Goal: Task Accomplishment & Management: Complete application form

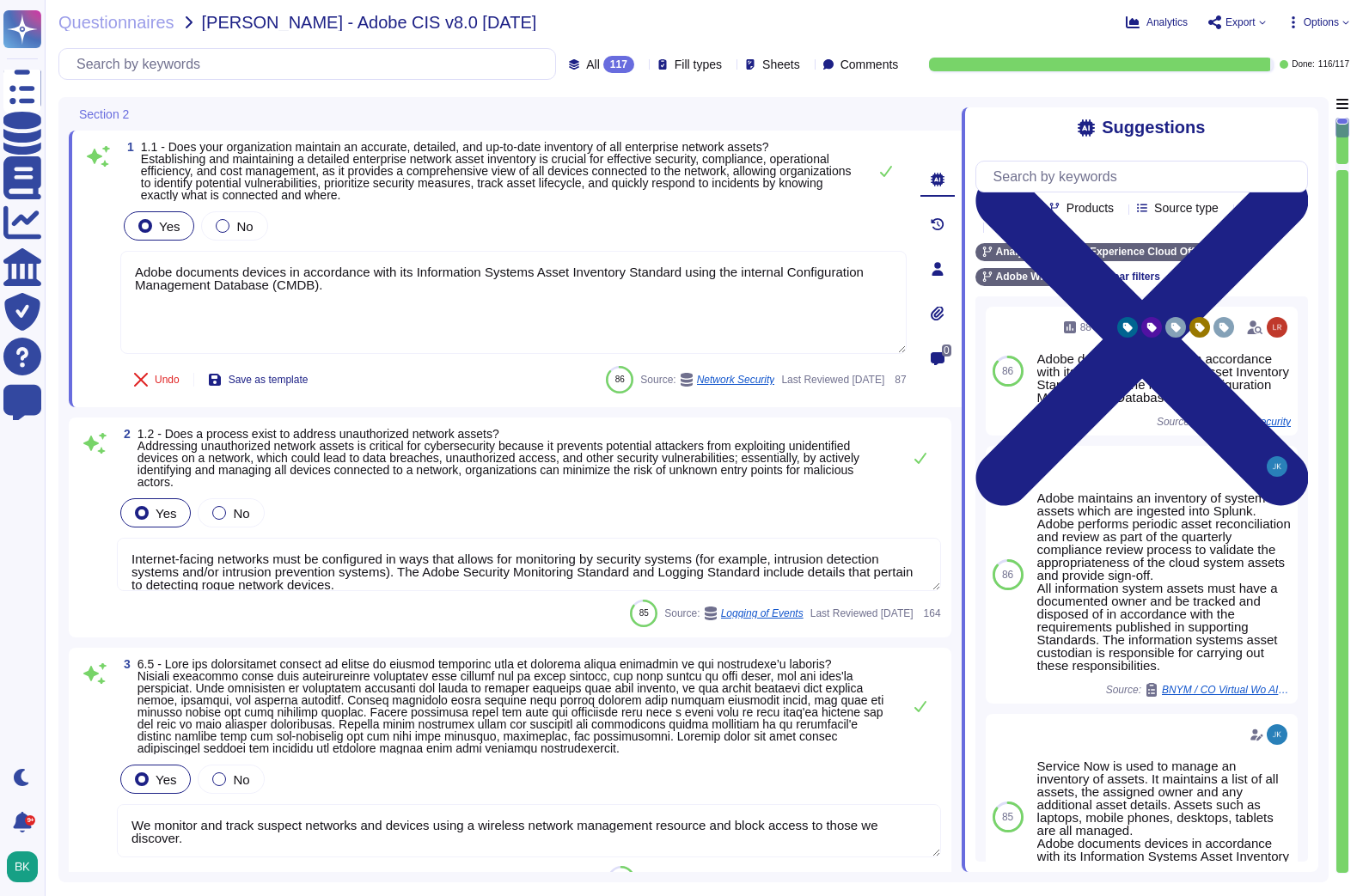
type textarea "Adobe documents devices in accordance with its Information Systems Asset Invent…"
type textarea "Internet-facing networks must be configured in ways that allows for monitoring …"
type textarea "We monitor and track suspect networks and devices using a wireless network mana…"
type textarea "Service Now is used to manage an inventory of assets. It maintains a list of al…"
type textarea "Only valid licensed software that have been scanned for viruses may be permitte…"
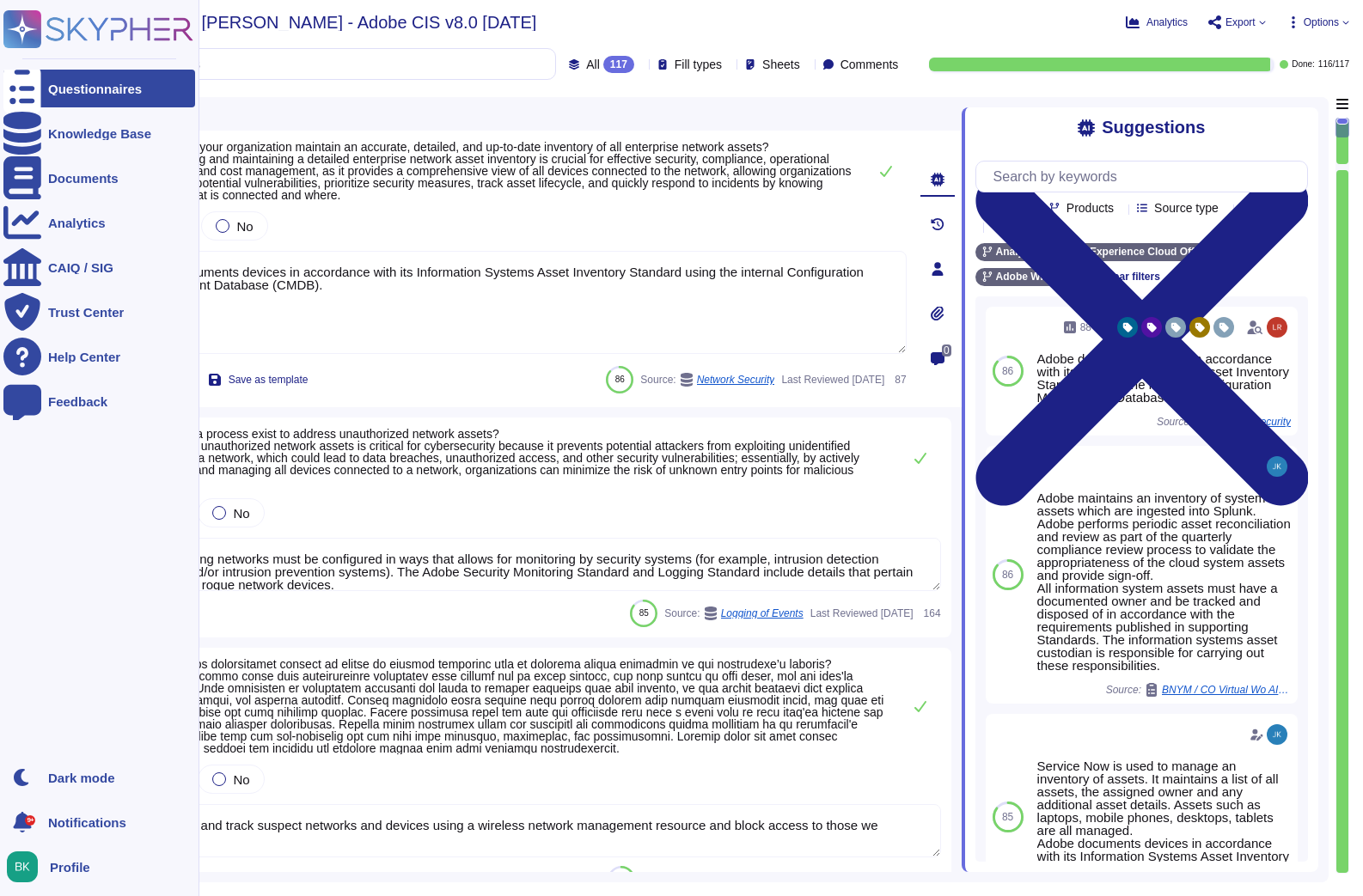
click at [15, 95] on icon at bounding box center [23, 89] width 38 height 51
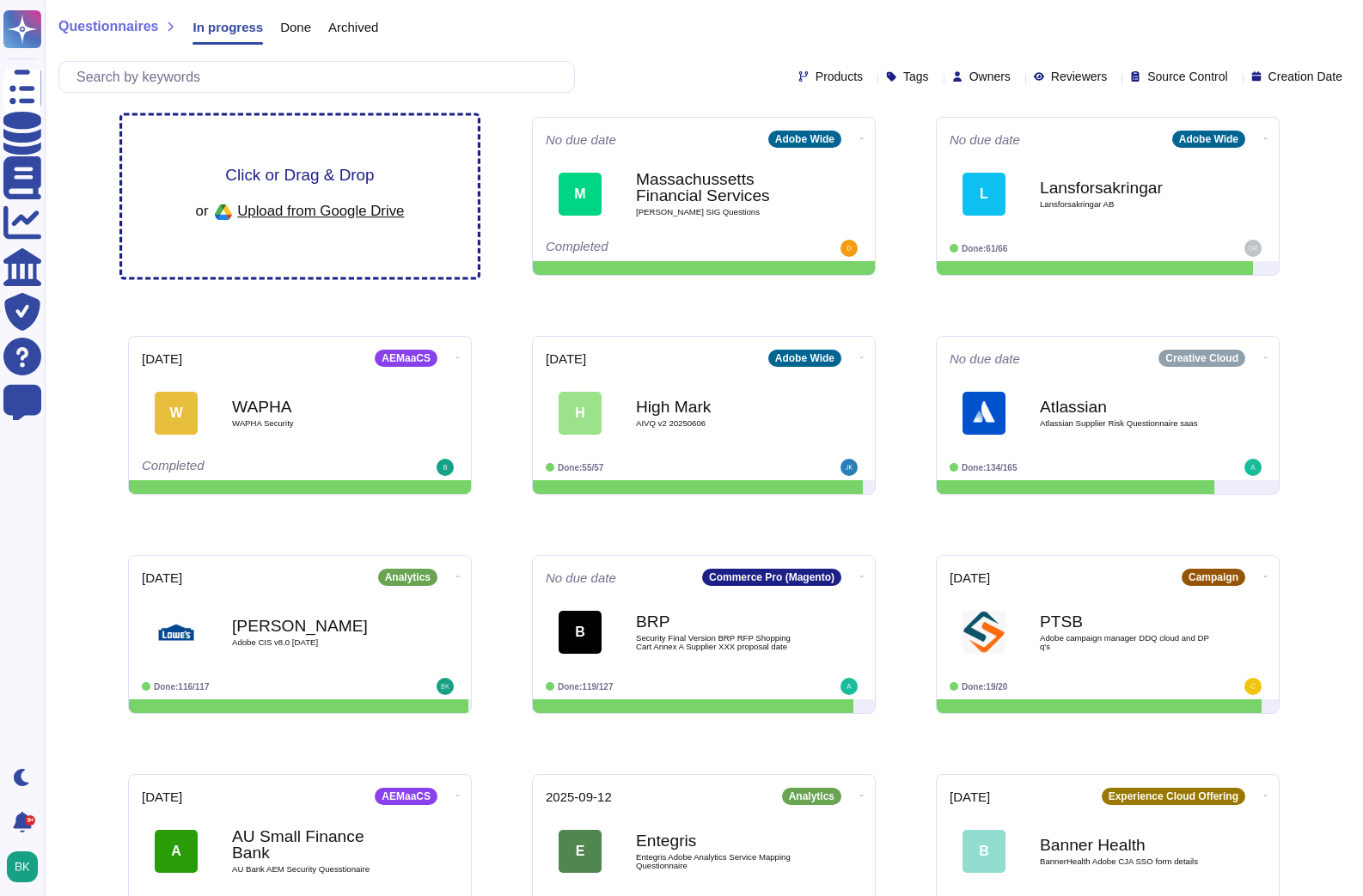
click at [410, 152] on div "Click or Drag & Drop or Upload from Google Drive" at bounding box center [300, 197] width 356 height 162
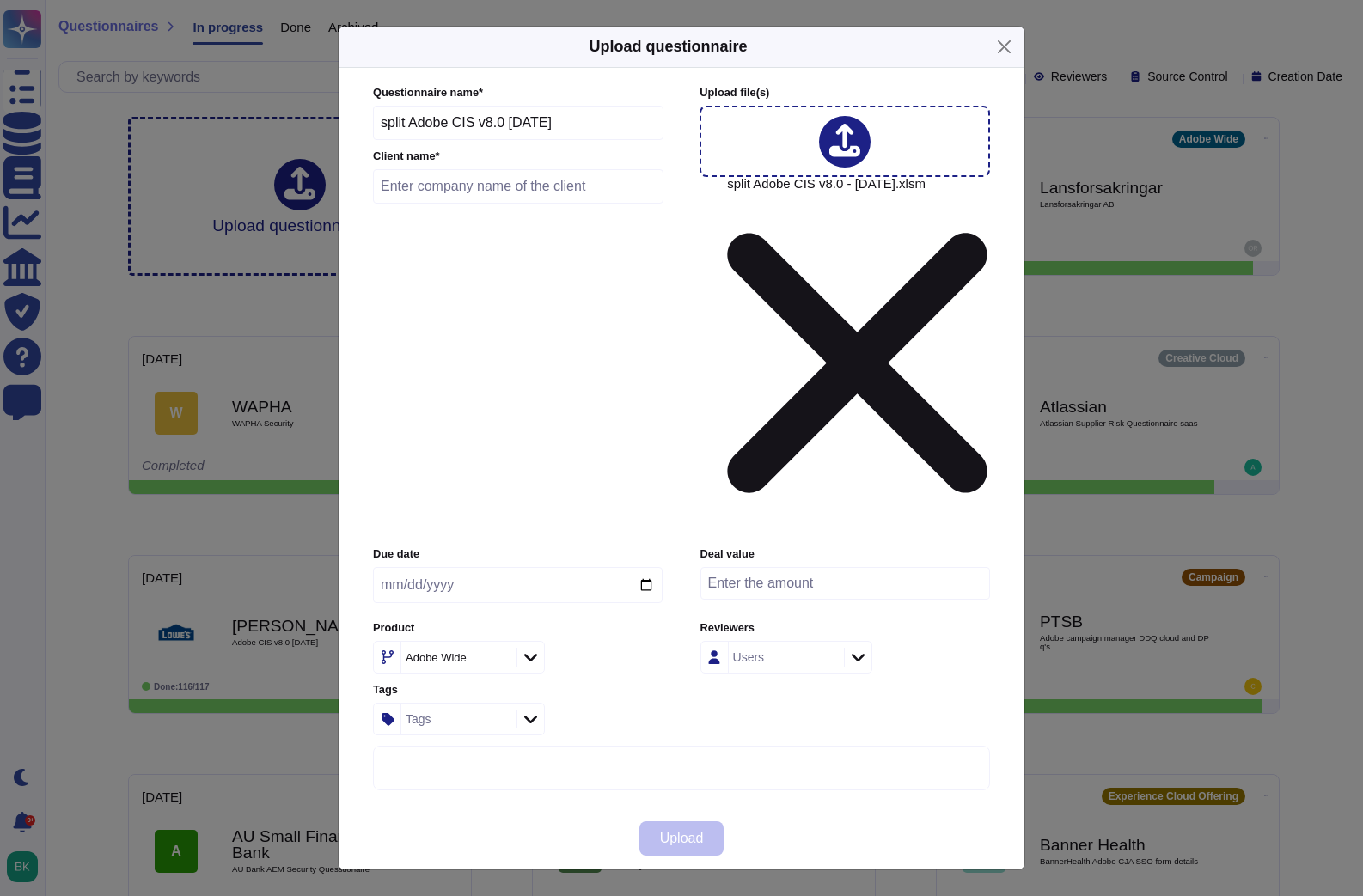
click at [420, 203] on input "text" at bounding box center [518, 186] width 291 height 35
type input "[PERSON_NAME]"
click at [645, 567] on input "date" at bounding box center [518, 584] width 290 height 36
click at [649, 567] on input "[DATE]" at bounding box center [518, 584] width 290 height 36
type input "[DATE]"
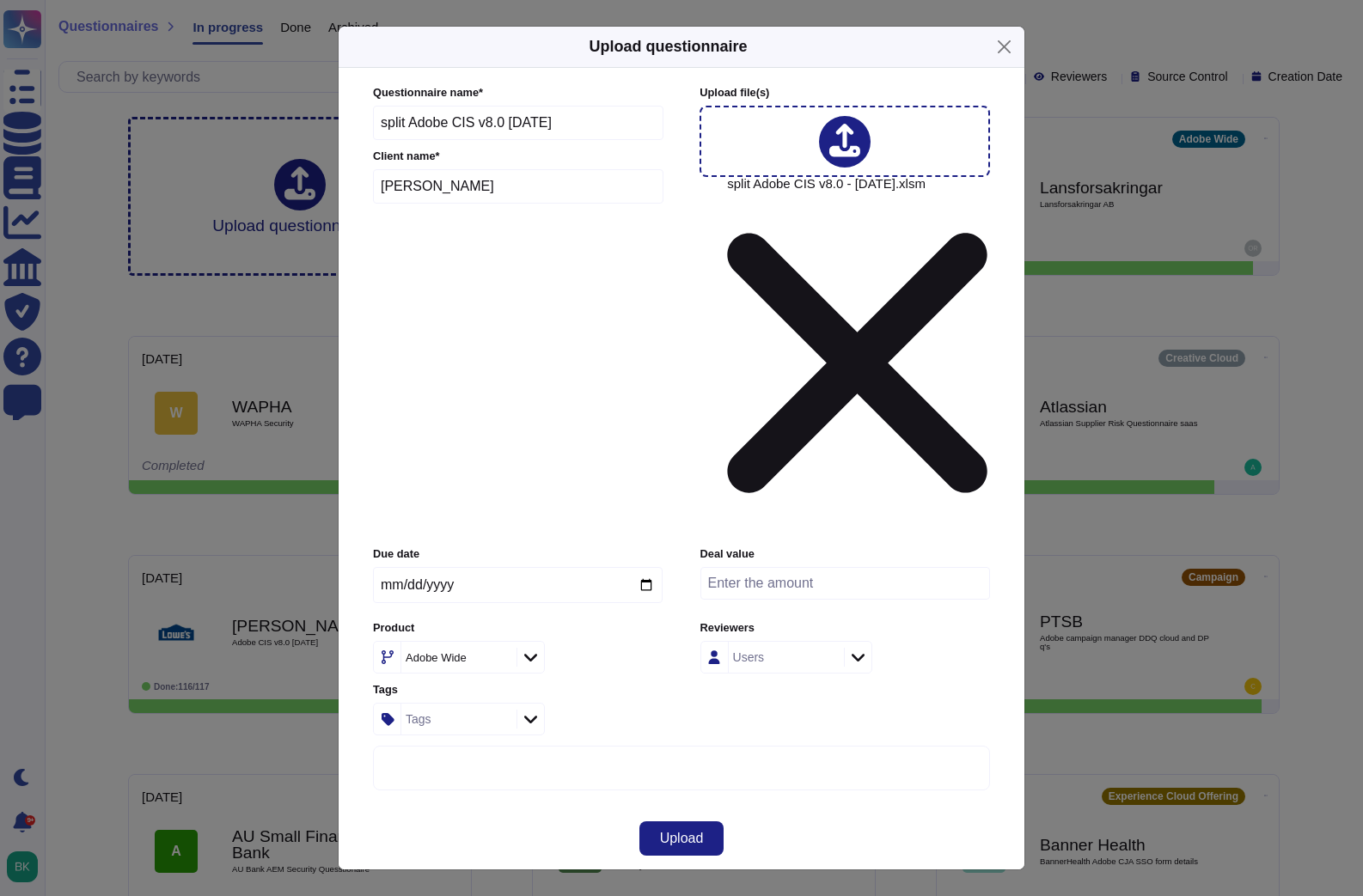
click at [528, 648] on icon at bounding box center [531, 657] width 13 height 17
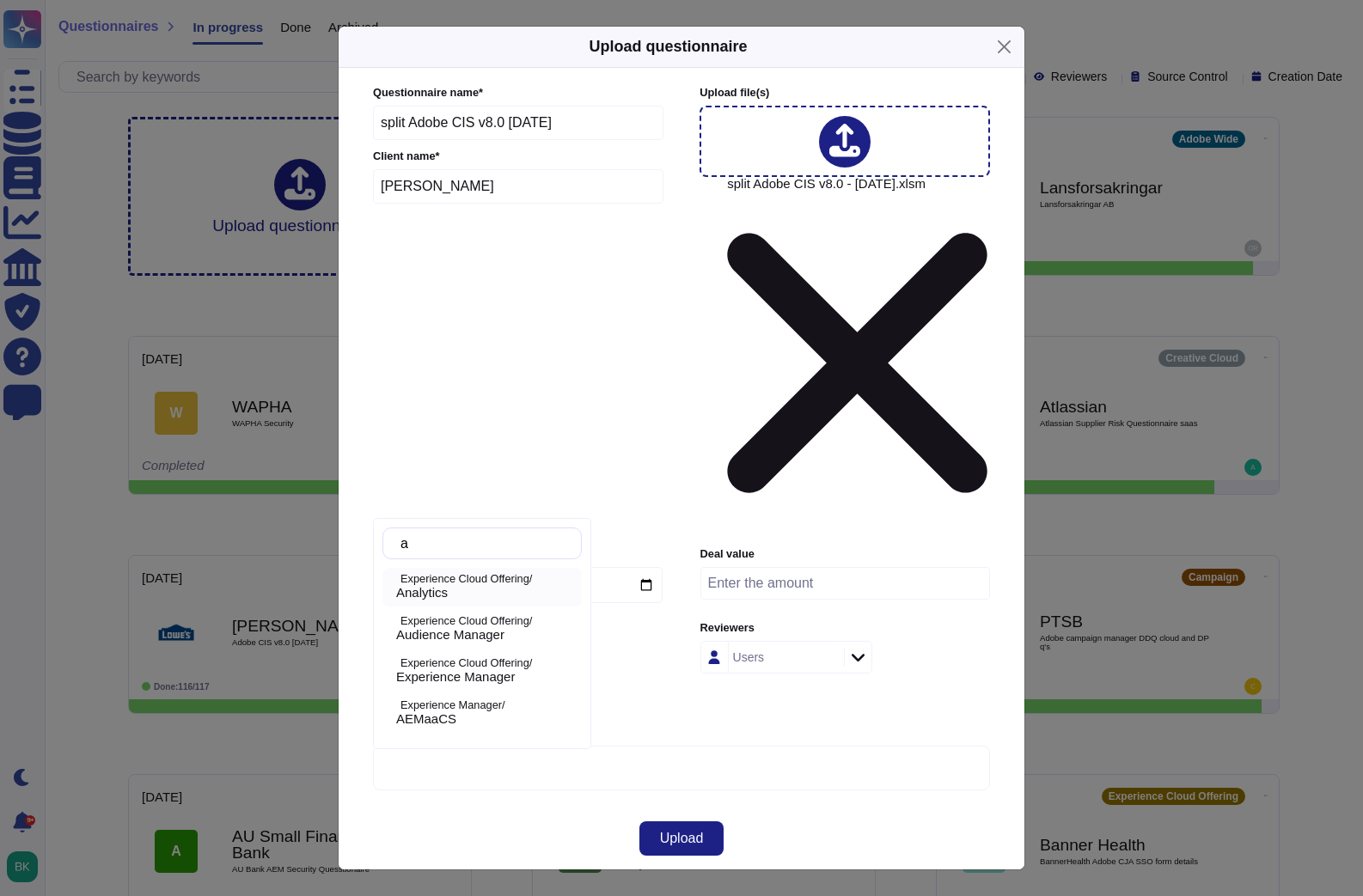
type input "an"
click at [430, 586] on span "Analytics" at bounding box center [422, 593] width 52 height 15
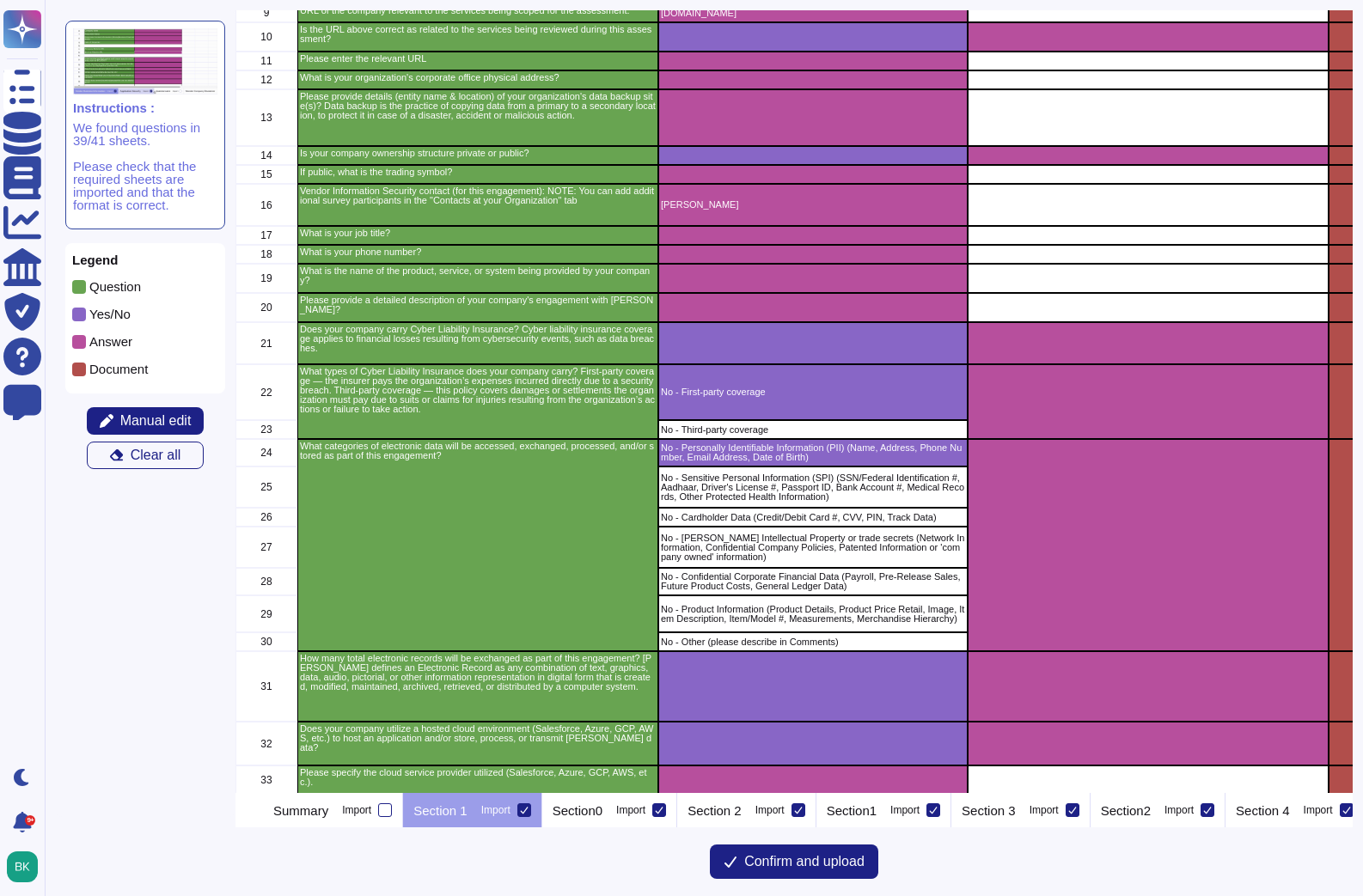
scroll to position [200, 0]
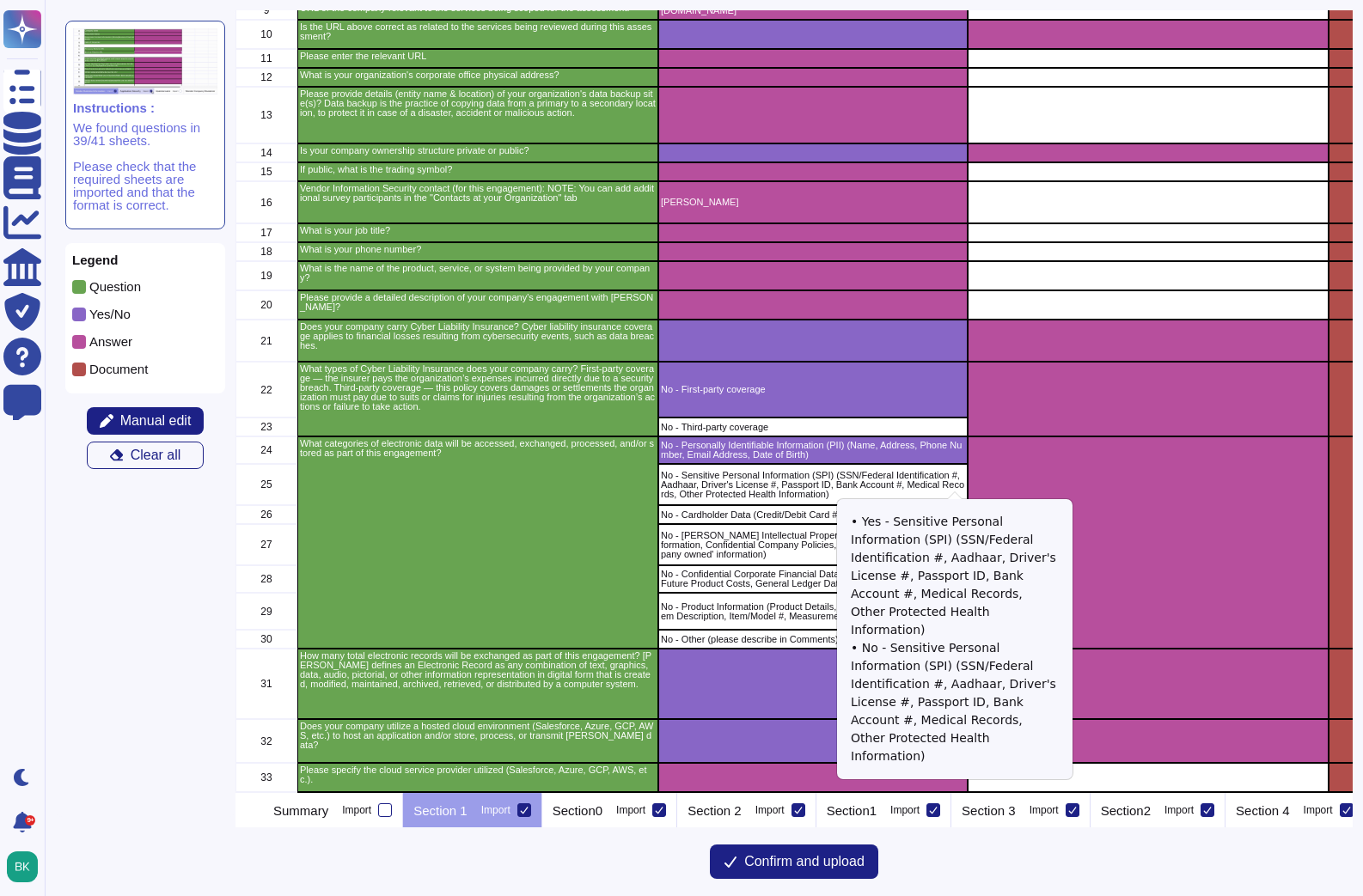
click at [963, 513] on icon "grid" at bounding box center [1155, 705] width 385 height 385
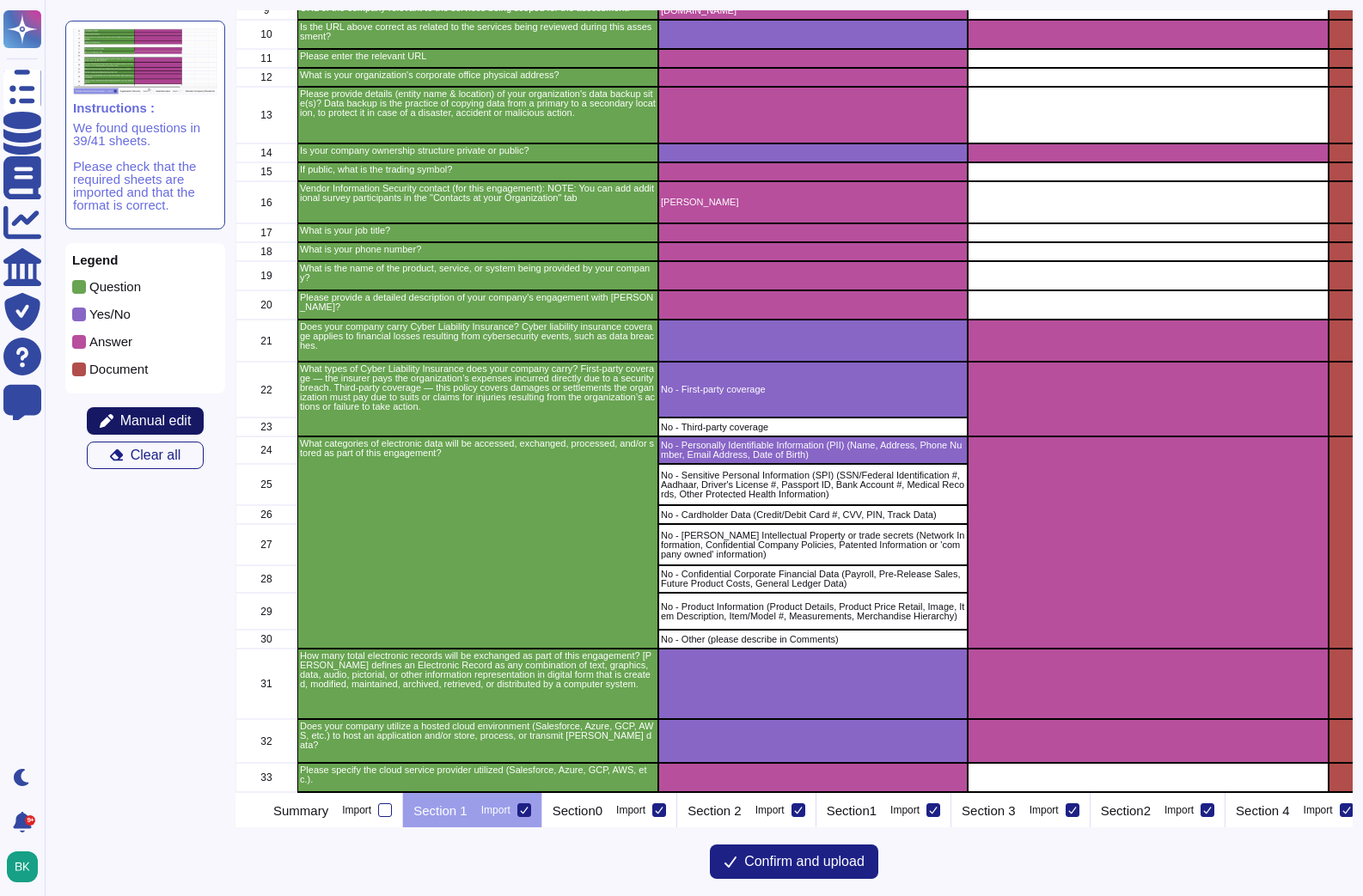
click at [157, 418] on span "Manual edit" at bounding box center [156, 421] width 72 height 14
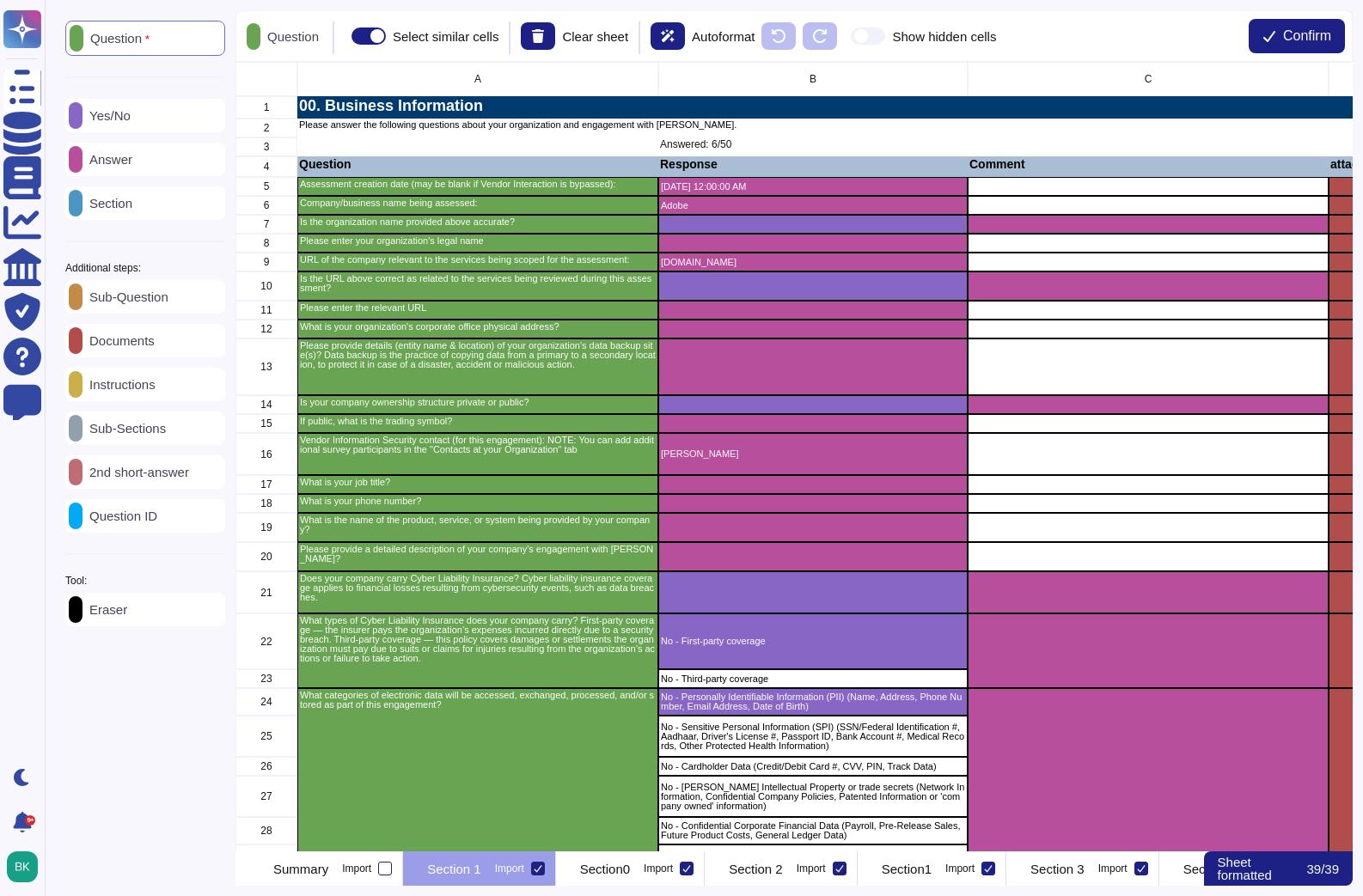
scroll to position [790, 1117]
click at [113, 123] on div "Yes/No" at bounding box center [145, 116] width 160 height 34
click at [113, 123] on div "Yes/No" at bounding box center [145, 114] width 160 height 35
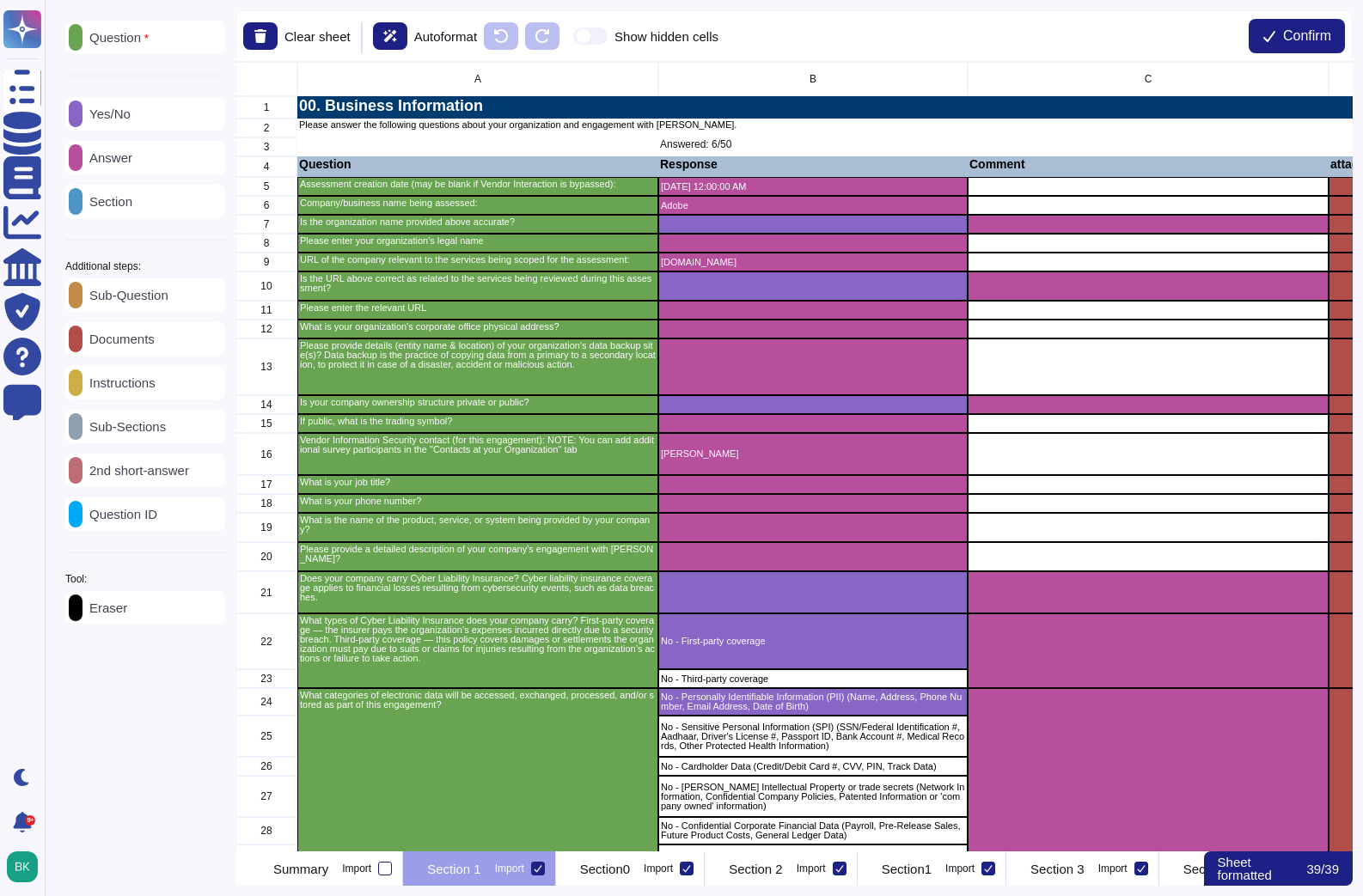
click at [113, 123] on div "Yes/No" at bounding box center [145, 114] width 160 height 34
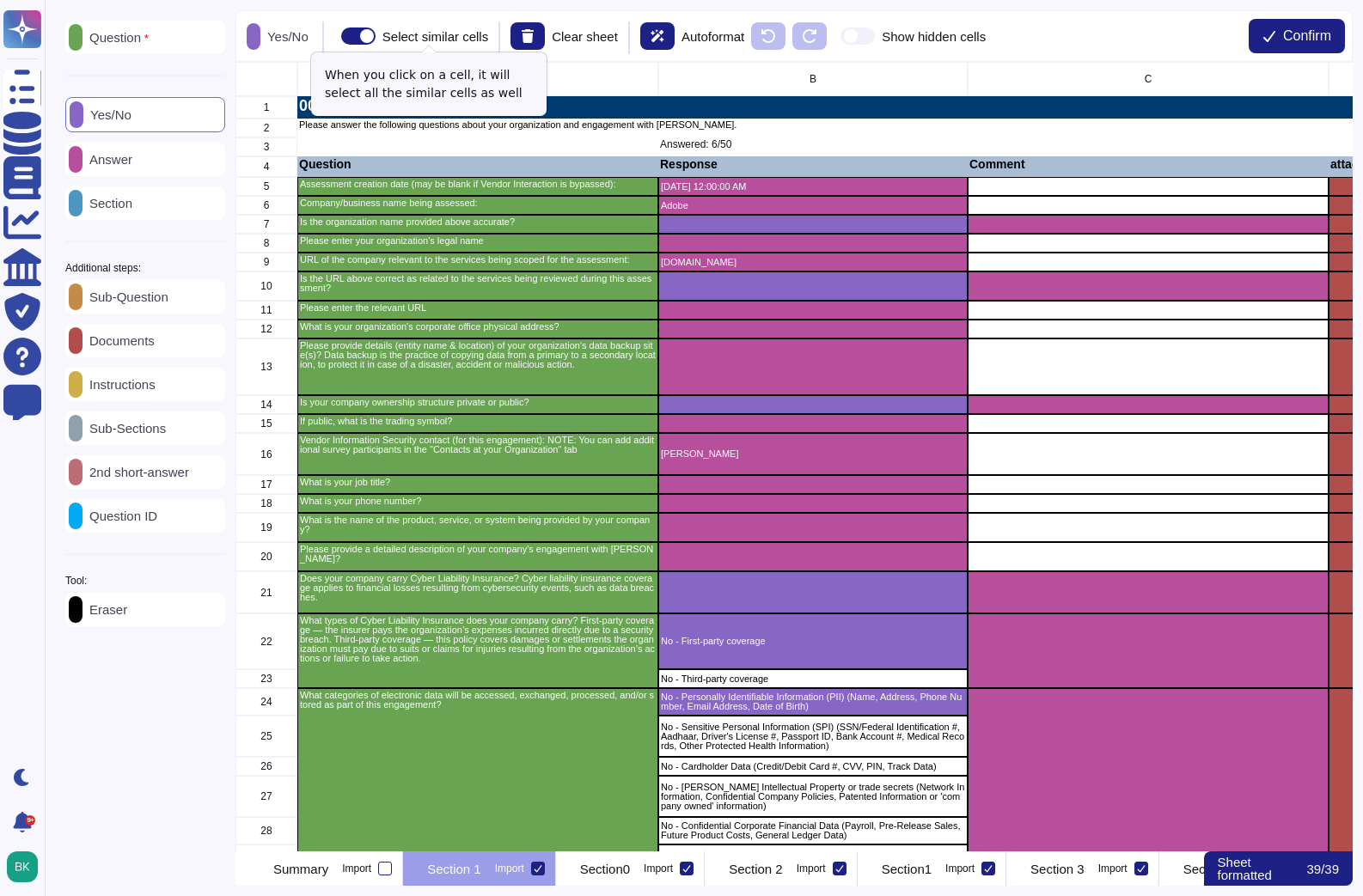
click at [376, 38] on span at bounding box center [358, 36] width 35 height 17
click at [334, 36] on input "Select similar cells" at bounding box center [334, 36] width 0 height 0
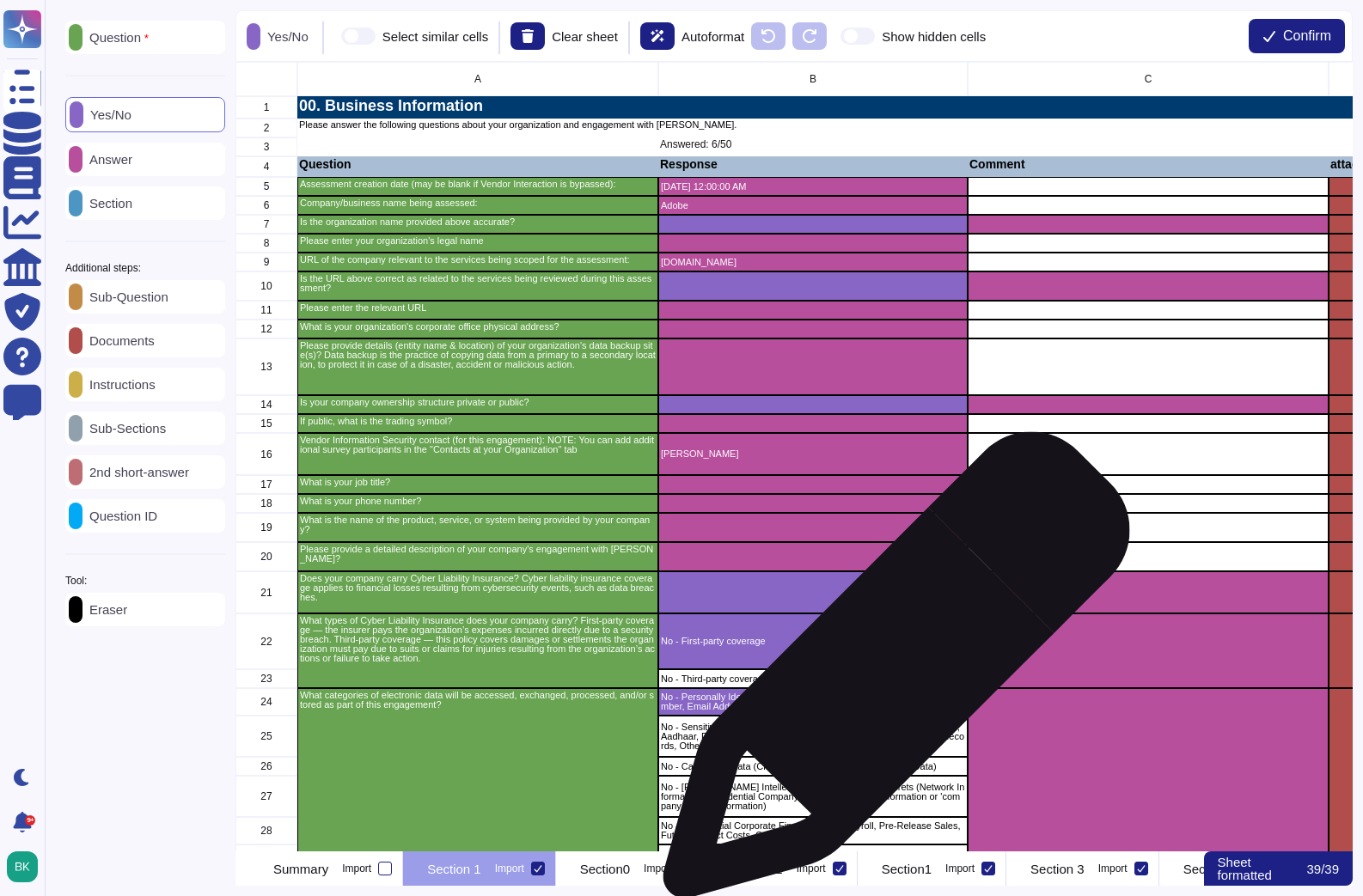
click at [890, 675] on p "No - Third-party coverage" at bounding box center [812, 680] width 304 height 9
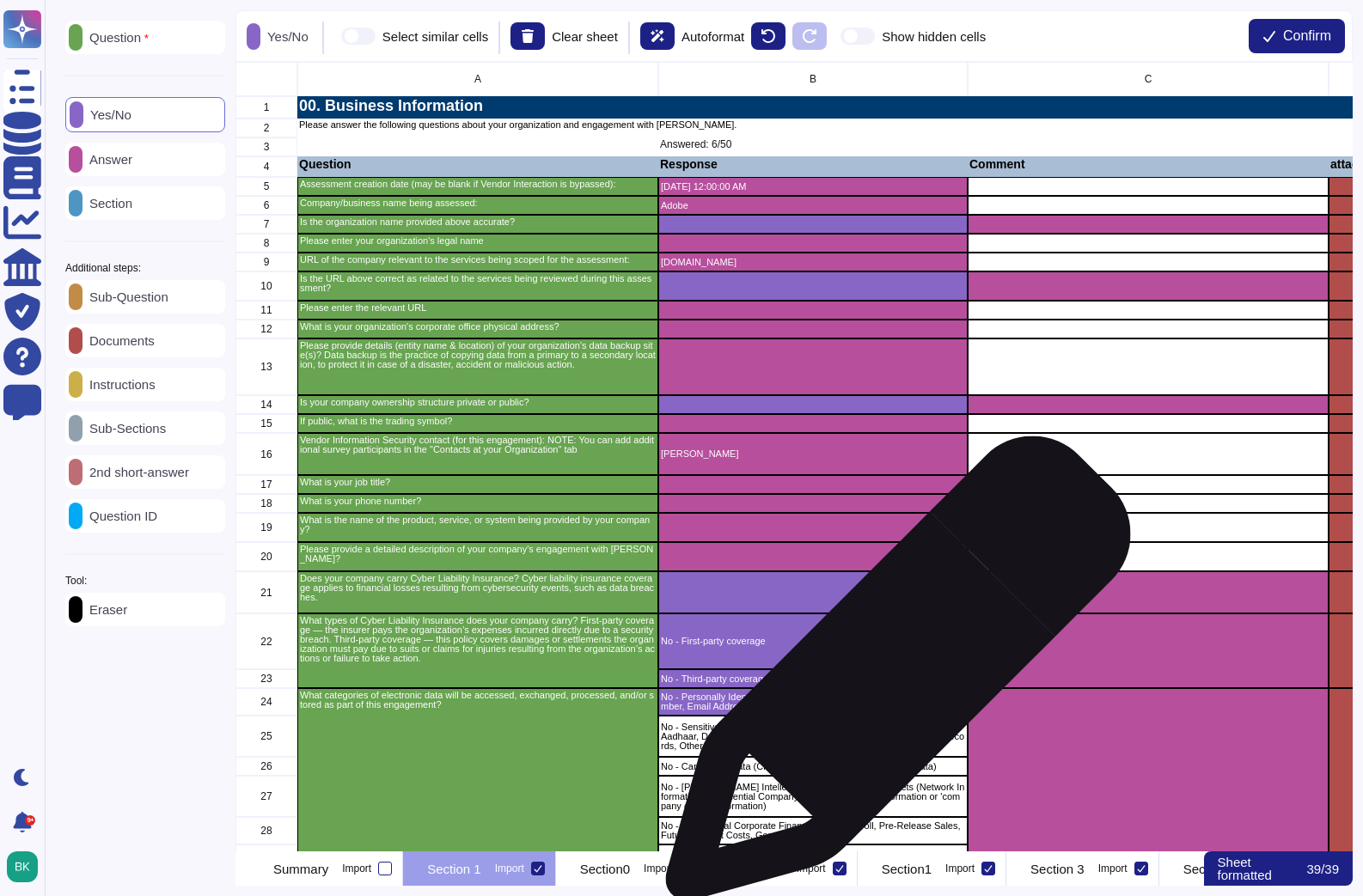
scroll to position [191, 0]
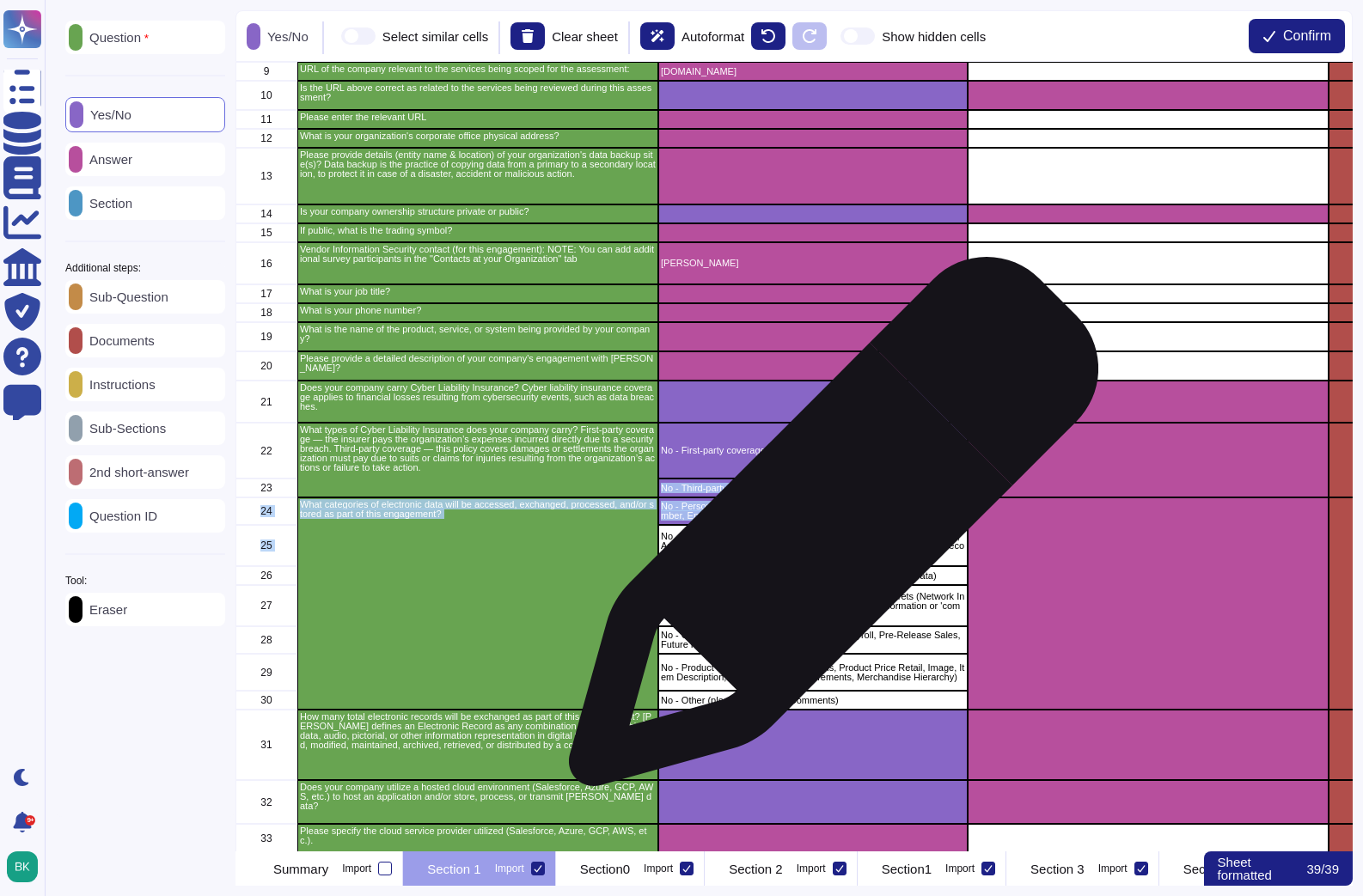
click at [826, 532] on p "No - Sensitive Personal Information (SPI) (SSN/Federal Identification #, Aadhaa…" at bounding box center [812, 546] width 304 height 28
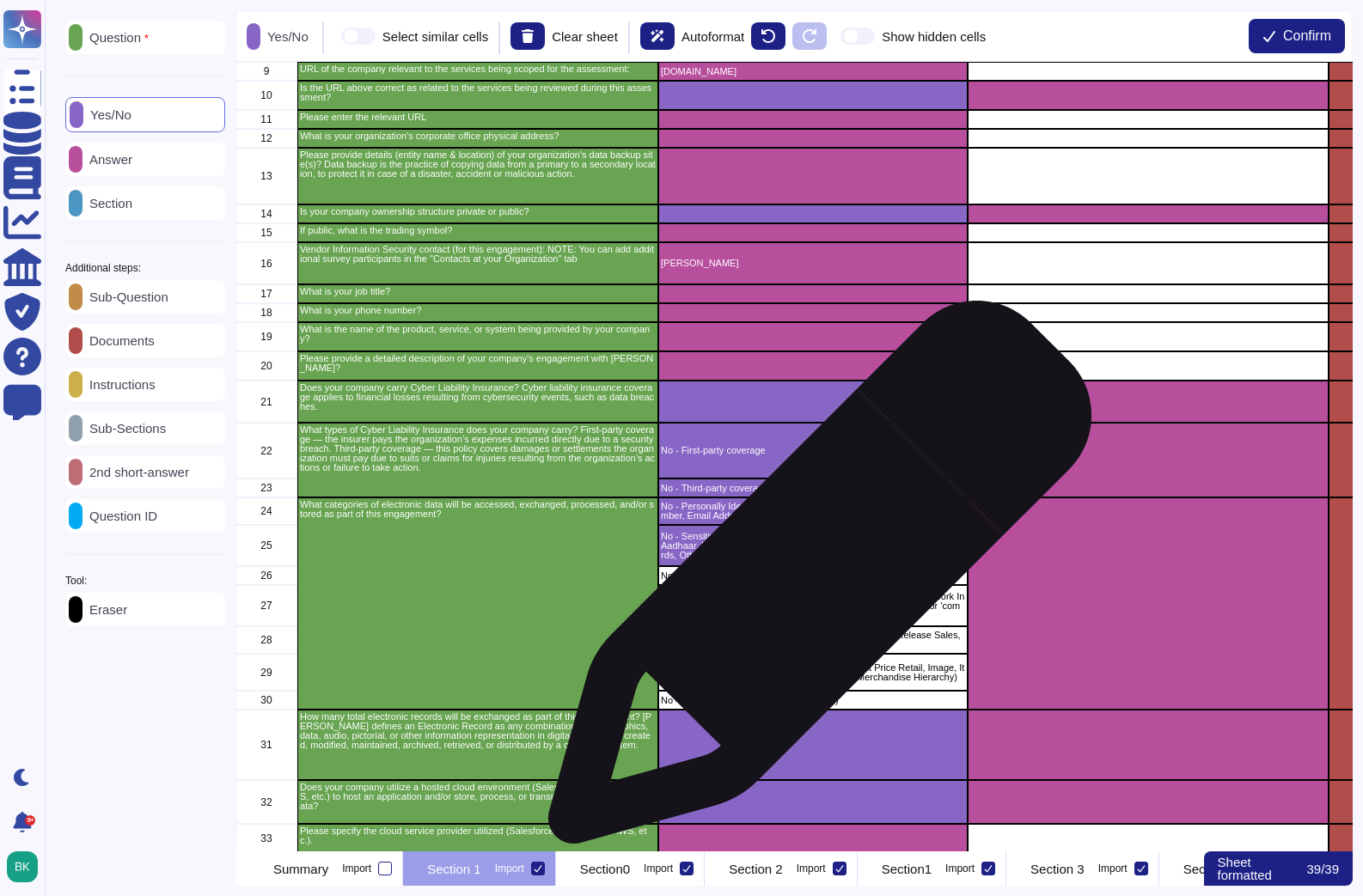
click at [813, 581] on div "No - Cardholder Data (Credit/Debit Card #, CVV, PIN, Track Data)" at bounding box center [812, 576] width 310 height 19
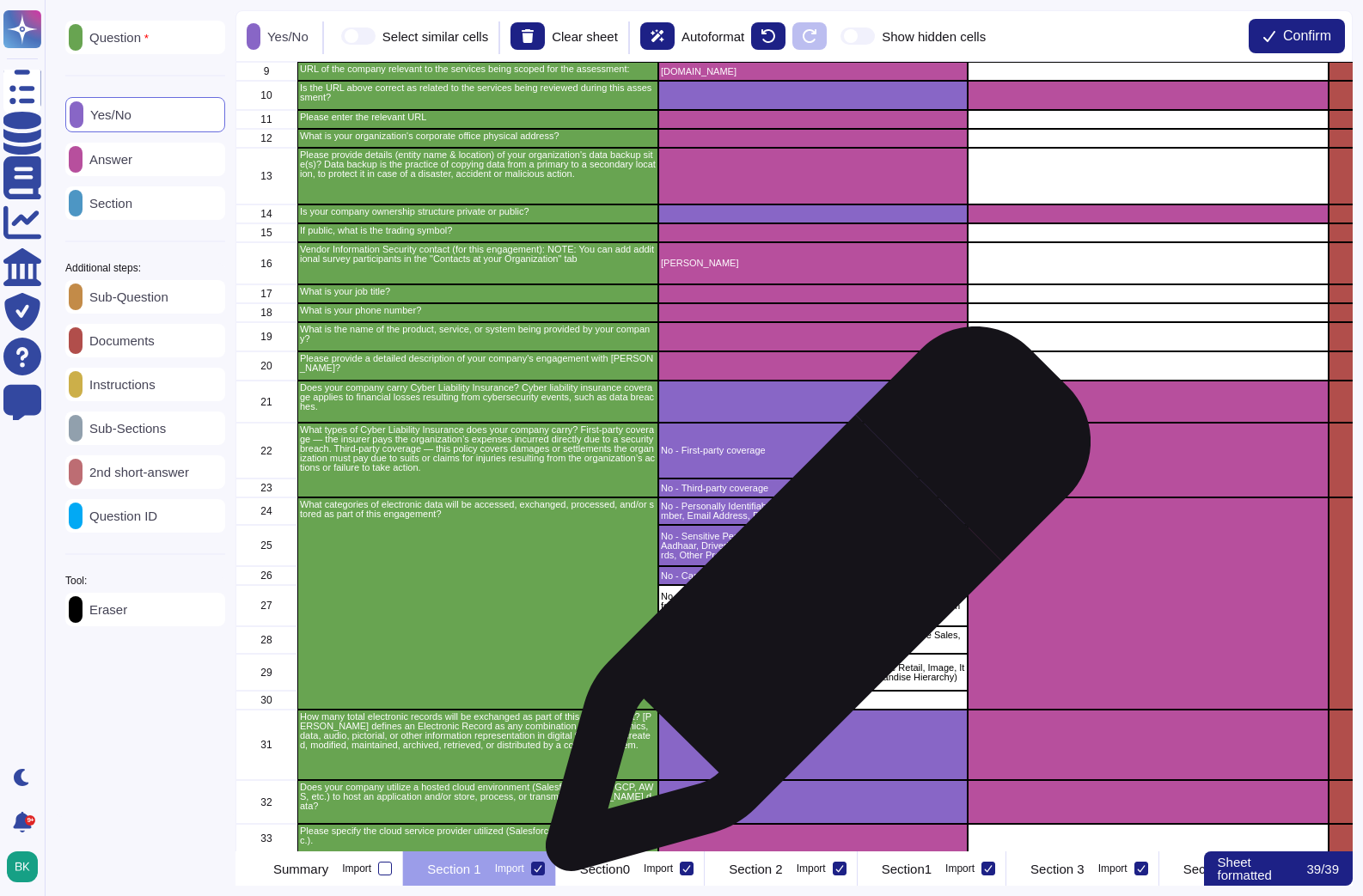
click at [810, 610] on p "No - [PERSON_NAME] Intellectual Property or trade secrets (Network Information,…" at bounding box center [812, 606] width 304 height 28
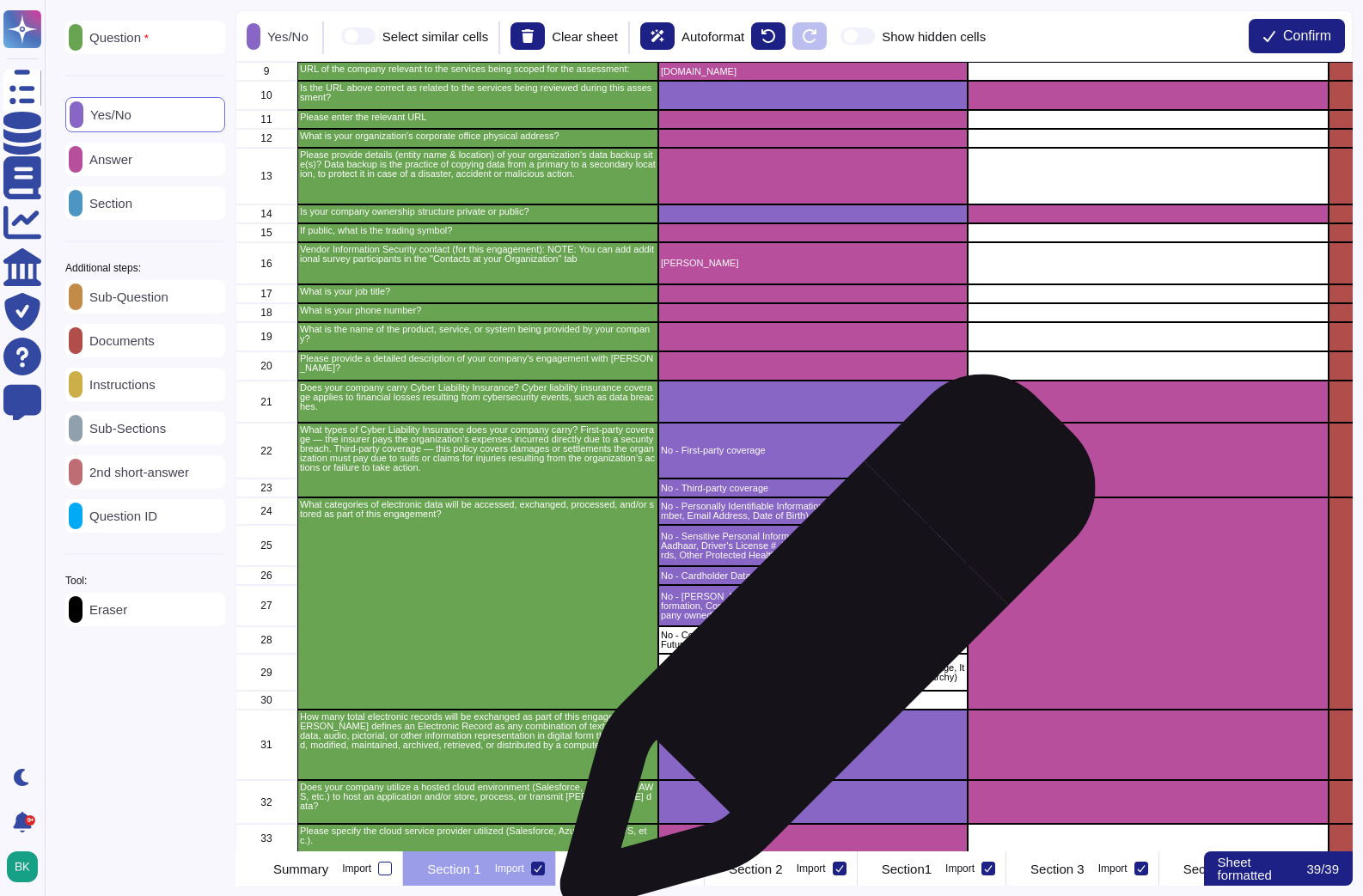
drag, startPoint x: 821, startPoint y: 650, endPoint x: 825, endPoint y: 660, distance: 10.8
click at [821, 650] on div "No - Confidential Corporate Financial Data (Payroll, Pre-Release Sales, Future …" at bounding box center [812, 639] width 310 height 27
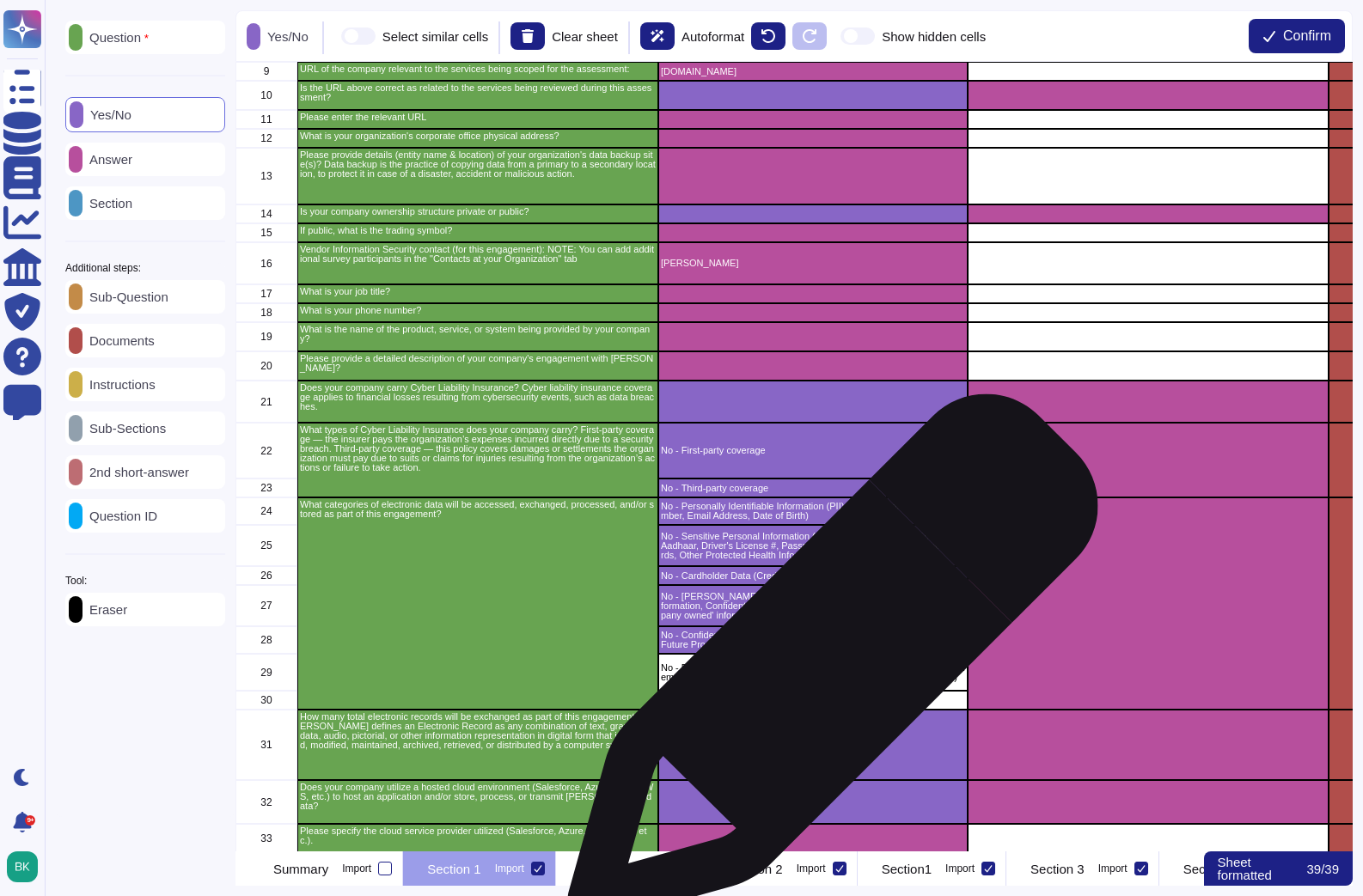
click at [826, 670] on p "No - Product Information (Product Details, Product Price Retail, Image, Item De…" at bounding box center [812, 673] width 304 height 19
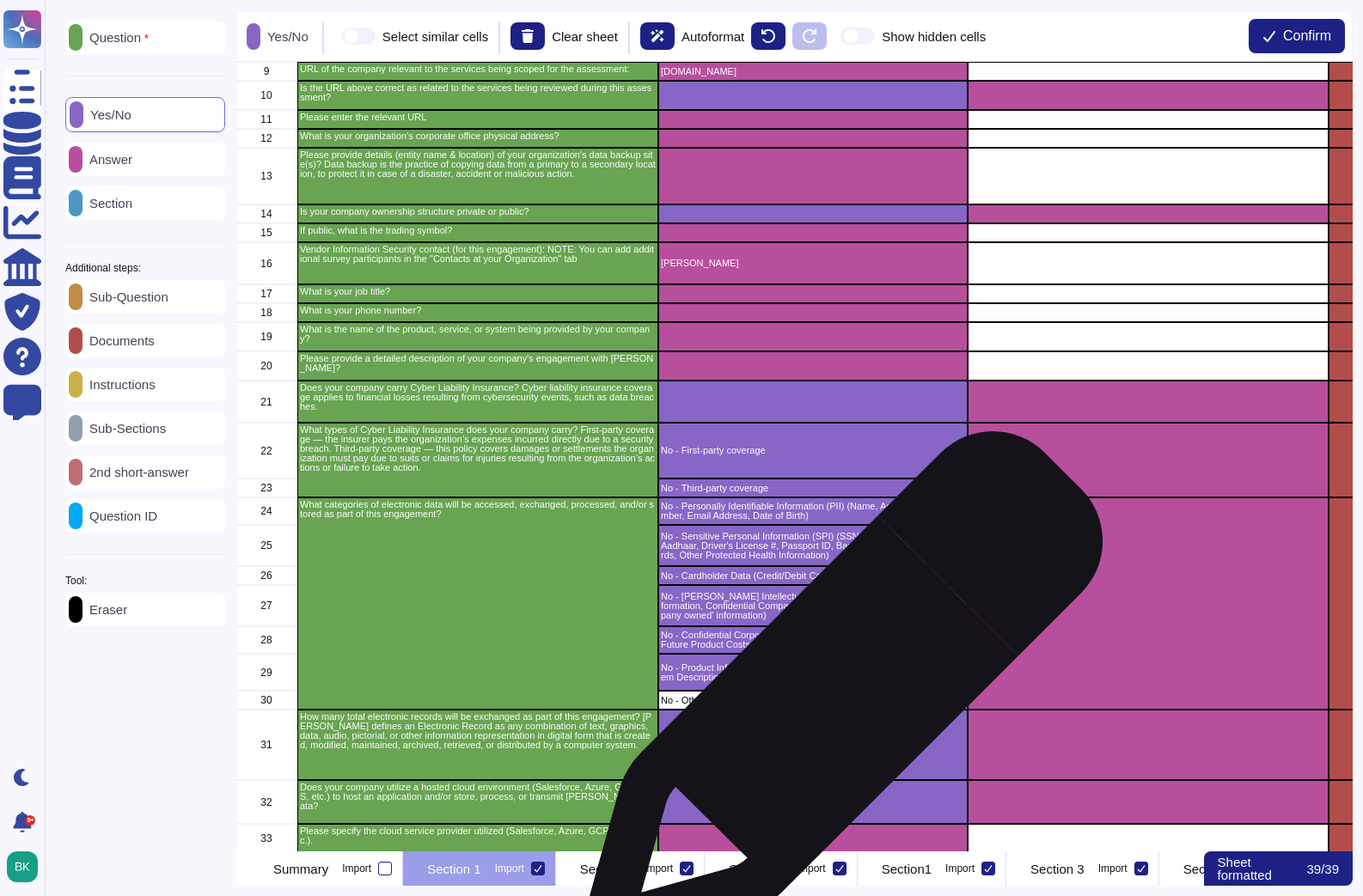
click at [835, 700] on div "A B C D G H I J 1 00. Business Information 2 Please answer the following questi…" at bounding box center [794, 456] width 1117 height 790
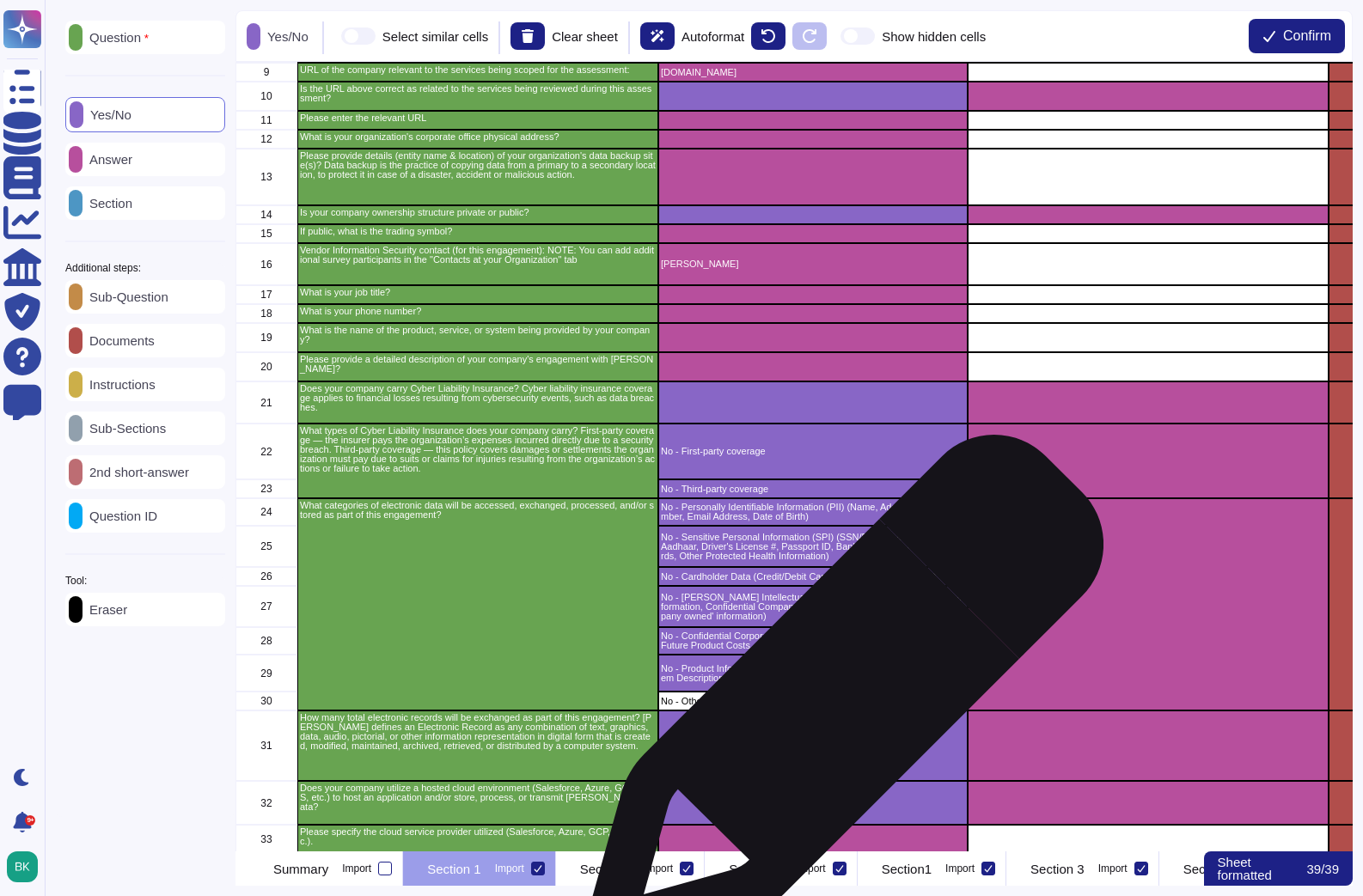
click at [842, 705] on p "No - Other (please describe in Comments)" at bounding box center [812, 701] width 304 height 9
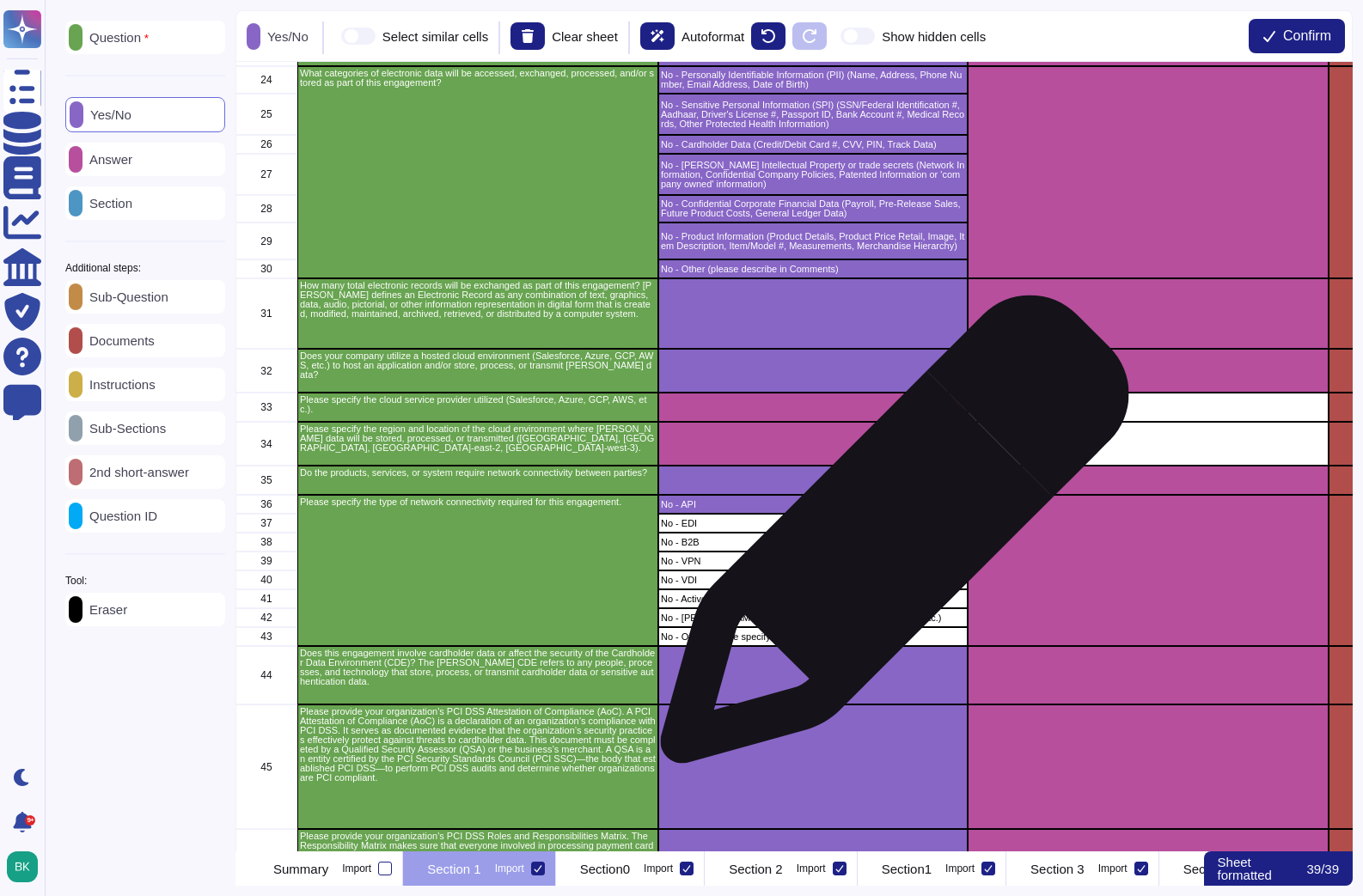
scroll to position [628, 0]
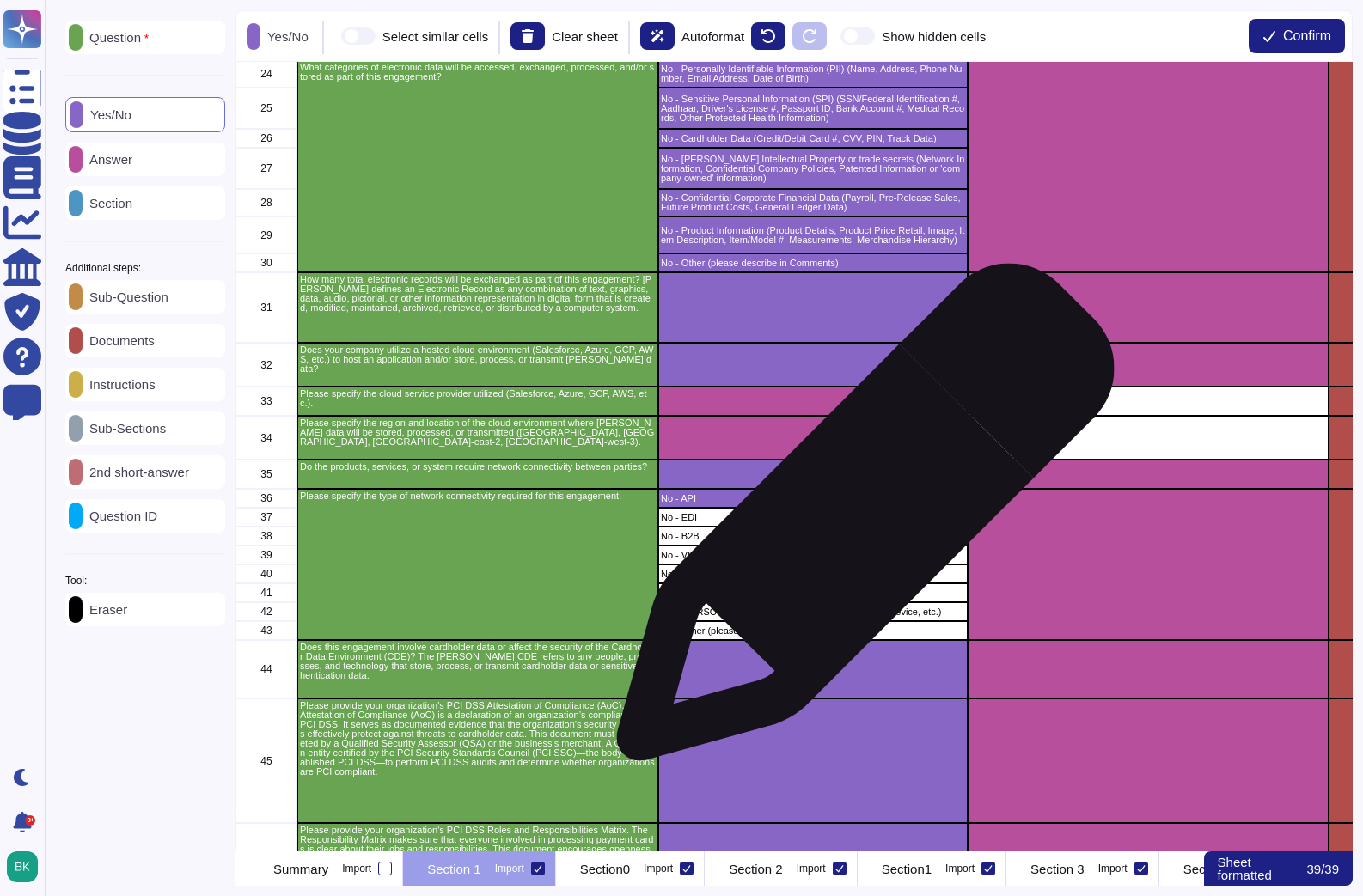
click at [858, 520] on p "No - EDI" at bounding box center [812, 518] width 304 height 9
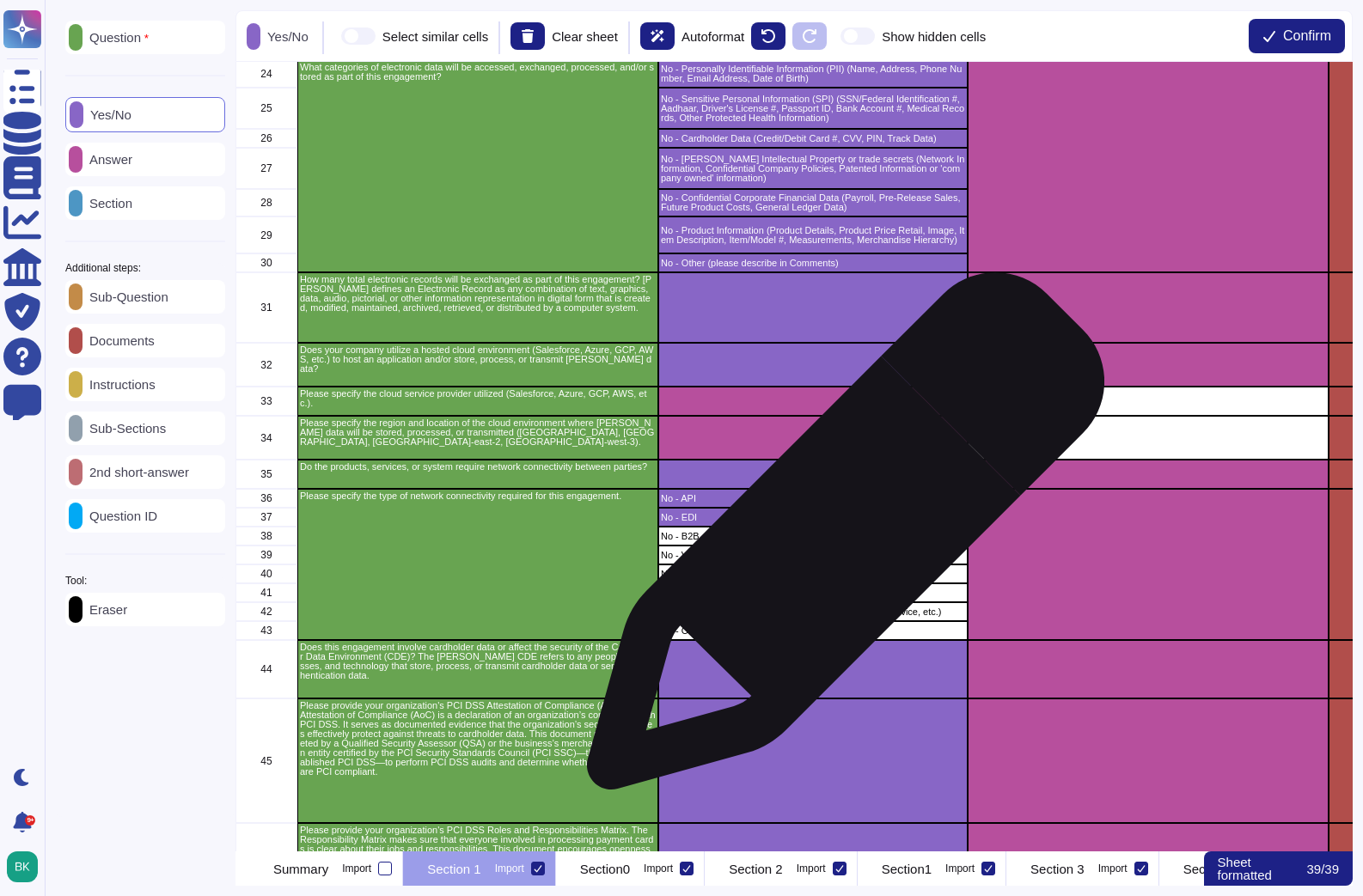
click at [837, 539] on p "No - B2B" at bounding box center [812, 536] width 304 height 9
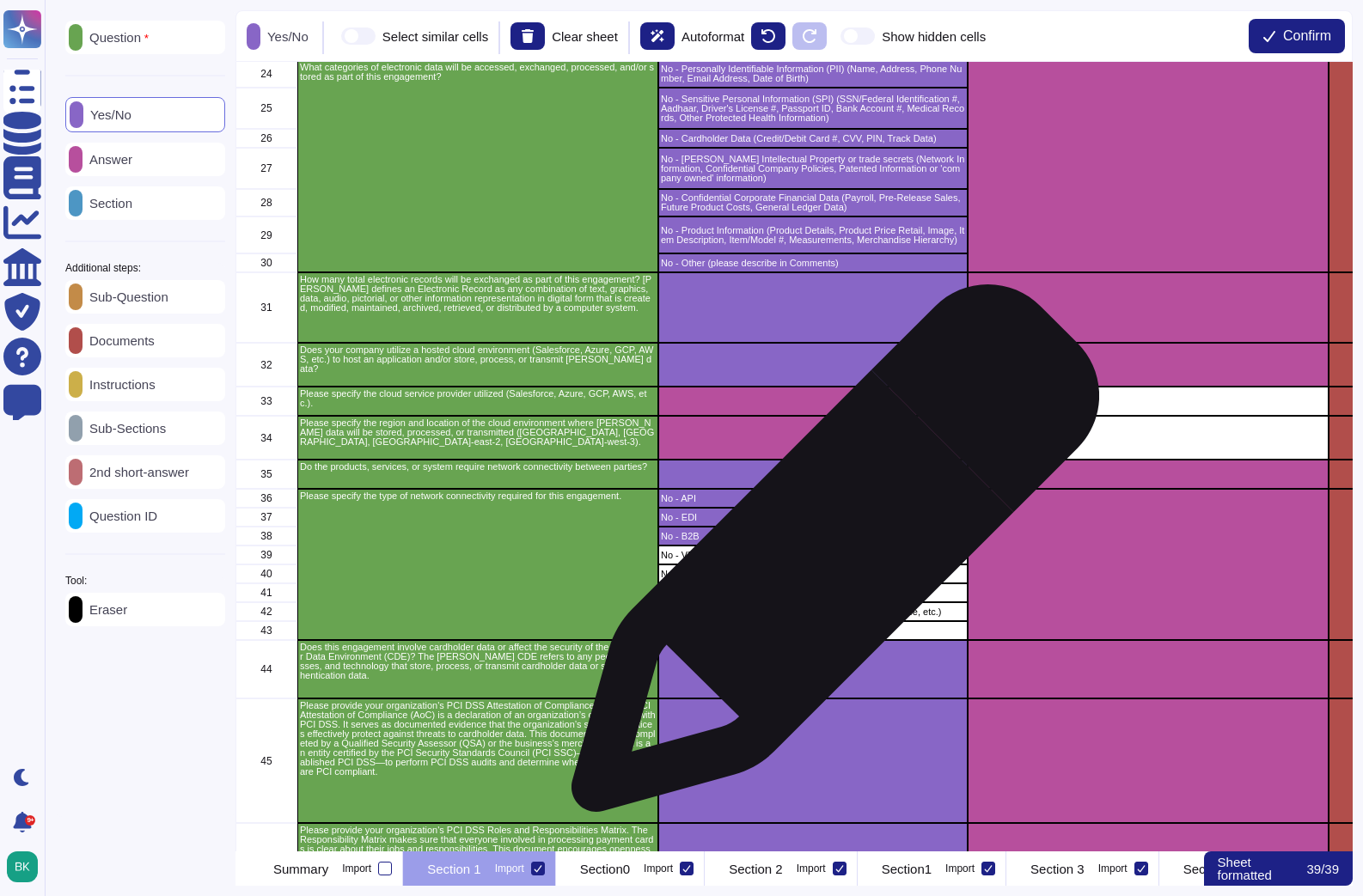
click at [828, 557] on p "No - VPN" at bounding box center [812, 555] width 304 height 9
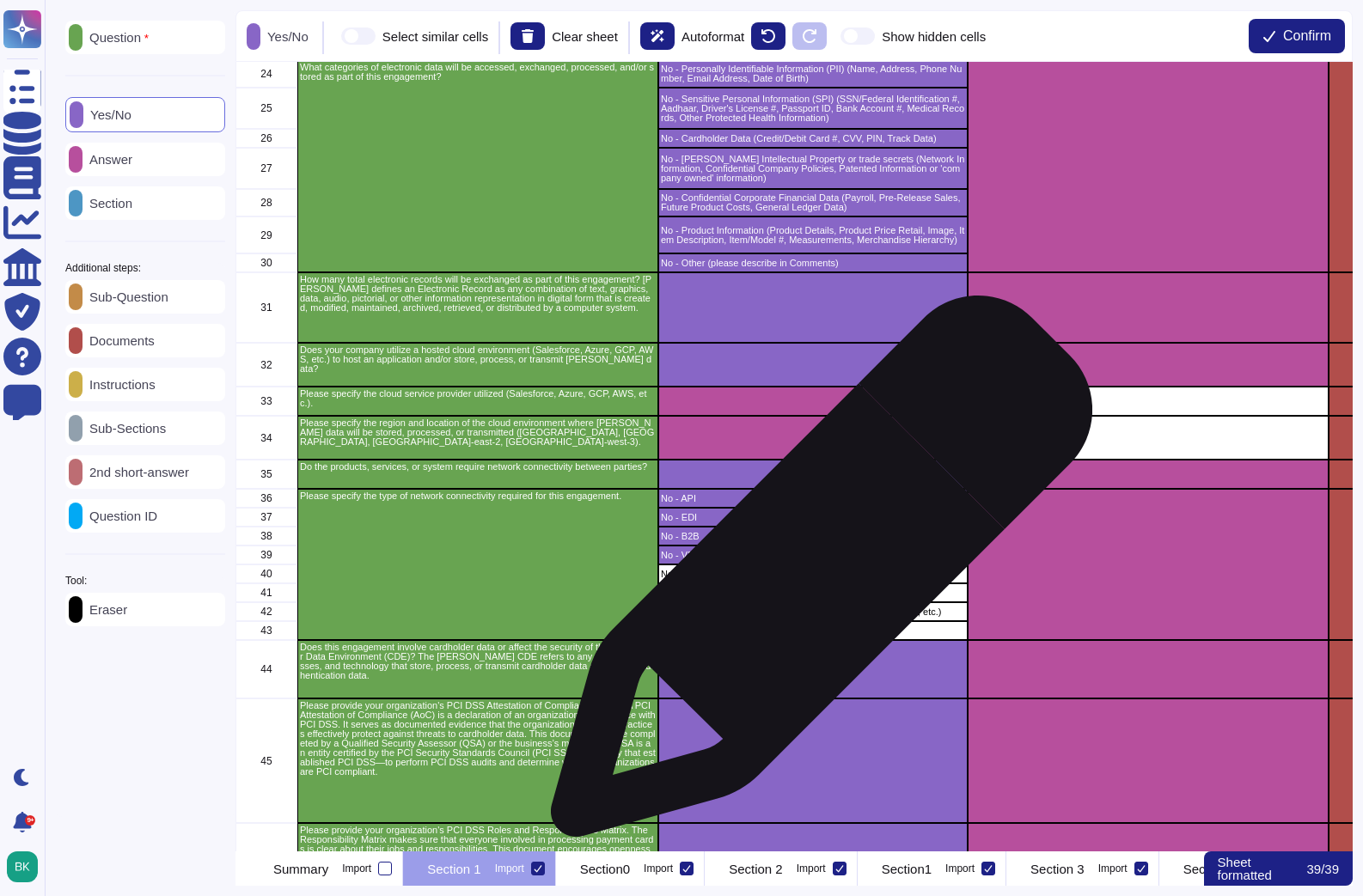
click at [813, 575] on p "No - VDI" at bounding box center [812, 574] width 304 height 9
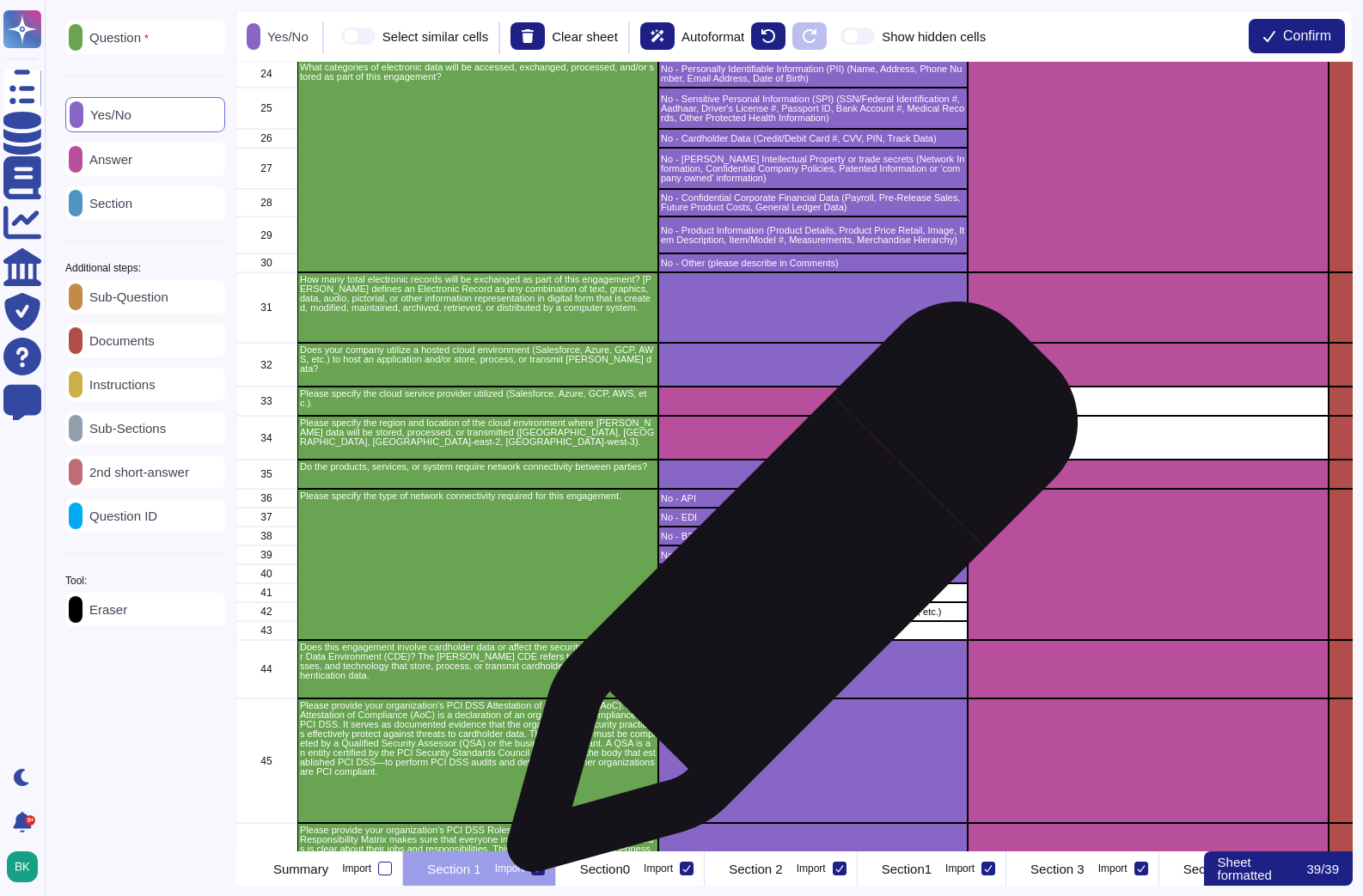
click at [785, 596] on p "No - Active Directory Credentials" at bounding box center [812, 593] width 304 height 9
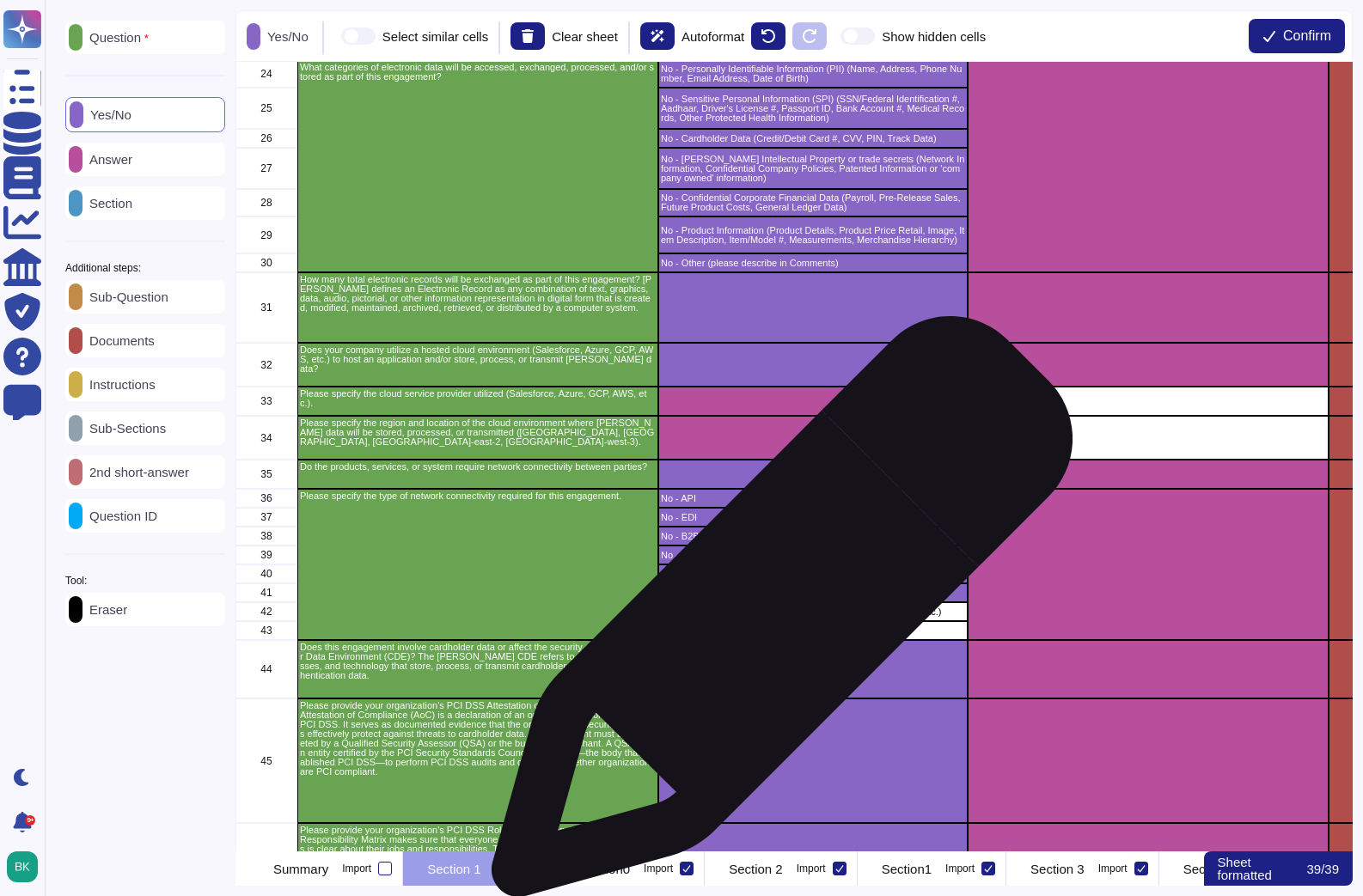
click at [775, 616] on p "No - [PERSON_NAME] provided asset (laptop, mobile device, etc.)" at bounding box center [812, 612] width 304 height 9
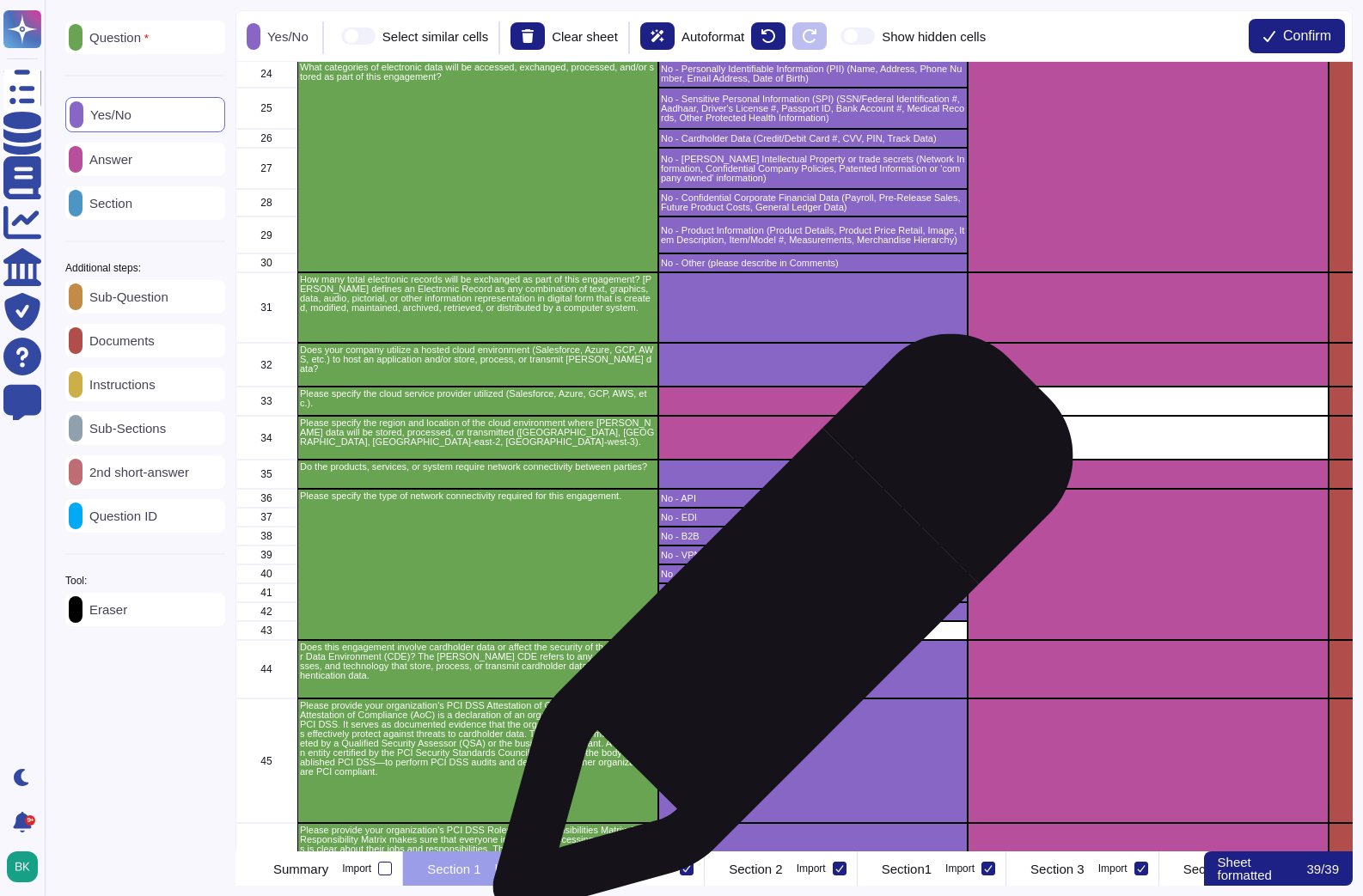
click at [776, 632] on p "No - Other (please specify in Comments)" at bounding box center [812, 631] width 304 height 9
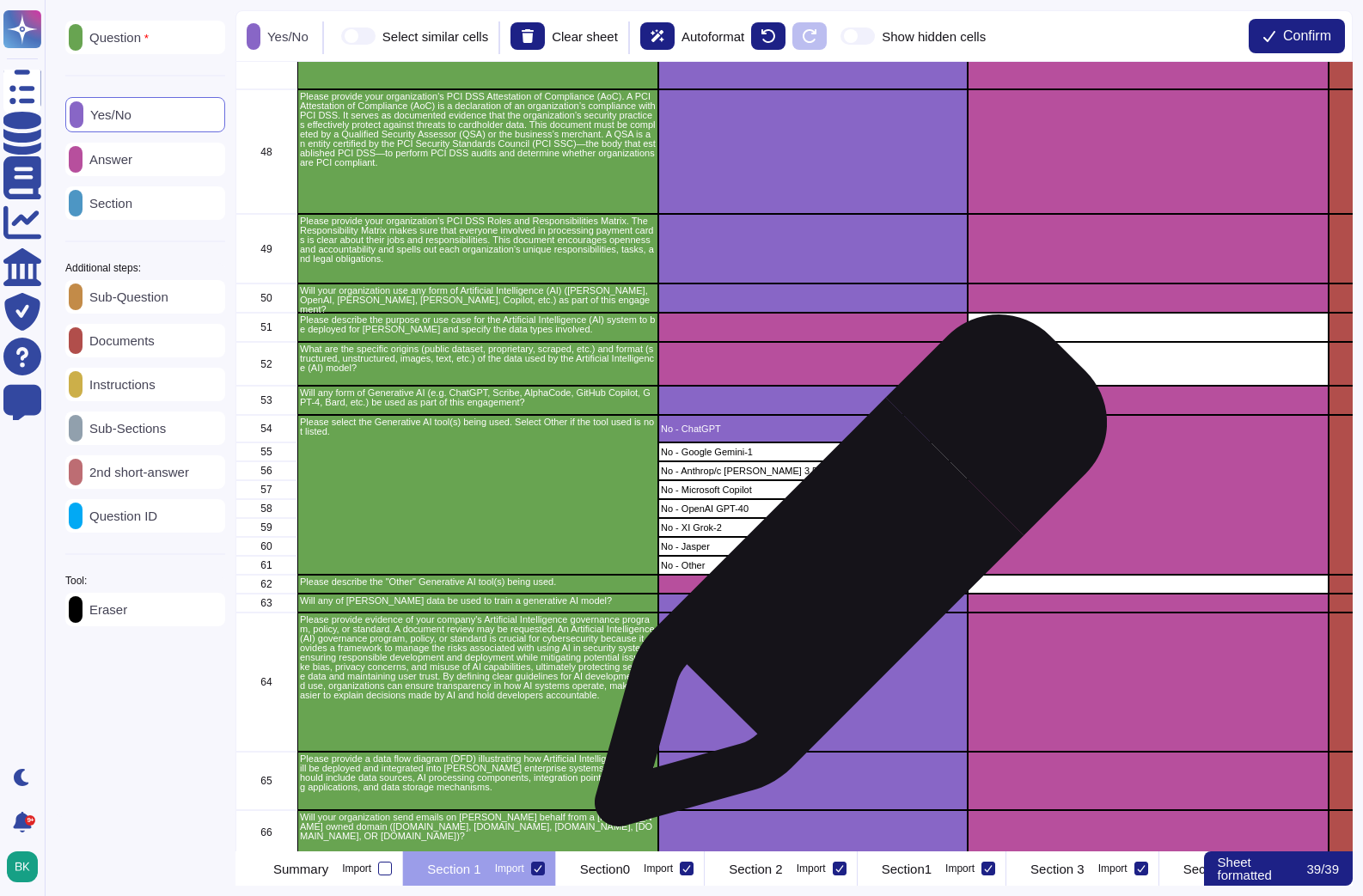
scroll to position [1623, 0]
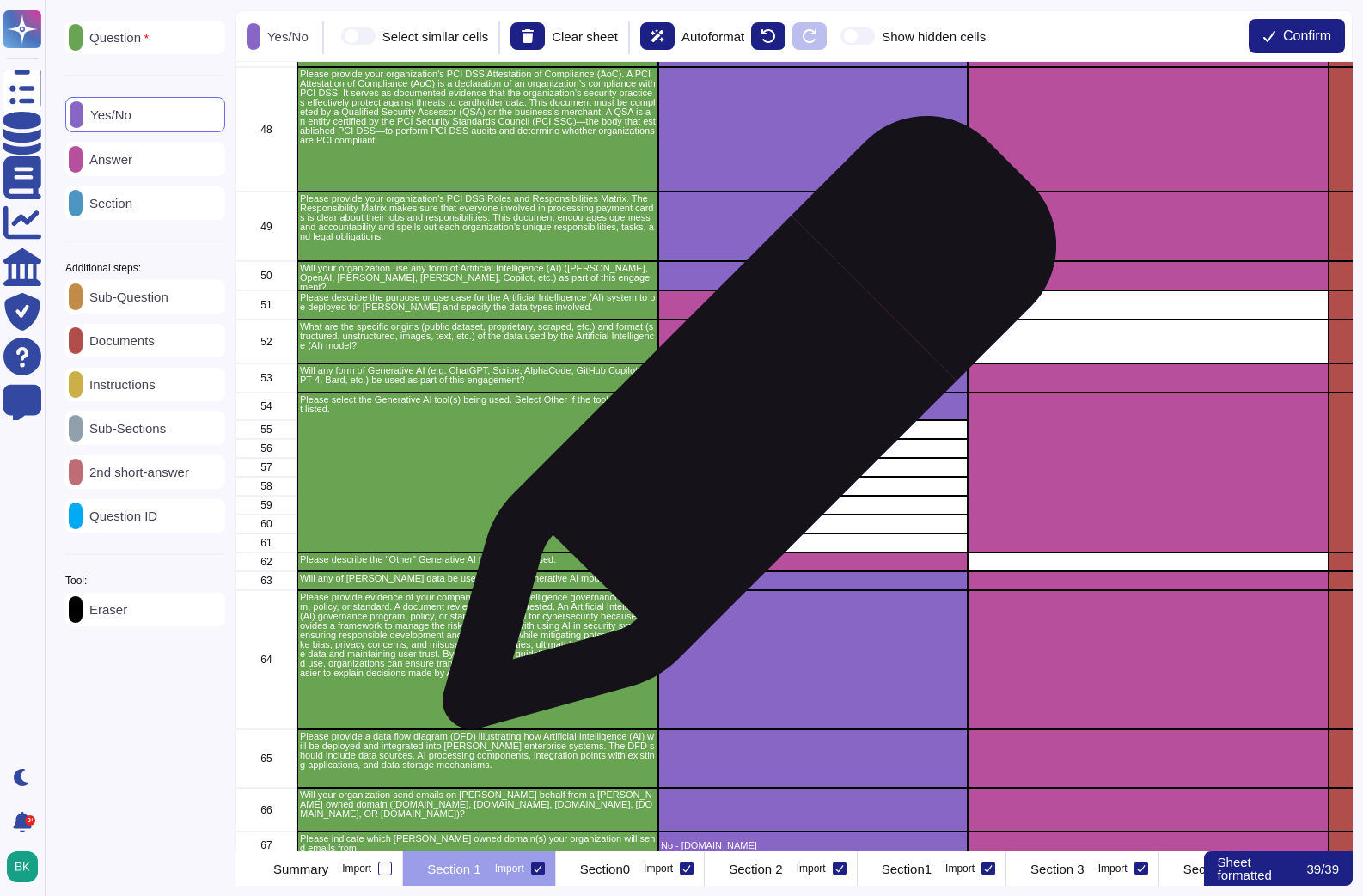
click at [743, 431] on p "No - Google Gemini-1" at bounding box center [812, 430] width 304 height 9
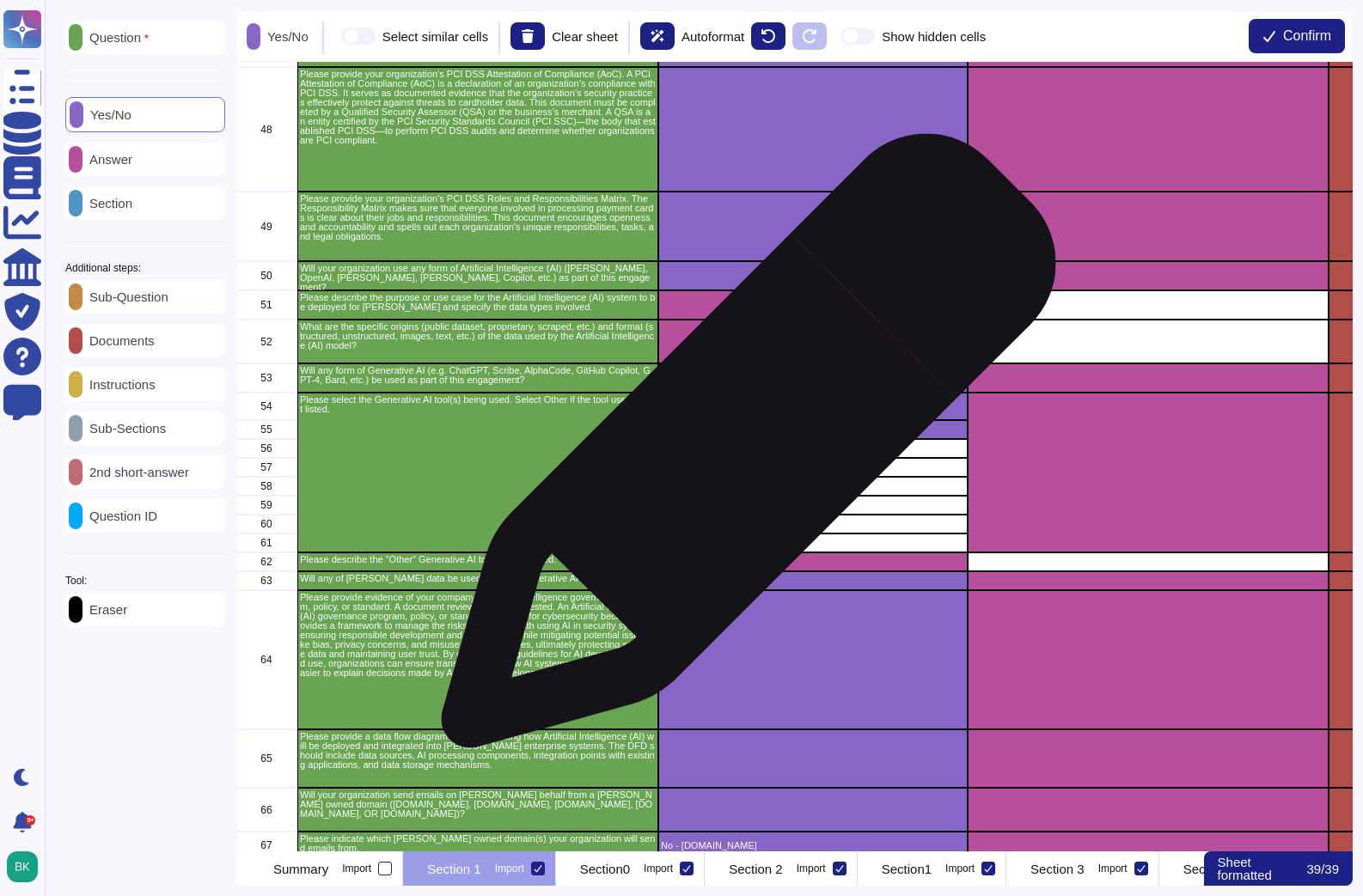
click at [742, 449] on p "No - Anthrop/c [PERSON_NAME] 3.5" at bounding box center [812, 449] width 304 height 9
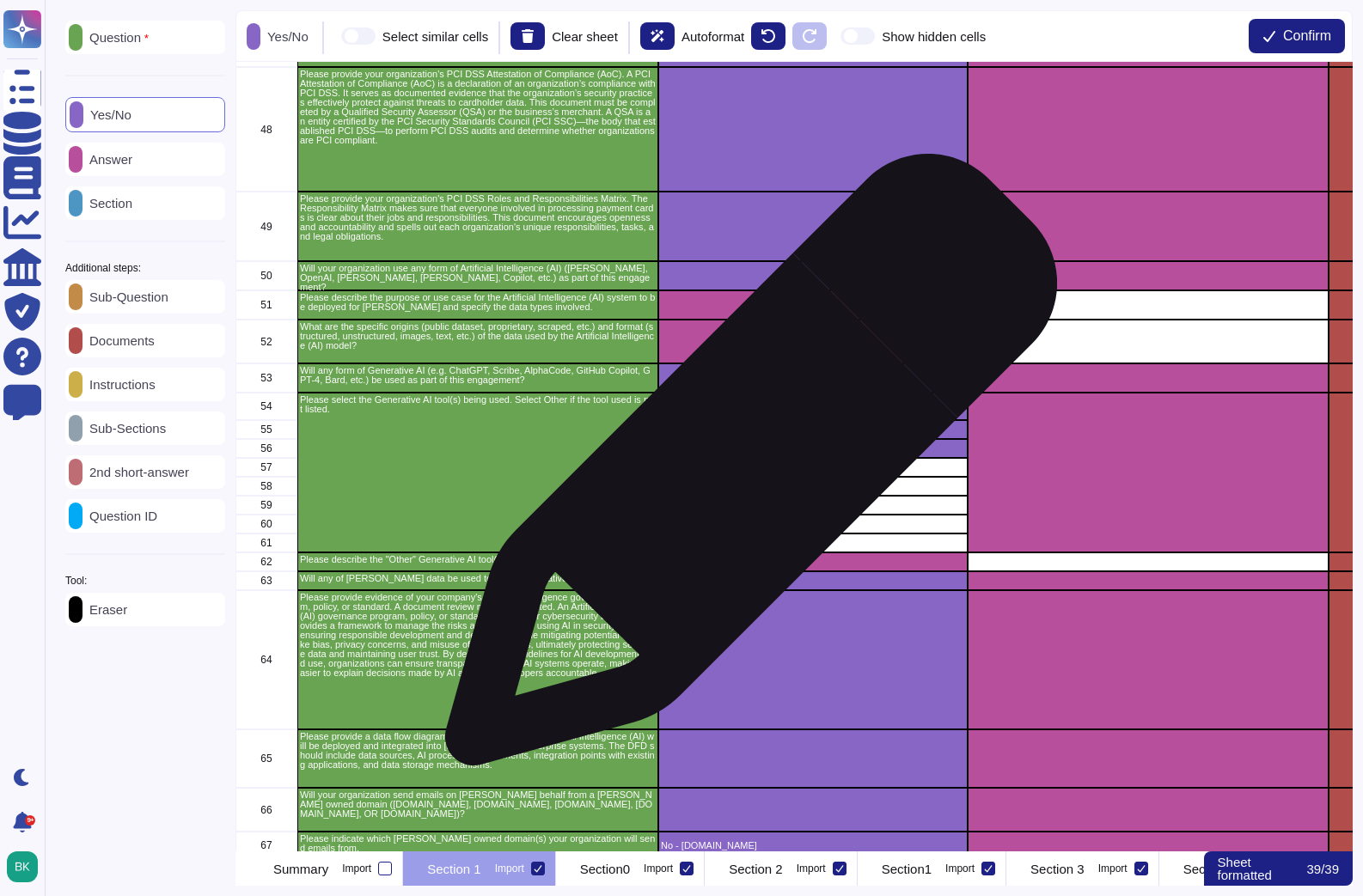
click at [745, 469] on p "No - Microsoft Copilot" at bounding box center [812, 468] width 304 height 9
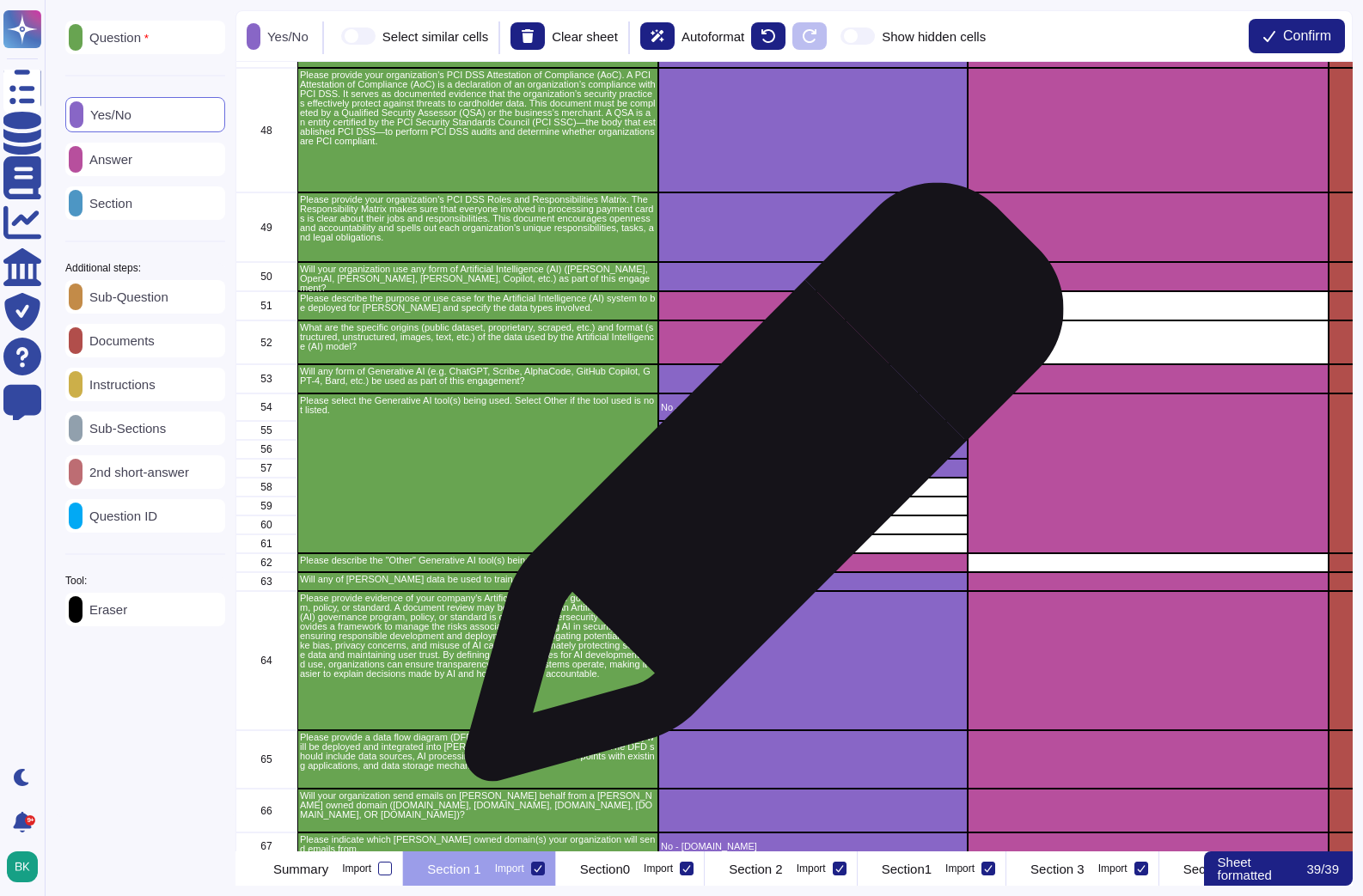
click at [757, 490] on p "No - OpenAI GPT-40" at bounding box center [812, 488] width 304 height 9
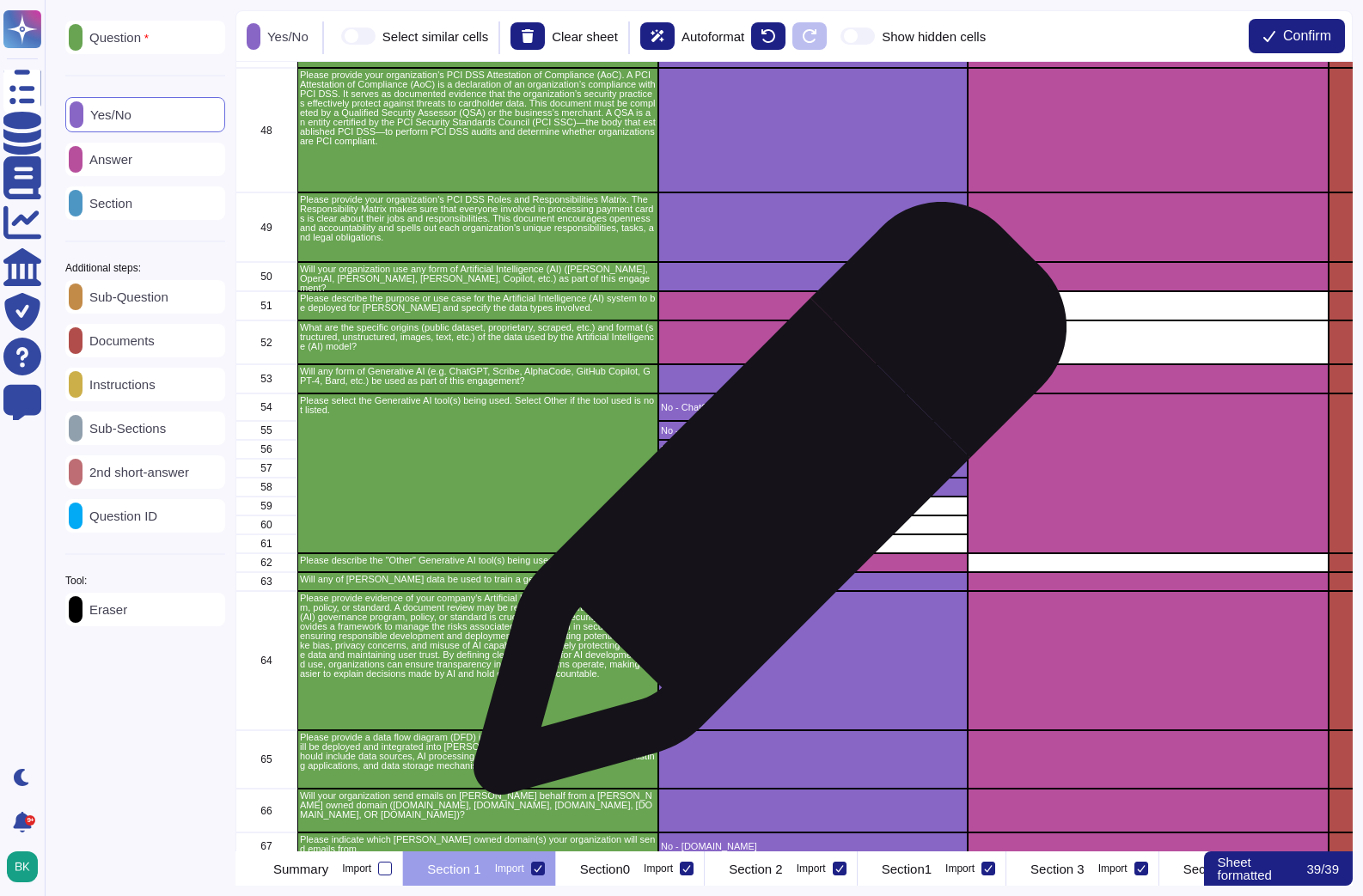
click at [763, 506] on div "37 No - EDI 38 No - B2B 39 No - VPN 40 No - VDI 41 No - Active Directory Creden…" at bounding box center [794, 456] width 1117 height 790
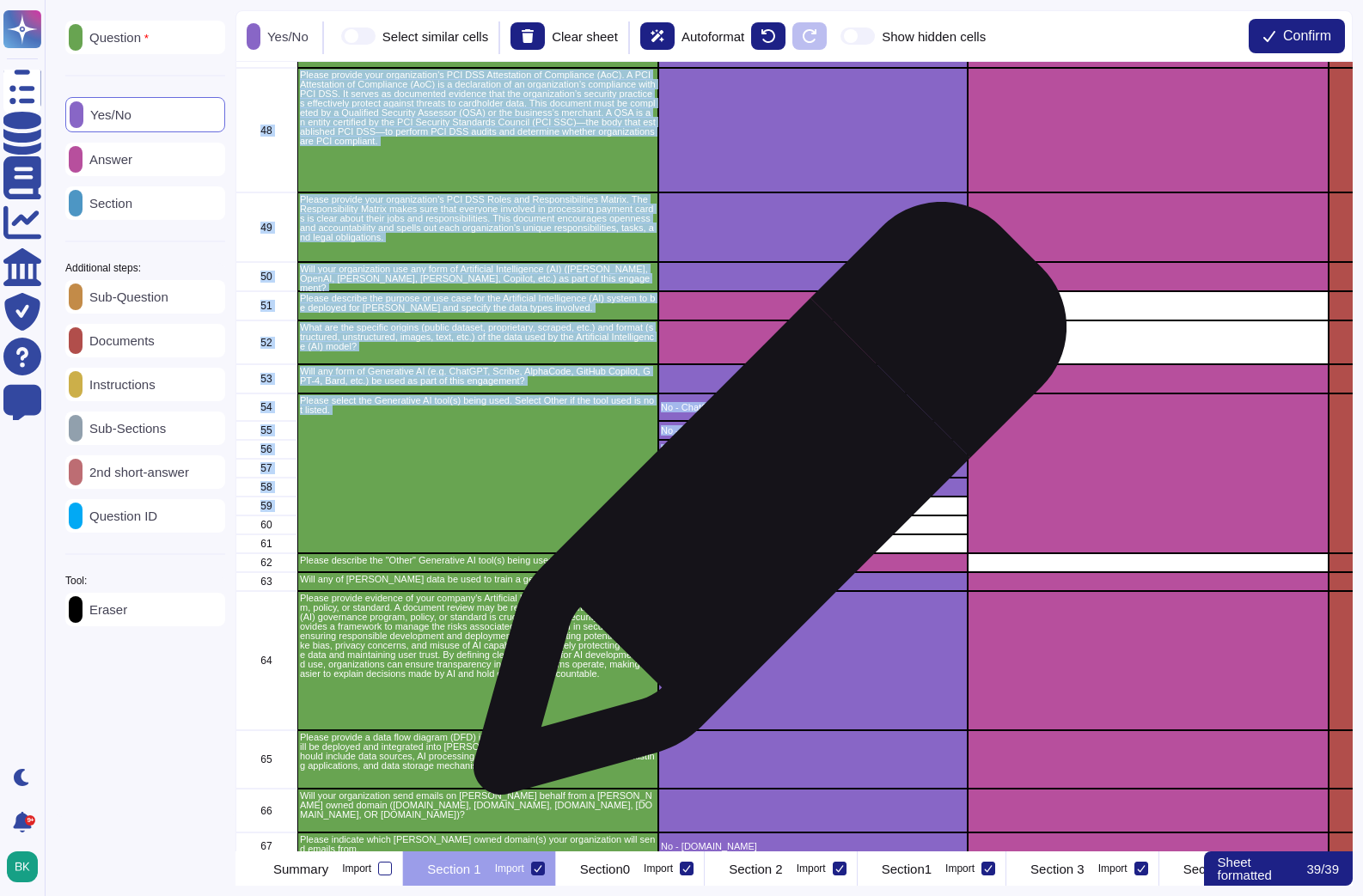
scroll to position [1621, 0]
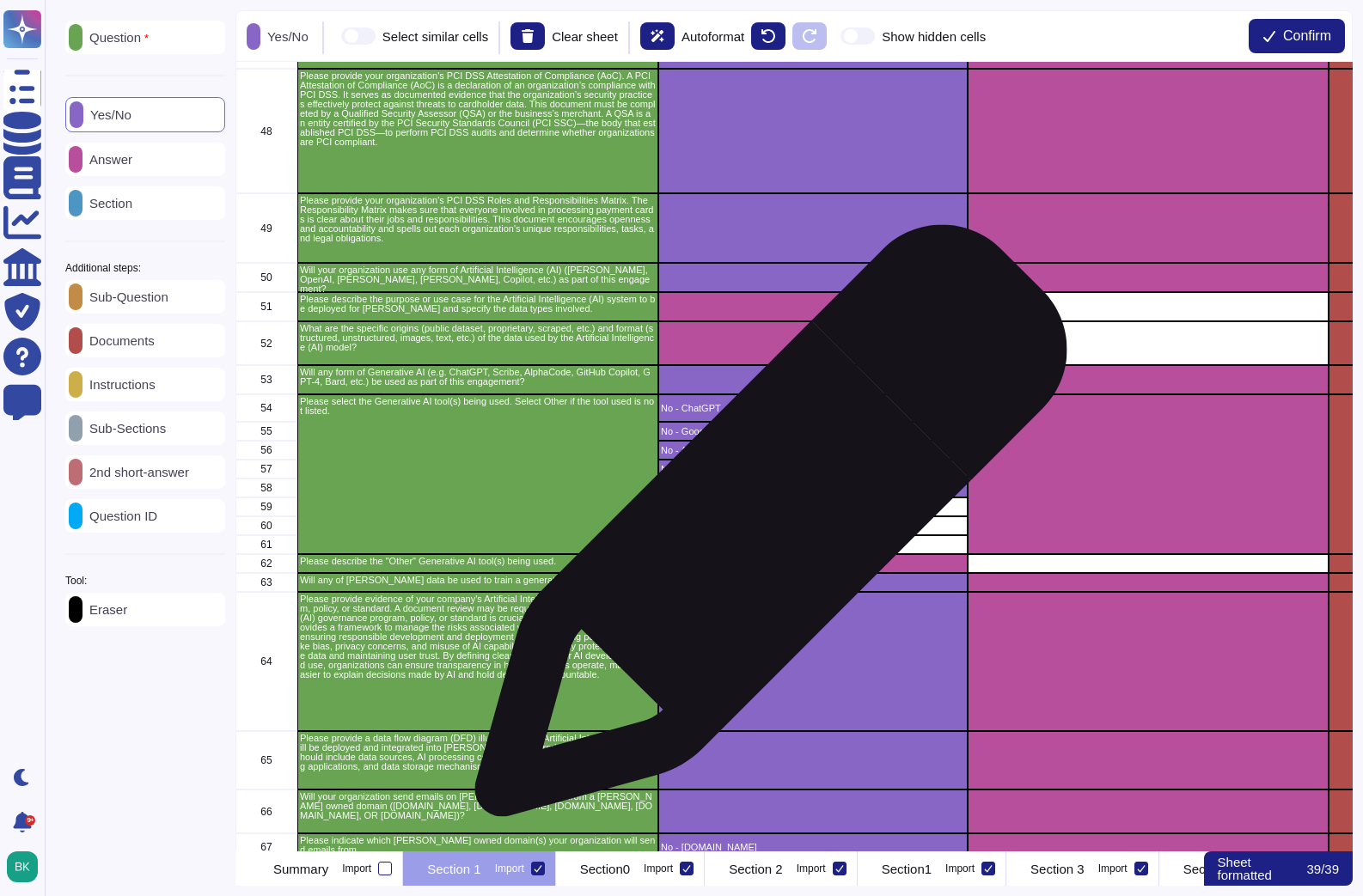
click at [764, 529] on p "No - Jasper" at bounding box center [812, 526] width 304 height 9
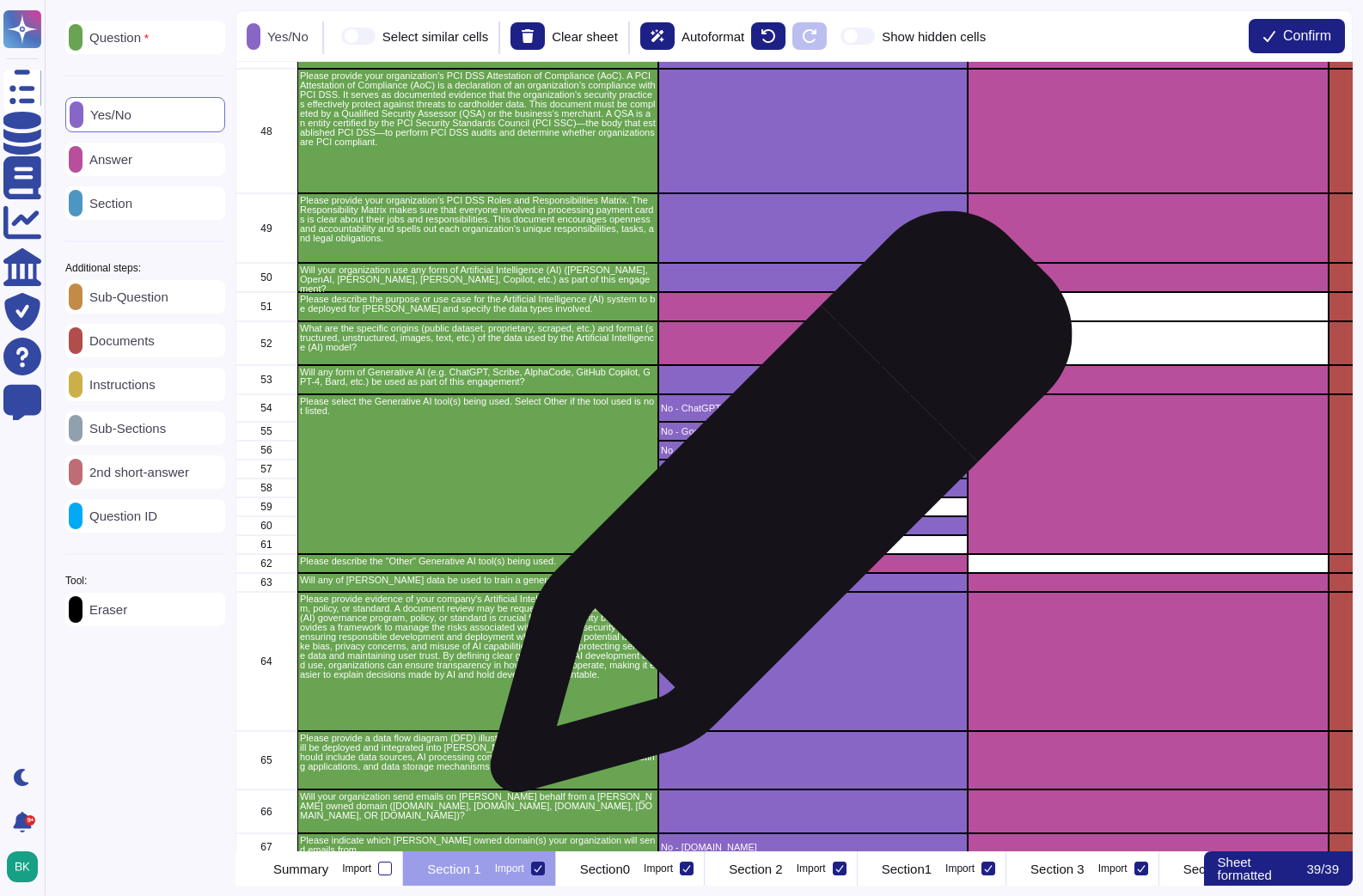
click at [774, 510] on p "No - XI Grok-2" at bounding box center [812, 507] width 304 height 9
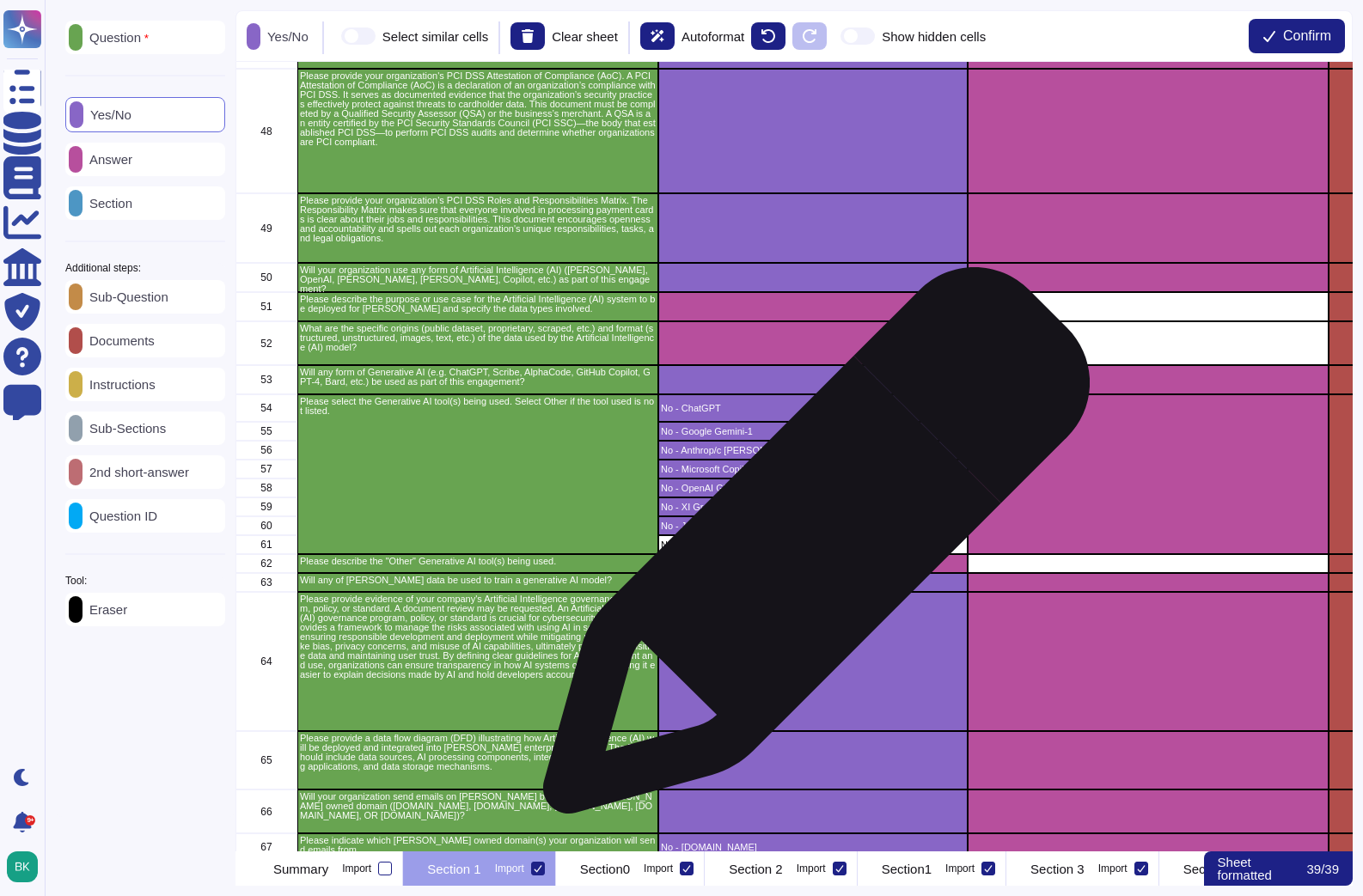
click at [810, 549] on p "No - Other" at bounding box center [812, 545] width 304 height 9
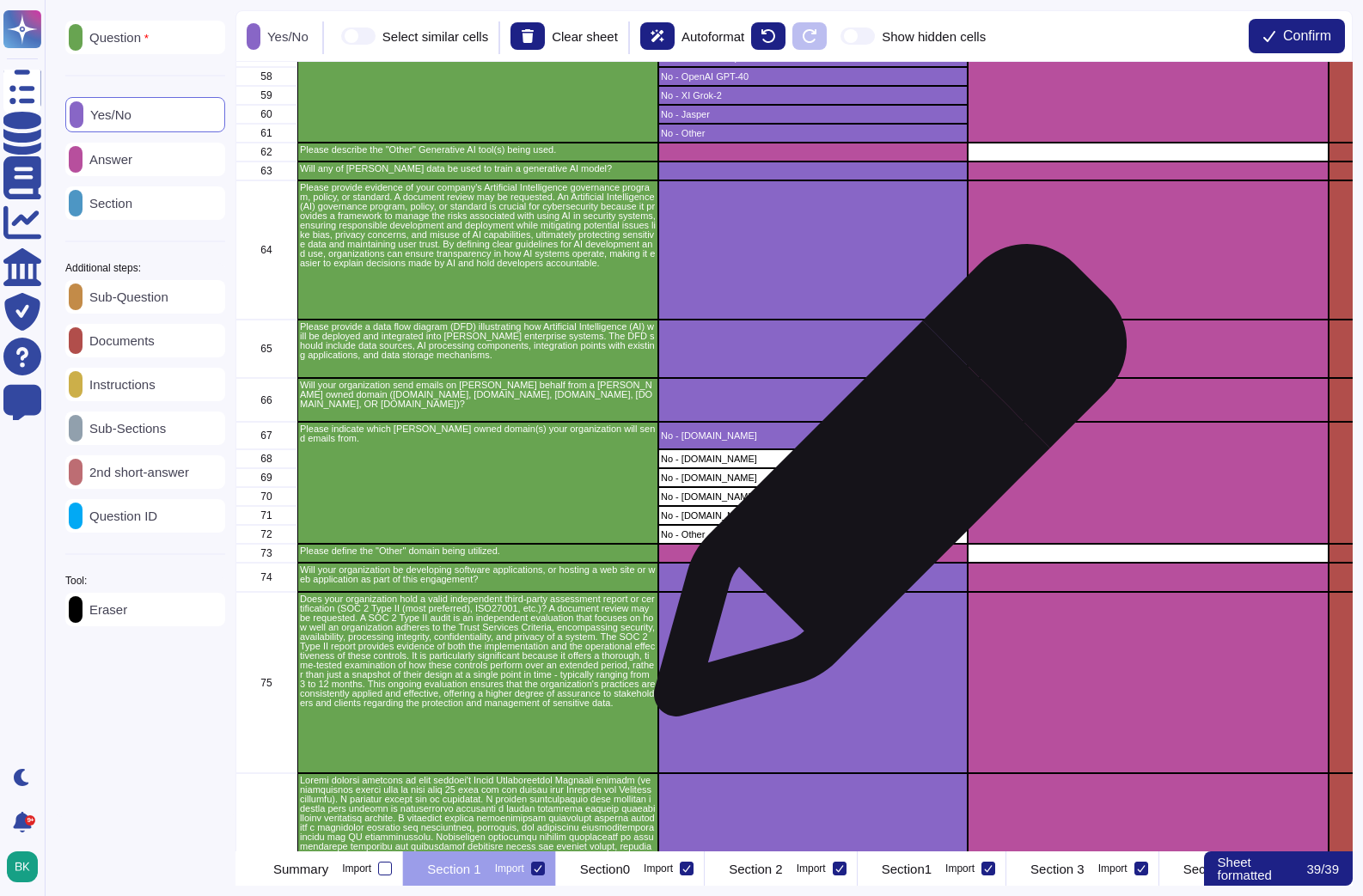
scroll to position [2033, 0]
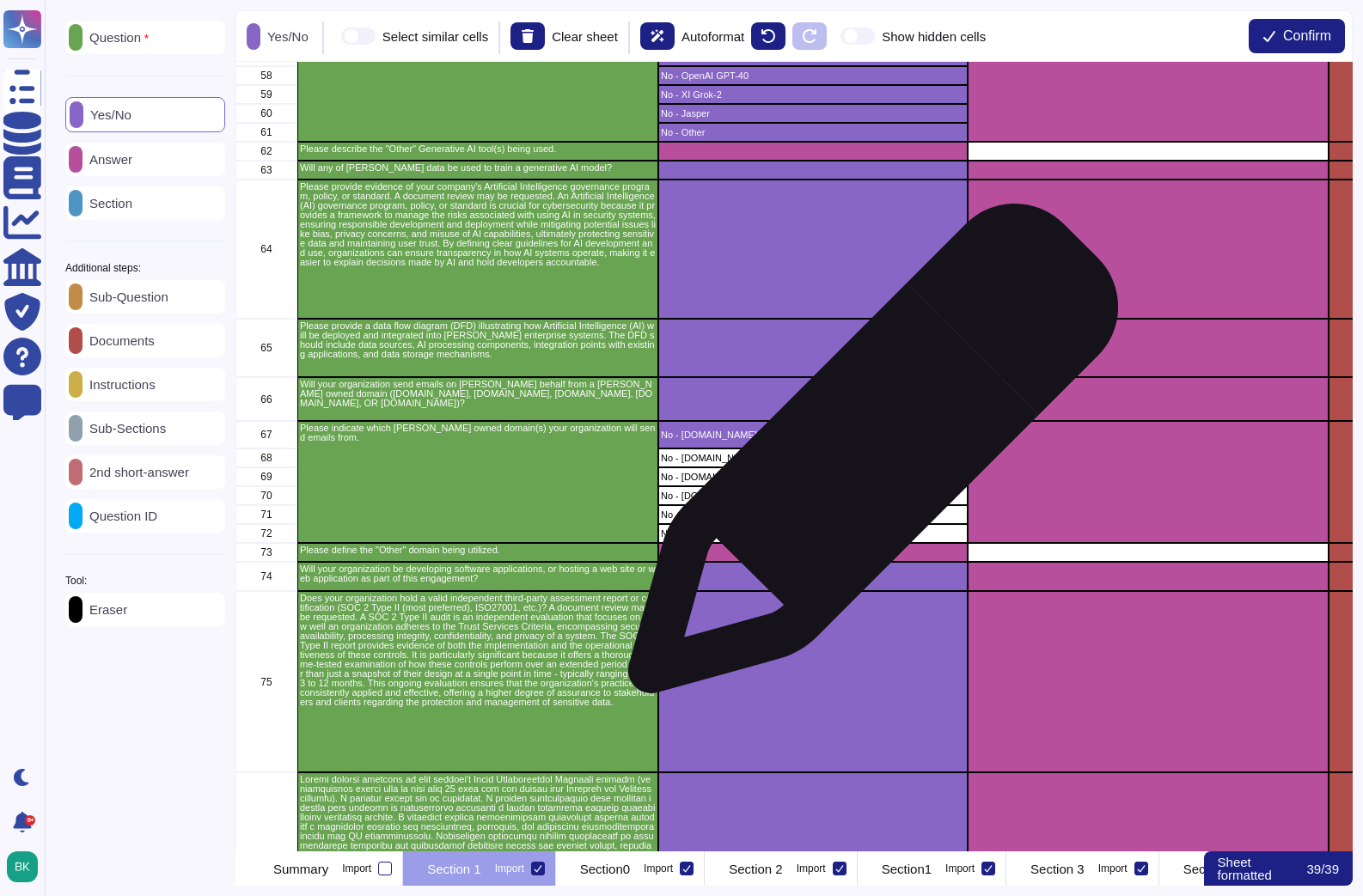
click at [866, 457] on p "No - [DOMAIN_NAME]" at bounding box center [812, 458] width 304 height 9
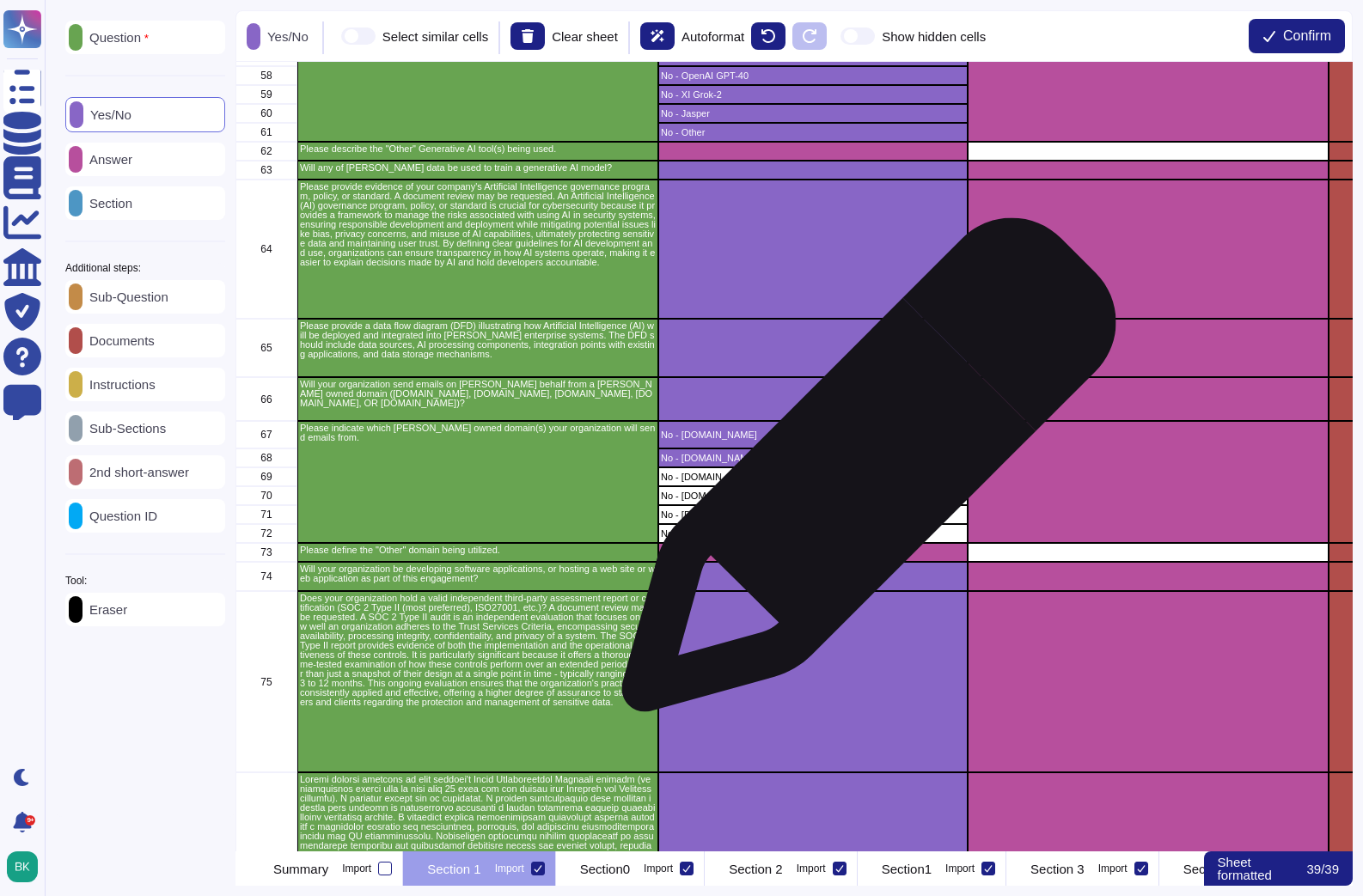
click at [860, 476] on p "No - [DOMAIN_NAME]" at bounding box center [812, 477] width 304 height 9
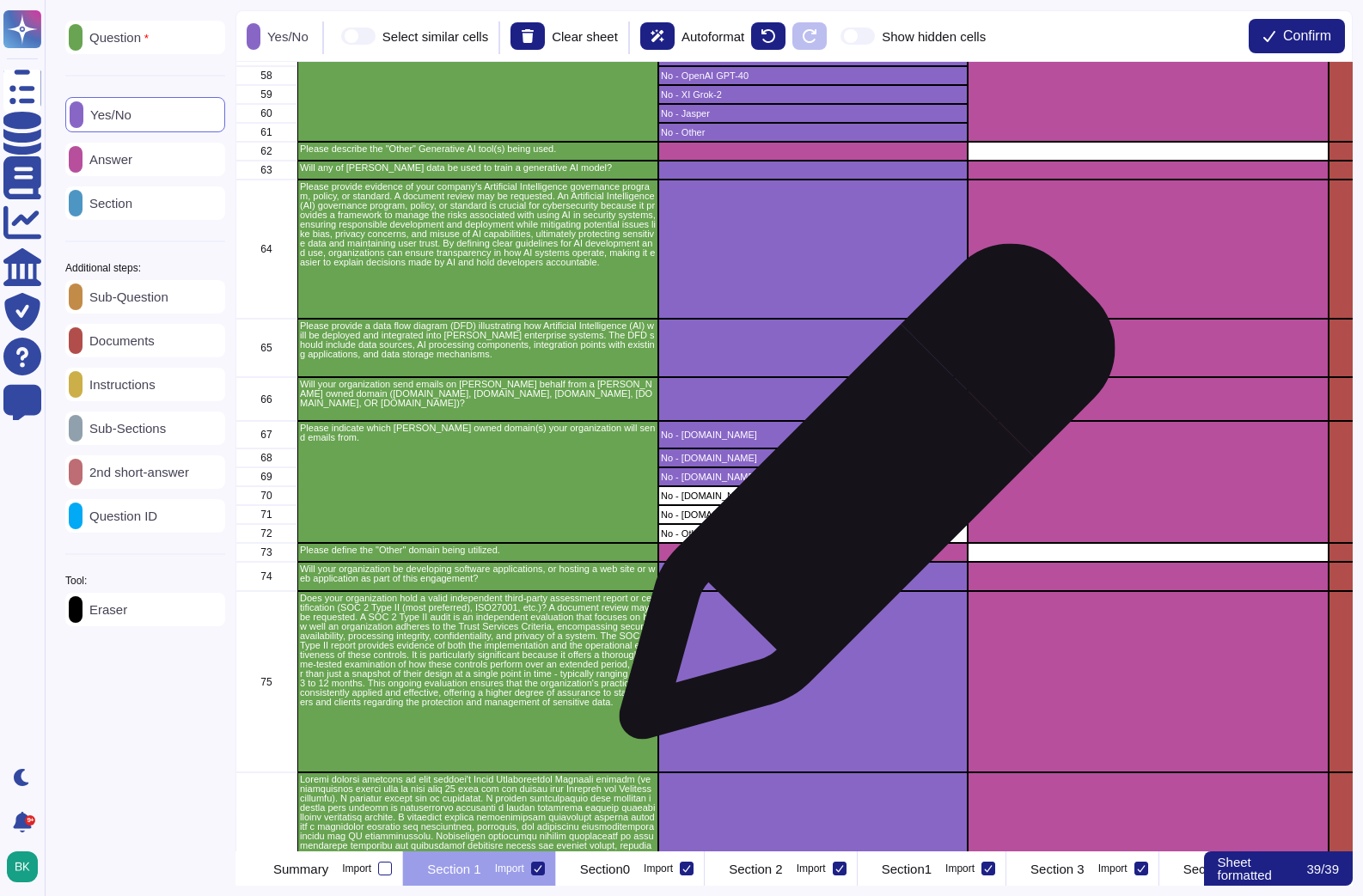
click at [860, 500] on div "No - [DOMAIN_NAME]" at bounding box center [812, 496] width 310 height 19
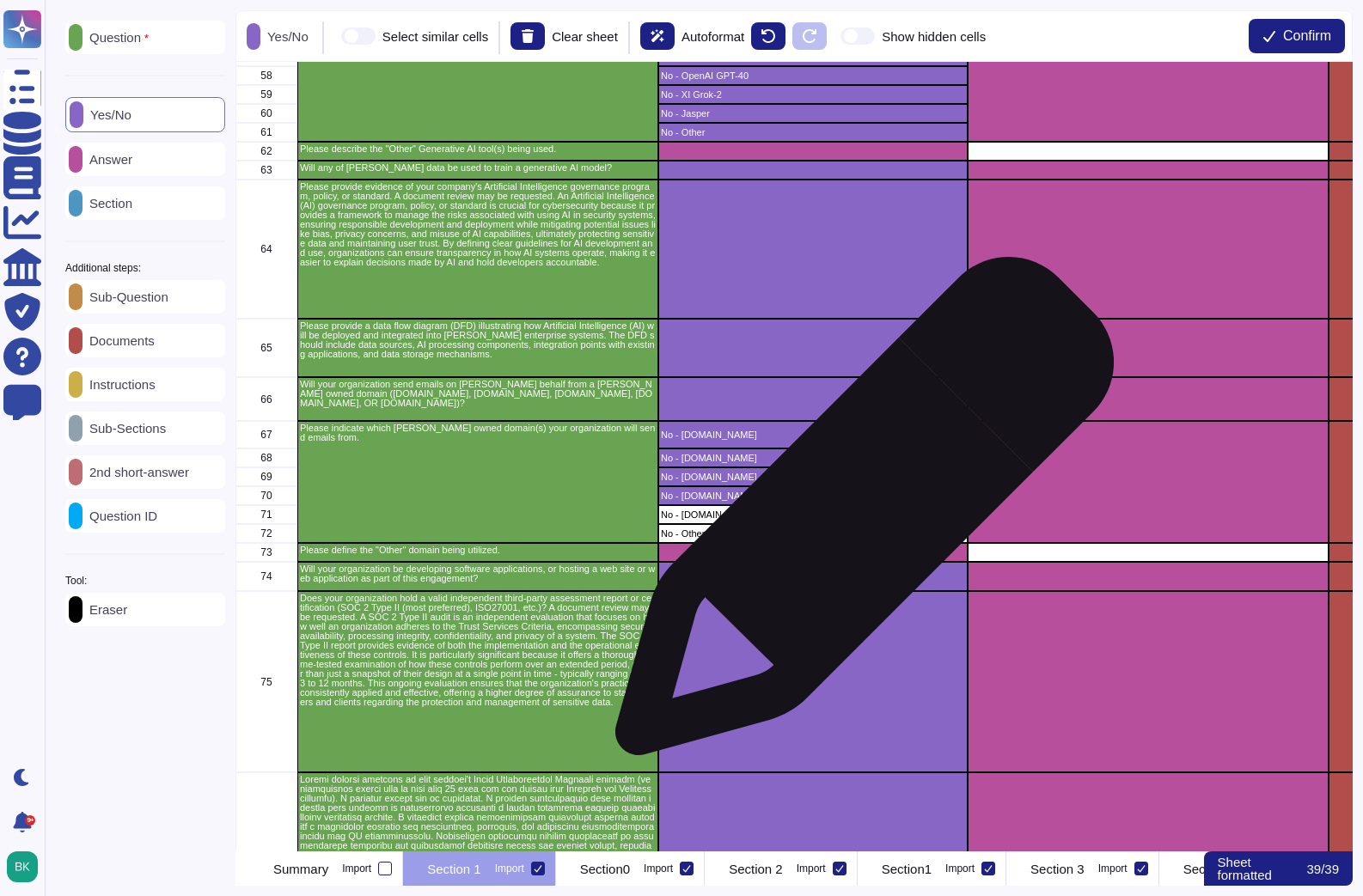
click at [858, 514] on p "No - [DOMAIN_NAME]" at bounding box center [812, 515] width 304 height 9
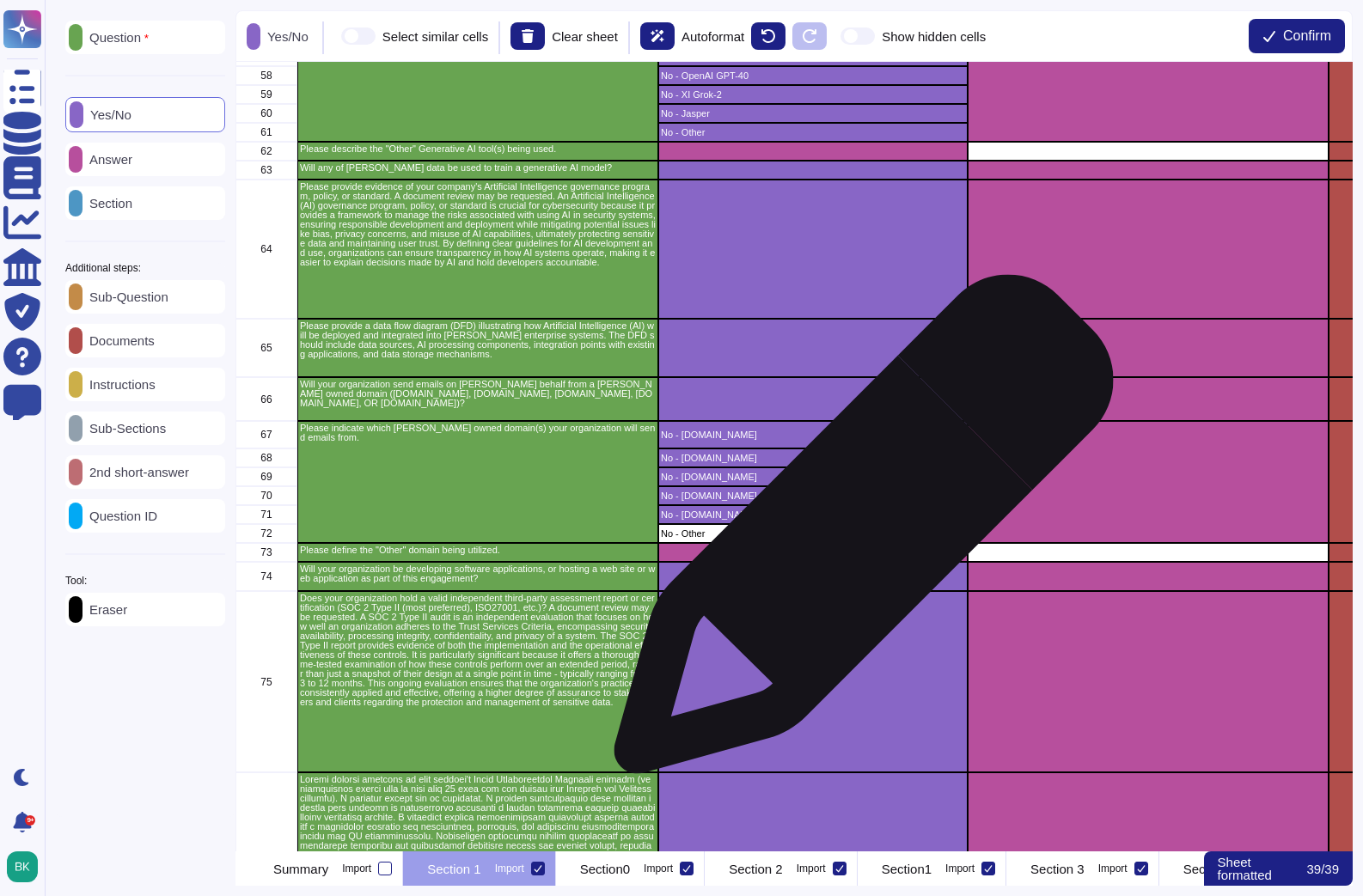
click at [857, 533] on p "No - Other" at bounding box center [812, 534] width 304 height 9
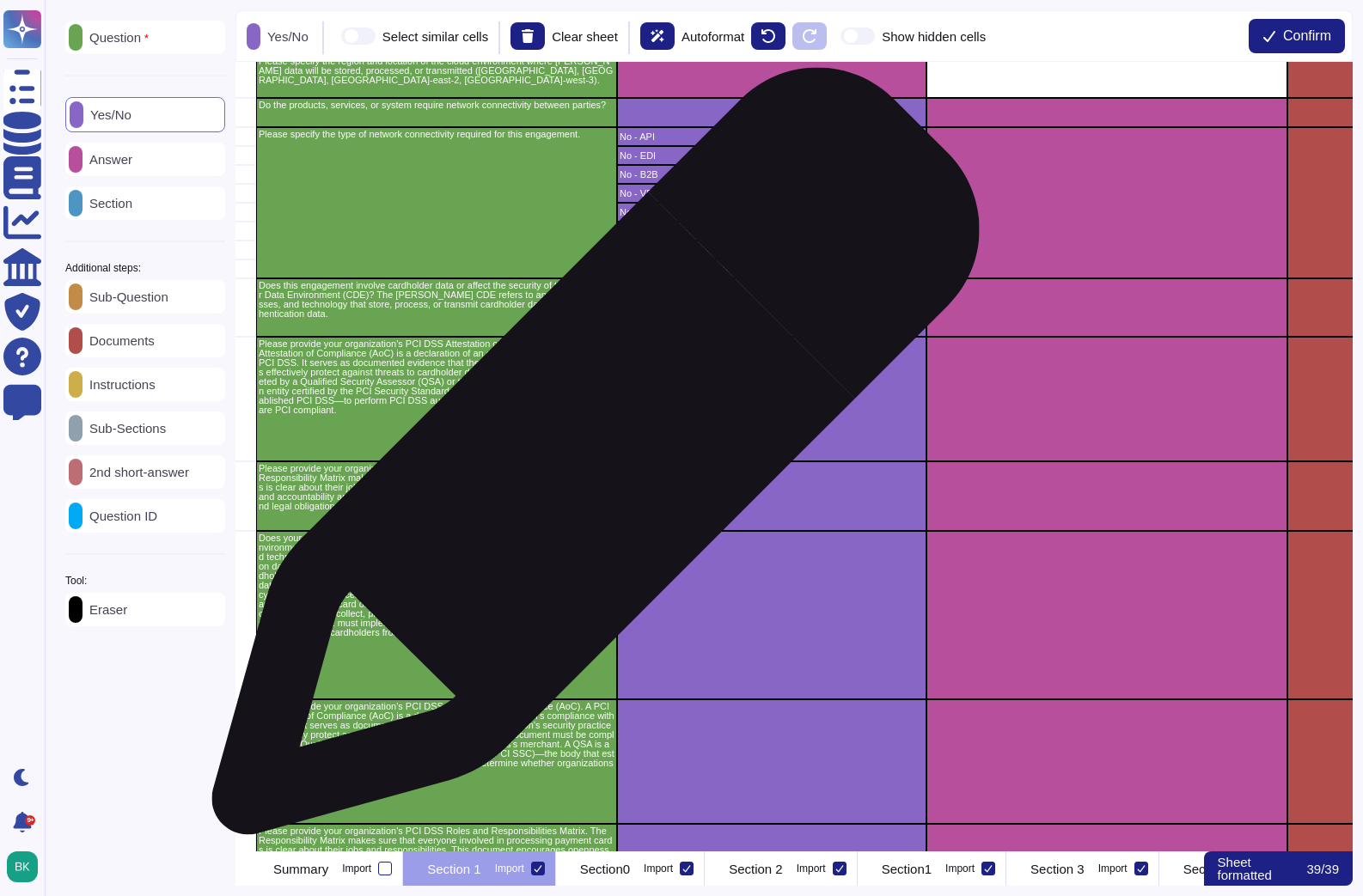
scroll to position [993, 41]
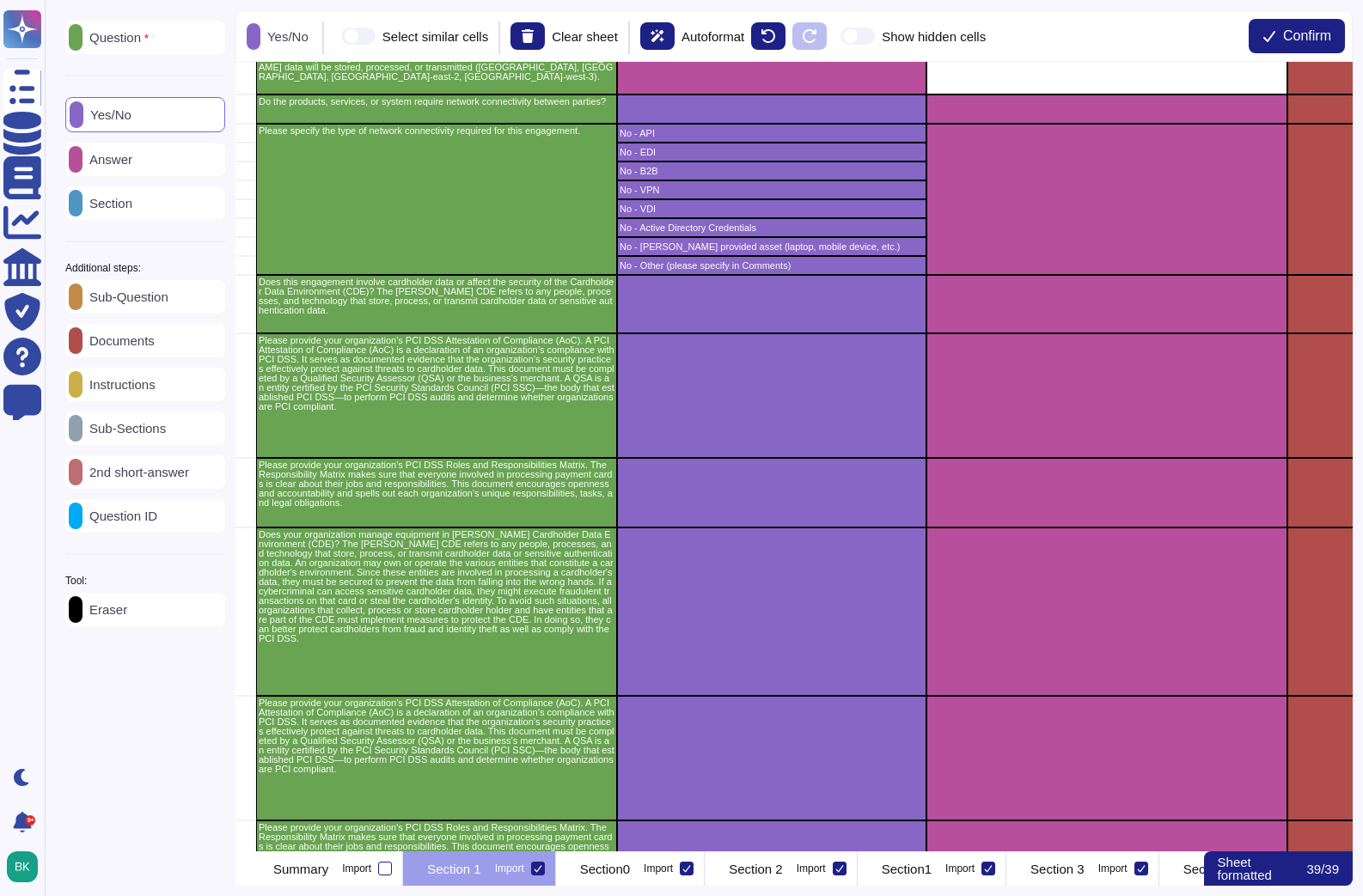
click at [541, 871] on icon at bounding box center [537, 868] width 8 height 7
click at [0, 0] on input "Import" at bounding box center [0, 0] width 0 height 0
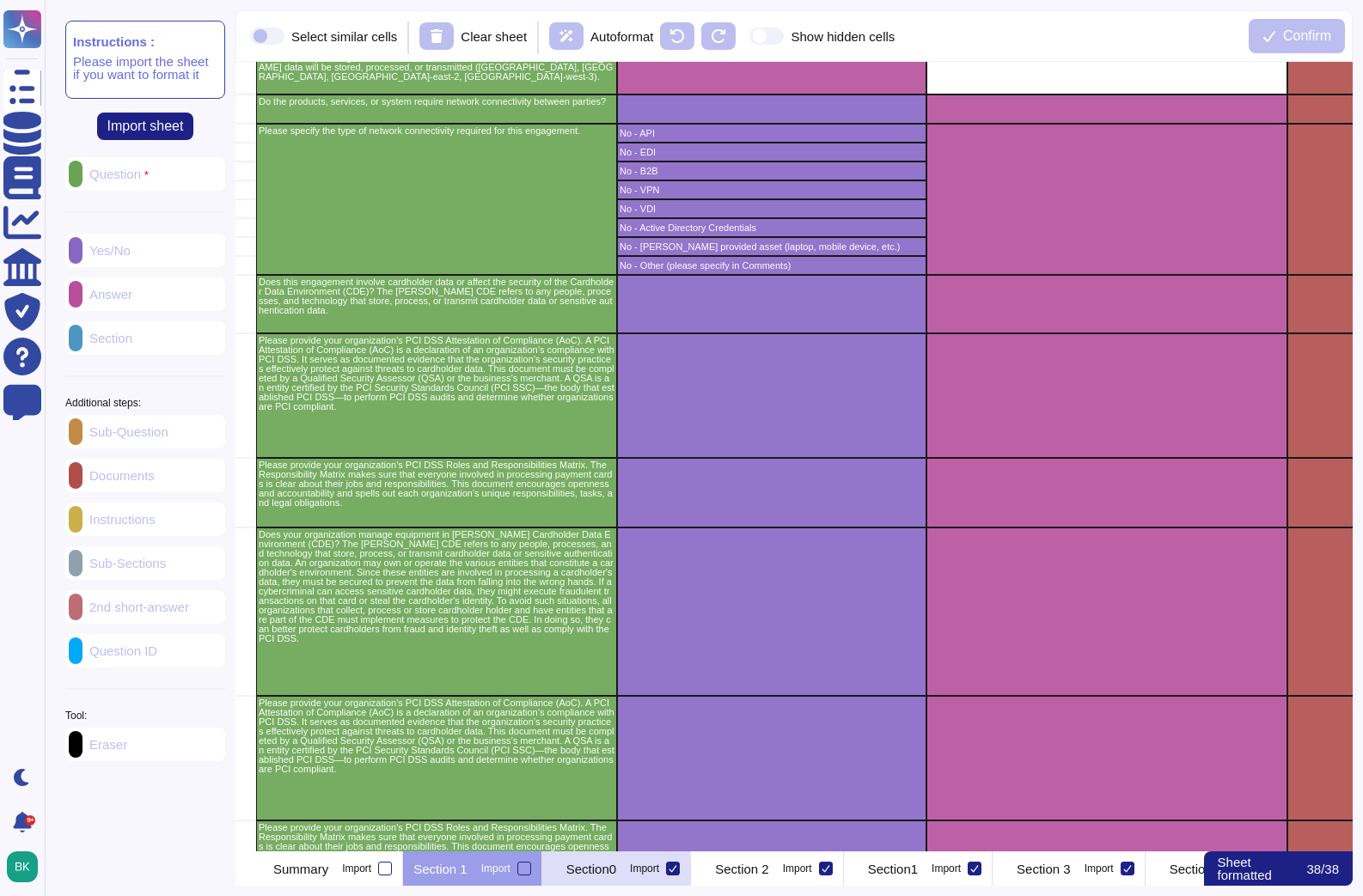
click at [617, 866] on p "Section0" at bounding box center [591, 870] width 50 height 13
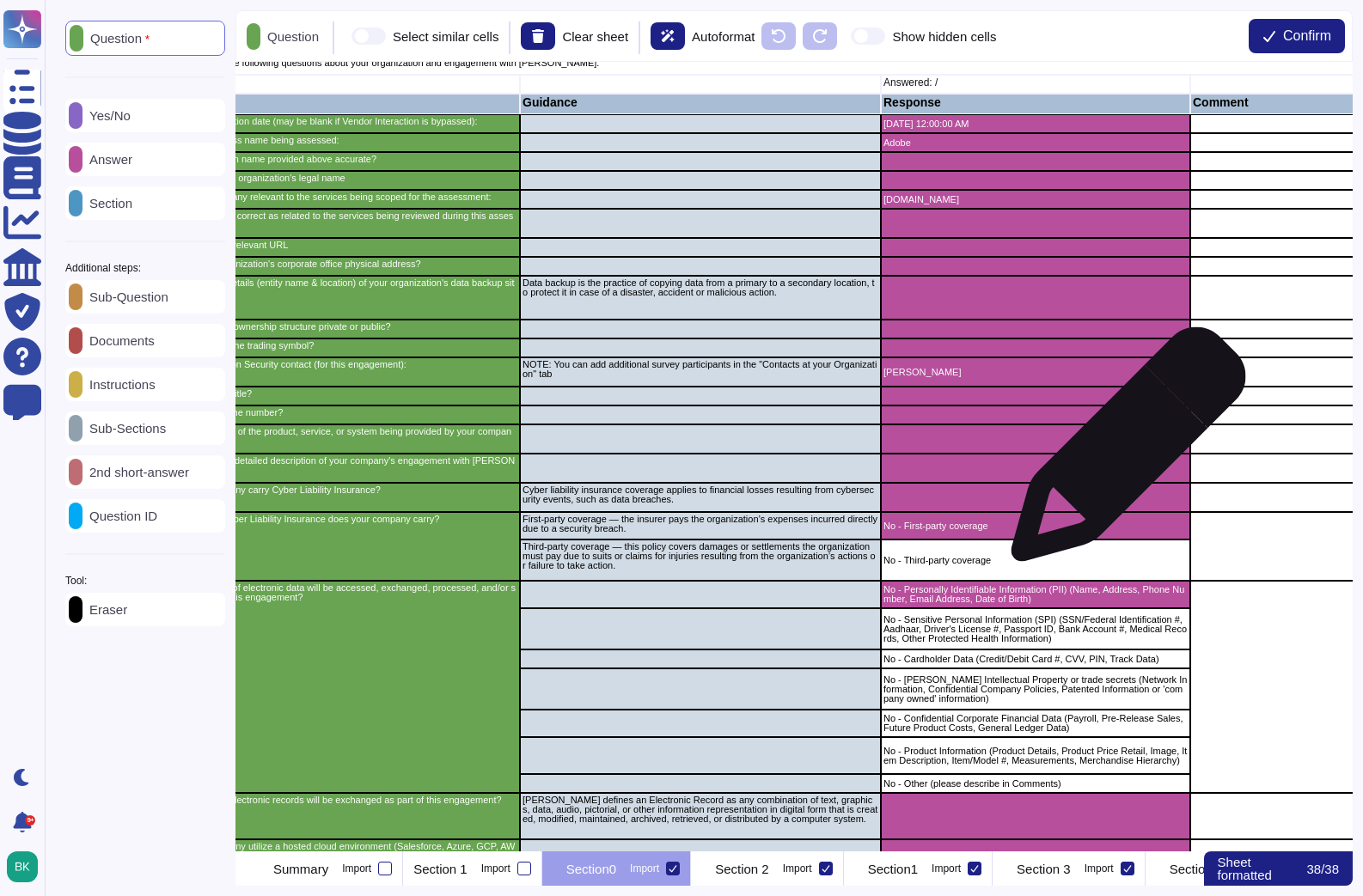
scroll to position [0, 138]
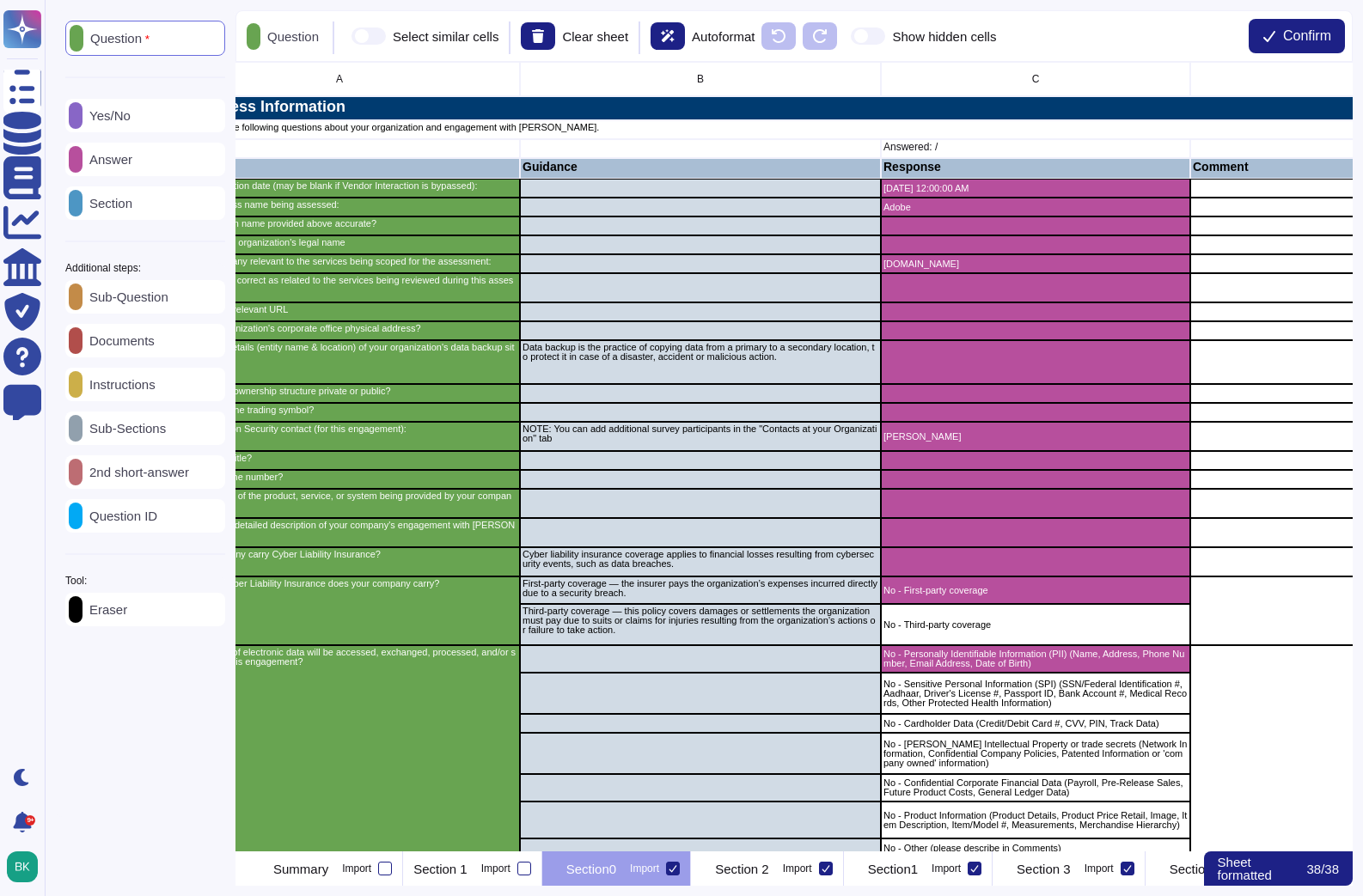
click at [168, 626] on div "Eraser" at bounding box center [145, 610] width 160 height 34
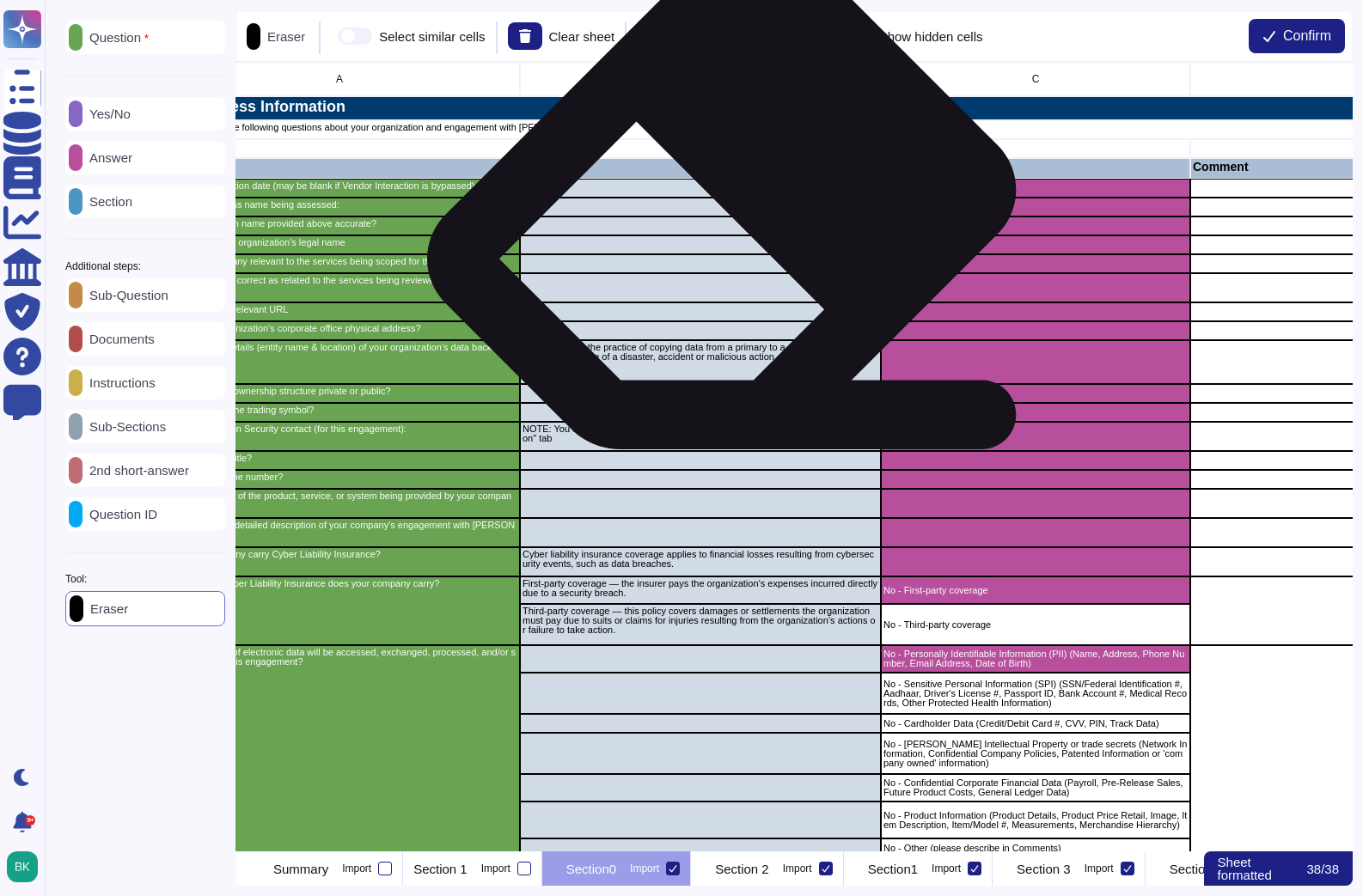
click at [732, 216] on div "grid" at bounding box center [699, 226] width 361 height 19
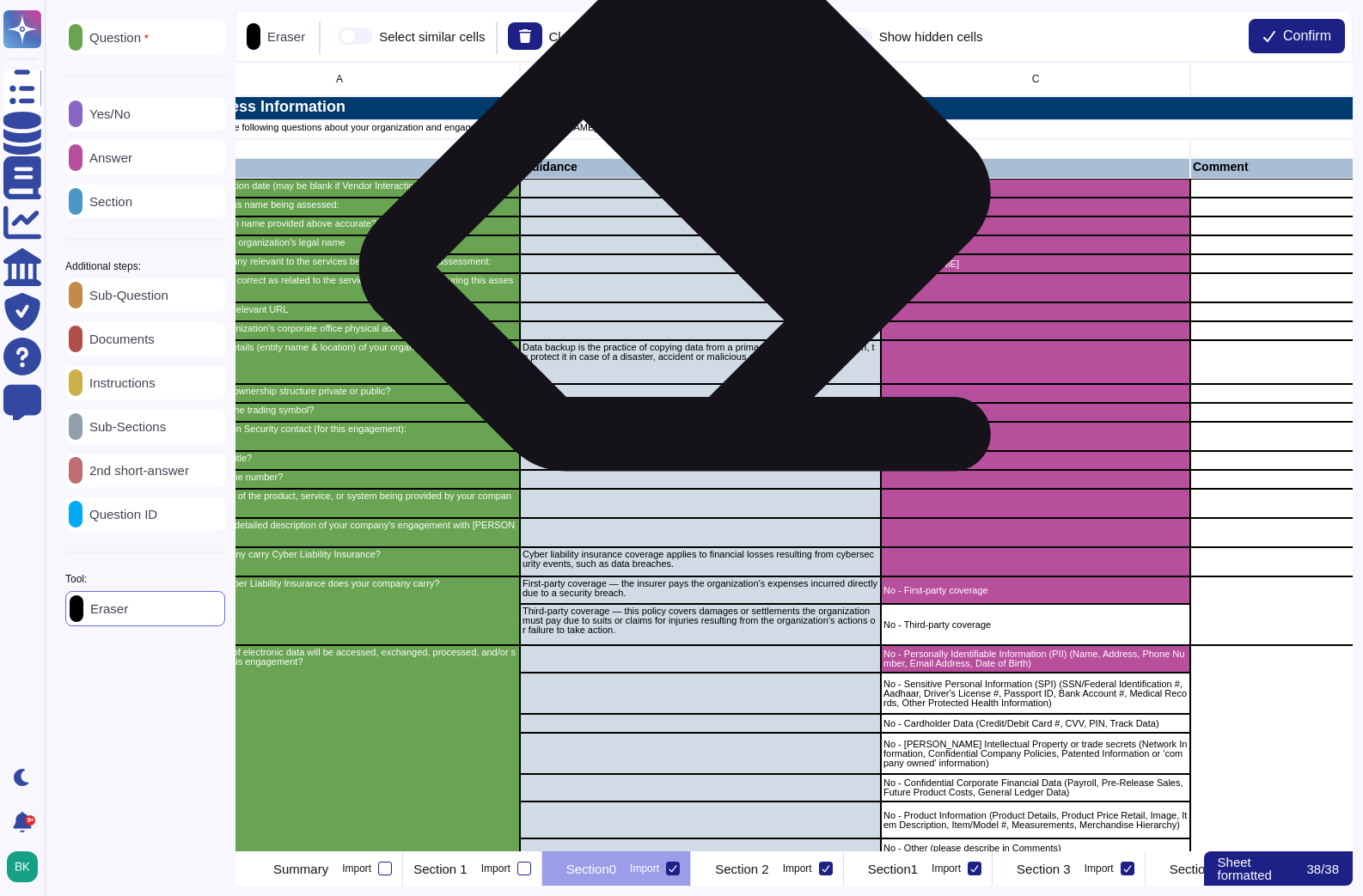
click at [686, 220] on div "grid" at bounding box center [699, 226] width 361 height 19
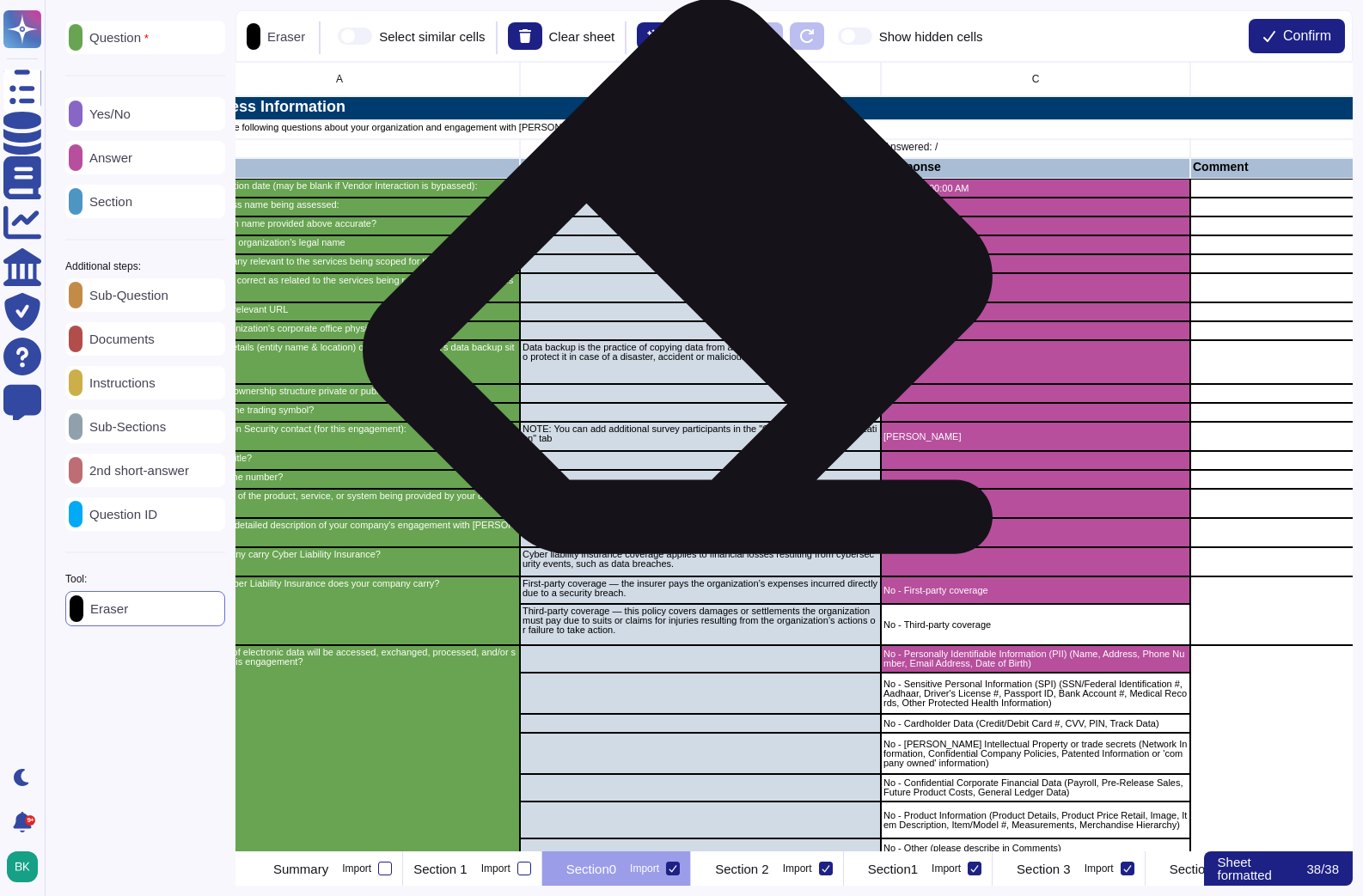
click at [691, 310] on div "grid" at bounding box center [699, 312] width 361 height 19
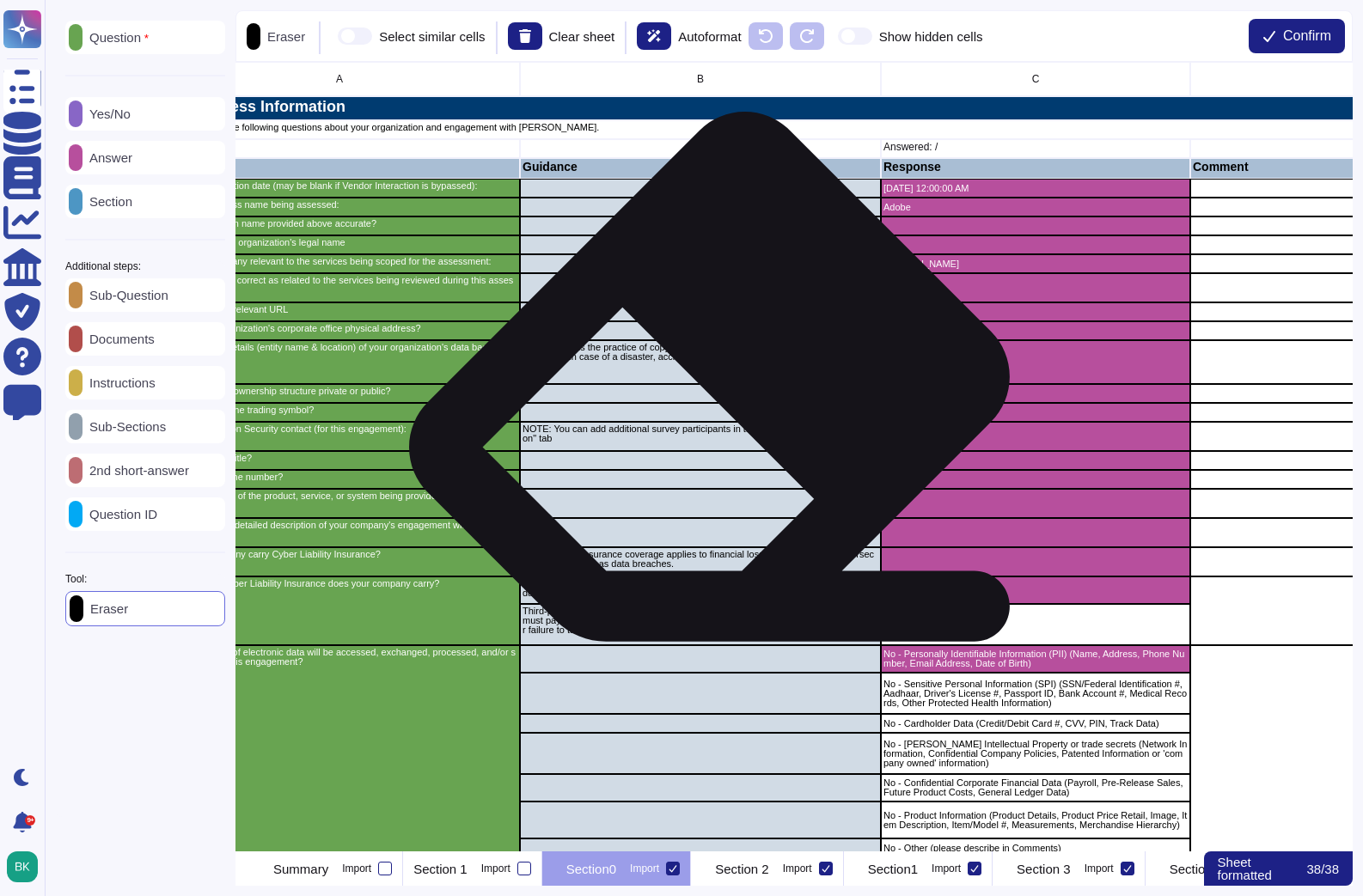
drag, startPoint x: 720, startPoint y: 403, endPoint x: 603, endPoint y: 407, distance: 117.1
click at [720, 403] on div "grid" at bounding box center [699, 412] width 361 height 19
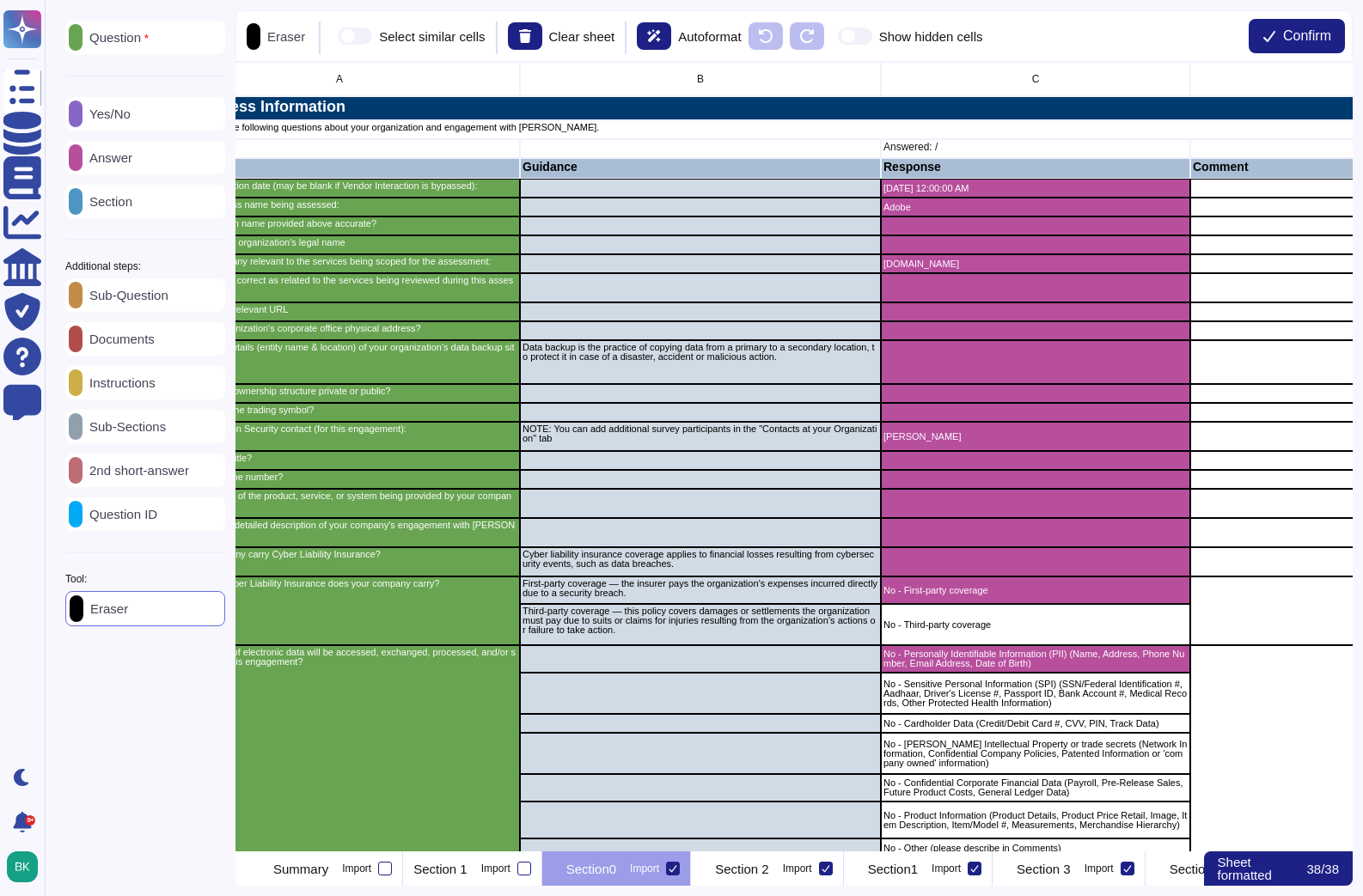
click at [128, 390] on p "Instructions" at bounding box center [120, 383] width 73 height 13
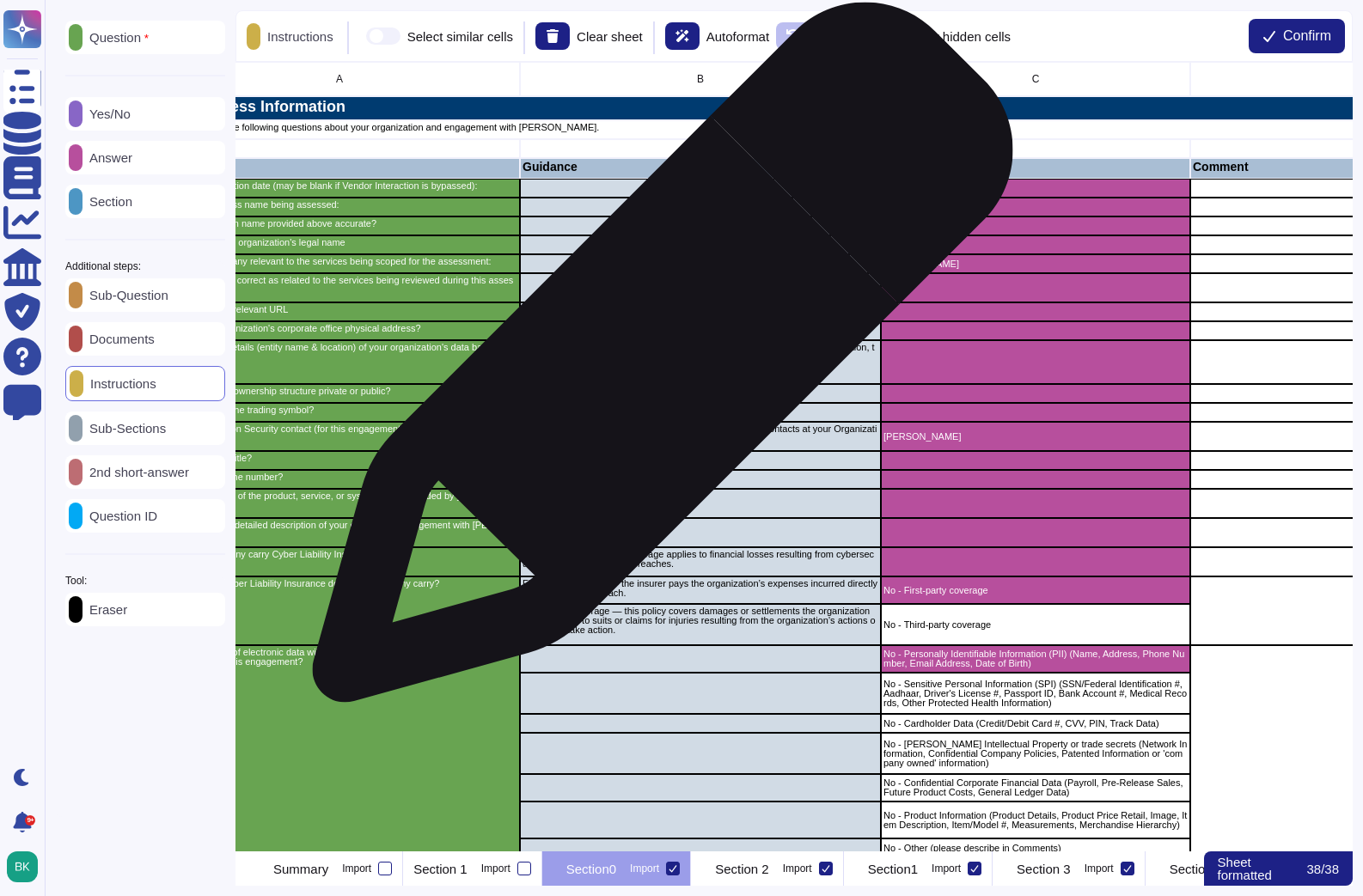
click at [656, 360] on p "Data backup is the practice of copying data from a primary to a secondary locat…" at bounding box center [700, 352] width 356 height 19
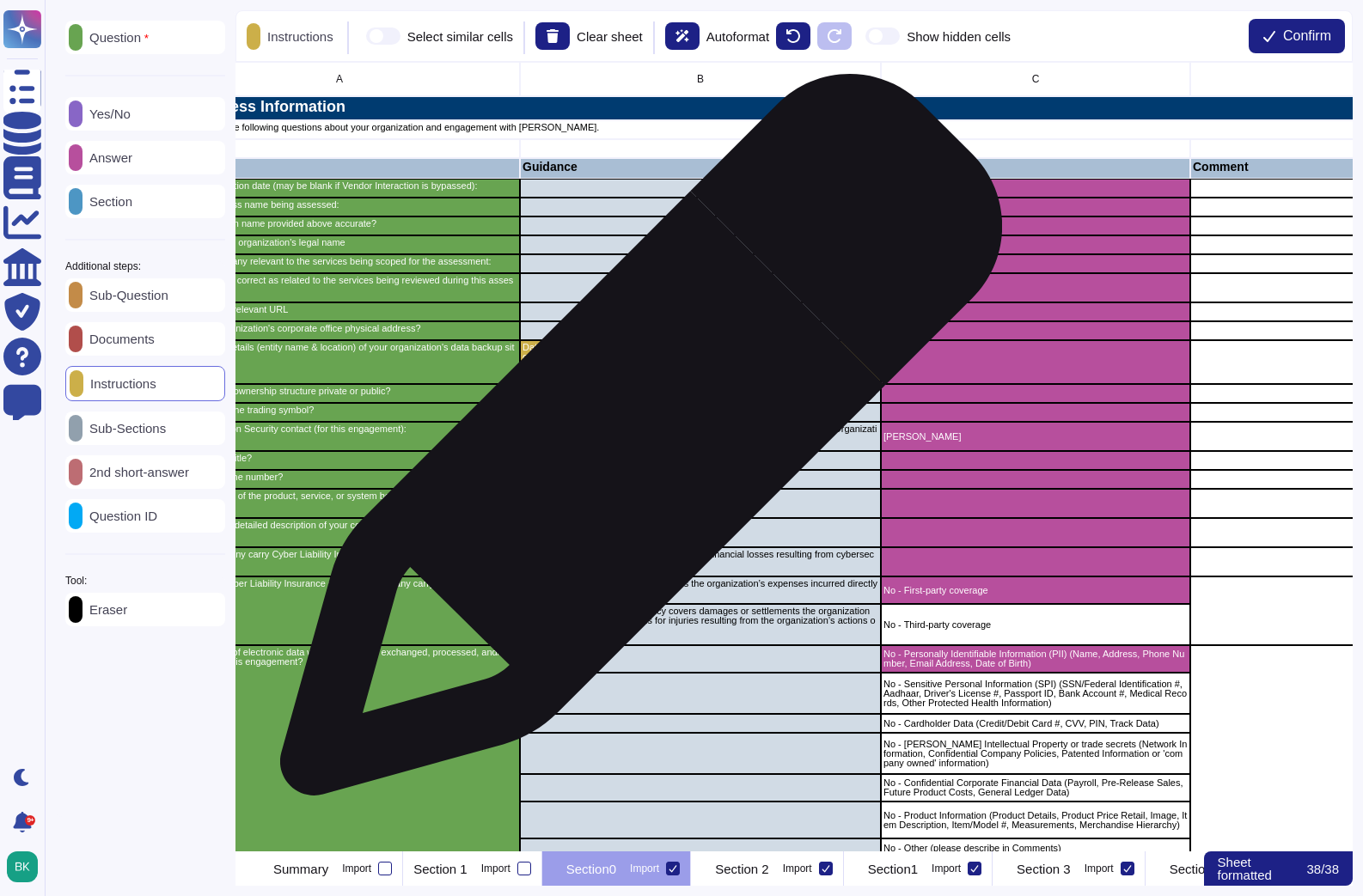
click at [633, 444] on div "NOTE: You can add additional survey participants in the "Contacts at your Organ…" at bounding box center [699, 436] width 361 height 29
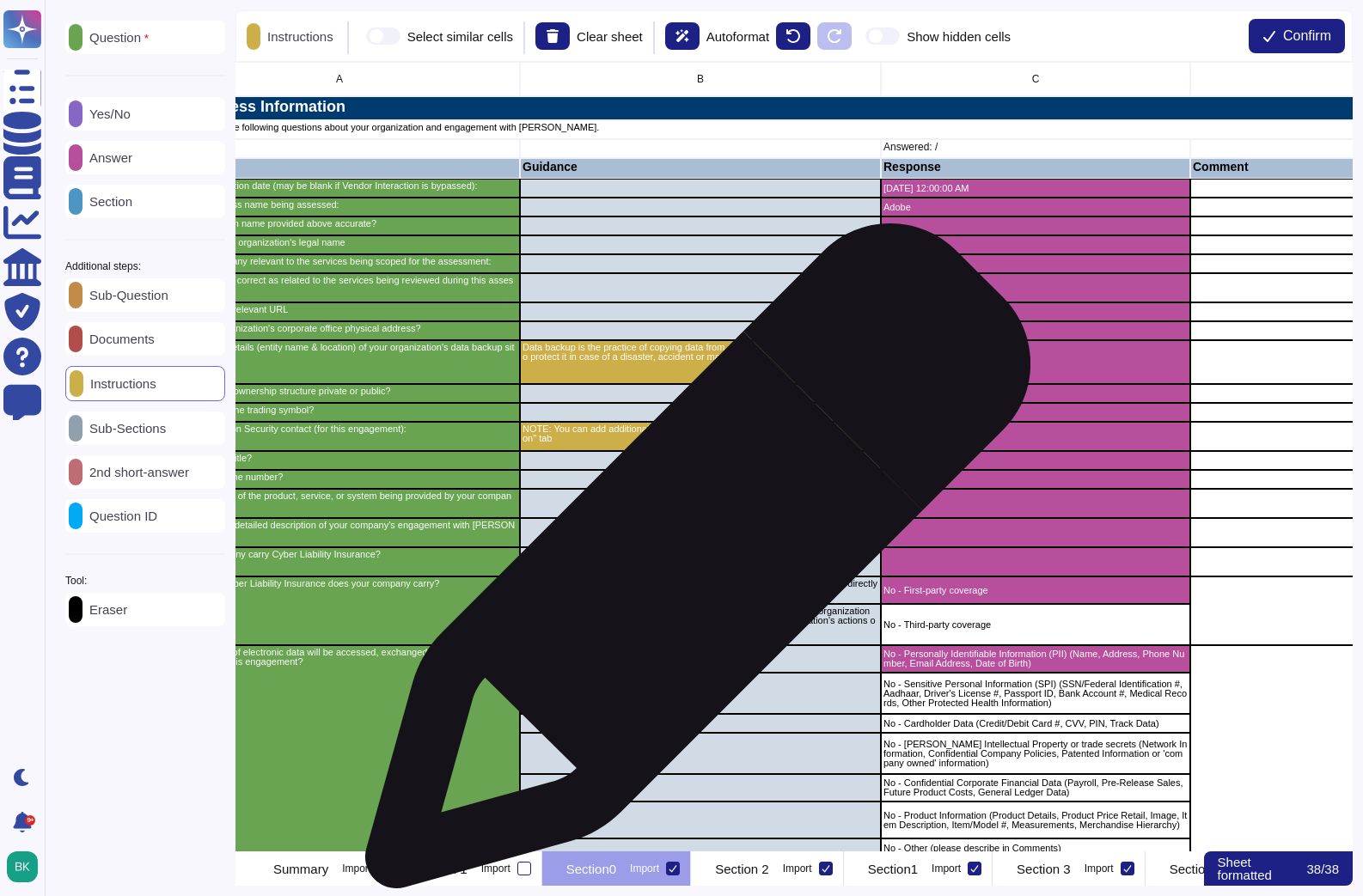
click at [692, 565] on p "Cyber liability insurance coverage applies to financial losses resulting from c…" at bounding box center [700, 559] width 356 height 19
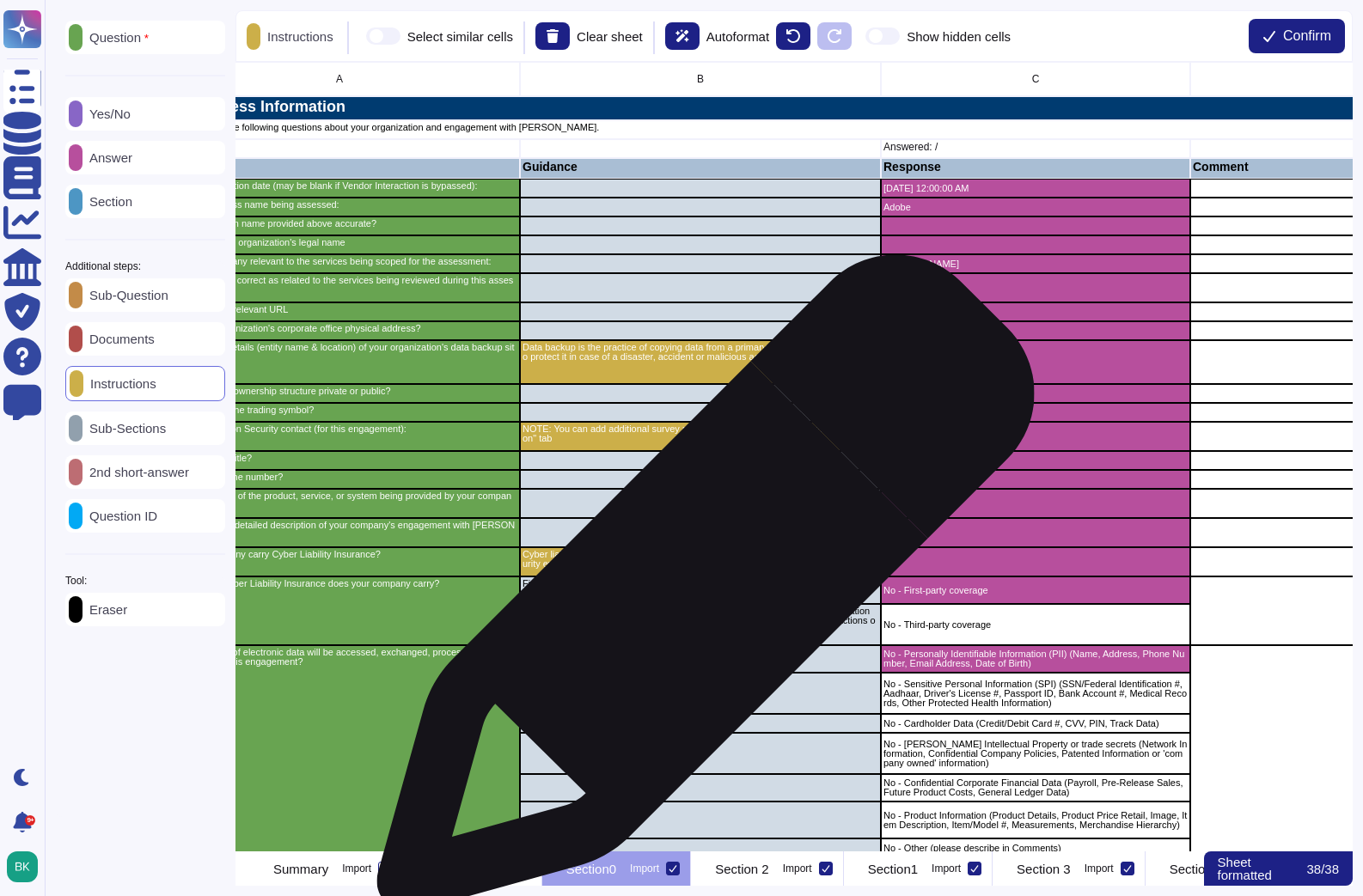
click at [695, 595] on p "First-party coverage — the insurer pays the organization’s expenses incurred di…" at bounding box center [700, 588] width 356 height 19
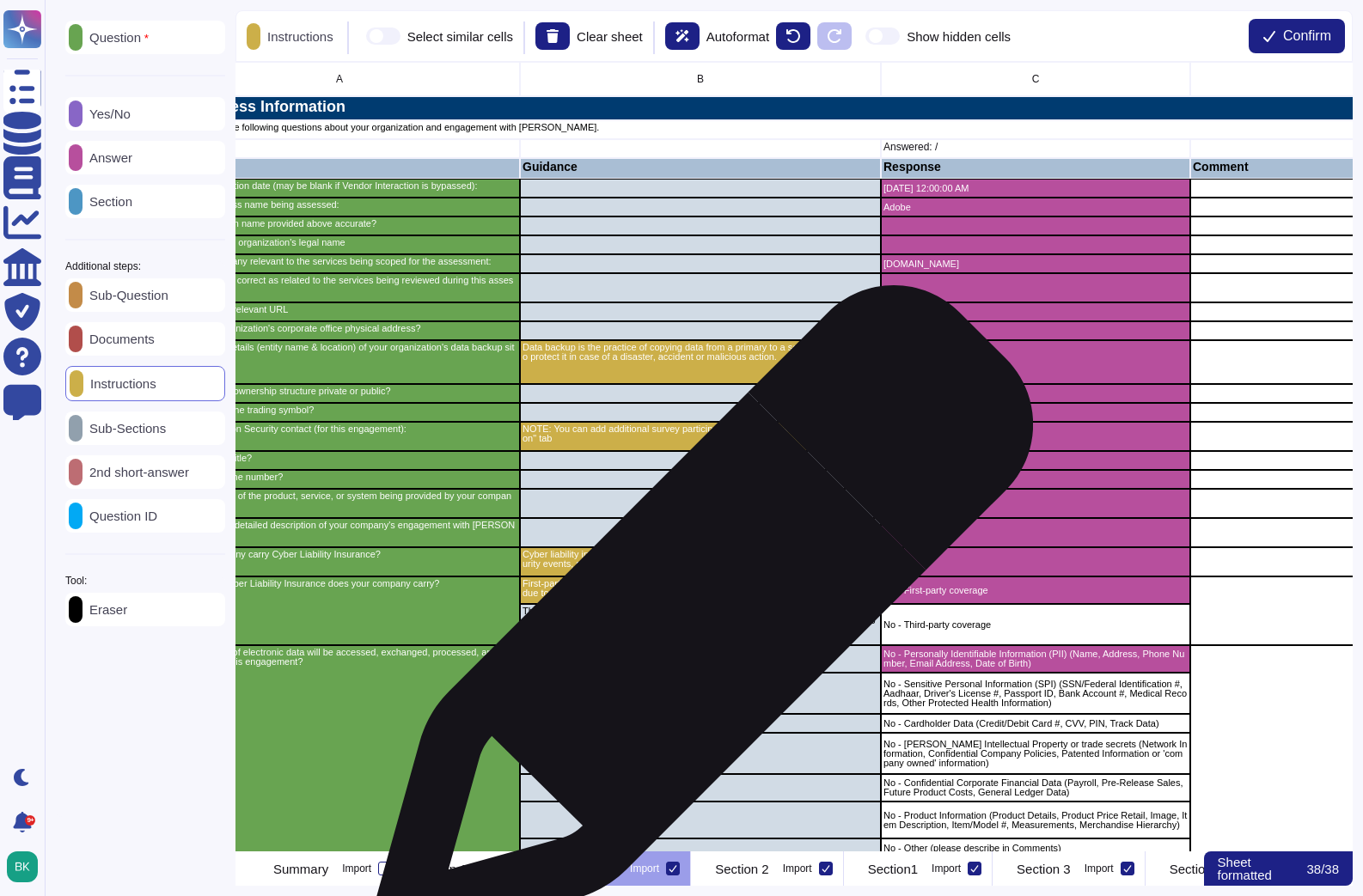
click at [696, 624] on p "Third-party coverage — this policy covers damages or settlements the organizati…" at bounding box center [700, 620] width 356 height 28
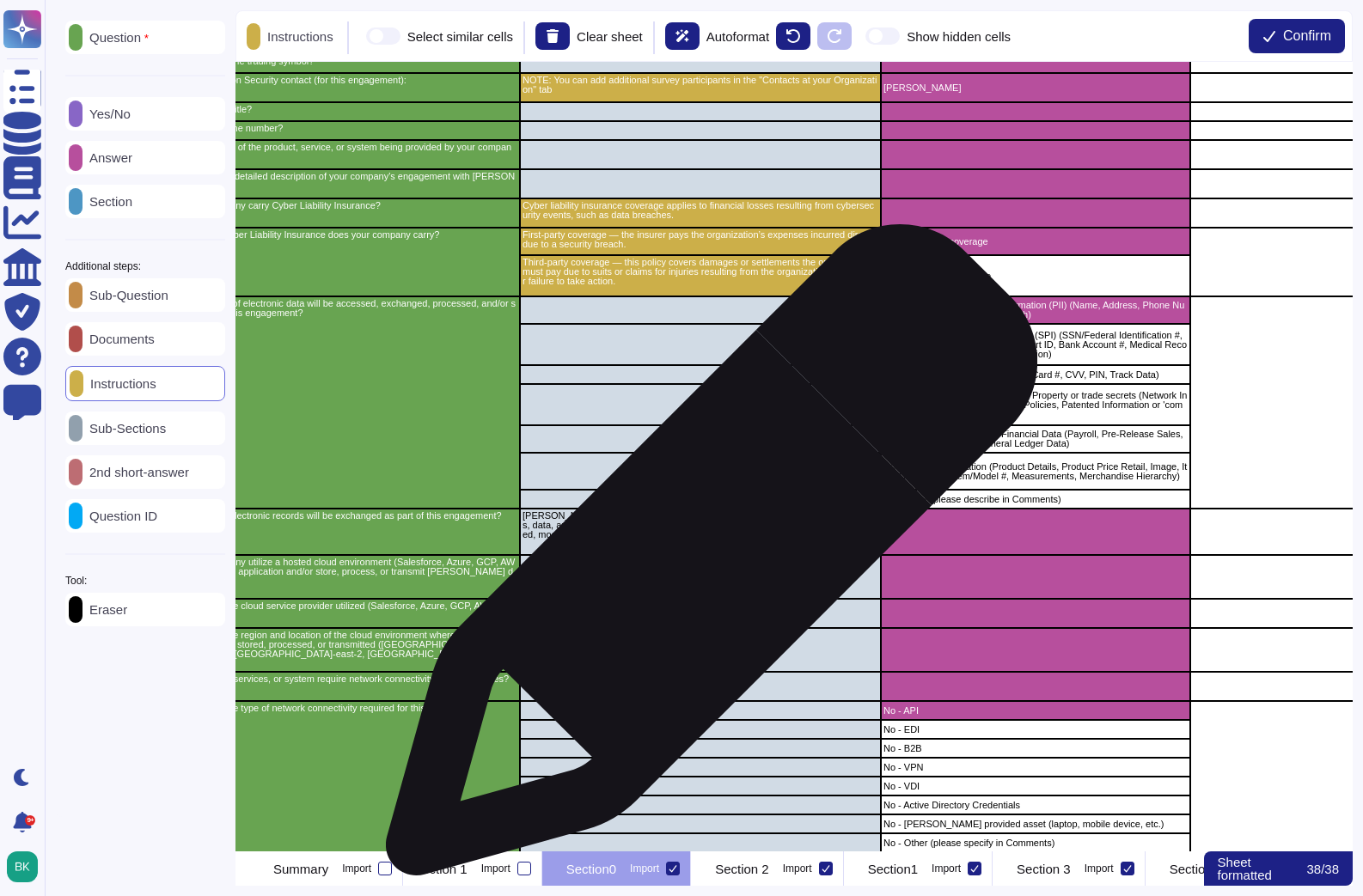
scroll to position [355, 138]
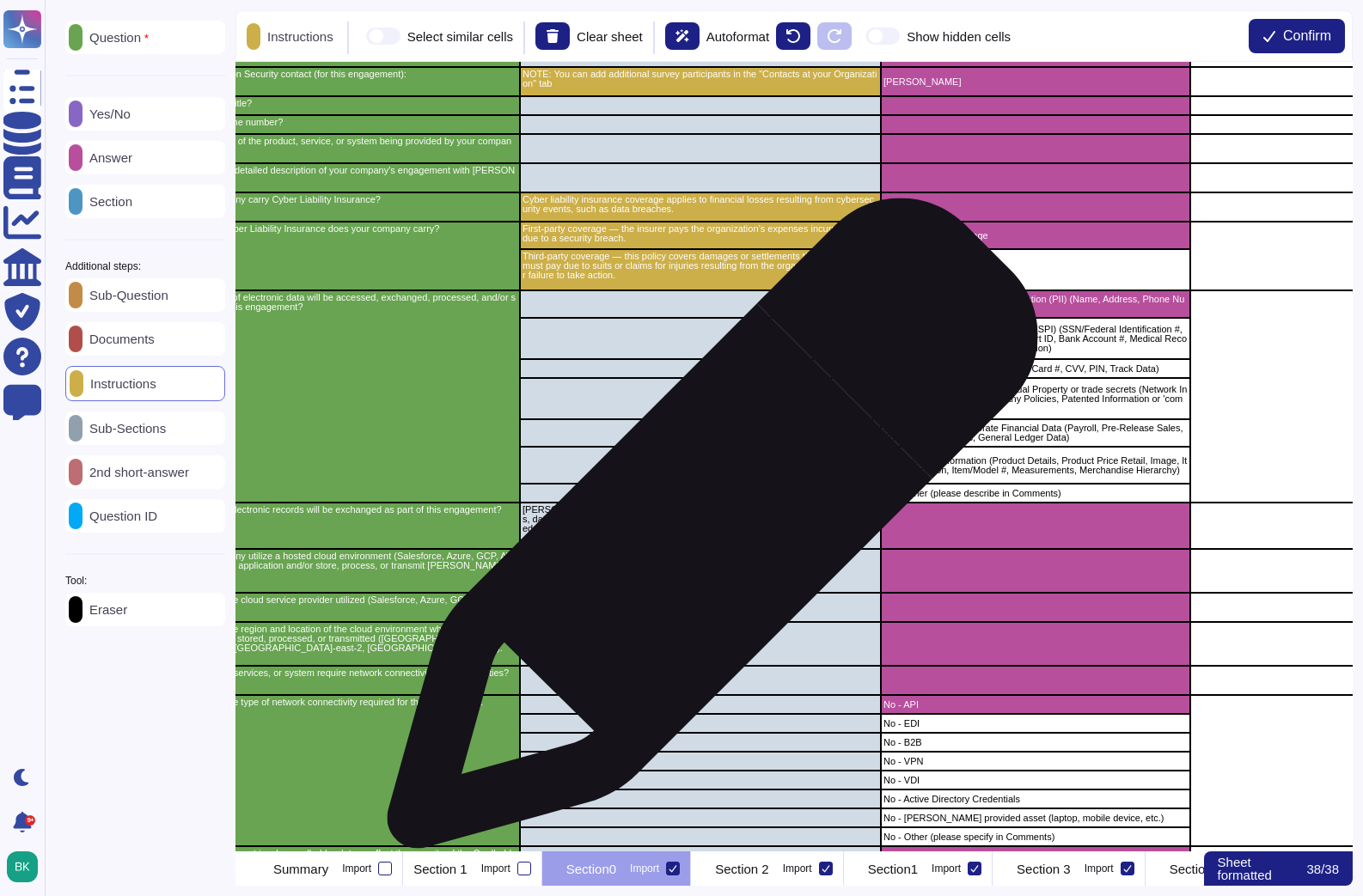
click at [705, 532] on p "[PERSON_NAME] defines an Electronic Record as any combination of text, graphics…" at bounding box center [700, 520] width 356 height 28
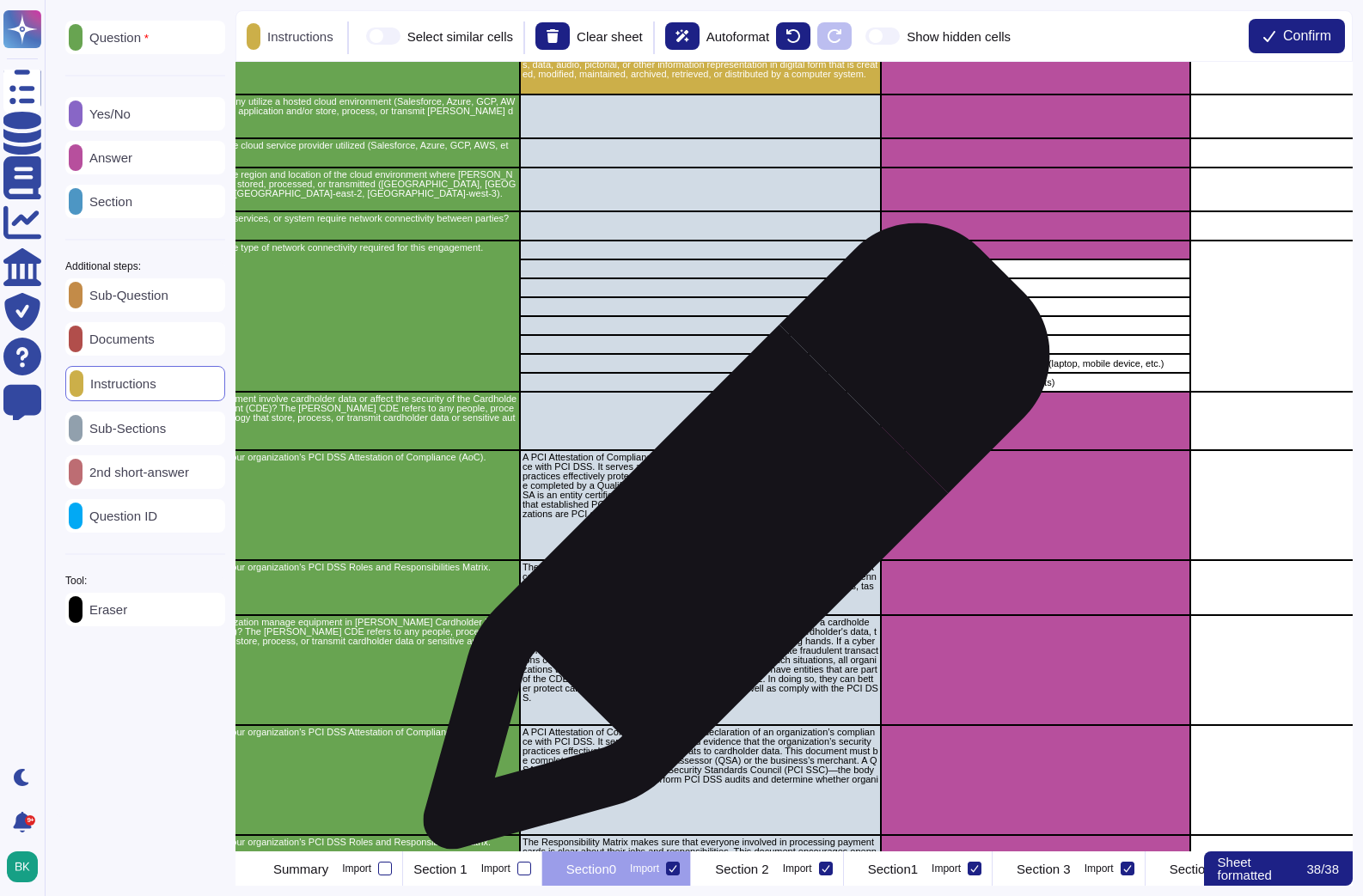
scroll to position [829, 138]
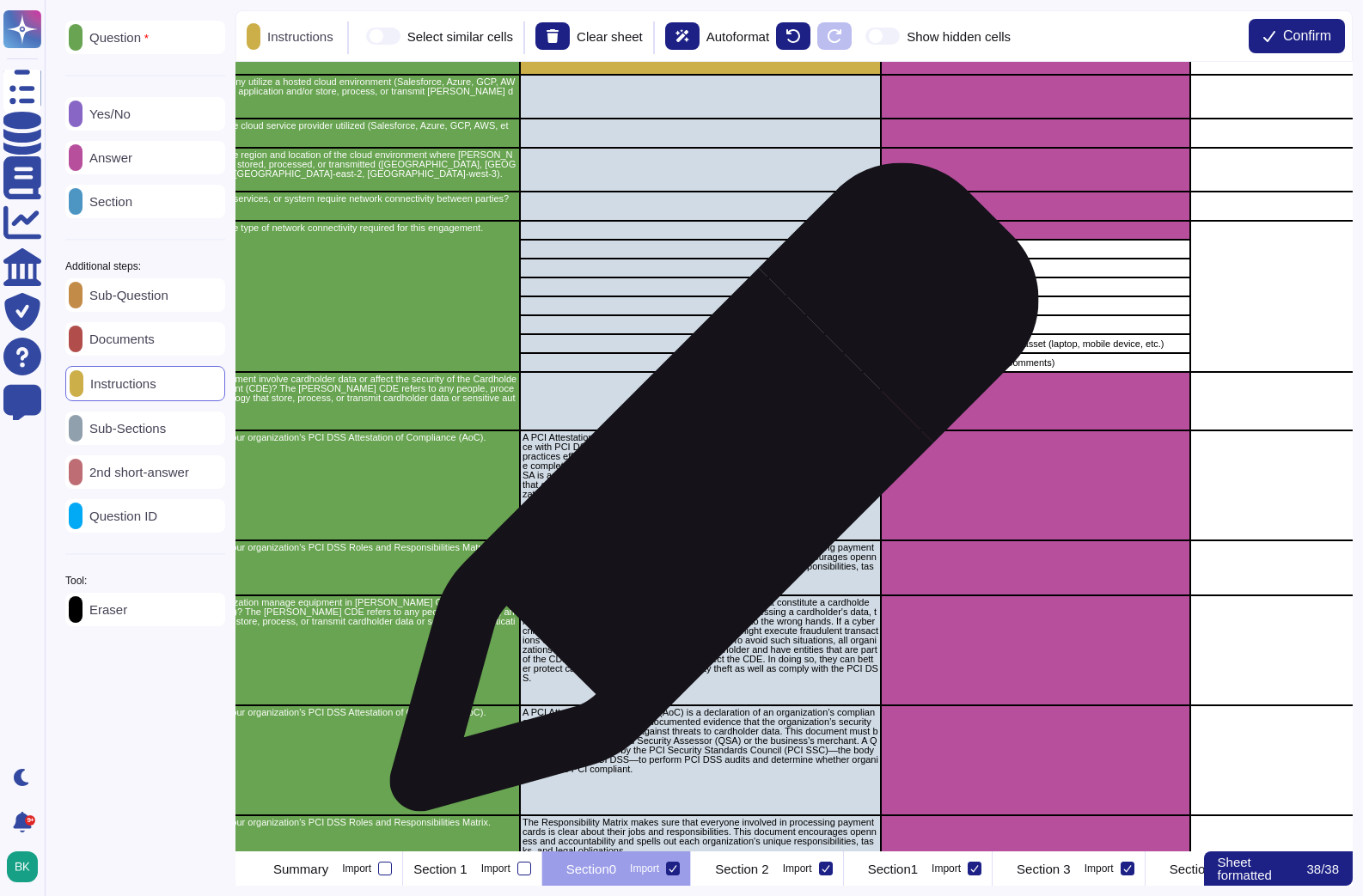
click at [707, 496] on p "A PCI Attestation of Compliance (AoC) is a declaration of an organization’s com…" at bounding box center [700, 466] width 356 height 66
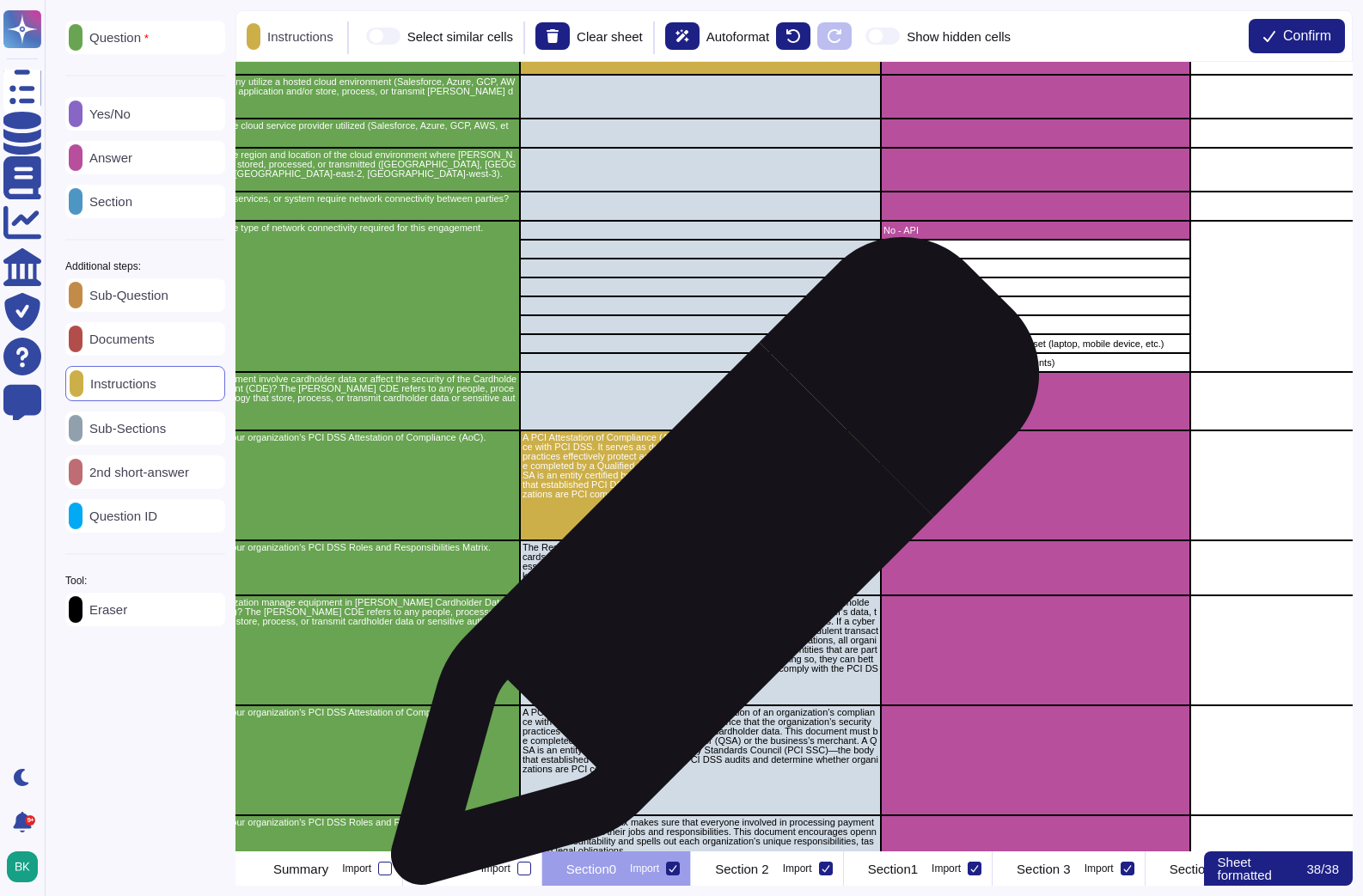
click at [709, 569] on p "The Responsibility Matrix makes sure that everyone involved in processing payme…" at bounding box center [700, 562] width 356 height 38
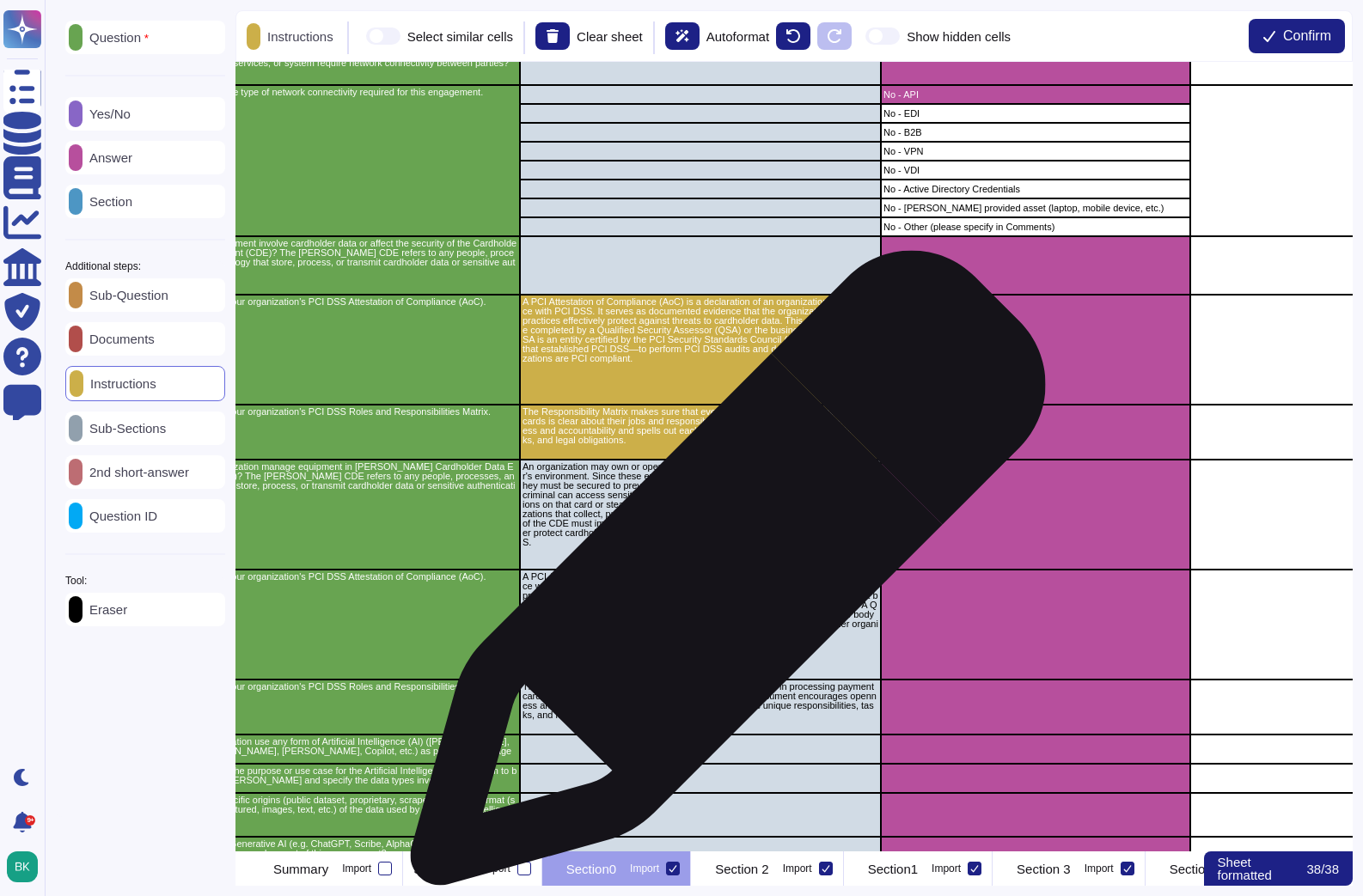
scroll to position [966, 138]
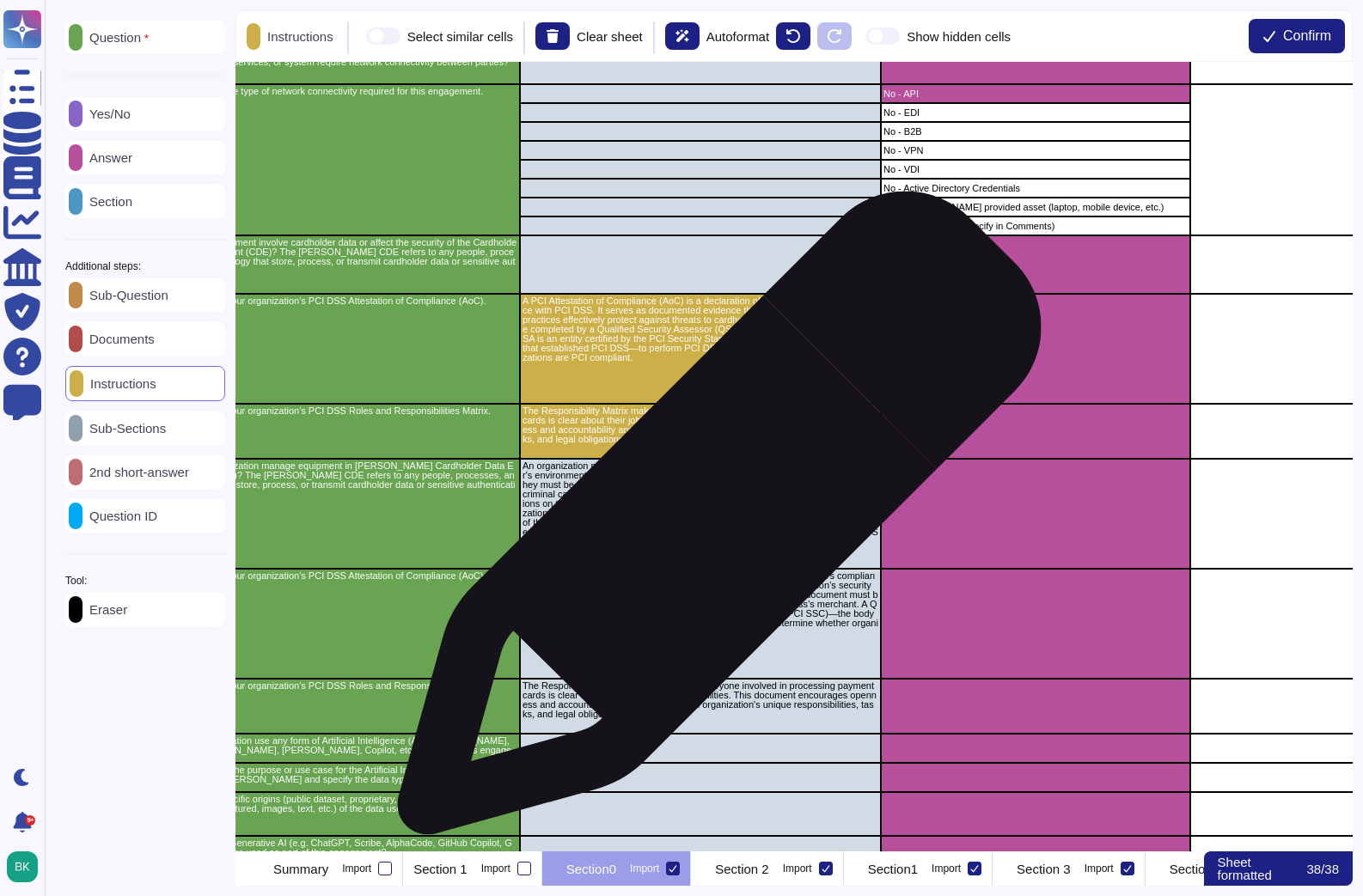
click at [713, 521] on p "An organization may own or operate the various entities that constitute a cardh…" at bounding box center [700, 504] width 356 height 85
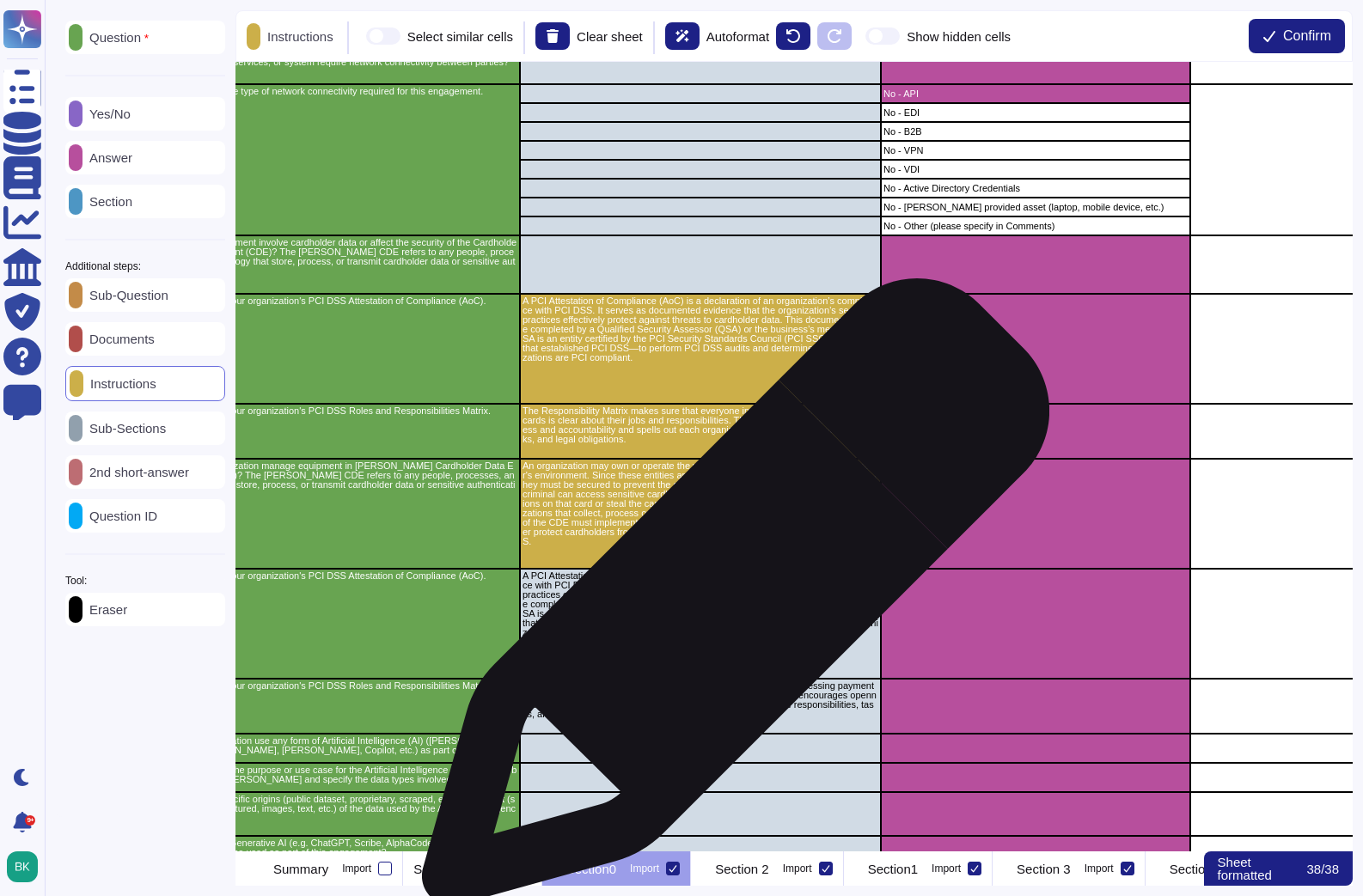
click at [729, 600] on p "A PCI Attestation of Compliance (AoC) is a declaration of an organization’s com…" at bounding box center [700, 604] width 356 height 66
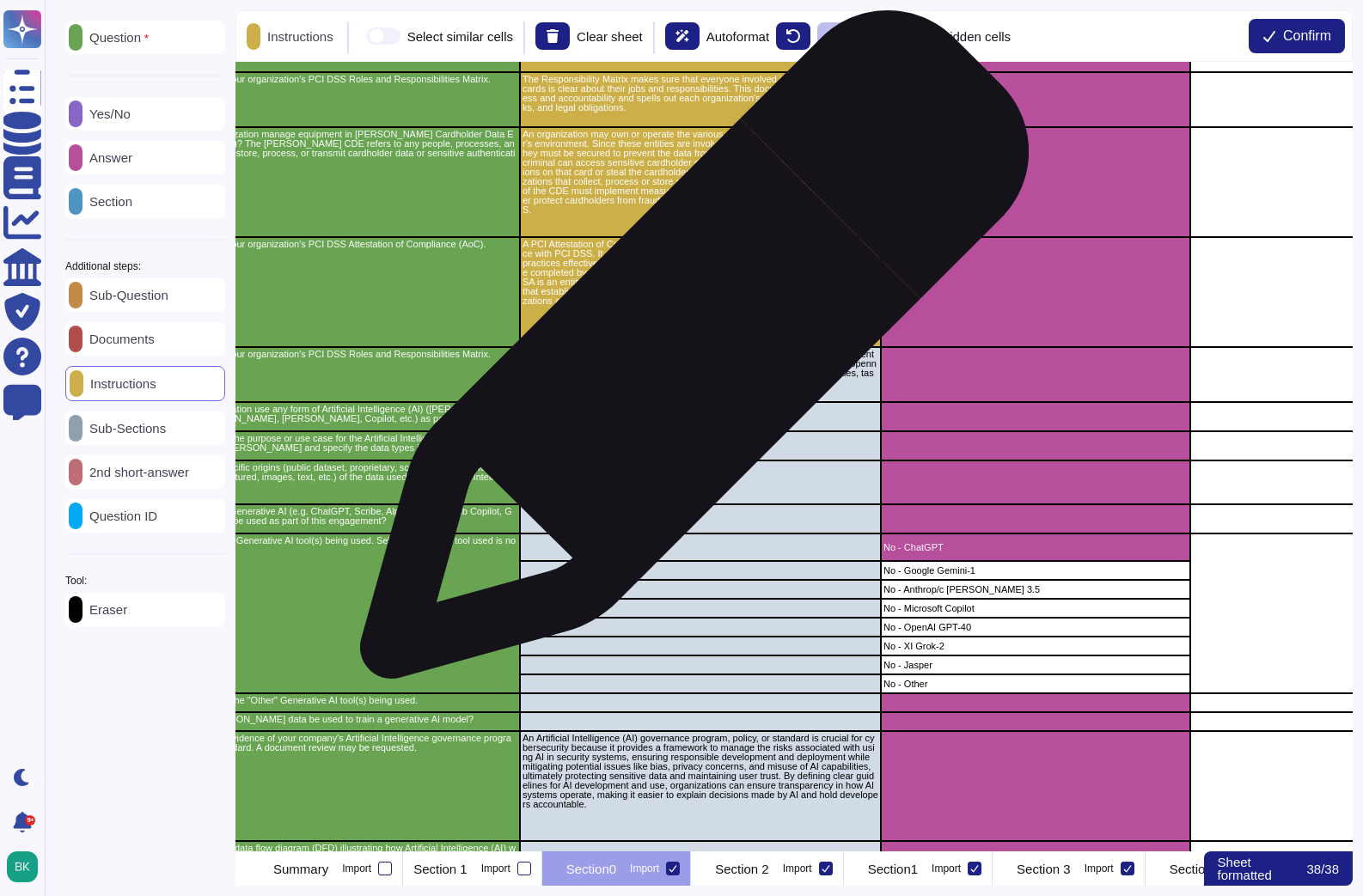
click at [688, 353] on div "35 Do the products, services, or system require network connectivity between pa…" at bounding box center [794, 456] width 1117 height 790
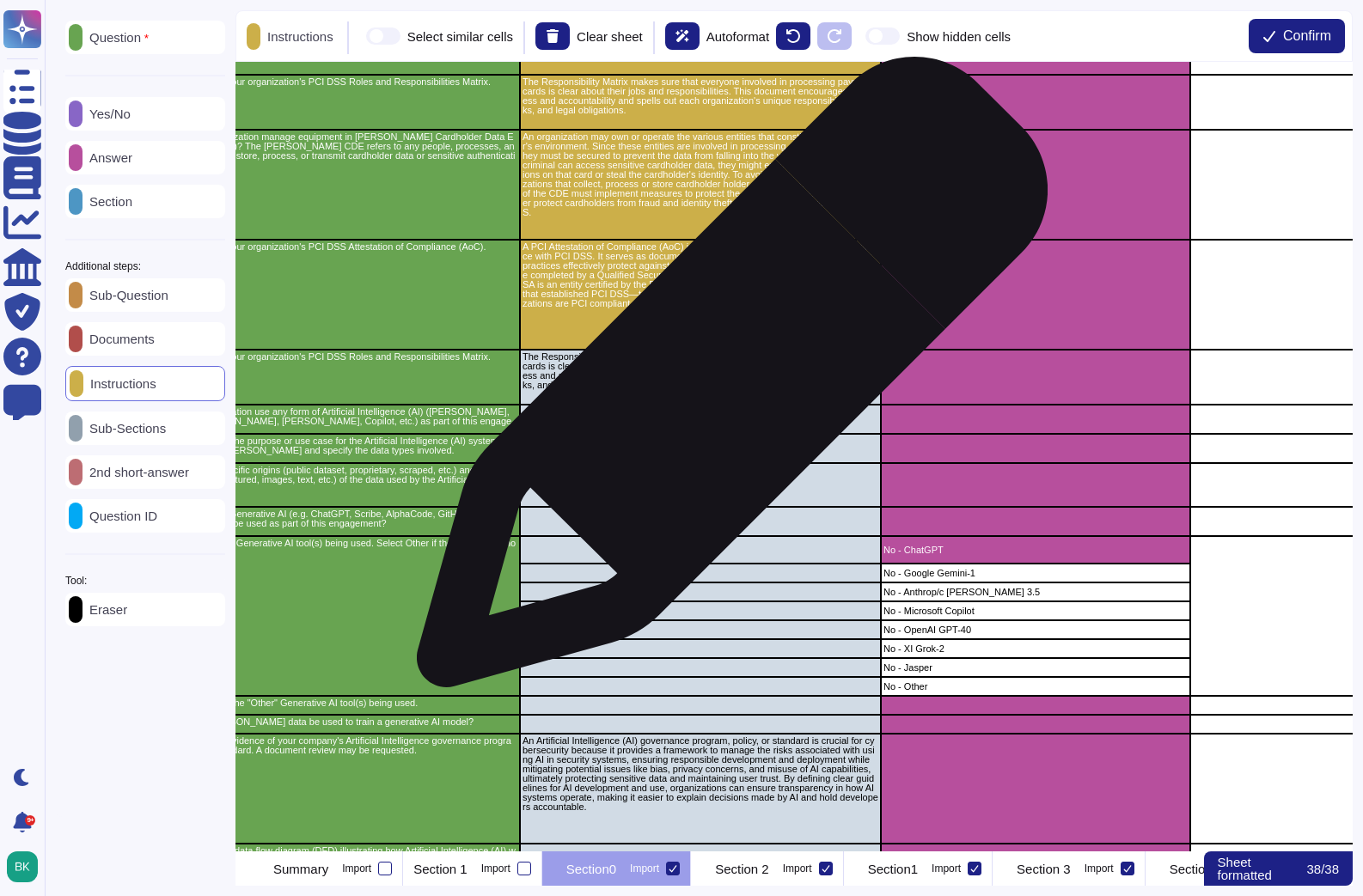
click at [725, 380] on p "The Responsibility Matrix makes sure that everyone involved in processing payme…" at bounding box center [700, 371] width 356 height 38
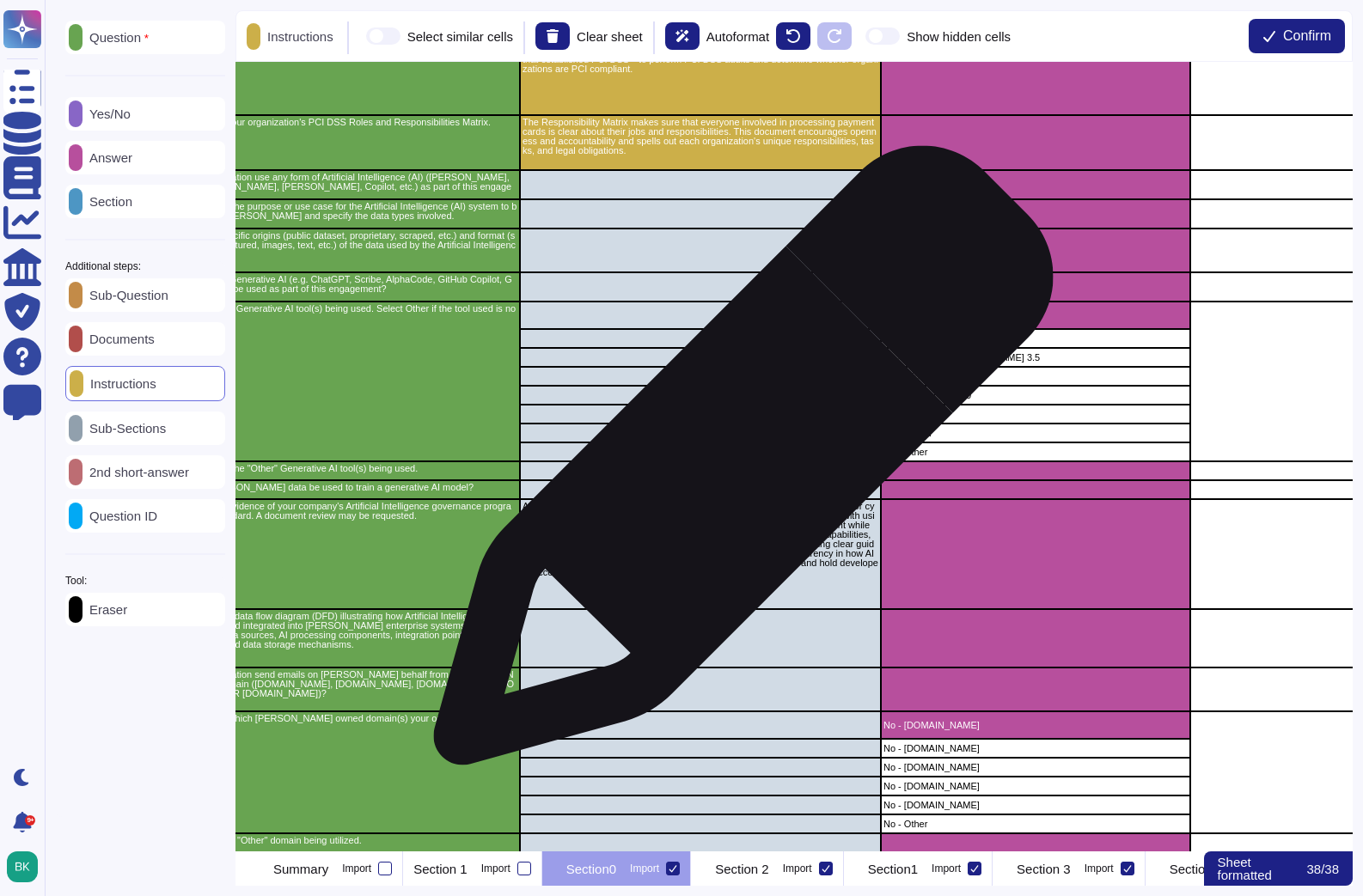
scroll to position [1530, 138]
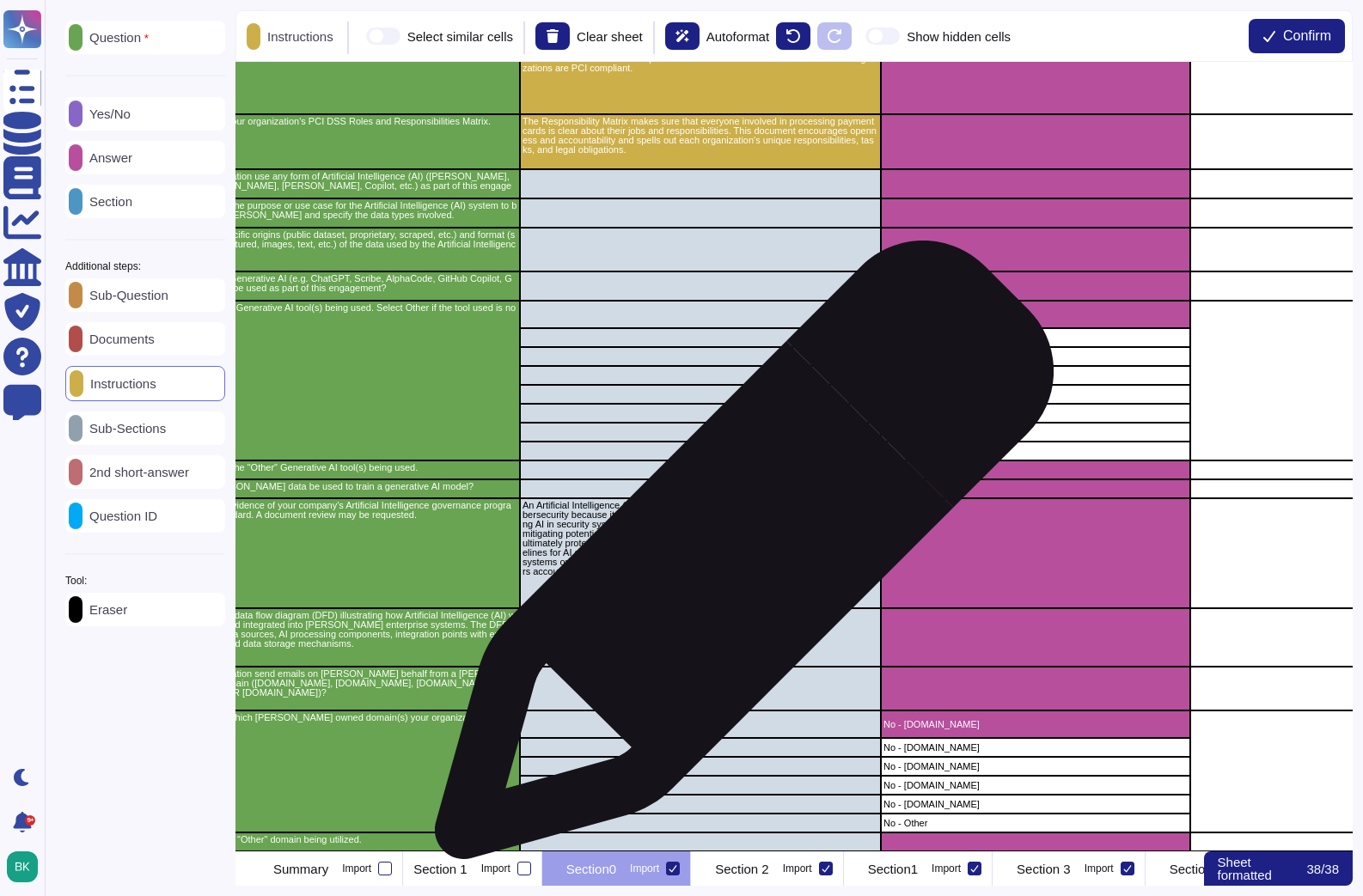
click at [737, 558] on p "An Artificial Intelligence (AI) governance program, policy, or standard is cruc…" at bounding box center [700, 538] width 356 height 75
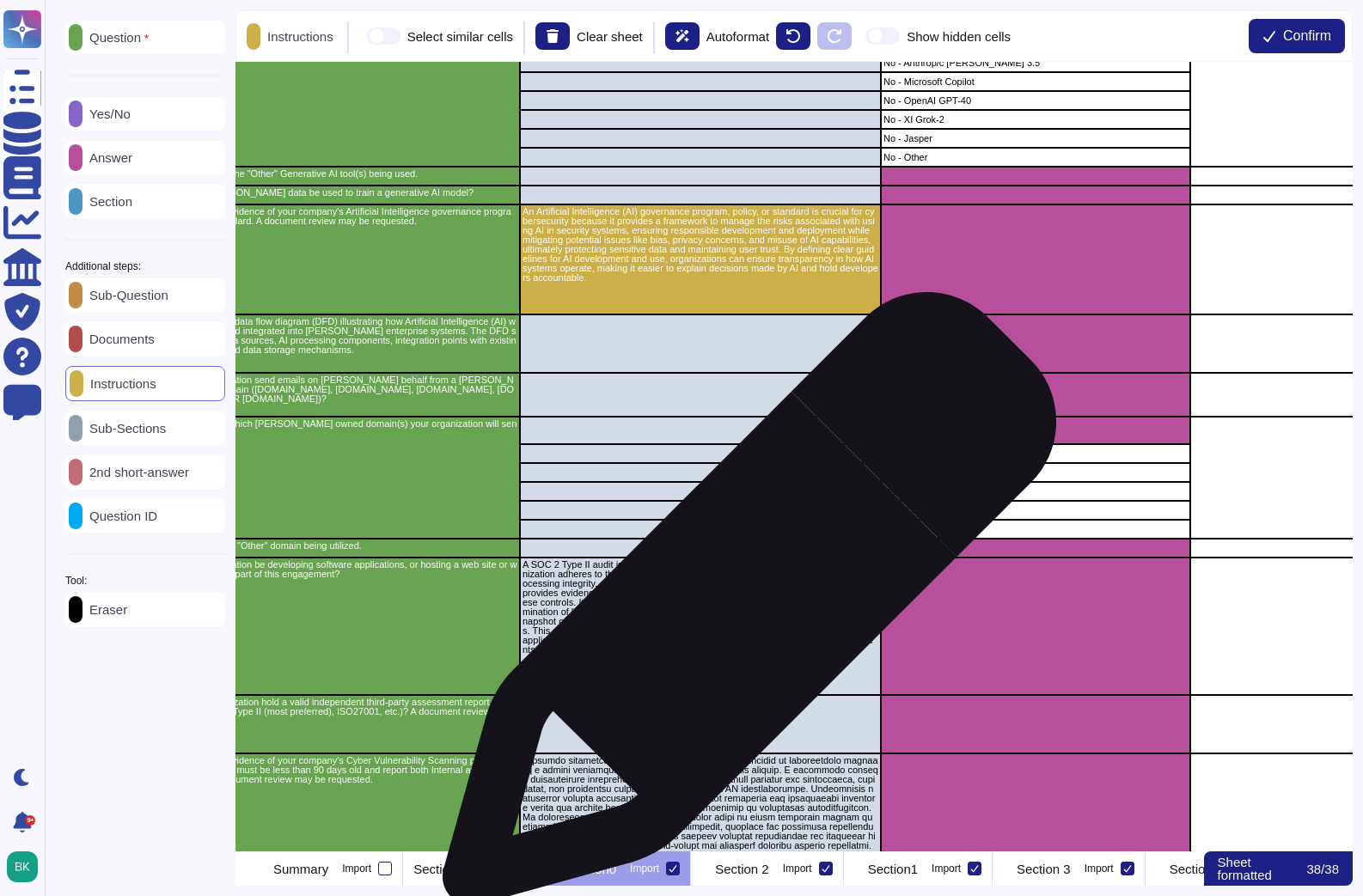
click at [743, 609] on div "46 Please provide your organization's PCI DSS Roles and Responsibilities Matrix…" at bounding box center [794, 456] width 1117 height 790
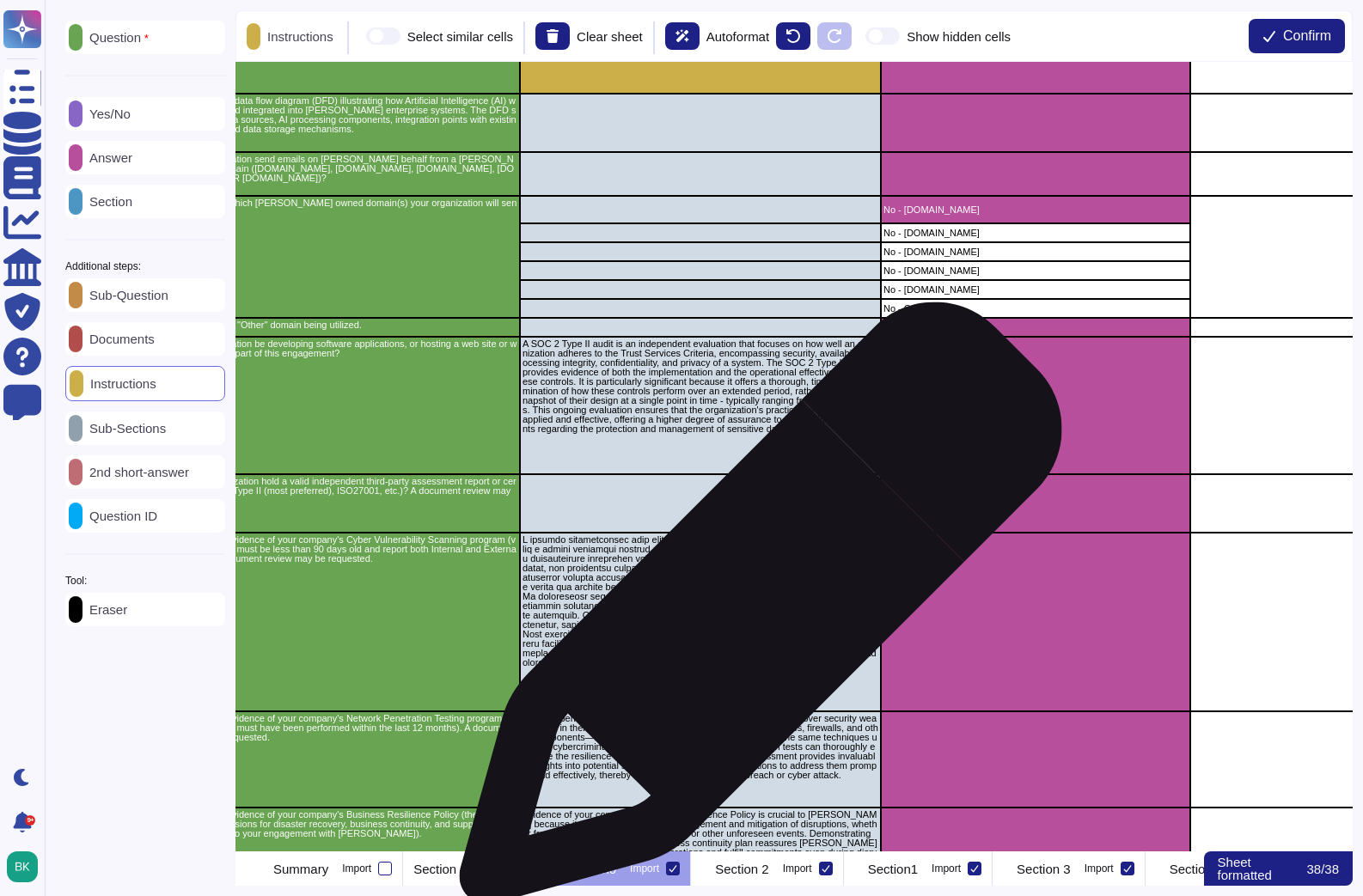
scroll to position [2062, 138]
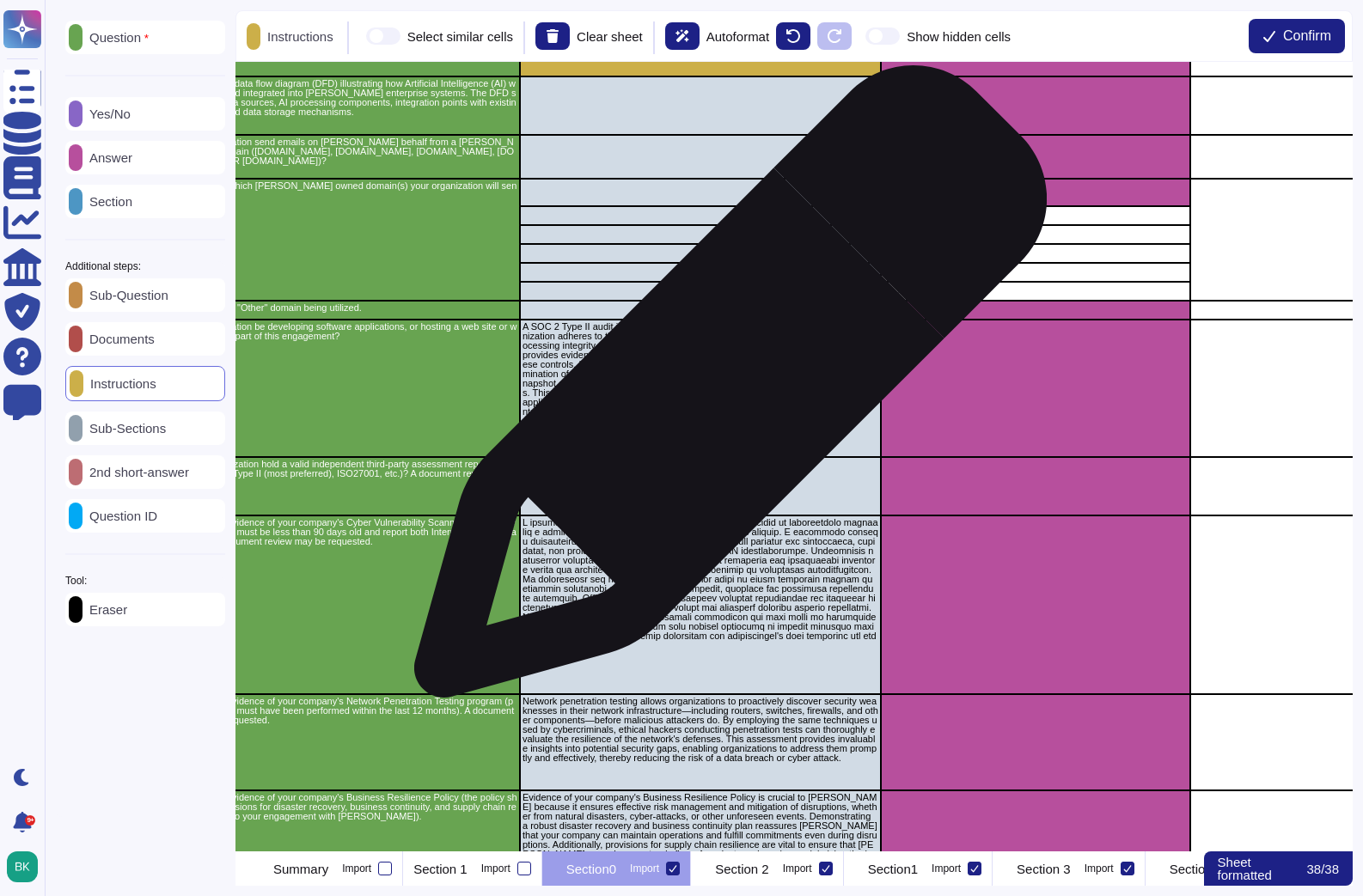
click at [724, 390] on p "A SOC 2 Type II audit is an independent evaluation that focuses on how well an …" at bounding box center [700, 369] width 356 height 94
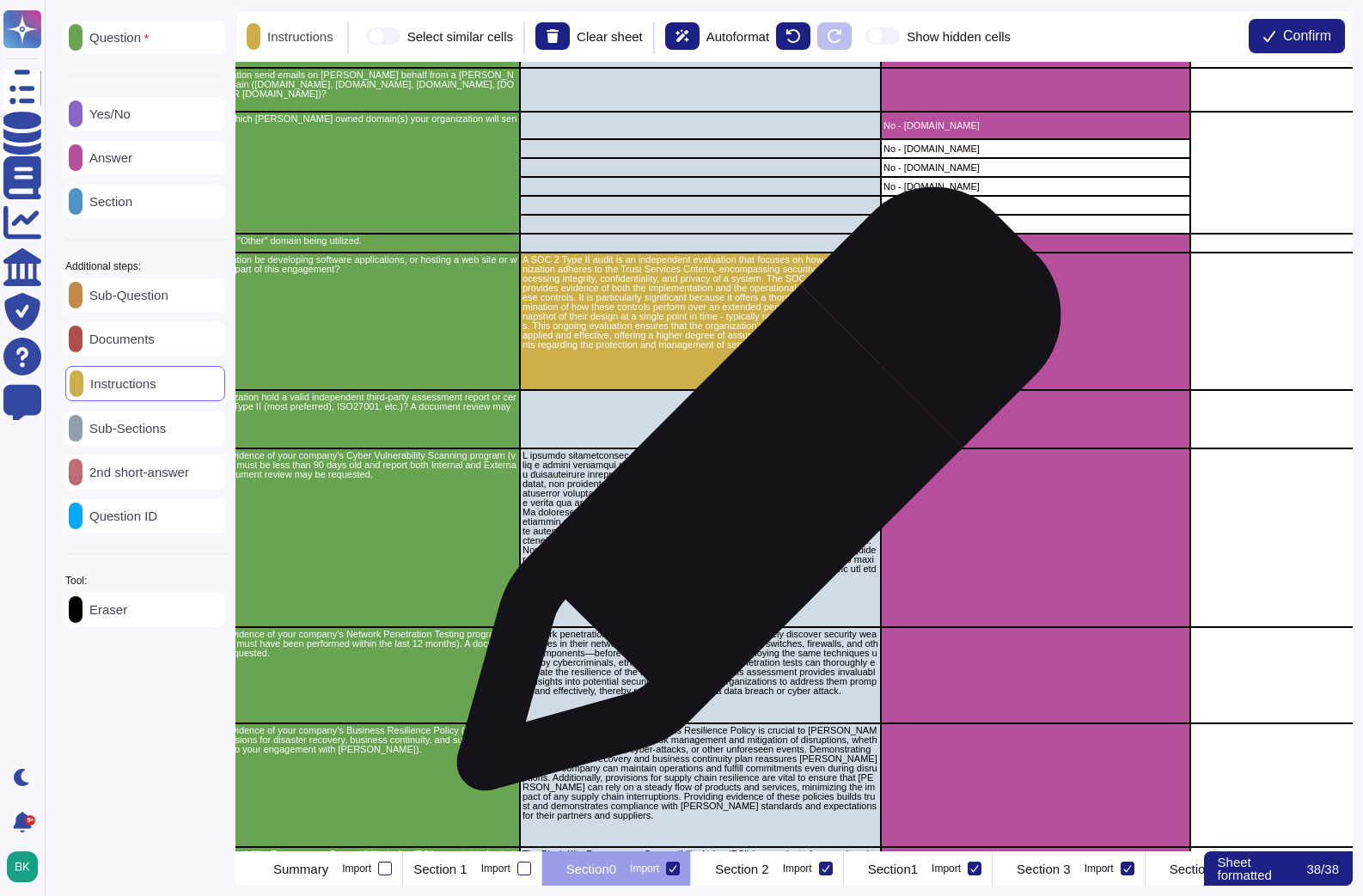
click at [752, 498] on div "55 No - Google Gemini-1 56 No - Anthrop/c [PERSON_NAME] 3.5 57 No - Microsoft C…" at bounding box center [794, 456] width 1117 height 790
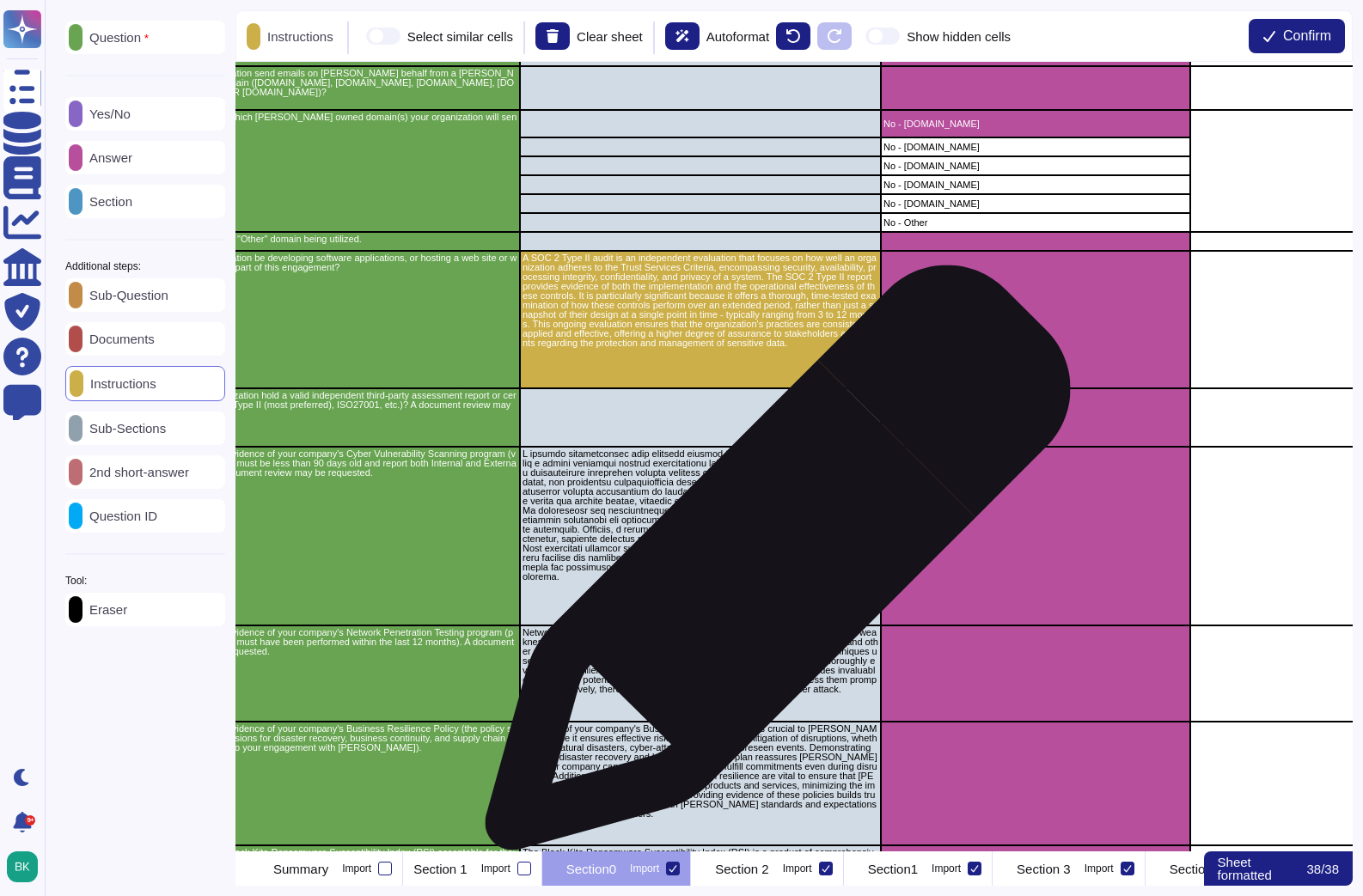
click at [772, 567] on p "grid" at bounding box center [700, 515] width 356 height 133
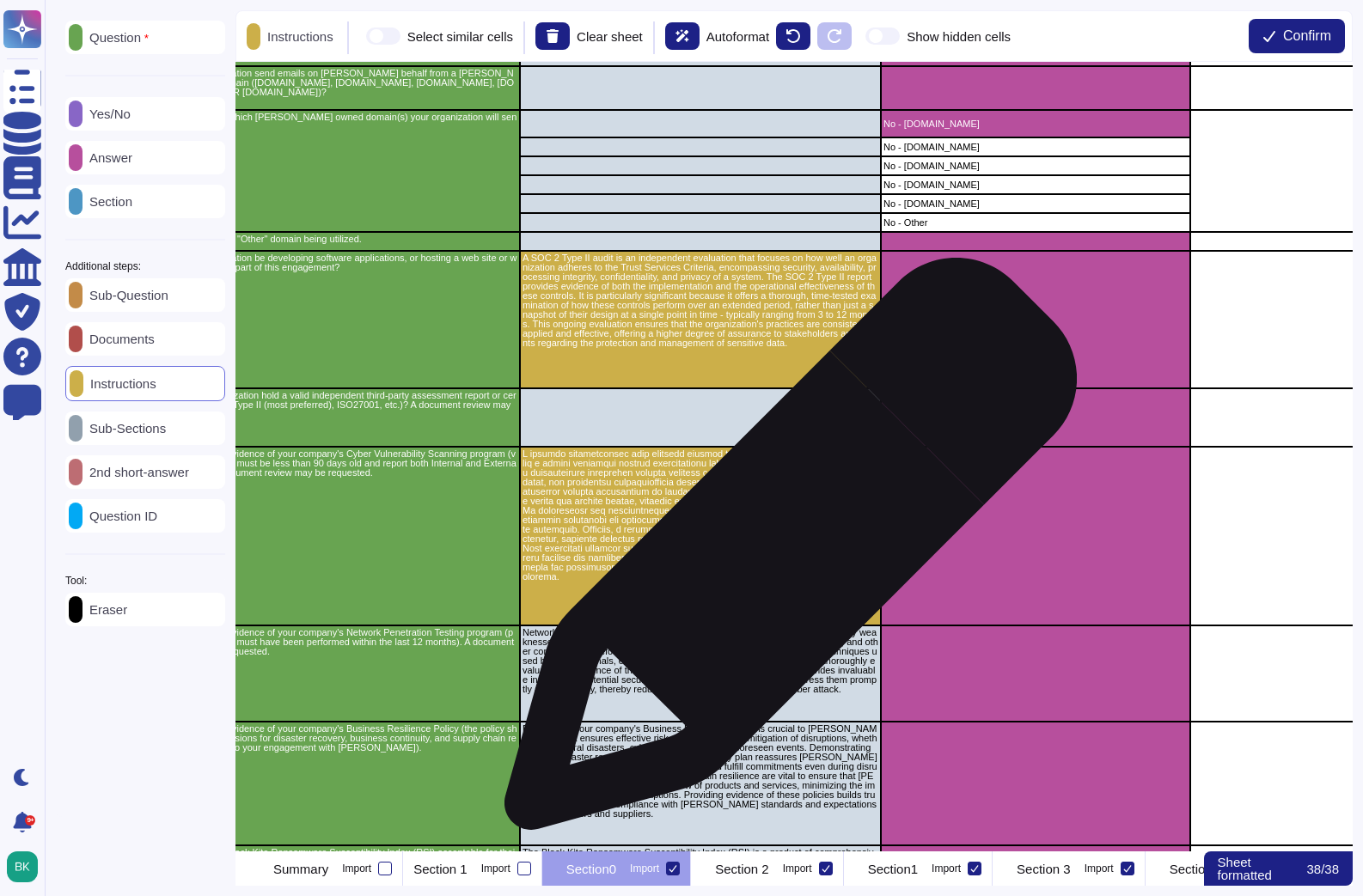
scroll to position [2309, 138]
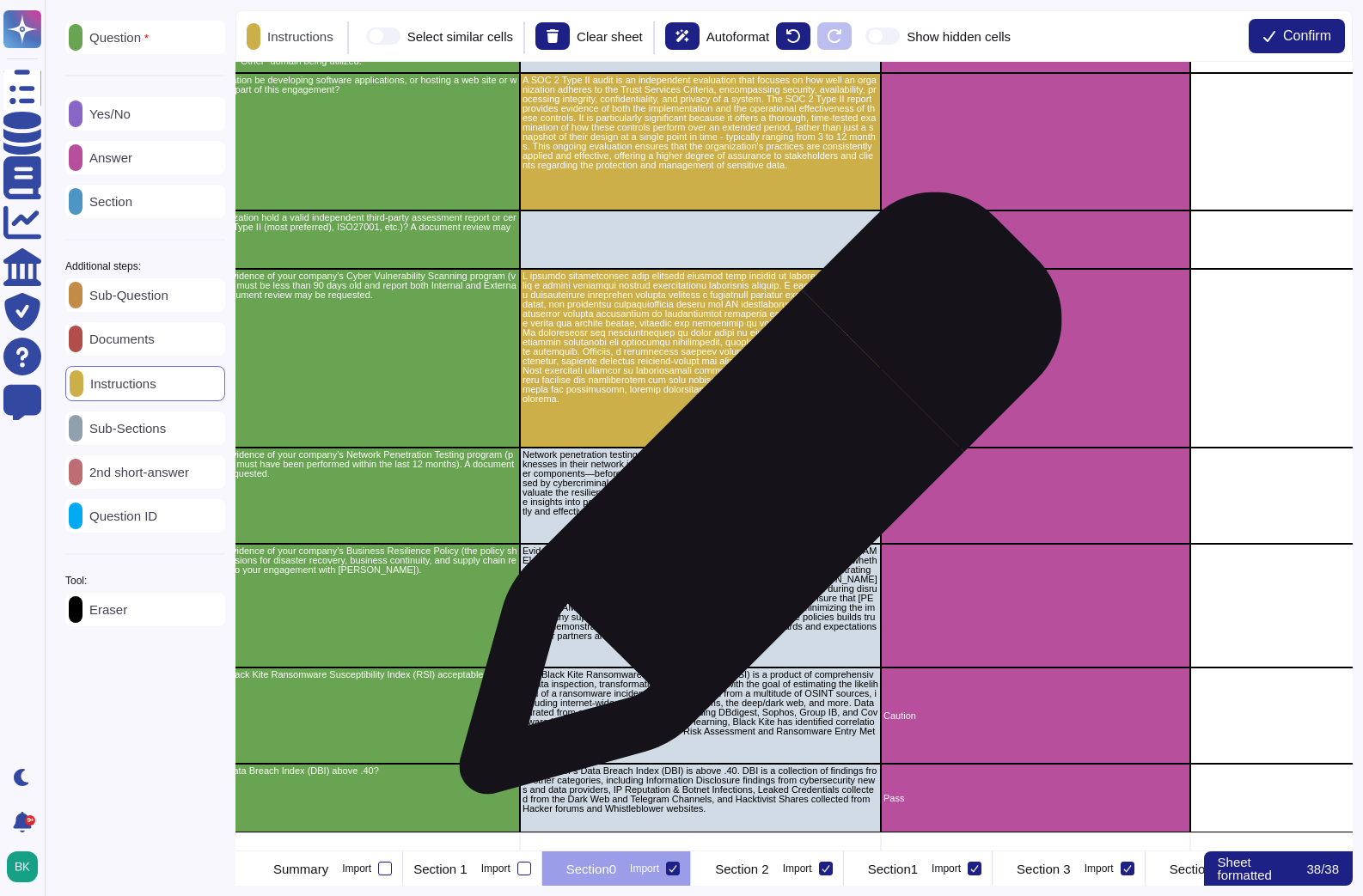
click at [754, 502] on p "Network penetration testing allows organizations to proactively discover securi…" at bounding box center [700, 483] width 356 height 66
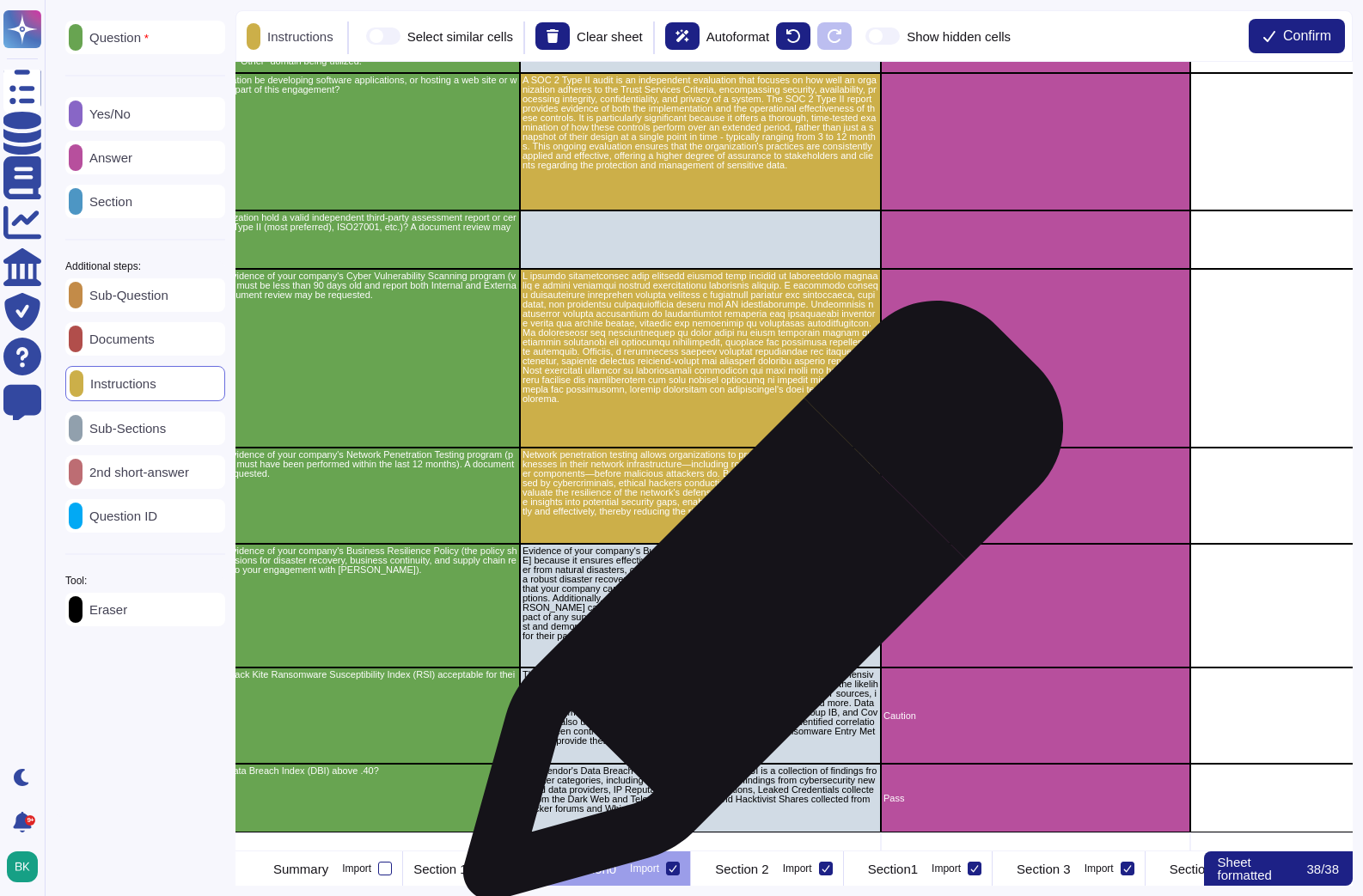
click at [756, 608] on div "63 Will any of [PERSON_NAME] data be used to train a generative AI model? 64 Pl…" at bounding box center [794, 456] width 1117 height 790
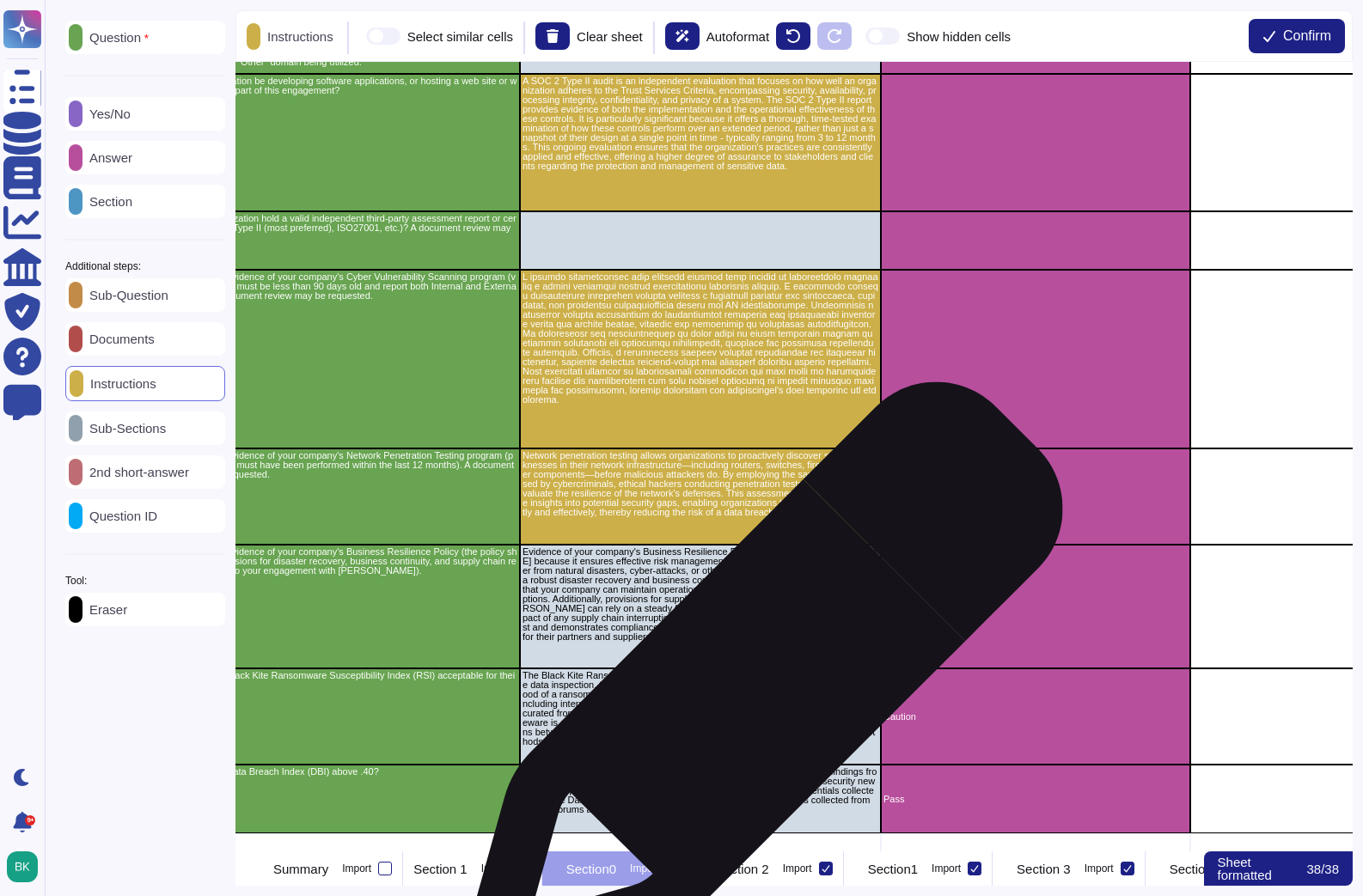
click at [756, 700] on p "The Black Kite Ransomware Susceptibility Index (RSI) is a product of comprehens…" at bounding box center [700, 709] width 356 height 75
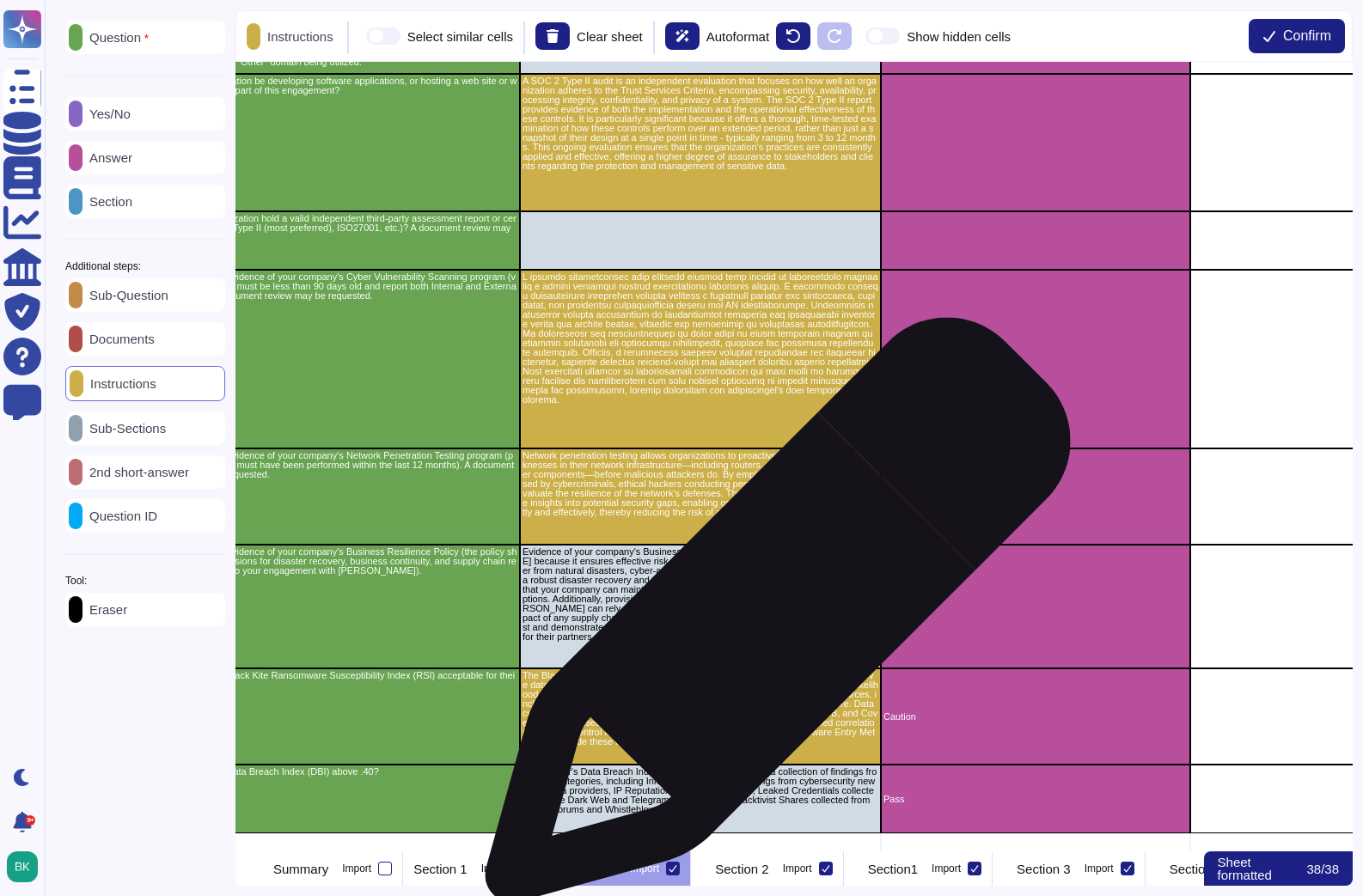
click at [771, 618] on p "Evidence of your company's Business Resilience Policy is crucial to [PERSON_NAM…" at bounding box center [700, 594] width 356 height 94
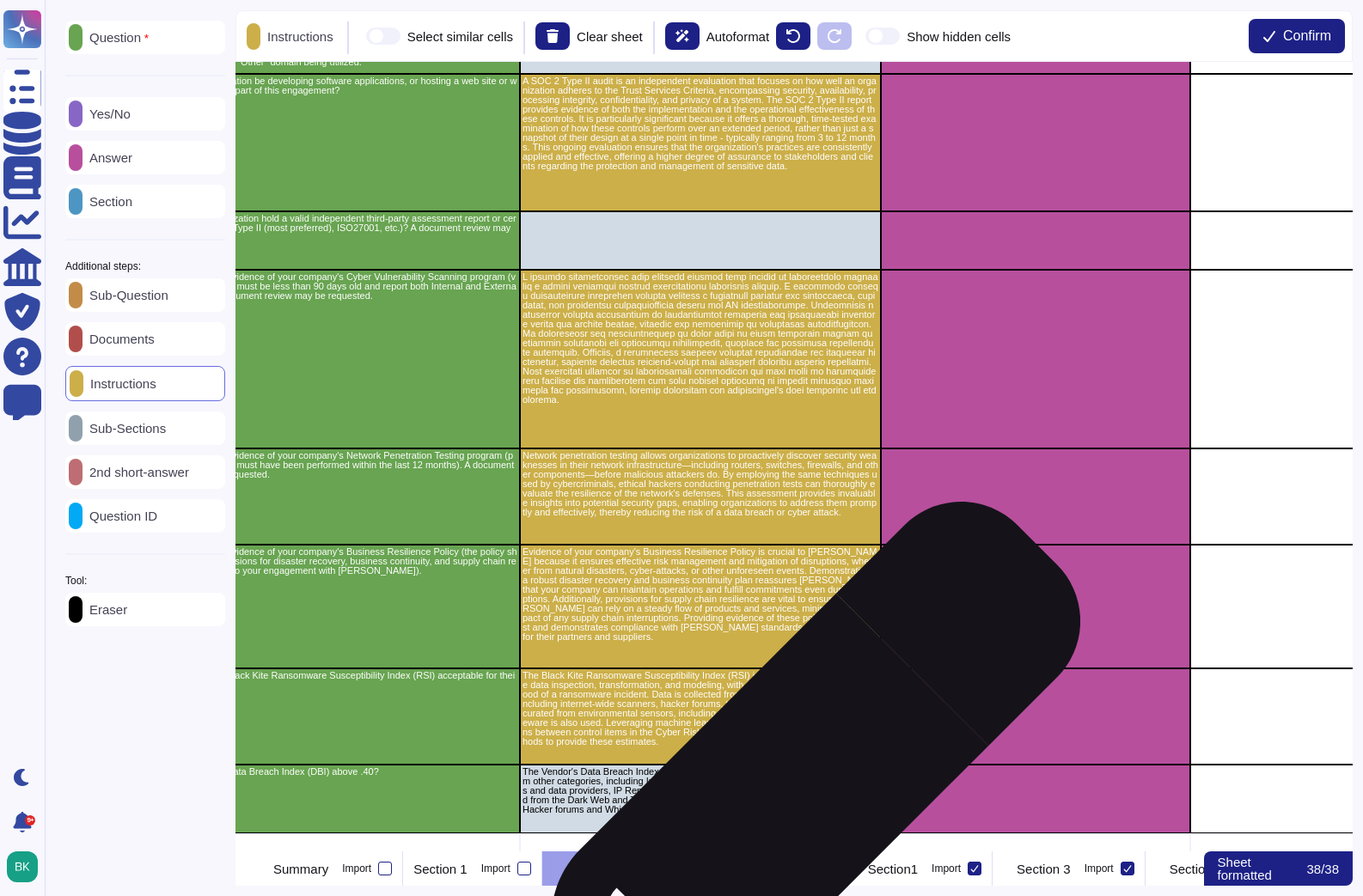
click at [792, 795] on div "63 Will any of [PERSON_NAME] data be used to train a generative AI model? 64 Pl…" at bounding box center [794, 456] width 1117 height 790
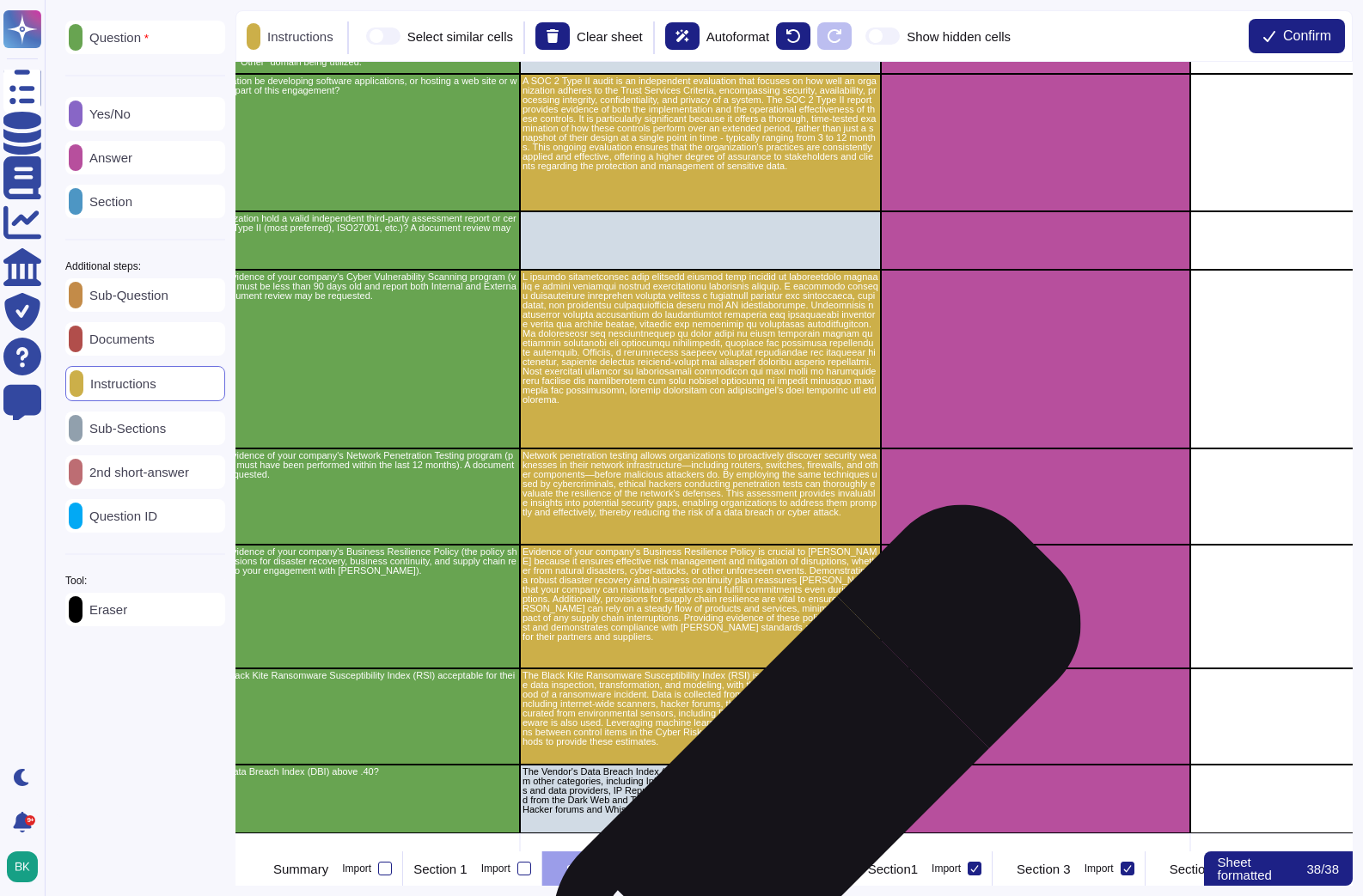
scroll to position [2307, 138]
click at [792, 794] on p "The Vendor's Data Breach Index (DBI) is above .40. DBI is a collection of findi…" at bounding box center [700, 792] width 356 height 47
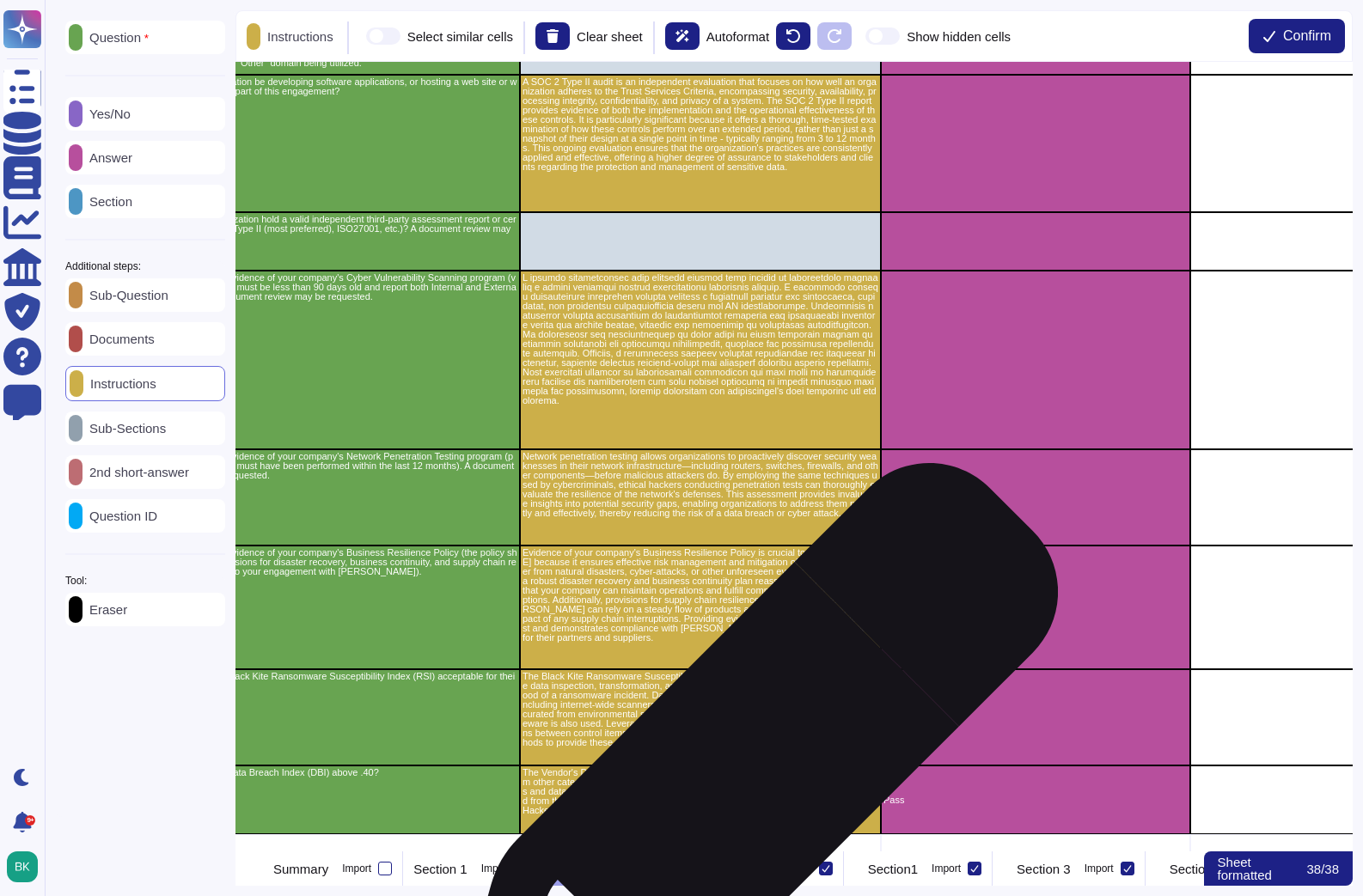
click at [745, 777] on p "The Vendor's Data Breach Index (DBI) is above .40. DBI is a collection of findi…" at bounding box center [700, 792] width 356 height 47
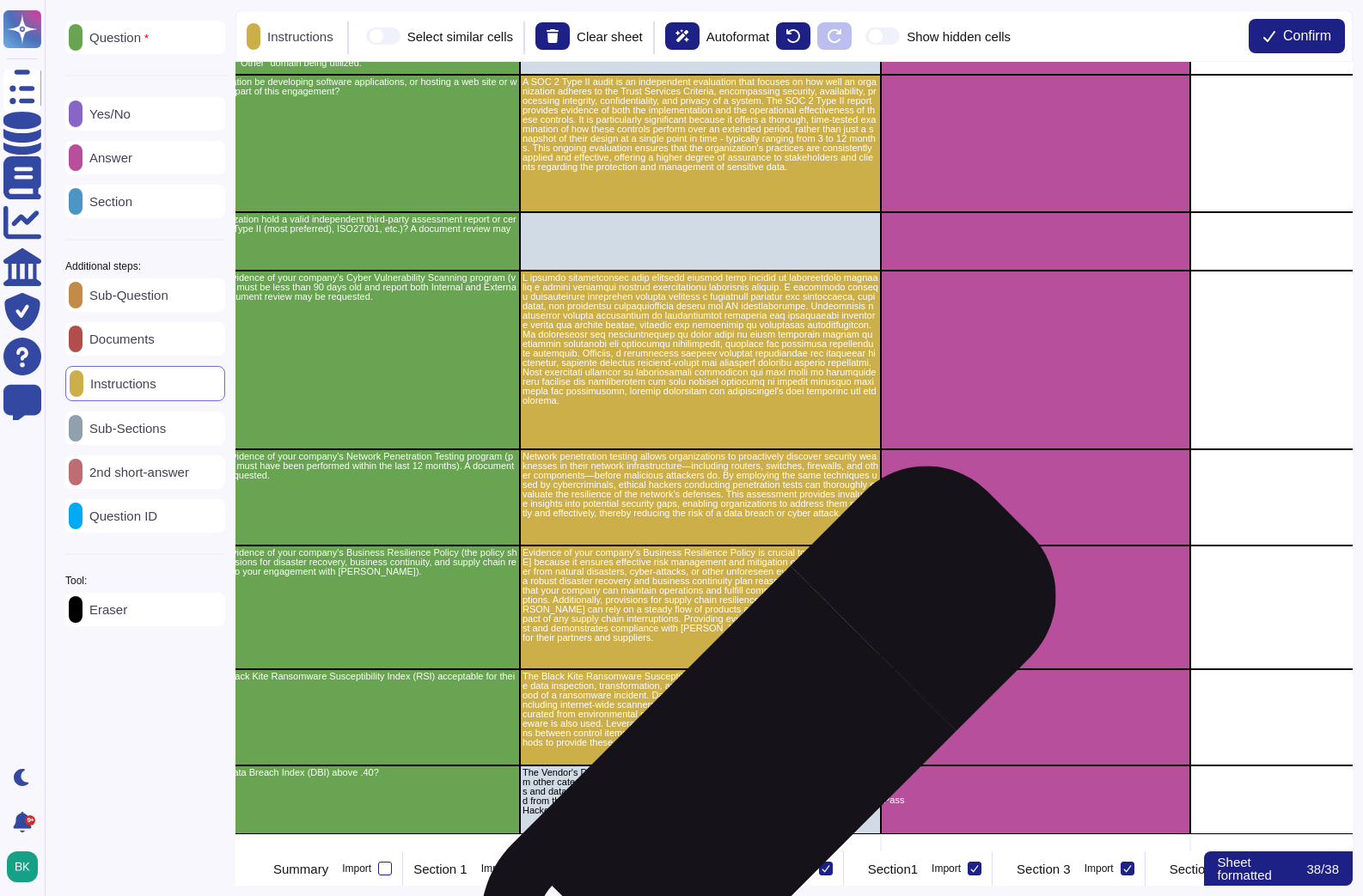
click at [739, 782] on p "The Vendor's Data Breach Index (DBI) is above .40. DBI is a collection of findi…" at bounding box center [700, 792] width 356 height 47
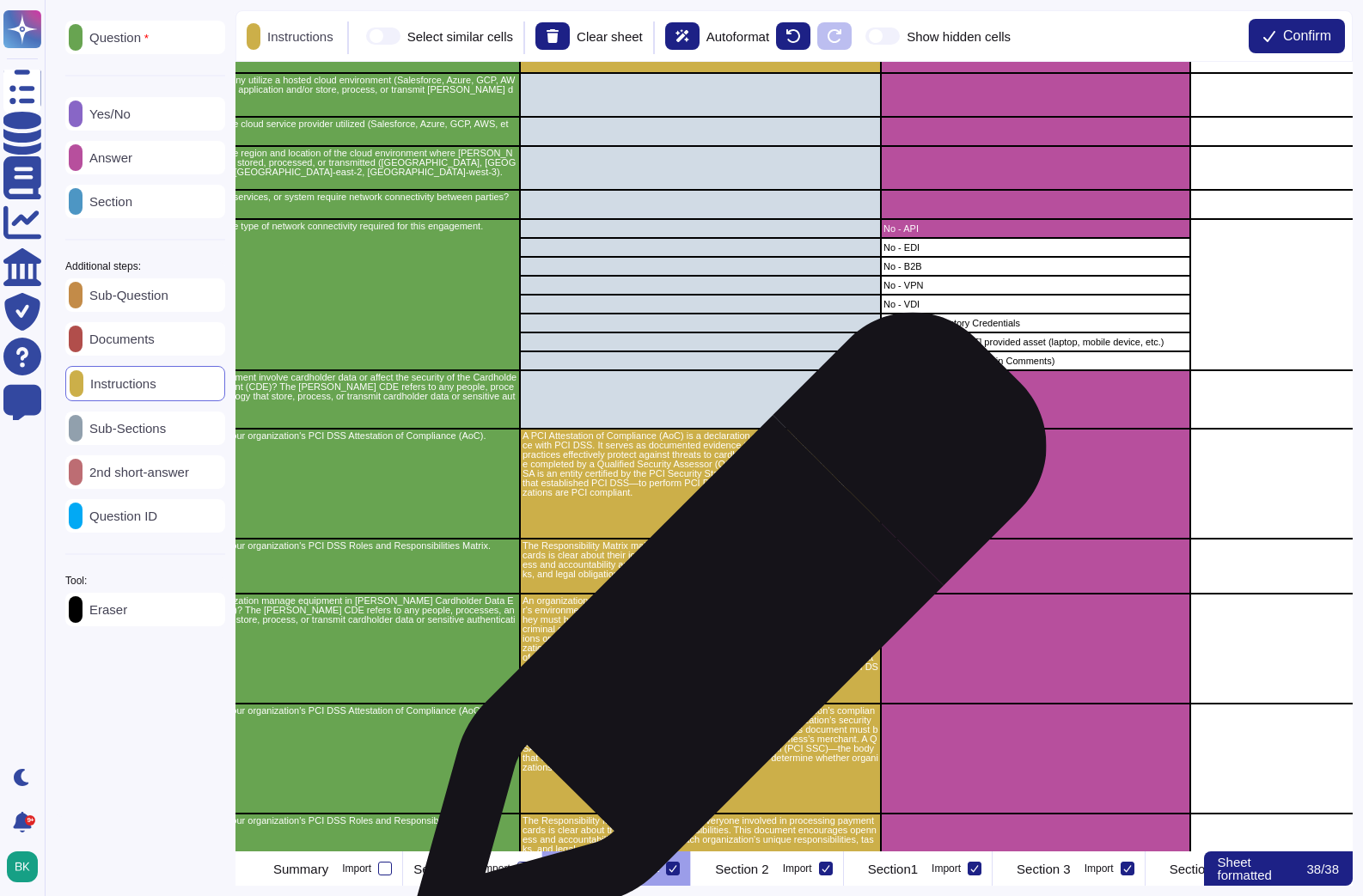
scroll to position [0, 138]
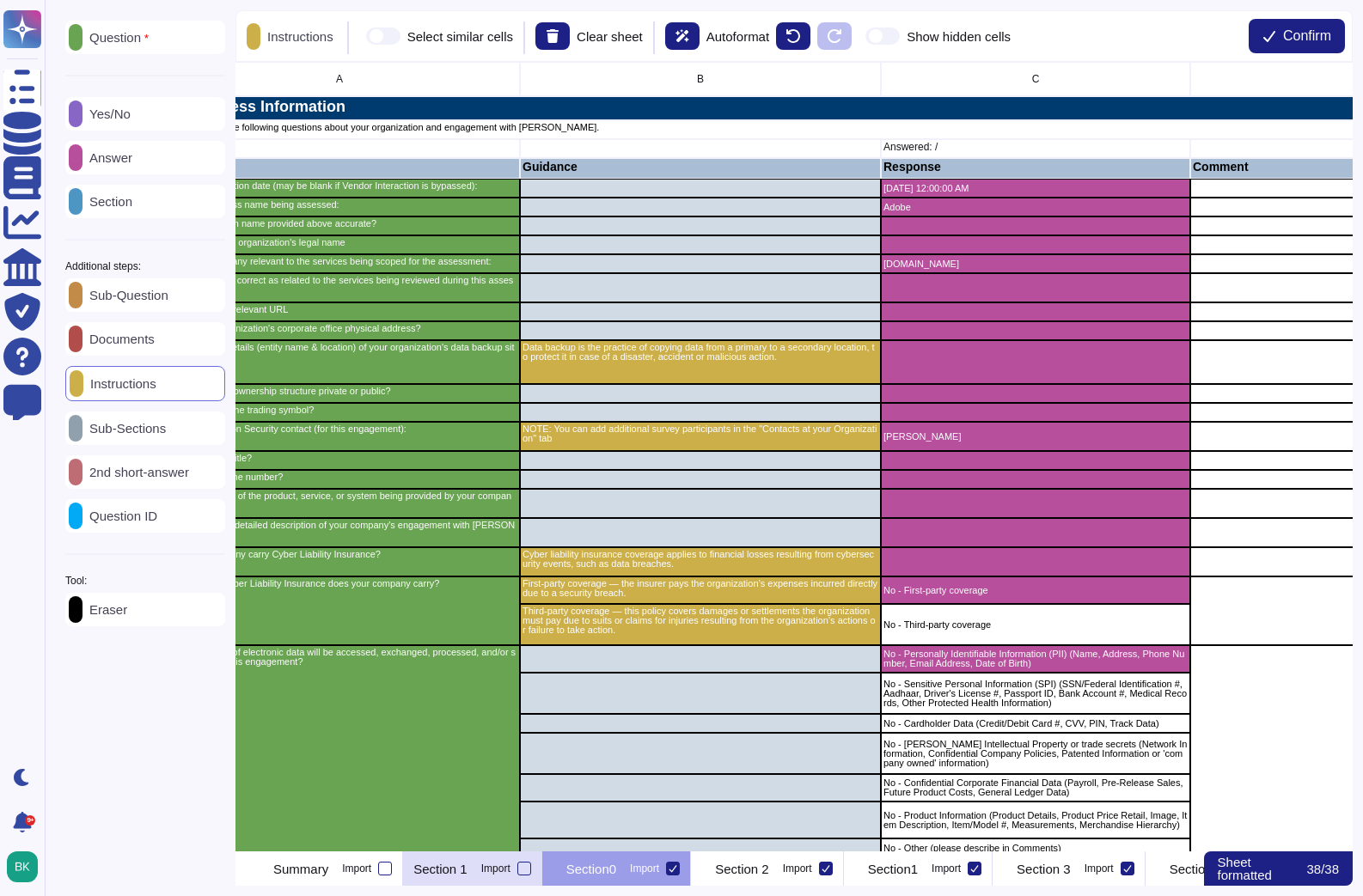
click at [530, 883] on div "Section 1 Import" at bounding box center [473, 869] width 139 height 35
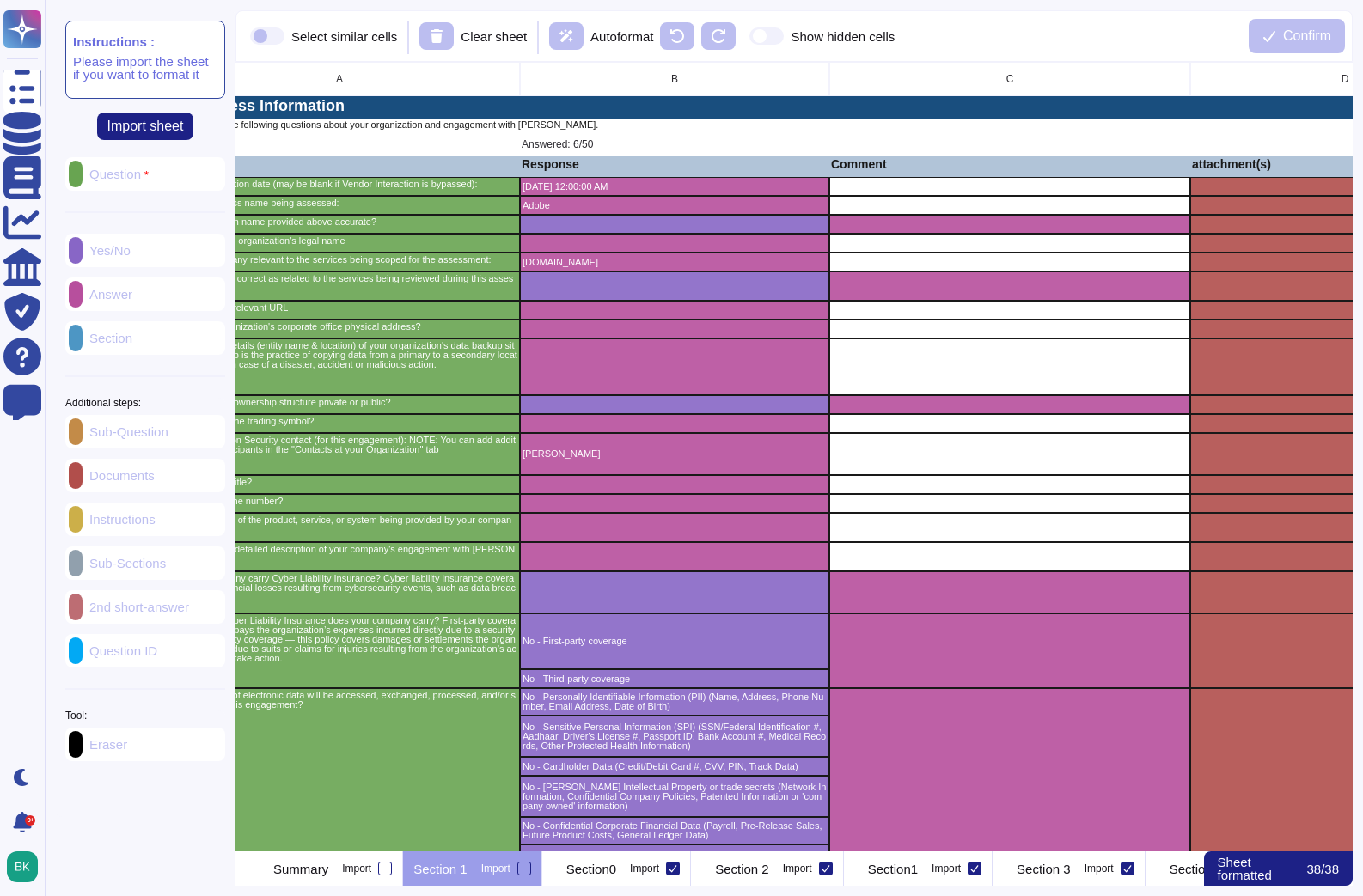
scroll to position [0, 0]
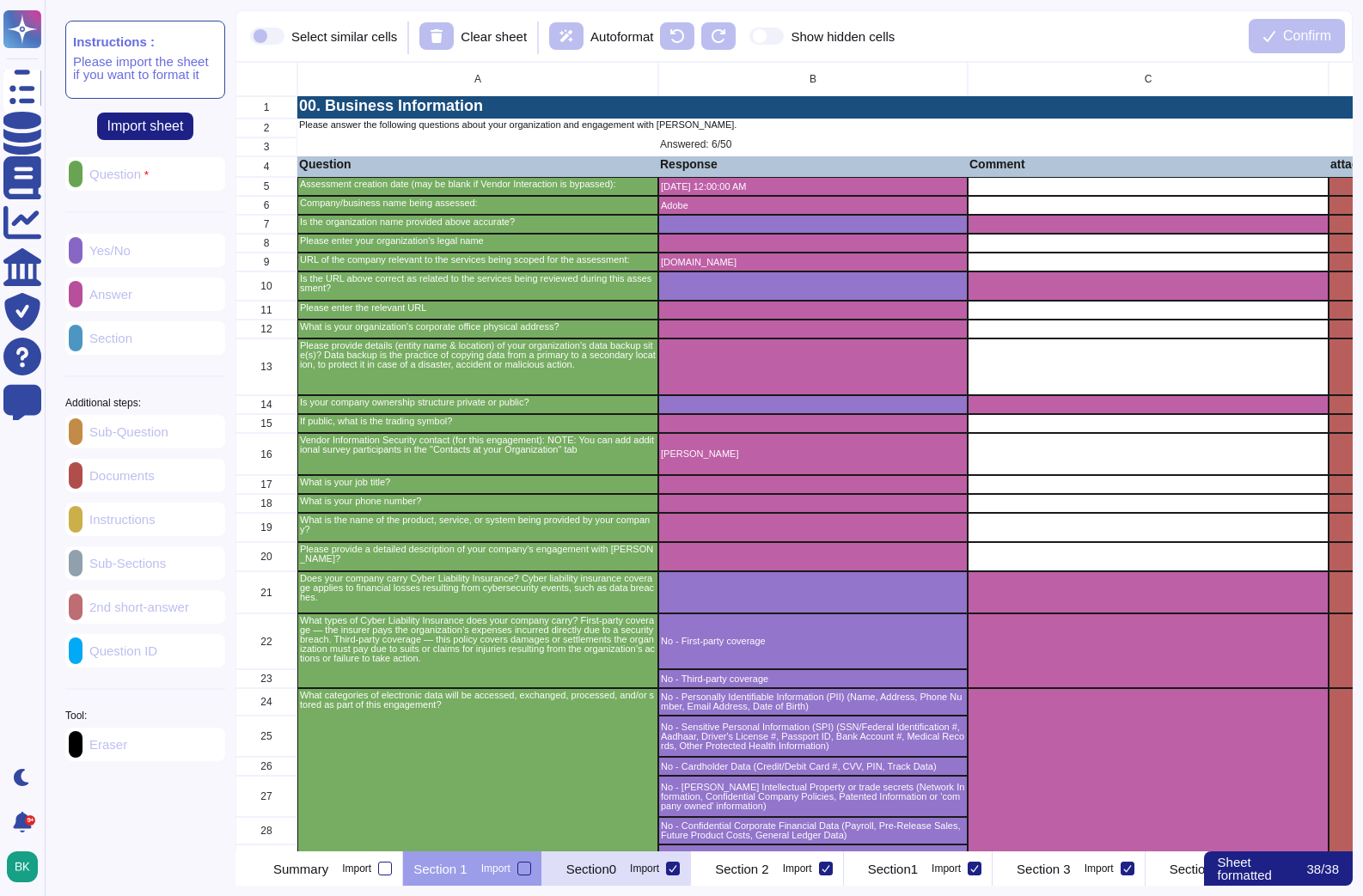
click at [665, 883] on div "Section0 Import" at bounding box center [617, 869] width 149 height 35
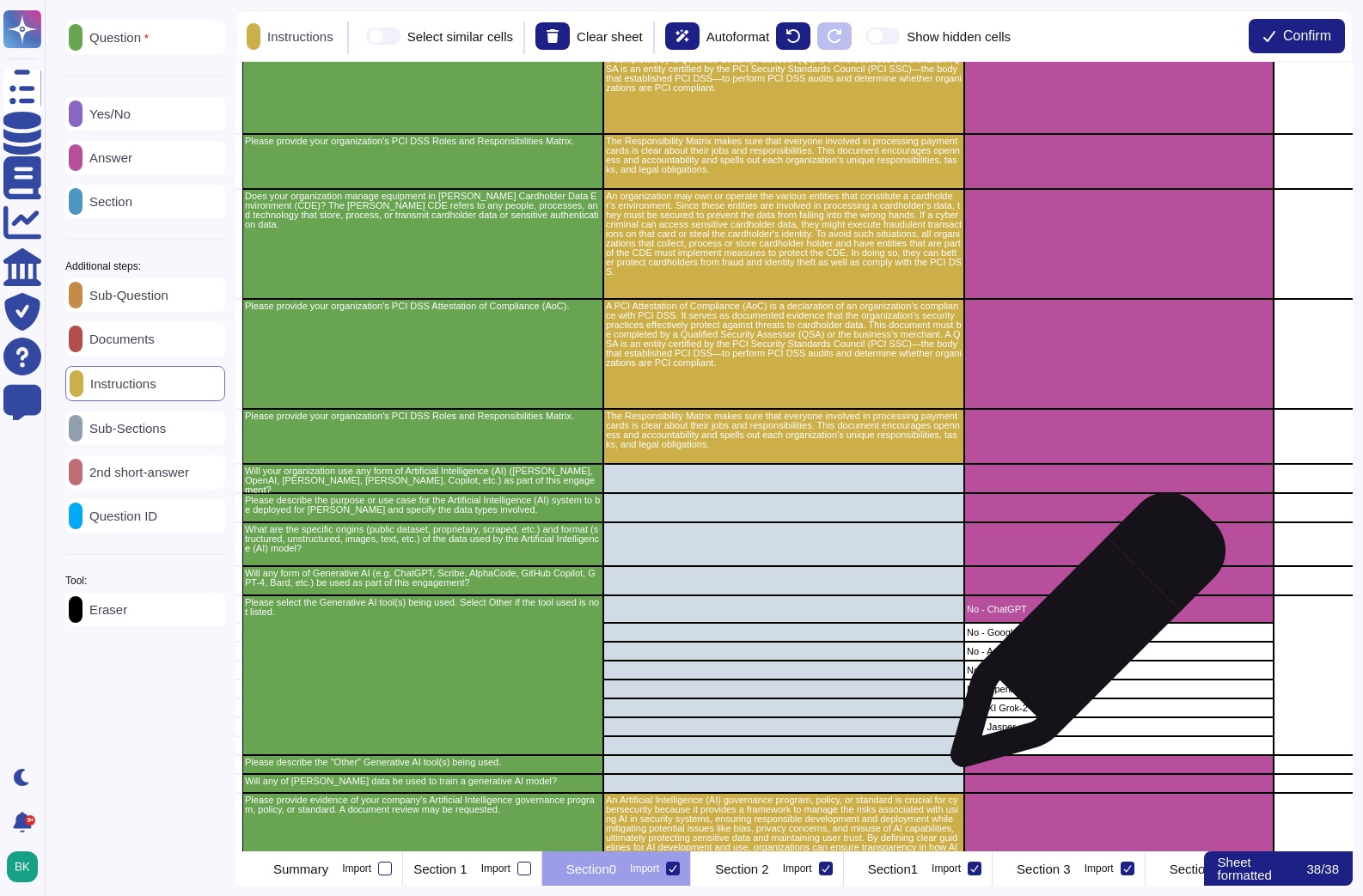
scroll to position [1236, 74]
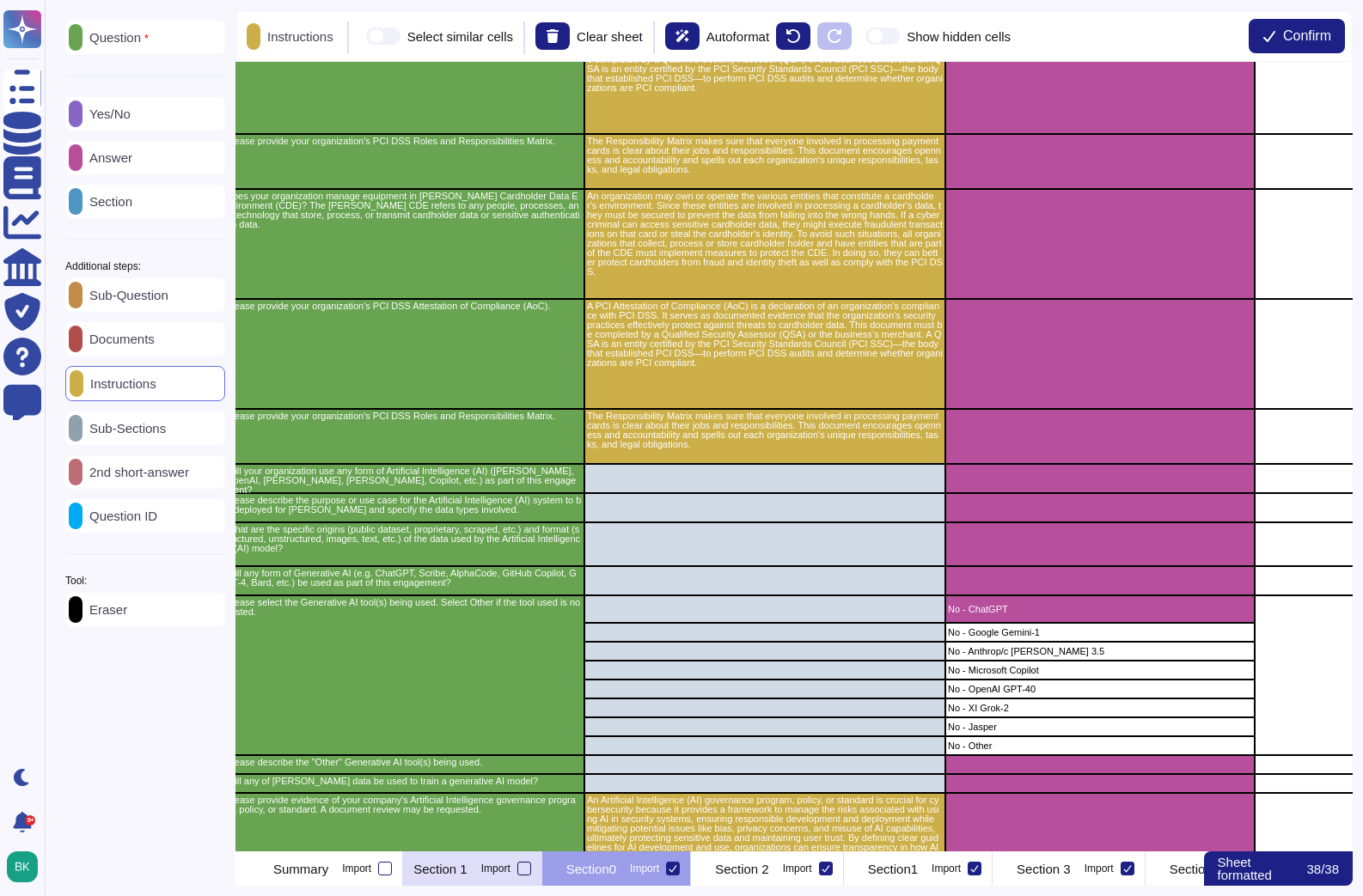
click at [531, 872] on div at bounding box center [524, 869] width 14 height 14
click at [0, 0] on input "Import" at bounding box center [0, 0] width 0 height 0
click at [691, 867] on icon at bounding box center [686, 868] width 8 height 8
click at [0, 0] on input "Import" at bounding box center [0, 0] width 0 height 0
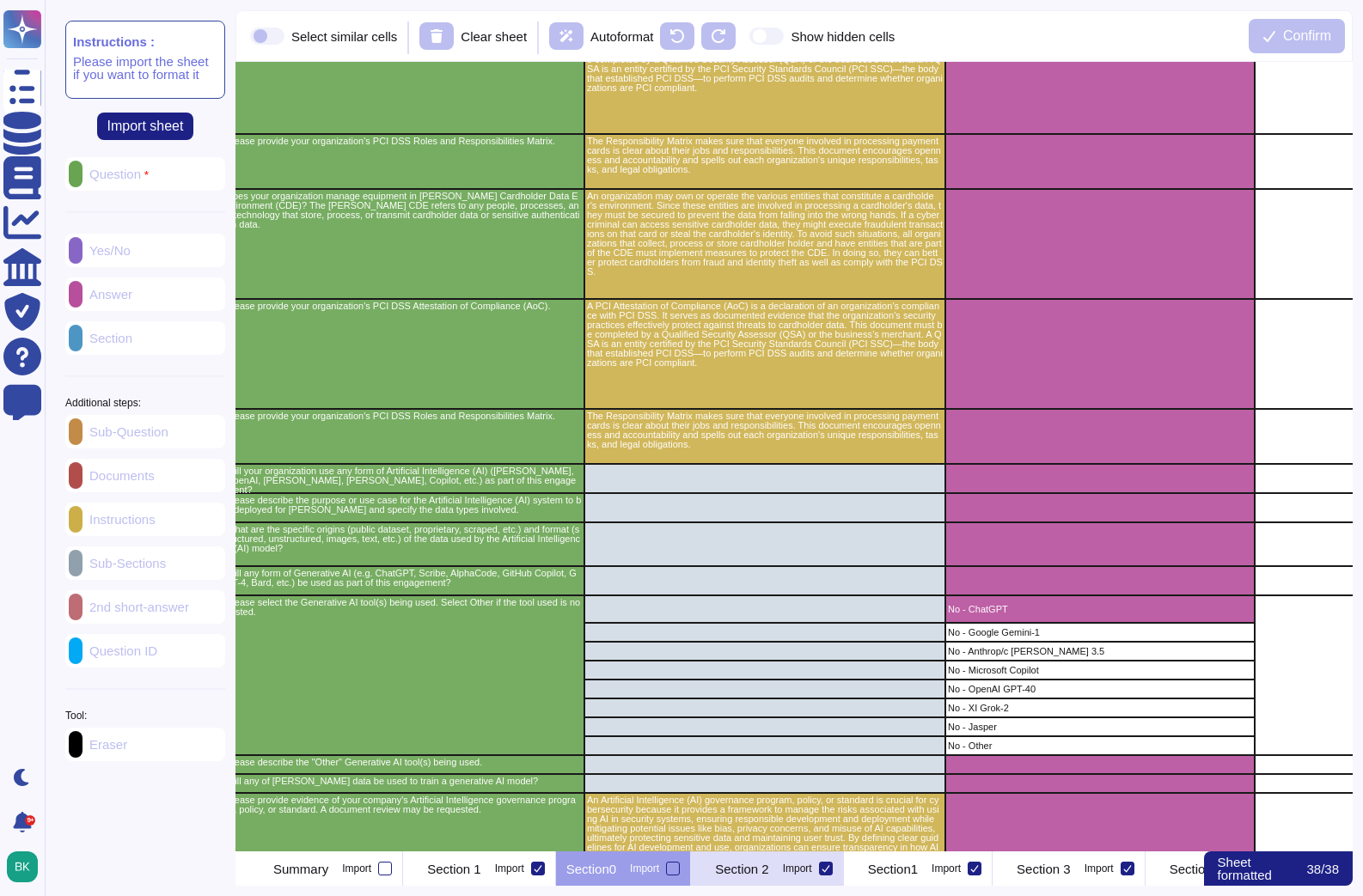
click at [769, 867] on p "Section 2" at bounding box center [743, 870] width 55 height 13
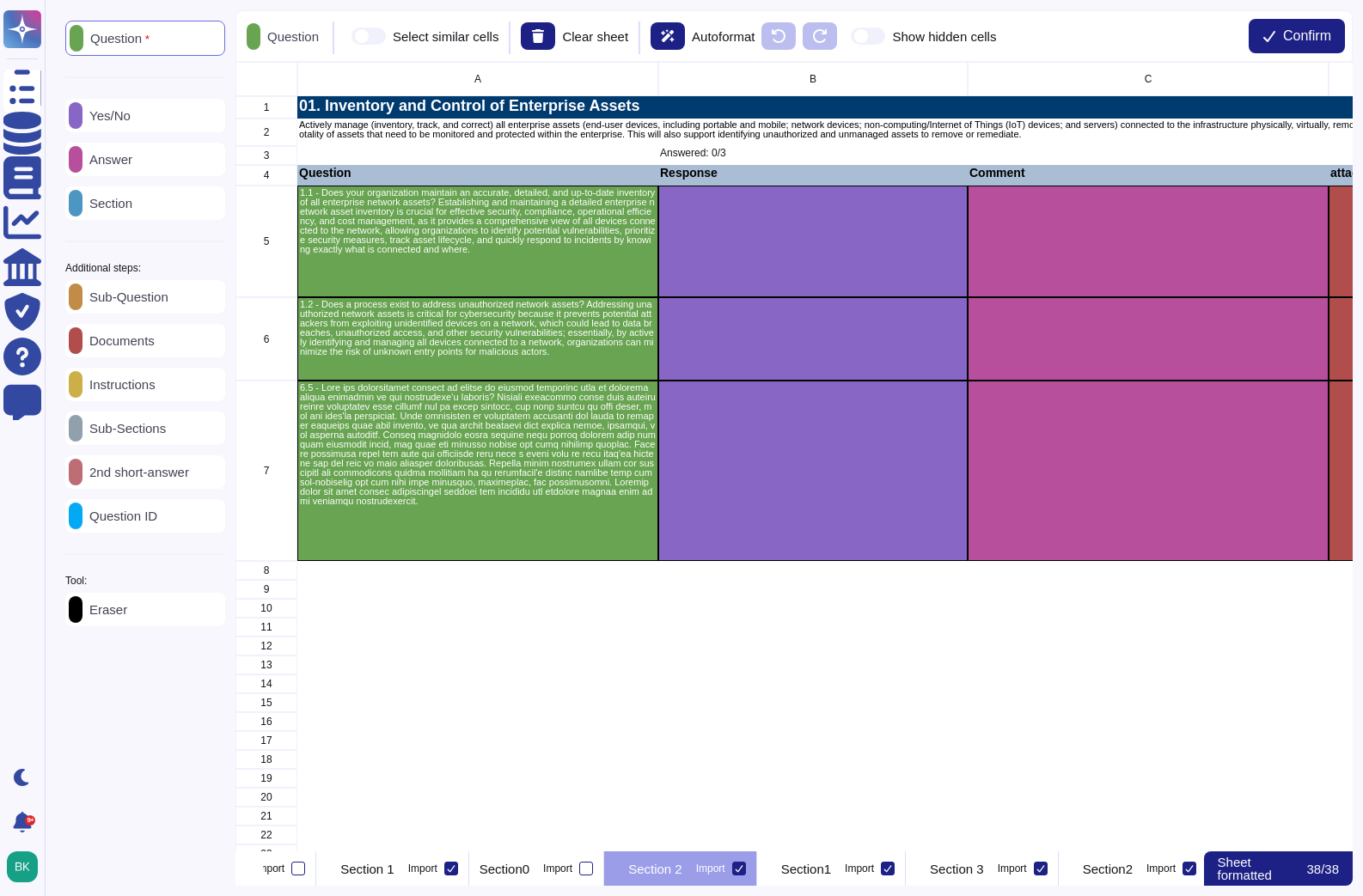
scroll to position [0, 90]
click at [740, 867] on icon at bounding box center [735, 868] width 8 height 8
click at [0, 0] on input "Import" at bounding box center [0, 0] width 0 height 0
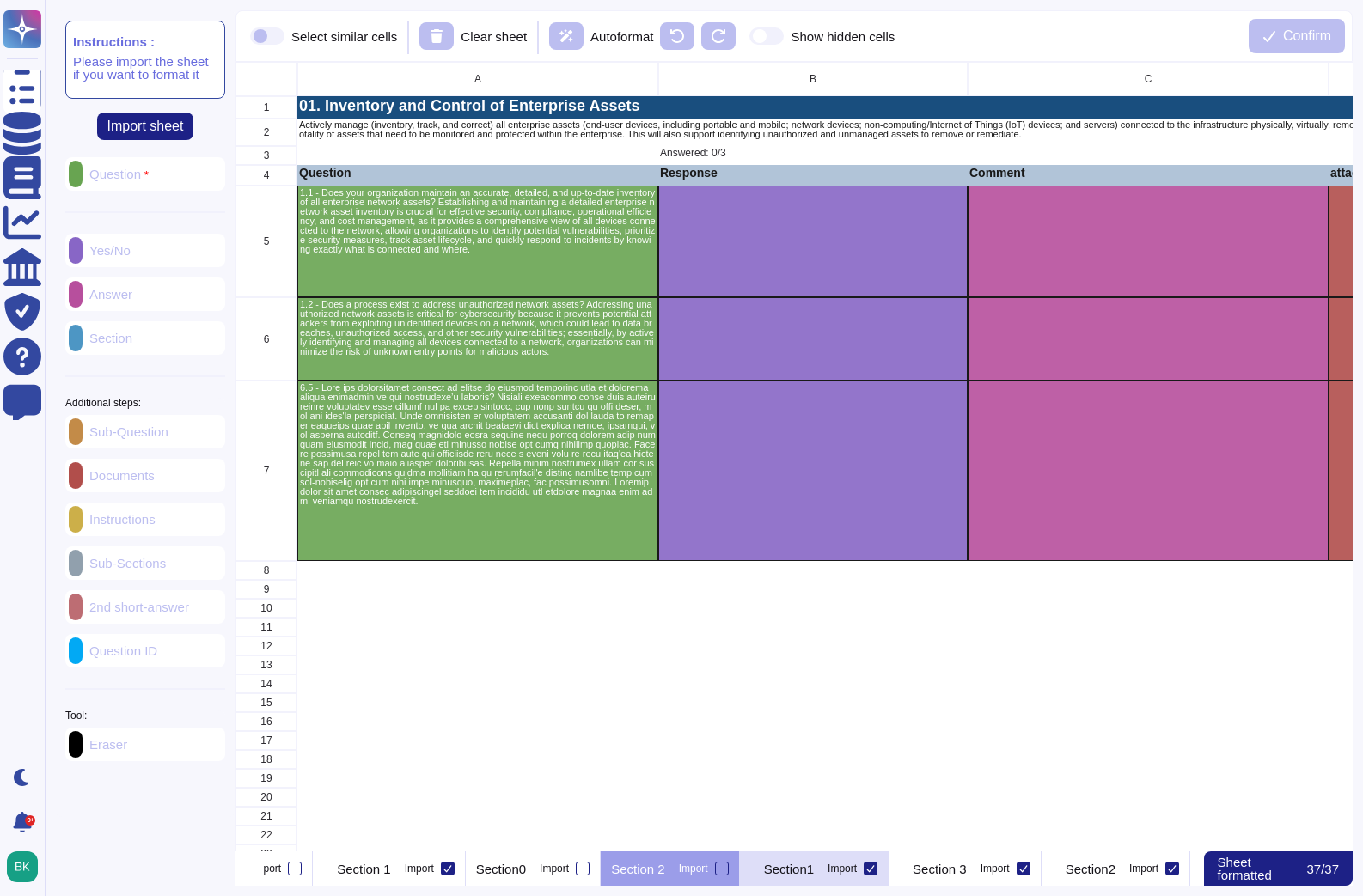
click at [879, 858] on div "Section1 Import" at bounding box center [814, 869] width 149 height 35
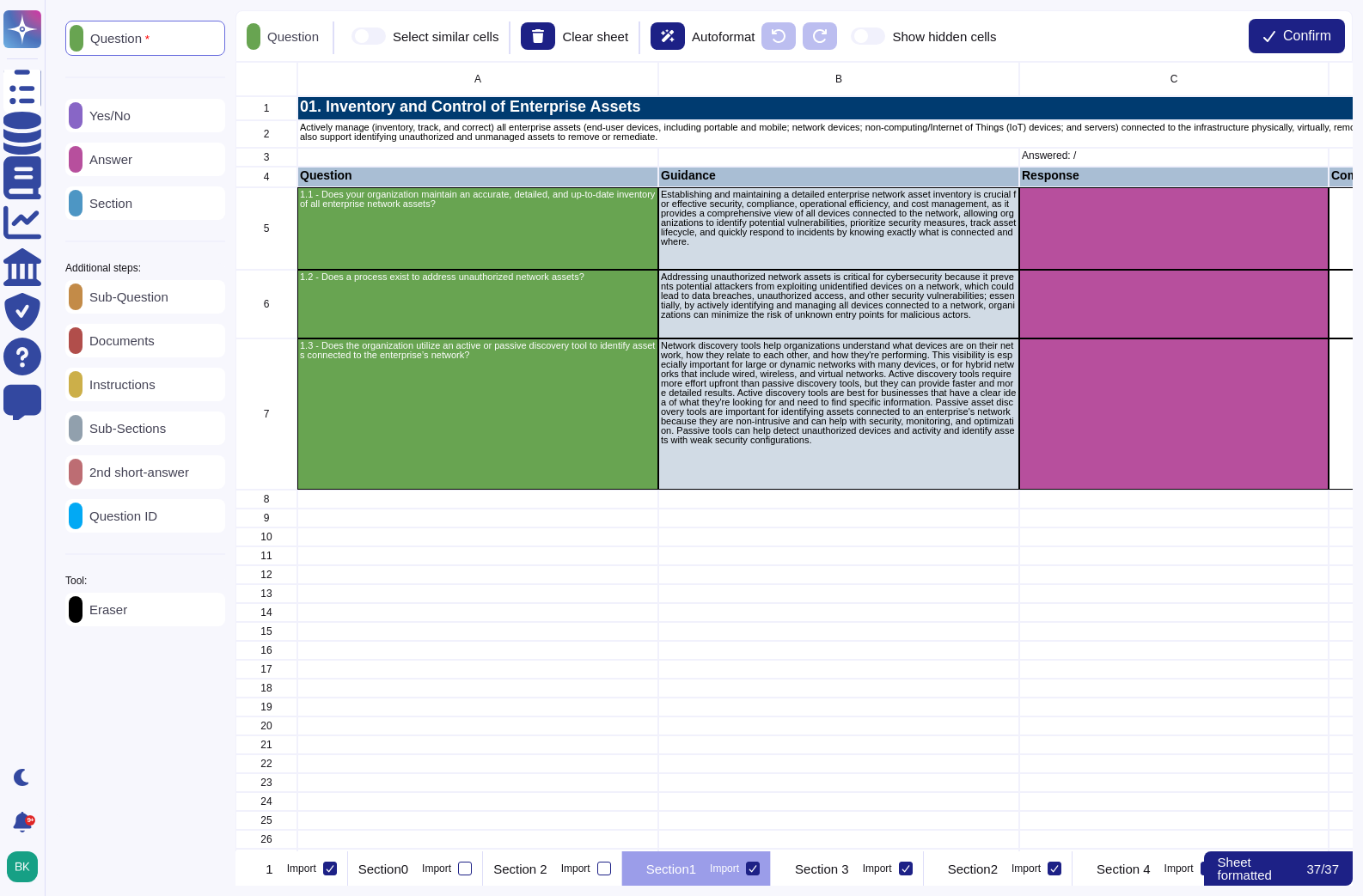
scroll to position [0, 232]
click at [135, 391] on p "Instructions" at bounding box center [120, 385] width 73 height 13
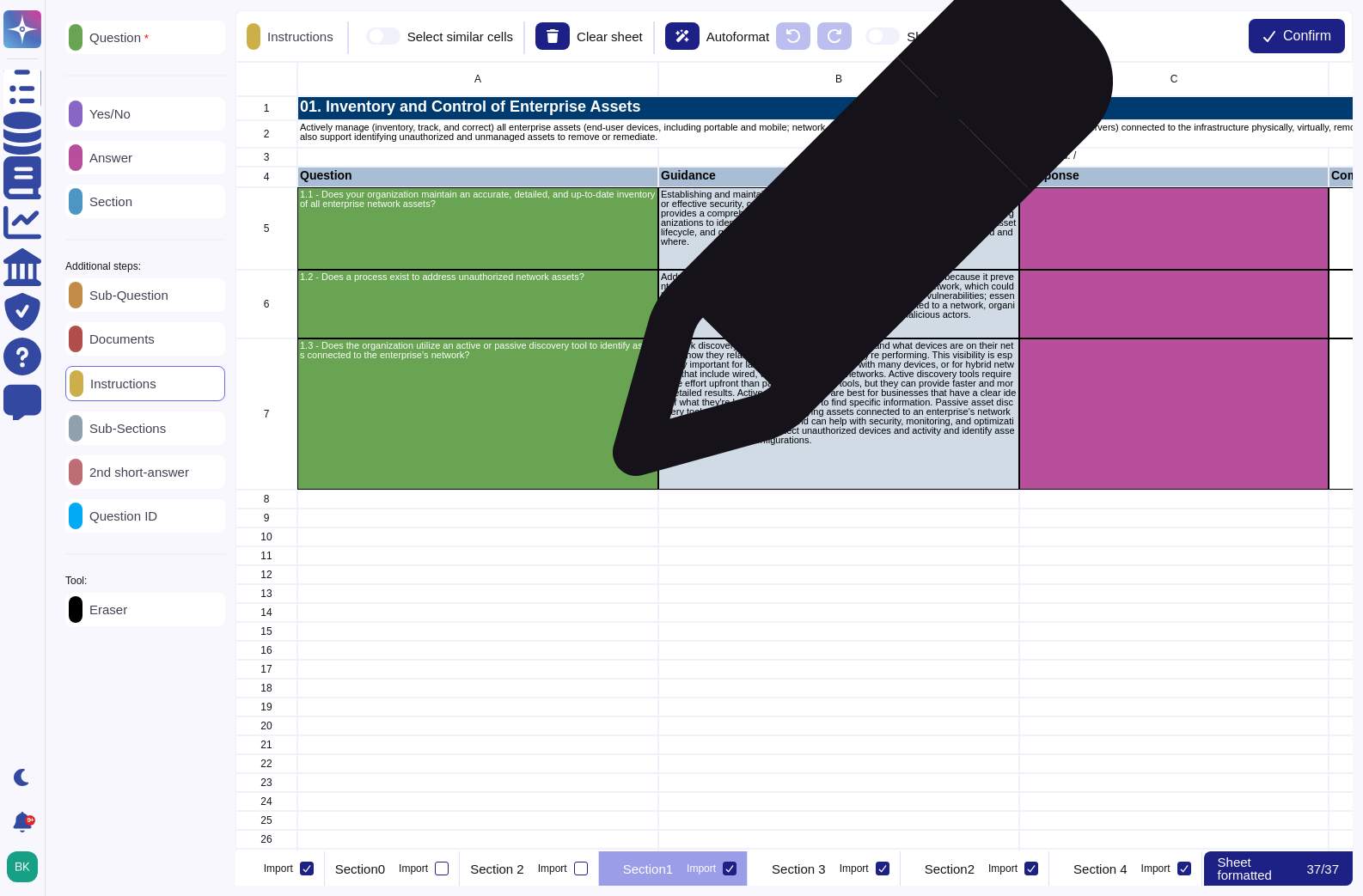
click at [857, 232] on p "Establishing and maintaining a detailed enterprise network asset inventory is c…" at bounding box center [839, 218] width 356 height 56
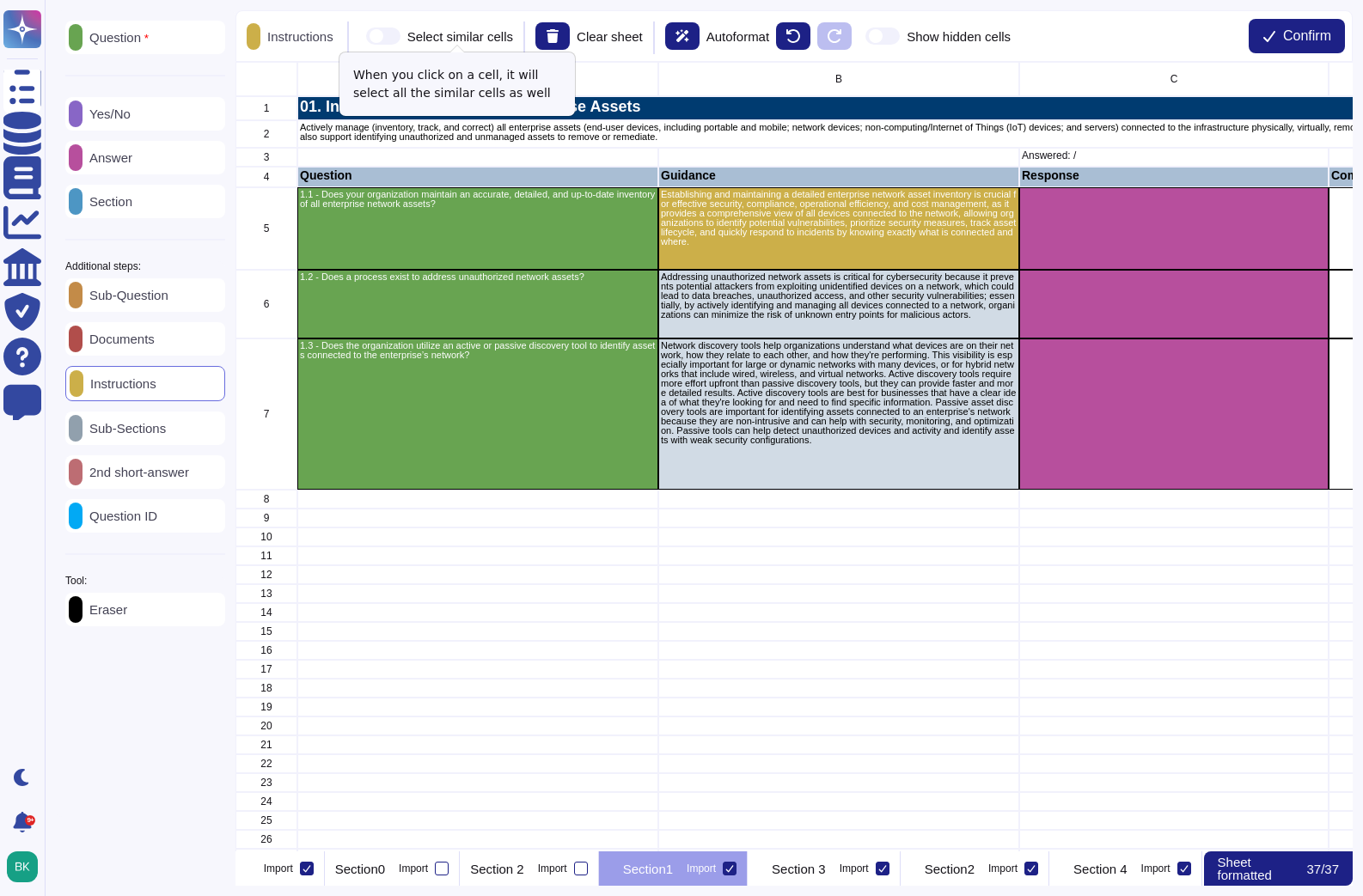
click at [395, 35] on span at bounding box center [383, 36] width 35 height 17
click at [360, 36] on input "Select similar cells" at bounding box center [360, 36] width 0 height 0
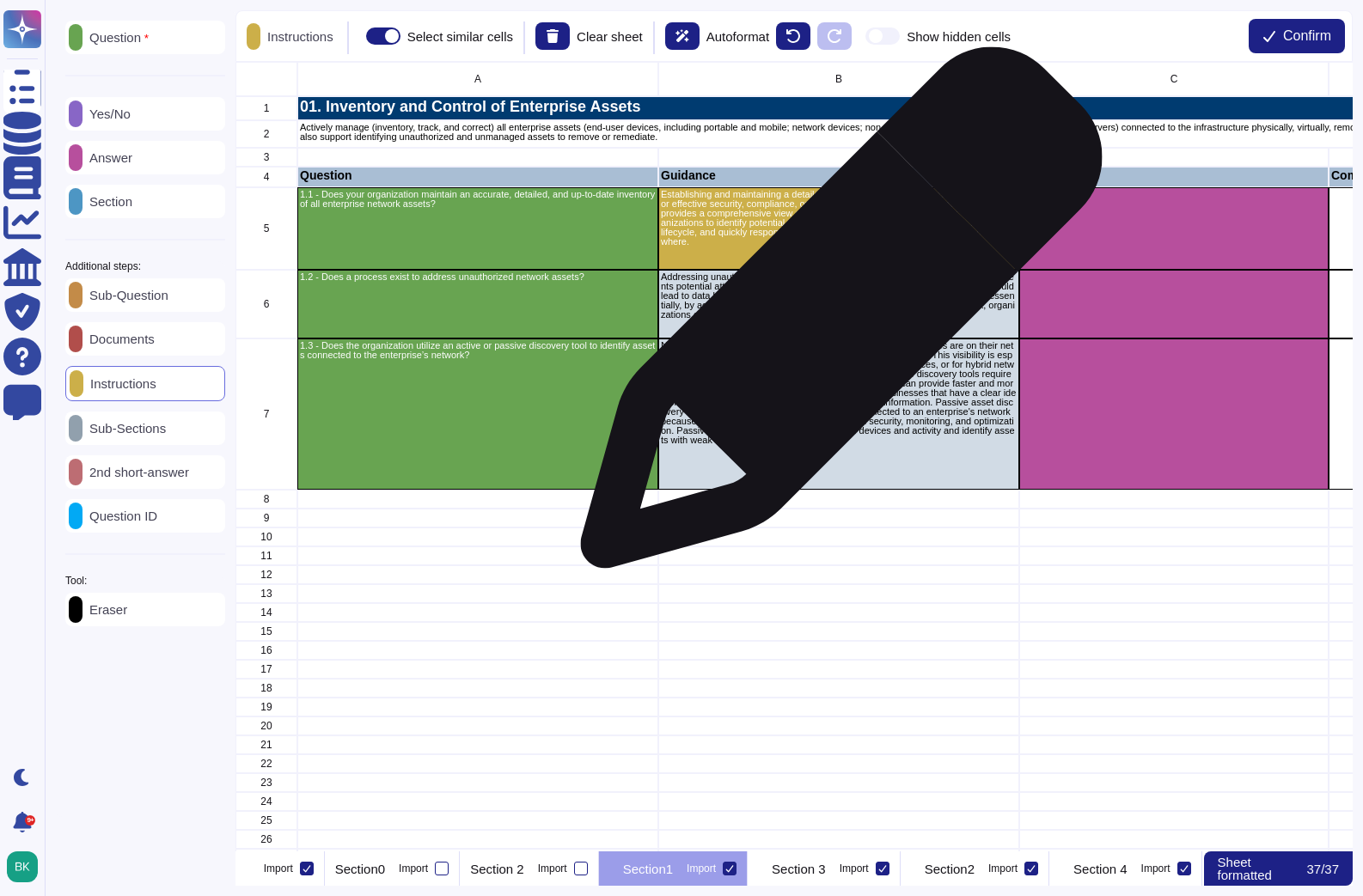
click at [834, 316] on p "Addressing unauthorized network assets is critical for cybersecurity because it…" at bounding box center [839, 296] width 356 height 47
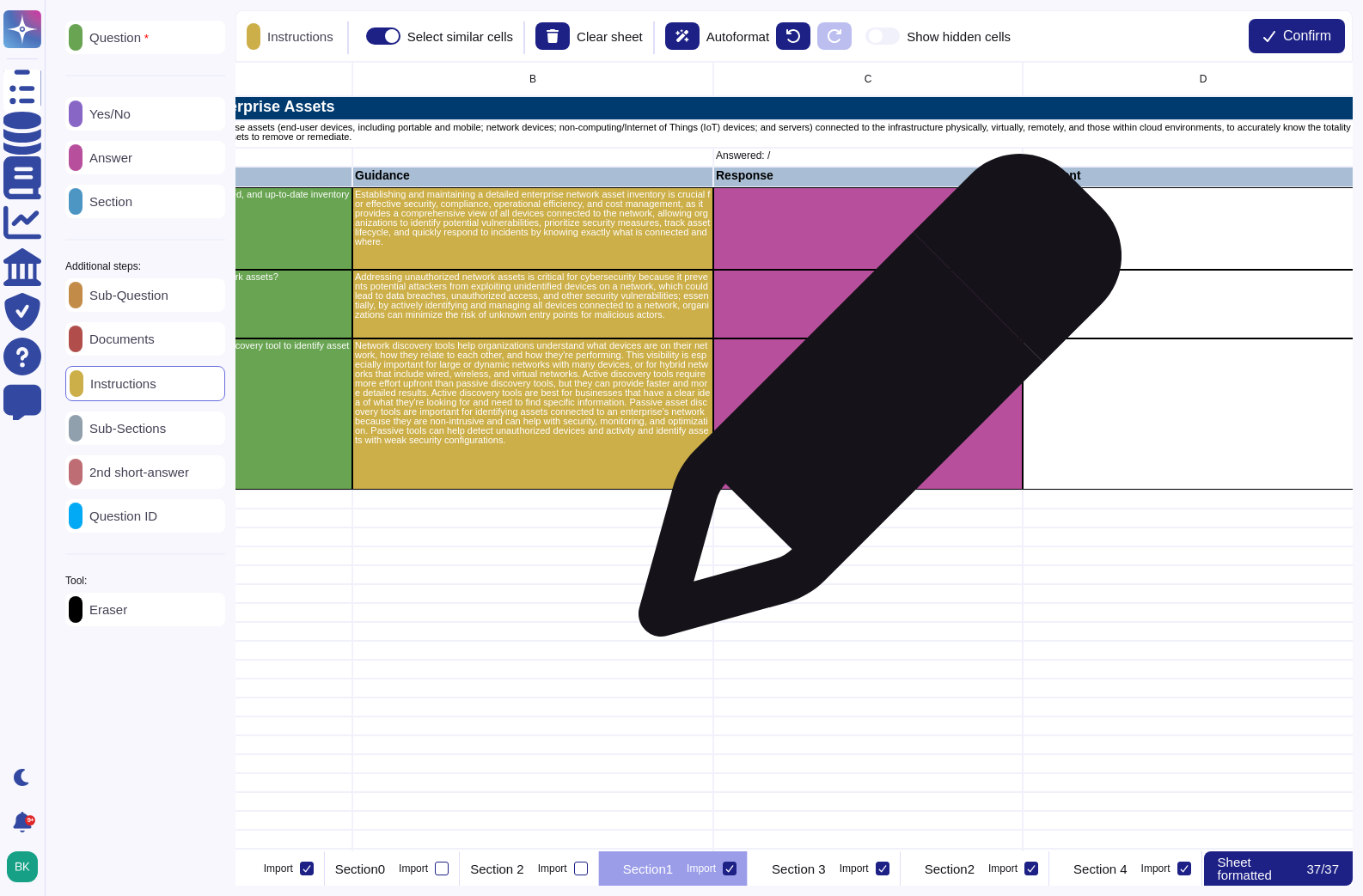
scroll to position [0, 304]
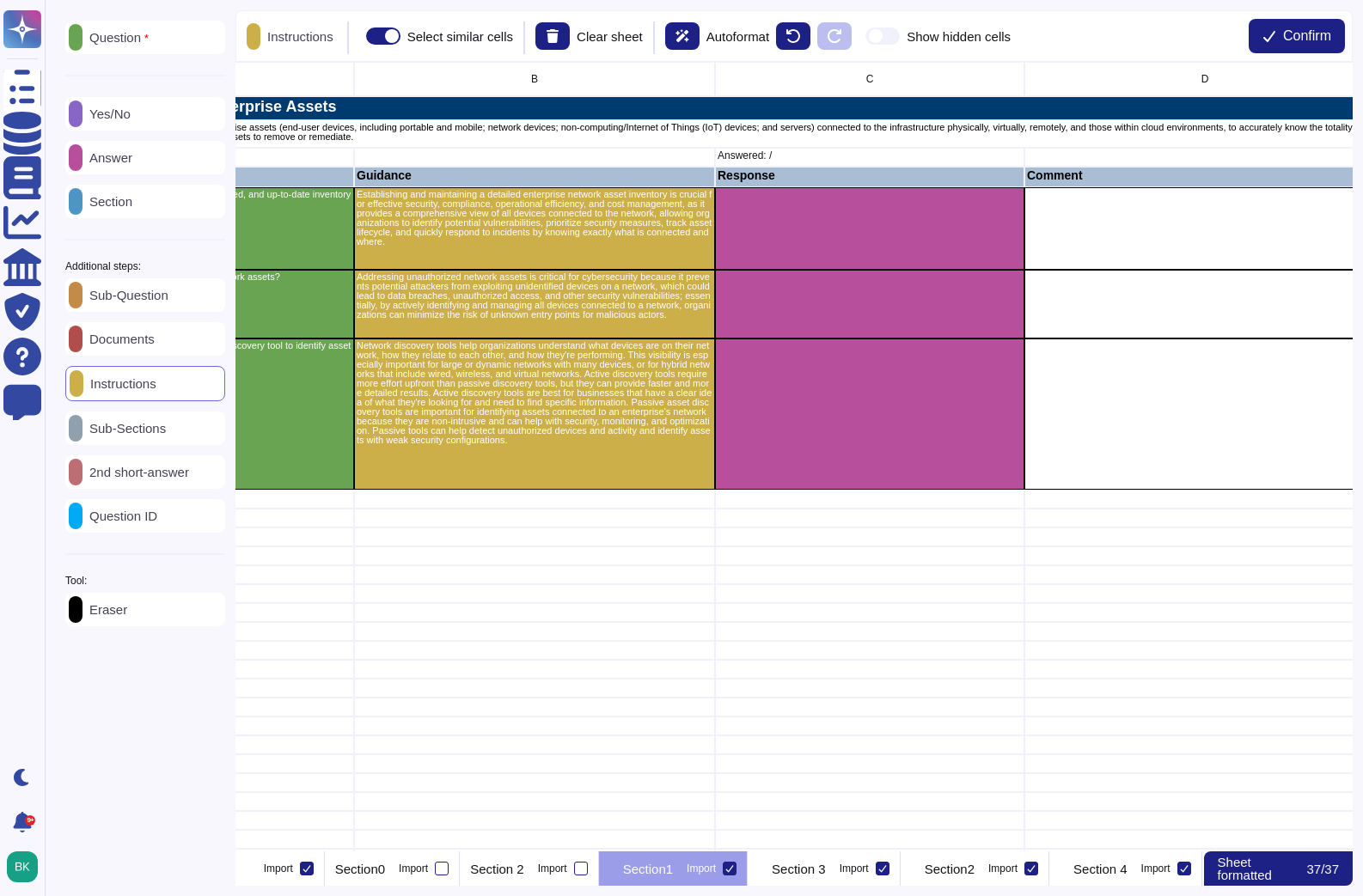
click at [131, 114] on p "Yes/No" at bounding box center [106, 114] width 48 height 13
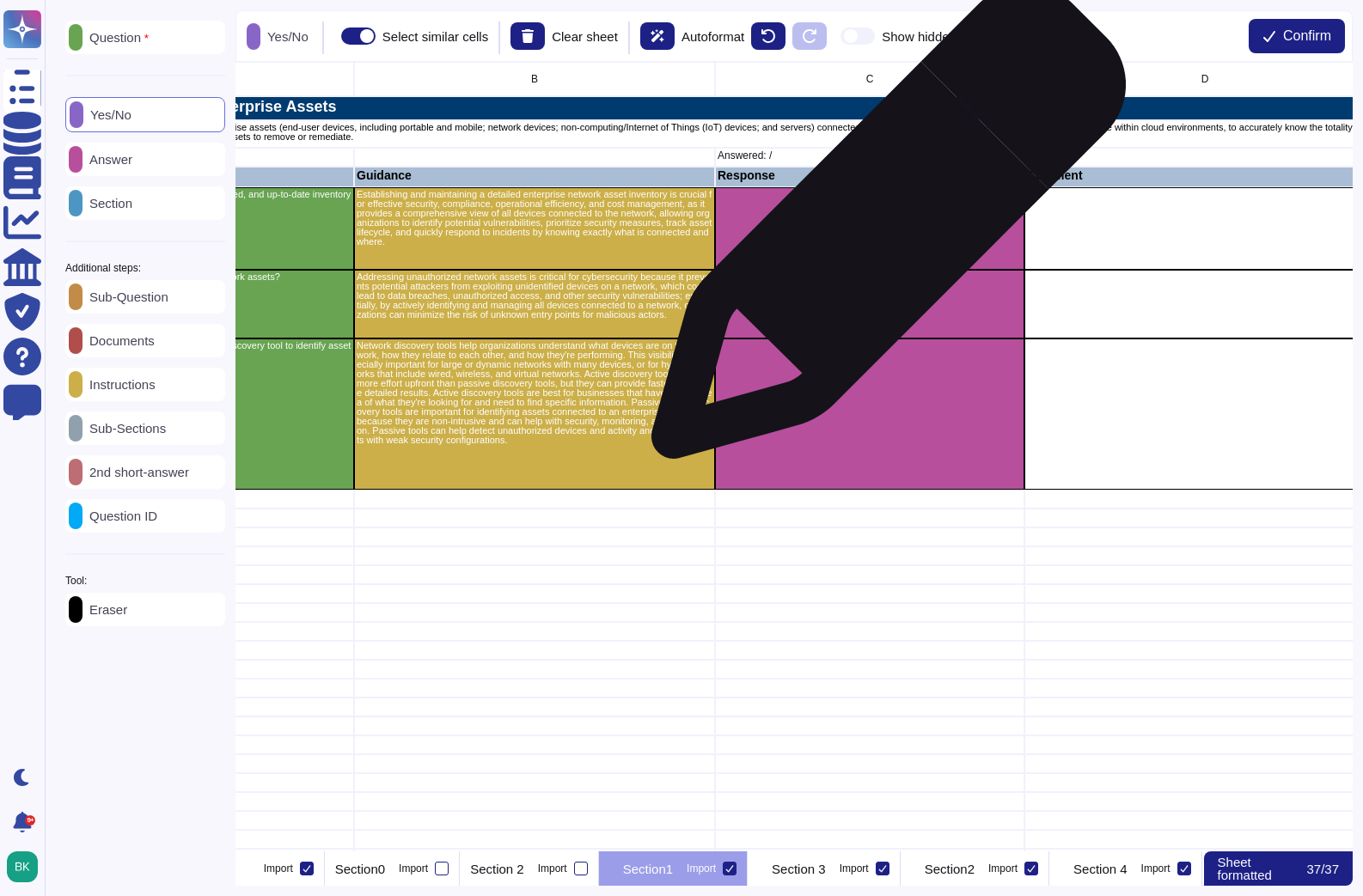
click at [883, 231] on div "grid" at bounding box center [870, 229] width 310 height 83
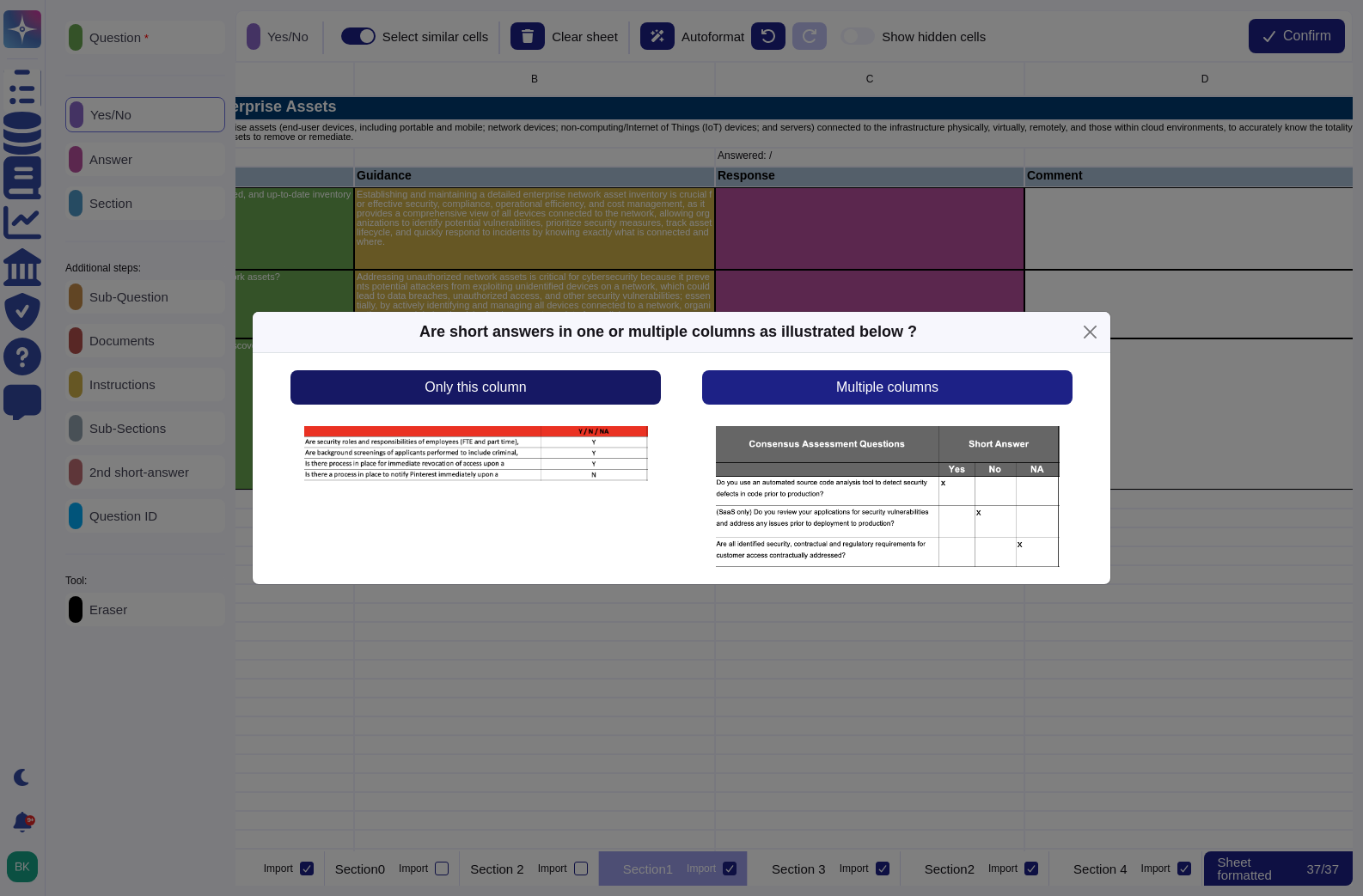
click at [528, 390] on button "Only this column" at bounding box center [475, 387] width 370 height 35
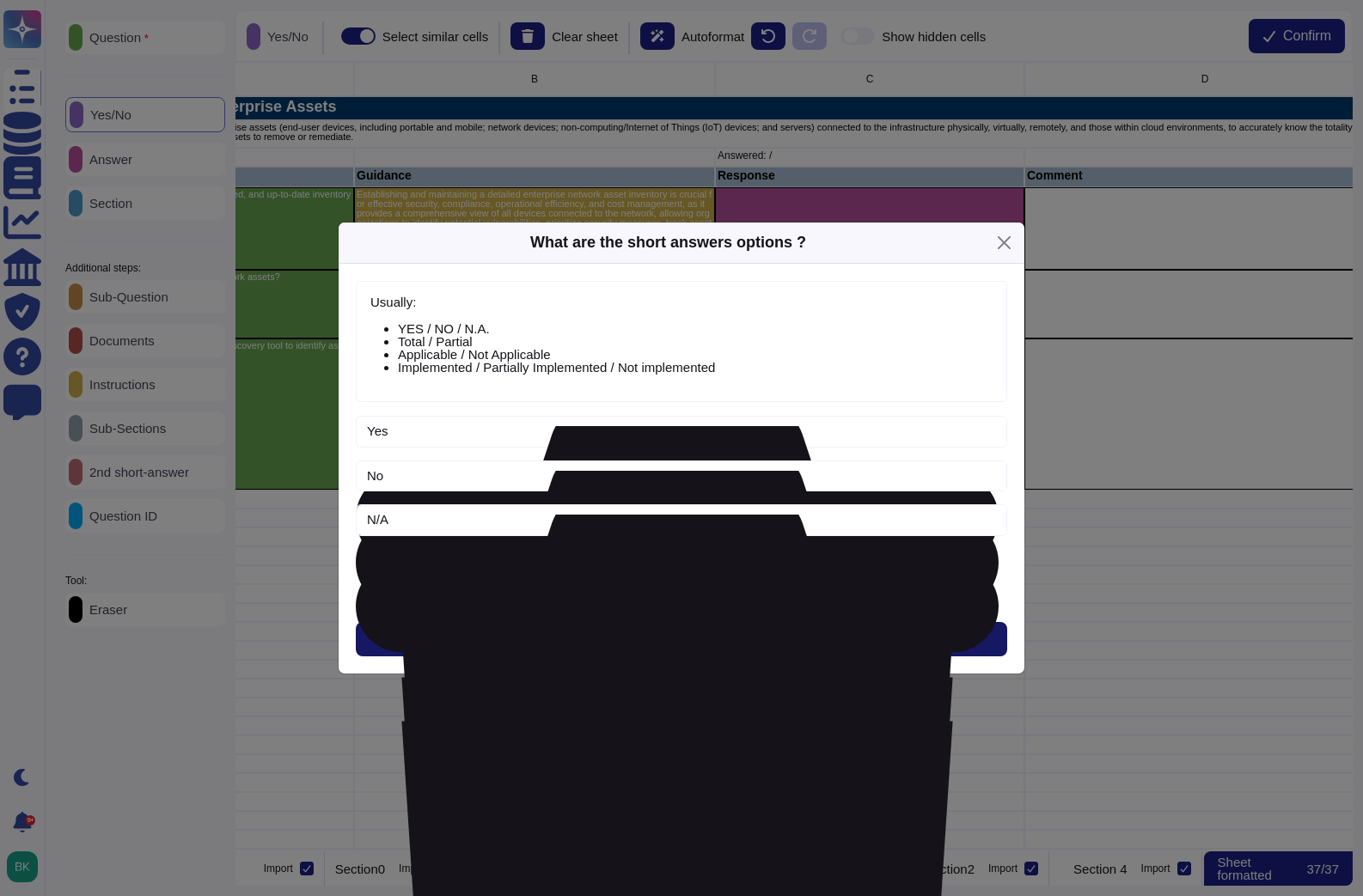
click at [745, 638] on button "Next" at bounding box center [682, 639] width 651 height 35
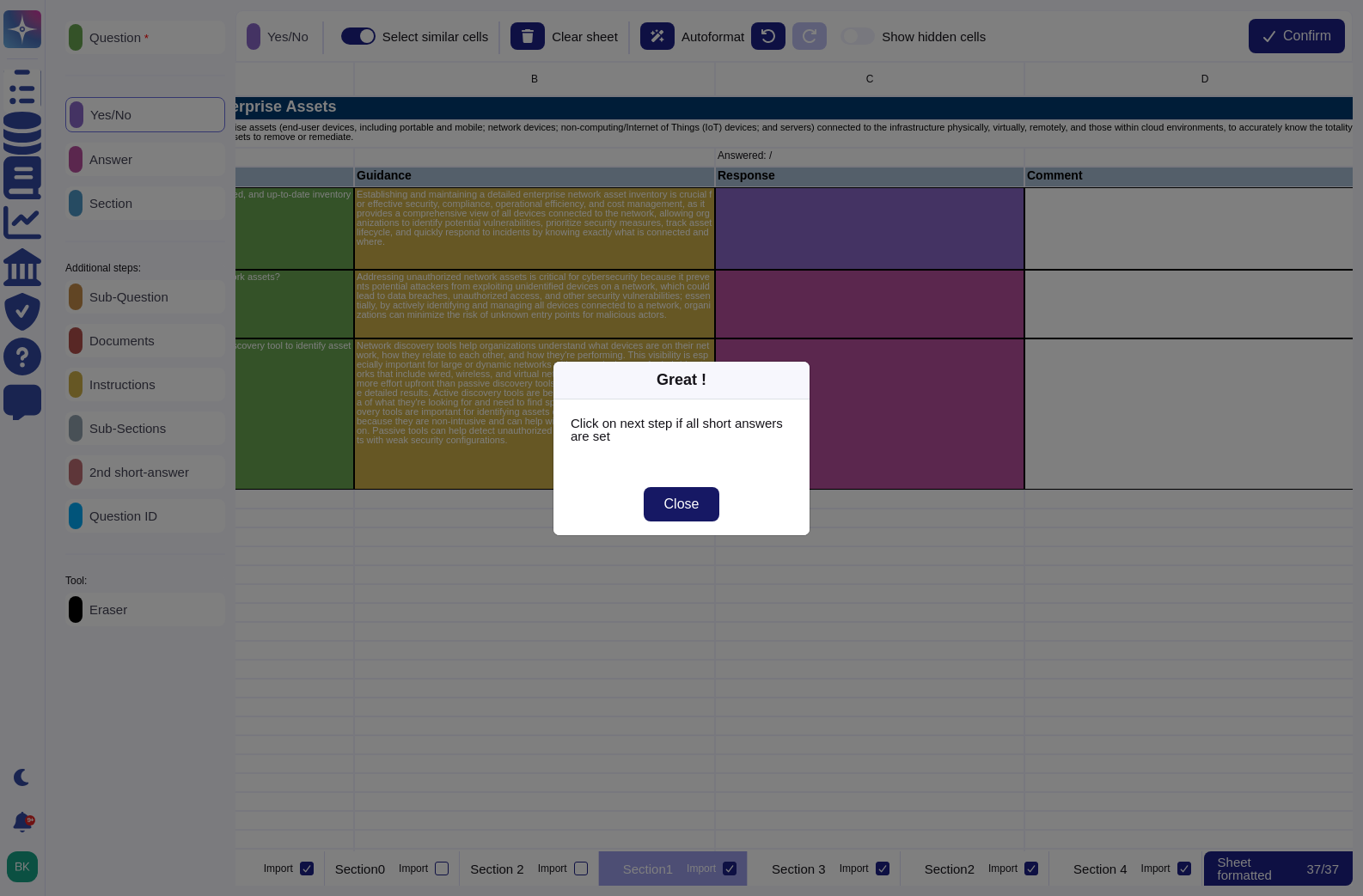
click at [692, 498] on span "Close" at bounding box center [682, 504] width 35 height 14
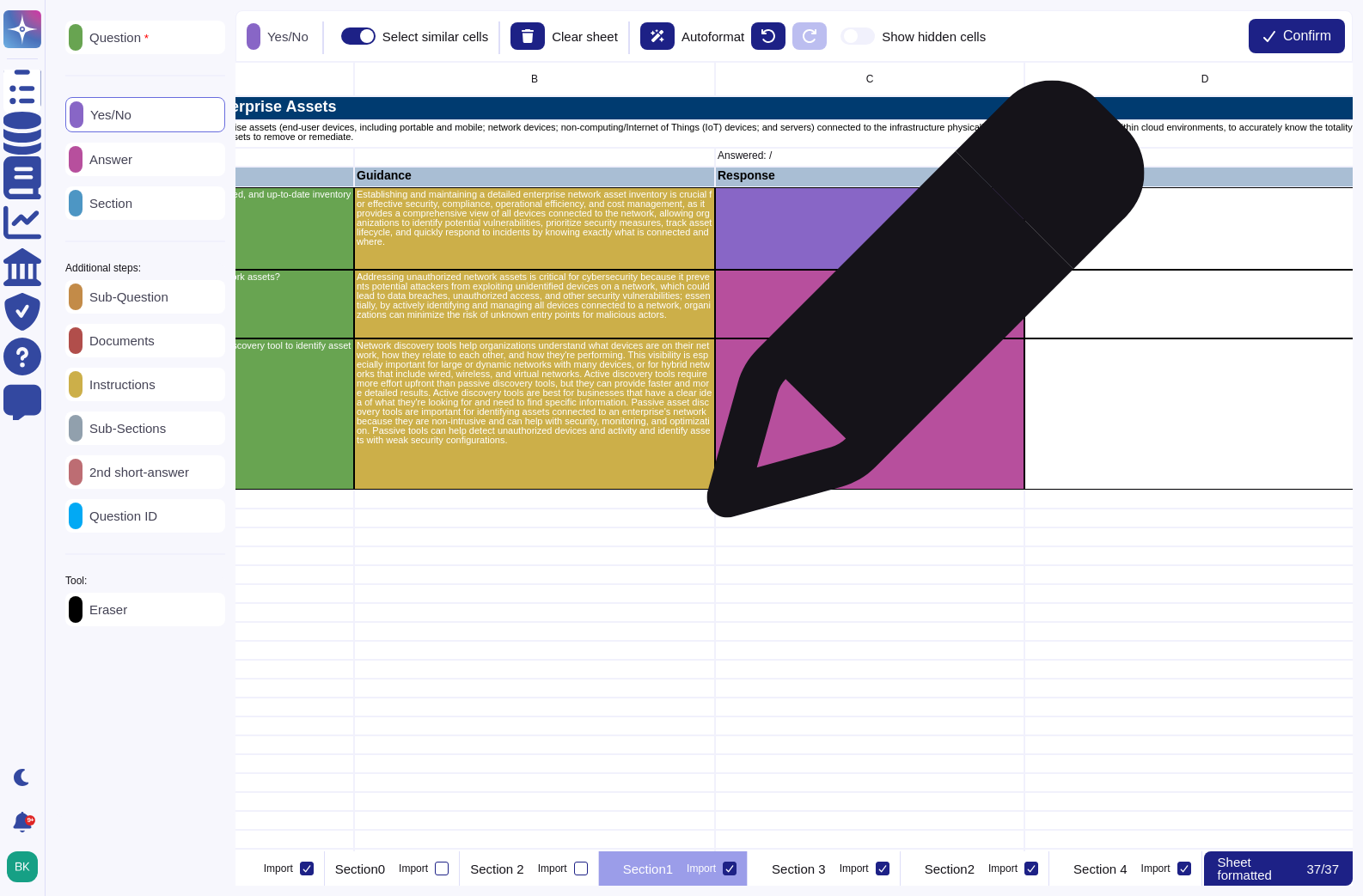
click at [919, 308] on div "grid" at bounding box center [870, 304] width 310 height 69
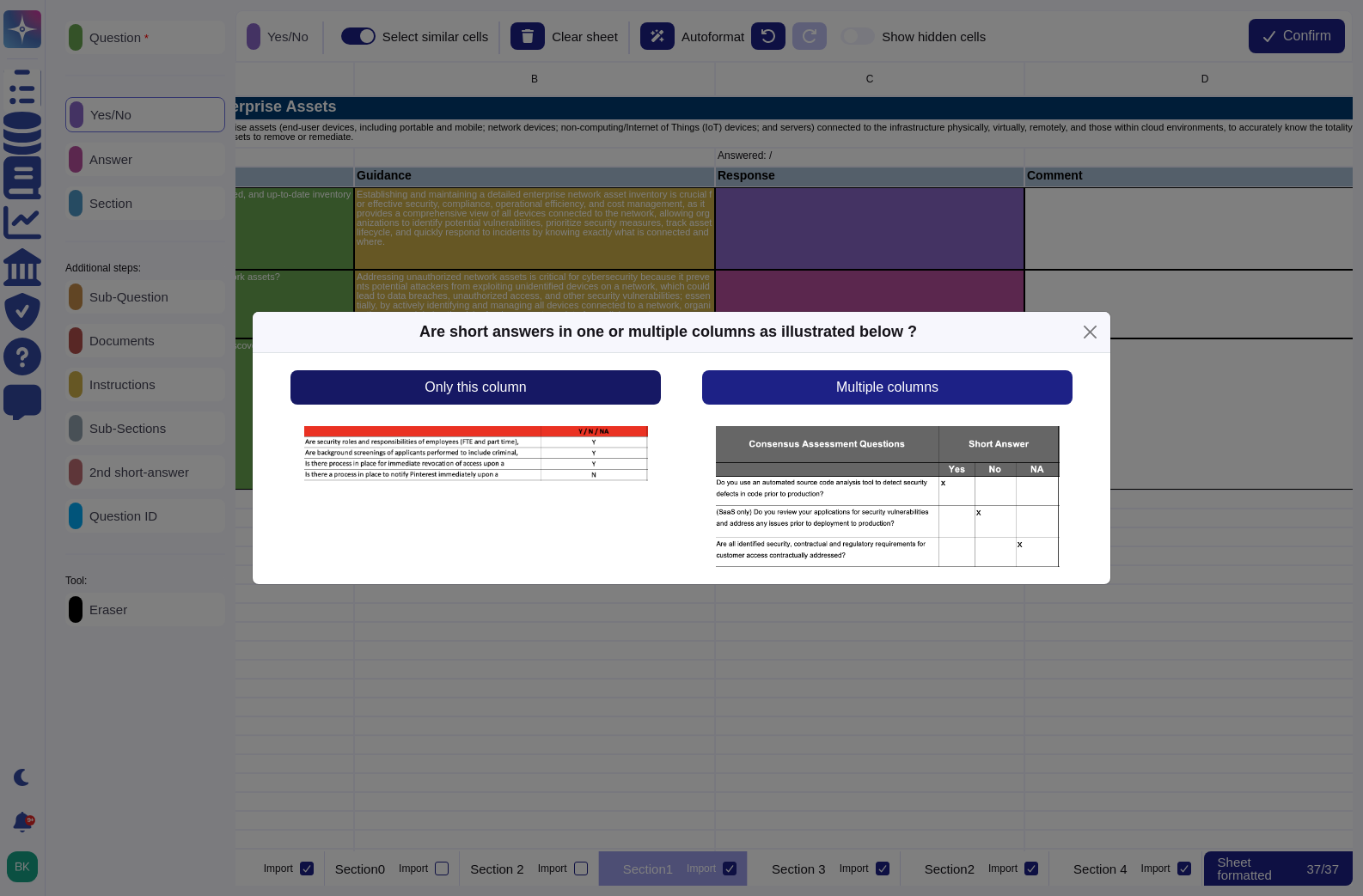
click at [473, 389] on span "Only this column" at bounding box center [475, 387] width 102 height 14
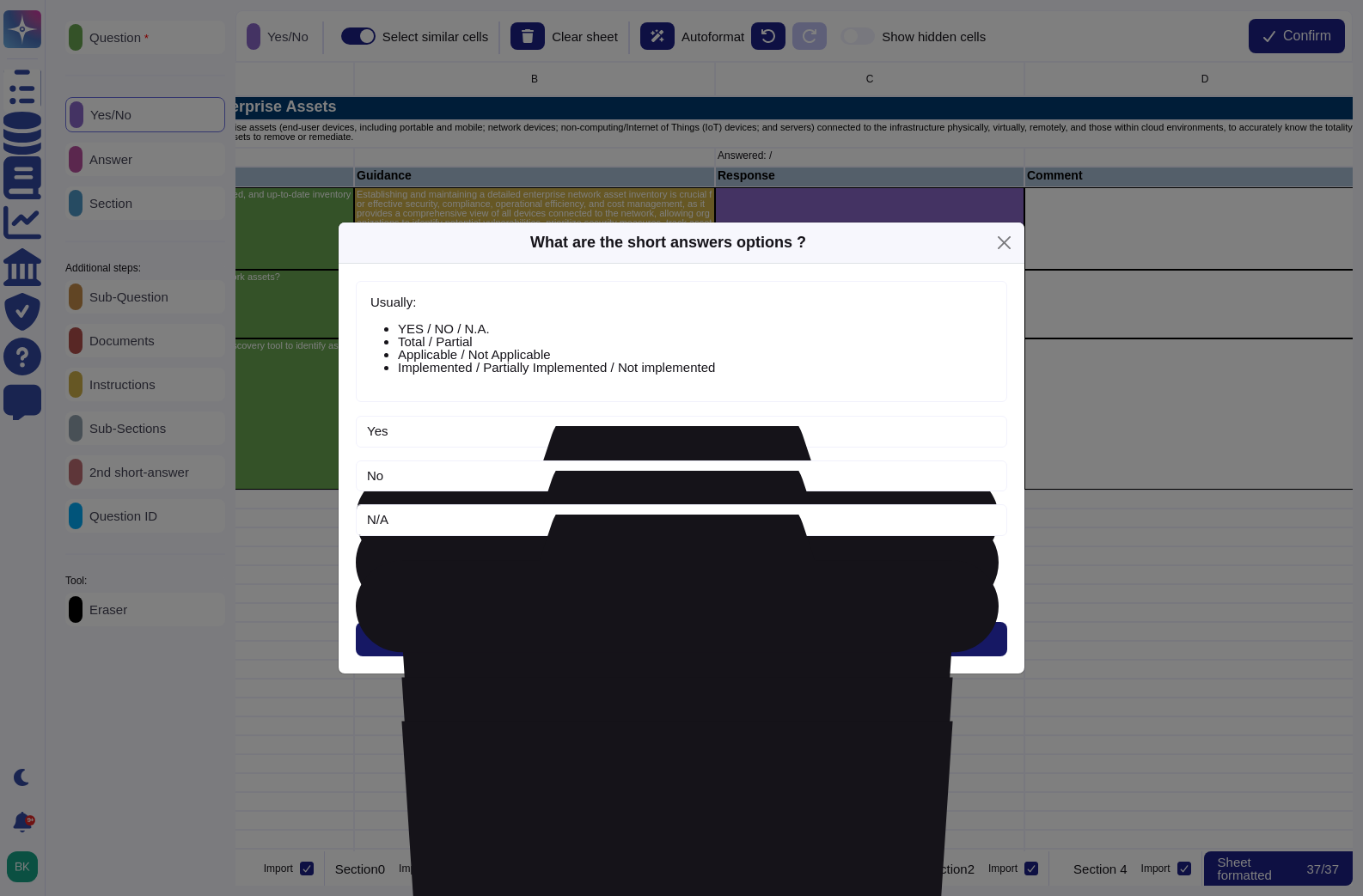
click at [718, 639] on button "Next" at bounding box center [682, 639] width 651 height 35
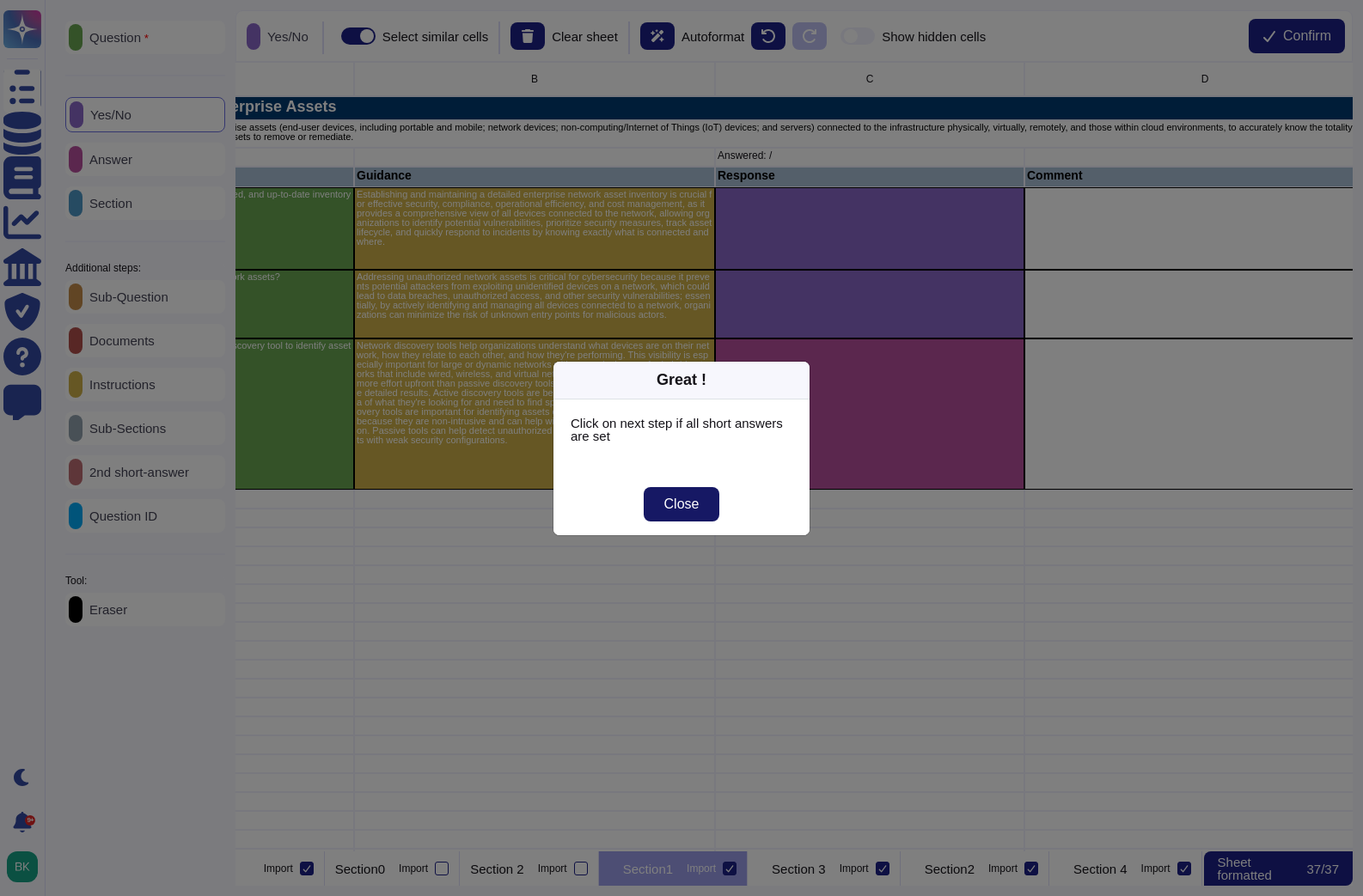
click at [685, 506] on span "Close" at bounding box center [682, 504] width 35 height 14
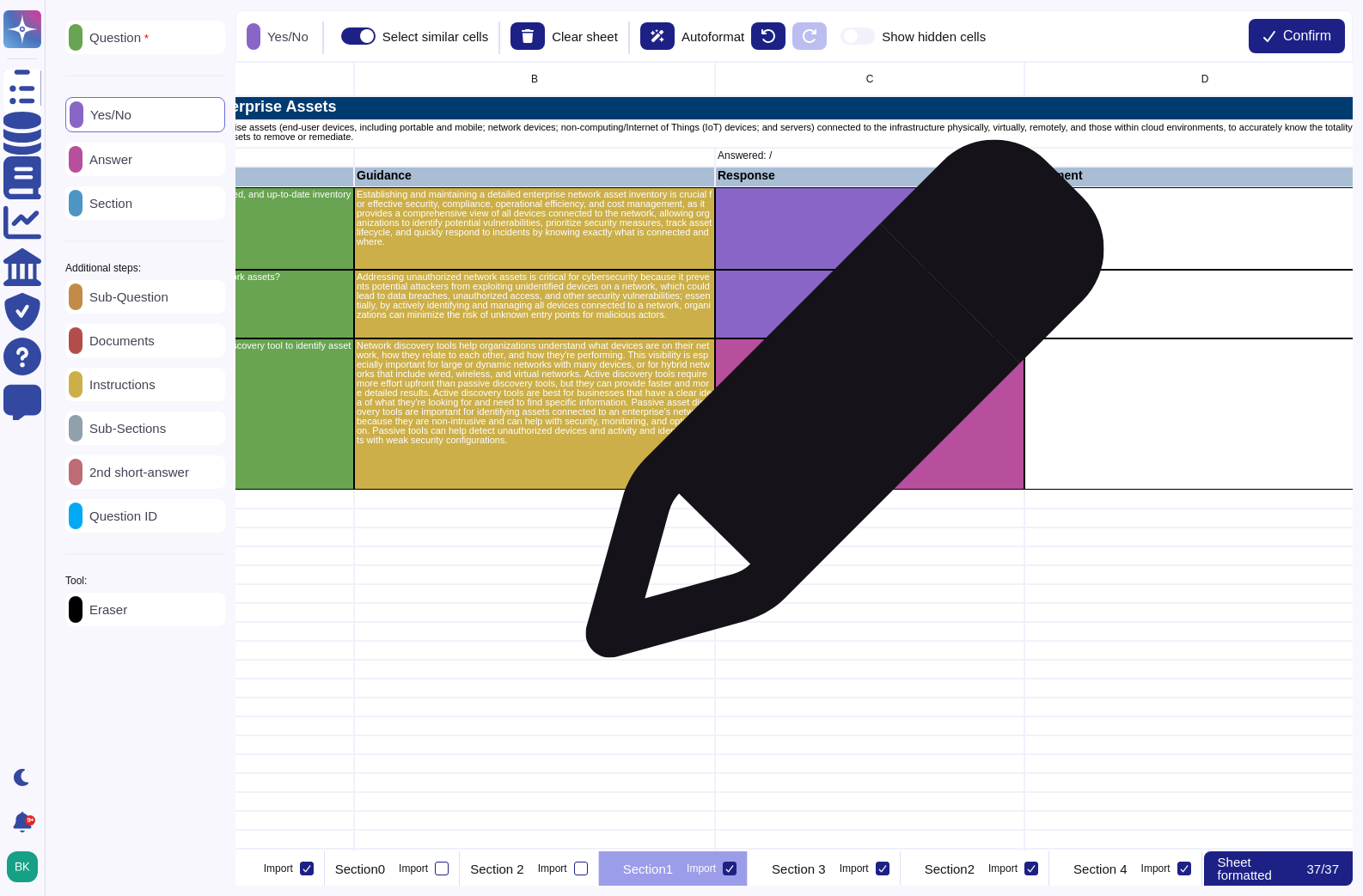
click at [838, 408] on div "grid" at bounding box center [870, 414] width 310 height 152
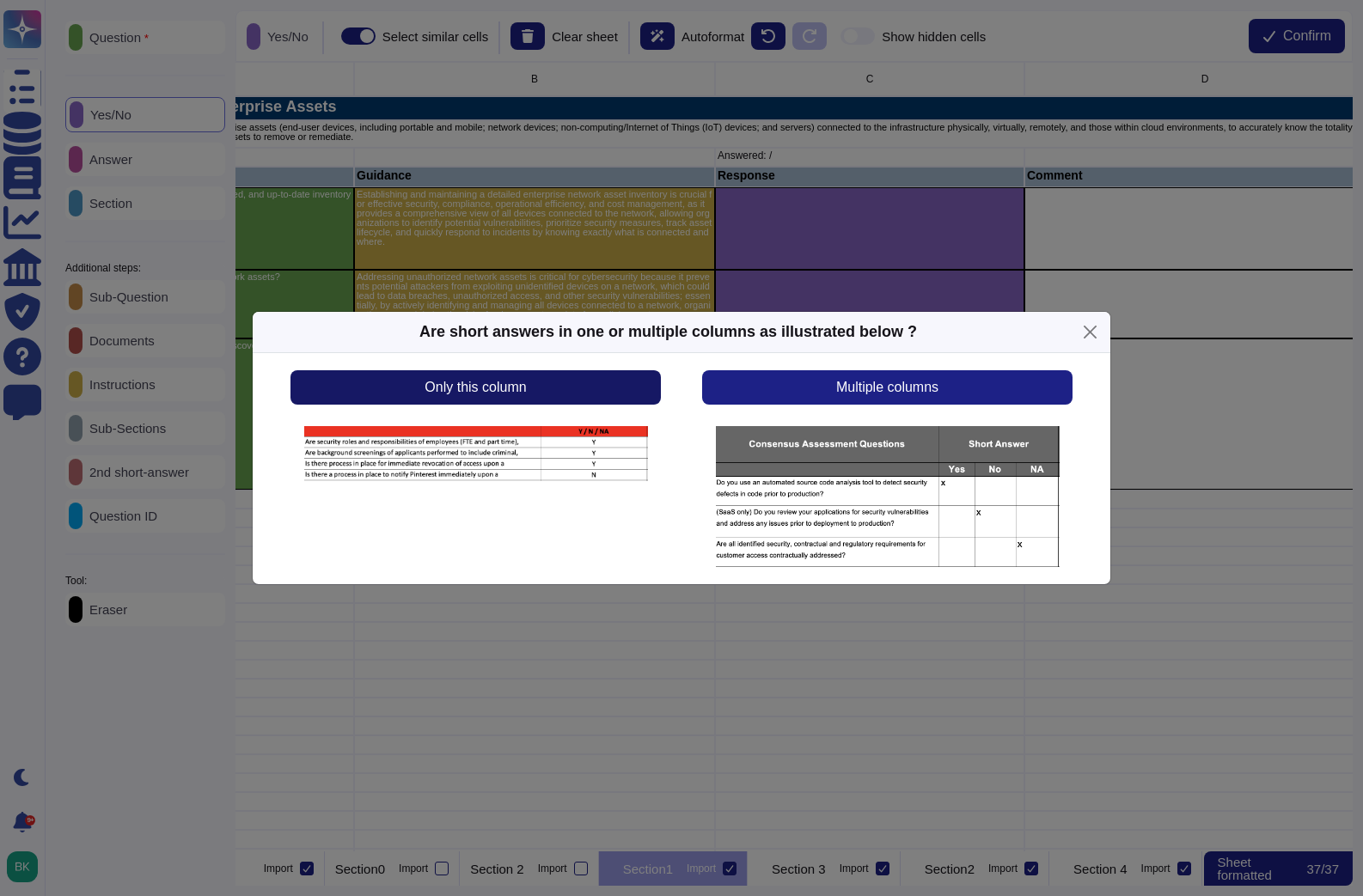
click at [567, 388] on button "Only this column" at bounding box center [475, 387] width 370 height 35
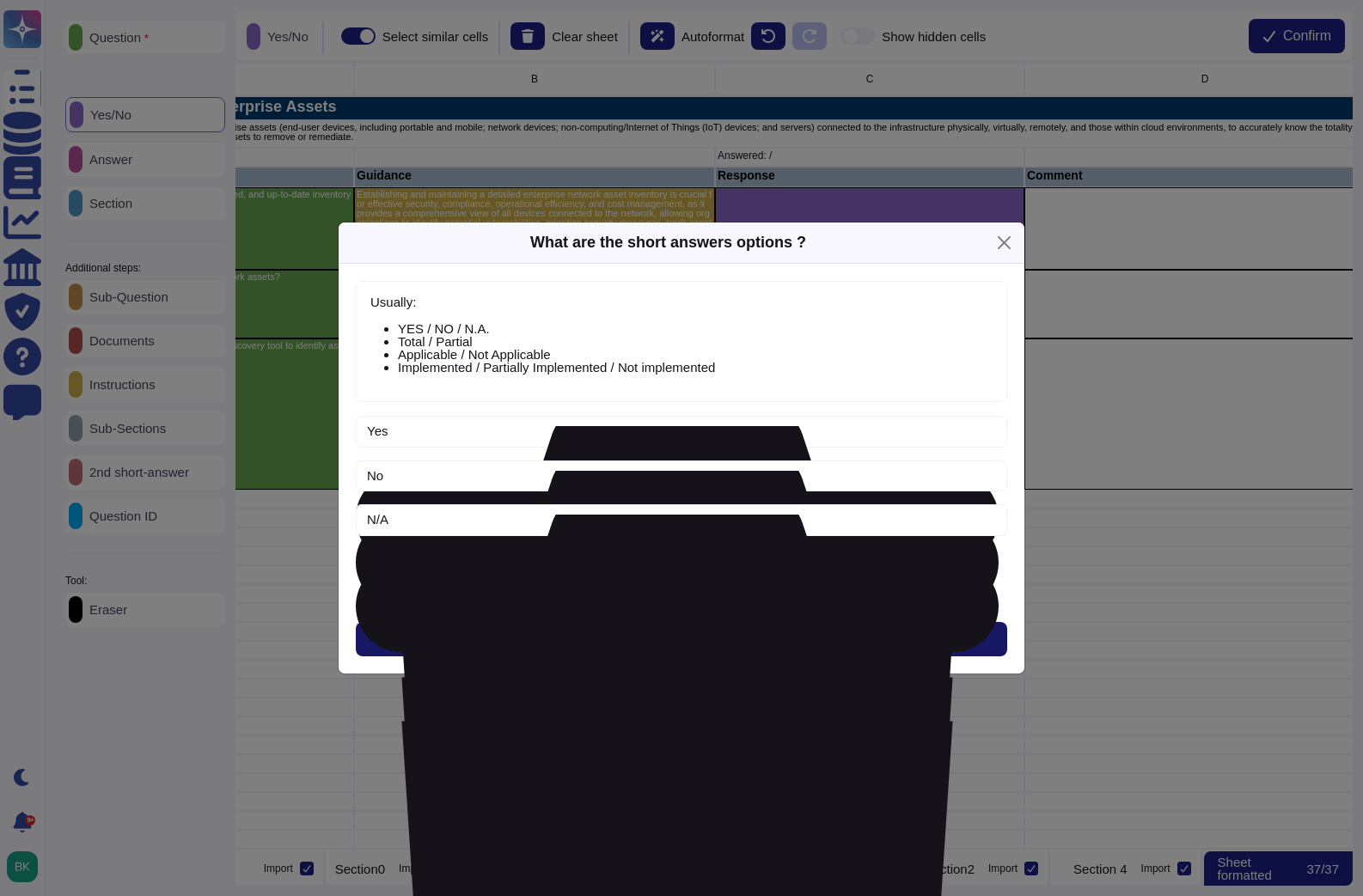
click at [739, 635] on button "Next" at bounding box center [682, 639] width 651 height 35
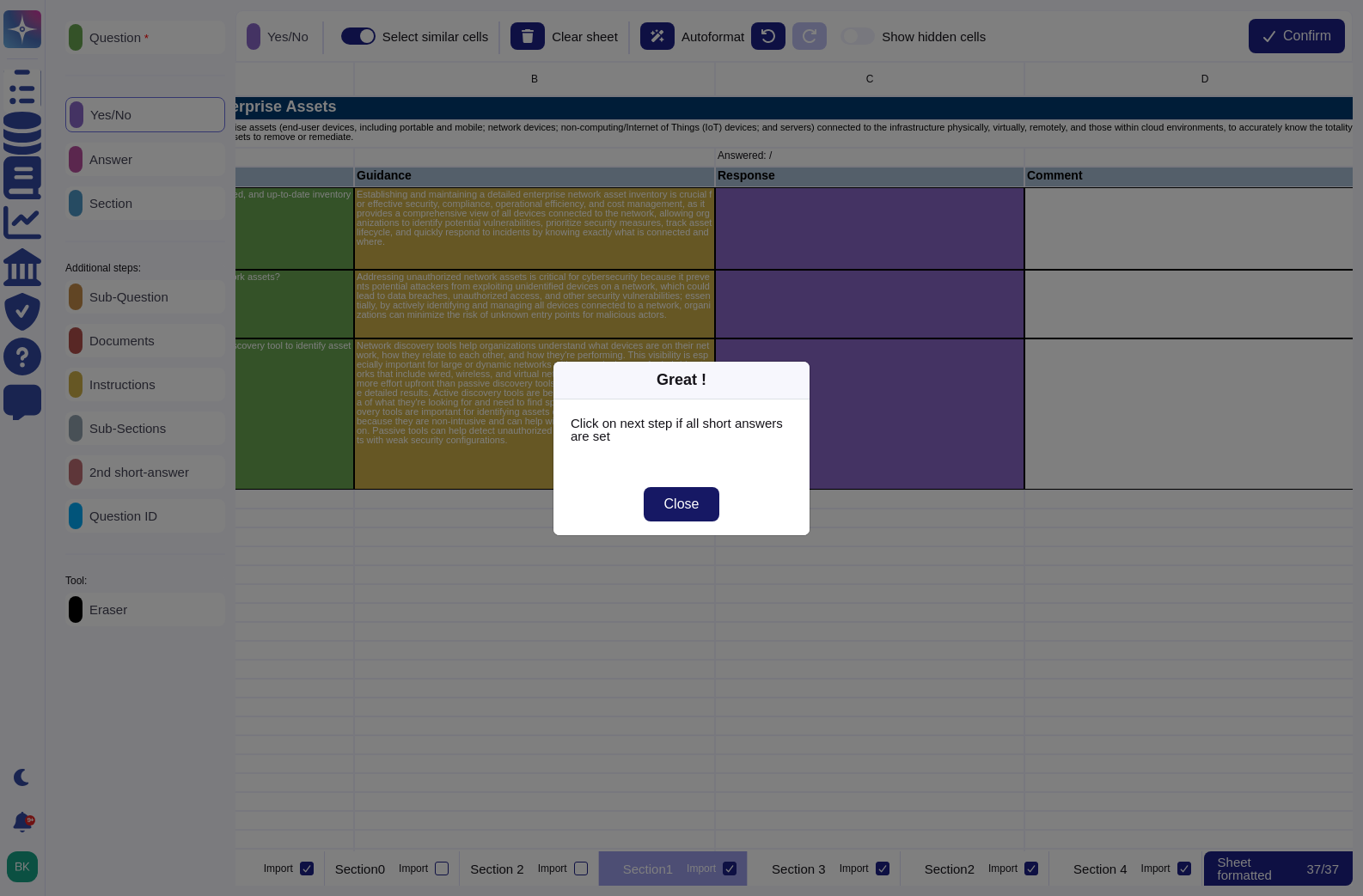
click at [676, 513] on button "Close" at bounding box center [682, 504] width 76 height 35
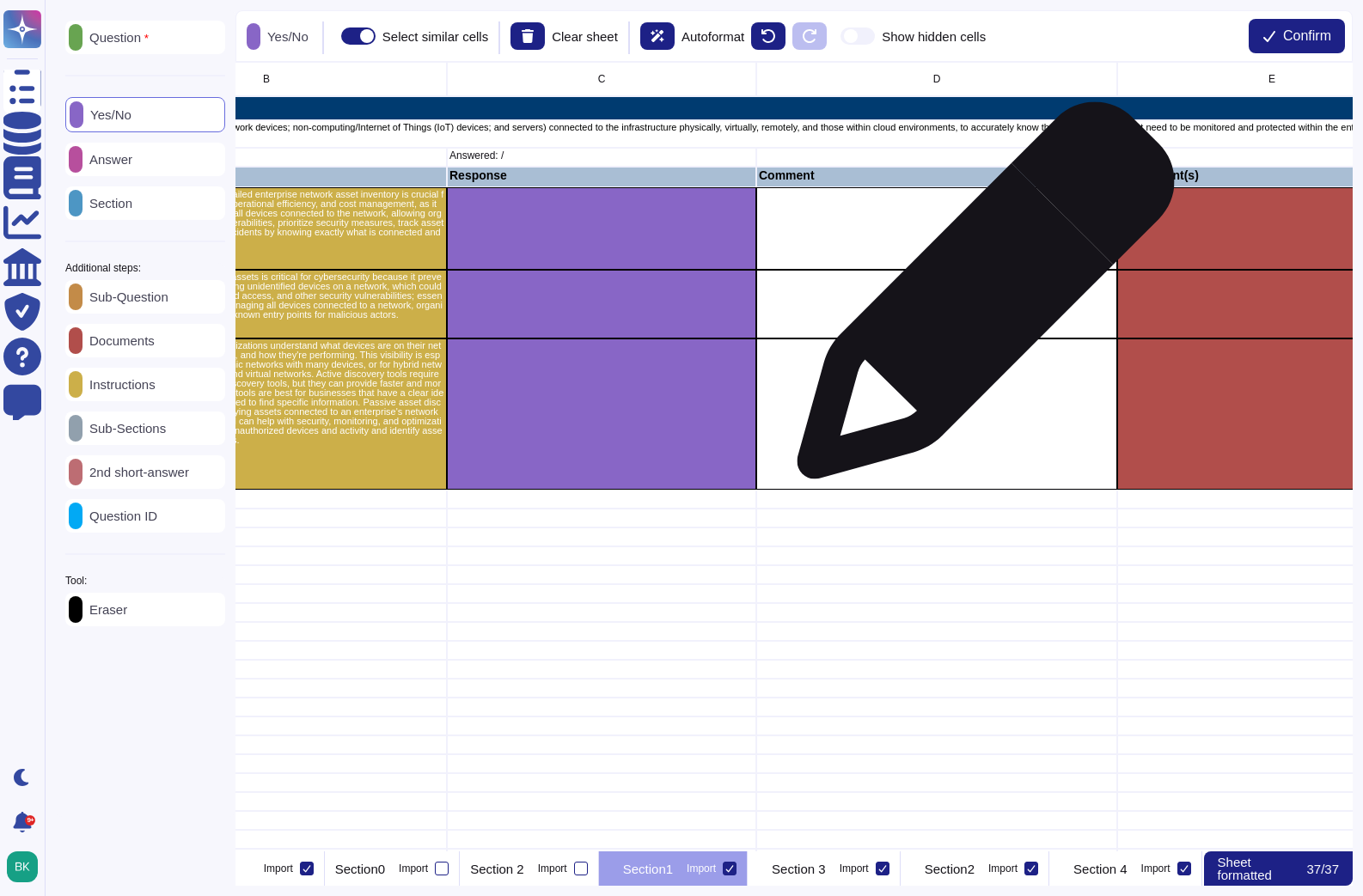
scroll to position [0, 597]
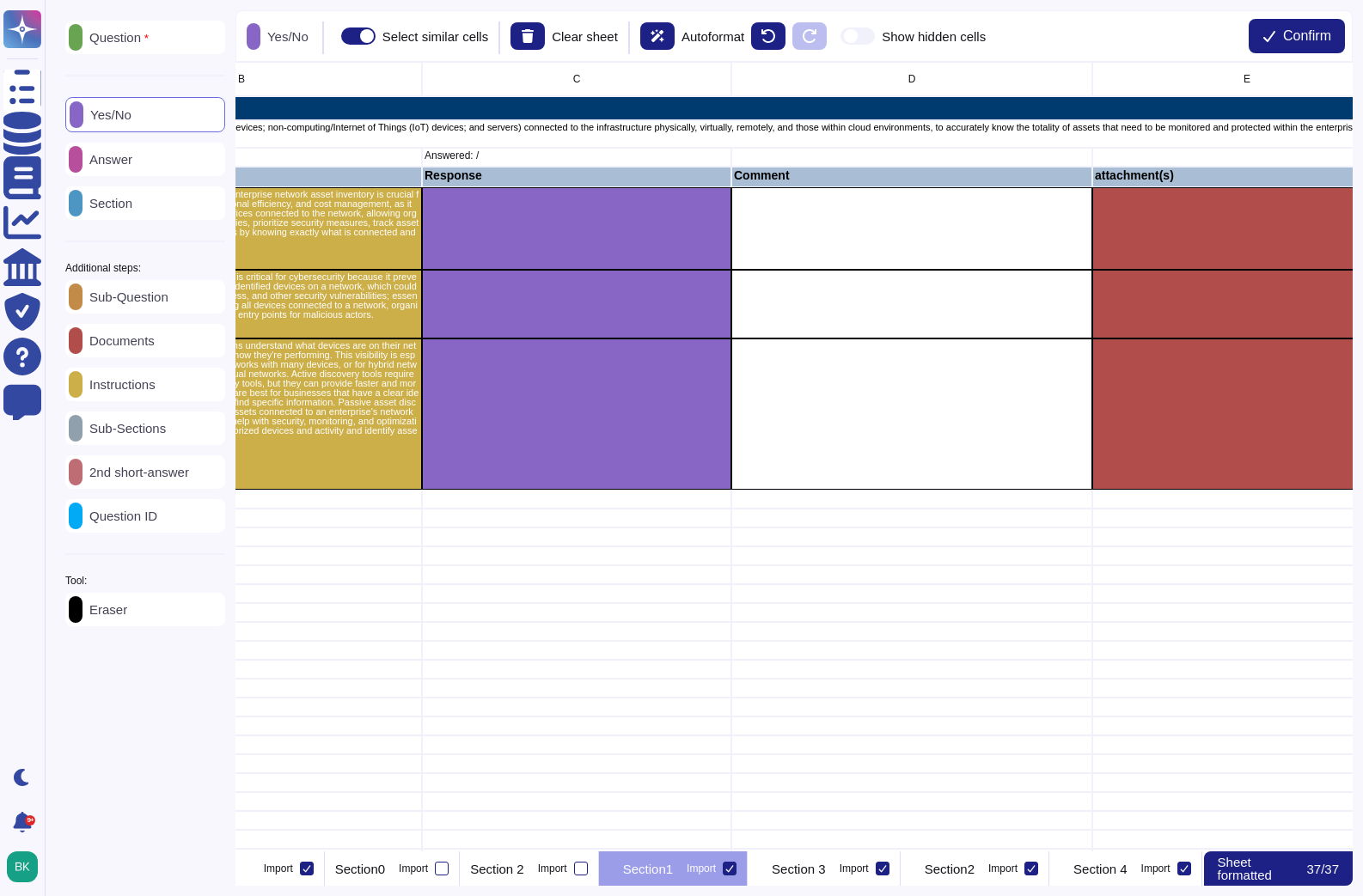
click at [152, 168] on div "Answer" at bounding box center [145, 160] width 160 height 34
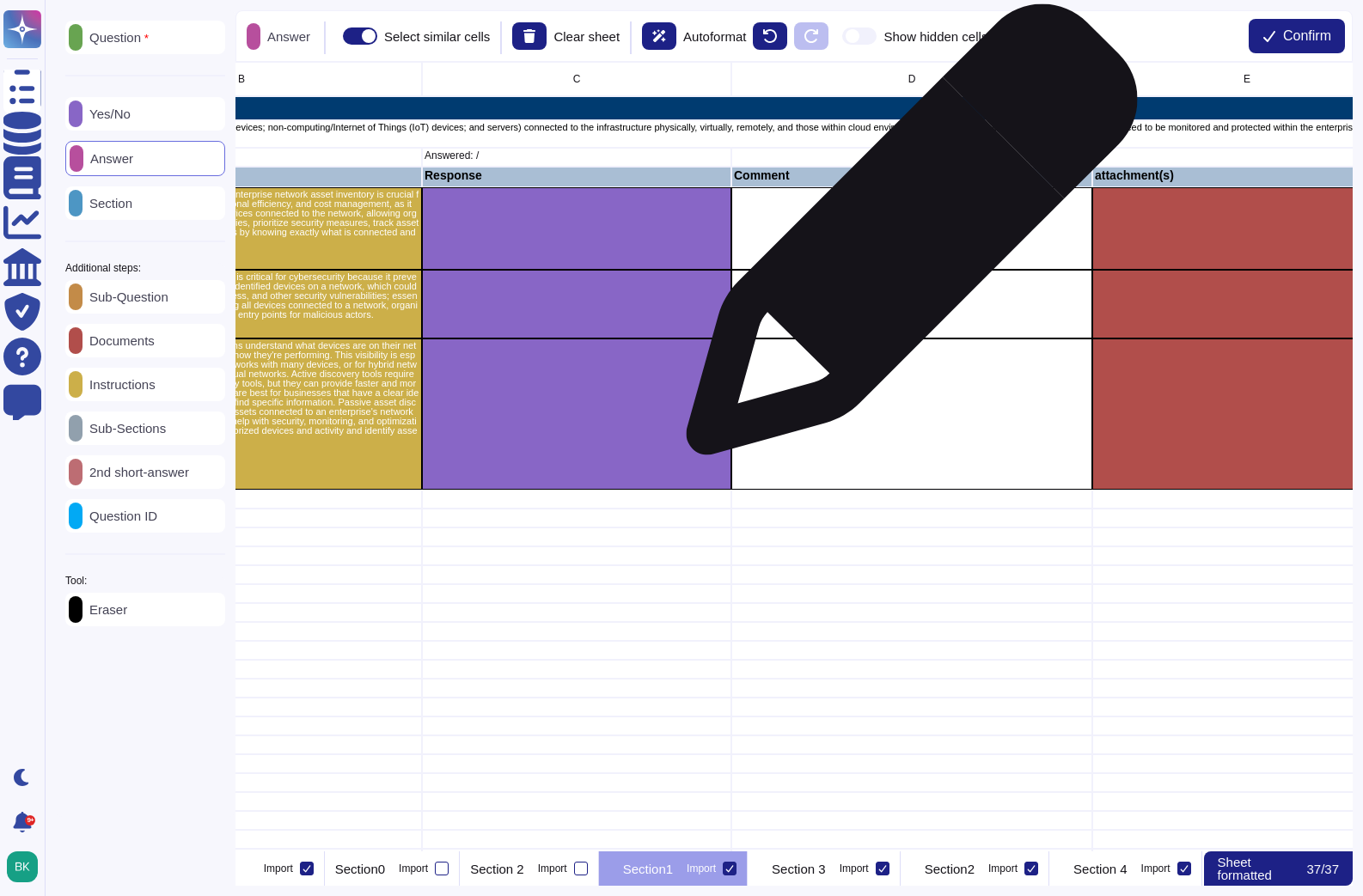
click at [905, 238] on div "grid" at bounding box center [911, 229] width 361 height 83
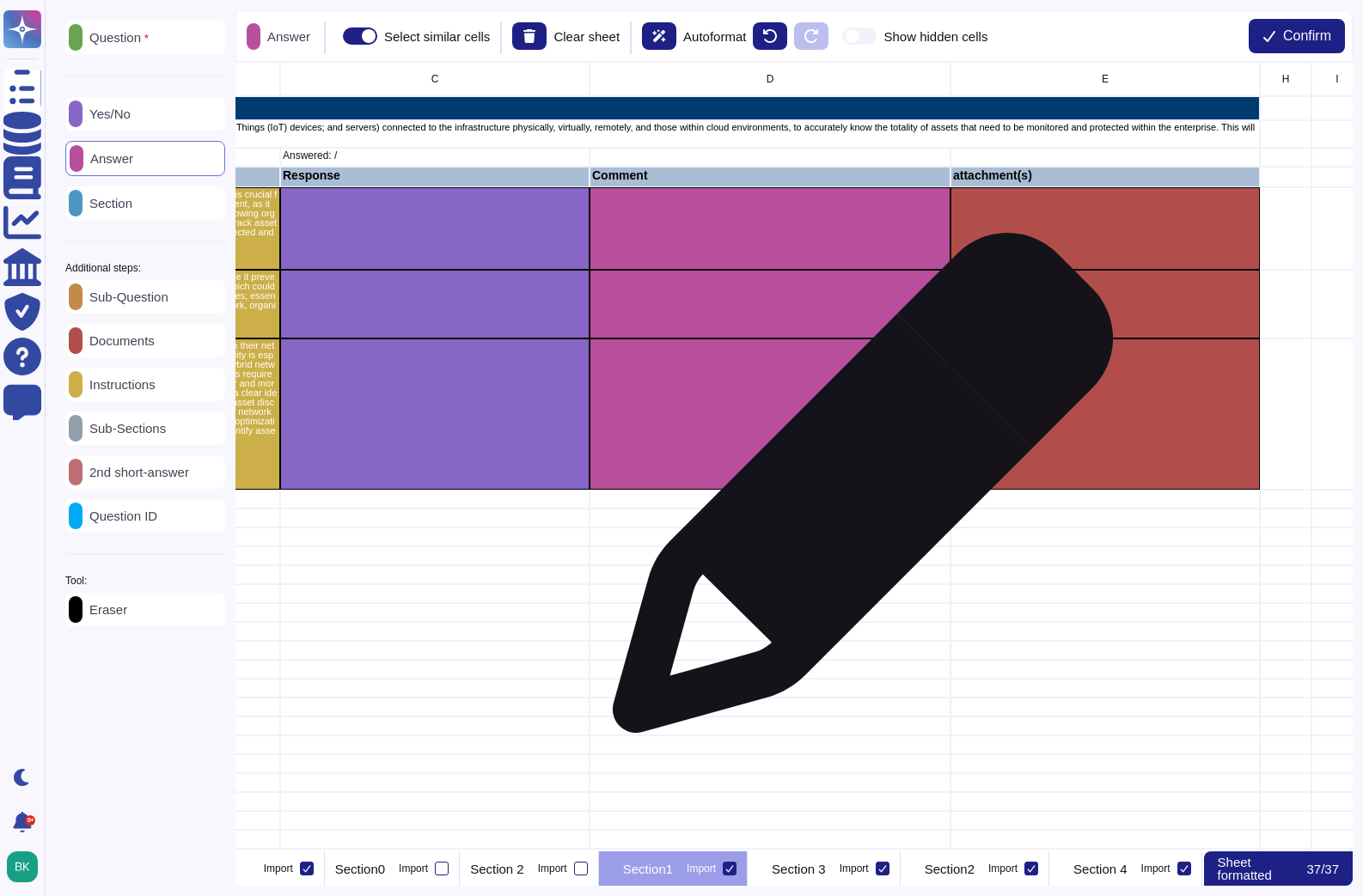
scroll to position [0, 736]
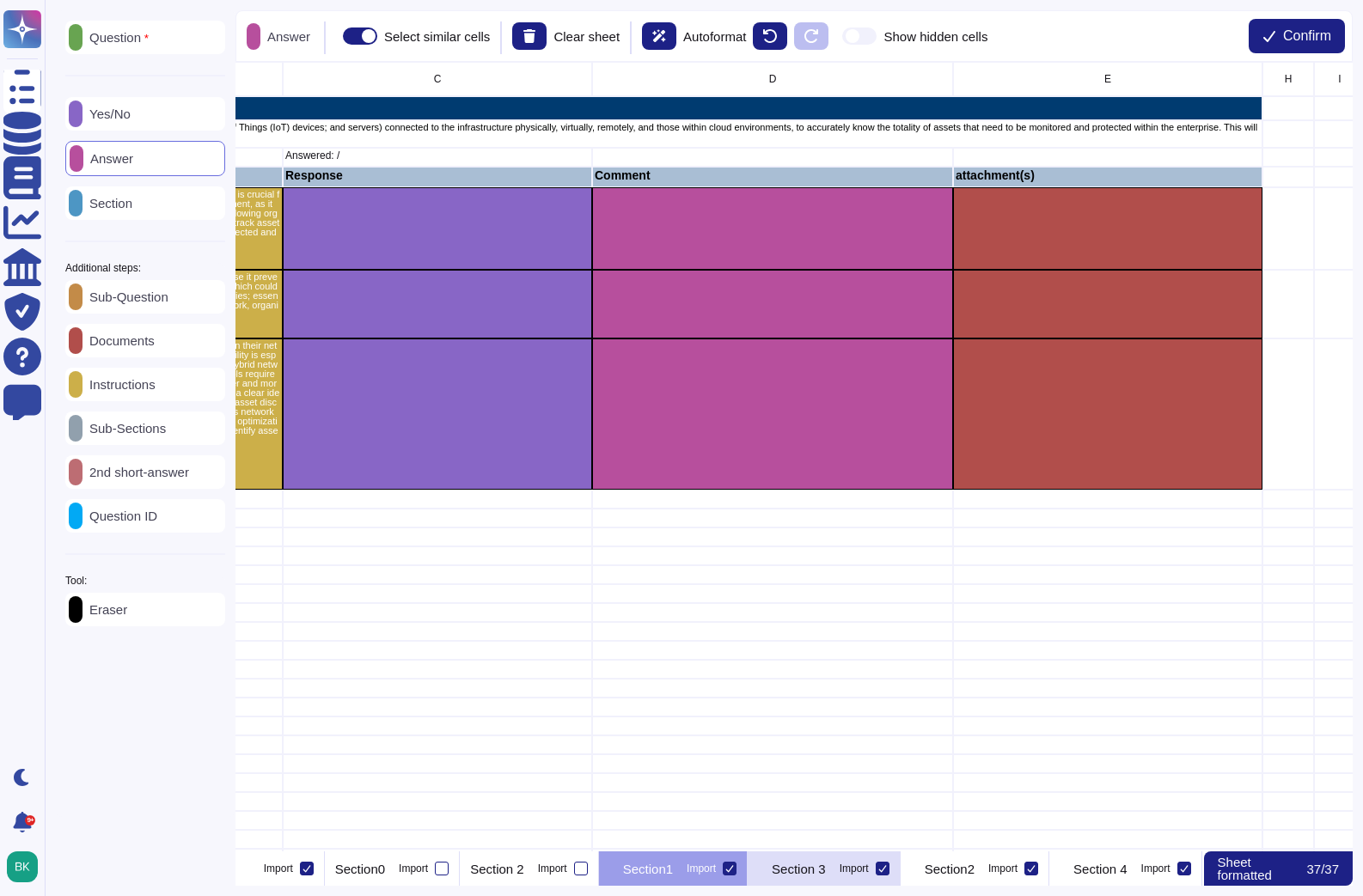
click at [901, 872] on div "Section 3 Import" at bounding box center [824, 869] width 152 height 35
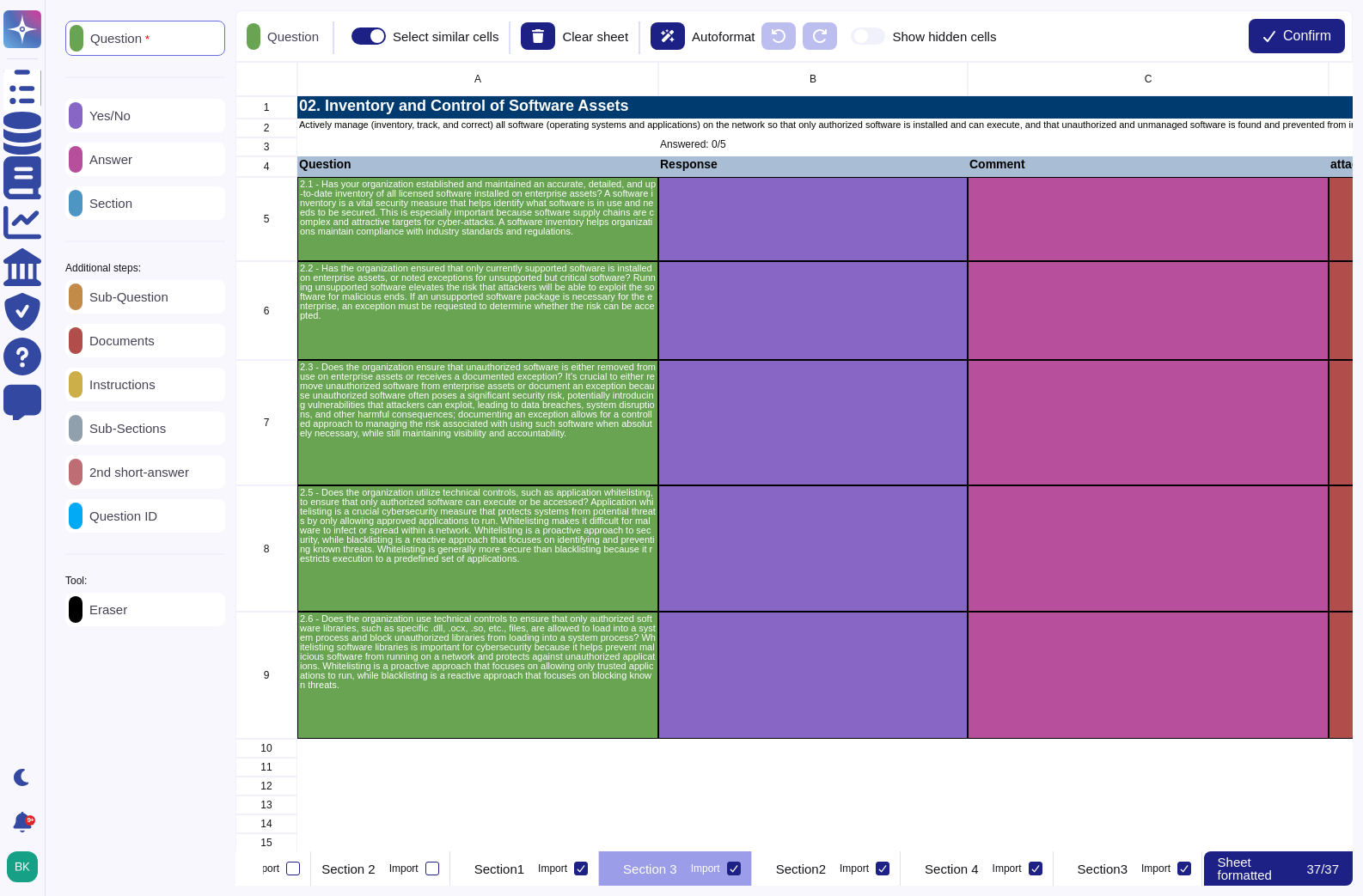
scroll to position [0, 401]
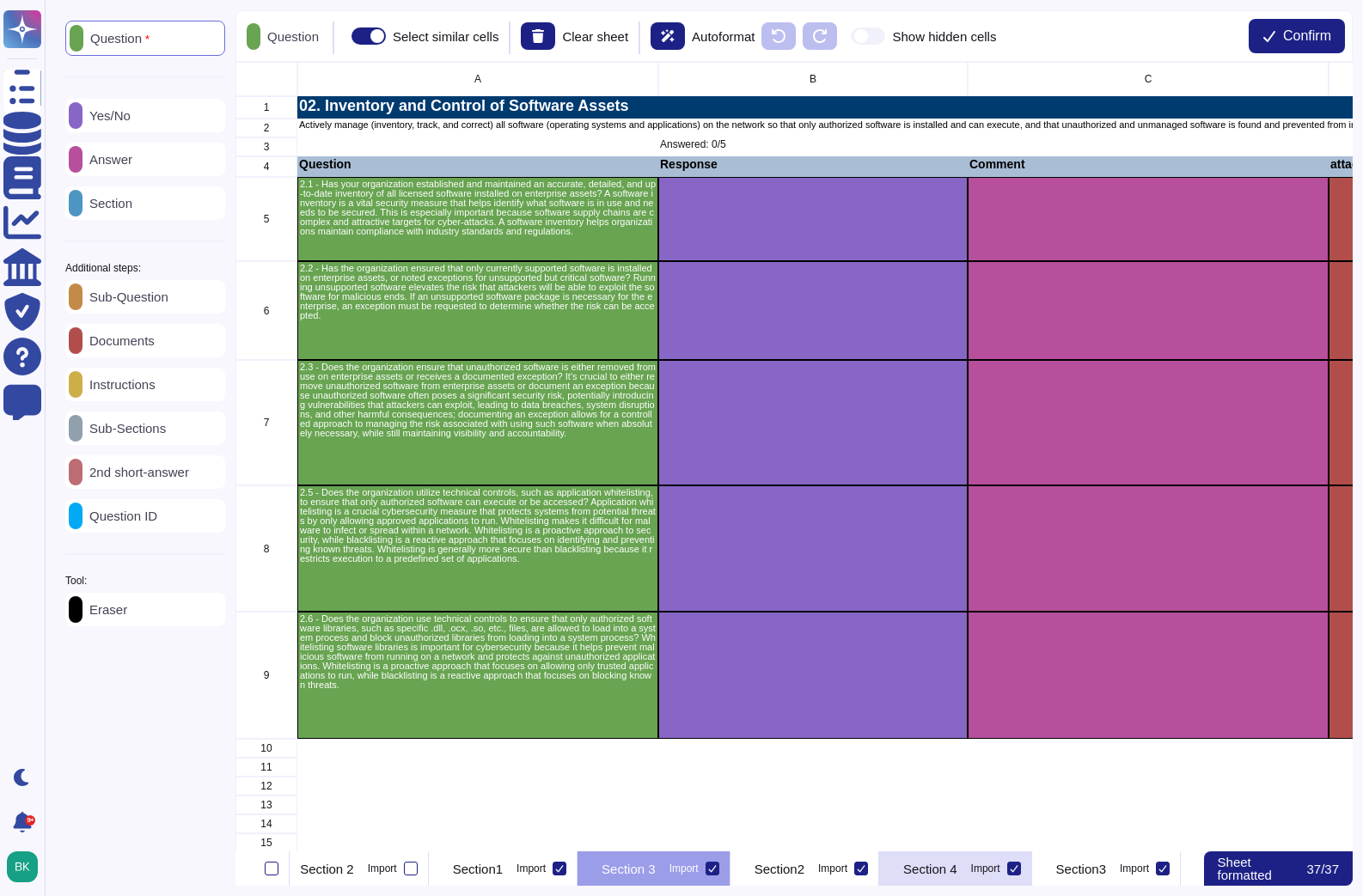
click at [957, 865] on p "Section 4" at bounding box center [930, 870] width 55 height 13
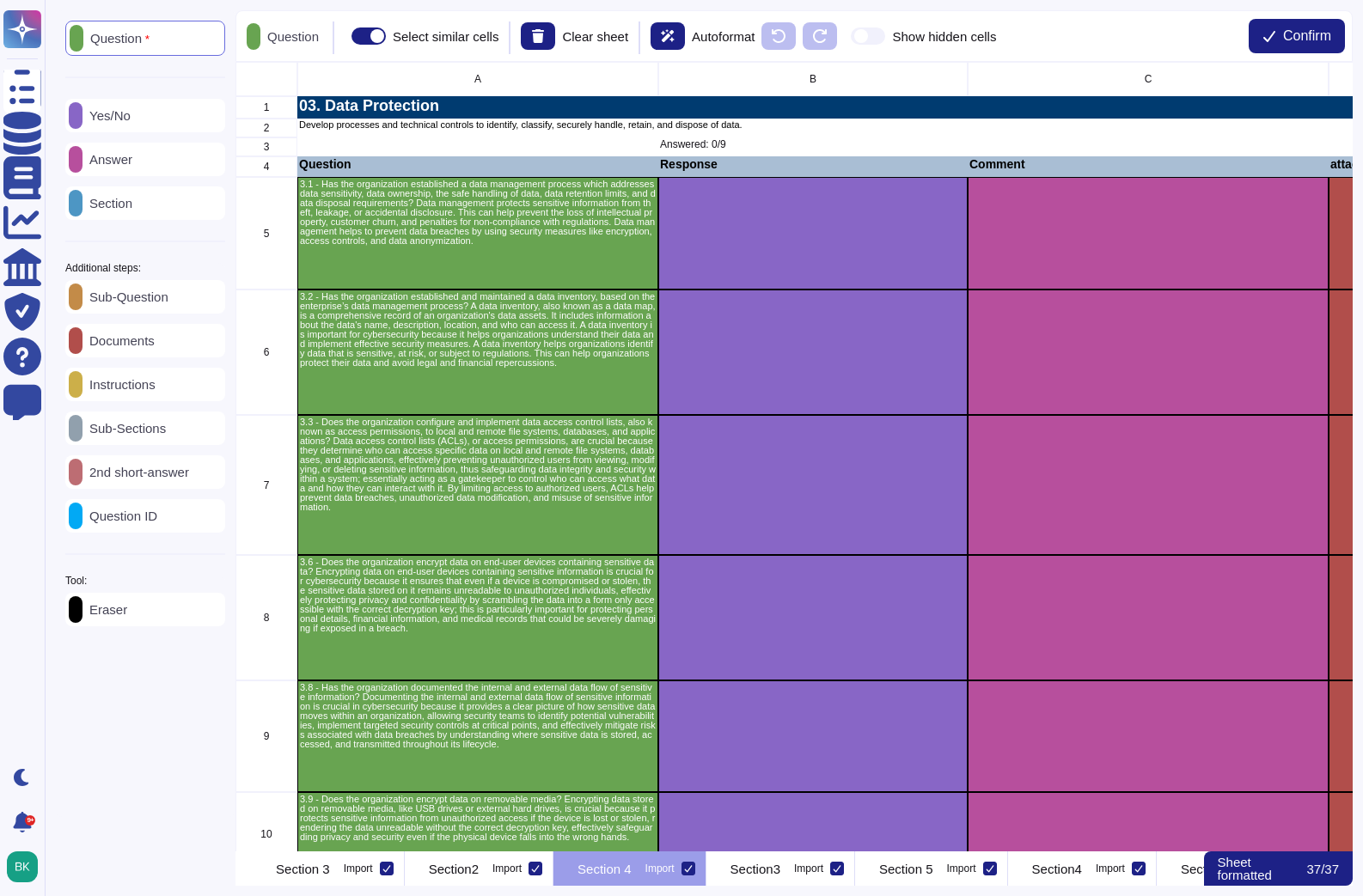
scroll to position [0, 745]
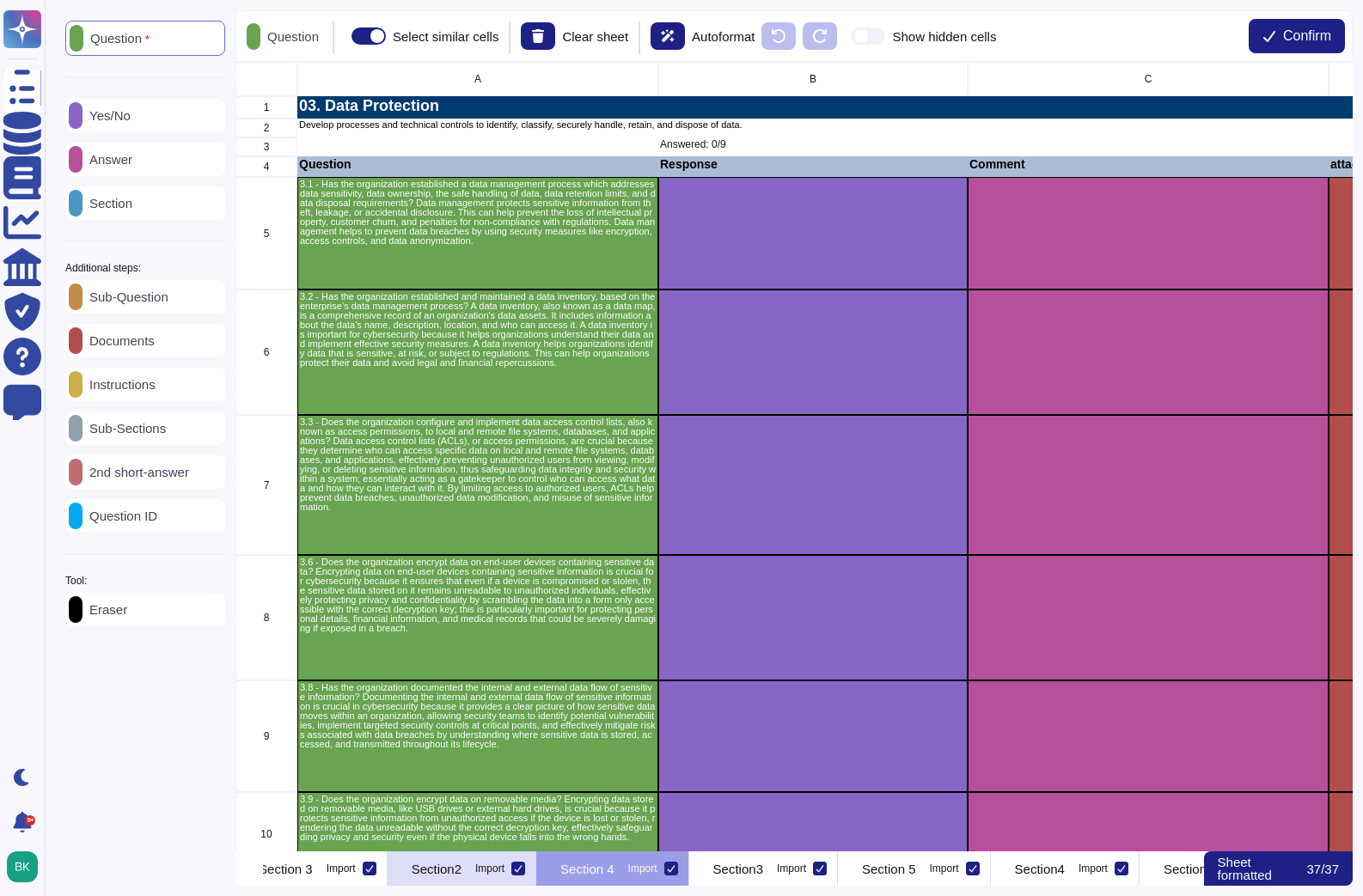
click at [537, 863] on div "Section2 Import" at bounding box center [462, 869] width 149 height 35
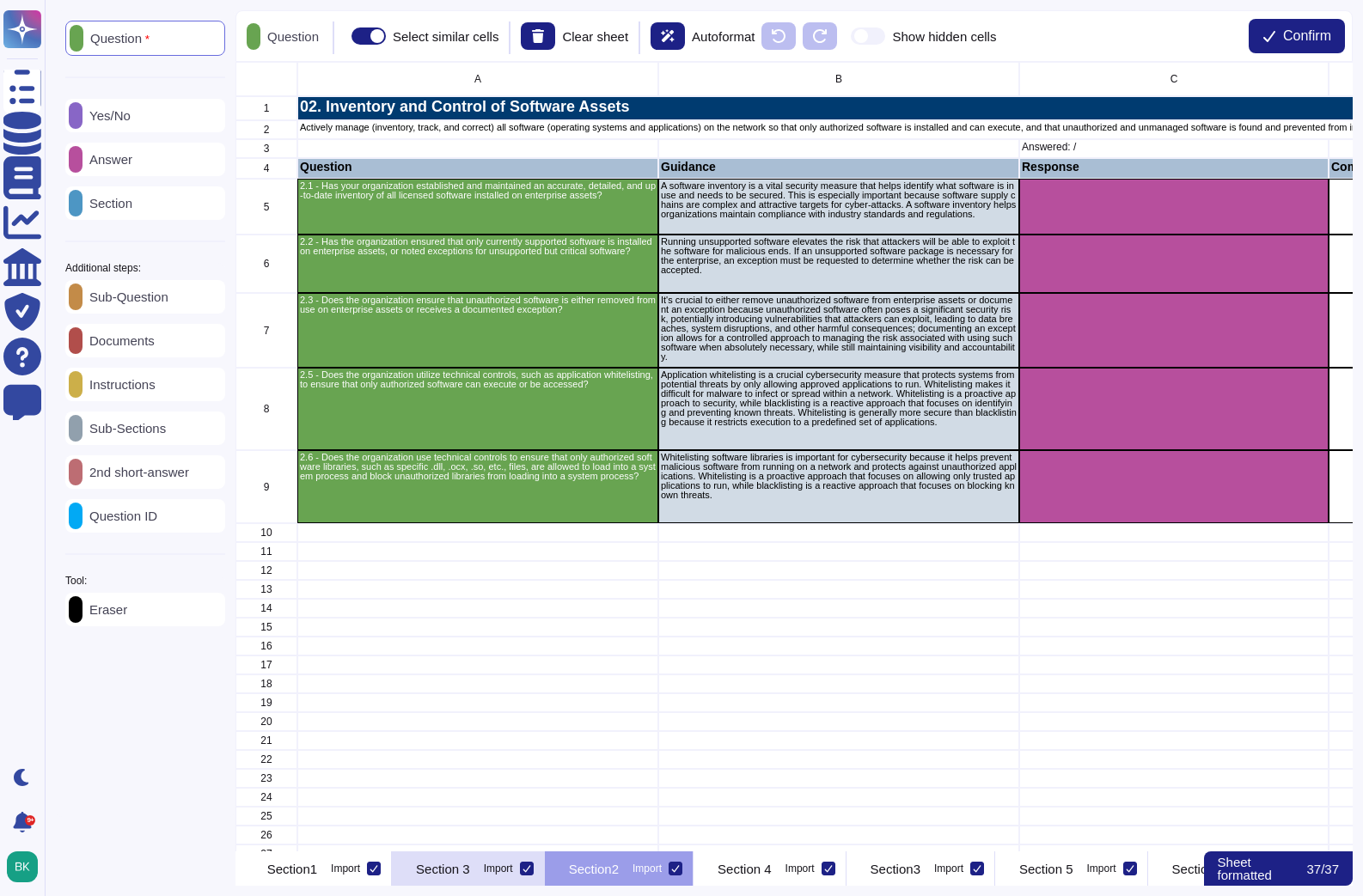
scroll to position [0, 573]
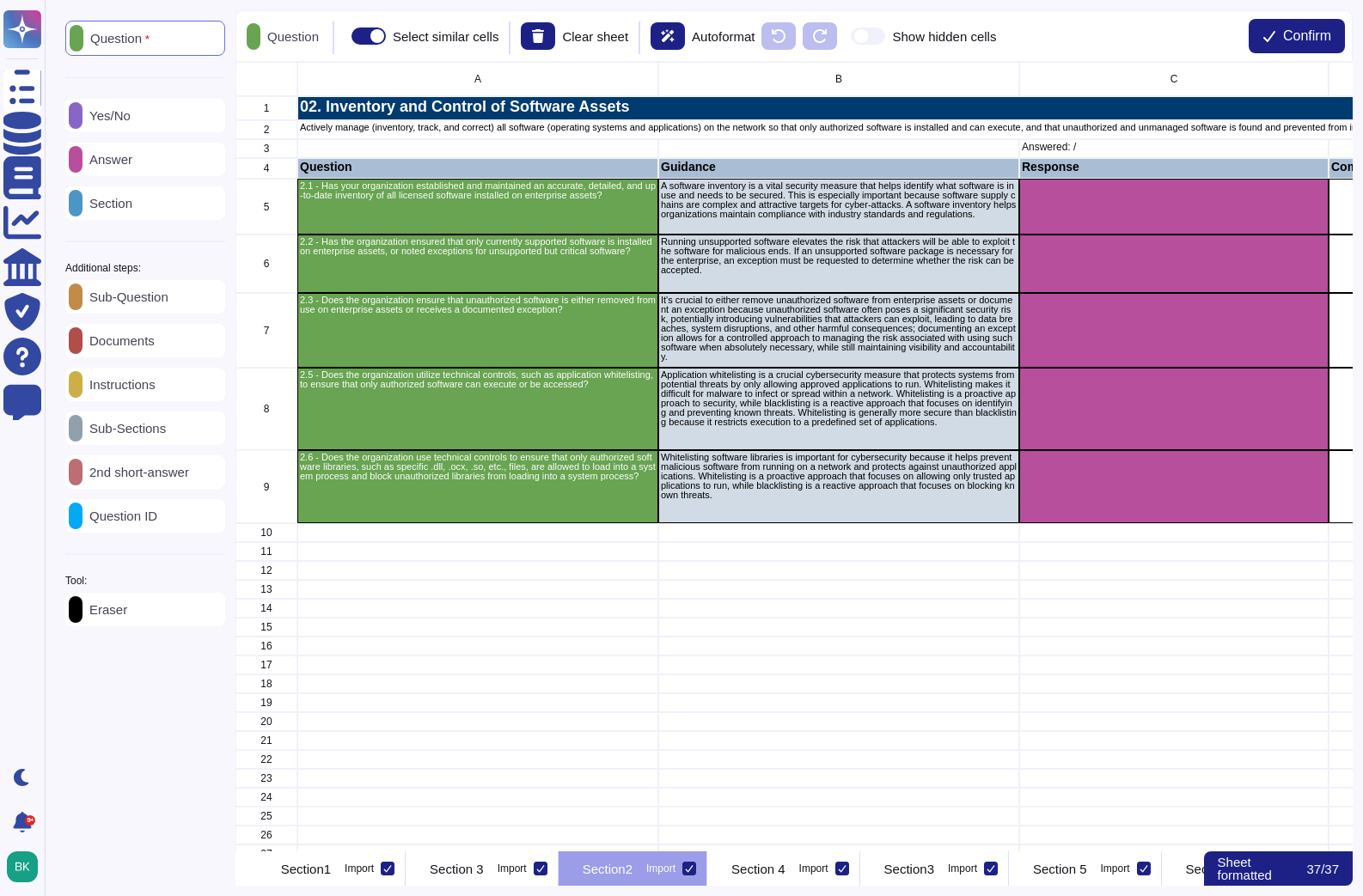
click at [147, 399] on div "Instructions" at bounding box center [145, 385] width 160 height 34
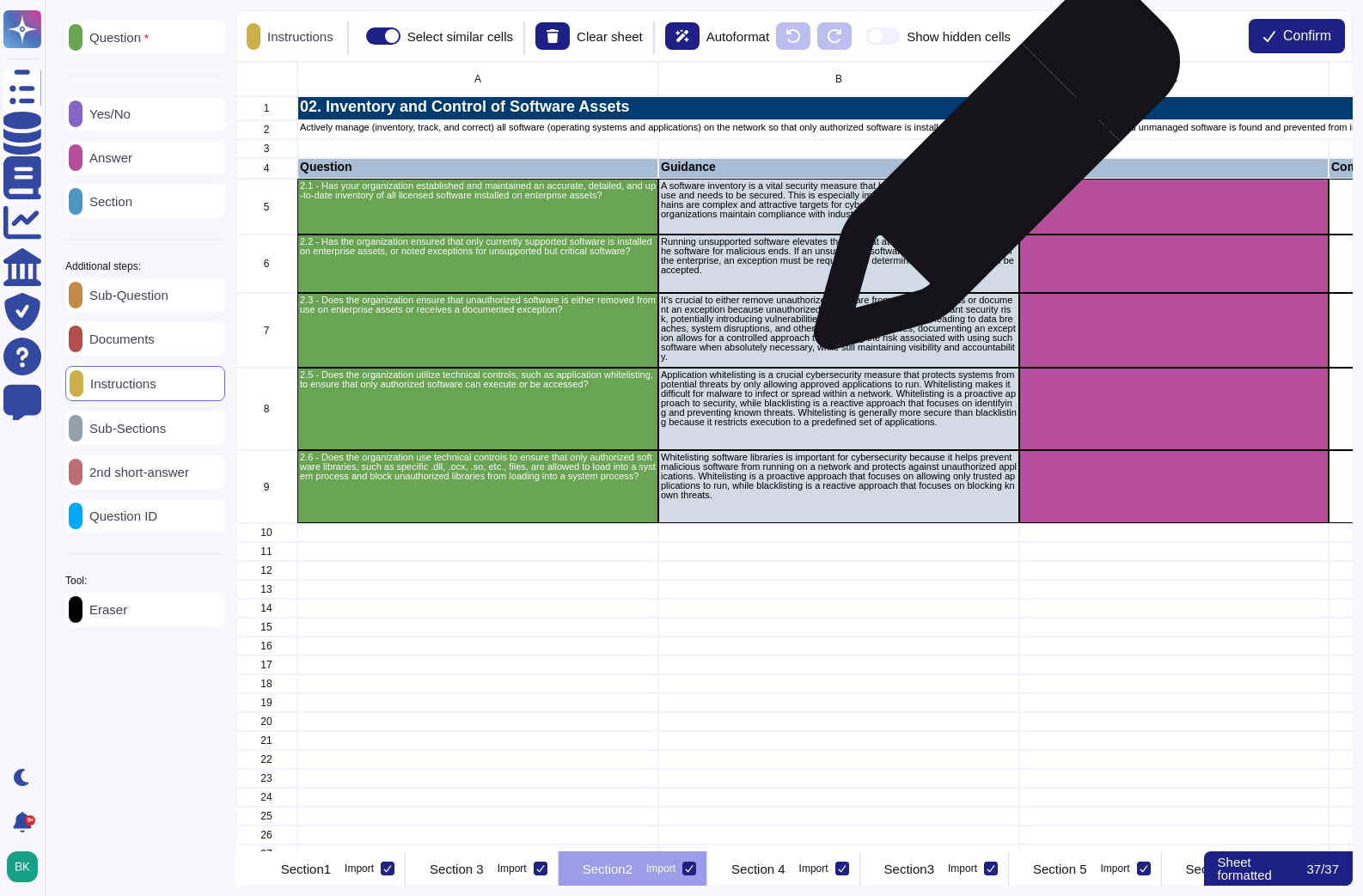
click at [986, 164] on p "Guidance" at bounding box center [839, 167] width 356 height 12
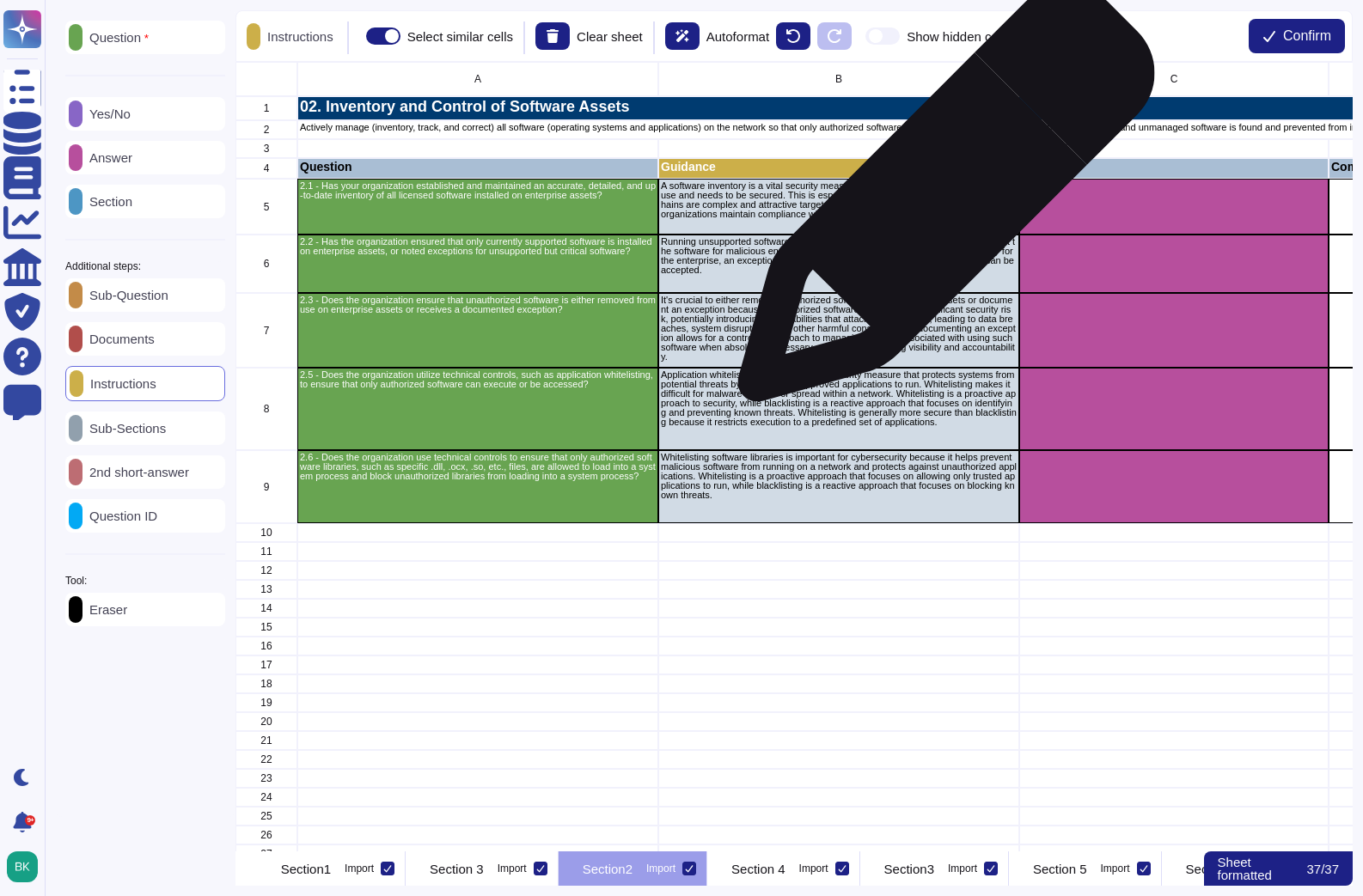
click at [939, 201] on p "A software inventory is a vital security measure that helps identify what softw…" at bounding box center [839, 200] width 356 height 38
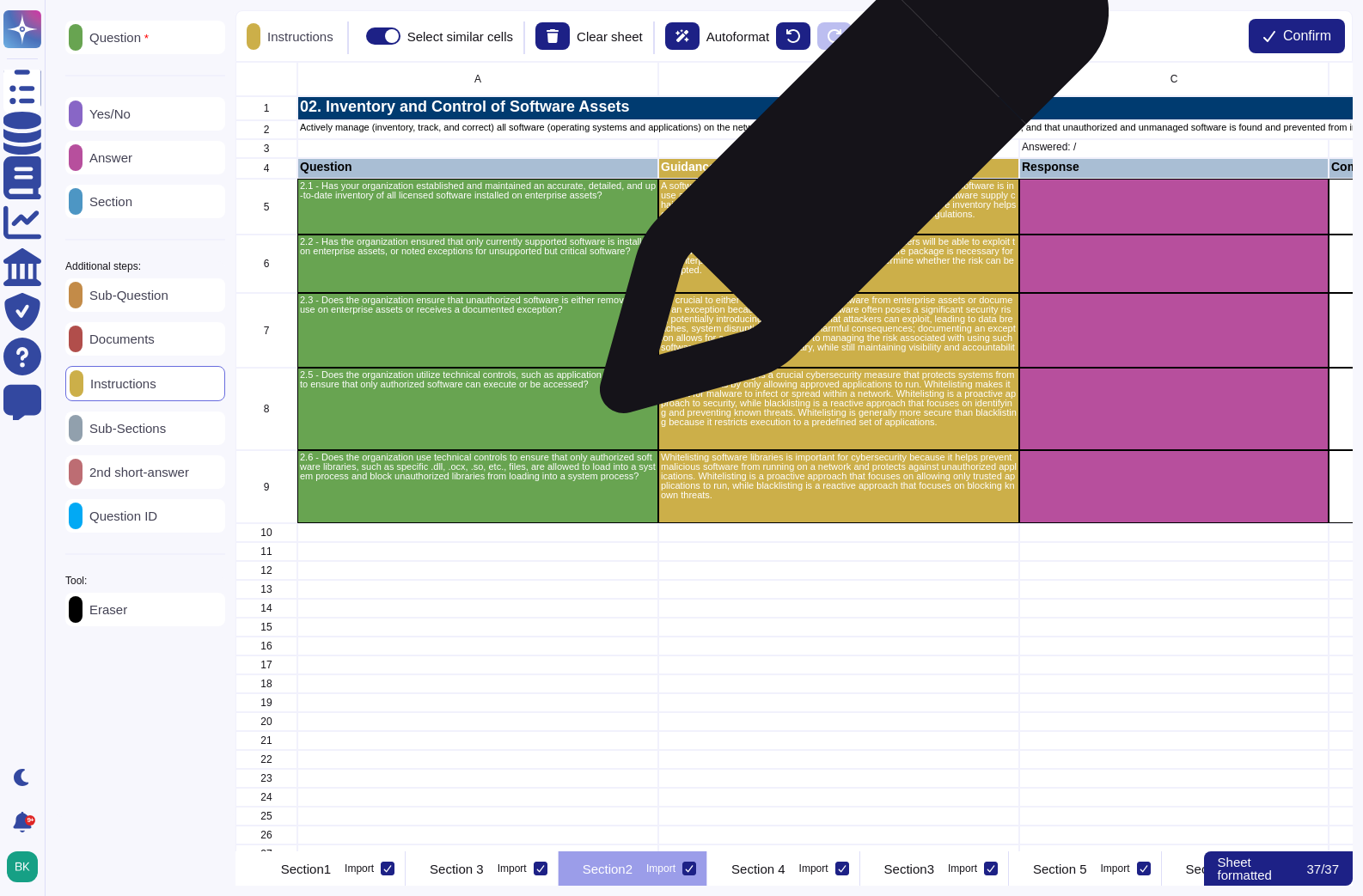
click at [847, 168] on p "Guidance" at bounding box center [839, 167] width 356 height 12
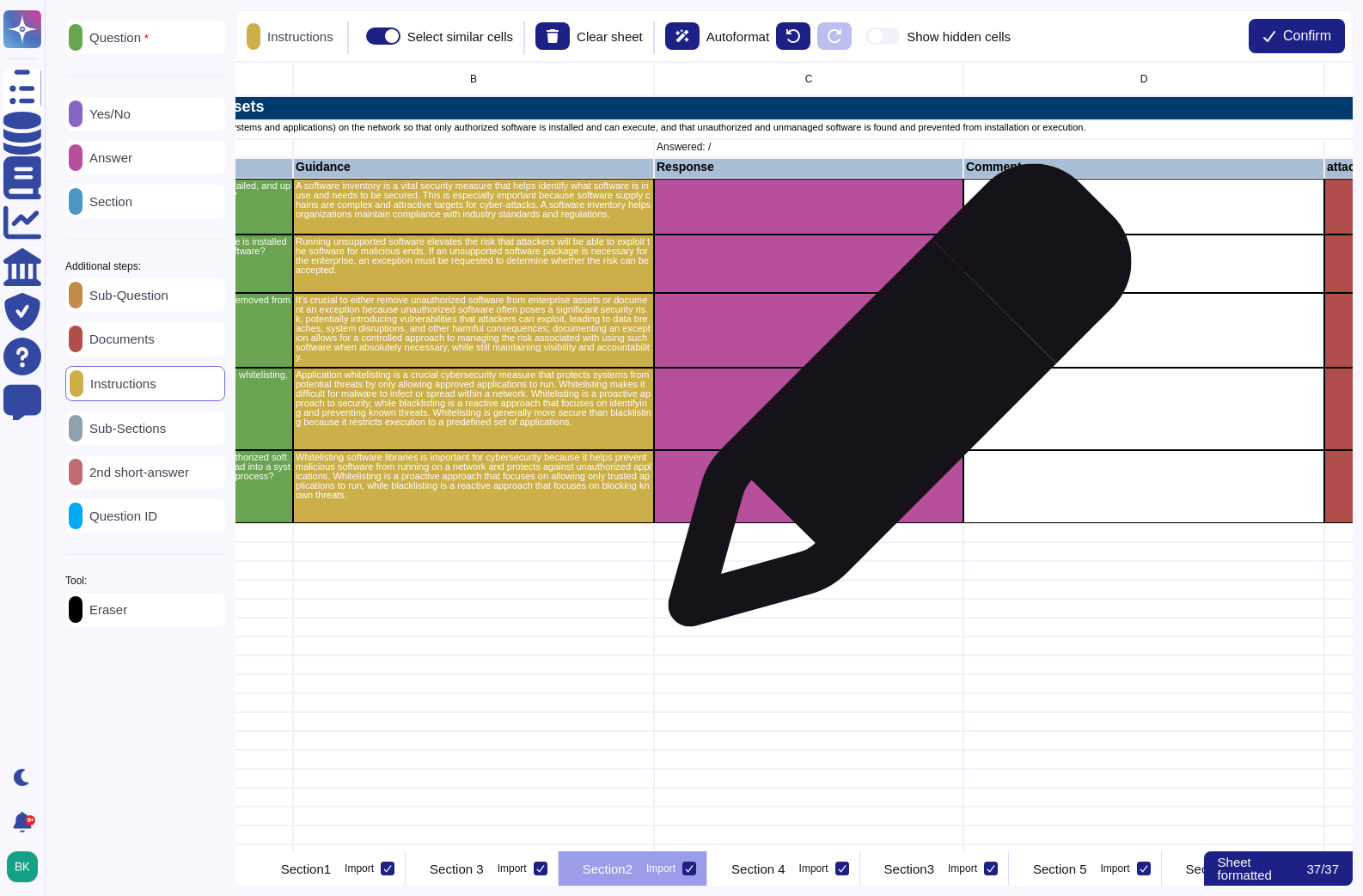
scroll to position [0, 373]
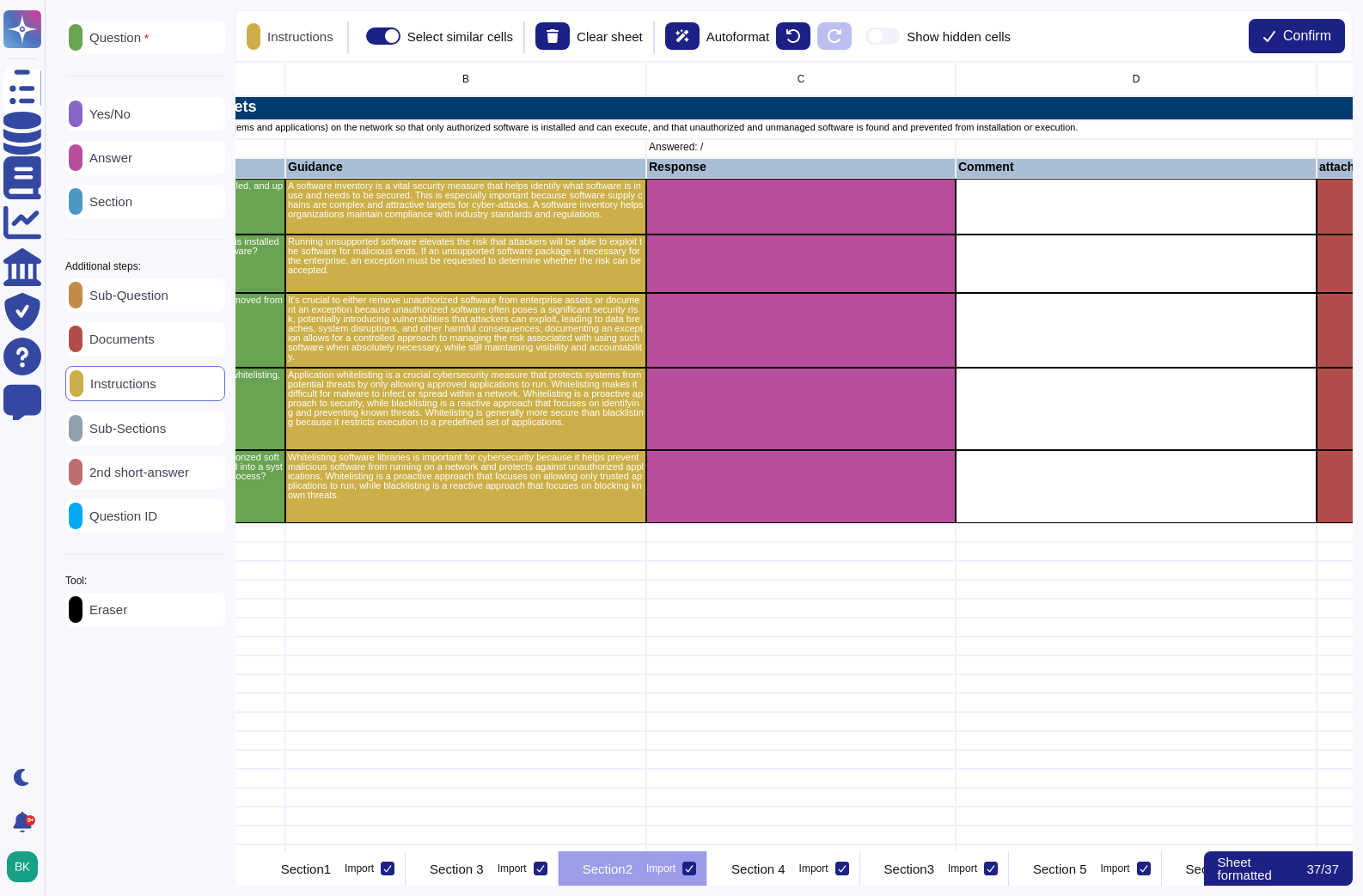
click at [102, 107] on p "Yes/No" at bounding box center [106, 114] width 48 height 13
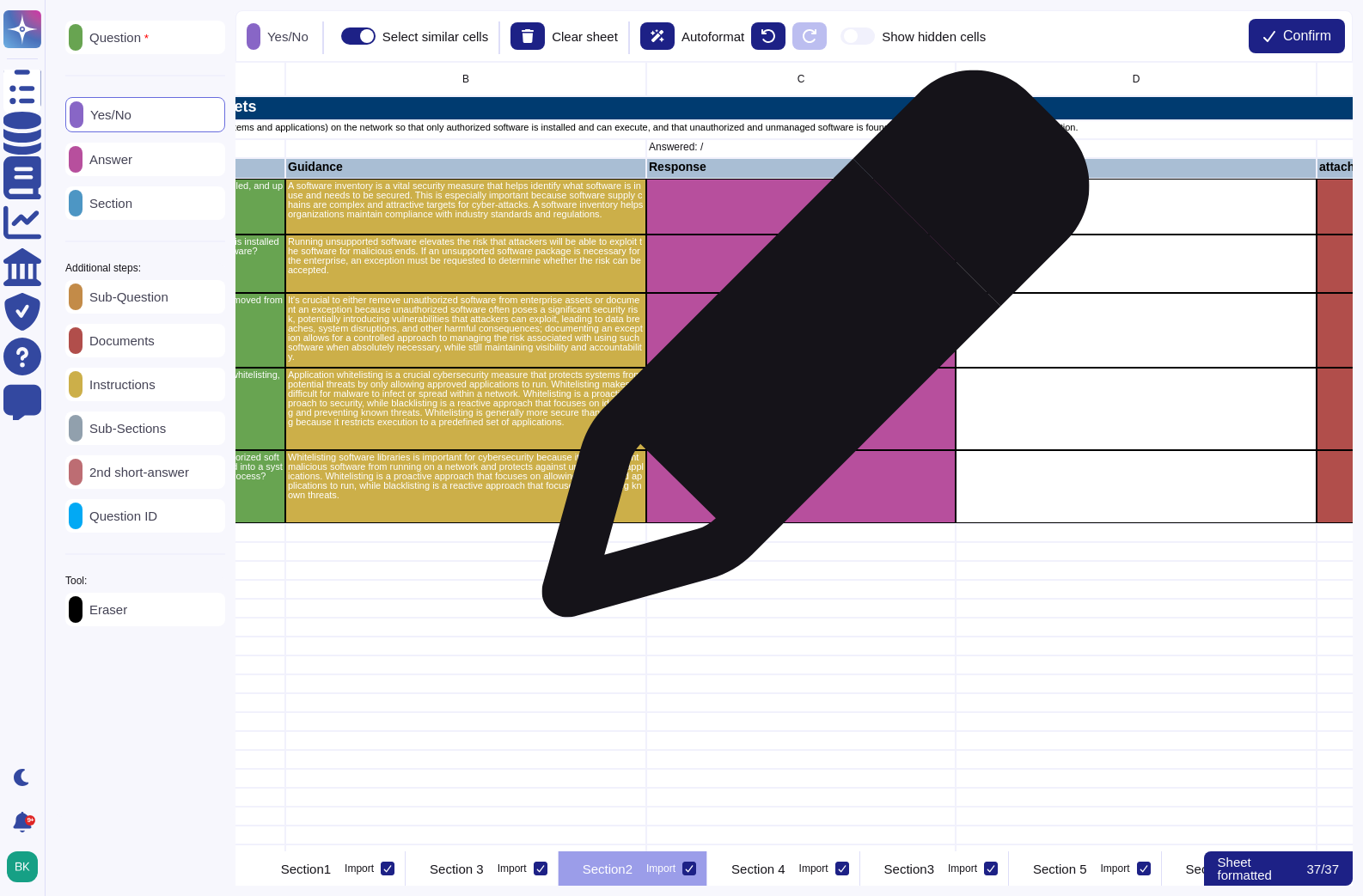
click at [809, 352] on div "grid" at bounding box center [800, 329] width 310 height 74
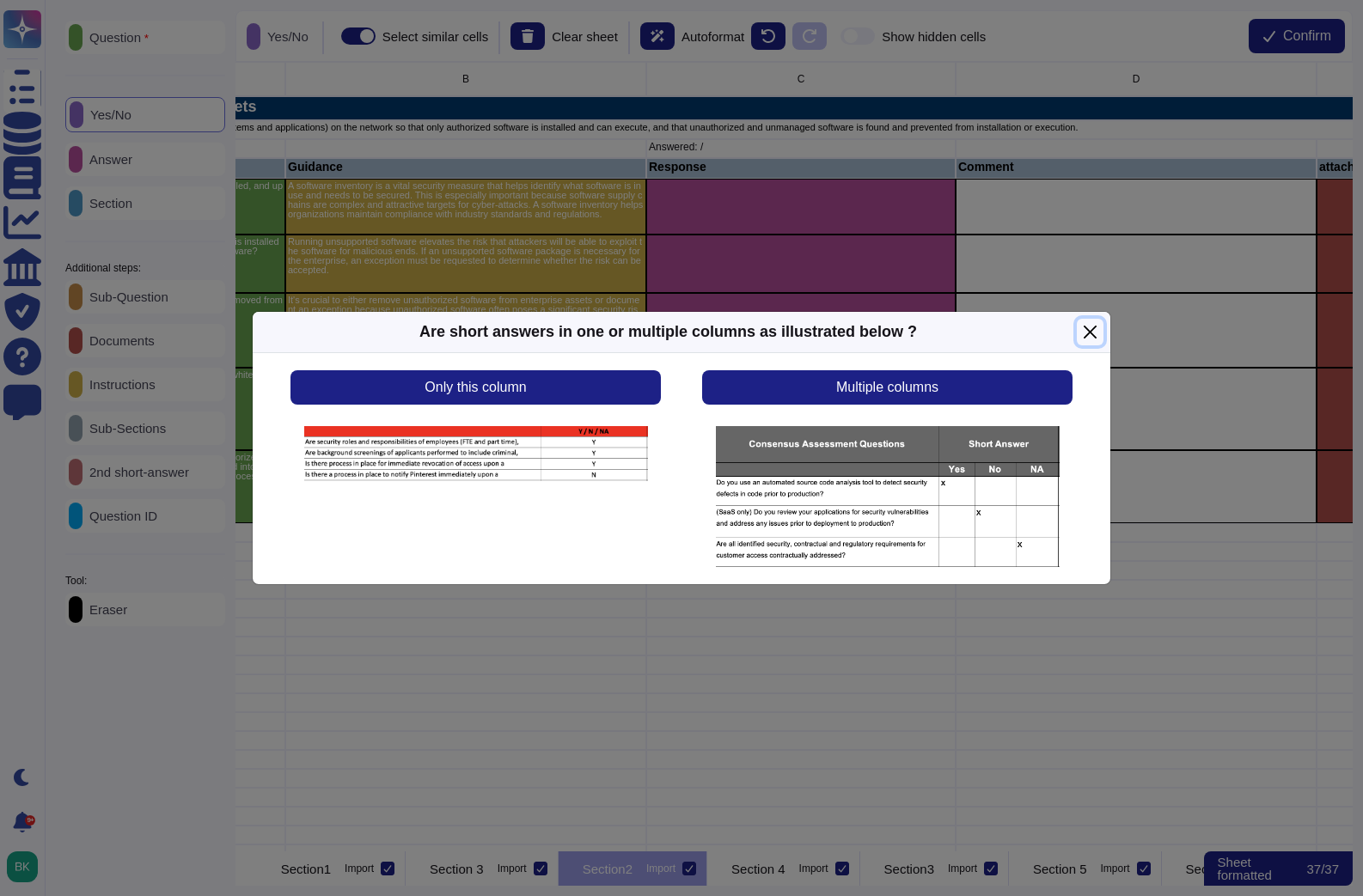
drag, startPoint x: 1095, startPoint y: 332, endPoint x: 1070, endPoint y: 334, distance: 25.1
click at [1093, 332] on button "Close" at bounding box center [1090, 332] width 26 height 26
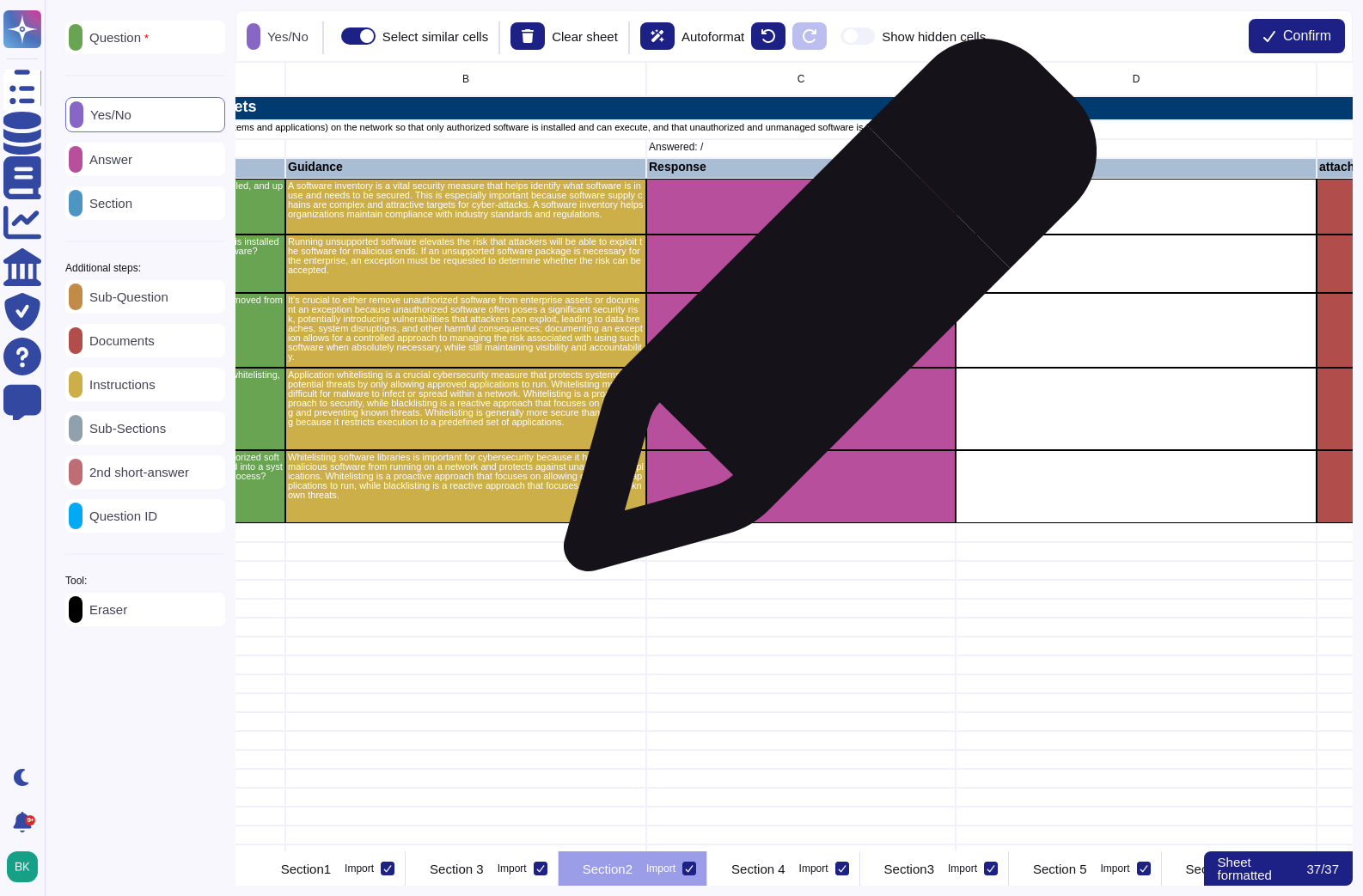
click at [824, 313] on div "grid" at bounding box center [800, 329] width 310 height 74
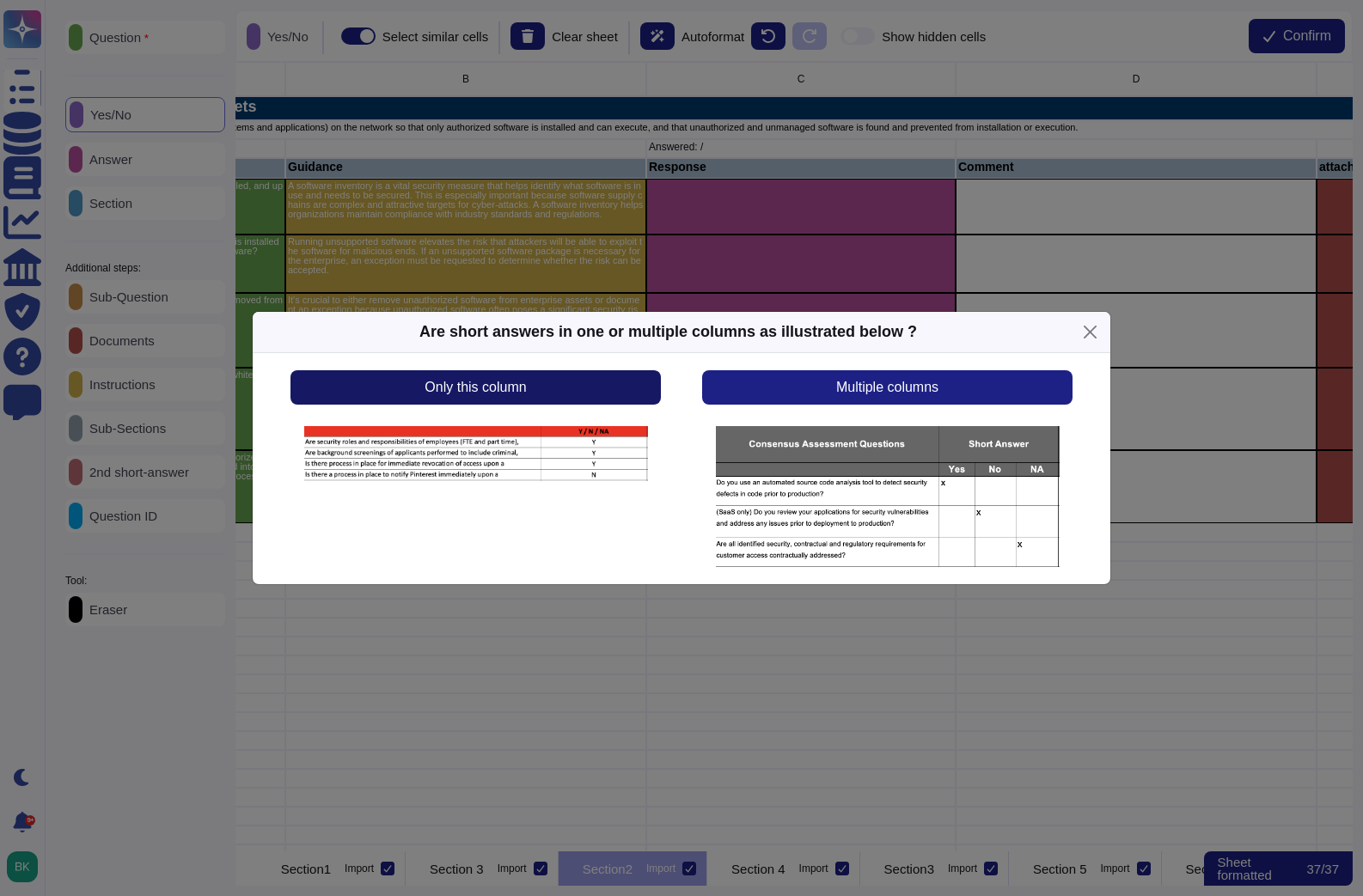
click at [489, 397] on button "Only this column" at bounding box center [475, 387] width 370 height 35
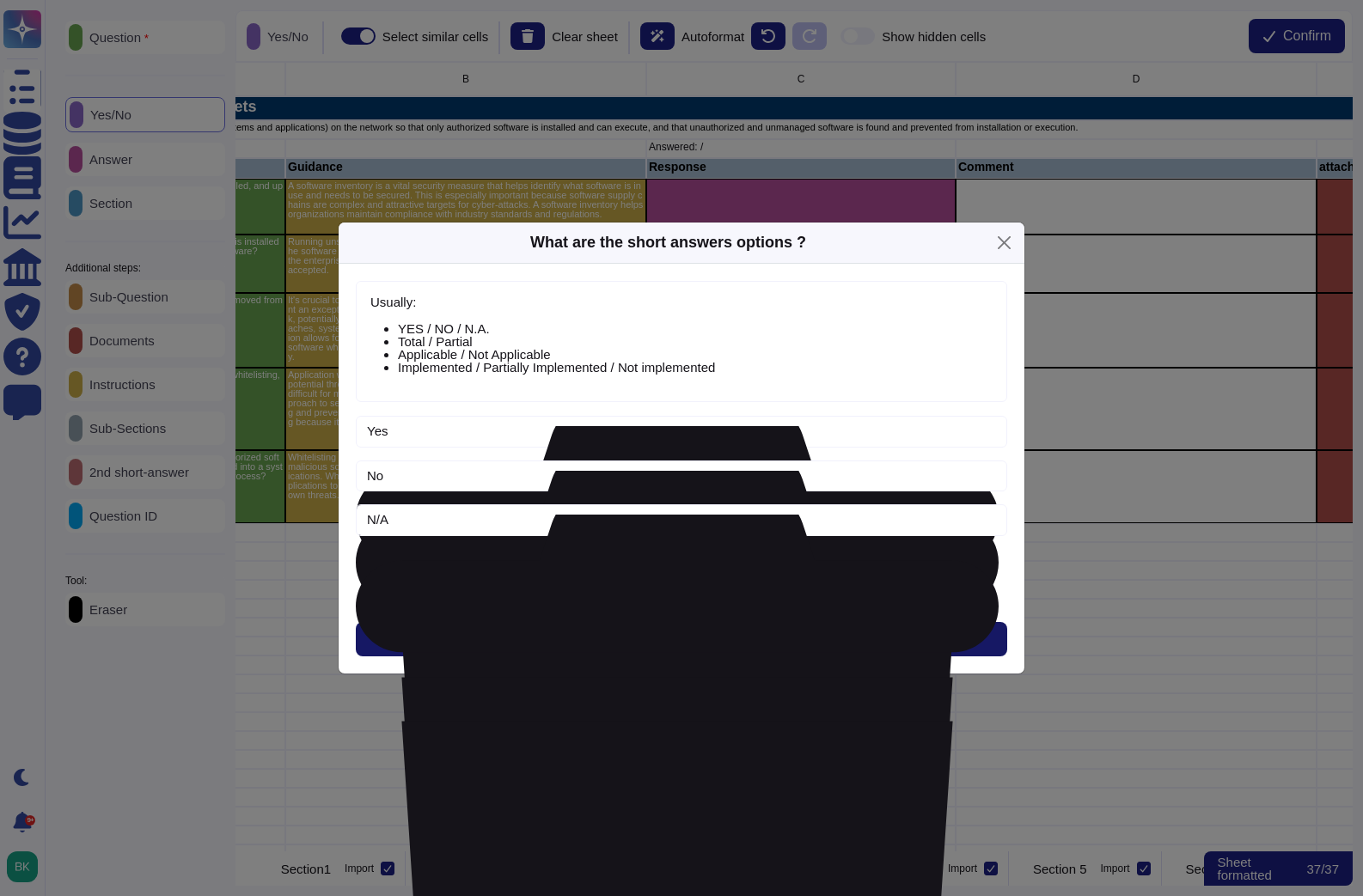
click at [694, 636] on span "Next" at bounding box center [682, 639] width 28 height 14
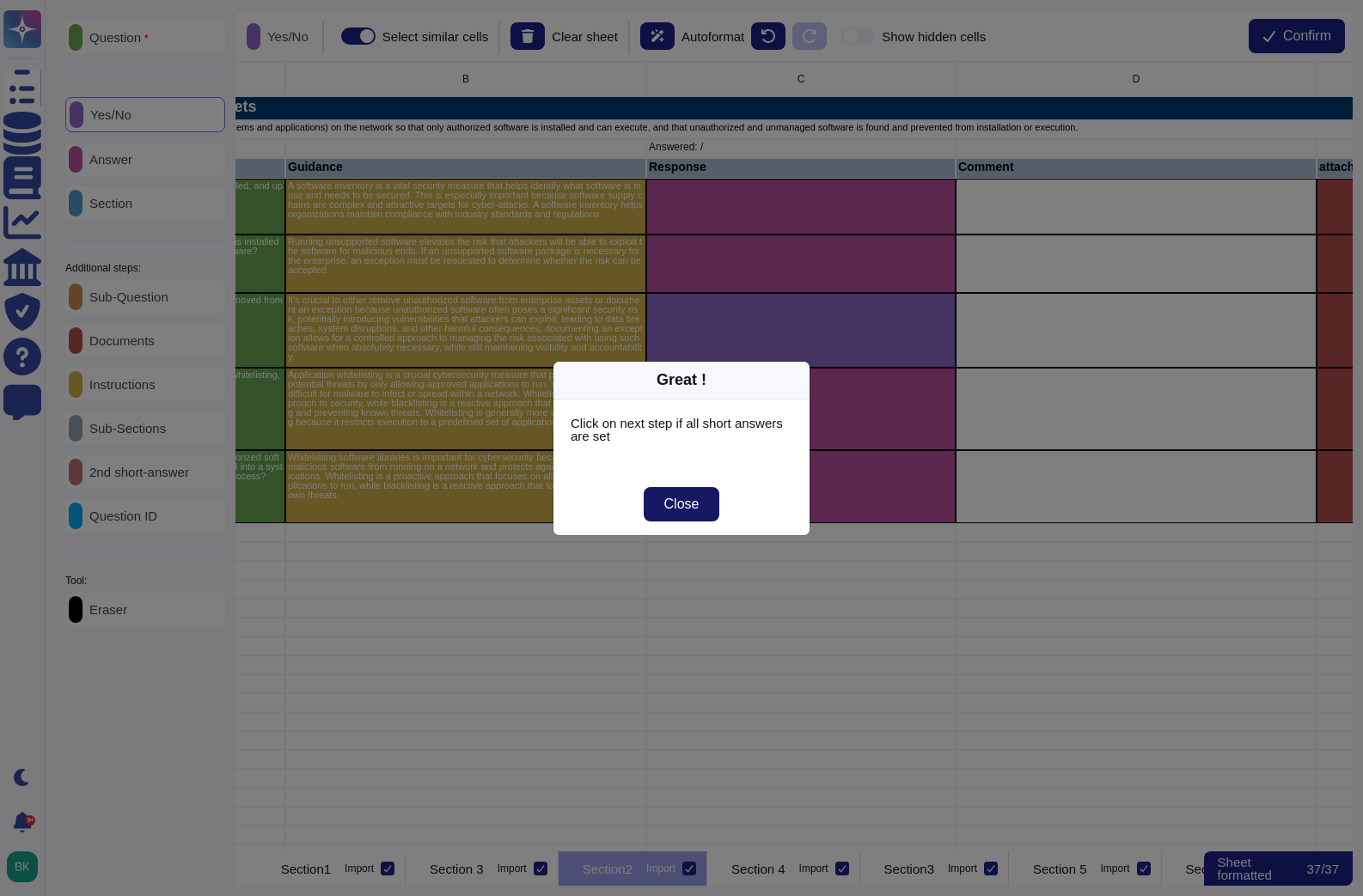
click at [691, 511] on button "Close" at bounding box center [682, 504] width 76 height 35
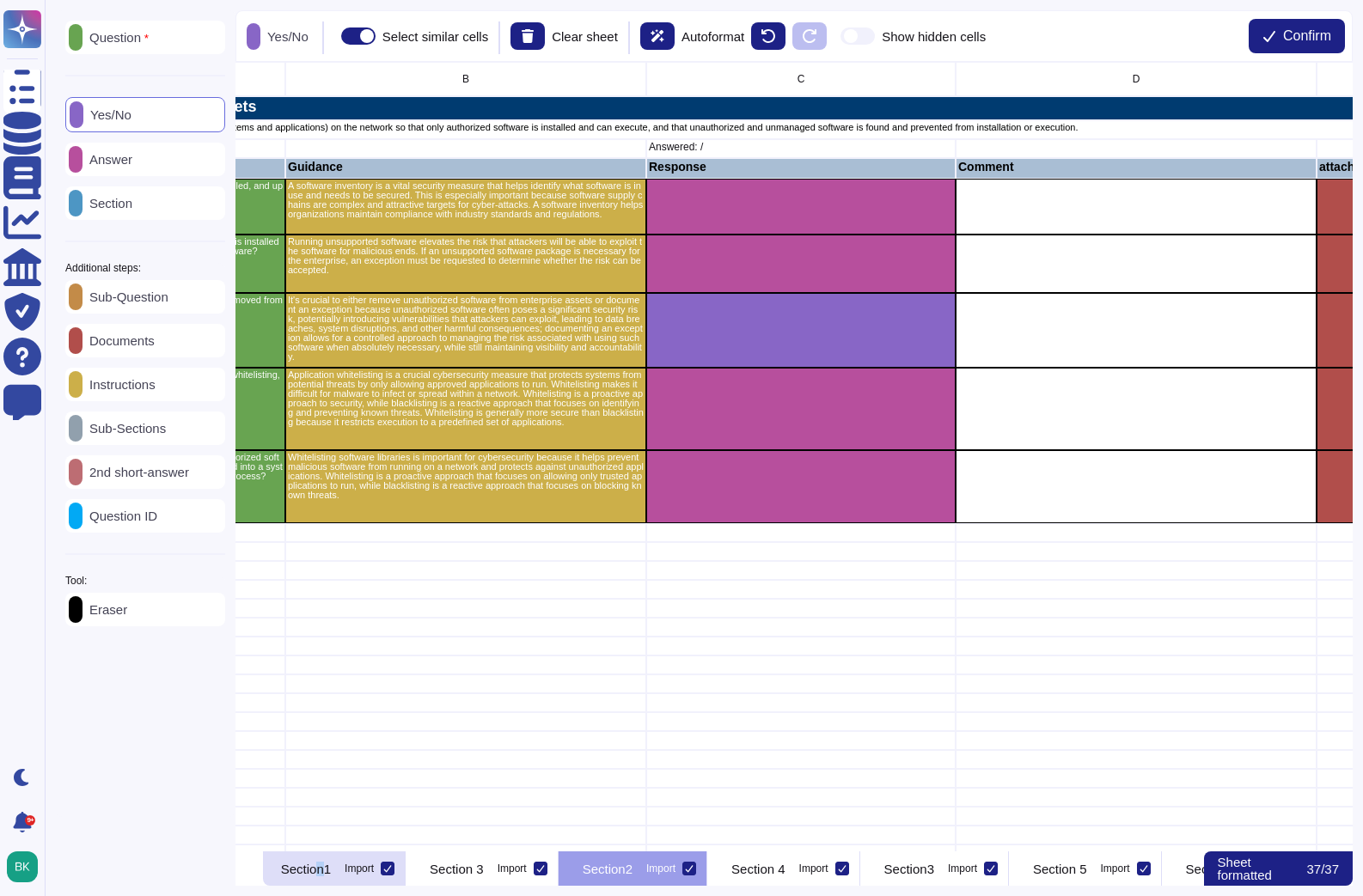
click at [330, 865] on p "Section1" at bounding box center [306, 870] width 50 height 13
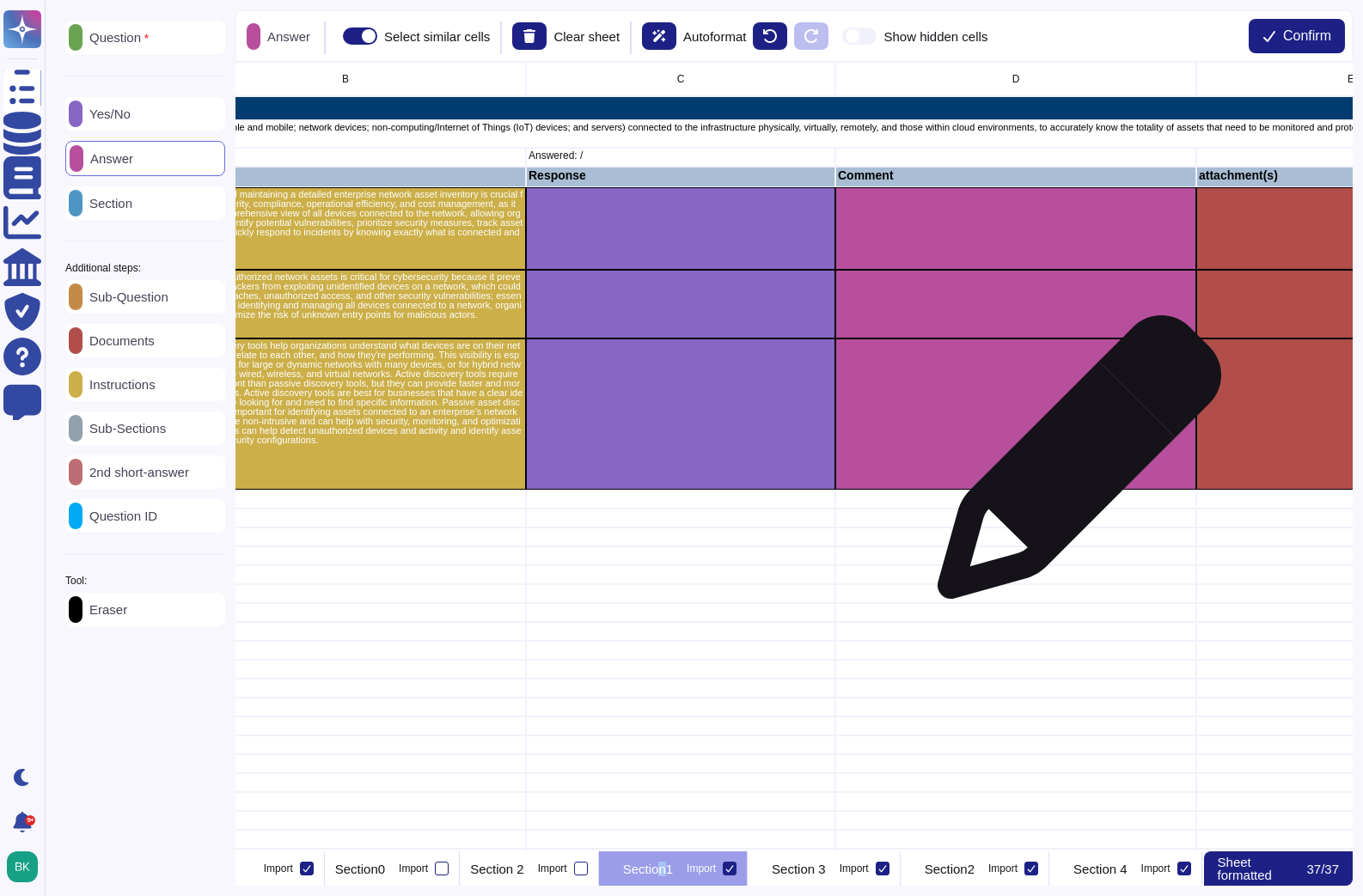
scroll to position [0, 500]
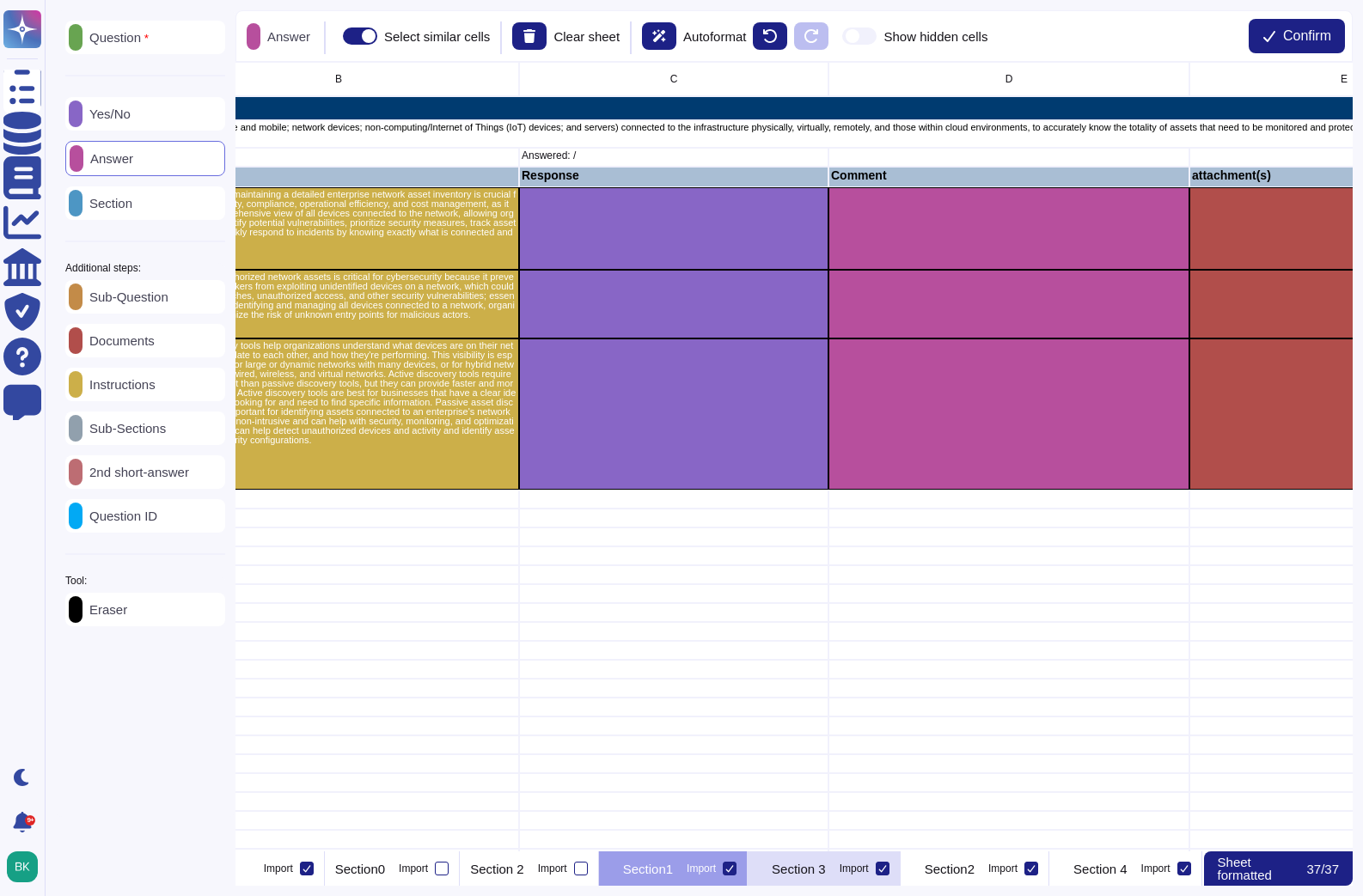
click at [826, 869] on p "Section 3" at bounding box center [799, 870] width 55 height 13
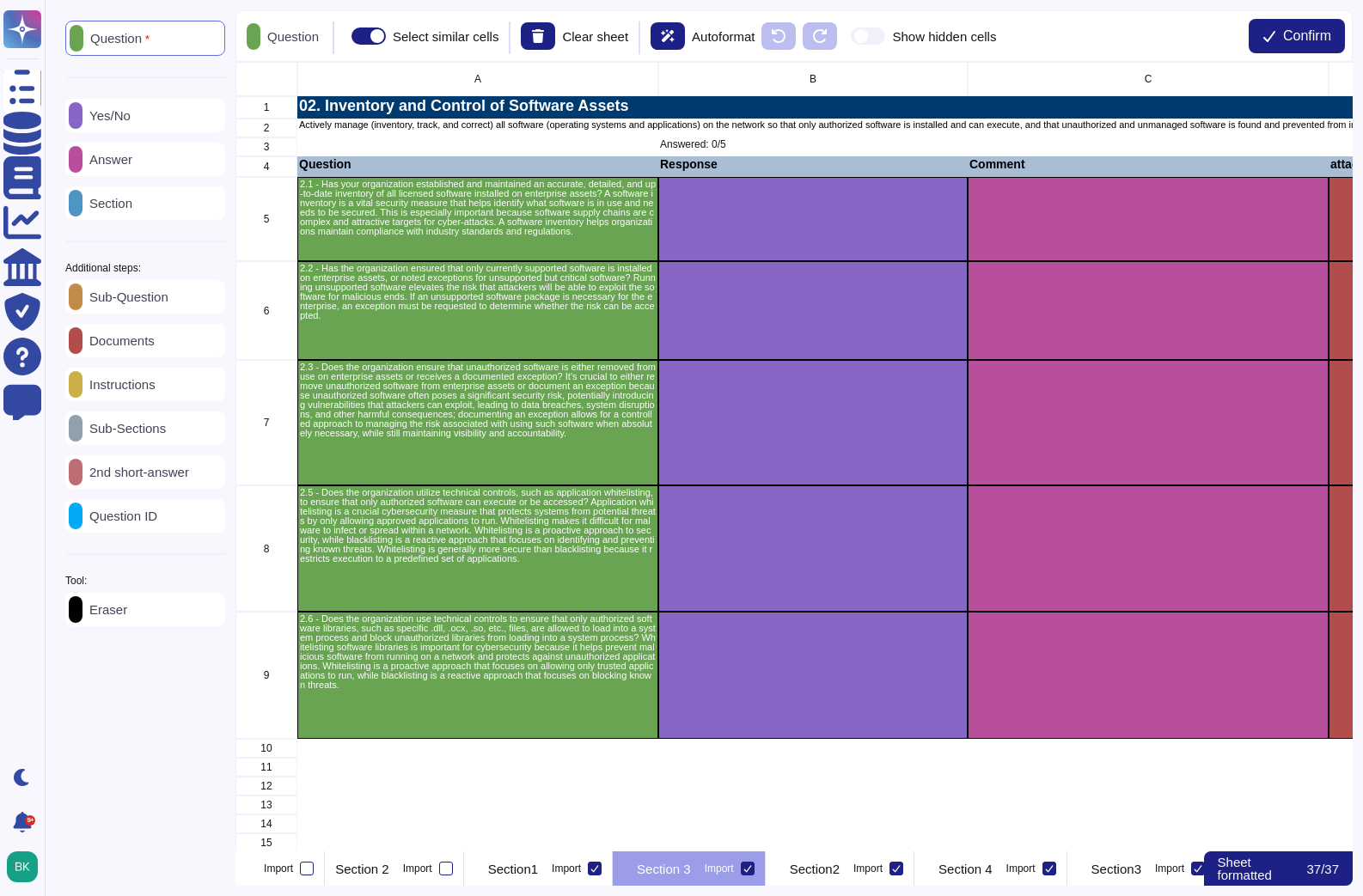
scroll to position [0, 401]
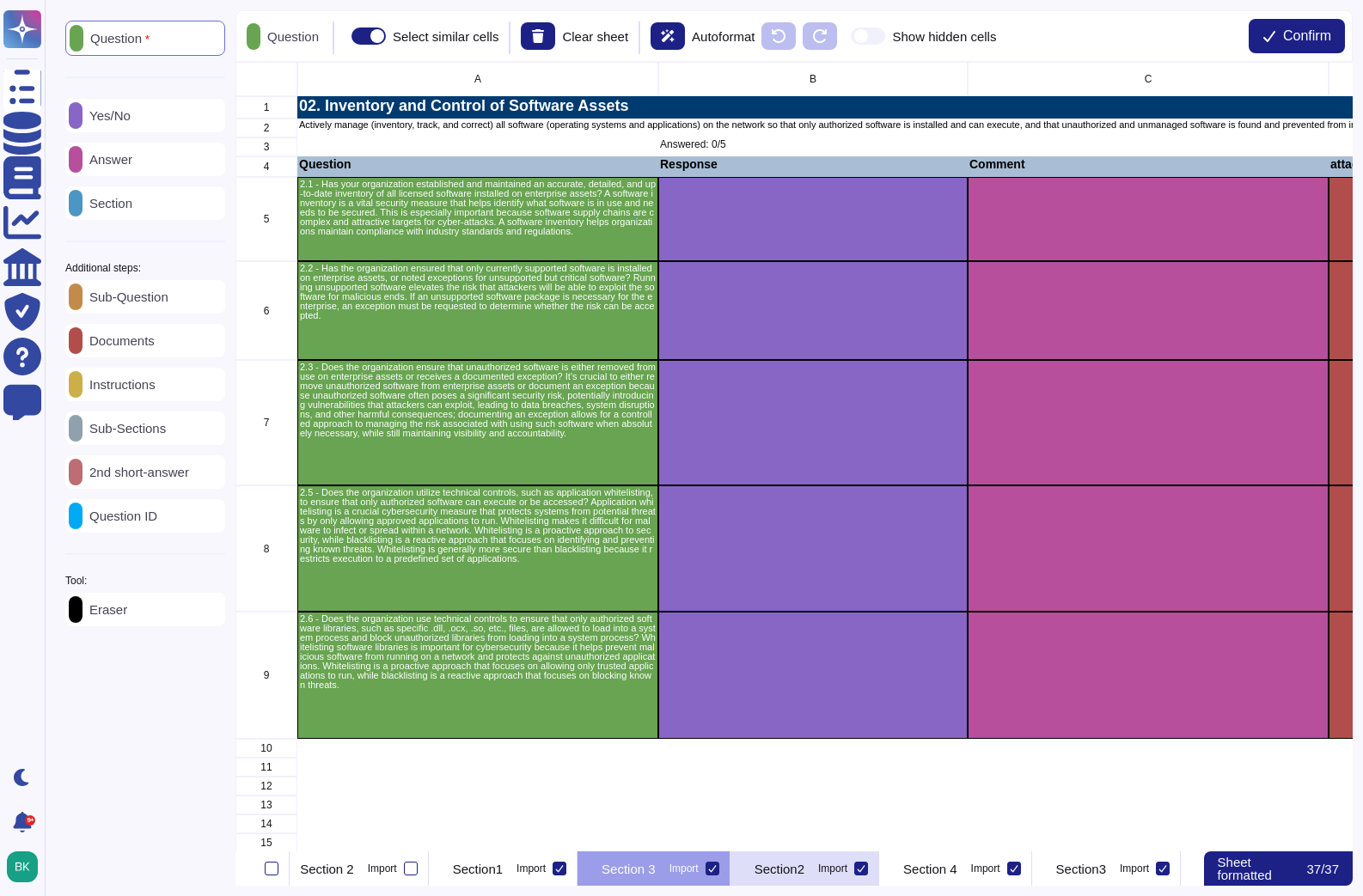
click at [804, 875] on p "Section2" at bounding box center [779, 870] width 50 height 13
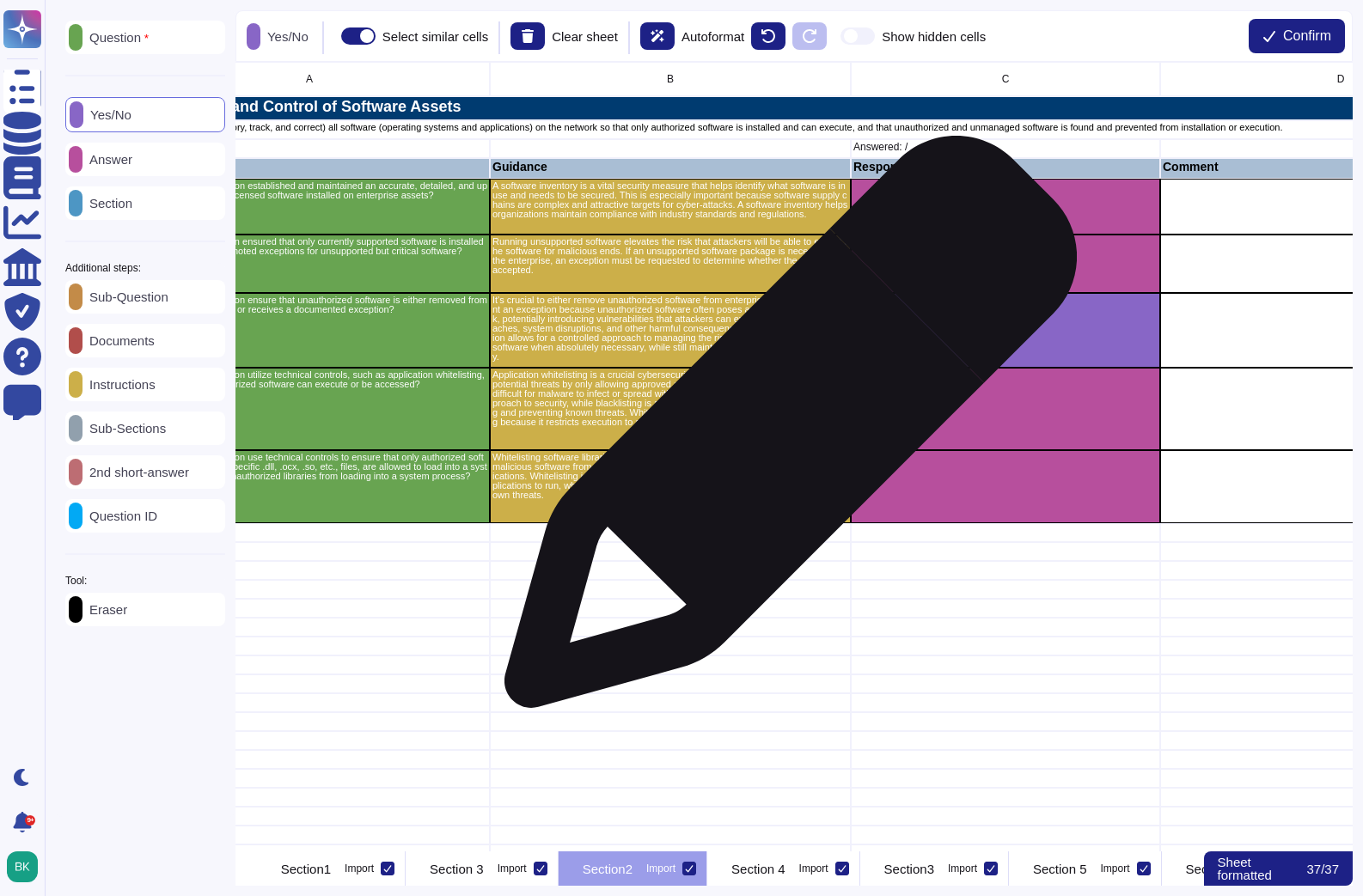
scroll to position [0, 164]
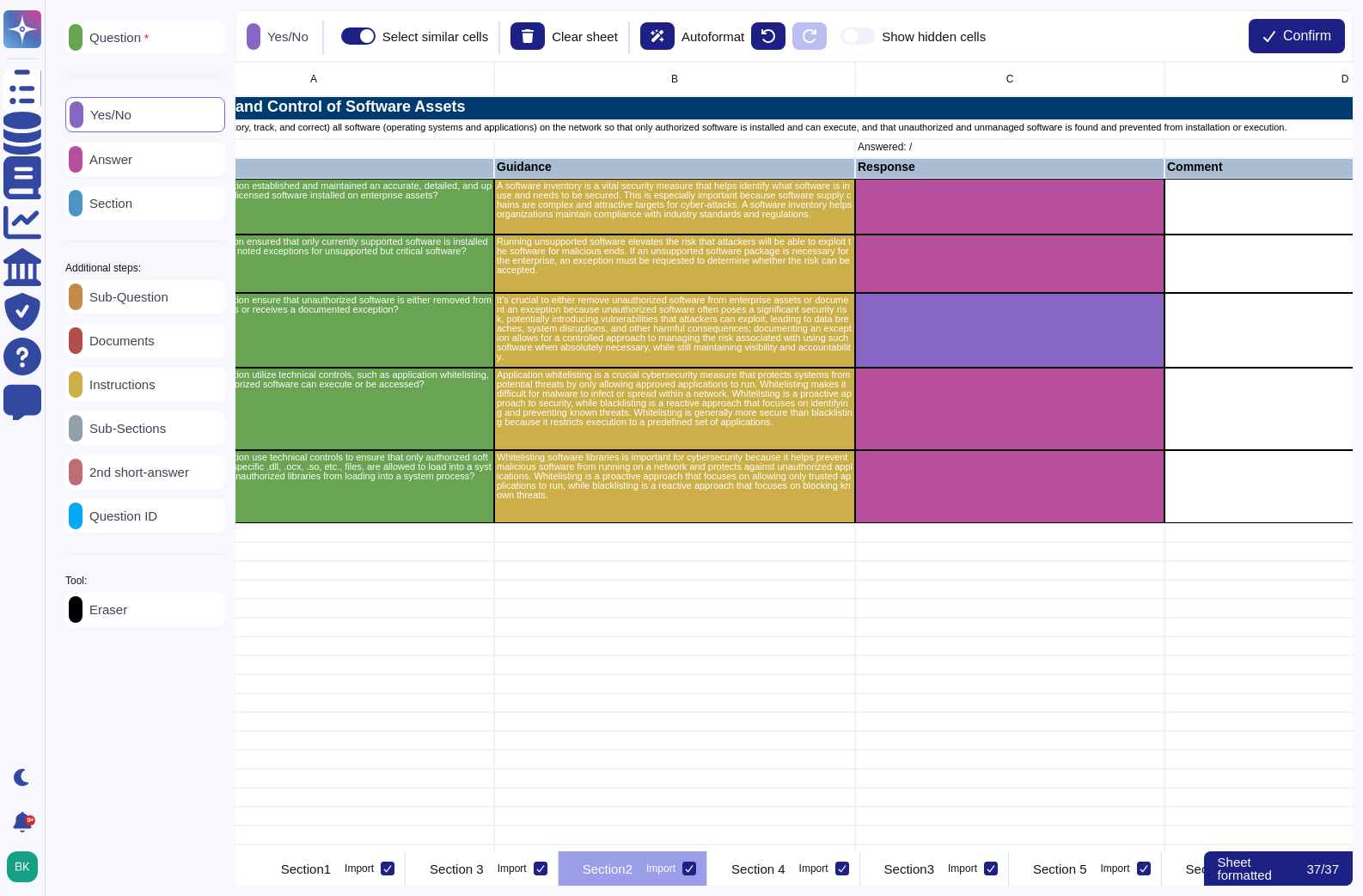
click at [139, 181] on div at bounding box center [145, 182] width 160 height 4
click at [133, 165] on p "Answer" at bounding box center [107, 159] width 50 height 13
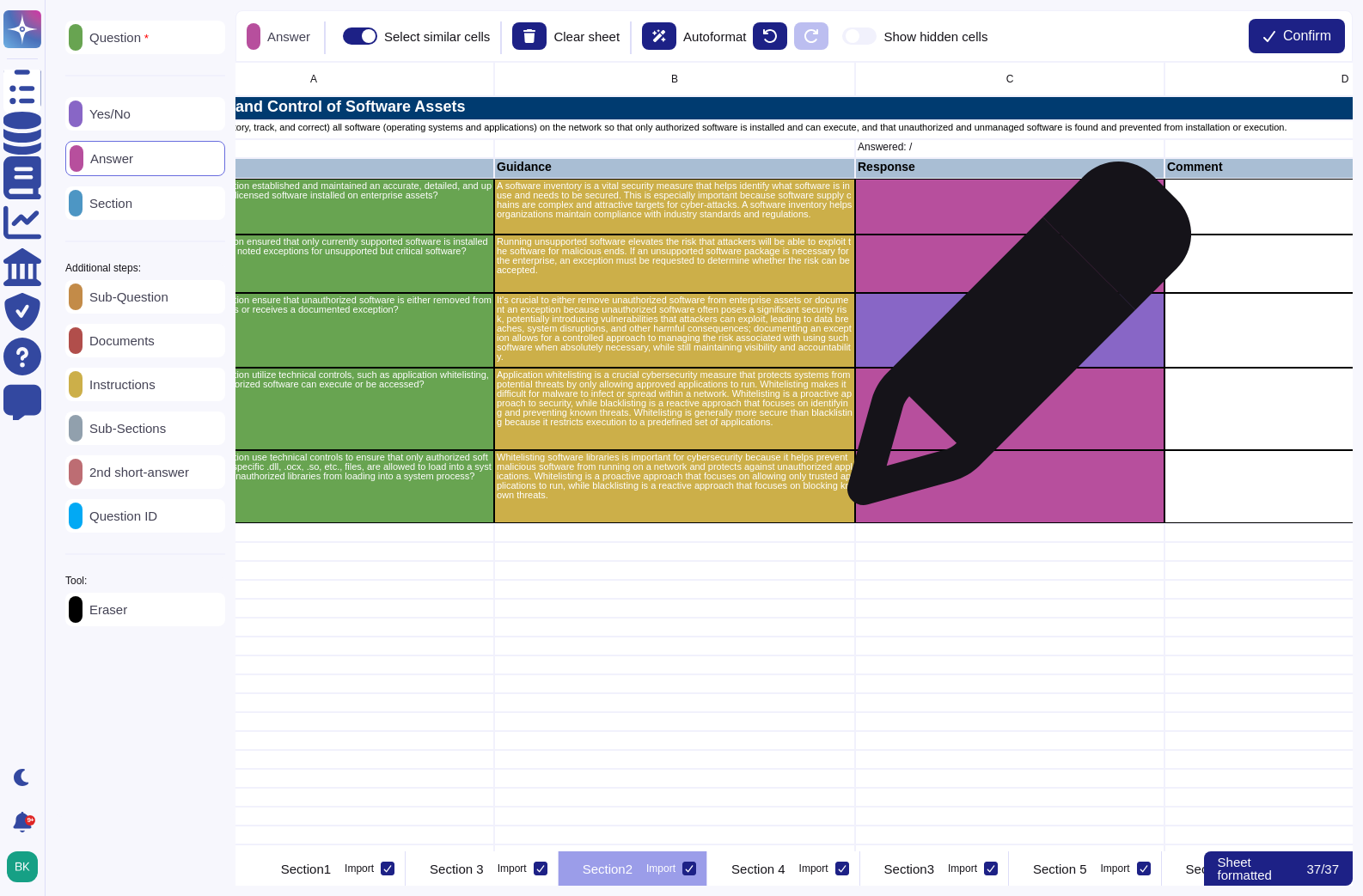
click at [1012, 342] on div "grid" at bounding box center [1009, 329] width 310 height 74
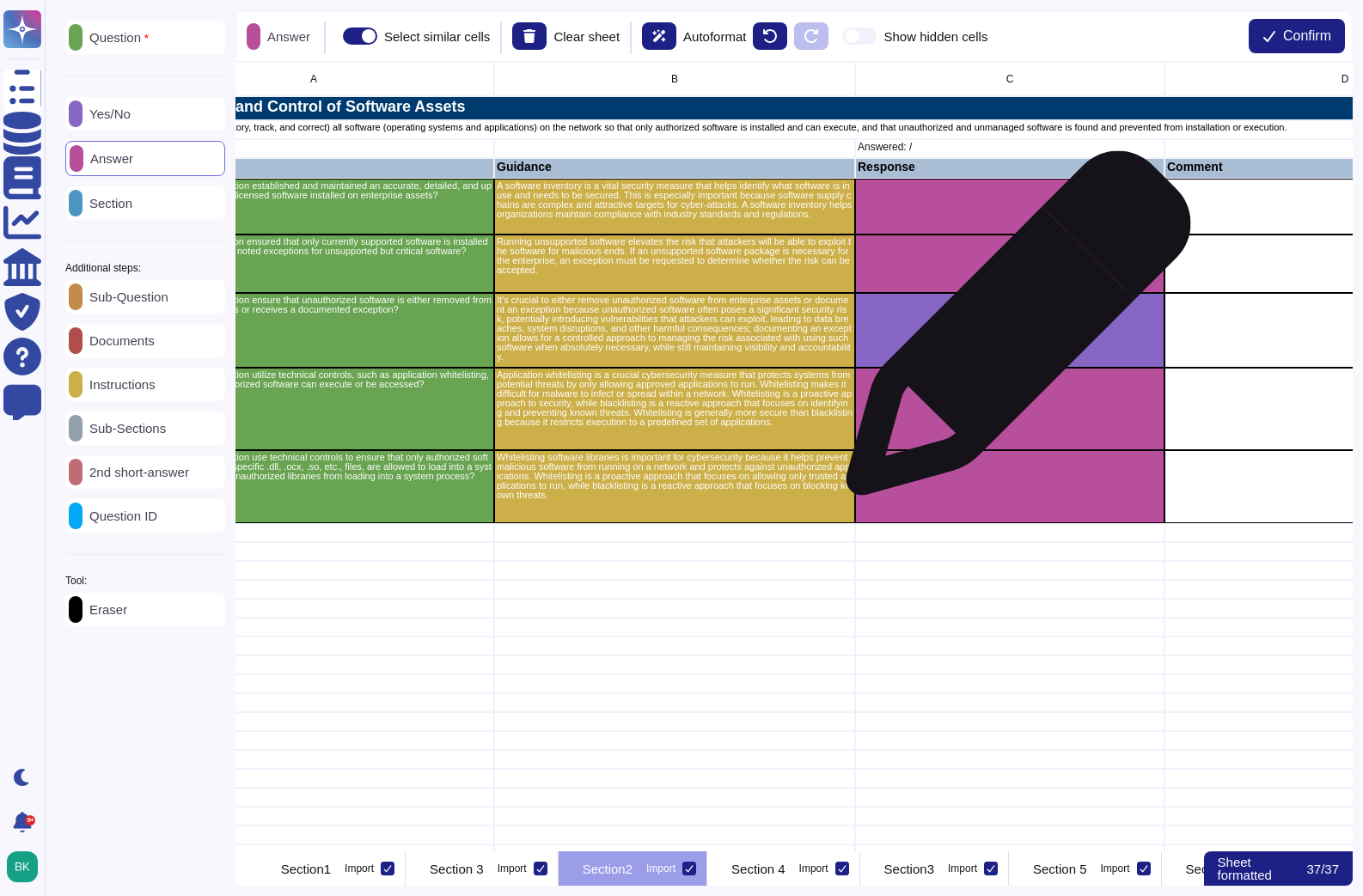
click at [1012, 331] on div "grid" at bounding box center [1009, 329] width 310 height 74
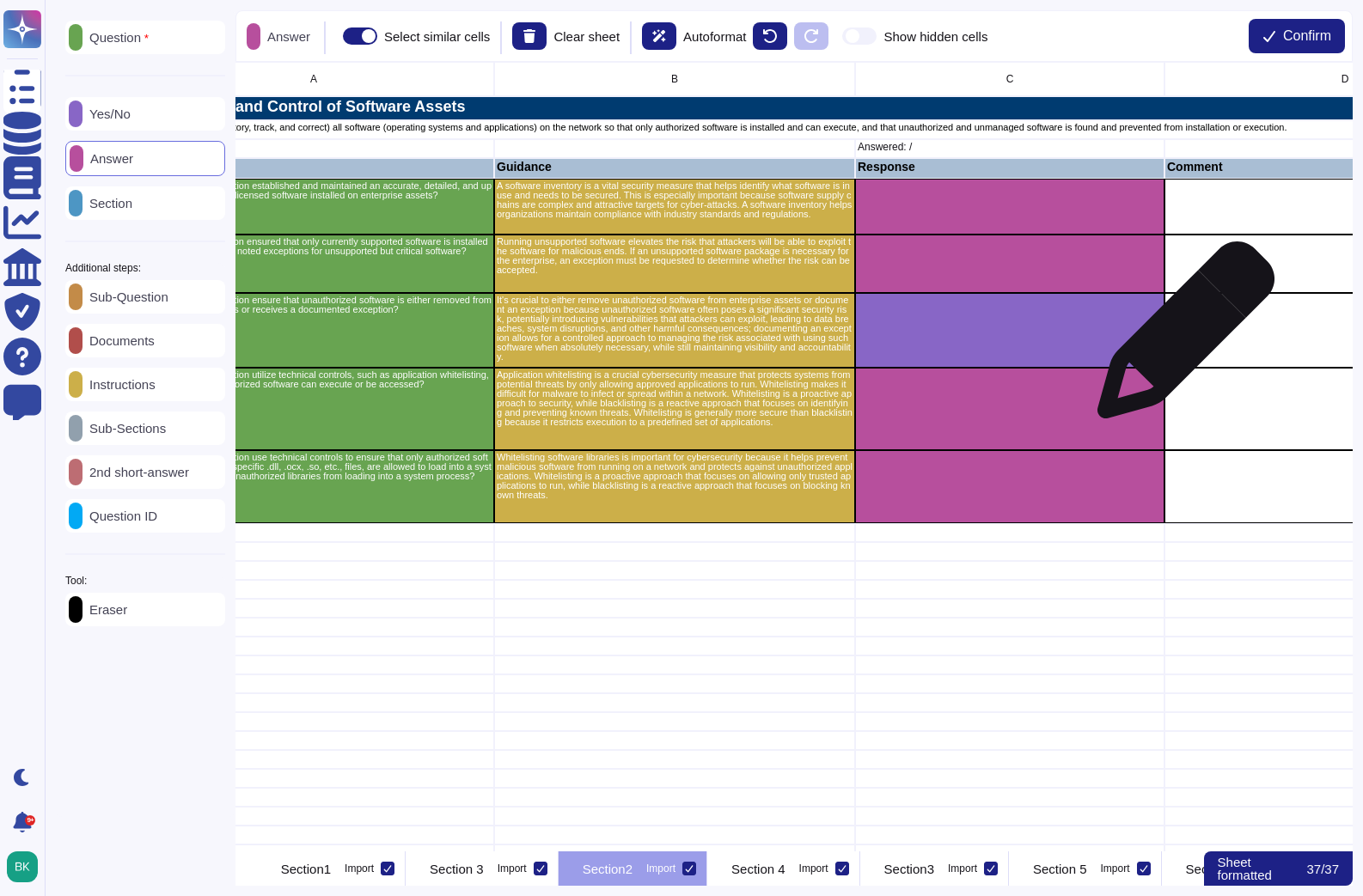
click at [1179, 339] on div "grid" at bounding box center [1344, 329] width 361 height 74
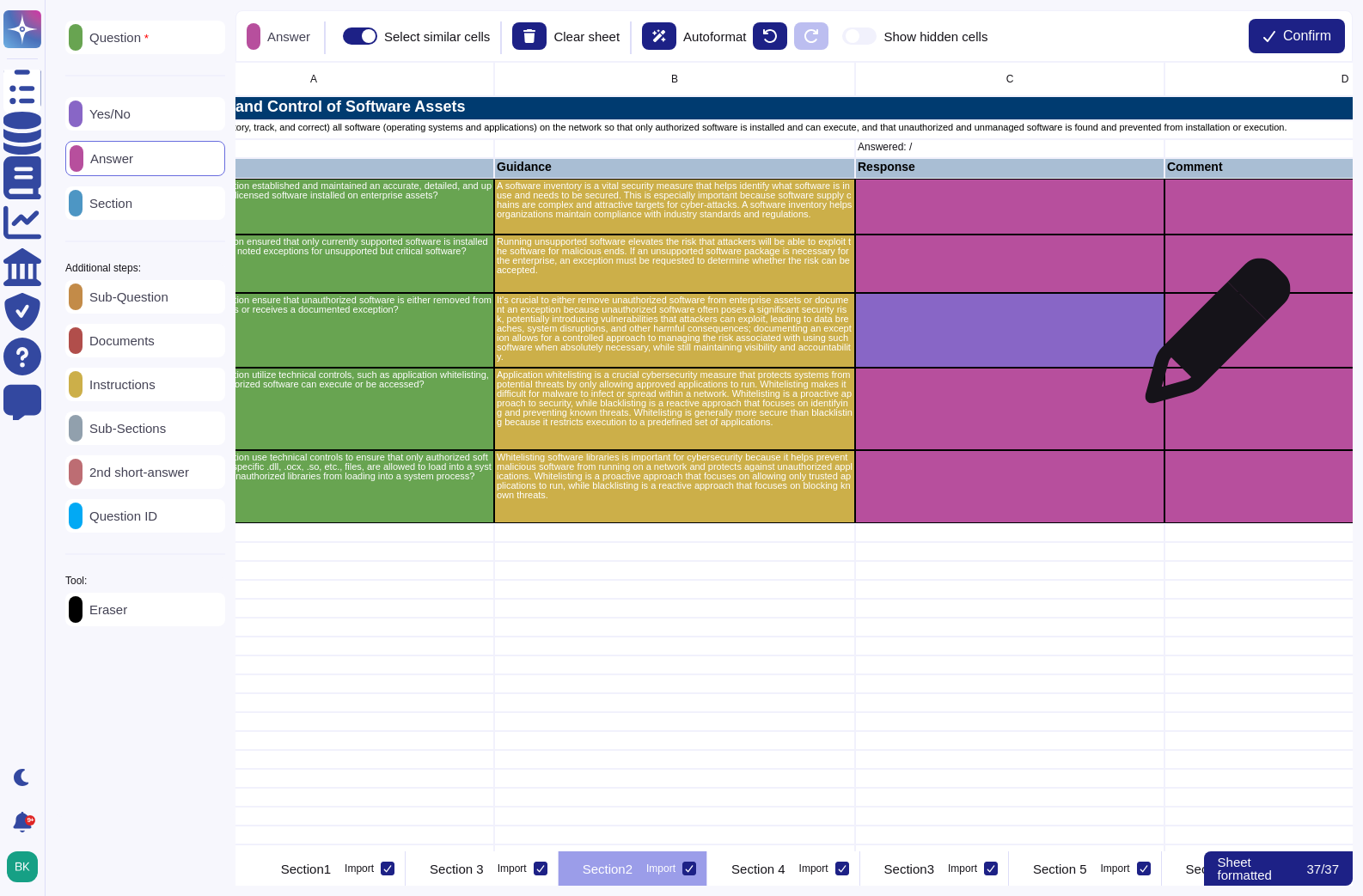
click at [1211, 340] on div "grid" at bounding box center [1344, 329] width 361 height 74
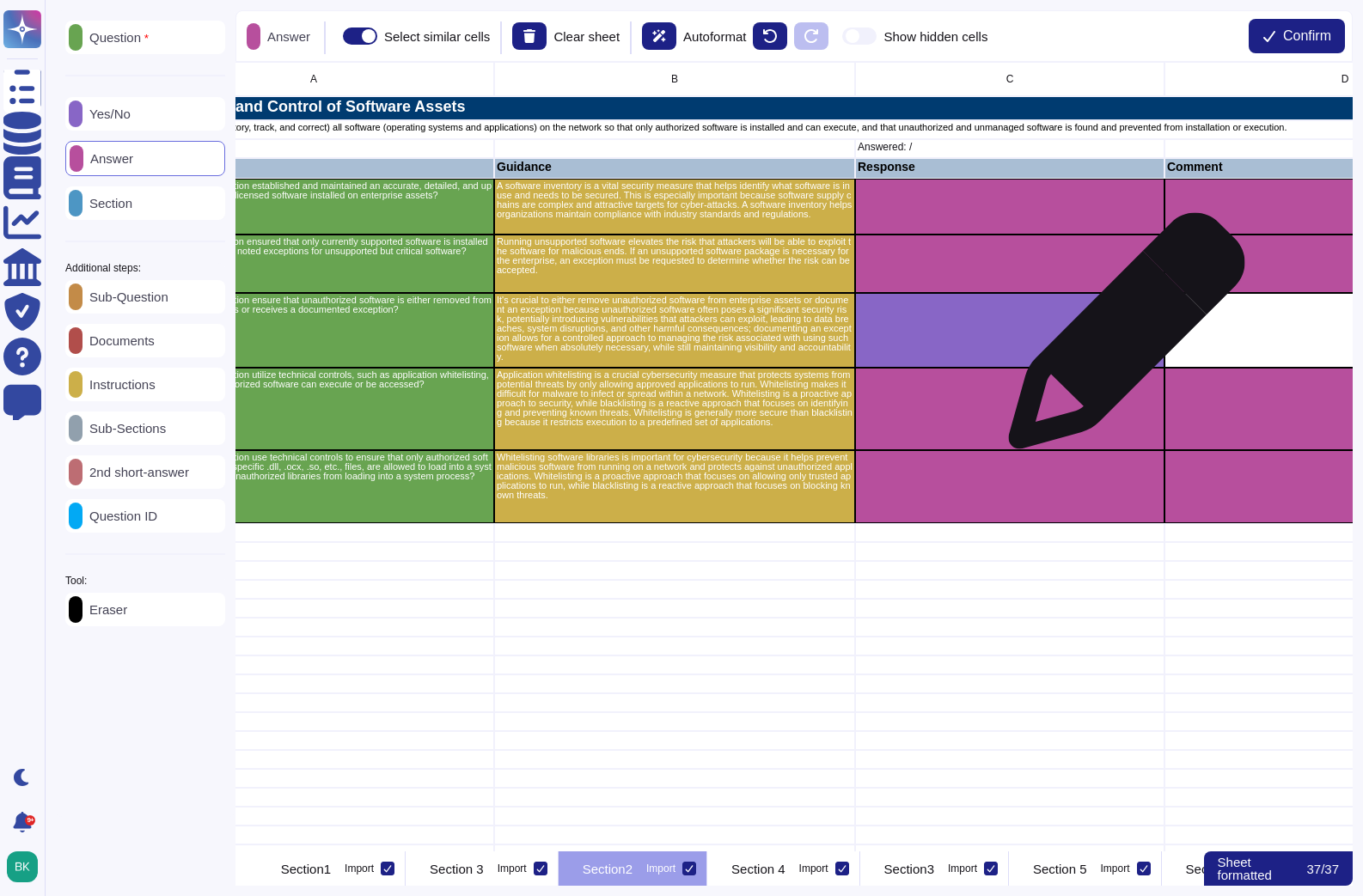
click at [1119, 340] on div "grid" at bounding box center [1009, 329] width 310 height 74
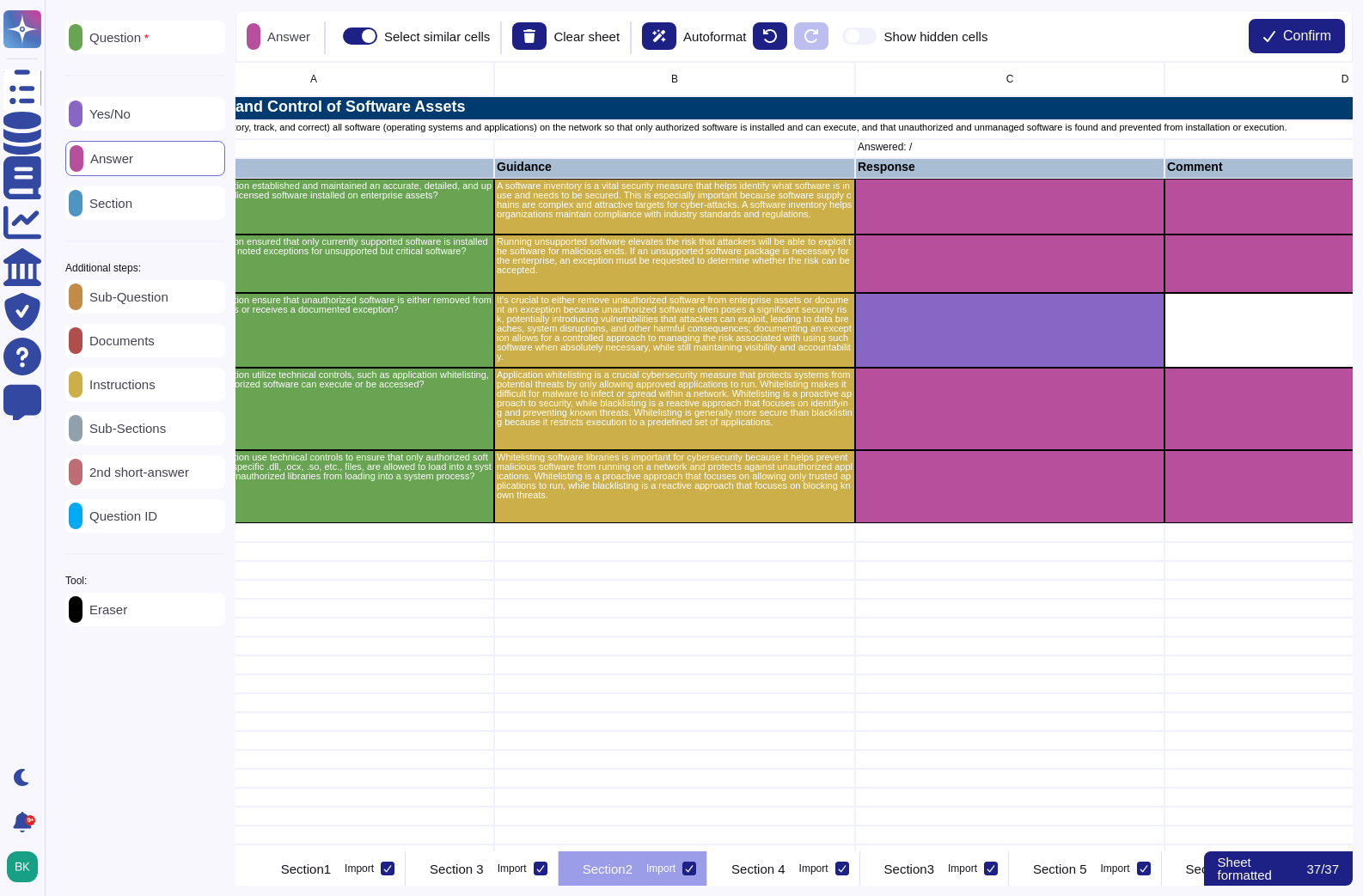
click at [118, 625] on div "Eraser" at bounding box center [145, 610] width 160 height 34
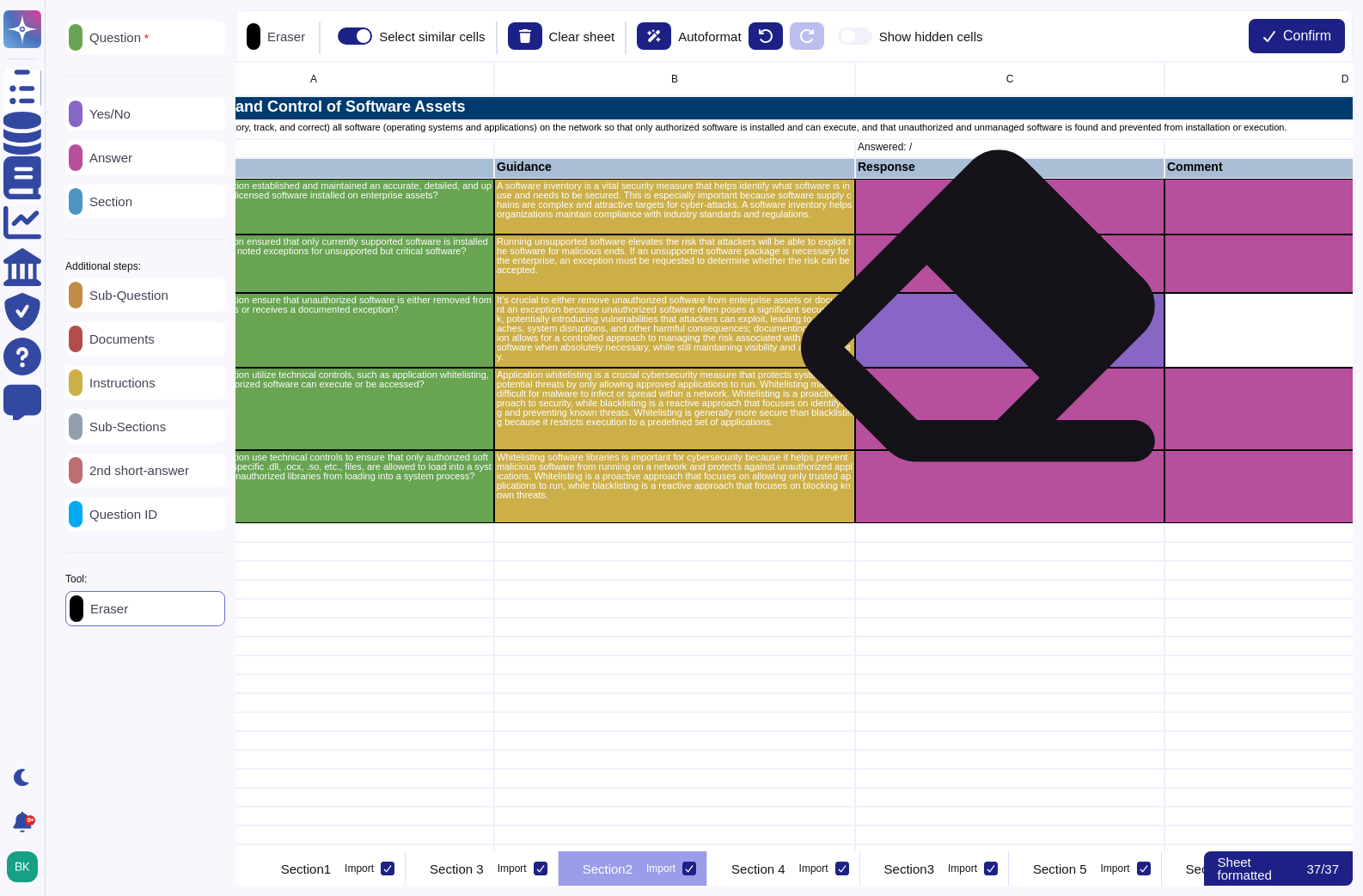
click at [1002, 321] on div "grid" at bounding box center [1009, 329] width 310 height 74
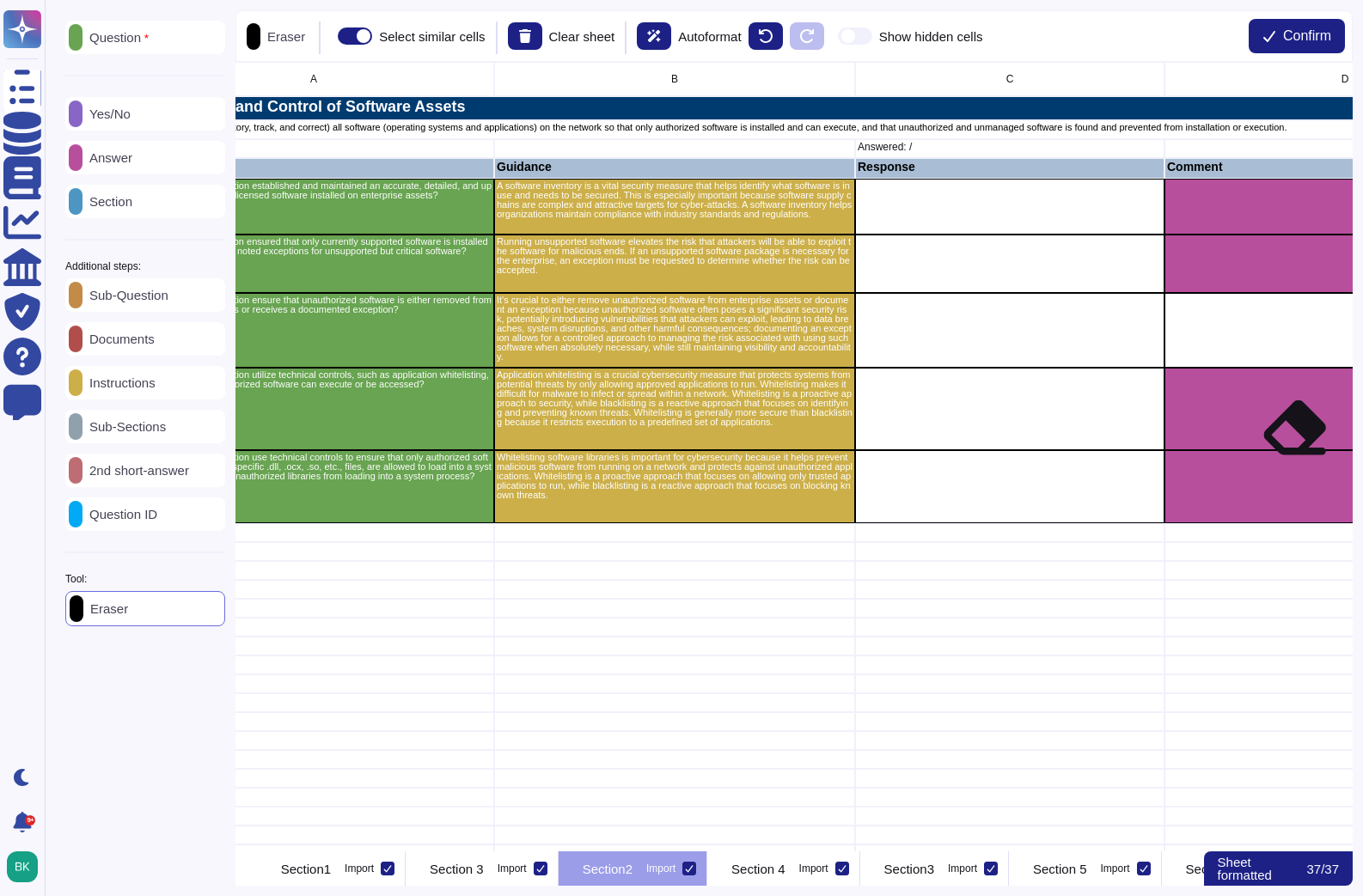
click at [1288, 439] on div "grid" at bounding box center [1344, 409] width 361 height 83
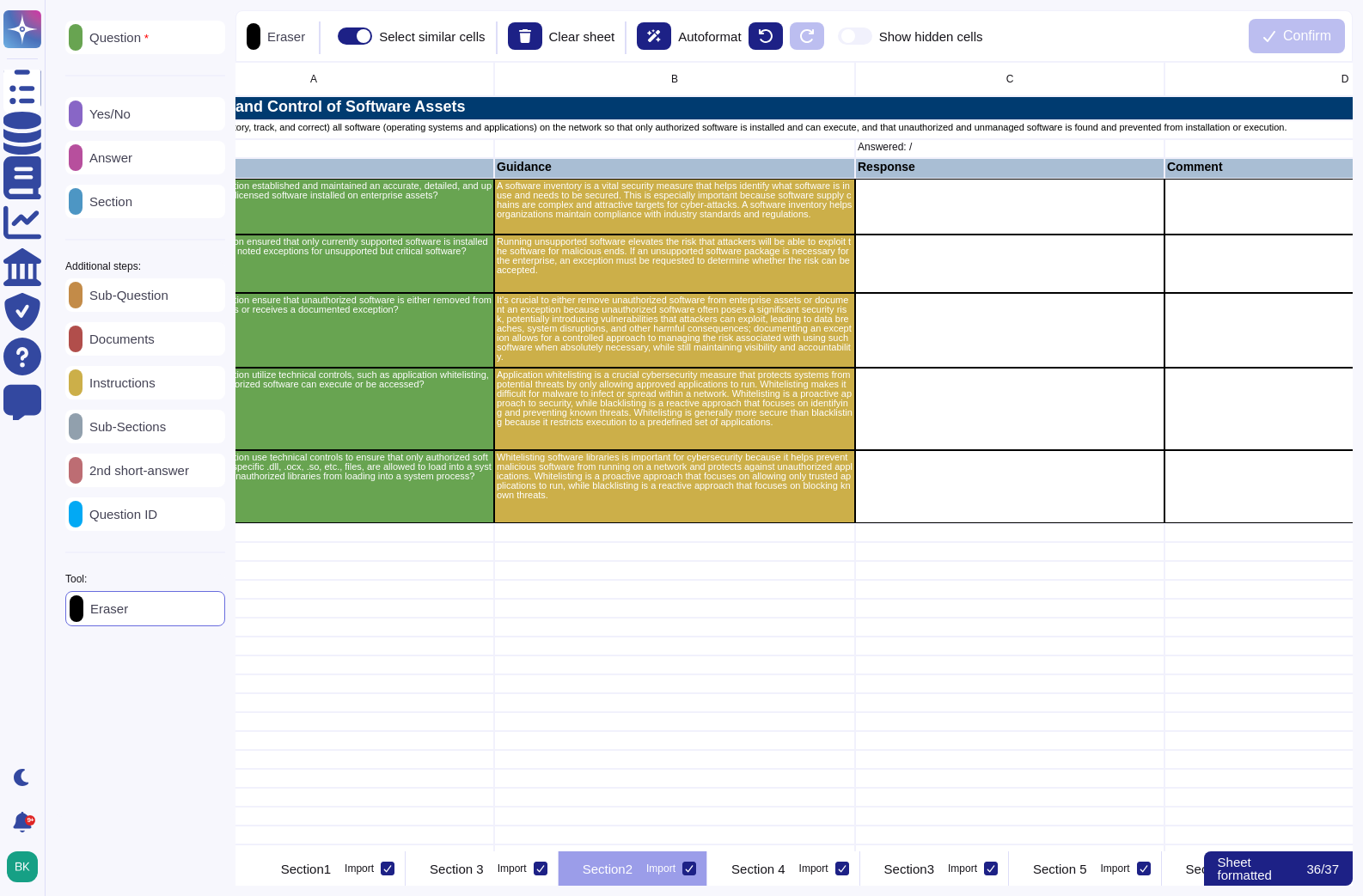
click at [132, 146] on div "Answer" at bounding box center [145, 158] width 160 height 34
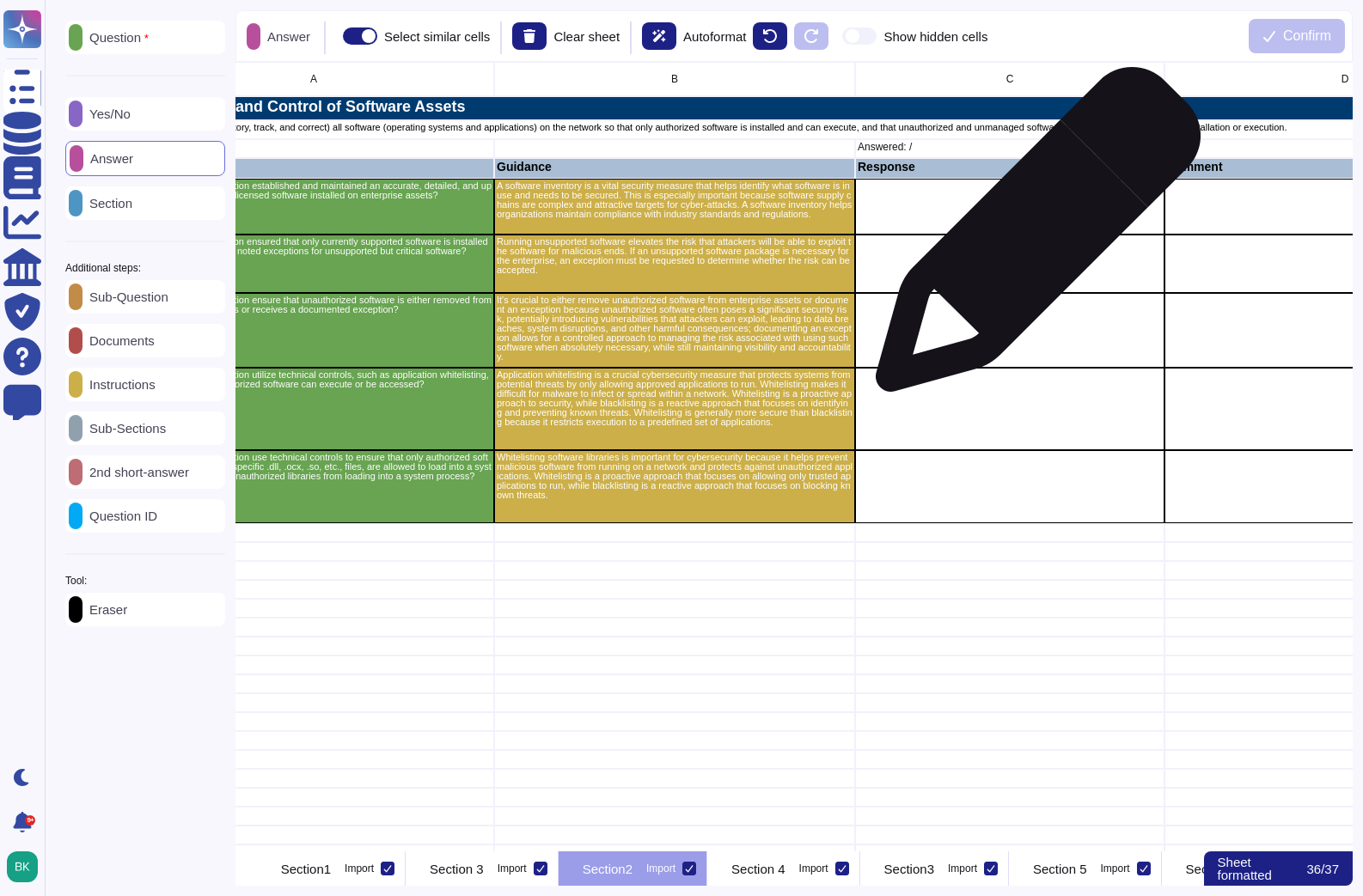
click at [1031, 238] on div "grid" at bounding box center [1009, 264] width 310 height 58
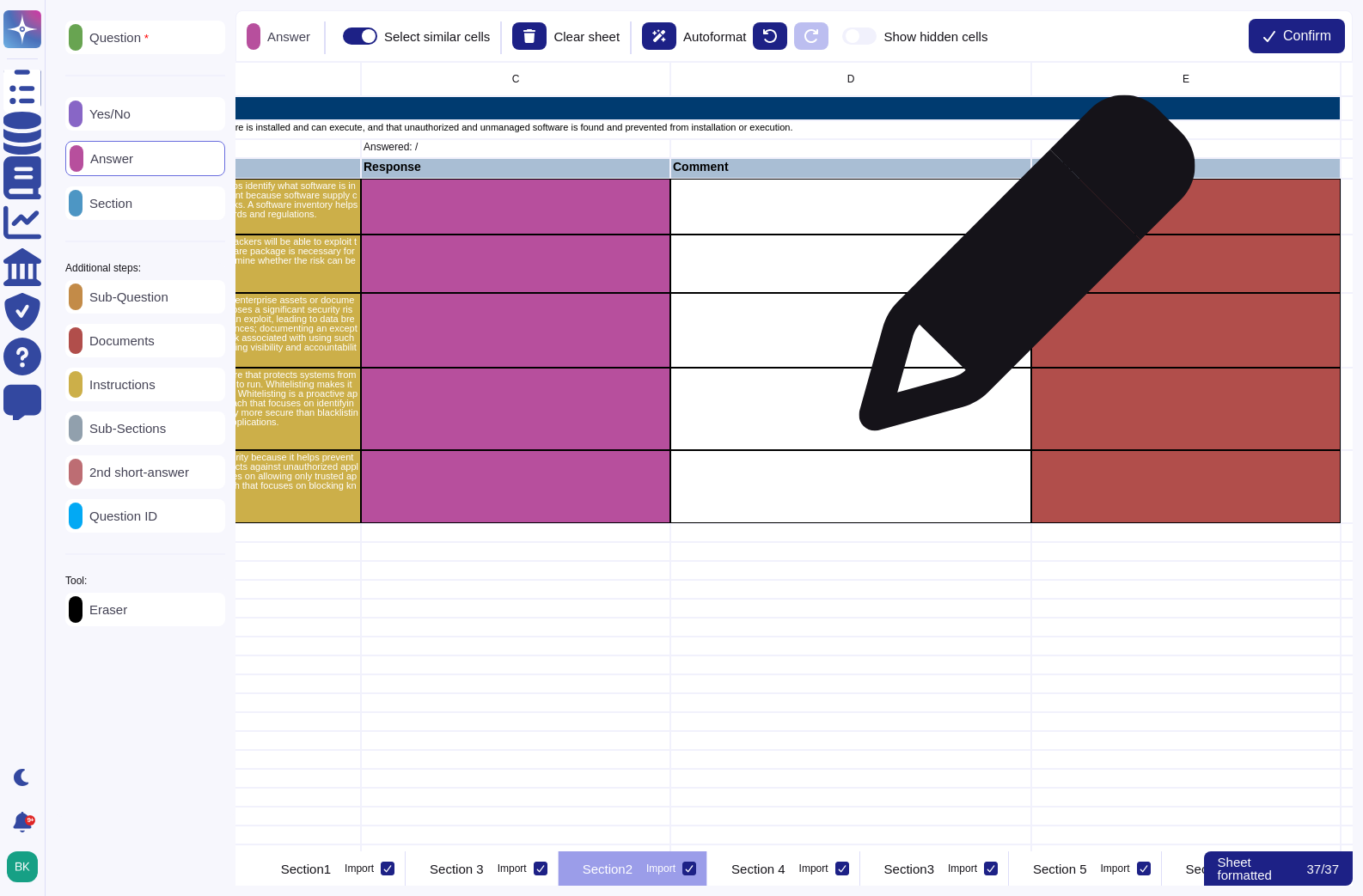
scroll to position [0, 657]
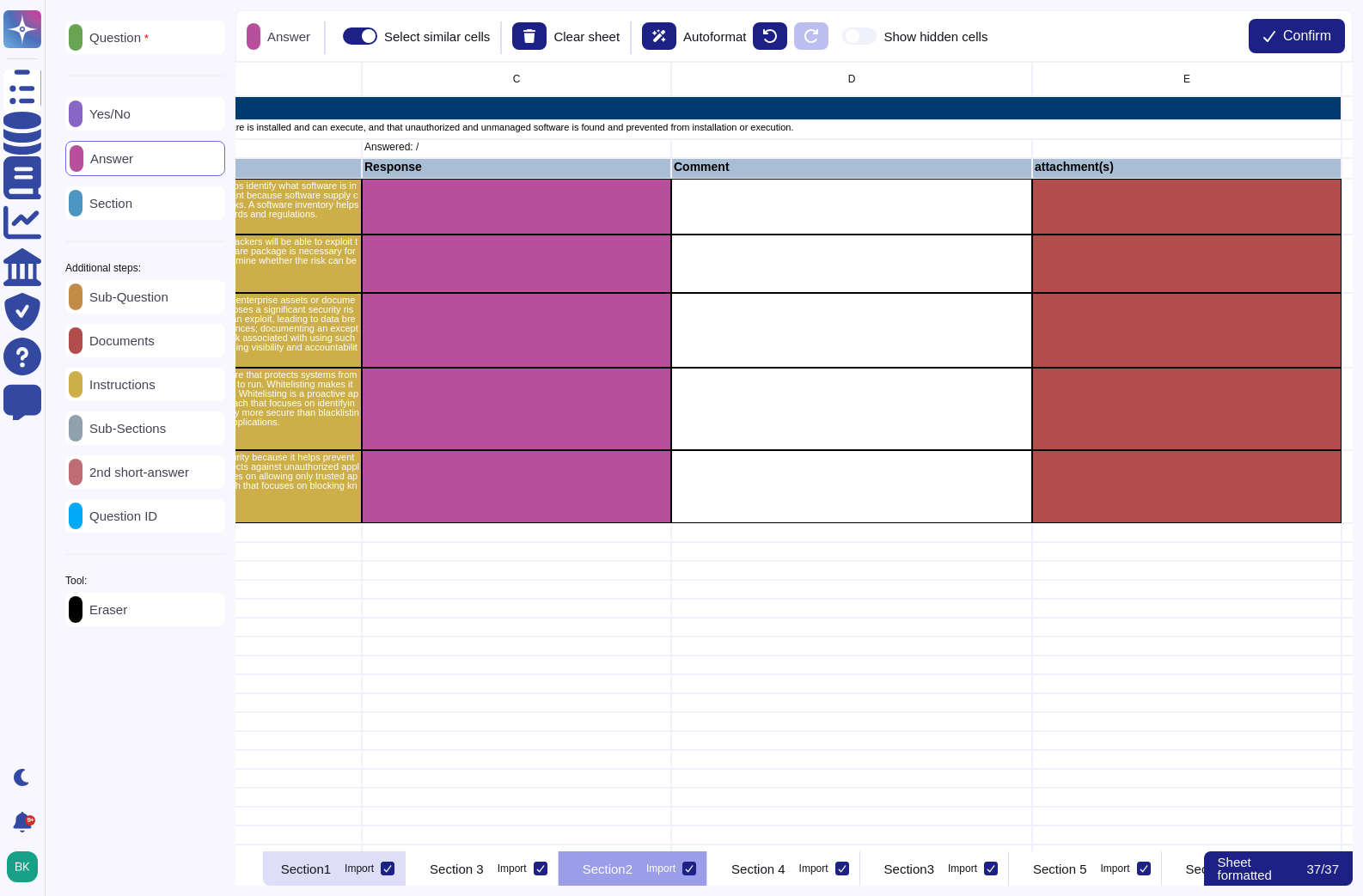
click at [330, 867] on p "Section1" at bounding box center [306, 870] width 50 height 13
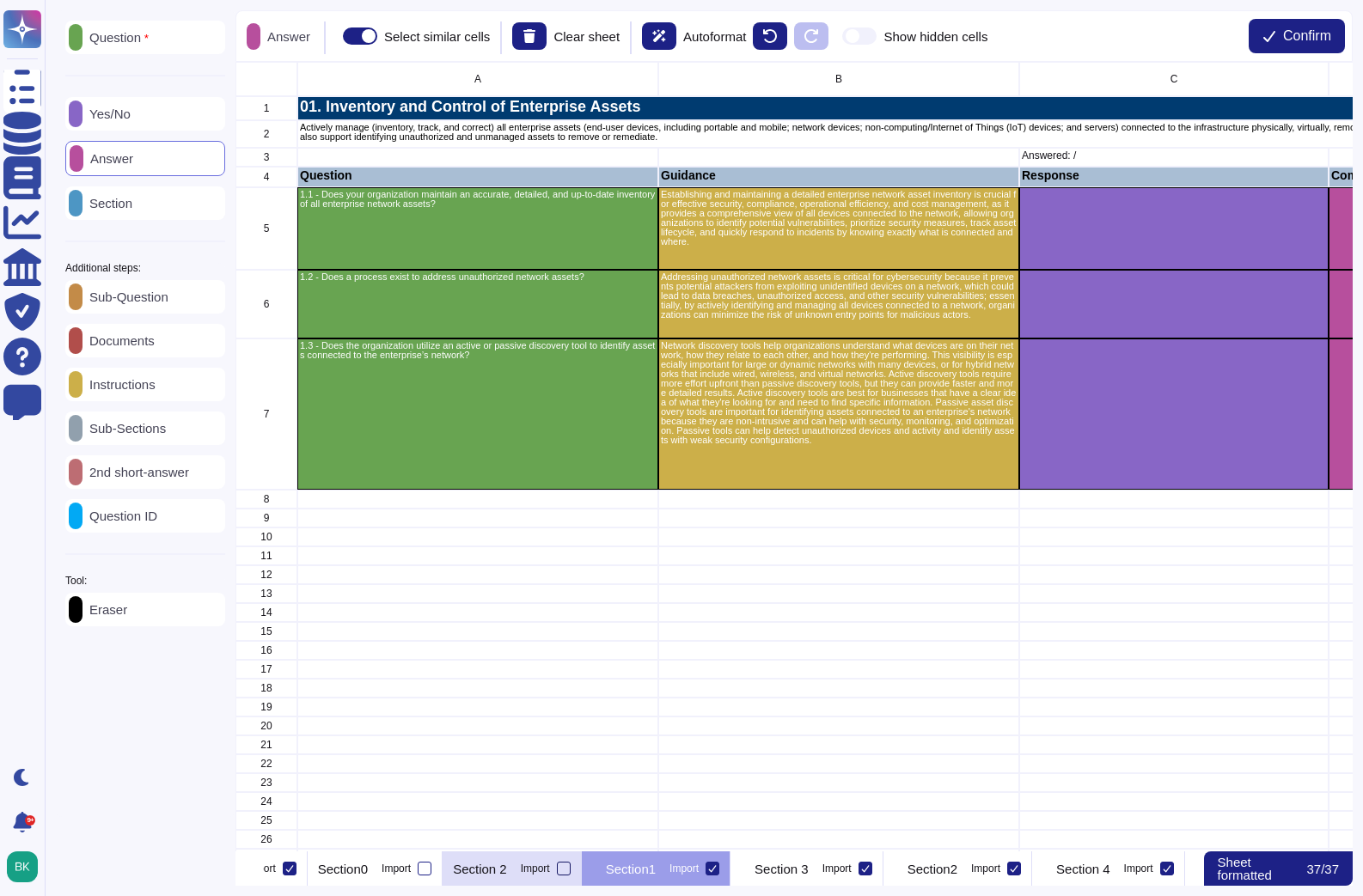
scroll to position [0, 232]
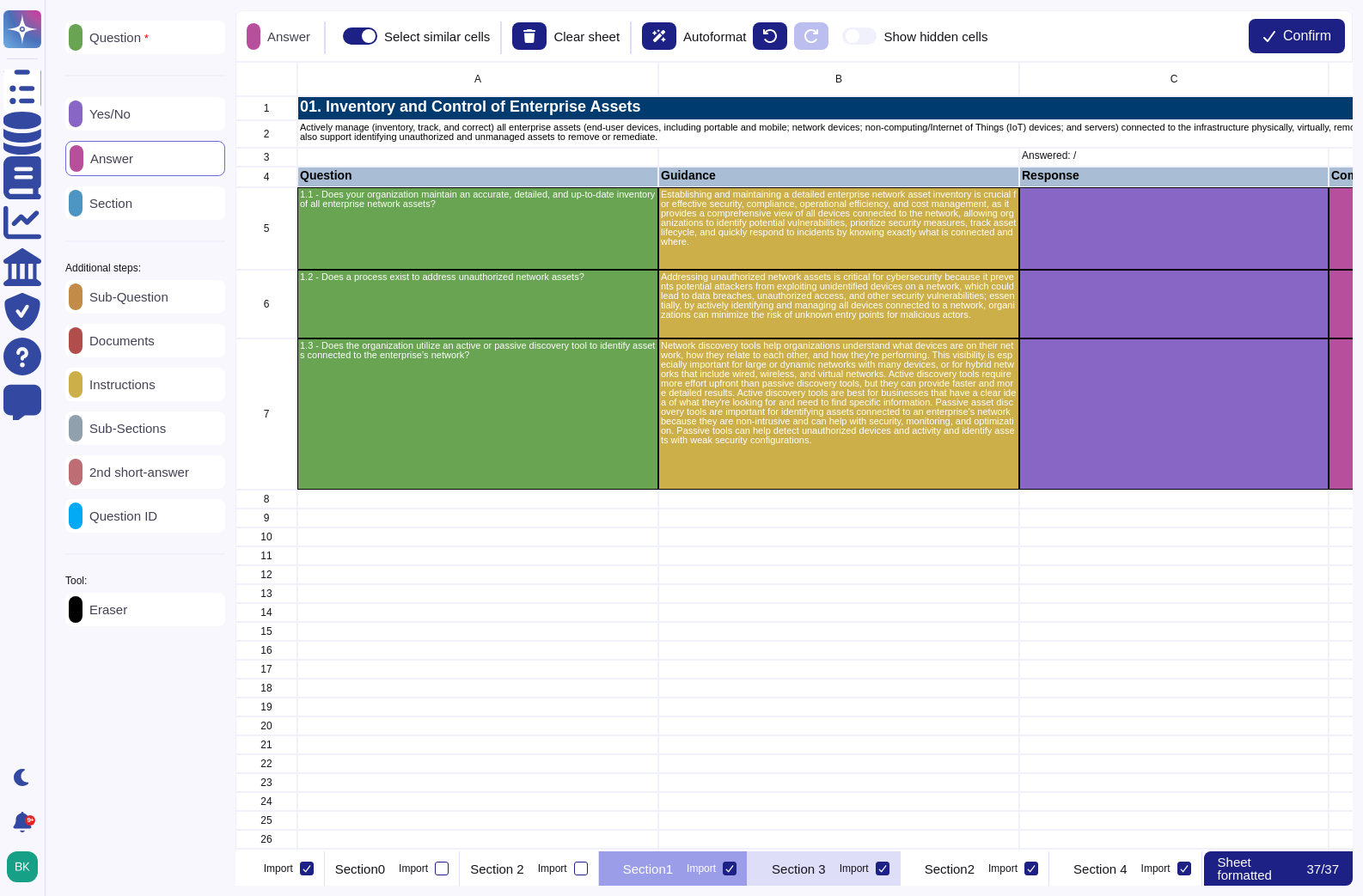
click at [826, 870] on p "Section 3" at bounding box center [799, 870] width 55 height 13
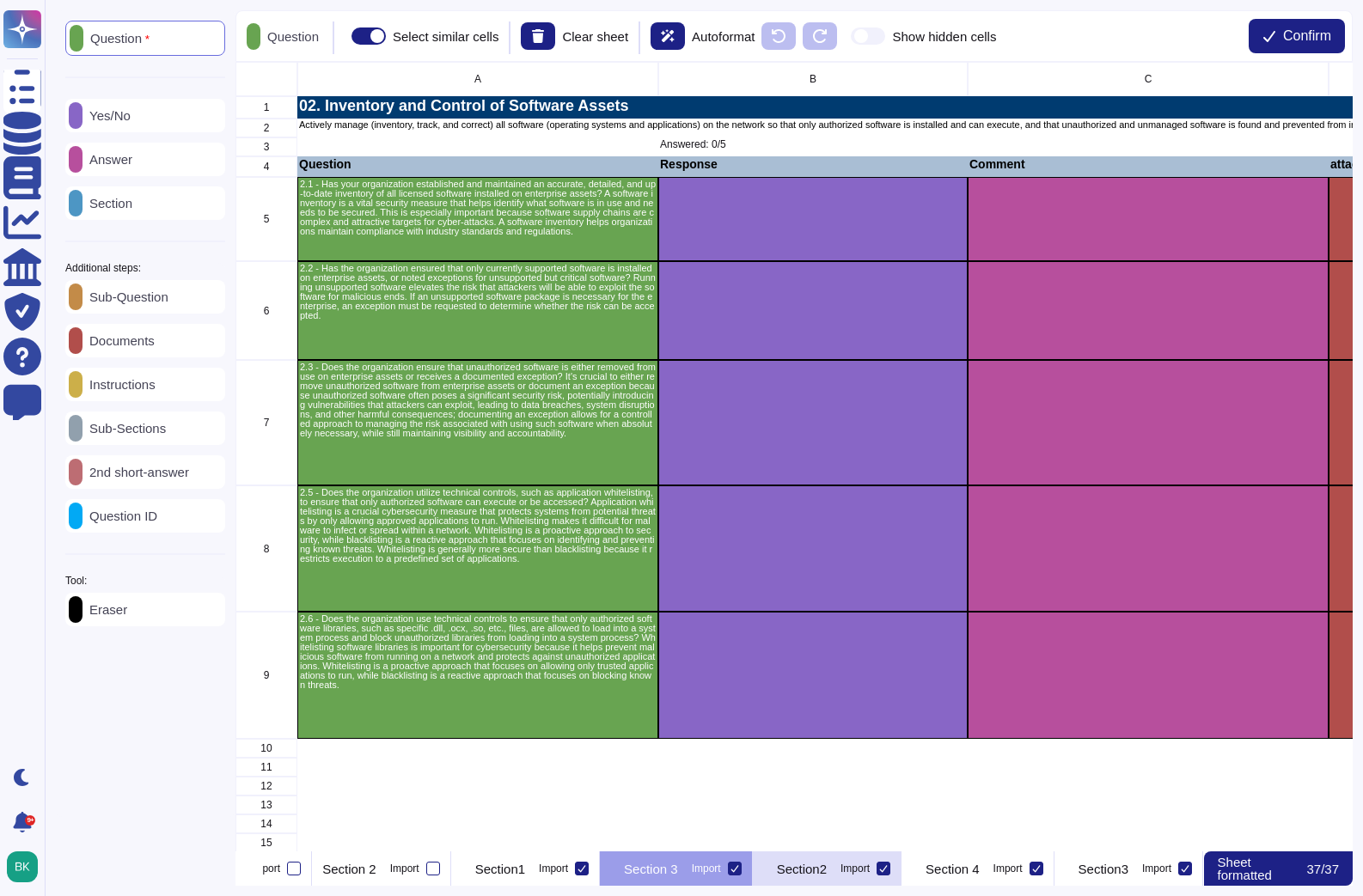
scroll to position [0, 401]
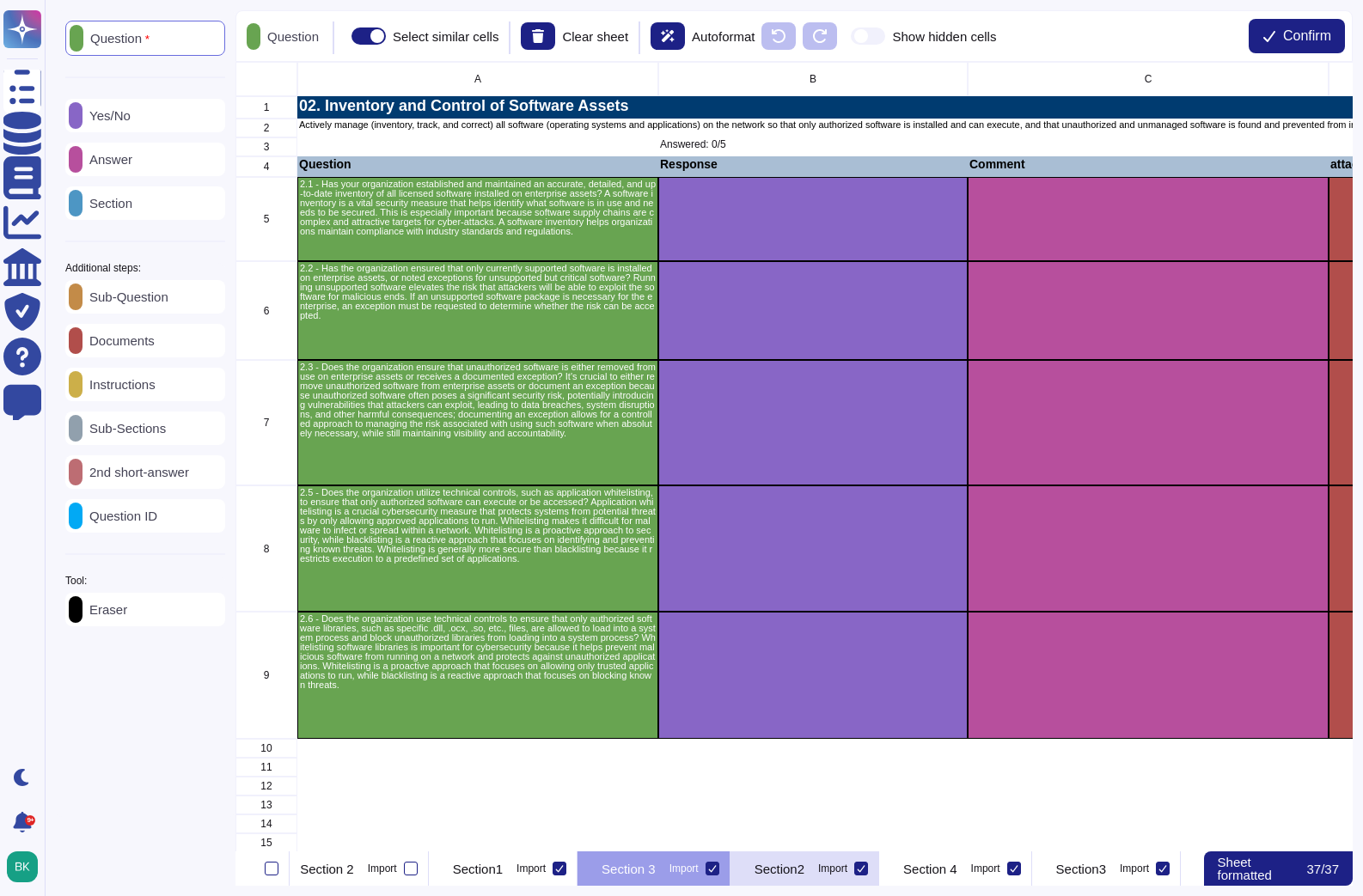
click at [719, 869] on div at bounding box center [712, 869] width 14 height 14
click at [0, 0] on input "Import" at bounding box center [0, 0] width 0 height 0
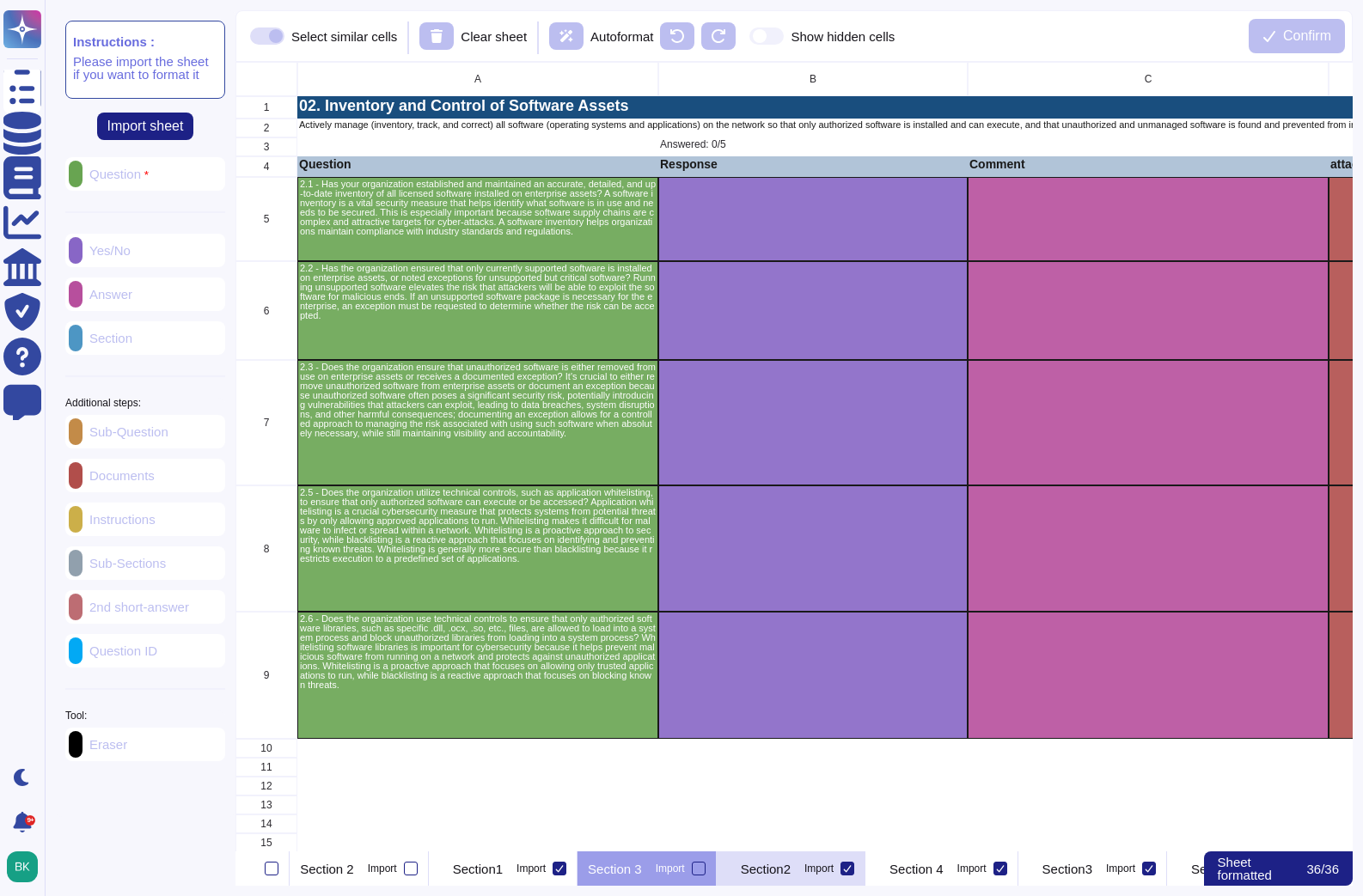
click at [865, 866] on div "Section2 Import" at bounding box center [791, 869] width 149 height 35
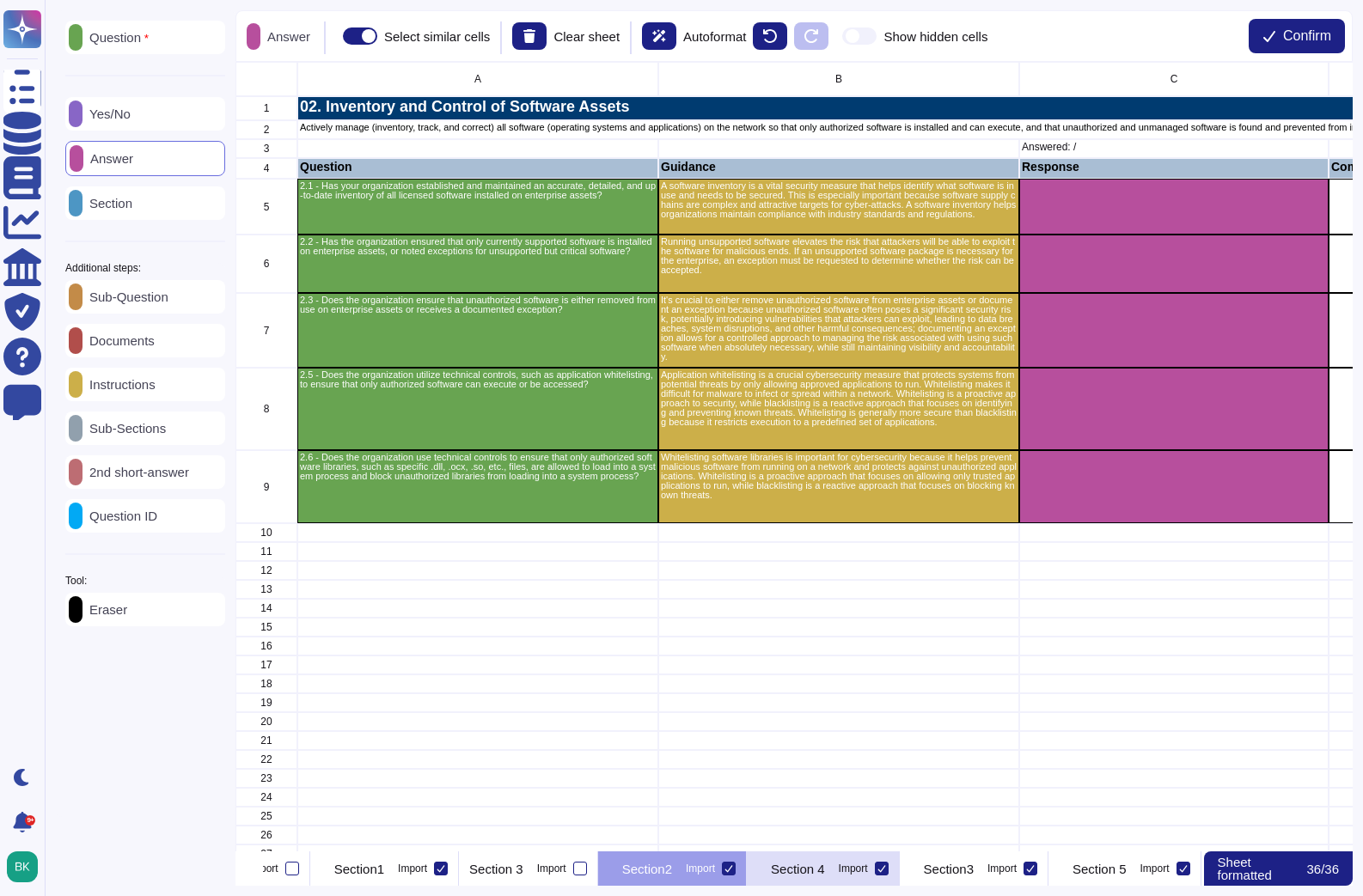
scroll to position [0, 543]
click at [802, 874] on p "Section 4" at bounding box center [775, 870] width 55 height 13
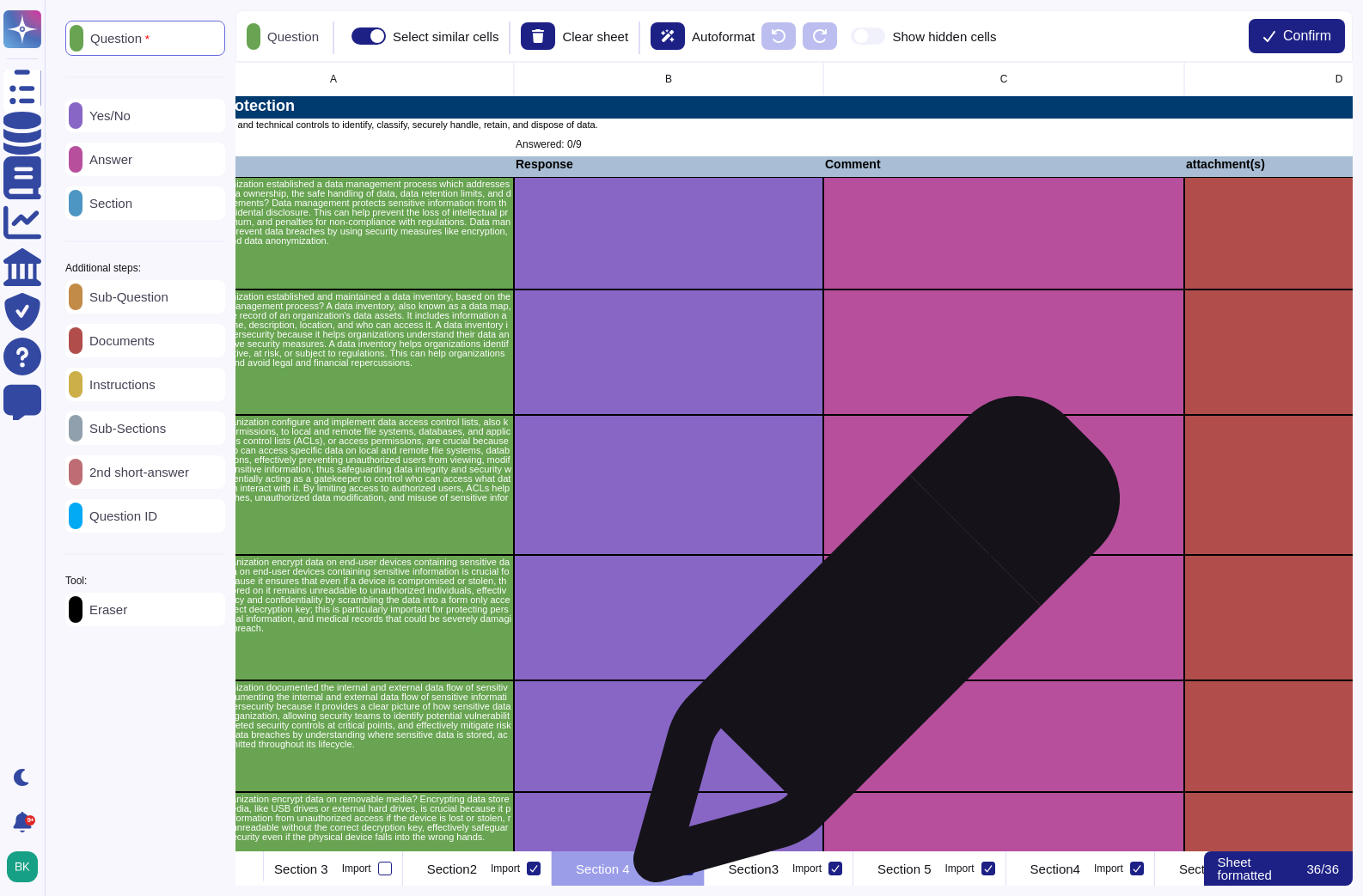
scroll to position [0, 143]
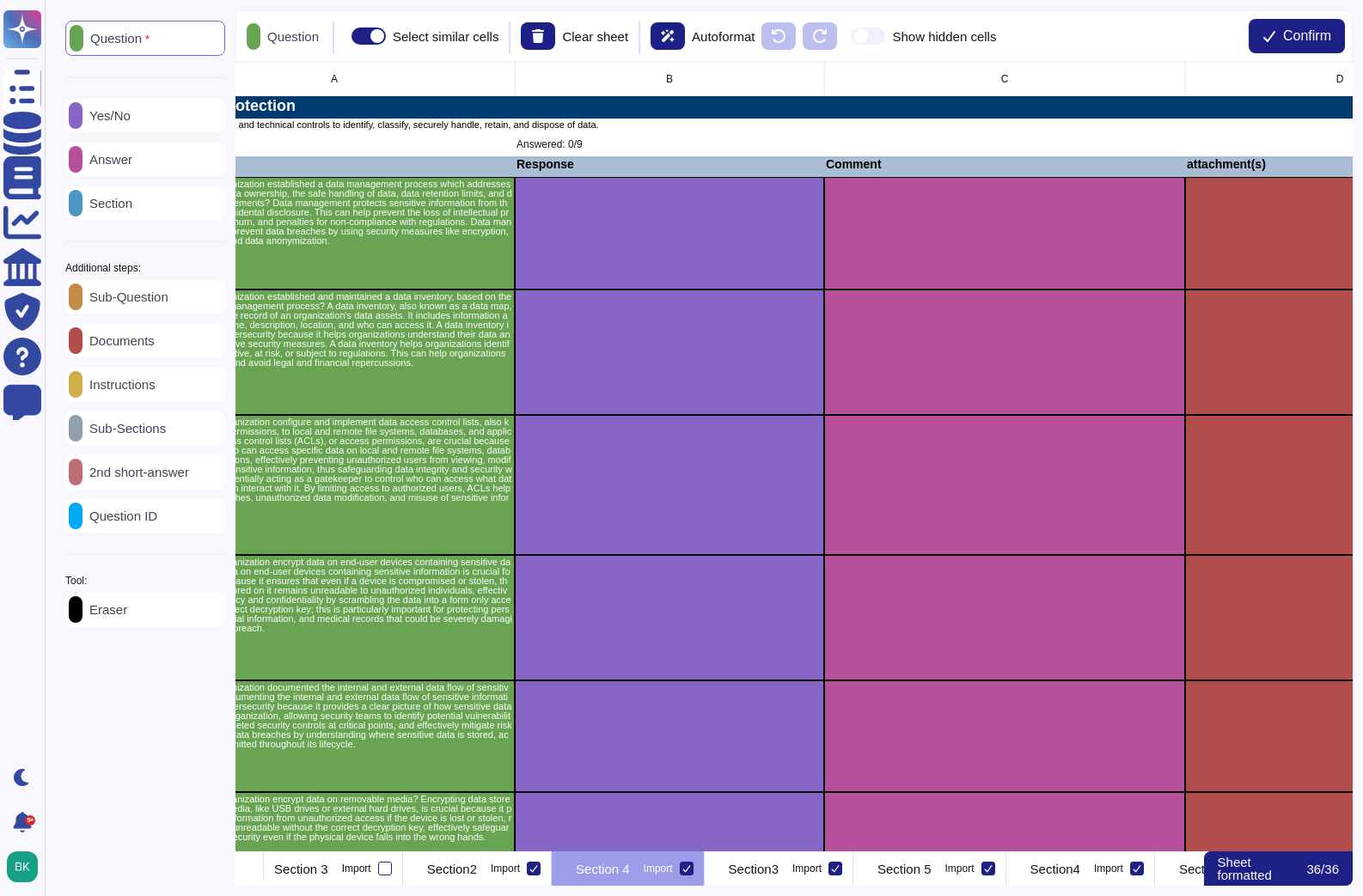
click at [691, 868] on icon at bounding box center [686, 868] width 8 height 8
click at [0, 0] on input "Import" at bounding box center [0, 0] width 0 height 0
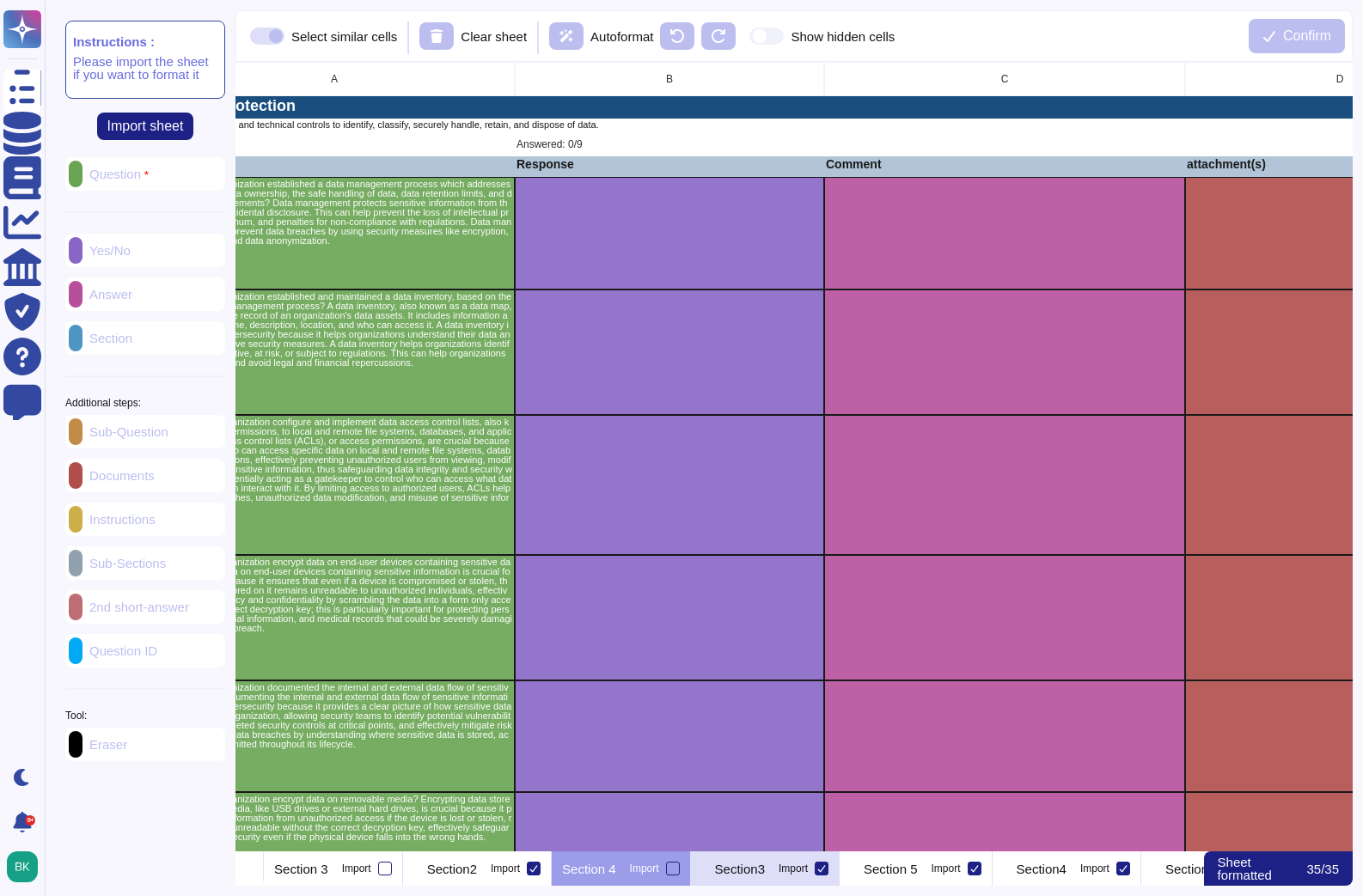
click at [840, 875] on div "Section3 Import" at bounding box center [765, 869] width 149 height 35
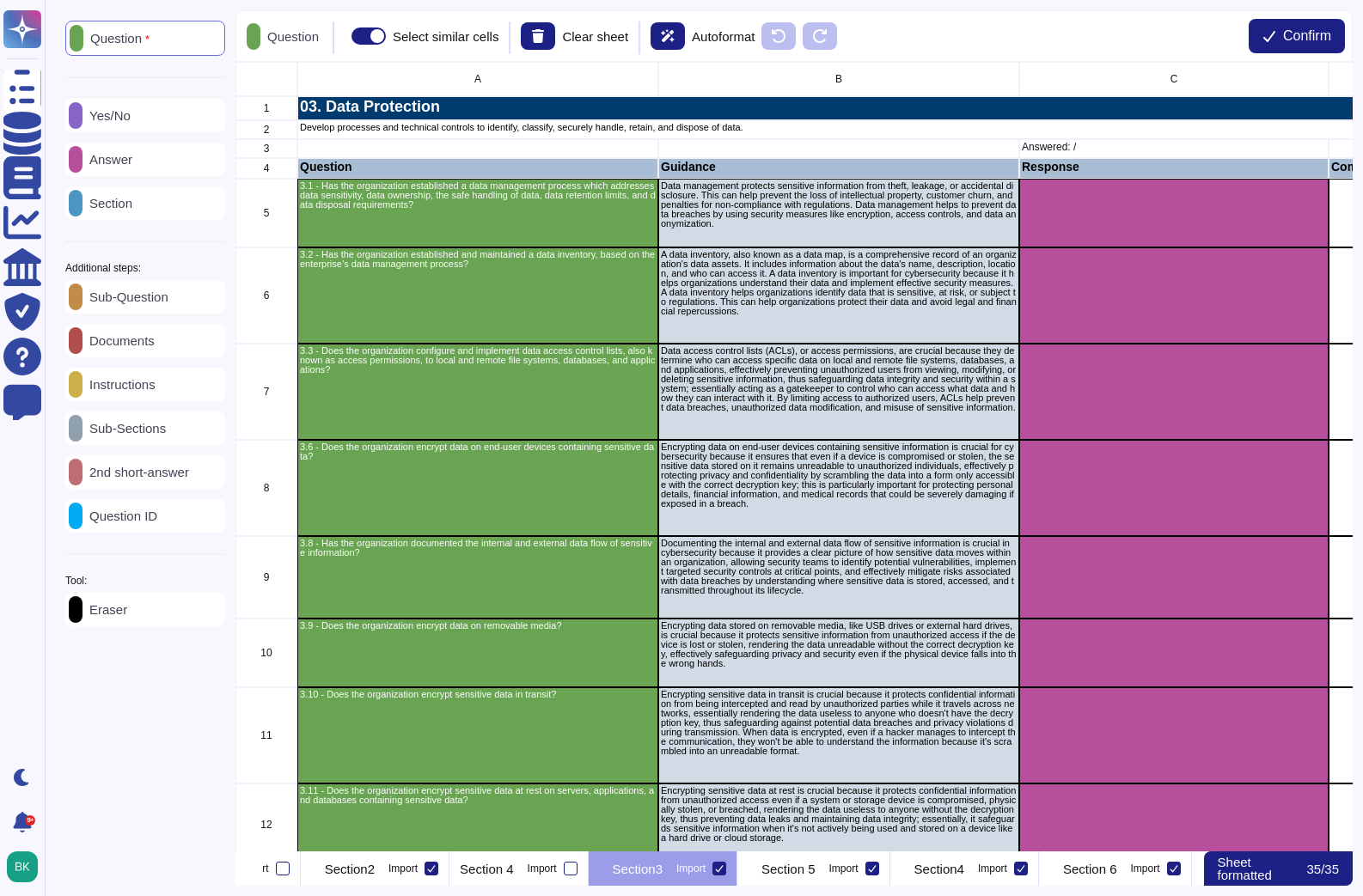
scroll to position [0, 857]
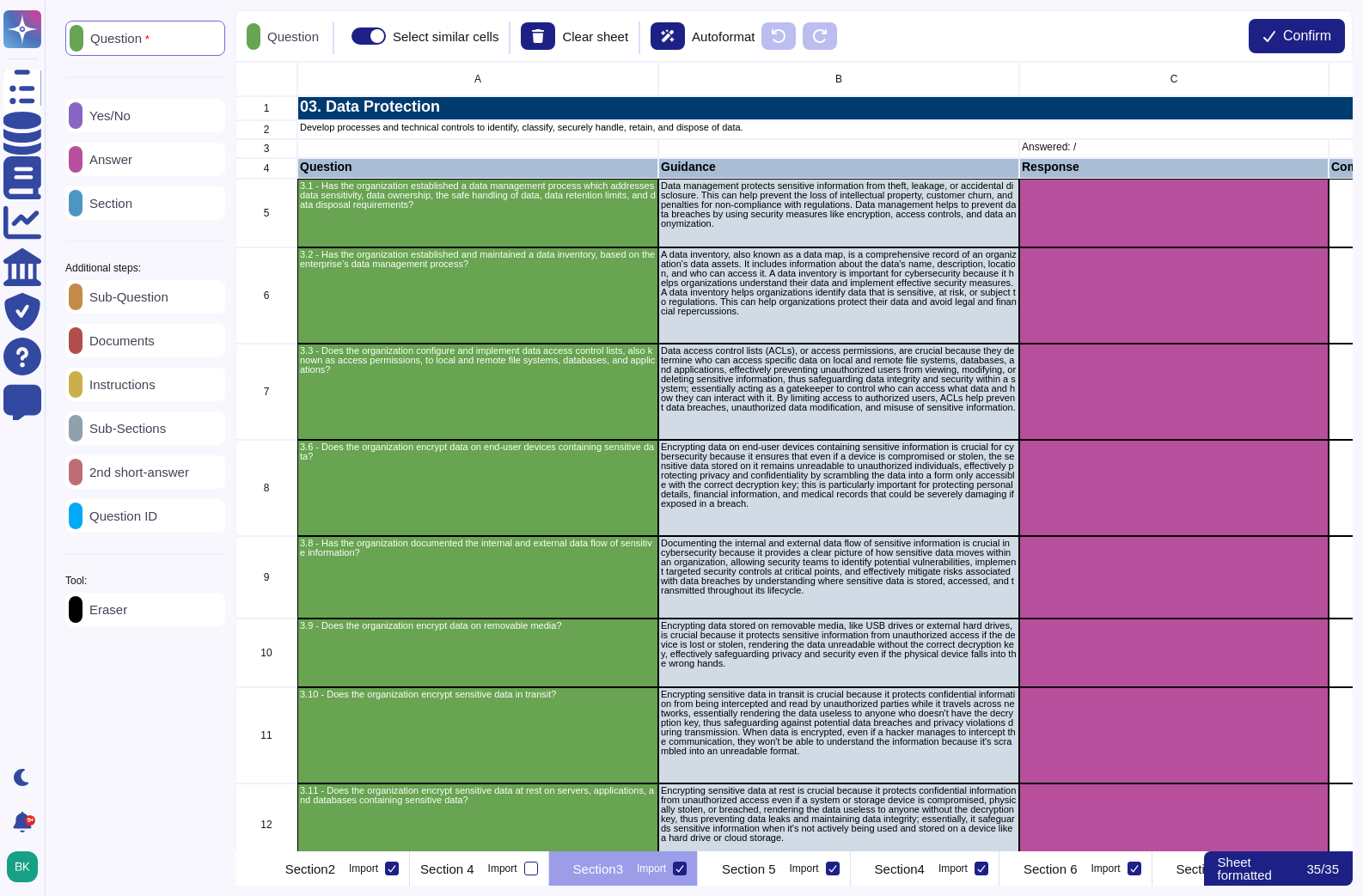
click at [155, 391] on p "Instructions" at bounding box center [120, 385] width 73 height 13
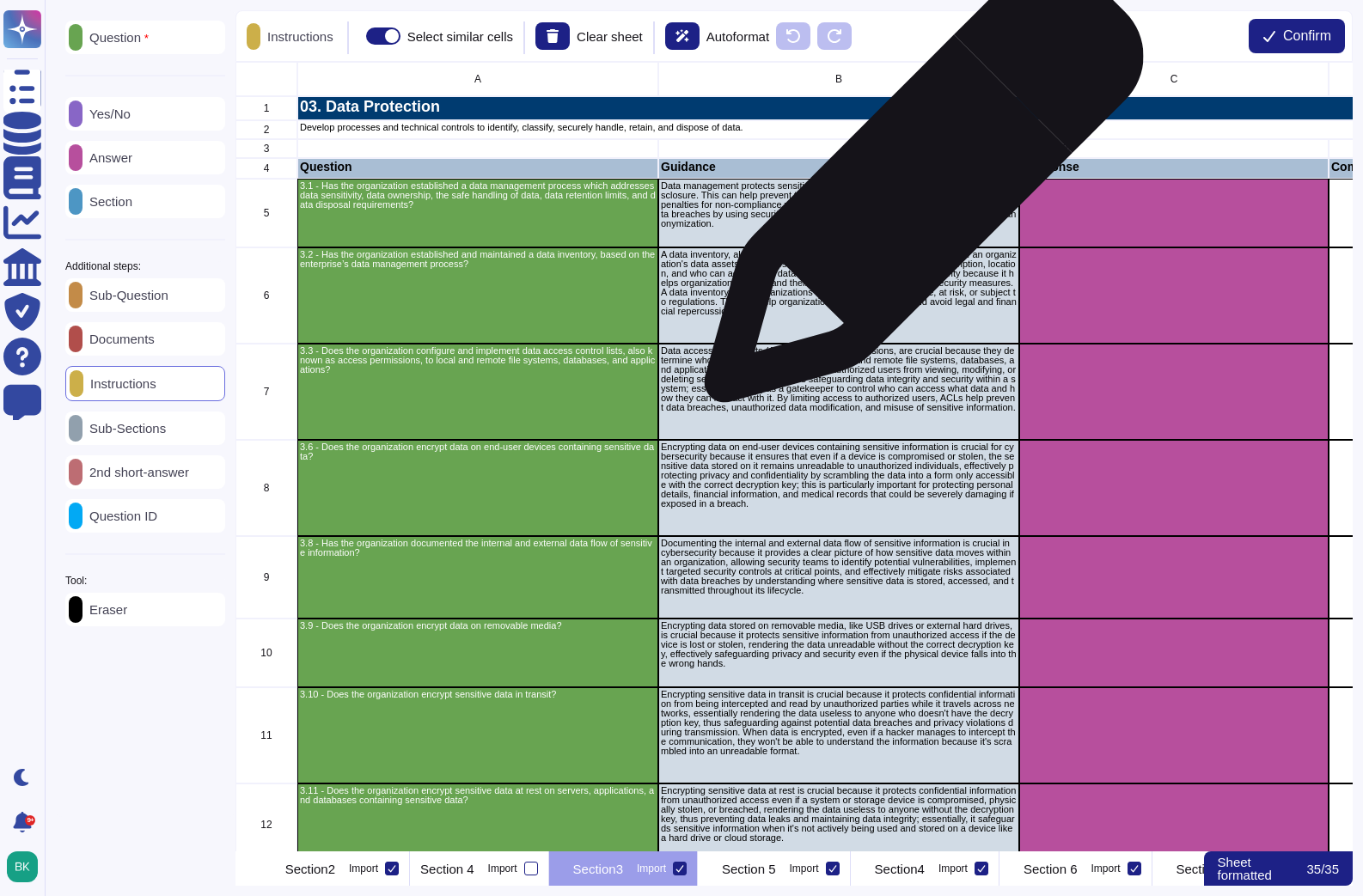
click at [918, 192] on p "Data management protects sensitive information from theft, leakage, or accident…" at bounding box center [839, 205] width 356 height 47
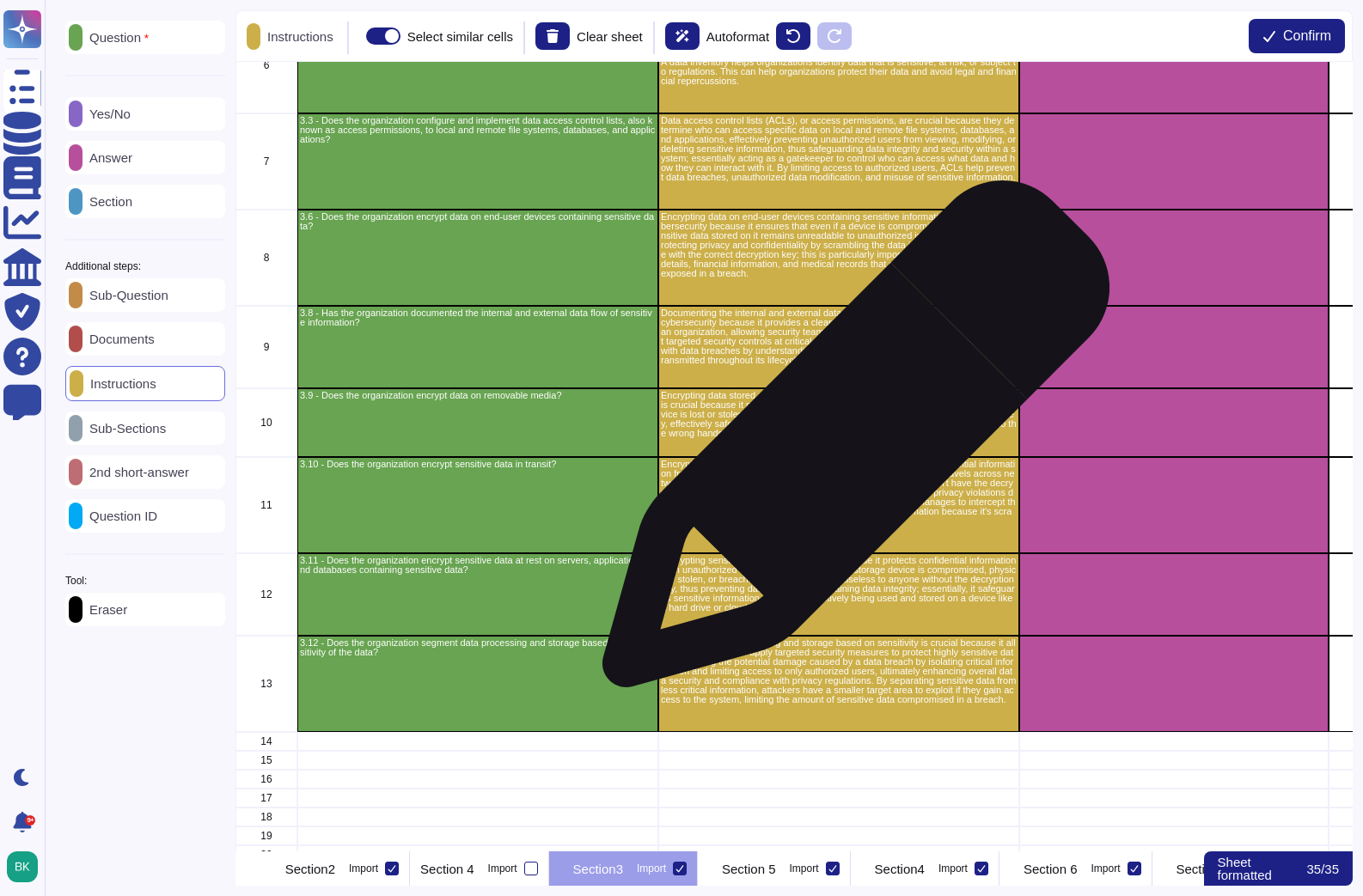
scroll to position [232, 0]
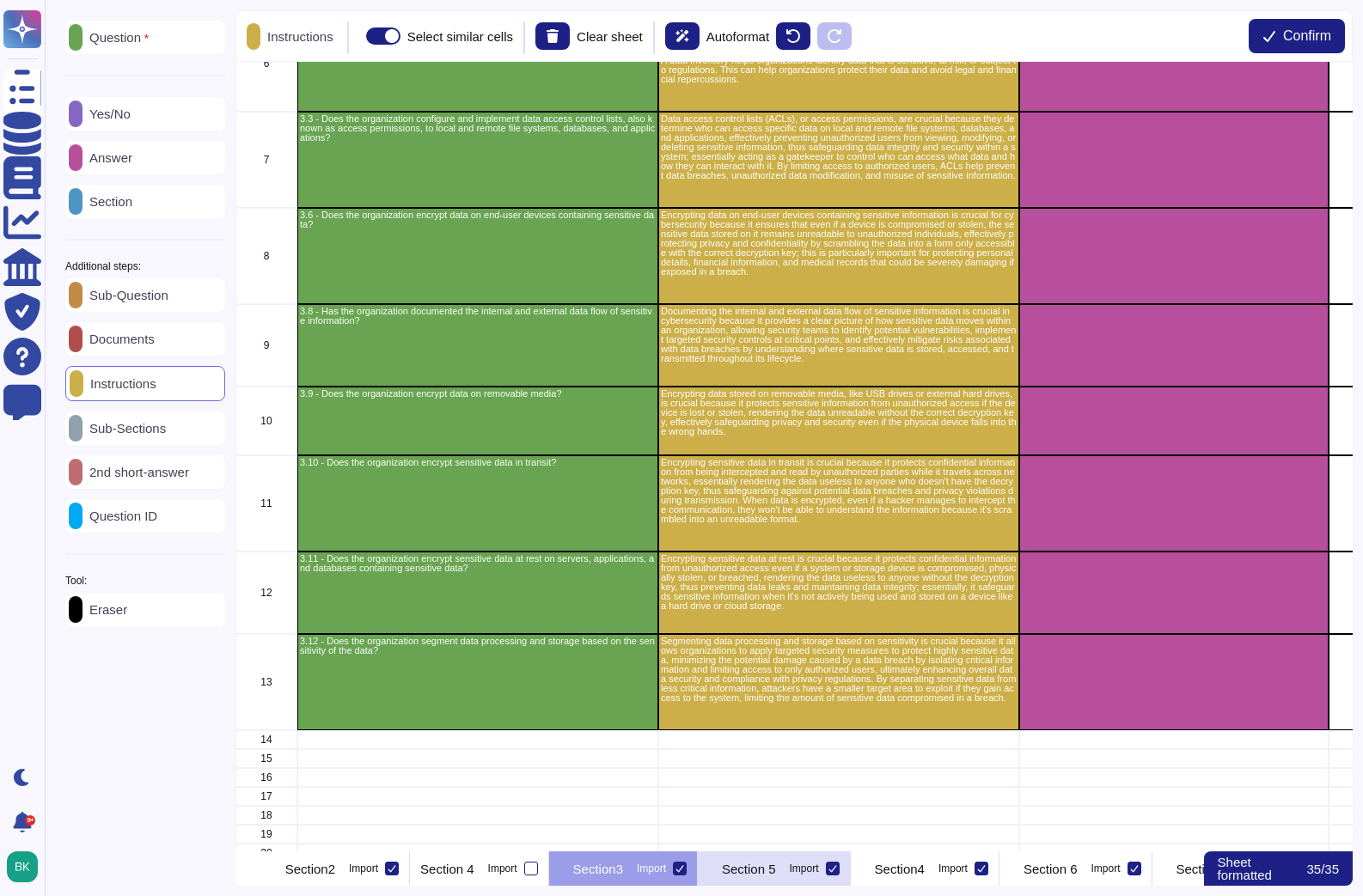
click at [837, 868] on icon at bounding box center [832, 868] width 8 height 8
click at [0, 0] on input "Import" at bounding box center [0, 0] width 0 height 0
click at [911, 872] on p "Section4" at bounding box center [886, 870] width 50 height 13
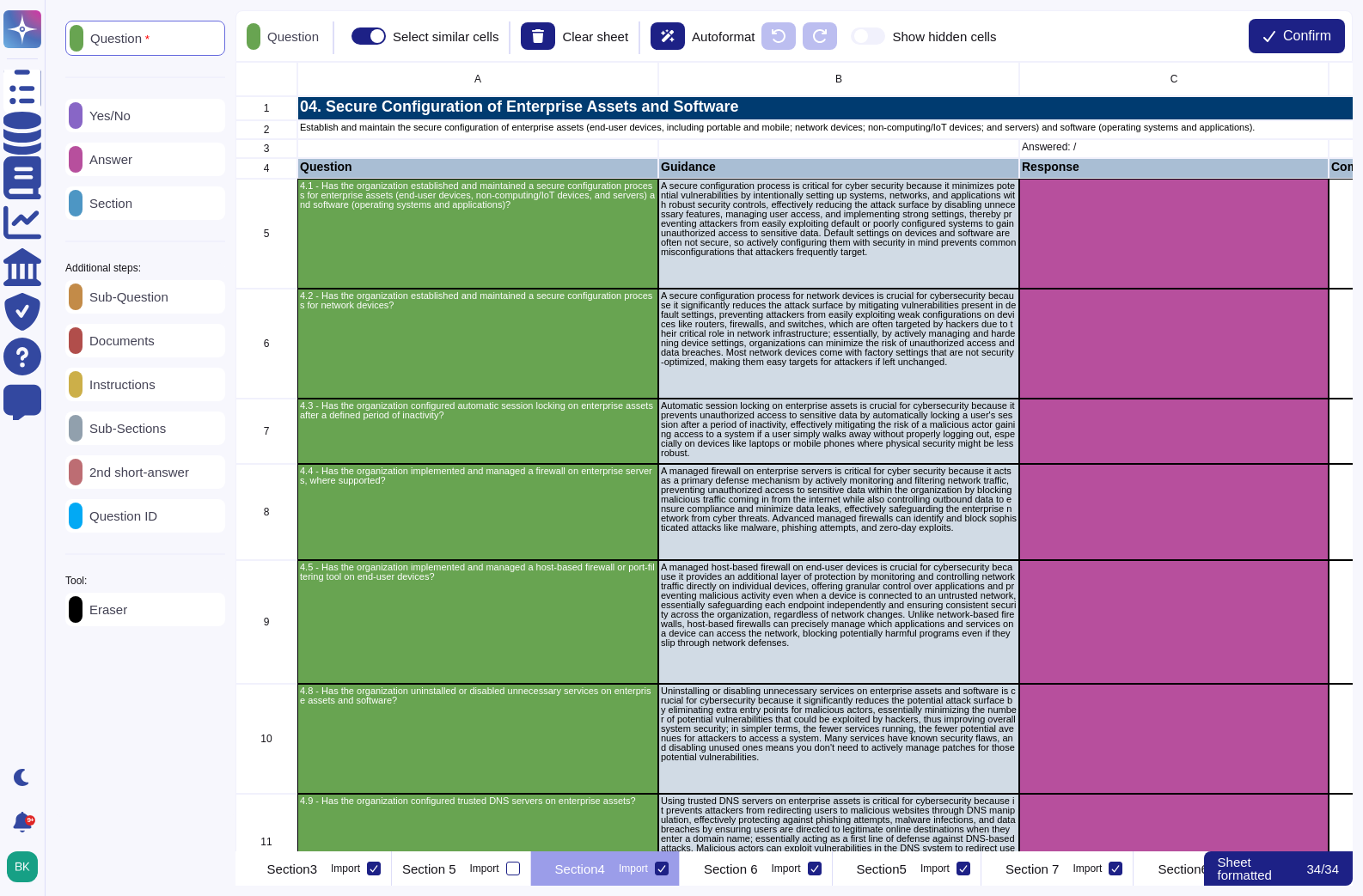
scroll to position [0, 1170]
click at [142, 391] on p "Instructions" at bounding box center [120, 385] width 73 height 13
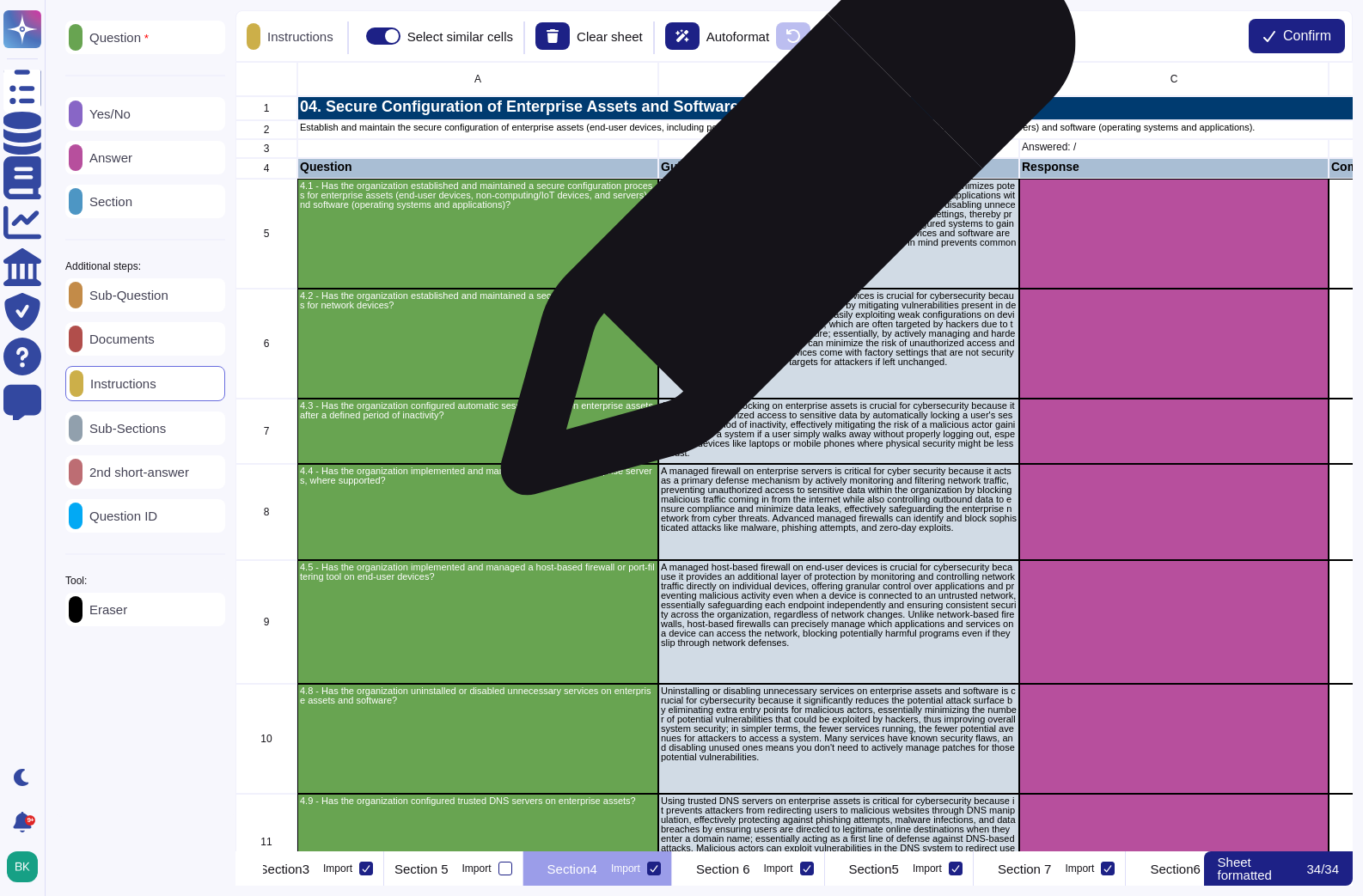
click at [783, 216] on p "A secure configuration process is critical for cyber security because it minimi…" at bounding box center [839, 219] width 356 height 75
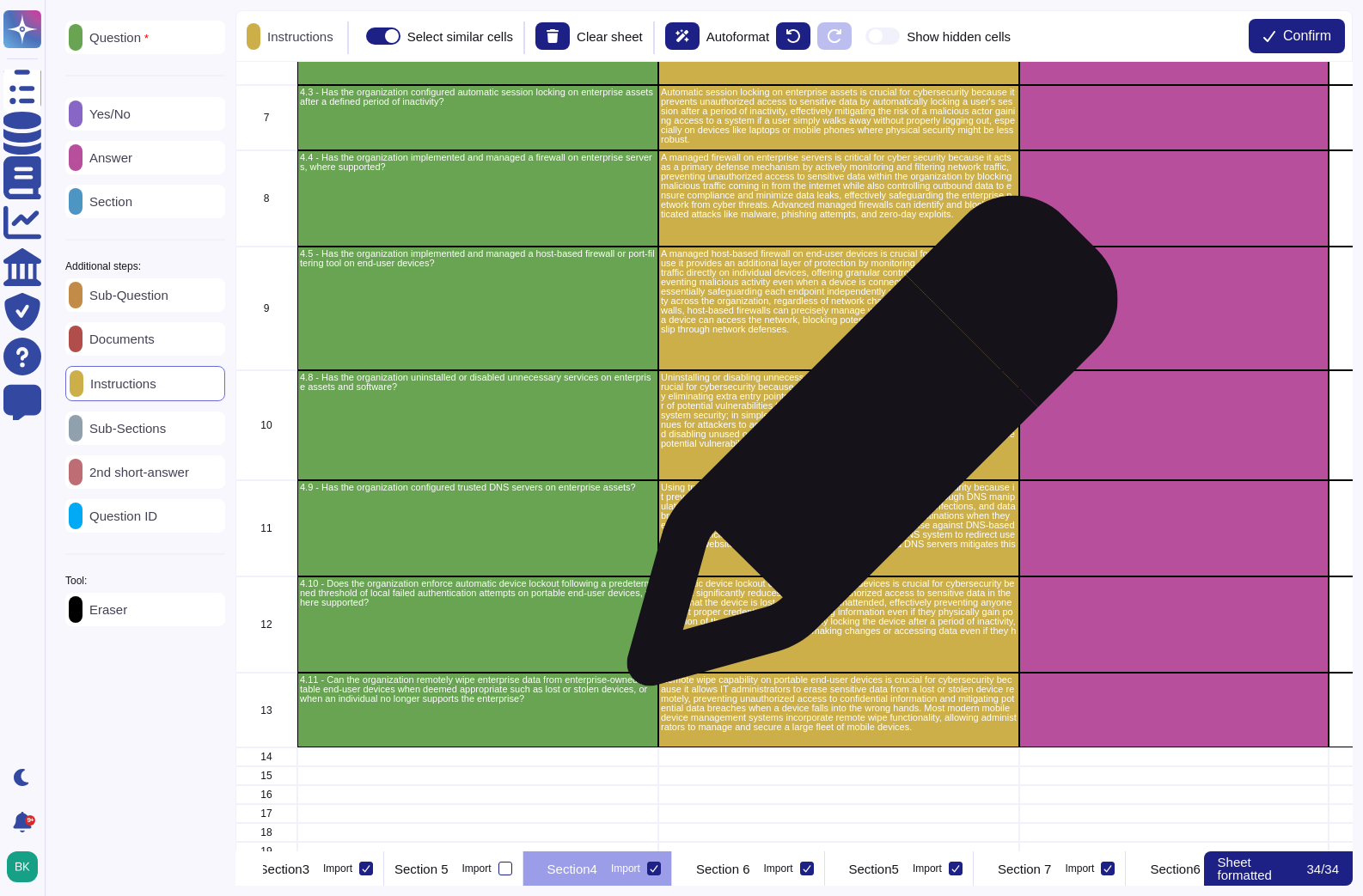
scroll to position [328, 0]
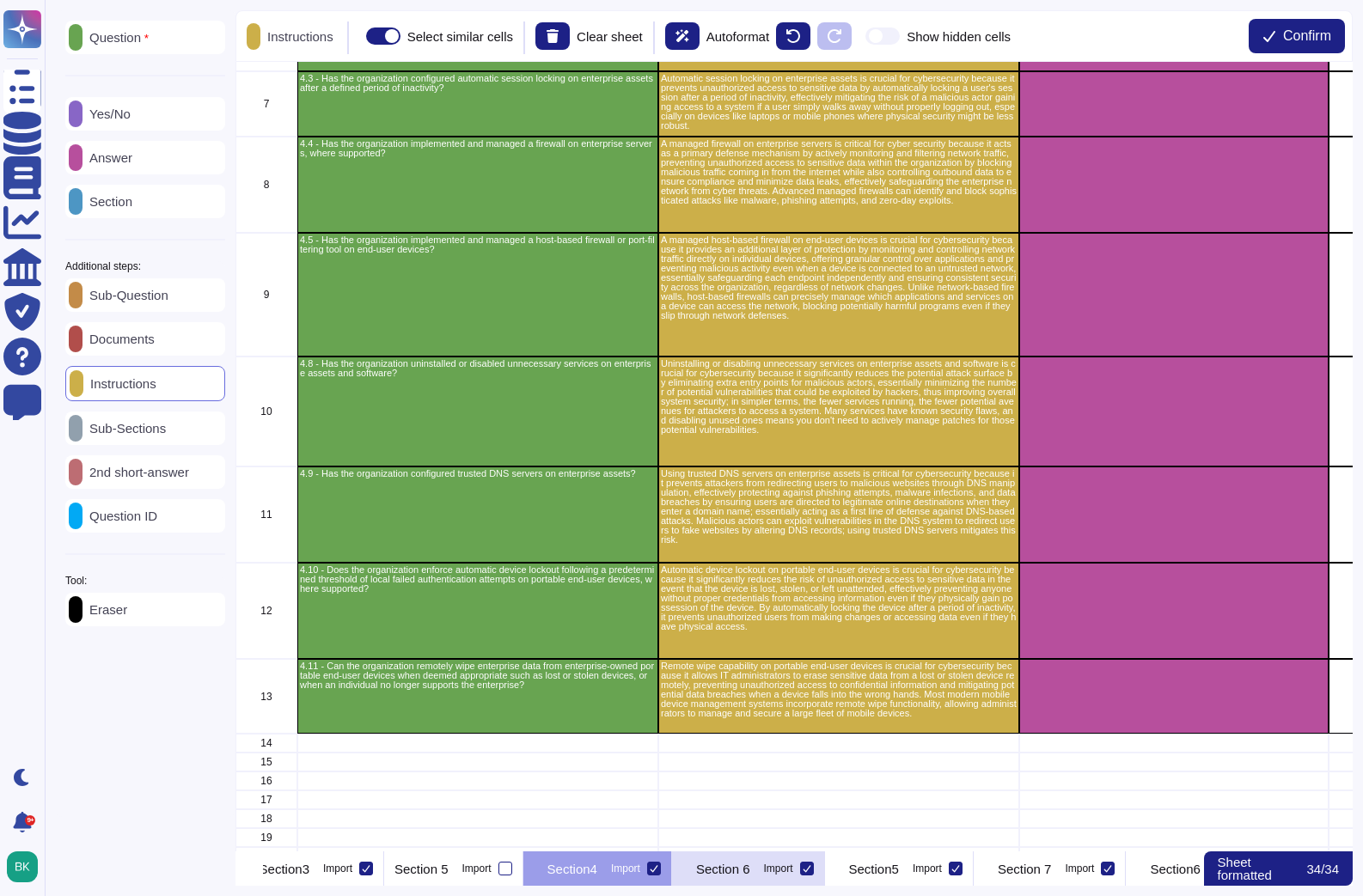
click at [750, 874] on p "Section 6" at bounding box center [723, 870] width 55 height 13
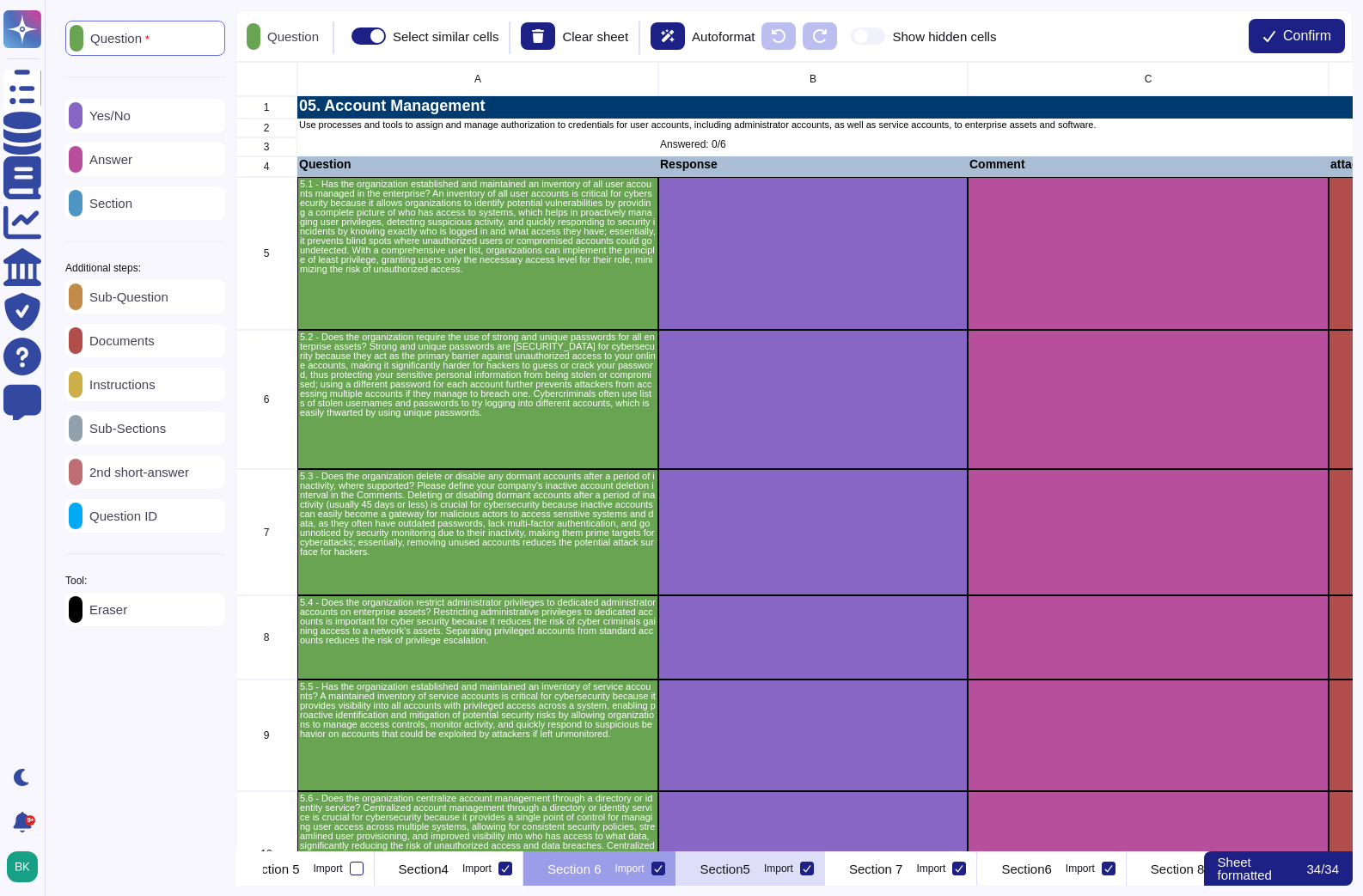
scroll to position [0, 1342]
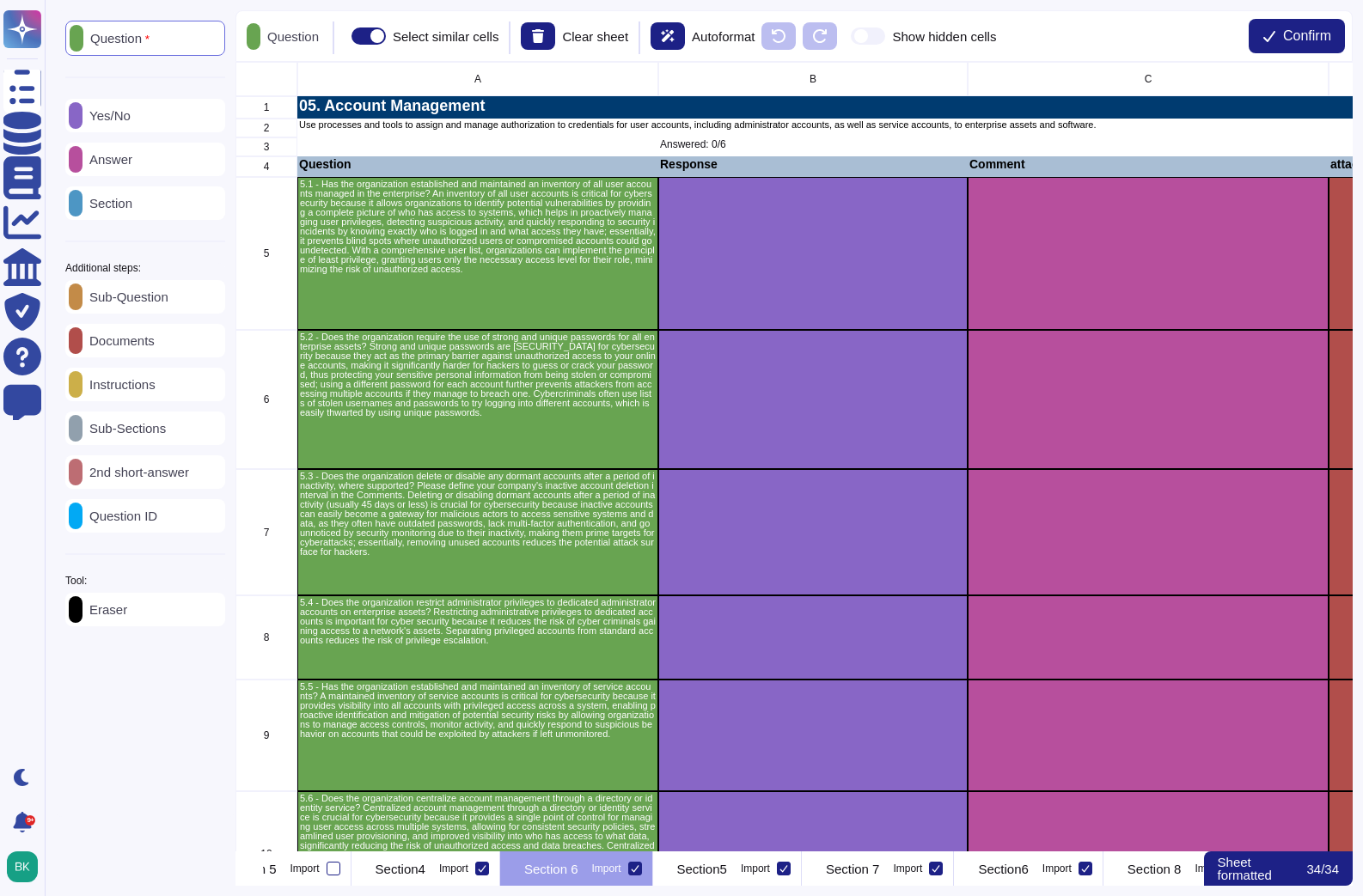
click at [639, 868] on icon at bounding box center [634, 868] width 8 height 8
click at [0, 0] on input "Import" at bounding box center [0, 0] width 0 height 0
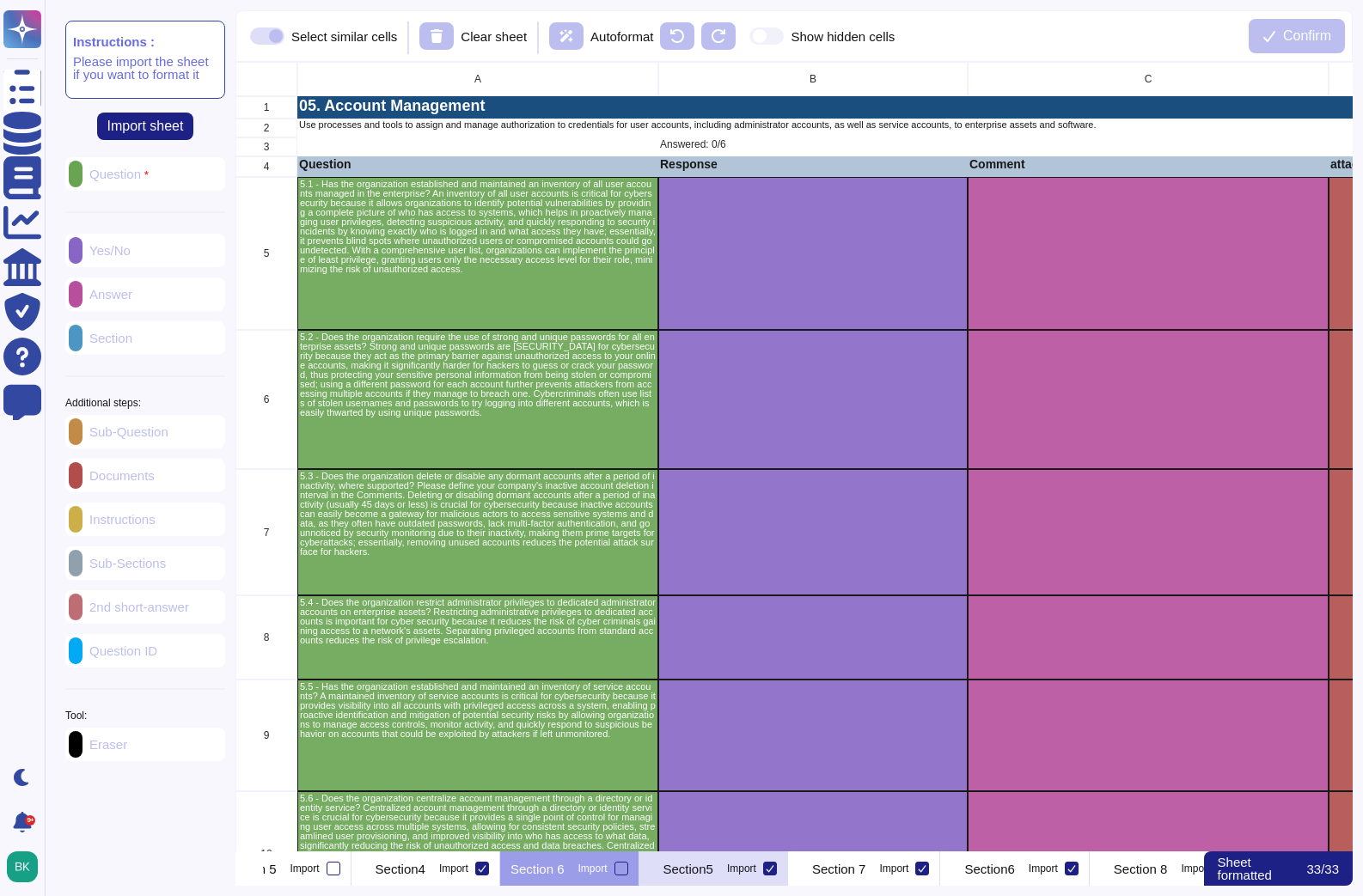
click at [714, 871] on p "Section5" at bounding box center [688, 870] width 50 height 13
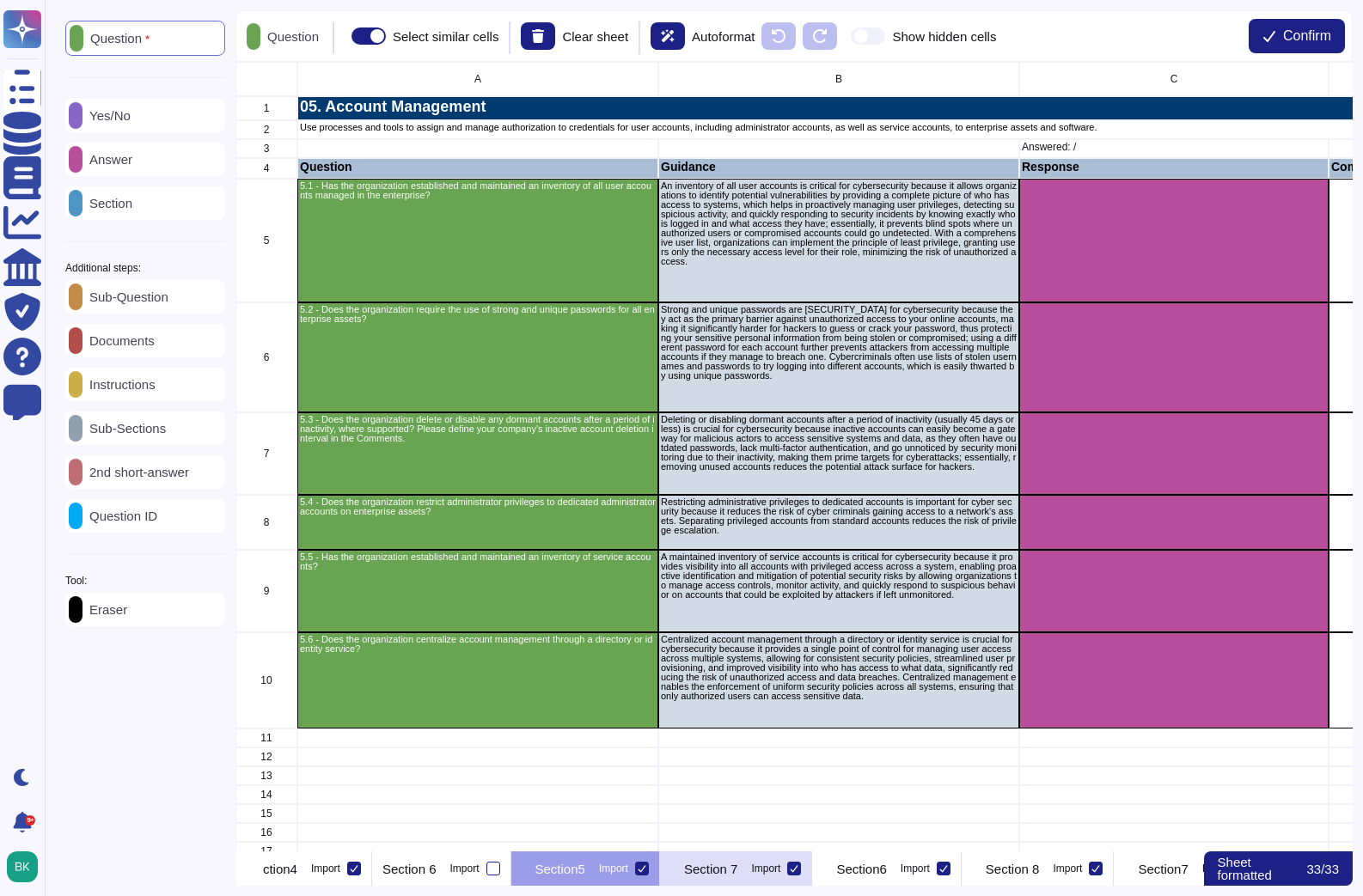
scroll to position [0, 1484]
click at [140, 379] on div "Instructions" at bounding box center [145, 385] width 160 height 34
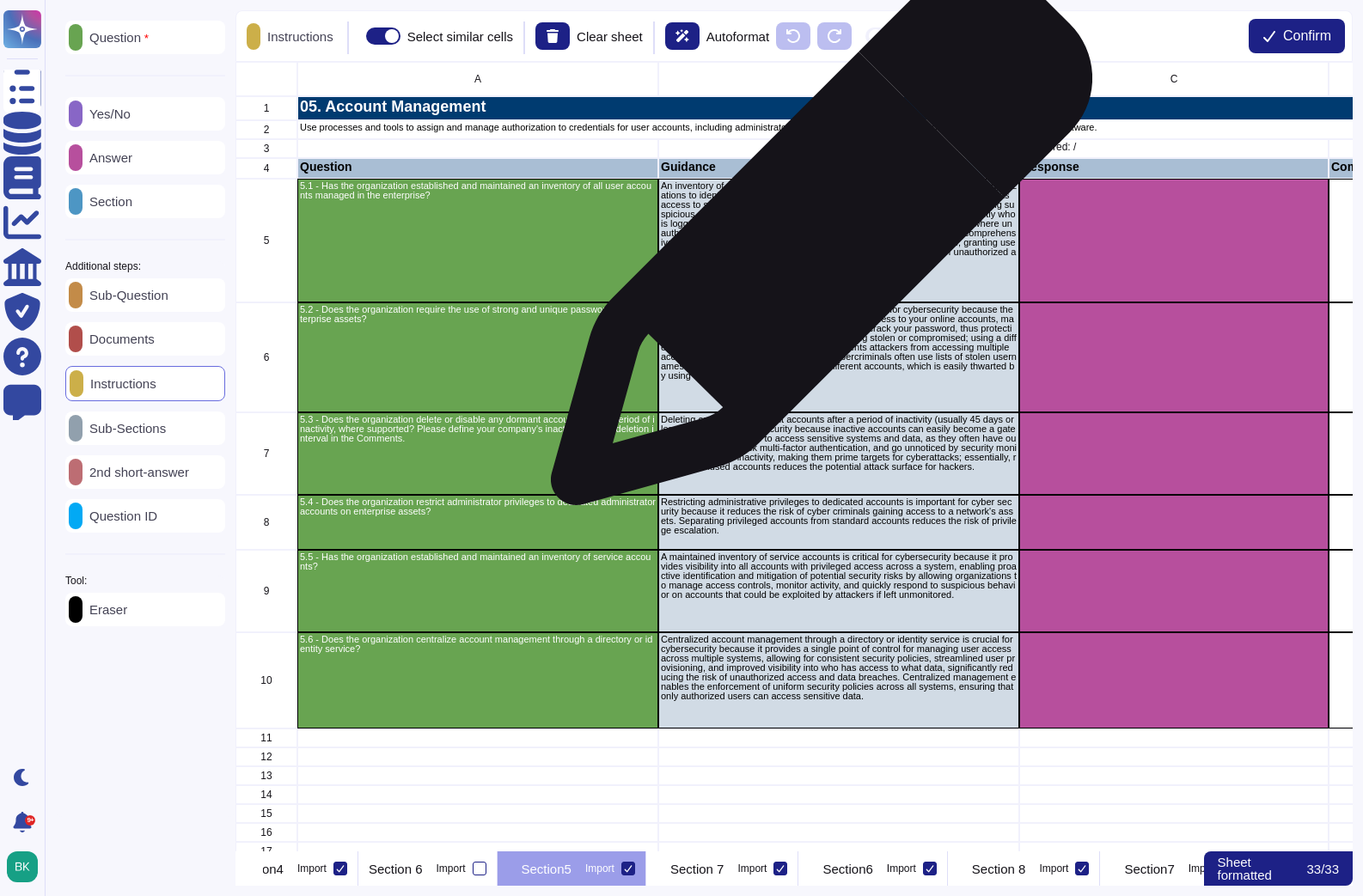
click at [821, 242] on p "An inventory of all user accounts is critical for cybersecurity because it allo…" at bounding box center [839, 224] width 356 height 85
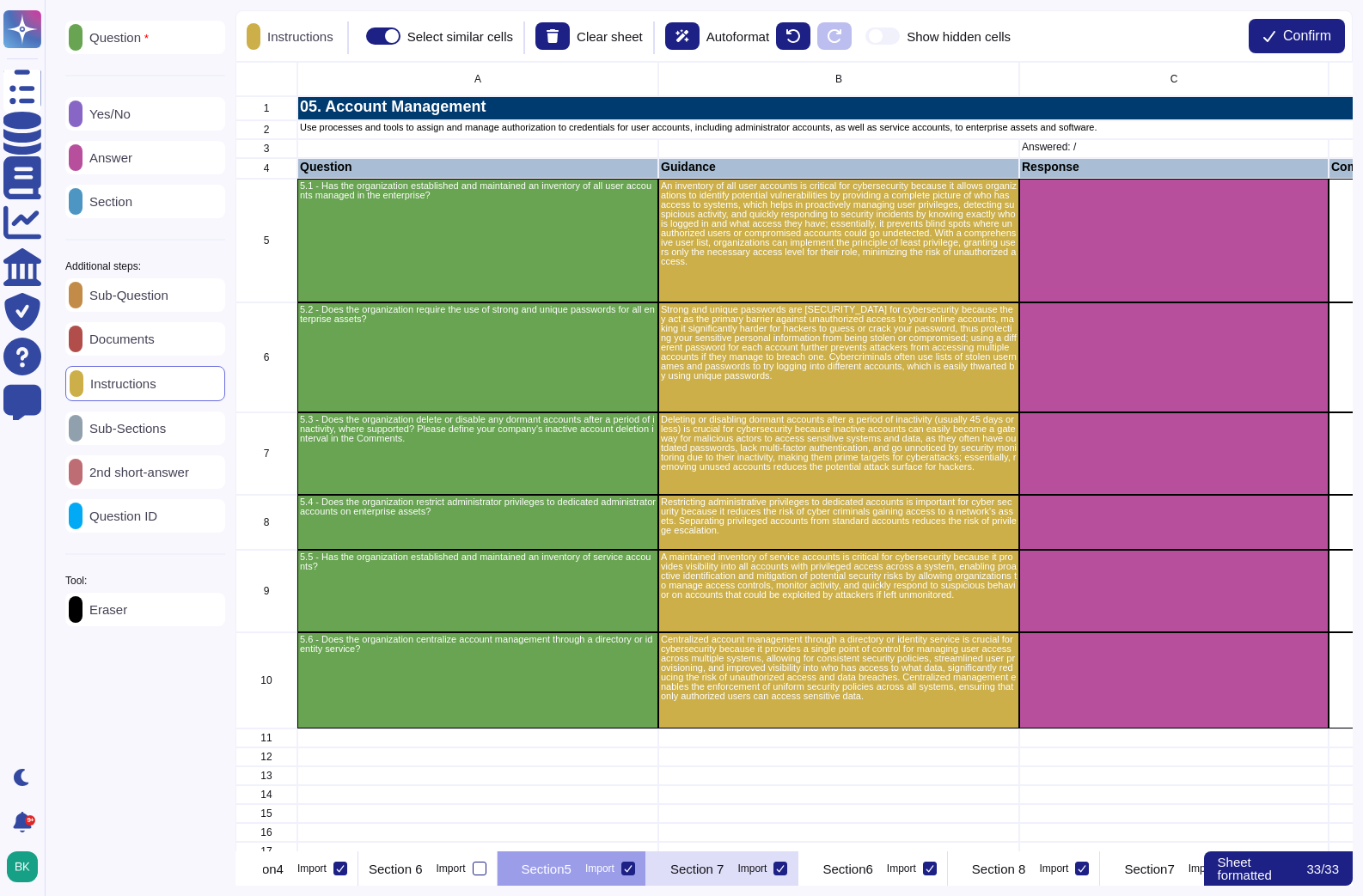
click at [799, 882] on div "Section 7 Import" at bounding box center [722, 869] width 152 height 35
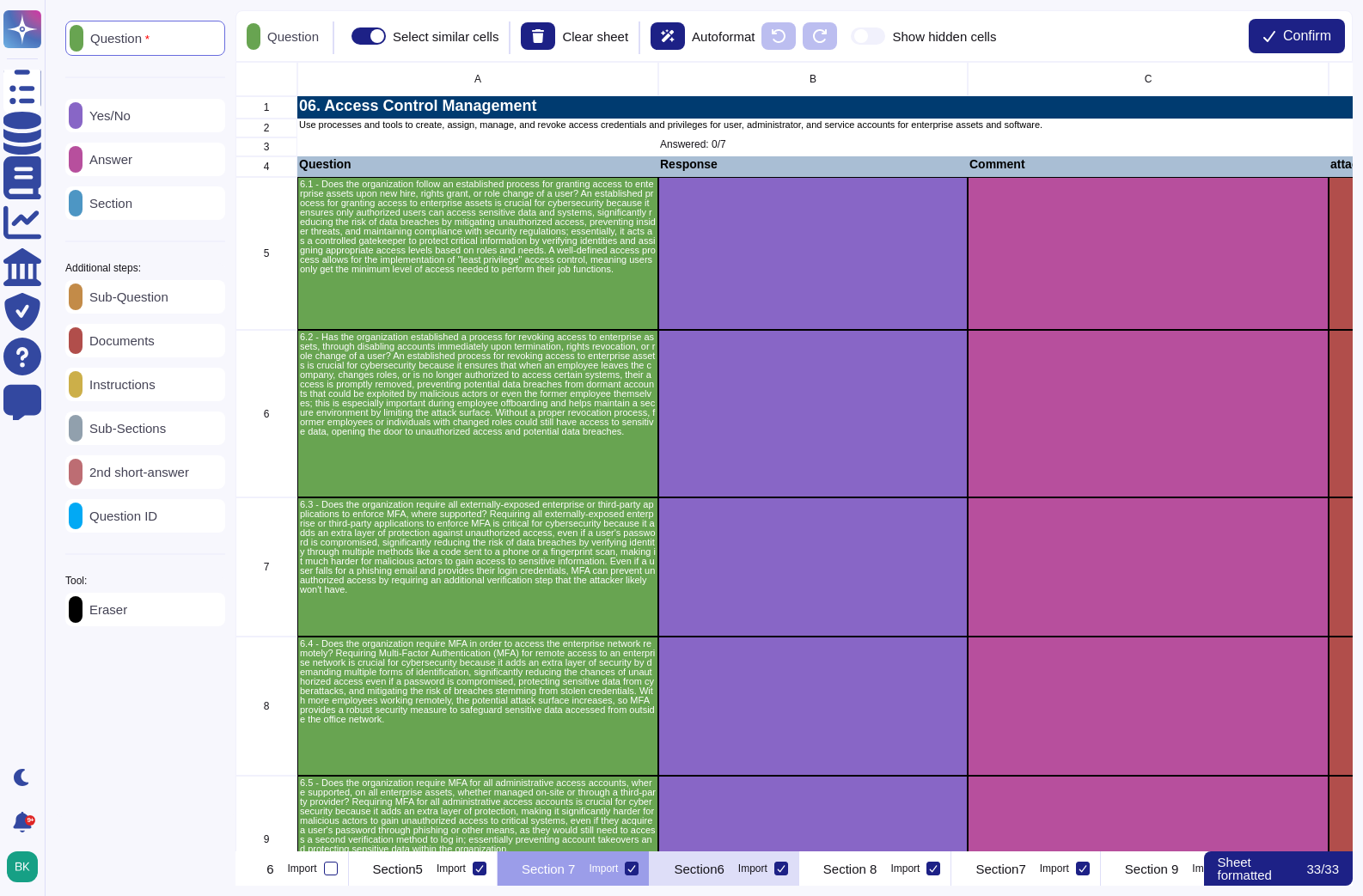
scroll to position [0, 1655]
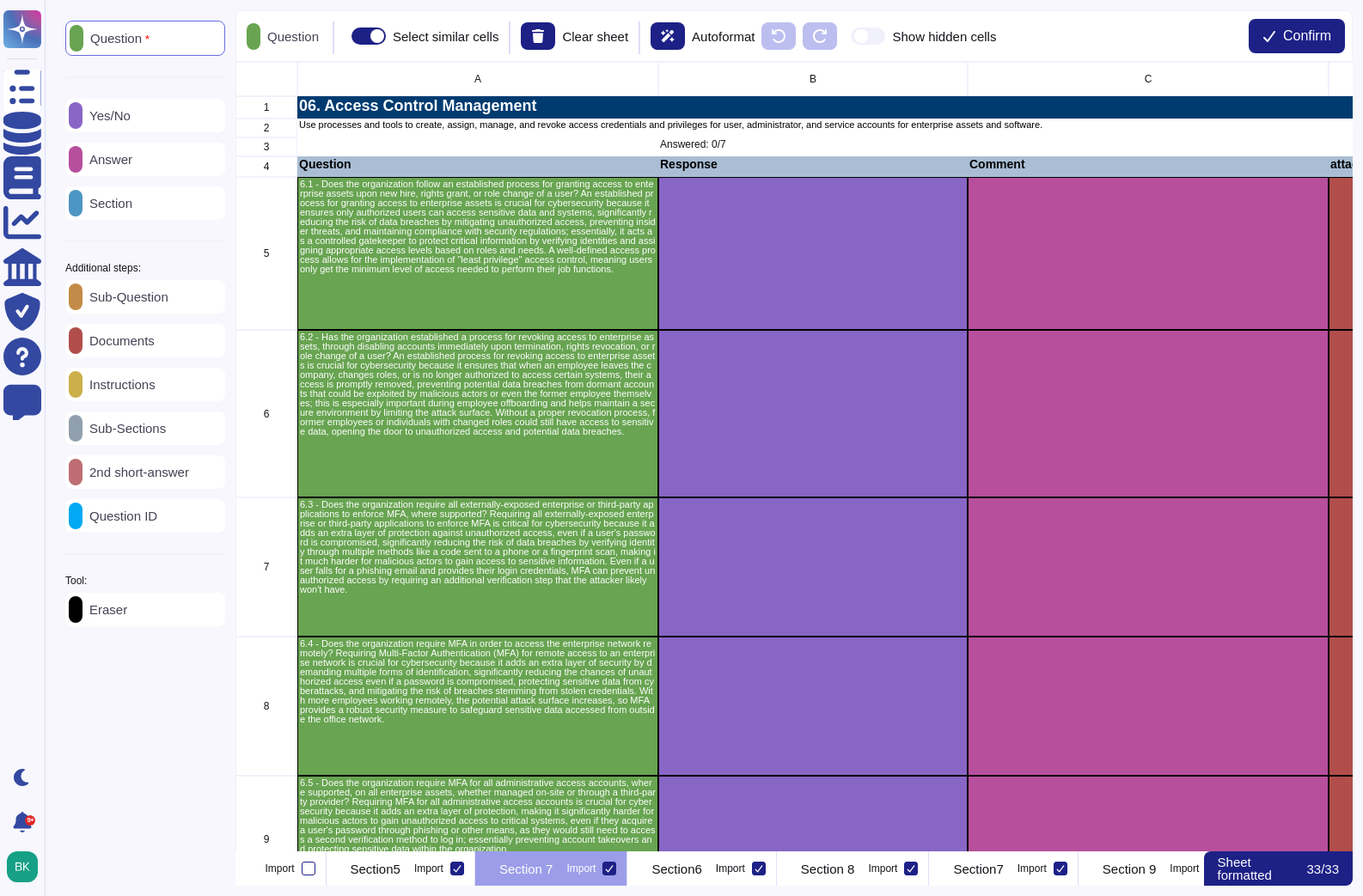
click at [614, 869] on icon at bounding box center [609, 868] width 8 height 8
click at [0, 0] on input "Import" at bounding box center [0, 0] width 0 height 0
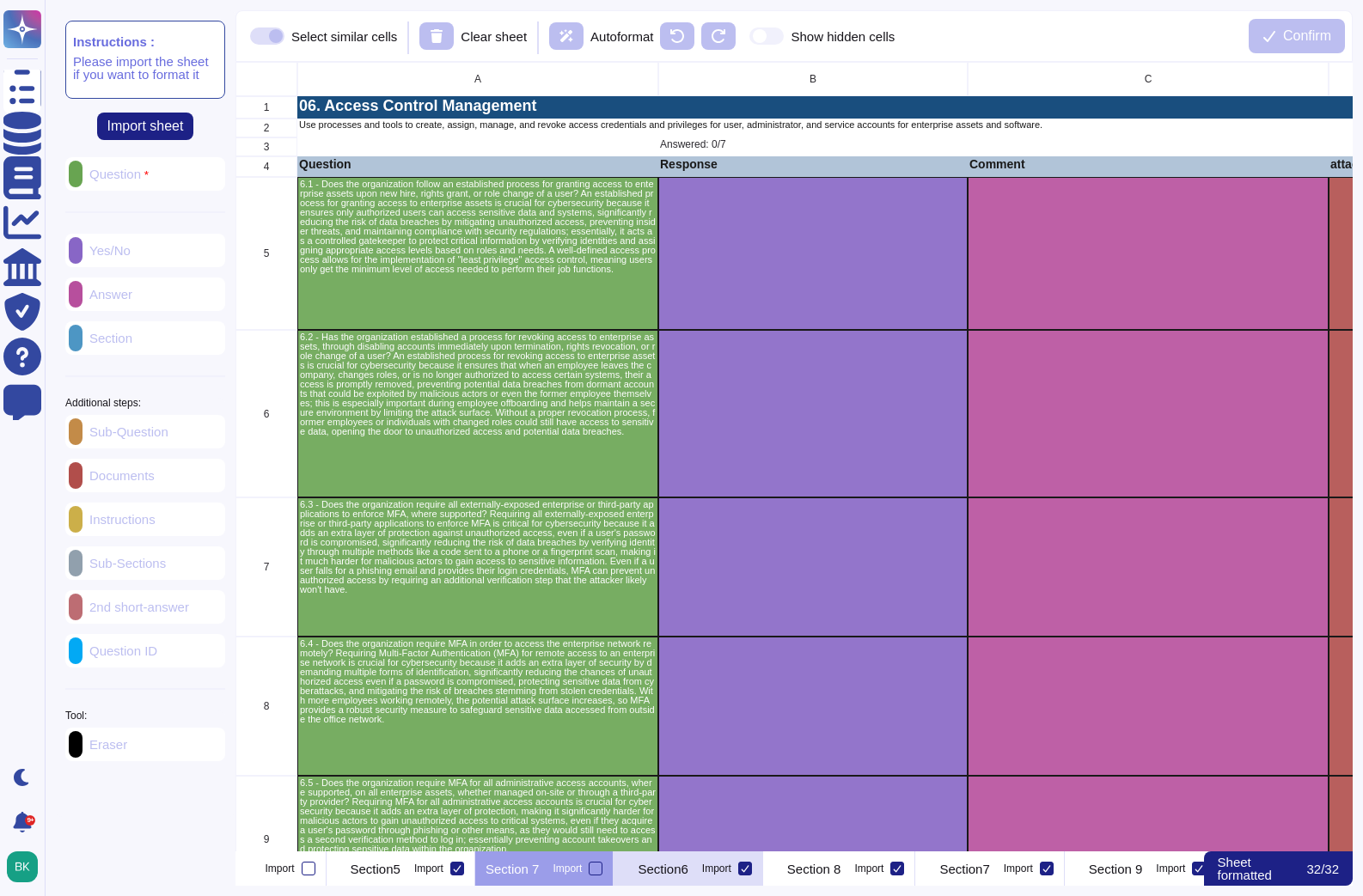
click at [687, 869] on p "Section6" at bounding box center [662, 870] width 50 height 13
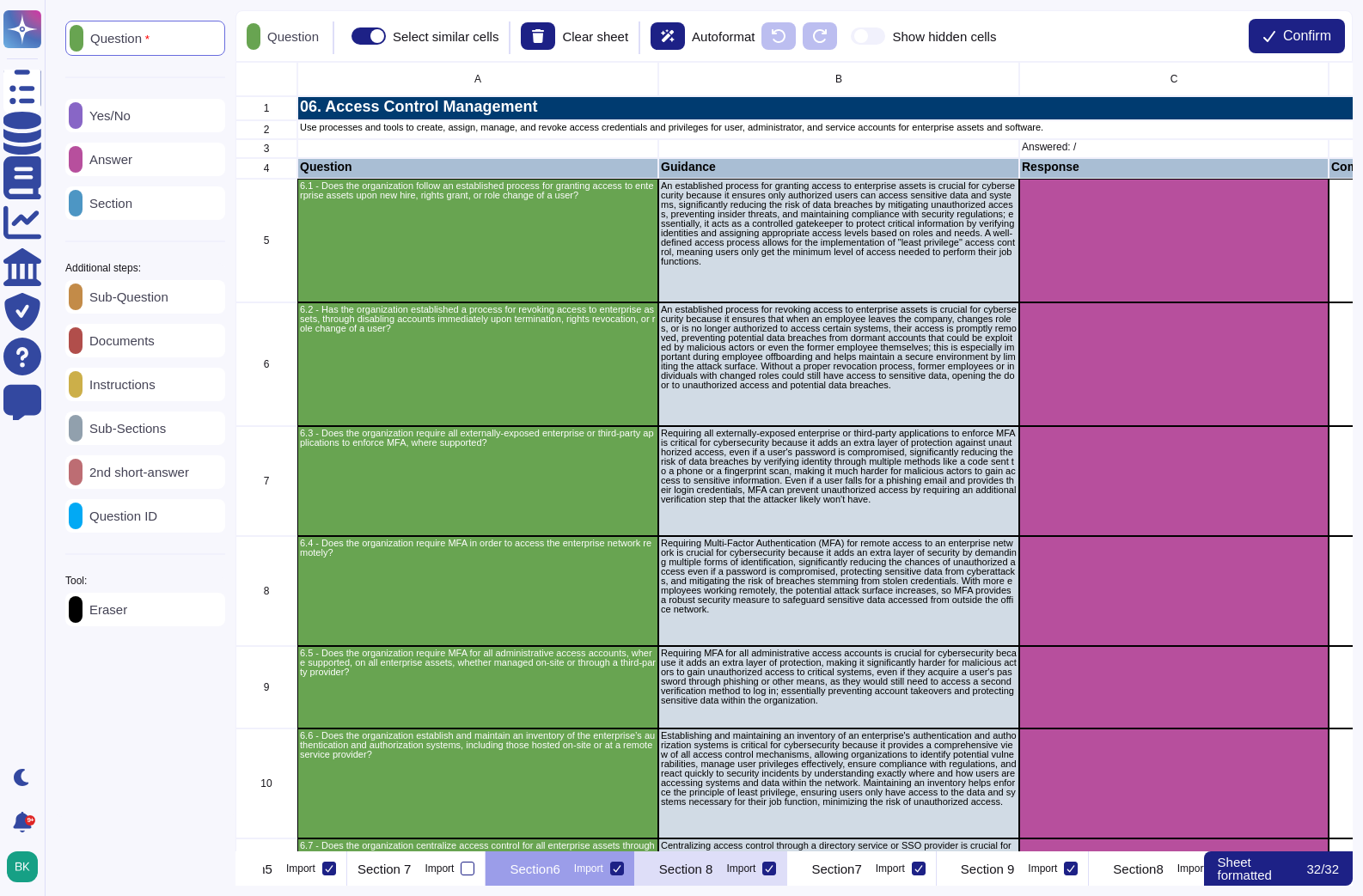
scroll to position [0, 1797]
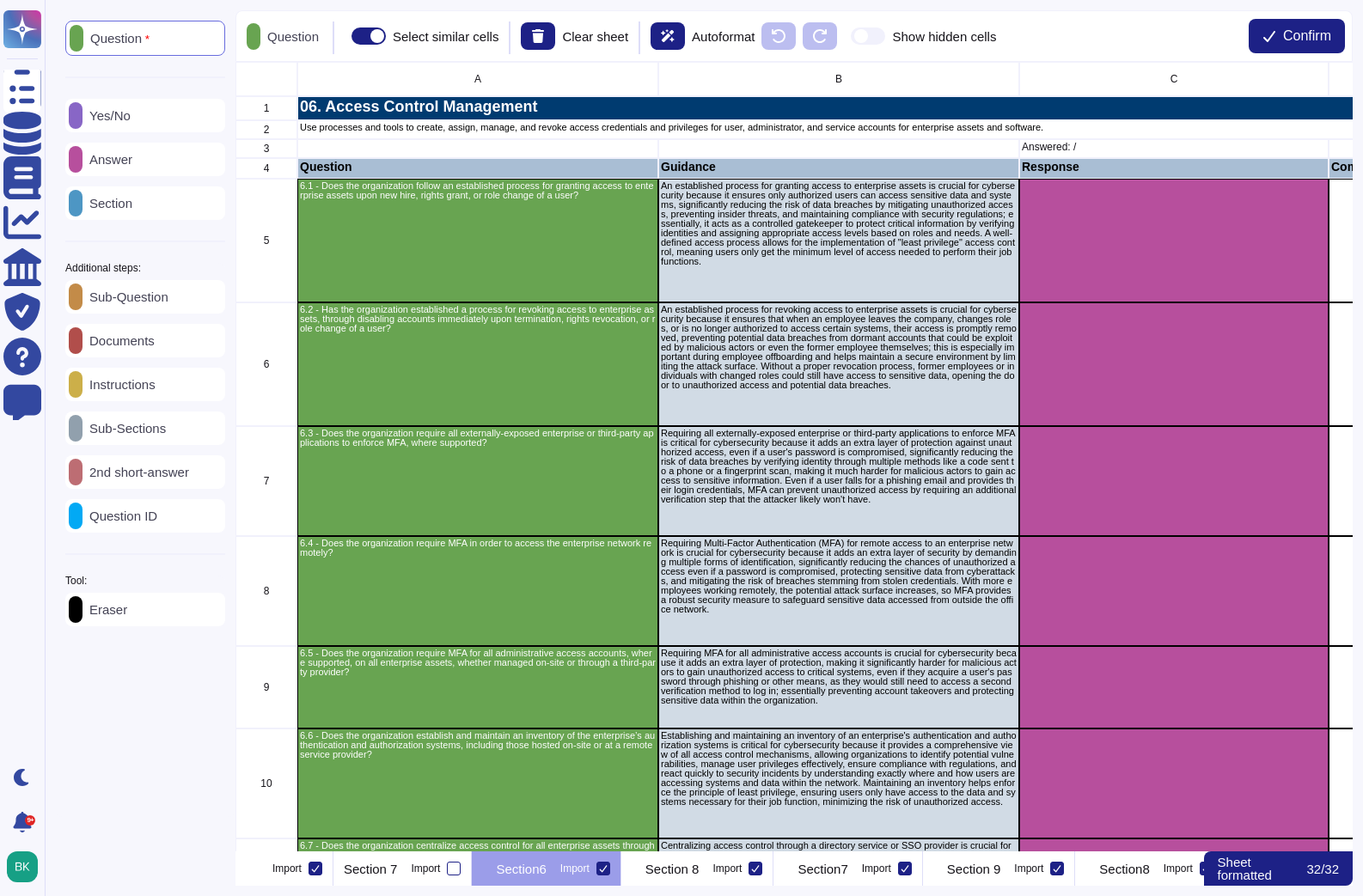
click at [122, 400] on div "Instructions" at bounding box center [145, 385] width 160 height 34
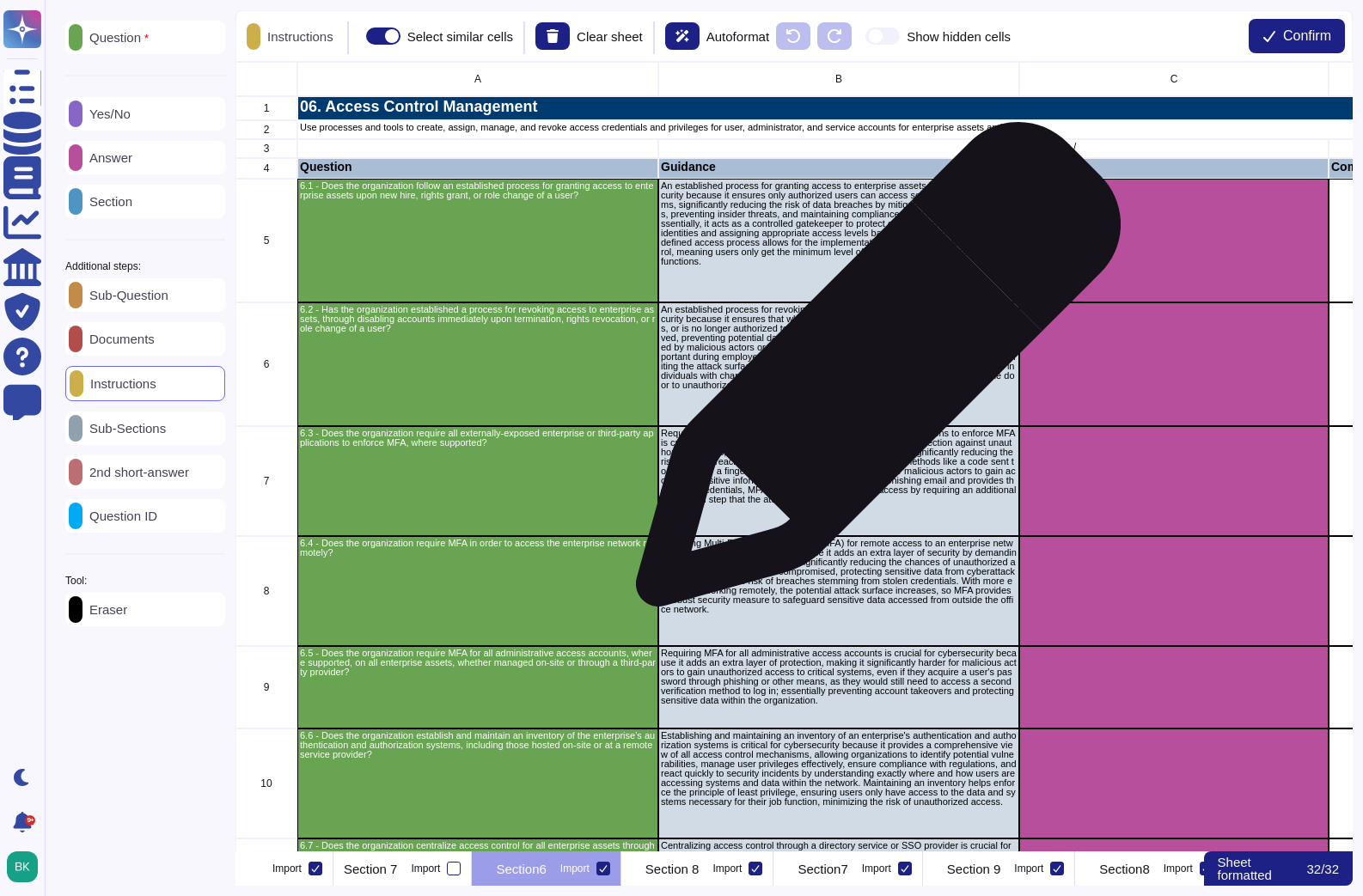
click at [872, 373] on p "An established process for revoking access to enterprise assets is crucial for …" at bounding box center [839, 347] width 356 height 85
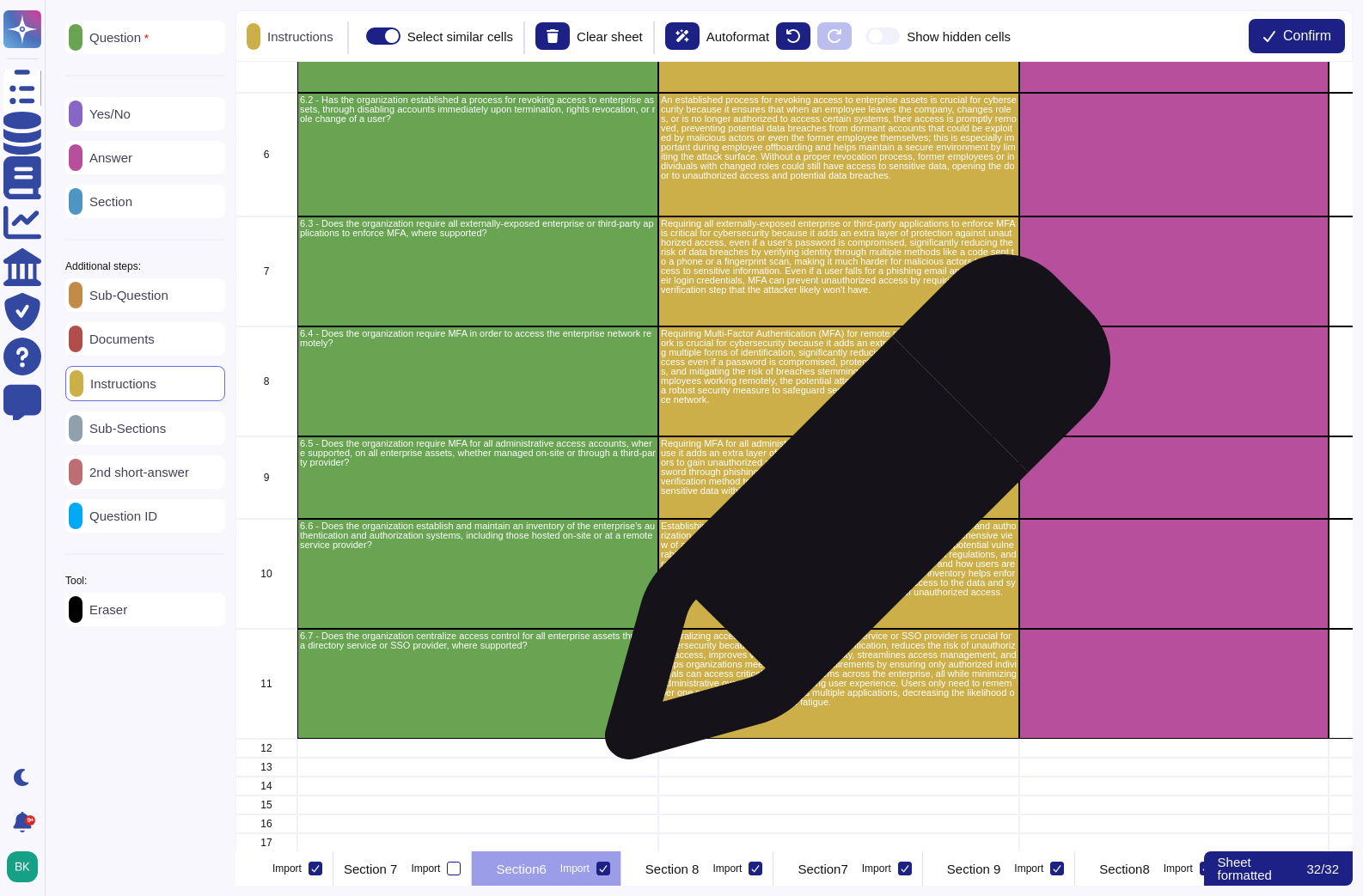
scroll to position [224, 0]
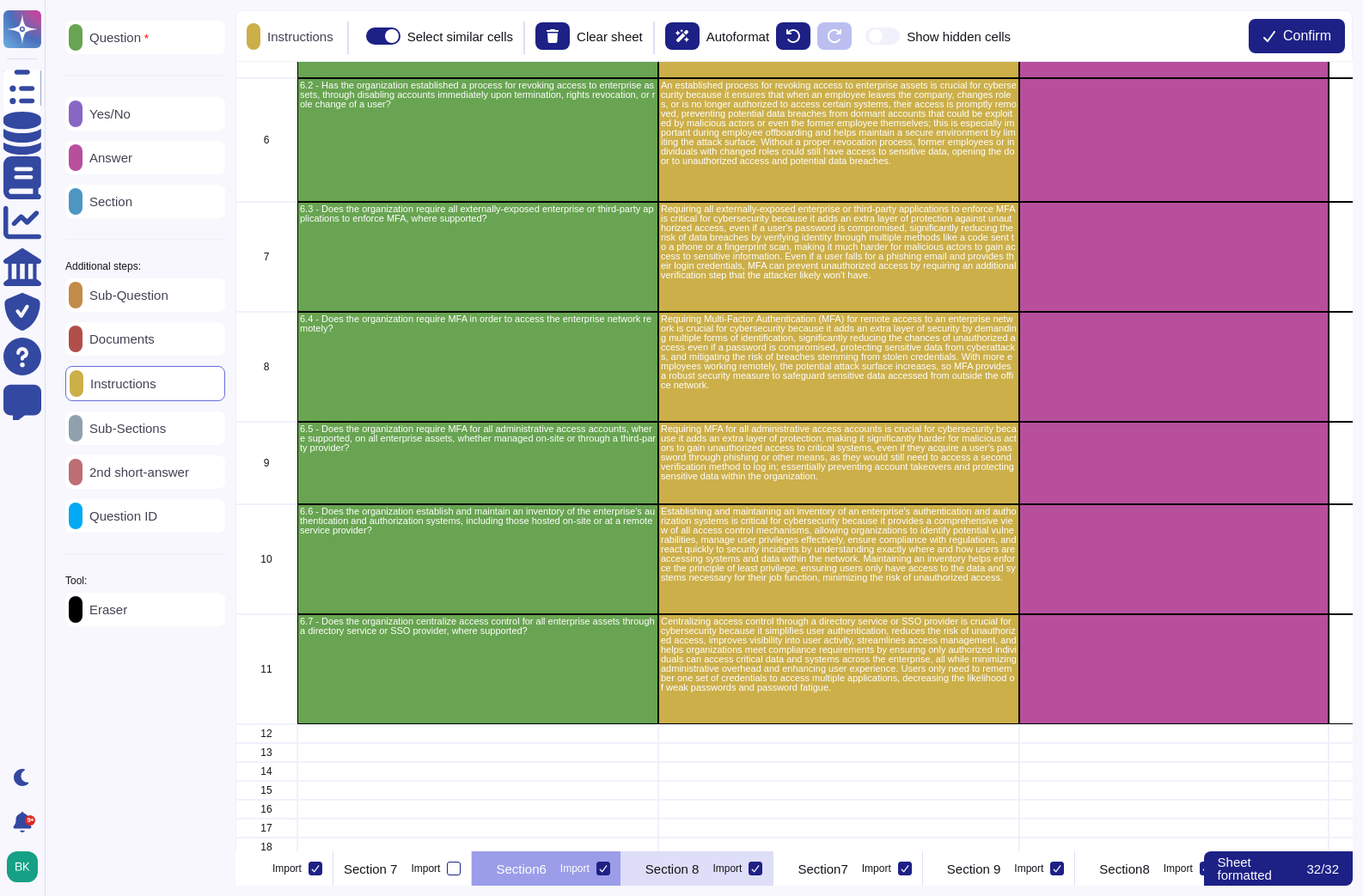
click at [774, 879] on div "Section 8 Import" at bounding box center [698, 869] width 152 height 35
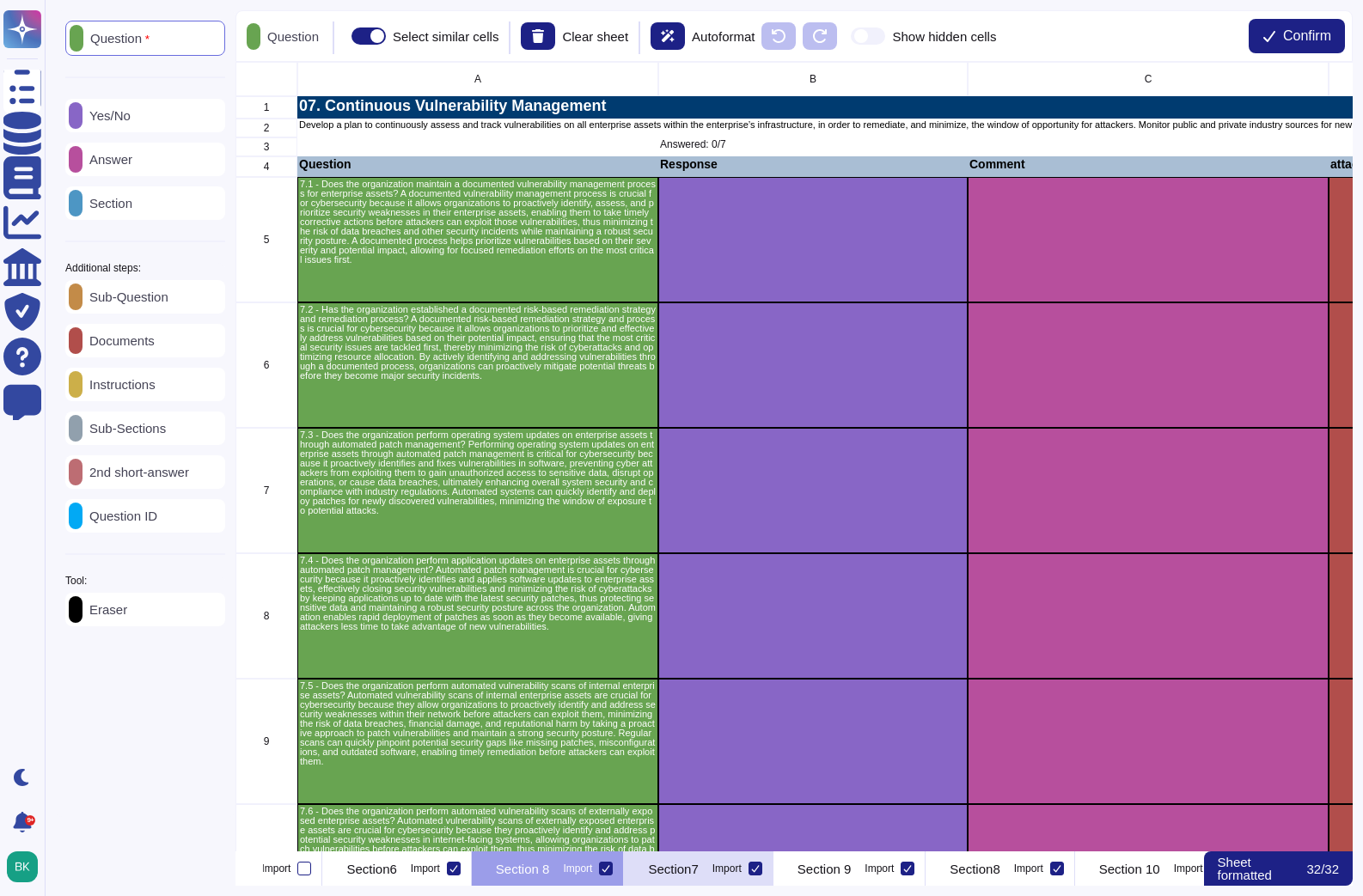
scroll to position [0, 1968]
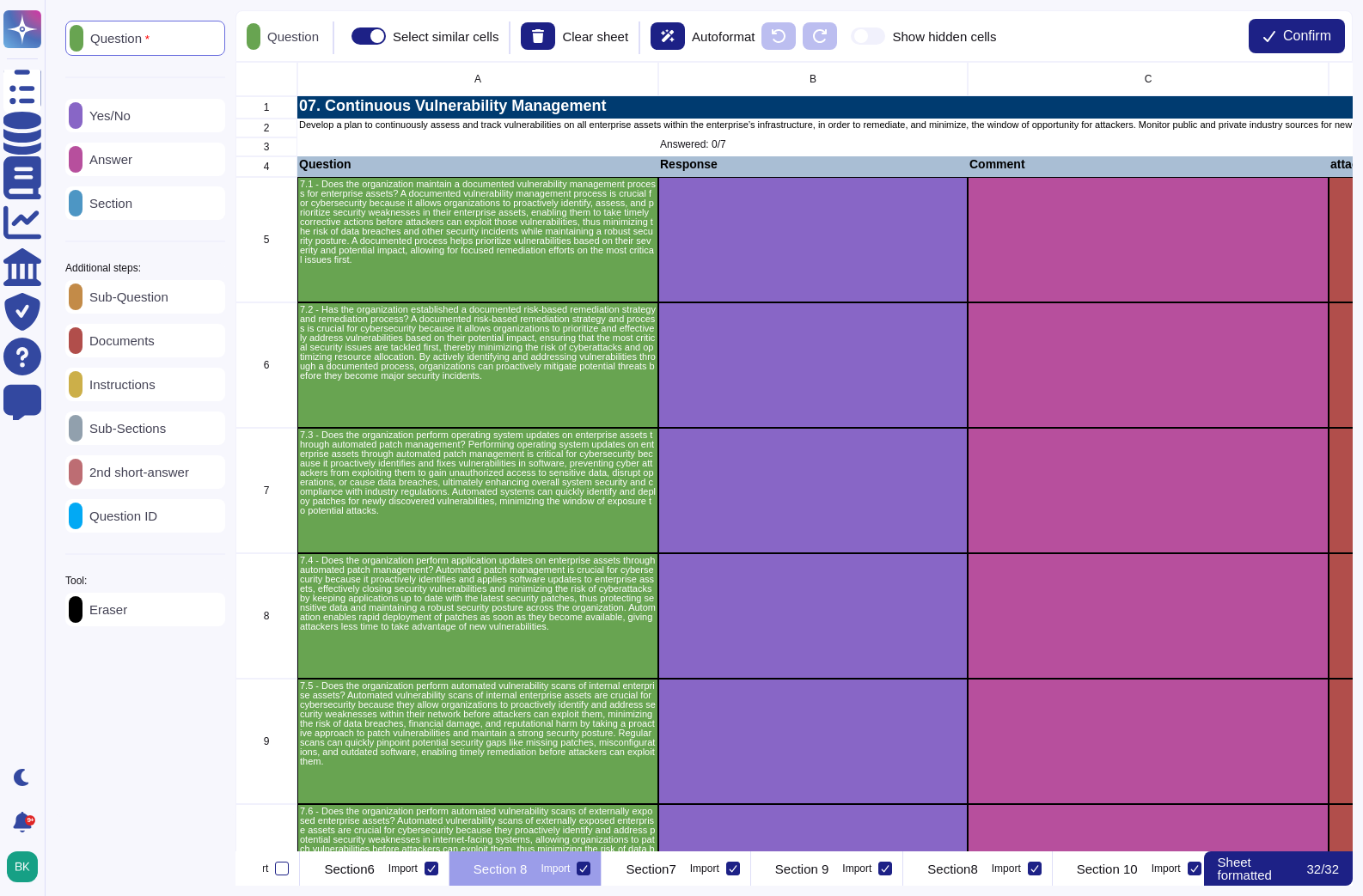
click at [587, 870] on icon at bounding box center [583, 868] width 8 height 8
click at [0, 0] on input "Import" at bounding box center [0, 0] width 0 height 0
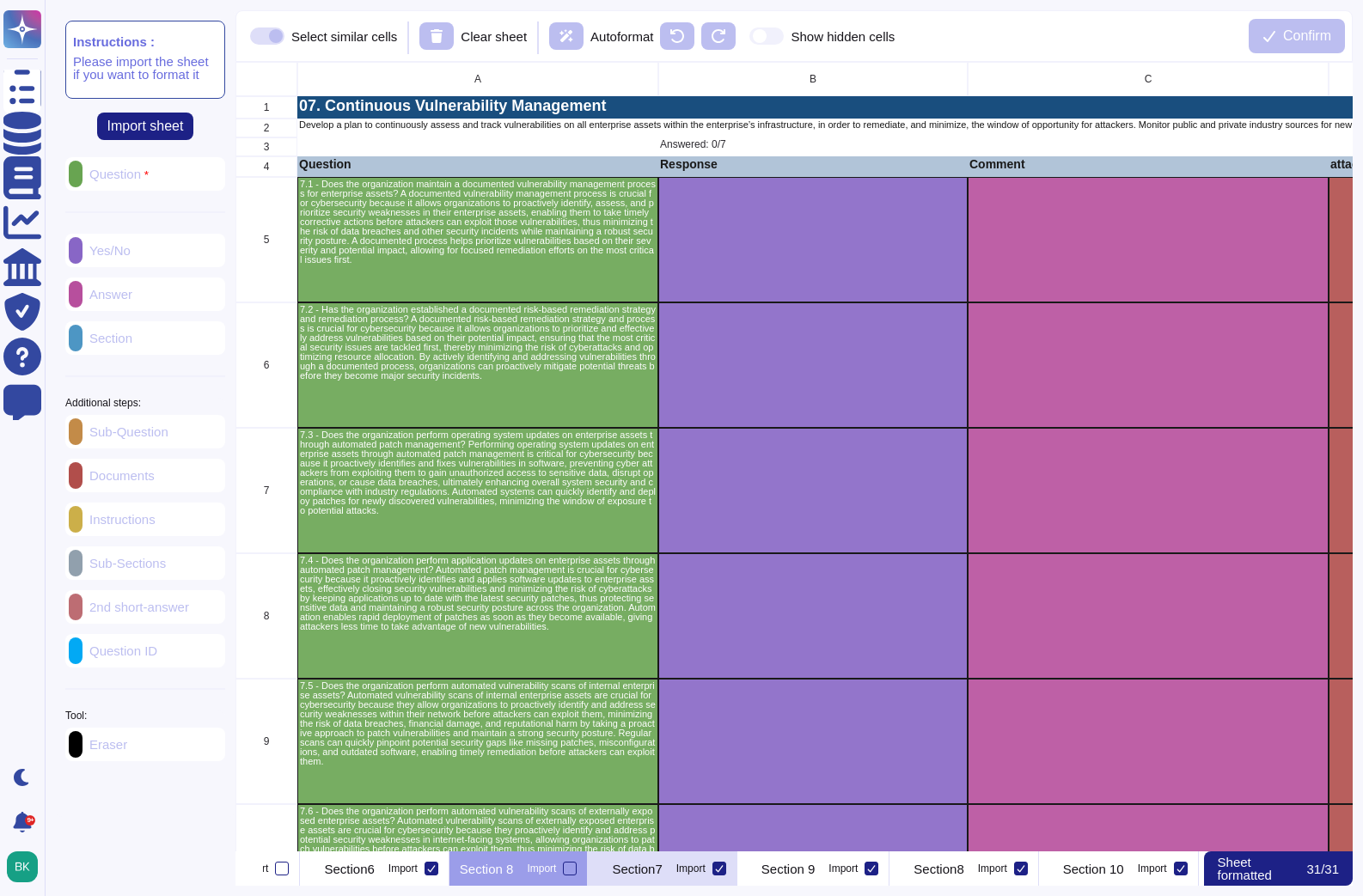
click at [662, 870] on p "Section7" at bounding box center [636, 870] width 50 height 13
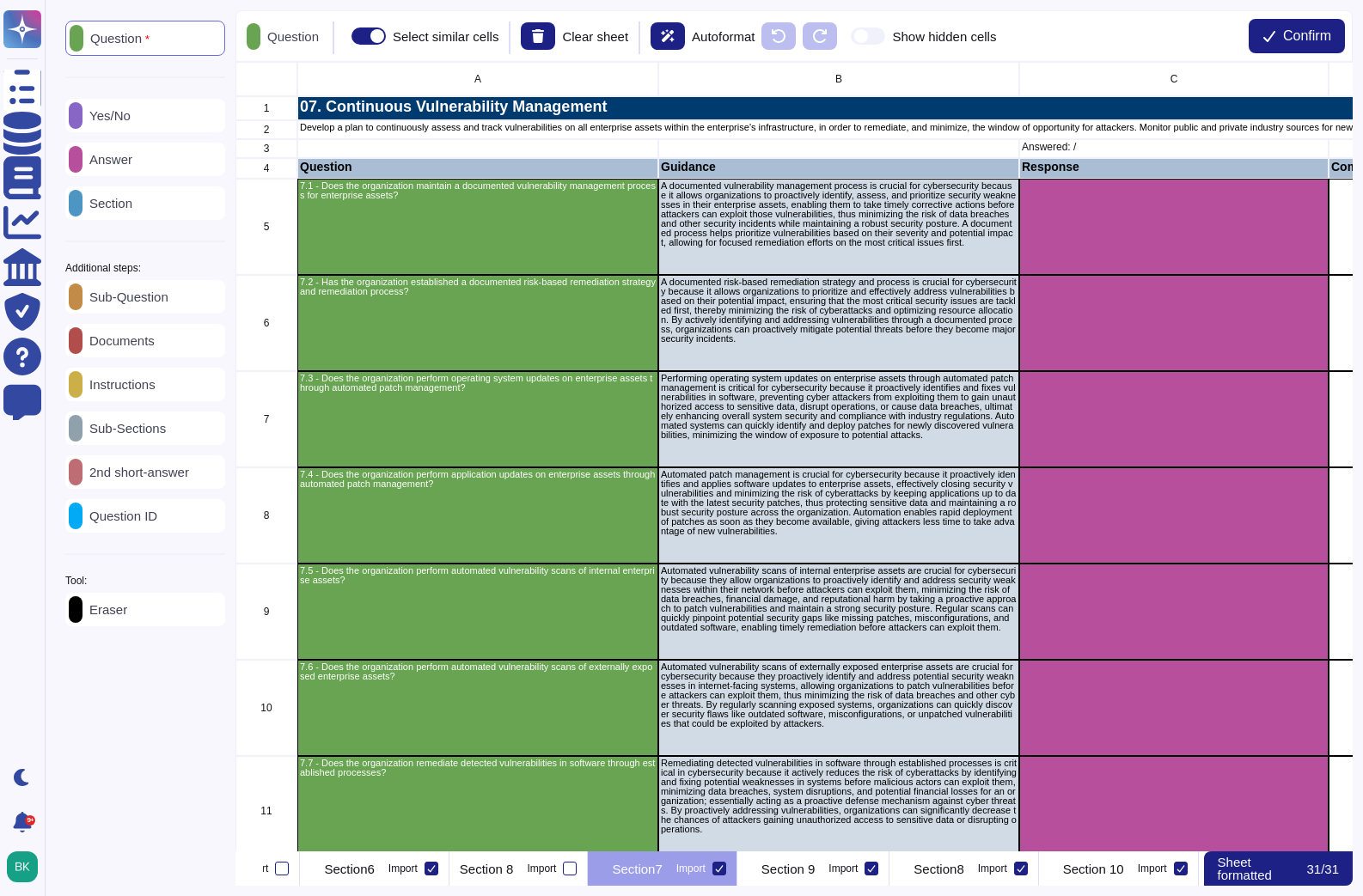
scroll to position [0, 2110]
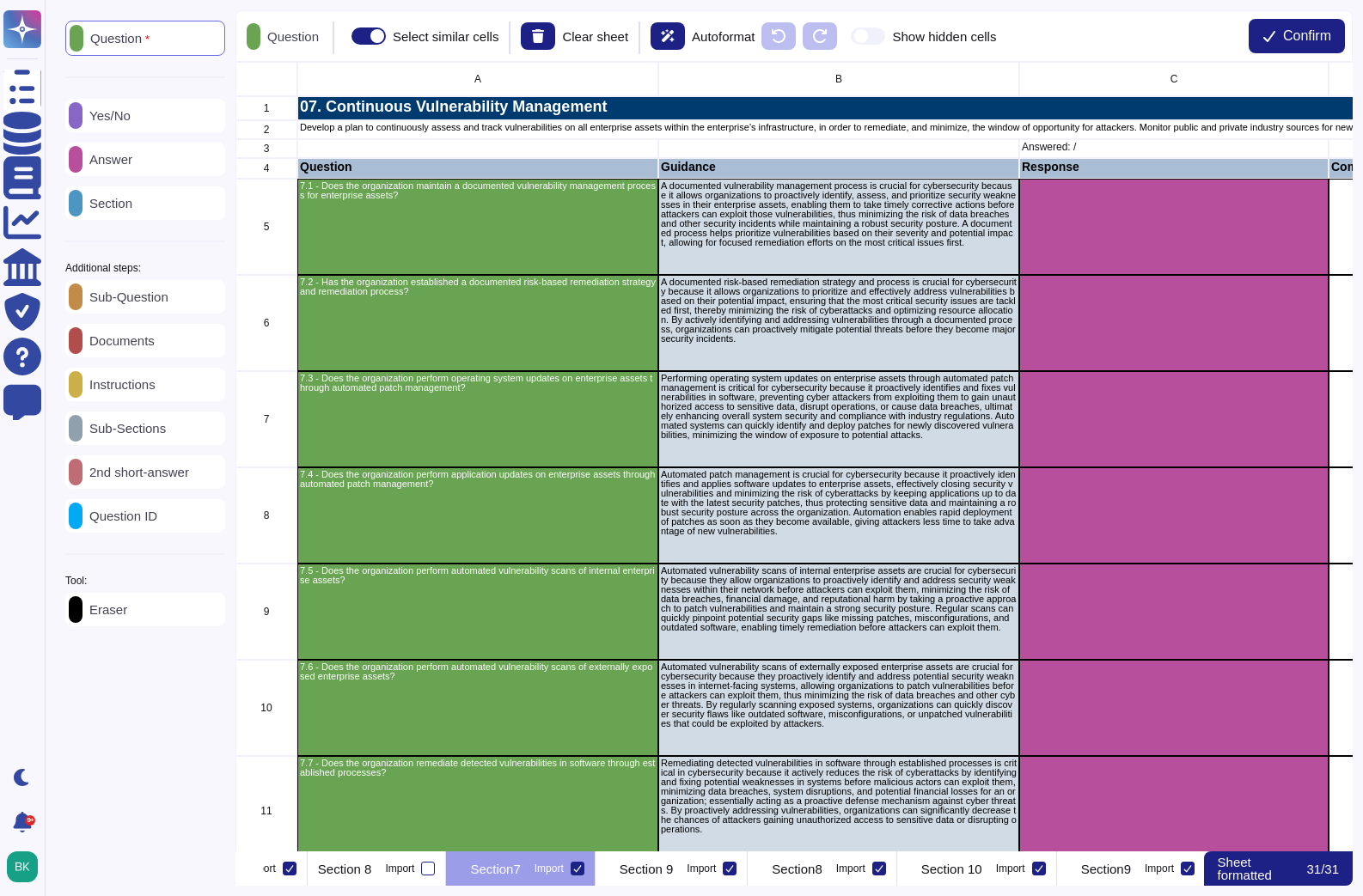
click at [168, 369] on div "Sub-Question Documents Instructions Sub-Sections 2nd short-answer Question ID" at bounding box center [145, 407] width 160 height 252
click at [155, 388] on p "Instructions" at bounding box center [120, 385] width 73 height 13
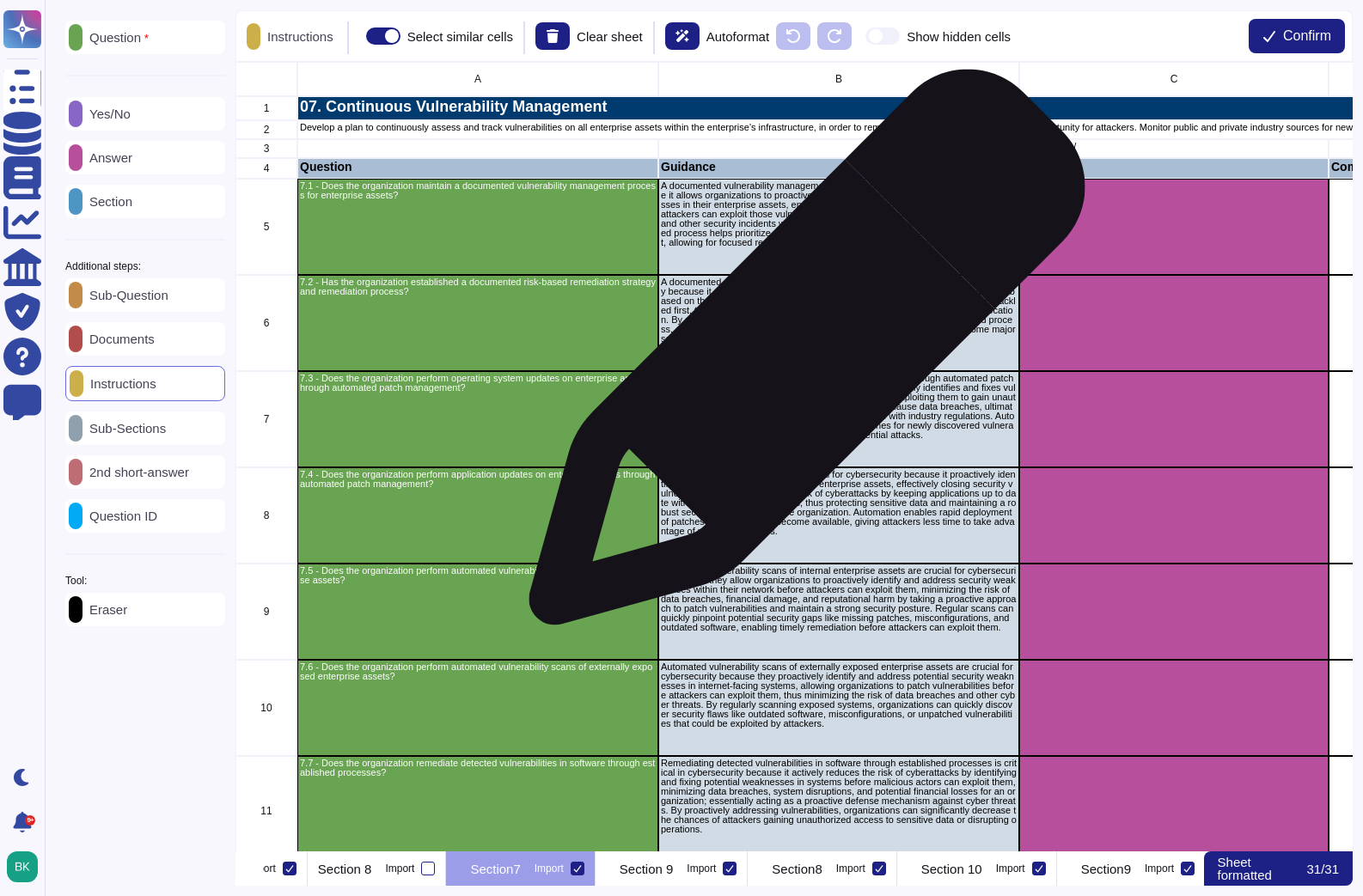
click at [865, 350] on div "A documented risk-based remediation strategy and process is crucial for cyberse…" at bounding box center [838, 323] width 361 height 96
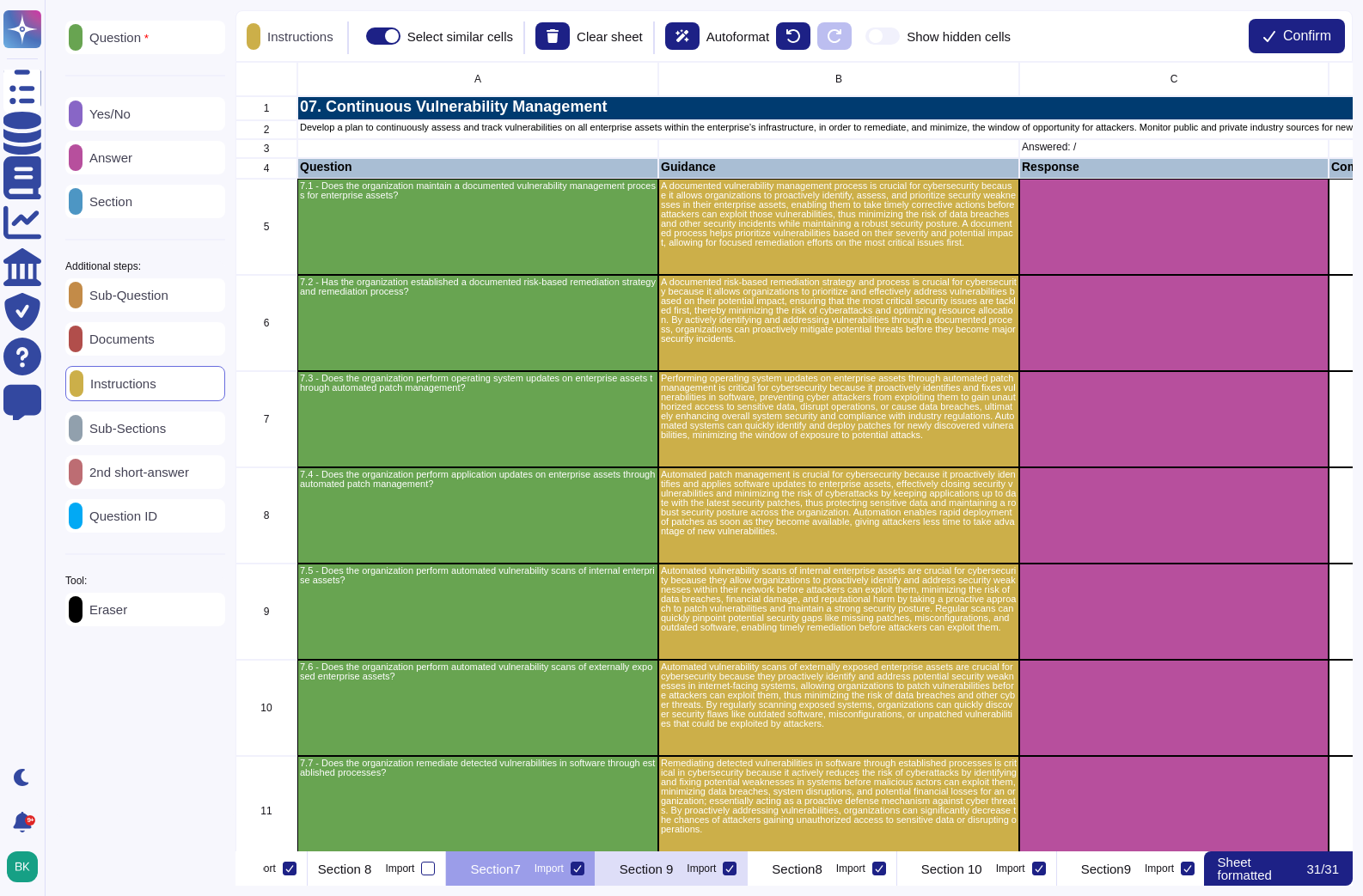
click at [674, 863] on p "Section 9" at bounding box center [647, 870] width 55 height 13
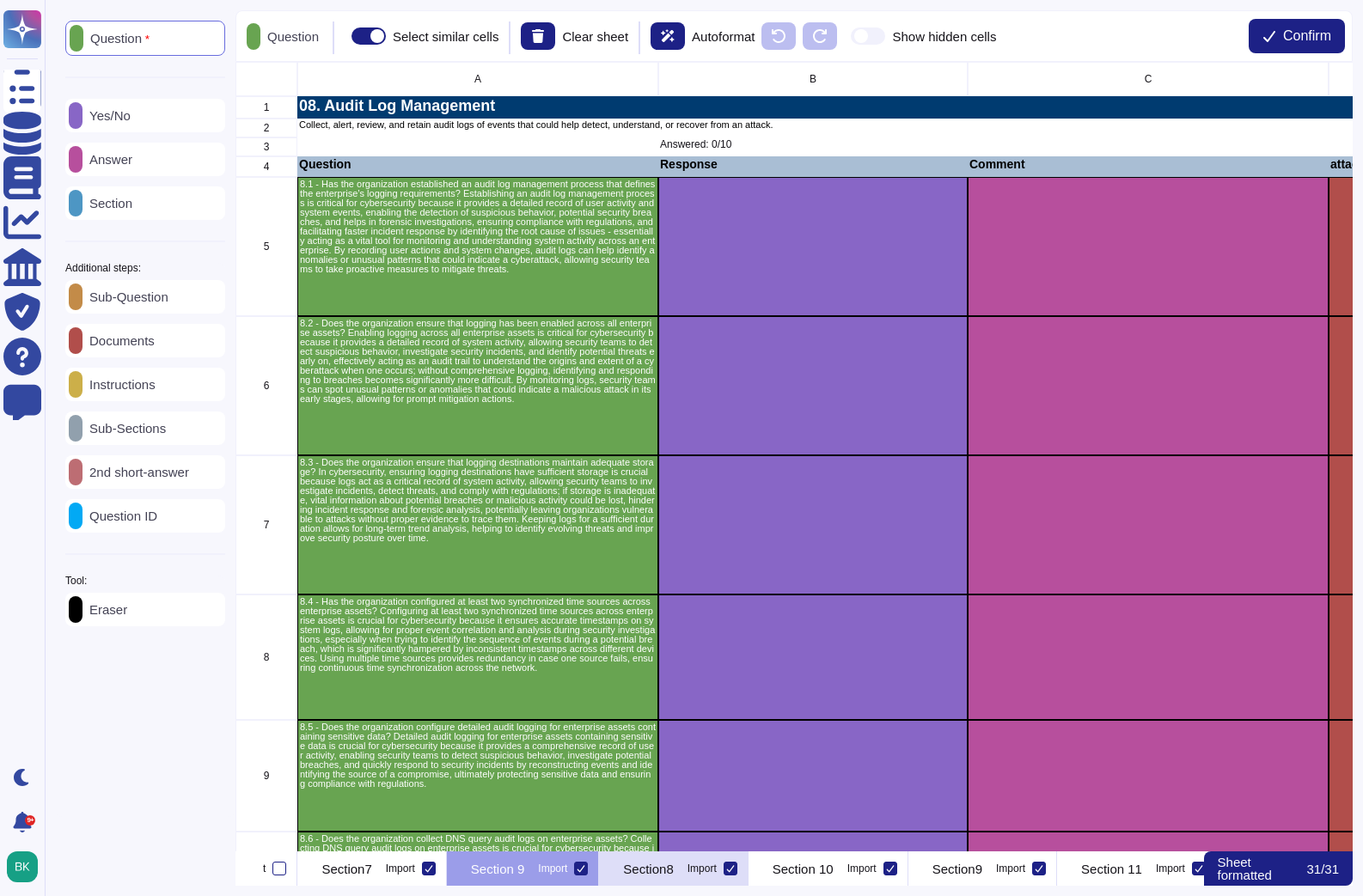
scroll to position [0, 2282]
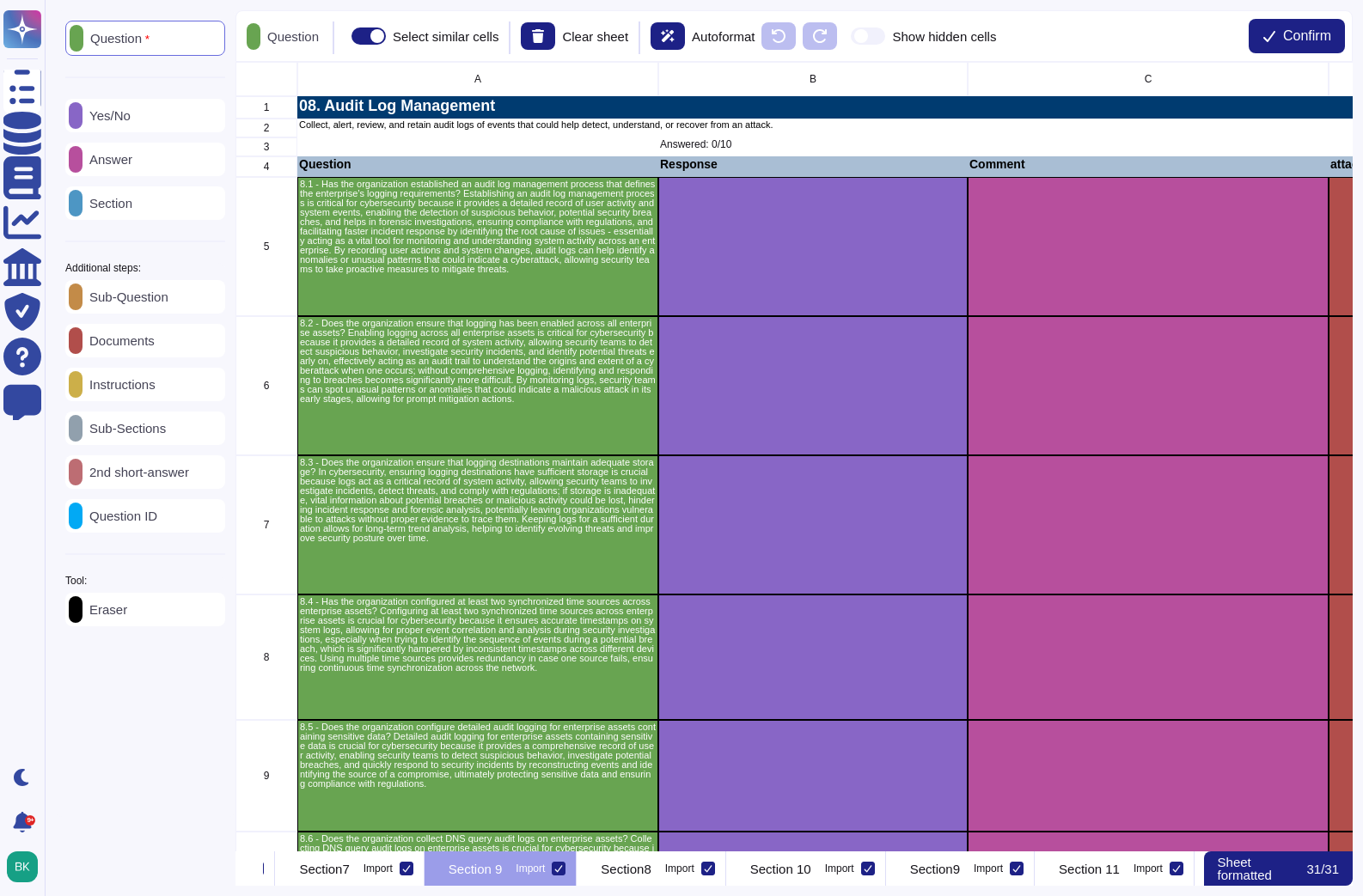
click at [563, 869] on icon at bounding box center [558, 868] width 8 height 8
click at [0, 0] on input "Import" at bounding box center [0, 0] width 0 height 0
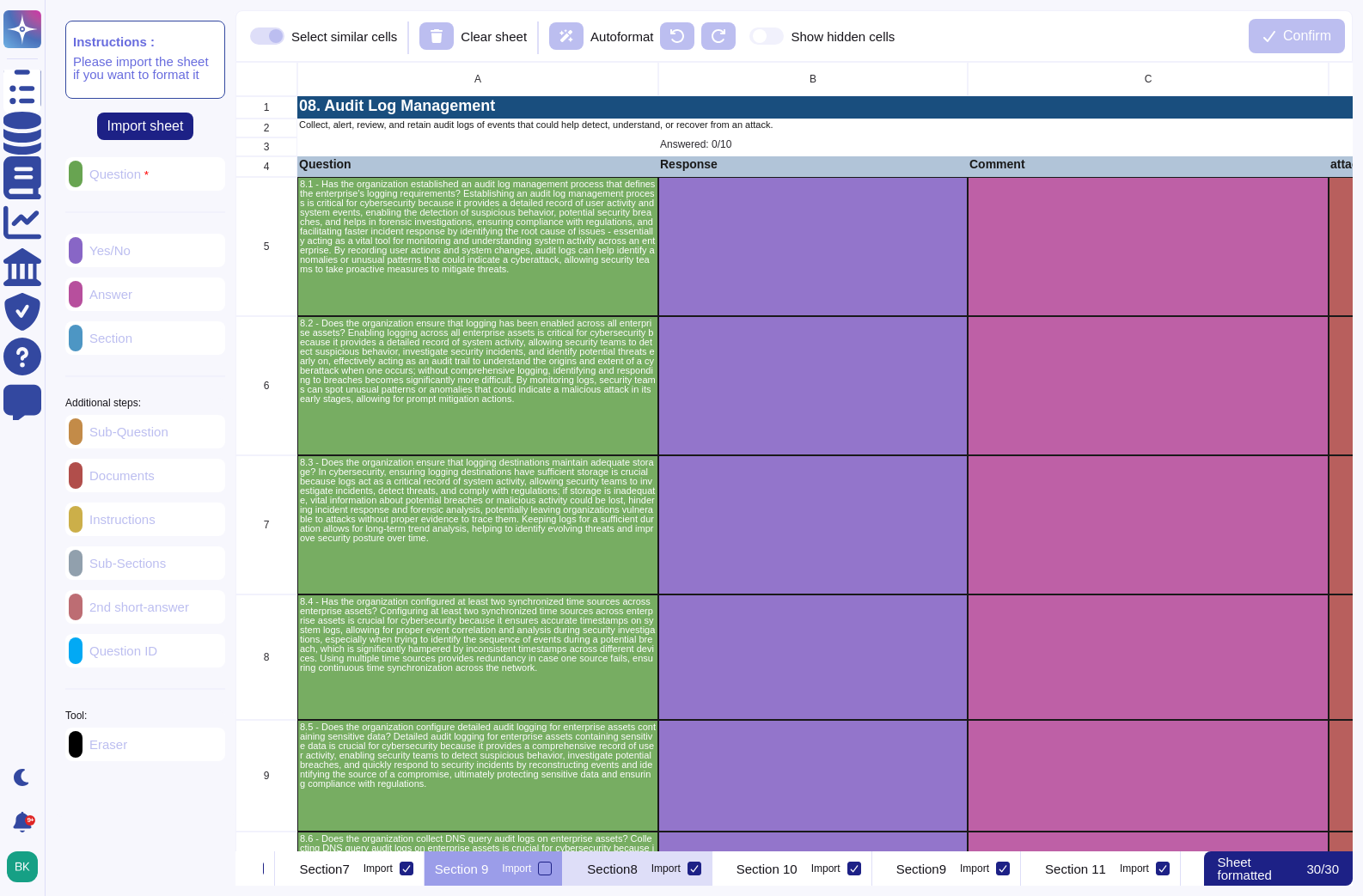
click at [712, 872] on div "Section8 Import" at bounding box center [637, 869] width 149 height 35
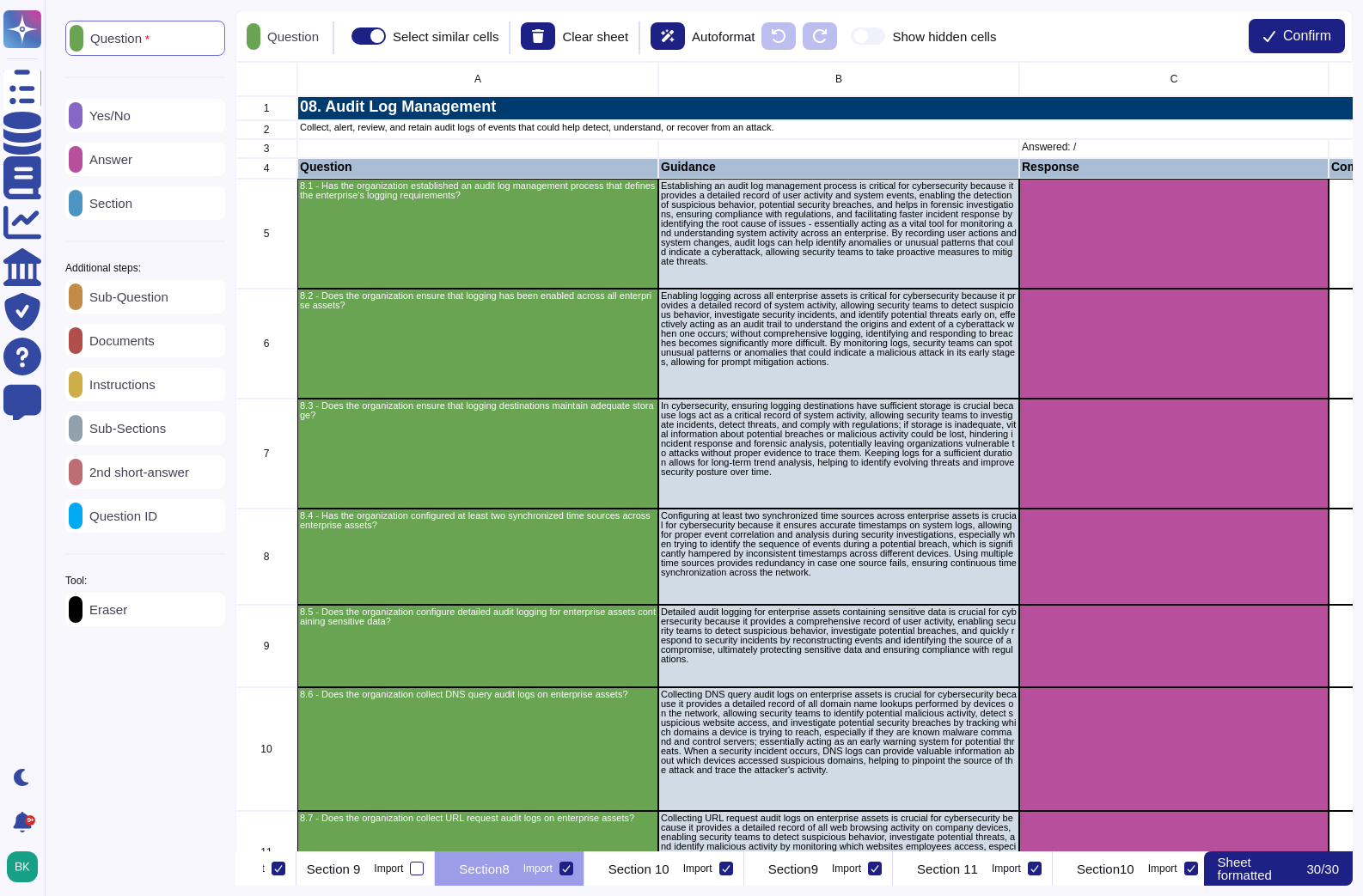
scroll to position [0, 2423]
click at [120, 401] on div "Instructions" at bounding box center [145, 385] width 160 height 34
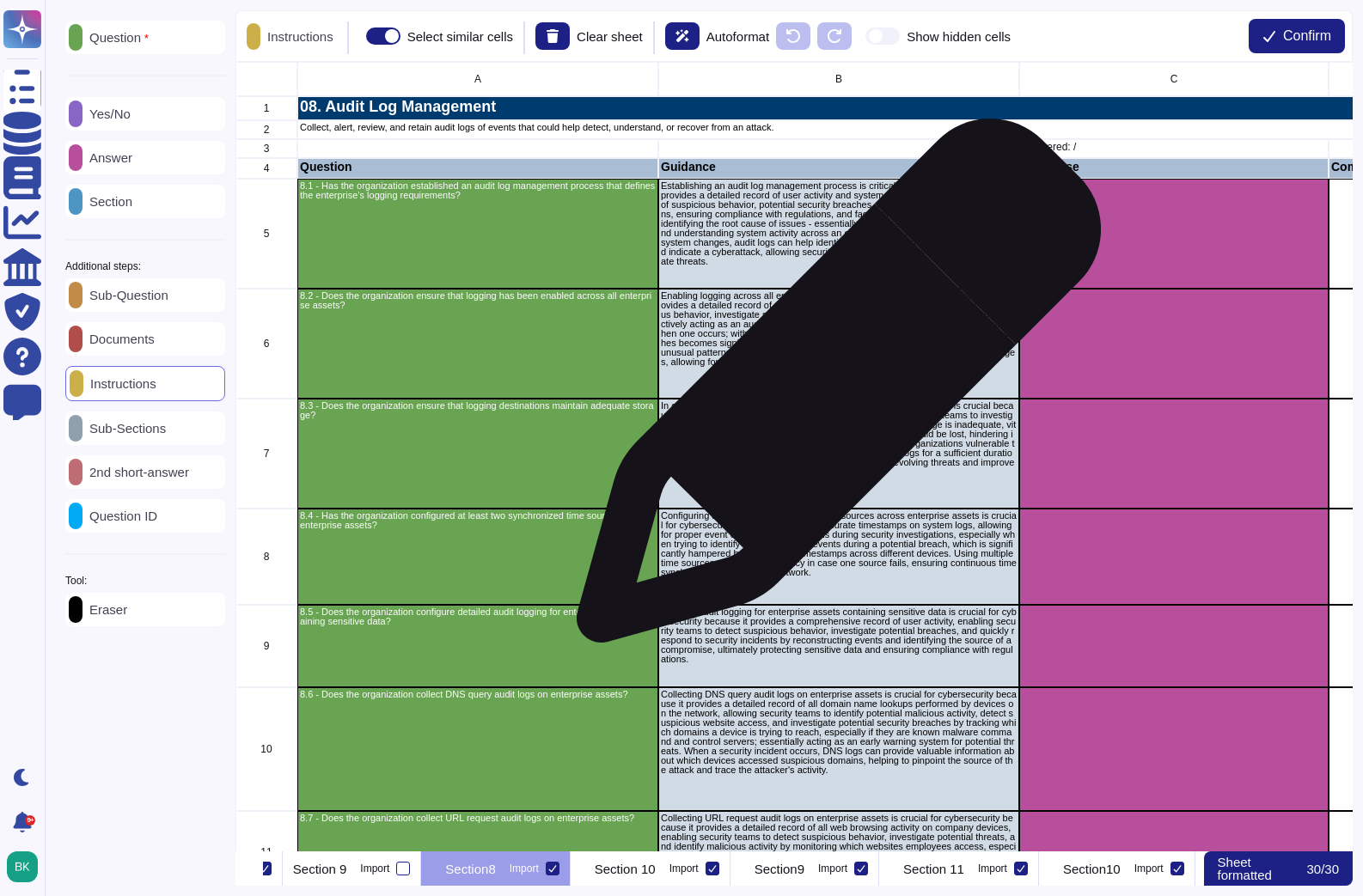
click at [832, 390] on div "Enabling logging across all enterprise assets is critical for cybersecurity bec…" at bounding box center [838, 344] width 361 height 110
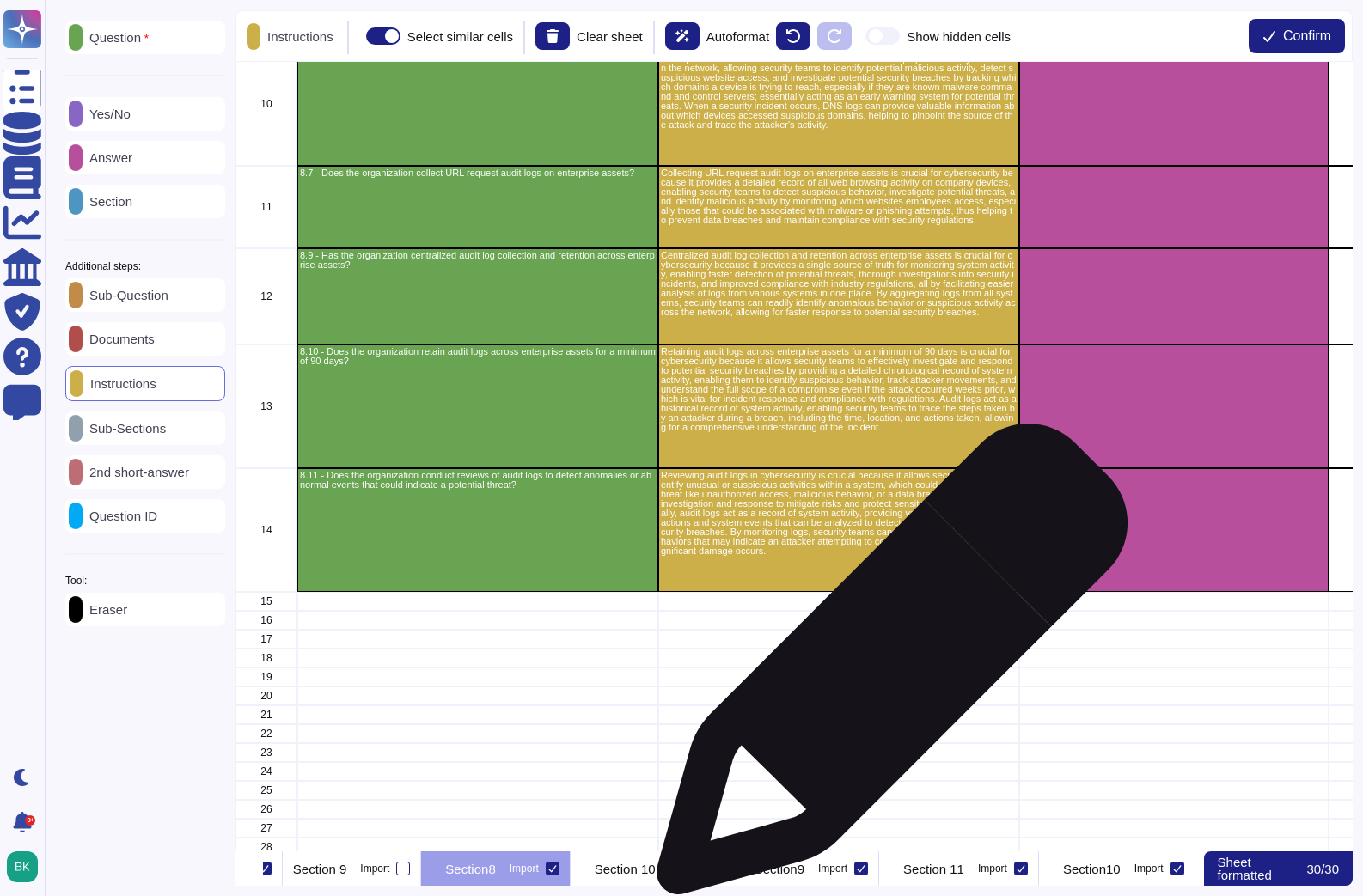
scroll to position [645, 0]
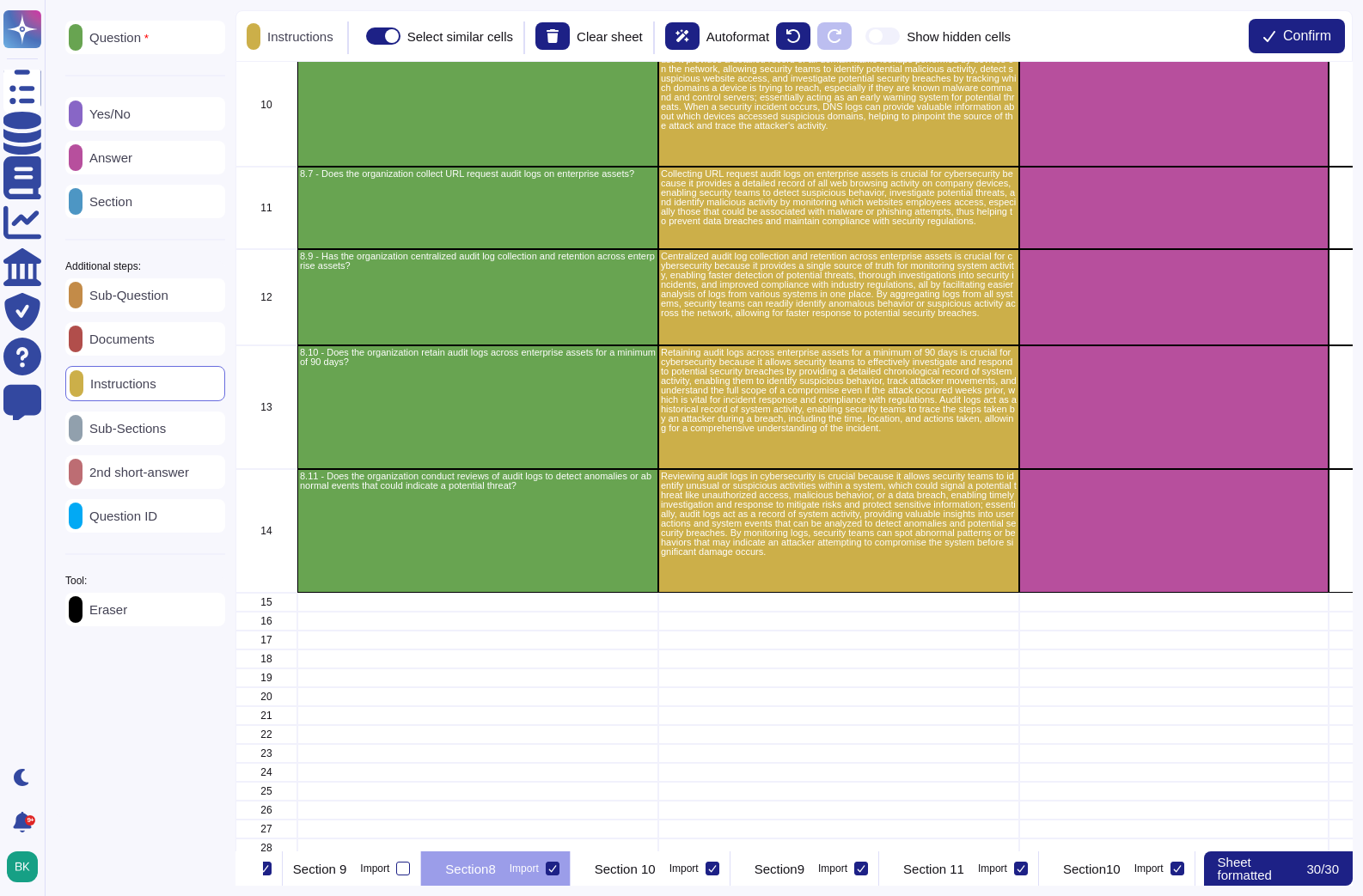
click at [931, 886] on div "Question Yes/No Answer Section Additional steps: Sub-Question Documents Instruc…" at bounding box center [703, 448] width 1318 height 896
click at [656, 872] on p "Section 10" at bounding box center [625, 870] width 61 height 13
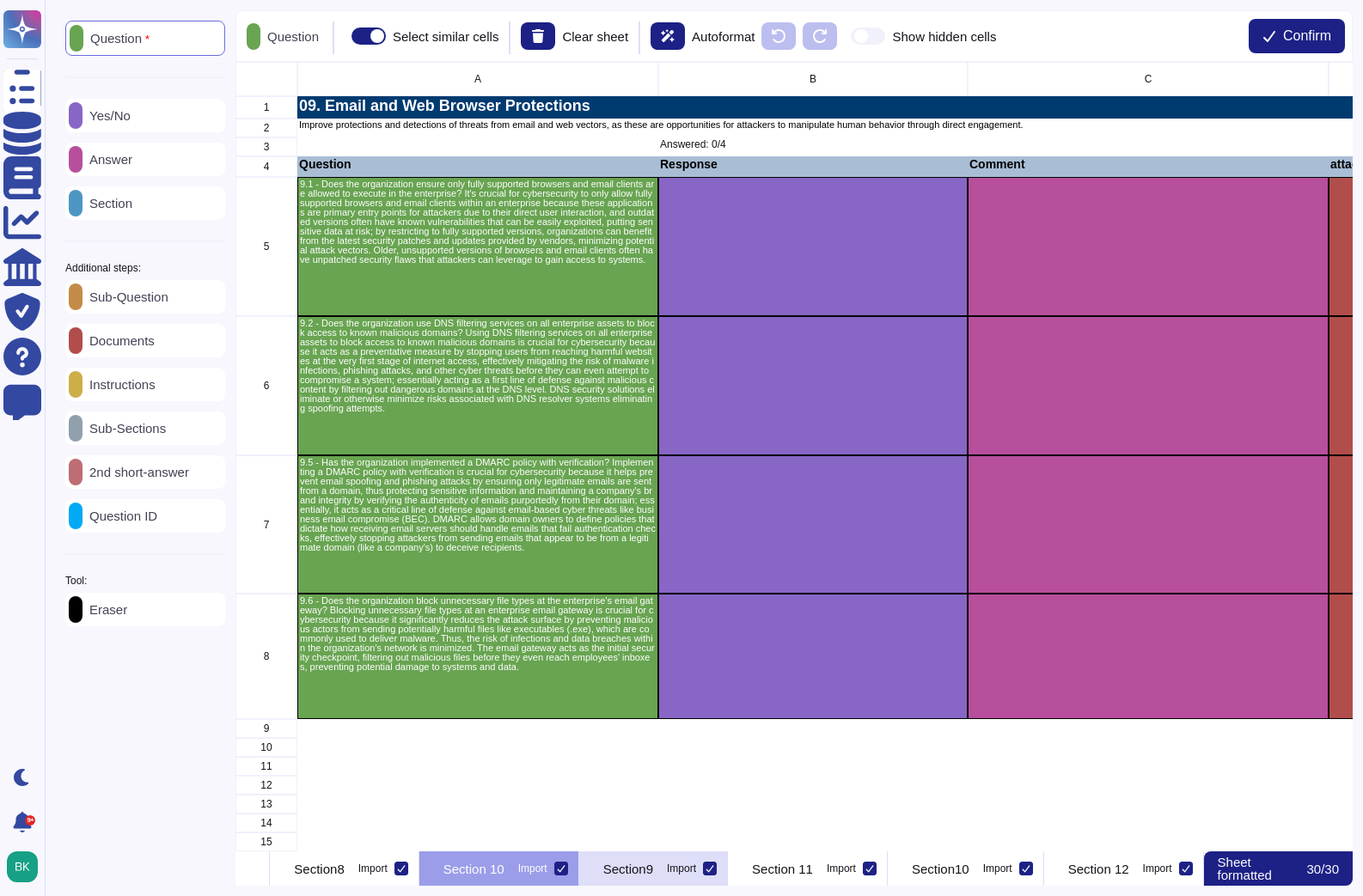
scroll to position [0, 2599]
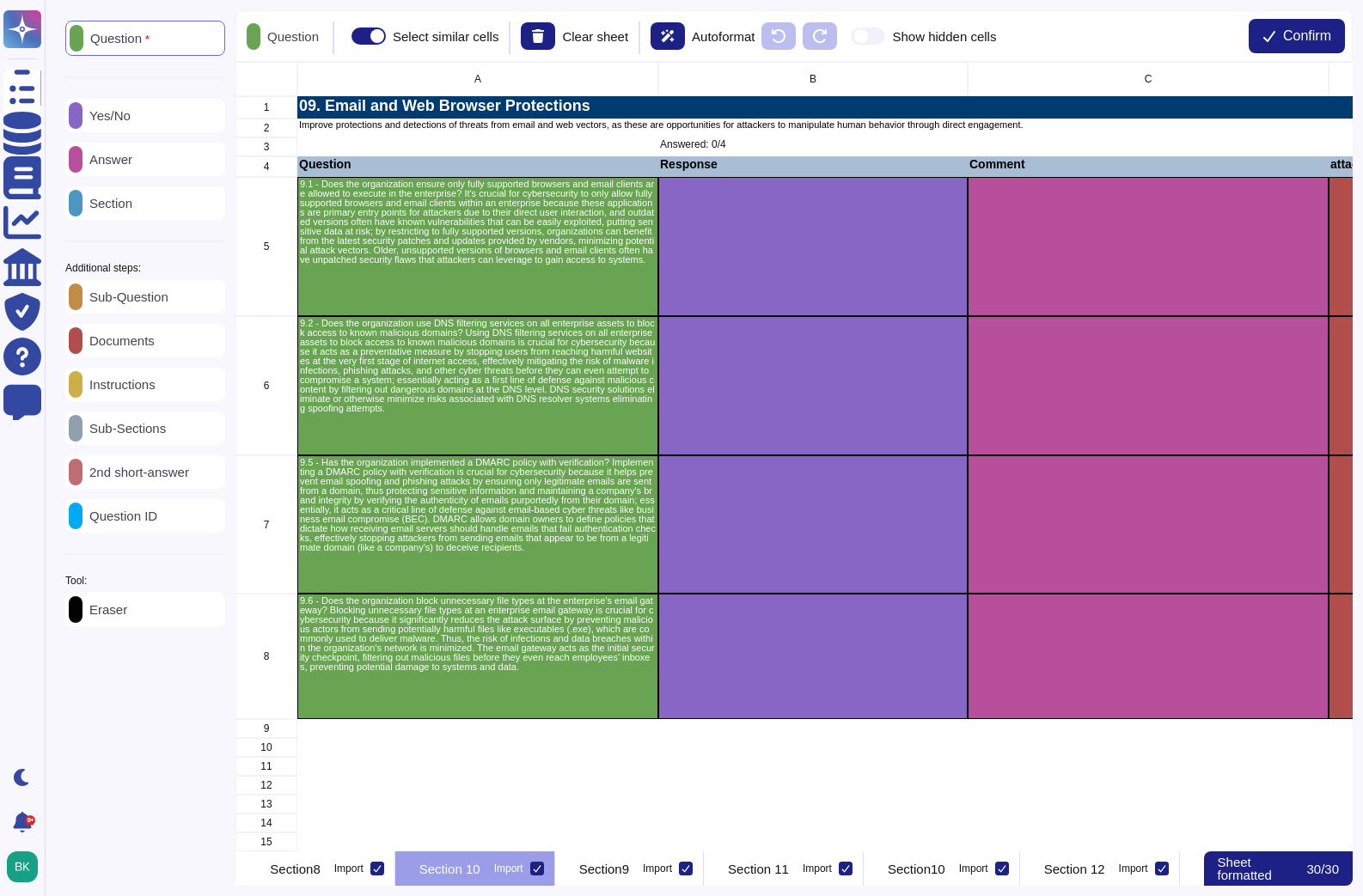
click at [541, 868] on icon at bounding box center [537, 868] width 8 height 8
click at [0, 0] on input "Import" at bounding box center [0, 0] width 0 height 0
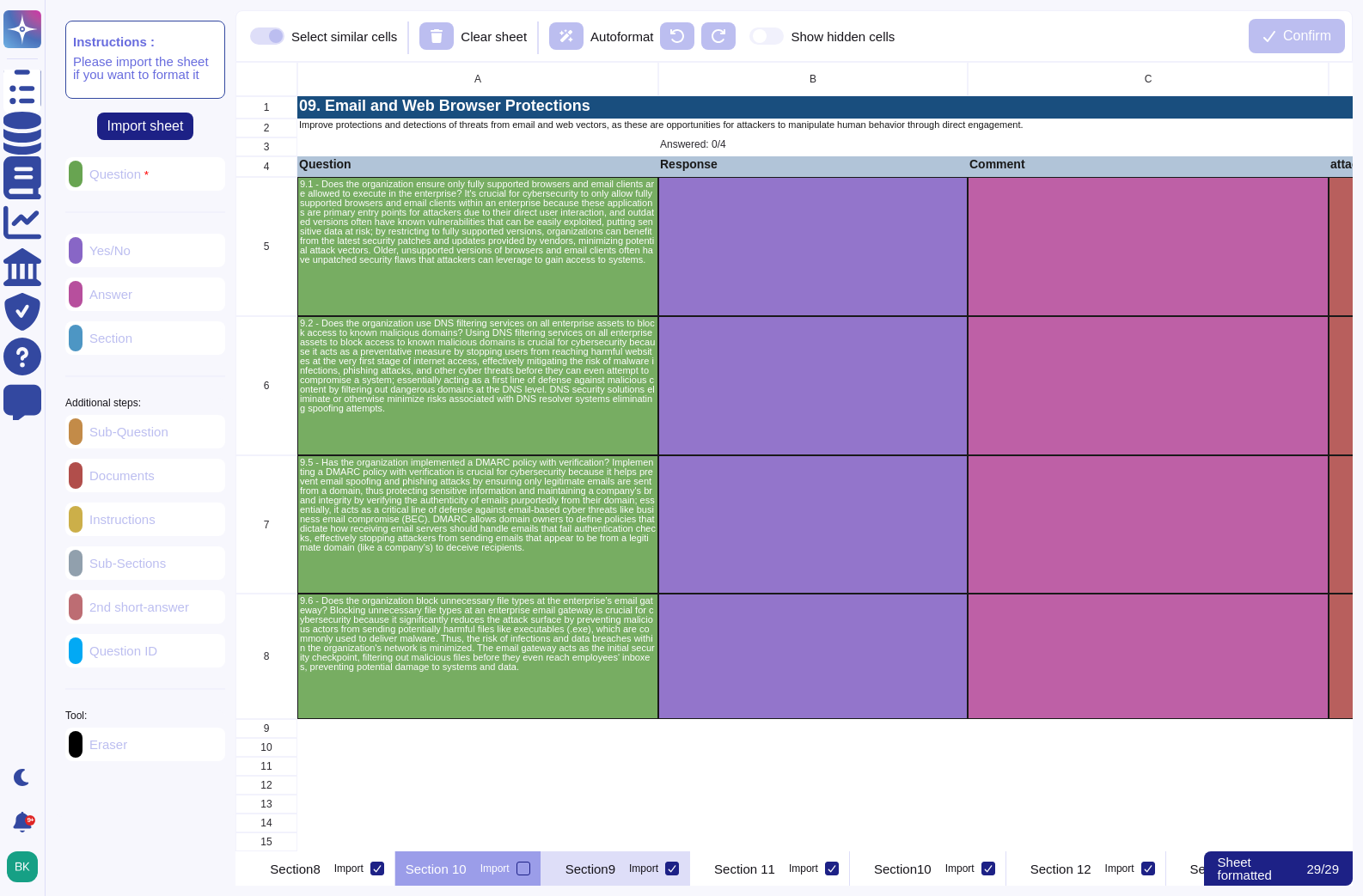
click at [616, 869] on p "Section9" at bounding box center [590, 870] width 50 height 13
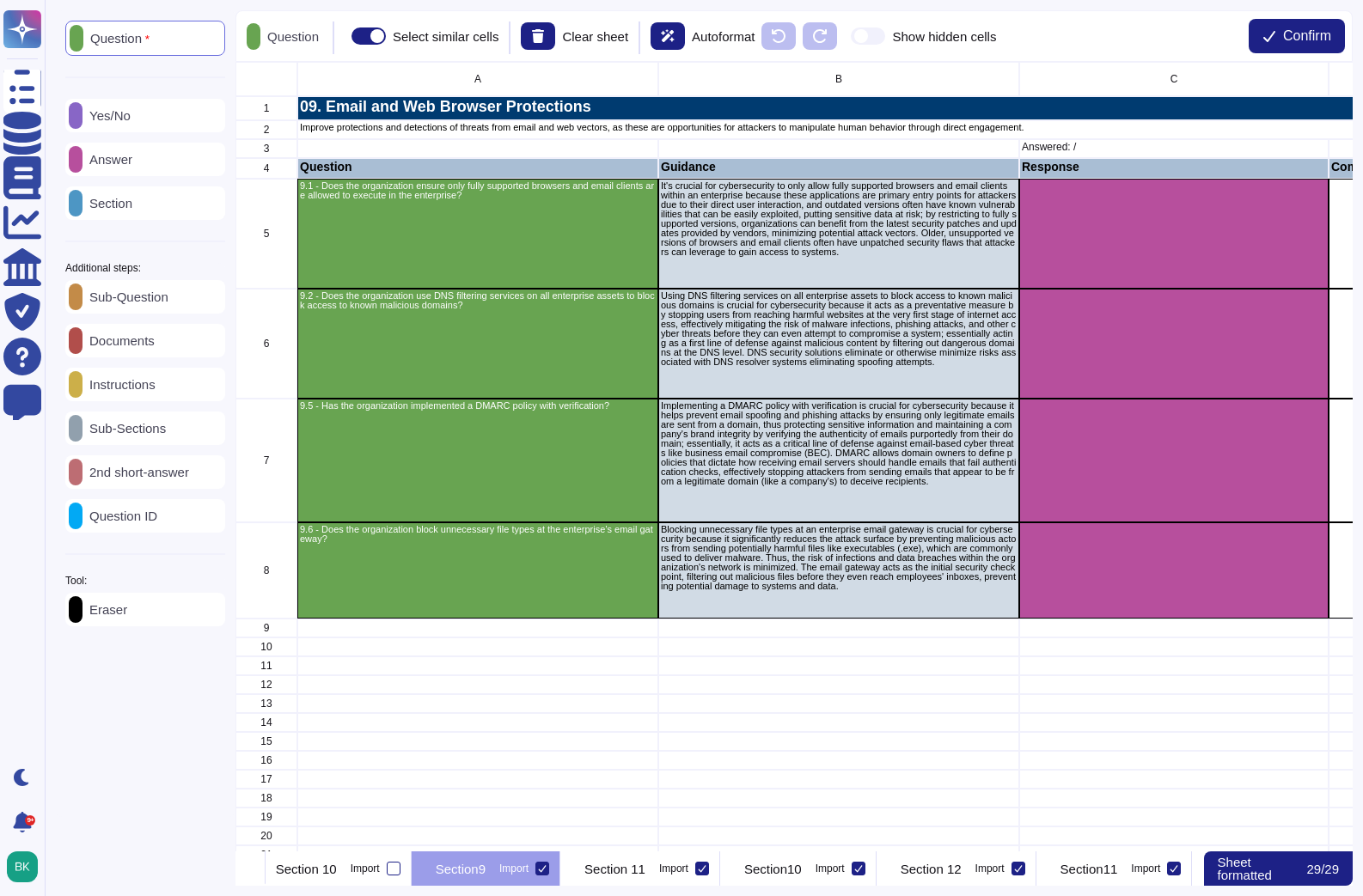
scroll to position [0, 2743]
click at [111, 401] on div "Instructions" at bounding box center [145, 385] width 160 height 34
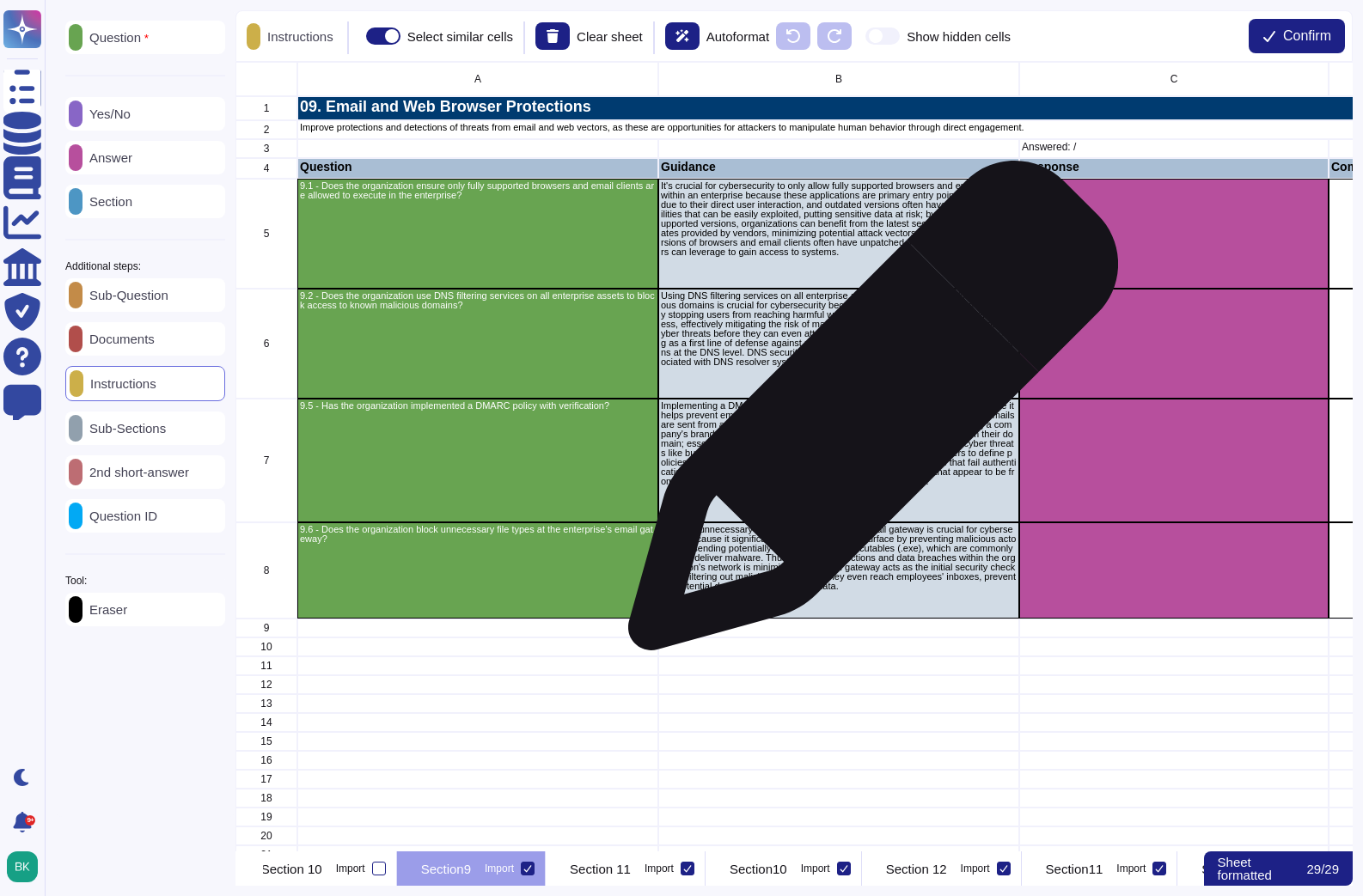
click at [866, 415] on p "Implementing a DMARC policy with verification is crucial for cybersecurity beca…" at bounding box center [839, 443] width 356 height 85
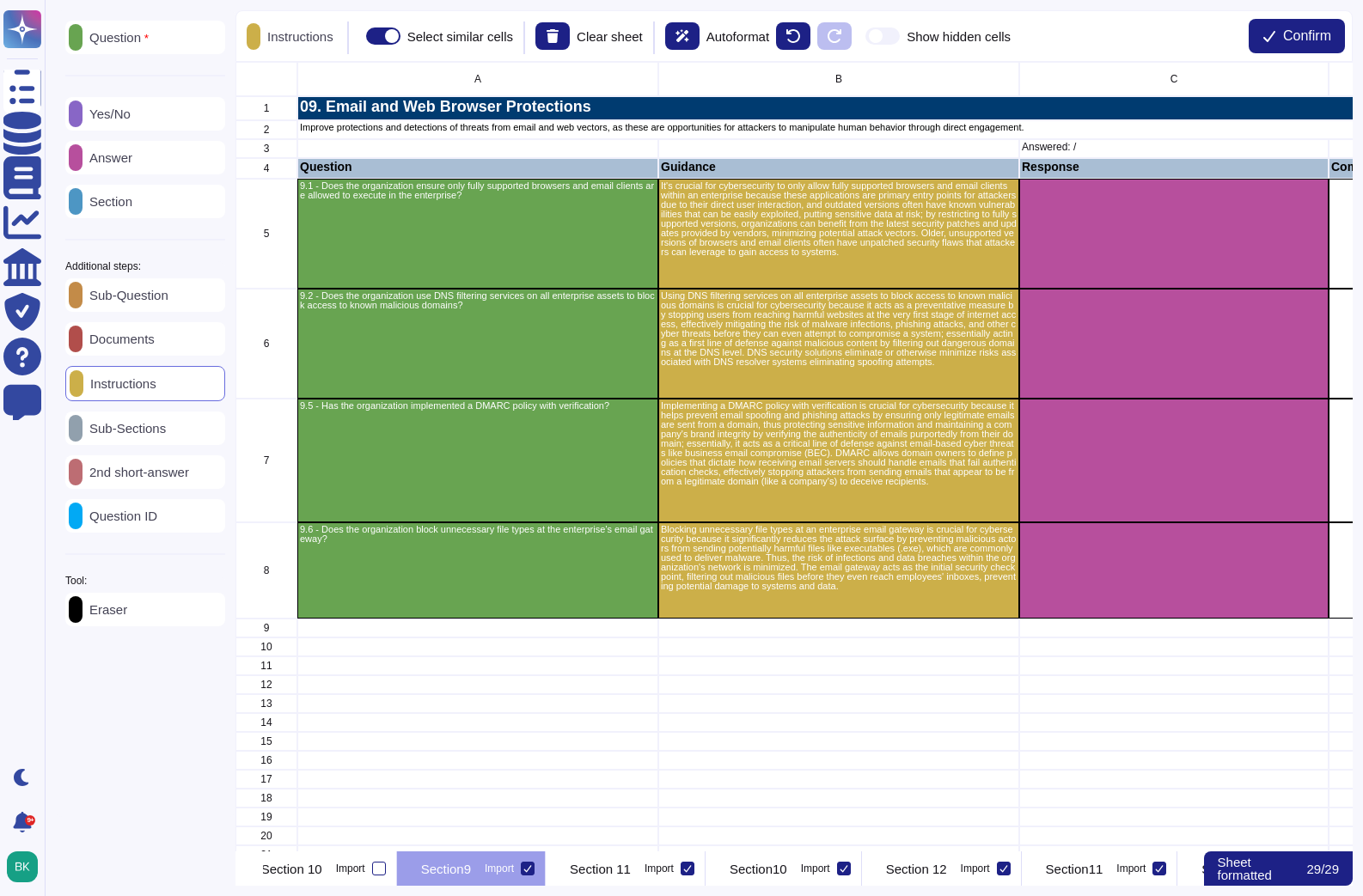
drag, startPoint x: 922, startPoint y: 876, endPoint x: 898, endPoint y: 890, distance: 27.8
click at [705, 876] on div "Section 11 Import" at bounding box center [626, 869] width 160 height 35
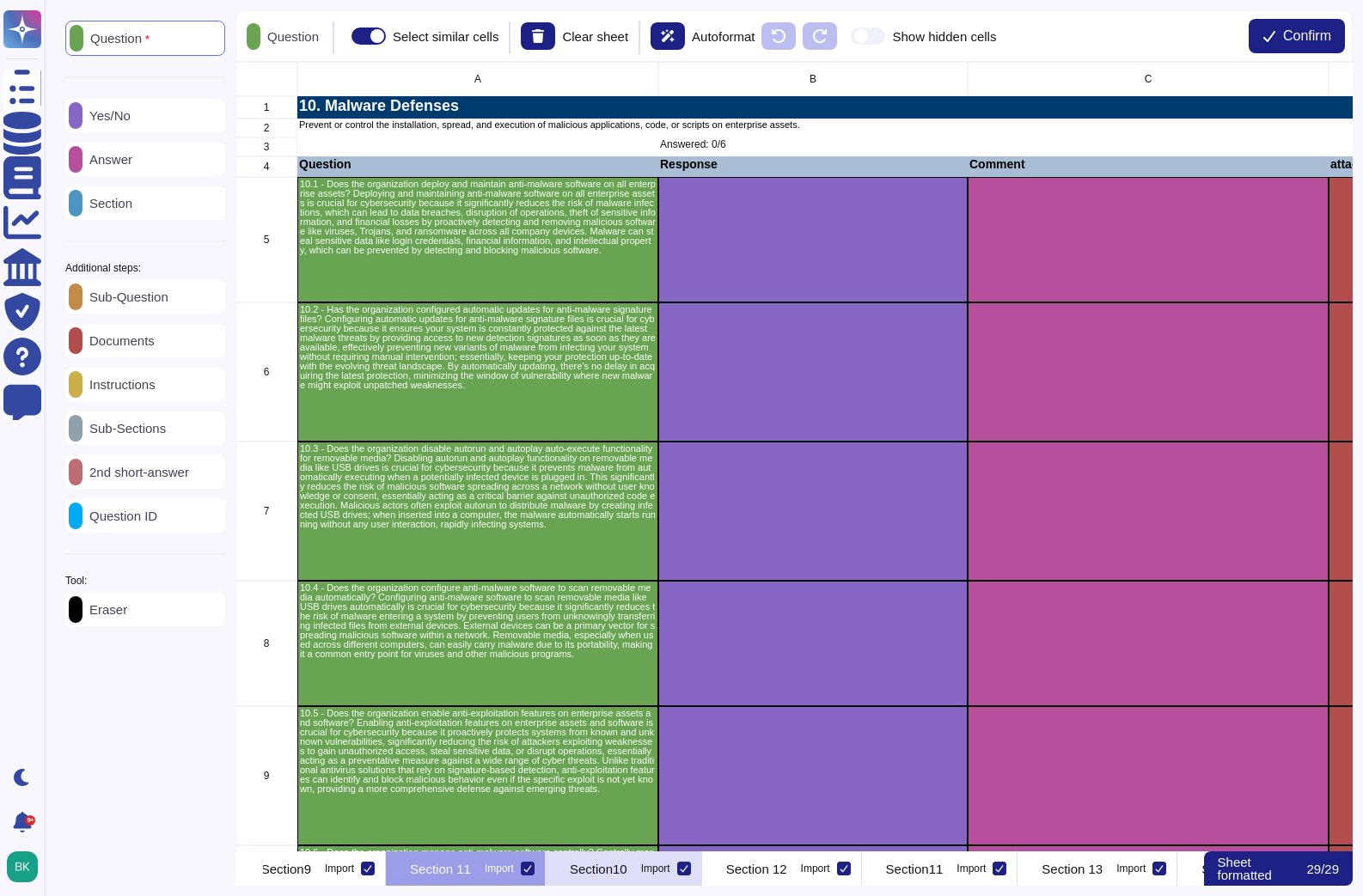
scroll to position [0, 2916]
click at [518, 871] on icon at bounding box center [513, 868] width 8 height 8
click at [0, 0] on input "Import" at bounding box center [0, 0] width 0 height 0
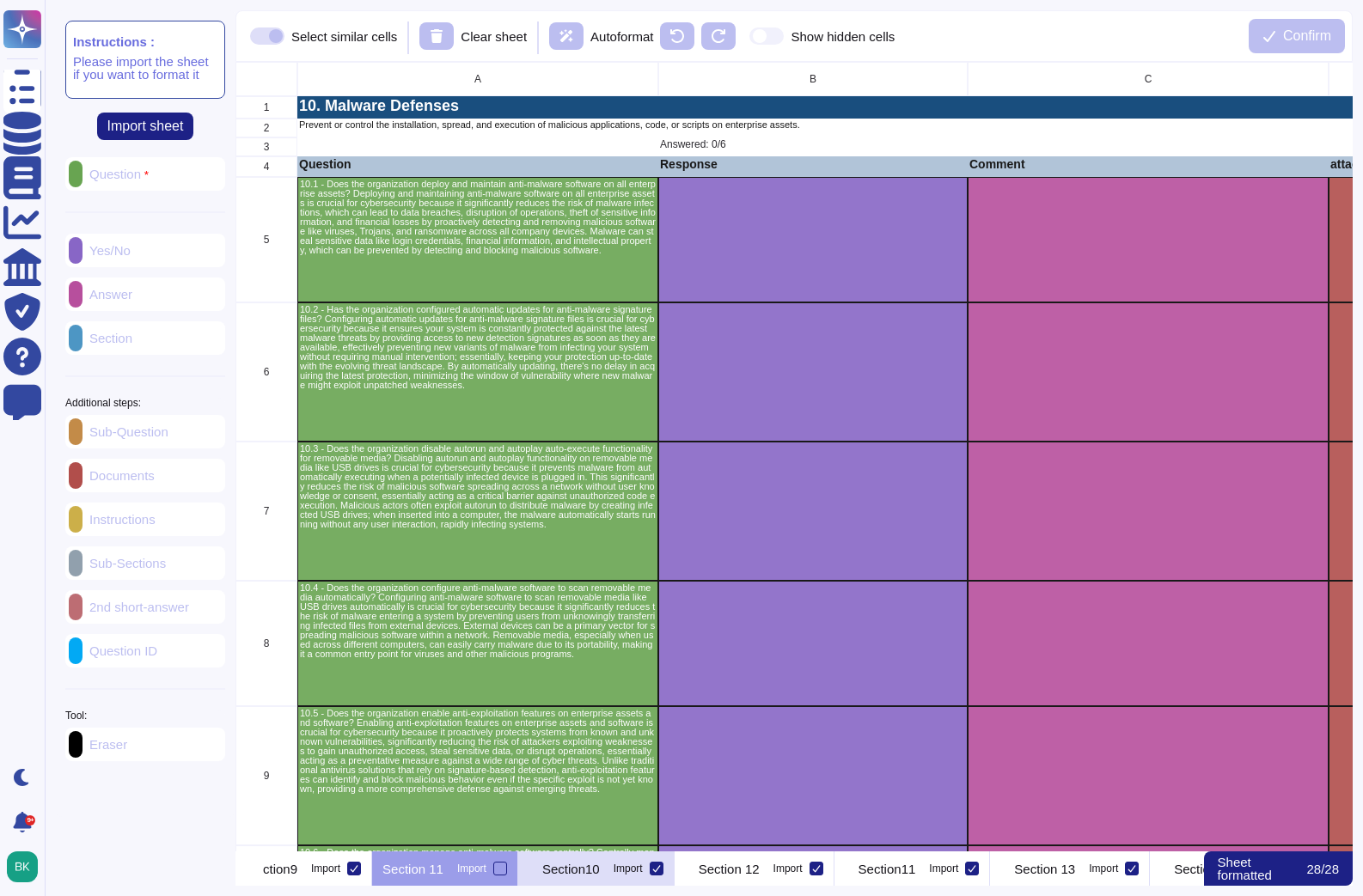
click at [600, 871] on p "Section10" at bounding box center [570, 870] width 57 height 13
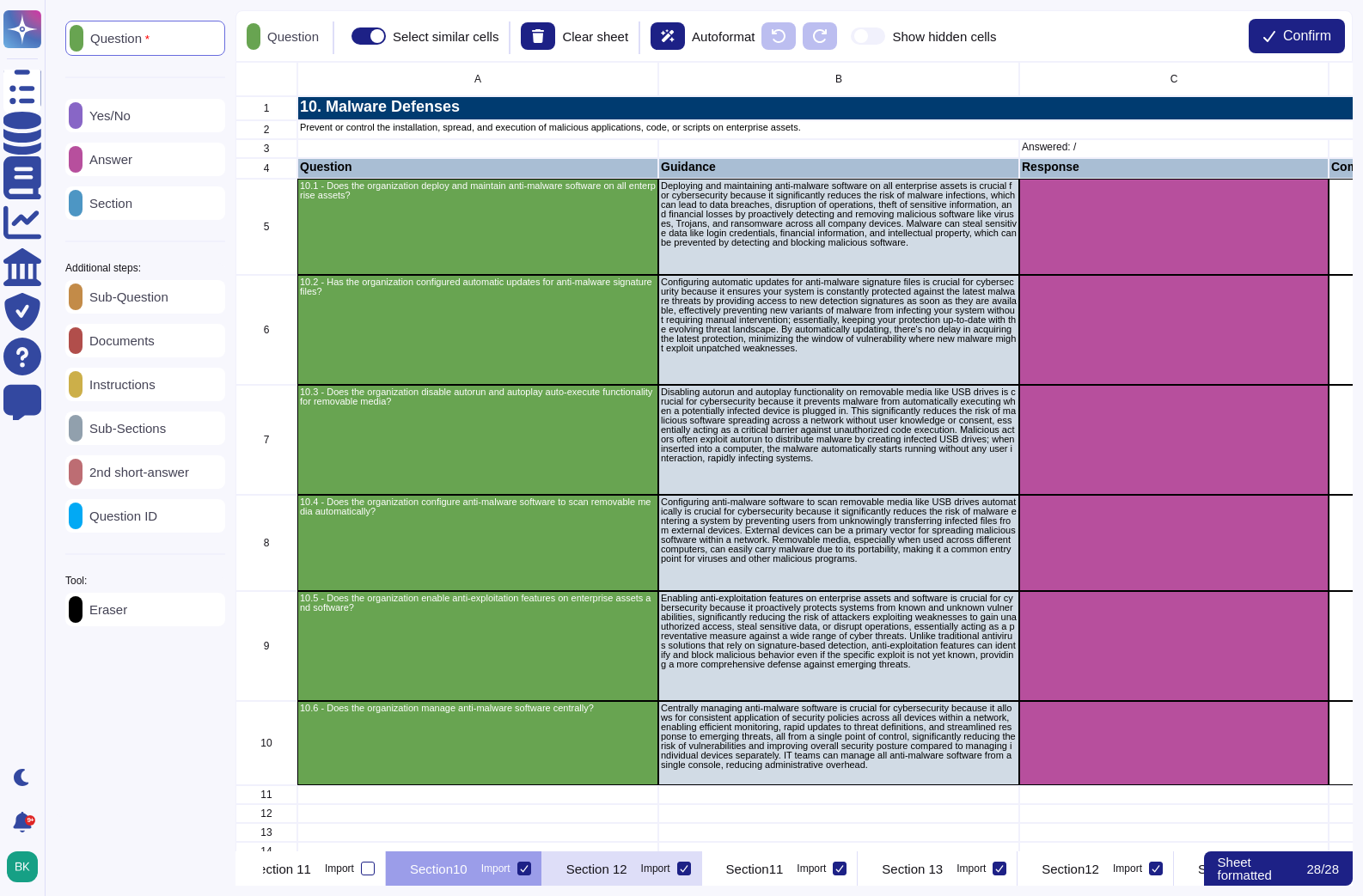
scroll to position [0, 3063]
click at [127, 409] on div "Sub-Question Documents Instructions Sub-Sections 2nd short-answer Question ID" at bounding box center [145, 407] width 160 height 252
drag, startPoint x: 136, startPoint y: 398, endPoint x: 200, endPoint y: 392, distance: 64.3
click at [136, 398] on div "Instructions" at bounding box center [145, 385] width 160 height 34
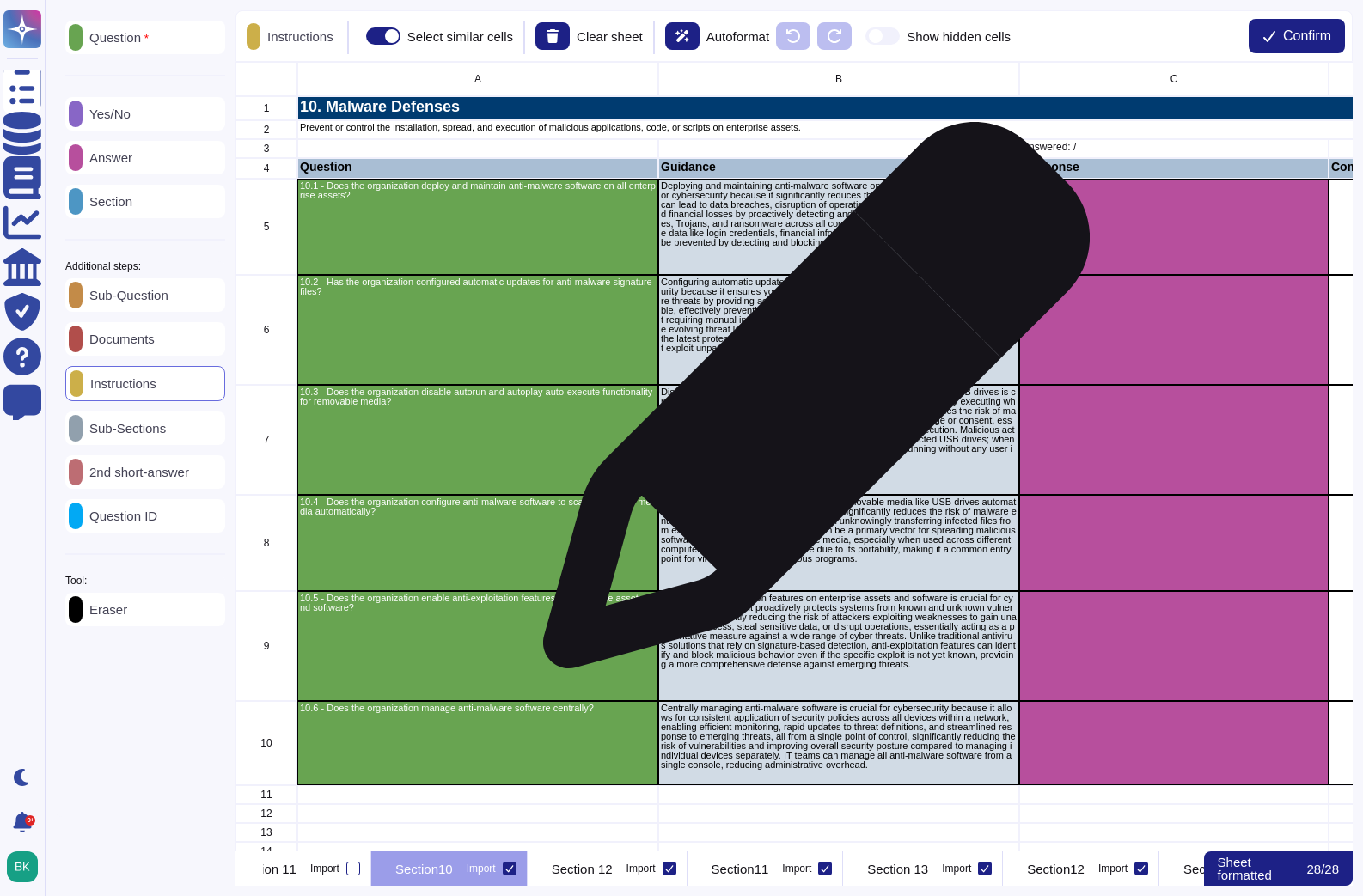
click at [809, 405] on p "Disabling autorun and autoplay functionality on removable media like USB drives…" at bounding box center [839, 425] width 356 height 75
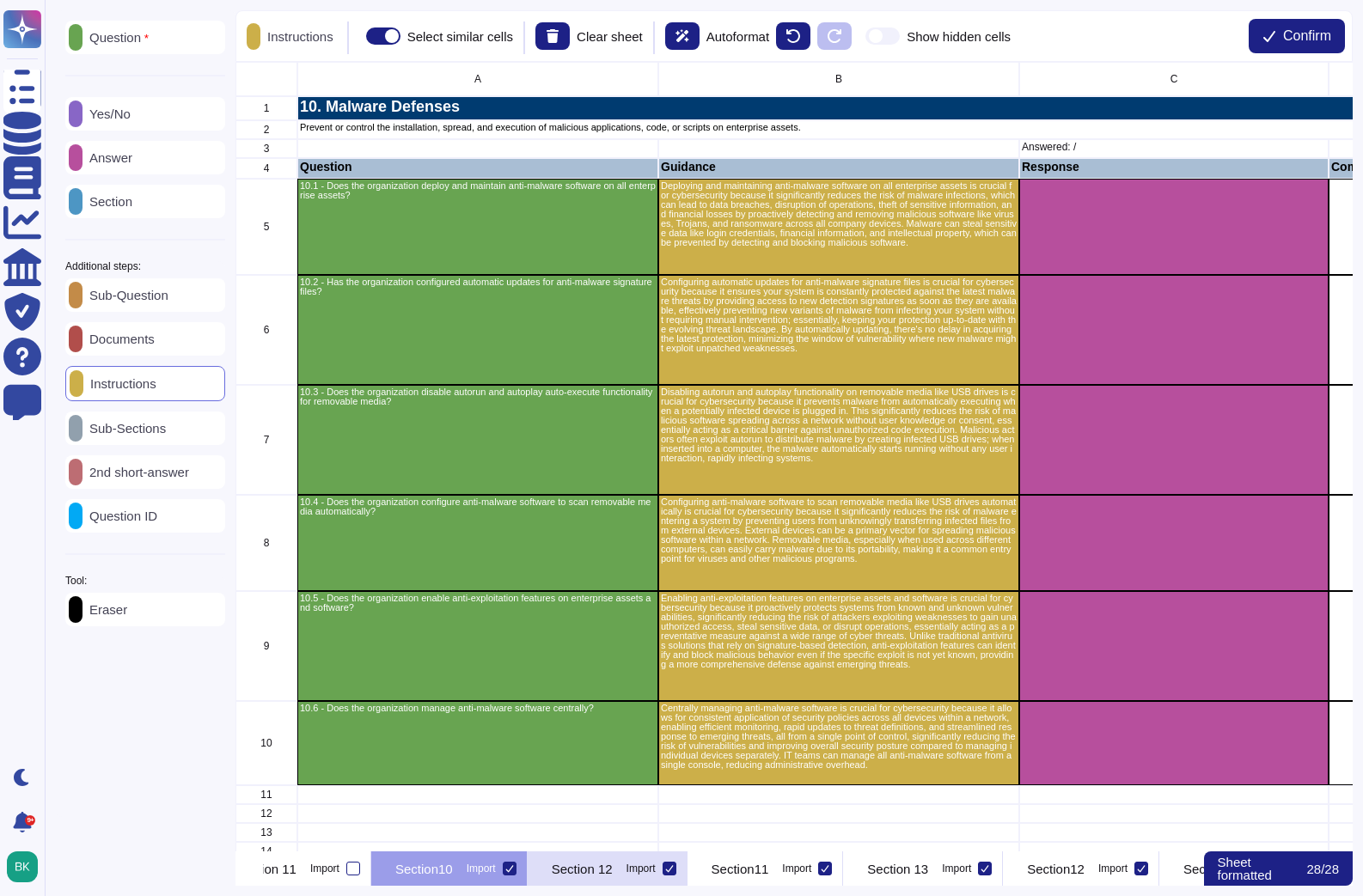
click at [687, 871] on div "Section 12 Import" at bounding box center [608, 869] width 160 height 35
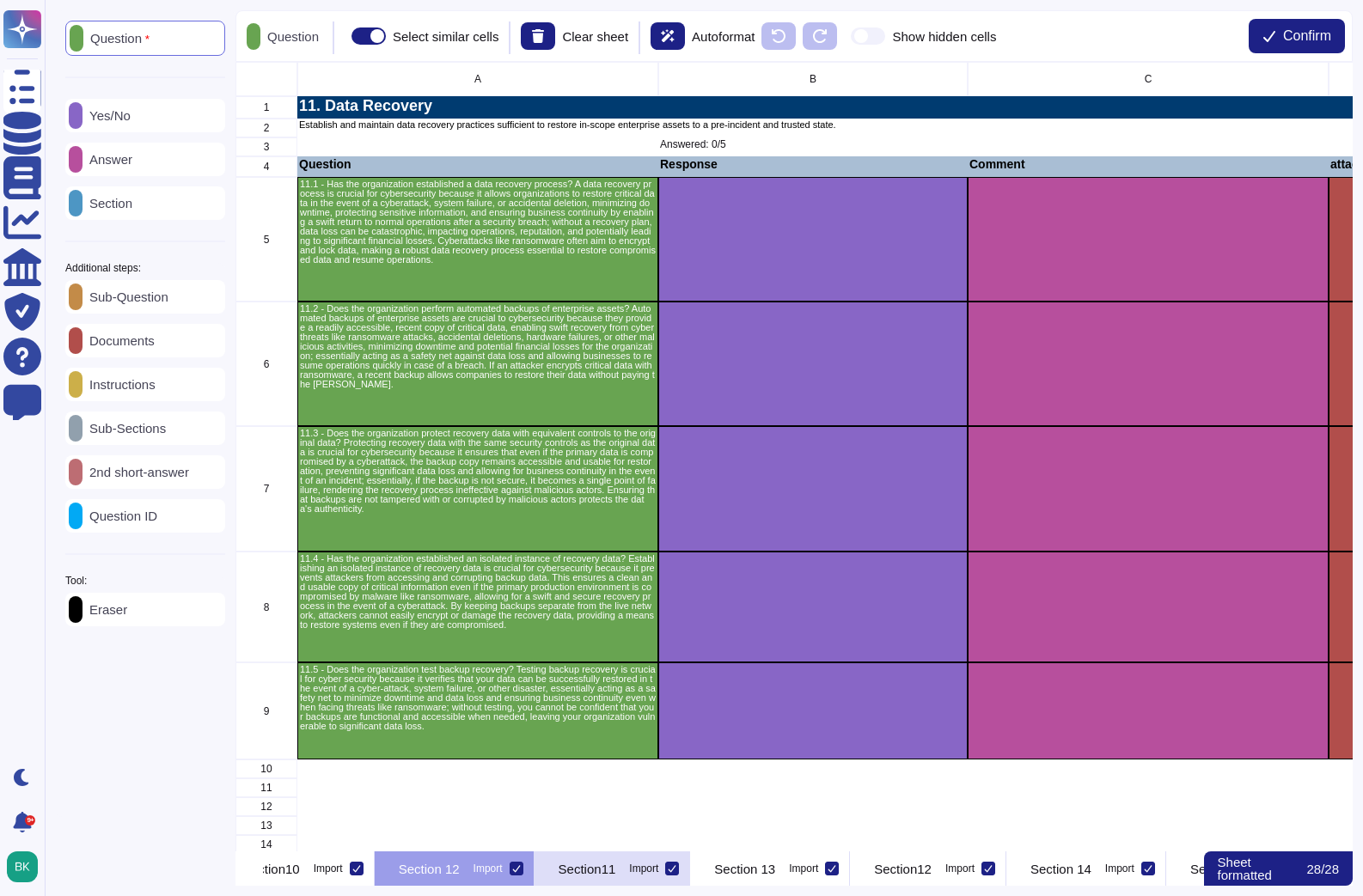
scroll to position [0, 3240]
click at [497, 871] on icon at bounding box center [492, 868] width 8 height 8
click at [0, 0] on input "Import" at bounding box center [0, 0] width 0 height 0
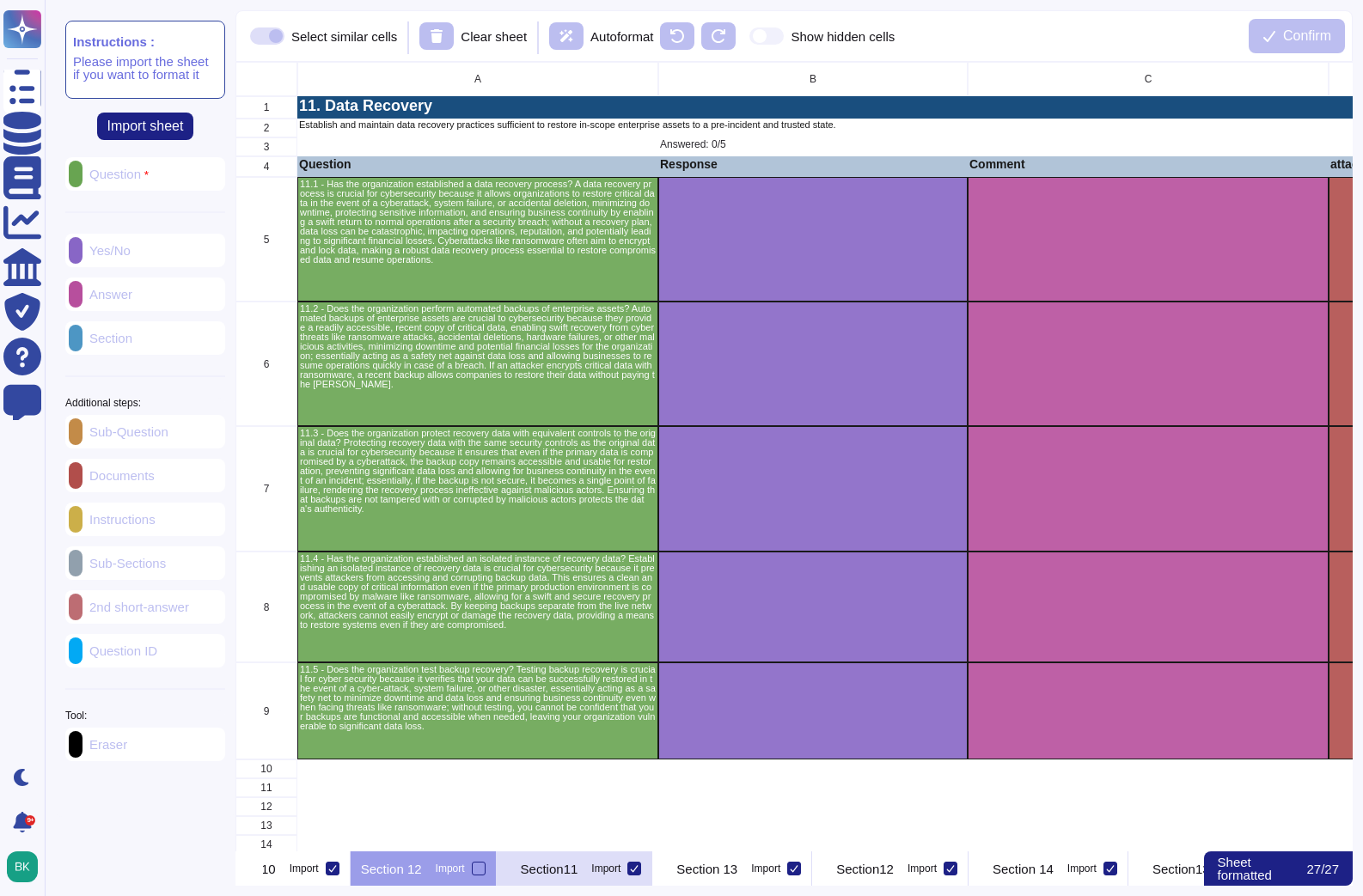
drag, startPoint x: 890, startPoint y: 868, endPoint x: 875, endPoint y: 868, distance: 15.0
click at [578, 868] on p "Section11" at bounding box center [549, 870] width 57 height 13
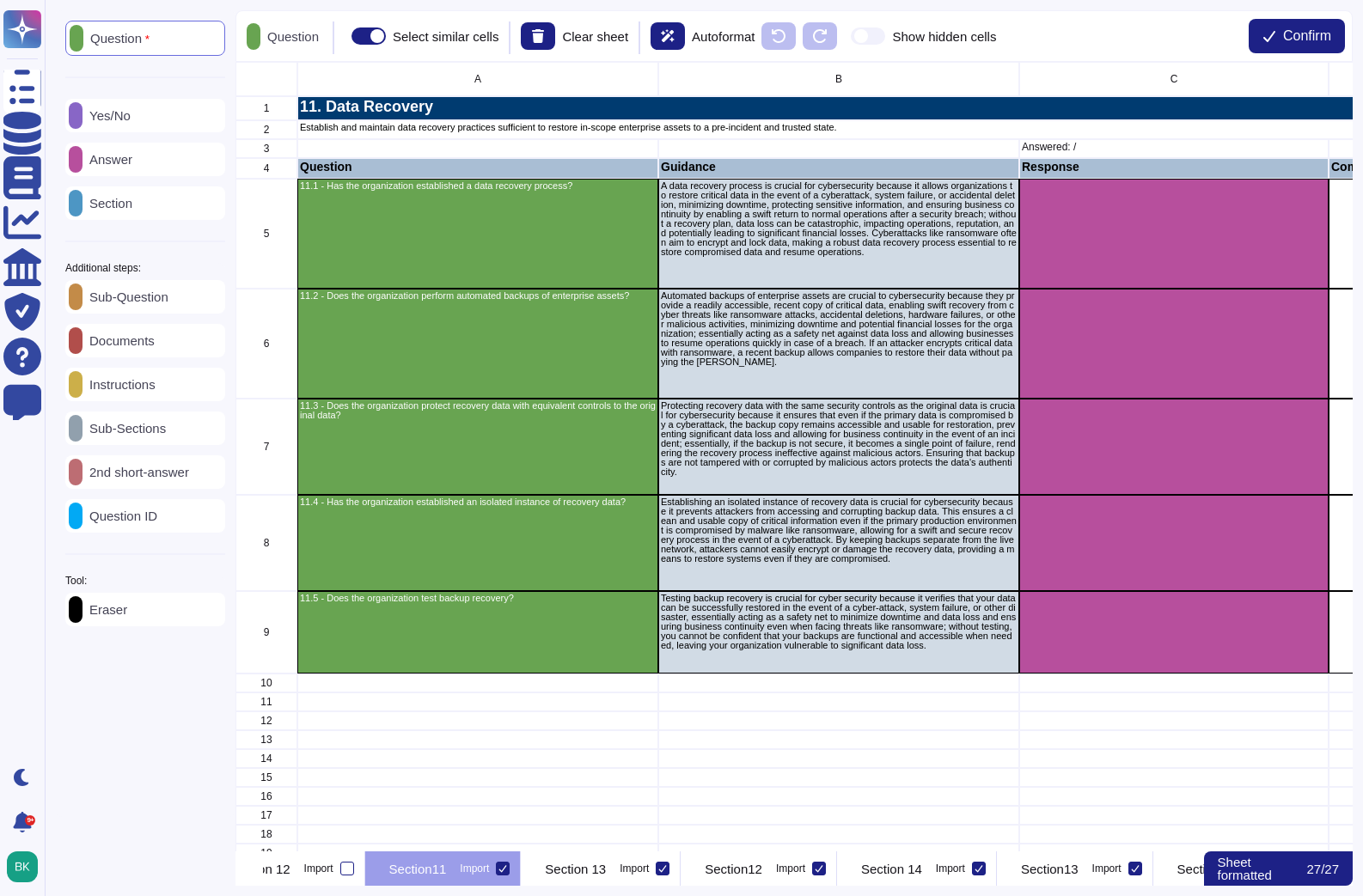
scroll to position [0, 3387]
click at [75, 386] on icon at bounding box center [75, 386] width 0 height 0
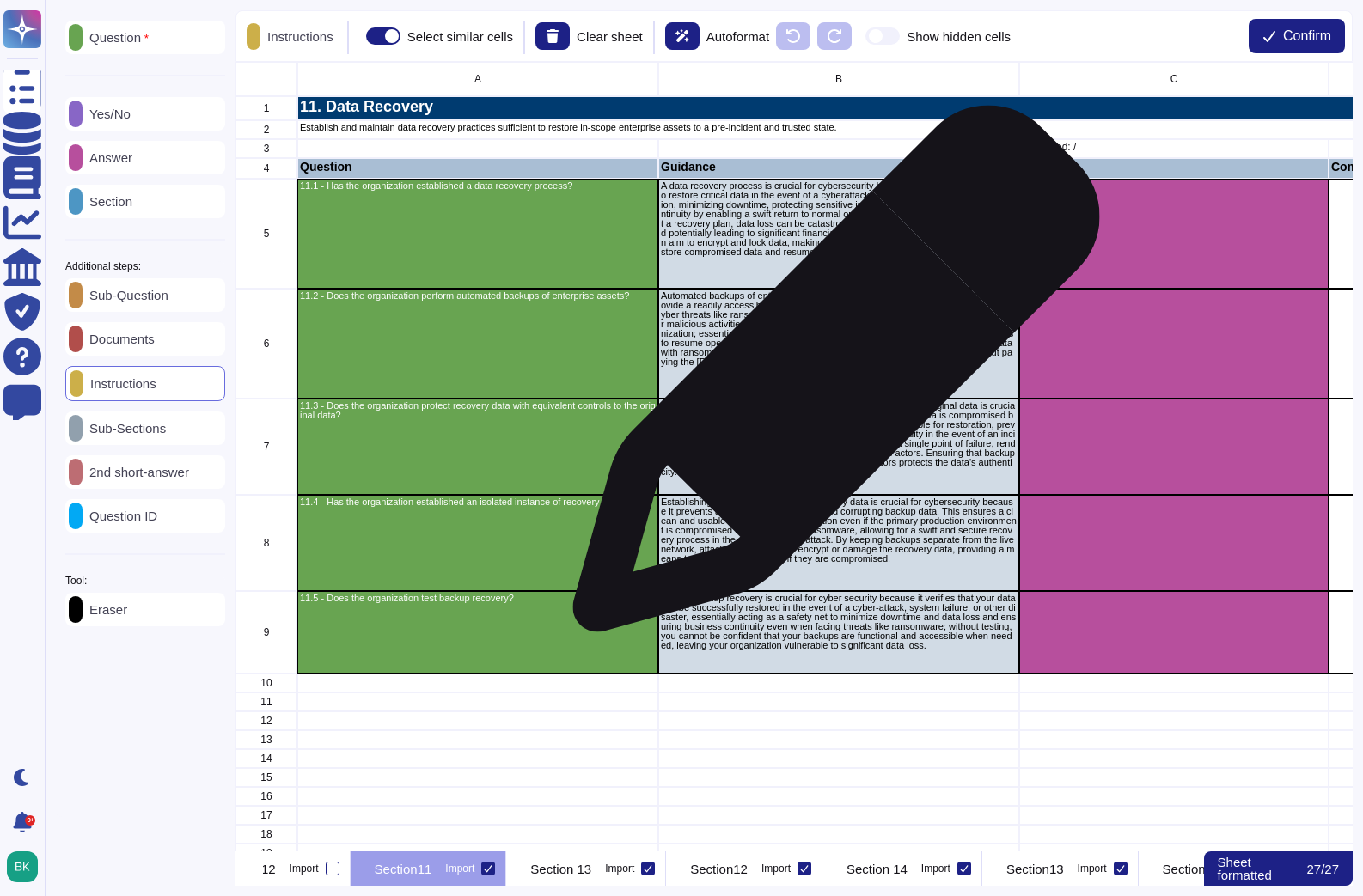
click at [829, 377] on div "Automated backups of enterprise assets are crucial to cybersecurity because the…" at bounding box center [838, 344] width 361 height 110
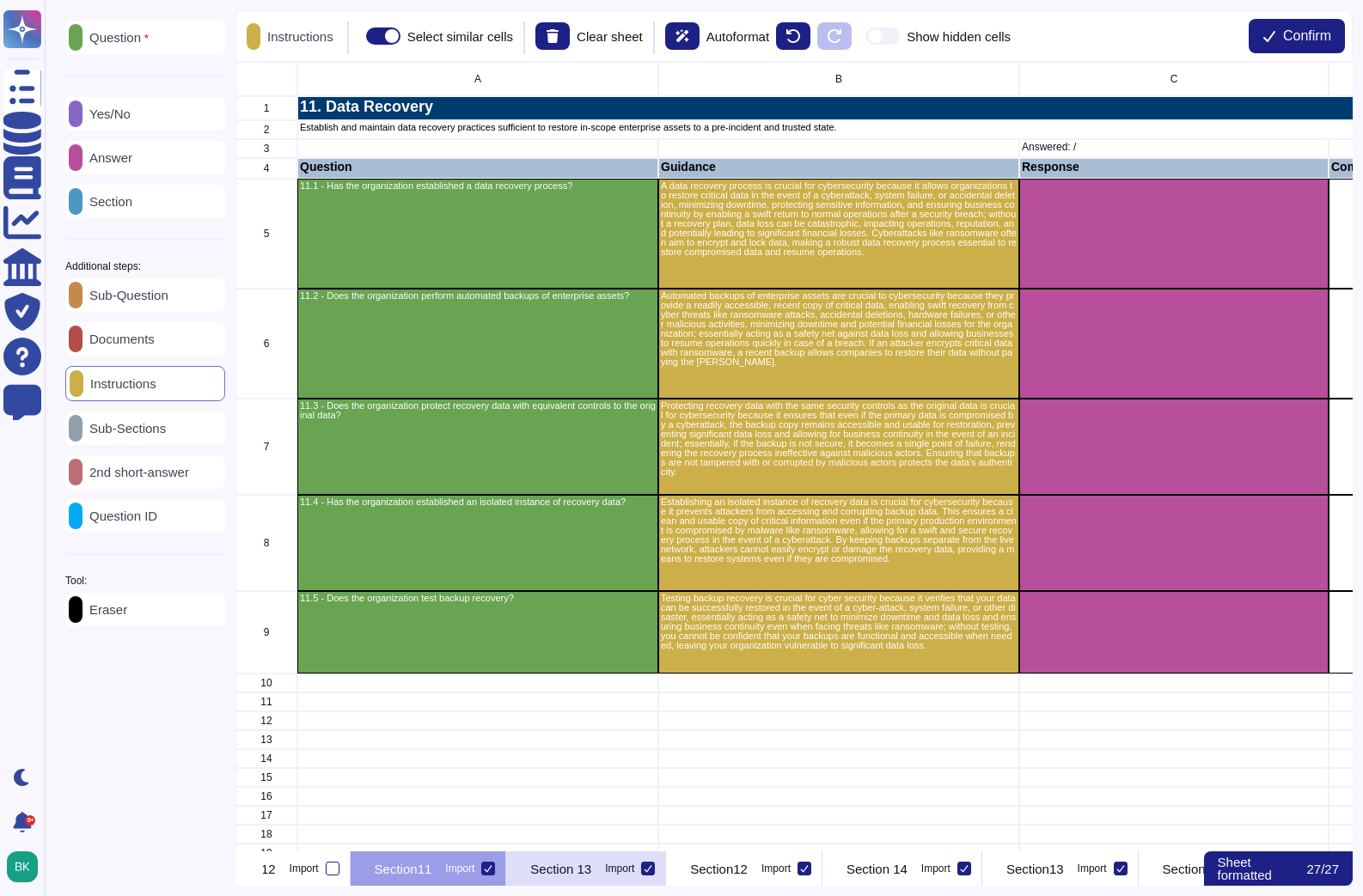
click at [591, 864] on p "Section 13" at bounding box center [560, 870] width 61 height 13
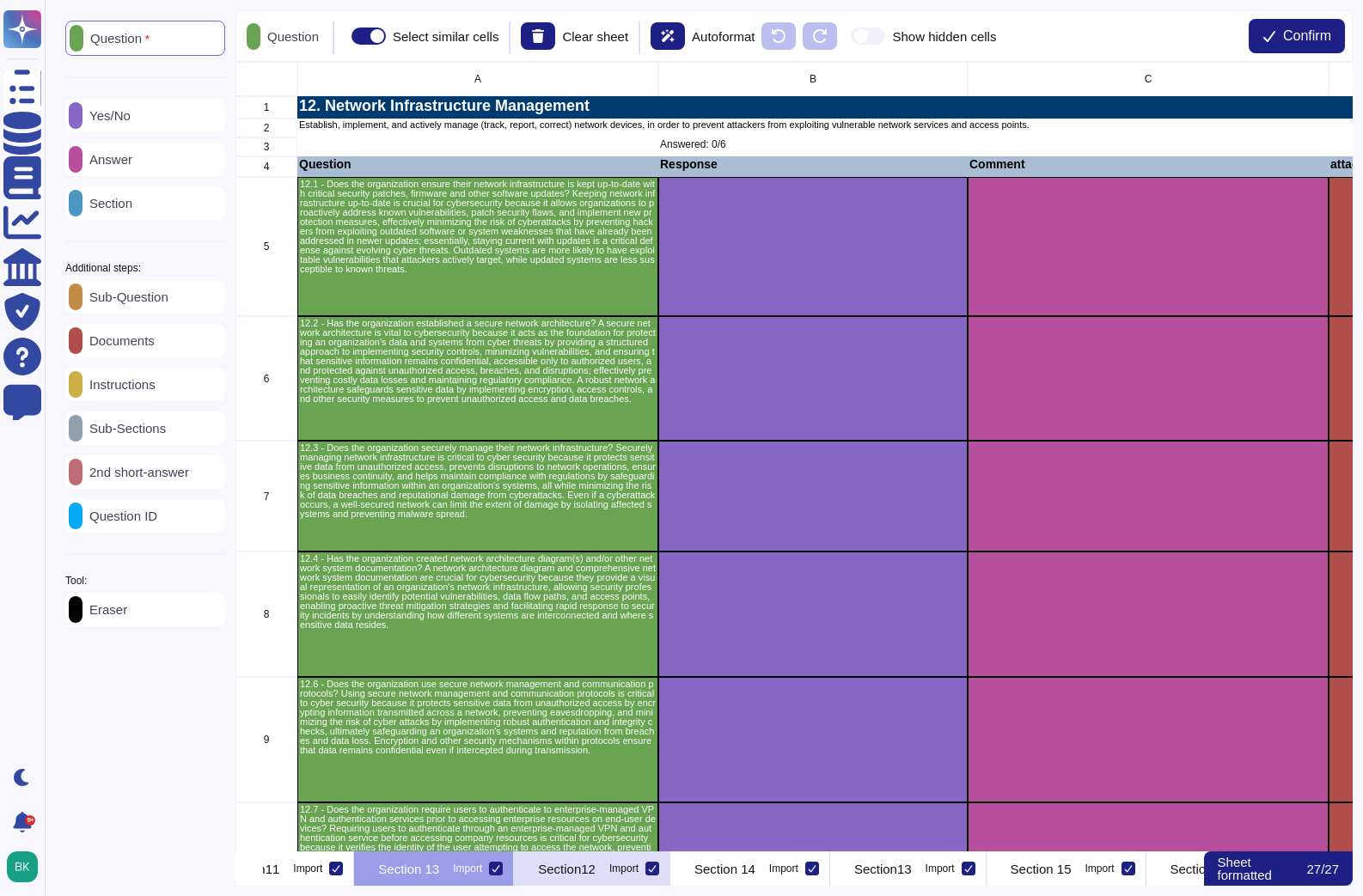
scroll to position [0, 3563]
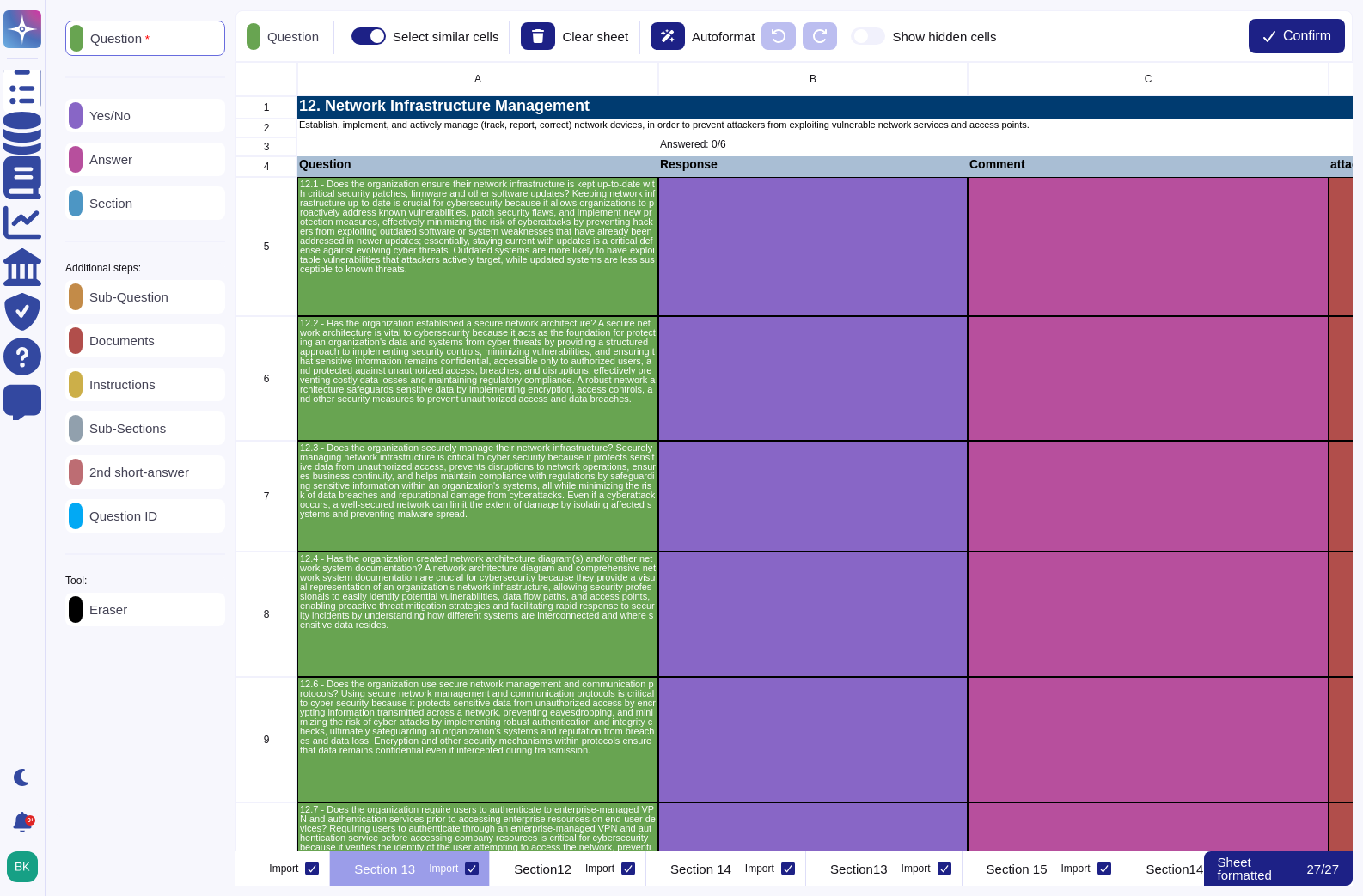
click at [476, 868] on icon at bounding box center [472, 868] width 8 height 8
click at [0, 0] on input "Import" at bounding box center [0, 0] width 0 height 0
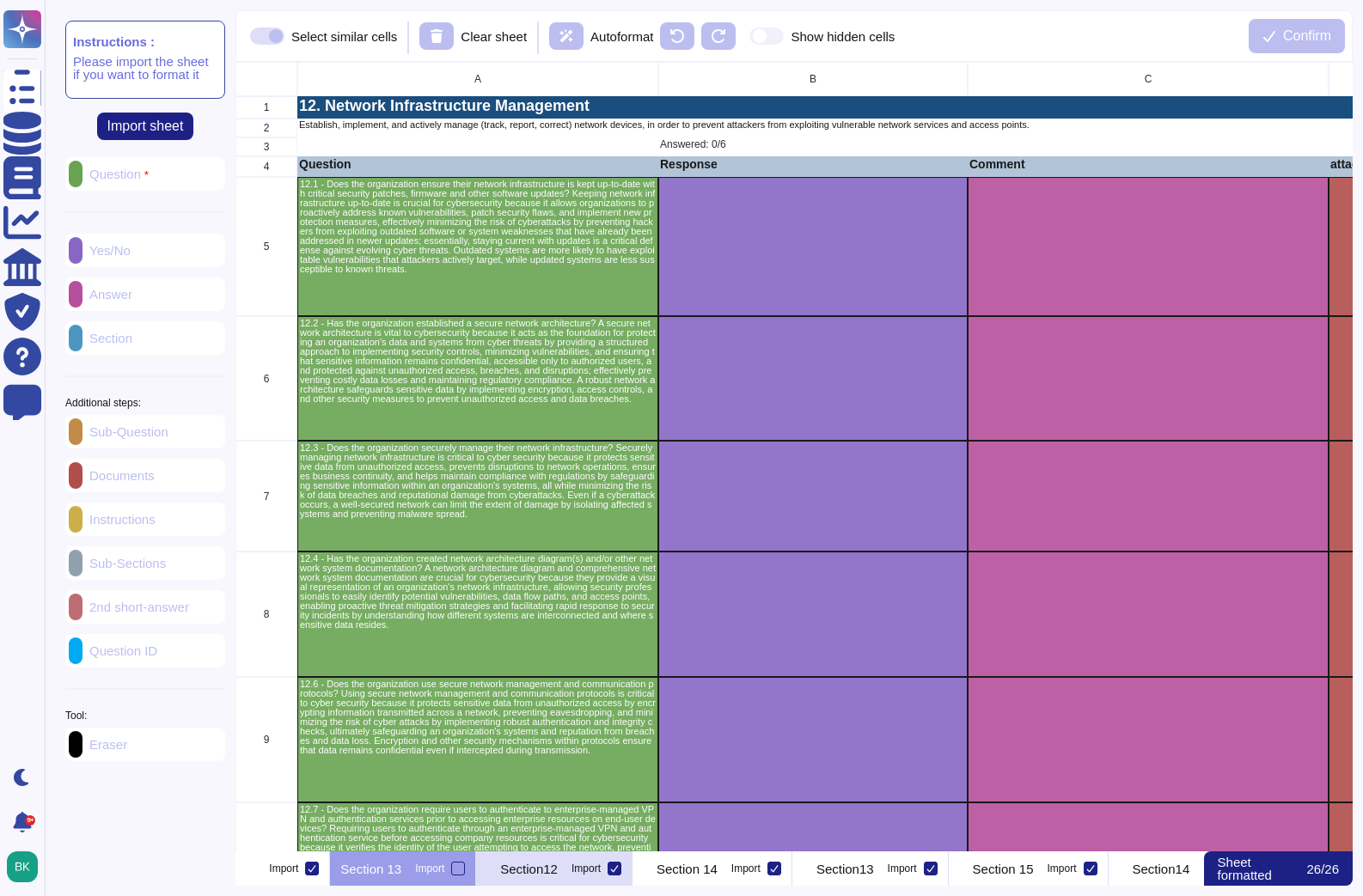
click at [557, 863] on p "Section12" at bounding box center [528, 870] width 57 height 13
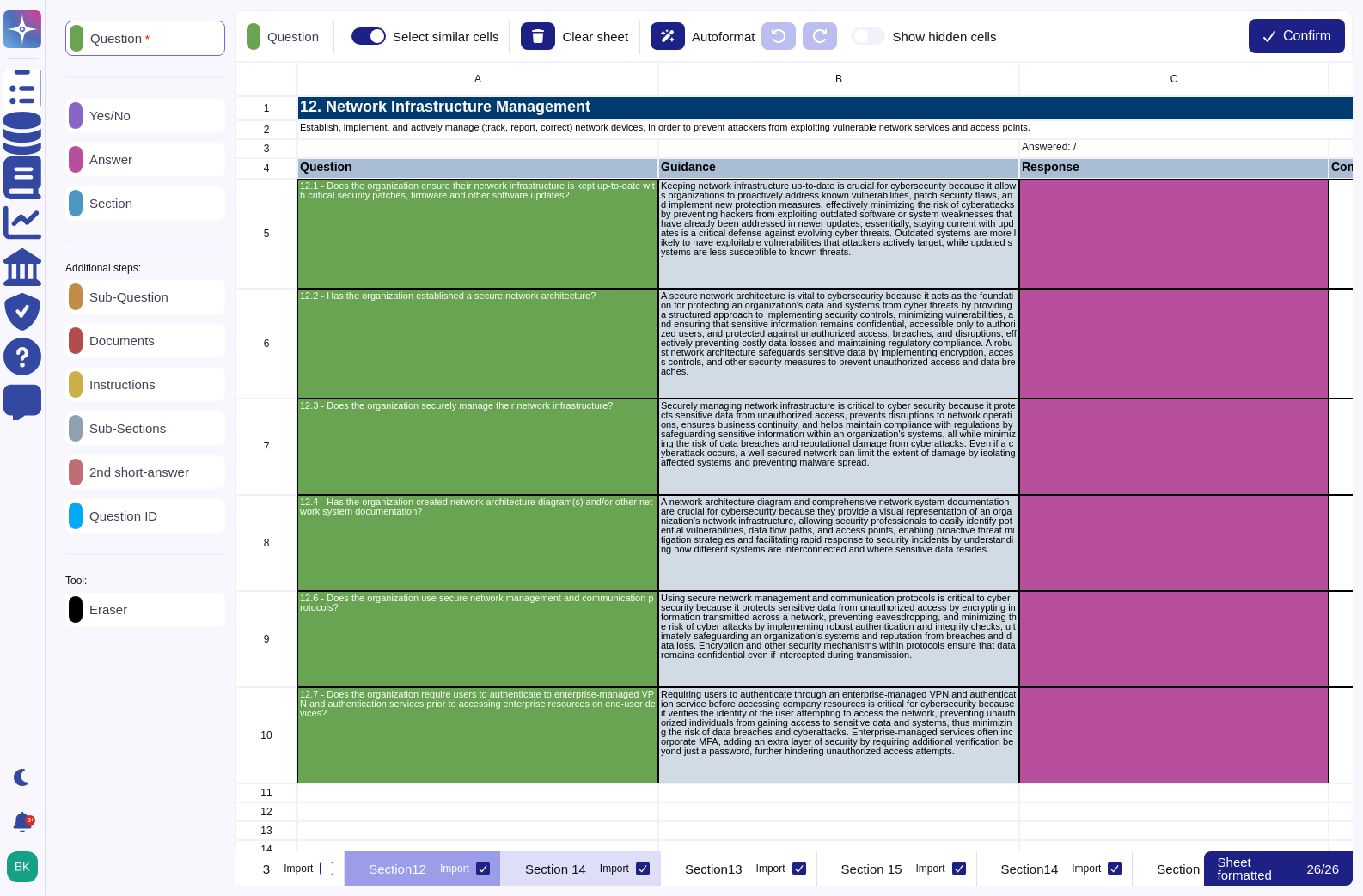
scroll to position [0, 3710]
drag, startPoint x: 124, startPoint y: 388, endPoint x: 138, endPoint y: 390, distance: 14.1
click at [124, 388] on p "Instructions" at bounding box center [120, 385] width 73 height 13
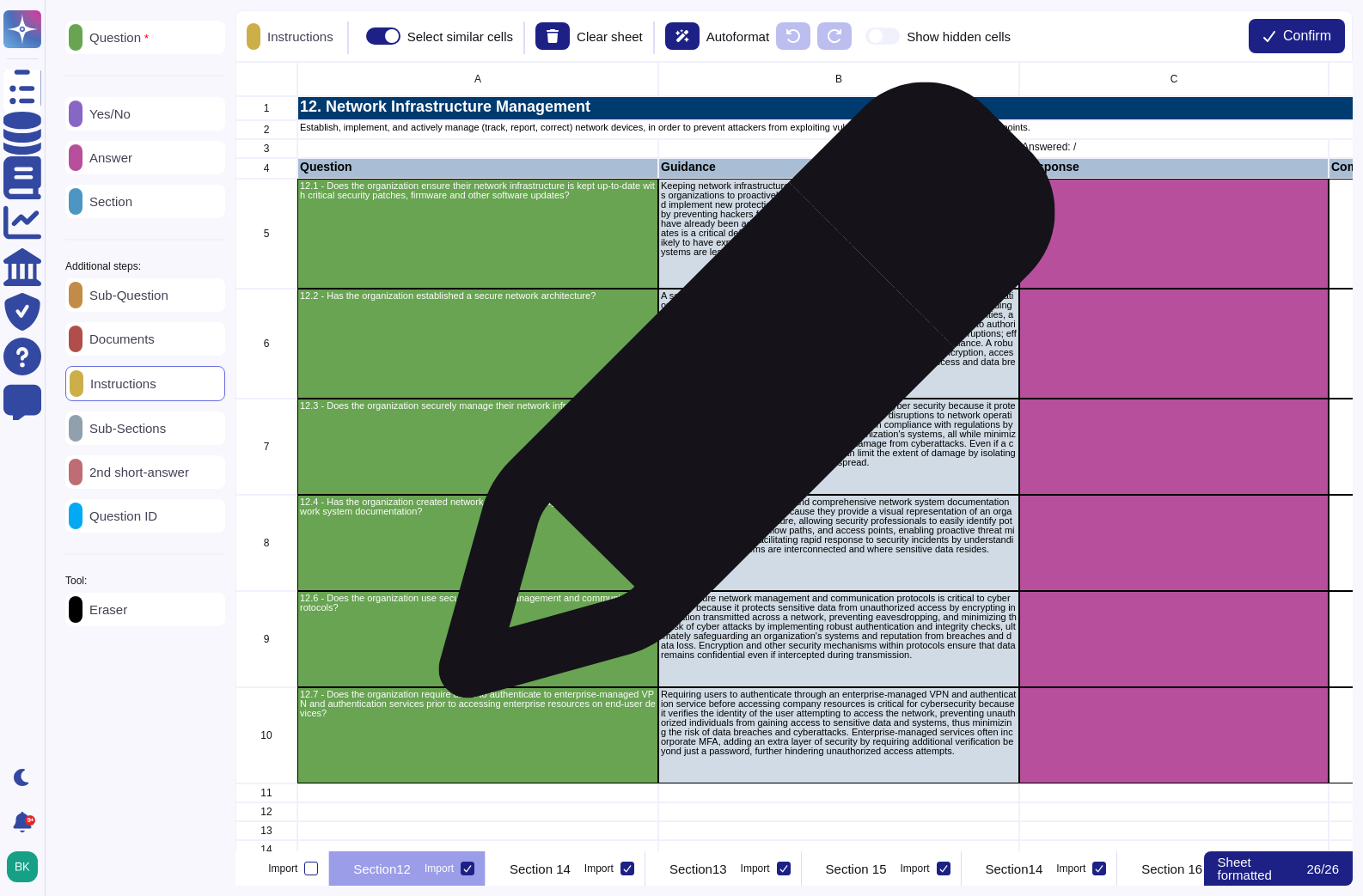
click at [771, 399] on div "Securely managing network infrastructure is critical to cyber security because …" at bounding box center [838, 447] width 361 height 96
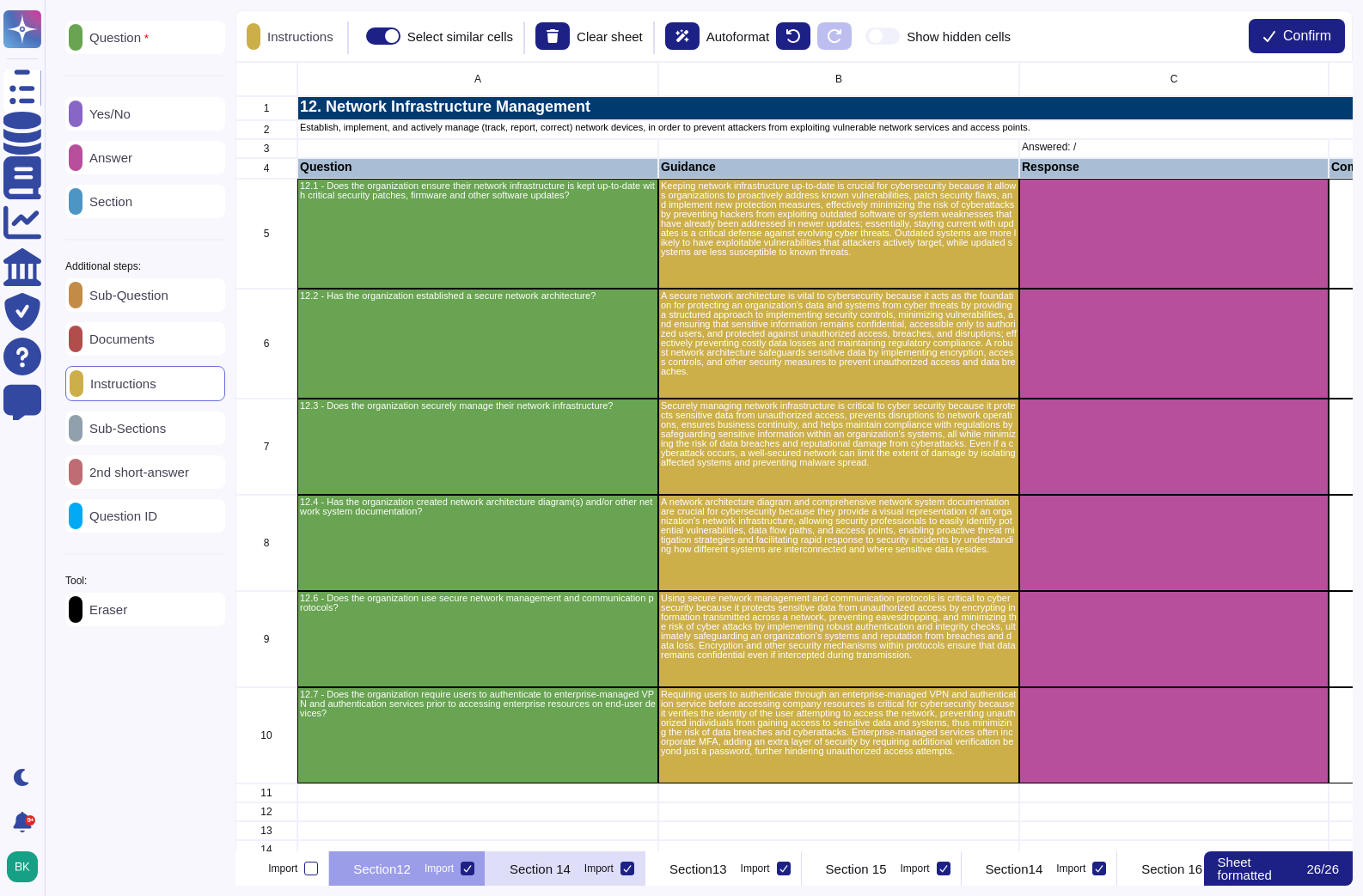
drag, startPoint x: 922, startPoint y: 873, endPoint x: 911, endPoint y: 877, distance: 11.7
click at [570, 873] on p "Section 14" at bounding box center [539, 870] width 61 height 13
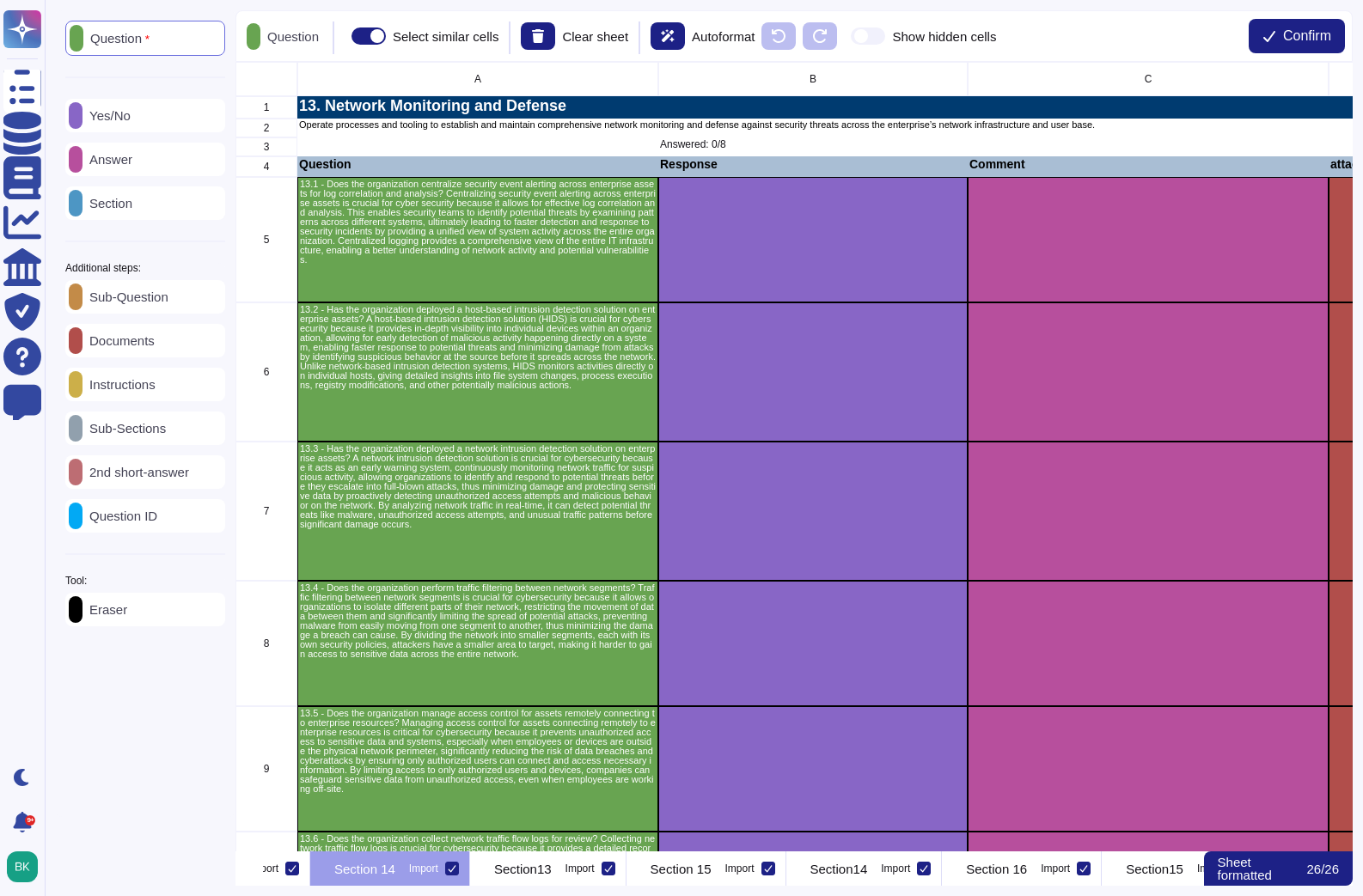
scroll to position [0, 3887]
click at [457, 872] on div at bounding box center [450, 869] width 14 height 14
click at [0, 0] on input "Import" at bounding box center [0, 0] width 0 height 0
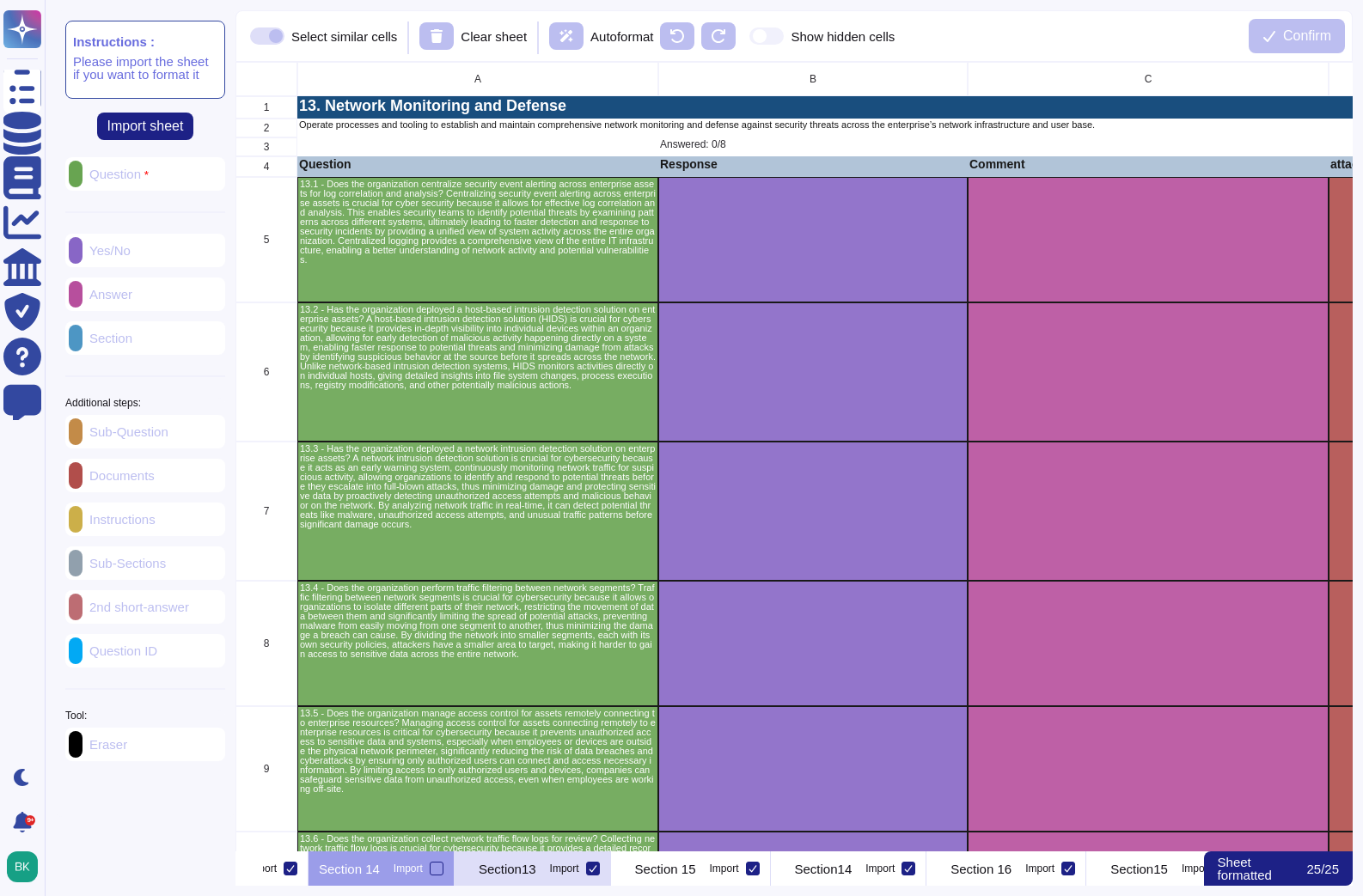
click at [537, 872] on p "Section13" at bounding box center [506, 870] width 57 height 13
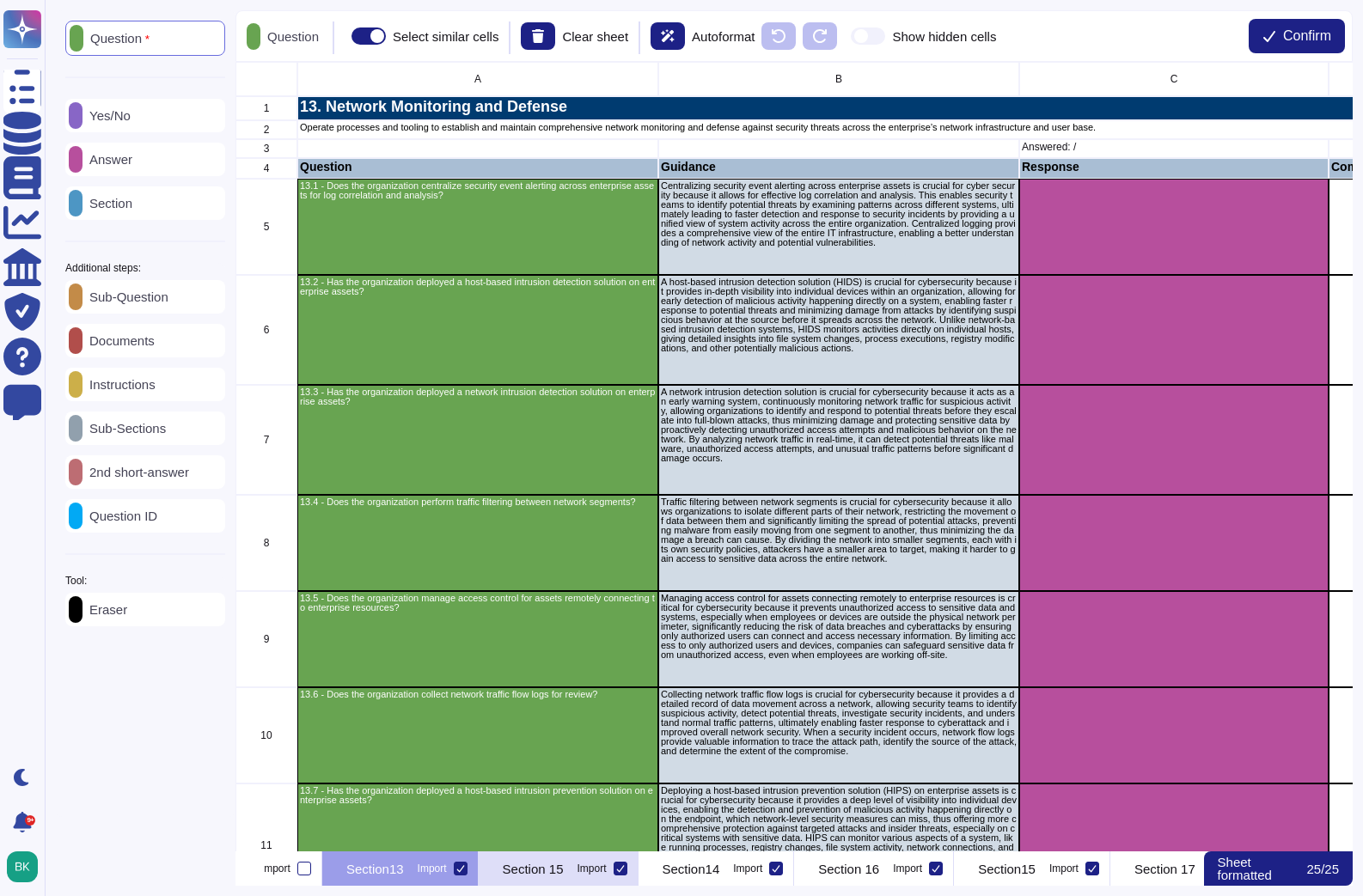
scroll to position [0, 4034]
click at [123, 390] on p "Instructions" at bounding box center [120, 385] width 73 height 13
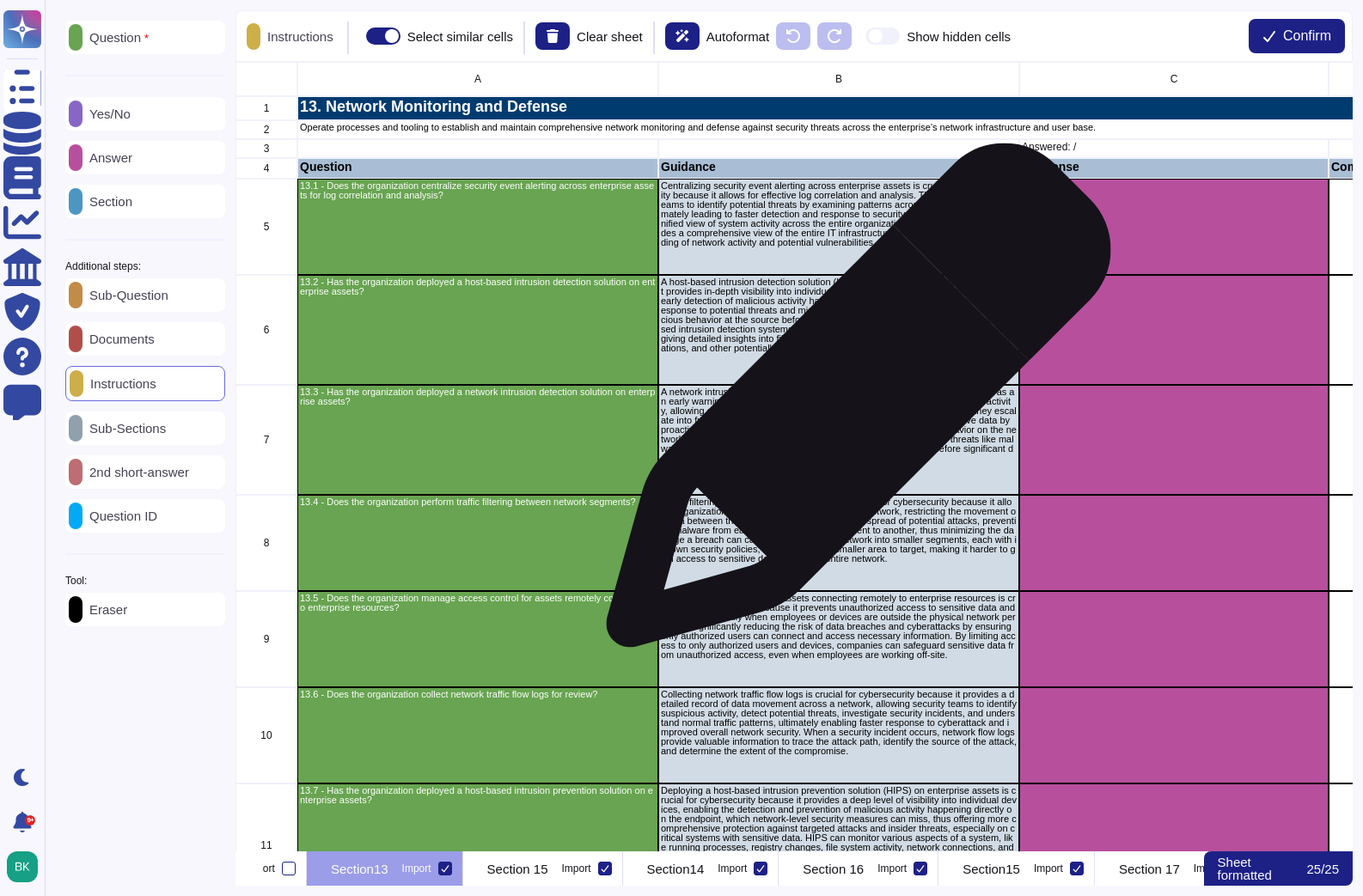
click at [851, 405] on p "A network intrusion detection solution is crucial for cybersecurity because it …" at bounding box center [839, 425] width 356 height 75
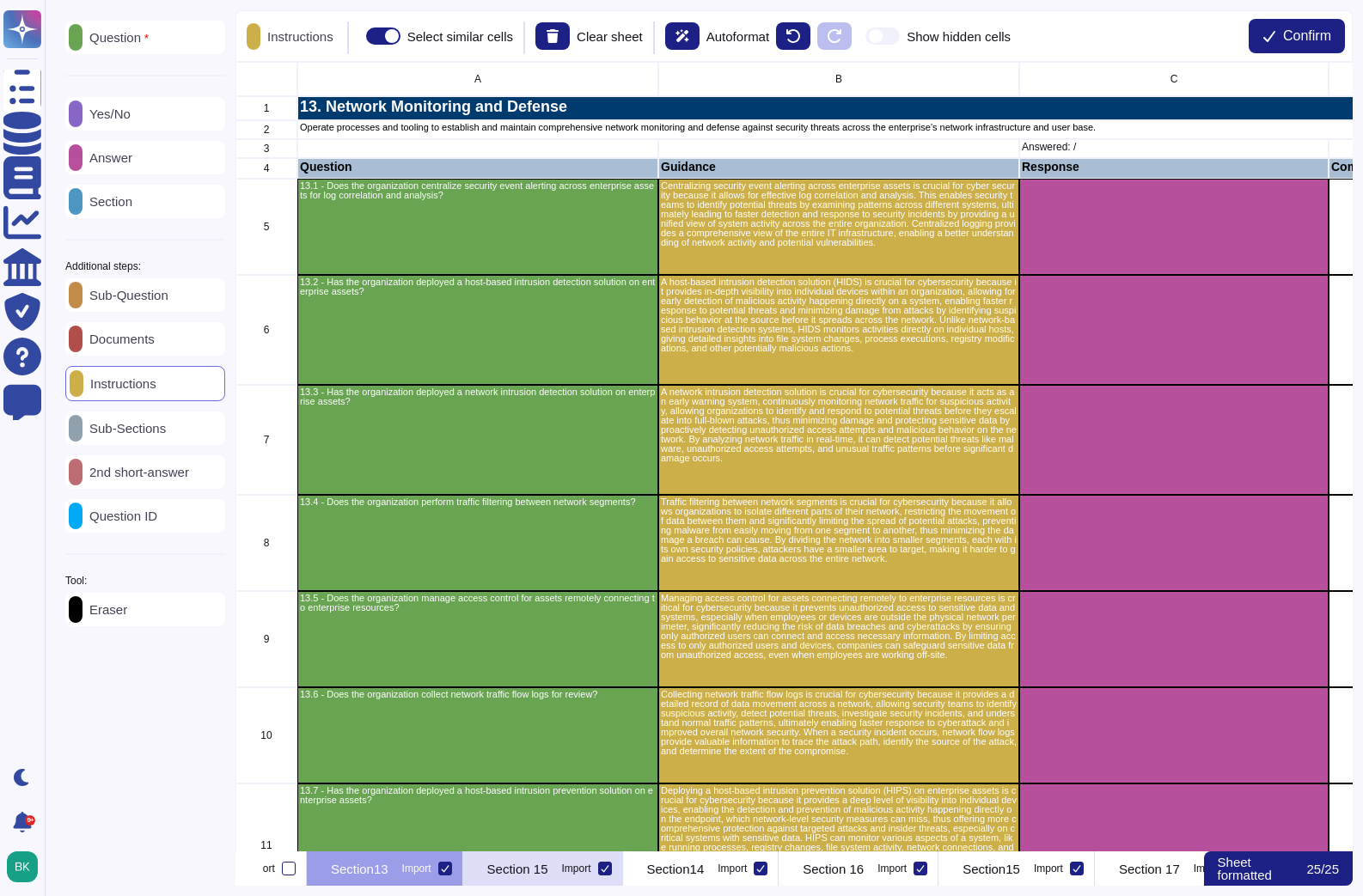
click at [548, 869] on p "Section 15" at bounding box center [518, 870] width 61 height 13
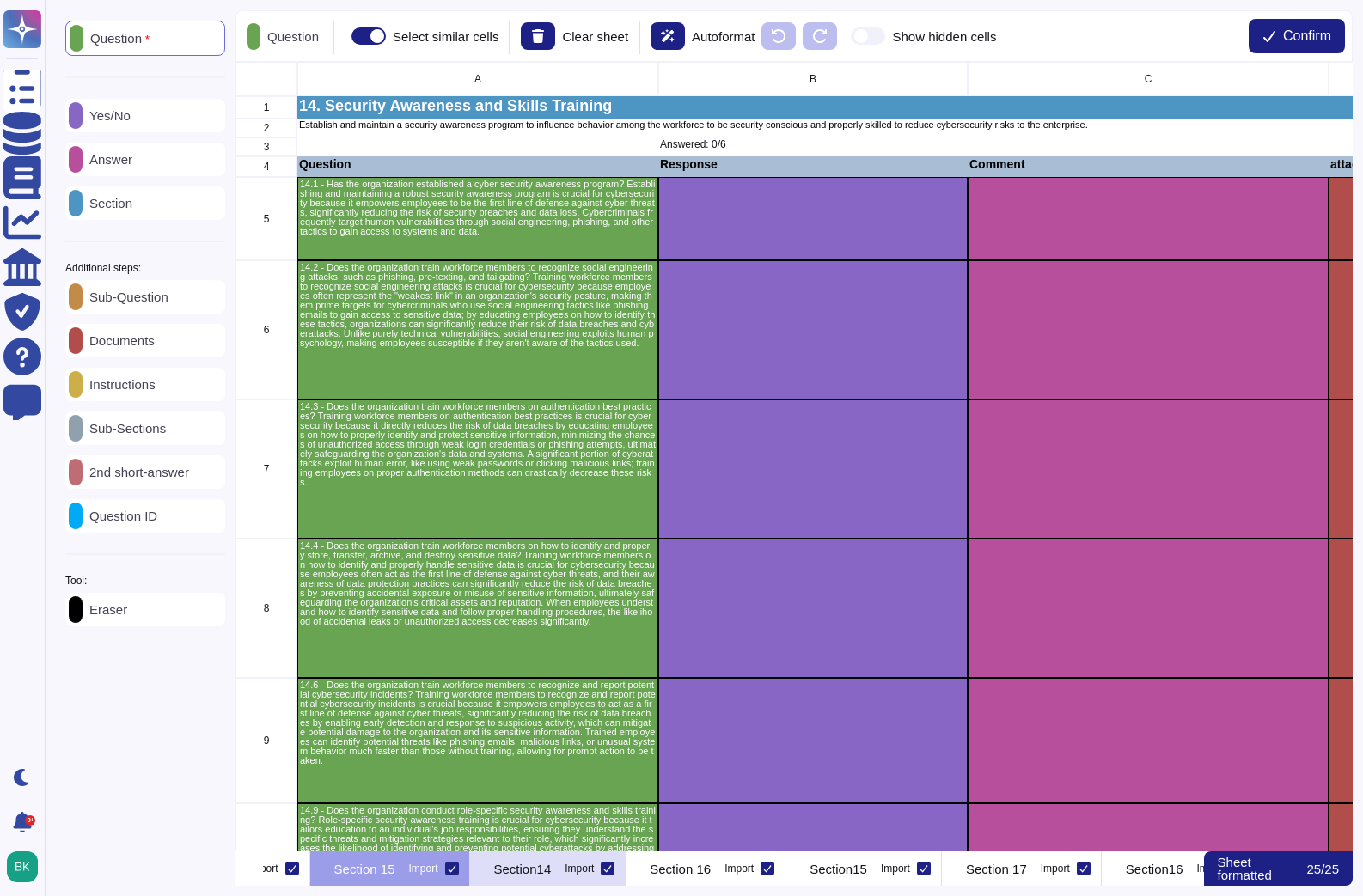
scroll to position [0, 4211]
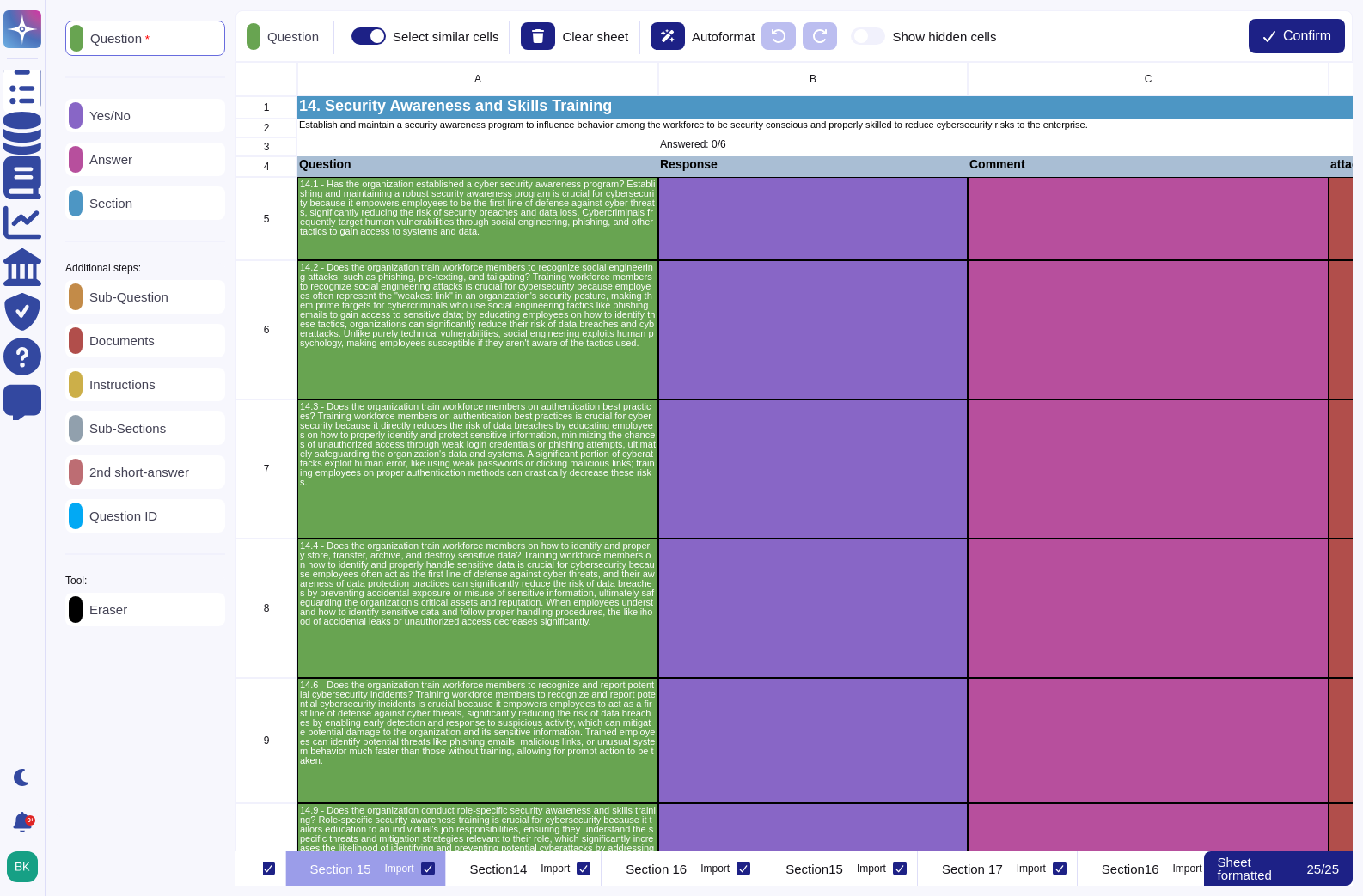
click at [432, 872] on icon at bounding box center [427, 868] width 8 height 8
click at [0, 0] on input "Import" at bounding box center [0, 0] width 0 height 0
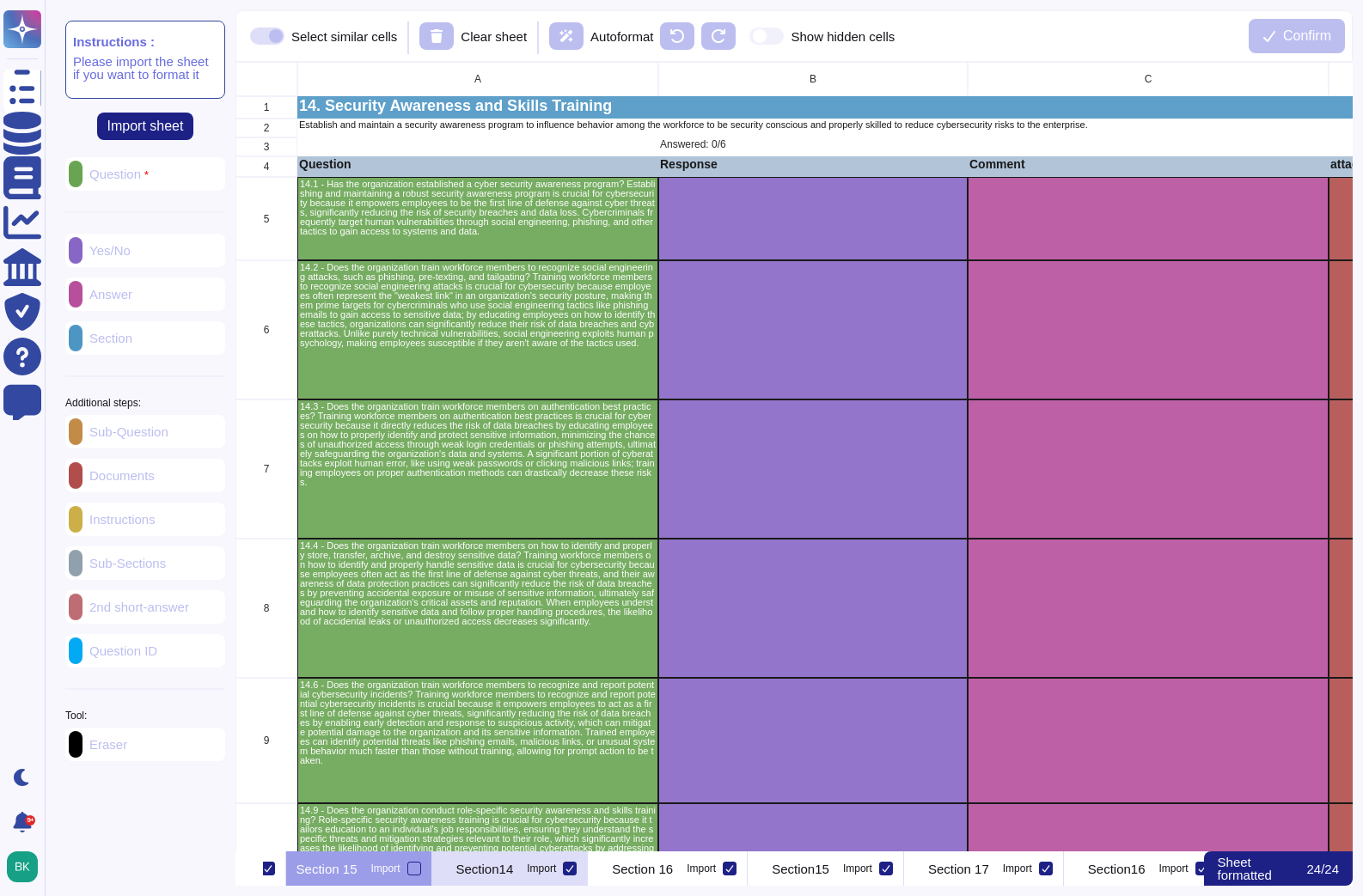
click at [514, 872] on p "Section14" at bounding box center [485, 870] width 57 height 13
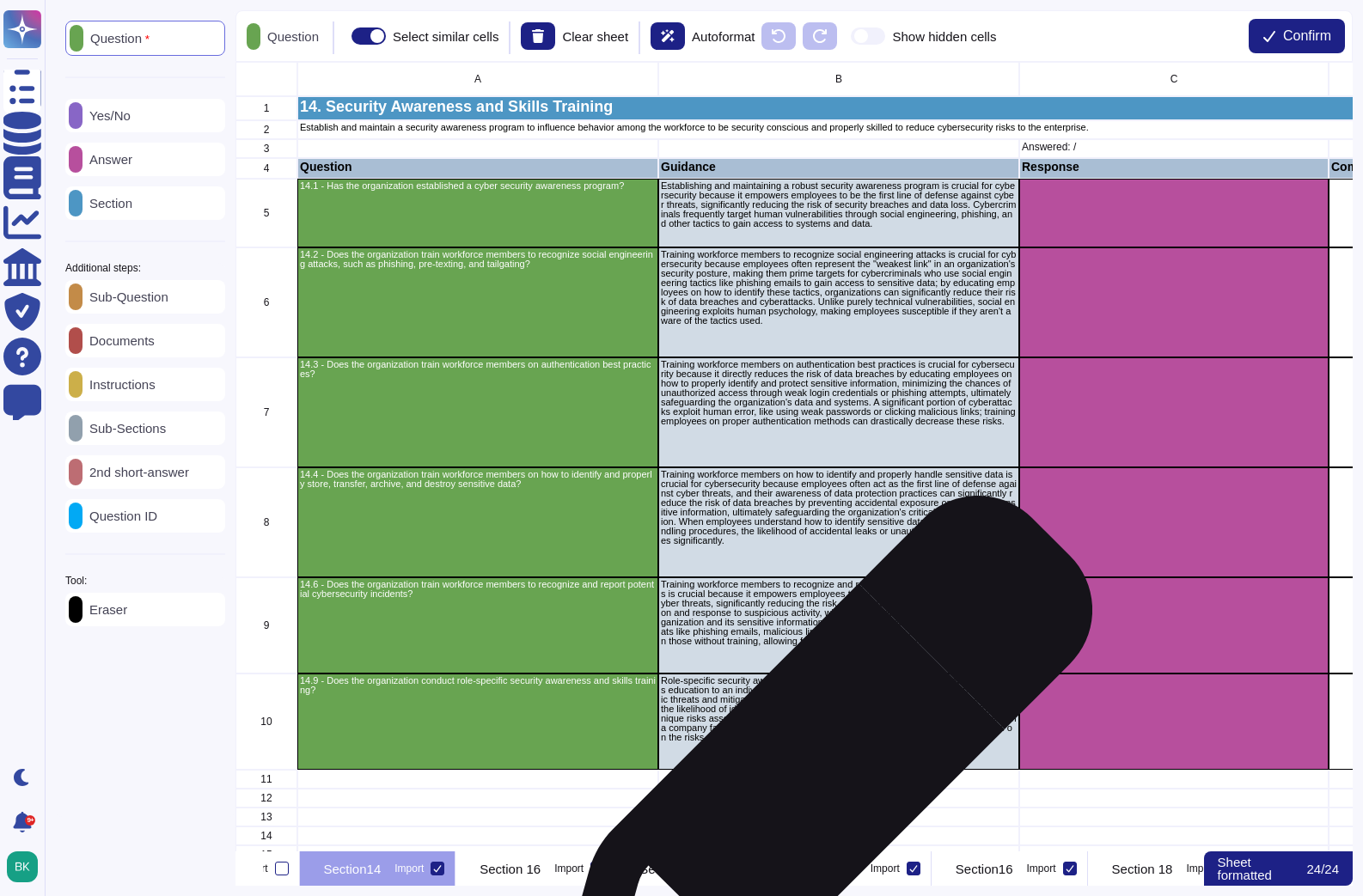
scroll to position [0, 4359]
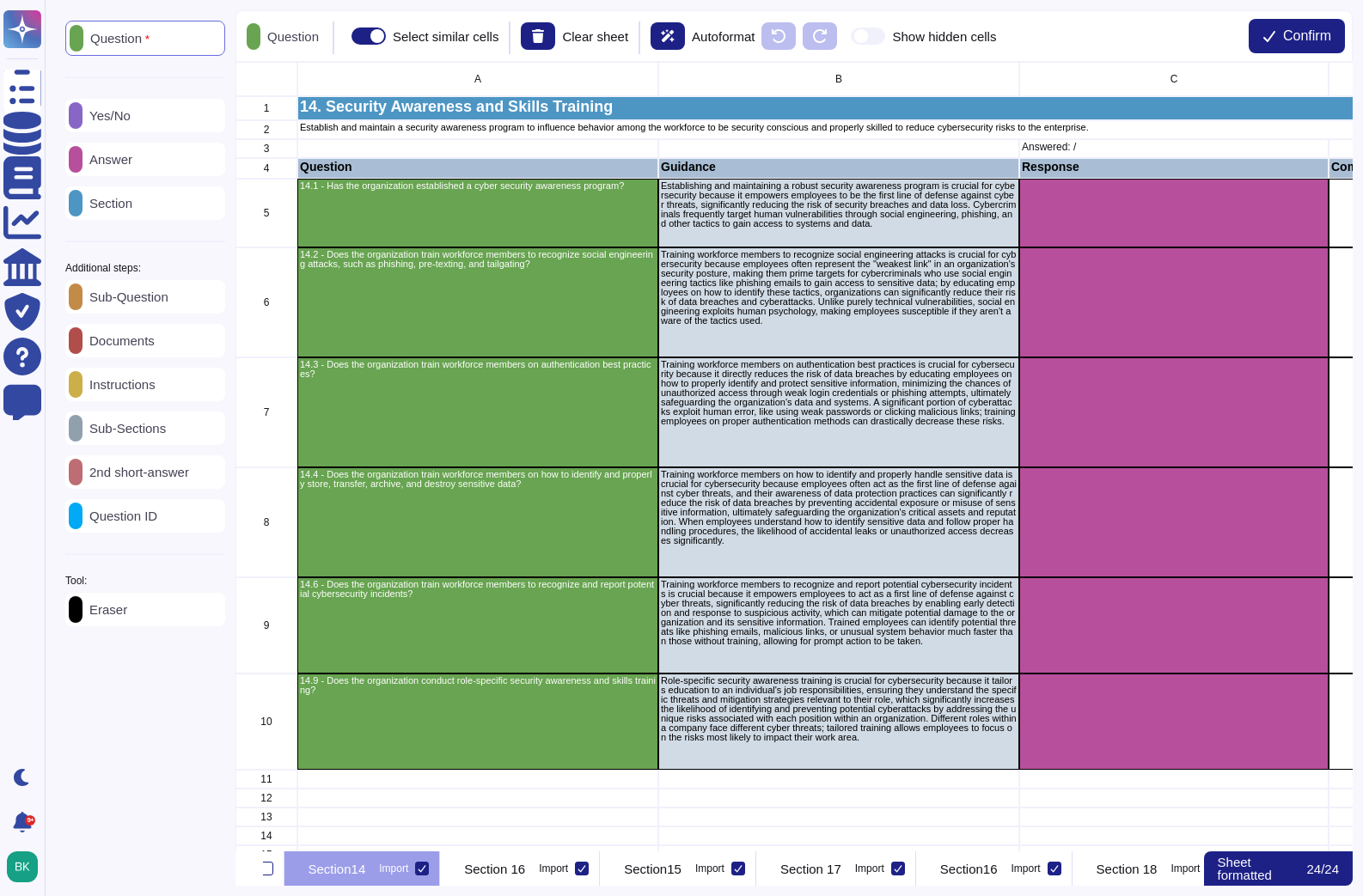
click at [141, 386] on p "Instructions" at bounding box center [120, 385] width 73 height 13
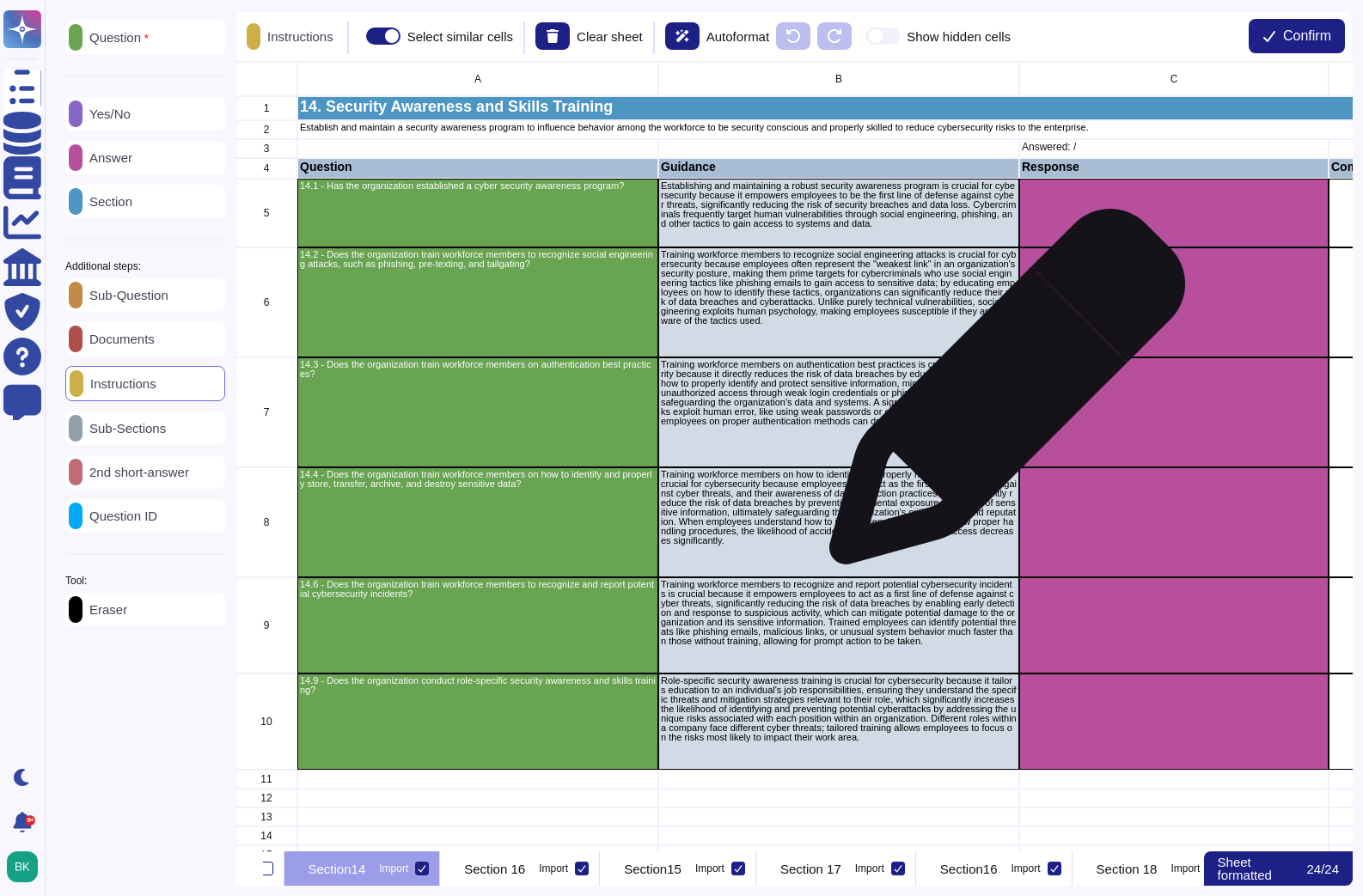
click at [1001, 395] on p "Training workforce members on authentication best practices is crucial for cybe…" at bounding box center [839, 392] width 356 height 66
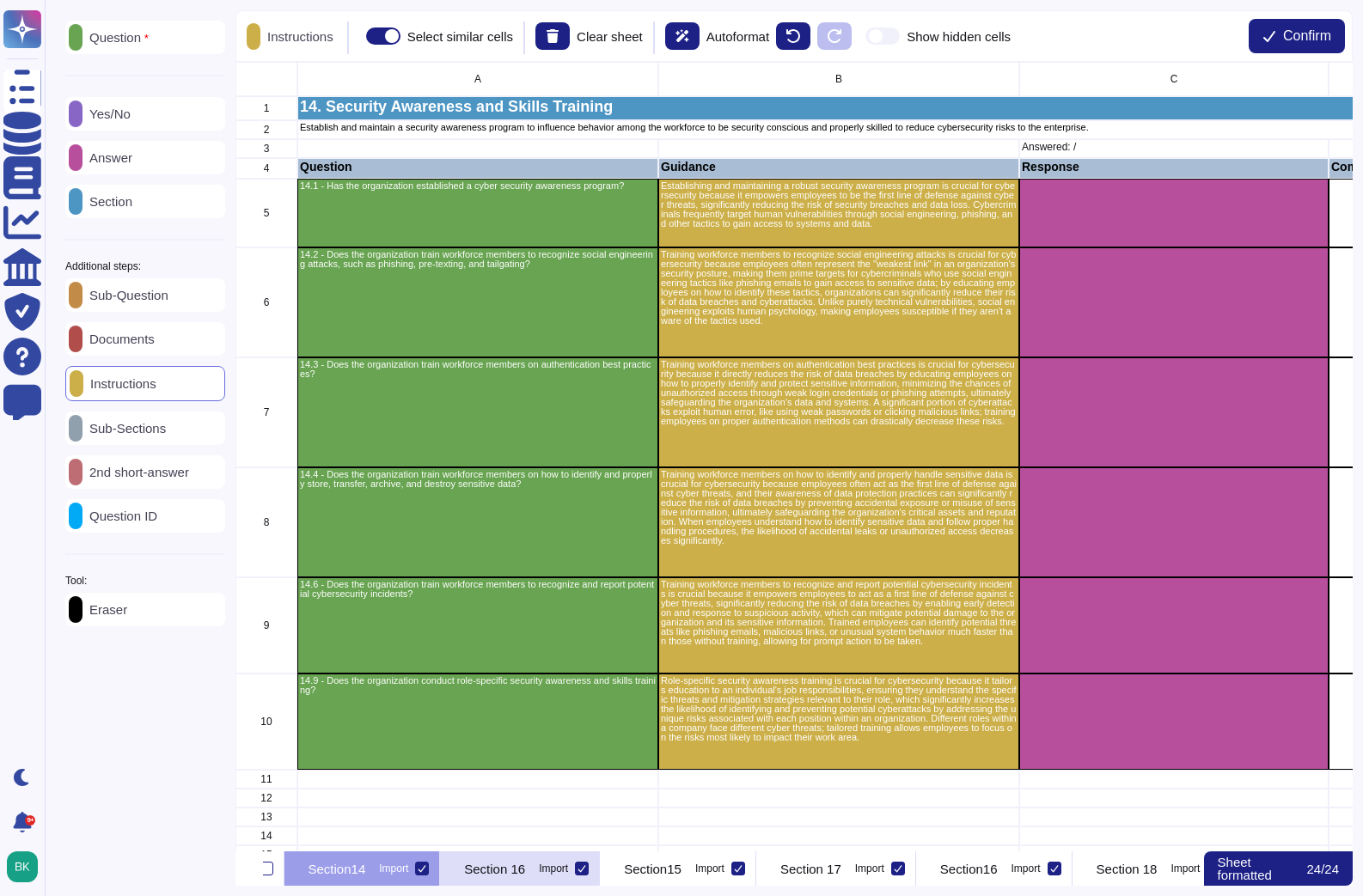
click at [600, 858] on div "Section 16 Import" at bounding box center [520, 869] width 160 height 35
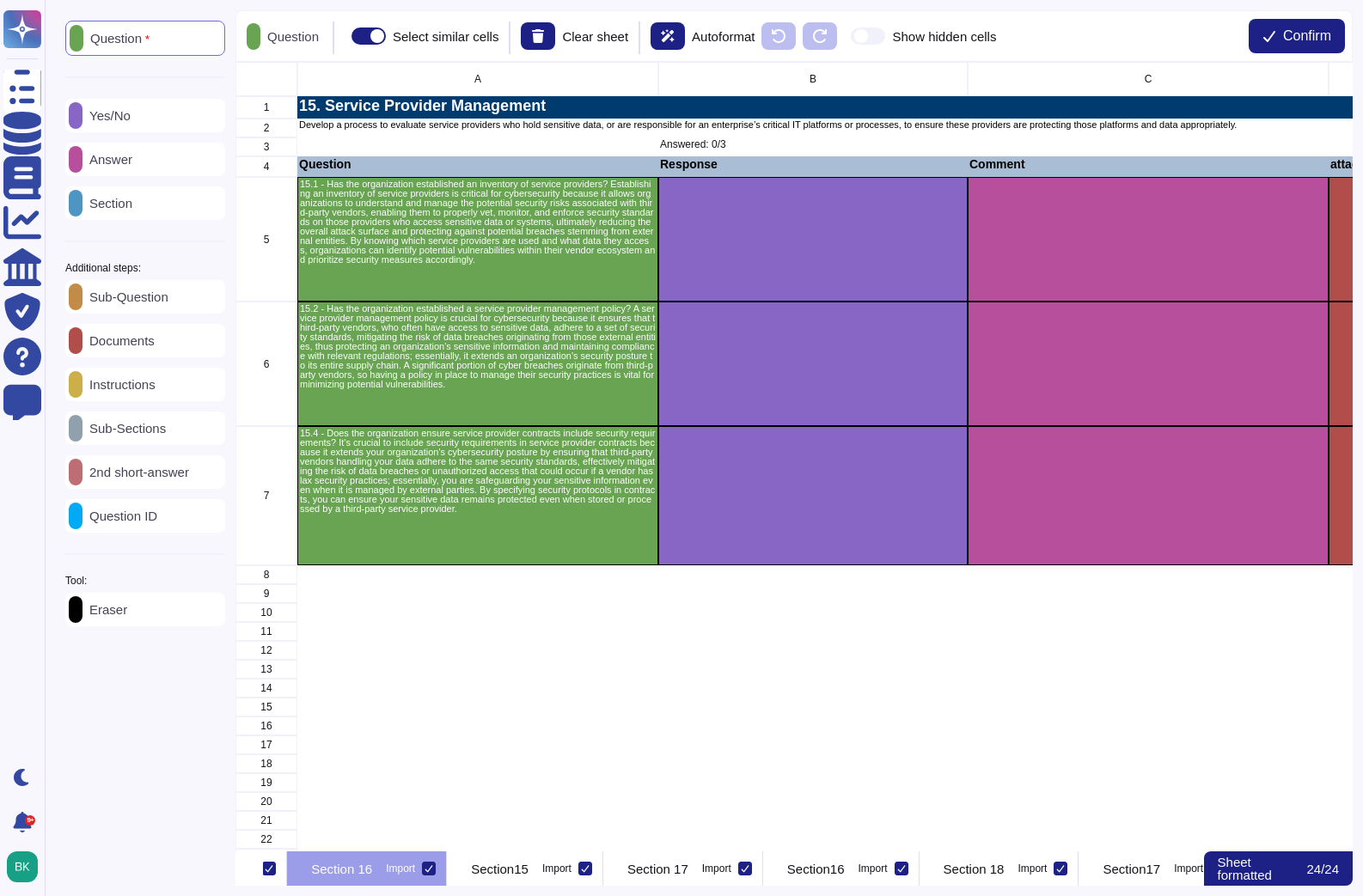
scroll to position [0, 4536]
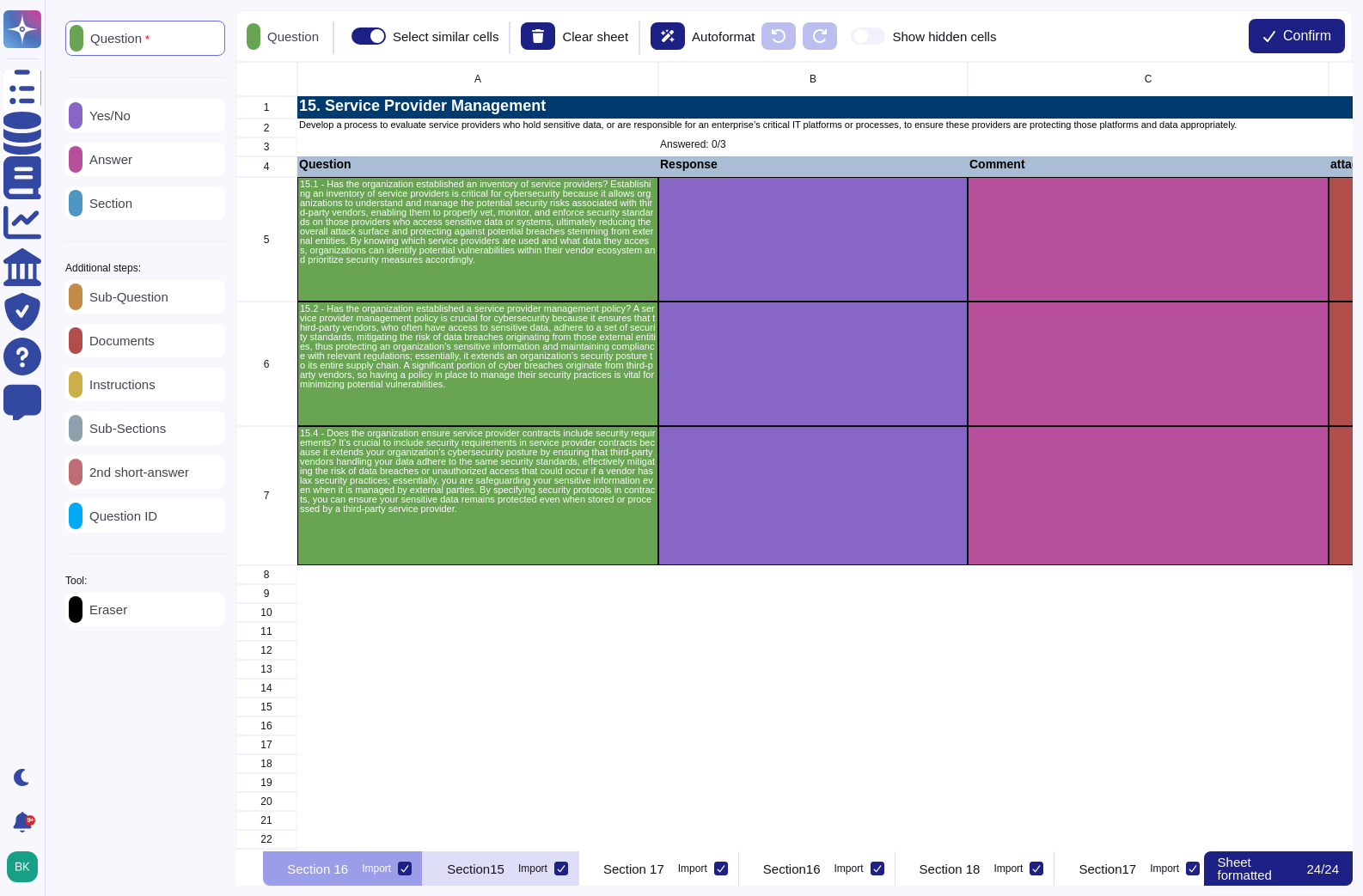
click at [411, 872] on div at bounding box center [405, 869] width 14 height 14
click at [0, 0] on input "Import" at bounding box center [0, 0] width 0 height 0
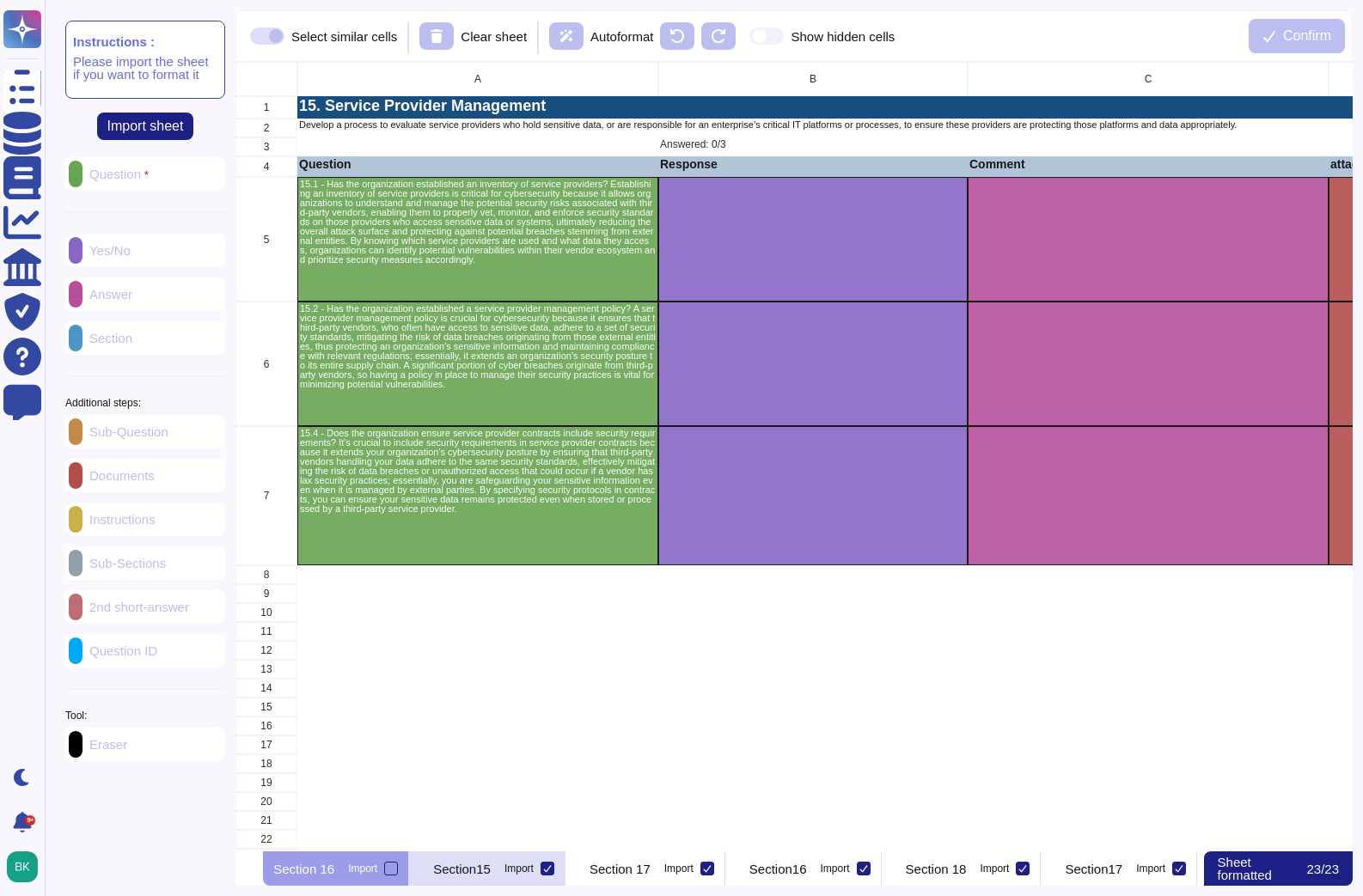
click at [566, 867] on div "Section15 Import" at bounding box center [488, 869] width 156 height 35
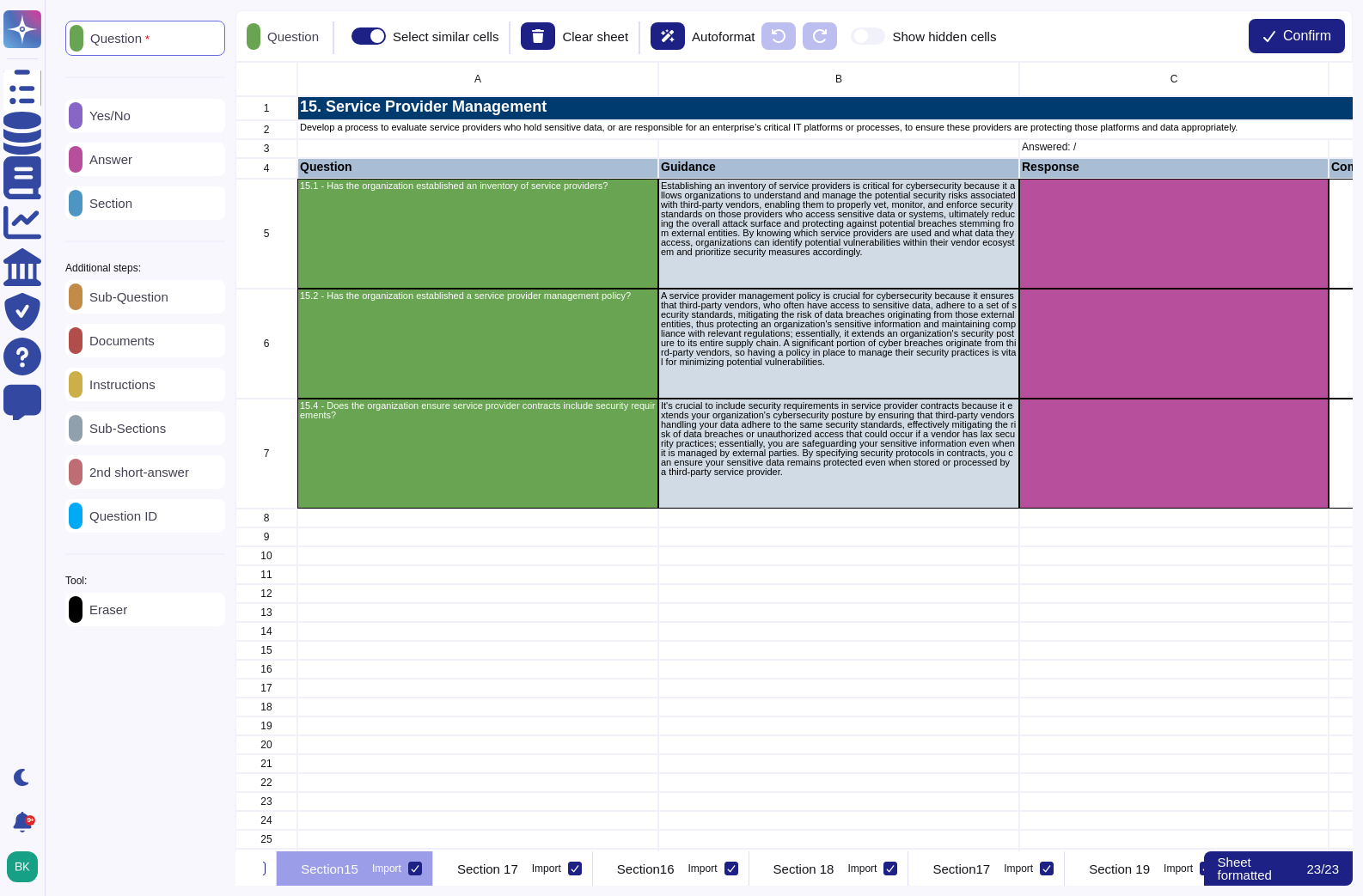
scroll to position [0, 4684]
click at [142, 401] on div "Instructions" at bounding box center [145, 385] width 160 height 34
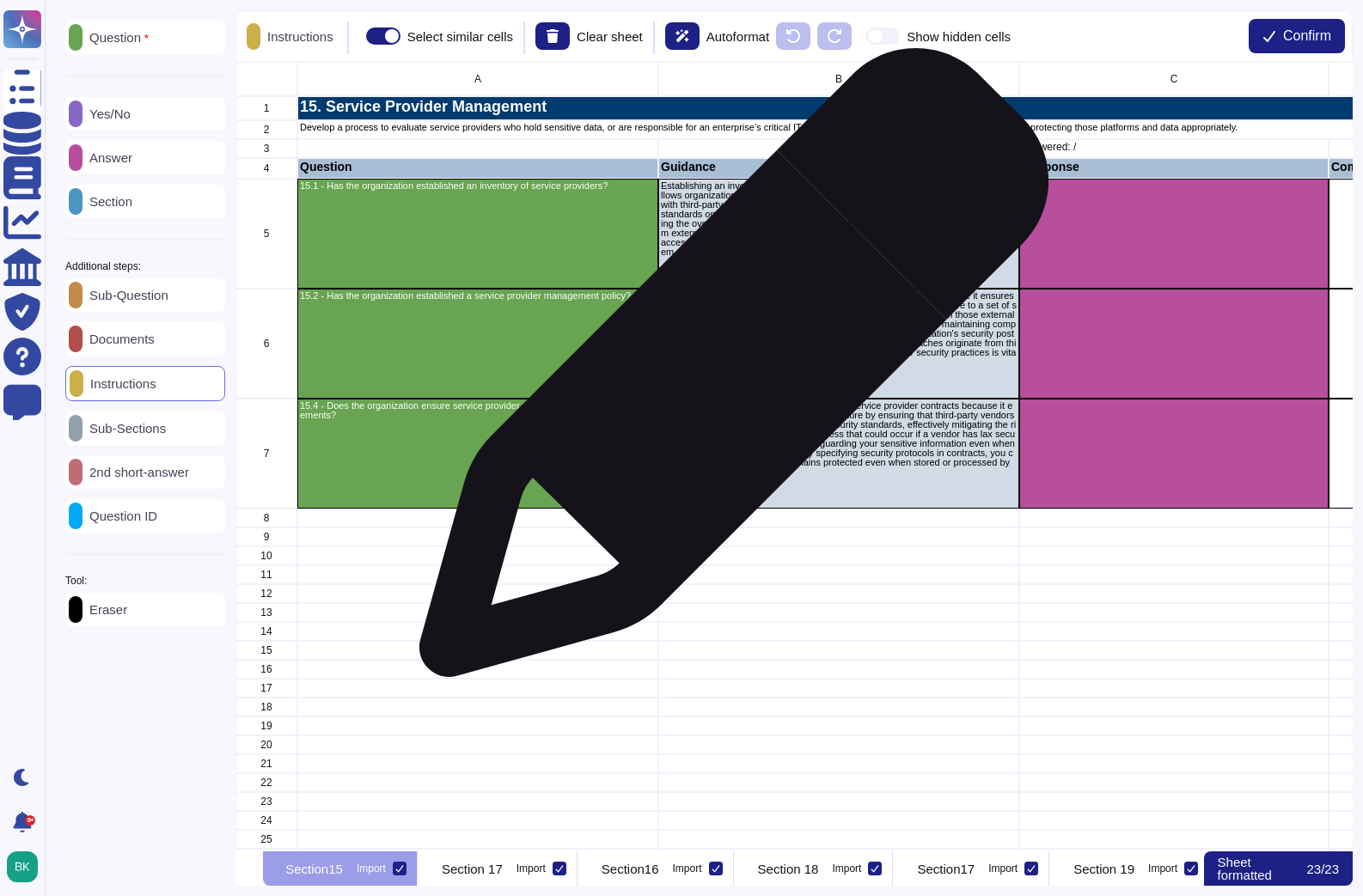
click at [753, 367] on p "A service provider management policy is crucial for cybersecurity because it en…" at bounding box center [839, 328] width 356 height 75
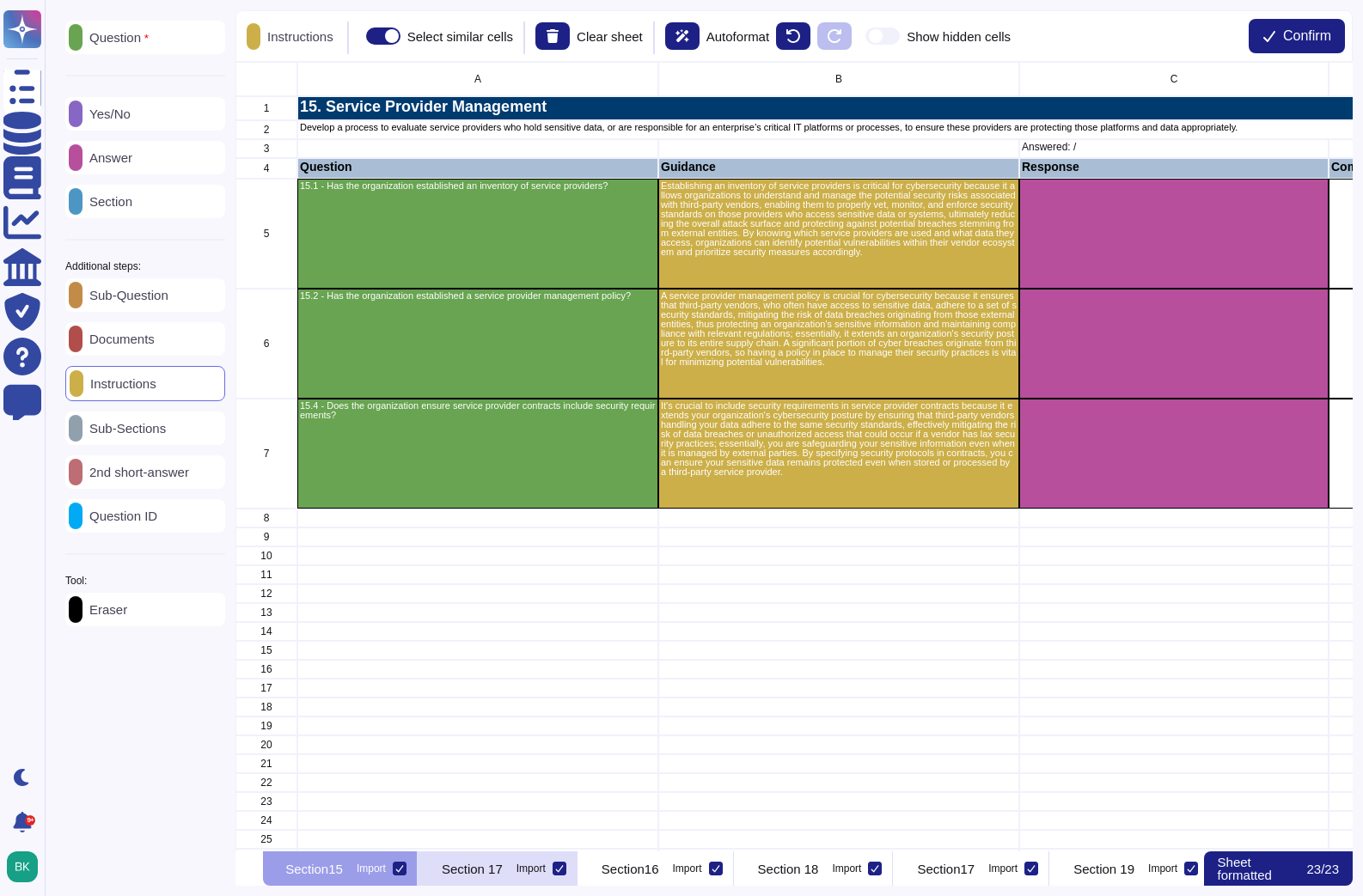
click at [503, 875] on p "Section 17" at bounding box center [472, 870] width 61 height 13
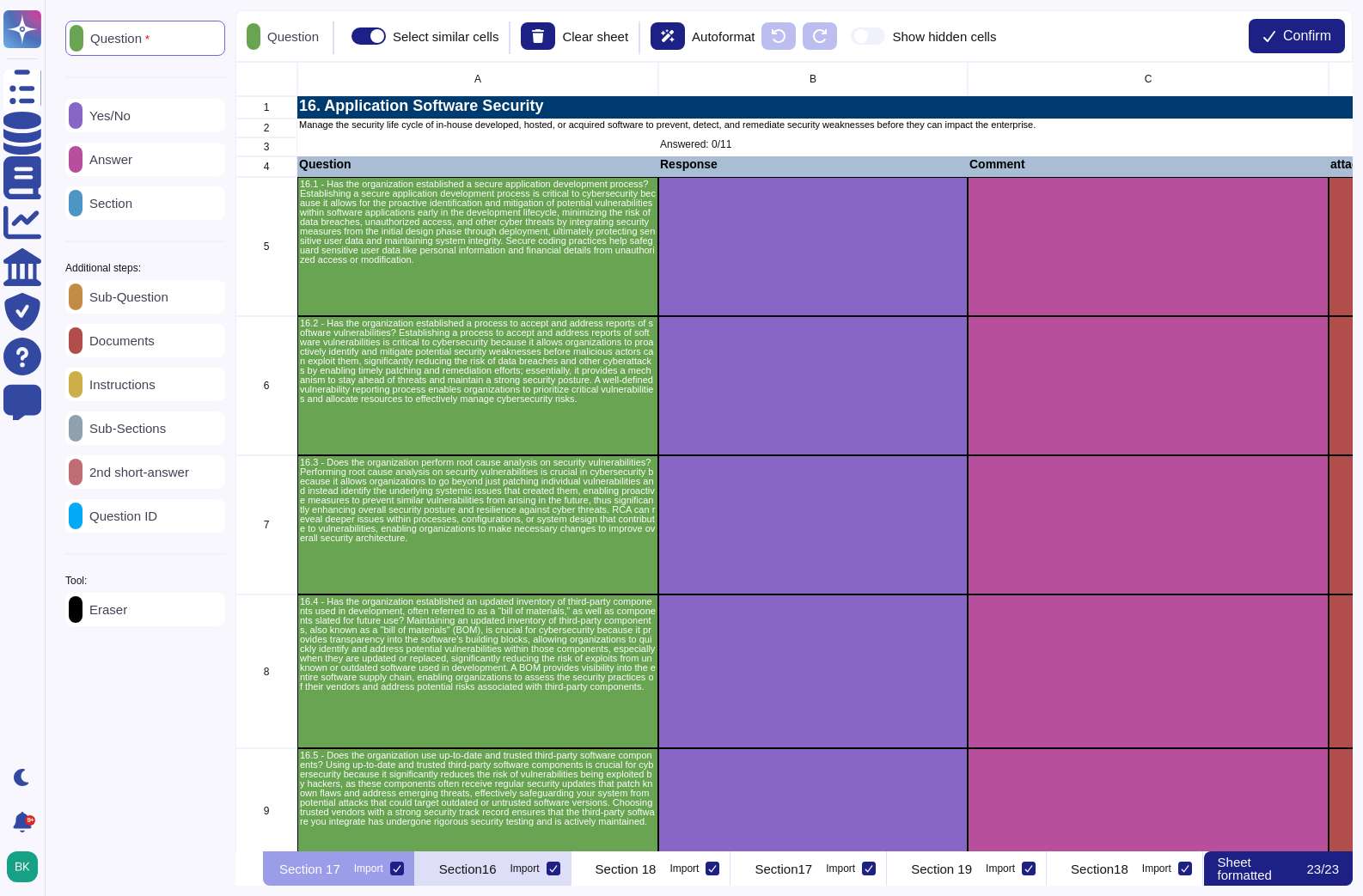
scroll to position [0, 4861]
click at [390, 872] on div at bounding box center [382, 869] width 14 height 14
click at [0, 0] on input "Import" at bounding box center [0, 0] width 0 height 0
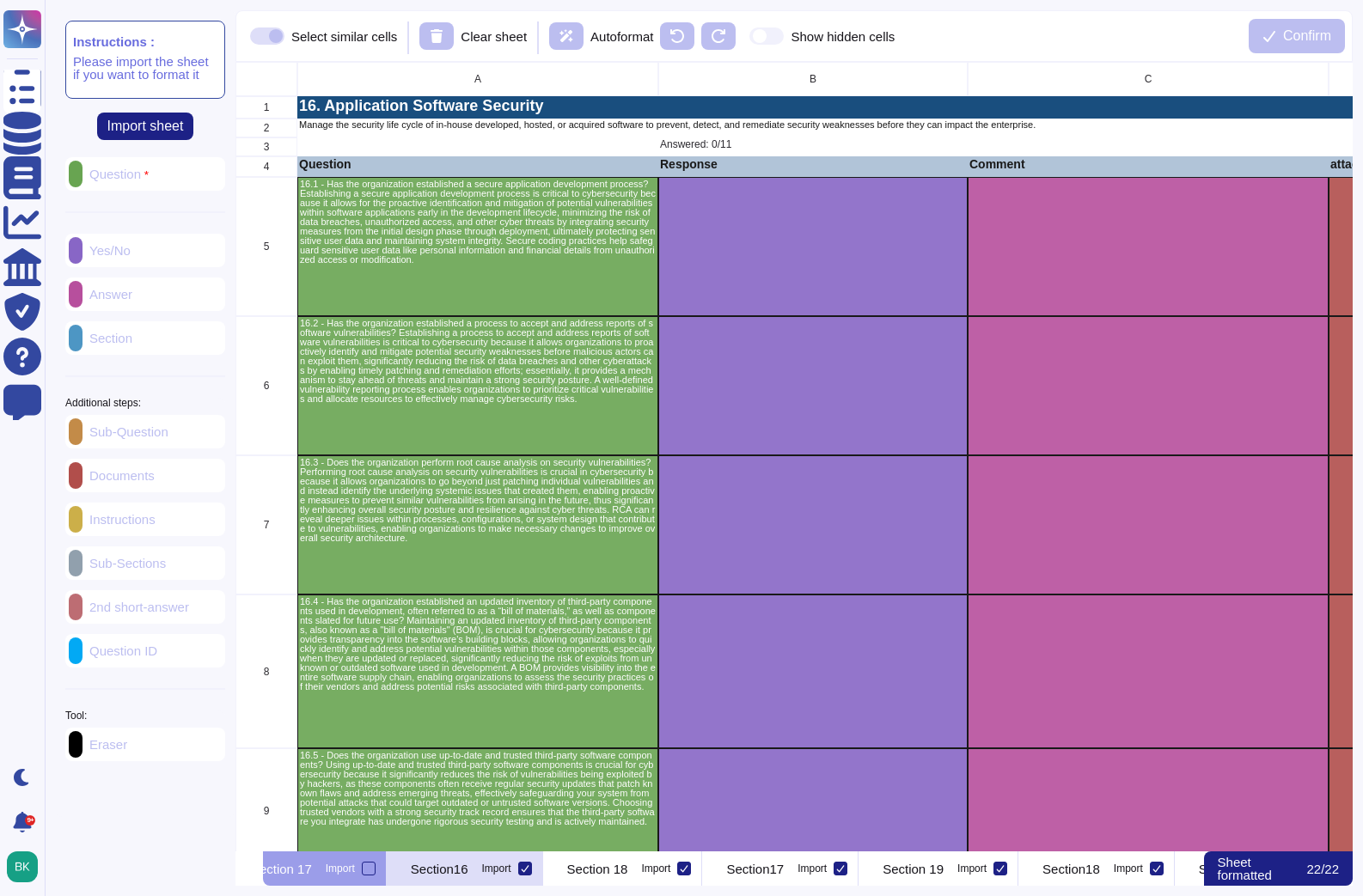
click at [469, 866] on p "Section16" at bounding box center [439, 870] width 57 height 13
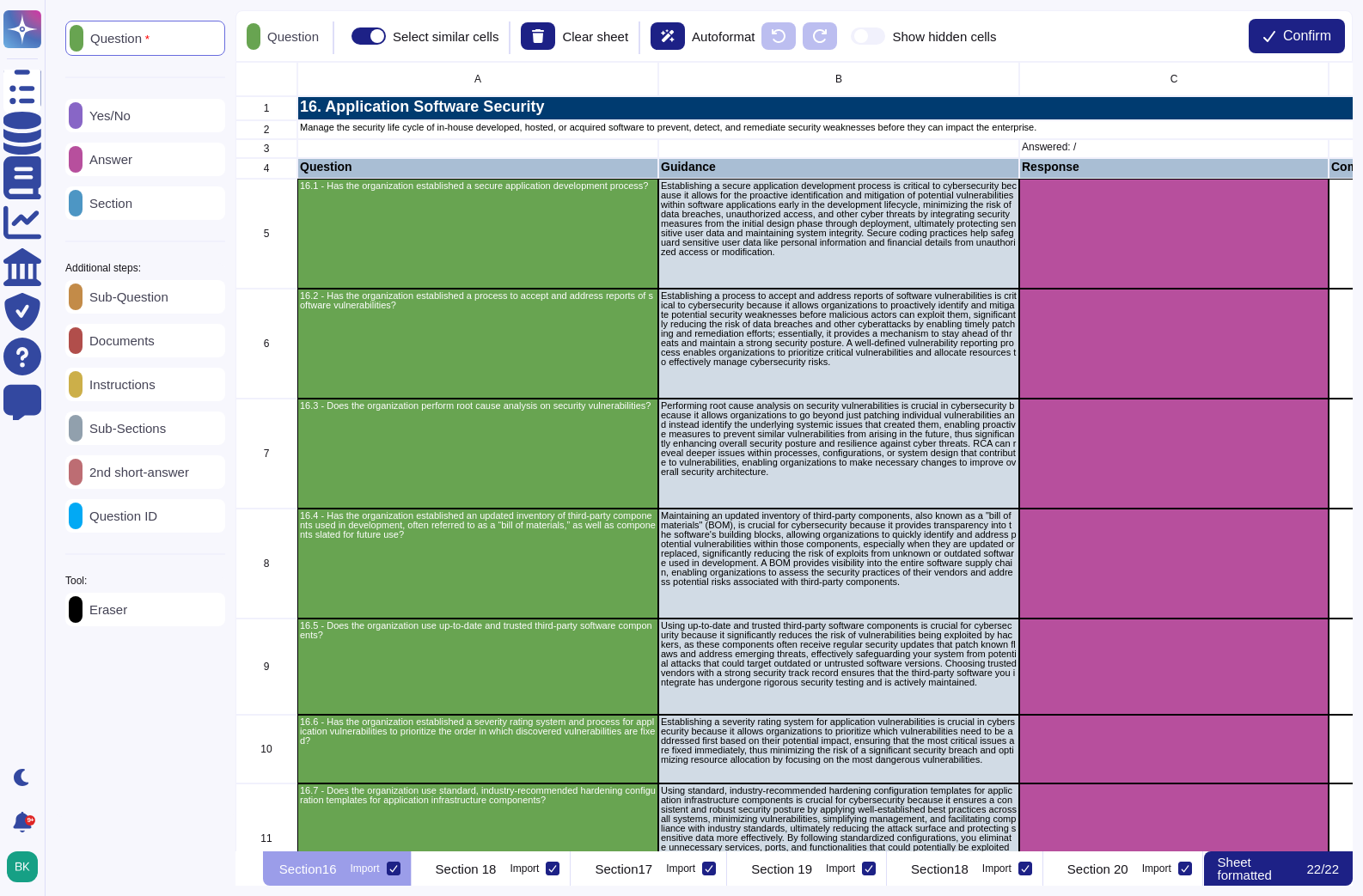
scroll to position [0, 5008]
click at [131, 389] on p "Instructions" at bounding box center [120, 385] width 73 height 13
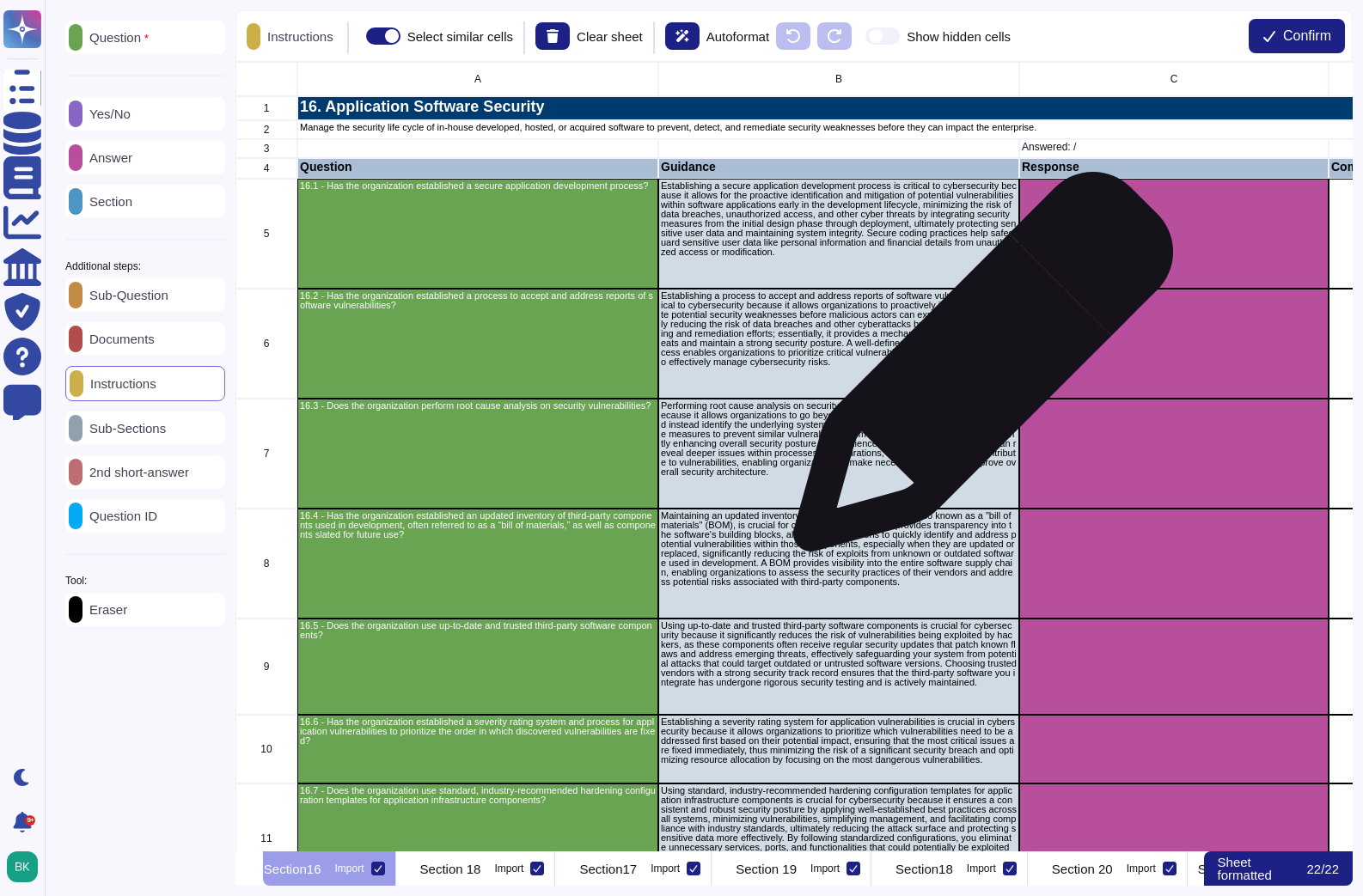
click at [976, 367] on p "Establishing a process to accept and address reports of software vulnerabilitie…" at bounding box center [839, 328] width 356 height 75
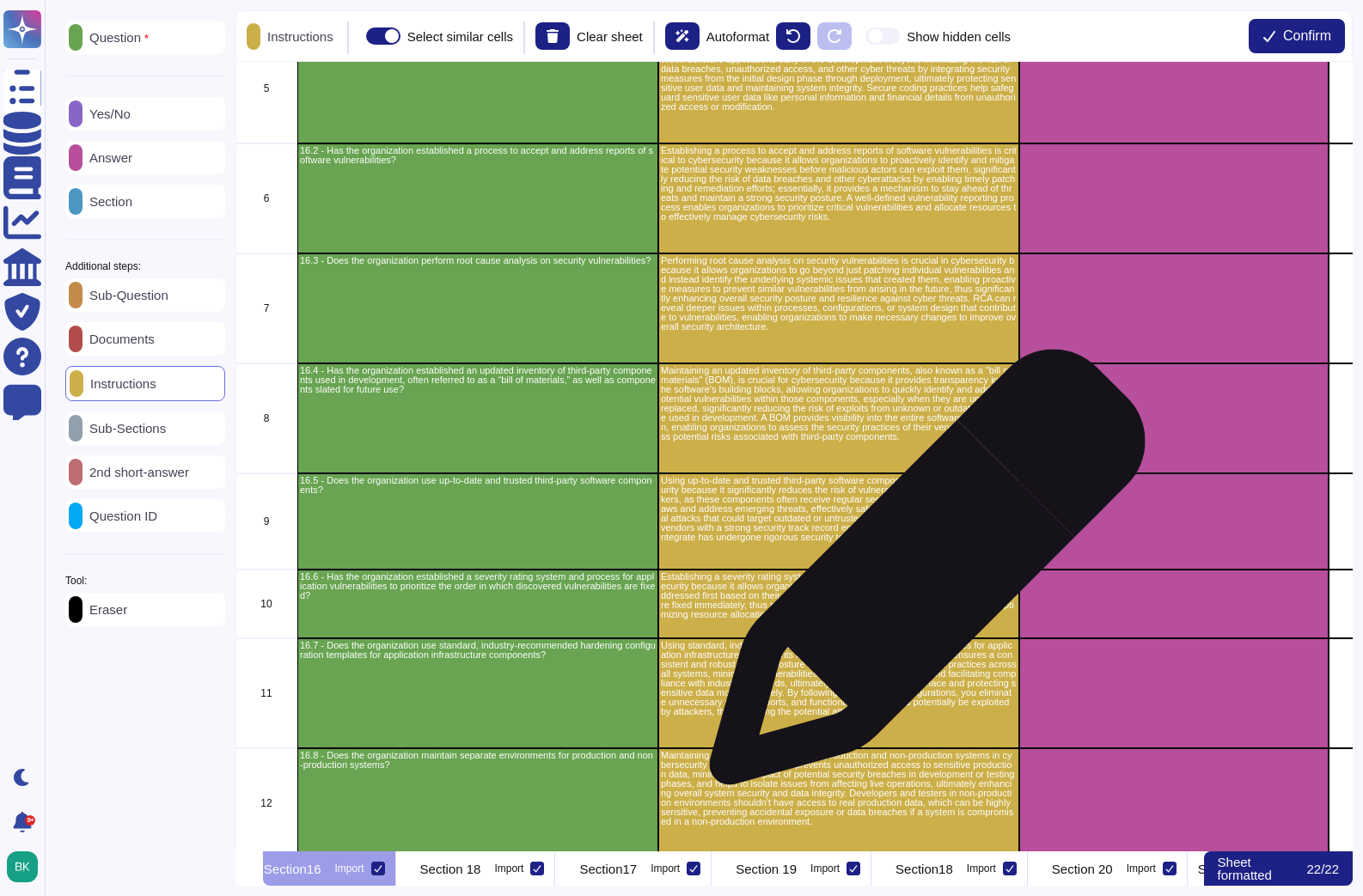
scroll to position [182, 0]
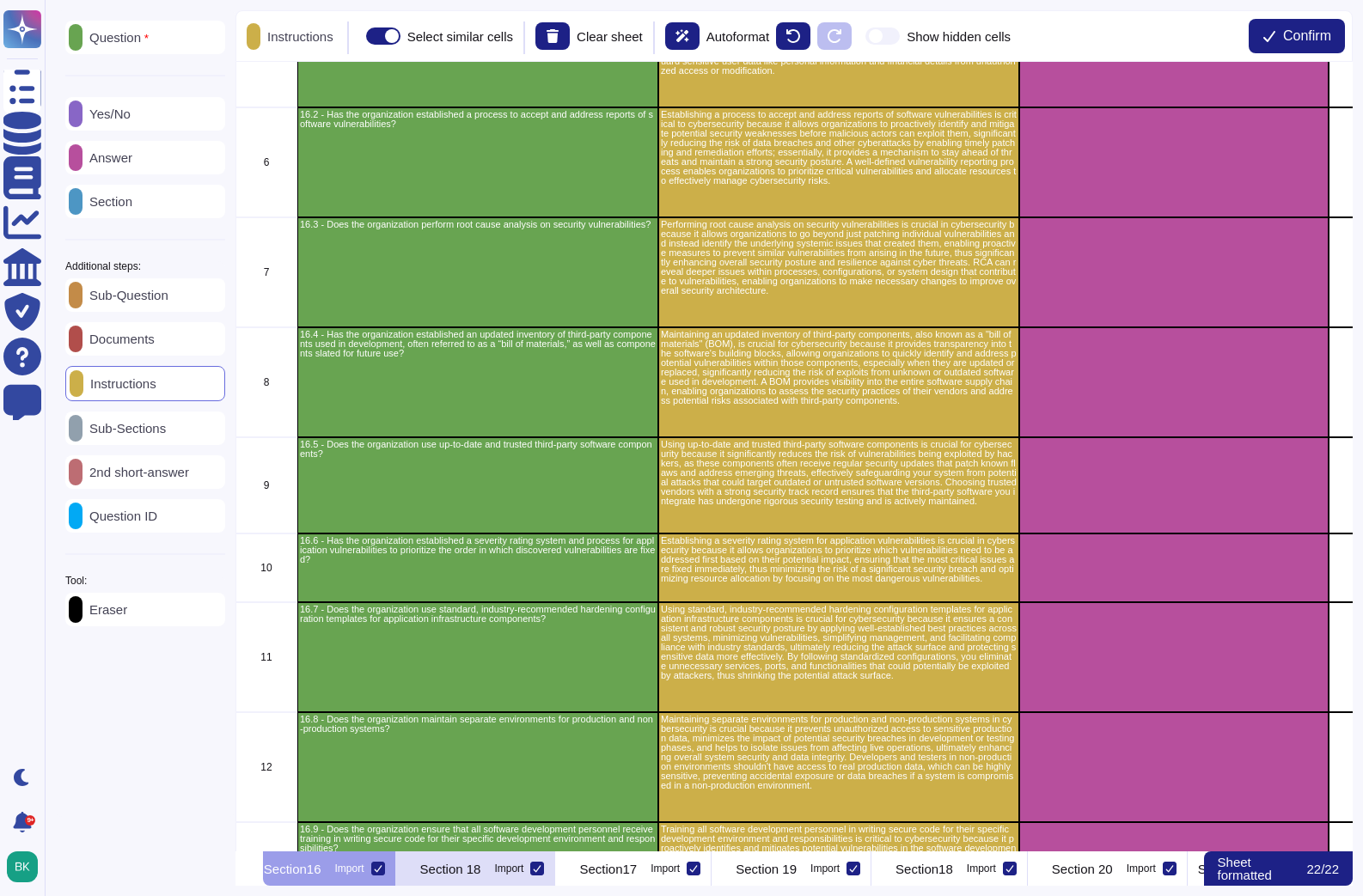
click at [481, 863] on p "Section 18" at bounding box center [450, 870] width 61 height 13
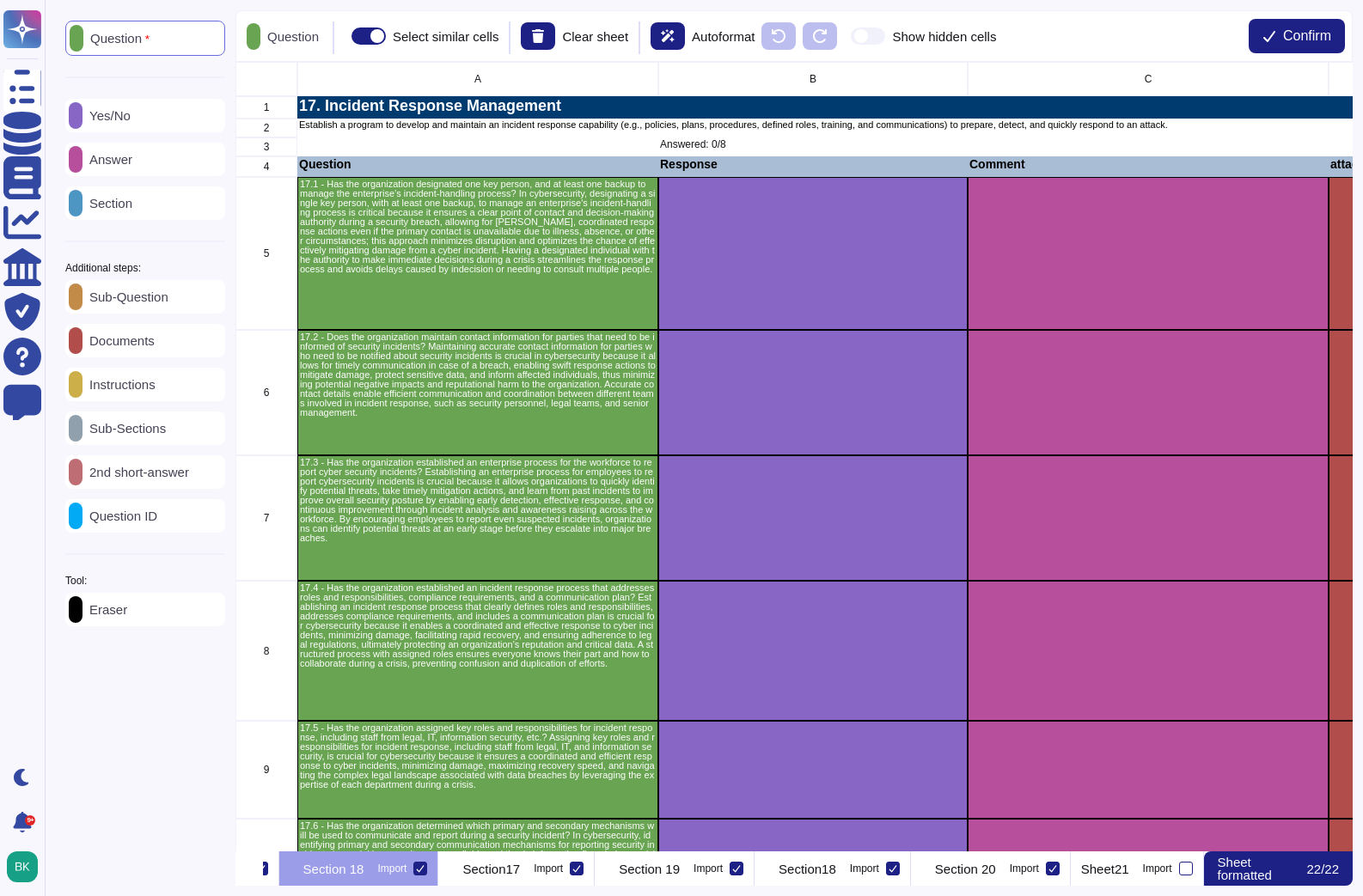
scroll to position [0, 5185]
click at [425, 870] on icon at bounding box center [421, 868] width 8 height 7
click at [0, 0] on input "Import" at bounding box center [0, 0] width 0 height 0
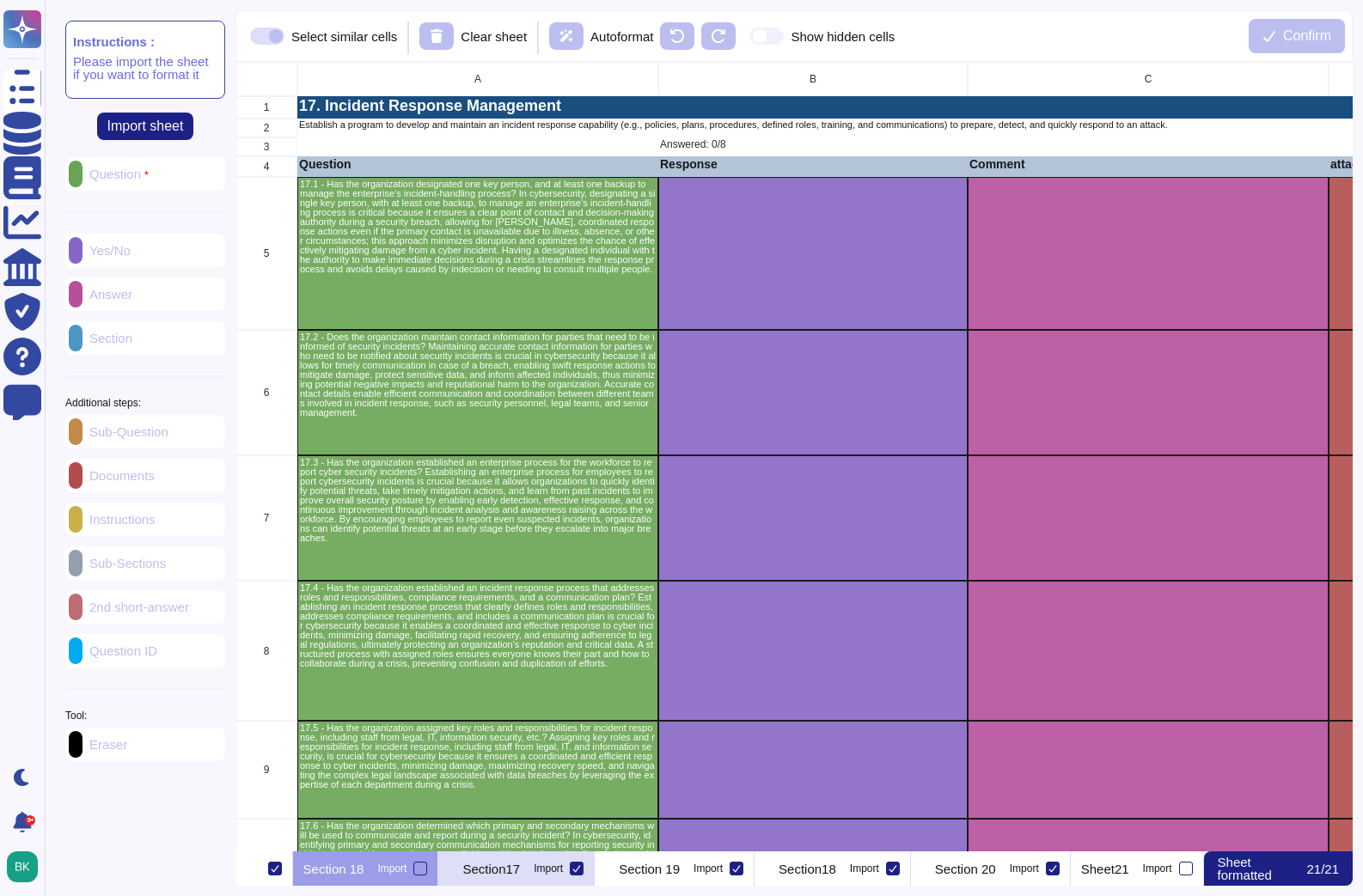
click at [520, 866] on p "Section17" at bounding box center [490, 870] width 57 height 13
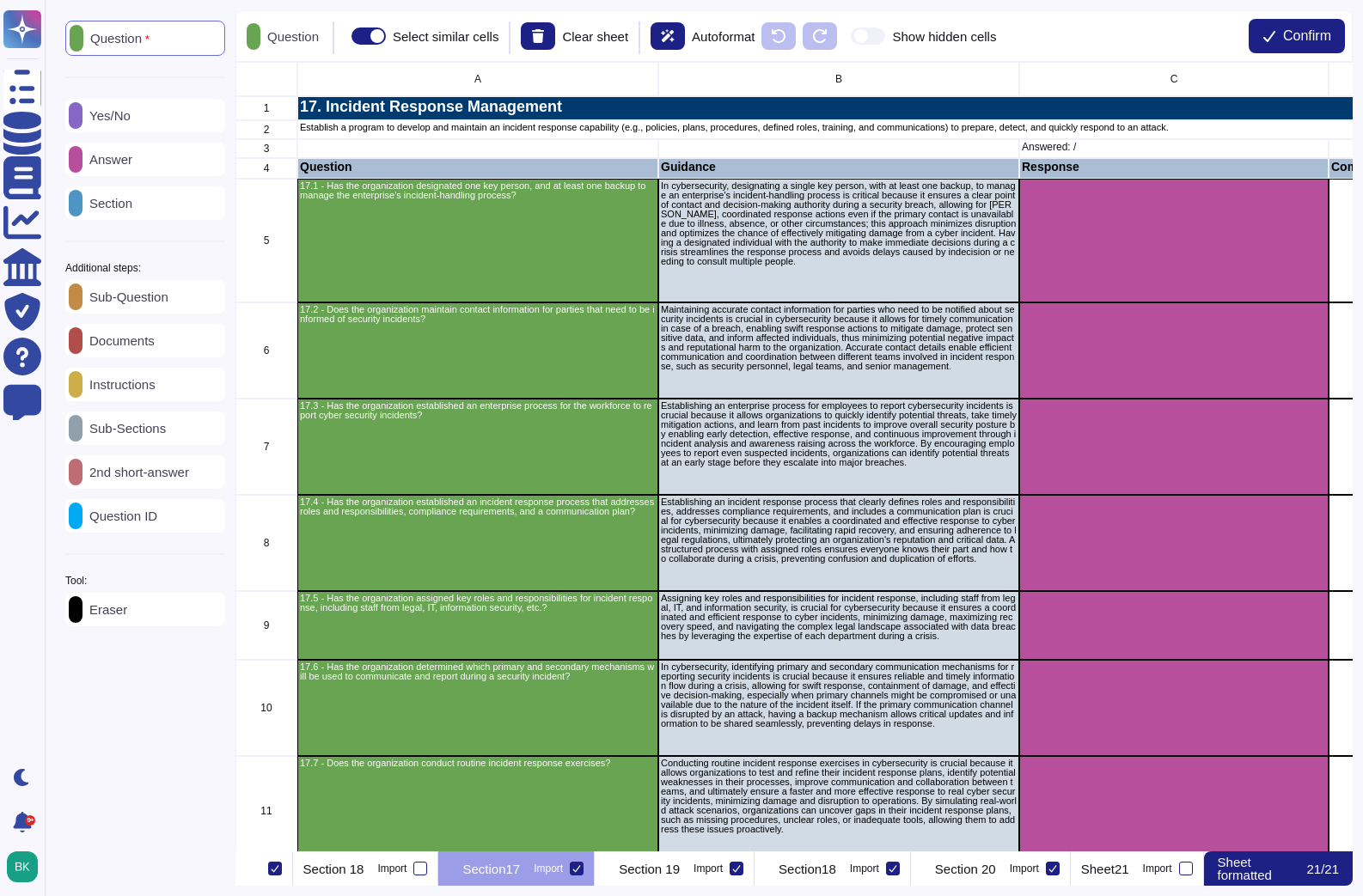
scroll to position [0, 5332]
click at [114, 414] on div "Sub-Question Documents Instructions Sub-Sections 2nd short-answer Question ID" at bounding box center [145, 407] width 160 height 252
click at [117, 391] on p "Instructions" at bounding box center [120, 385] width 73 height 13
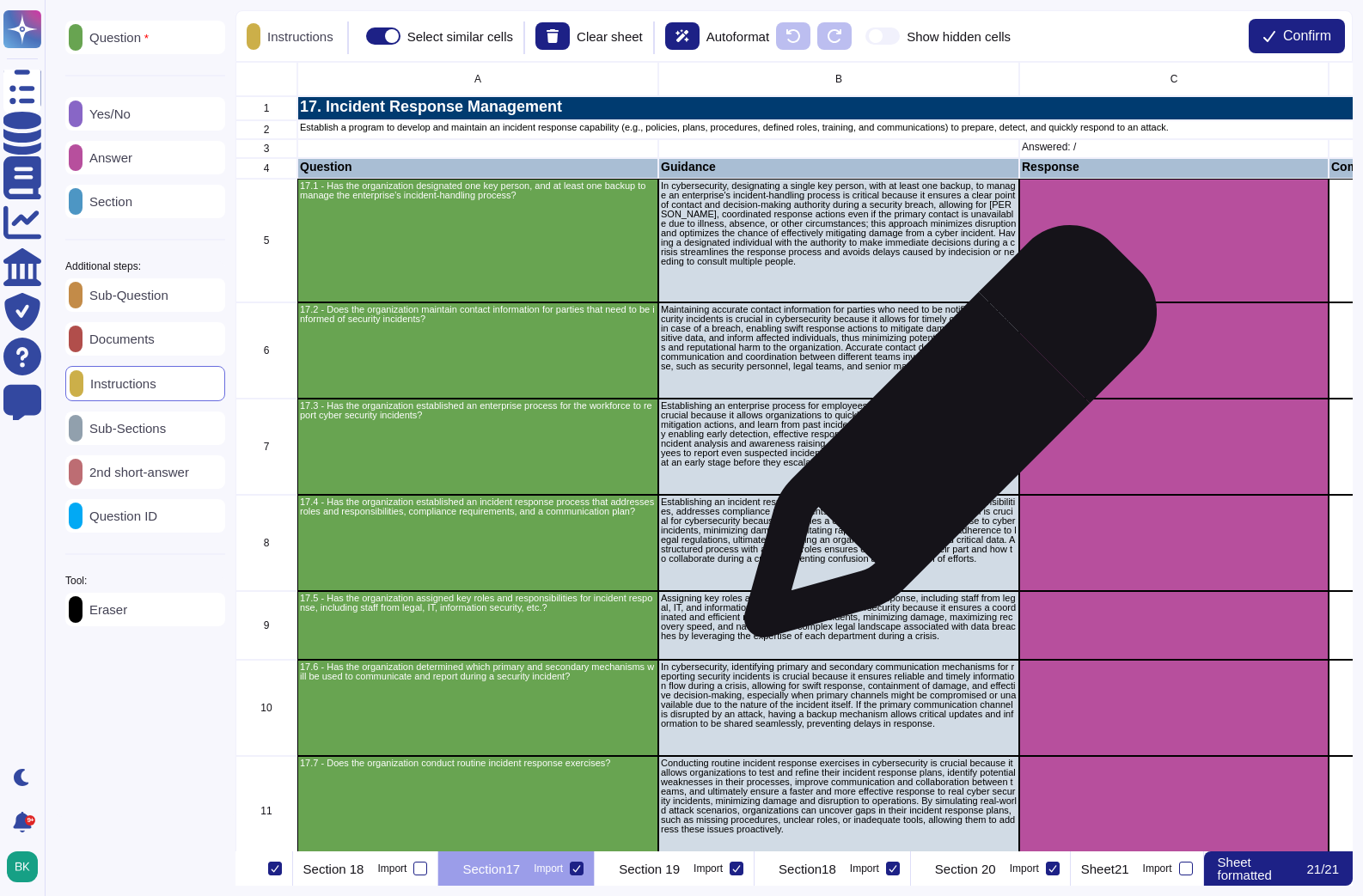
click at [943, 439] on p "Establishing an enterprise process for employees to report cybersecurity incide…" at bounding box center [839, 434] width 356 height 66
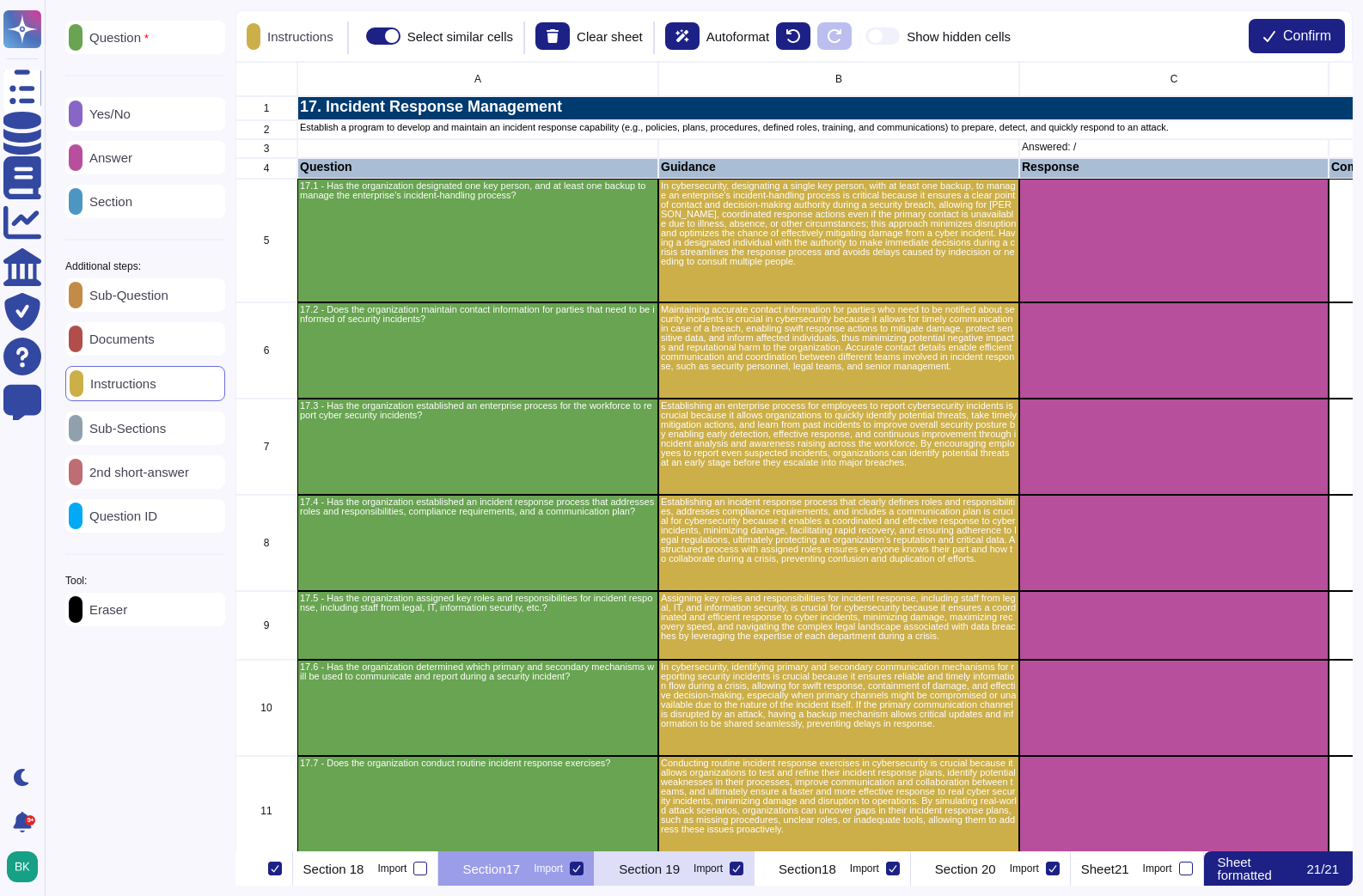
click at [680, 863] on p "Section 19" at bounding box center [649, 870] width 61 height 13
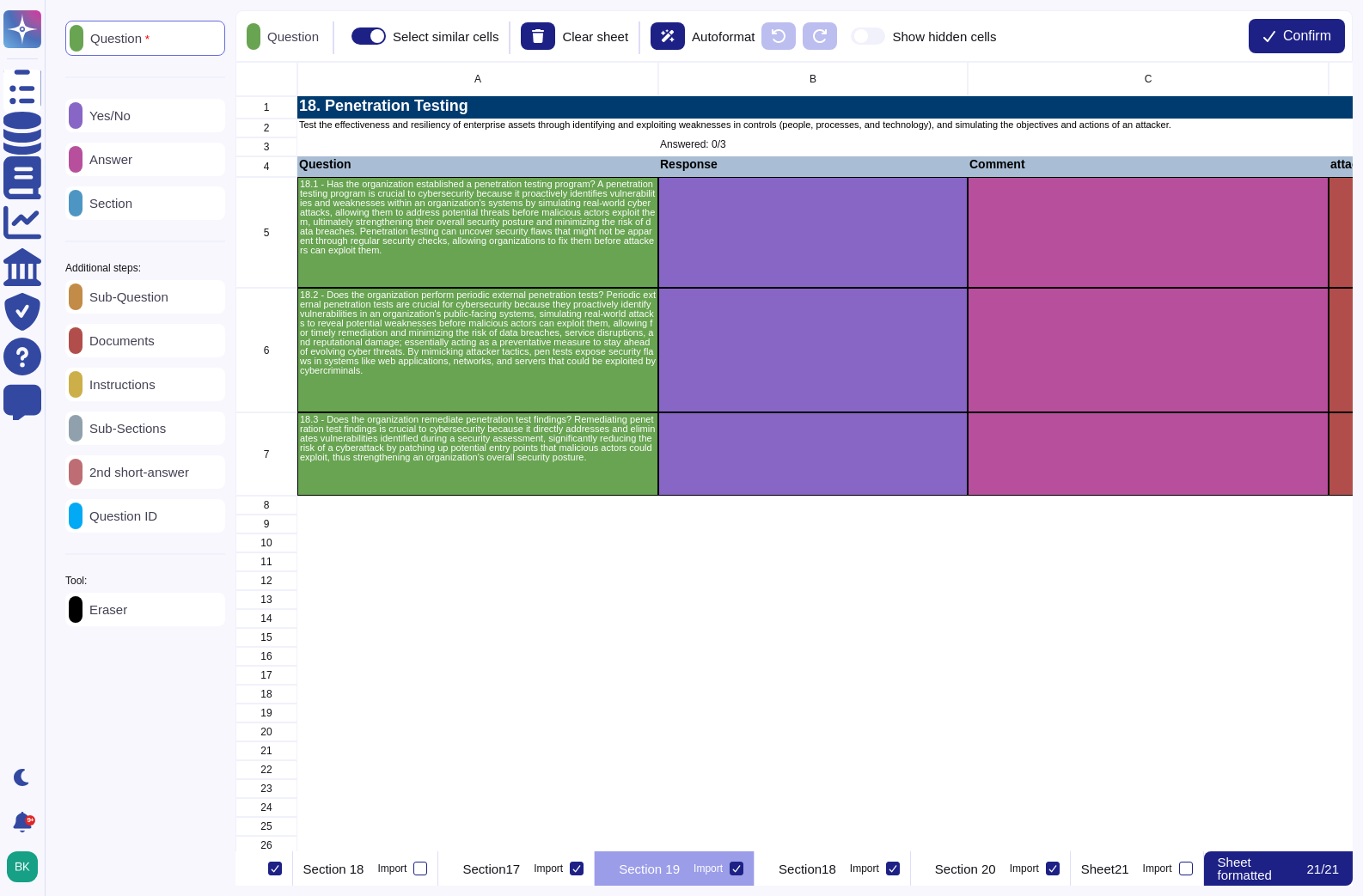
scroll to position [0, 5508]
click at [741, 867] on icon at bounding box center [736, 868] width 8 height 8
click at [0, 0] on input "Import" at bounding box center [0, 0] width 0 height 0
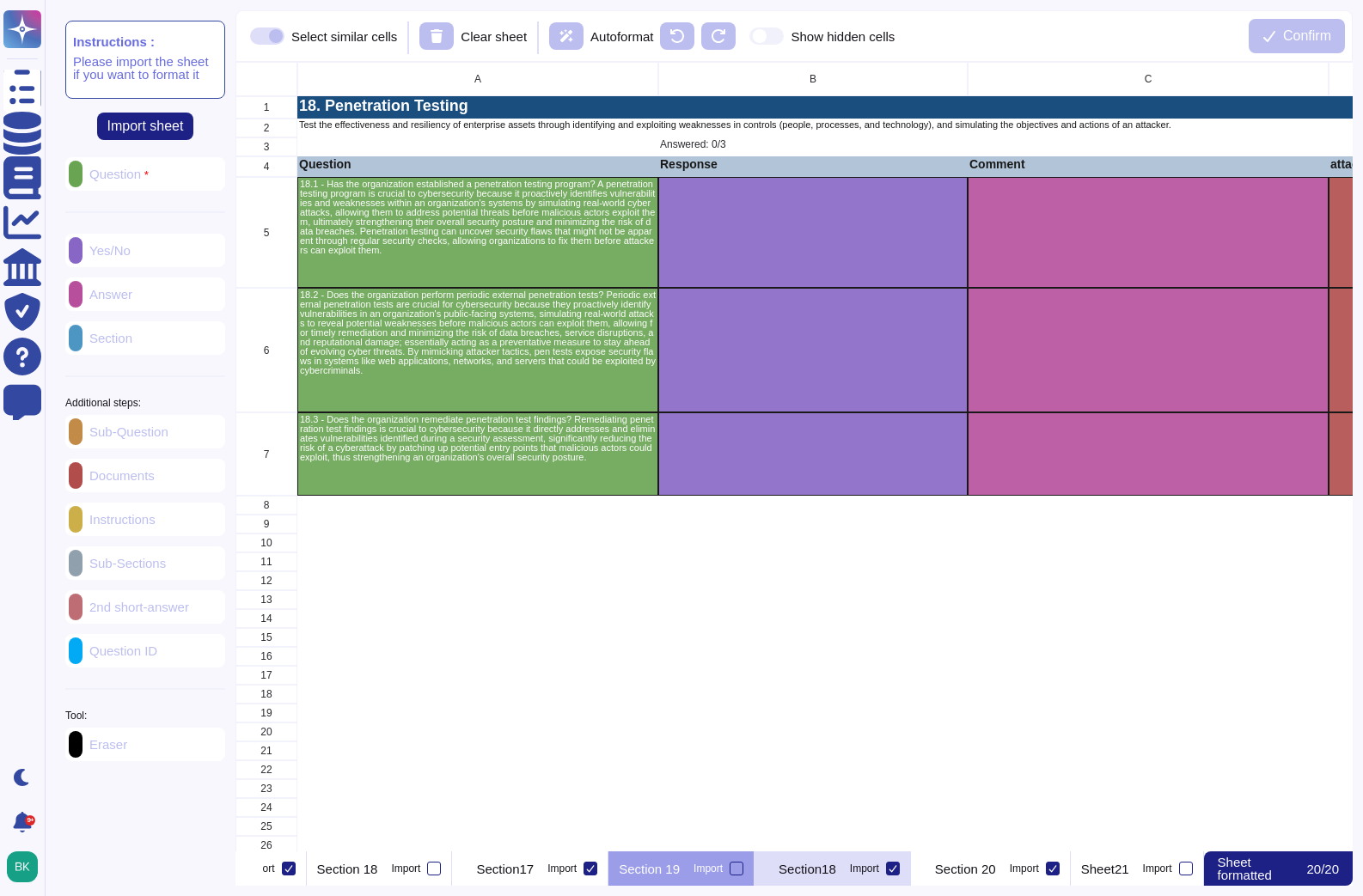
click at [836, 869] on p "Section18" at bounding box center [807, 870] width 57 height 13
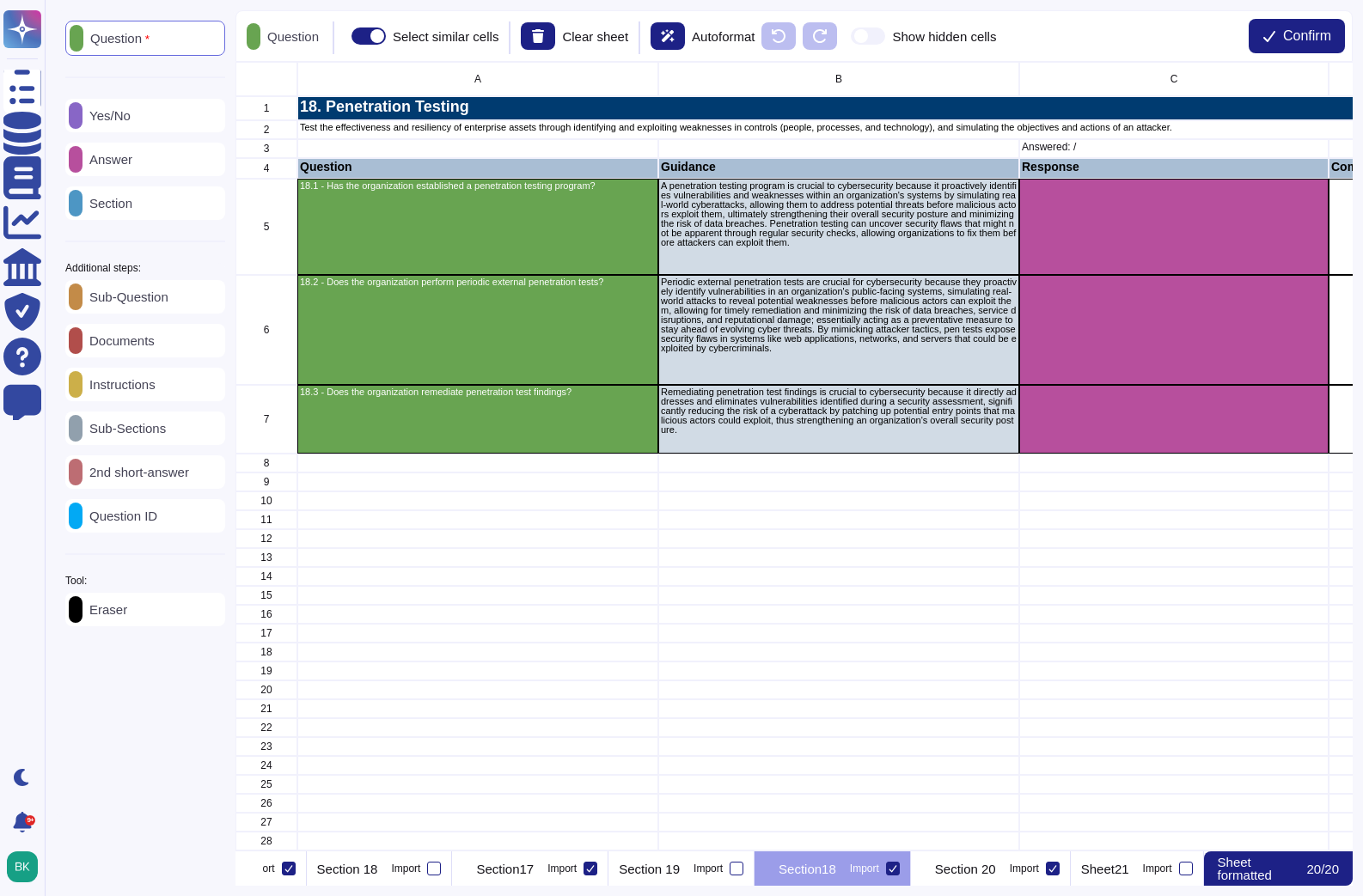
scroll to position [0, 5609]
click at [123, 391] on p "Instructions" at bounding box center [120, 385] width 73 height 13
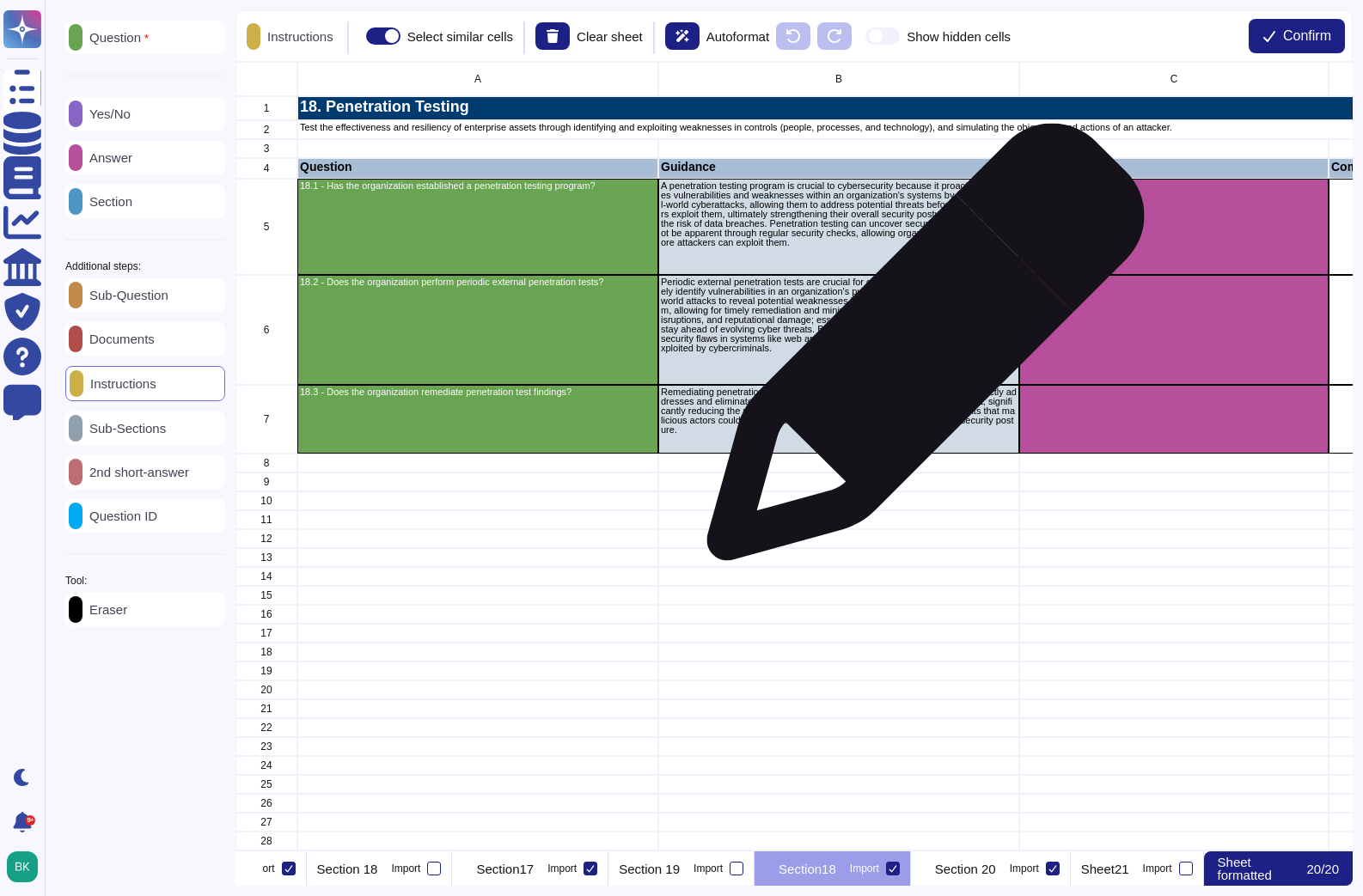
click at [918, 350] on p "Periodic external penetration tests are crucial for cybersecurity because they …" at bounding box center [839, 315] width 356 height 75
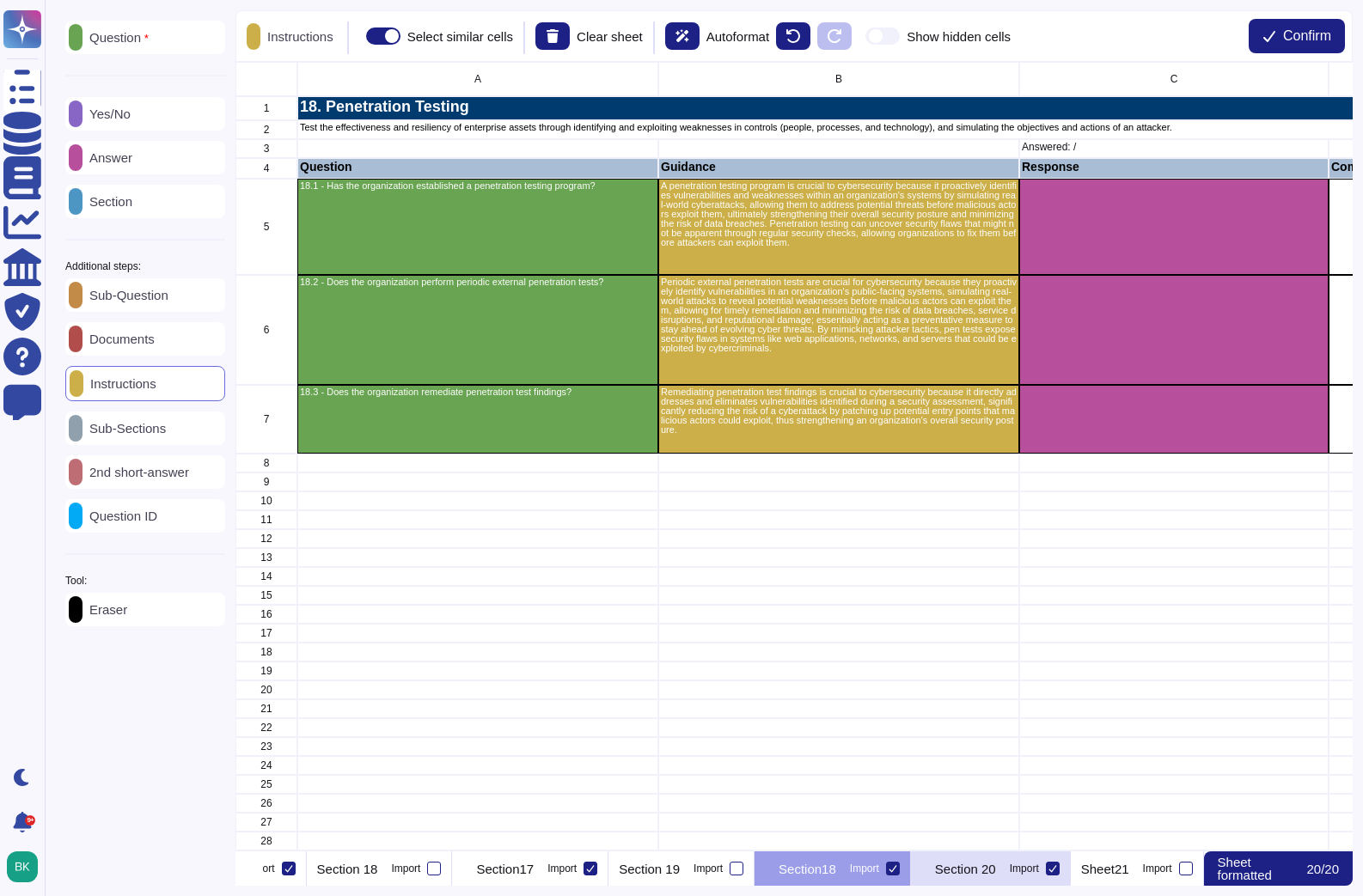
click at [965, 872] on p "Section 20" at bounding box center [965, 870] width 61 height 13
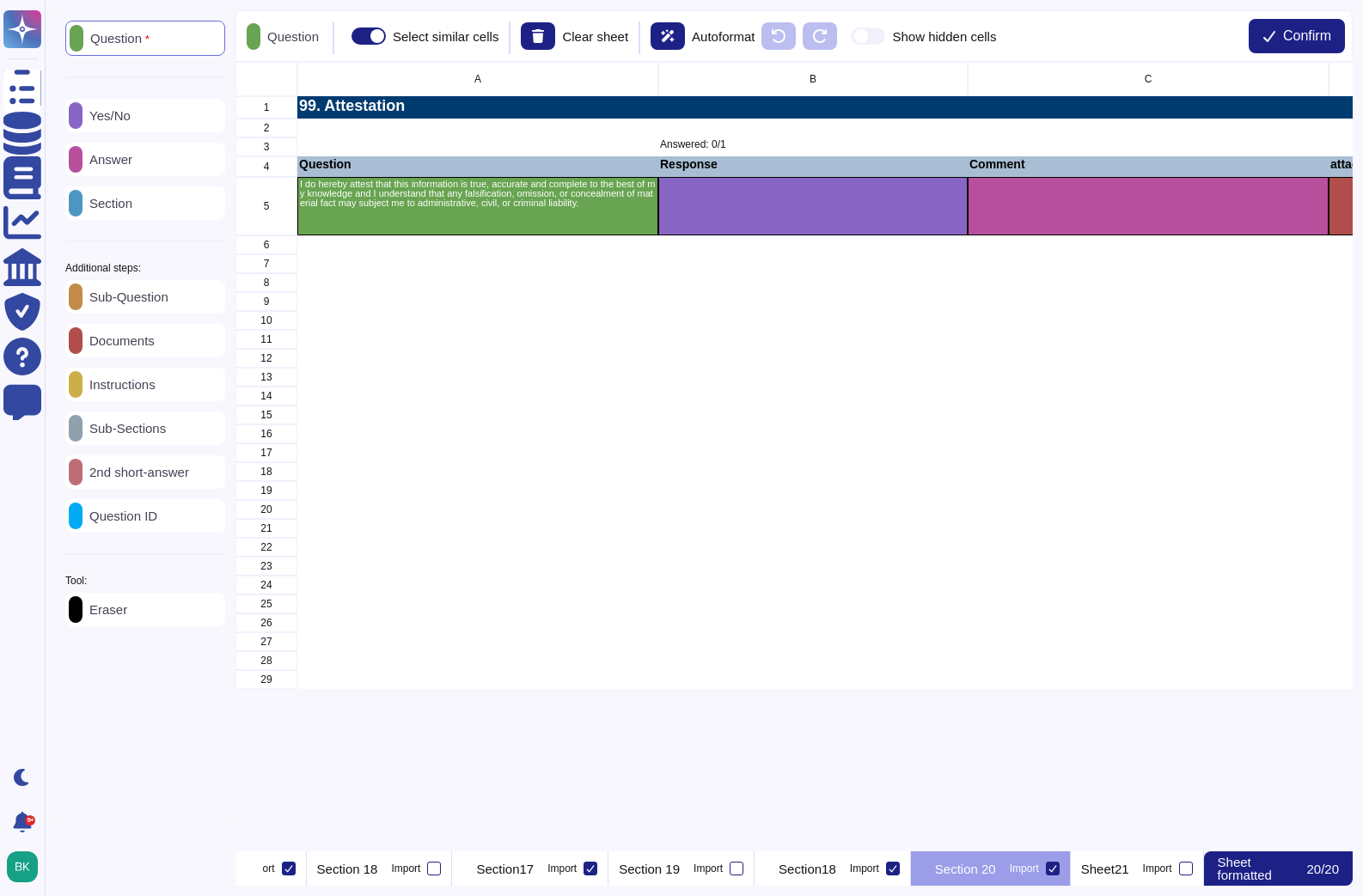
click at [1054, 866] on icon at bounding box center [1052, 868] width 8 height 8
click at [0, 0] on input "Import" at bounding box center [0, 0] width 0 height 0
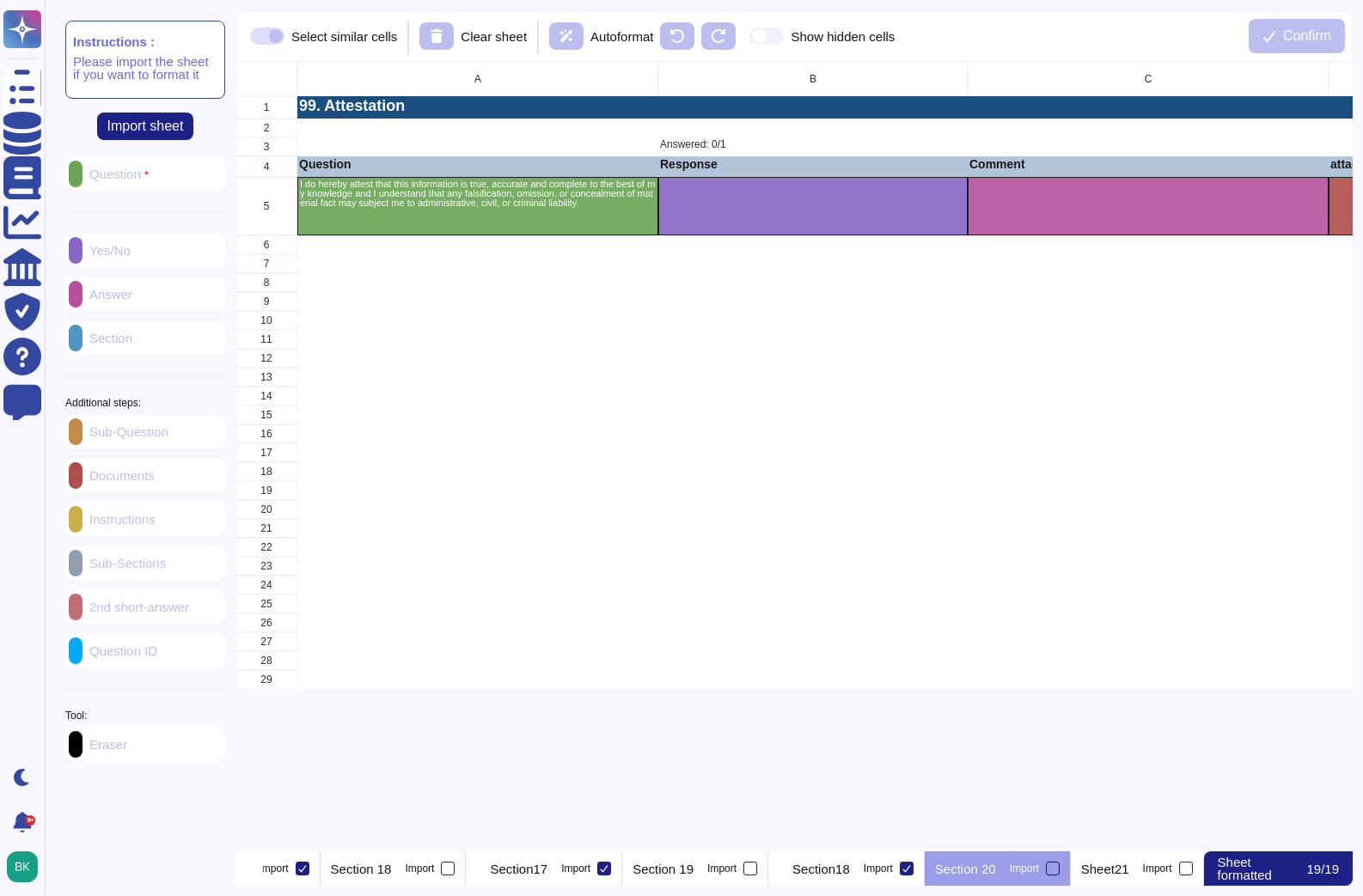
scroll to position [0, 5580]
click at [1111, 868] on p "Sheet21" at bounding box center [1104, 870] width 48 height 13
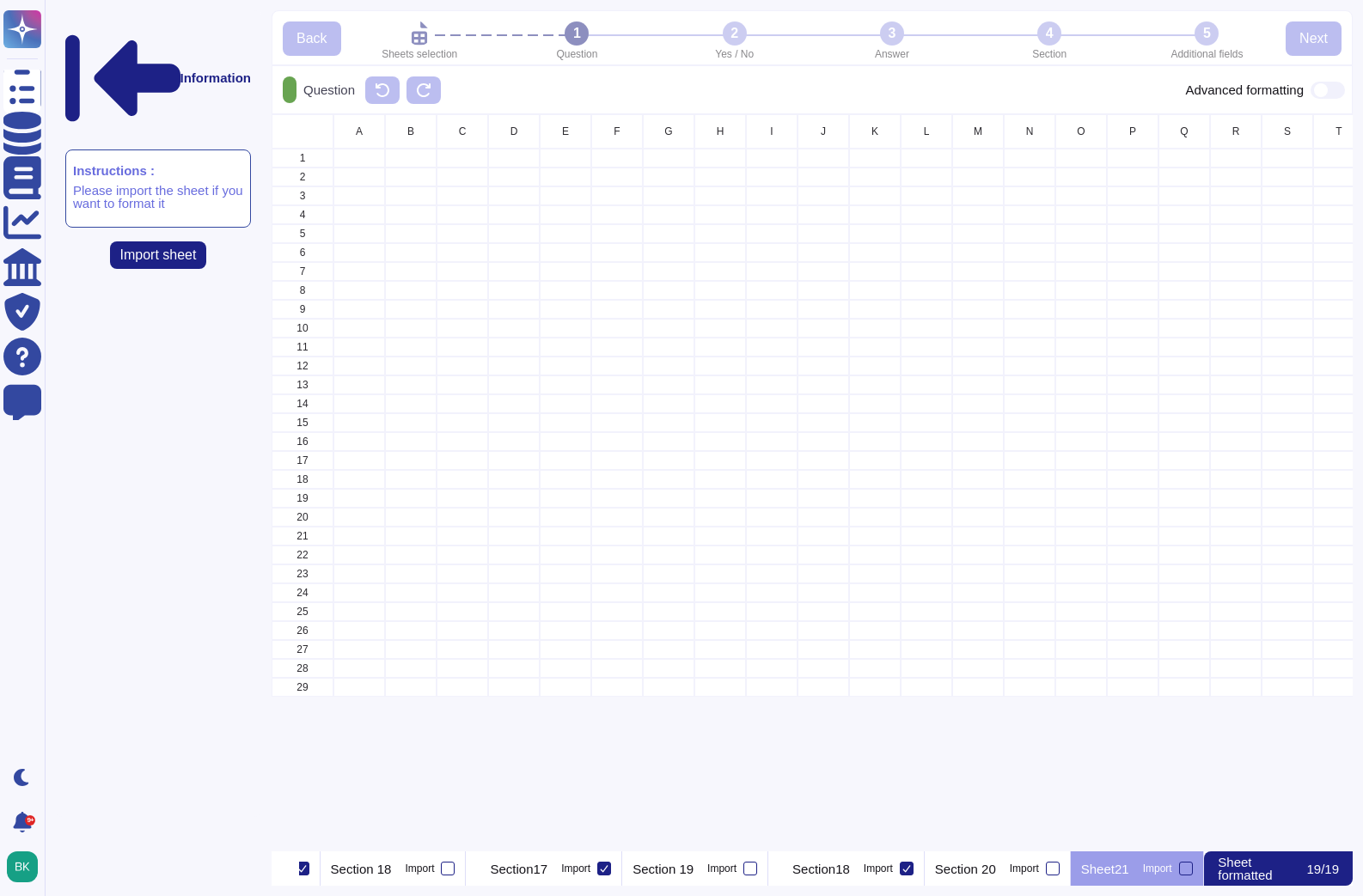
scroll to position [0, 5553]
click at [285, 872] on button at bounding box center [278, 869] width 14 height 35
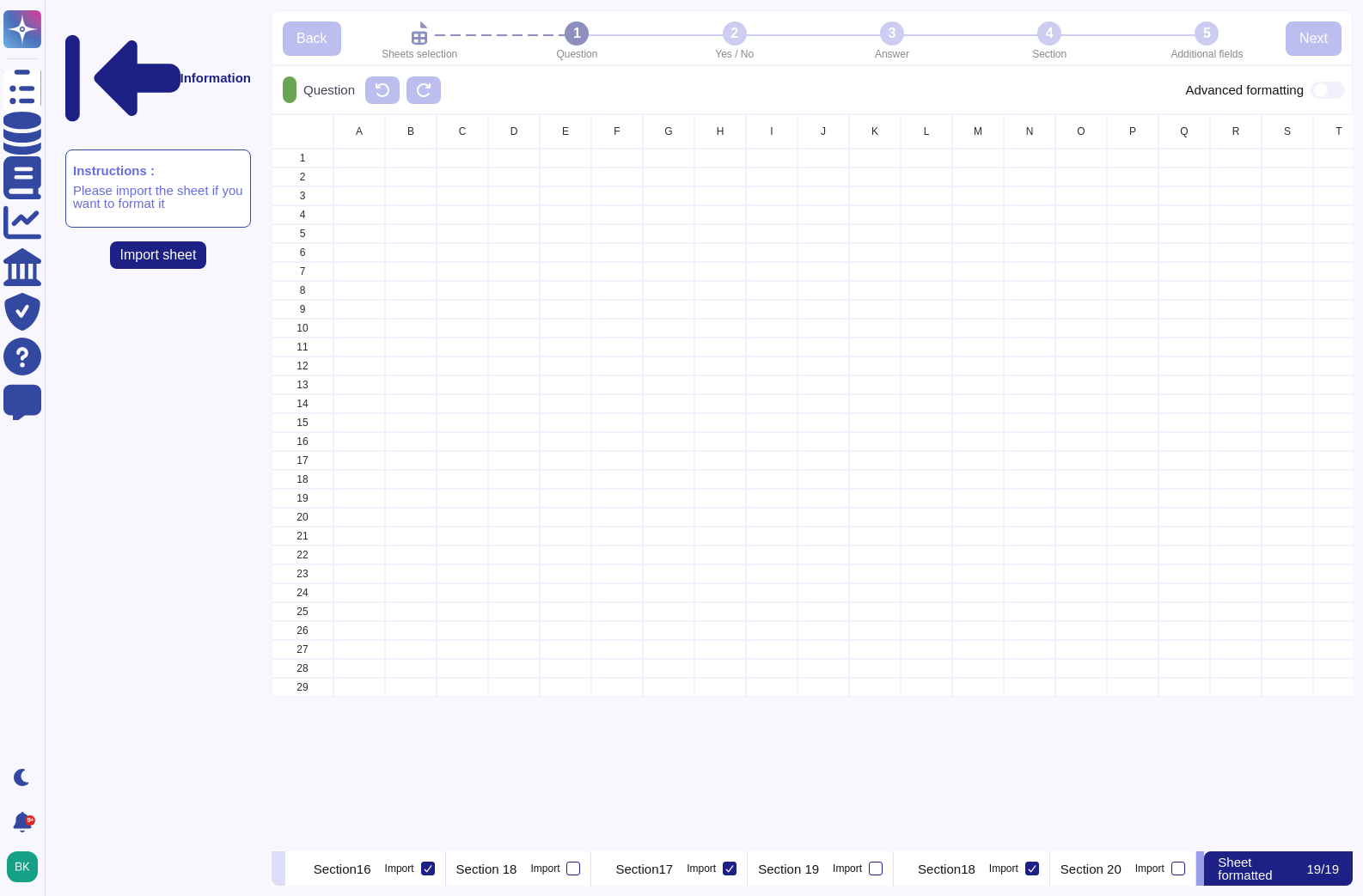
click at [285, 872] on button at bounding box center [278, 869] width 14 height 35
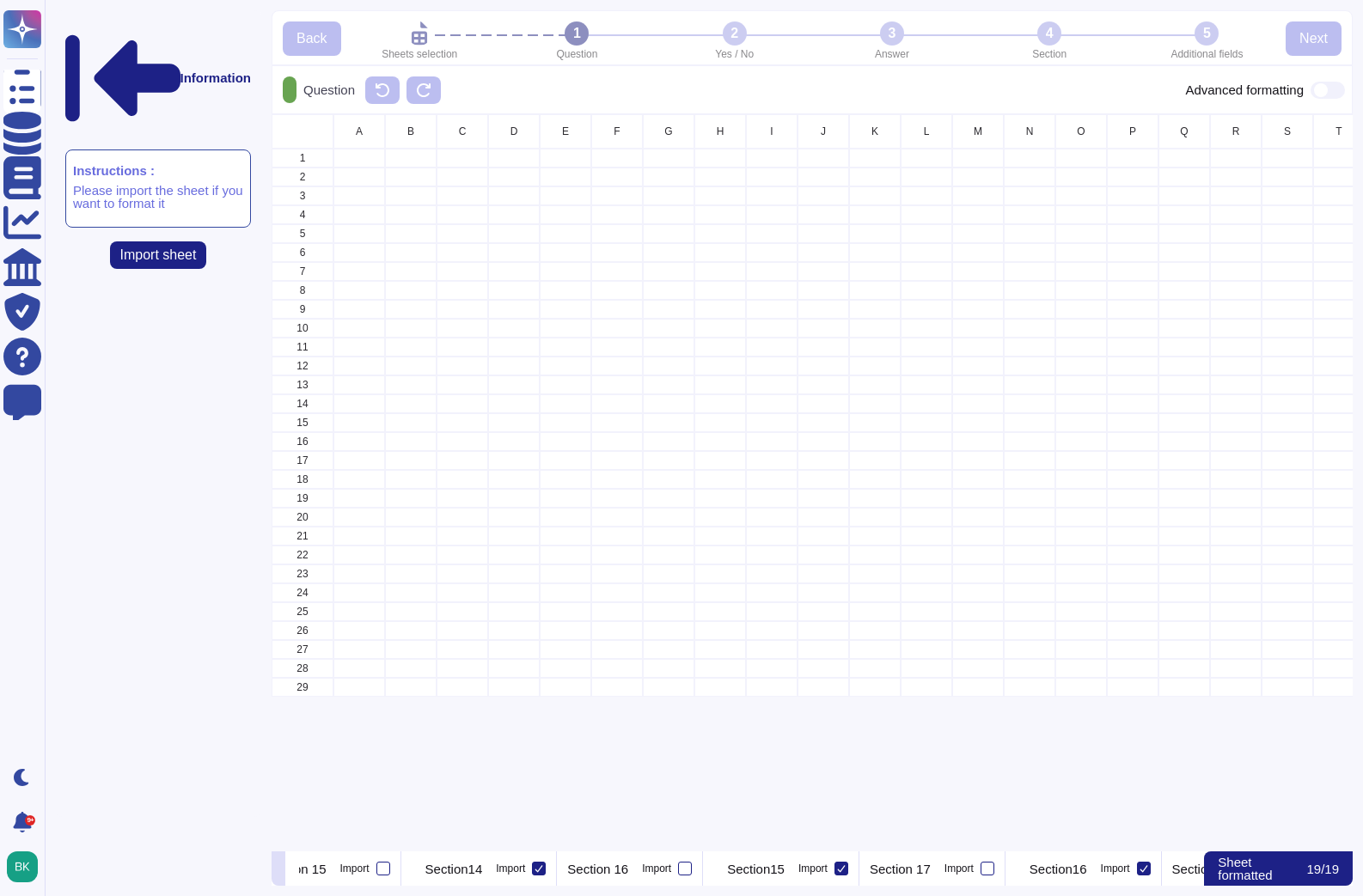
click at [285, 872] on button at bounding box center [278, 869] width 14 height 35
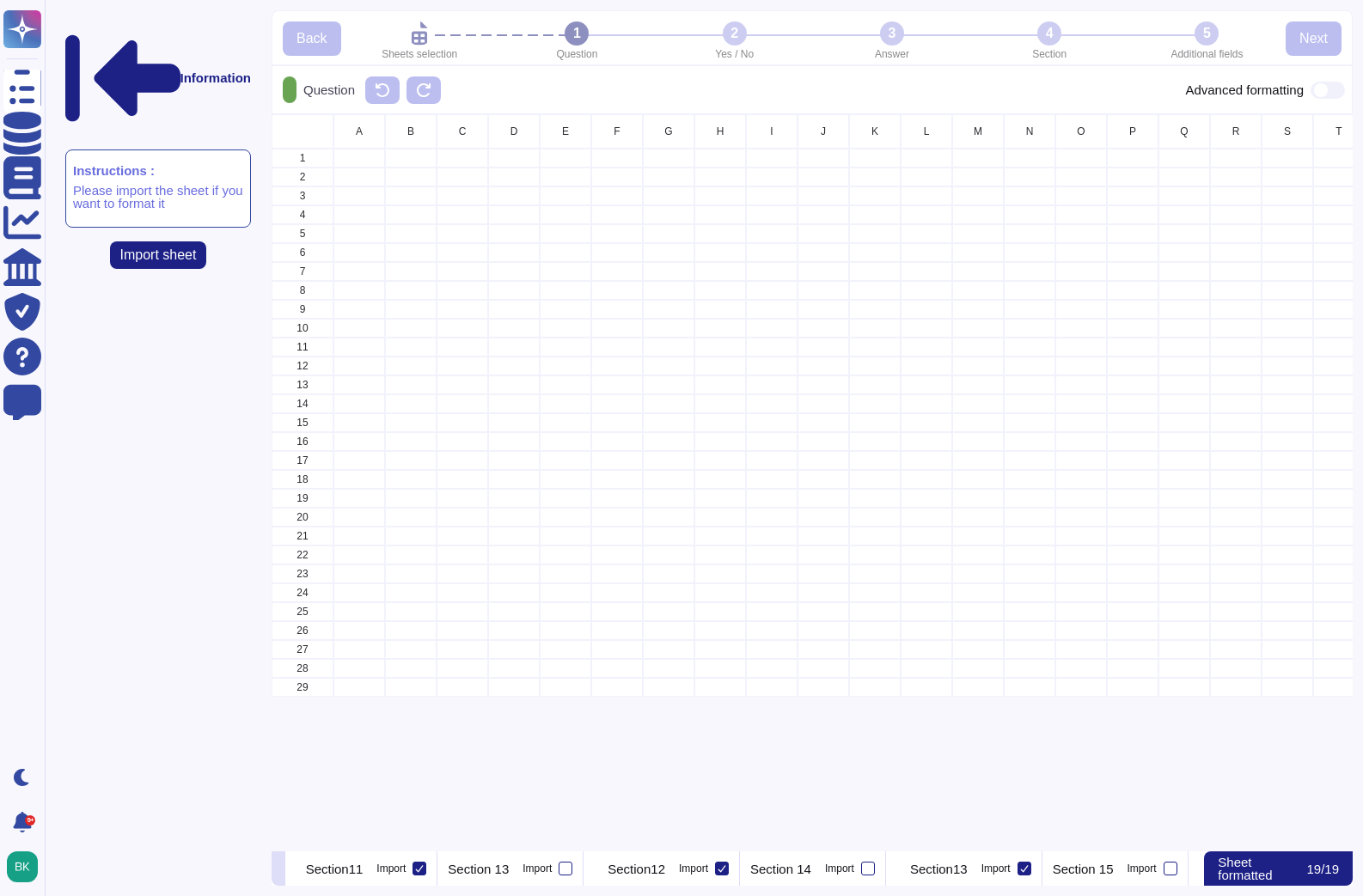
click at [285, 872] on button at bounding box center [278, 869] width 14 height 35
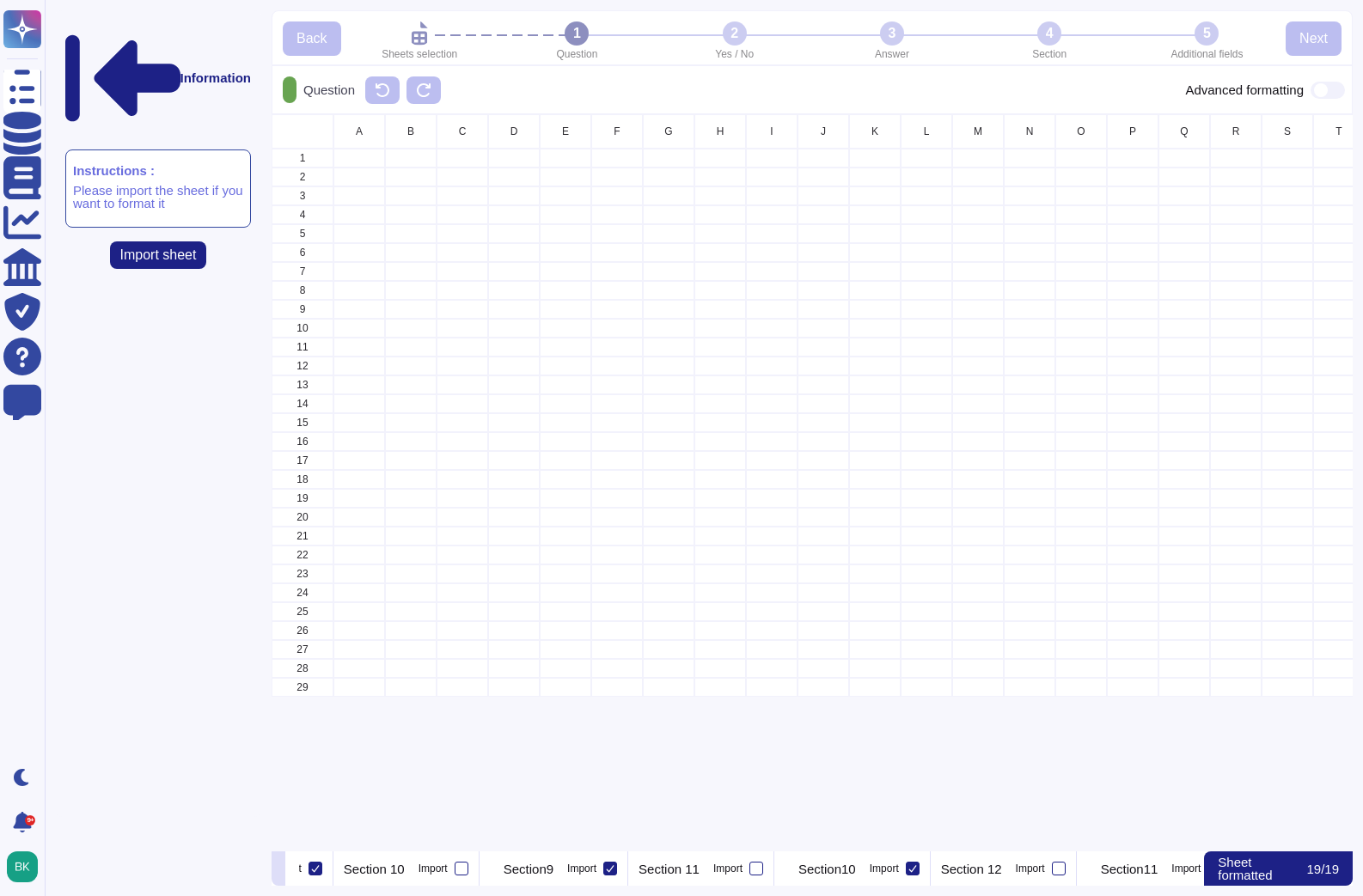
click at [285, 872] on button at bounding box center [278, 869] width 14 height 35
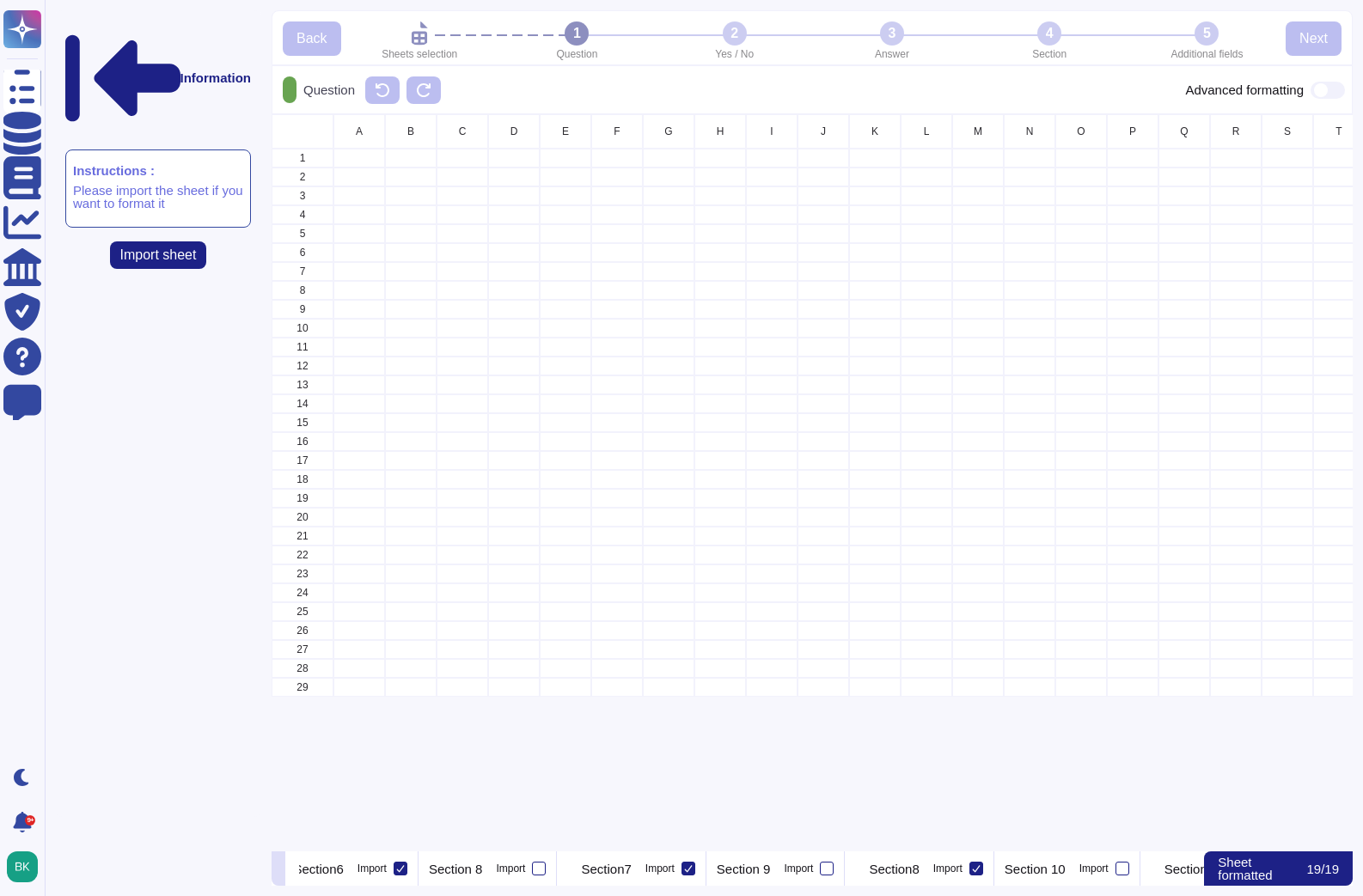
click at [285, 872] on button at bounding box center [278, 869] width 14 height 35
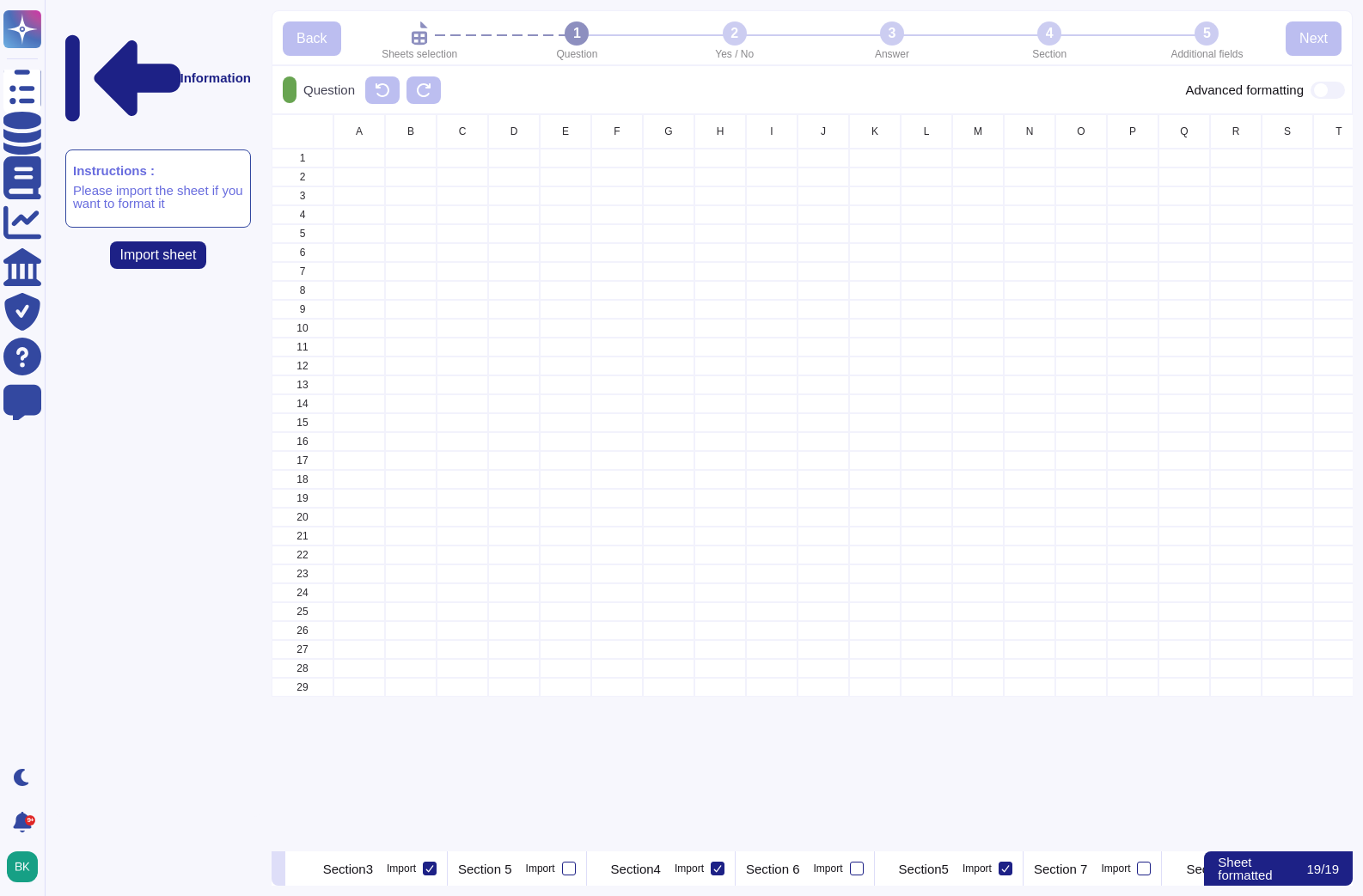
click at [285, 872] on button at bounding box center [278, 869] width 14 height 35
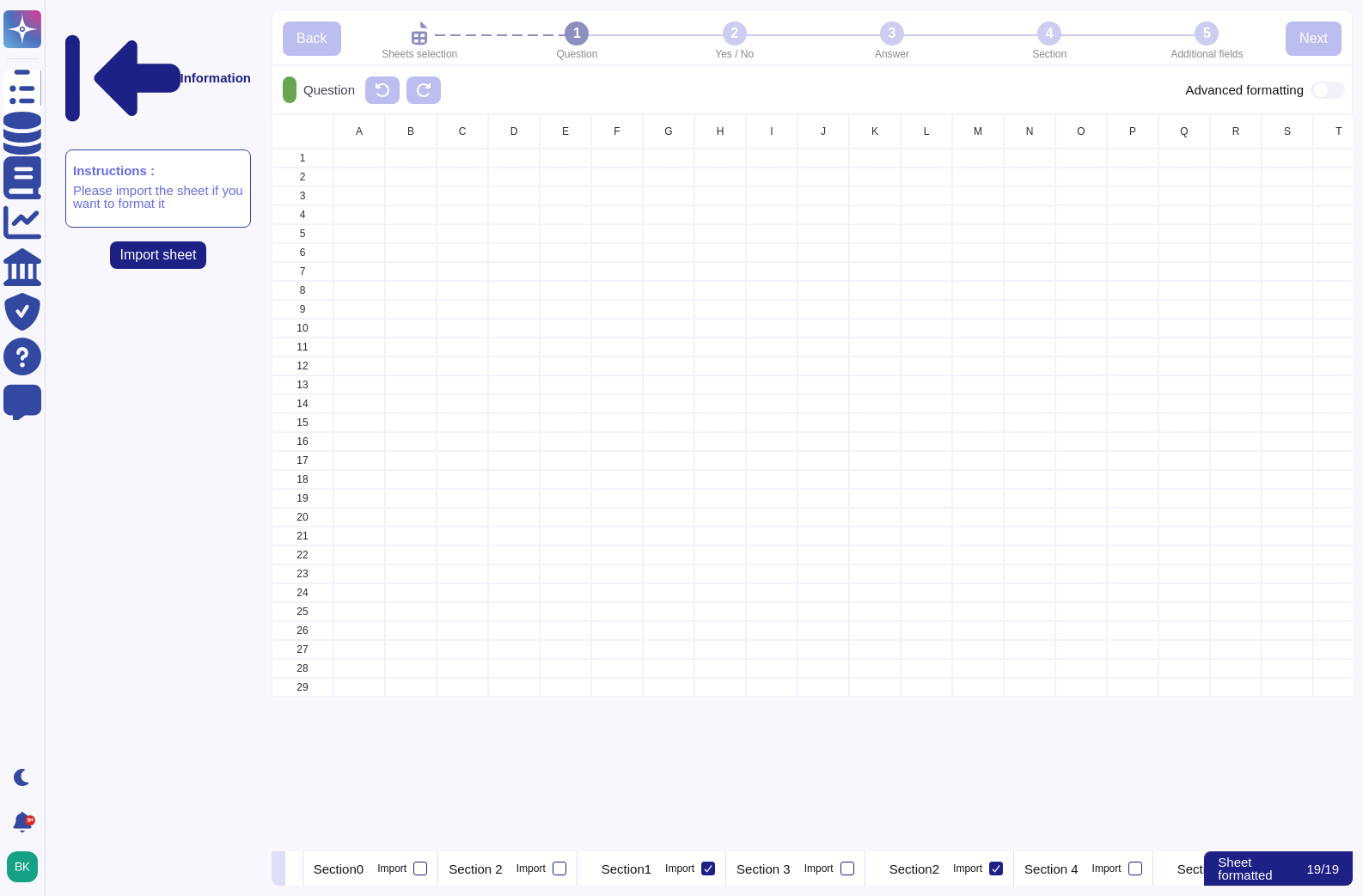
click at [285, 872] on button at bounding box center [278, 869] width 14 height 35
click at [285, 872] on button at bounding box center [278, 869] width 14 height 35
click at [518, 873] on p "Section 1" at bounding box center [490, 870] width 55 height 13
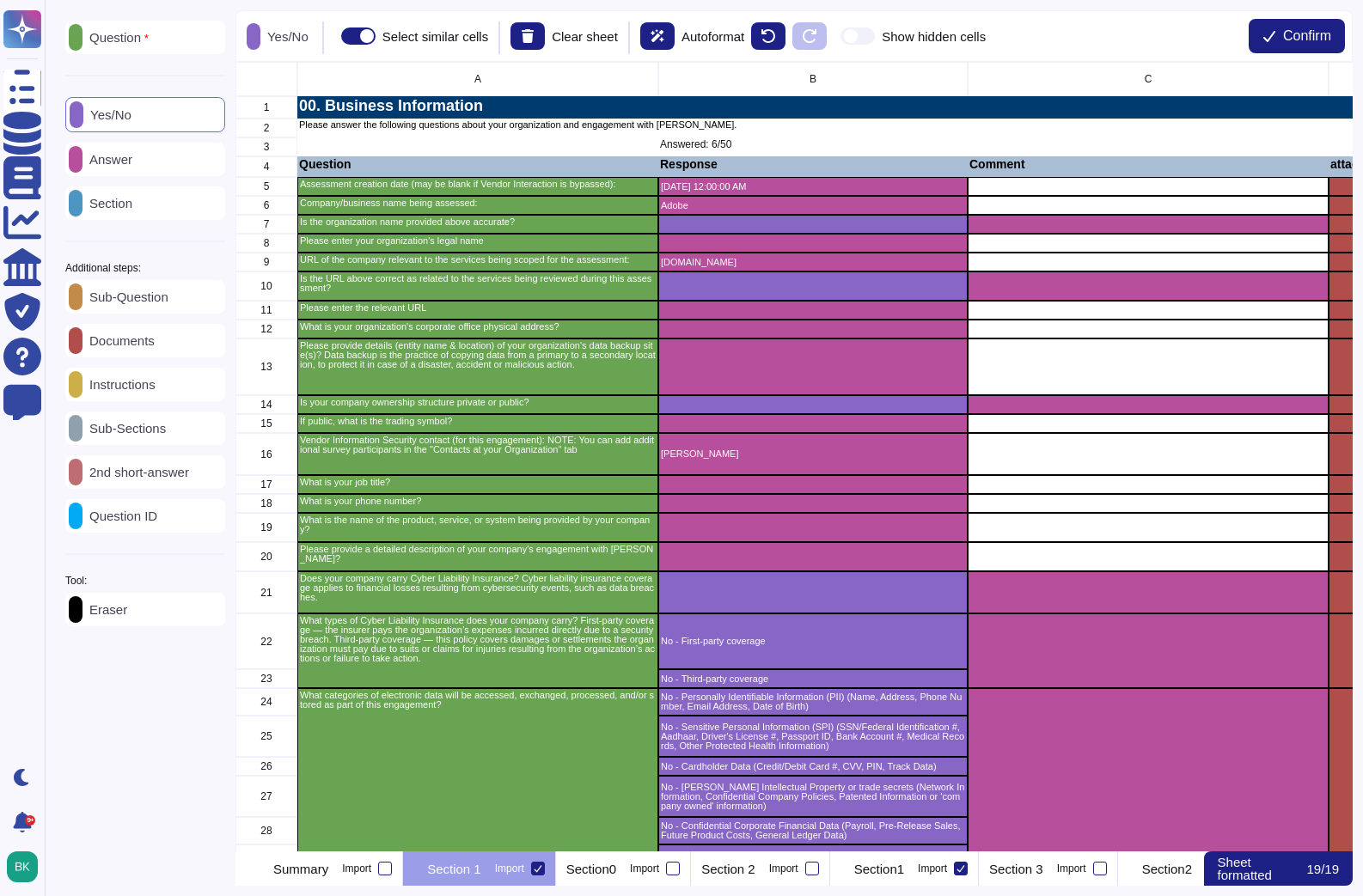
scroll to position [790, 1117]
click at [691, 866] on div "Section0 Import" at bounding box center [623, 869] width 135 height 35
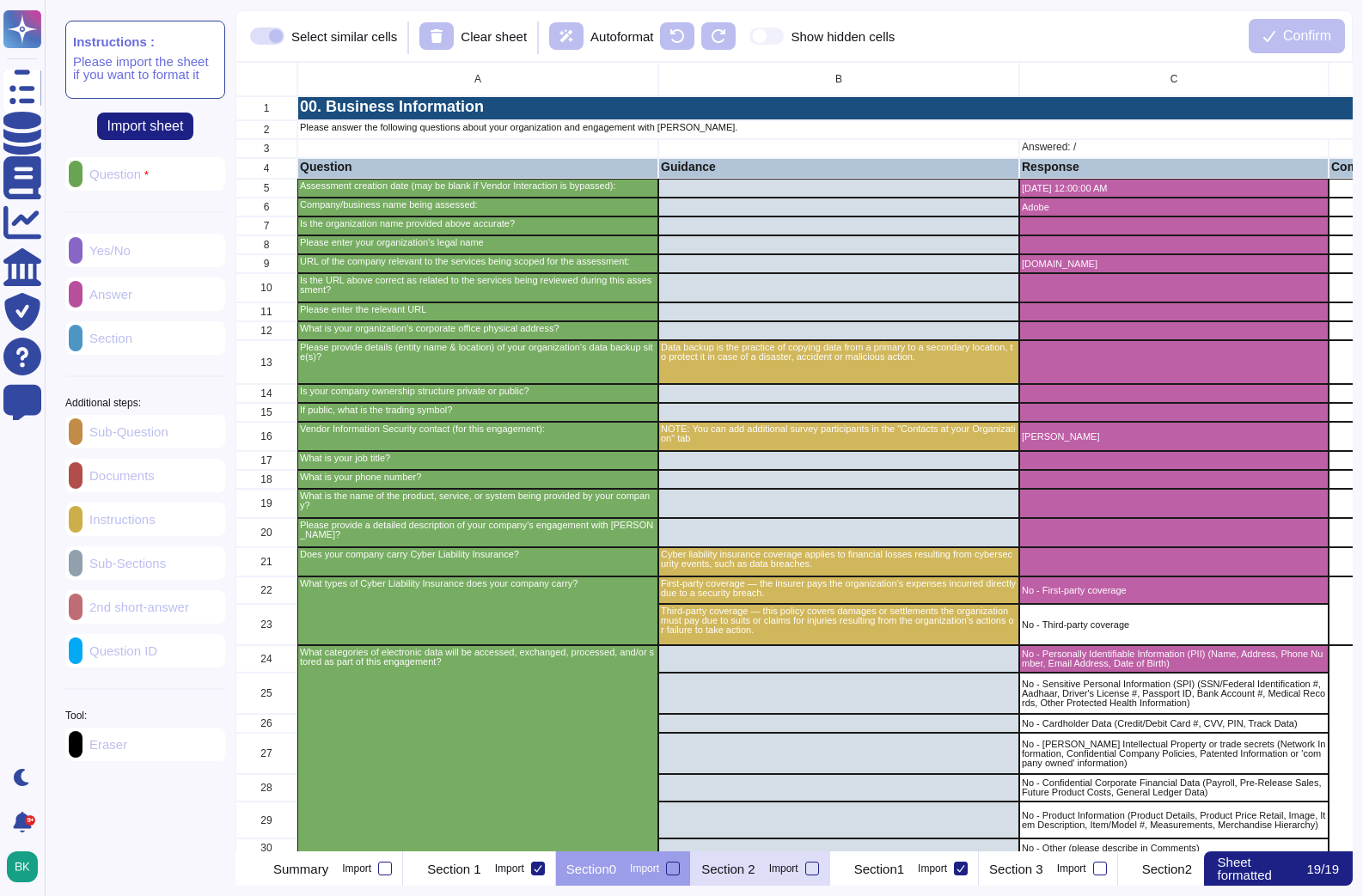
click at [800, 875] on div "Section 2 Import" at bounding box center [761, 869] width 139 height 35
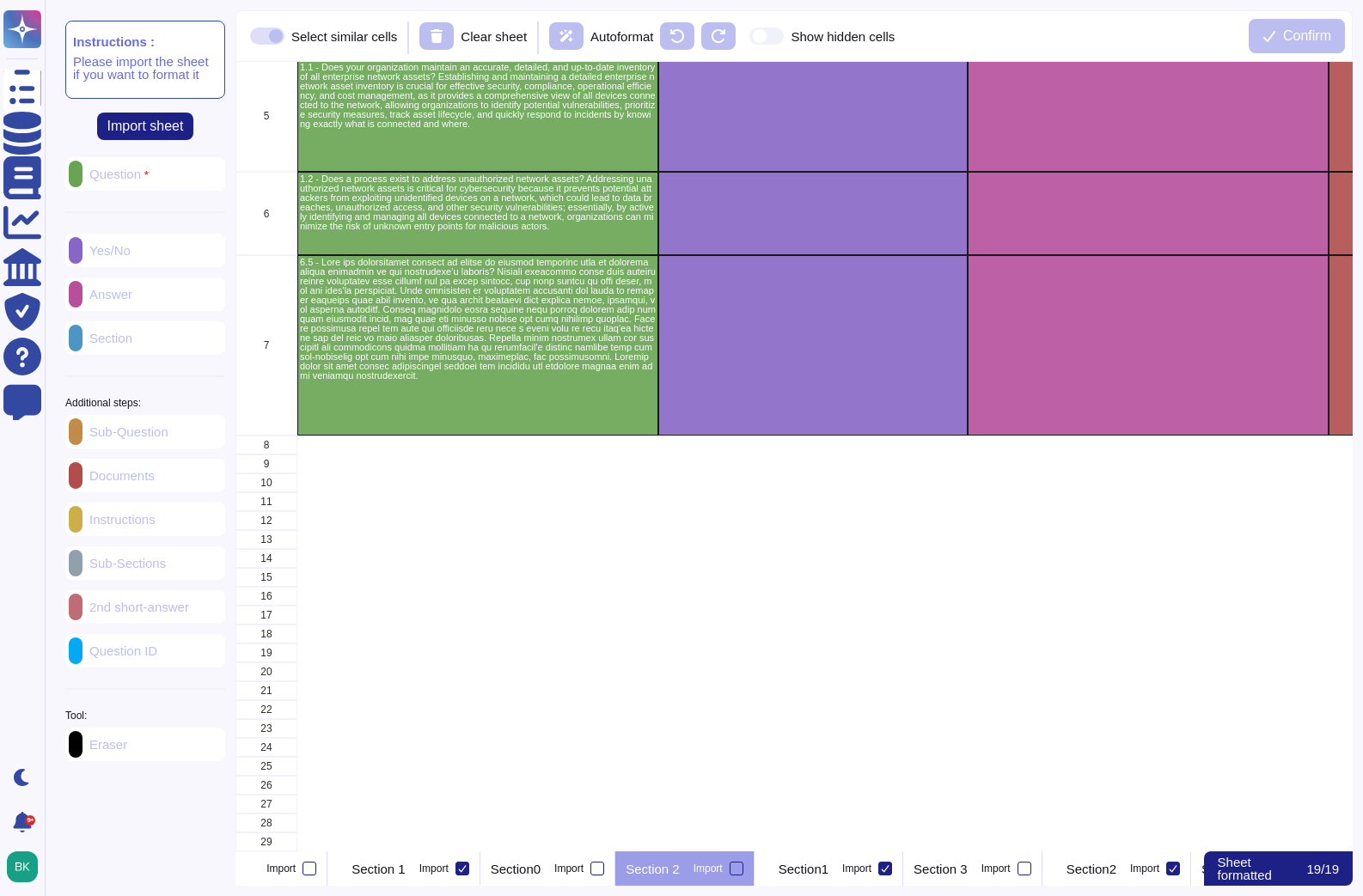
scroll to position [0, 0]
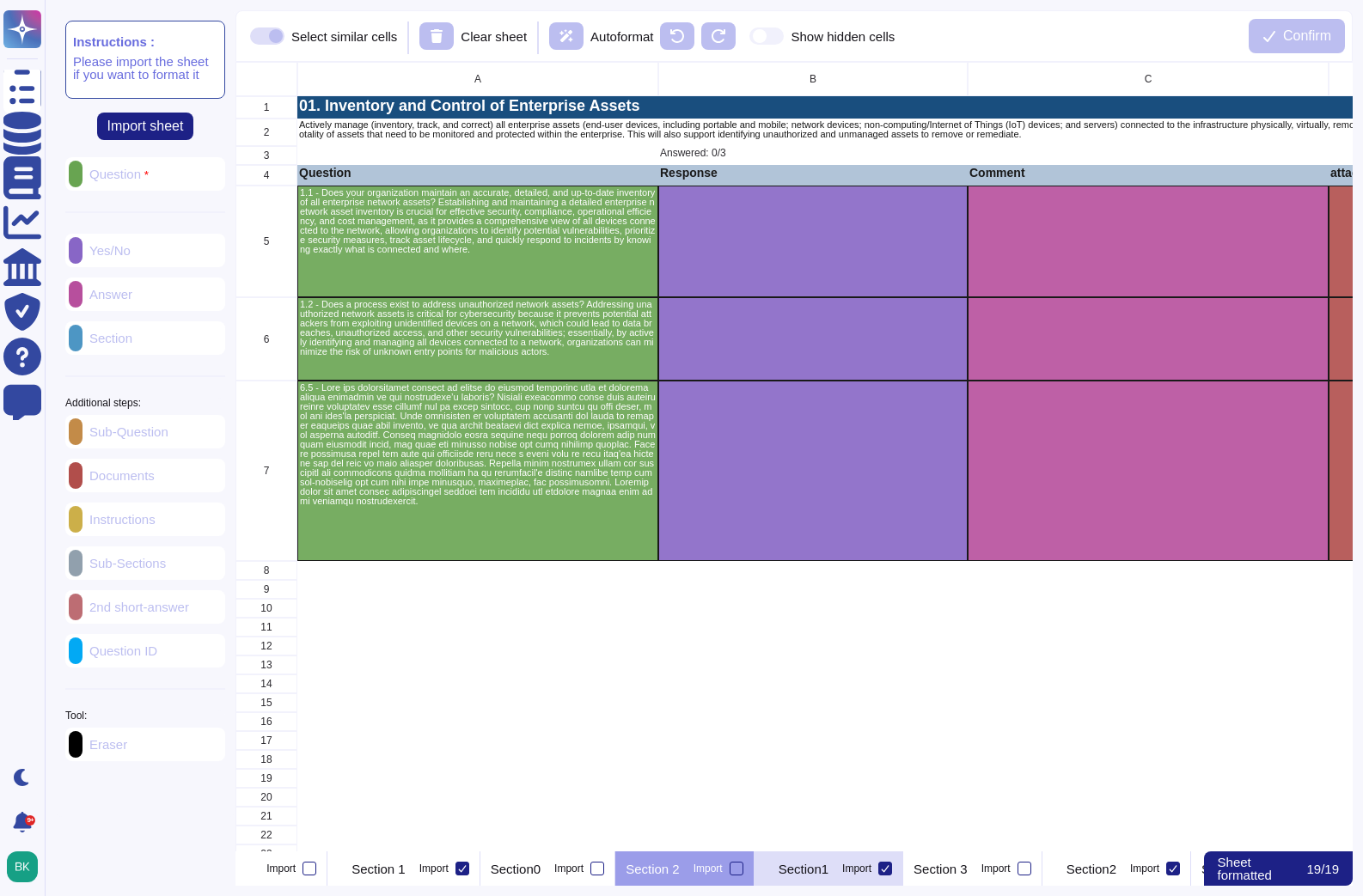
click at [828, 874] on p "Section1" at bounding box center [803, 870] width 50 height 13
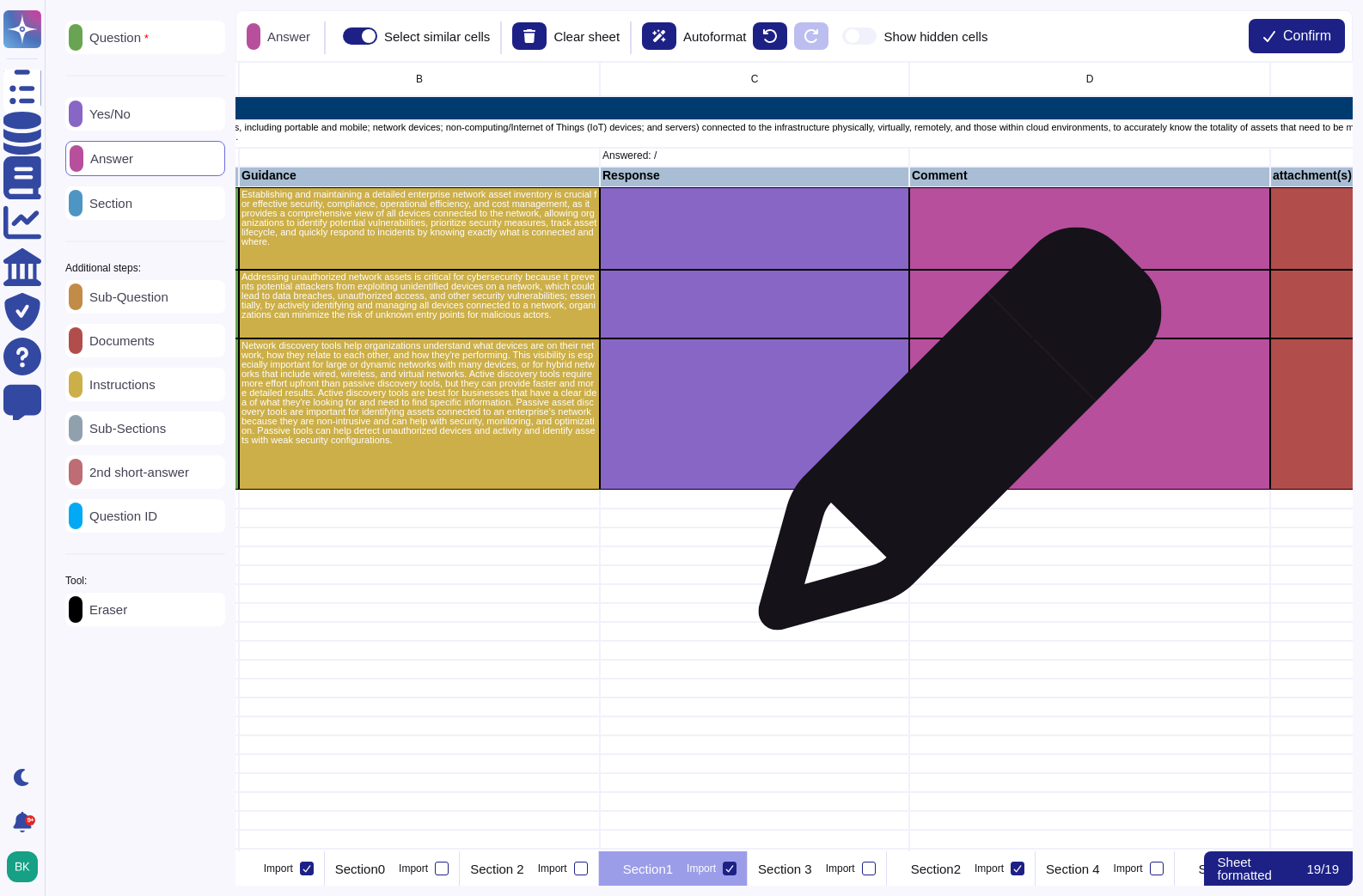
scroll to position [0, 424]
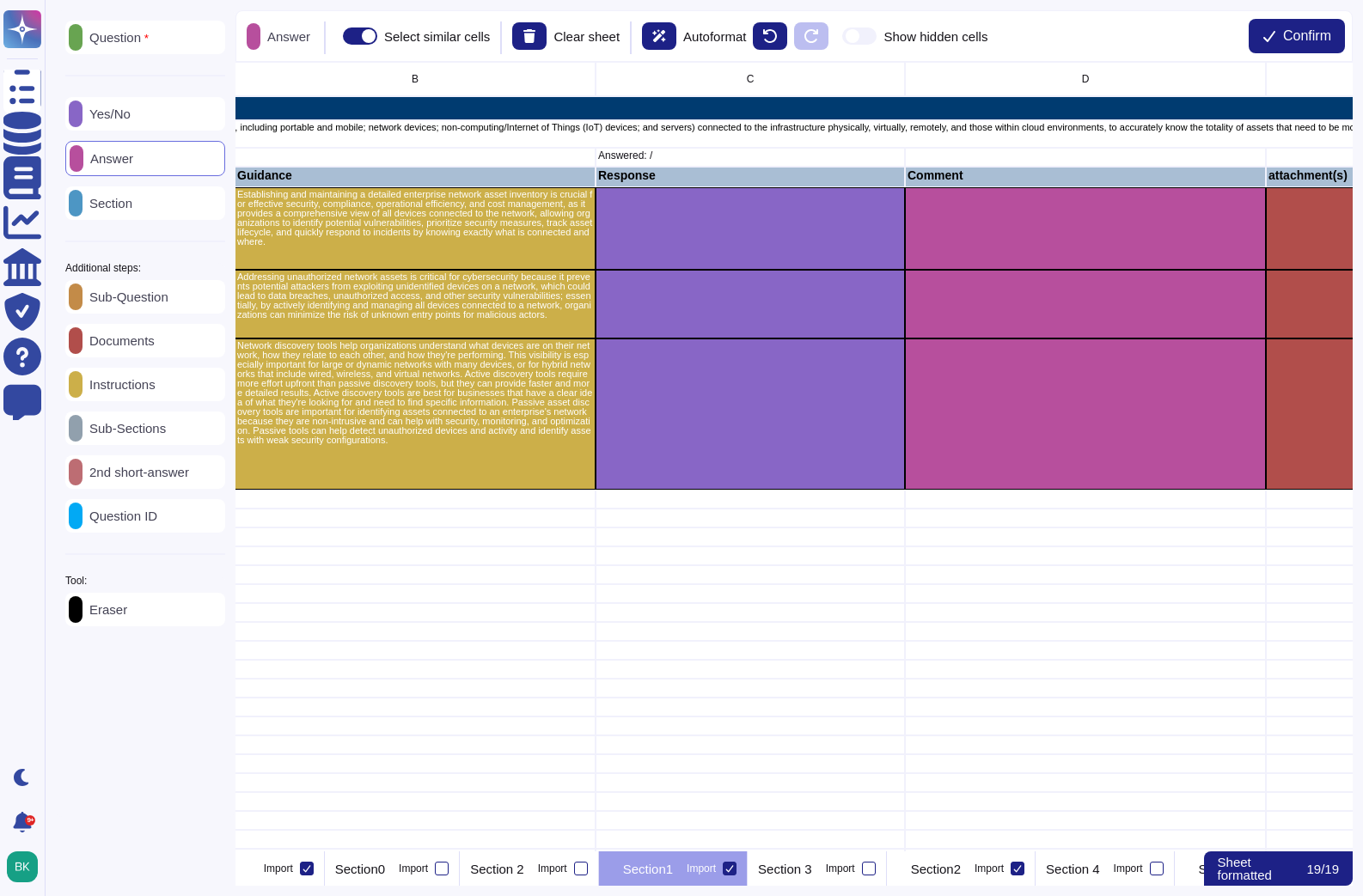
click at [151, 611] on div "Eraser" at bounding box center [145, 610] width 160 height 34
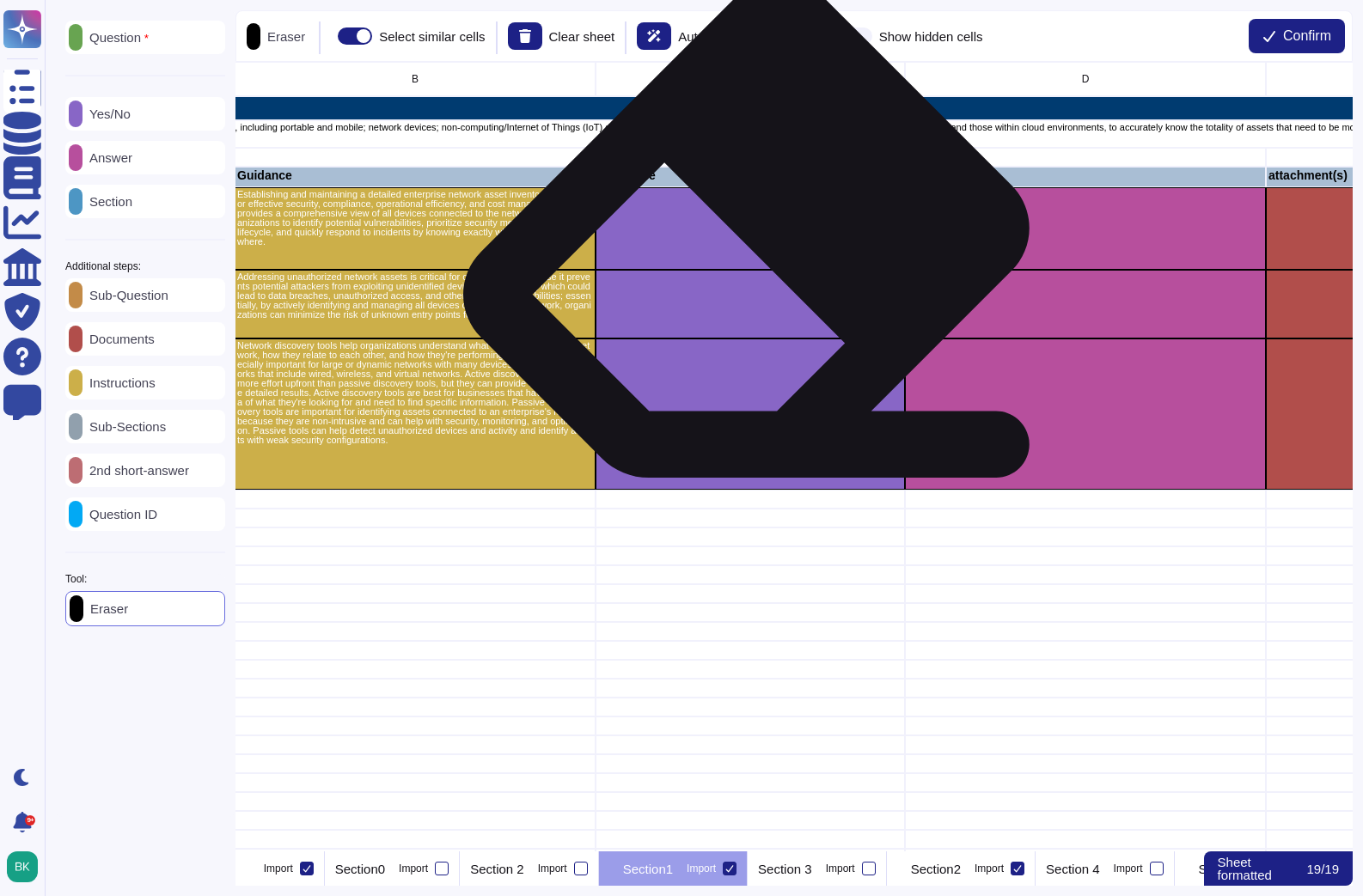
click at [755, 253] on div "grid" at bounding box center [750, 229] width 310 height 83
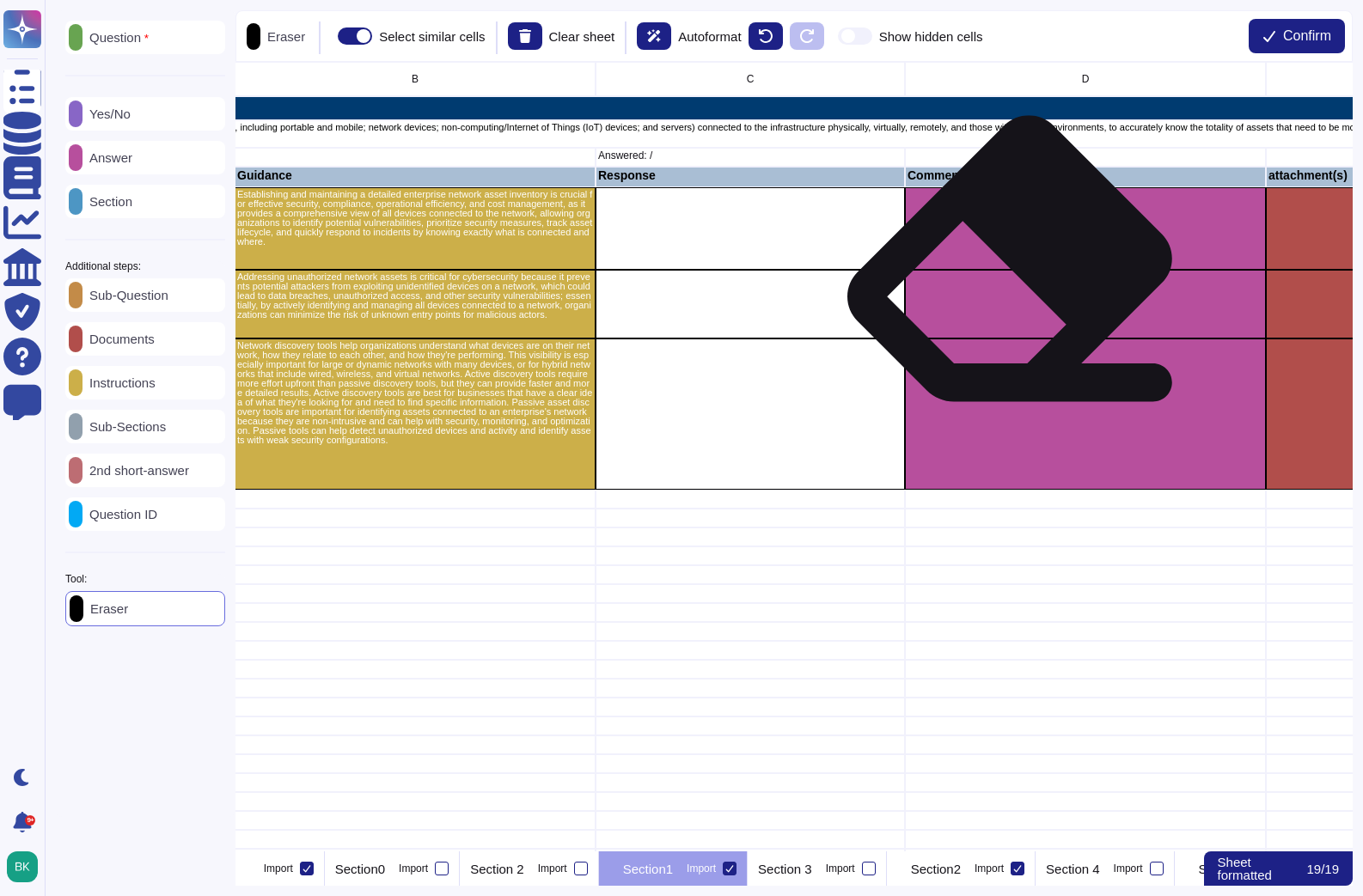
click at [1012, 277] on div "grid" at bounding box center [1084, 304] width 361 height 69
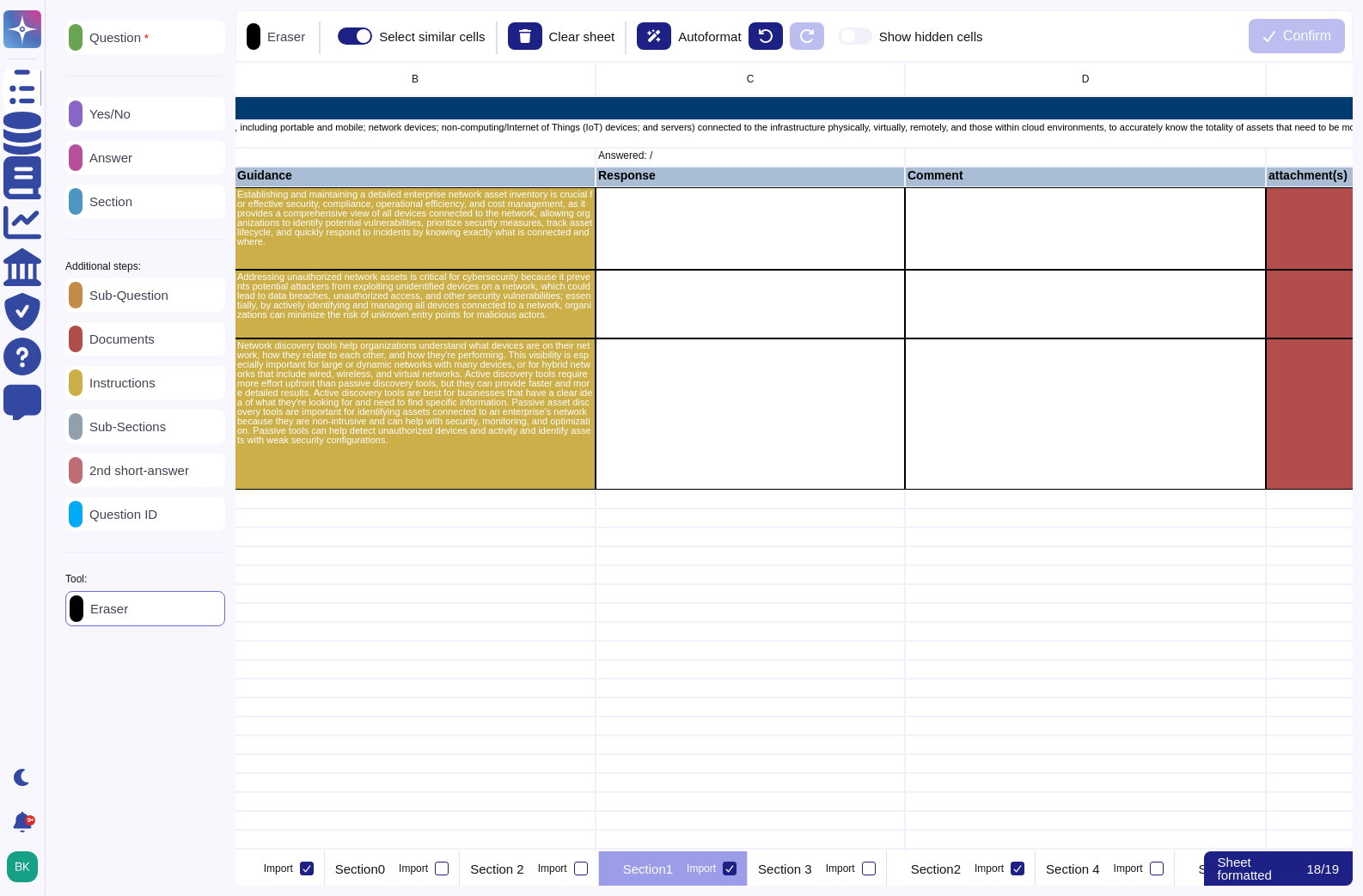
click at [130, 148] on div "Answer" at bounding box center [145, 158] width 160 height 34
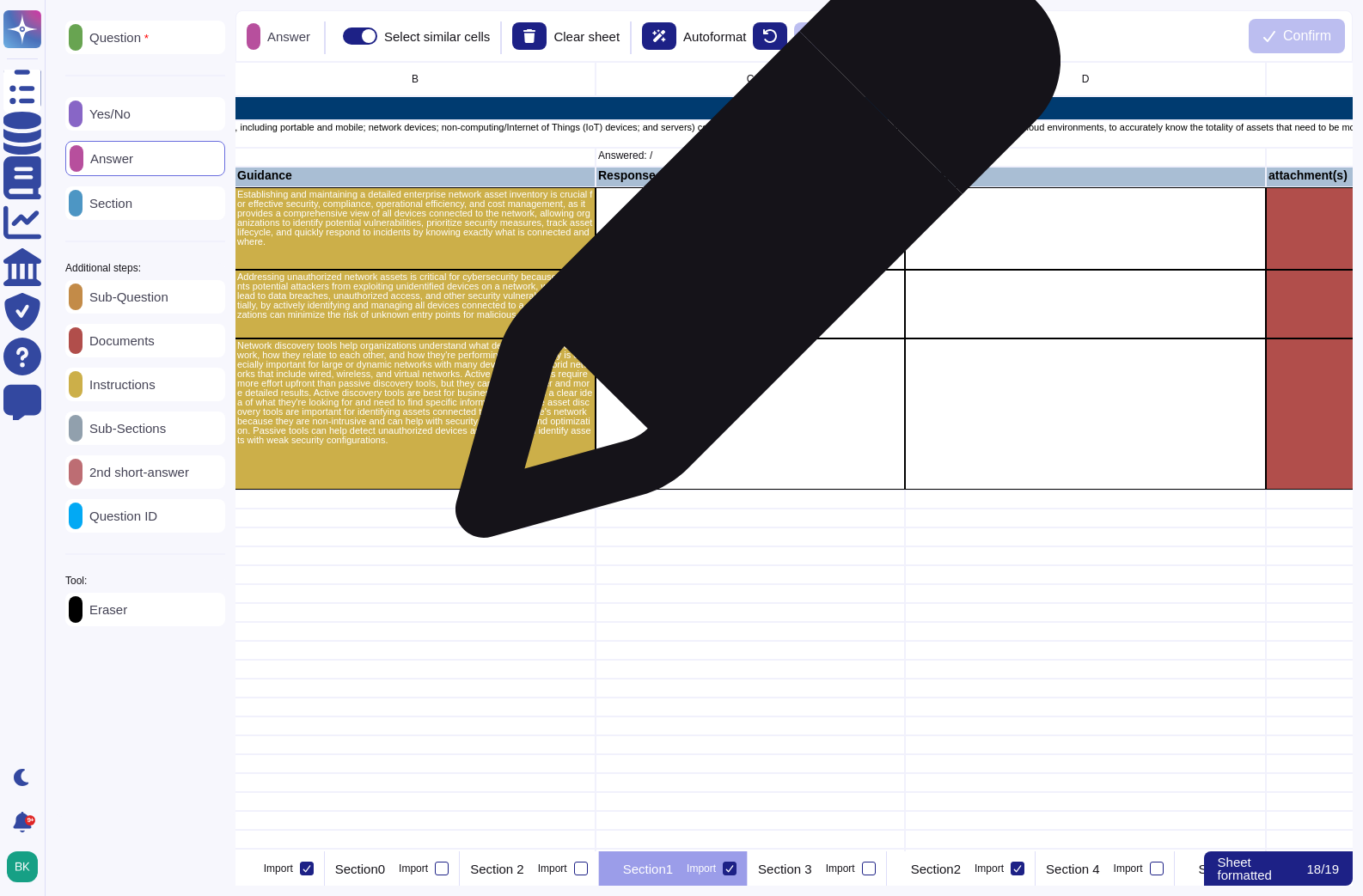
click at [751, 245] on div "grid" at bounding box center [750, 229] width 310 height 83
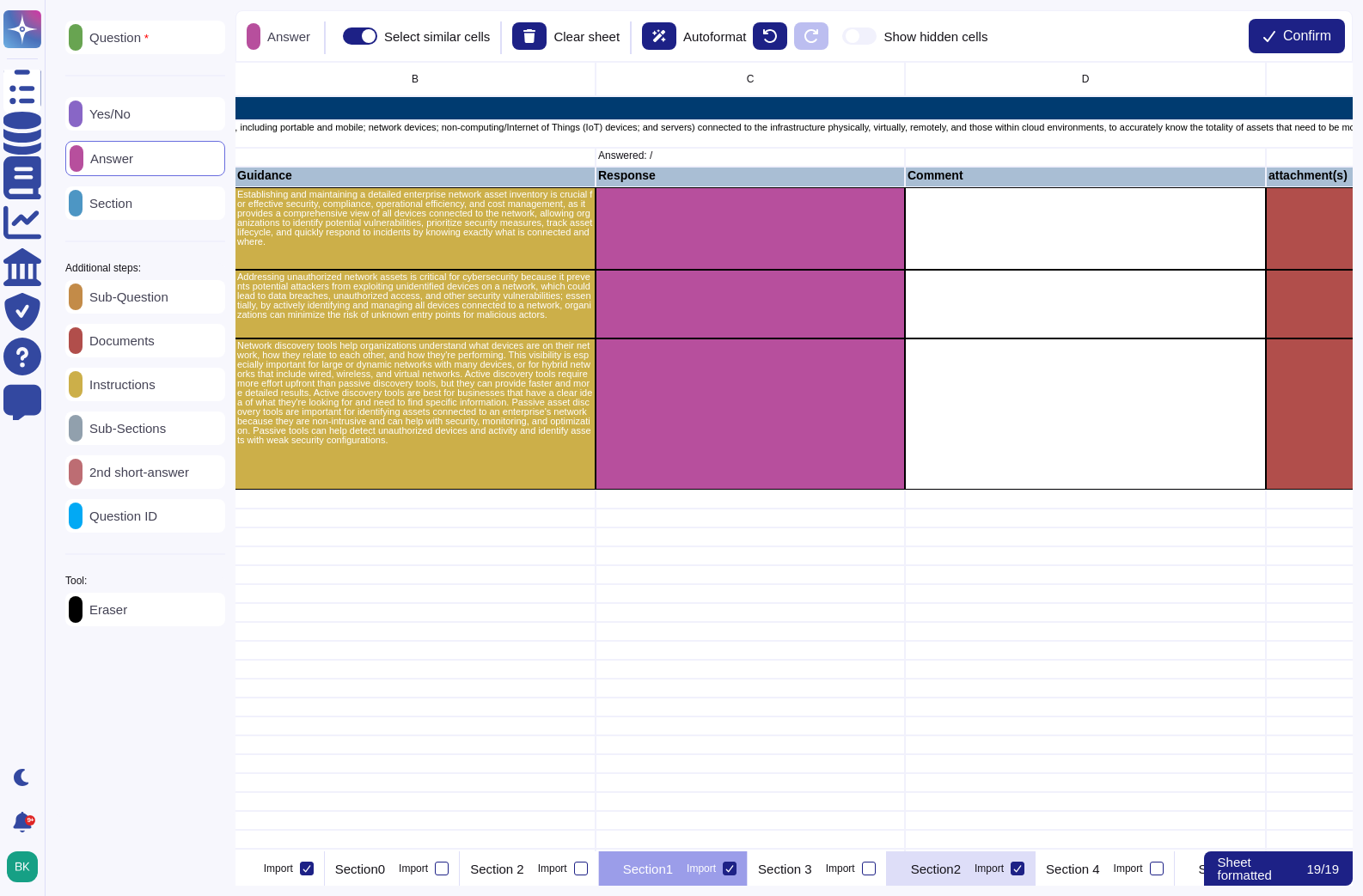
click at [1035, 879] on div "Section2 Import" at bounding box center [961, 869] width 149 height 35
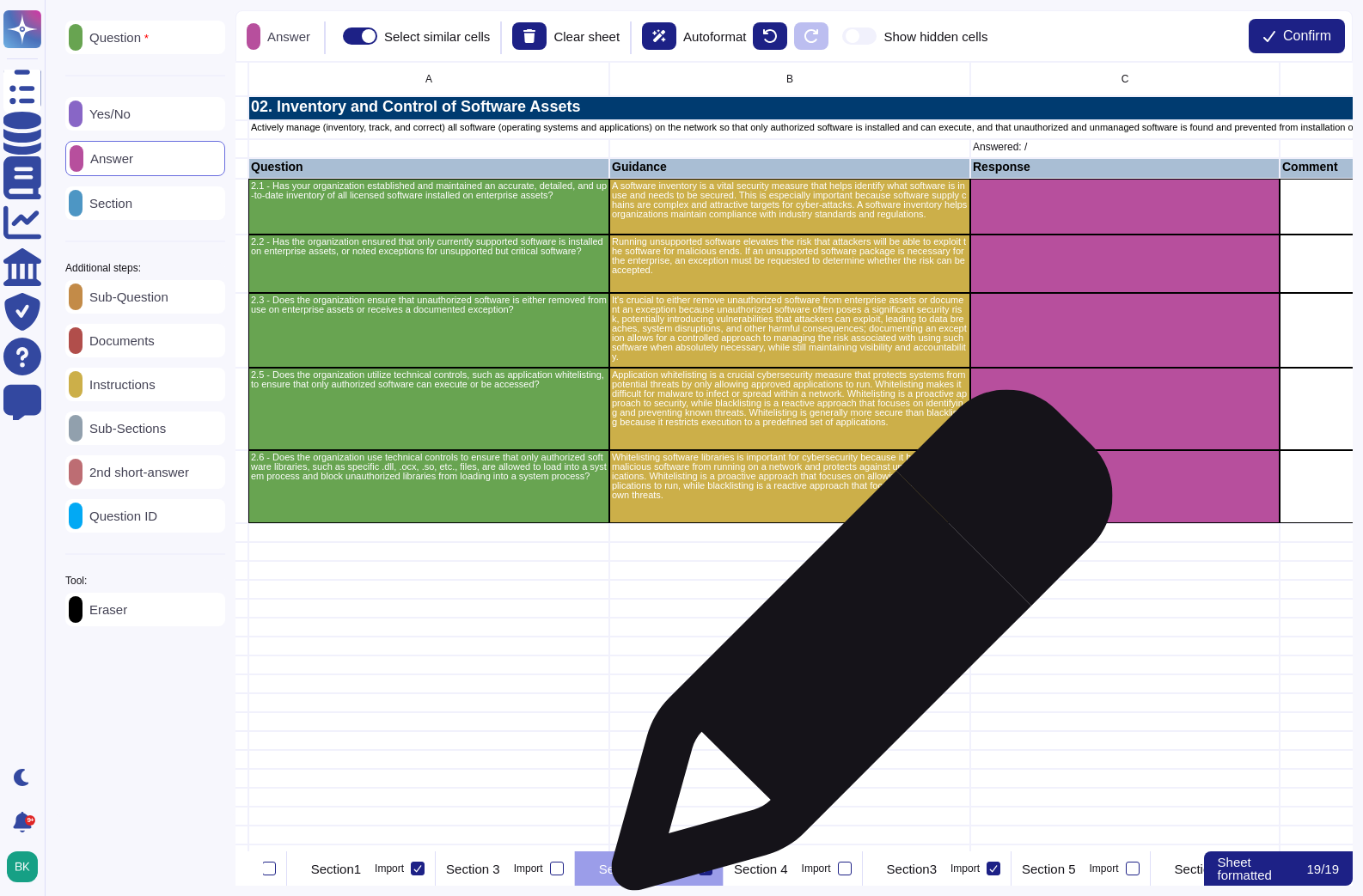
scroll to position [0, 56]
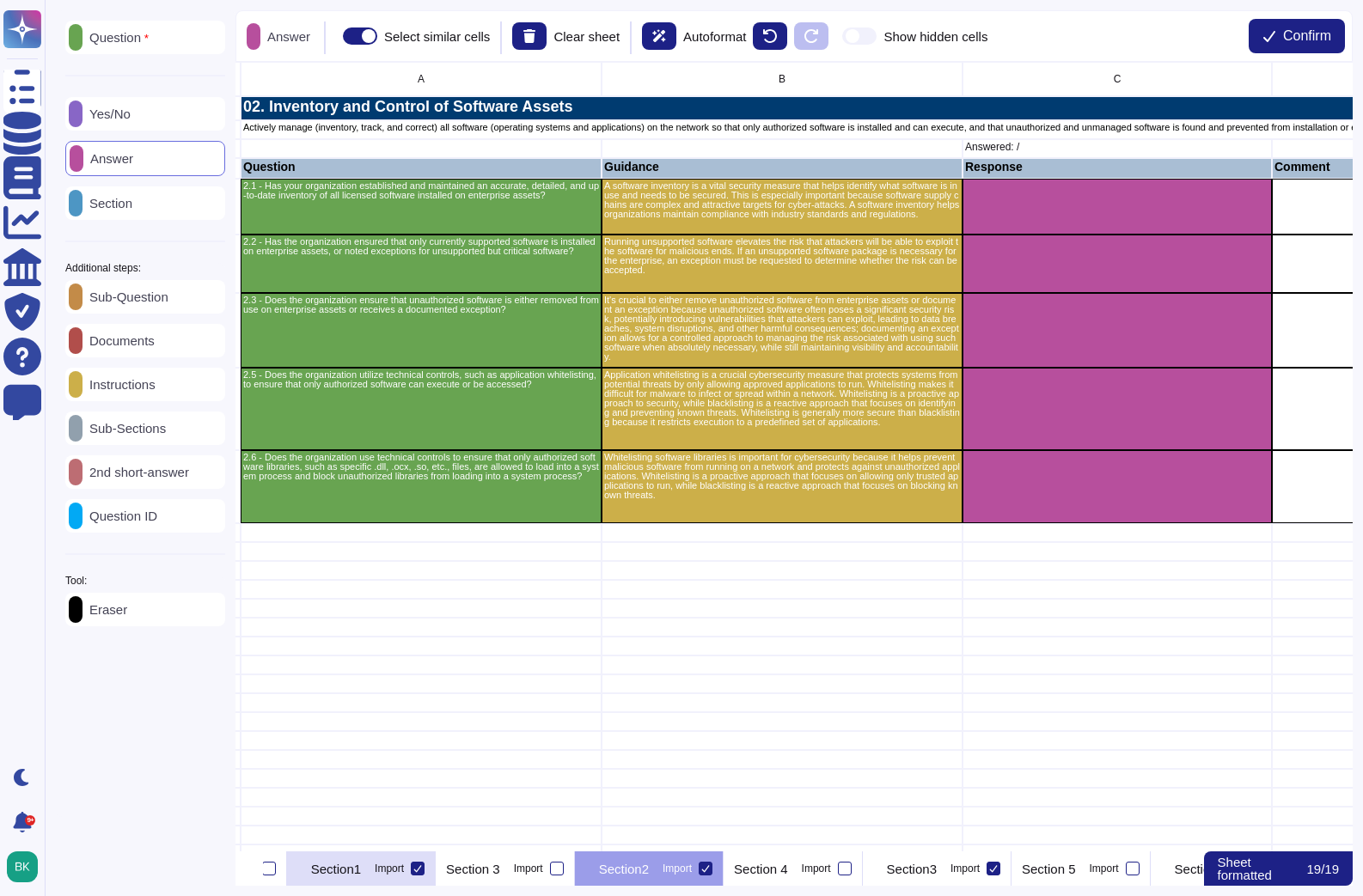
click at [361, 872] on p "Section1" at bounding box center [335, 870] width 50 height 13
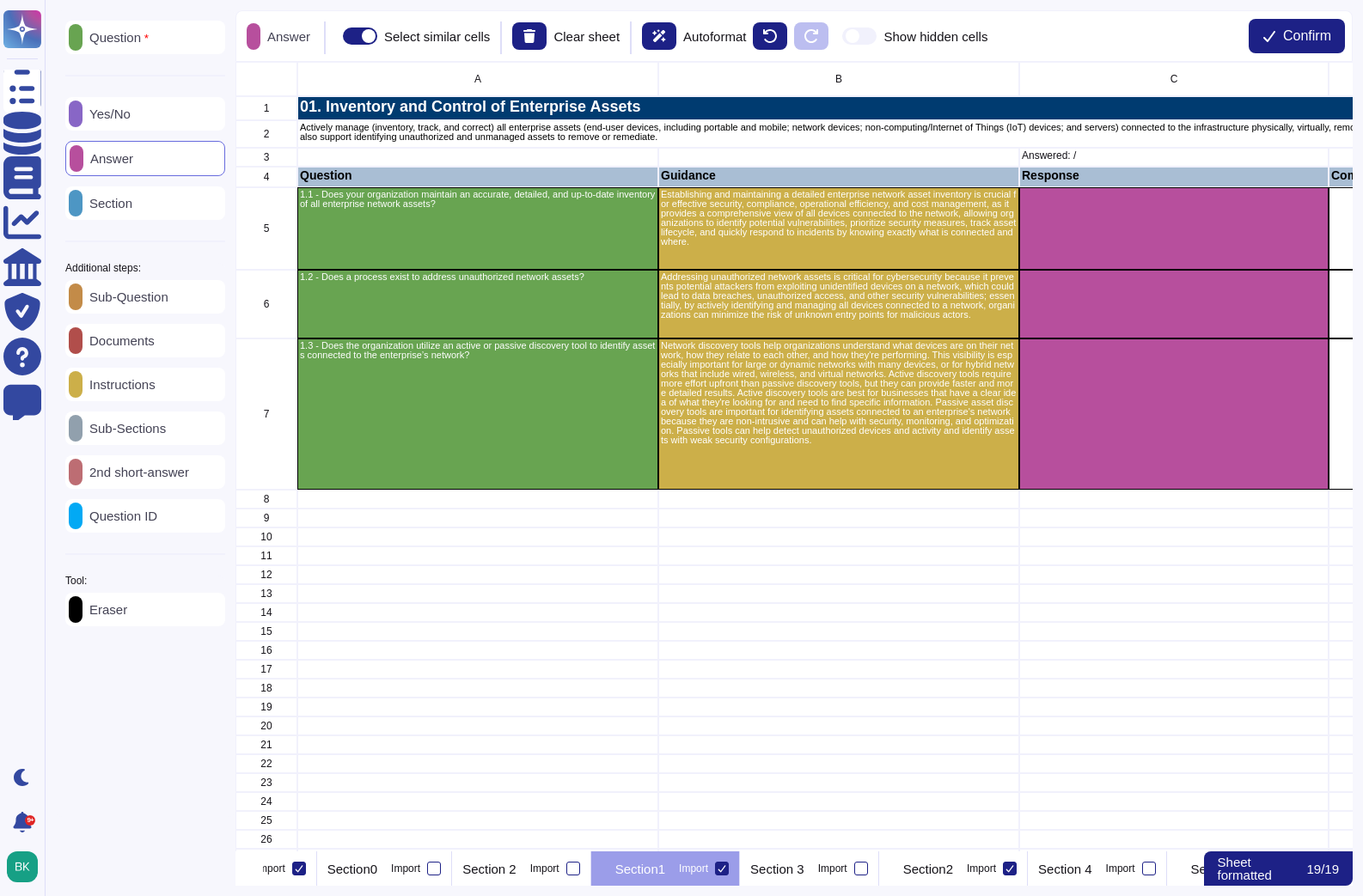
scroll to position [0, 232]
click at [1035, 875] on div "Section2 Import" at bounding box center [961, 869] width 149 height 35
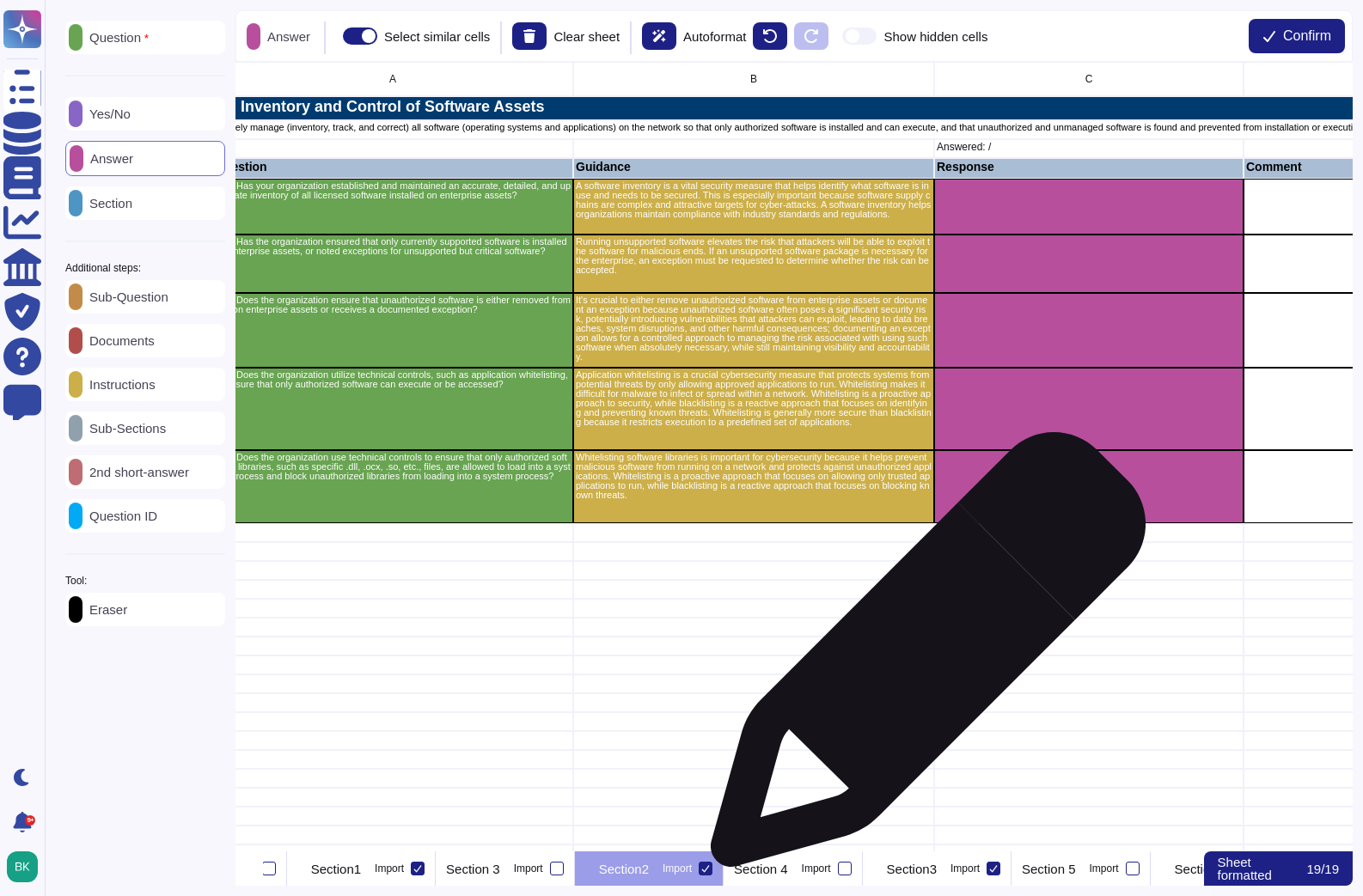
scroll to position [0, 90]
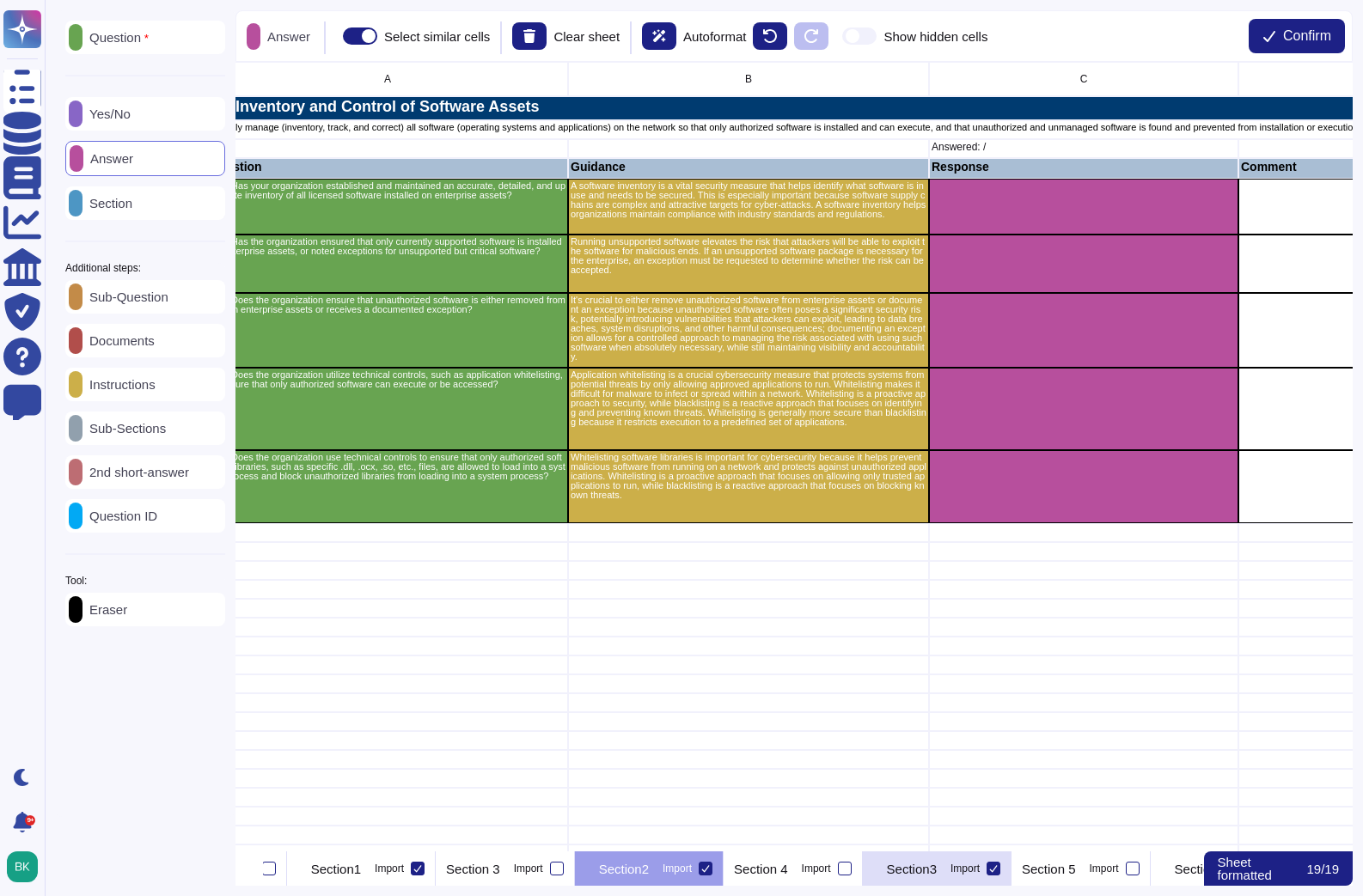
click at [937, 867] on p "Section3" at bounding box center [911, 870] width 50 height 13
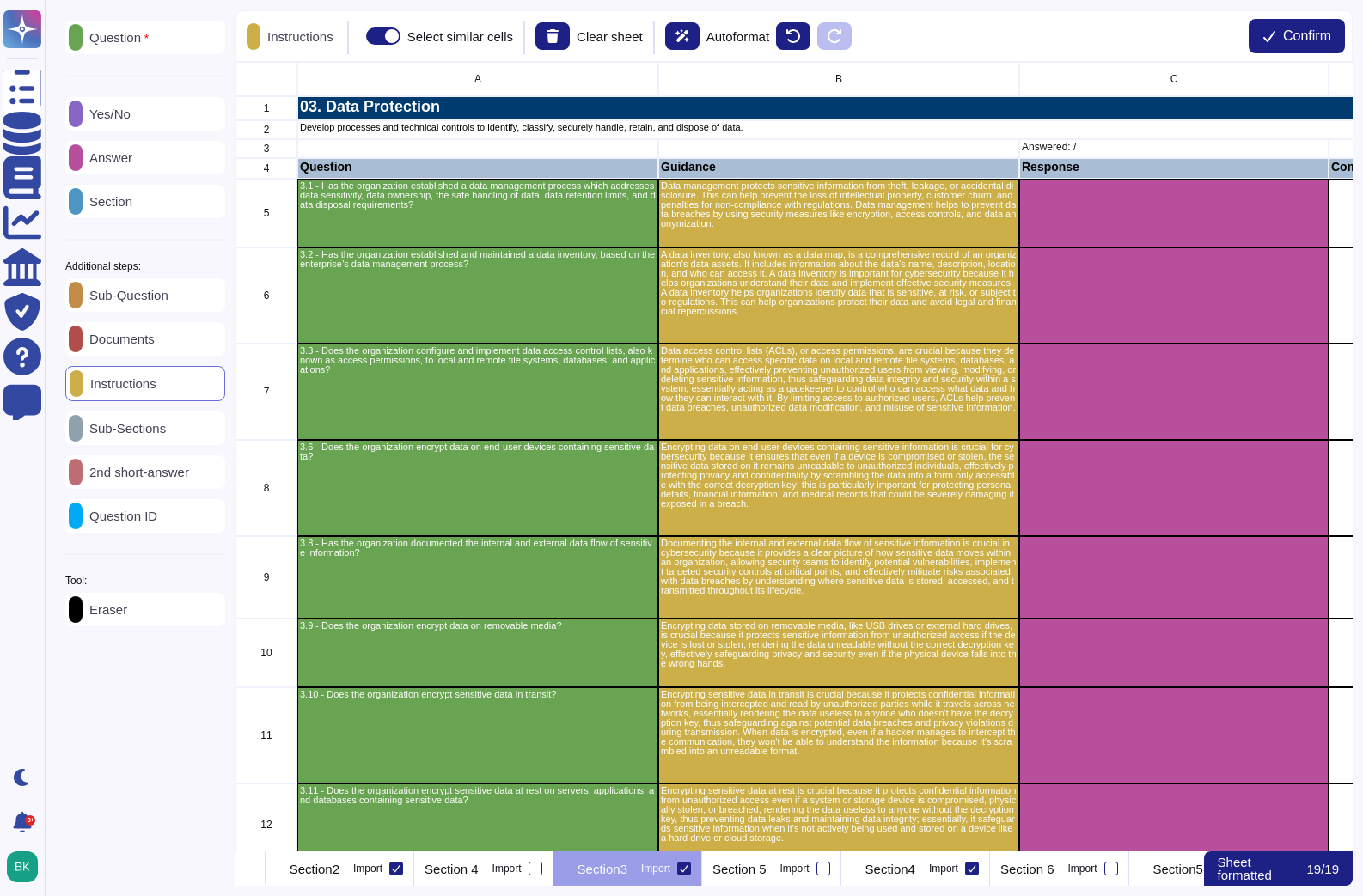
scroll to position [0, 857]
click at [911, 872] on p "Section4" at bounding box center [886, 870] width 50 height 13
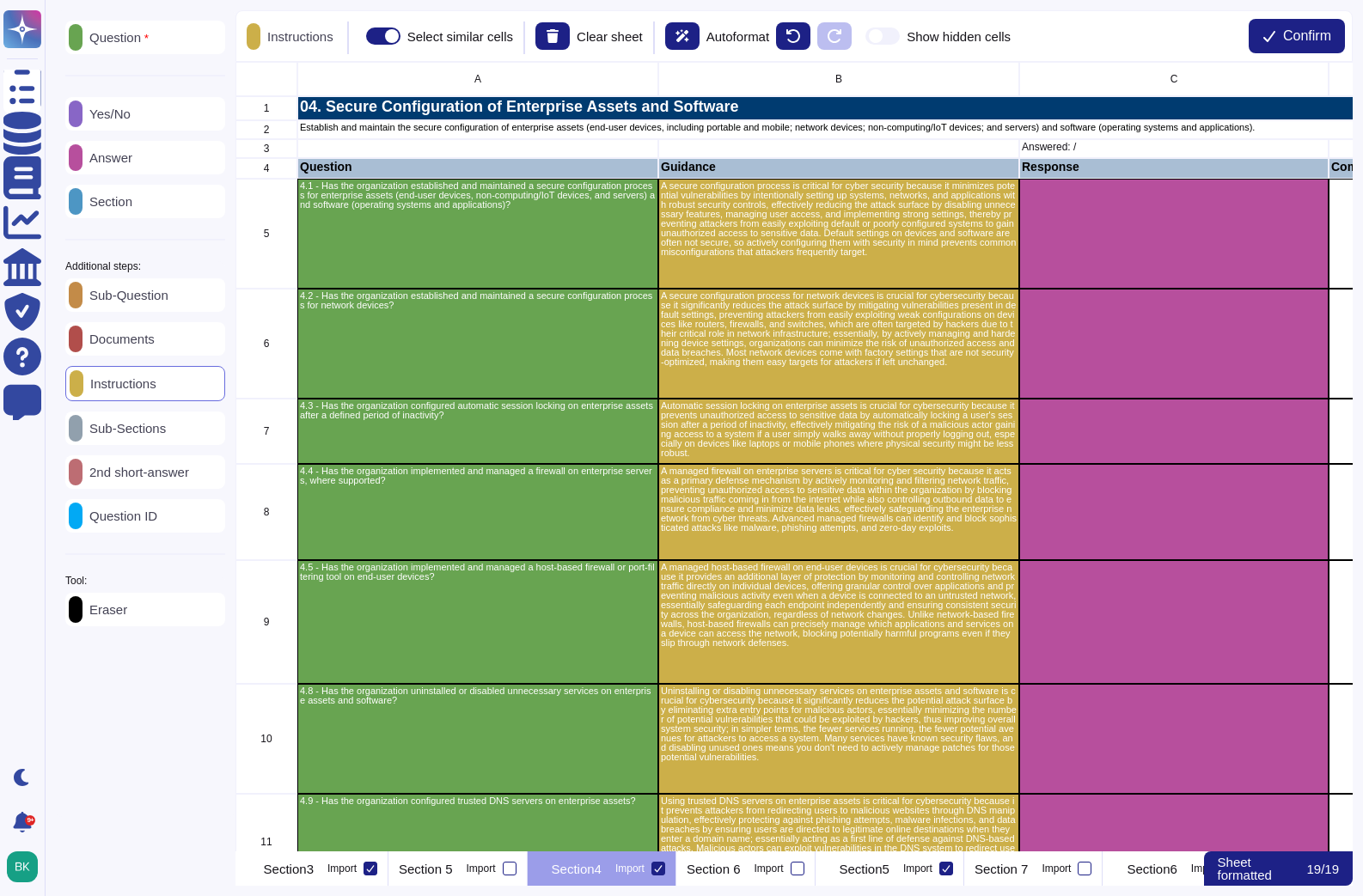
scroll to position [0, 1170]
click at [885, 872] on p "Section5" at bounding box center [859, 870] width 50 height 13
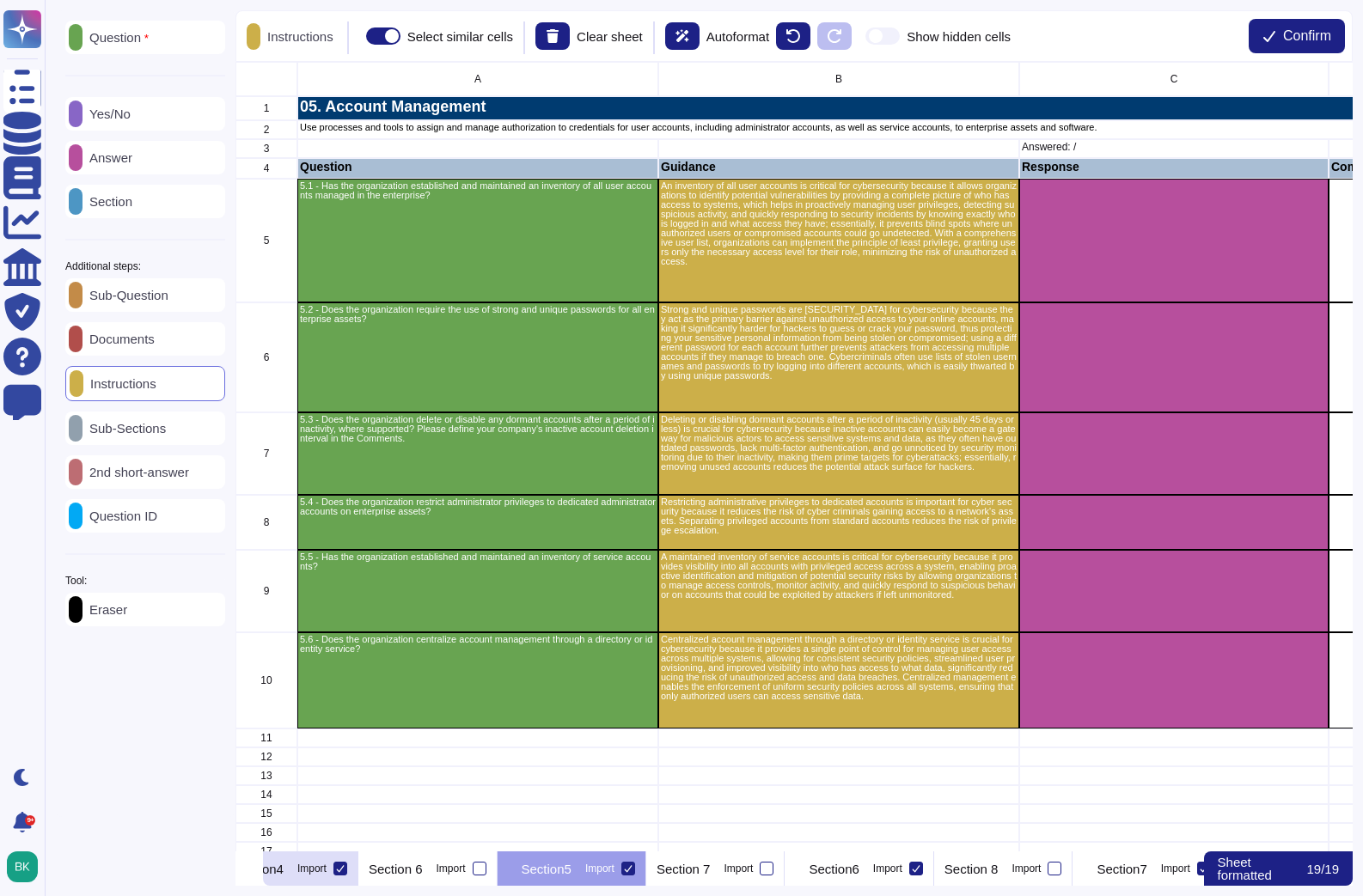
click at [858, 872] on p "Section6" at bounding box center [833, 870] width 50 height 13
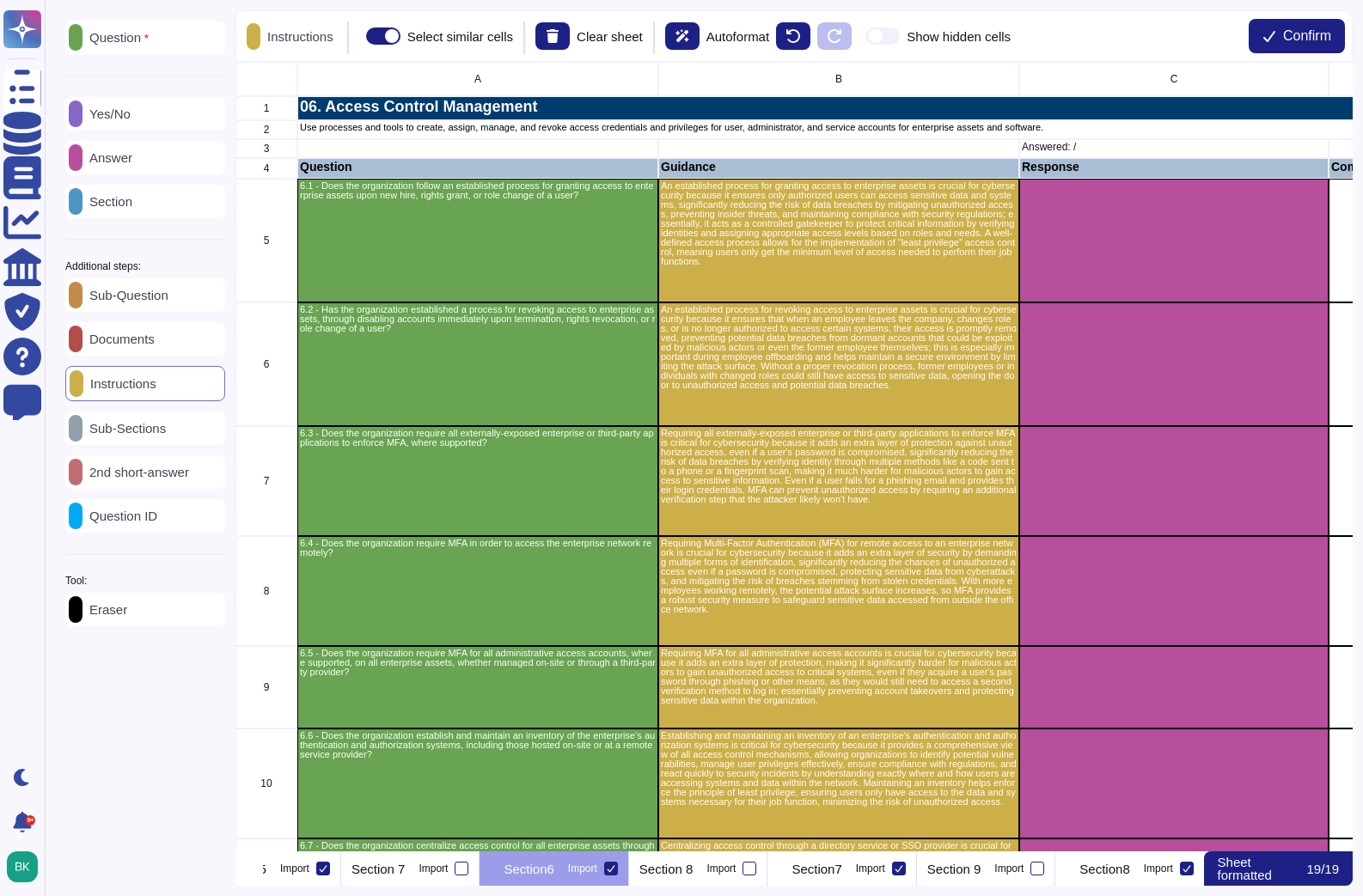
scroll to position [0, 1797]
click at [833, 872] on p "Section7" at bounding box center [809, 870] width 50 height 13
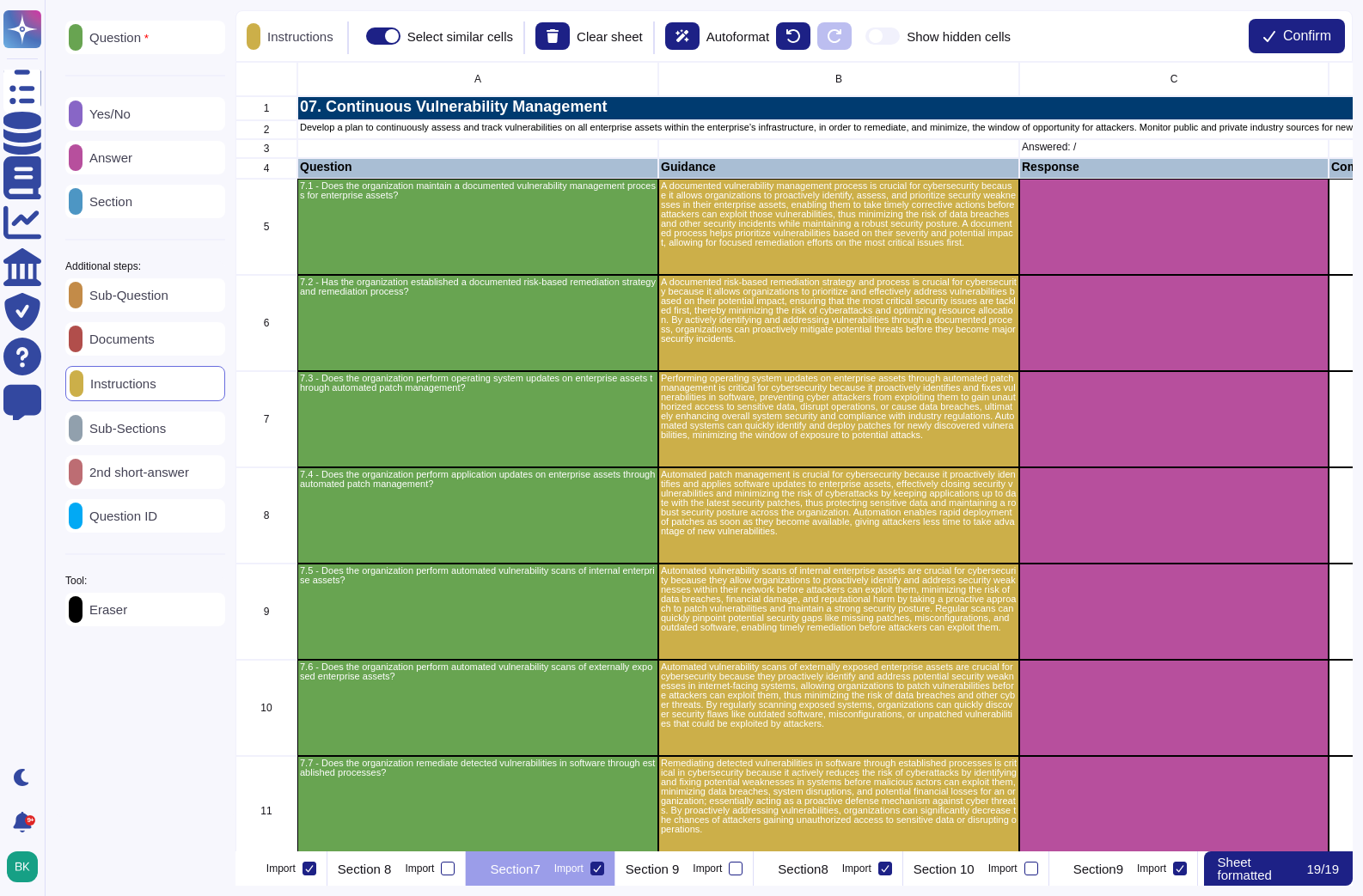
scroll to position [0, 2110]
click at [808, 872] on p "Section8" at bounding box center [782, 870] width 50 height 13
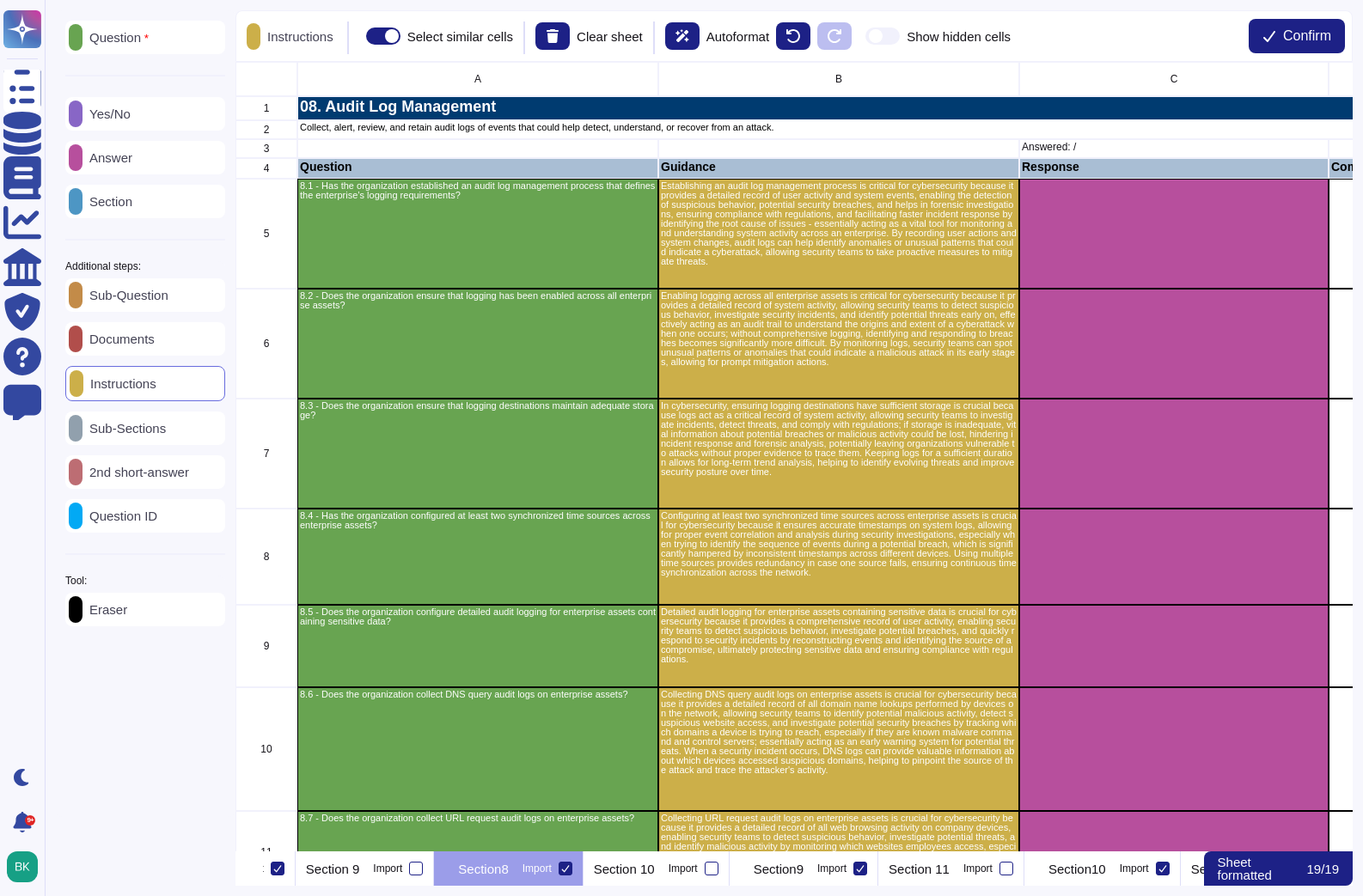
scroll to position [0, 2423]
click at [791, 872] on p "Section9" at bounding box center [765, 870] width 50 height 13
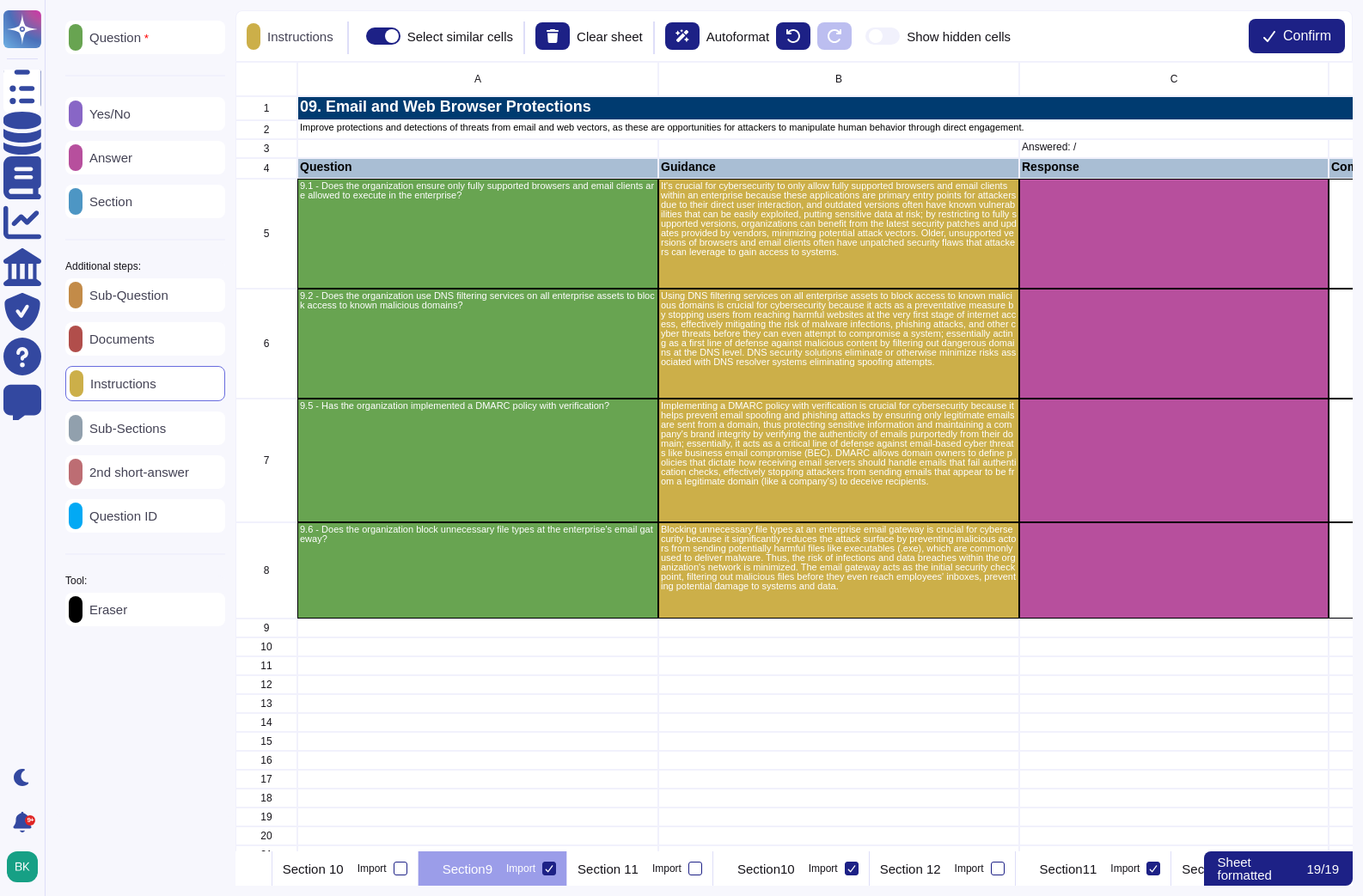
scroll to position [0, 2743]
click at [774, 872] on p "Section10" at bounding box center [744, 870] width 57 height 13
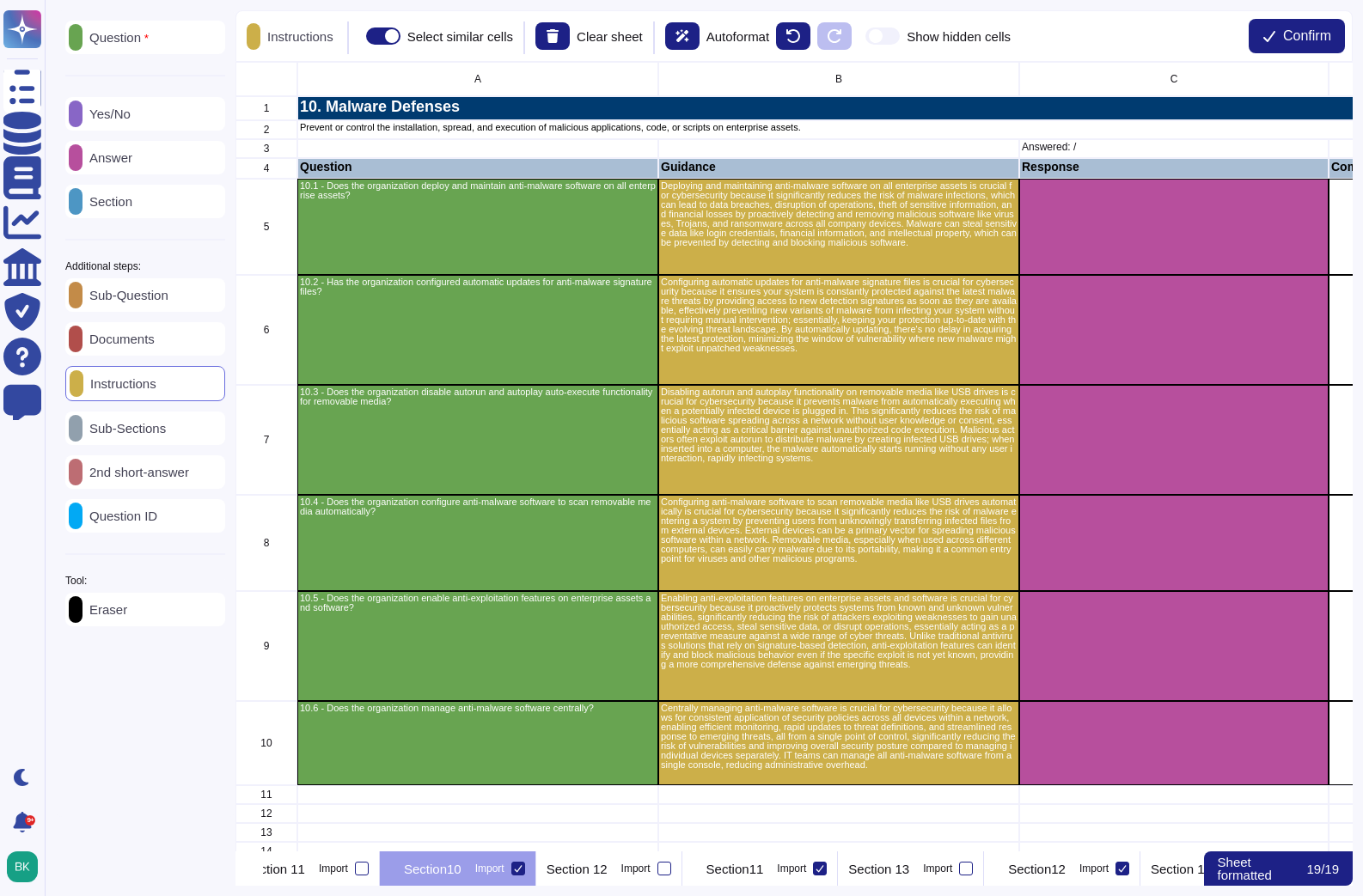
scroll to position [0, 3063]
click at [755, 872] on p "Section11" at bounding box center [726, 870] width 57 height 13
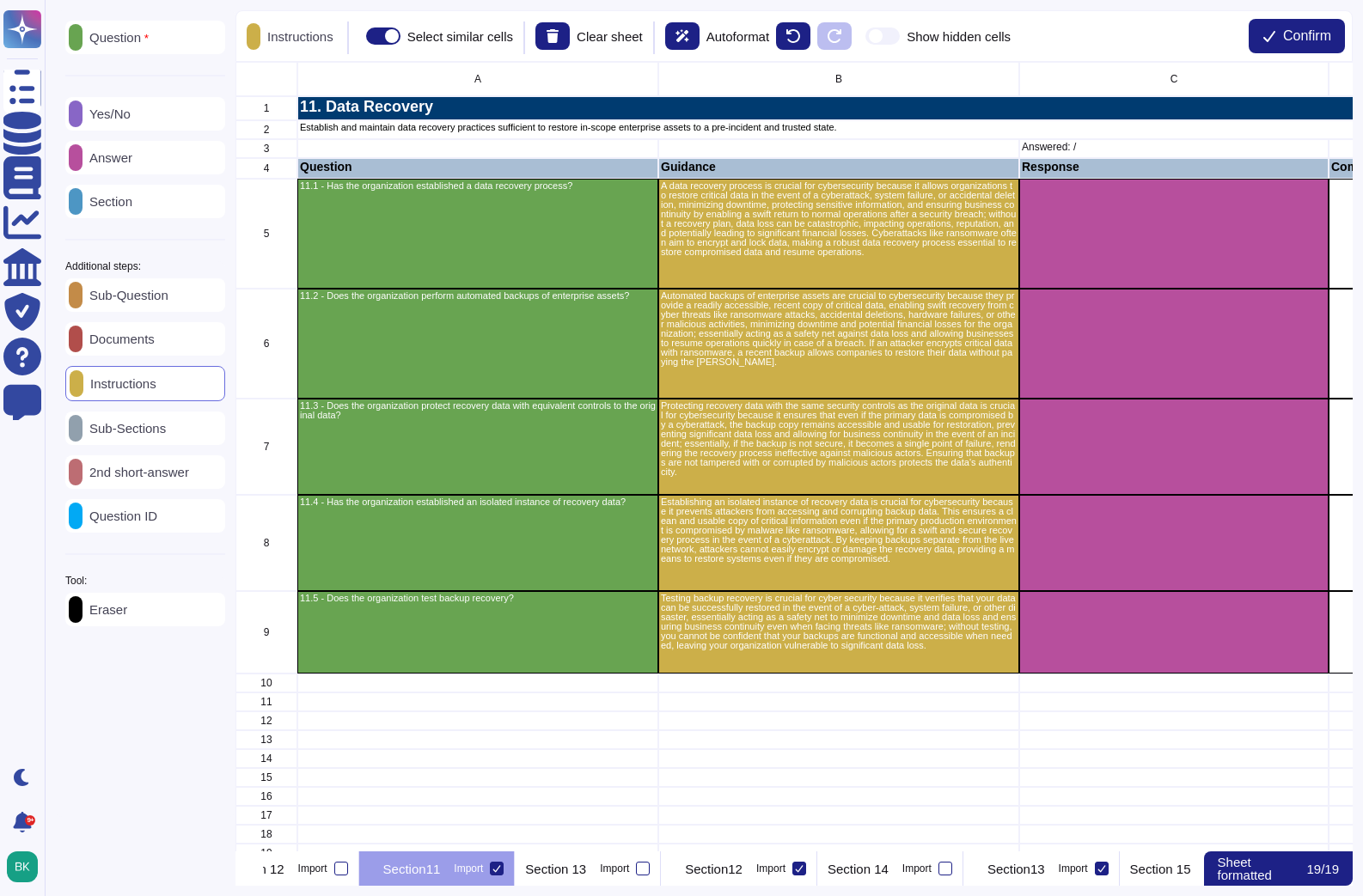
scroll to position [0, 3387]
click at [734, 872] on p "Section12" at bounding box center [704, 870] width 57 height 13
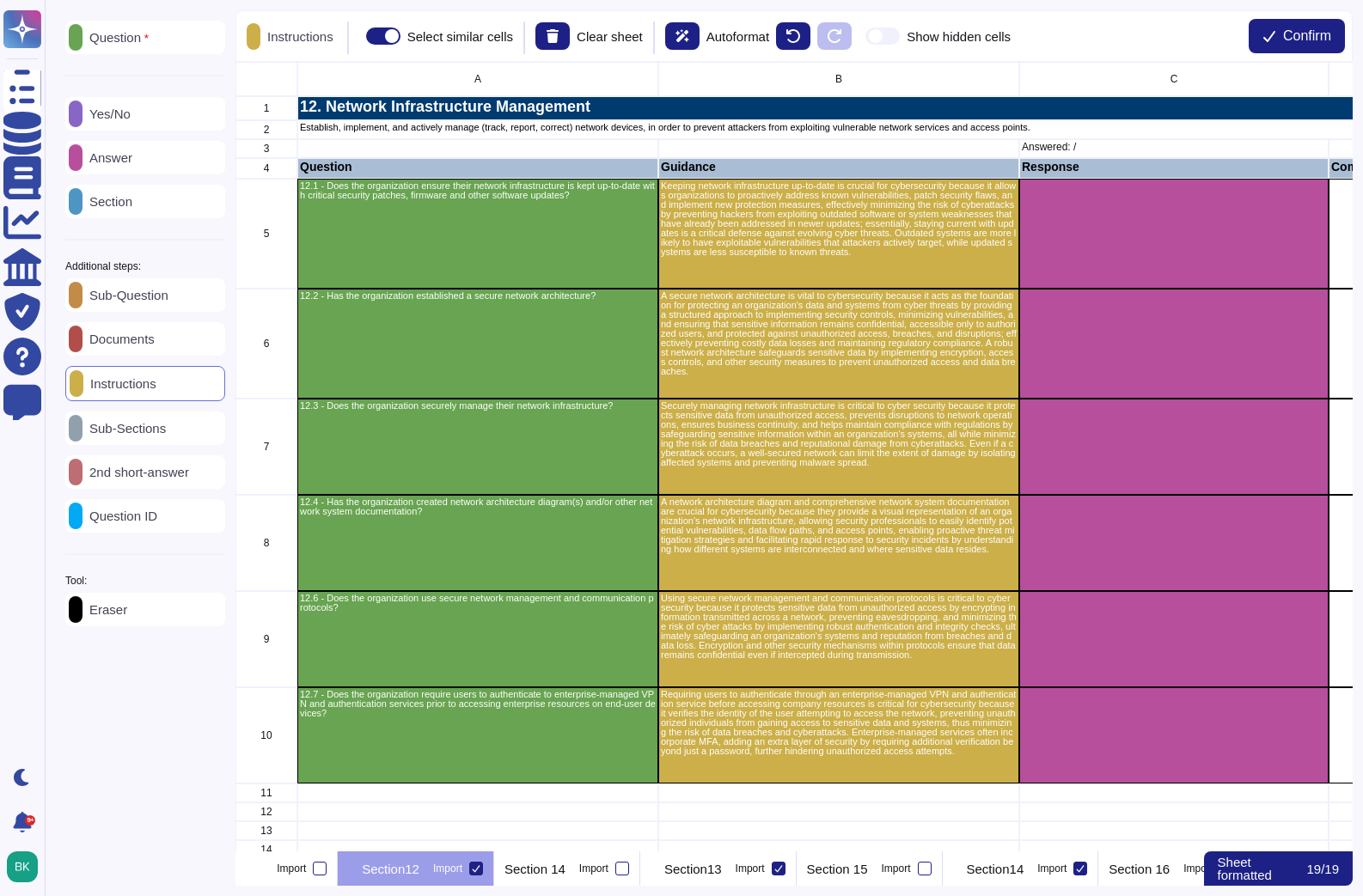
scroll to position [0, 0]
click at [714, 872] on p "Section13" at bounding box center [684, 870] width 57 height 13
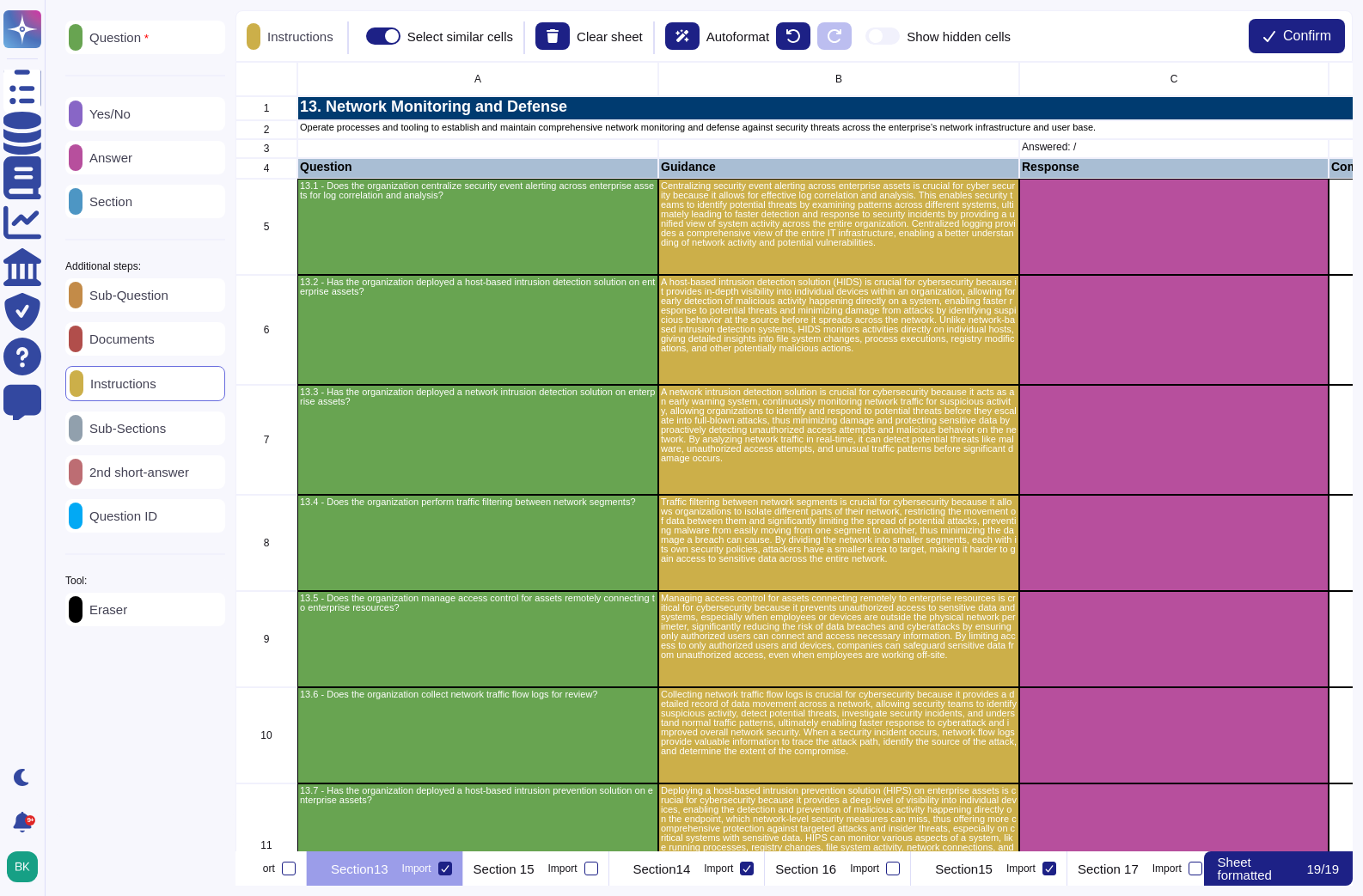
click at [691, 872] on p "Section14" at bounding box center [662, 870] width 57 height 13
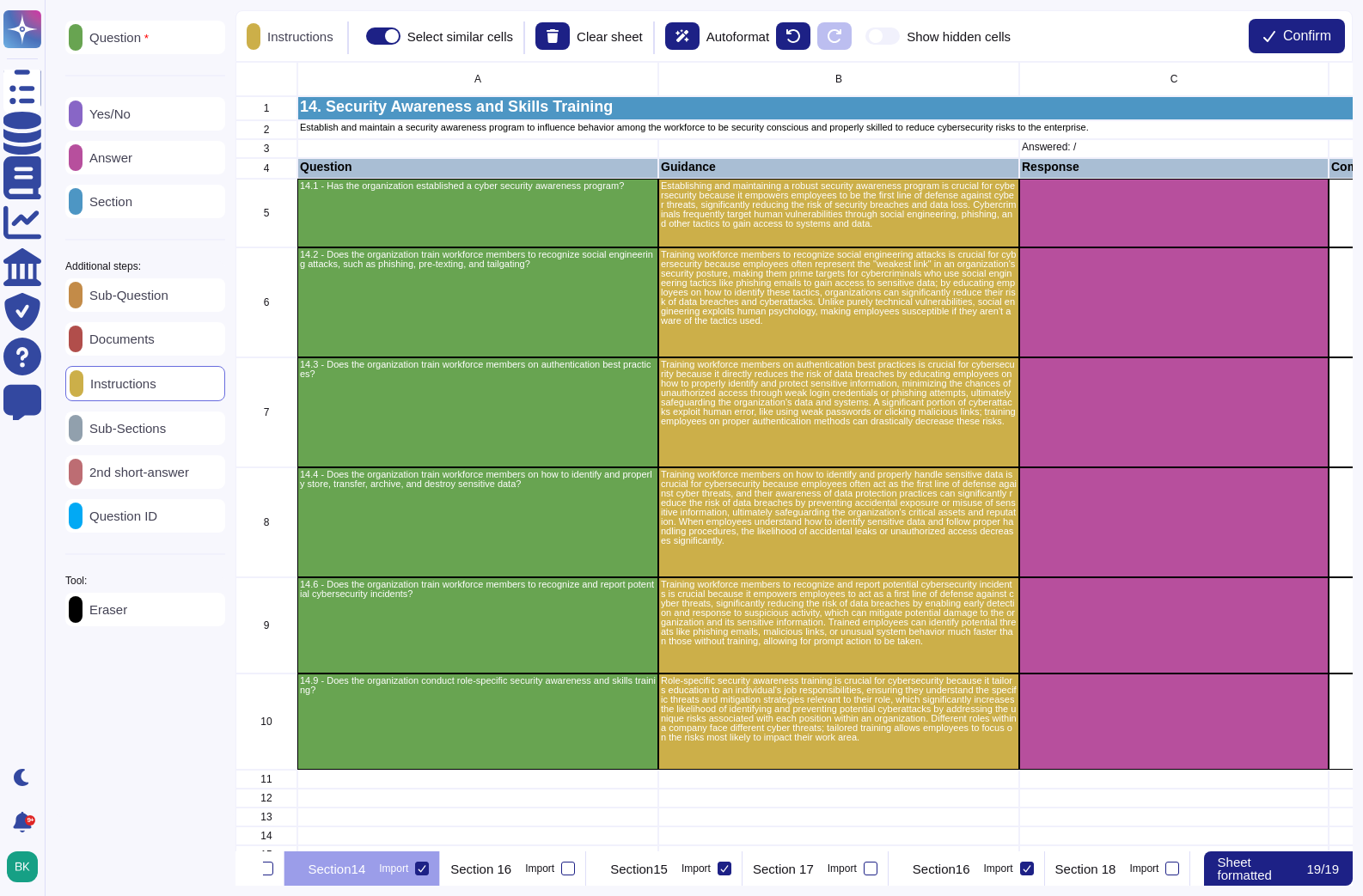
click at [667, 872] on p "Section15" at bounding box center [638, 870] width 57 height 13
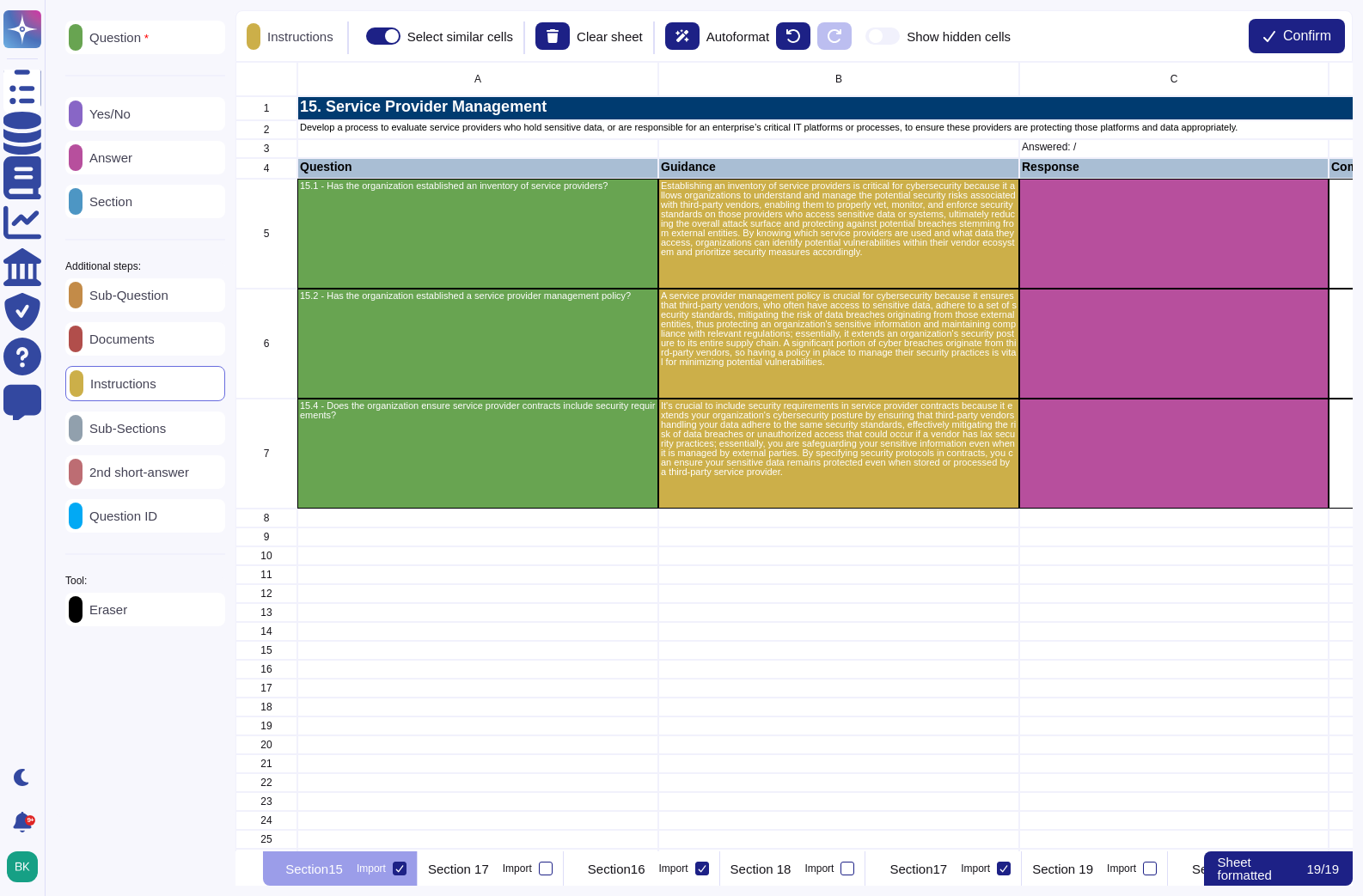
click at [646, 872] on p "Section16" at bounding box center [616, 870] width 57 height 13
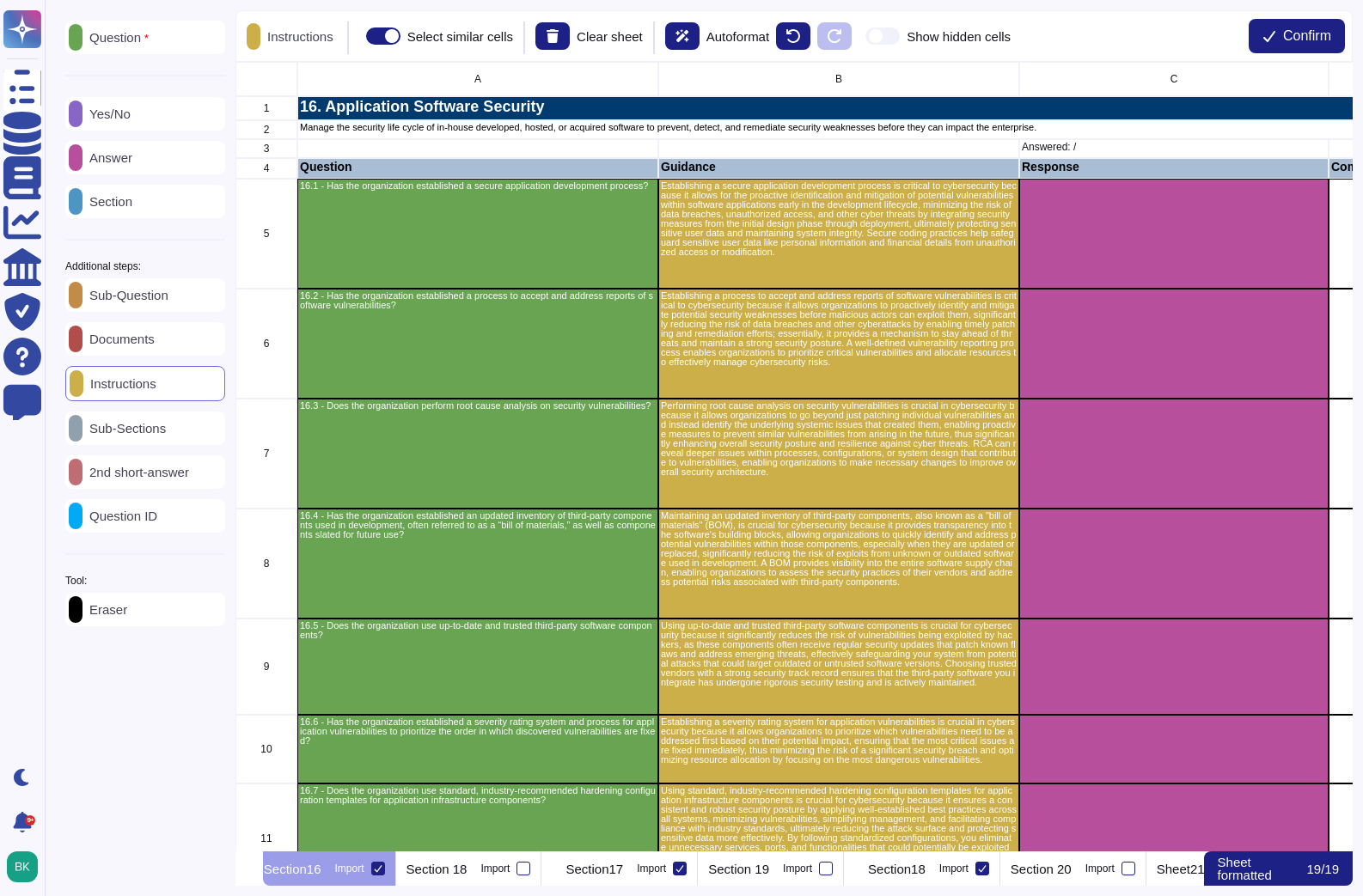
click at [623, 872] on p "Section17" at bounding box center [594, 870] width 57 height 13
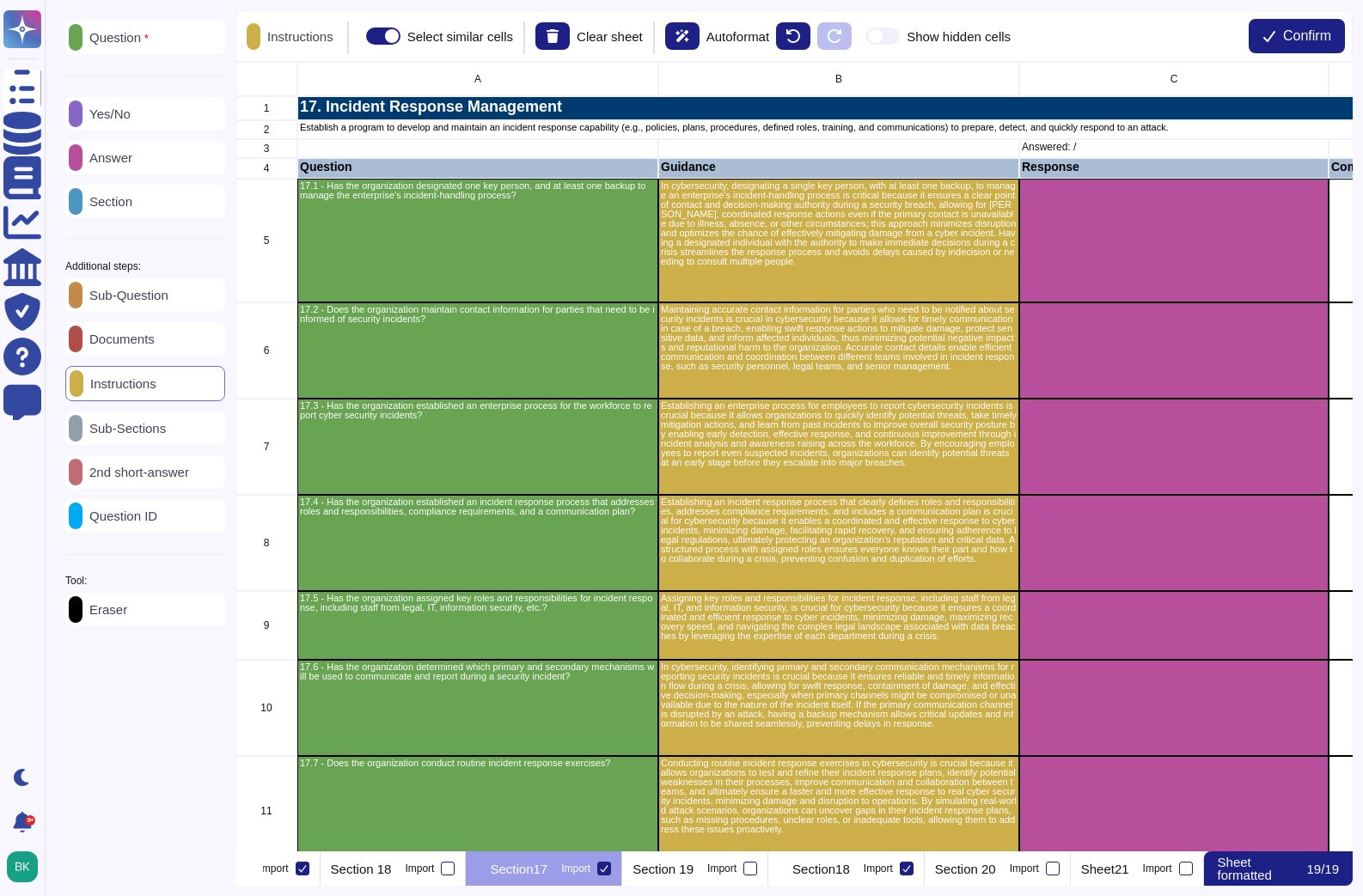
click at [850, 872] on p "Section18" at bounding box center [821, 870] width 57 height 13
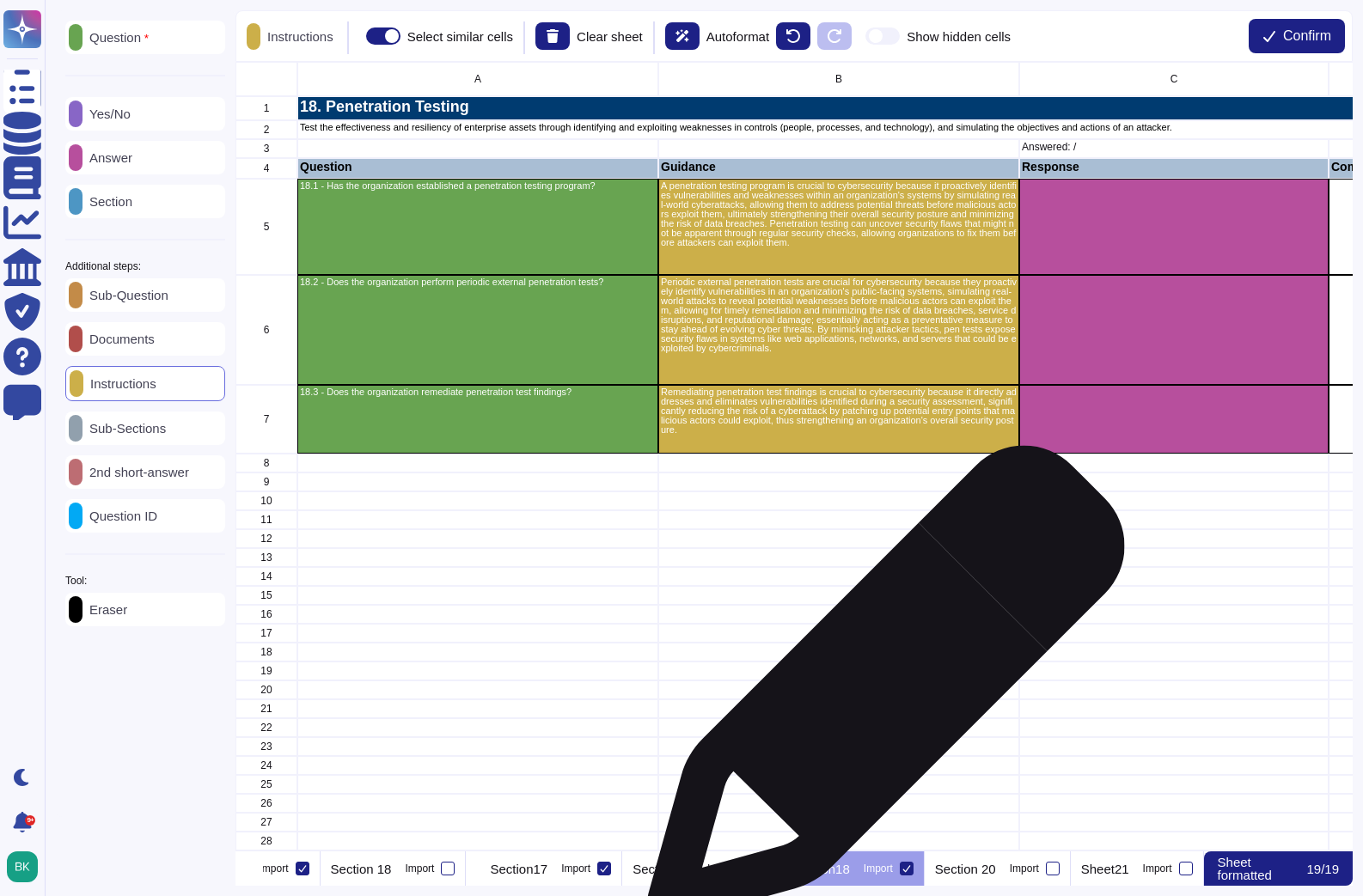
scroll to position [0, 1]
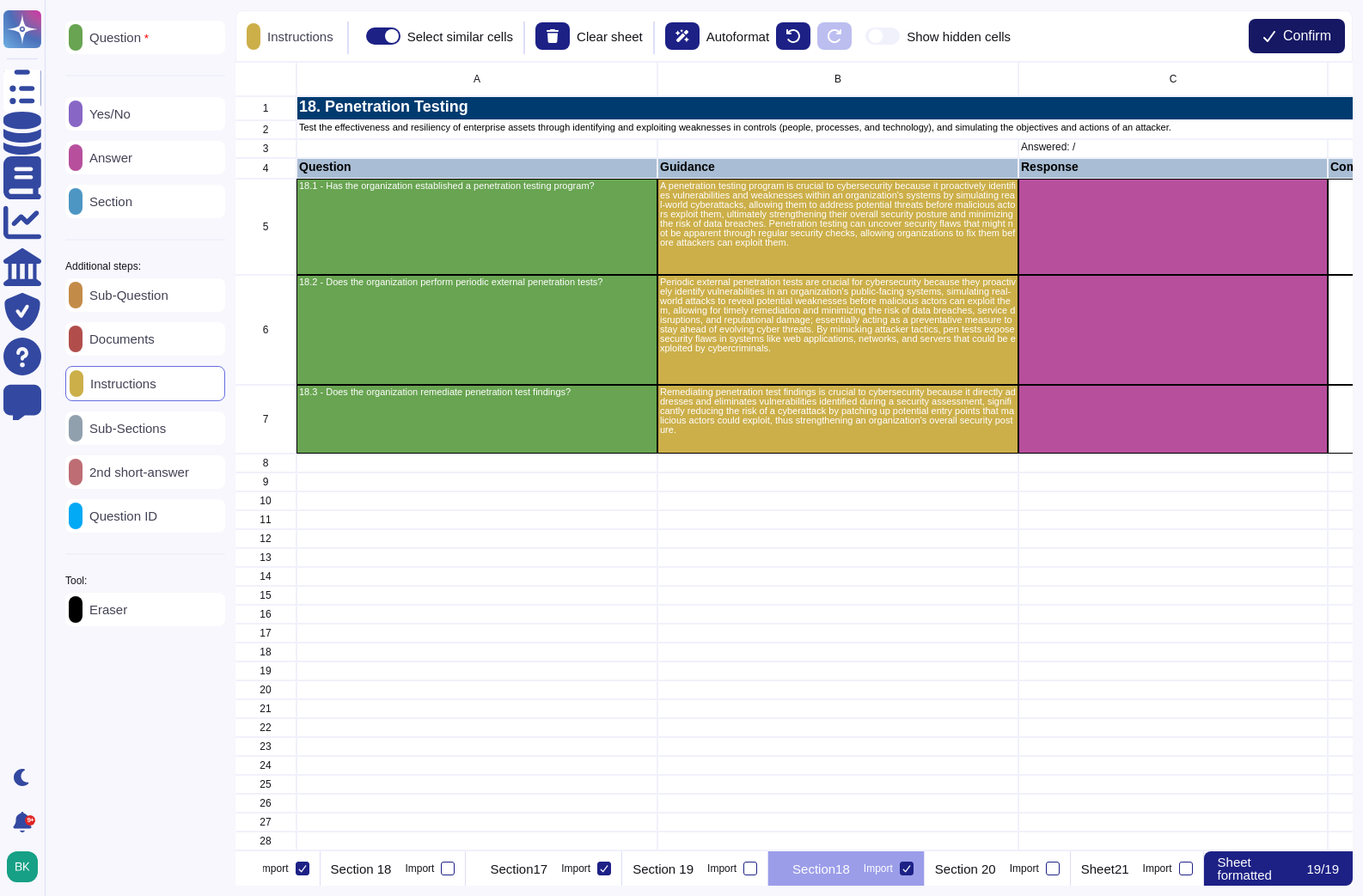
click at [1314, 36] on span "Confirm" at bounding box center [1307, 36] width 48 height 14
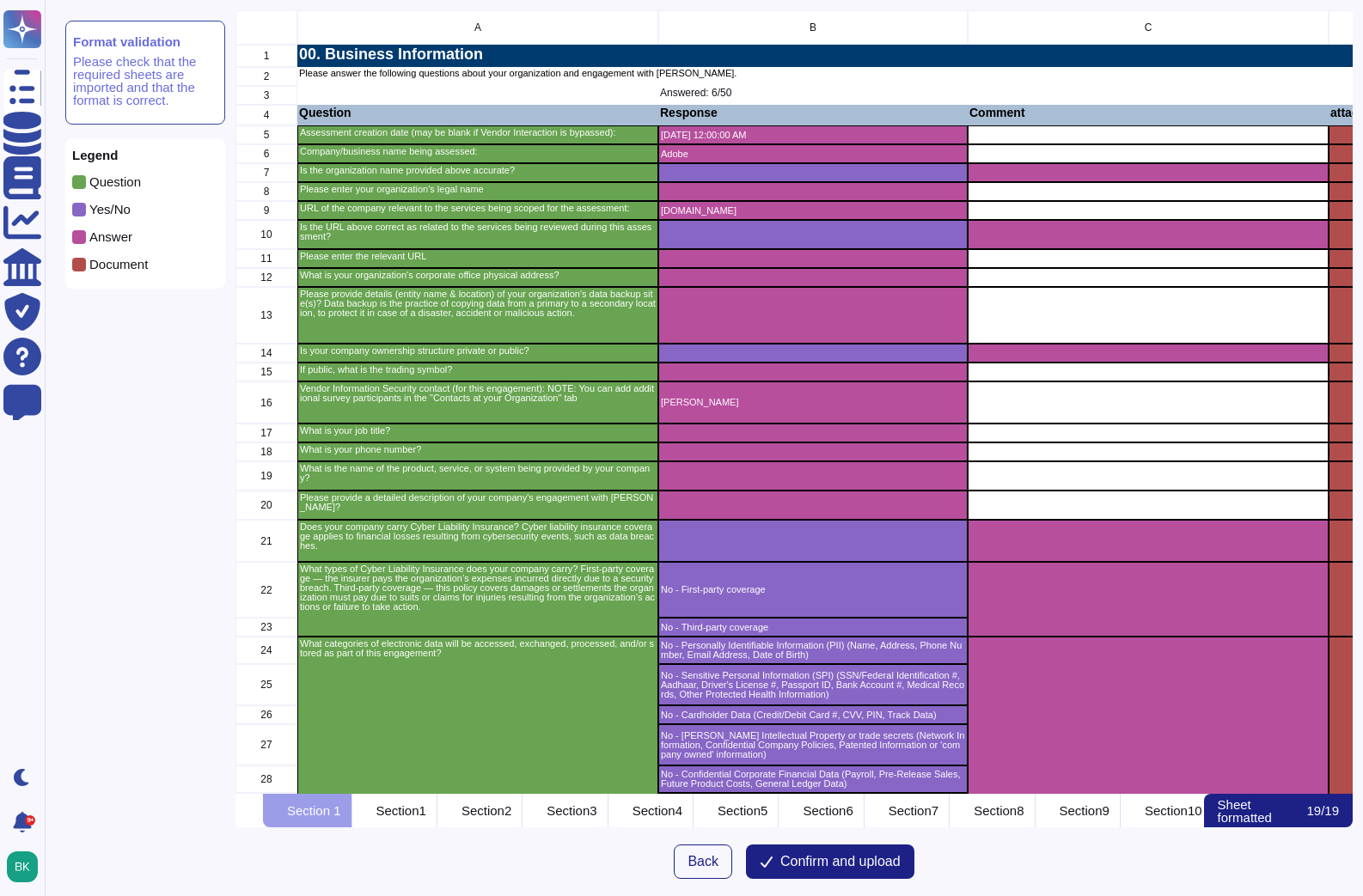
scroll to position [784, 1117]
click at [857, 859] on span "Confirm and upload" at bounding box center [841, 861] width 120 height 14
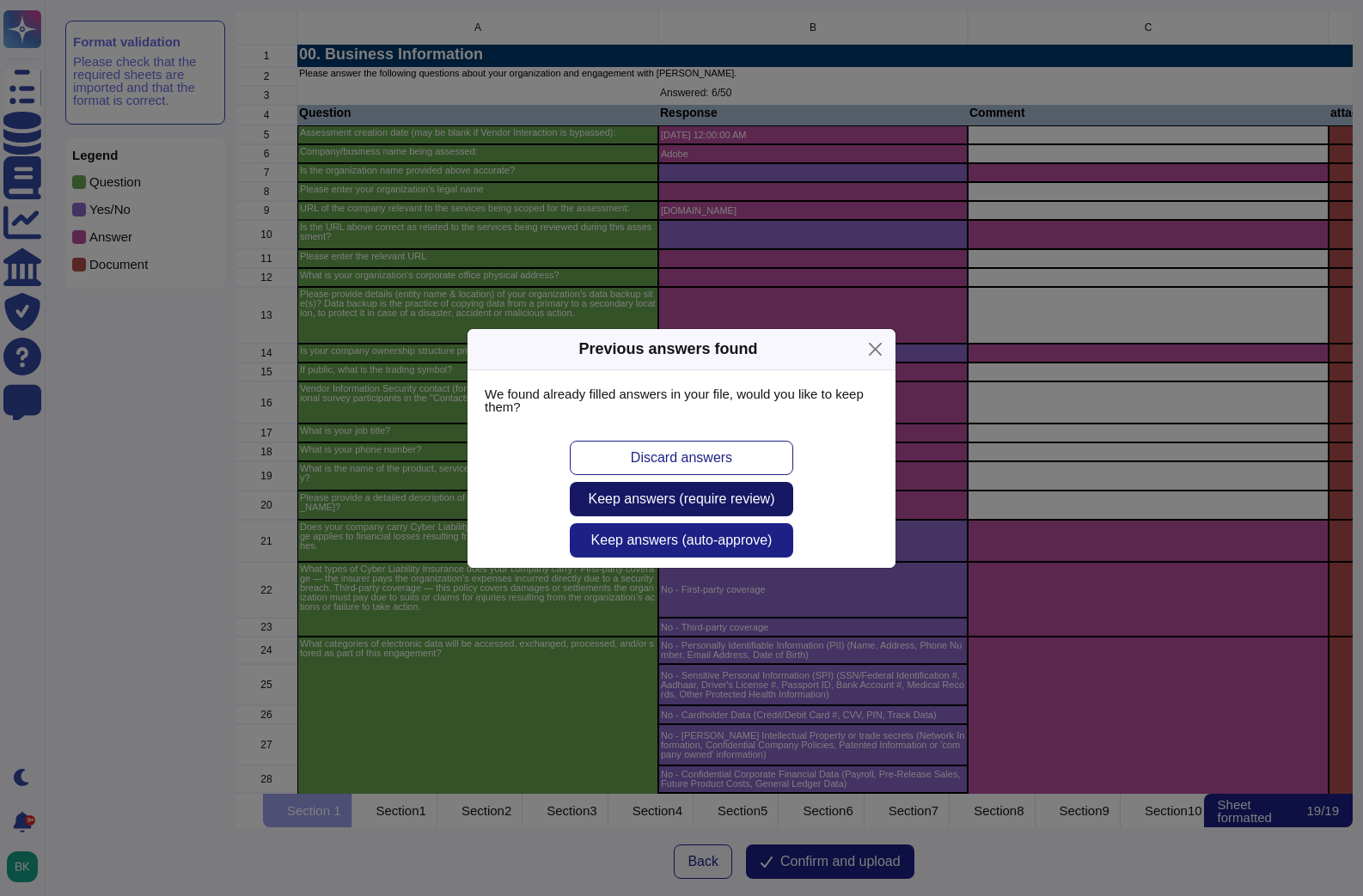
click at [682, 504] on span "Keep answers (require review)" at bounding box center [682, 499] width 186 height 14
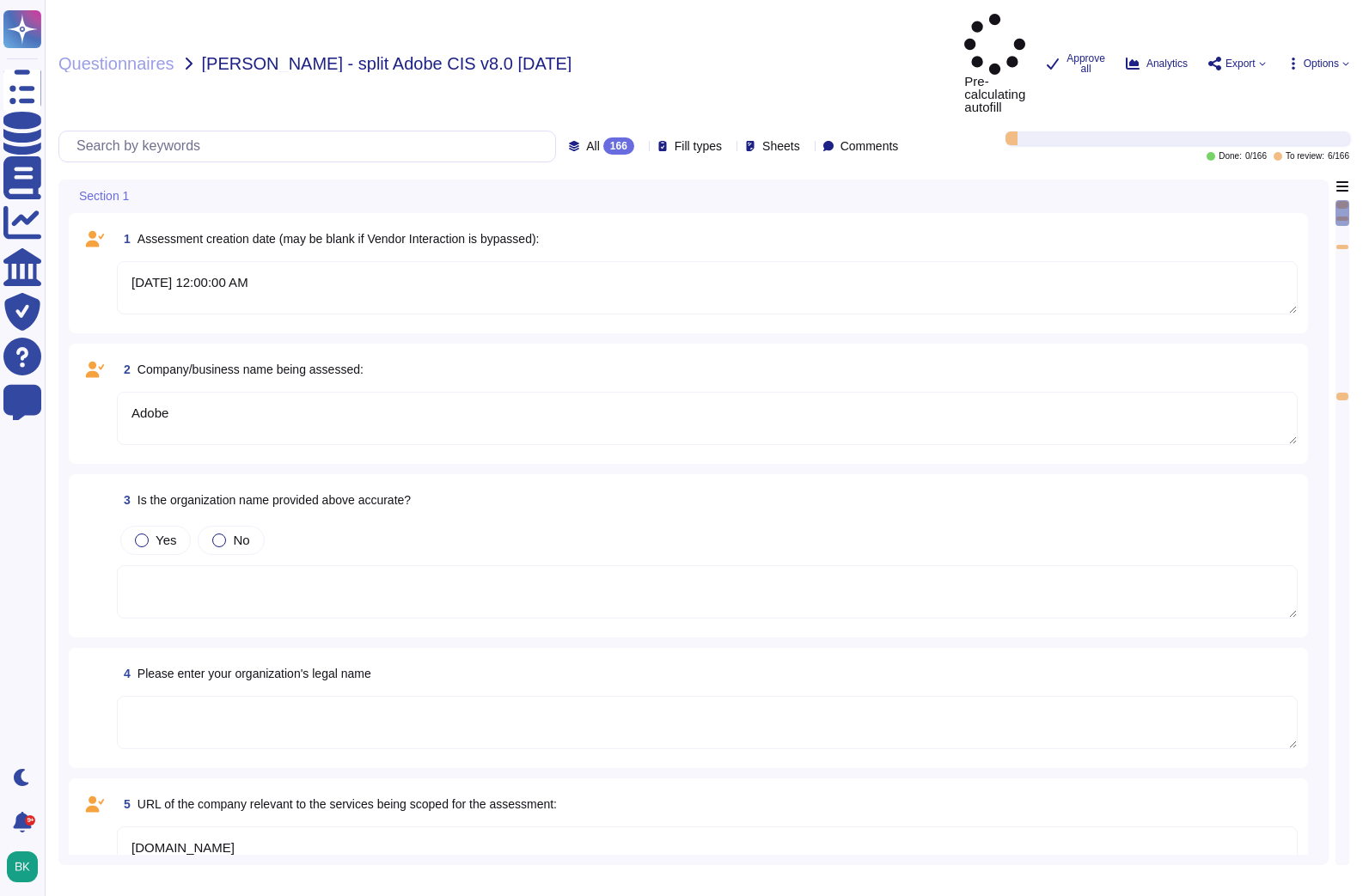
type textarea "[DATE] 12:00:00 AM"
type textarea "Adobe"
type textarea "[DOMAIN_NAME]"
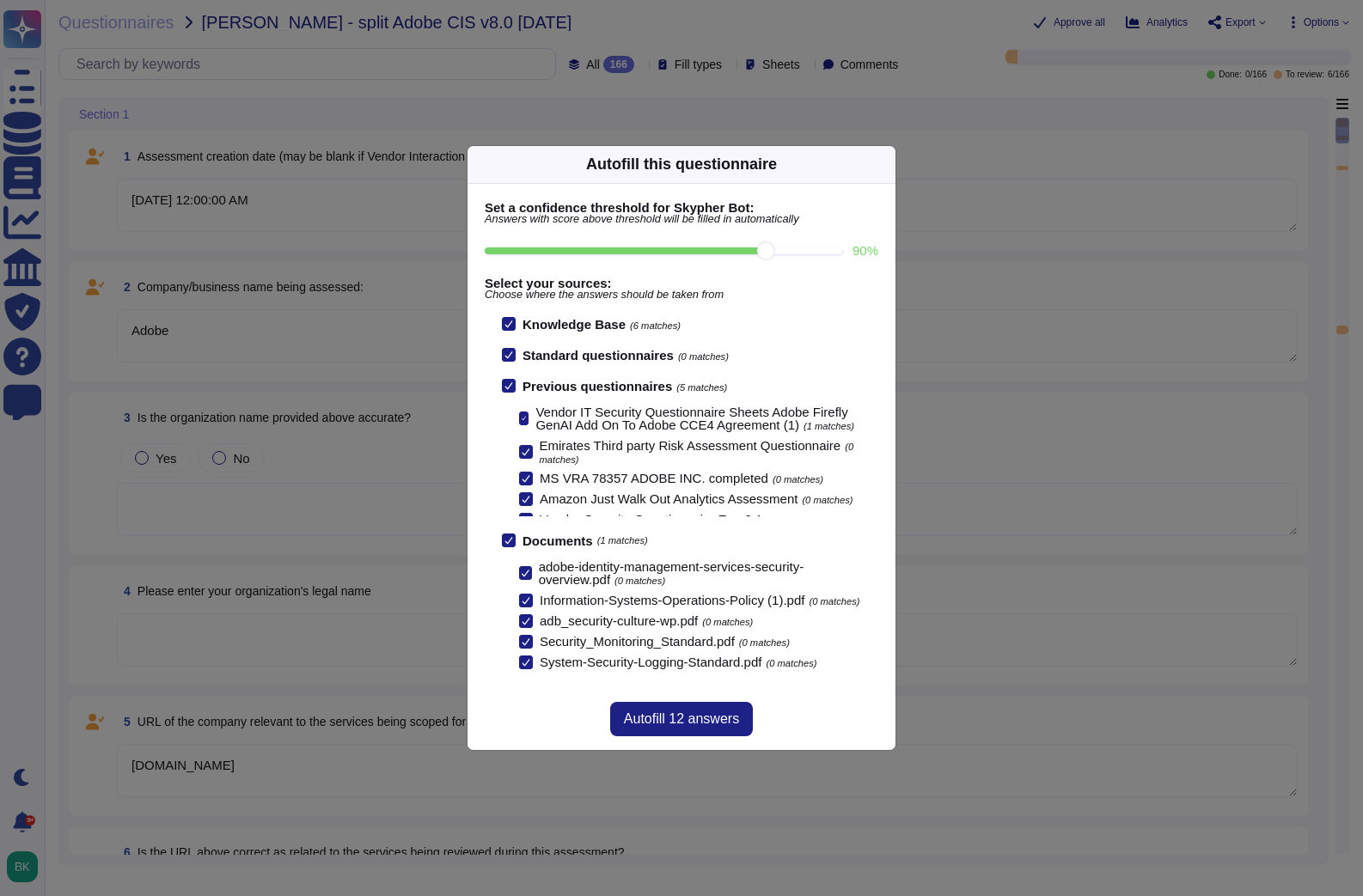
click at [760, 248] on input "90 %" at bounding box center [664, 250] width 358 height 7
click at [679, 248] on input "80 %" at bounding box center [664, 250] width 358 height 7
type input "80"
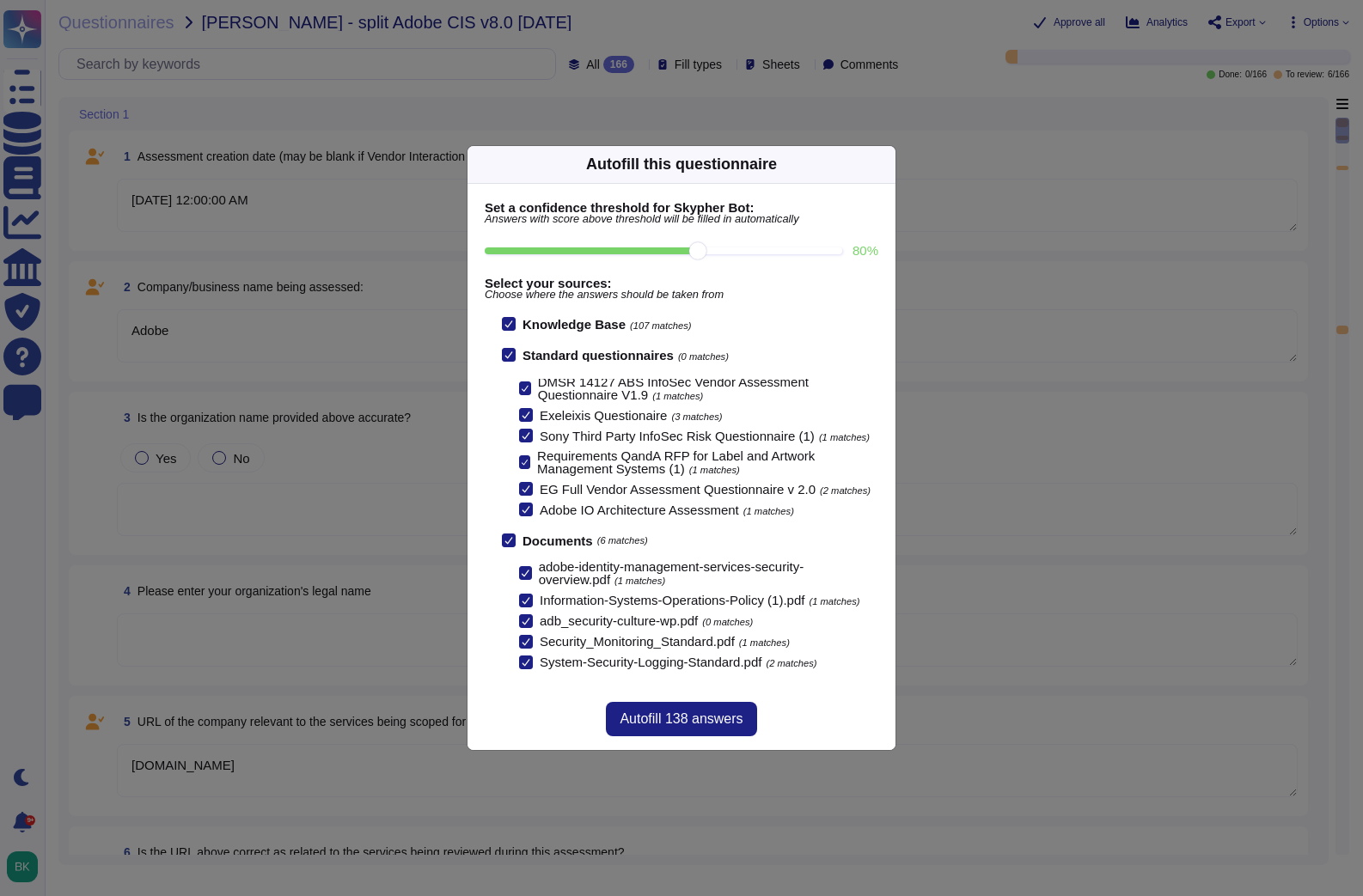
scroll to position [19, 0]
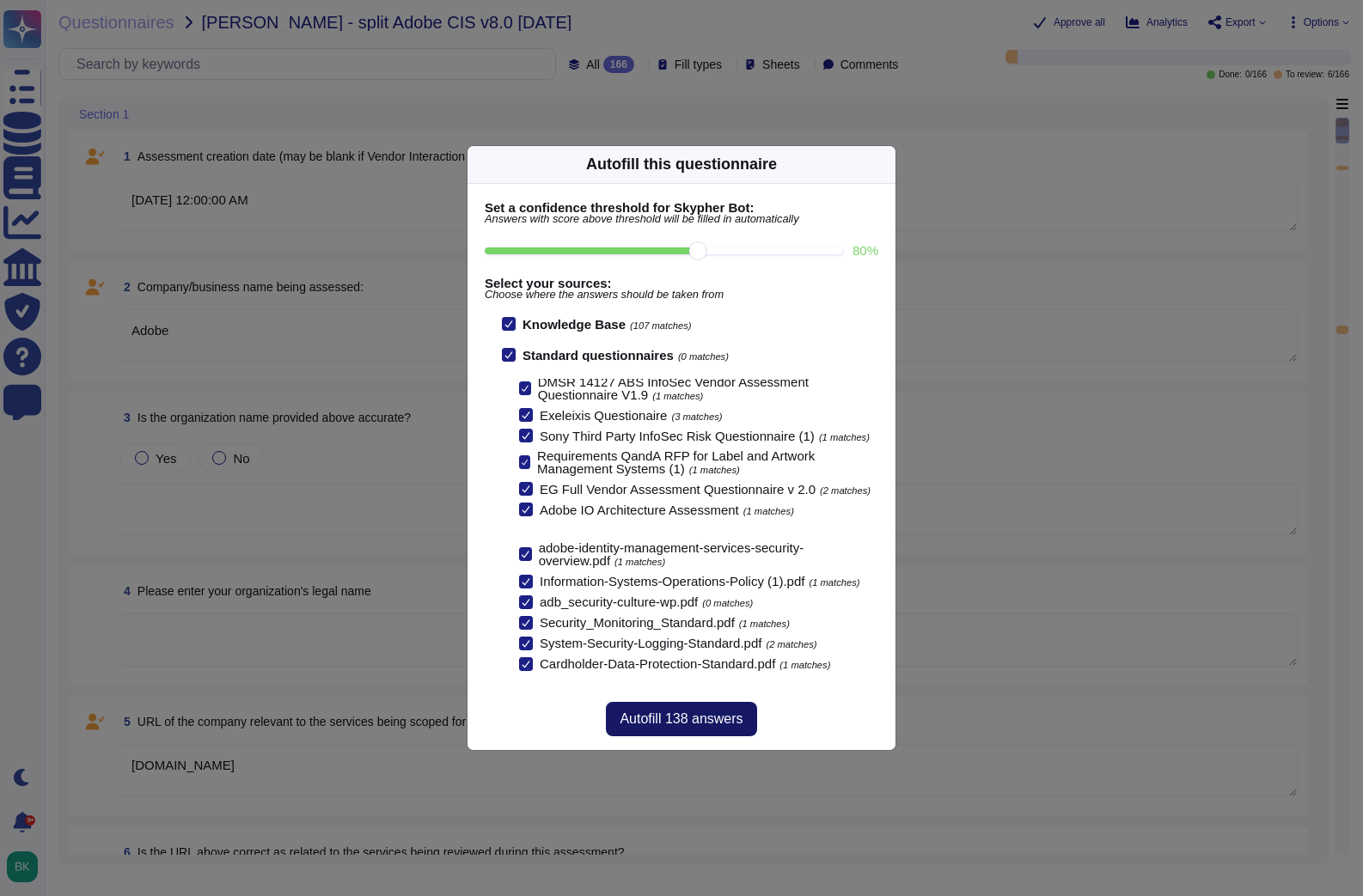
click at [701, 723] on span "Autofill 138 answers" at bounding box center [681, 719] width 123 height 14
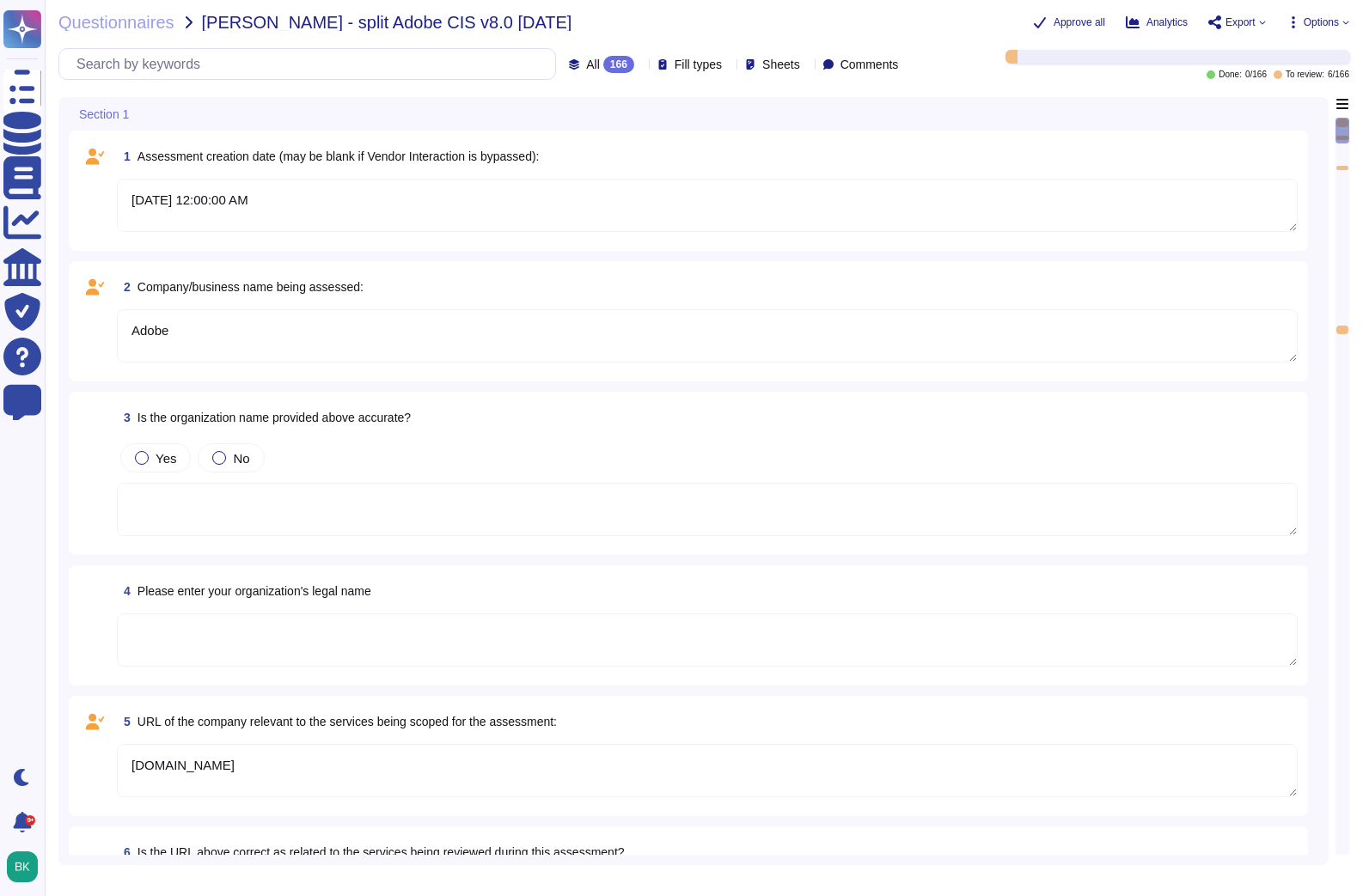
click at [334, 202] on textarea "[DATE] 12:00:00 AM" at bounding box center [707, 205] width 1180 height 54
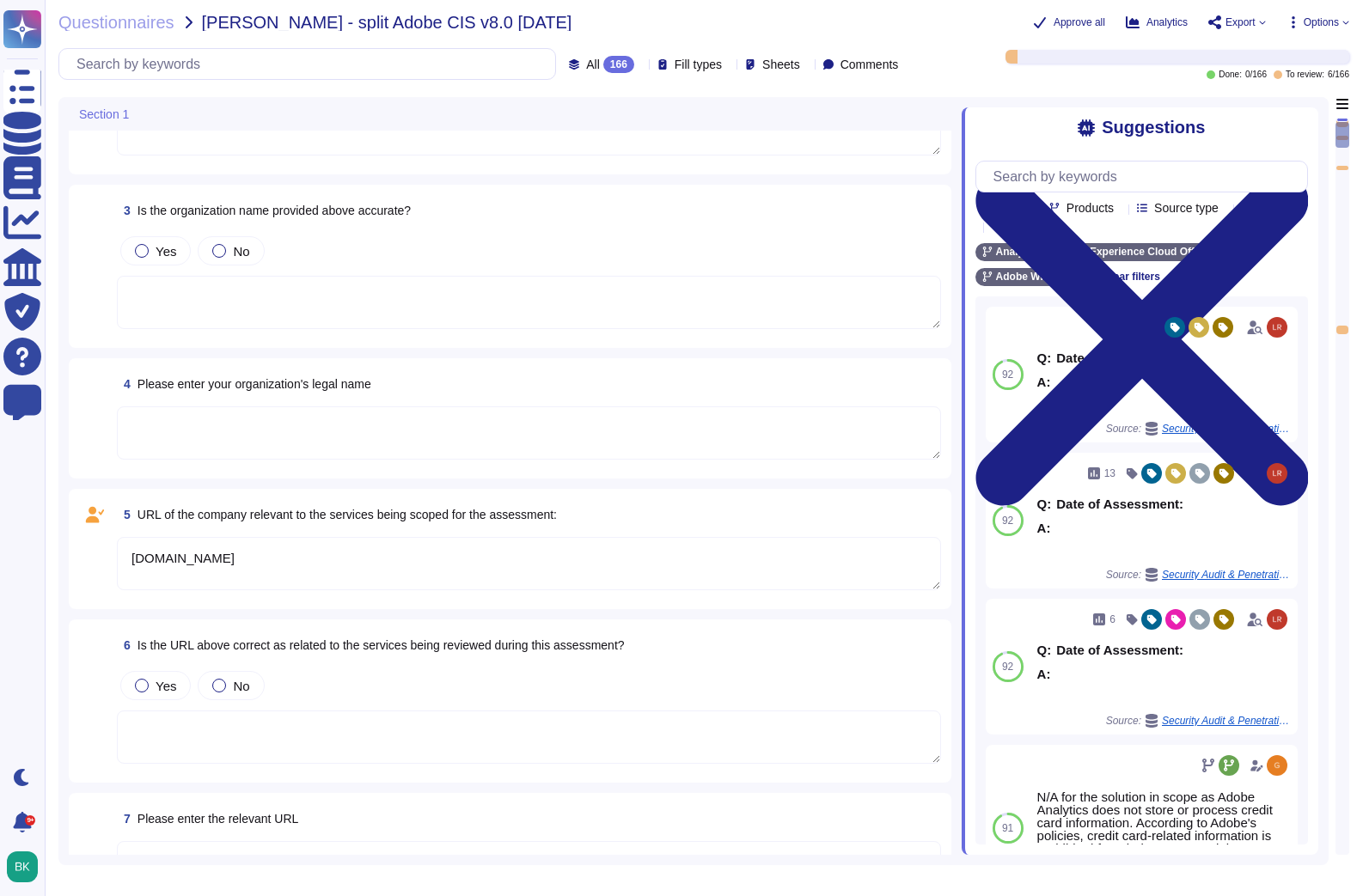
scroll to position [321, 0]
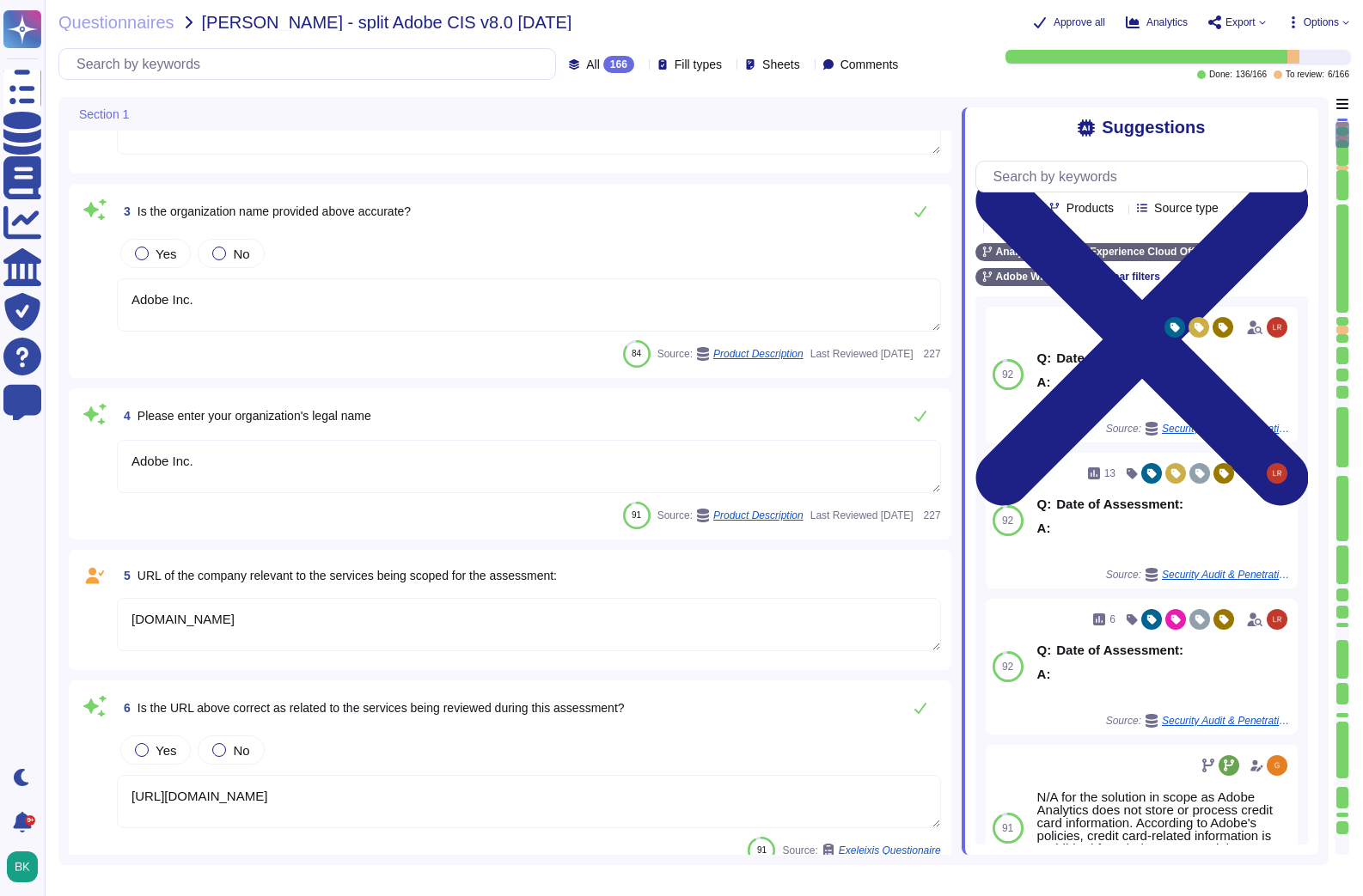
type textarea "Adobe Inc."
type textarea "[URL][DOMAIN_NAME]"
type textarea "[DOMAIN_NAME]"
type textarea "Adobe's Headquarters are located at [STREET_ADDRESS]. Adobe is a multi-national…"
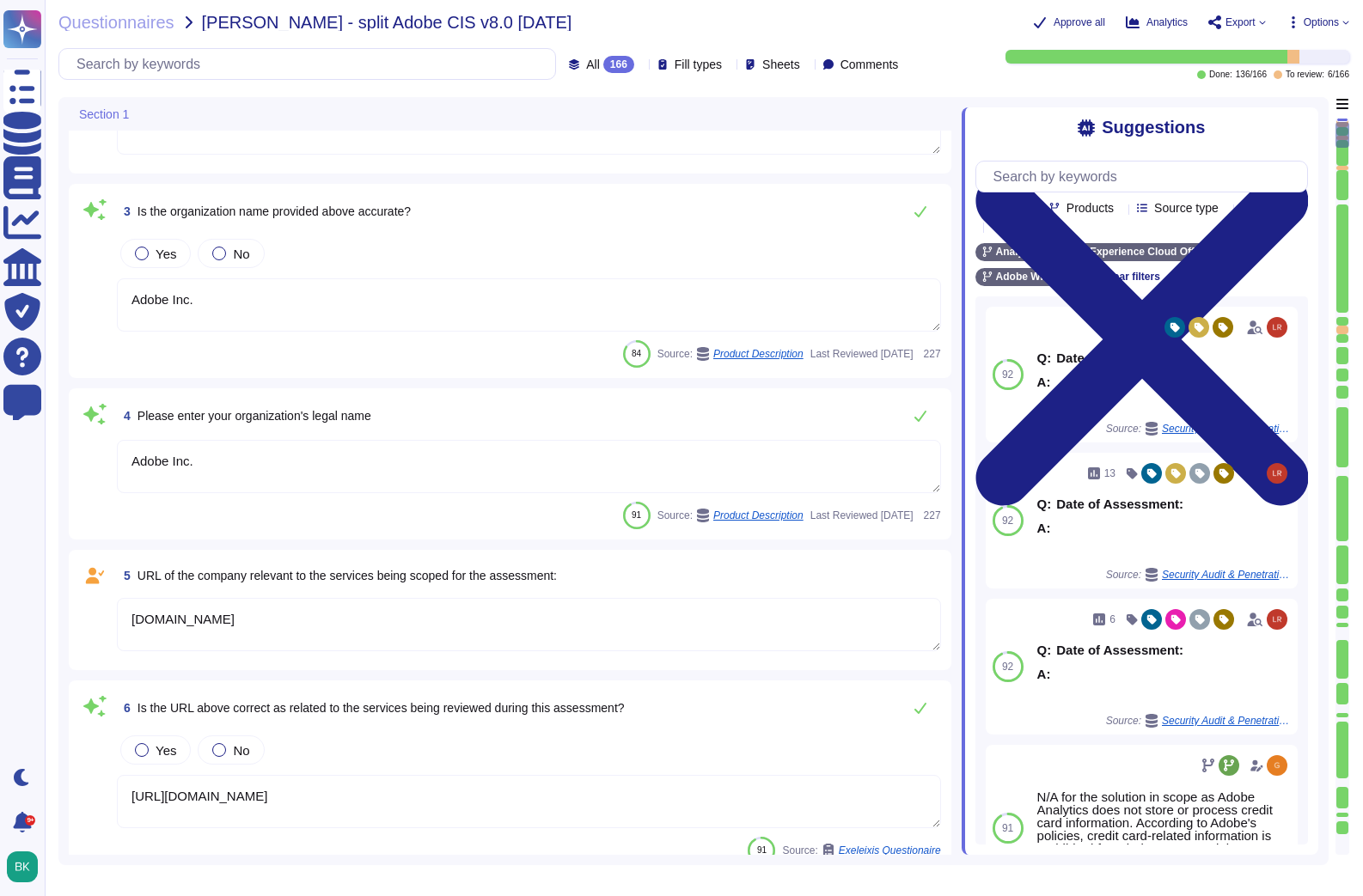
type textarea "Depending on the product in scope and Cloud Service Provider. Data replication …"
click at [279, 428] on span "4 Please enter your organization's legal name" at bounding box center [244, 415] width 254 height 31
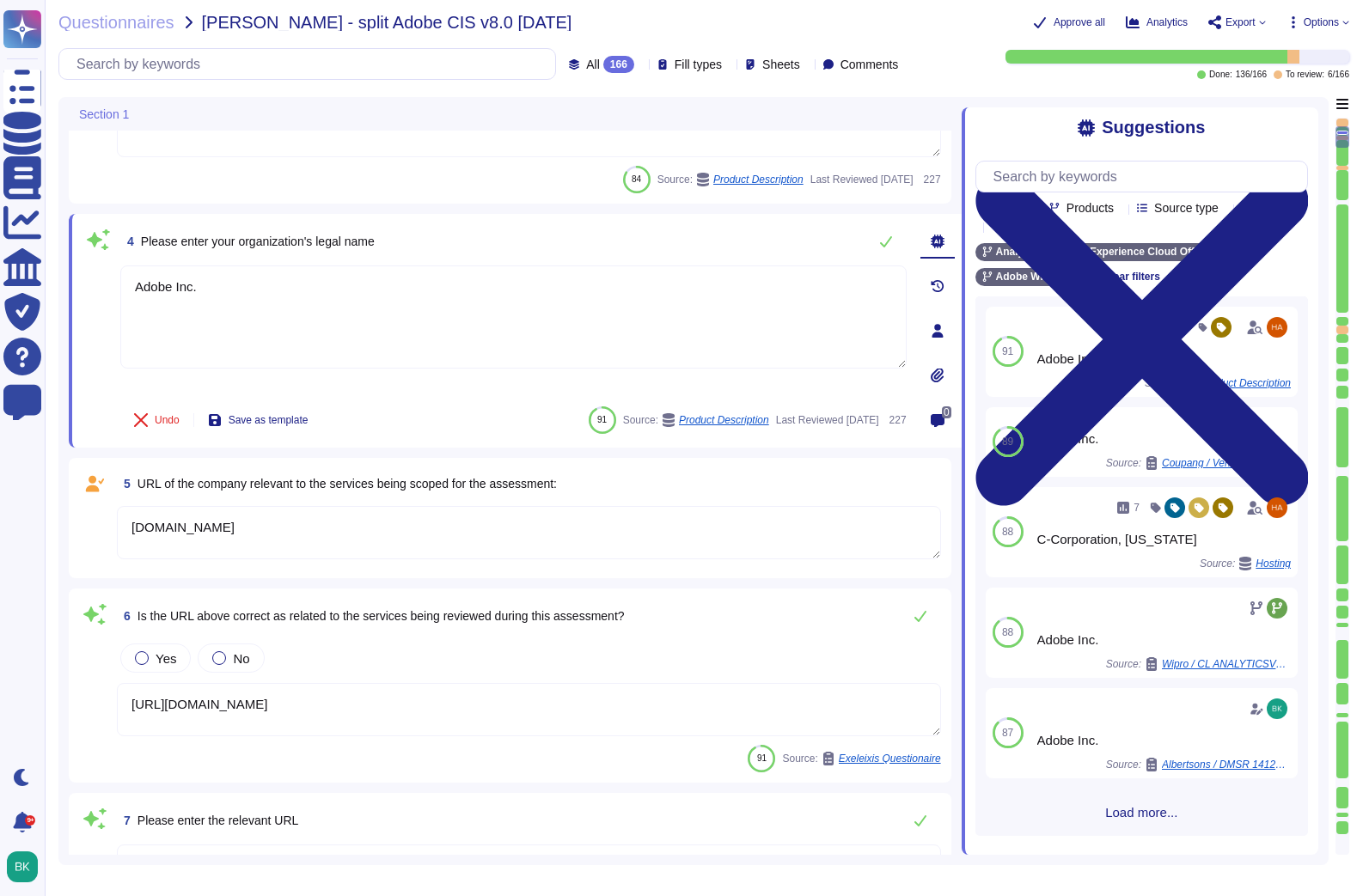
scroll to position [403, 0]
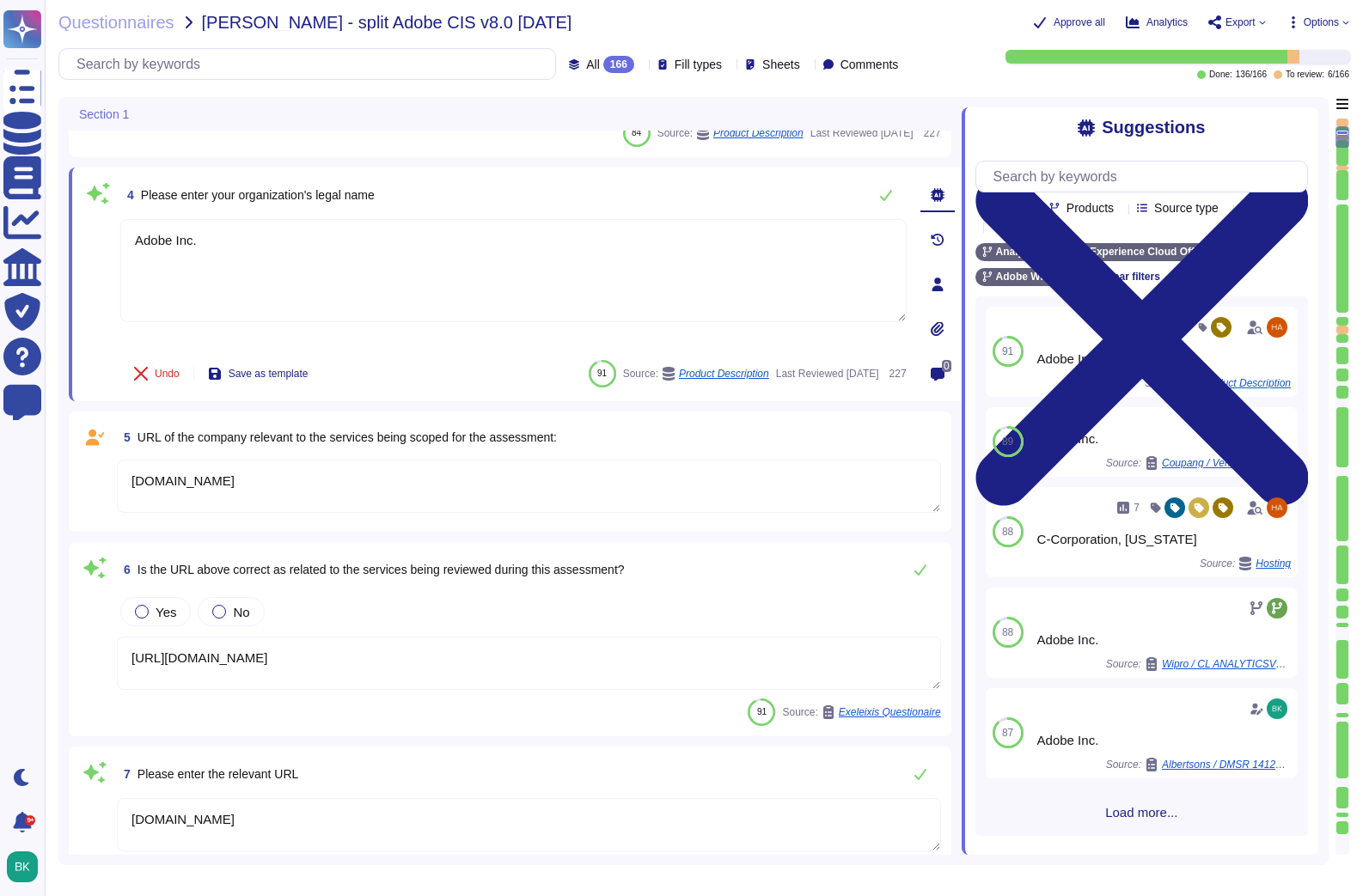
type textarea "Publicly held"
click at [892, 196] on button at bounding box center [886, 192] width 41 height 35
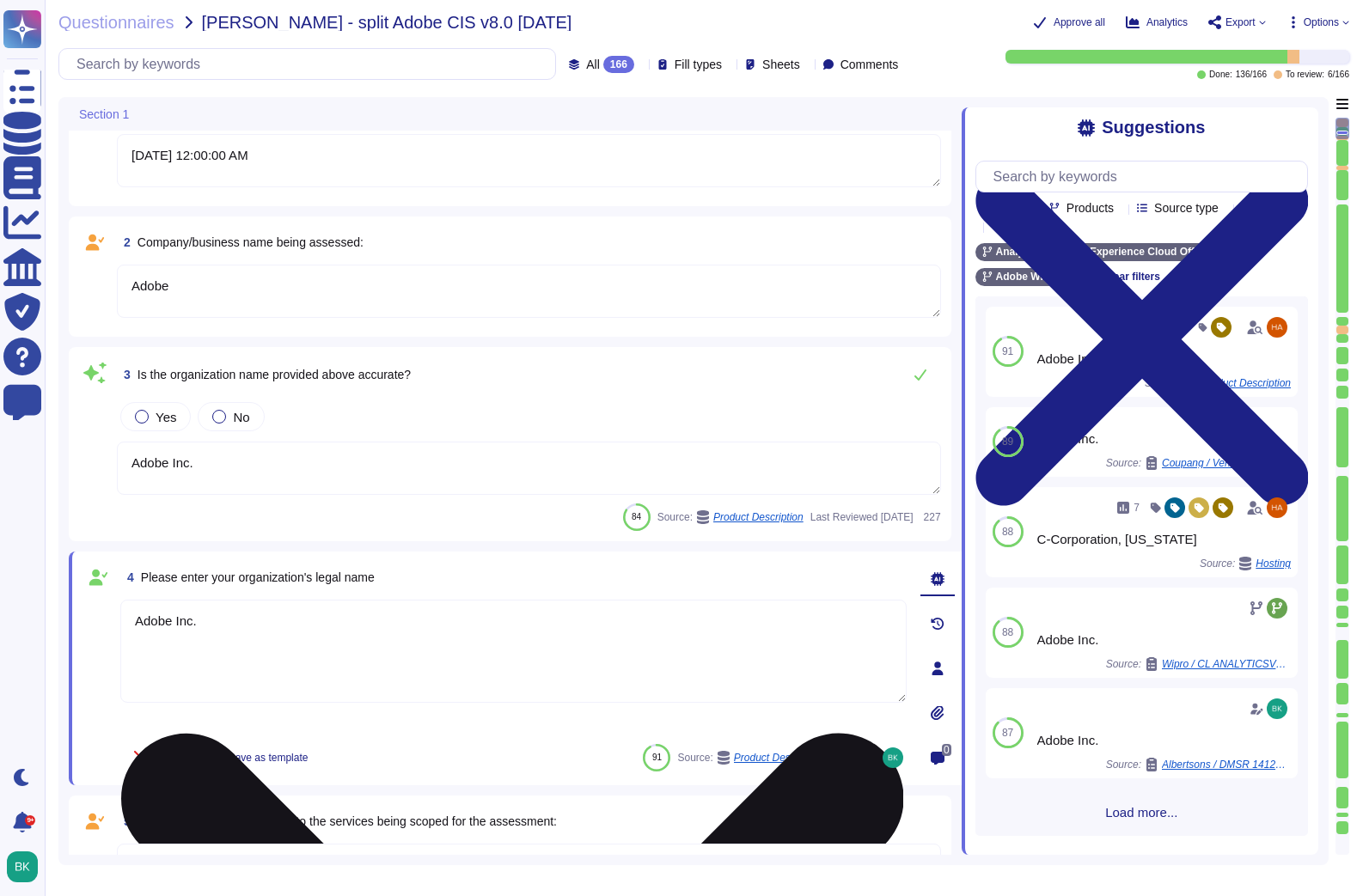
scroll to position [45, 0]
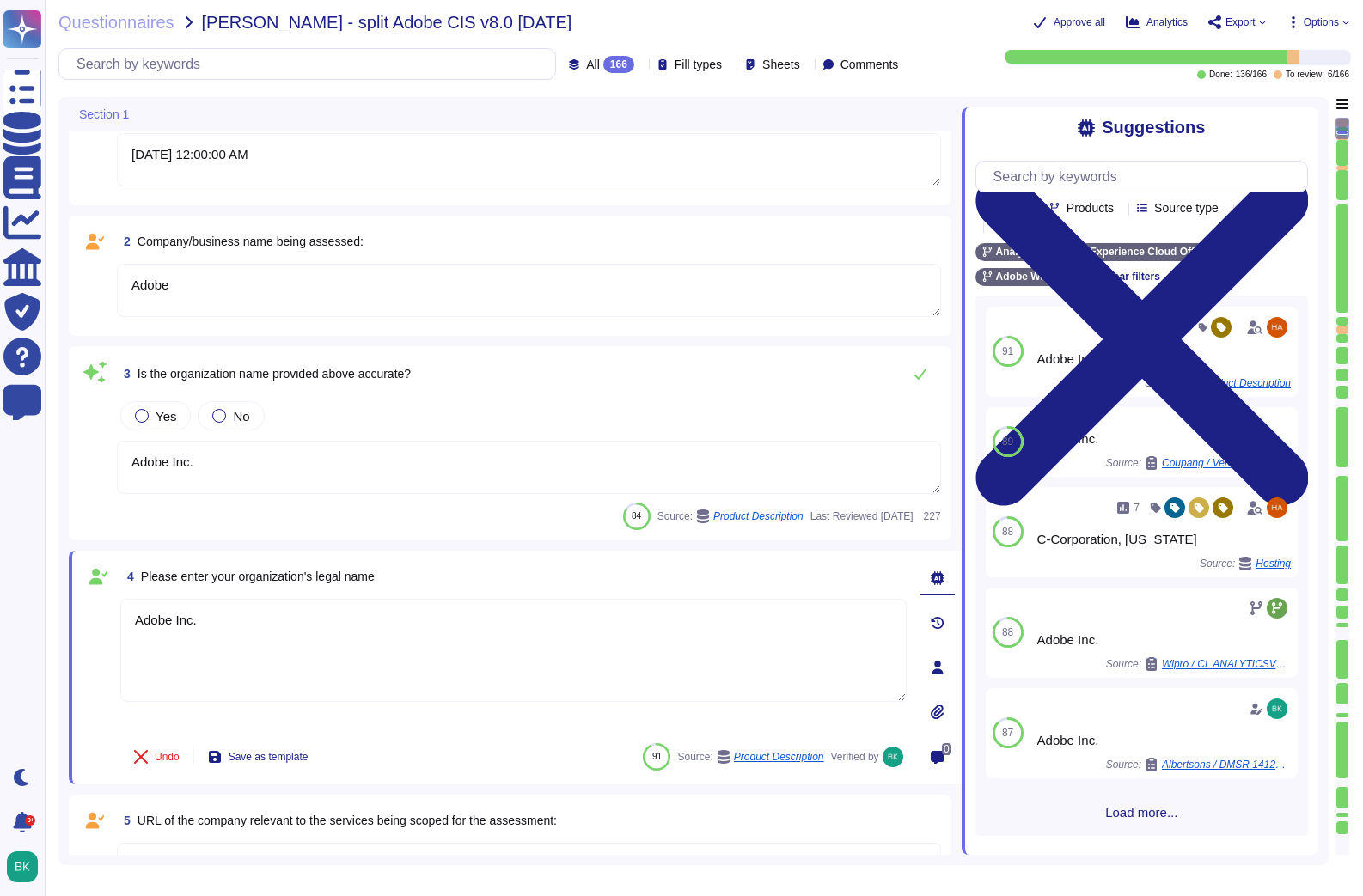
click at [284, 466] on textarea "Adobe Inc." at bounding box center [528, 467] width 824 height 54
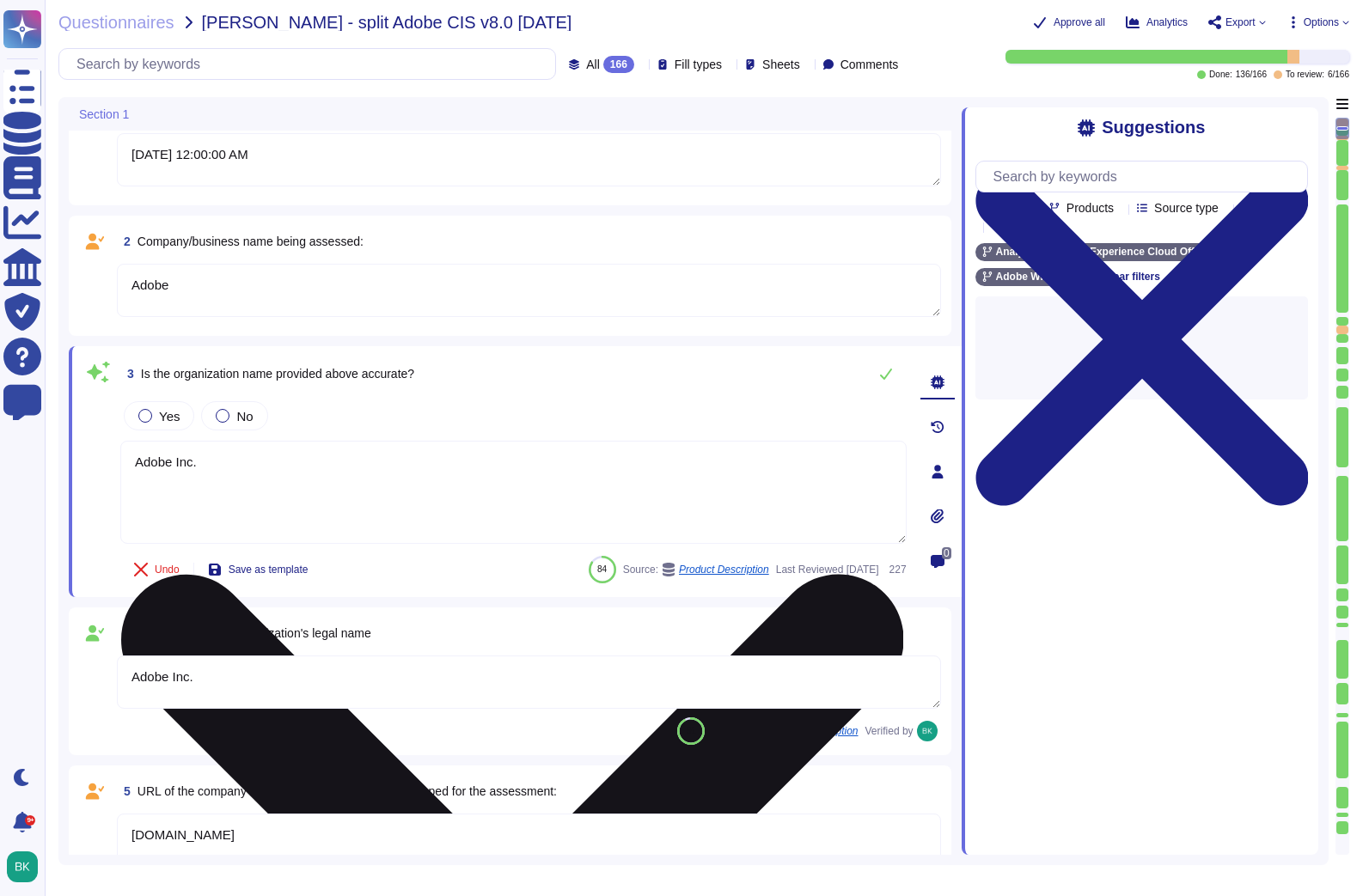
type textarea "Adobe's Headquarters are located at [STREET_ADDRESS]. Adobe is a multi-national…"
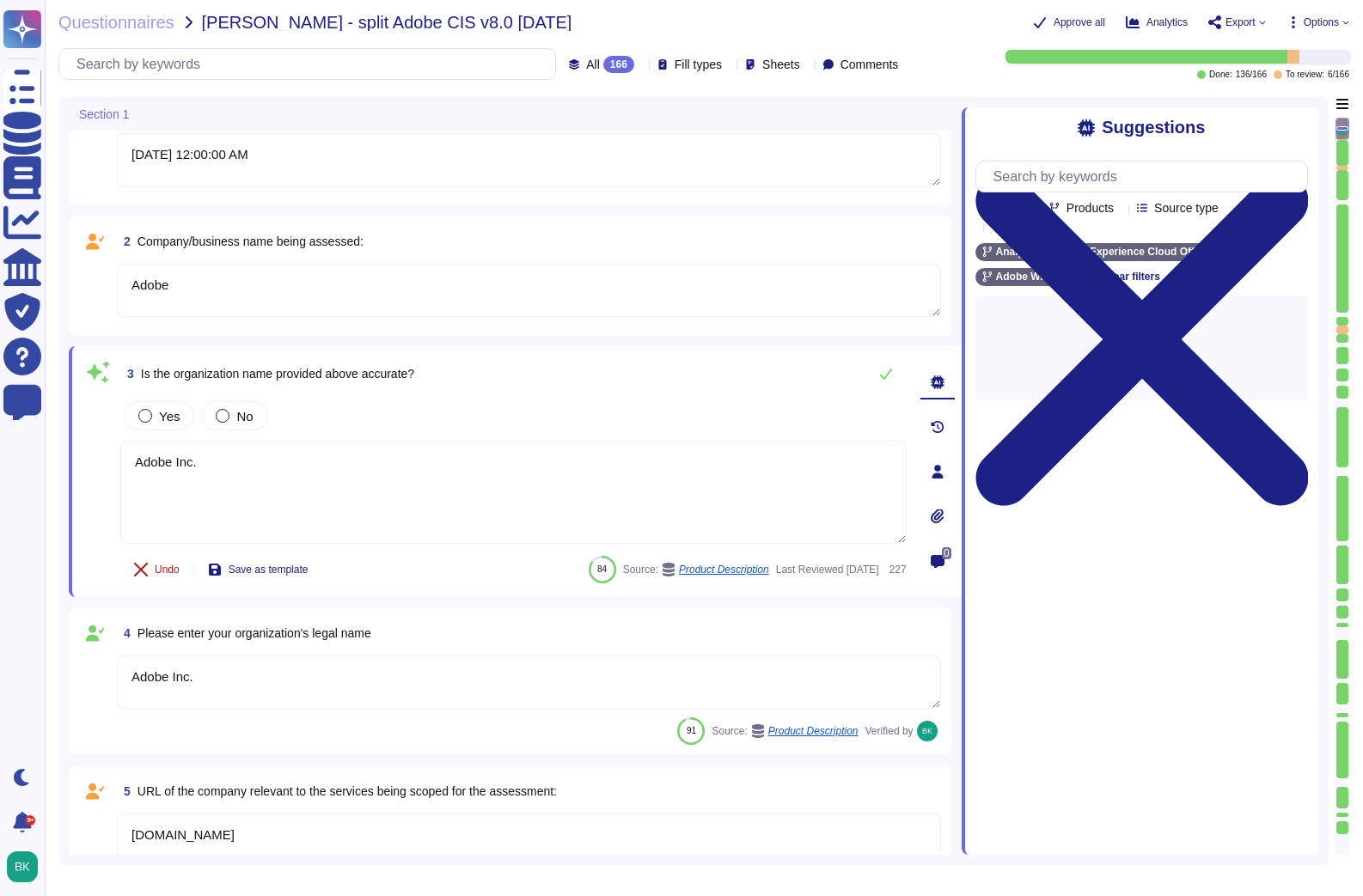
click at [163, 567] on span "Undo" at bounding box center [167, 569] width 24 height 10
drag, startPoint x: 223, startPoint y: 462, endPoint x: 112, endPoint y: 458, distance: 111.1
click at [112, 458] on div "3 Is the organization name provided above accurate? Yes No Adobe Inc. Done Save…" at bounding box center [494, 470] width 824 height 227
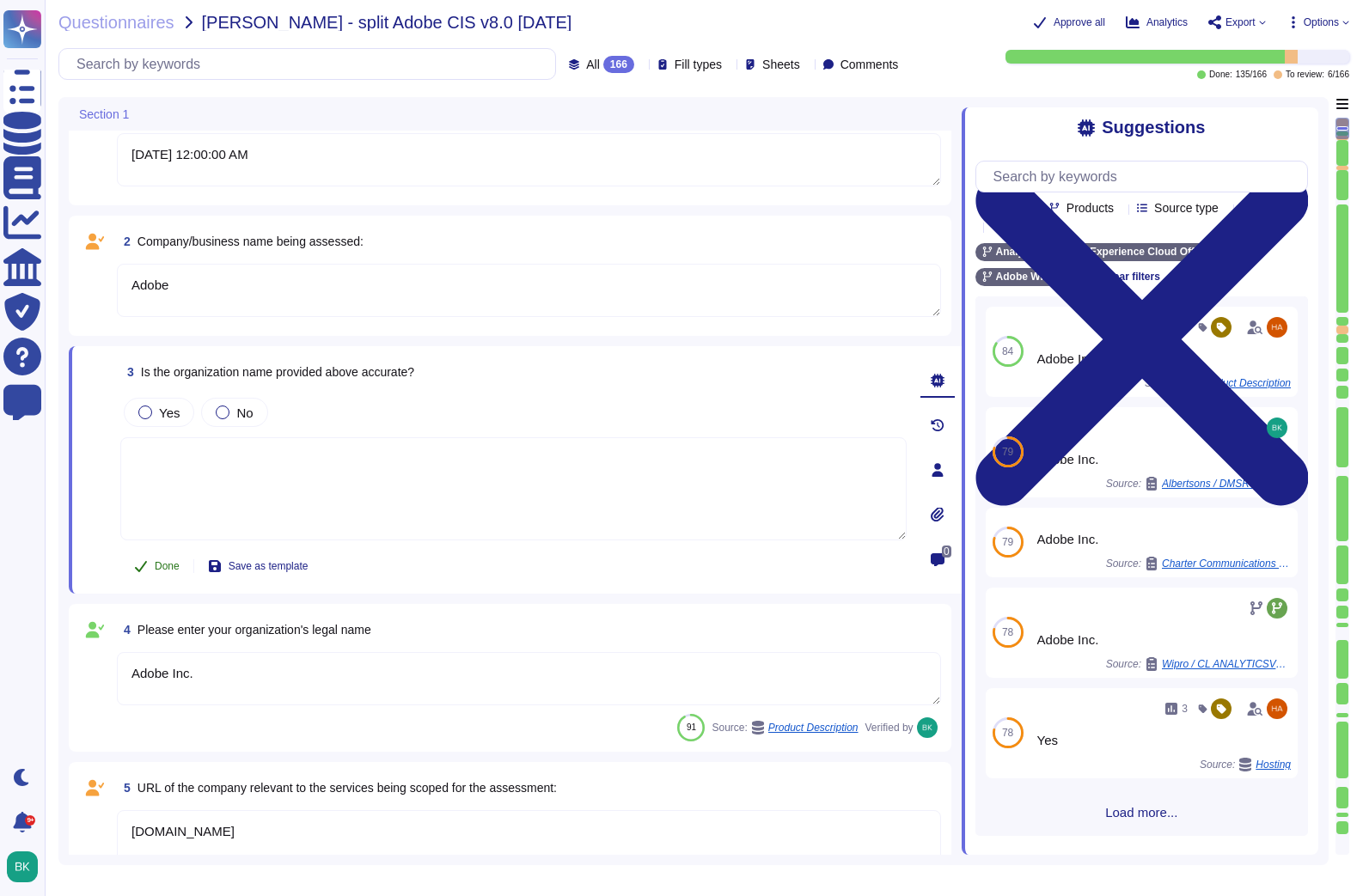
click at [163, 572] on button "Done" at bounding box center [157, 566] width 73 height 35
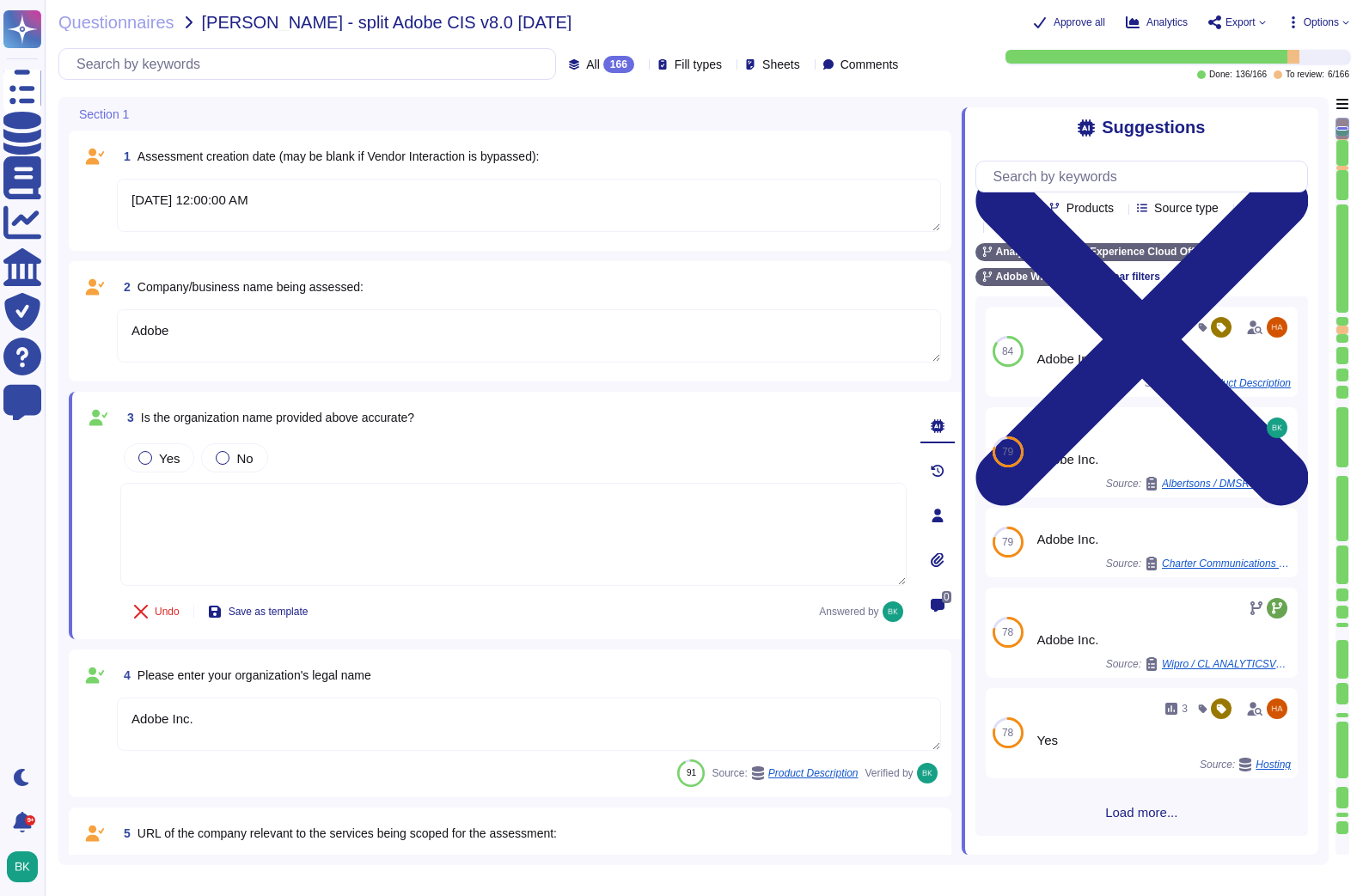
click at [274, 333] on textarea "Adobe" at bounding box center [528, 336] width 824 height 54
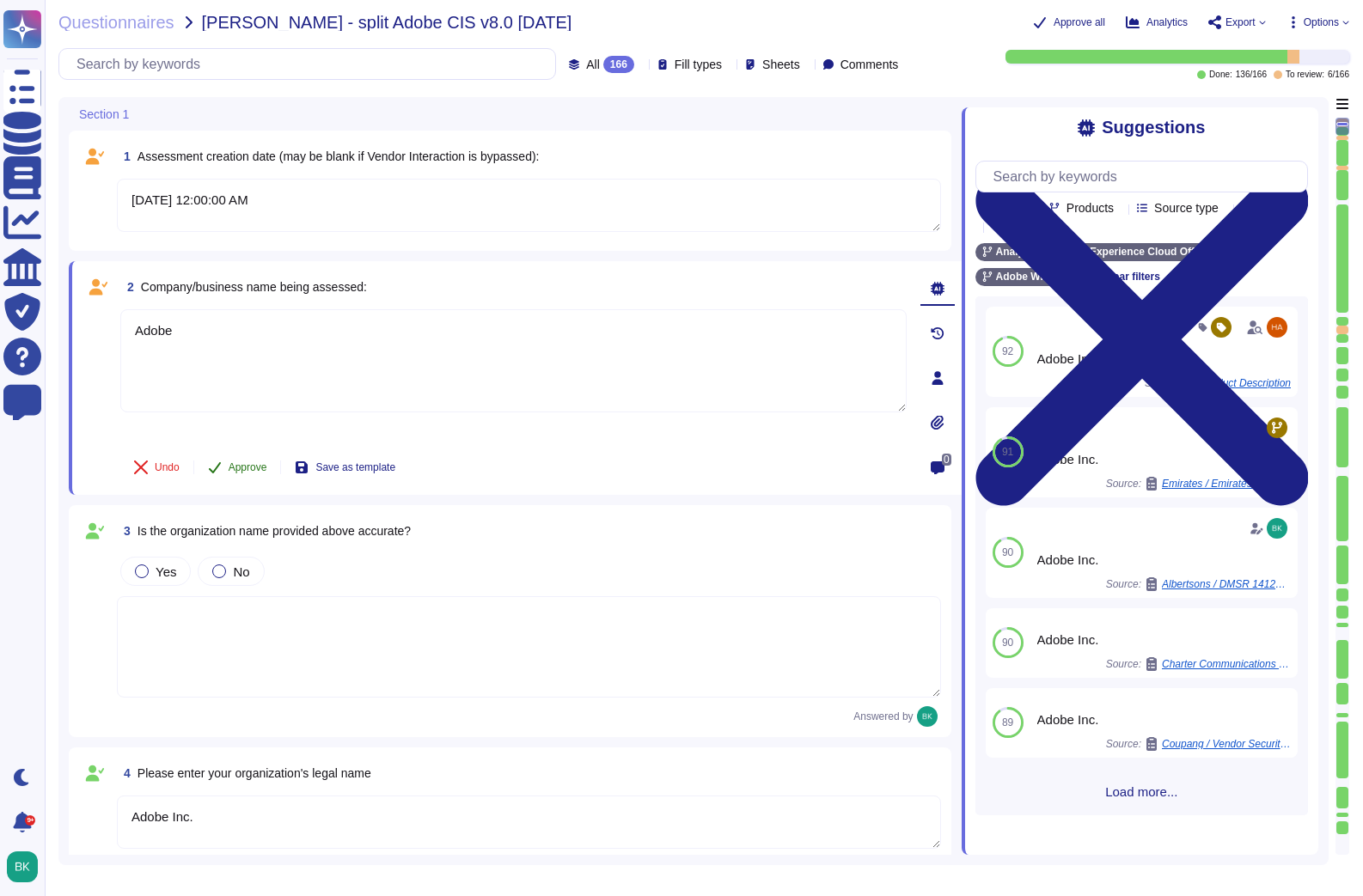
click at [228, 464] on button "Approve" at bounding box center [237, 467] width 87 height 35
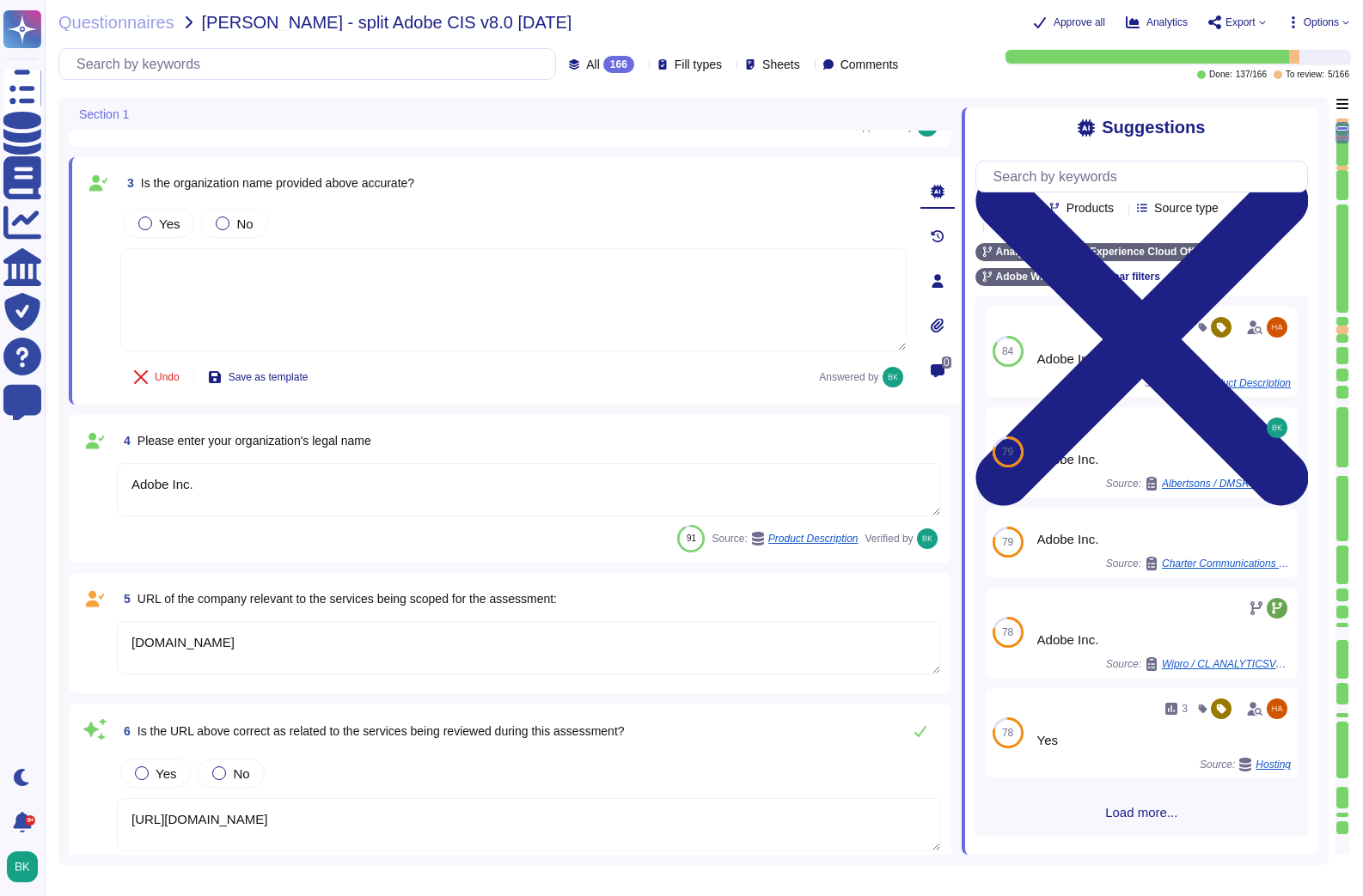
type textarea "Adobe's Headquarters are located at [STREET_ADDRESS]. Adobe is a multi-national…"
type textarea "Depending on the product in scope and Cloud Service Provider. Data replication …"
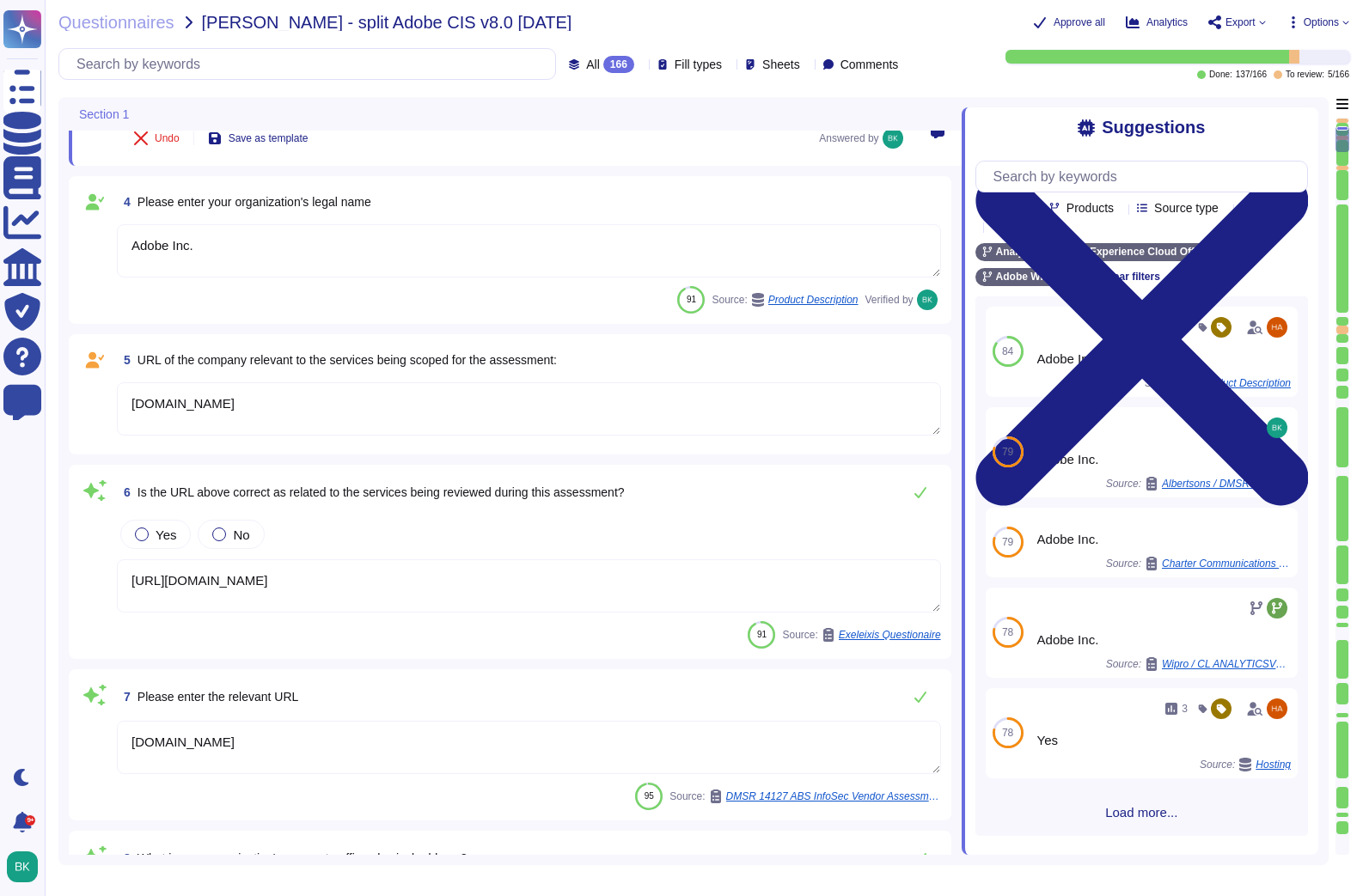
type textarea "Publicly held"
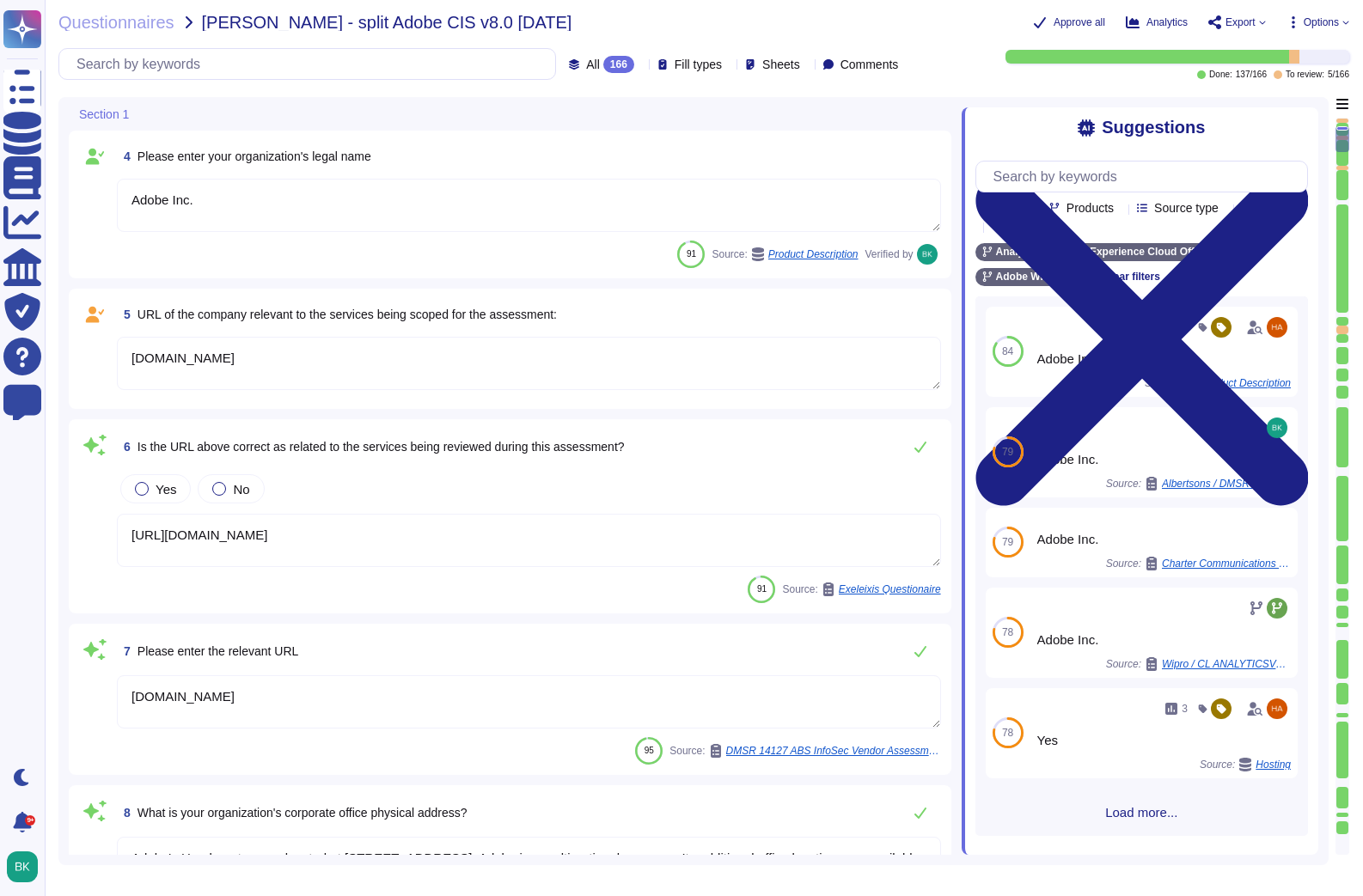
scroll to position [543, 0]
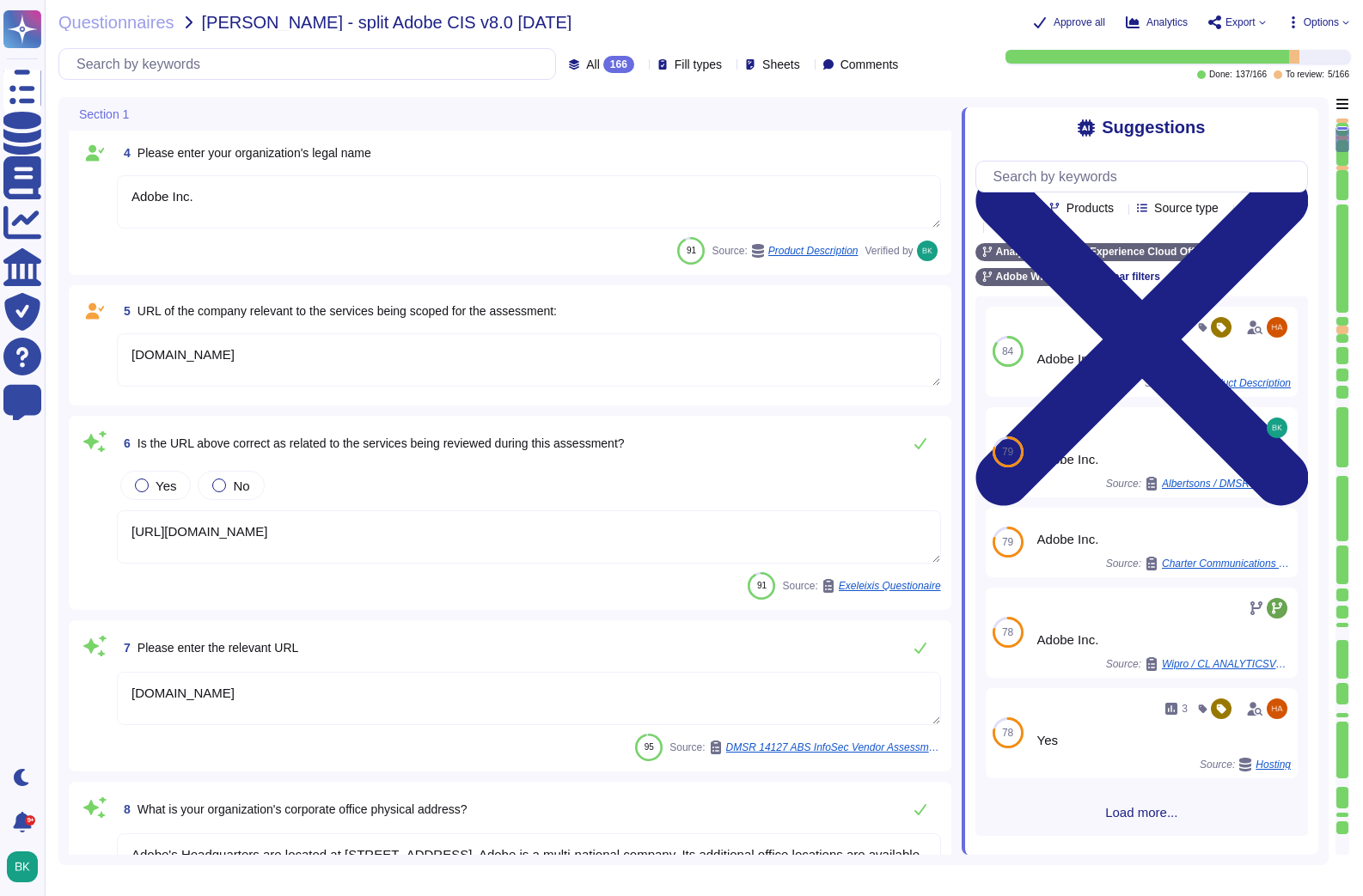
click at [276, 357] on textarea "[DOMAIN_NAME]" at bounding box center [528, 360] width 824 height 54
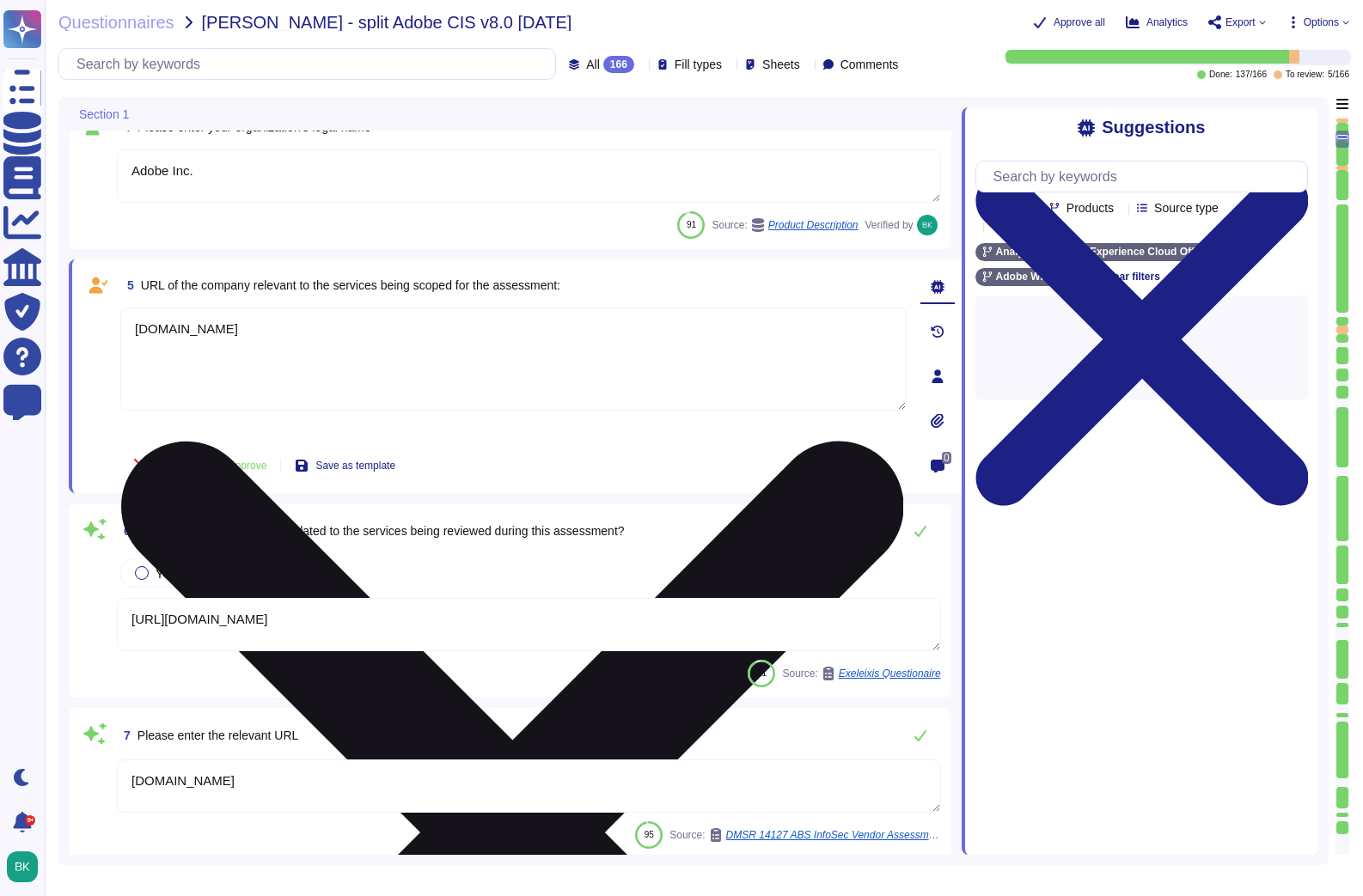
type textarea "Publicly held"
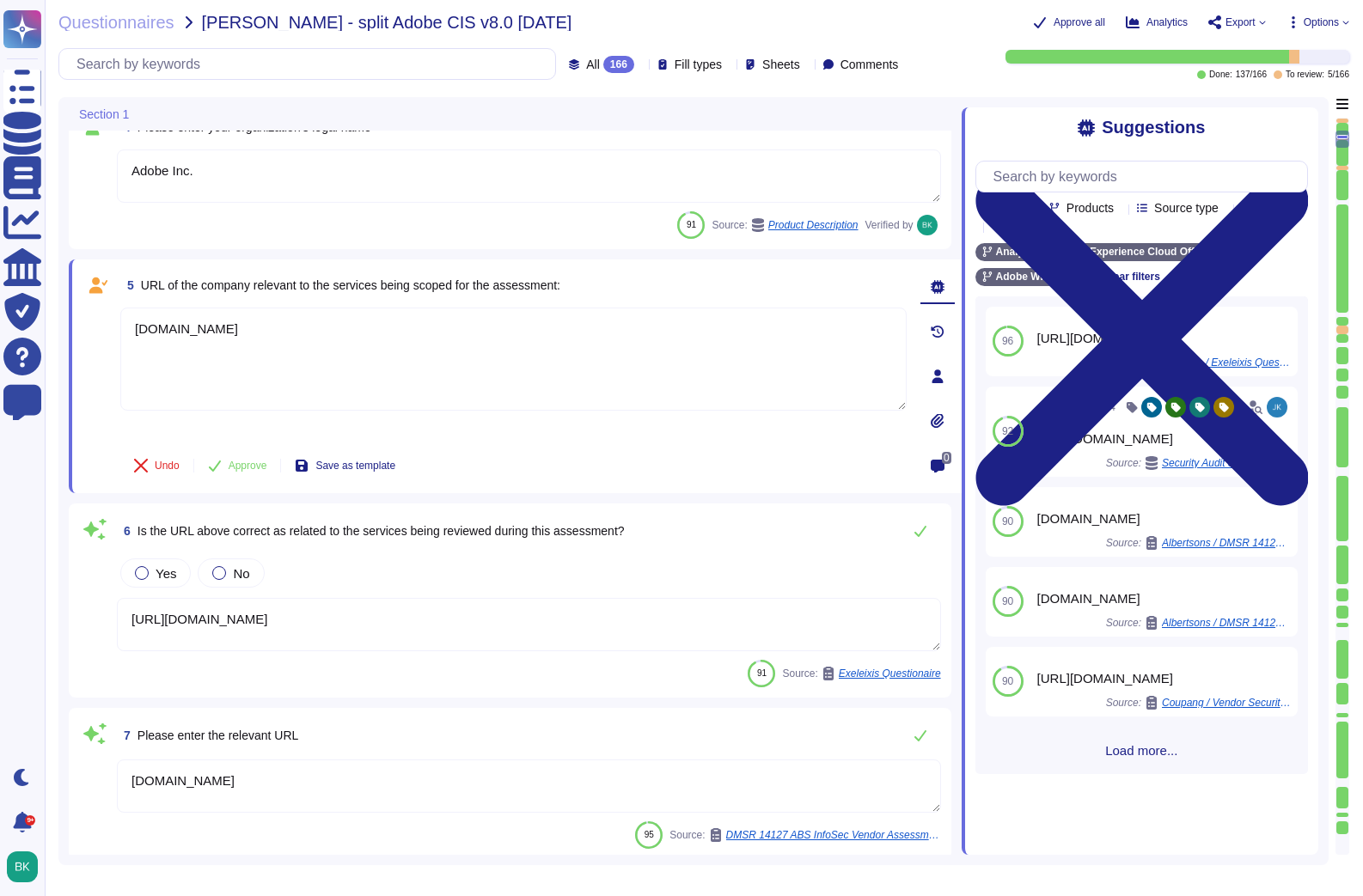
click at [941, 469] on icon at bounding box center [938, 466] width 14 height 14
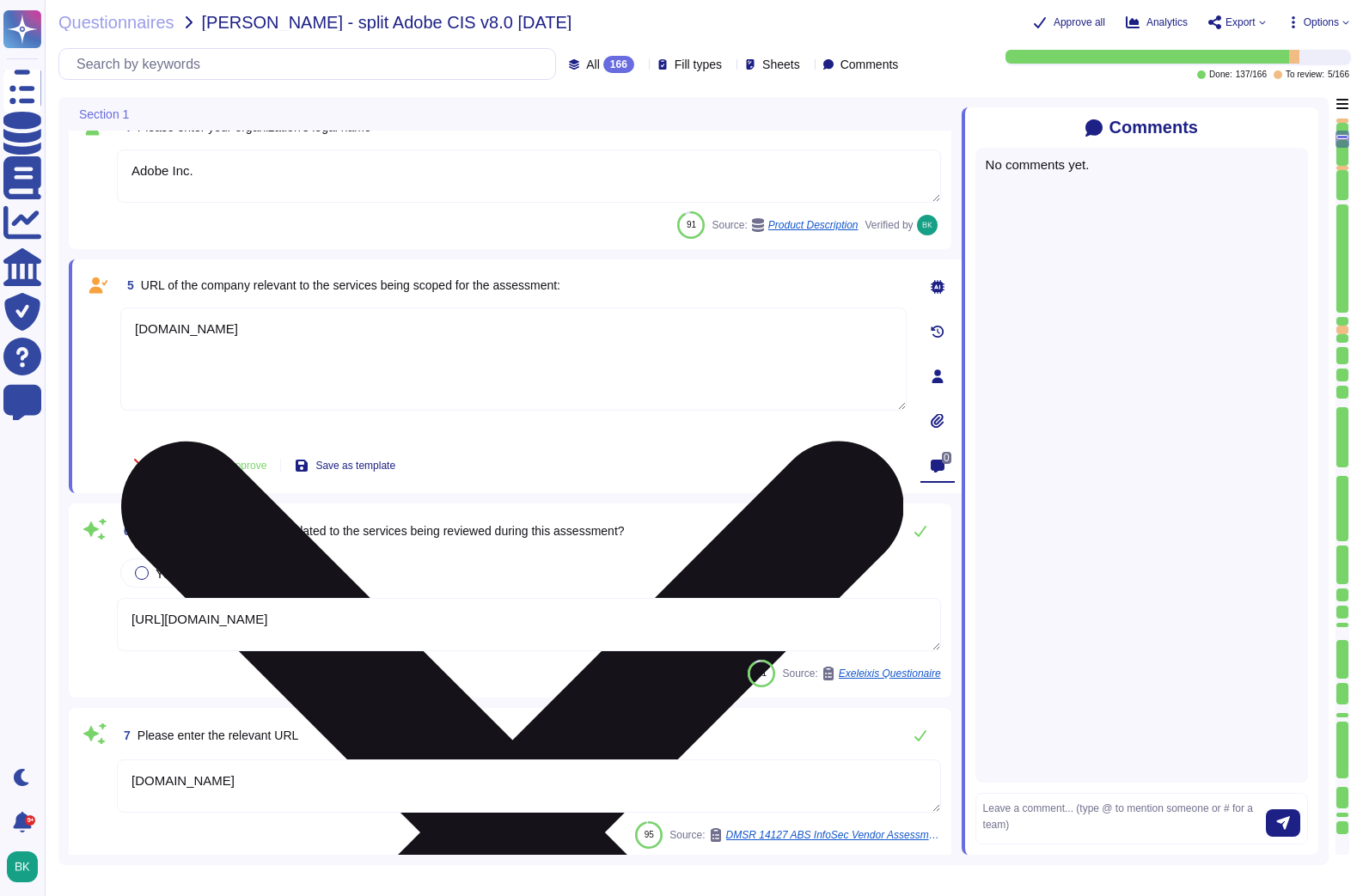
click at [286, 333] on textarea "[DOMAIN_NAME]" at bounding box center [513, 360] width 786 height 104
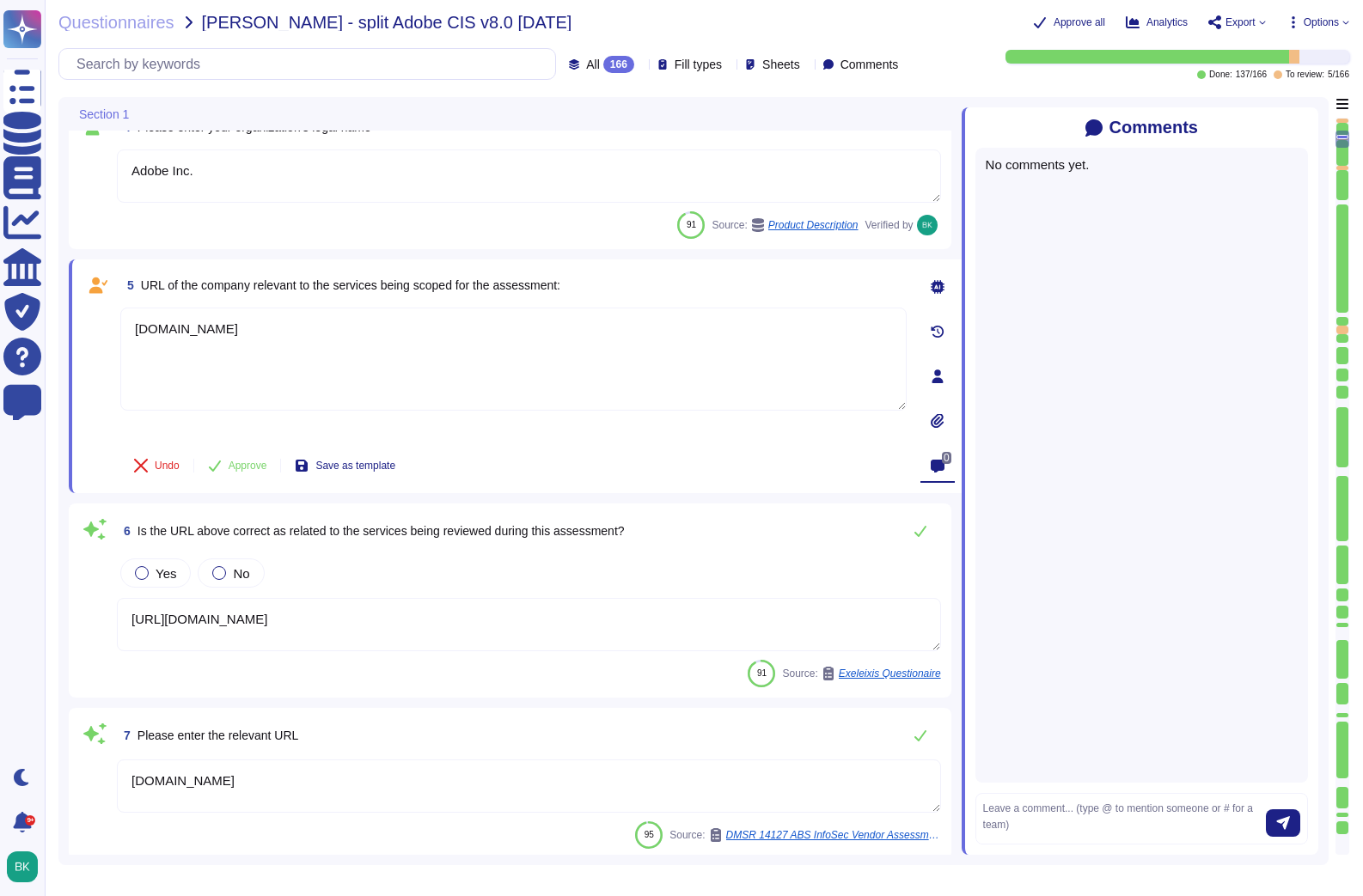
click at [936, 331] on icon at bounding box center [938, 331] width 14 height 14
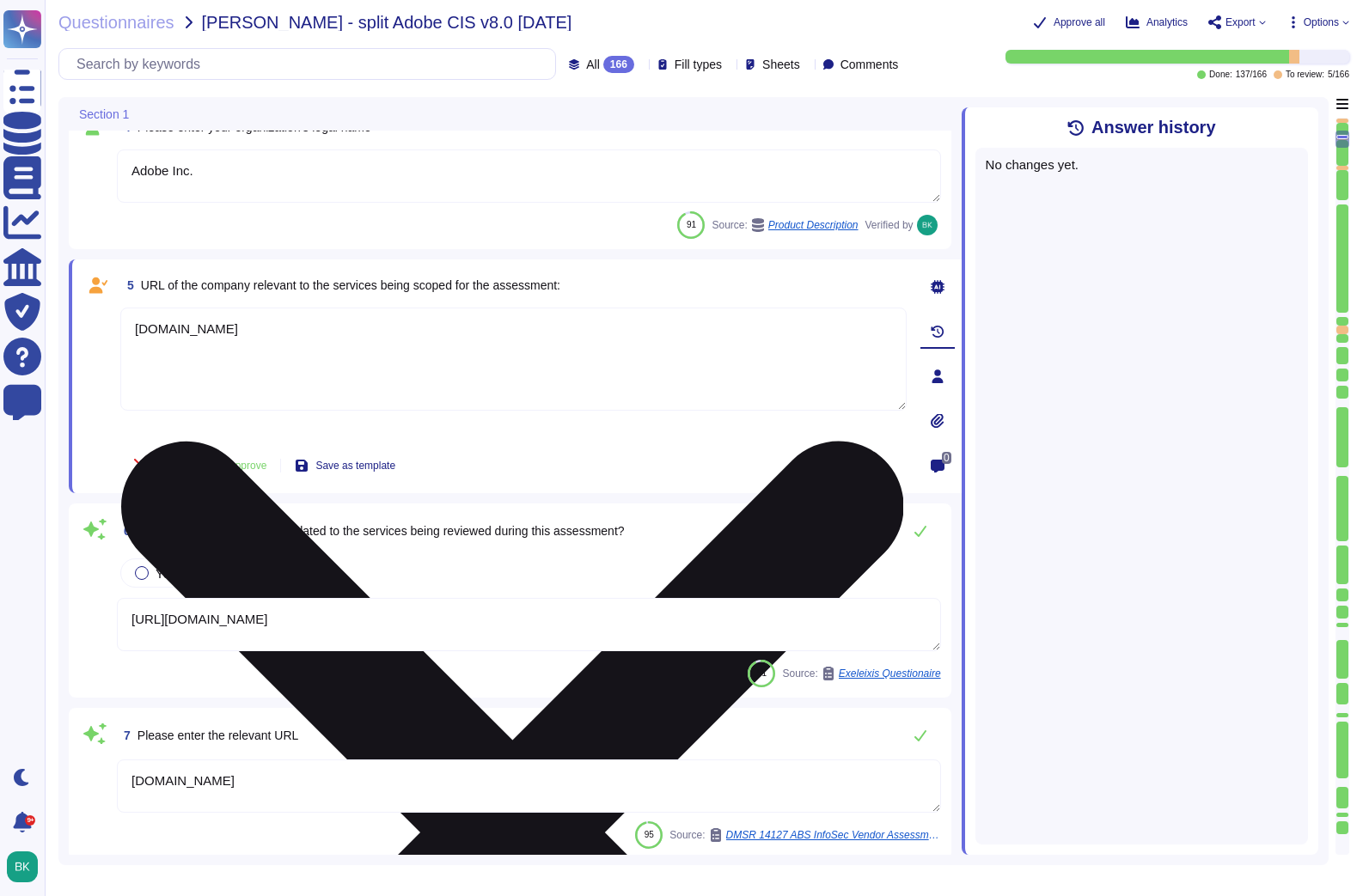
click at [719, 340] on textarea "[DOMAIN_NAME]" at bounding box center [513, 360] width 786 height 104
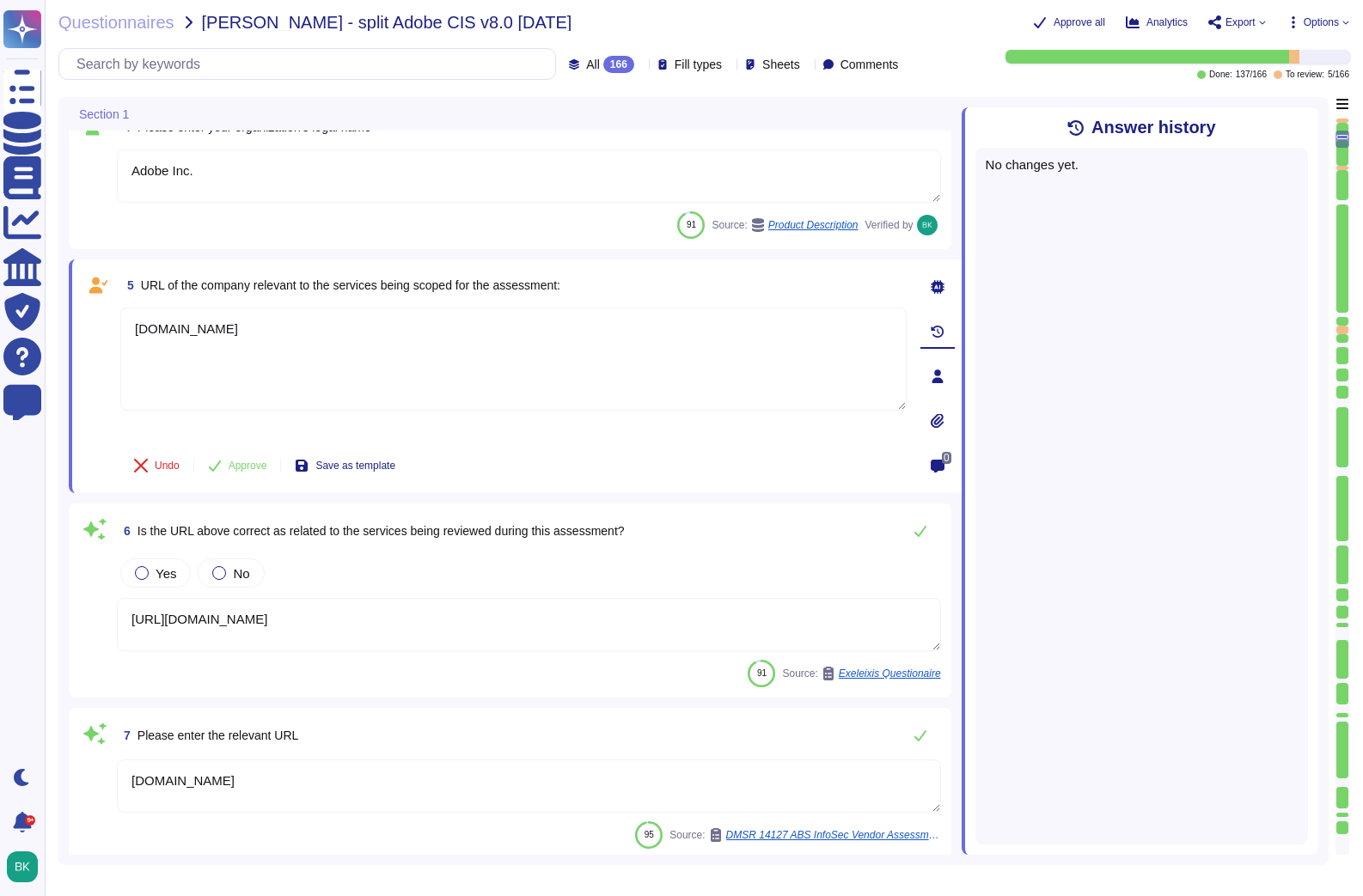
click at [938, 376] on icon at bounding box center [938, 376] width 14 height 14
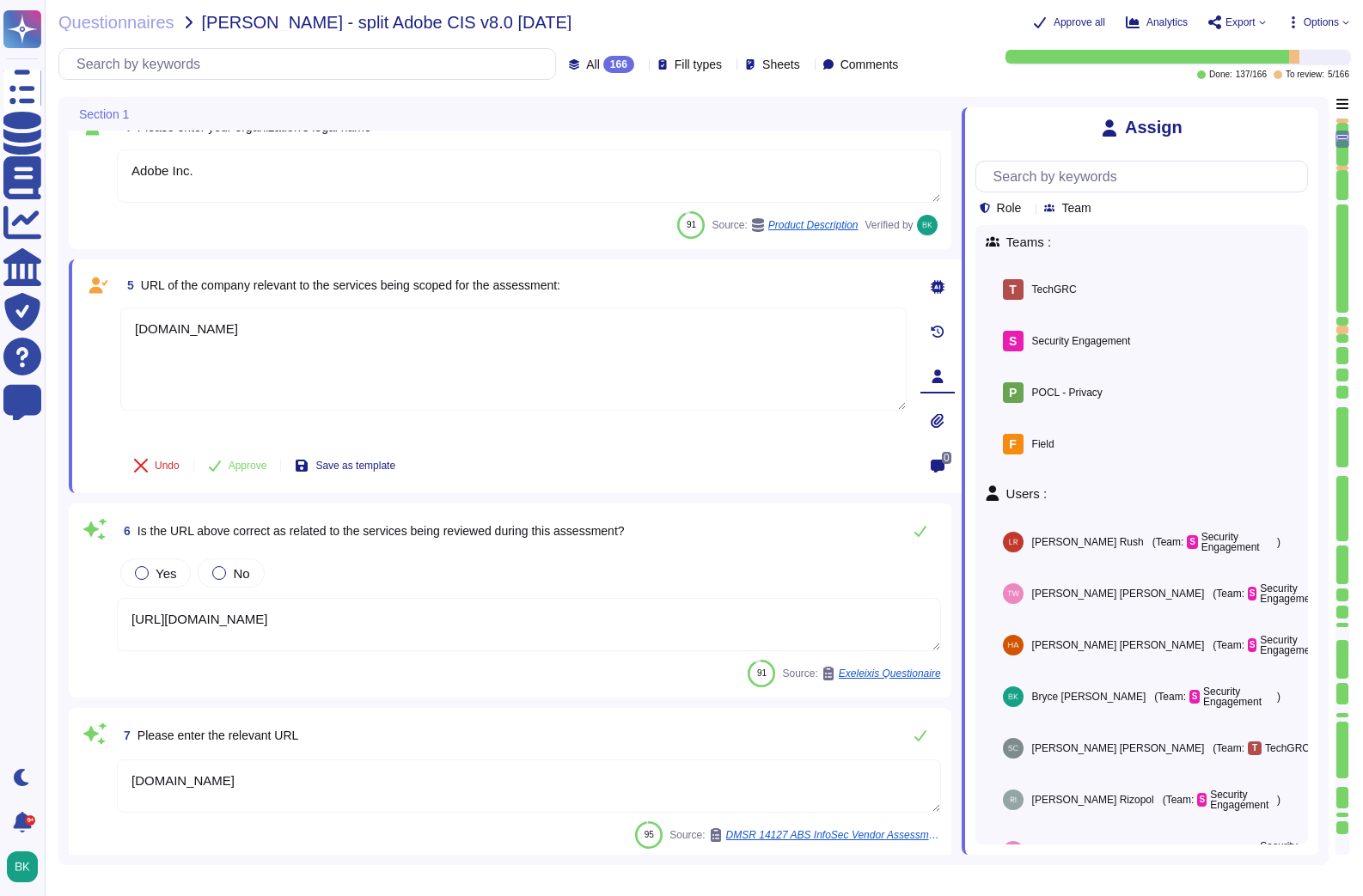
click at [938, 416] on icon at bounding box center [938, 421] width 14 height 14
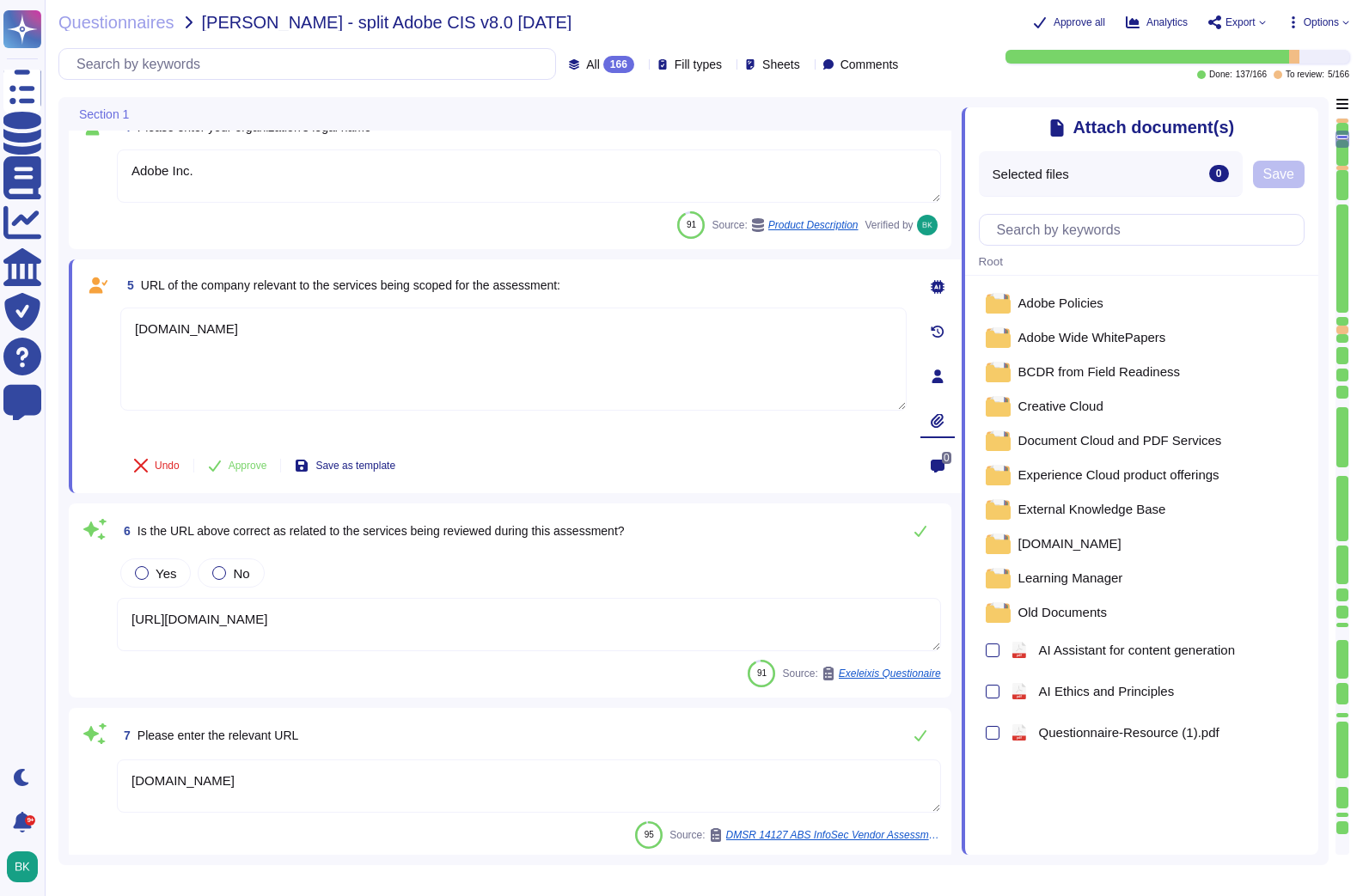
click at [942, 458] on span "0" at bounding box center [947, 457] width 9 height 12
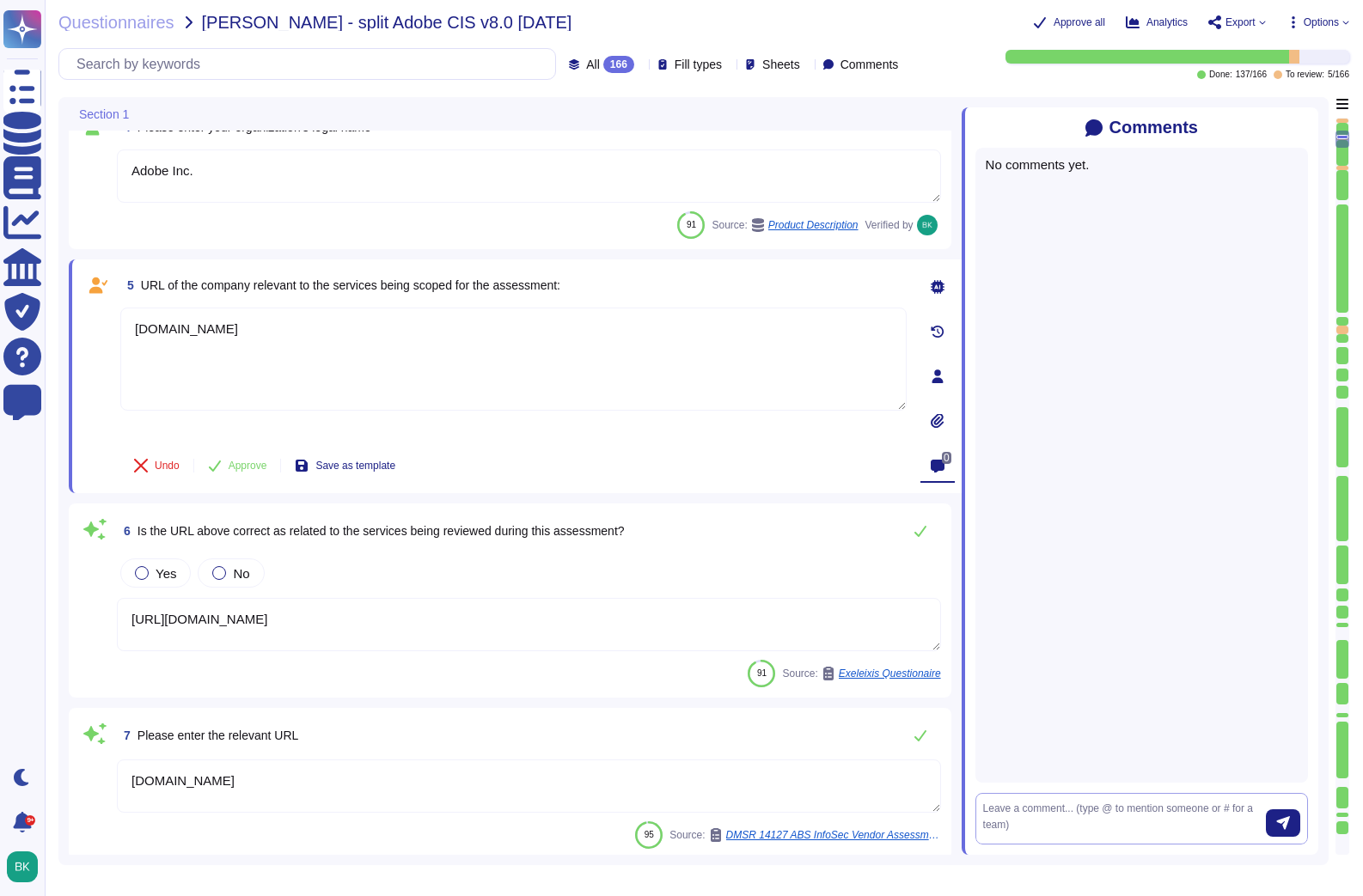
click at [1050, 816] on textarea at bounding box center [1124, 819] width 282 height 36
type textarea "Product-specific"
click at [1100, 811] on textarea "Product-specific" at bounding box center [1124, 819] width 282 height 36
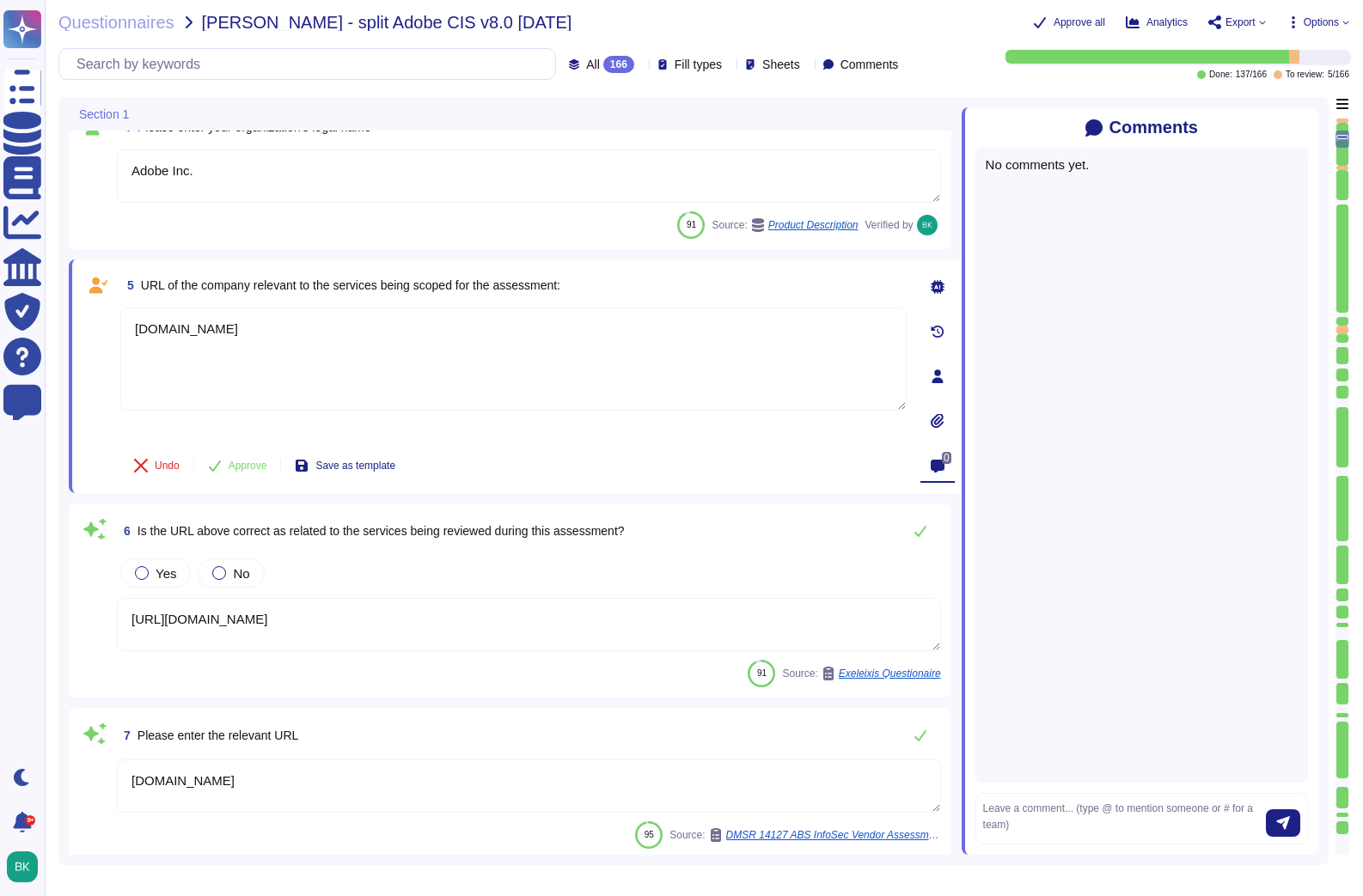
click at [938, 283] on icon at bounding box center [938, 287] width 14 height 14
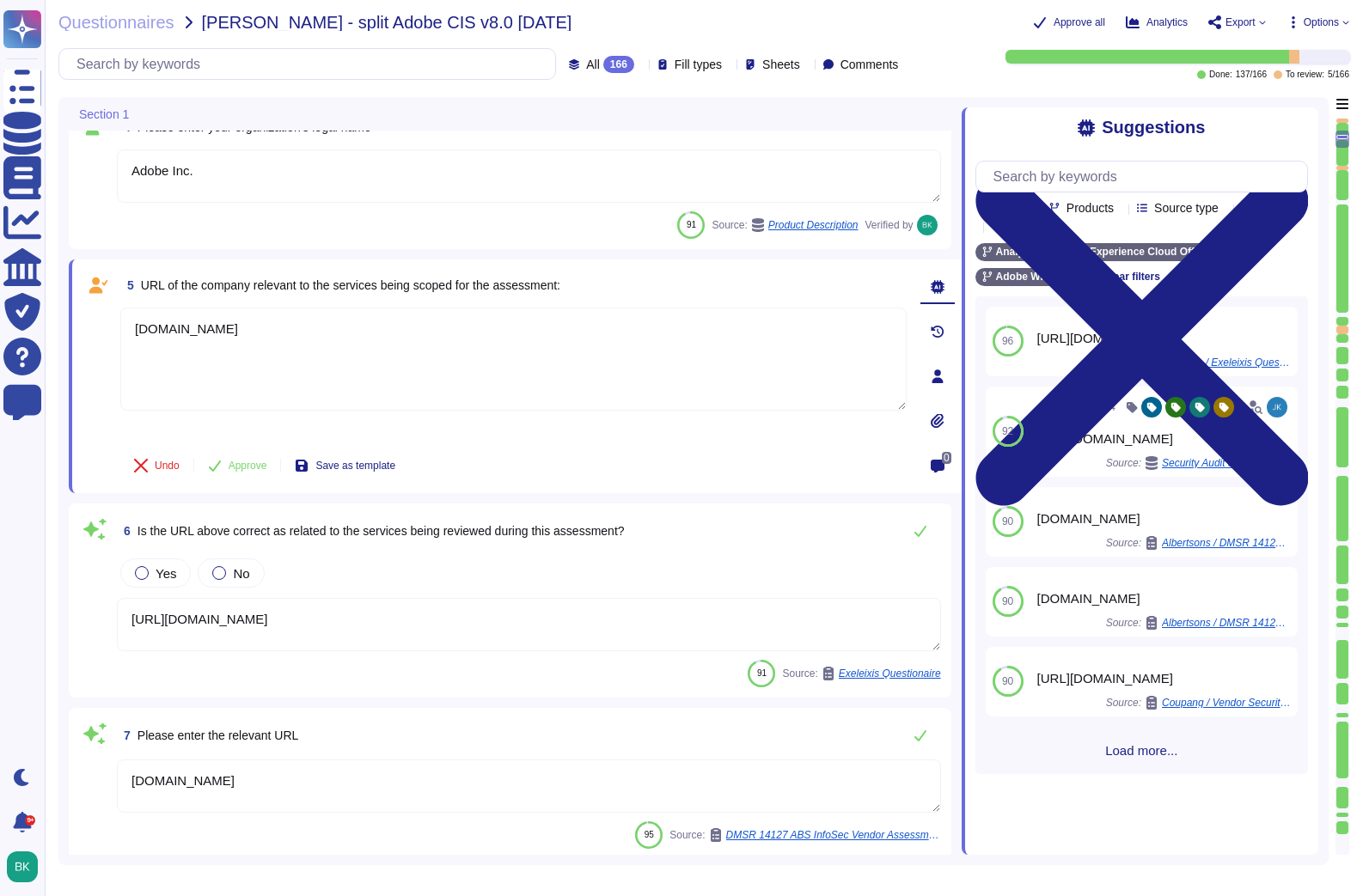
click at [936, 377] on icon at bounding box center [938, 376] width 11 height 14
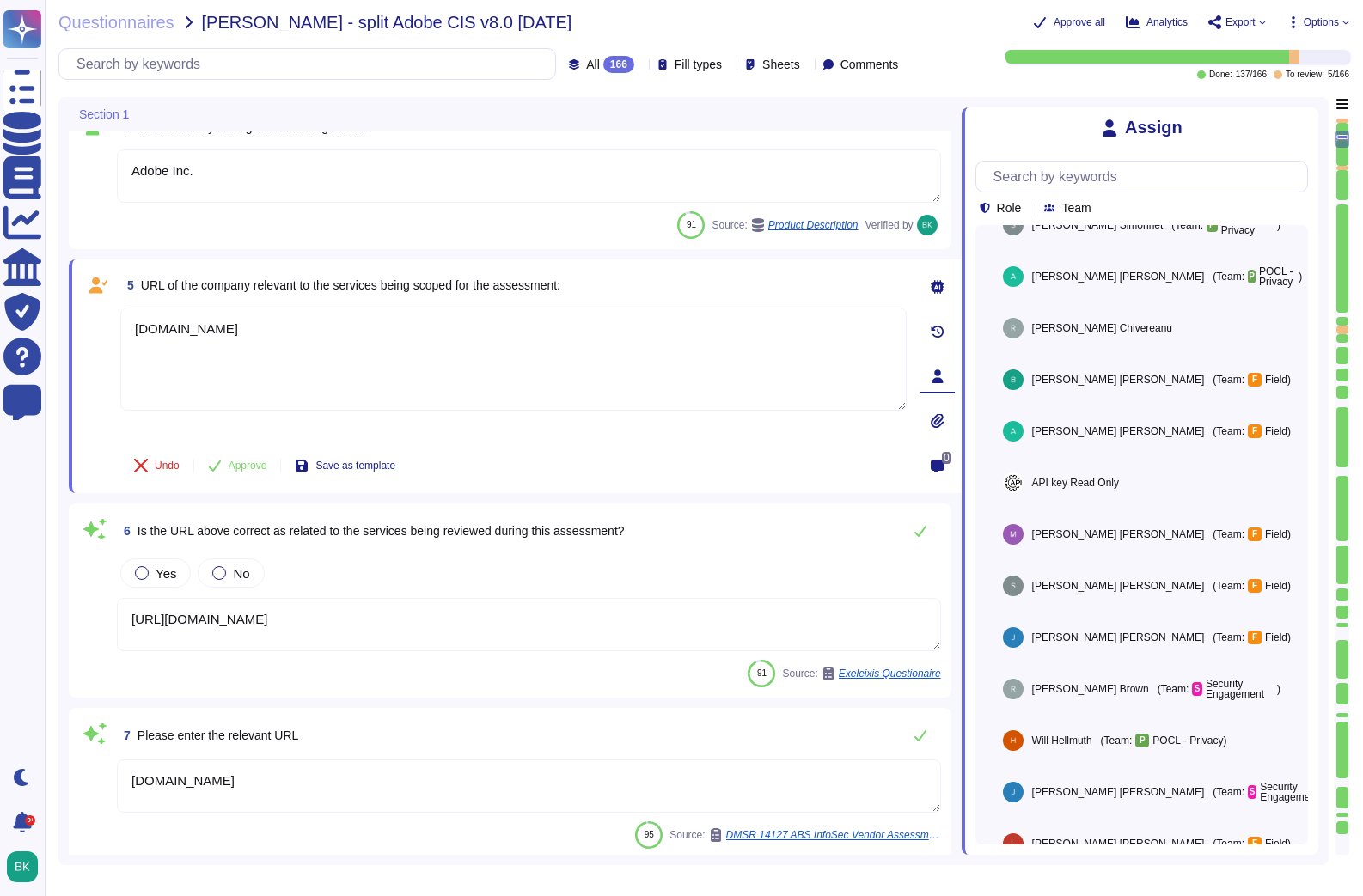
scroll to position [1291, 0]
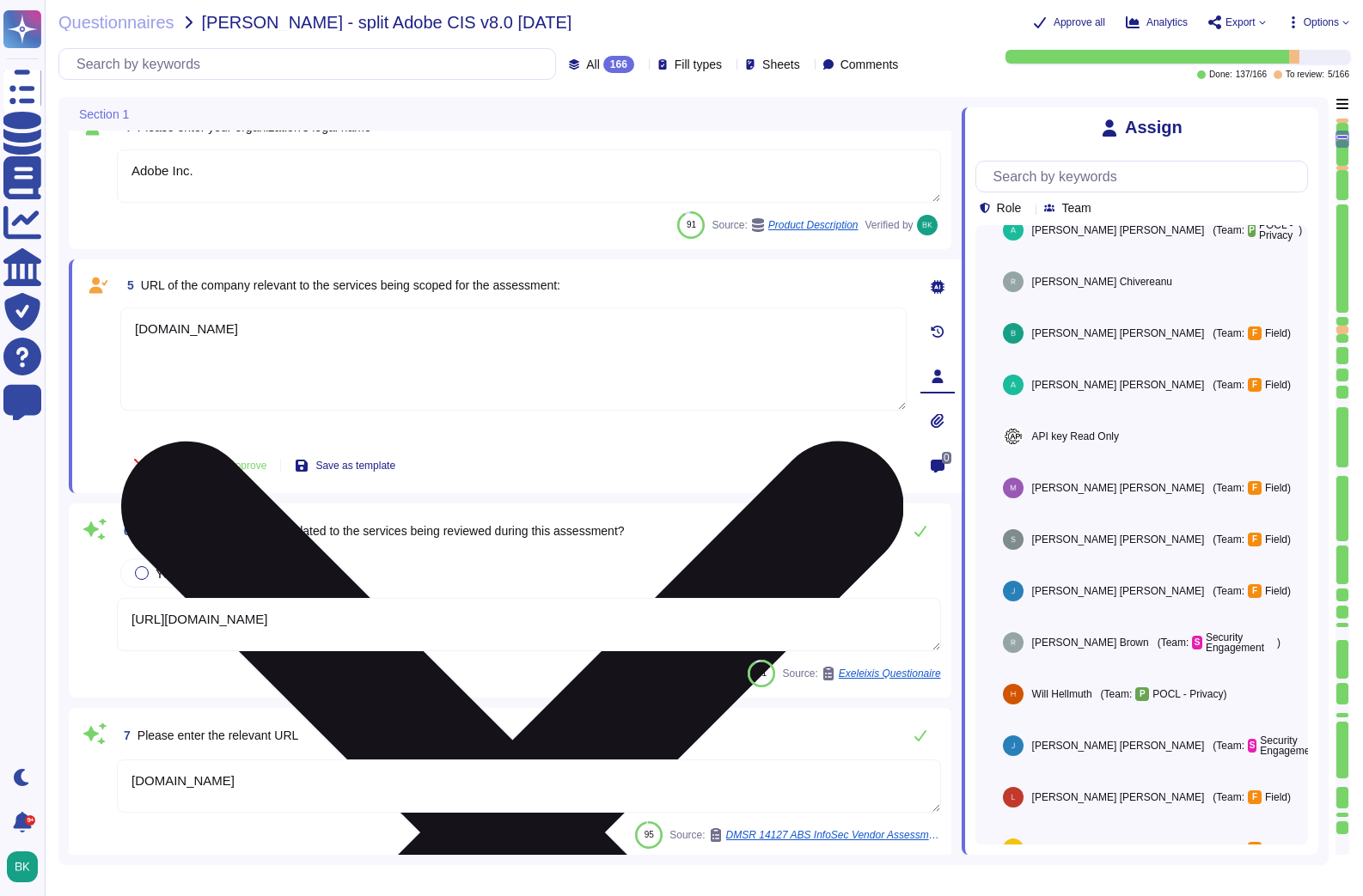
click at [406, 384] on textarea "[DOMAIN_NAME]" at bounding box center [513, 360] width 786 height 104
click at [893, 441] on icon at bounding box center [513, 833] width 783 height 783
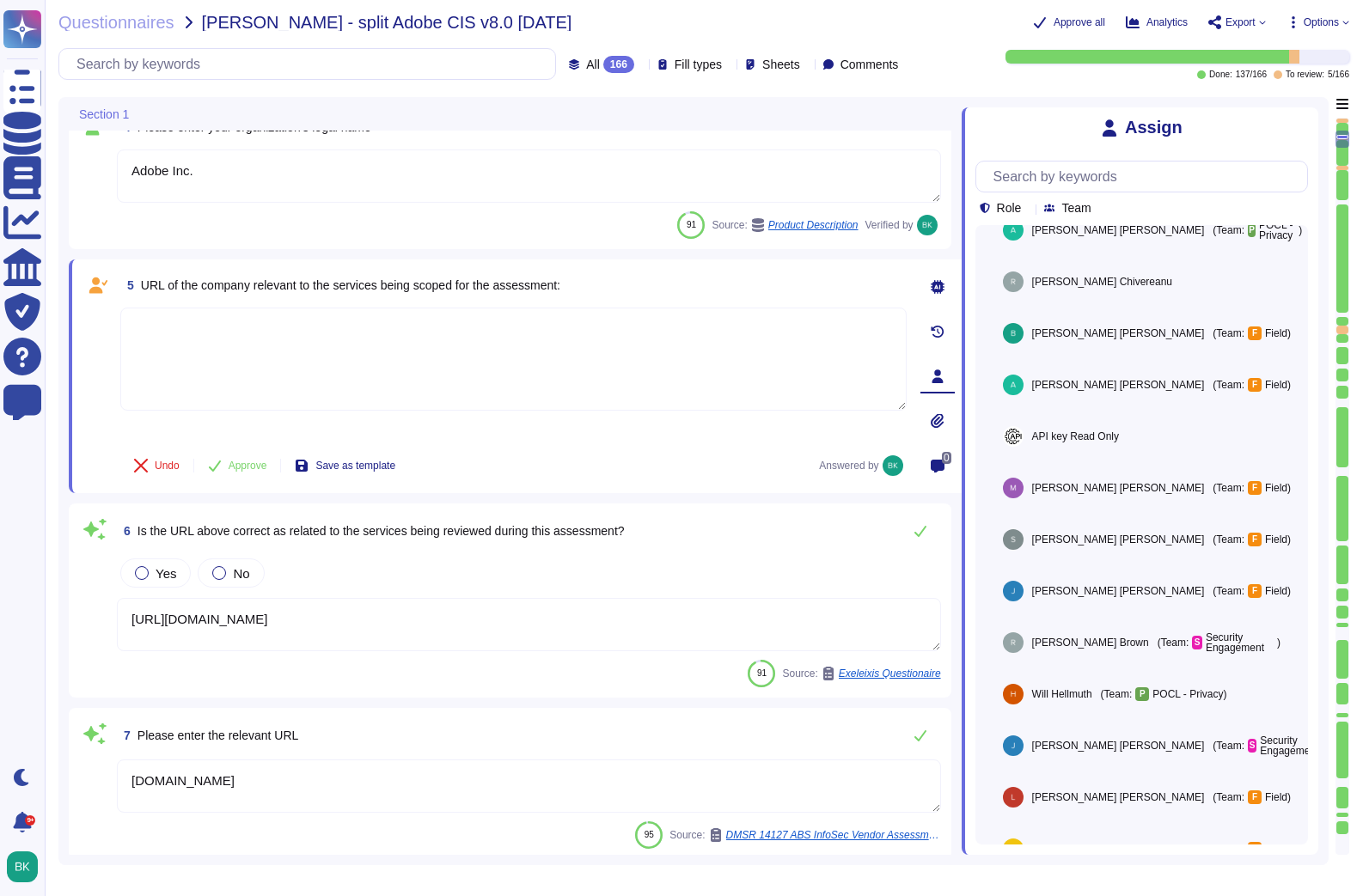
click at [257, 338] on textarea at bounding box center [513, 360] width 786 height 104
click at [945, 290] on div at bounding box center [938, 287] width 35 height 35
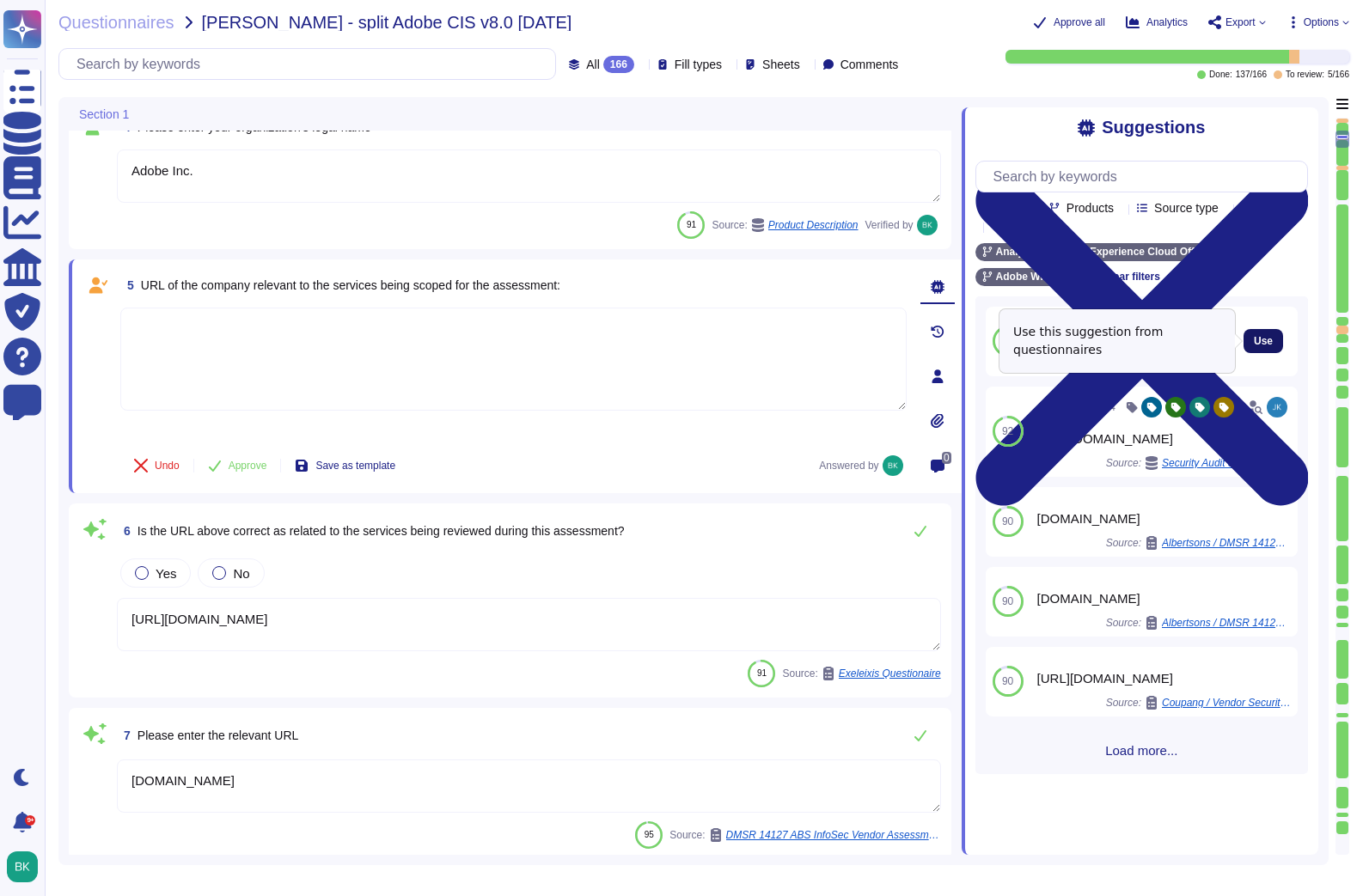
click at [1279, 341] on button "Use" at bounding box center [1263, 342] width 40 height 24
type textarea "[URL][DOMAIN_NAME]"
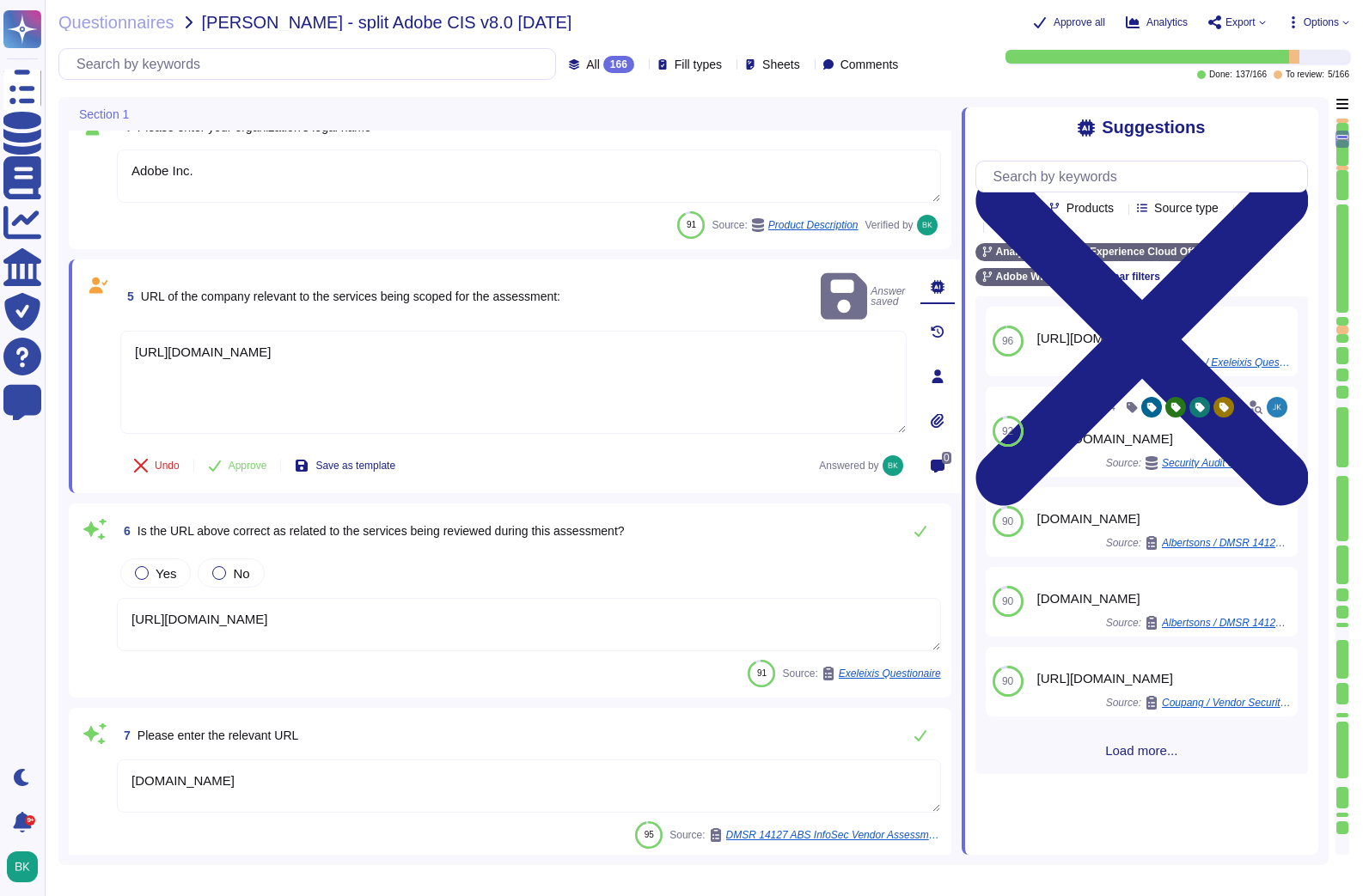
click at [236, 466] on span "Approve" at bounding box center [248, 465] width 39 height 10
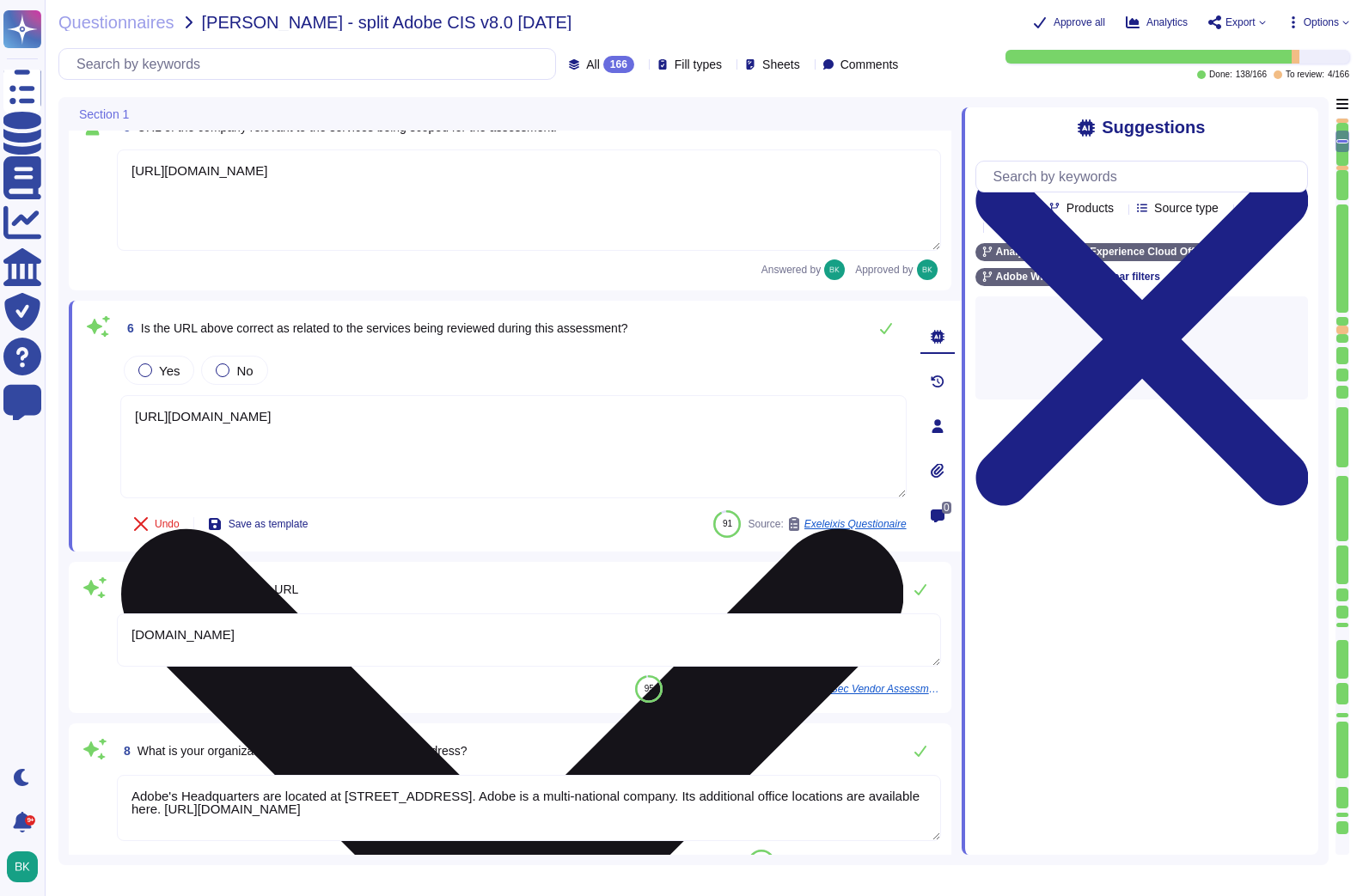
type textarea "ADBE"
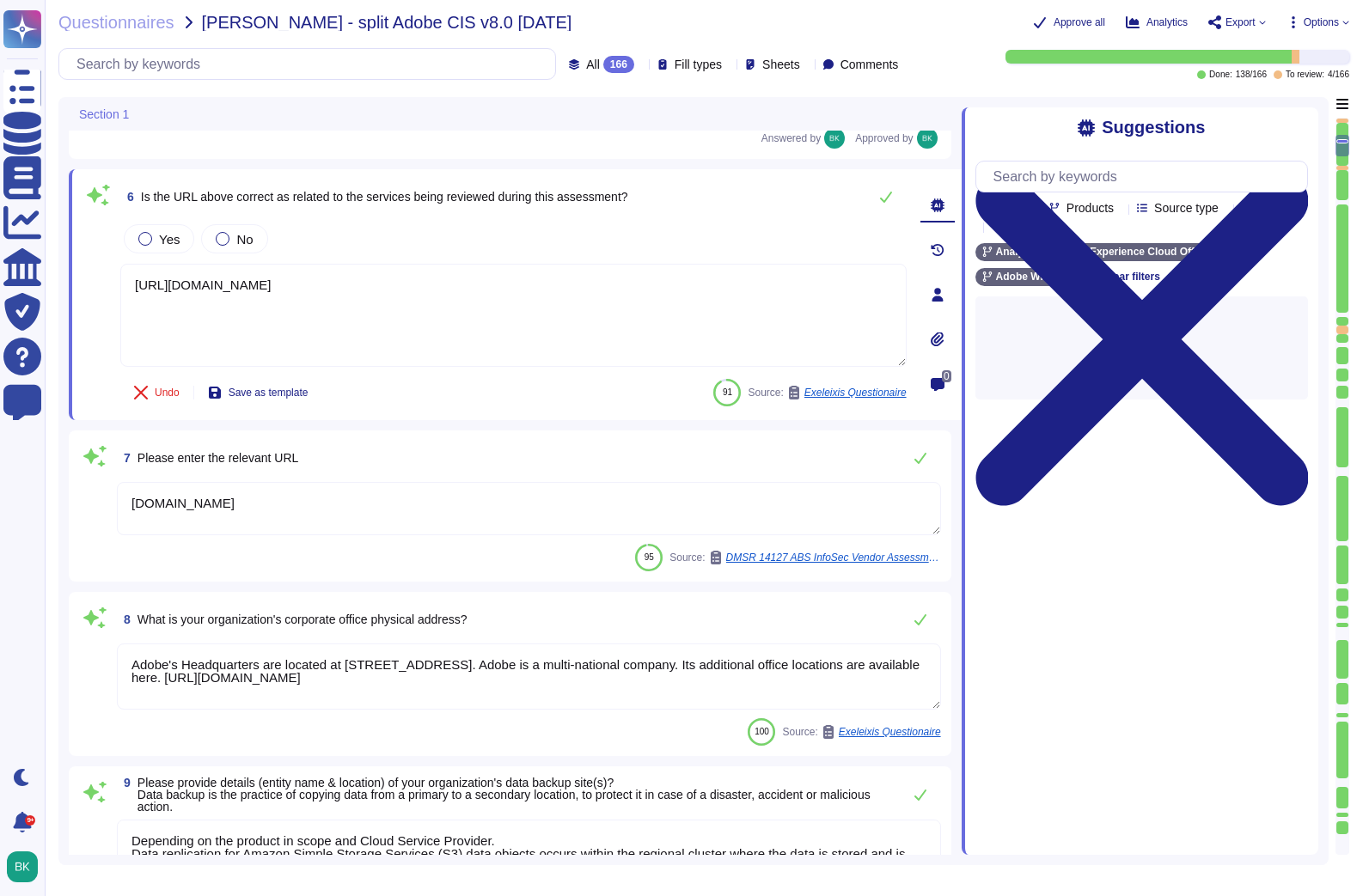
scroll to position [830, 0]
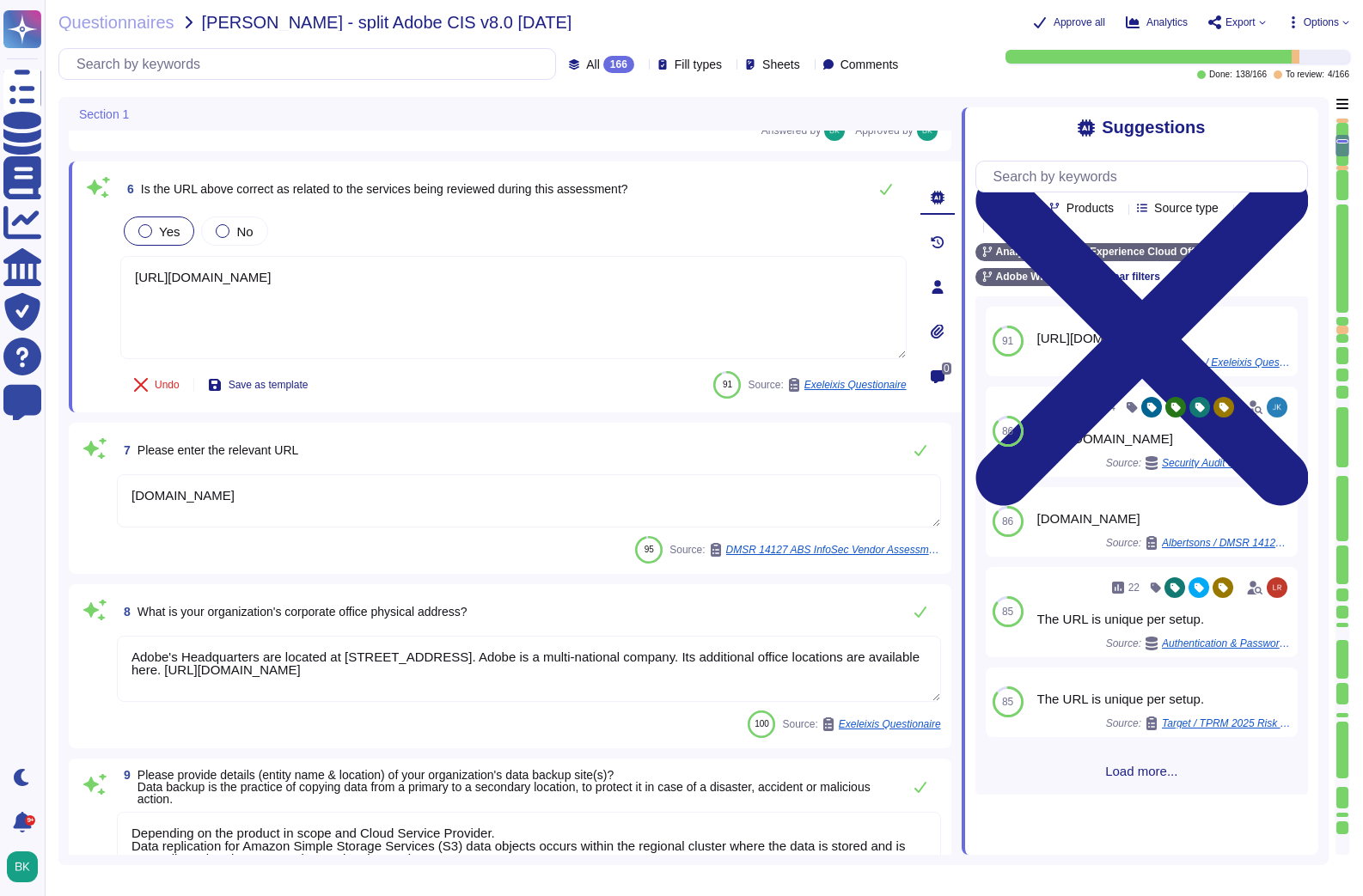
click at [148, 235] on div at bounding box center [145, 231] width 14 height 14
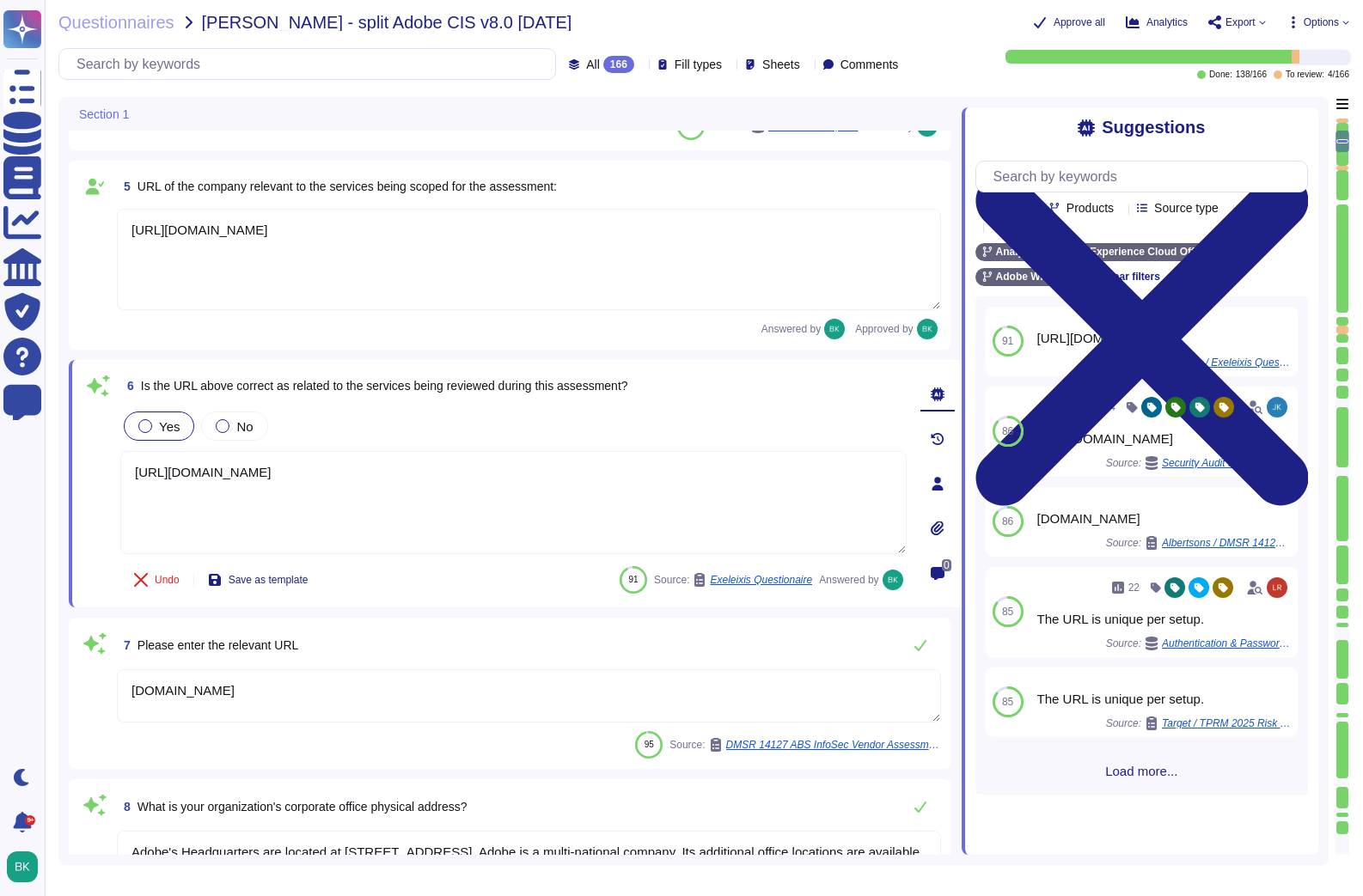
scroll to position [616, 0]
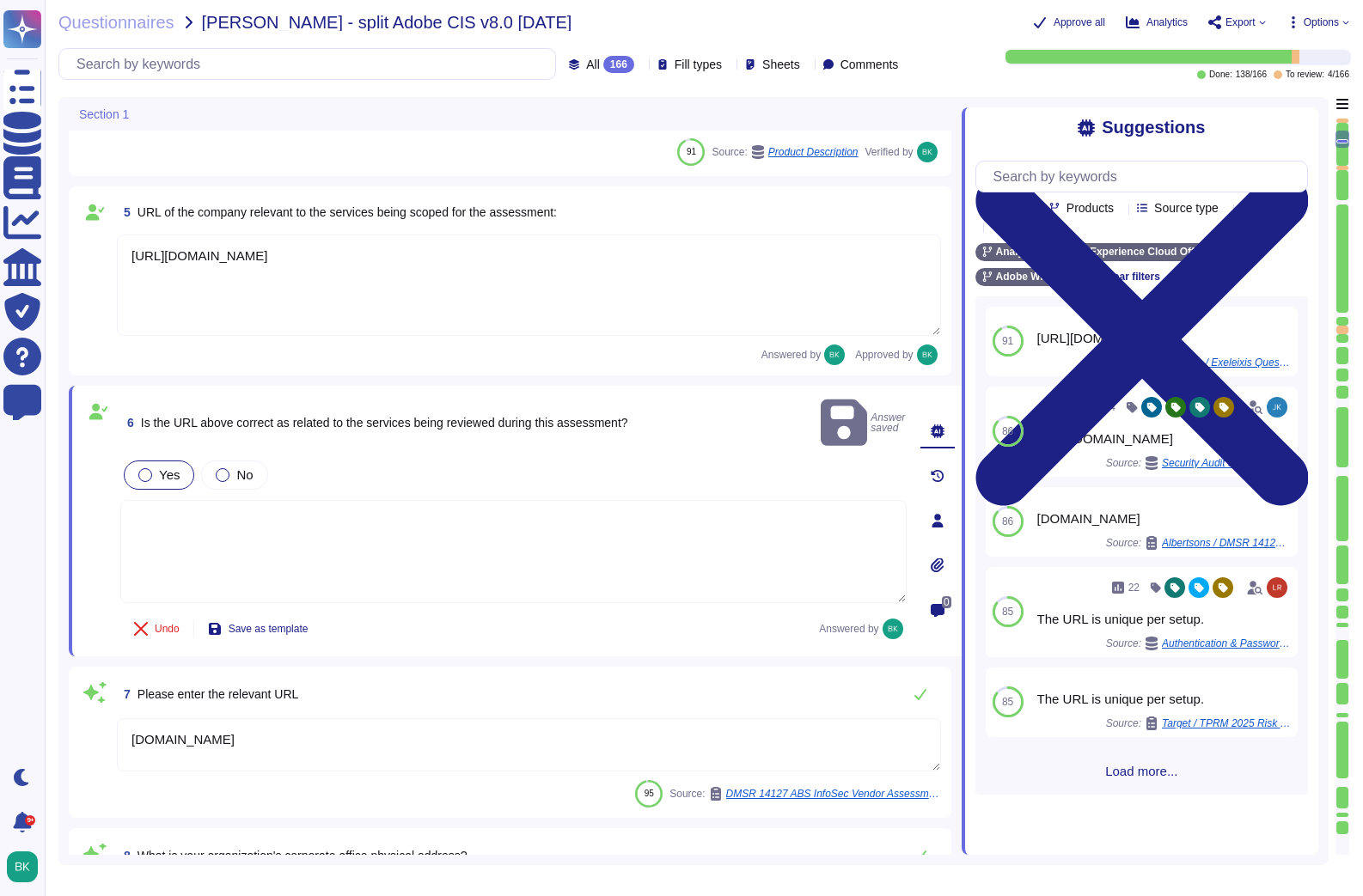
type textarea "Adobe"
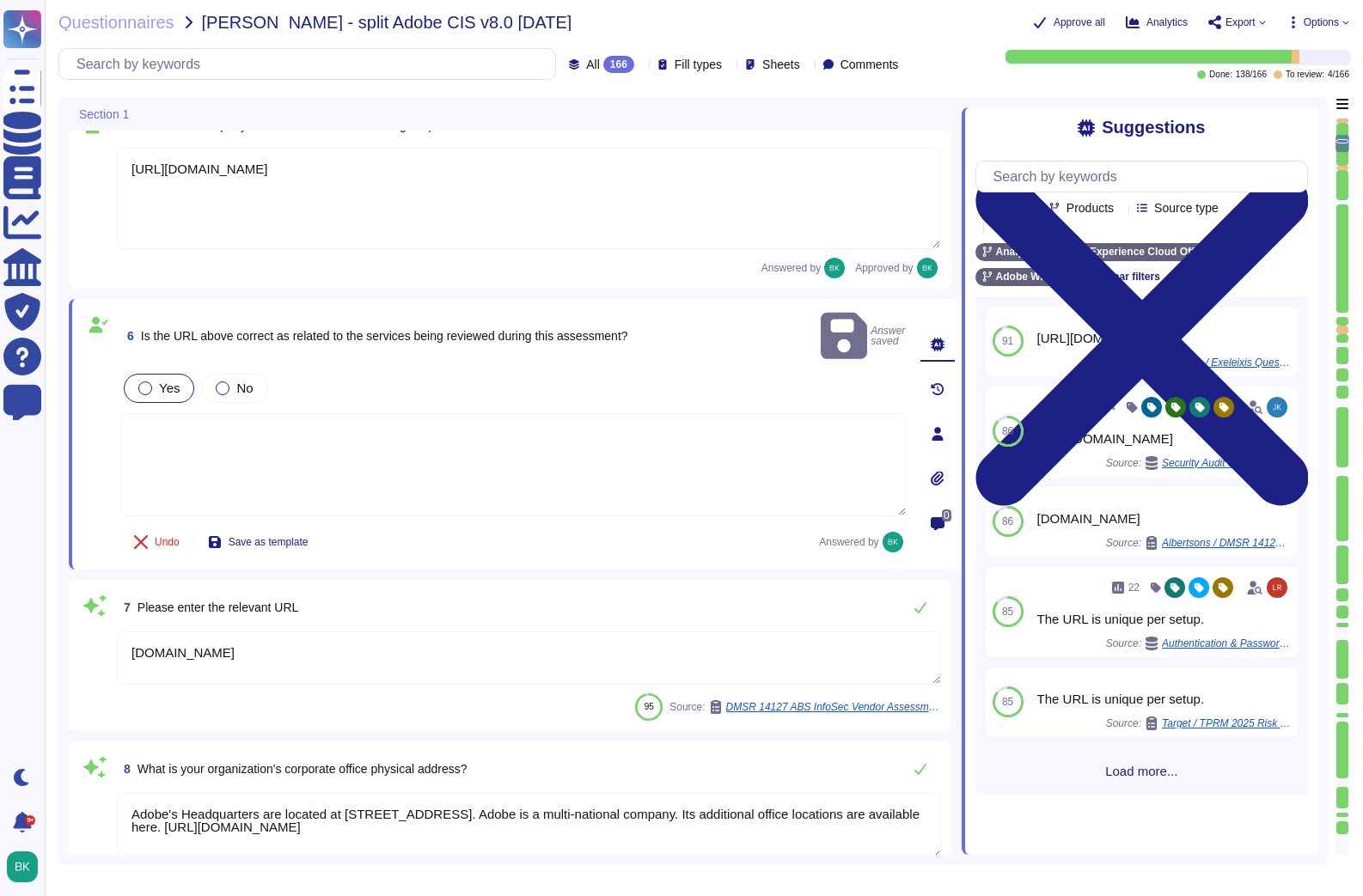
type textarea "ADBE"
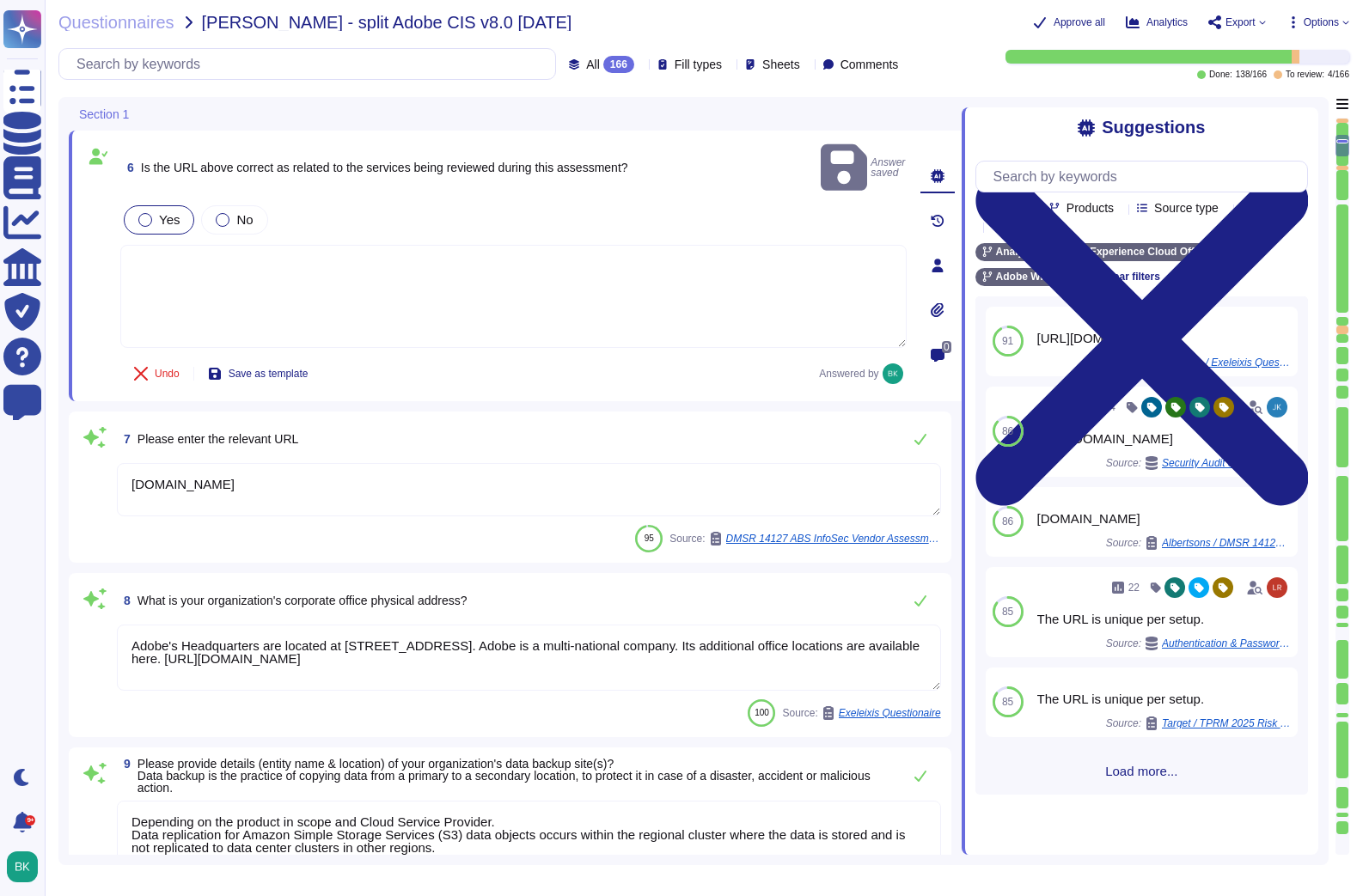
type textarea "[PERSON_NAME]"
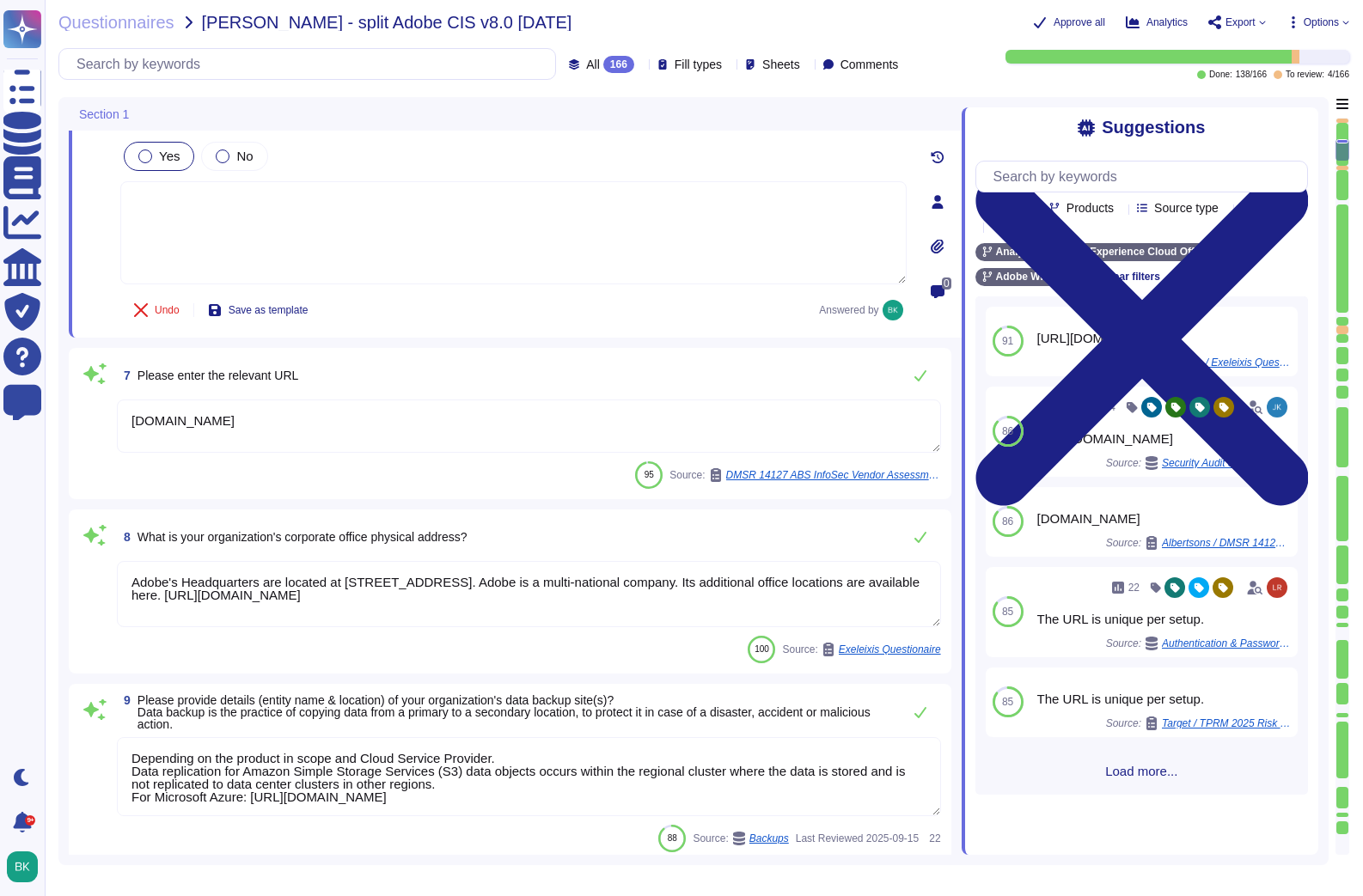
scroll to position [926, 0]
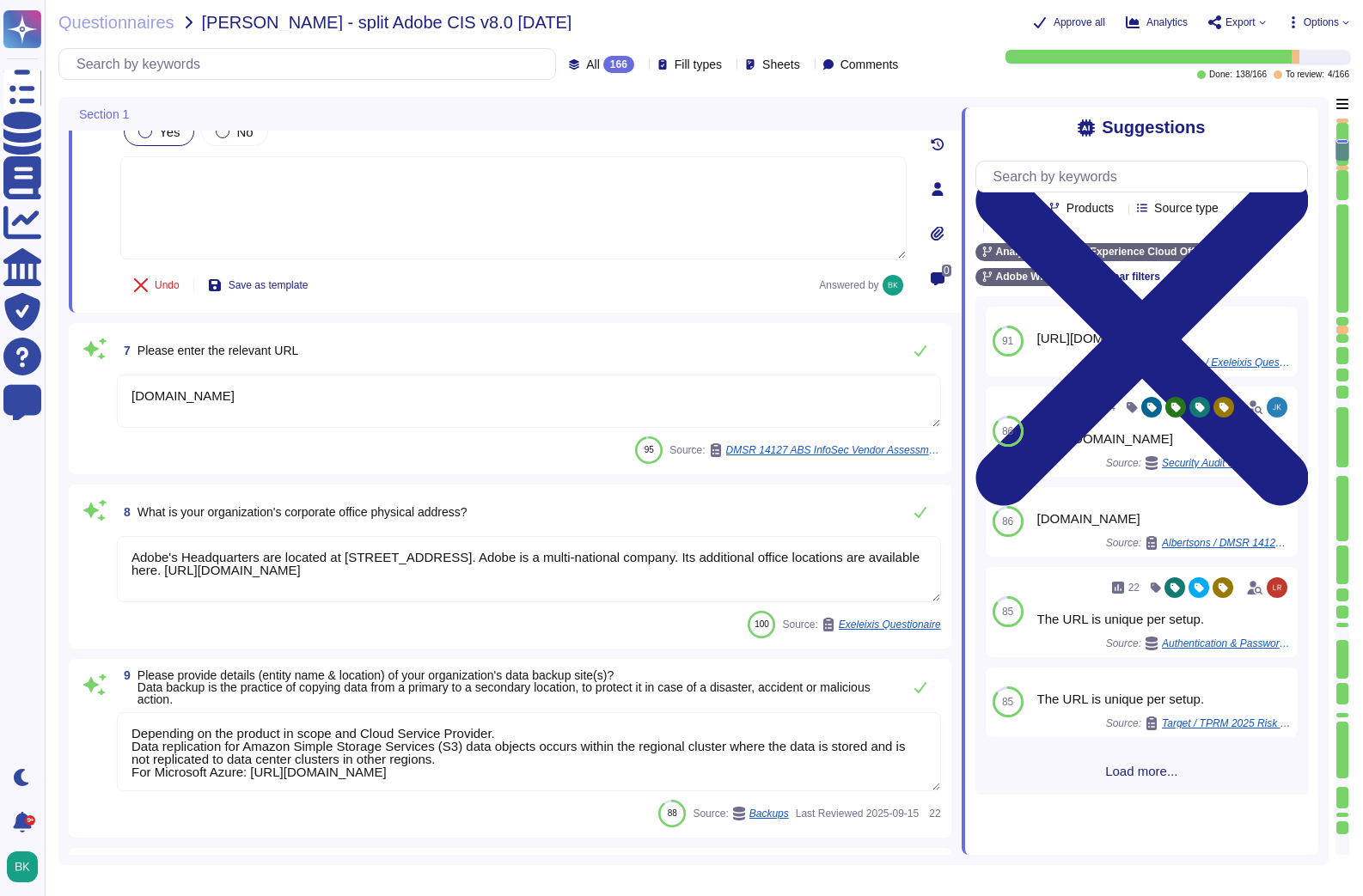
click at [227, 396] on textarea "[DOMAIN_NAME]" at bounding box center [528, 401] width 824 height 54
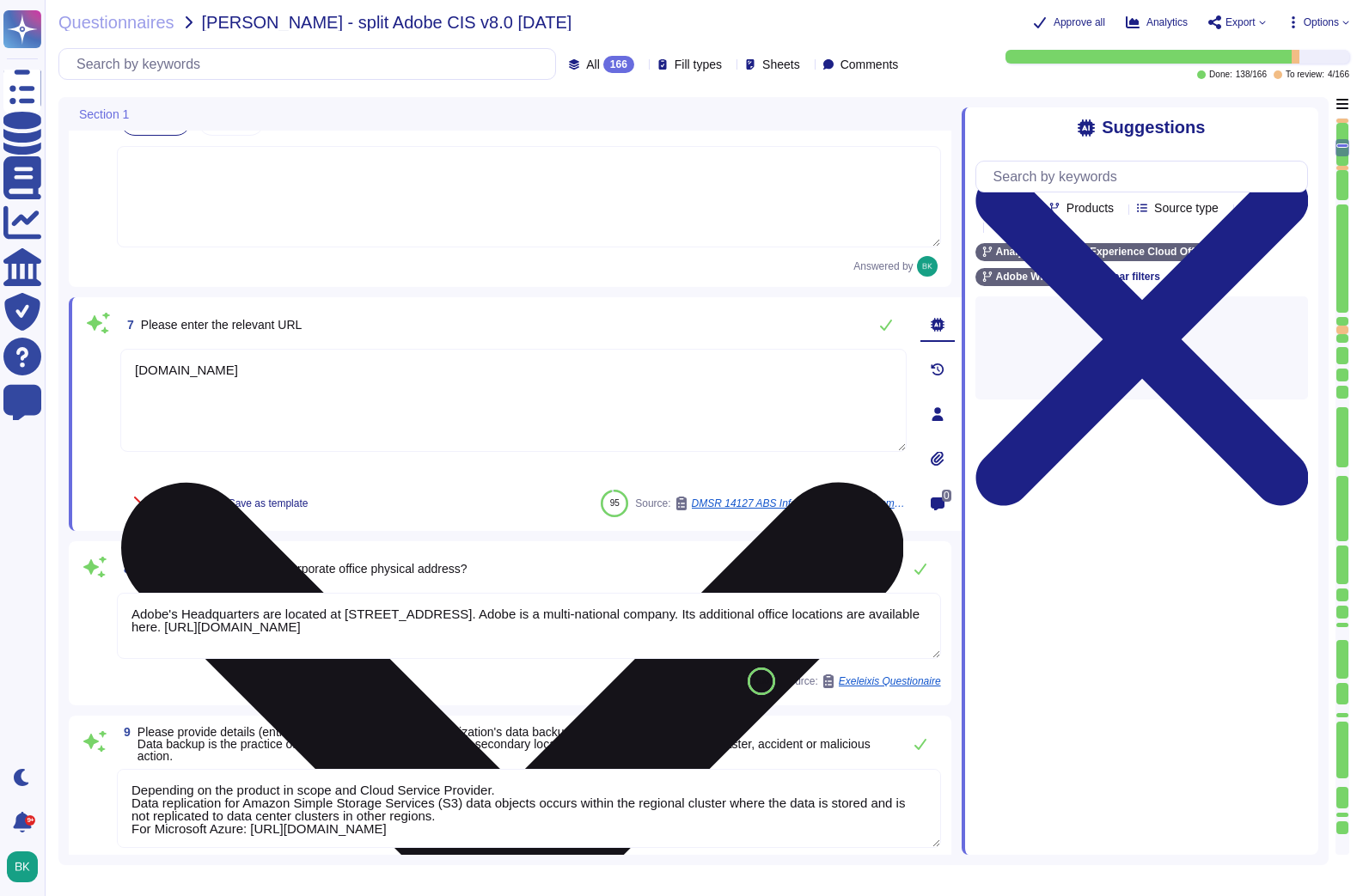
type textarea "[PERSON_NAME]"
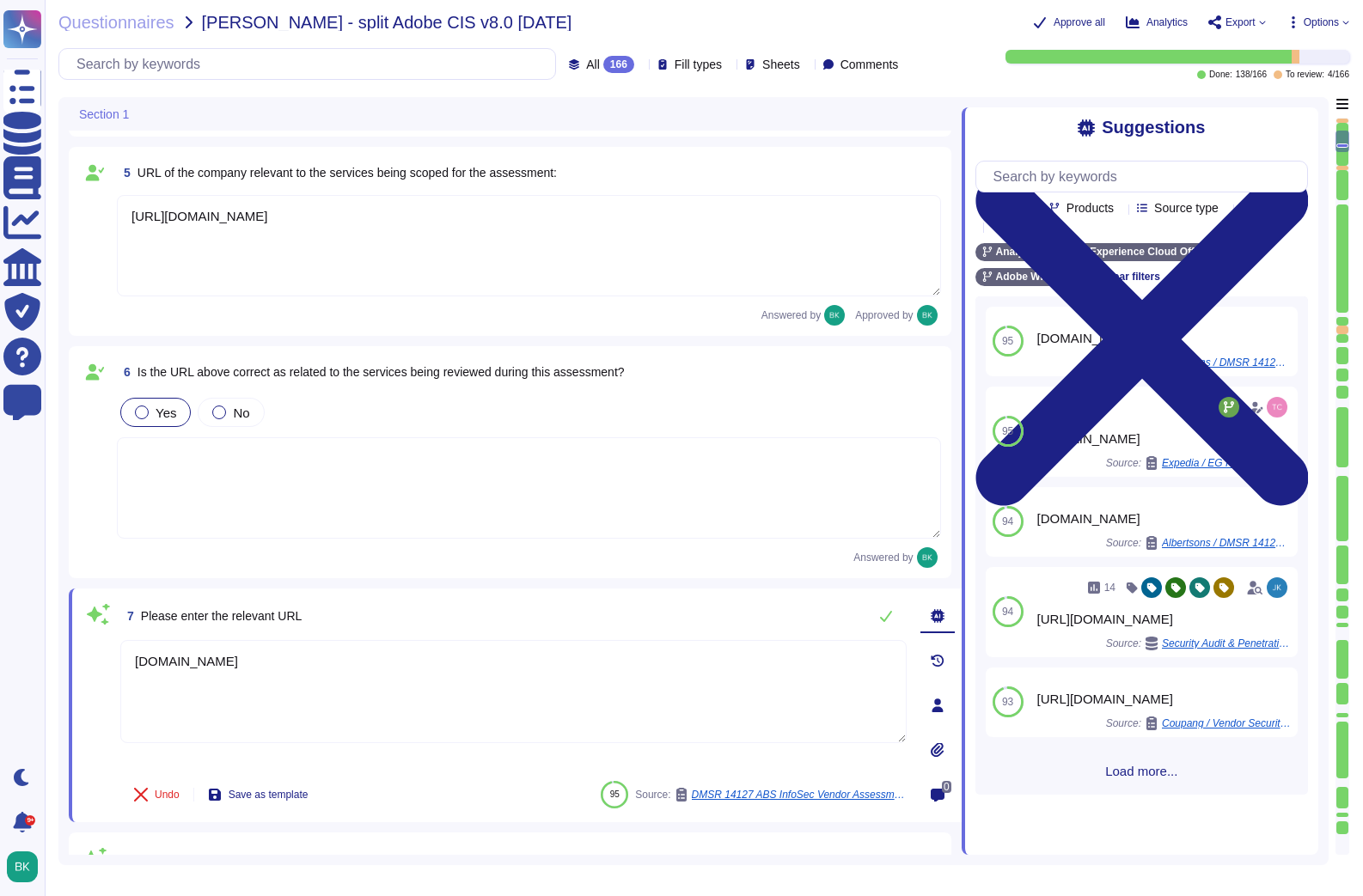
type textarea "Adobe"
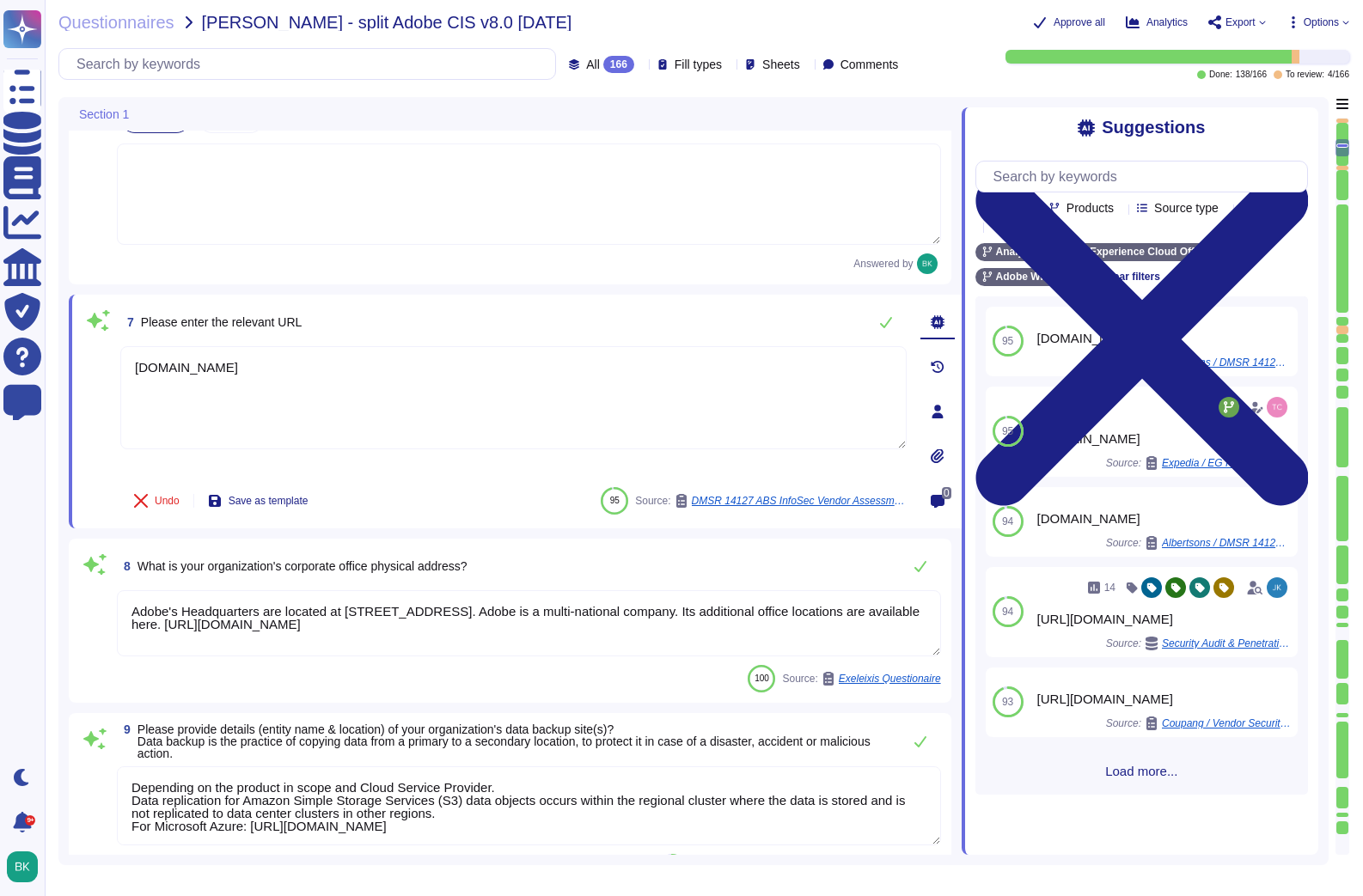
scroll to position [890, 0]
type textarea "ADBE"
type textarea "[PERSON_NAME]"
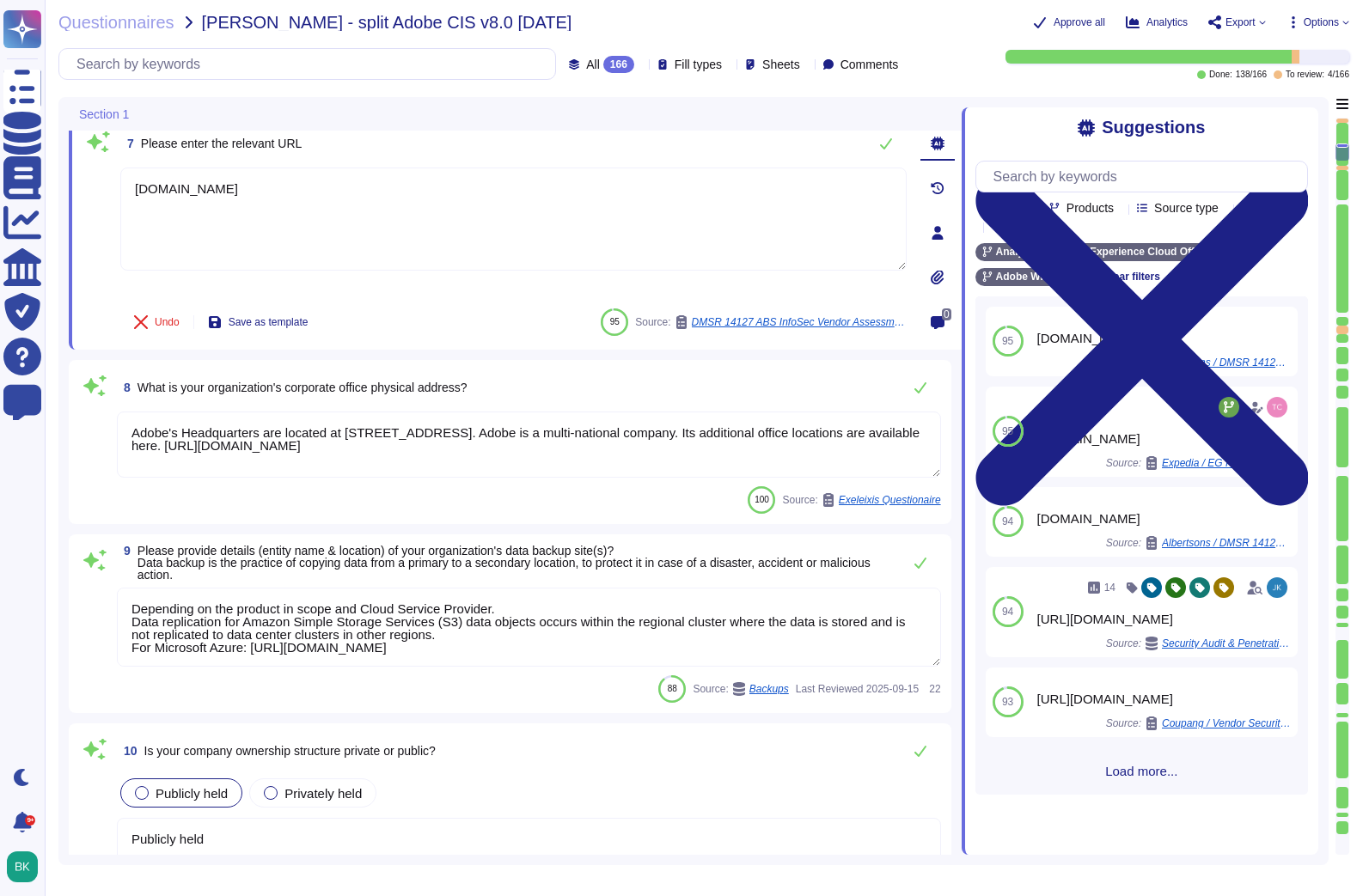
scroll to position [1075, 0]
type textarea "Your POC for all communications is your account manager."
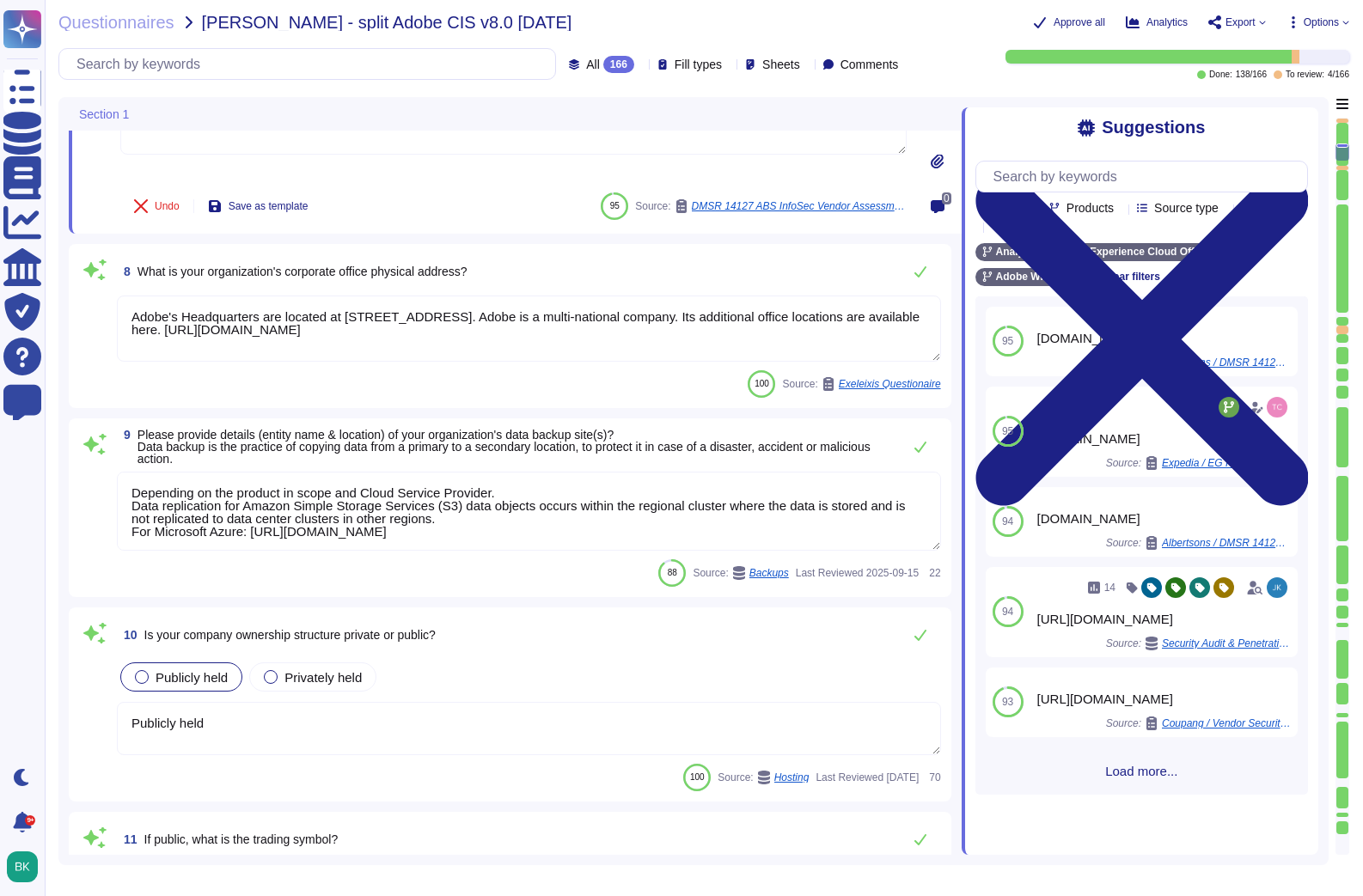
scroll to position [1176, 0]
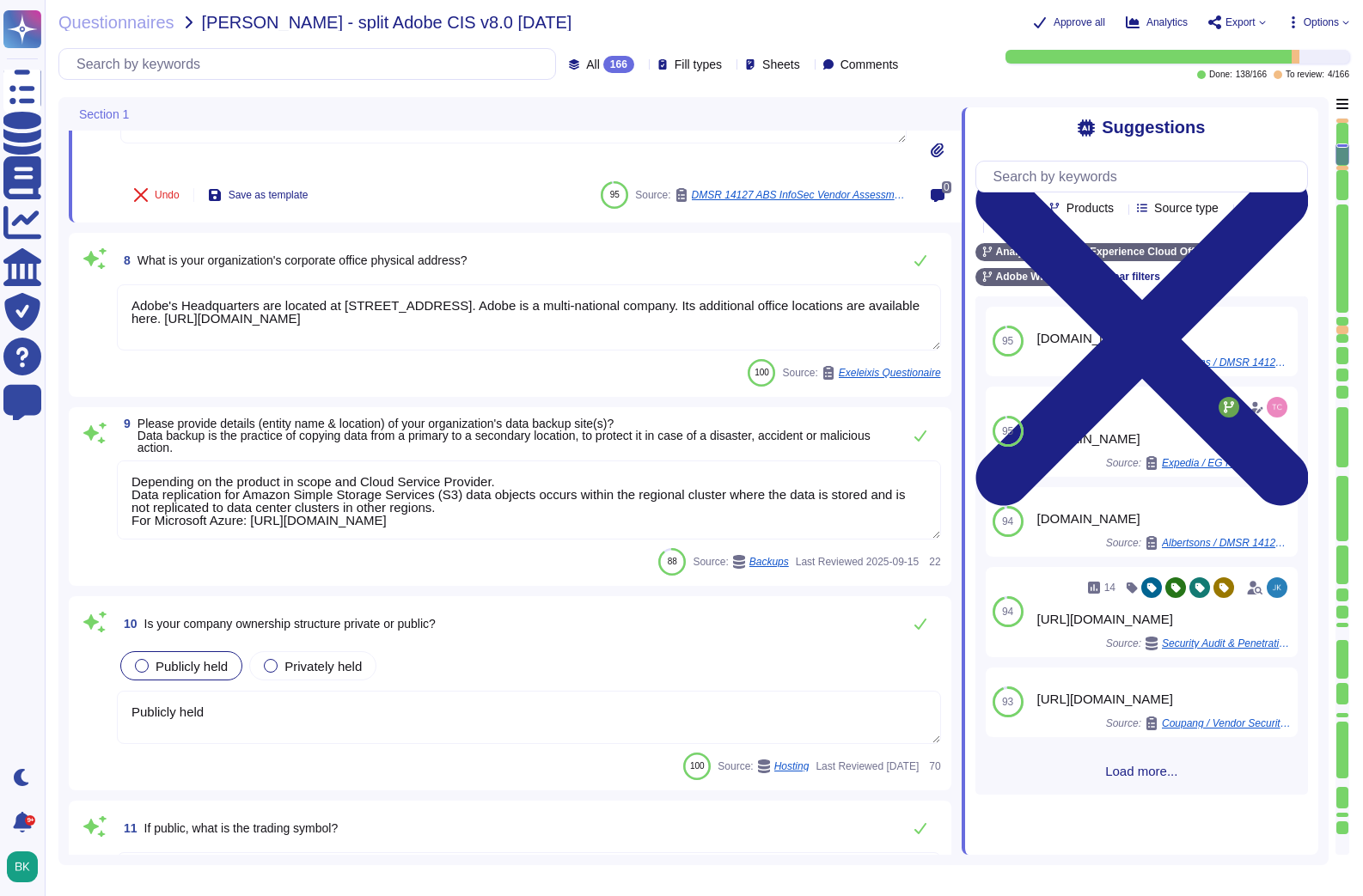
type textarea "Tel: [PHONE_NUMBER]"
click at [392, 513] on textarea "Depending on the product in scope and Cloud Service Provider. Data replication …" at bounding box center [528, 500] width 824 height 79
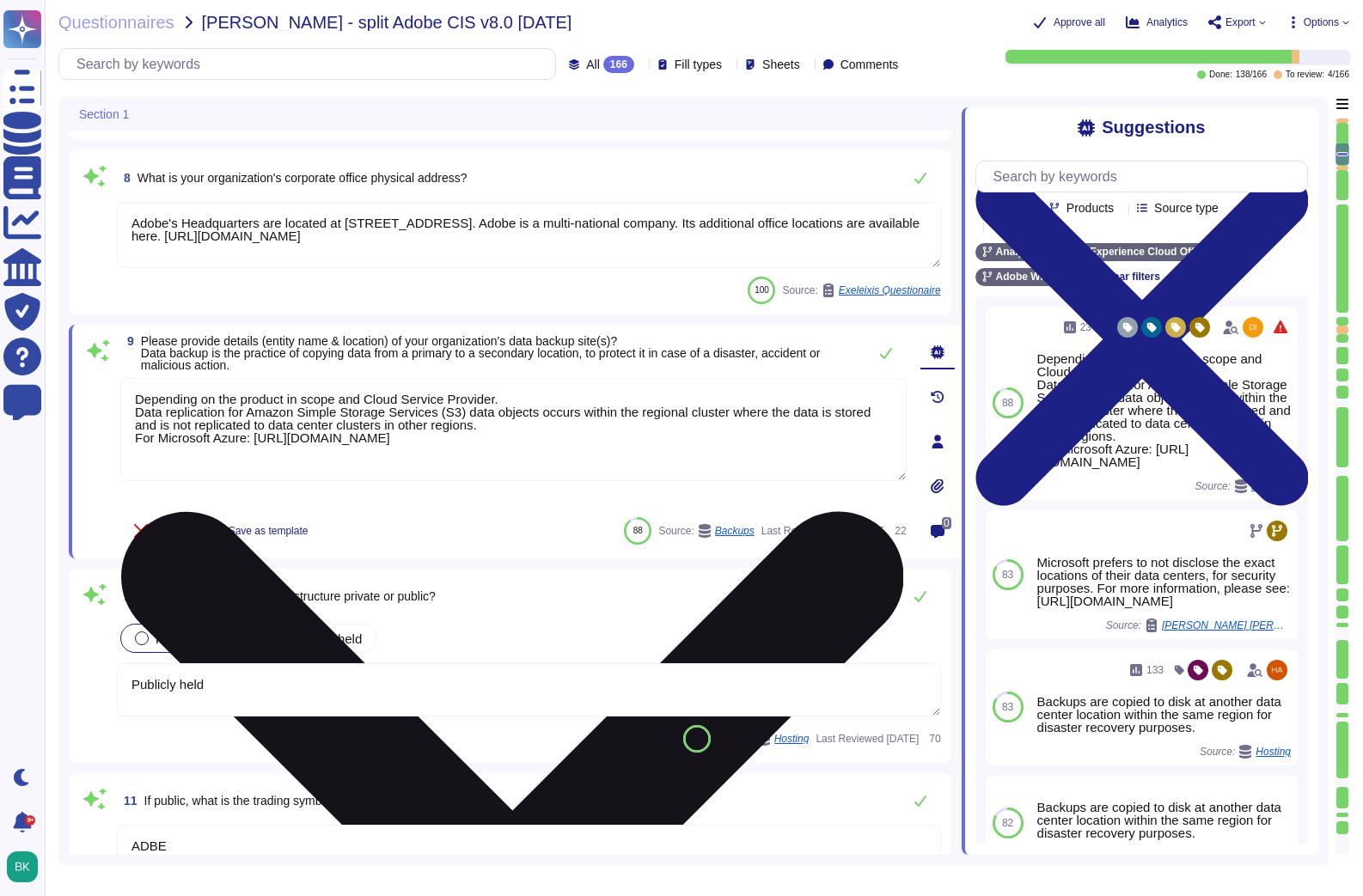
click at [895, 384] on icon at bounding box center [512, 903] width 783 height 1043
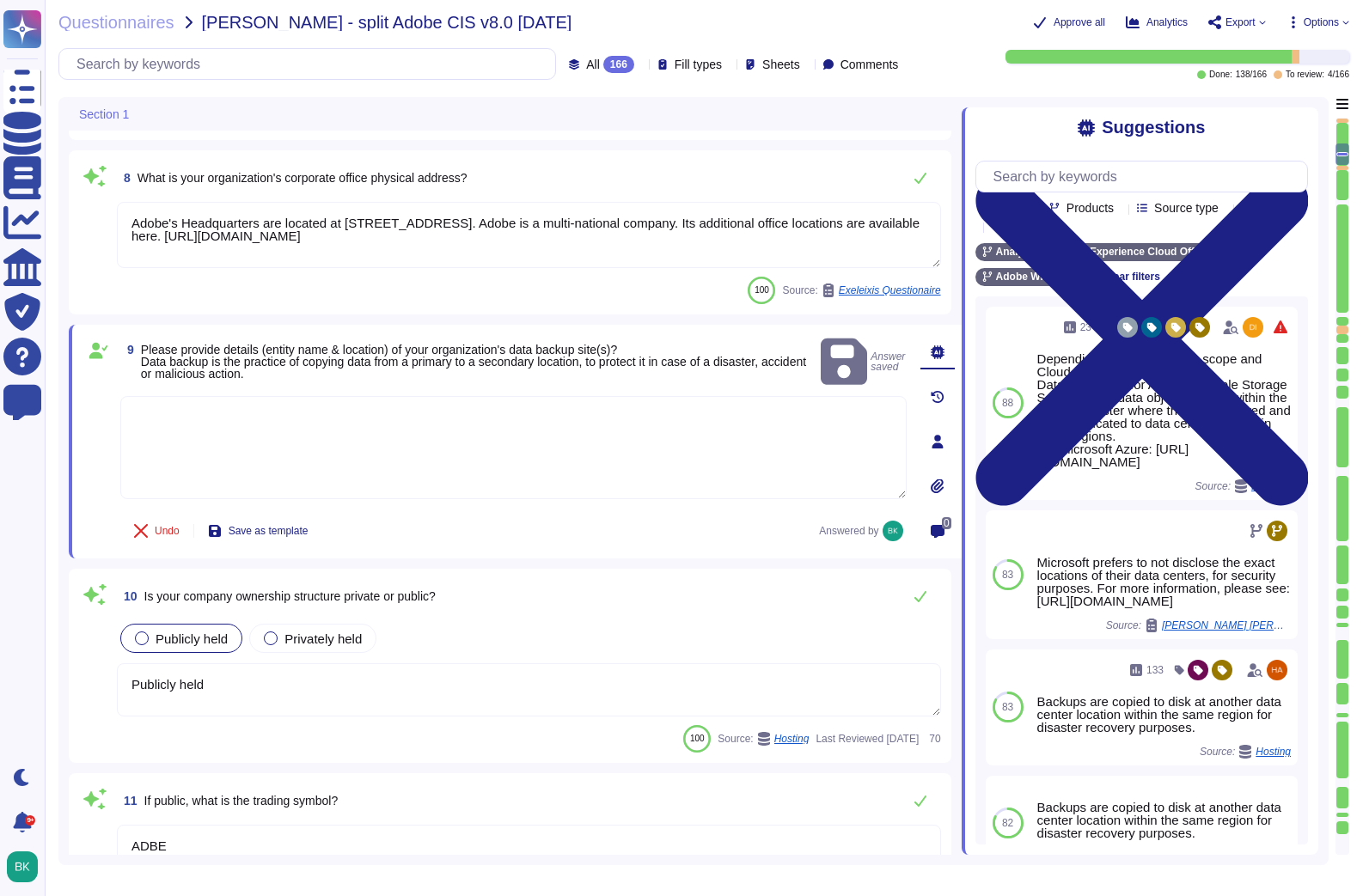
click at [170, 402] on textarea at bounding box center [513, 448] width 786 height 104
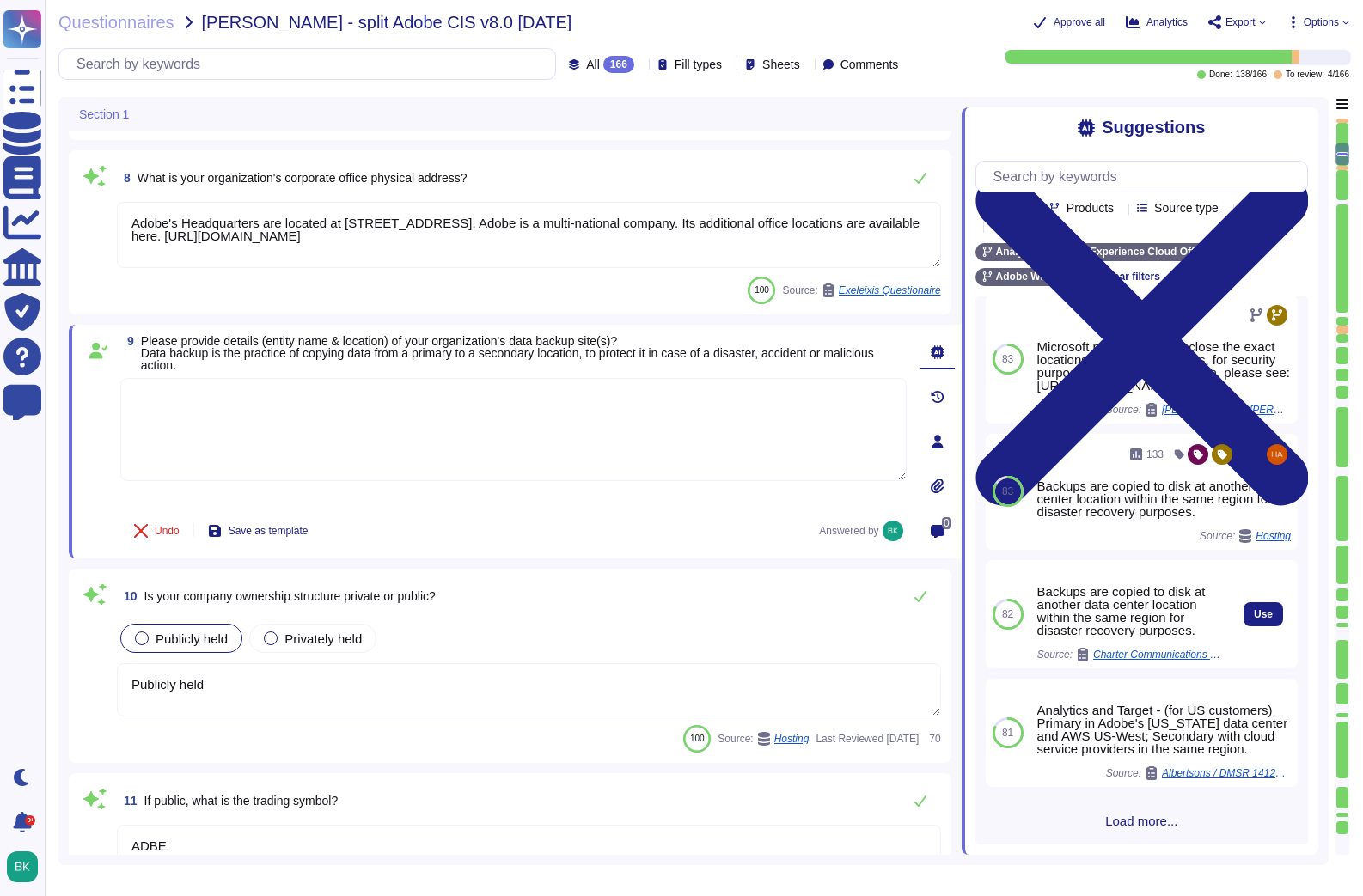
scroll to position [256, 0]
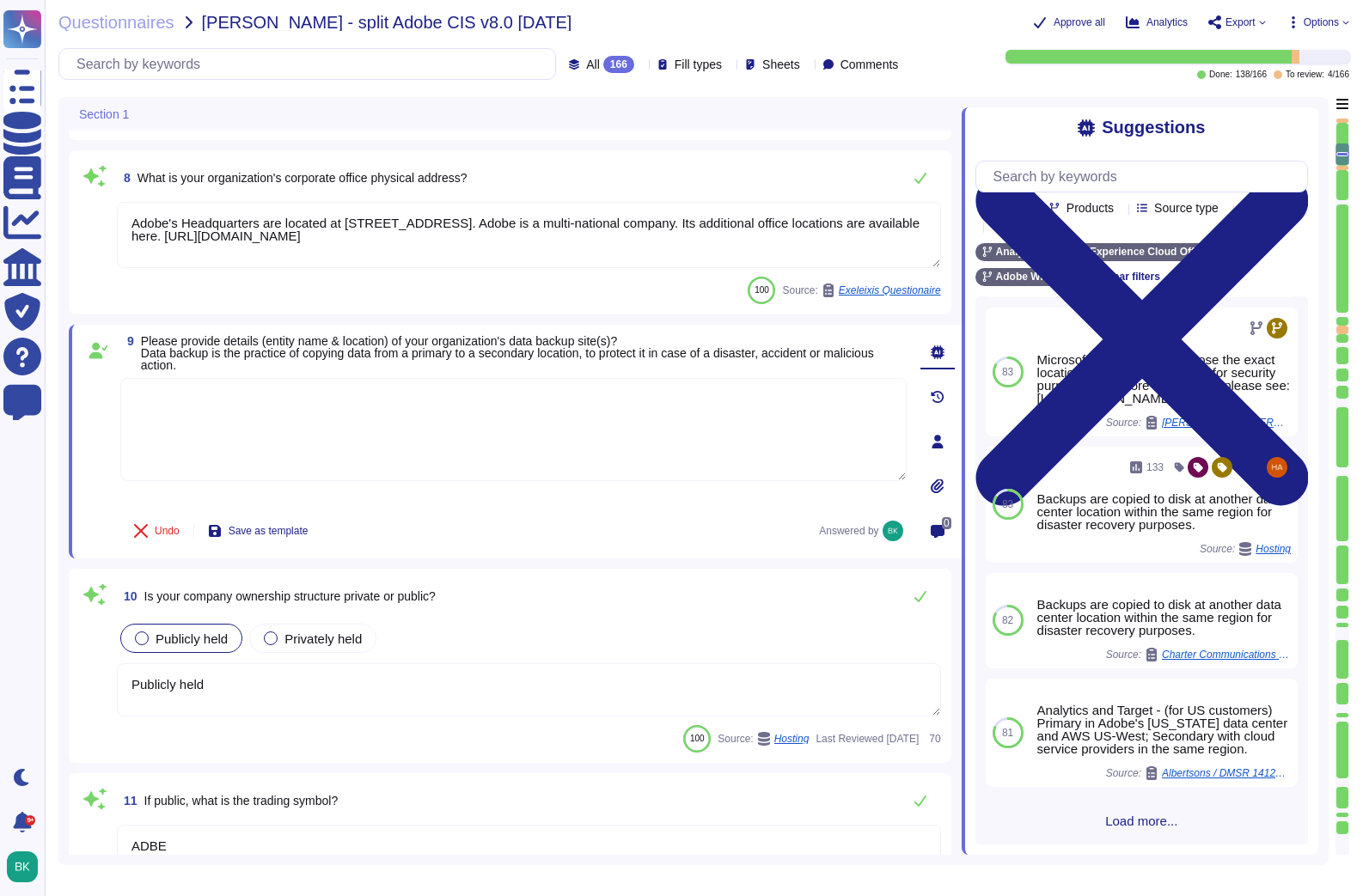
click at [1128, 819] on span "Load more..." at bounding box center [1141, 821] width 332 height 13
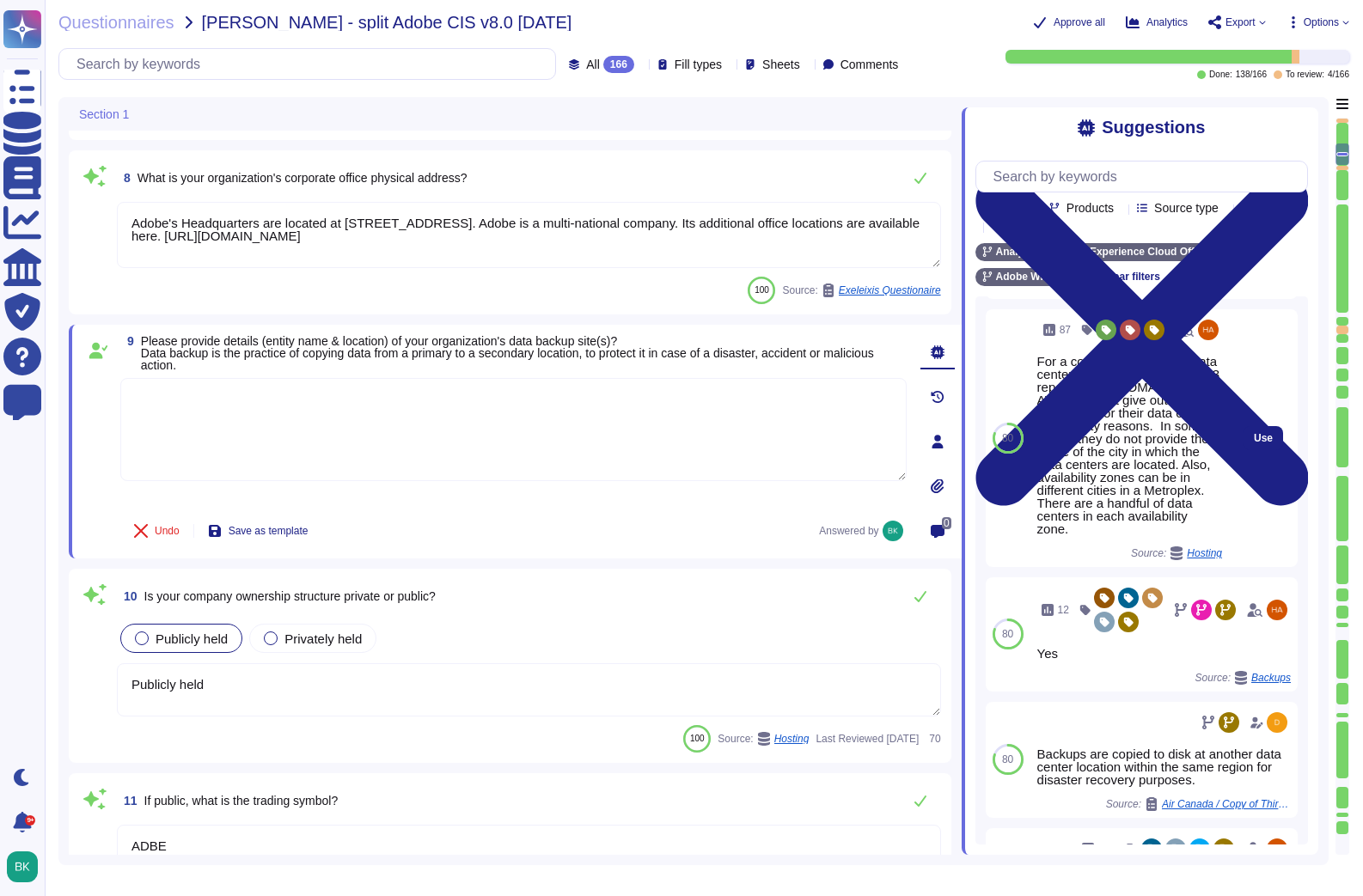
scroll to position [860, 0]
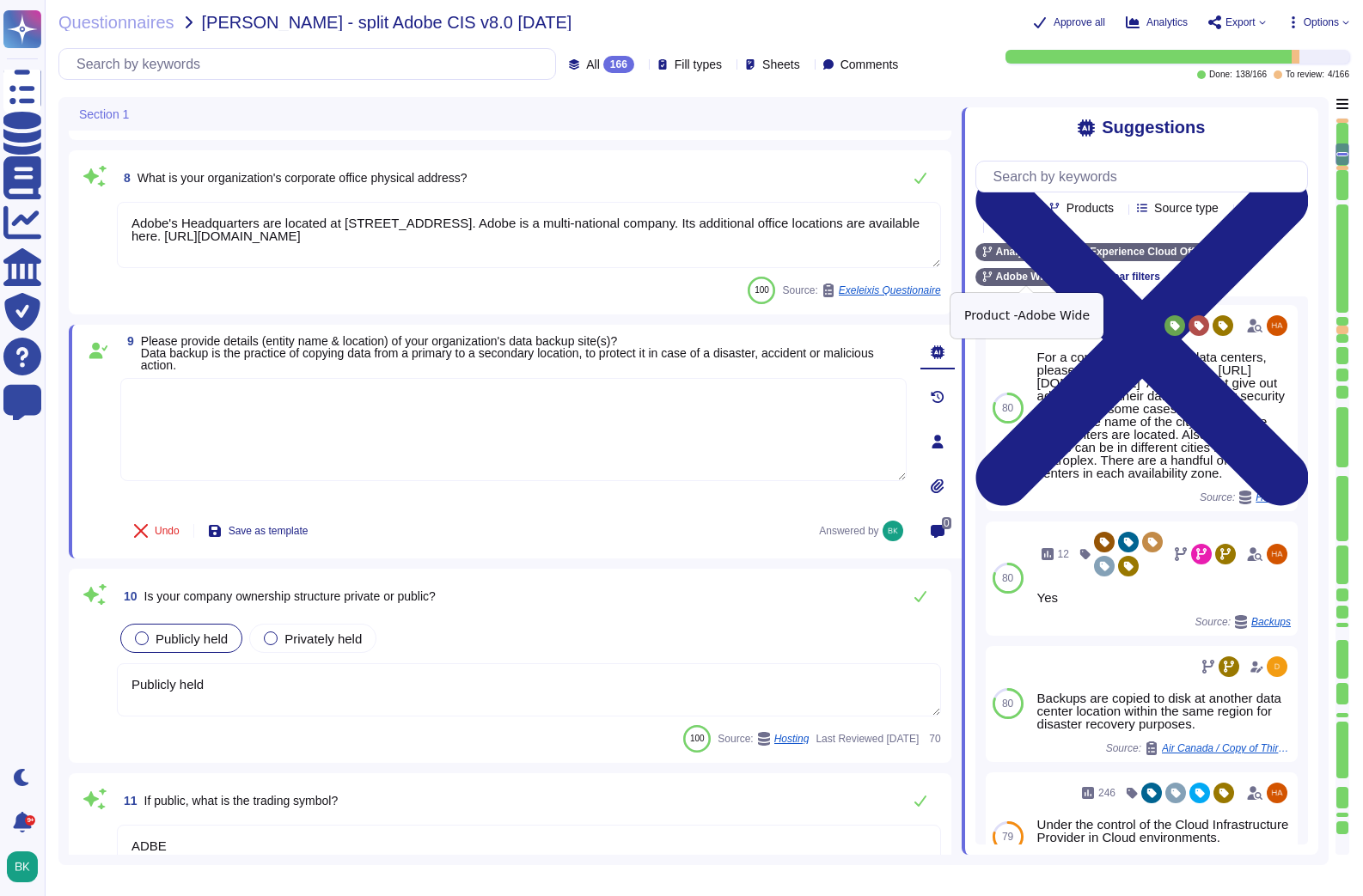
click at [1066, 279] on icon at bounding box center [1064, 277] width 10 height 10
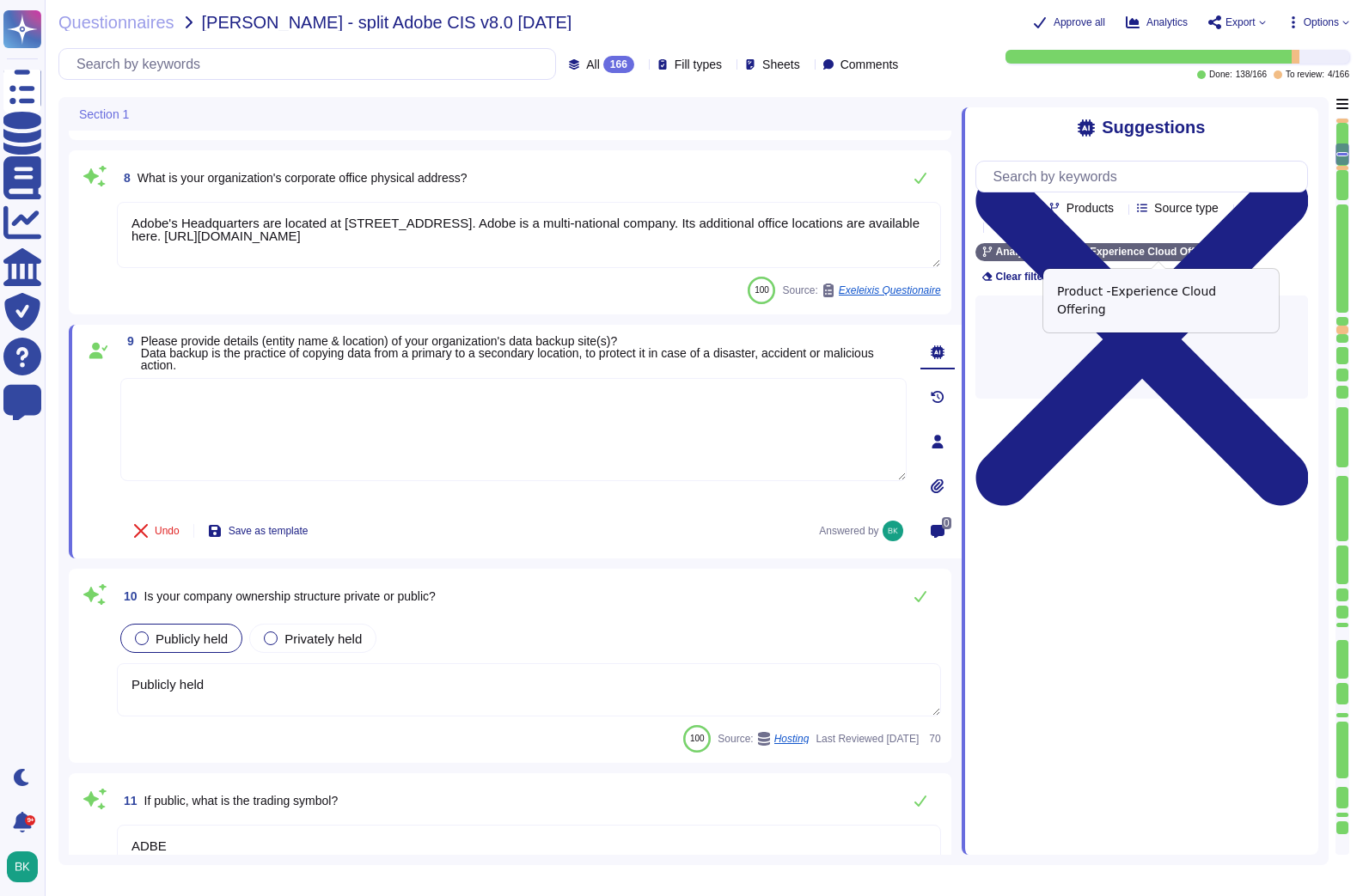
click at [1233, 251] on icon at bounding box center [1227, 252] width 10 height 10
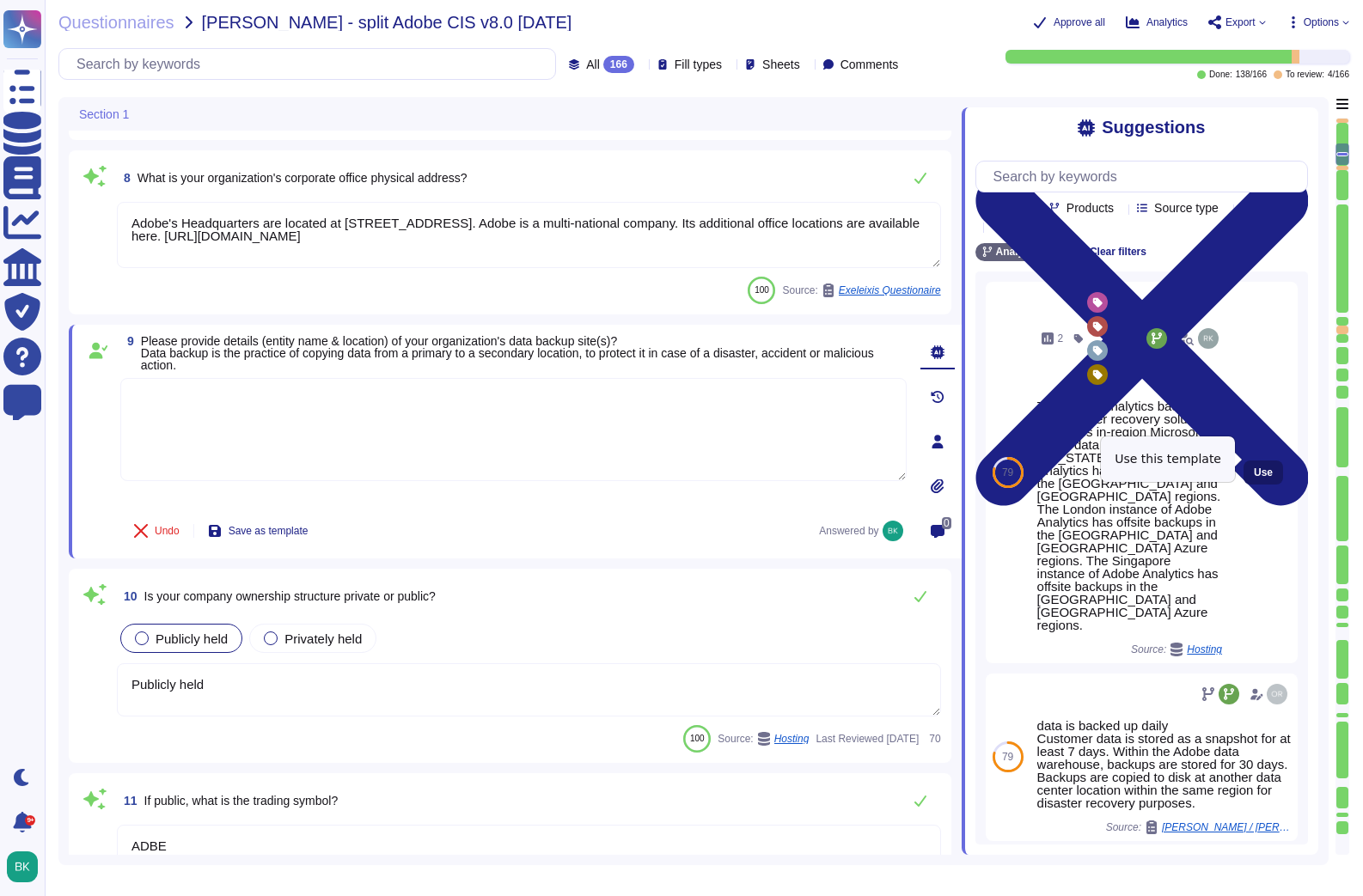
click at [1270, 468] on span "Use" at bounding box center [1263, 472] width 19 height 10
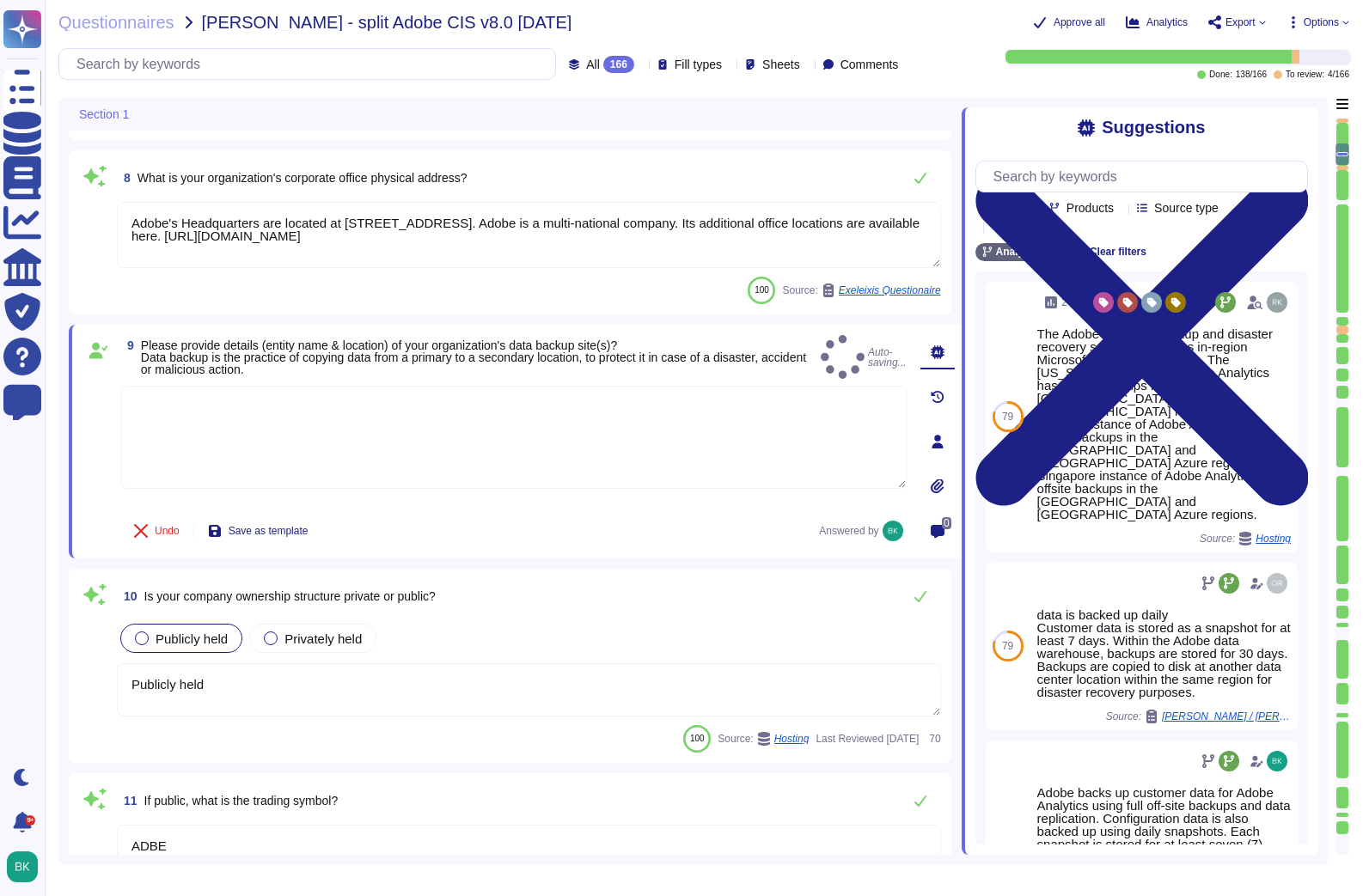
type textarea "The Adobe Analytics backup and disaster recovery solution leverages in-region M…"
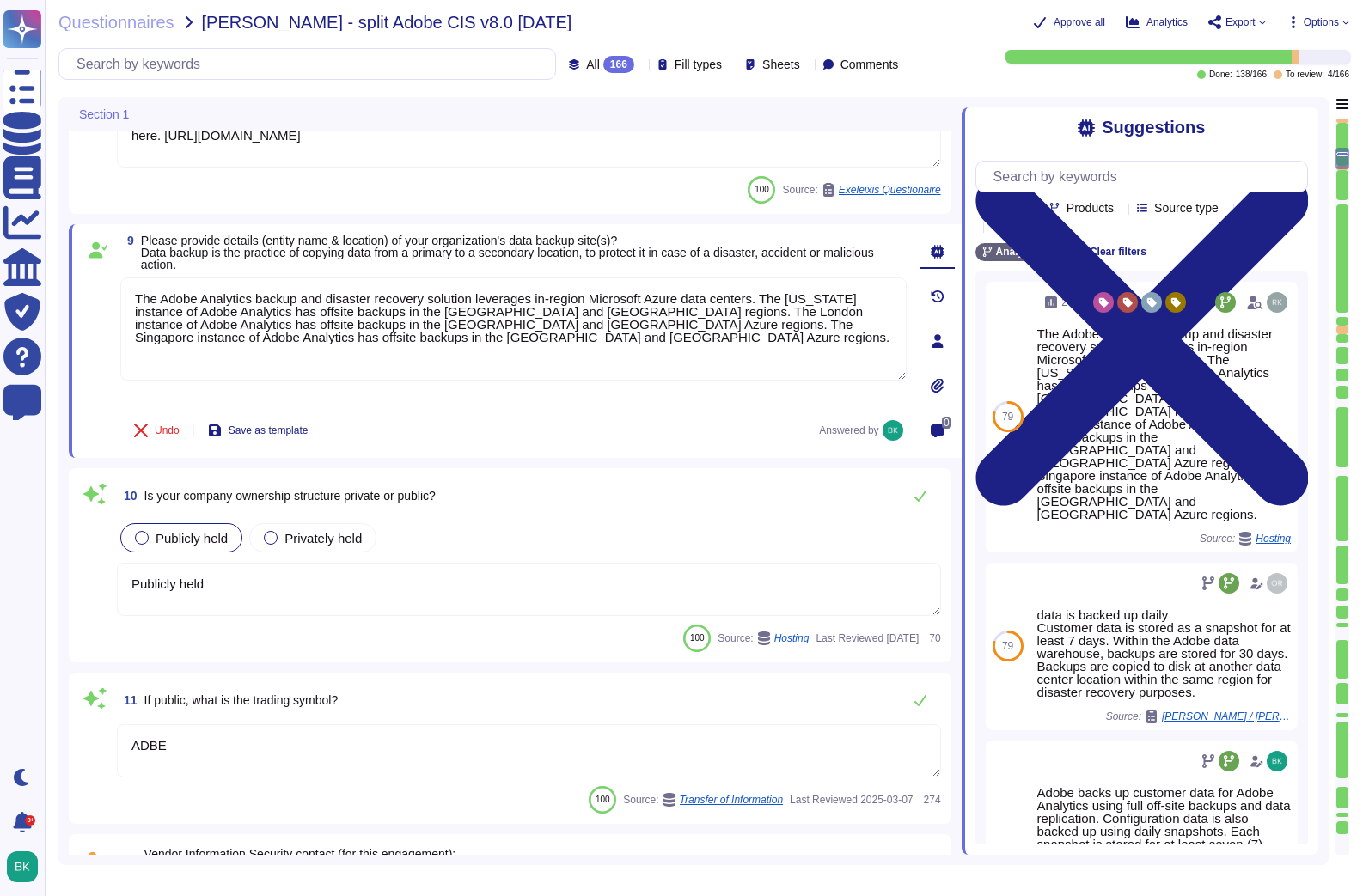
scroll to position [1295, 0]
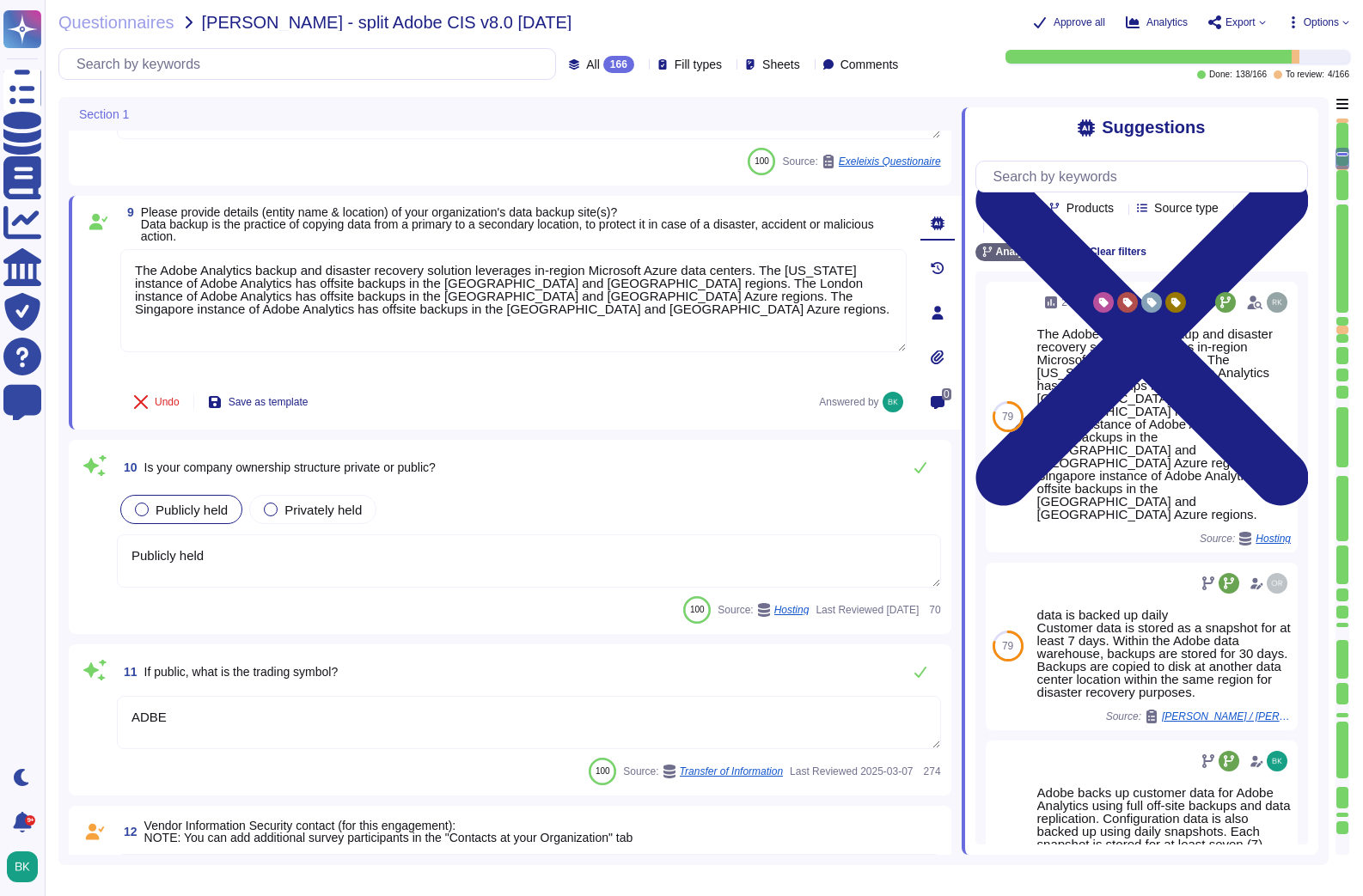
type textarea "Adobe Inc."
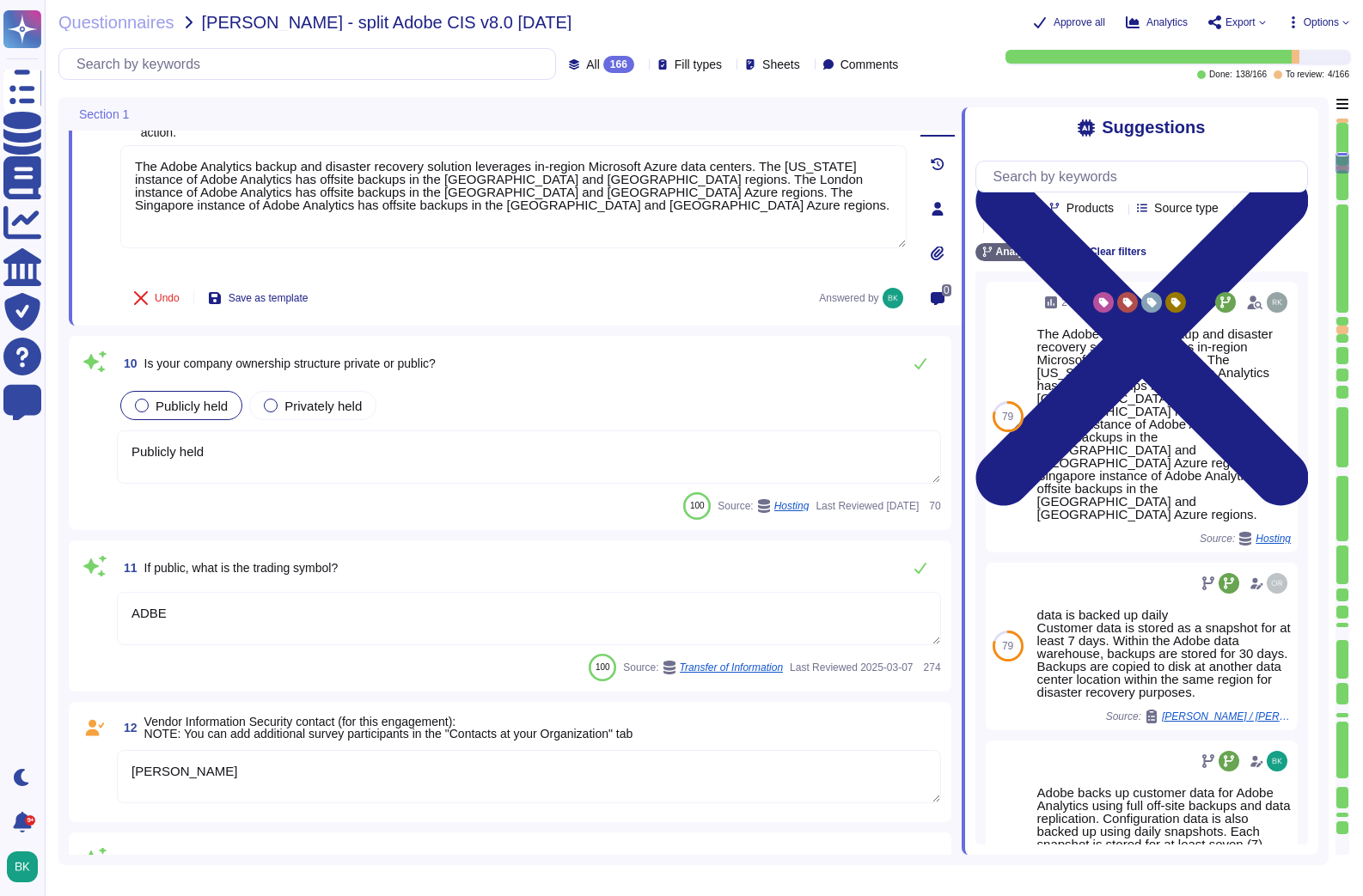
type textarea "Founded in [DATE], Adobe Inc. is one of the largest and most diversified softwa…"
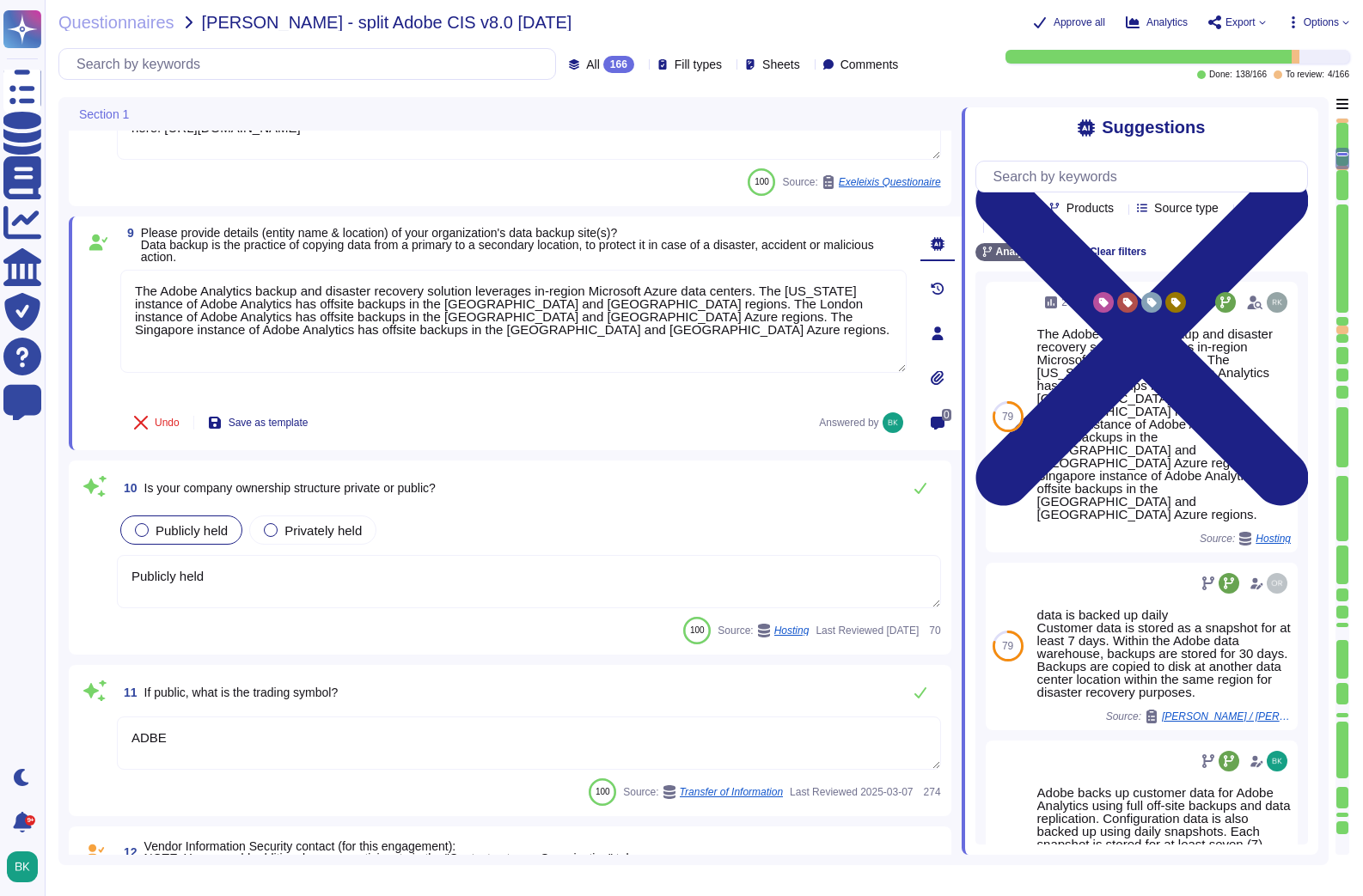
scroll to position [1241, 0]
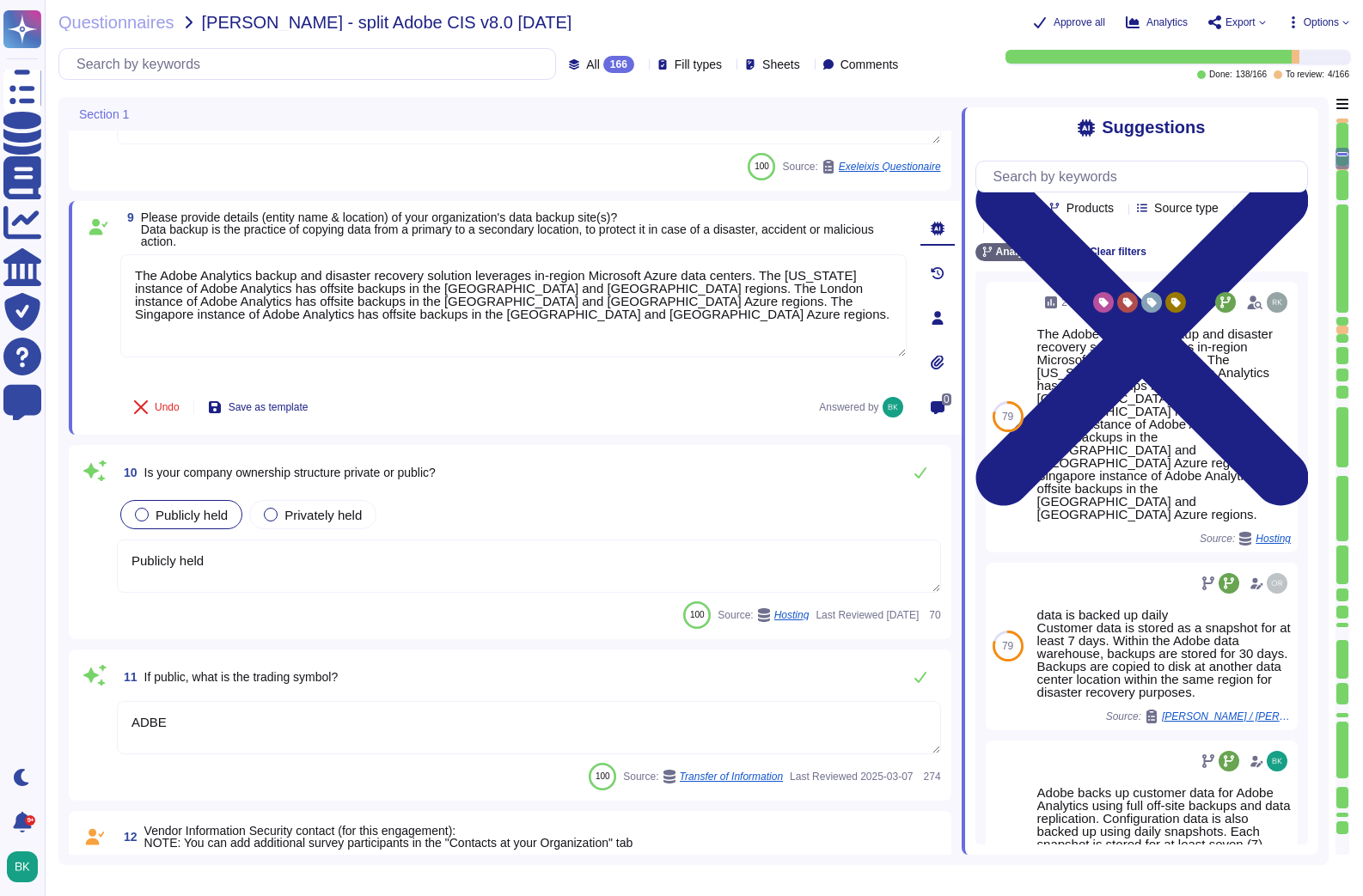
click at [377, 552] on textarea "Publicly held" at bounding box center [528, 566] width 824 height 54
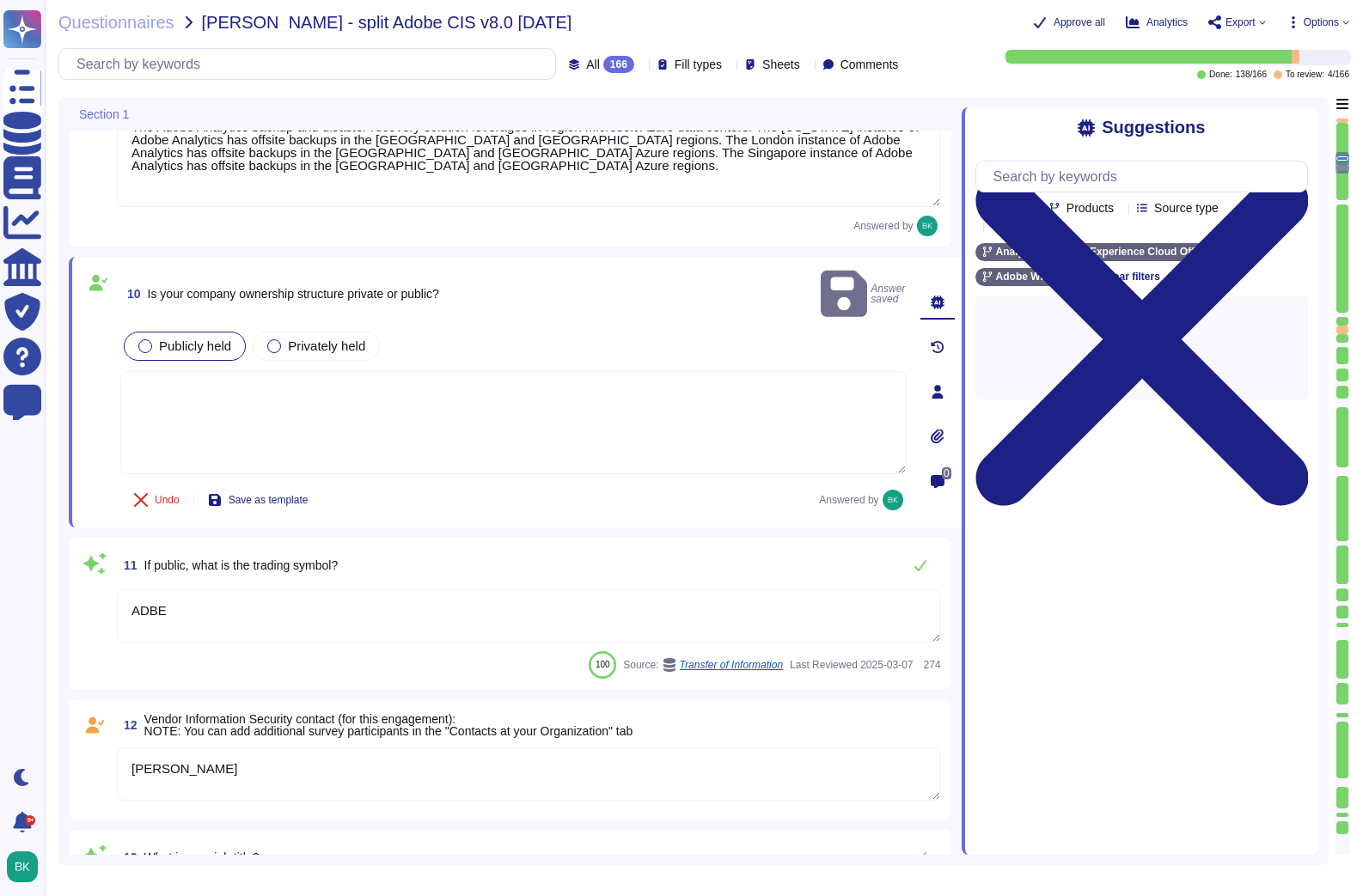
type textarea "Founded in [DATE], Adobe Inc. is one of the largest and most diversified softwa…"
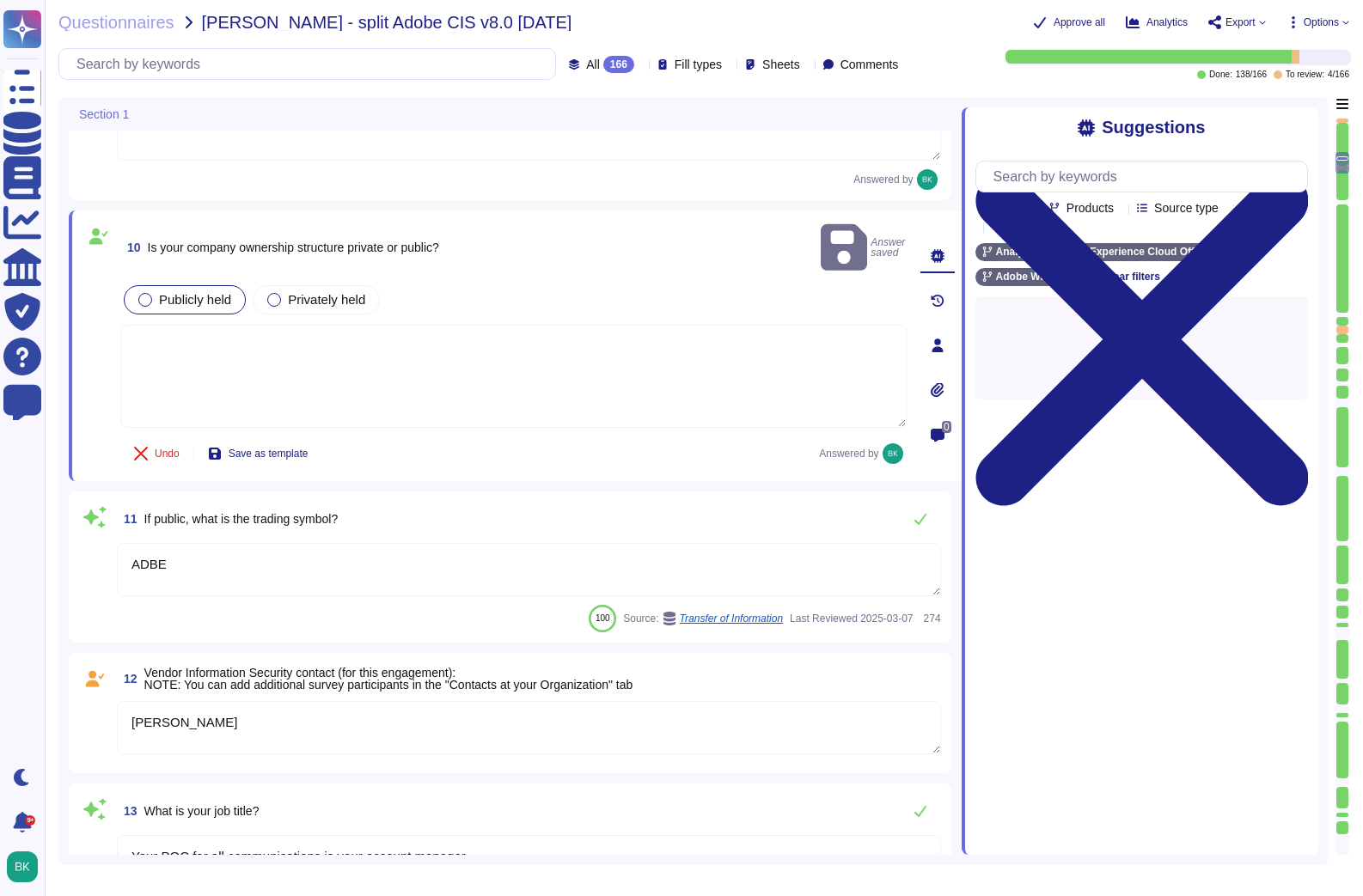
scroll to position [1422, 0]
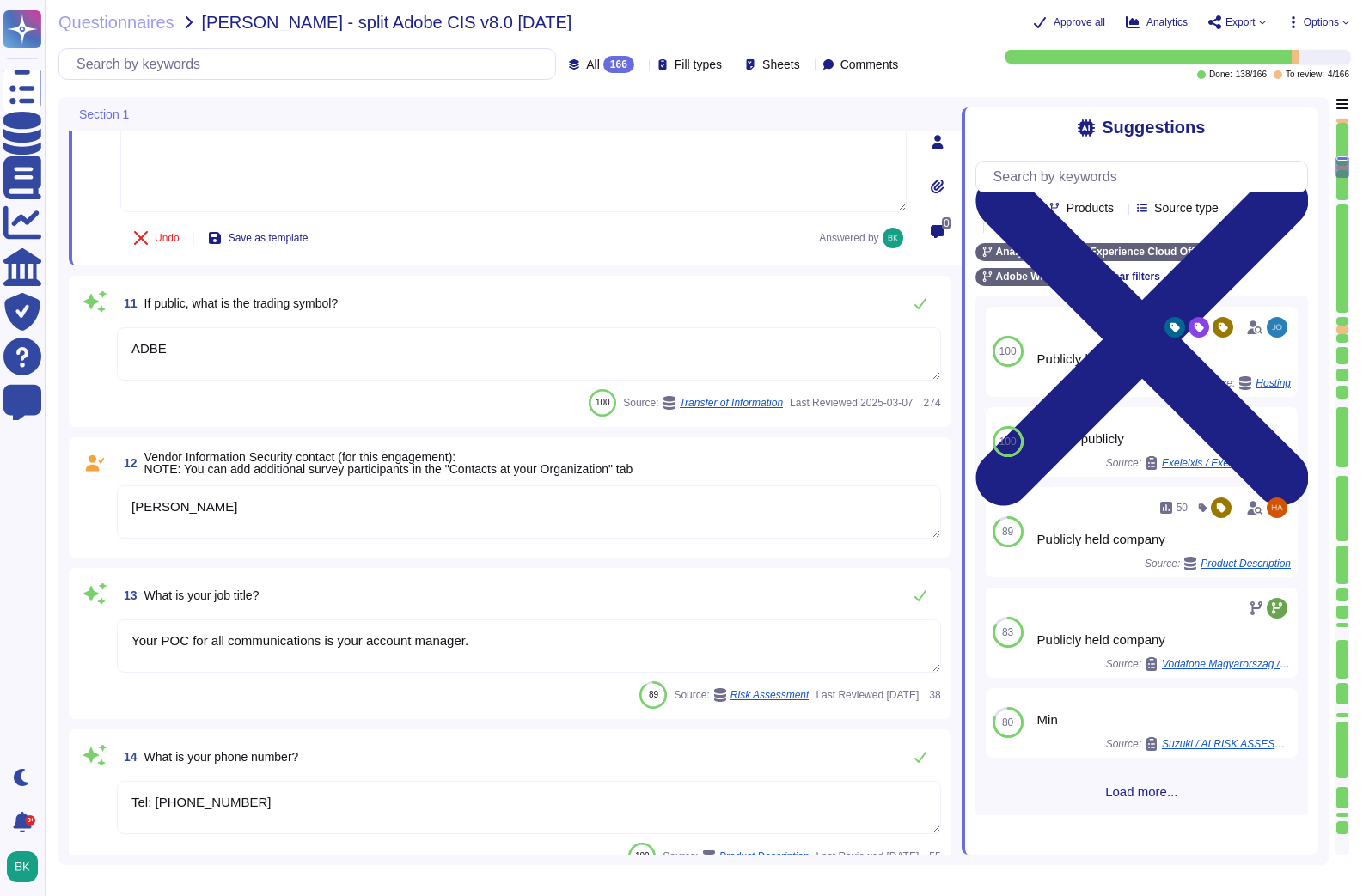
type textarea "Adobe has established robust insurance and cyber insurance risk management cont…"
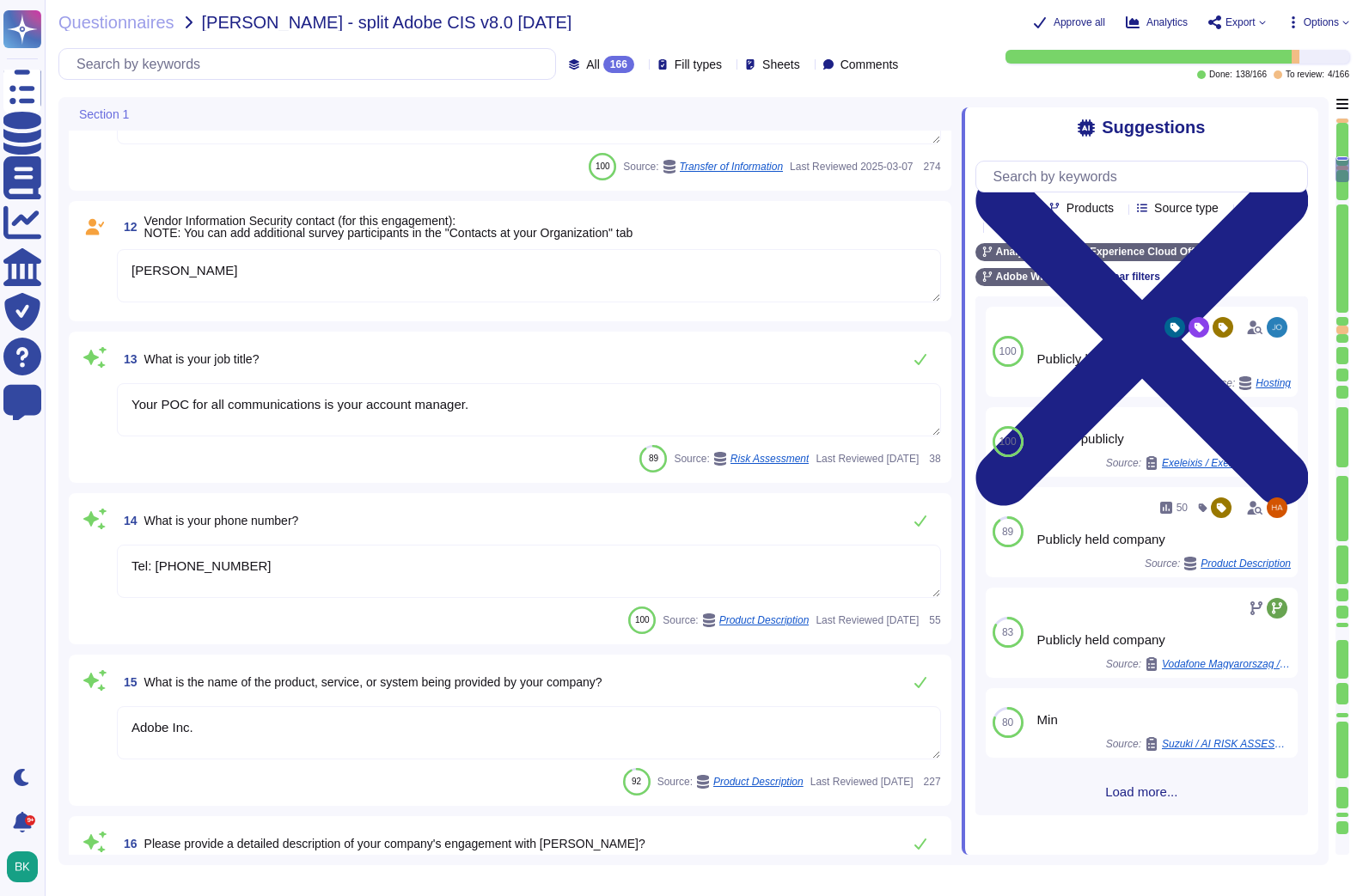
scroll to position [1859, 0]
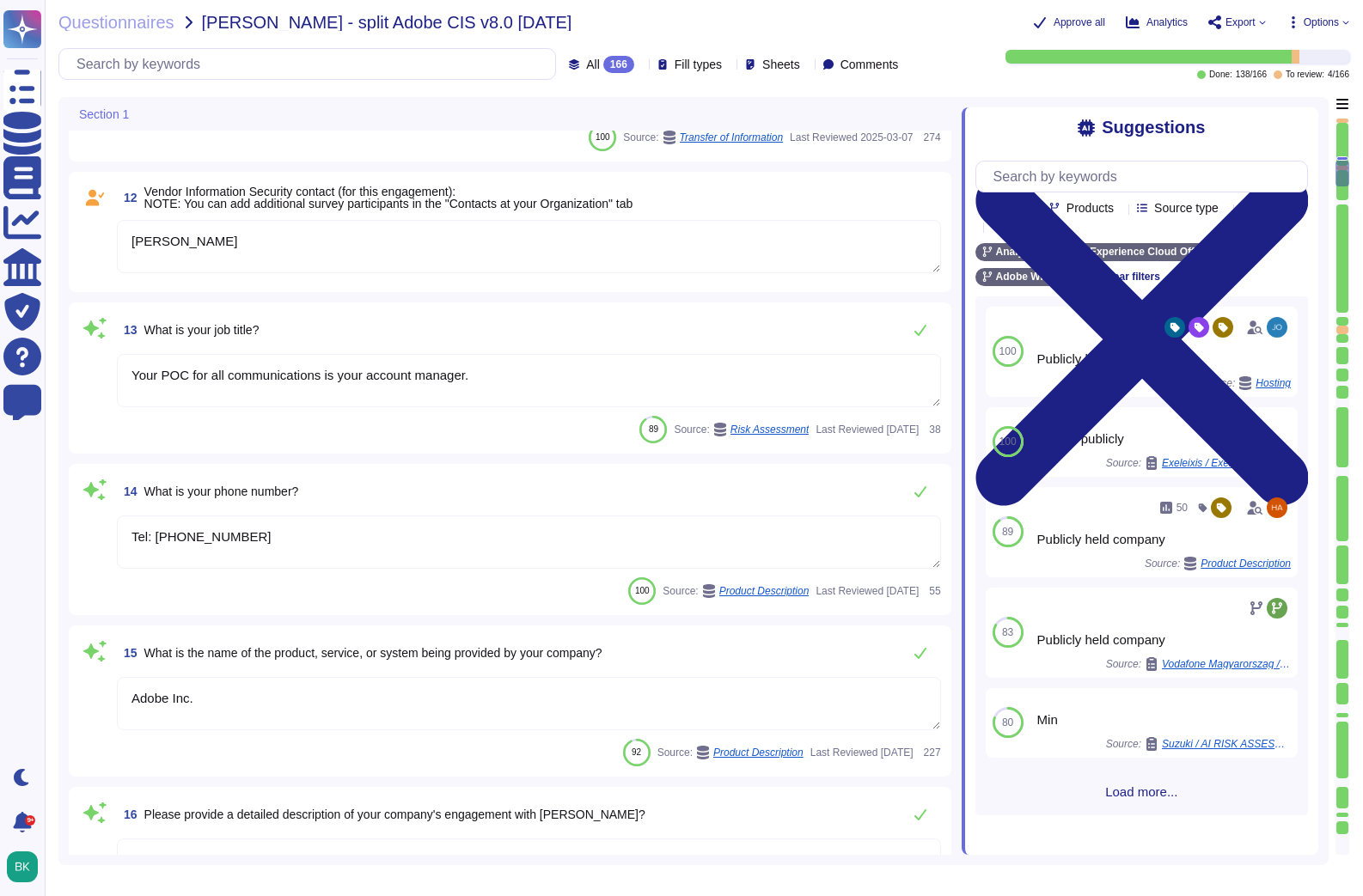
type textarea "Adobe maintains insurance coverage for IT Security related claims. Adobe mainta…"
click at [354, 541] on textarea "Tel: [PHONE_NUMBER]" at bounding box center [528, 542] width 824 height 54
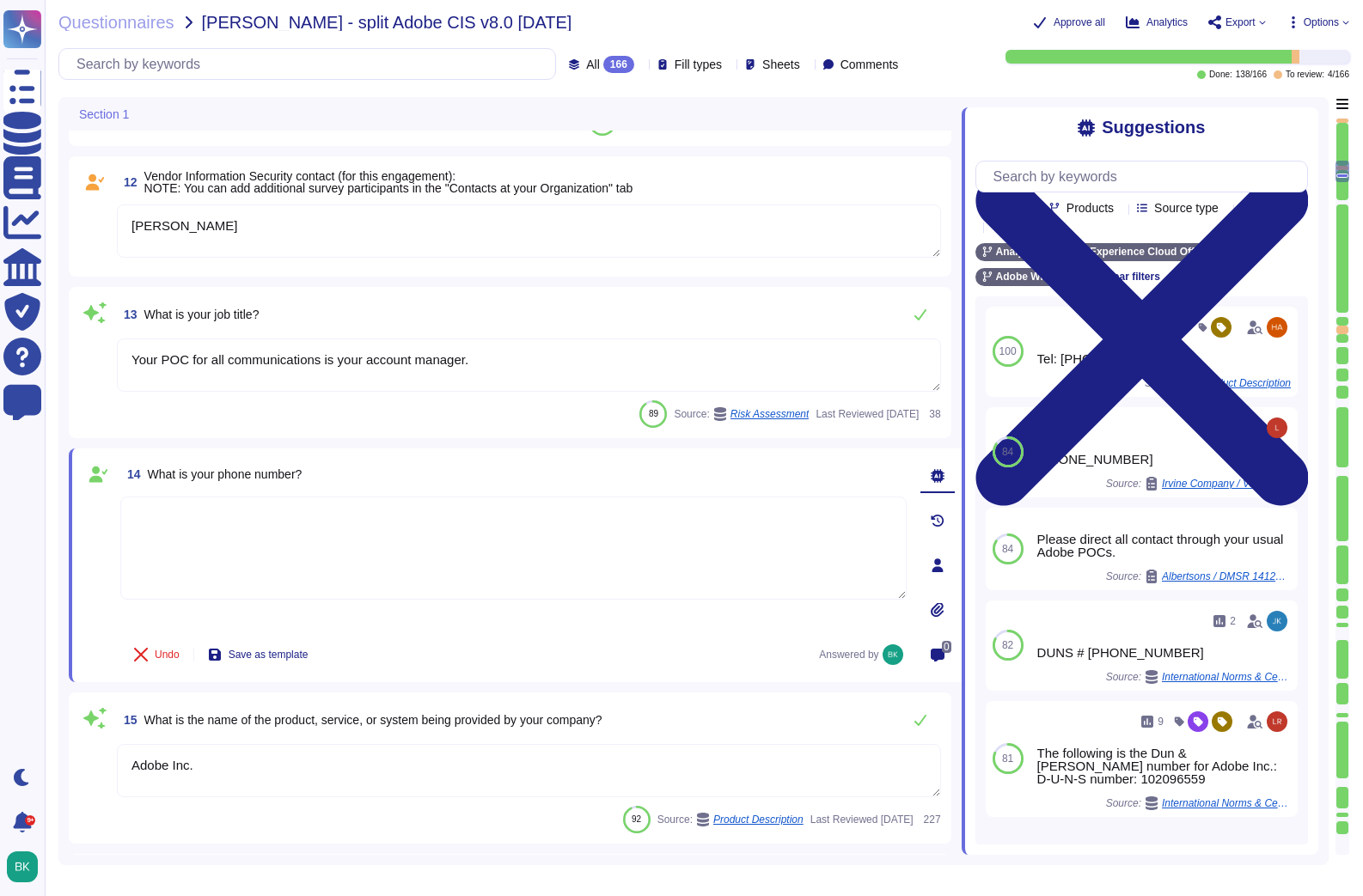
click at [729, 364] on textarea "Your POC for all communications is your account manager." at bounding box center [528, 365] width 824 height 54
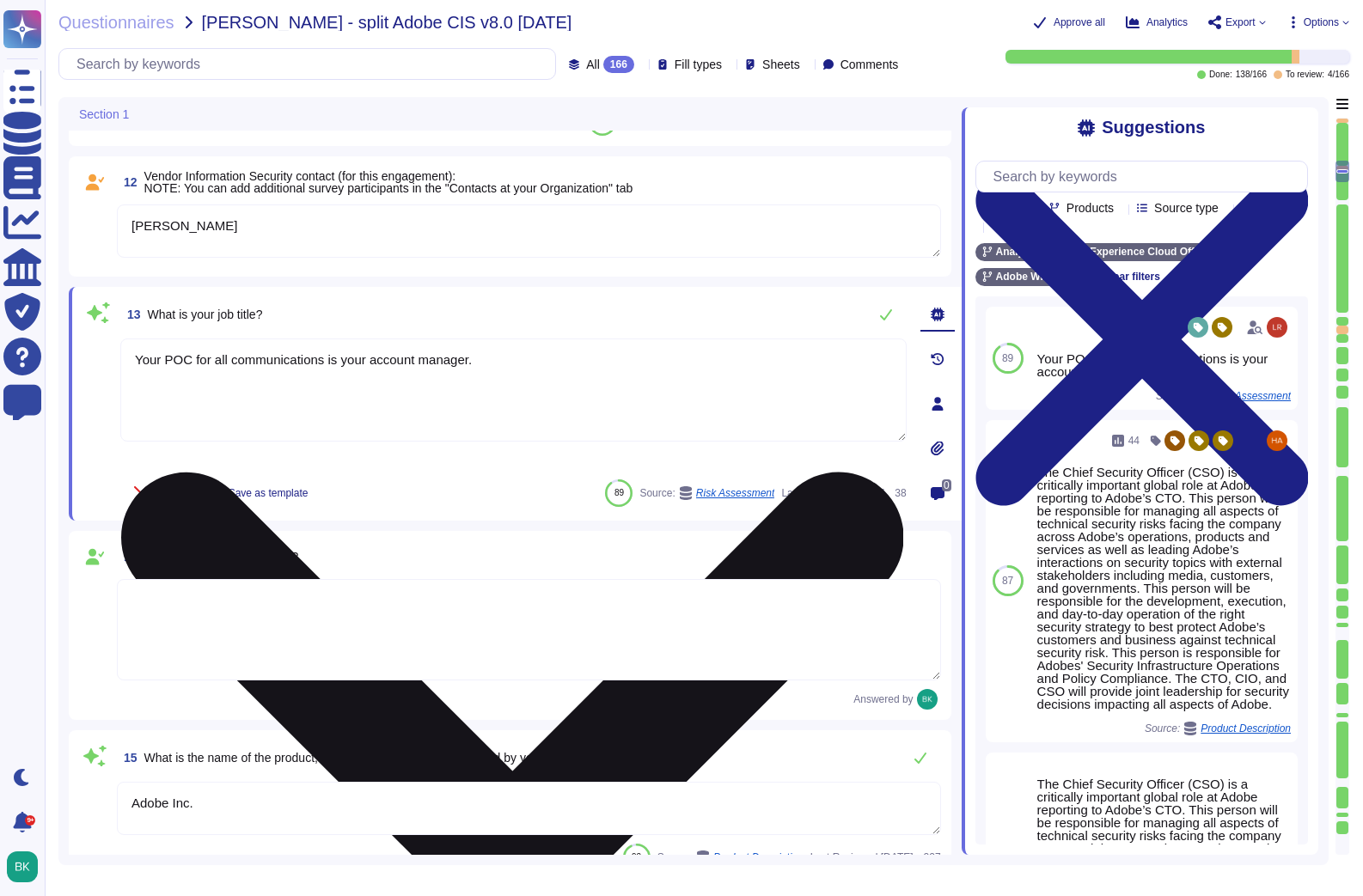
click at [894, 472] on icon at bounding box center [513, 864] width 783 height 783
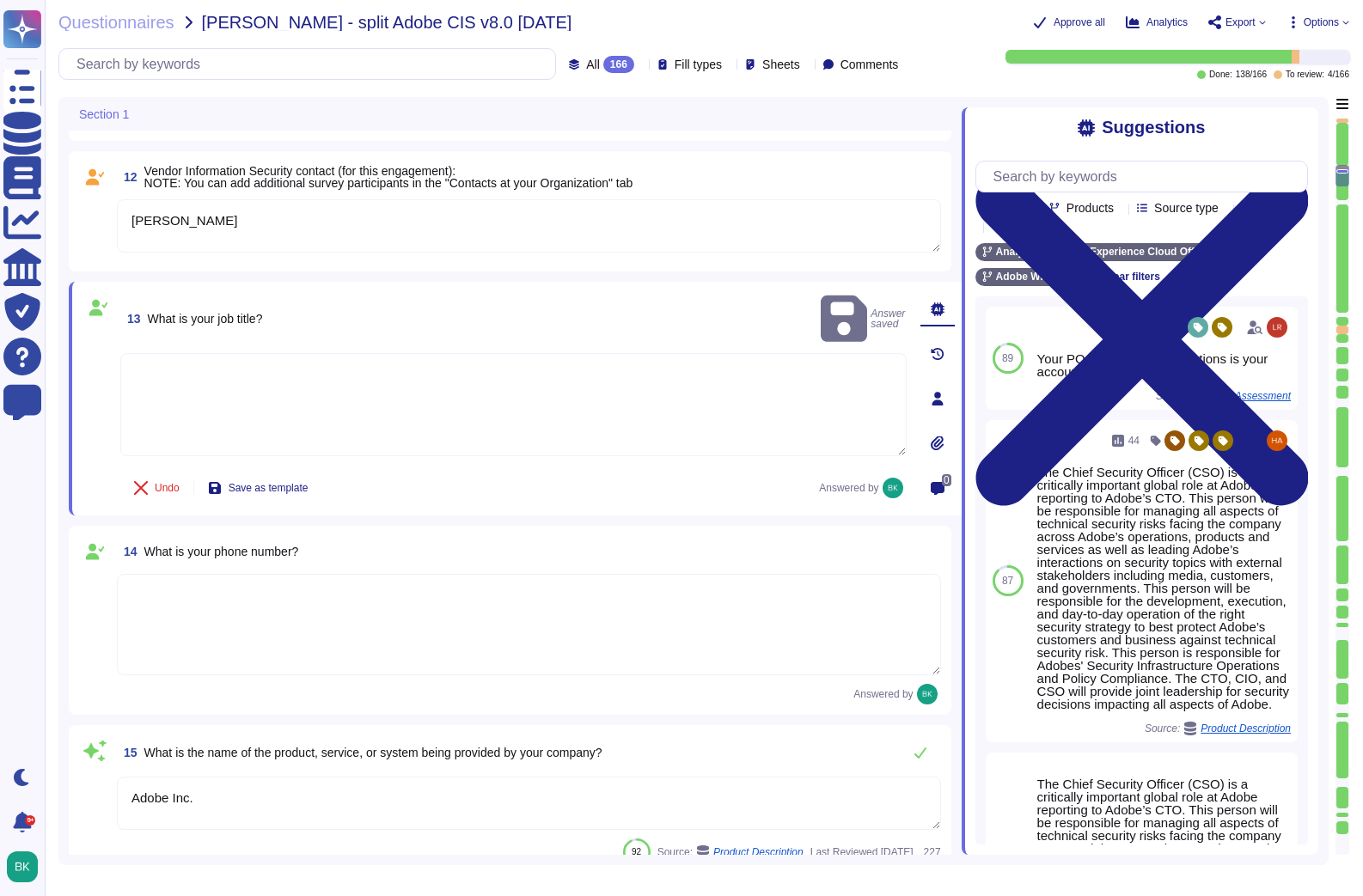
type textarea "Adobe maintains insurance coverage for IT Security related claims. Adobe mainta…"
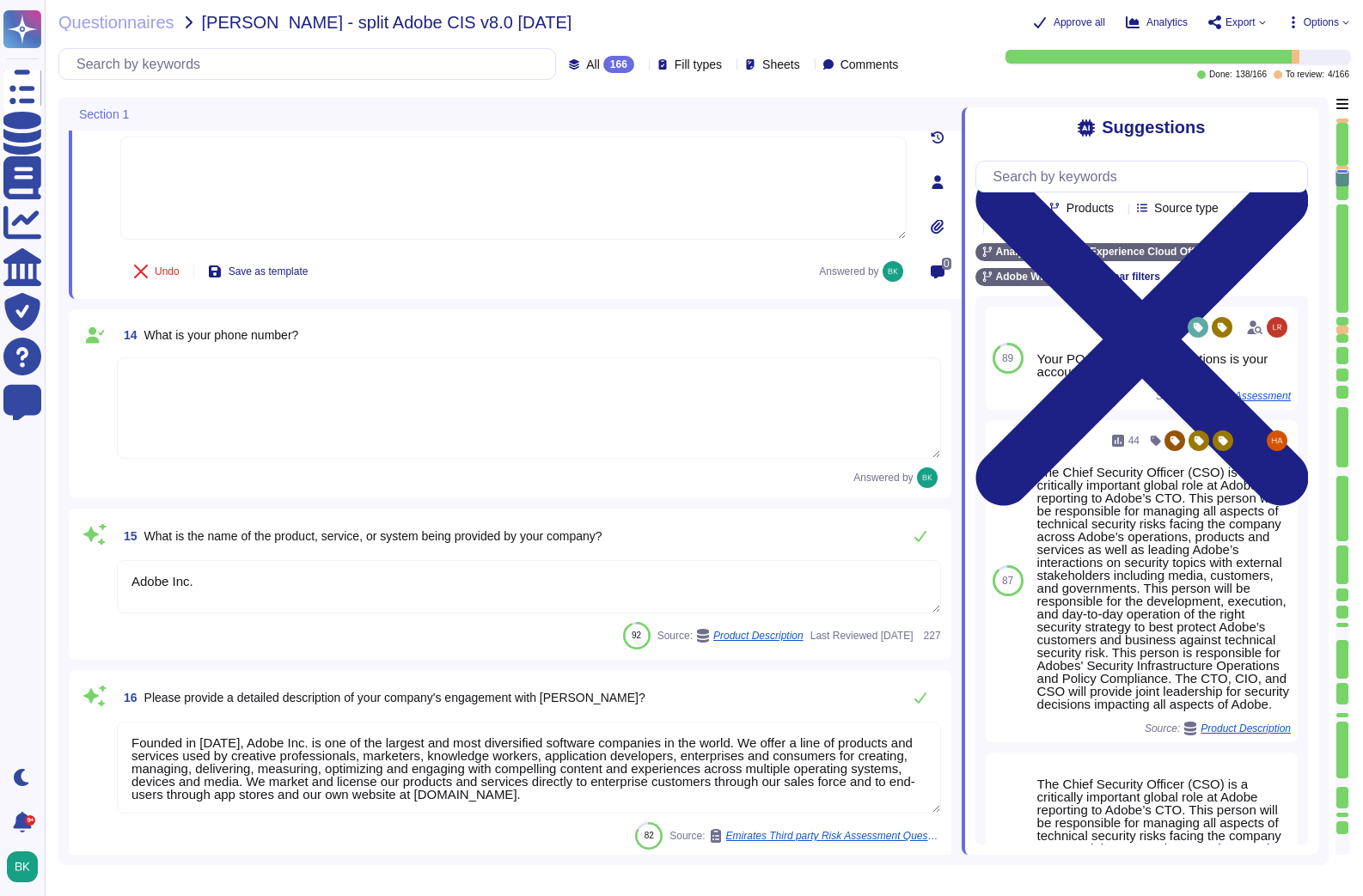
scroll to position [2233, 0]
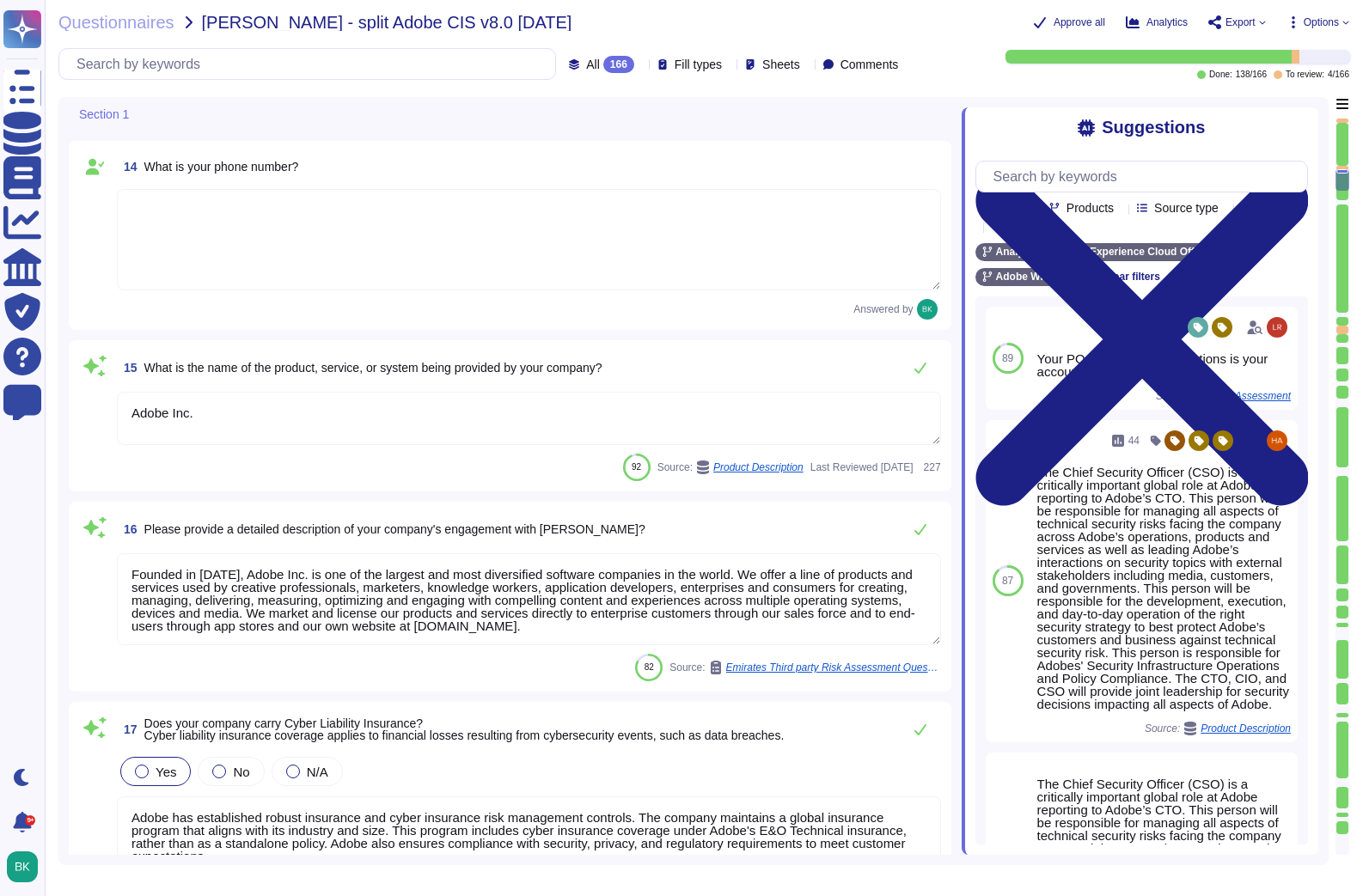
type textarea "Adobe business customers, as the data controllers of the personal data they pro…"
click at [307, 406] on textarea "Adobe Inc." at bounding box center [528, 418] width 824 height 54
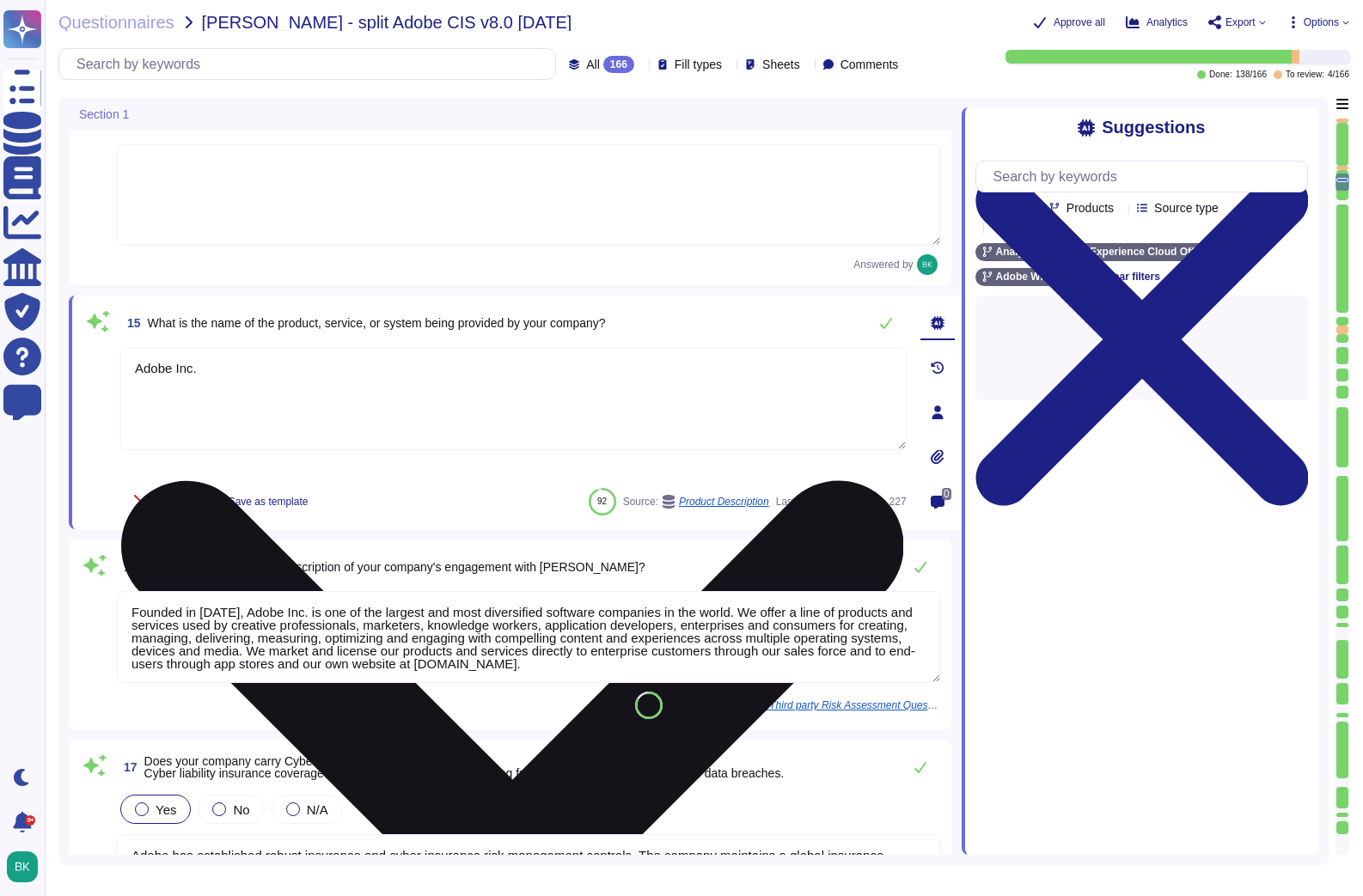
type textarea "Adobe business customers, as the data controllers of the personal data they pro…"
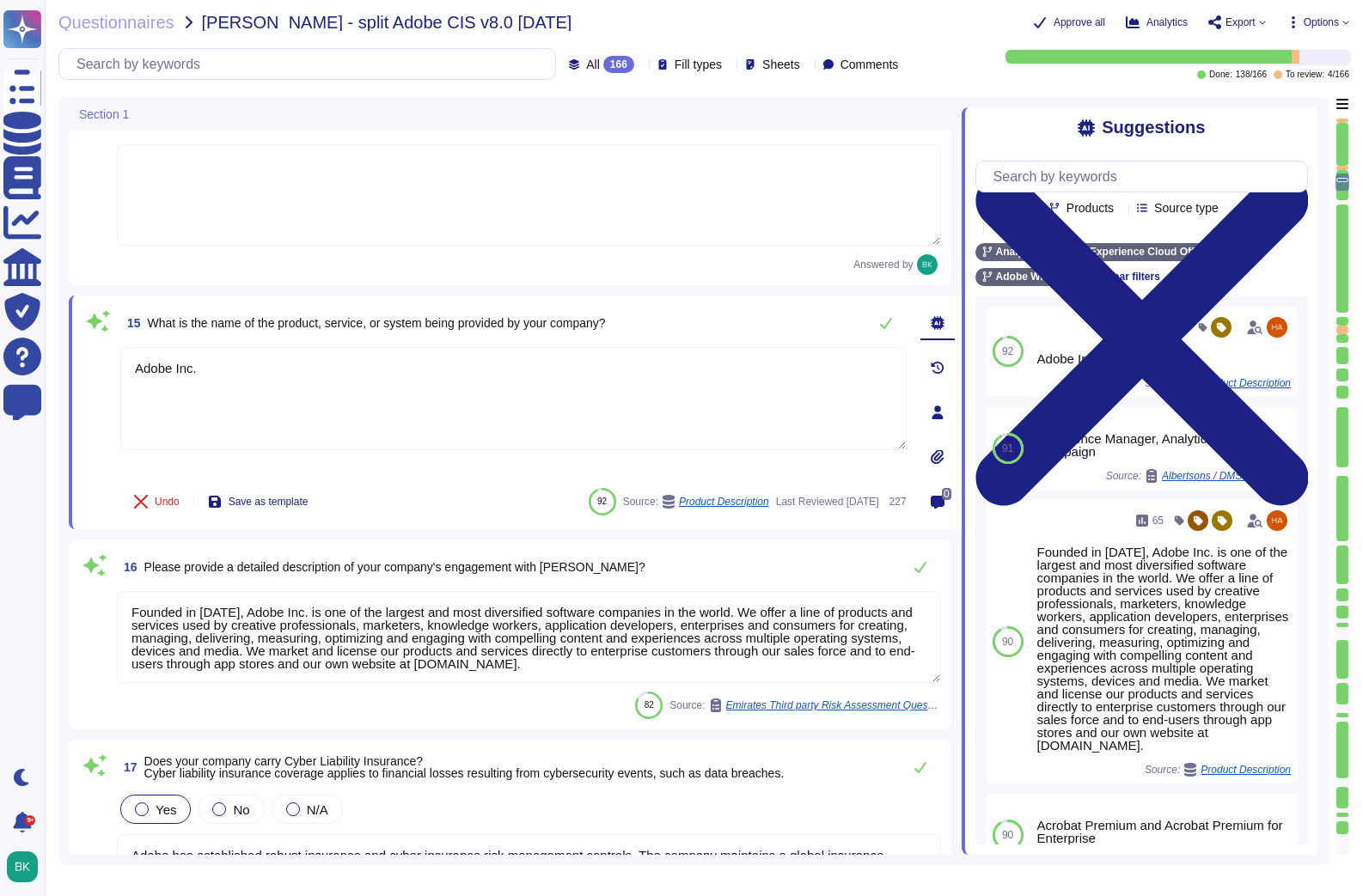
drag, startPoint x: 237, startPoint y: 377, endPoint x: 116, endPoint y: 370, distance: 121.2
click at [117, 370] on div "15 What is the name of the product, service, or system being provided by your c…" at bounding box center [494, 412] width 824 height 213
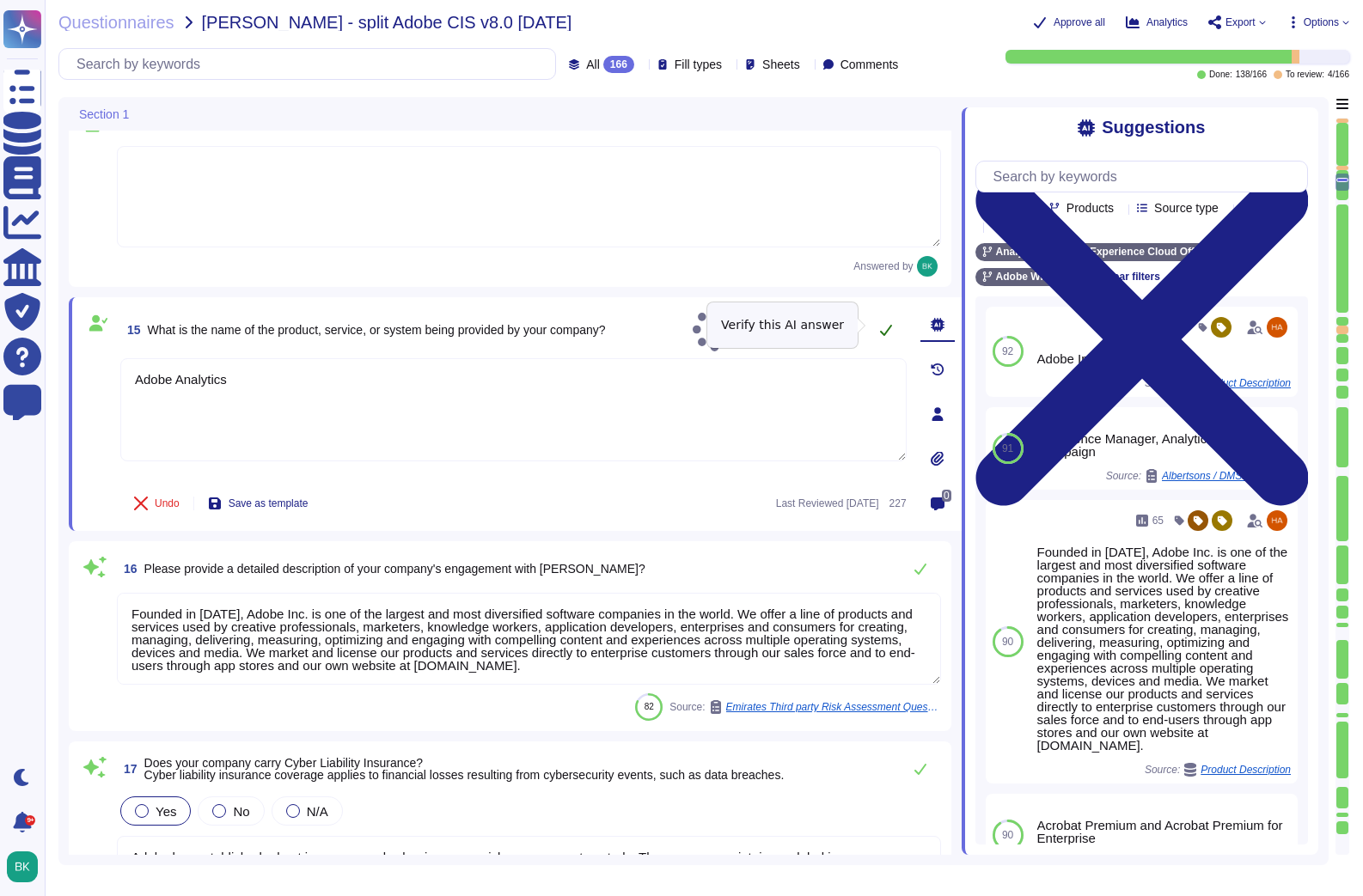
type textarea "Adobe Analytics"
click at [886, 328] on icon at bounding box center [886, 329] width 14 height 14
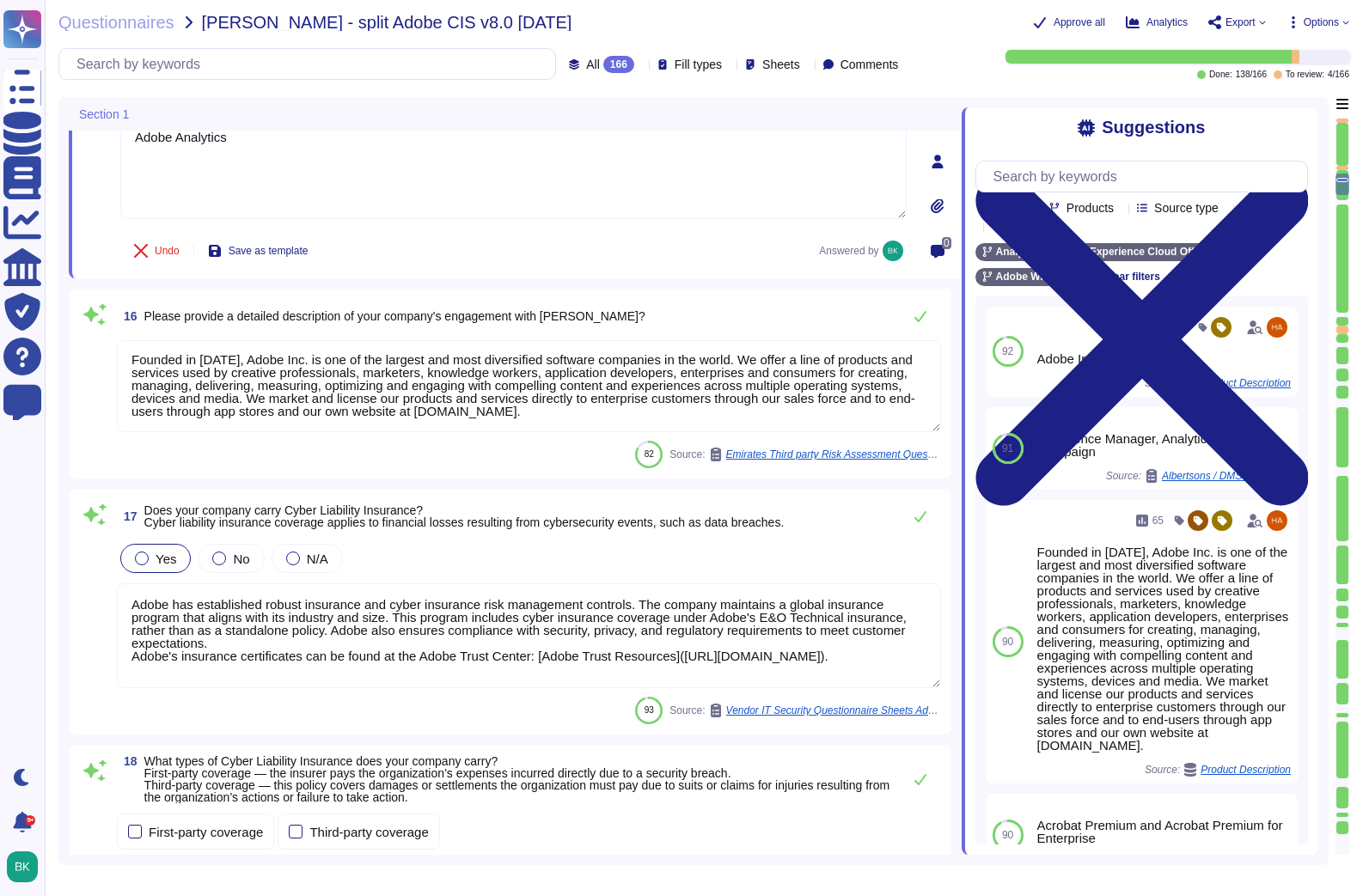
scroll to position [2507, 0]
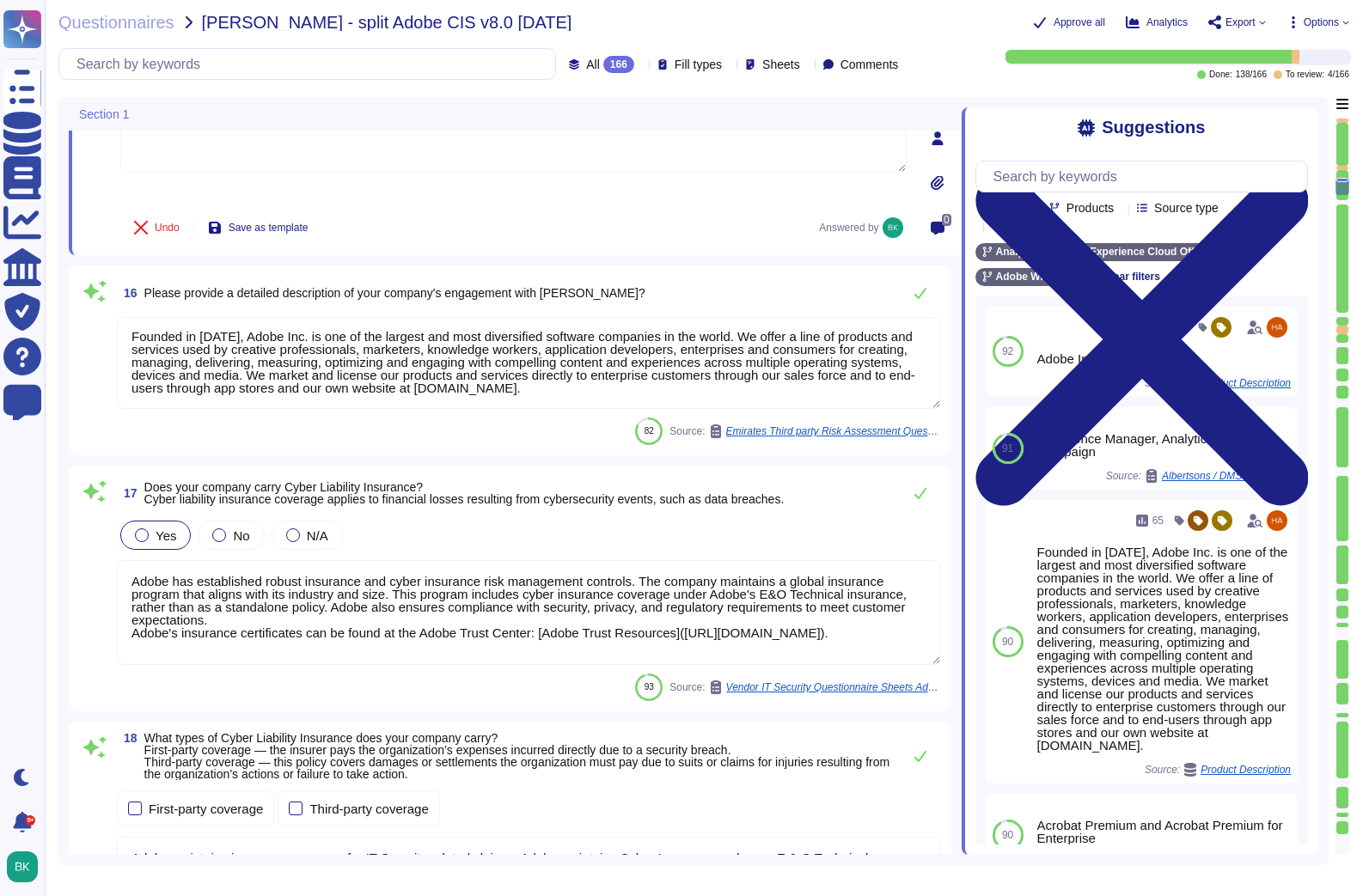
click at [651, 391] on textarea "Founded in [DATE], Adobe Inc. is one of the largest and most diversified softwa…" at bounding box center [528, 363] width 824 height 92
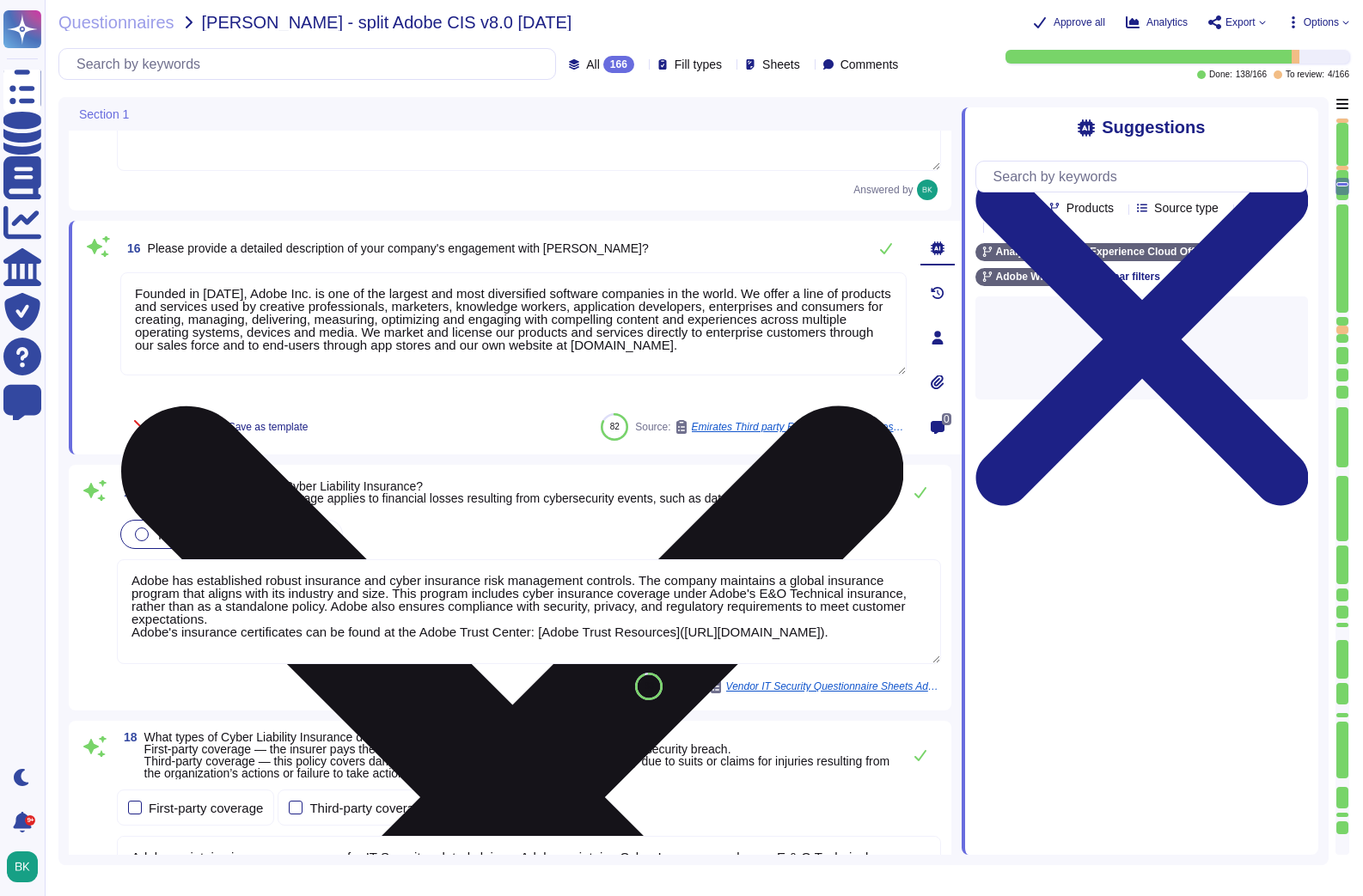
click at [896, 285] on icon at bounding box center [512, 797] width 783 height 1043
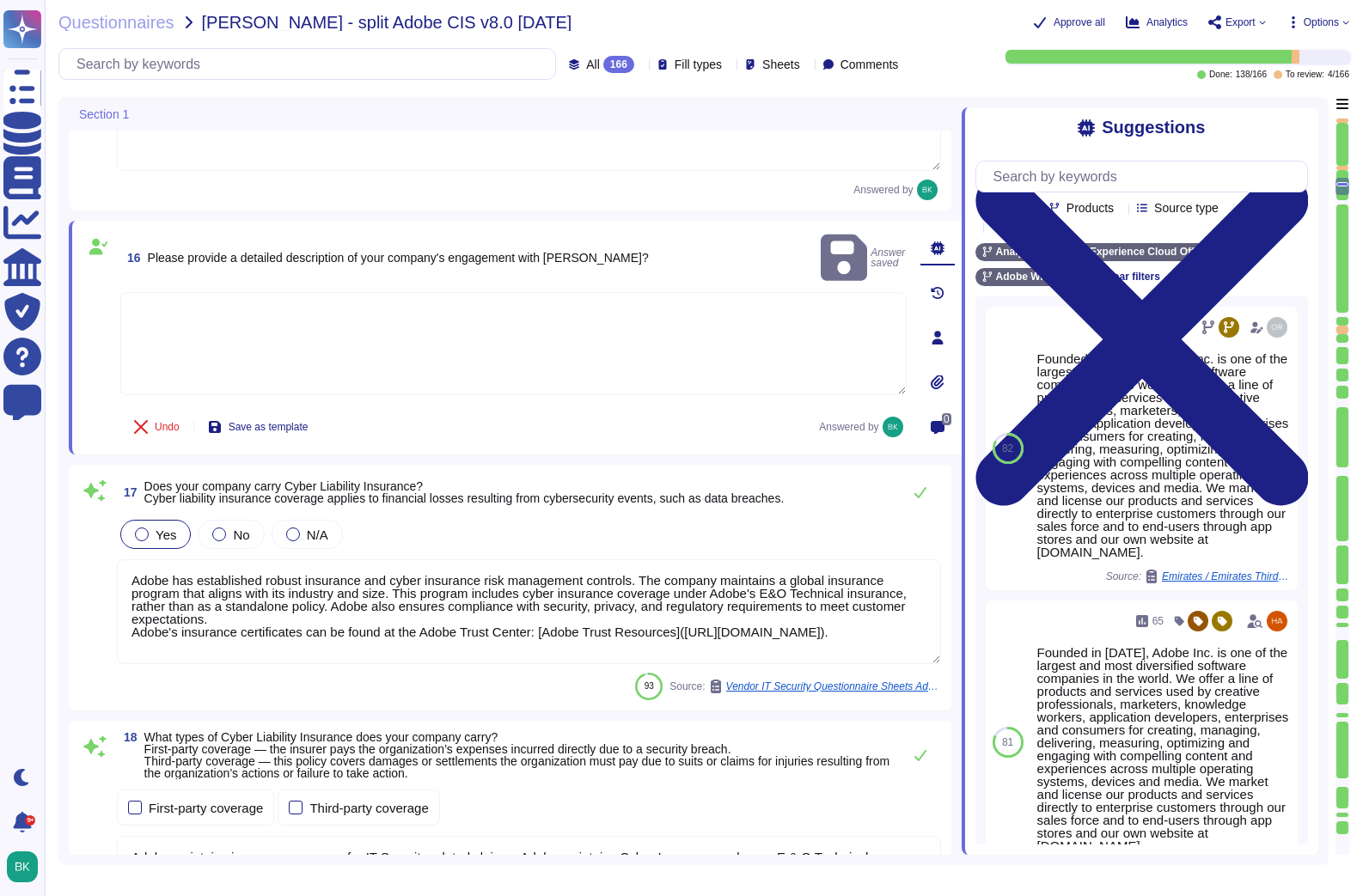
scroll to position [2, 0]
click at [359, 618] on textarea "Adobe has established robust insurance and cyber insurance risk management cont…" at bounding box center [528, 611] width 824 height 104
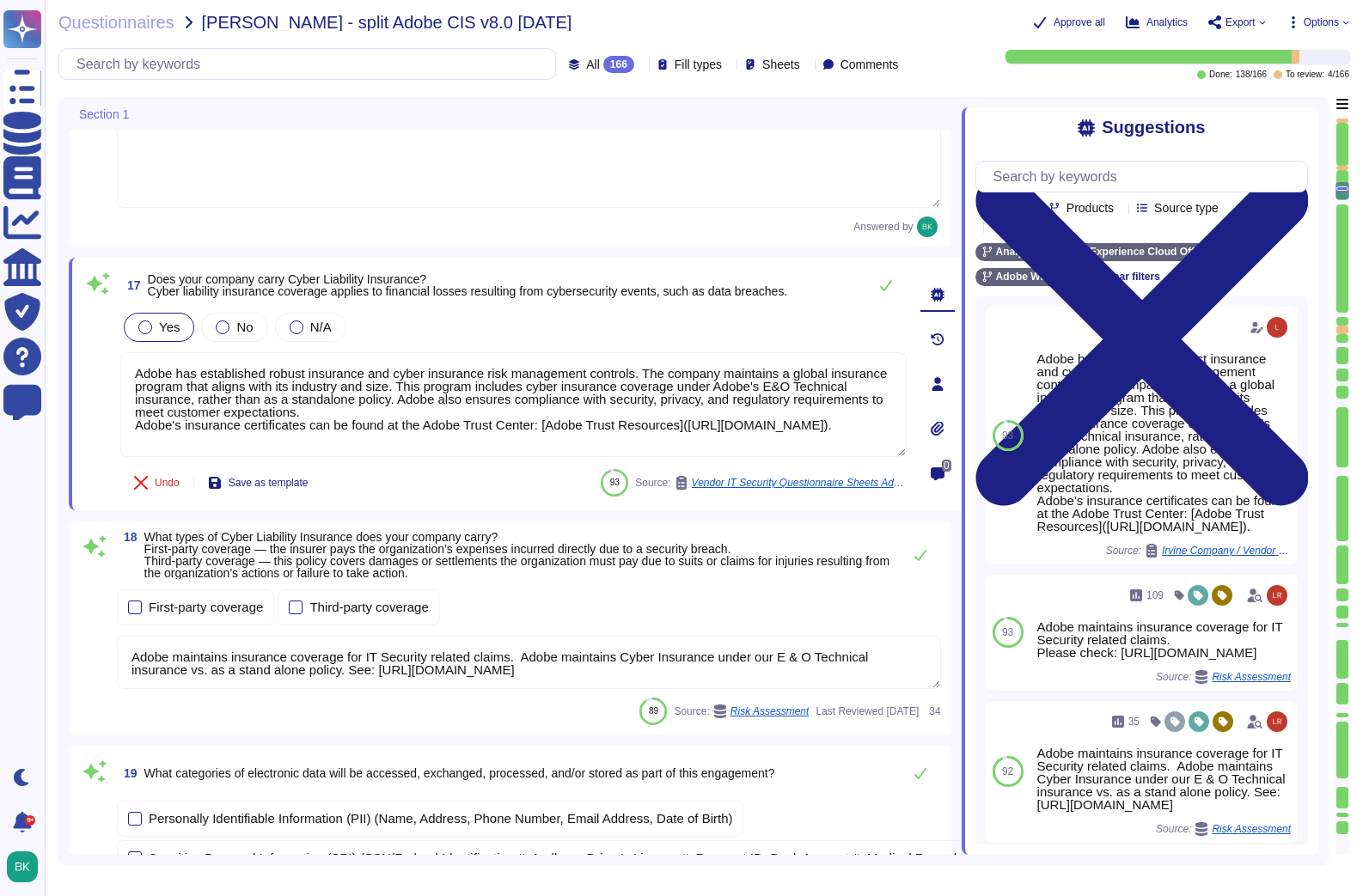
scroll to position [2663, 0]
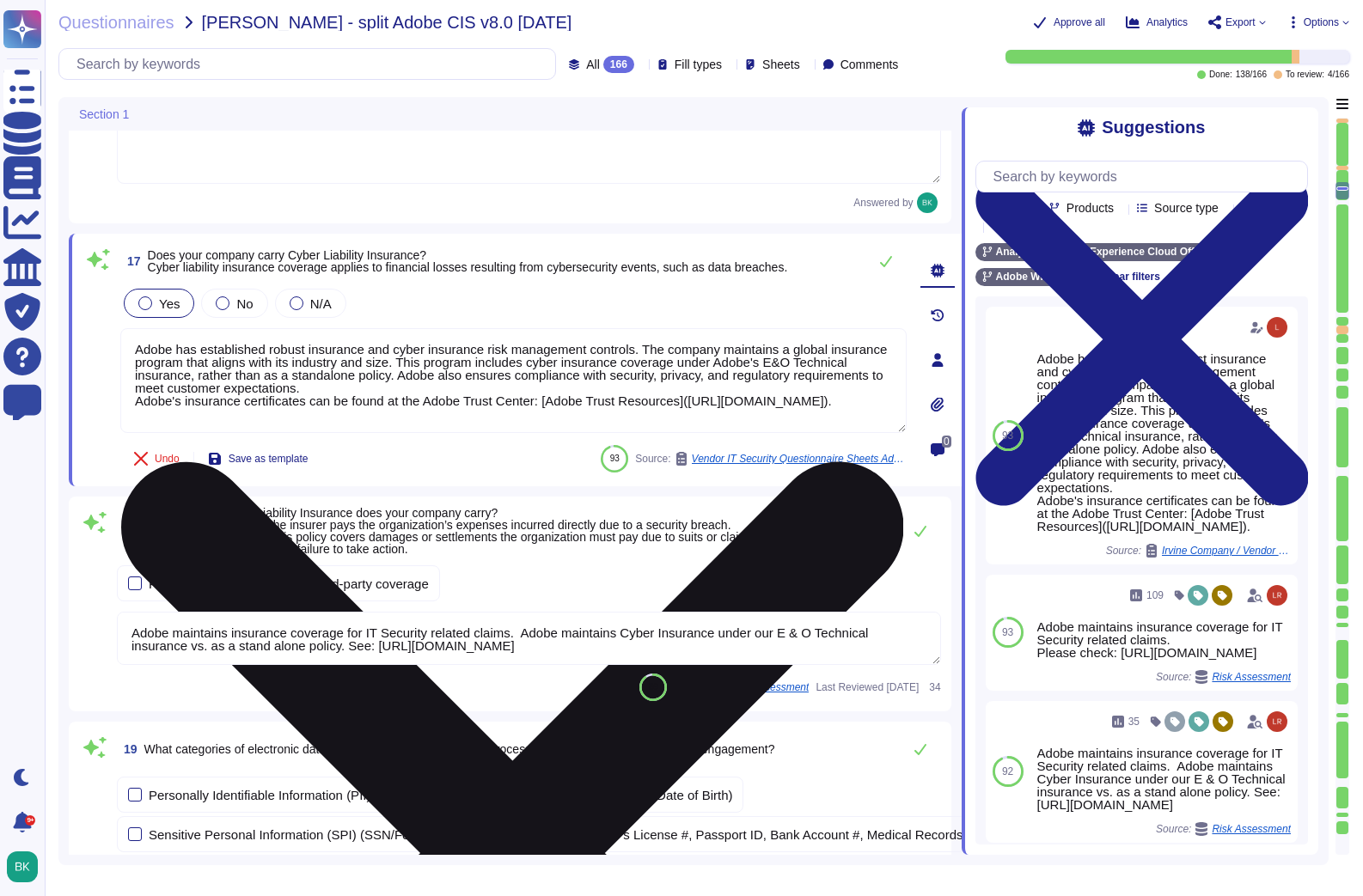
click at [892, 462] on icon at bounding box center [513, 854] width 783 height 783
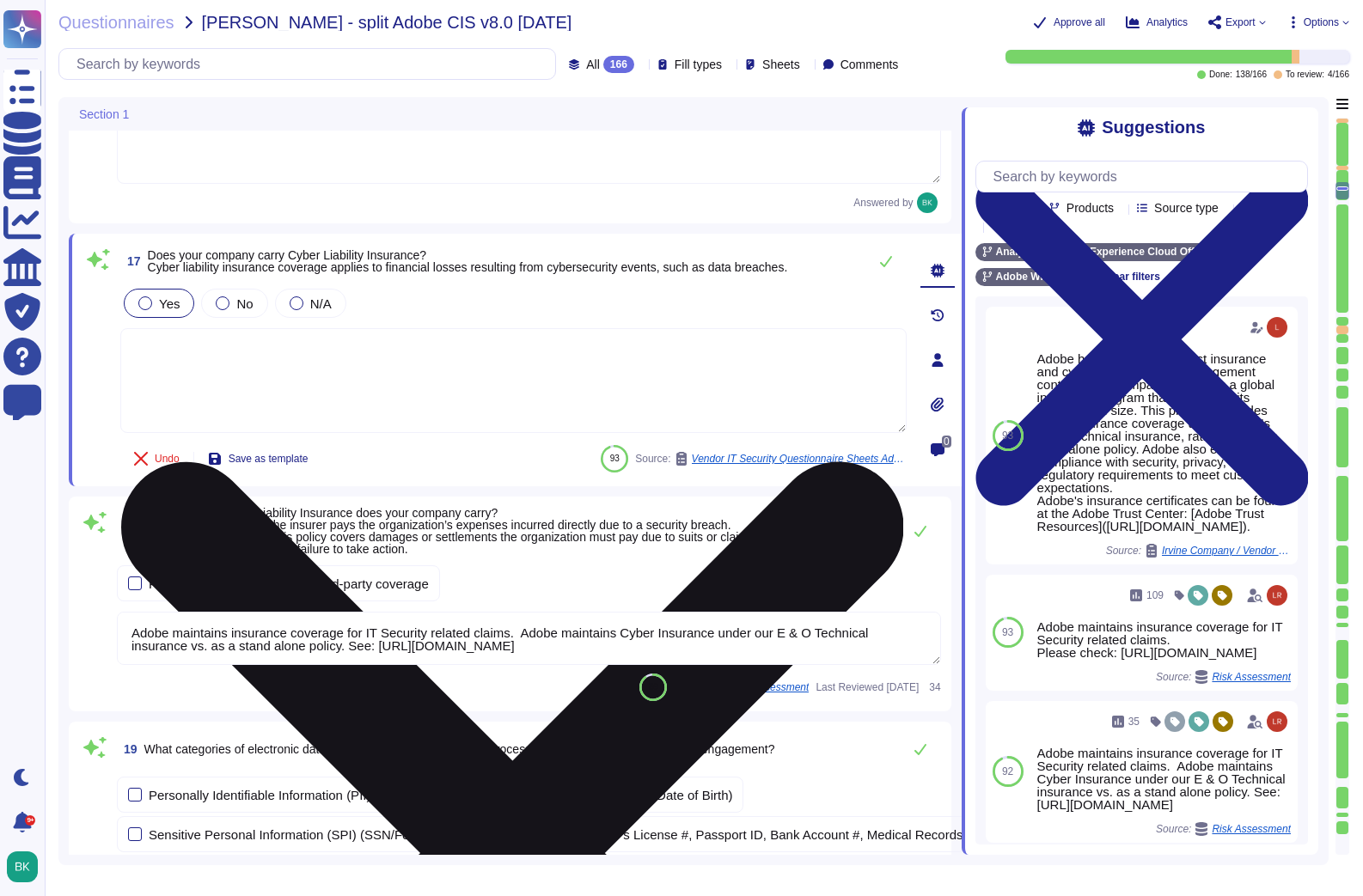
scroll to position [0, 0]
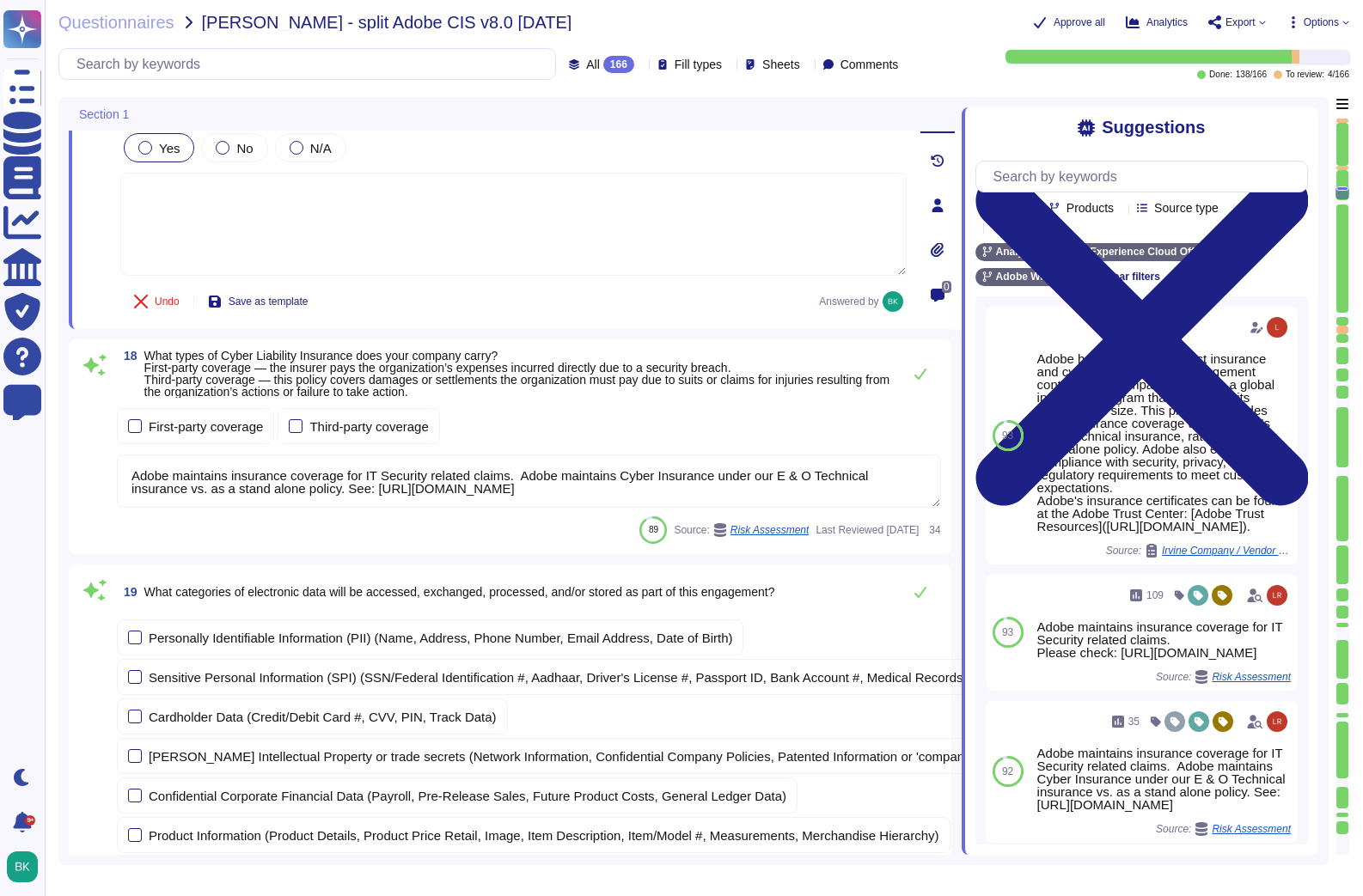
type textarea "Public Cloud hosting providers store all customer data but do not have logical …"
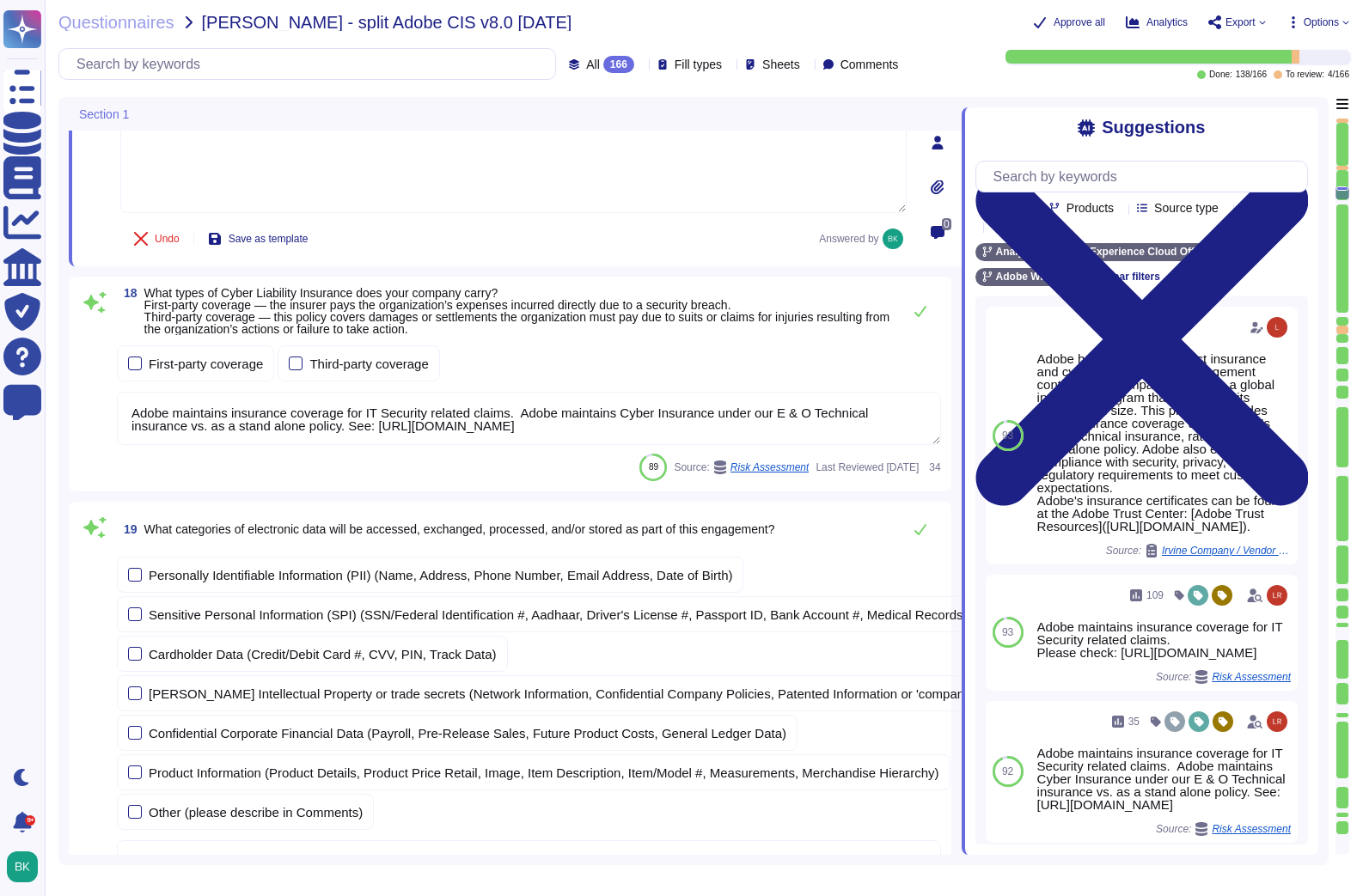
scroll to position [2869, 0]
click at [136, 360] on div at bounding box center [135, 361] width 14 height 14
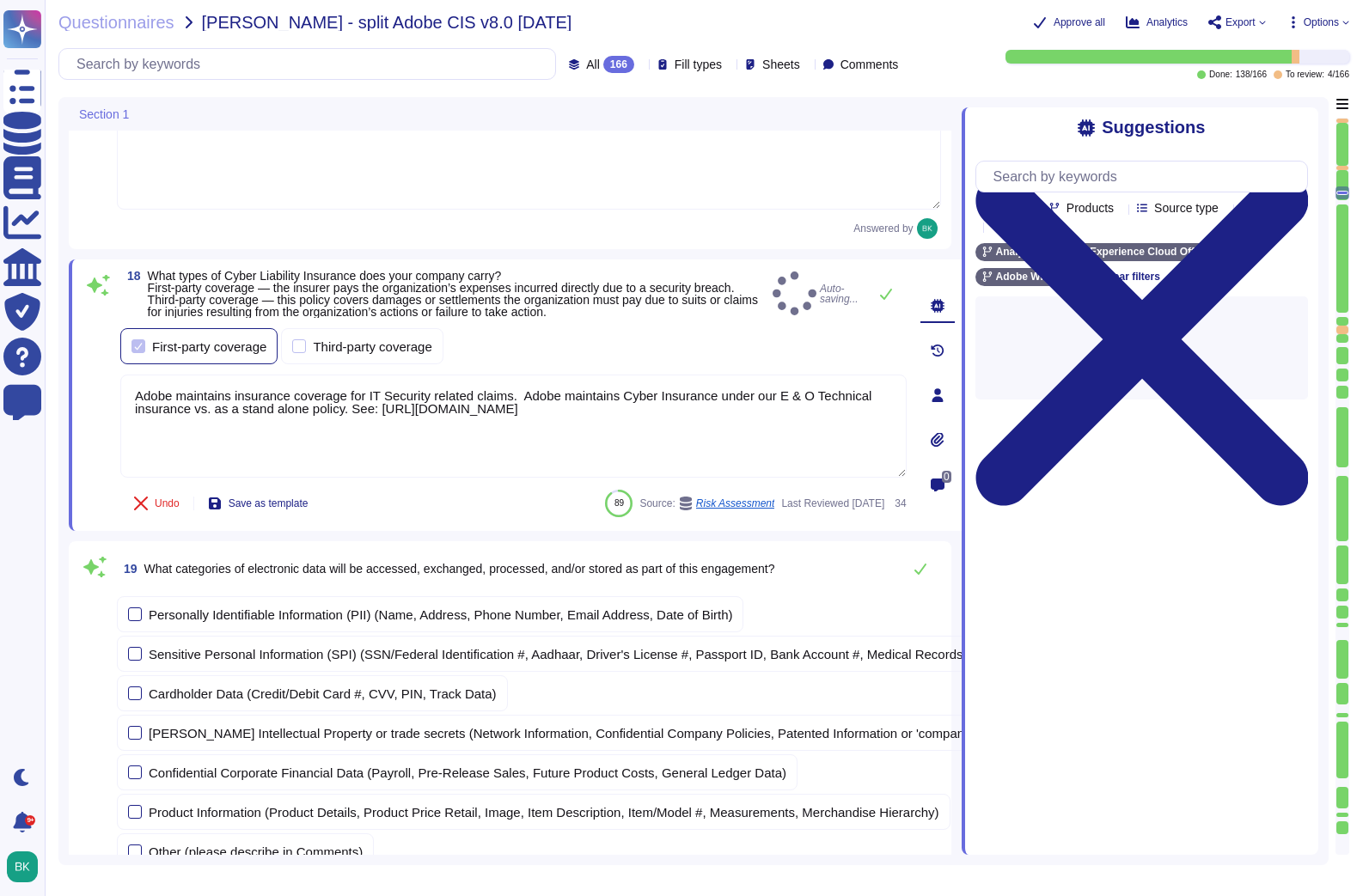
type textarea "Public Cloud hosting providers store all customer data but do not have logical …"
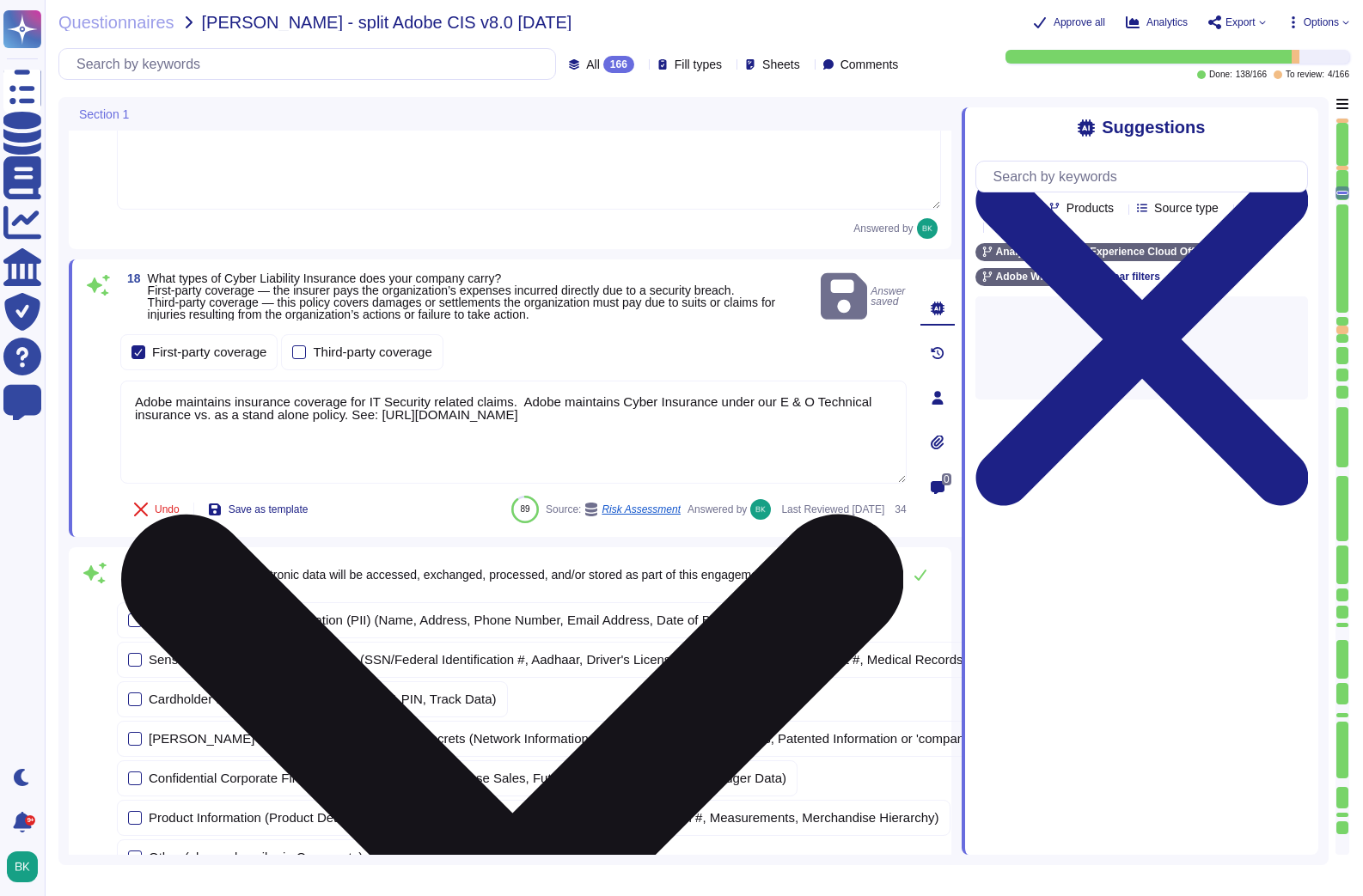
click at [896, 514] on icon at bounding box center [513, 905] width 783 height 783
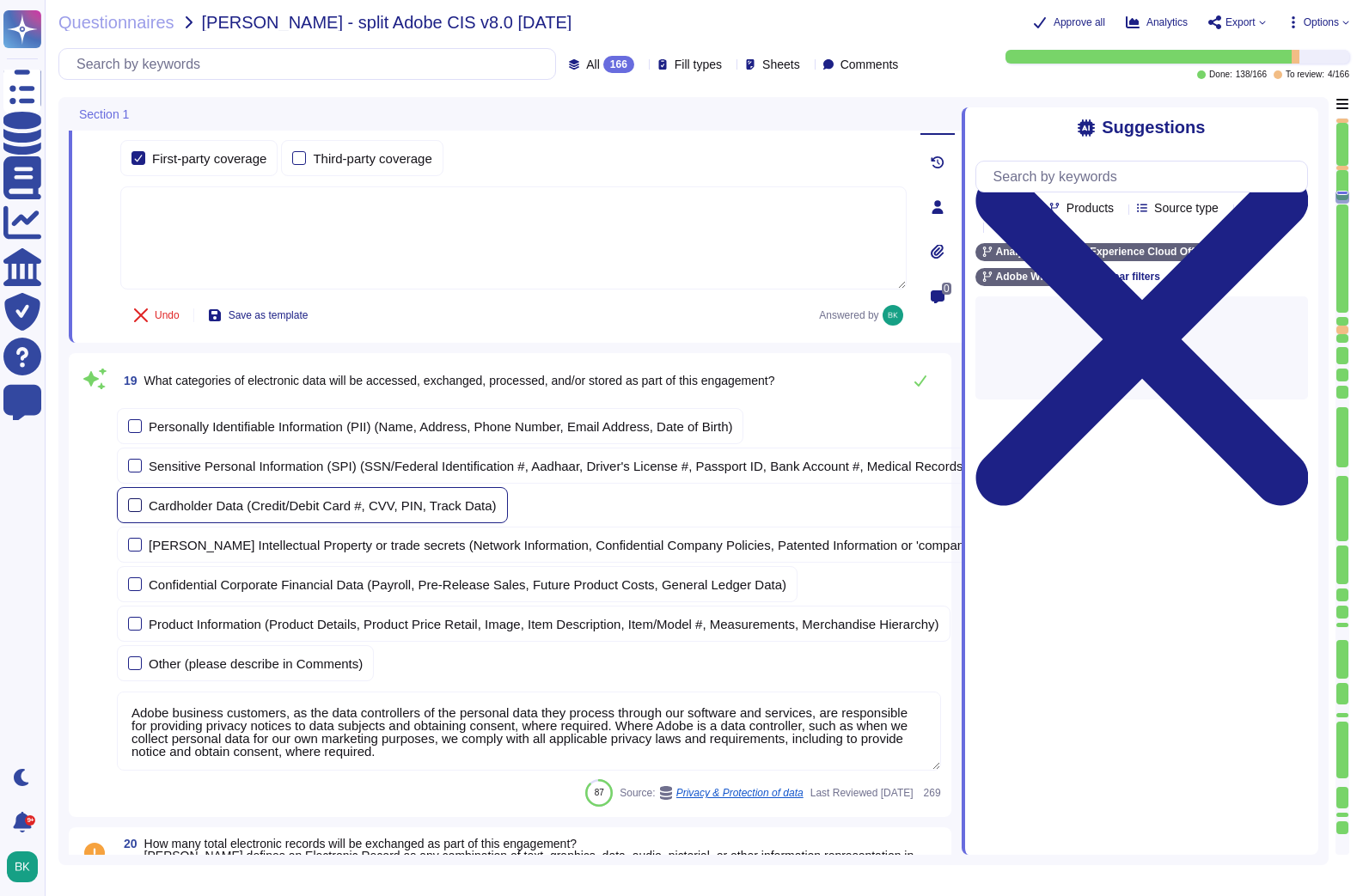
scroll to position [3062, 0]
type textarea "Public Cloud hosting providers store all customer data but do not have logical …"
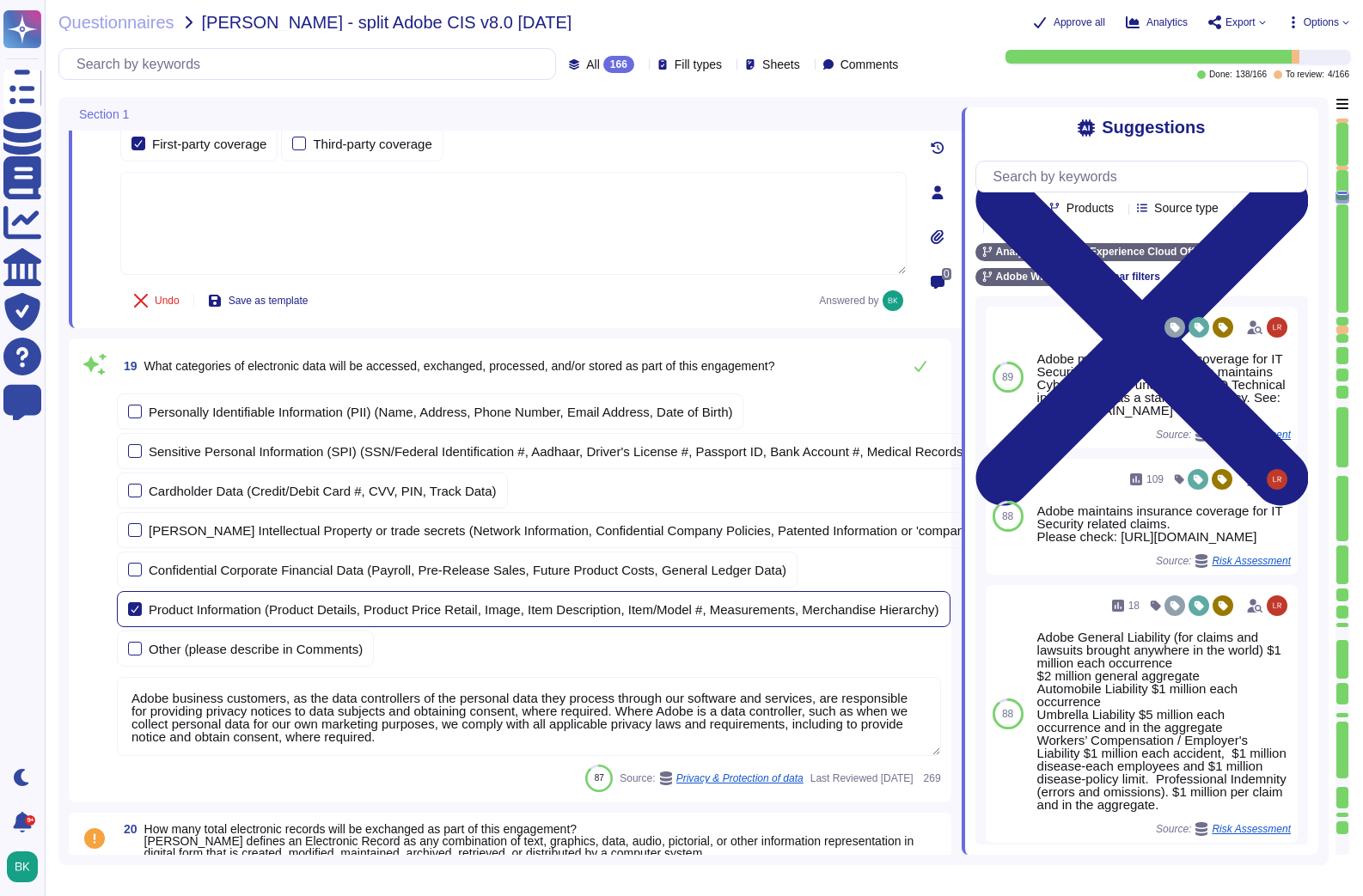
click at [136, 613] on div at bounding box center [135, 609] width 14 height 14
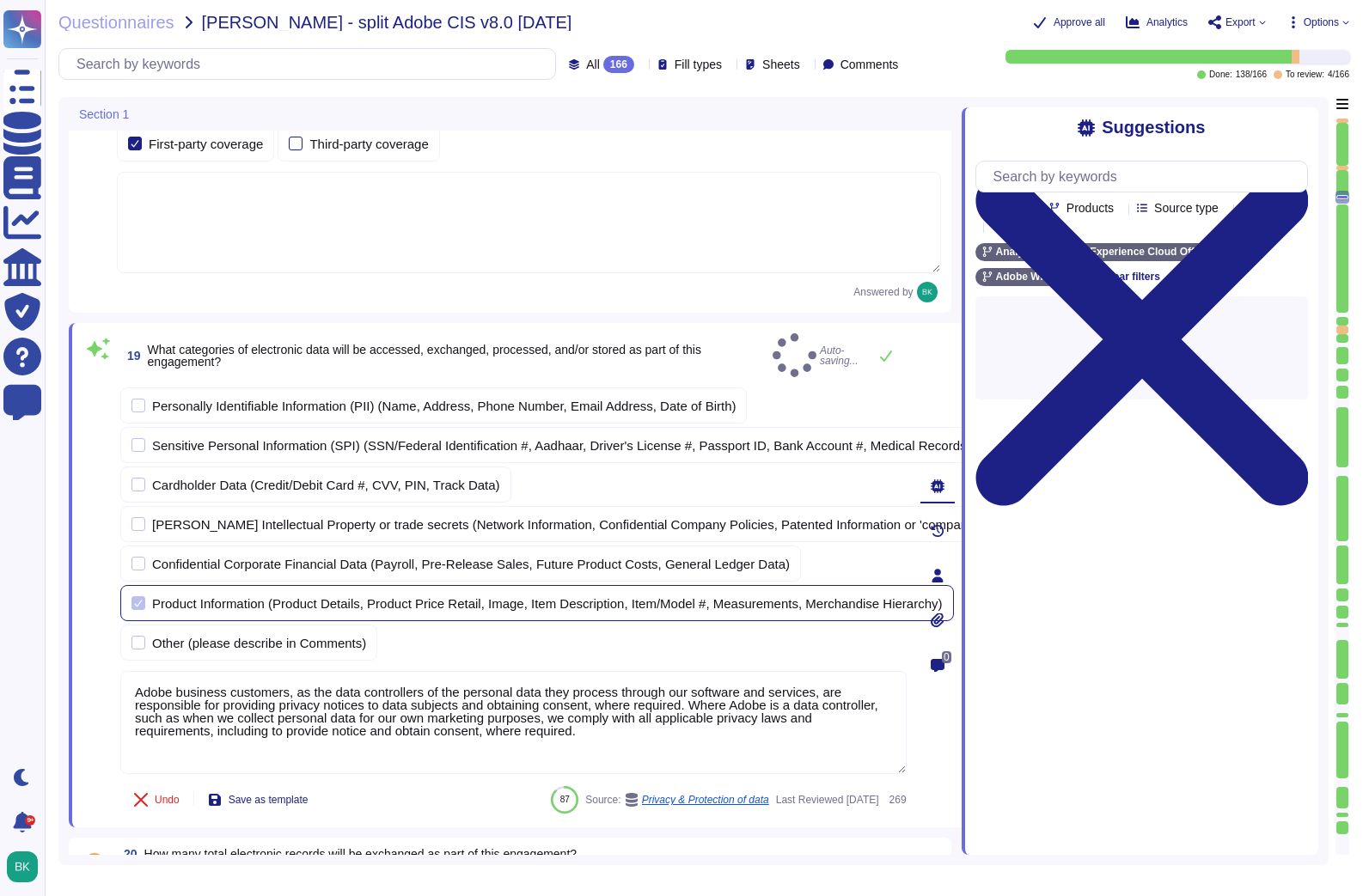
type textarea "Public Cloud hosting providers store all customer data but do not have logical …"
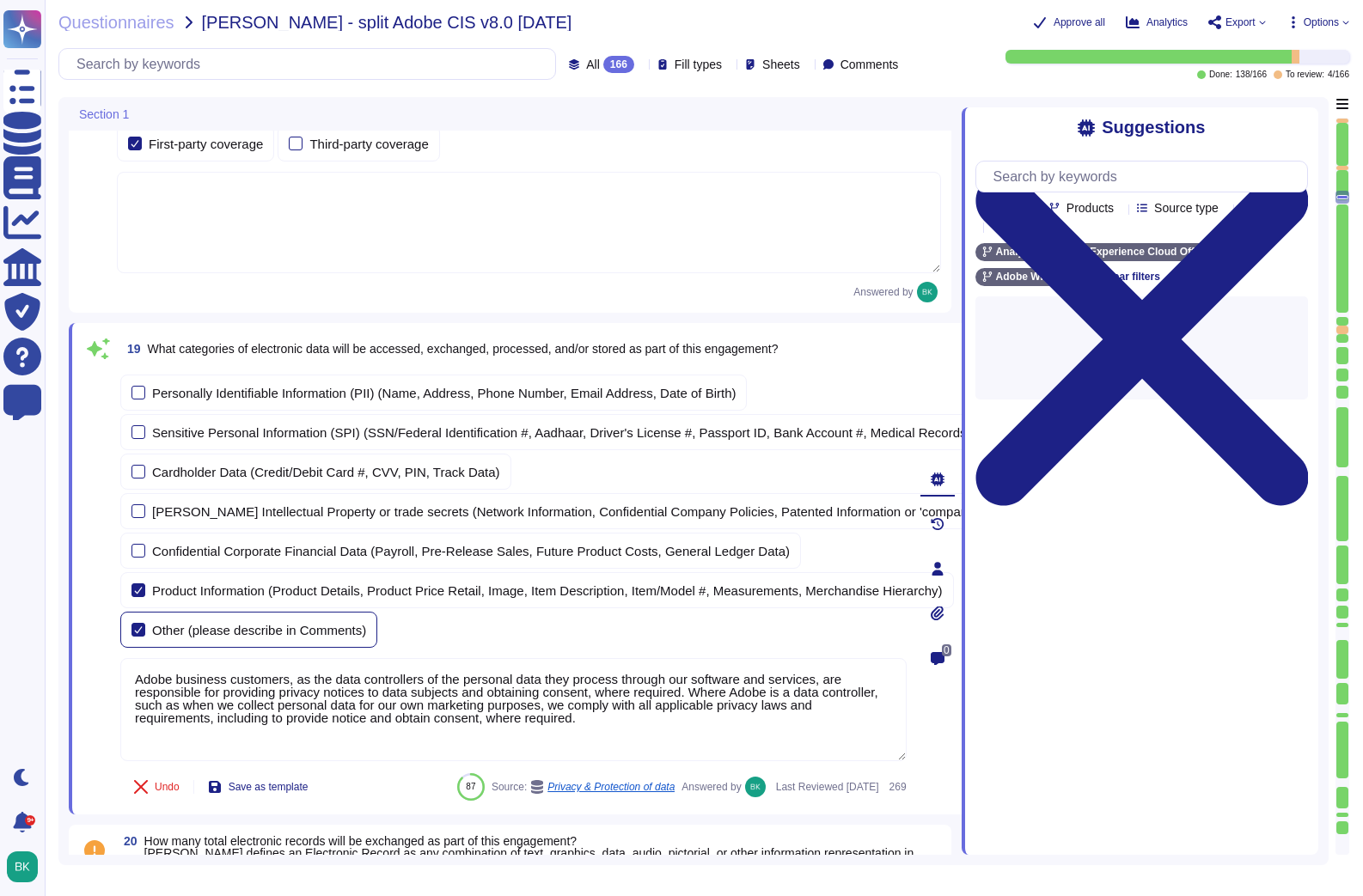
click at [141, 632] on div at bounding box center [138, 630] width 14 height 14
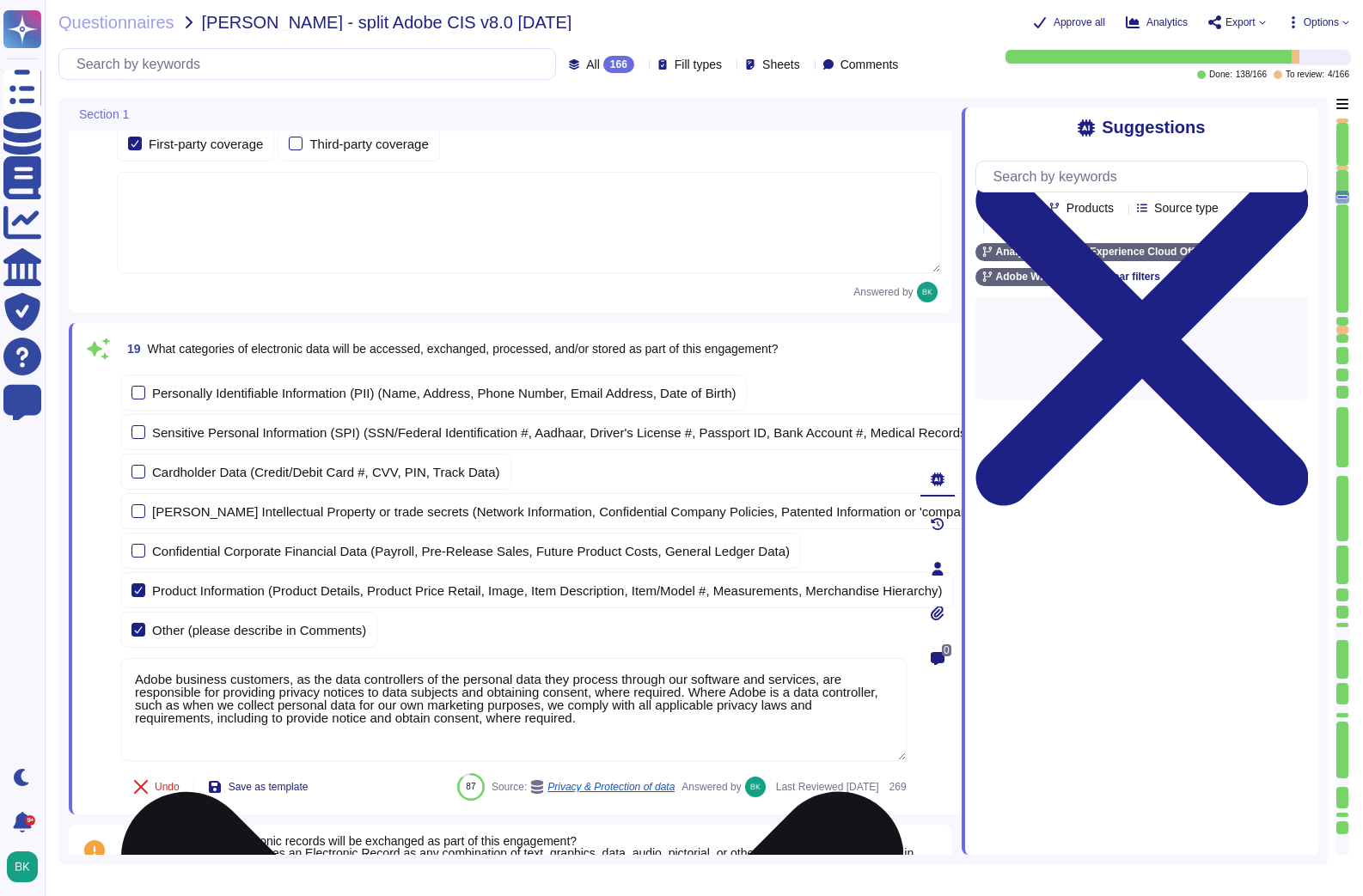
click at [638, 722] on textarea "Adobe business customers, as the data controllers of the personal data they pro…" at bounding box center [513, 710] width 786 height 104
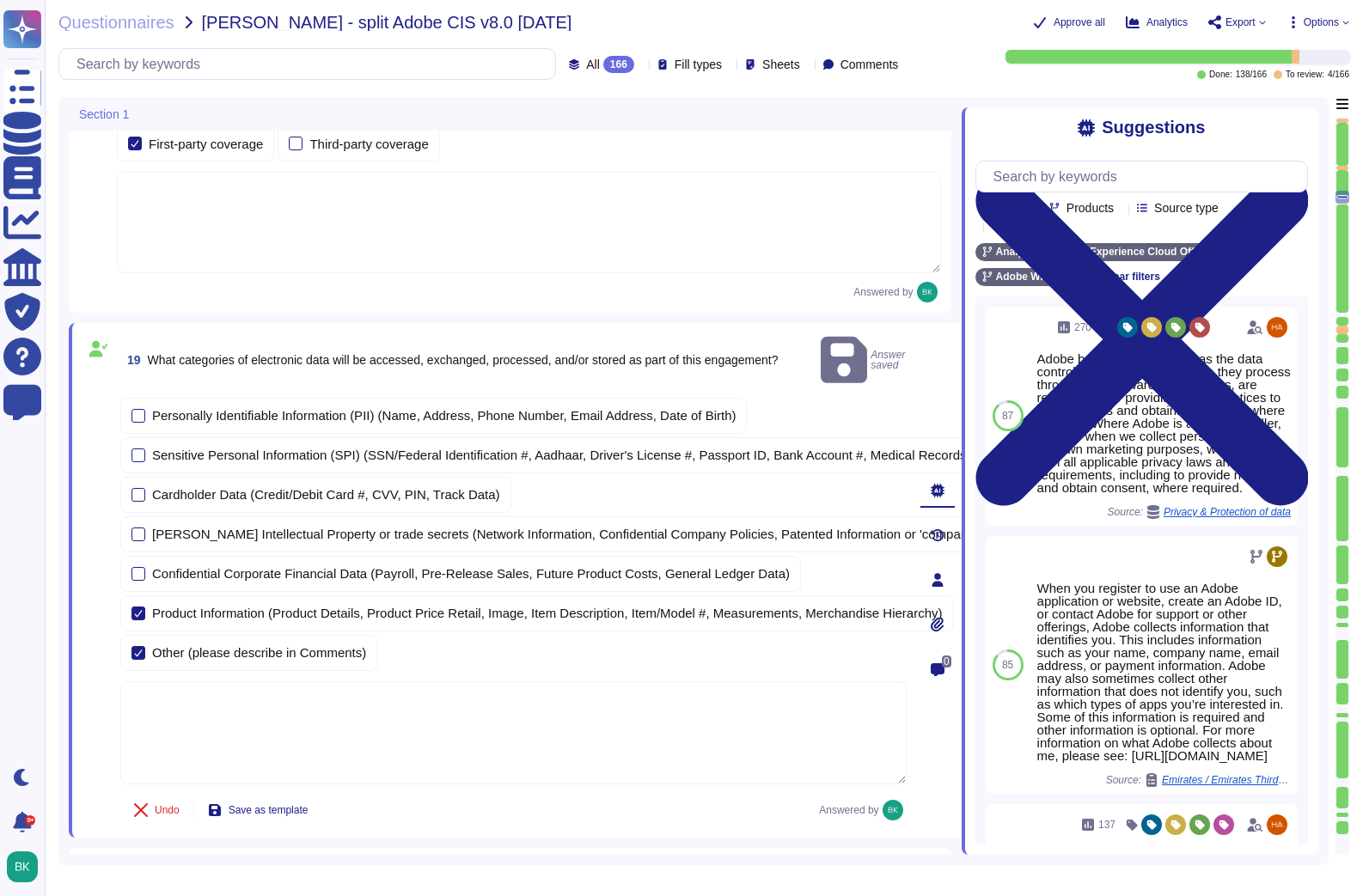
click at [348, 686] on textarea at bounding box center [513, 733] width 786 height 104
click at [1064, 280] on icon at bounding box center [1064, 277] width 10 height 10
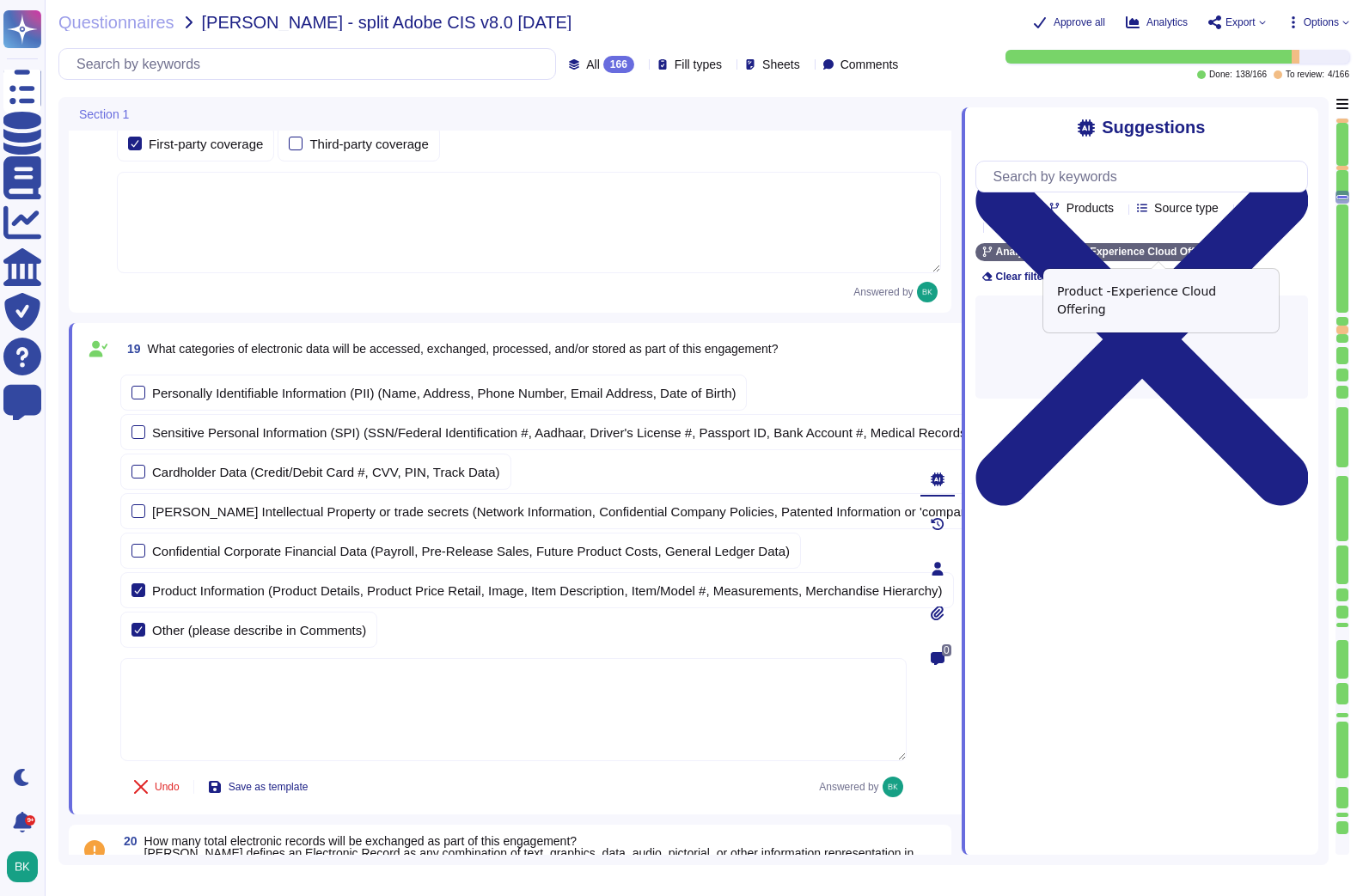
click at [1239, 251] on div "Experience Cloud Offering" at bounding box center [1155, 251] width 171 height 18
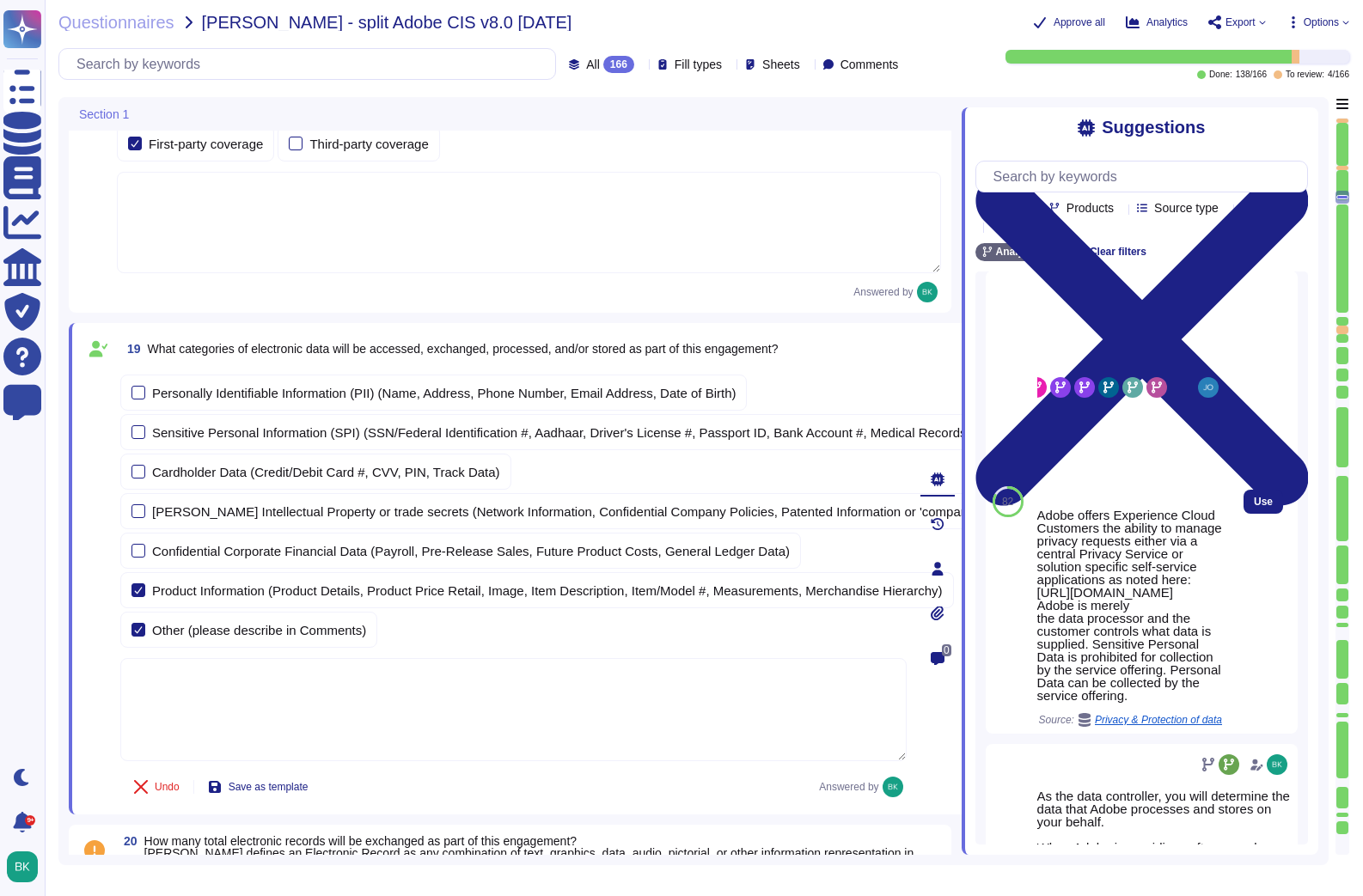
scroll to position [0, 0]
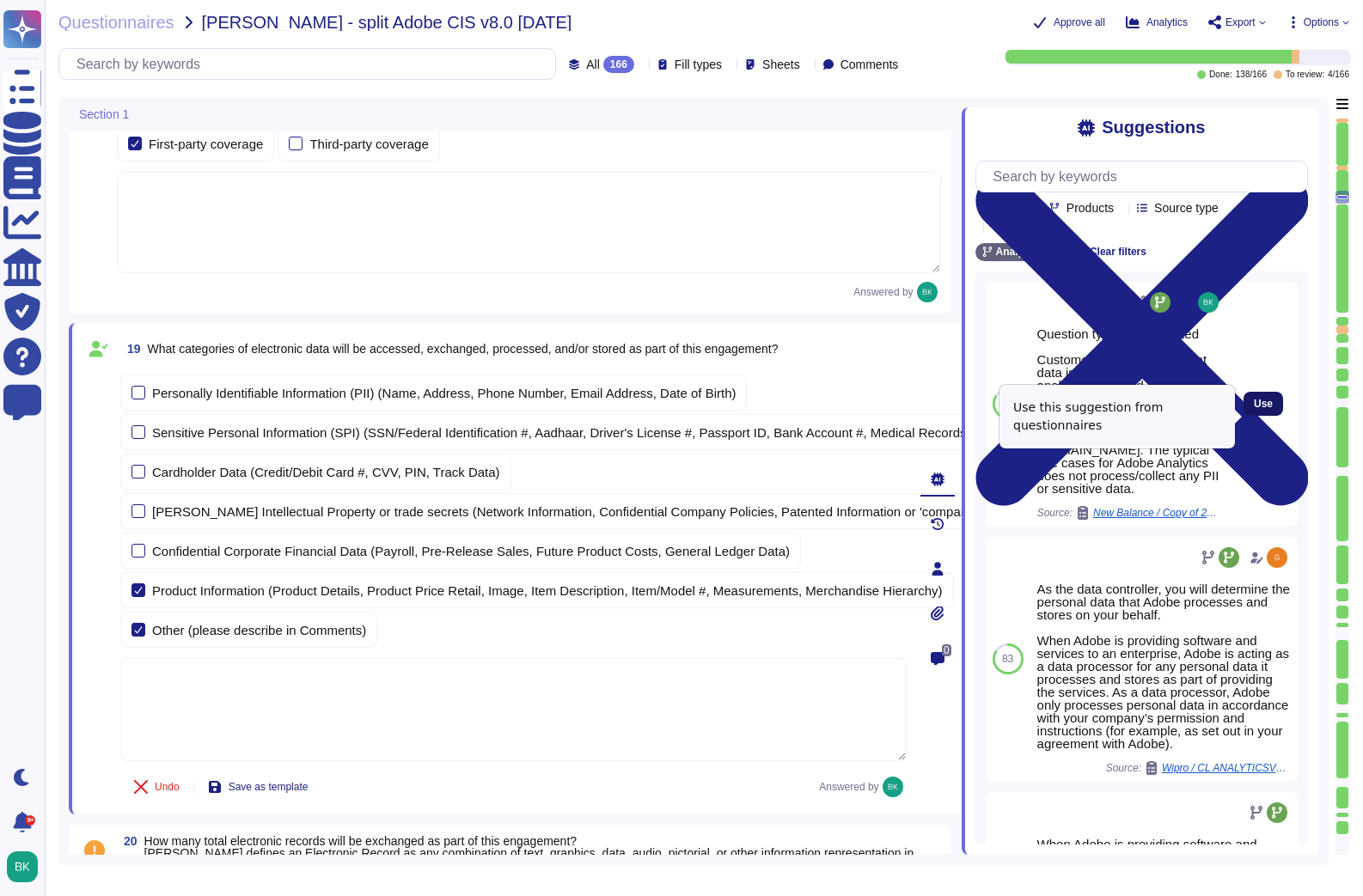
click at [1260, 409] on span "Use" at bounding box center [1263, 404] width 19 height 10
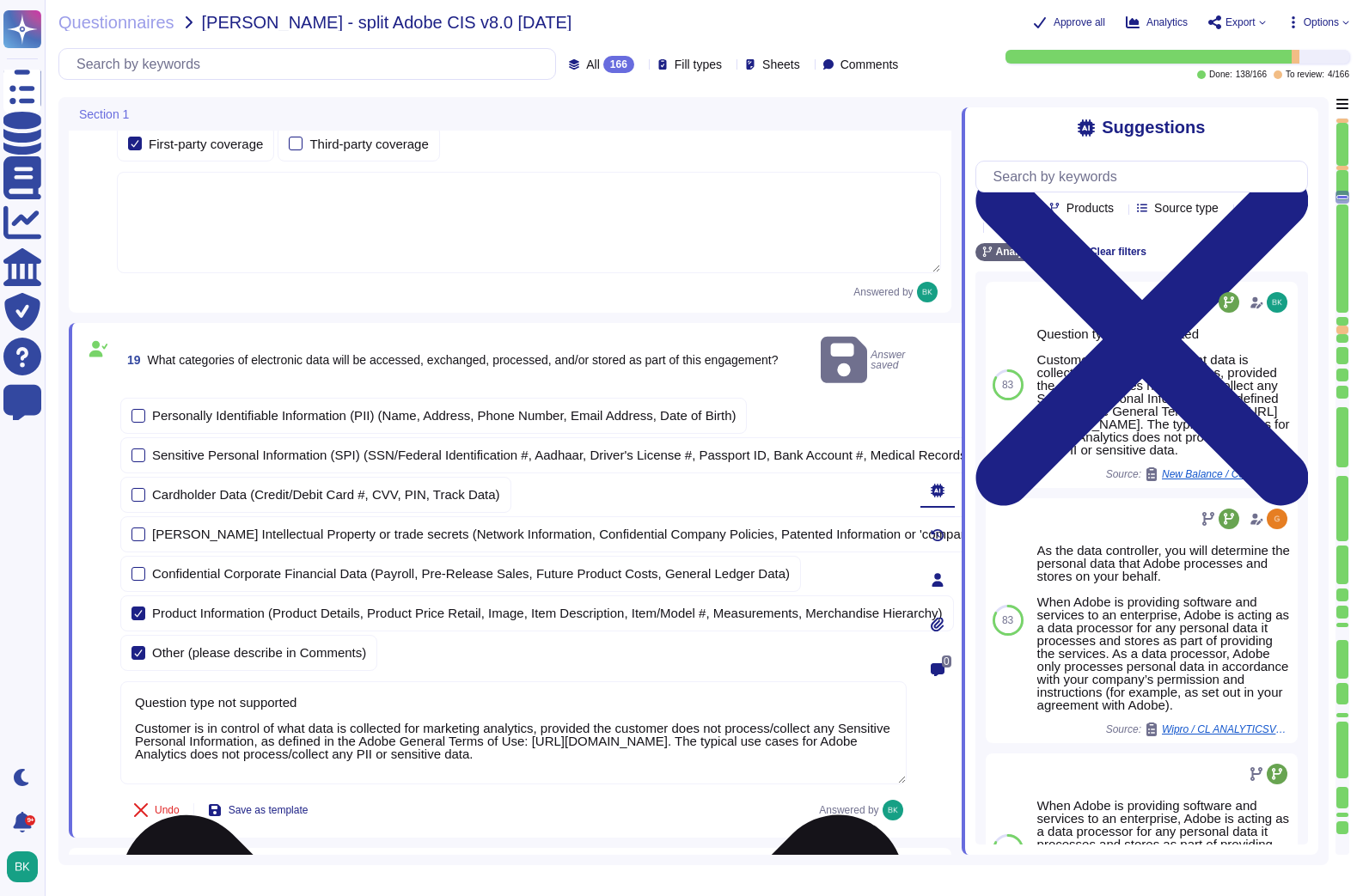
drag, startPoint x: 350, startPoint y: 669, endPoint x: 338, endPoint y: 676, distance: 13.9
click at [350, 681] on textarea "Question type not supported Customer is in control of what data is collected fo…" at bounding box center [513, 733] width 786 height 104
drag, startPoint x: 306, startPoint y: 681, endPoint x: 112, endPoint y: 674, distance: 194.1
click at [117, 678] on div "19 What categories of electronic data will be accessed, exchanged, processed, a…" at bounding box center [494, 580] width 824 height 494
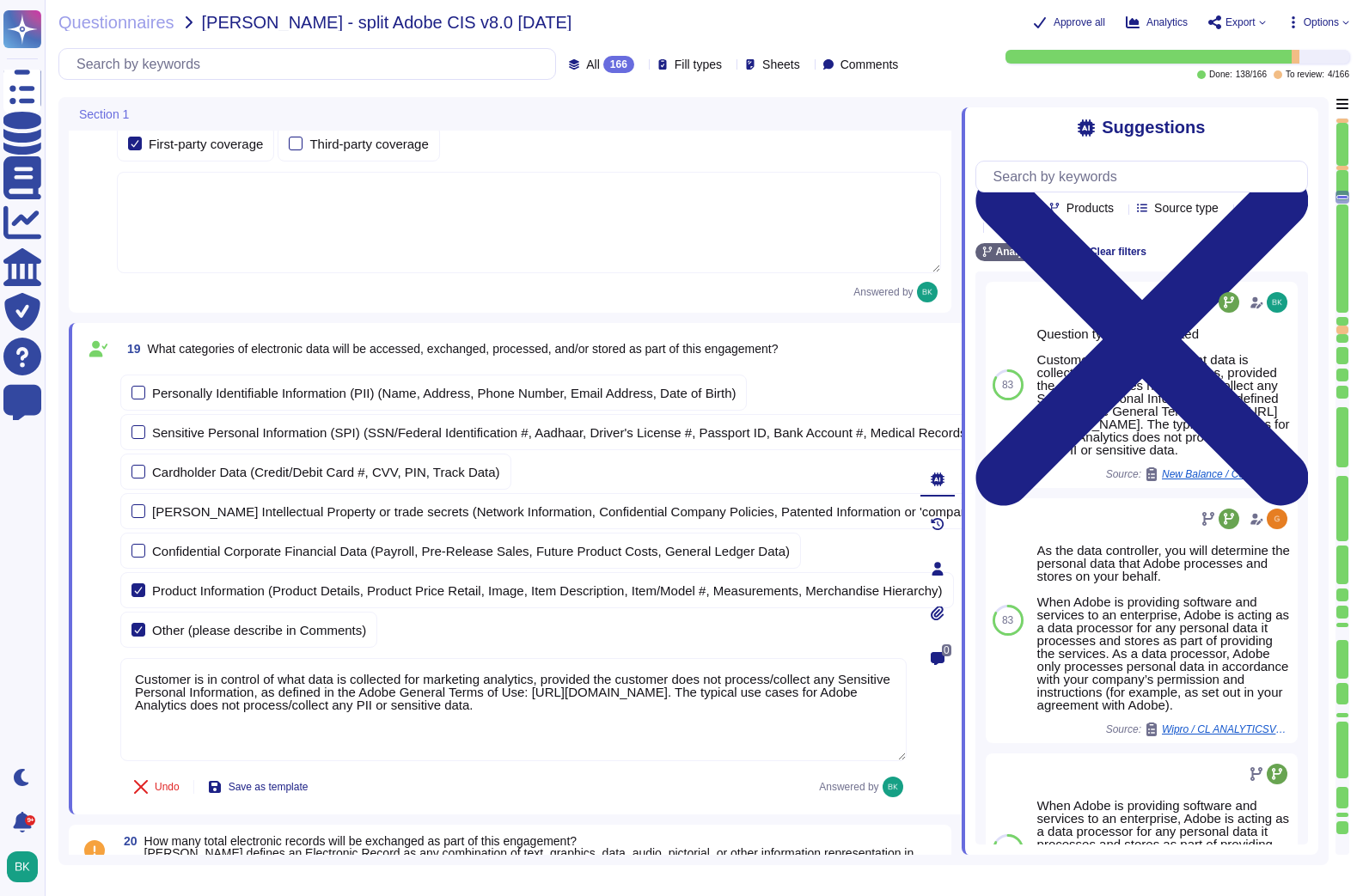
type textarea "Customer is in control of what data is collected for marketing analytics, provi…"
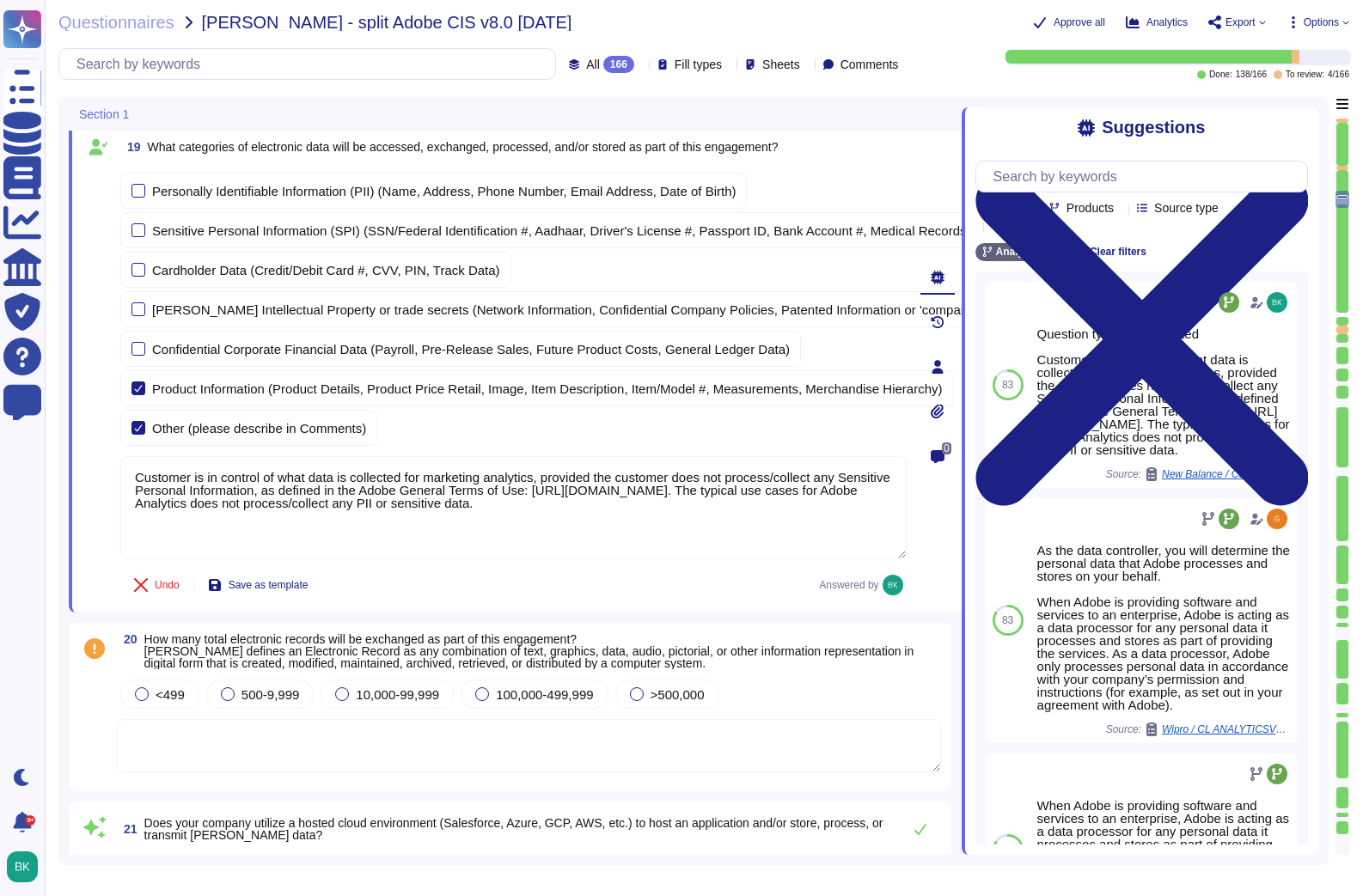
type textarea "User licensing and identity data are stored in the [GEOGRAPHIC_DATA] (US-East a…"
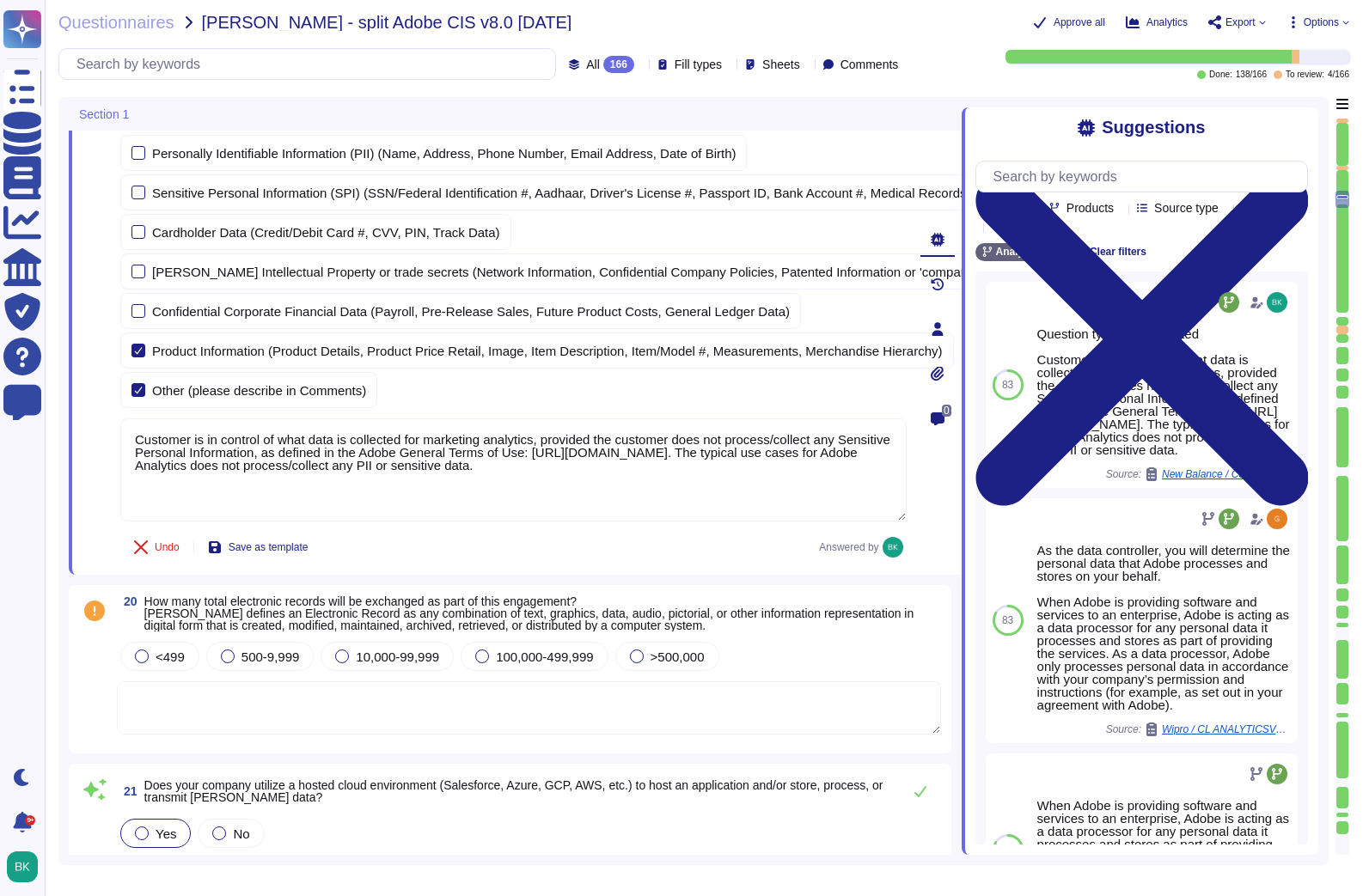
scroll to position [3292, 0]
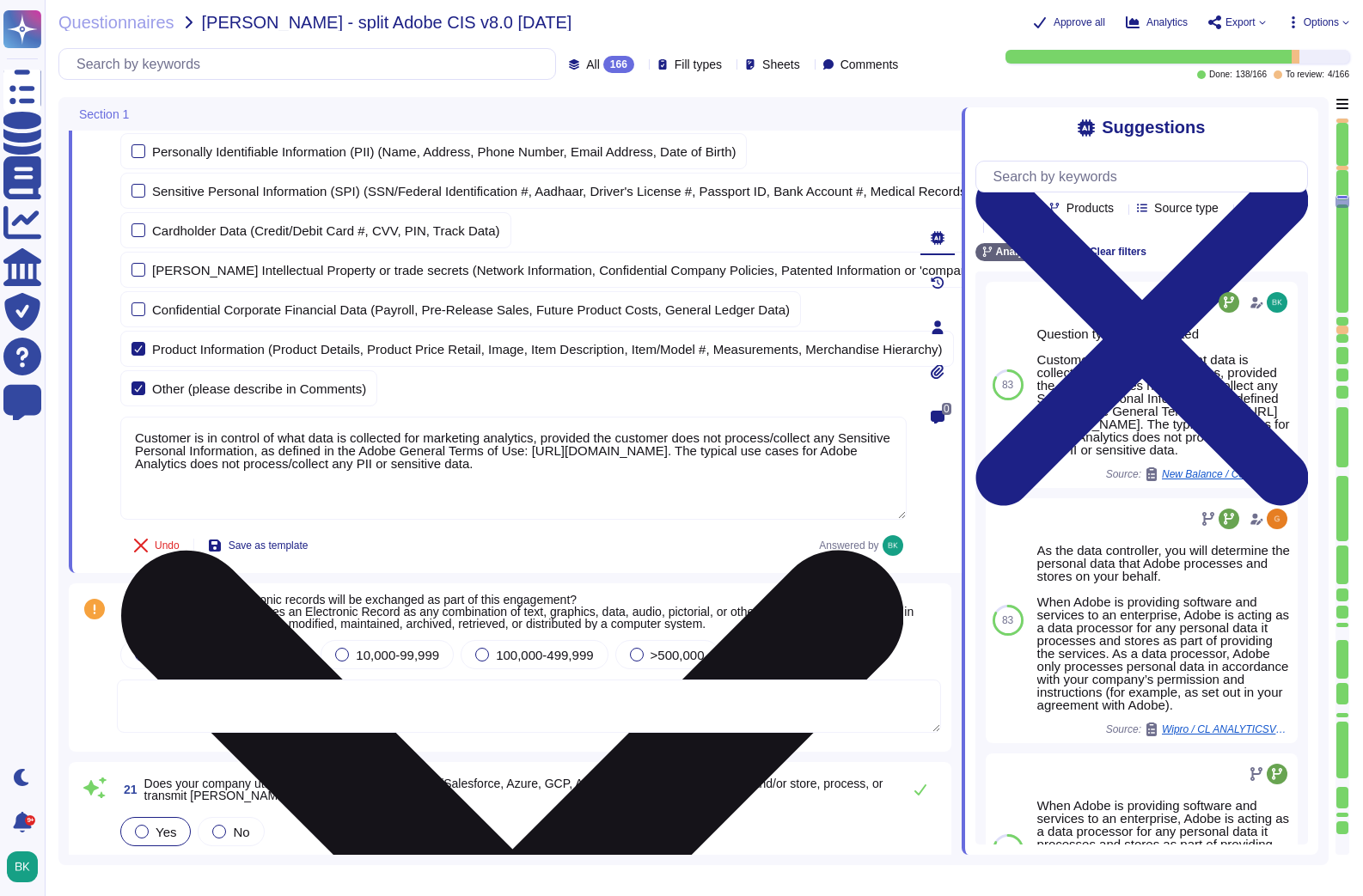
click at [234, 466] on textarea "Customer is in control of what data is collected for marketing analytics, provi…" at bounding box center [513, 469] width 786 height 104
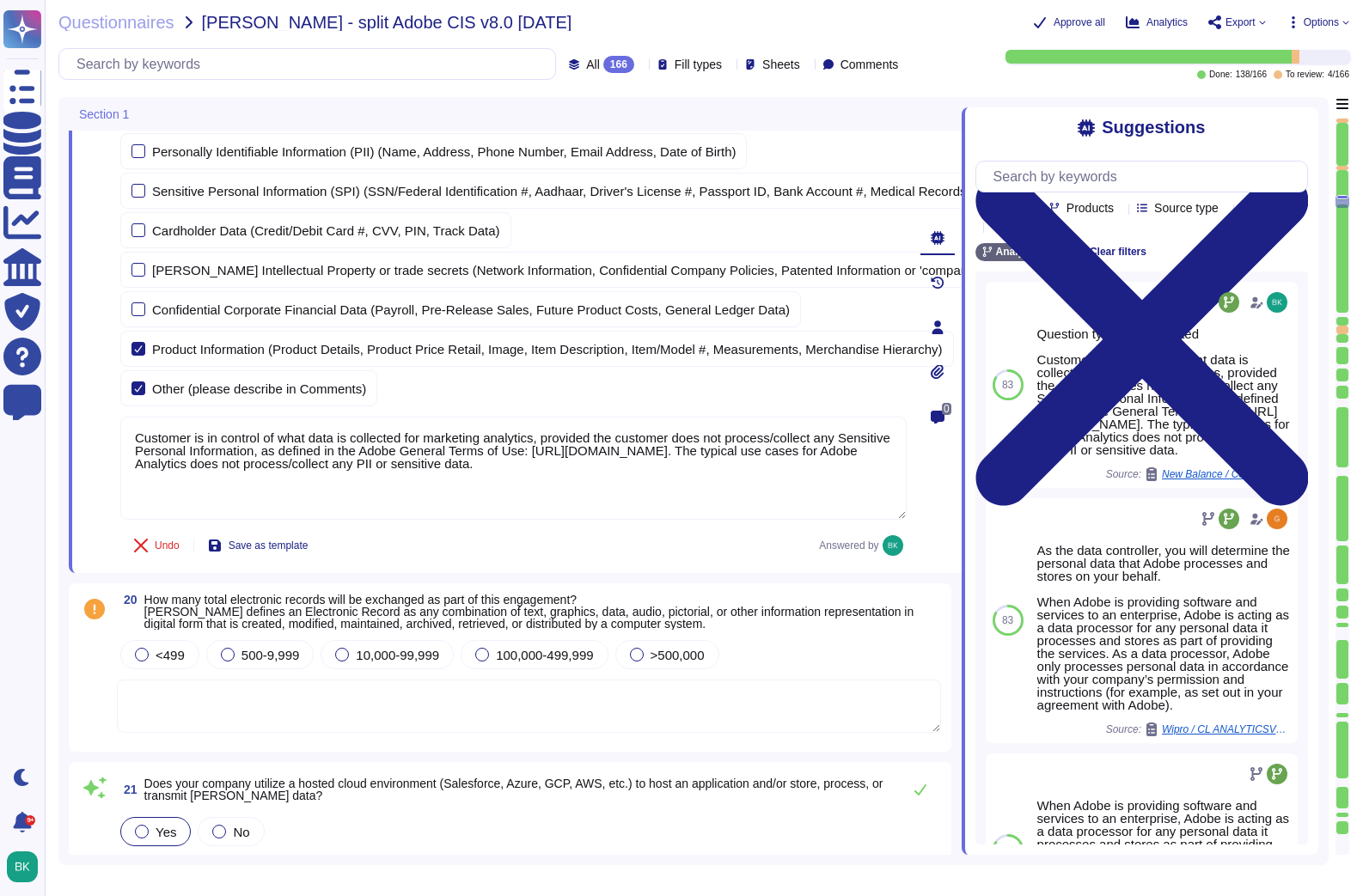
type textarea "Customer is in control of what data is collected for marketing analytics, provi…"
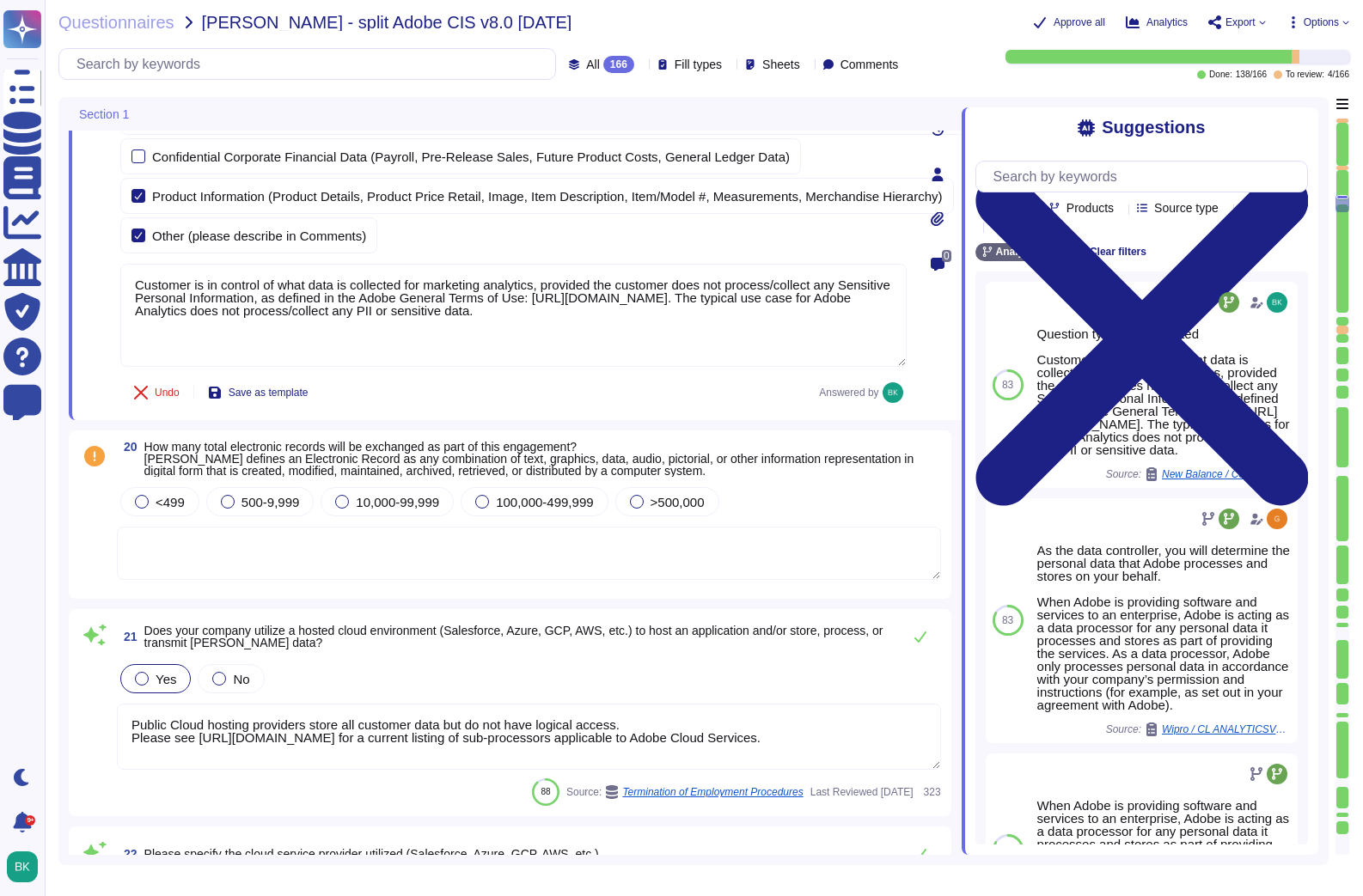
scroll to position [3456, 0]
type textarea "No, **Adobe Acrobat** does not typically require site-to-site VPN or similar ne…"
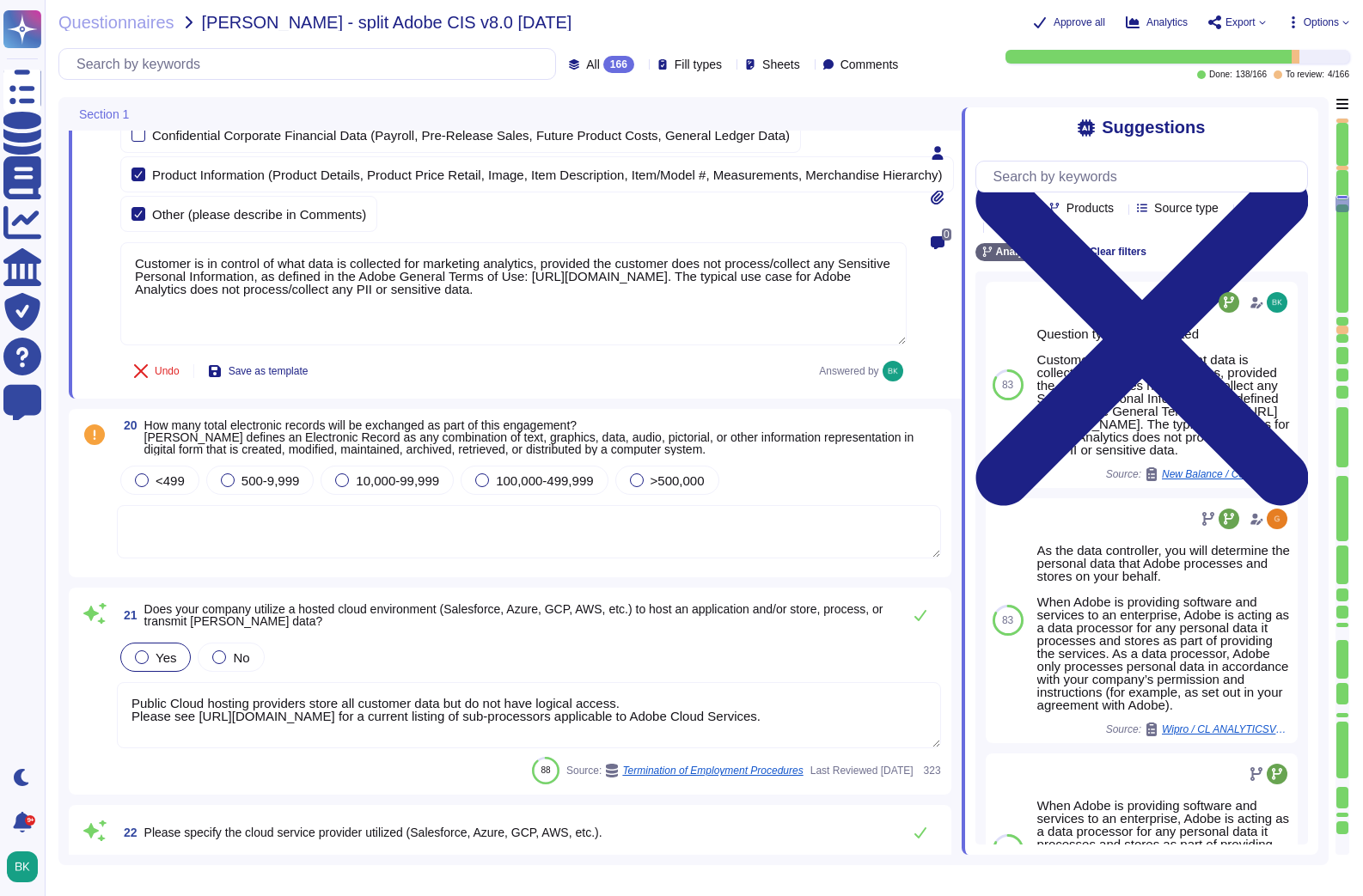
type textarea "Customer is in control of what data is collected for marketing analytics, provi…"
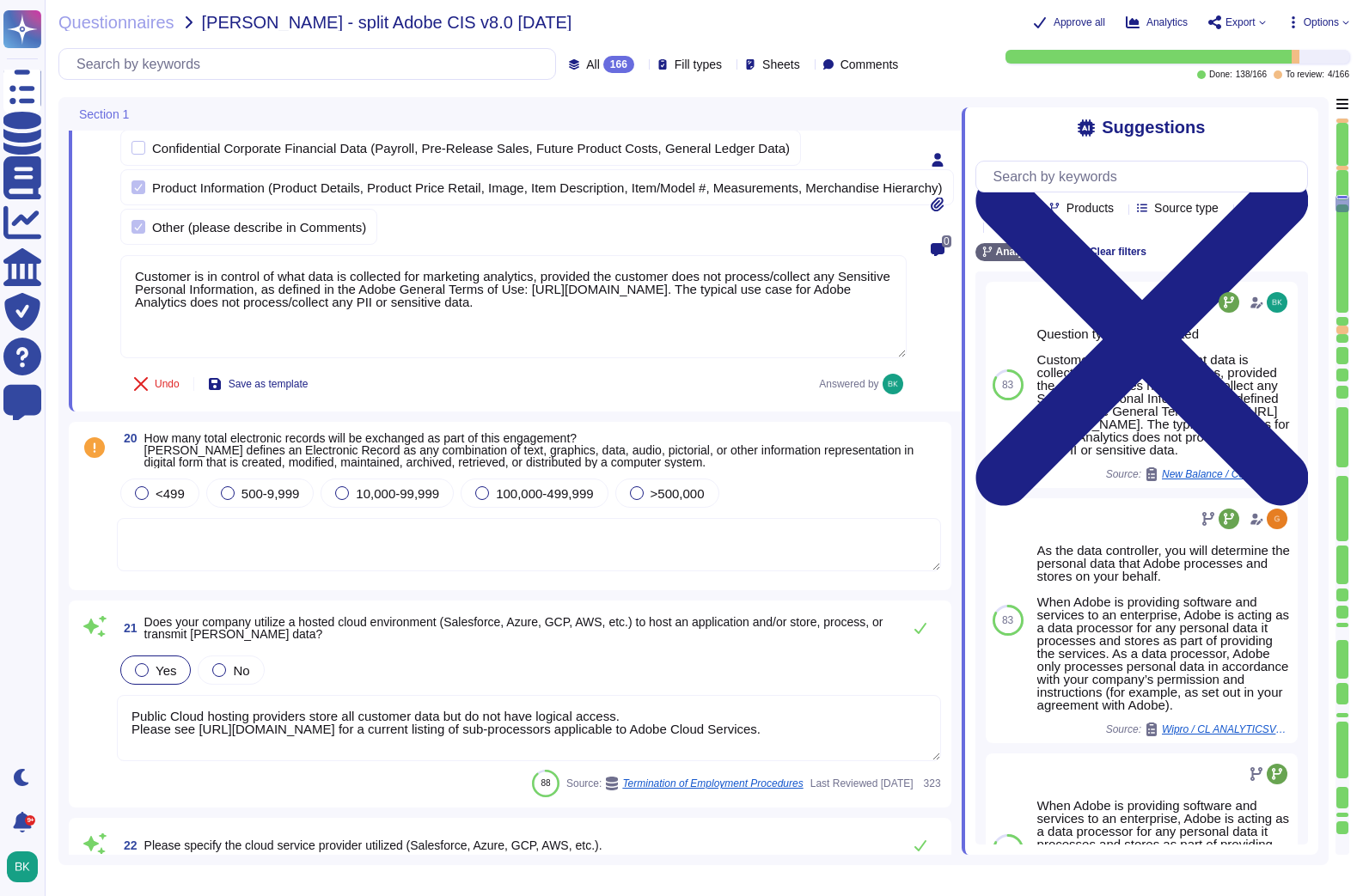
click at [213, 519] on textarea at bounding box center [528, 544] width 824 height 54
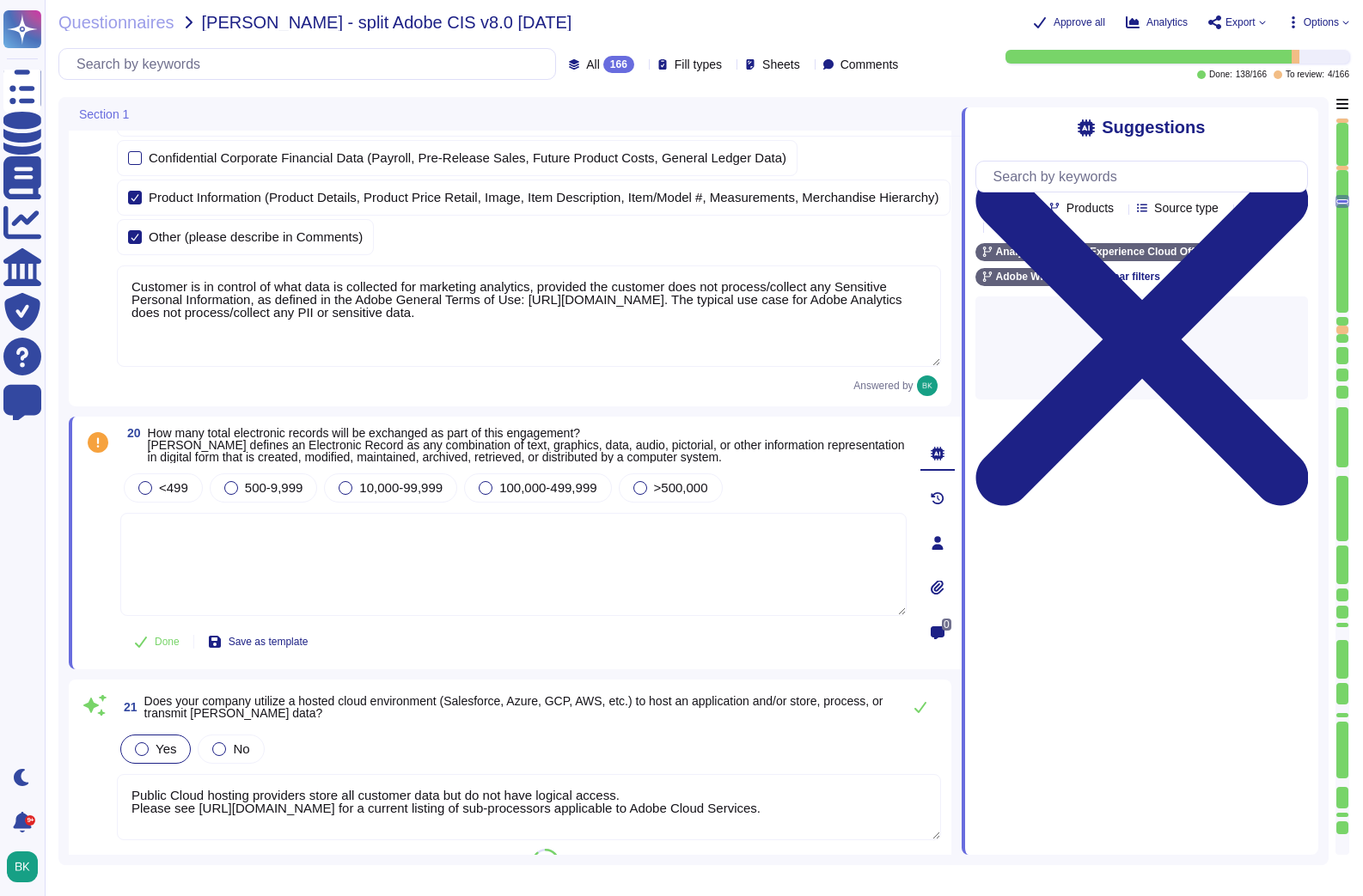
type textarea "No, **Adobe Acrobat** does not typically require site-to-site VPN or similar ne…"
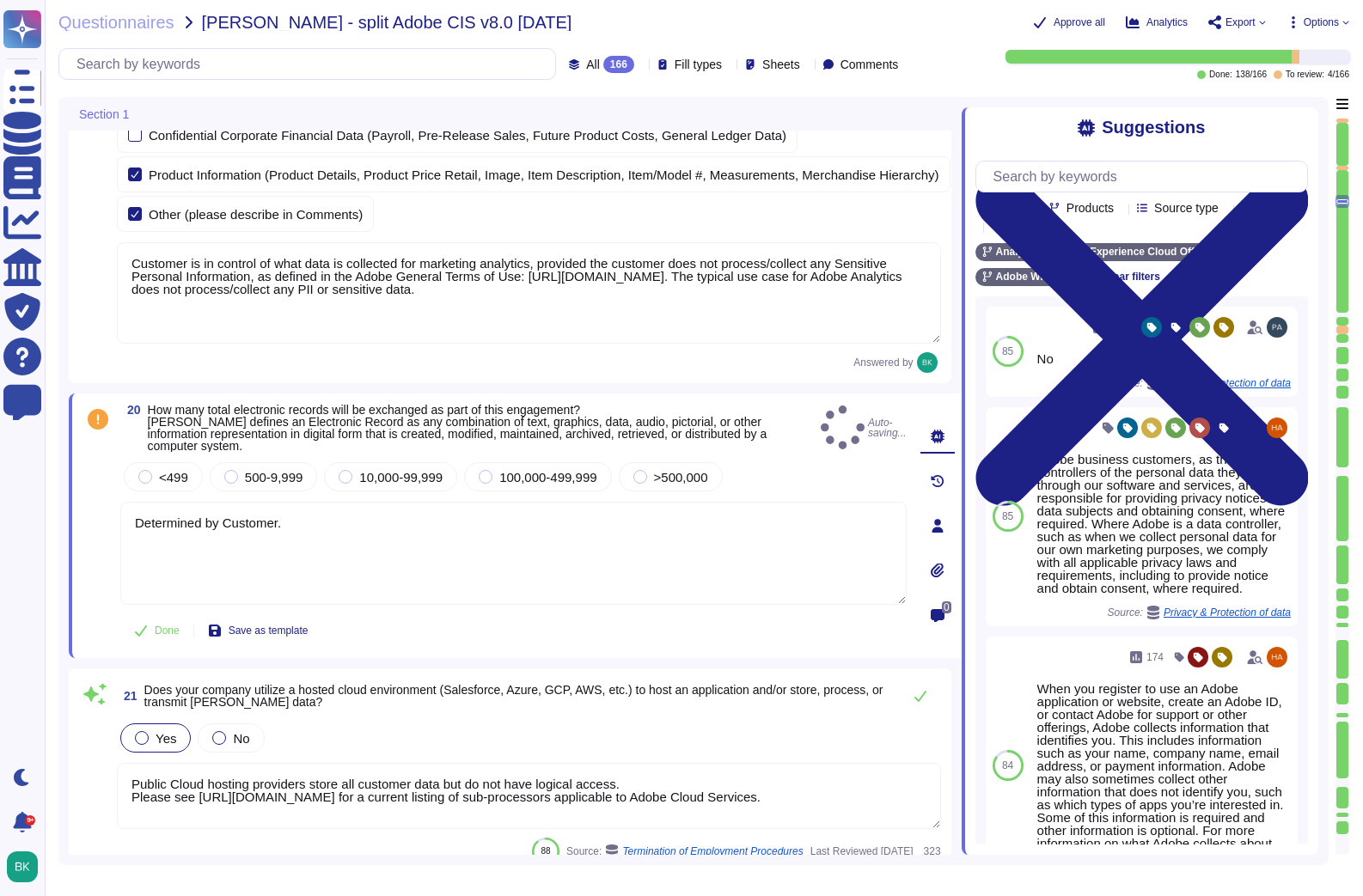
type textarea "Determined by Customer."
click at [152, 609] on div "20 How many total electronic records will be exchanged as part of this engageme…" at bounding box center [494, 525] width 824 height 244
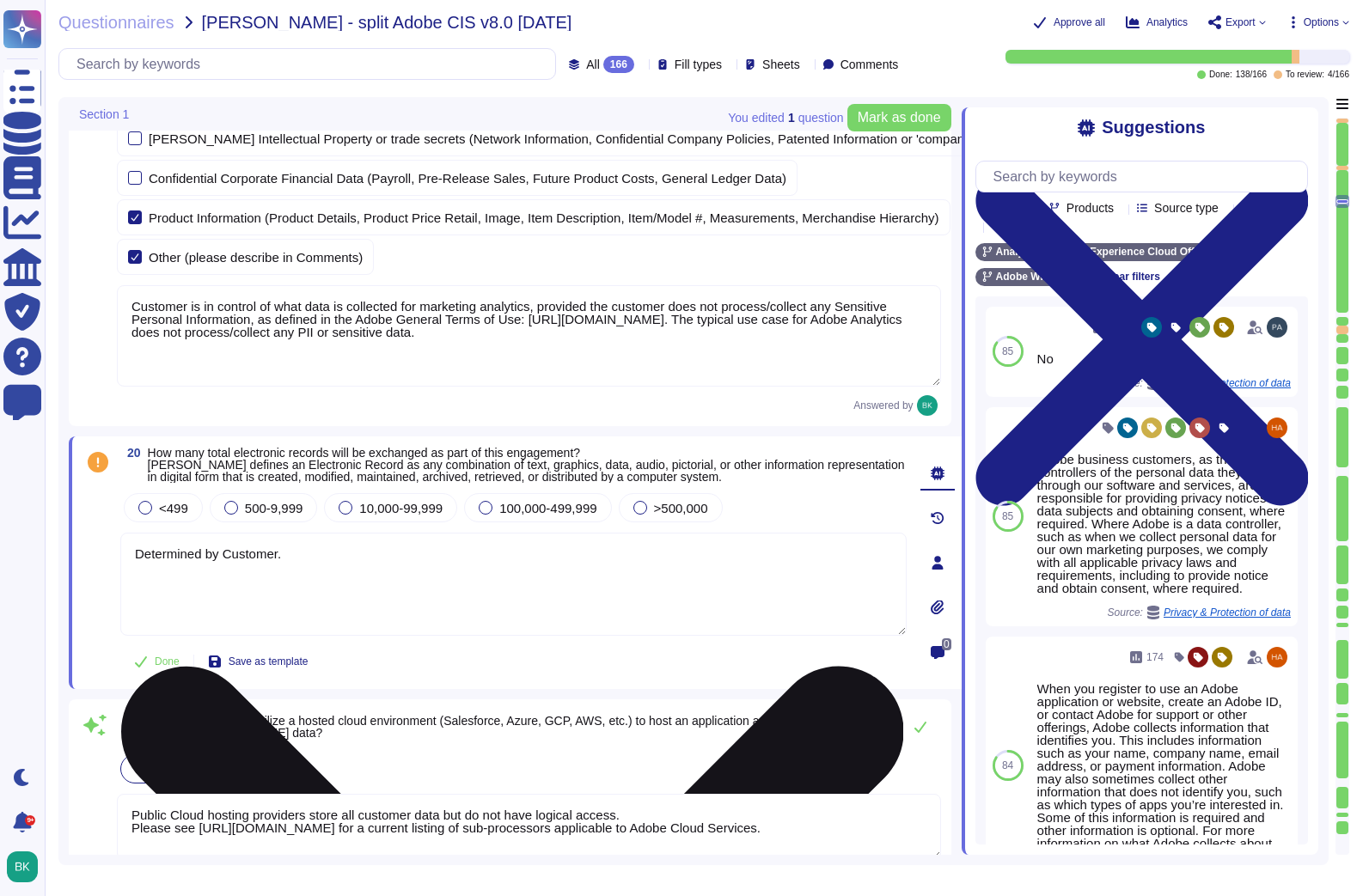
scroll to position [3380, 0]
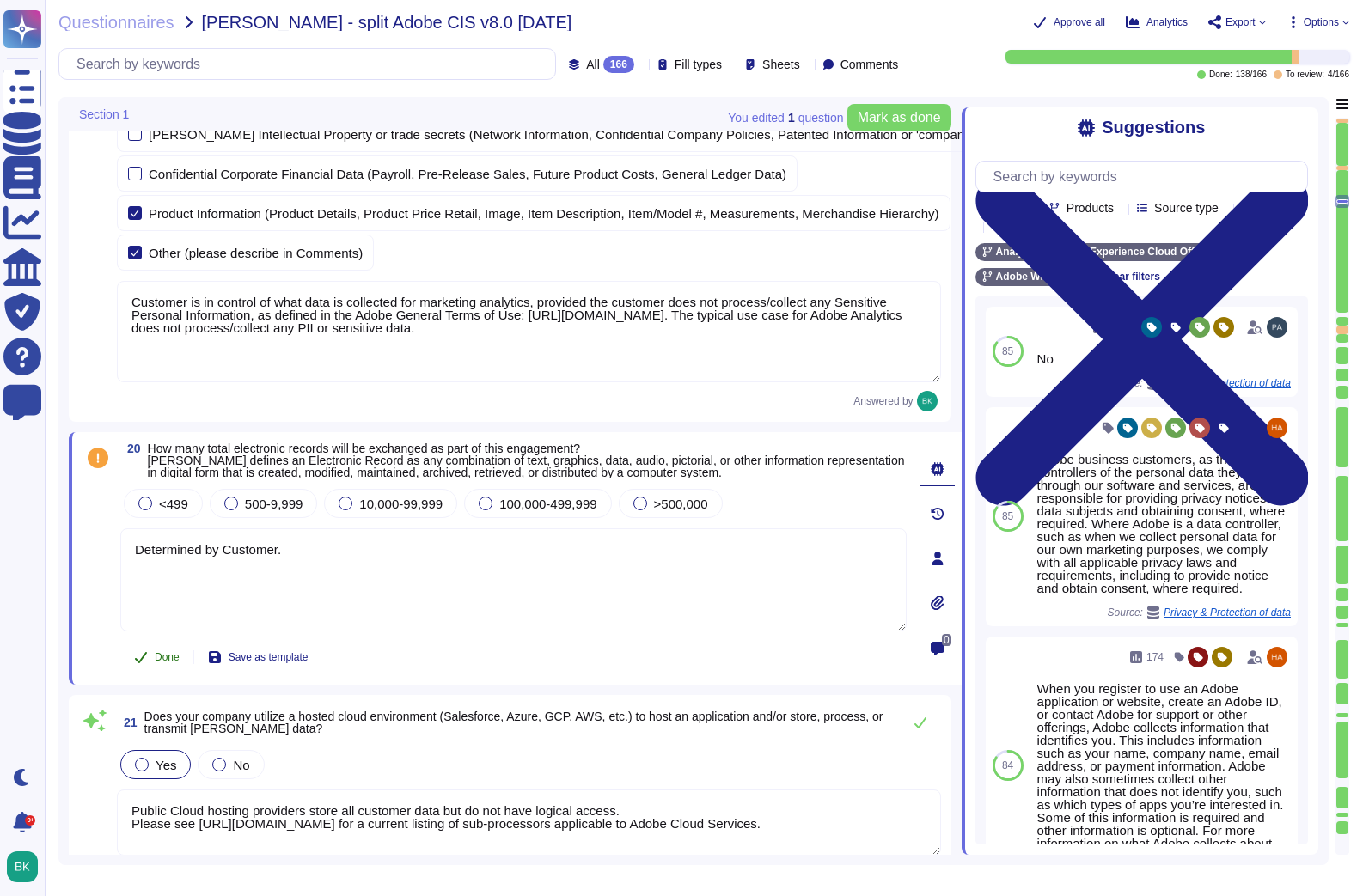
click at [159, 655] on span "Done" at bounding box center [167, 657] width 24 height 10
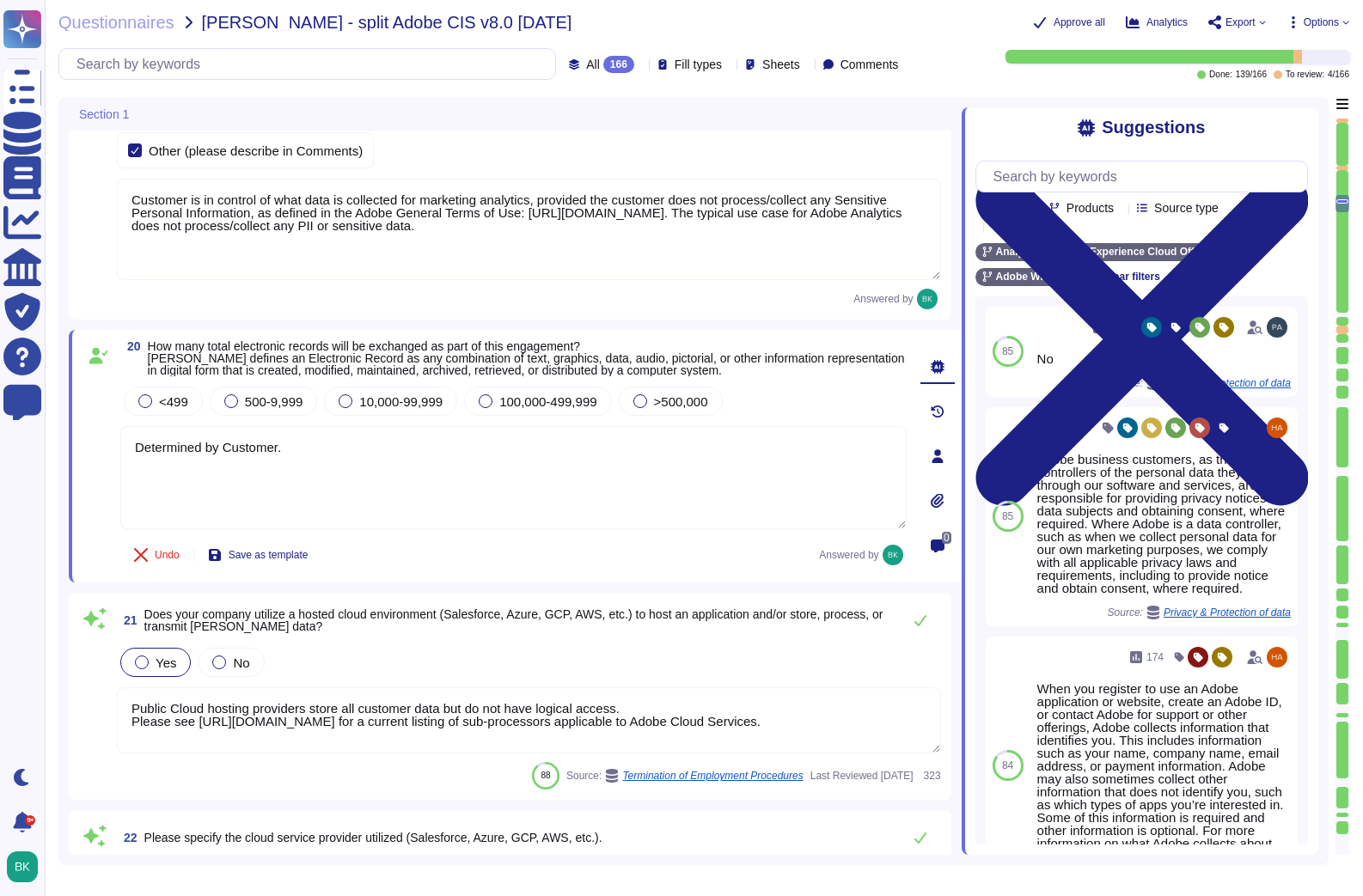
type textarea "No, **Adobe Acrobat** does not typically require site-to-site VPN or similar ne…"
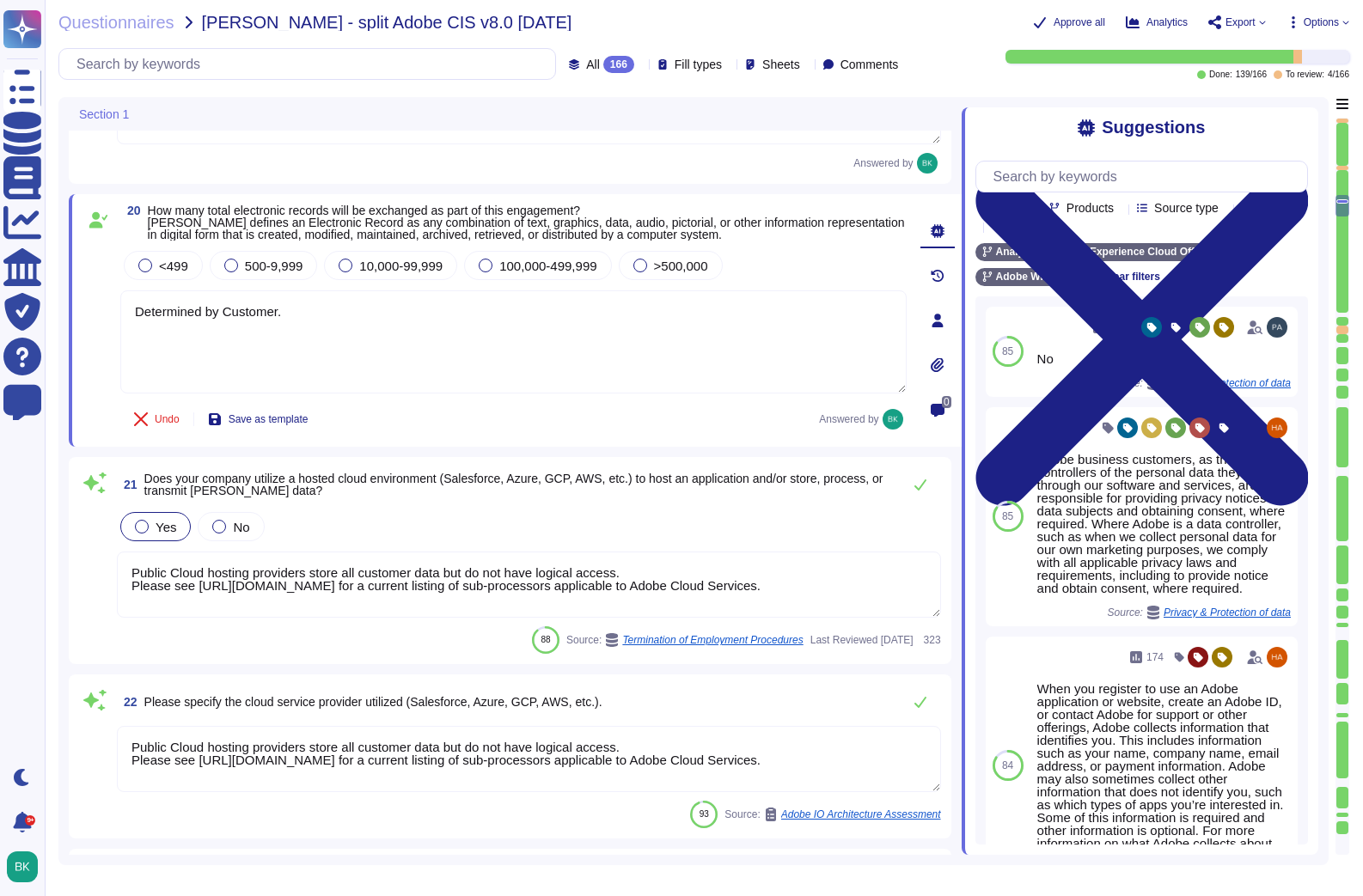
scroll to position [3695, 0]
type textarea "At Adobe, the two corporate wireless networks are AdobeCorp and AdobeGuest. In …"
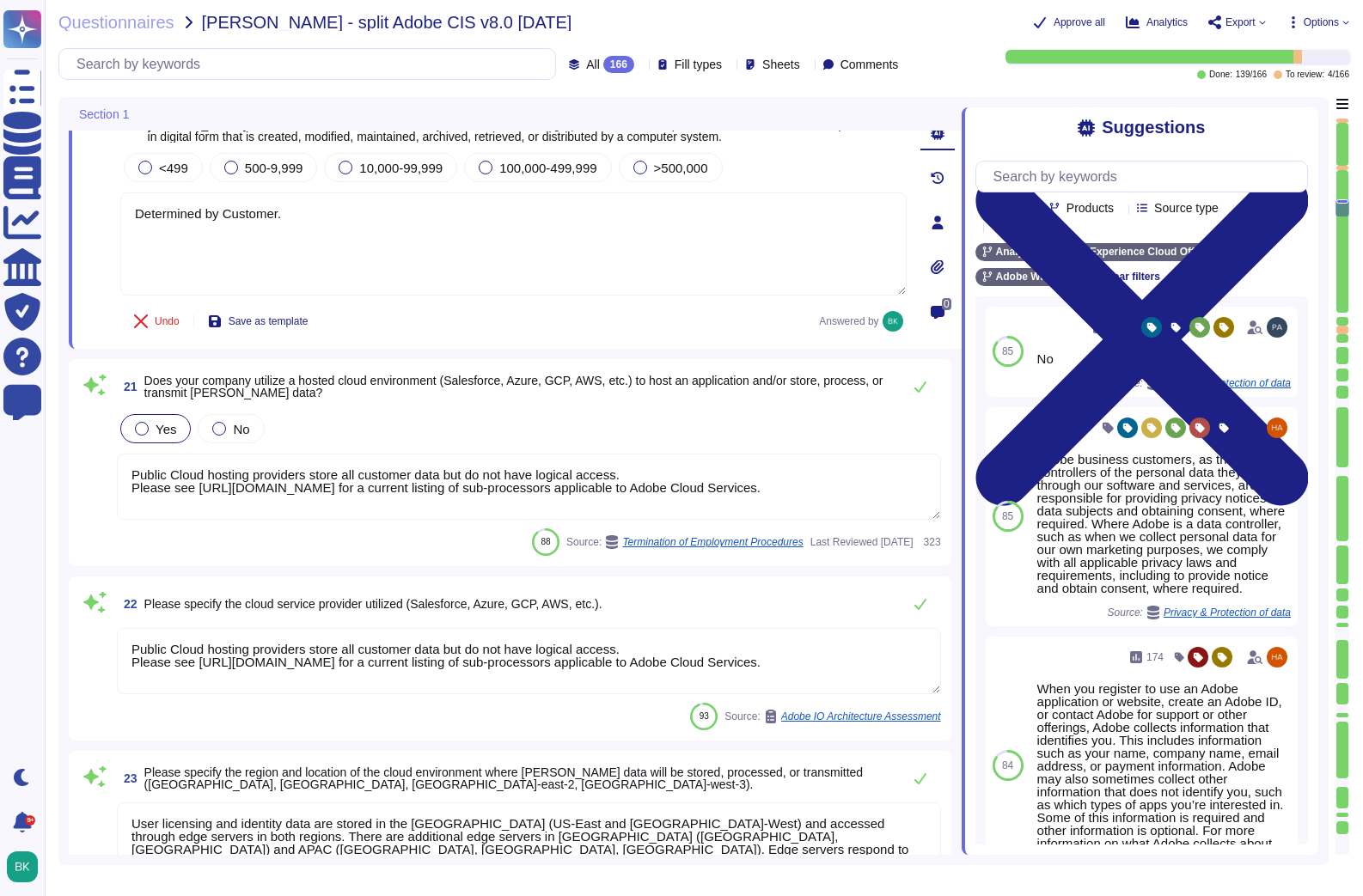
click at [907, 475] on textarea "Public Cloud hosting providers store all customer data but do not have logical …" at bounding box center [528, 487] width 824 height 66
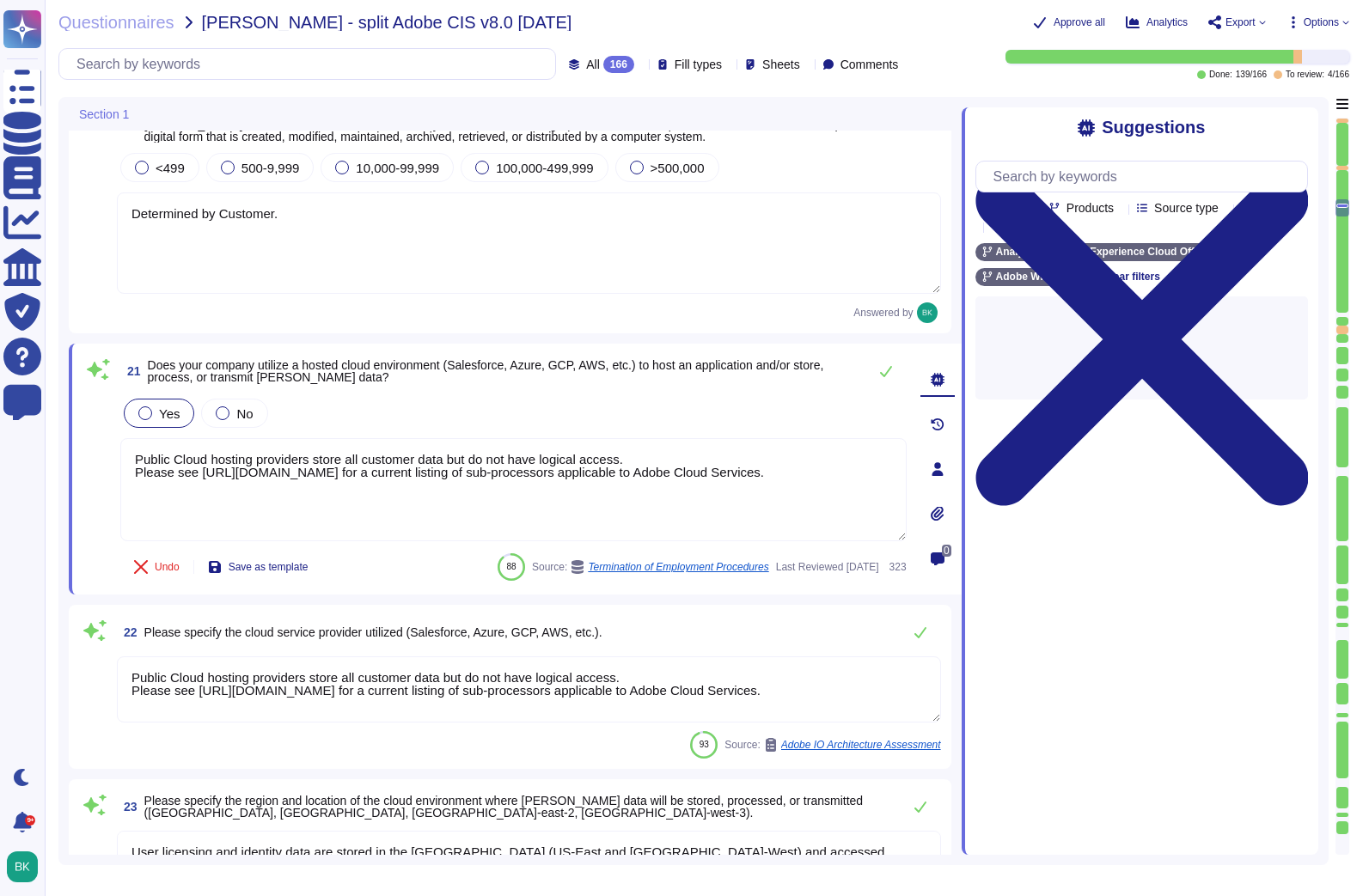
type textarea "At Adobe, the two corporate wireless networks are AdobeCorp and AdobeGuest. In …"
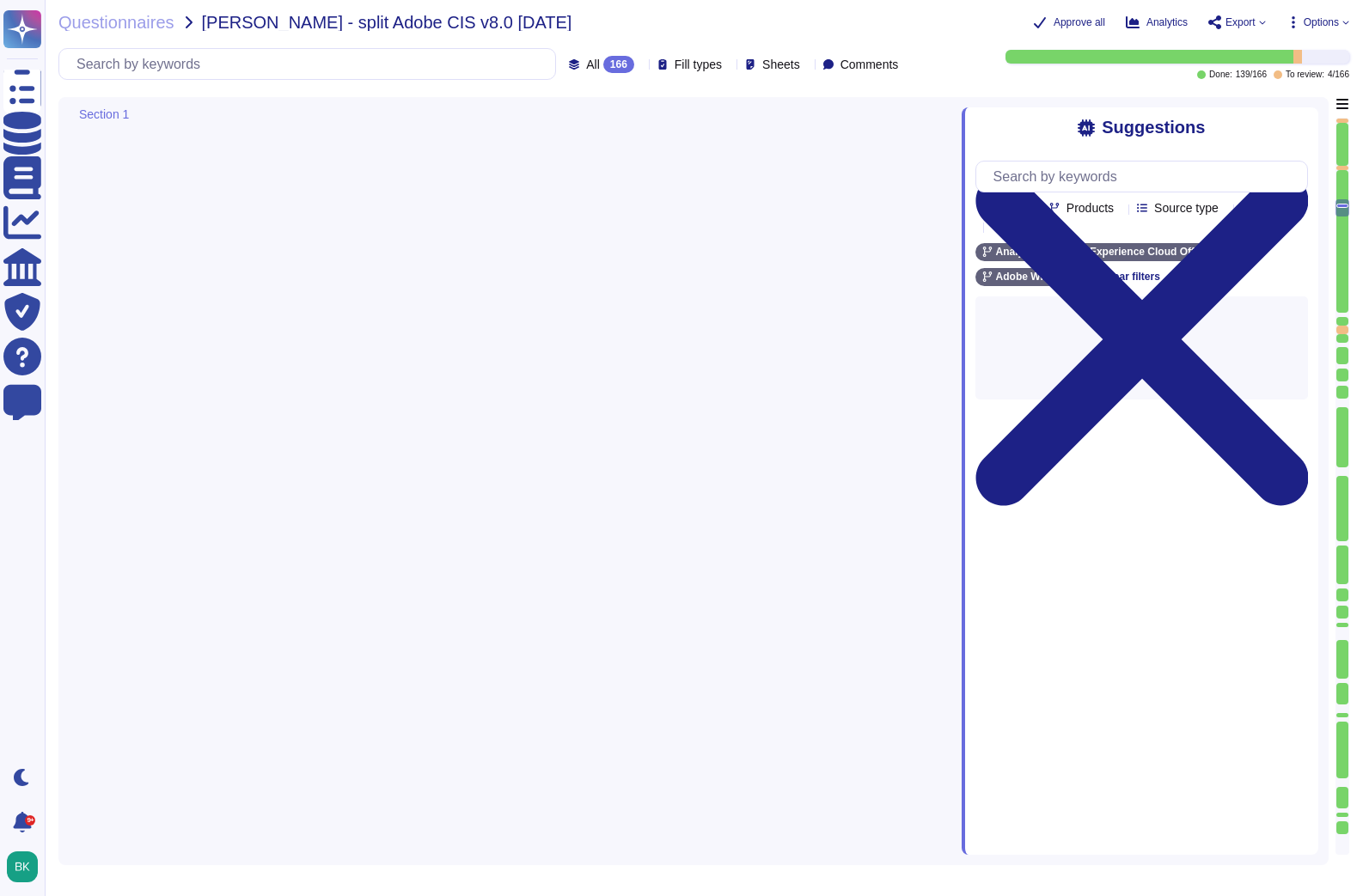
type textarea "Customer is in control of what data is collected for marketing analytics, provi…"
type textarea "Determined by Customer."
type textarea "Public Cloud hosting providers store all customer data but do not have logical …"
type textarea "User licensing and identity data are stored in the [GEOGRAPHIC_DATA] (US-East a…"
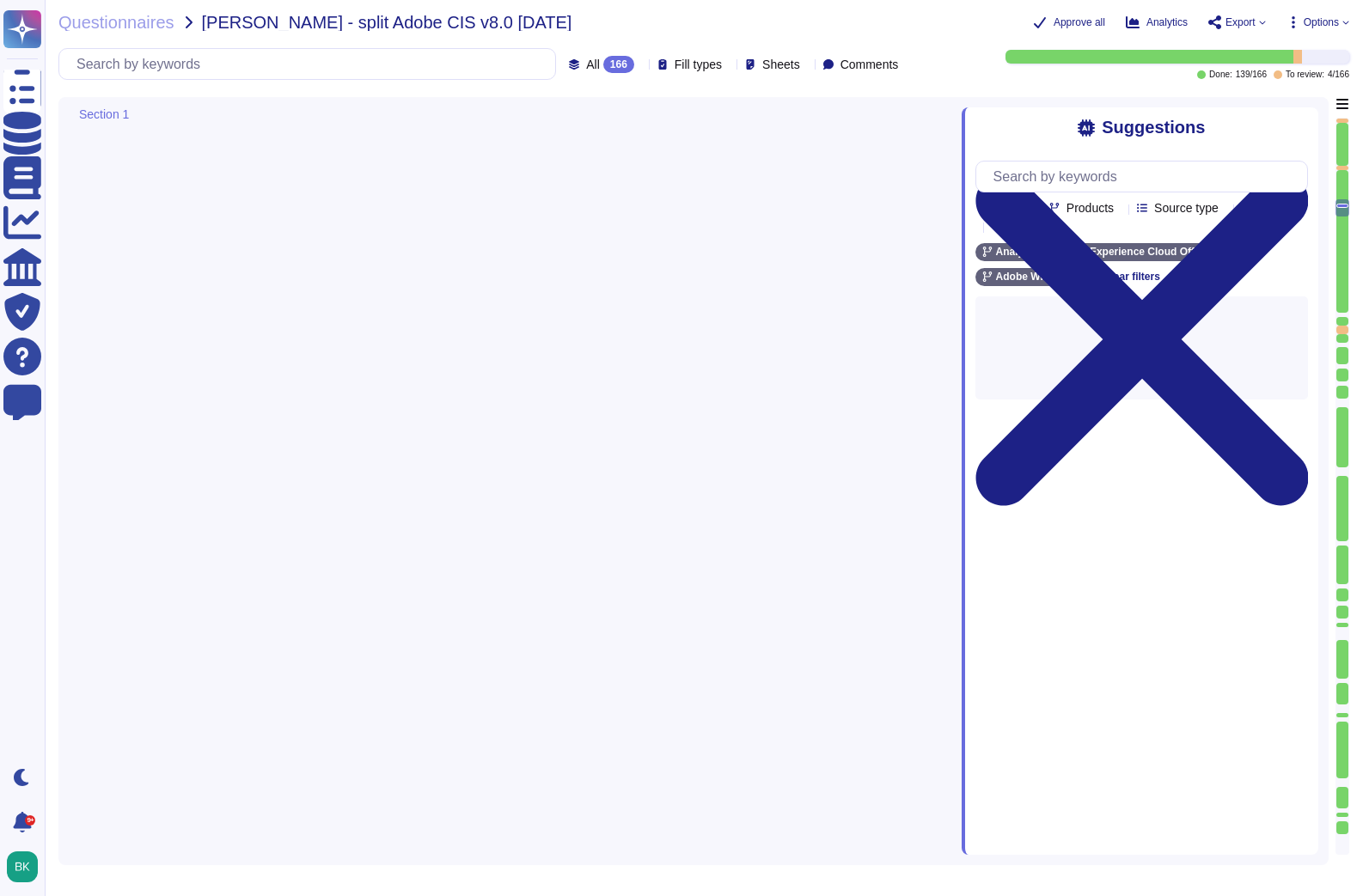
type textarea "No, **Adobe Acrobat** does not typically require site-to-site VPN or similar ne…"
type textarea "At Adobe, the two corporate wireless networks are AdobeCorp and AdobeGuest. In …"
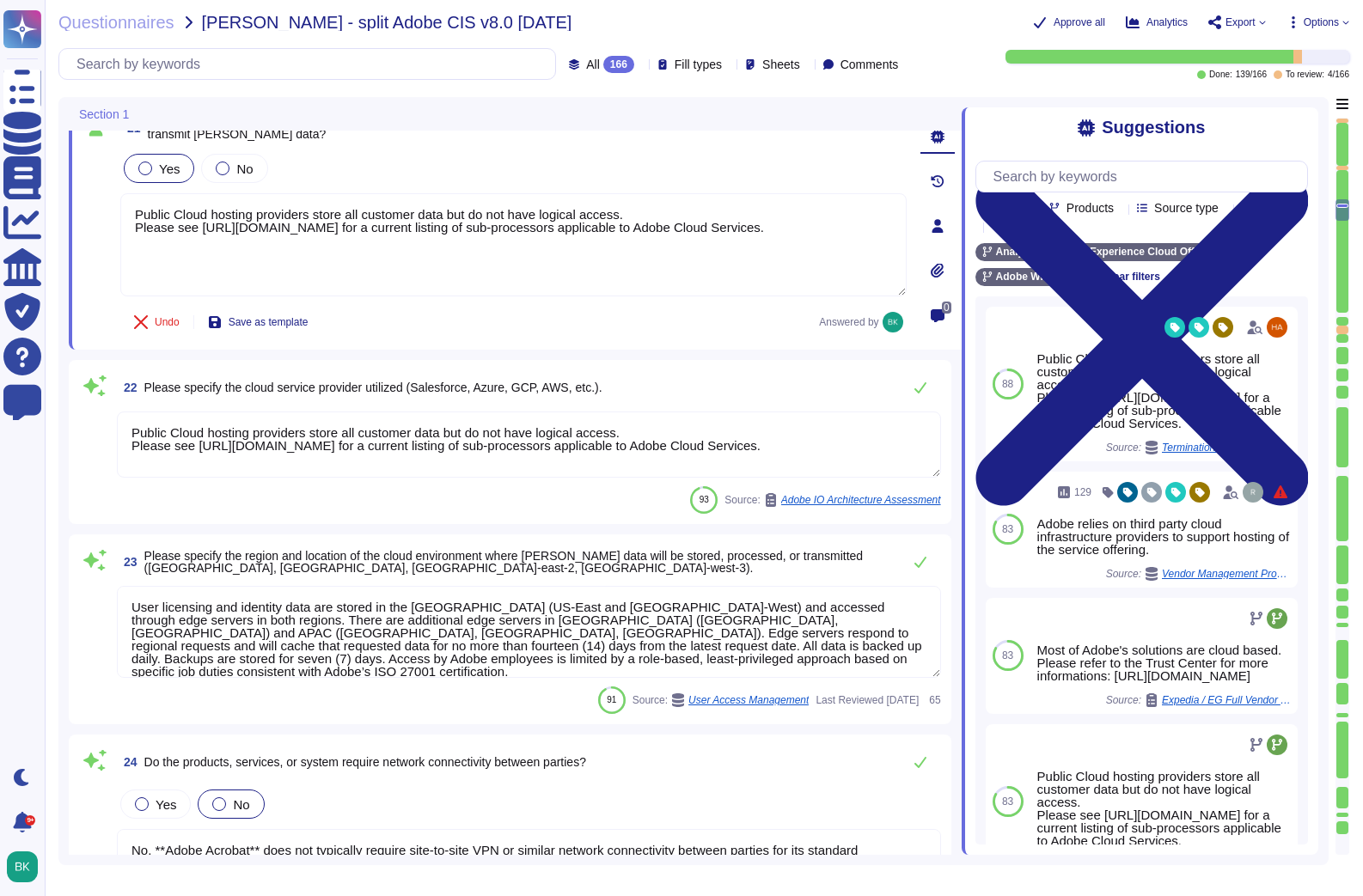
scroll to position [3940, 0]
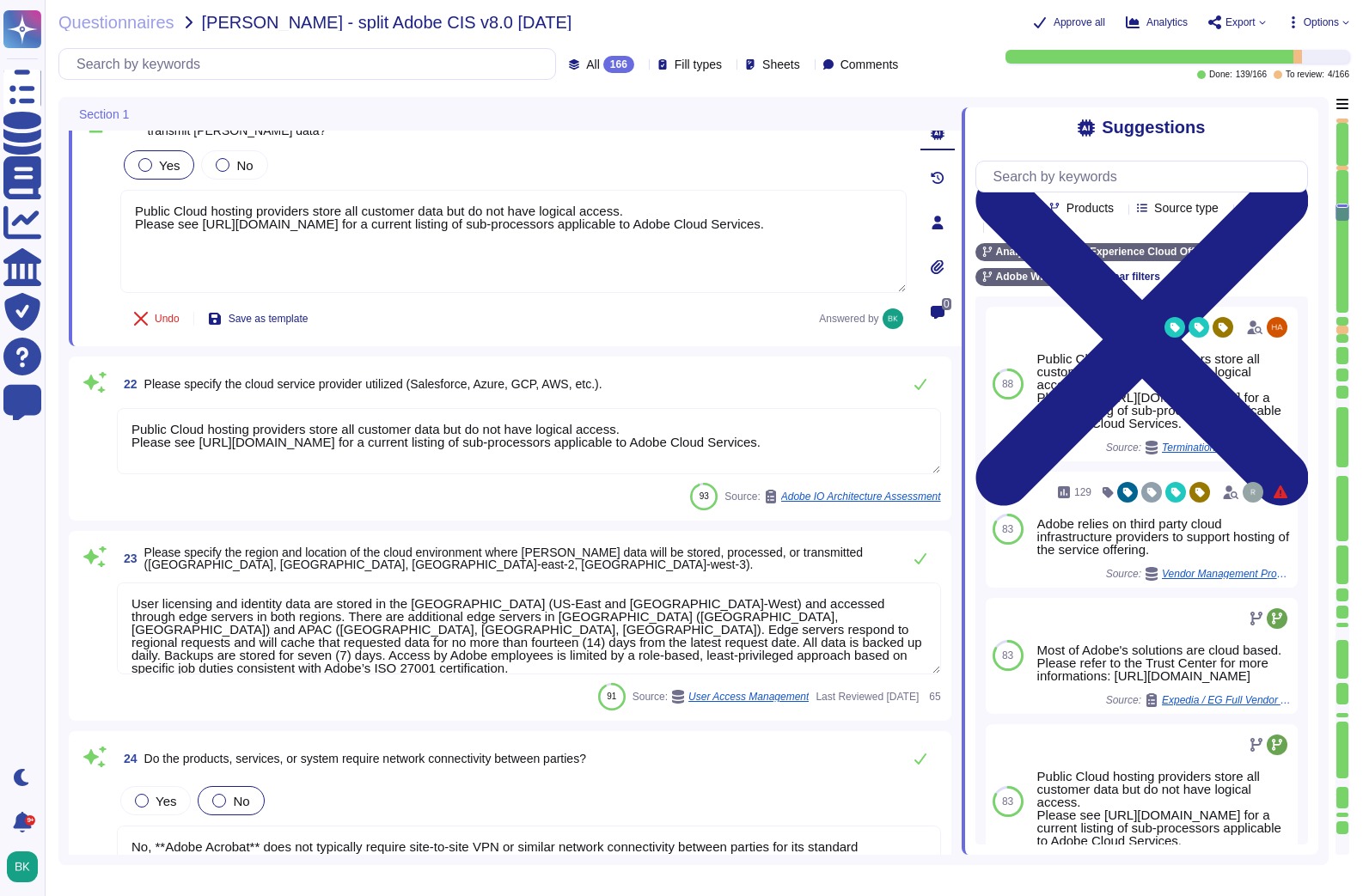
type textarea "Adobe receives Cardholder Data from customers on a regular basis to provide ser…"
click at [205, 447] on textarea "Public Cloud hosting providers store all customer data but do not have logical …" at bounding box center [528, 441] width 824 height 66
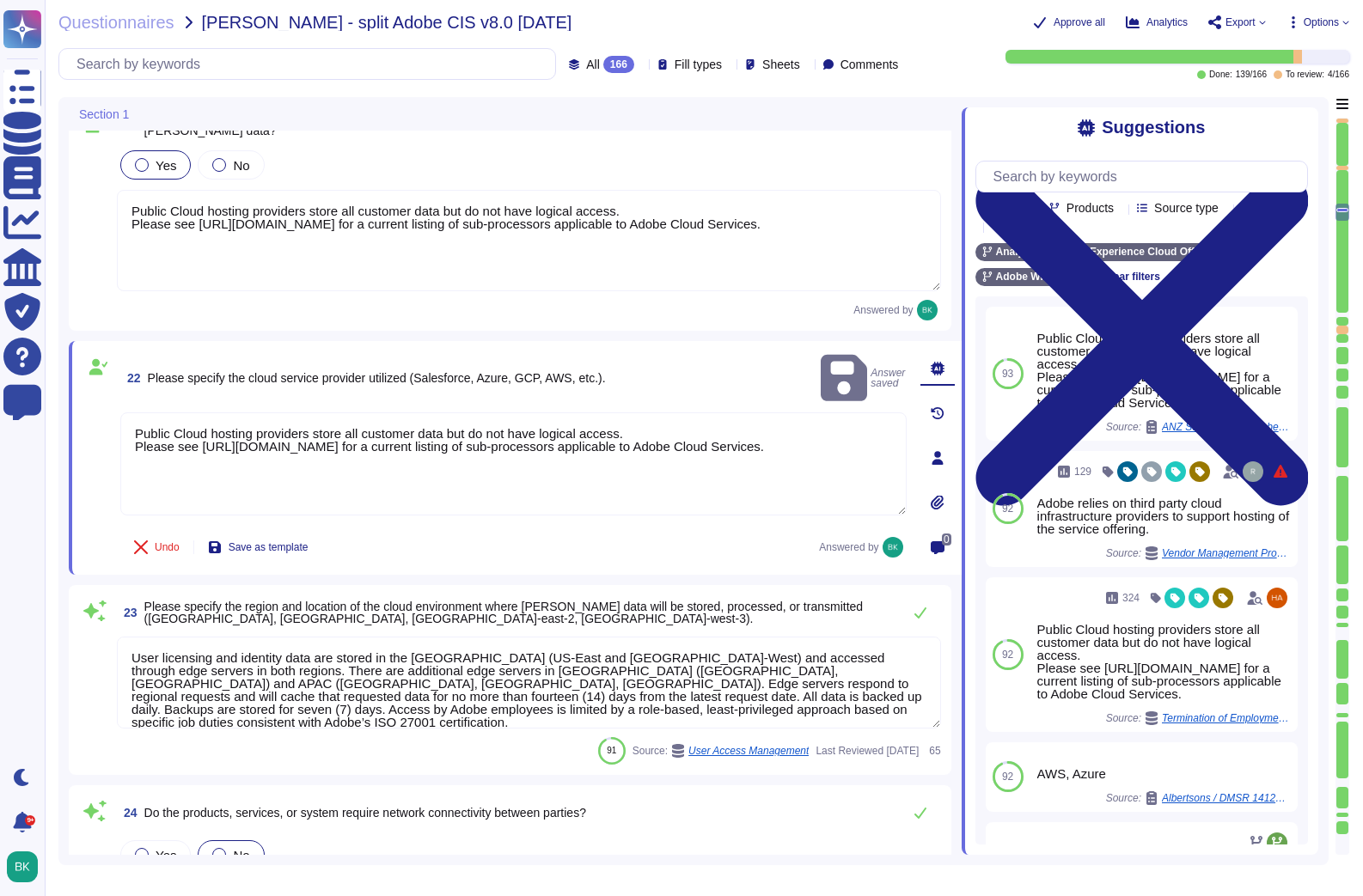
click at [569, 457] on textarea "Public Cloud hosting providers store all customer data but do not have logical …" at bounding box center [513, 464] width 786 height 104
drag, startPoint x: 1064, startPoint y: 272, endPoint x: 1073, endPoint y: 272, distance: 9.0
click at [1064, 272] on icon at bounding box center [1064, 277] width 10 height 10
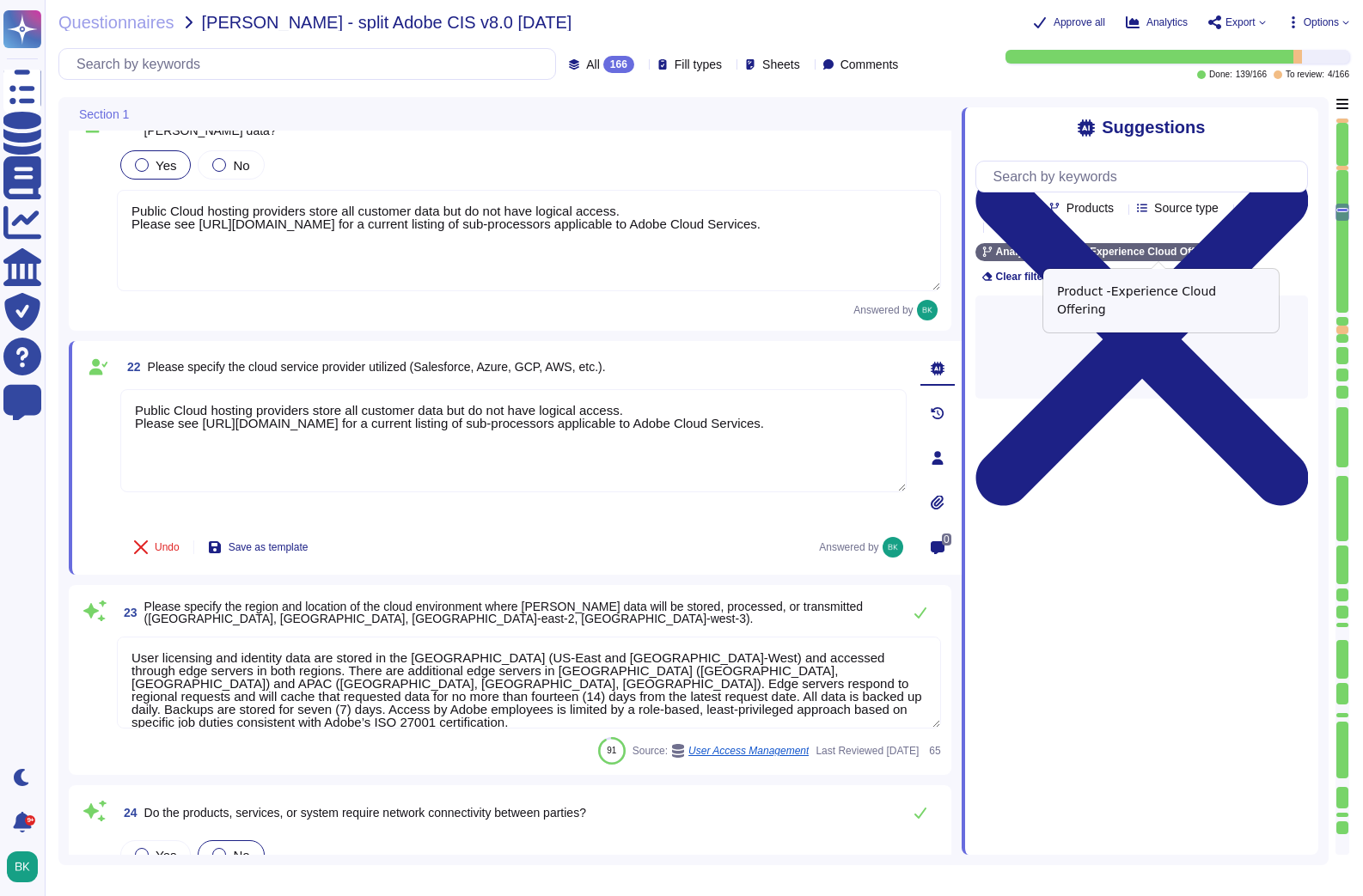
click at [1238, 250] on div "Experience Cloud Offering" at bounding box center [1155, 251] width 171 height 18
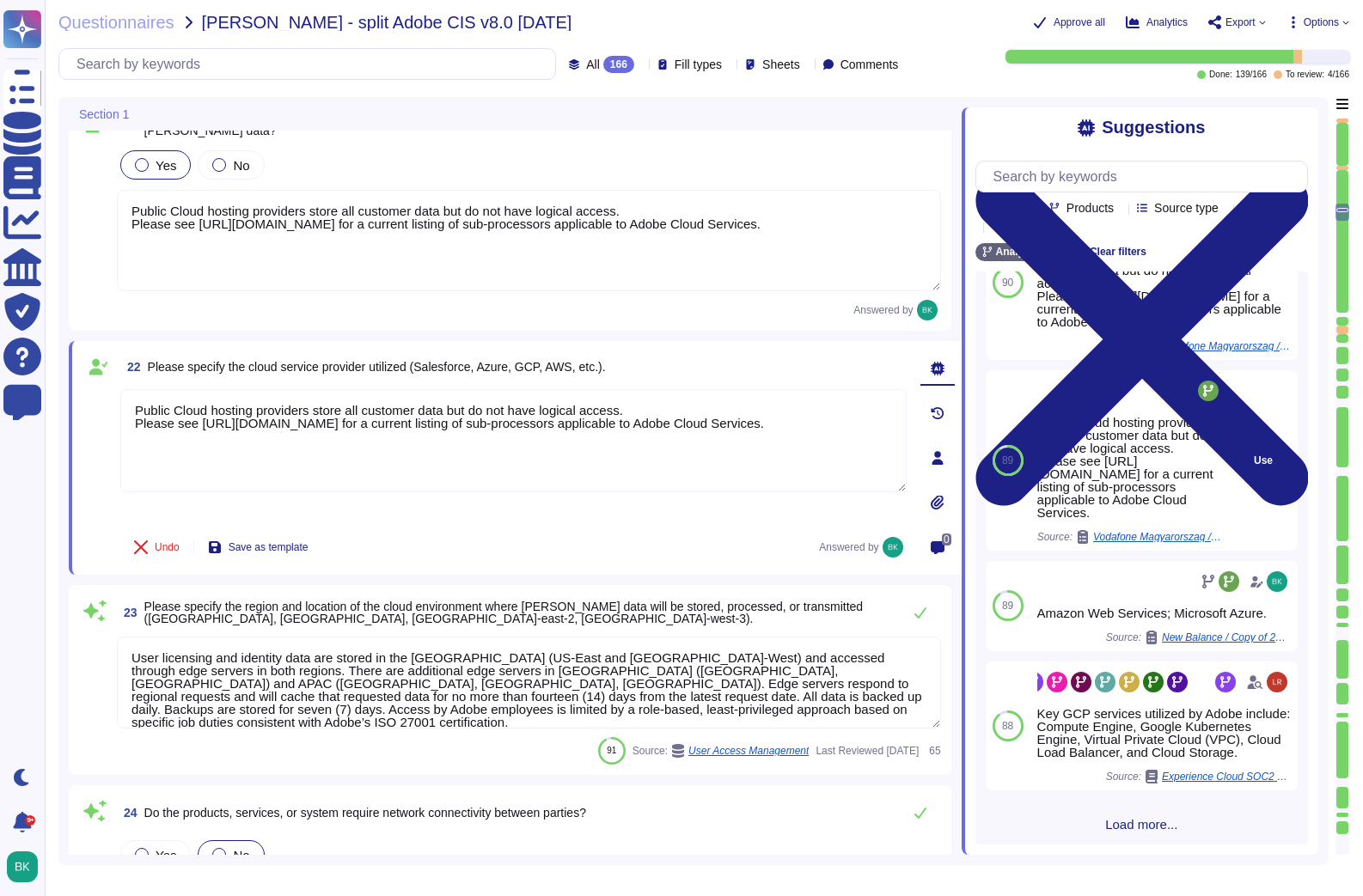
scroll to position [324, 0]
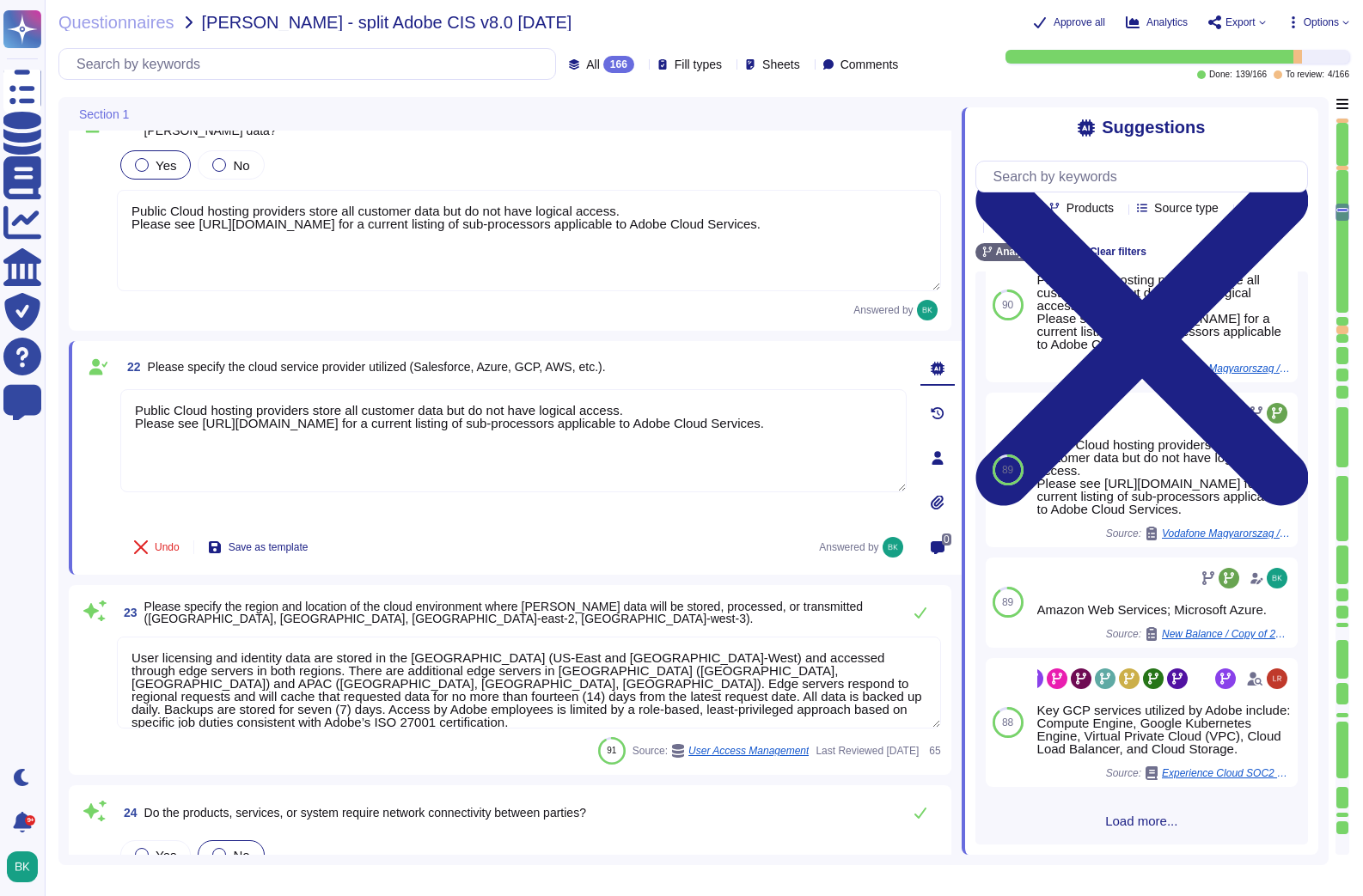
click at [1133, 822] on span "Load more..." at bounding box center [1141, 821] width 332 height 13
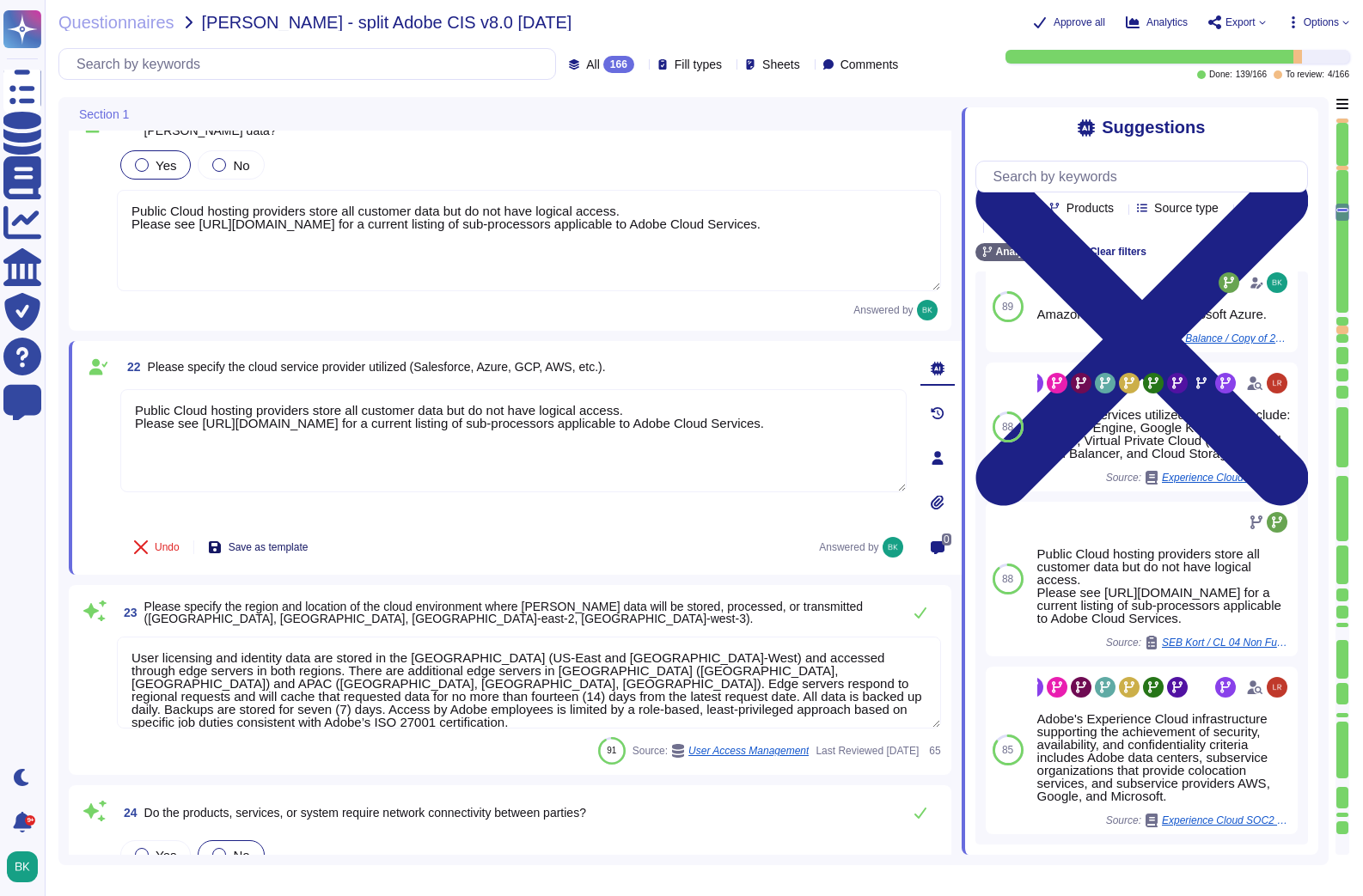
scroll to position [633, 0]
click at [209, 424] on textarea "Public Cloud hosting providers store all customer data but do not have logical …" at bounding box center [513, 441] width 786 height 104
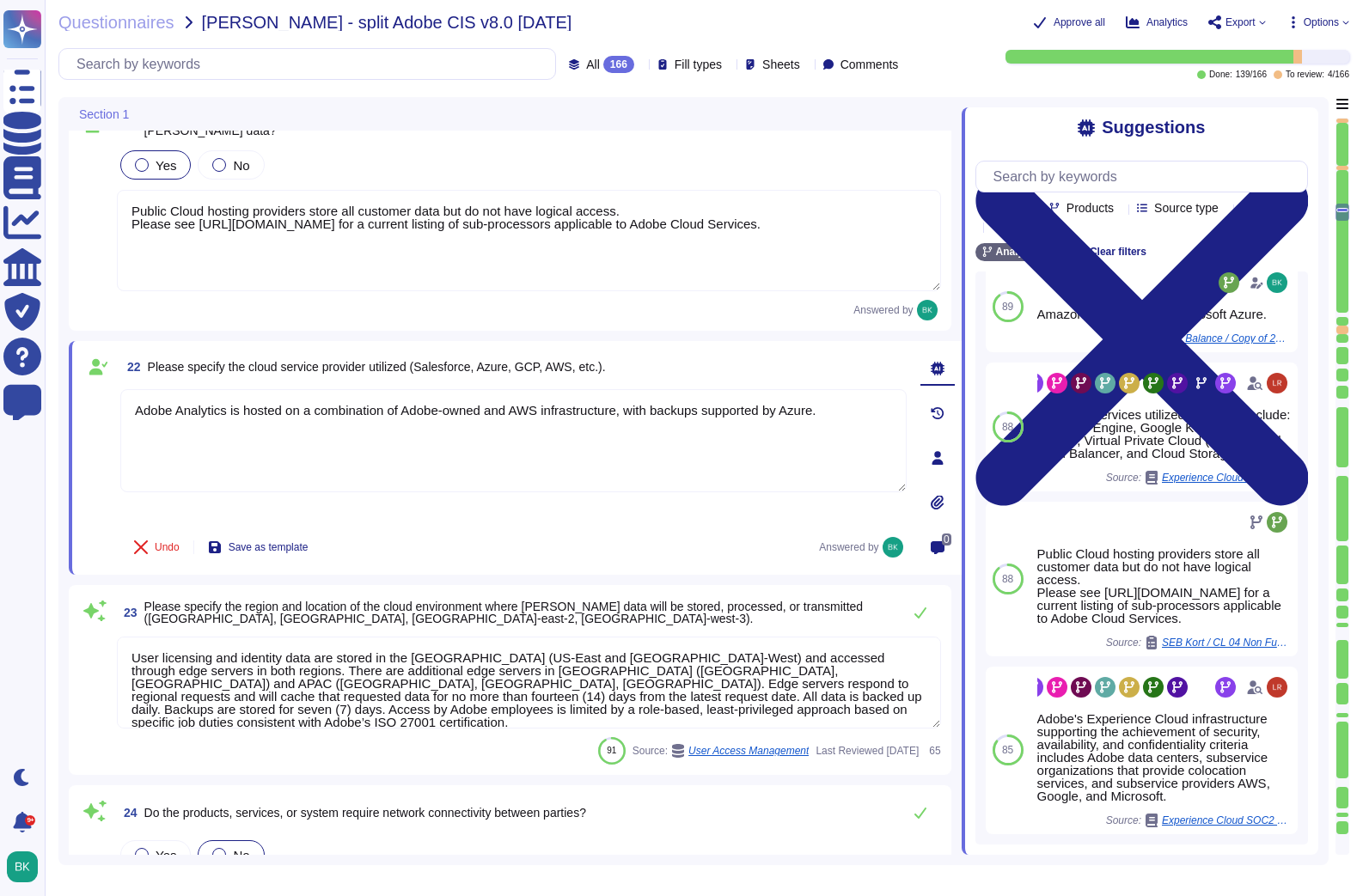
type textarea "Adobe Analytics is hosted on a combination of Adobe-owned and AWS infrastructur…"
click at [473, 673] on textarea "User licensing and identity data are stored in the [GEOGRAPHIC_DATA] (US-East a…" at bounding box center [528, 682] width 824 height 92
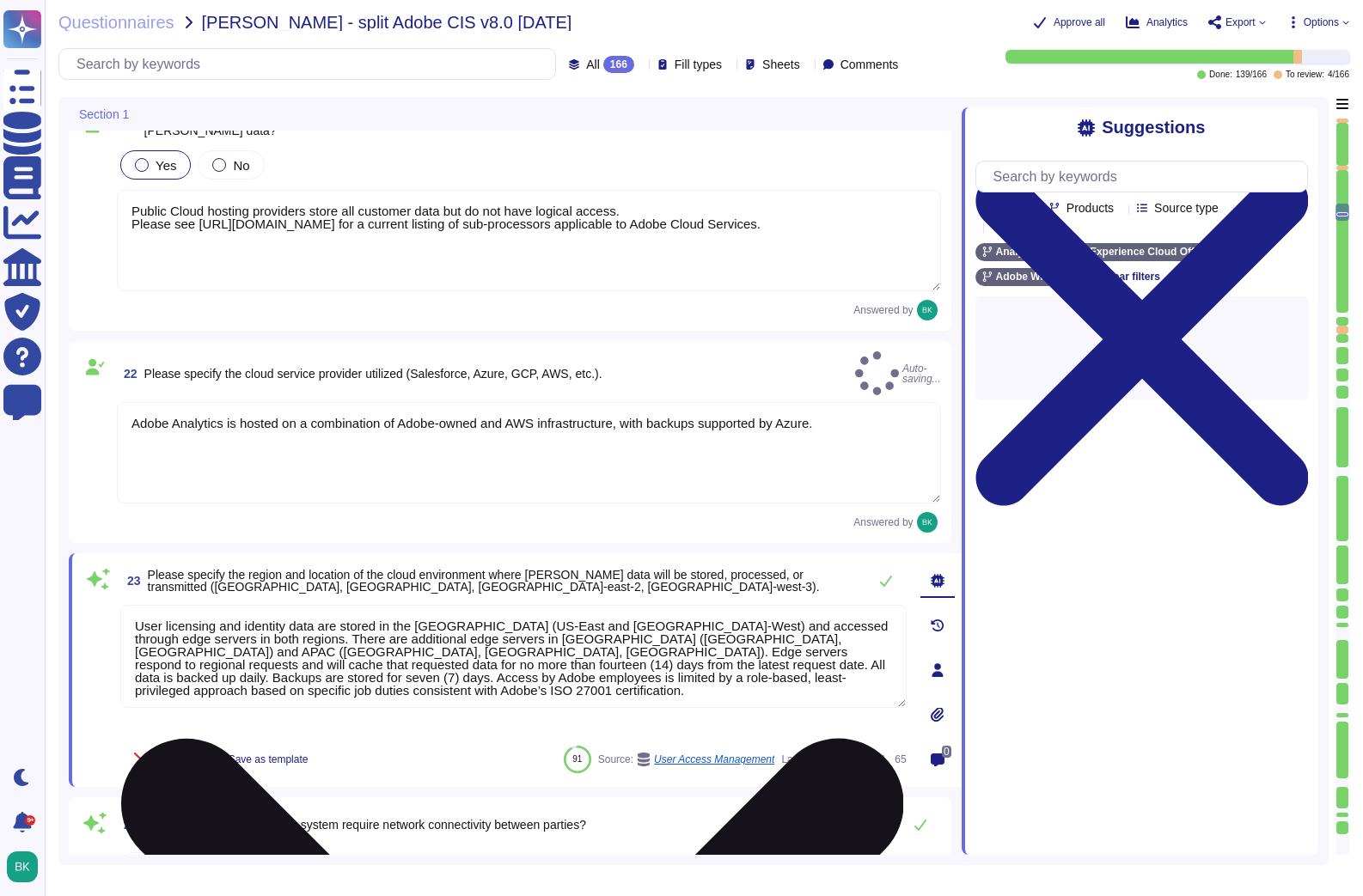
scroll to position [0, 0]
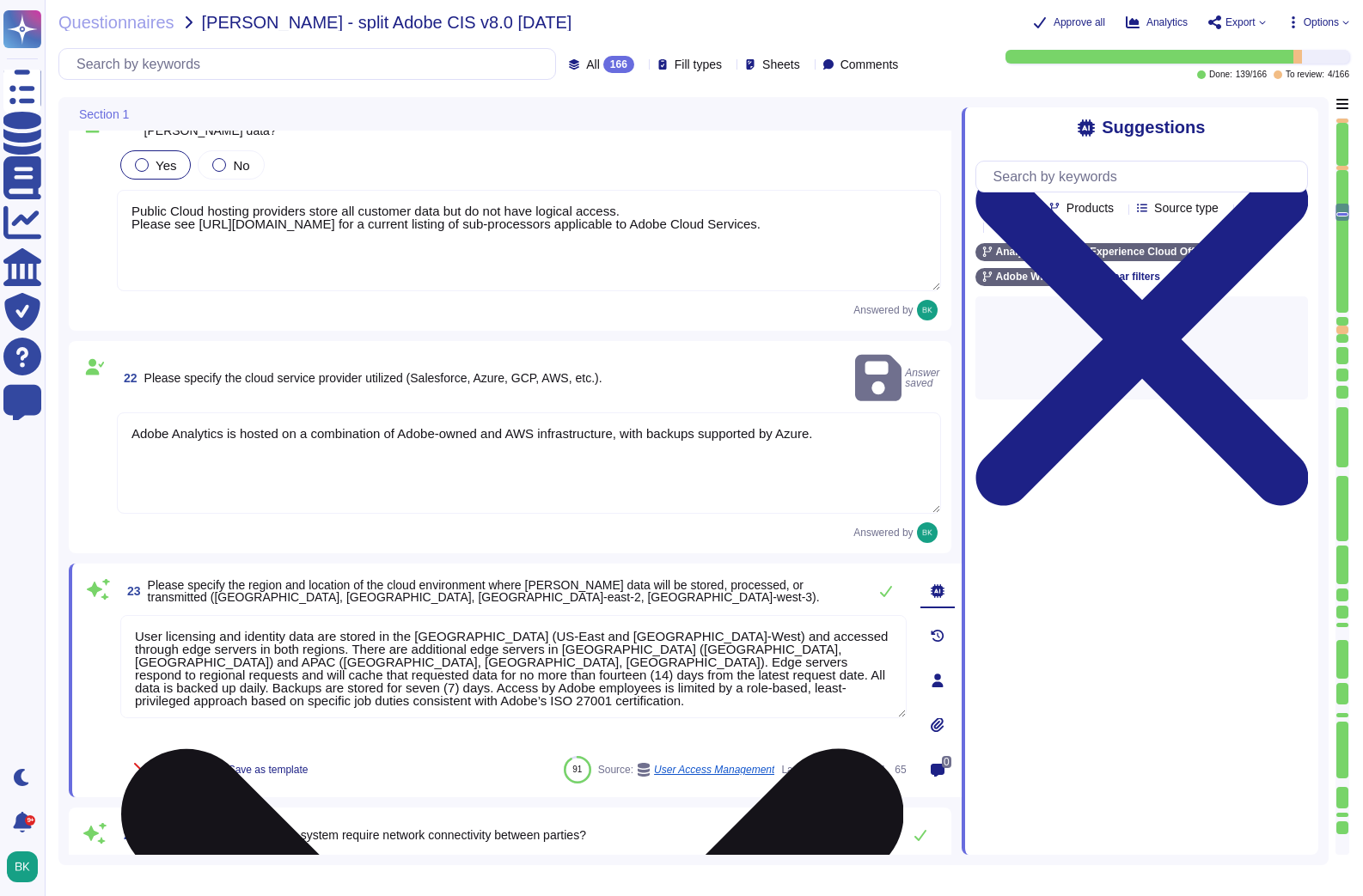
type textarea "Adobe receives Cardholder Data from customers on a regular basis to provide ser…"
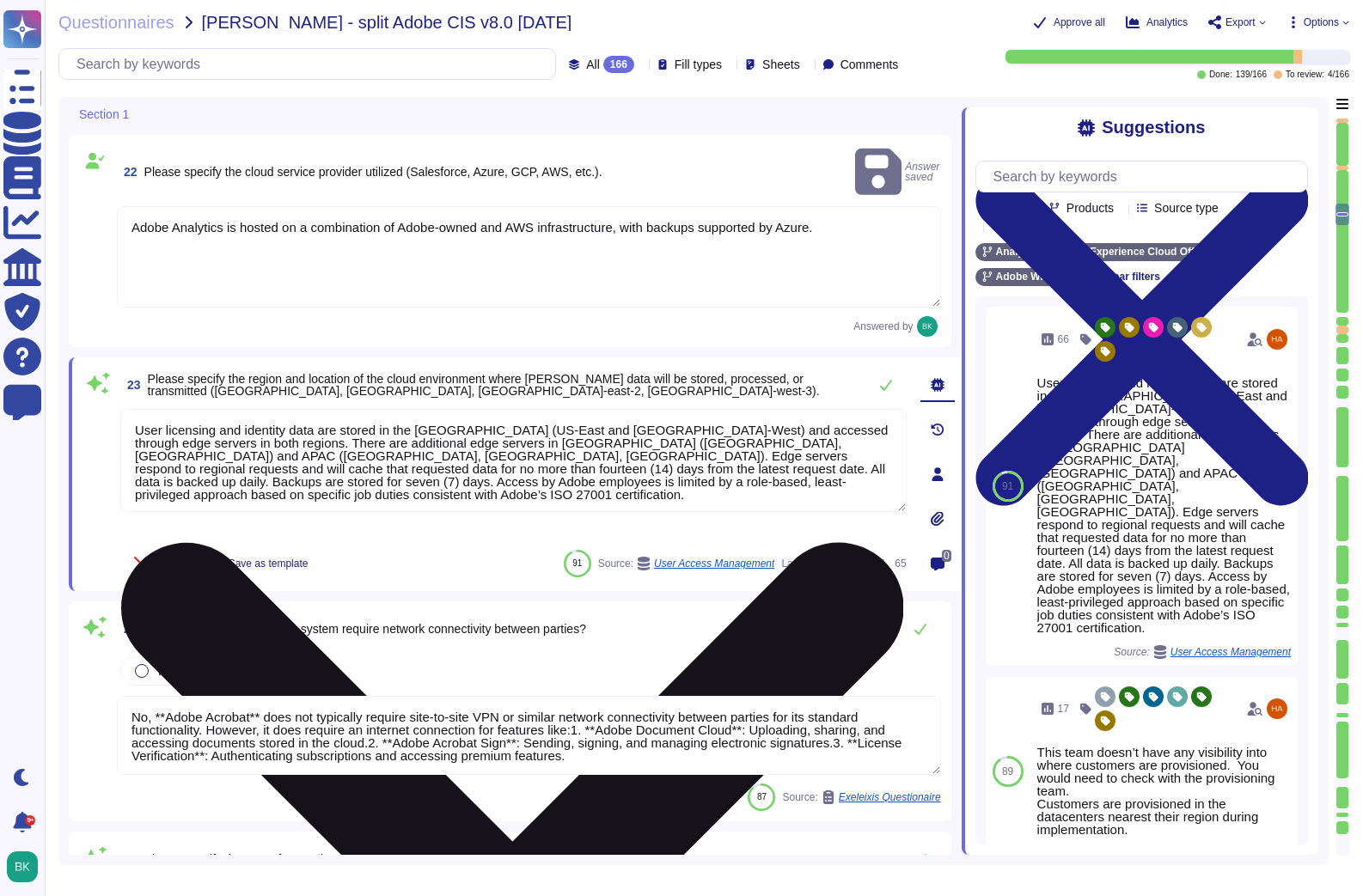
scroll to position [4148, 0]
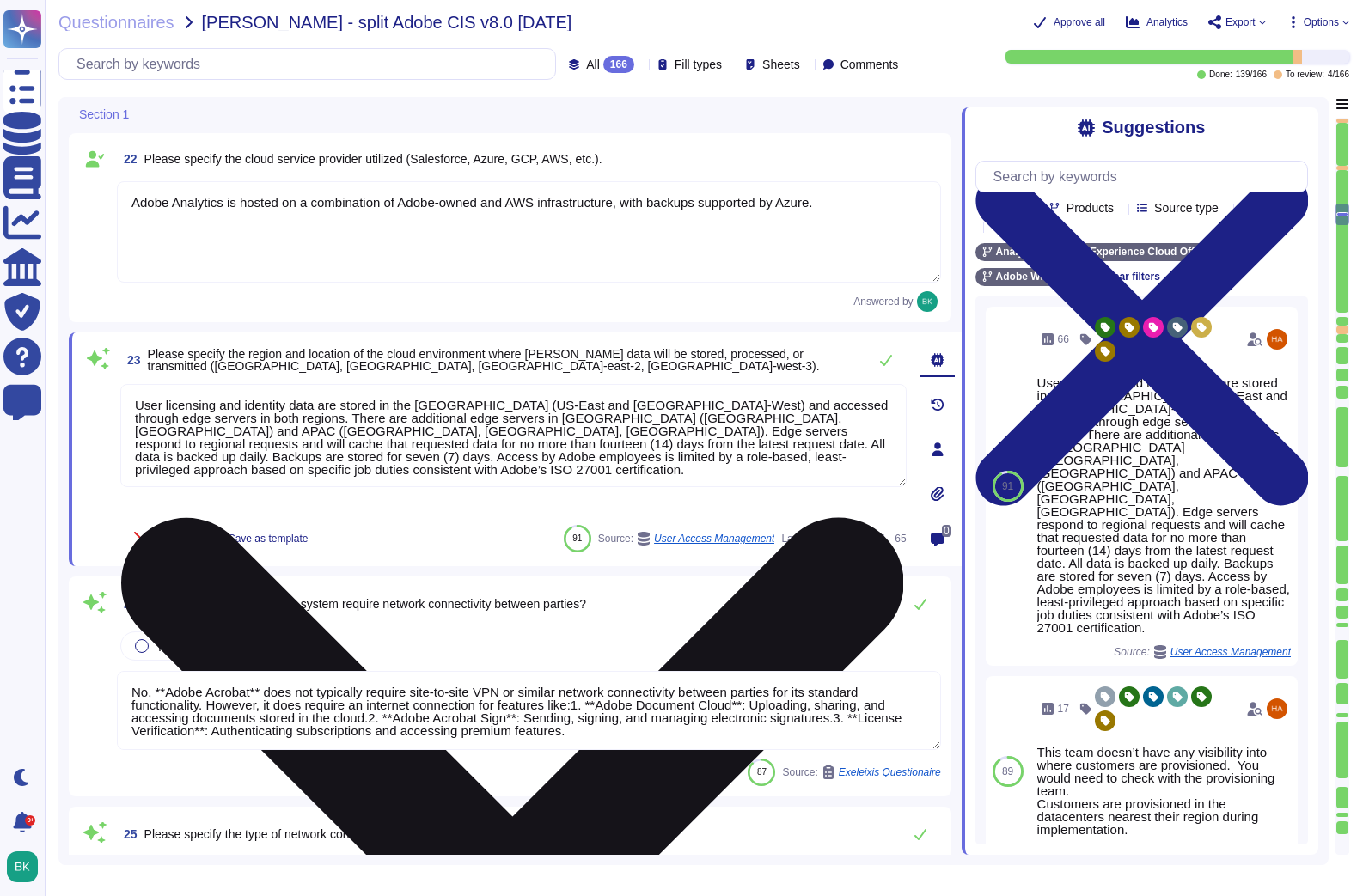
click at [895, 393] on icon at bounding box center [512, 909] width 783 height 1043
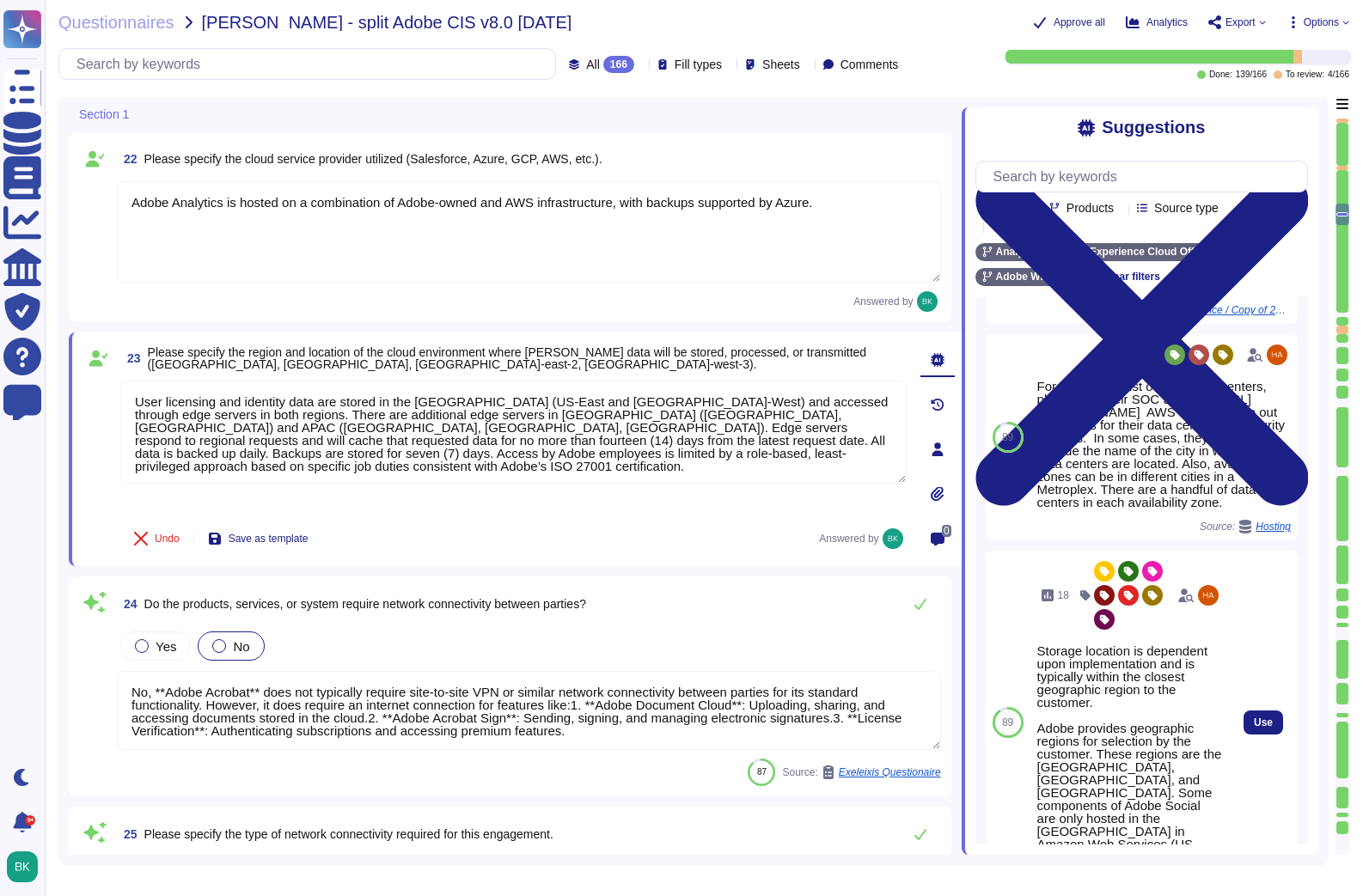
scroll to position [806, 0]
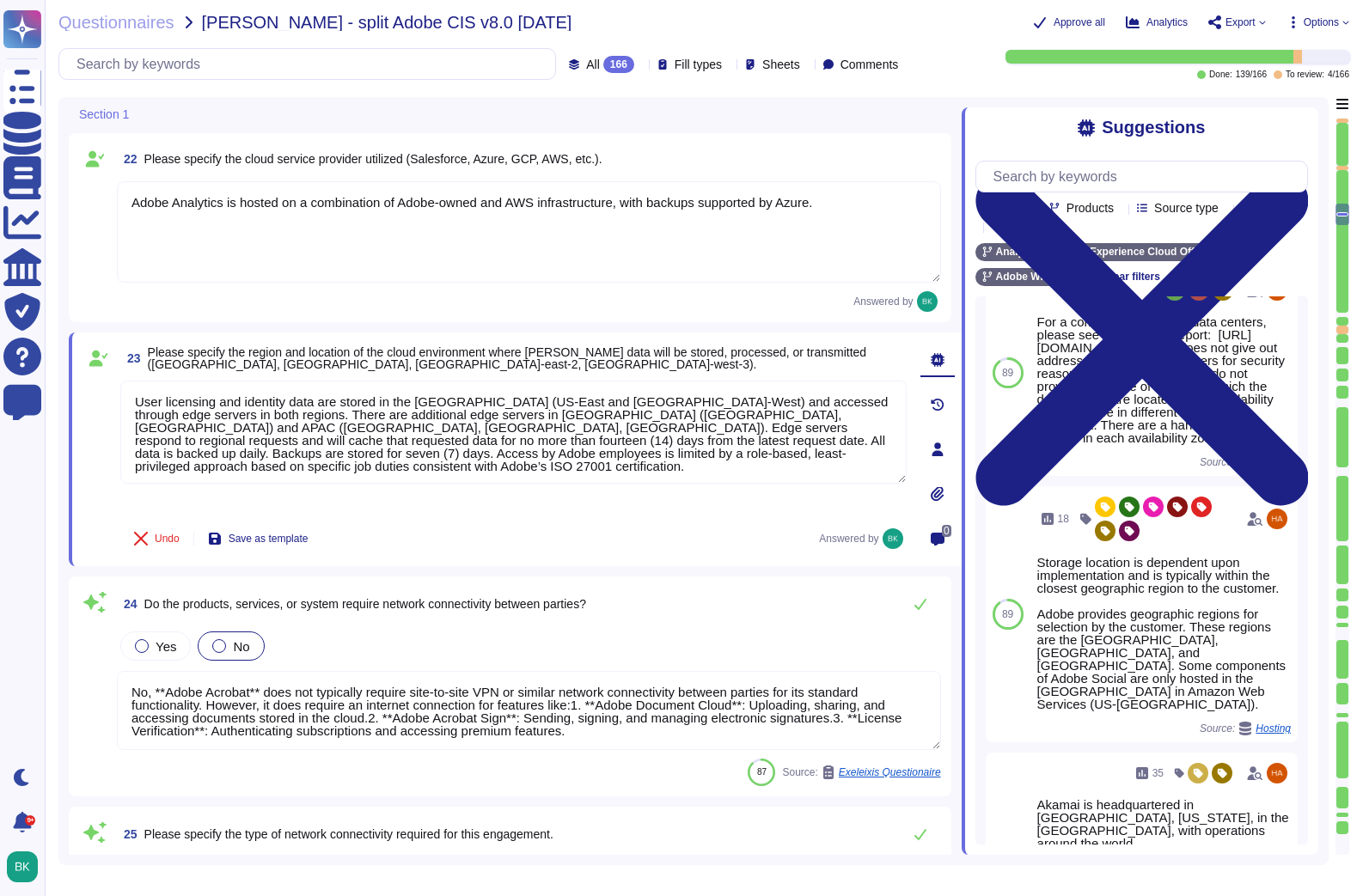
scroll to position [863, 0]
click at [1066, 275] on icon at bounding box center [1064, 277] width 10 height 10
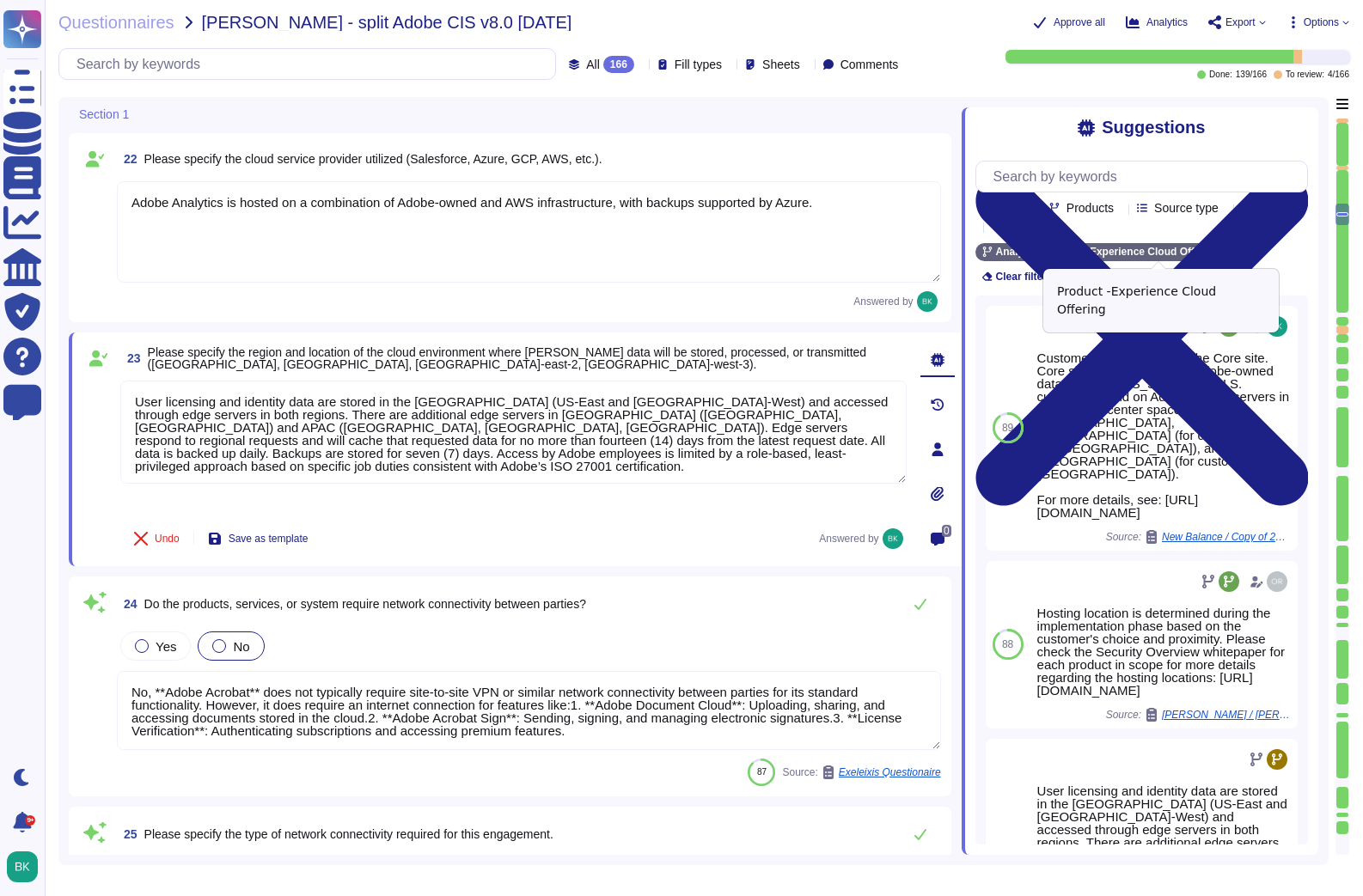
click at [1233, 248] on icon at bounding box center [1227, 252] width 10 height 10
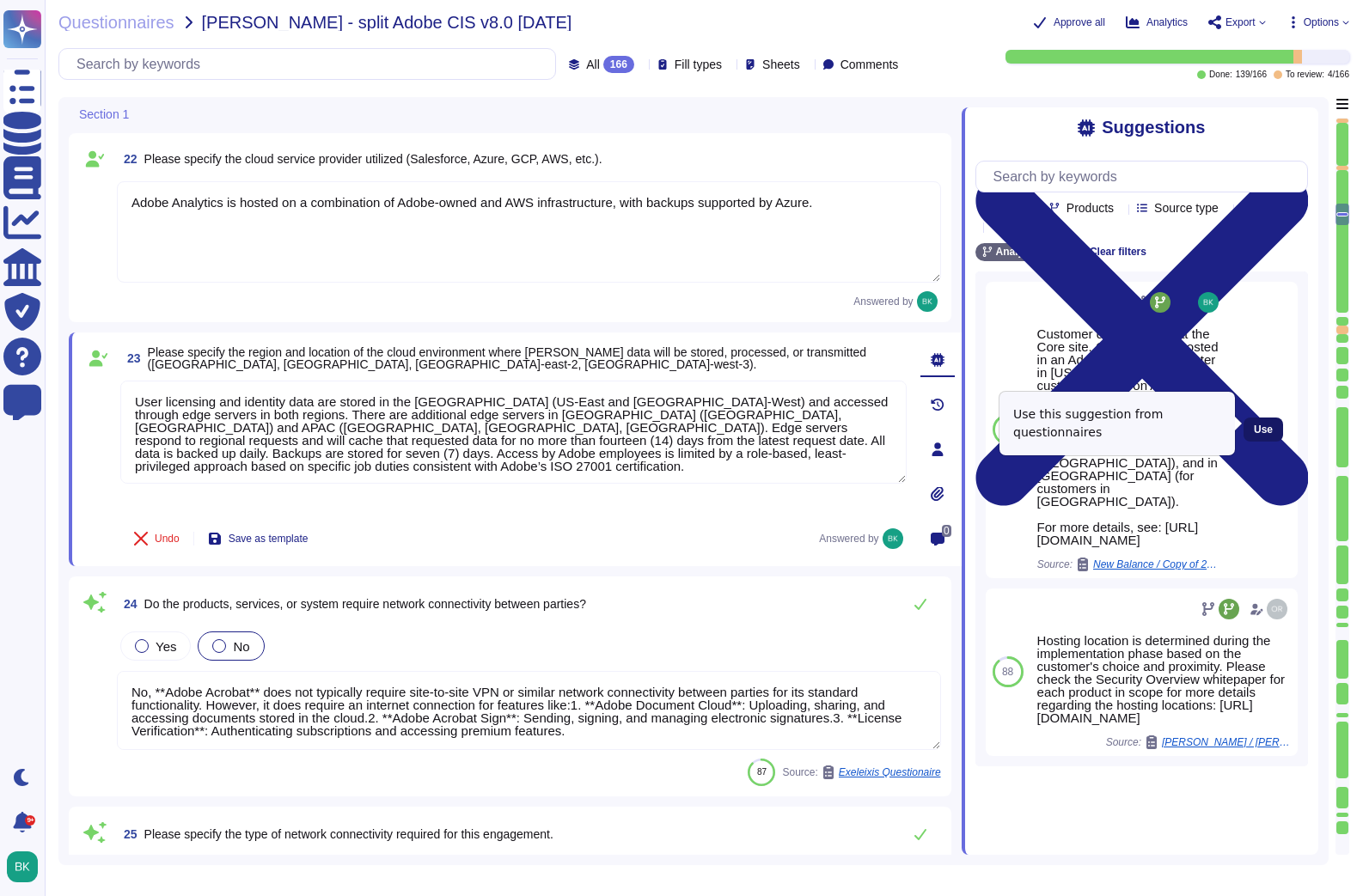
click at [1272, 424] on span "Use" at bounding box center [1263, 429] width 19 height 10
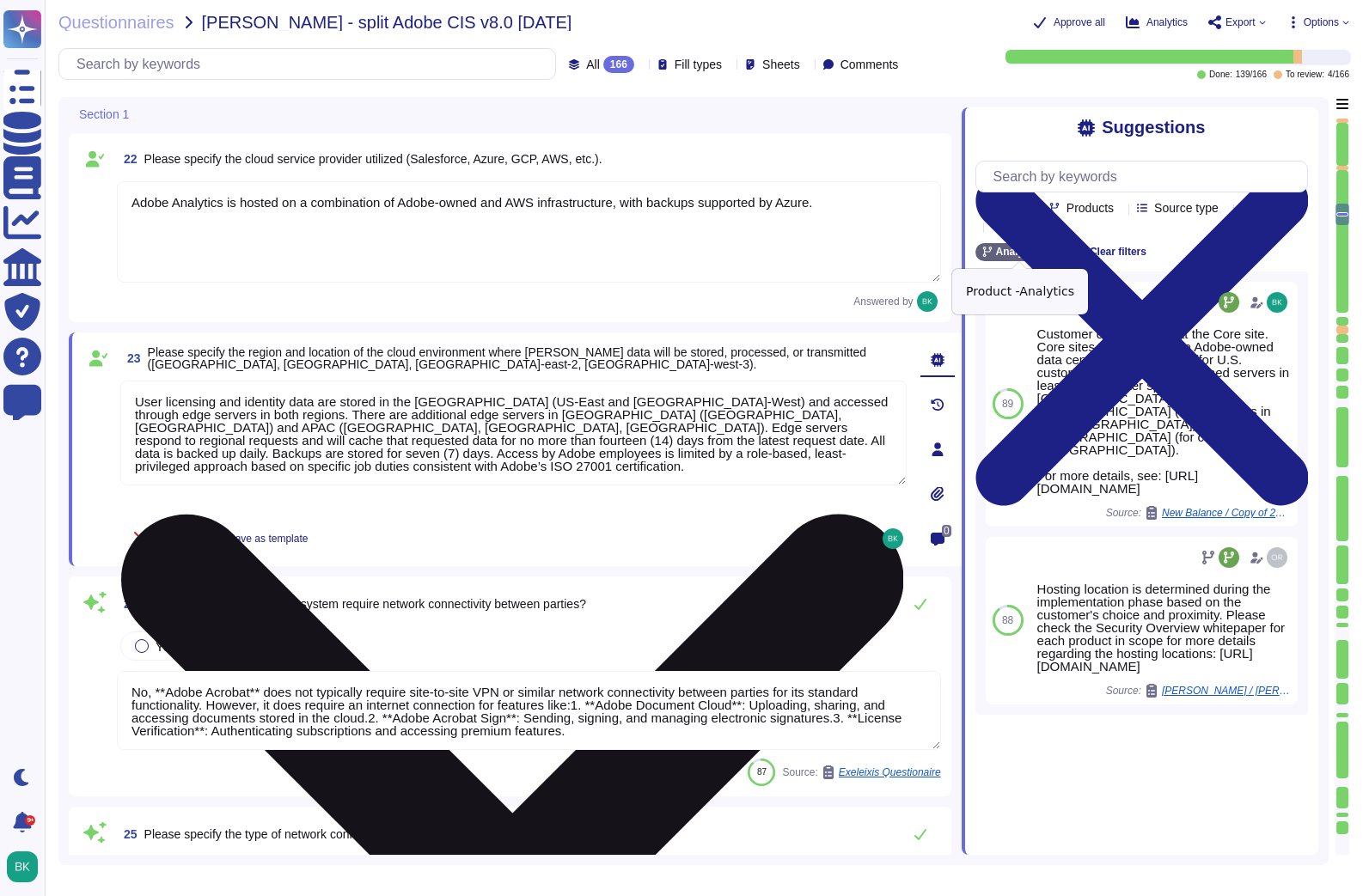
click at [1050, 252] on icon at bounding box center [1050, 252] width 10 height 10
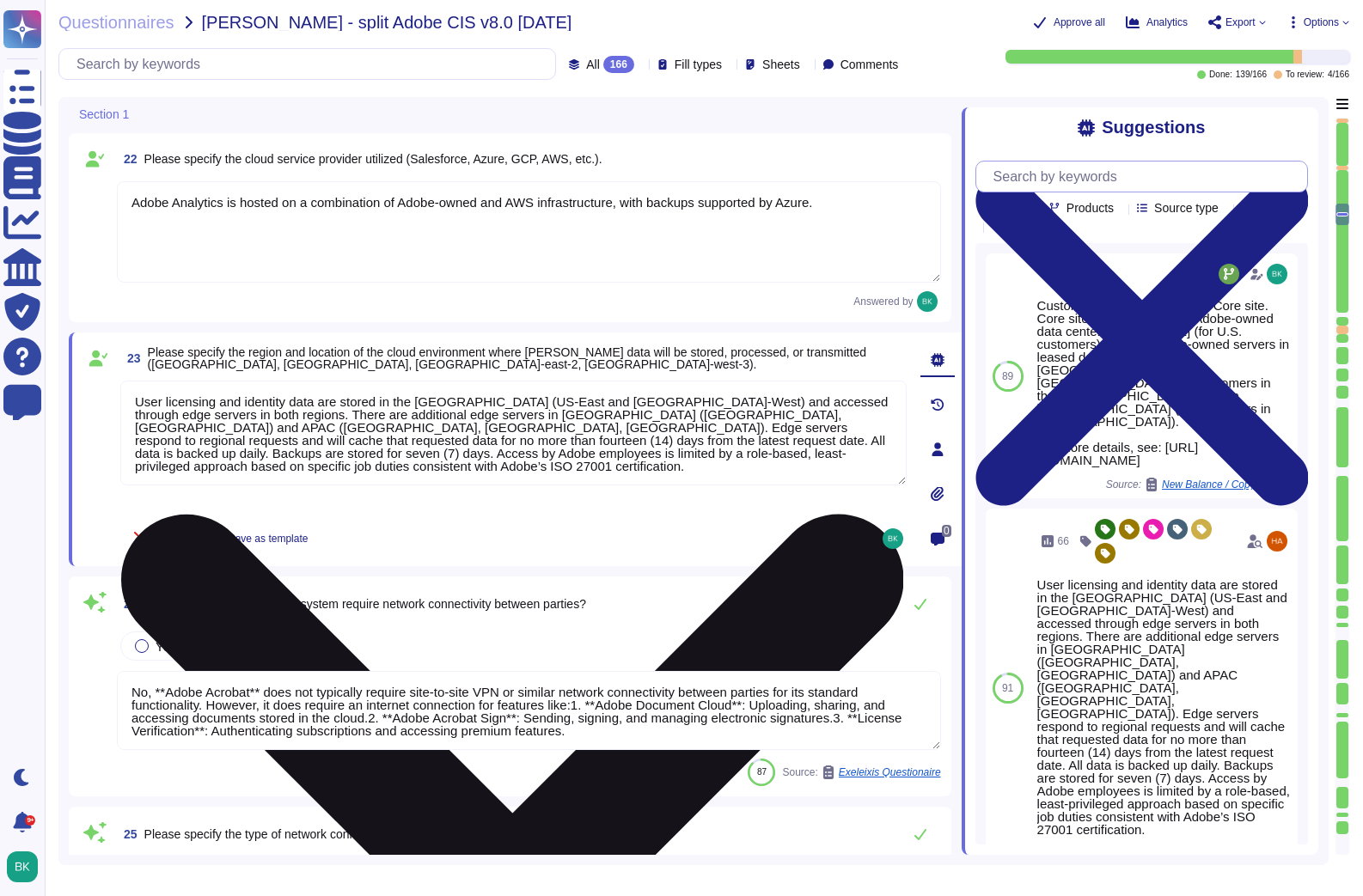
click at [1081, 174] on input "text" at bounding box center [1146, 177] width 322 height 30
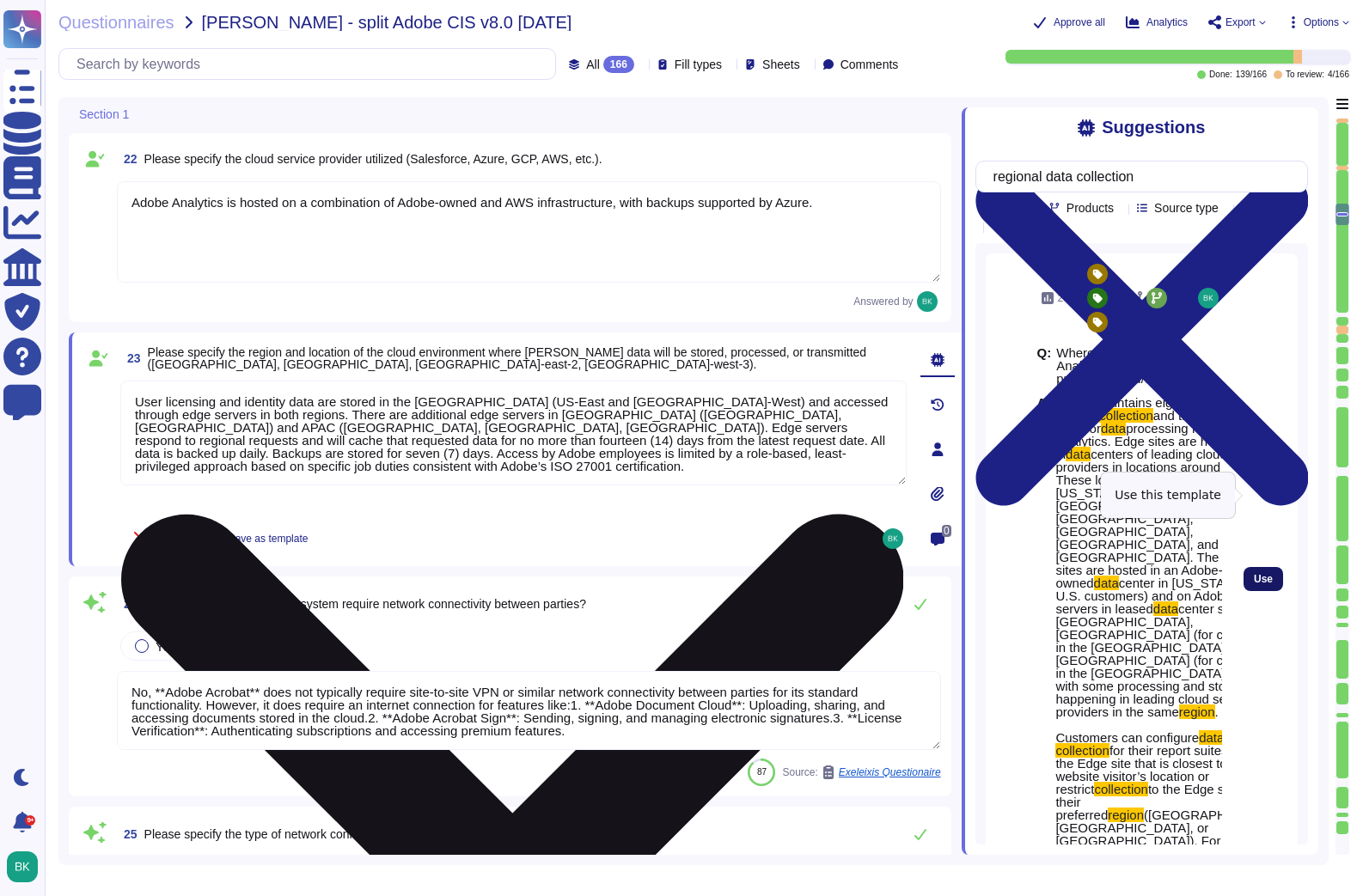
type input "regional data collection"
click at [1263, 574] on span "Use" at bounding box center [1263, 579] width 19 height 10
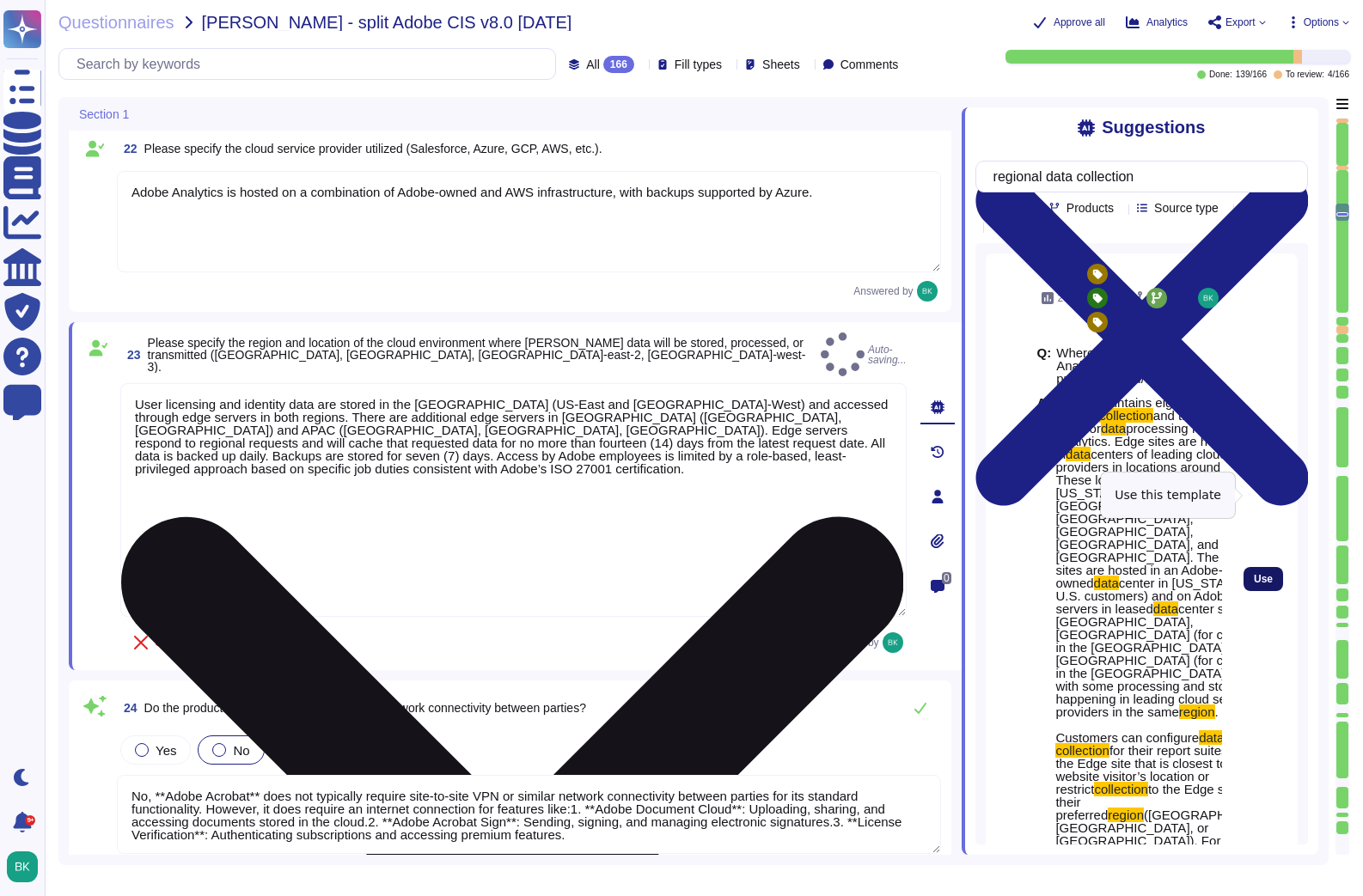
type textarea "Adobe receives Cardholder Data from customers on a regular basis to provide ser…"
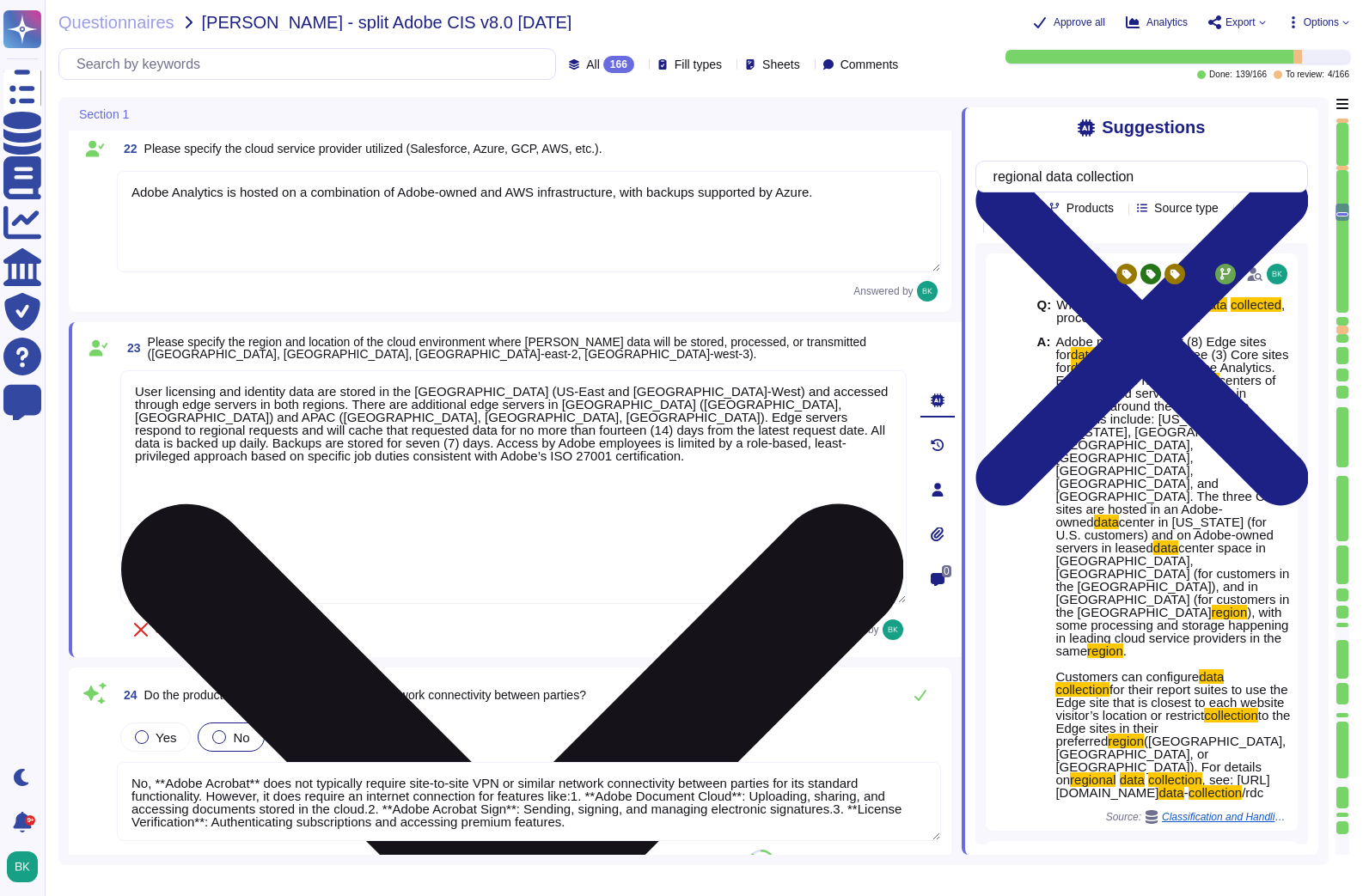
scroll to position [2, 0]
drag, startPoint x: 136, startPoint y: 469, endPoint x: 797, endPoint y: 583, distance: 670.8
click at [796, 583] on textarea at bounding box center [513, 487] width 786 height 233
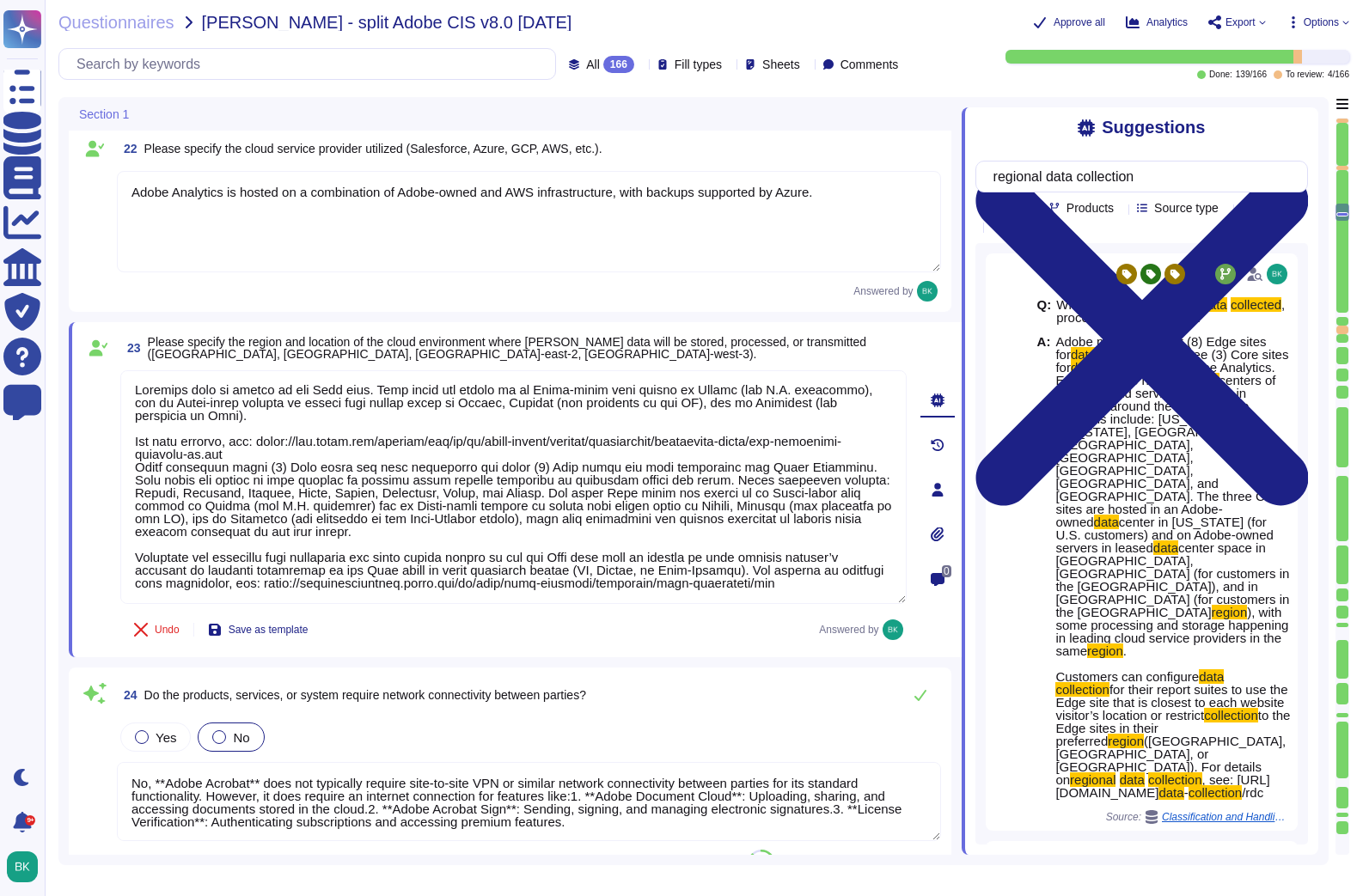
scroll to position [0, 0]
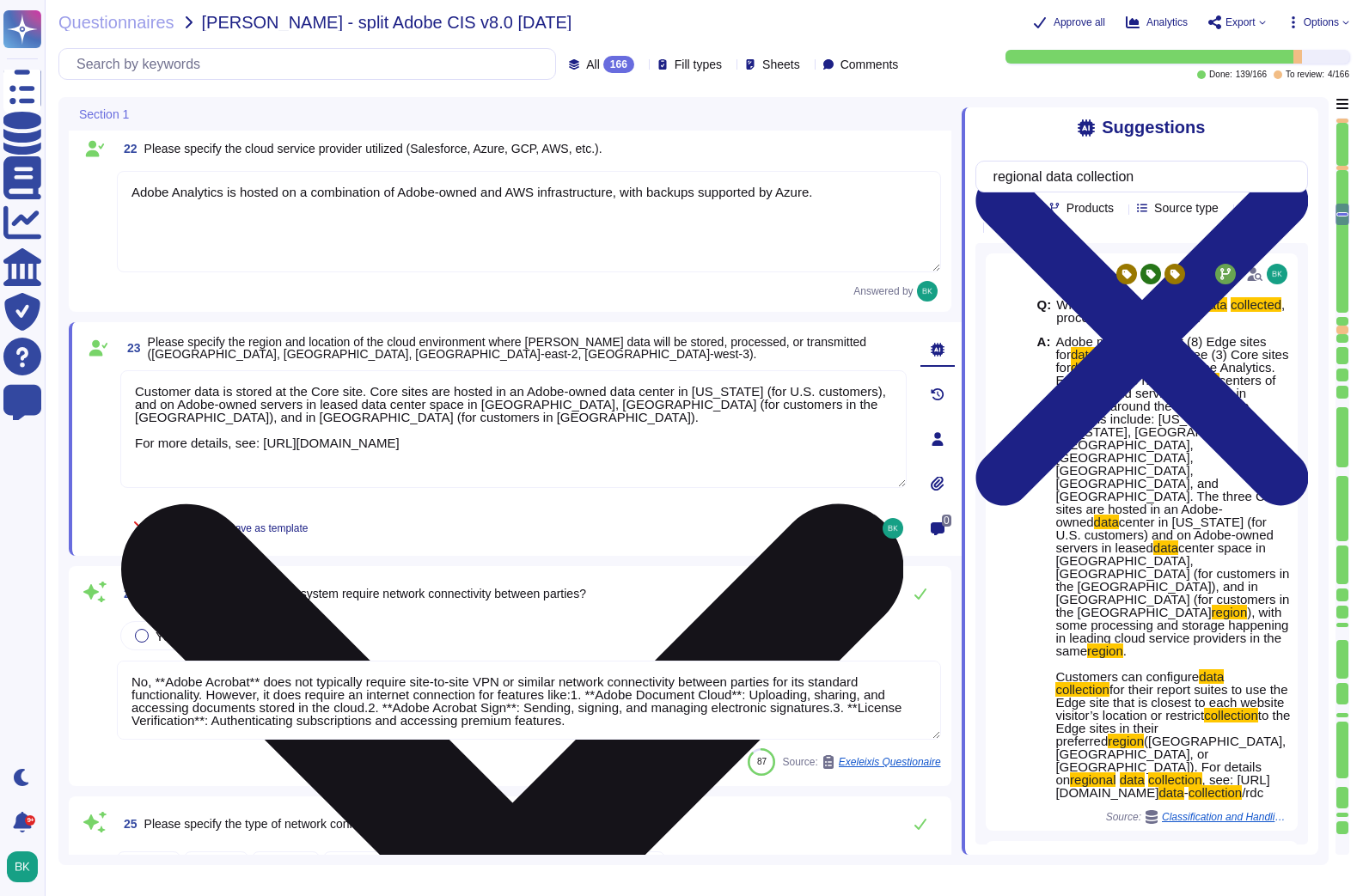
click at [132, 392] on textarea "Customer data is stored at the Core site. Core sites are hosted in an Adobe-own…" at bounding box center [513, 428] width 786 height 118
paste textarea "Adobe maintains eight (8) Edge sites for data collection and three (3) Core sit…"
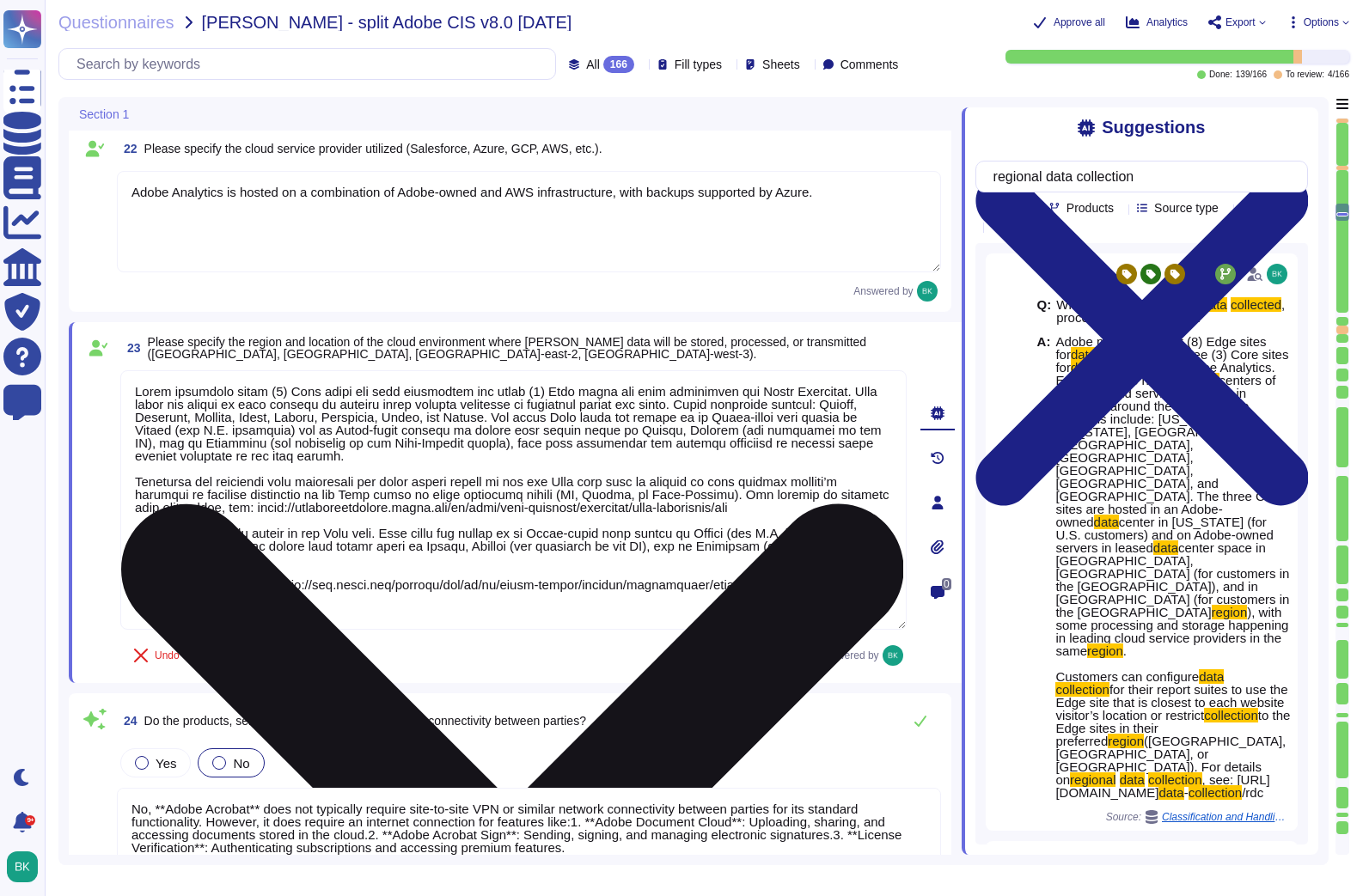
drag, startPoint x: 133, startPoint y: 533, endPoint x: 290, endPoint y: 586, distance: 165.7
click at [307, 605] on textarea at bounding box center [513, 500] width 786 height 260
click at [274, 561] on textarea at bounding box center [513, 500] width 786 height 260
drag, startPoint x: 257, startPoint y: 561, endPoint x: 123, endPoint y: 532, distance: 137.1
click at [123, 532] on textarea at bounding box center [513, 500] width 786 height 260
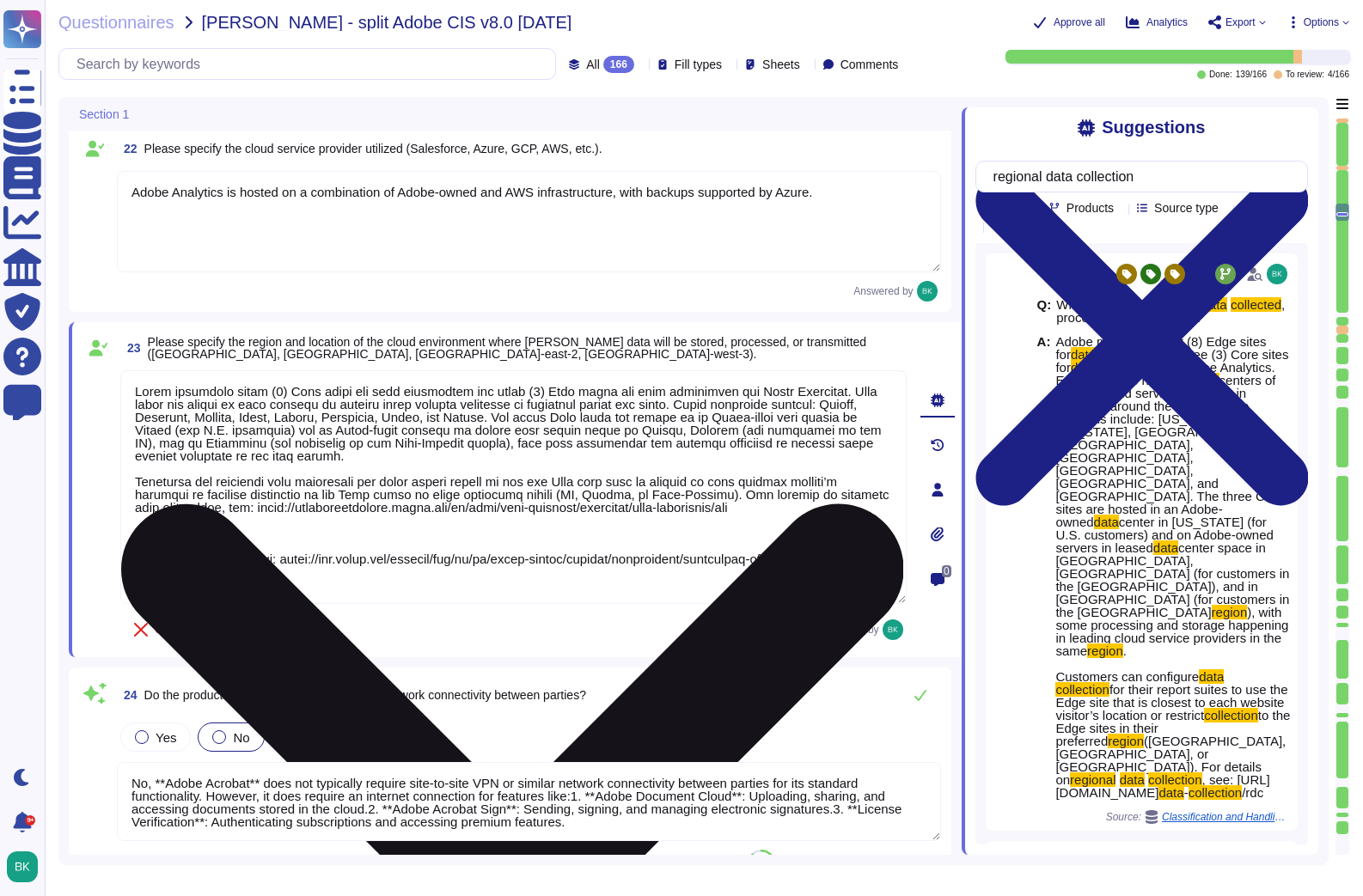
click at [489, 455] on textarea at bounding box center [513, 487] width 786 height 233
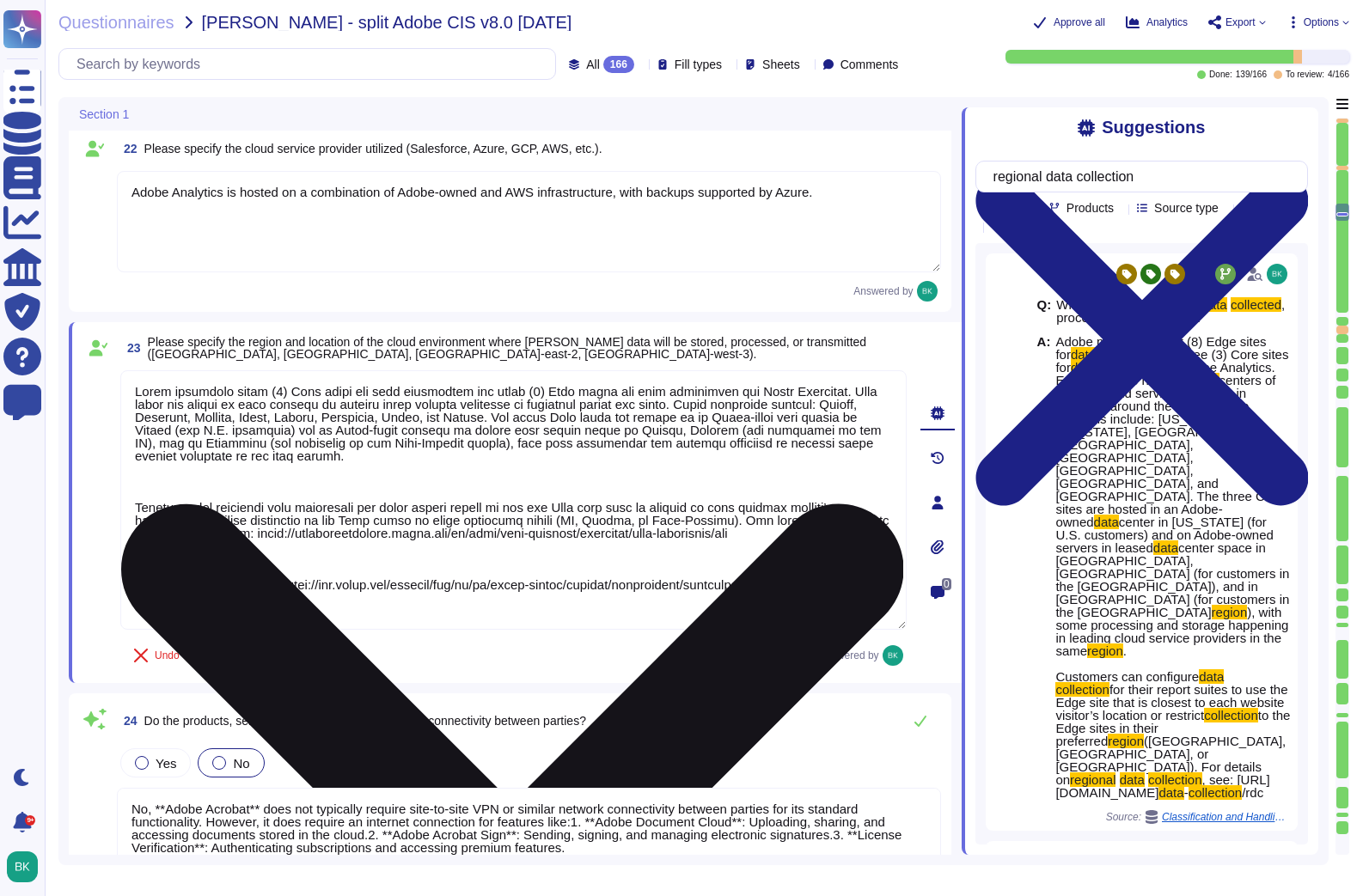
paste textarea "Customer data is stored at the Core site. Core sites are hosted in an Adobe-own…"
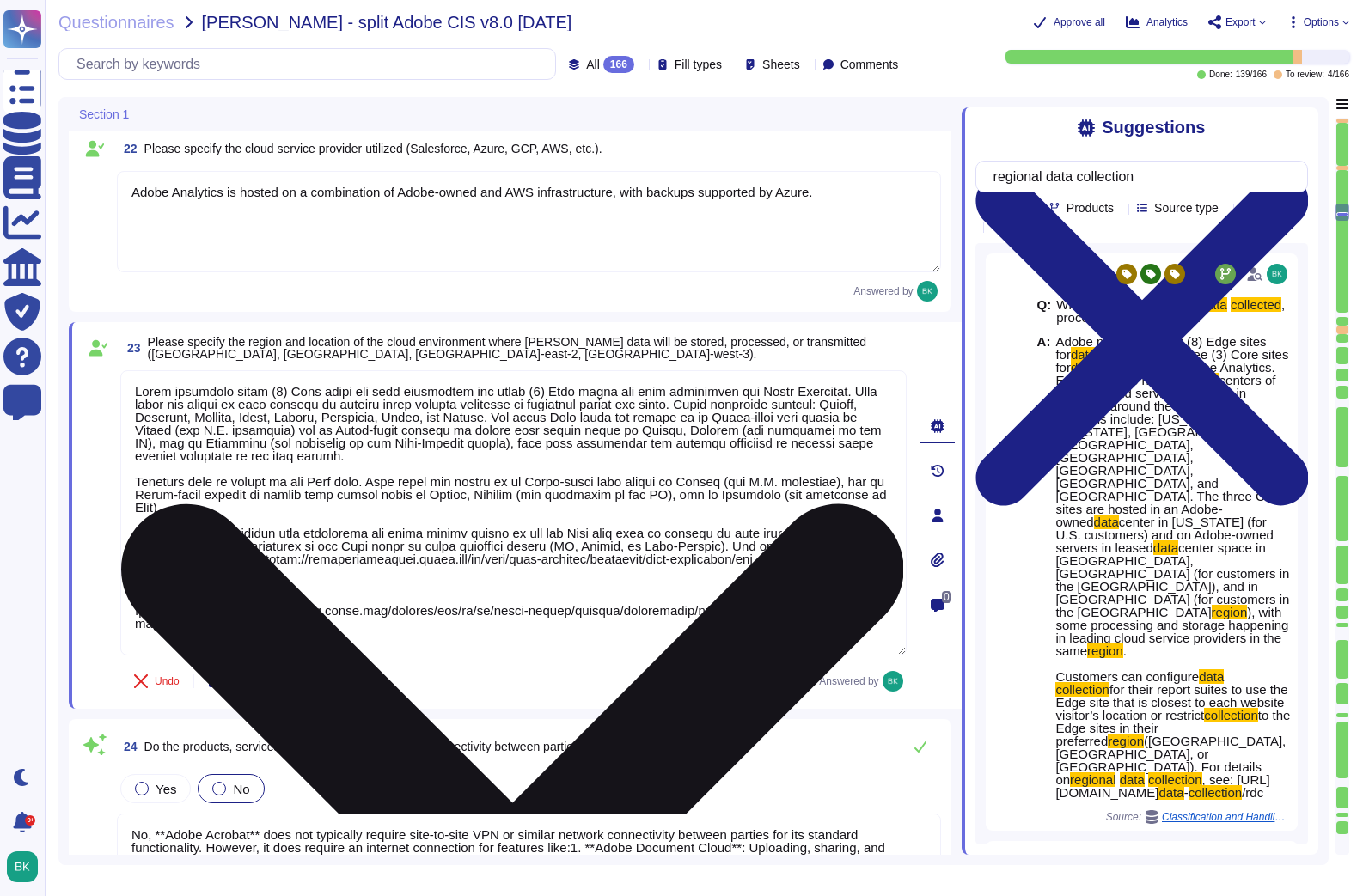
click at [141, 588] on textarea at bounding box center [513, 512] width 786 height 285
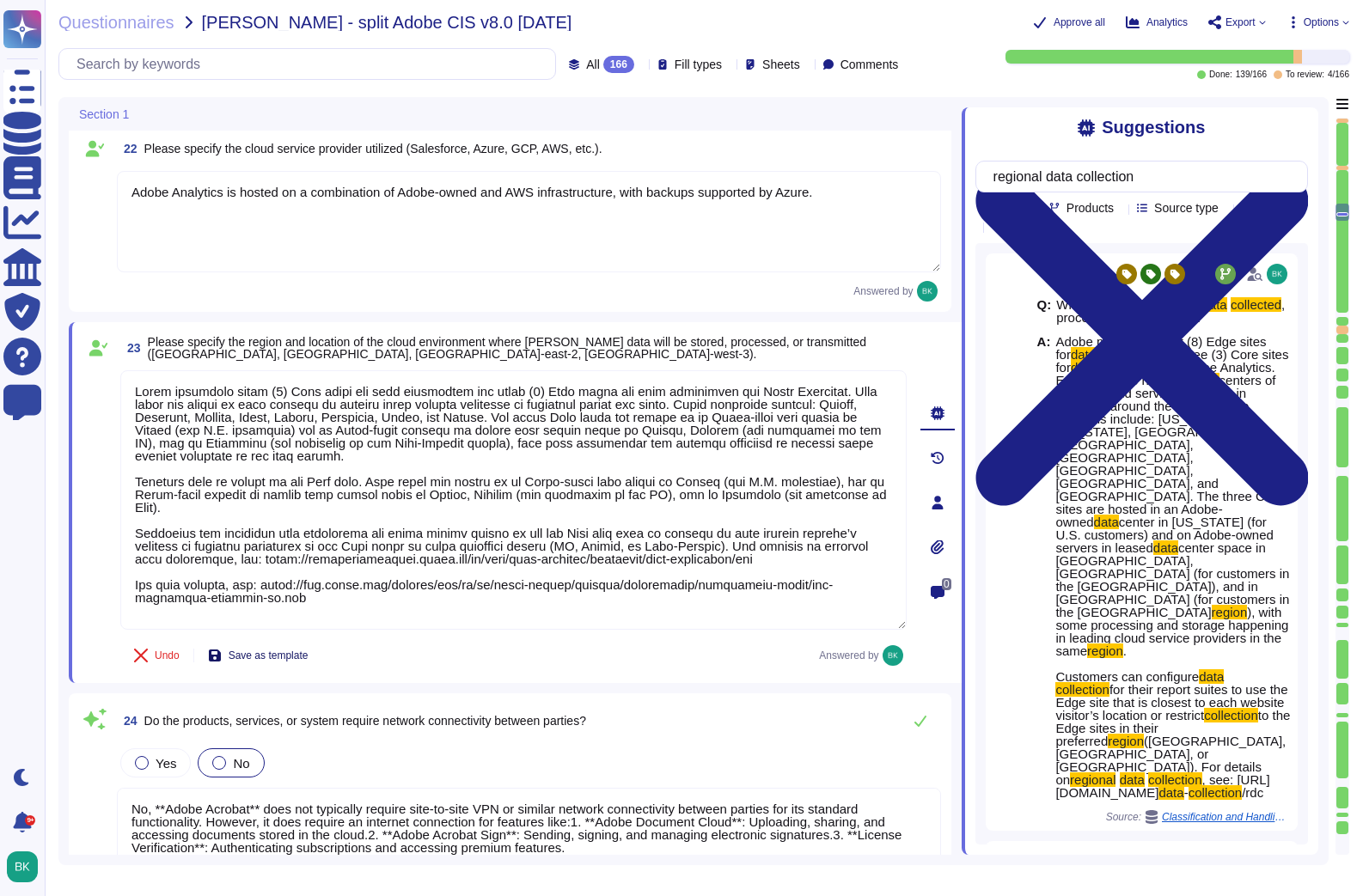
type textarea "Adobe maintains eight (8) Edge sites for data collection and three (3) Core sit…"
click at [287, 655] on span "Save as template" at bounding box center [268, 655] width 80 height 10
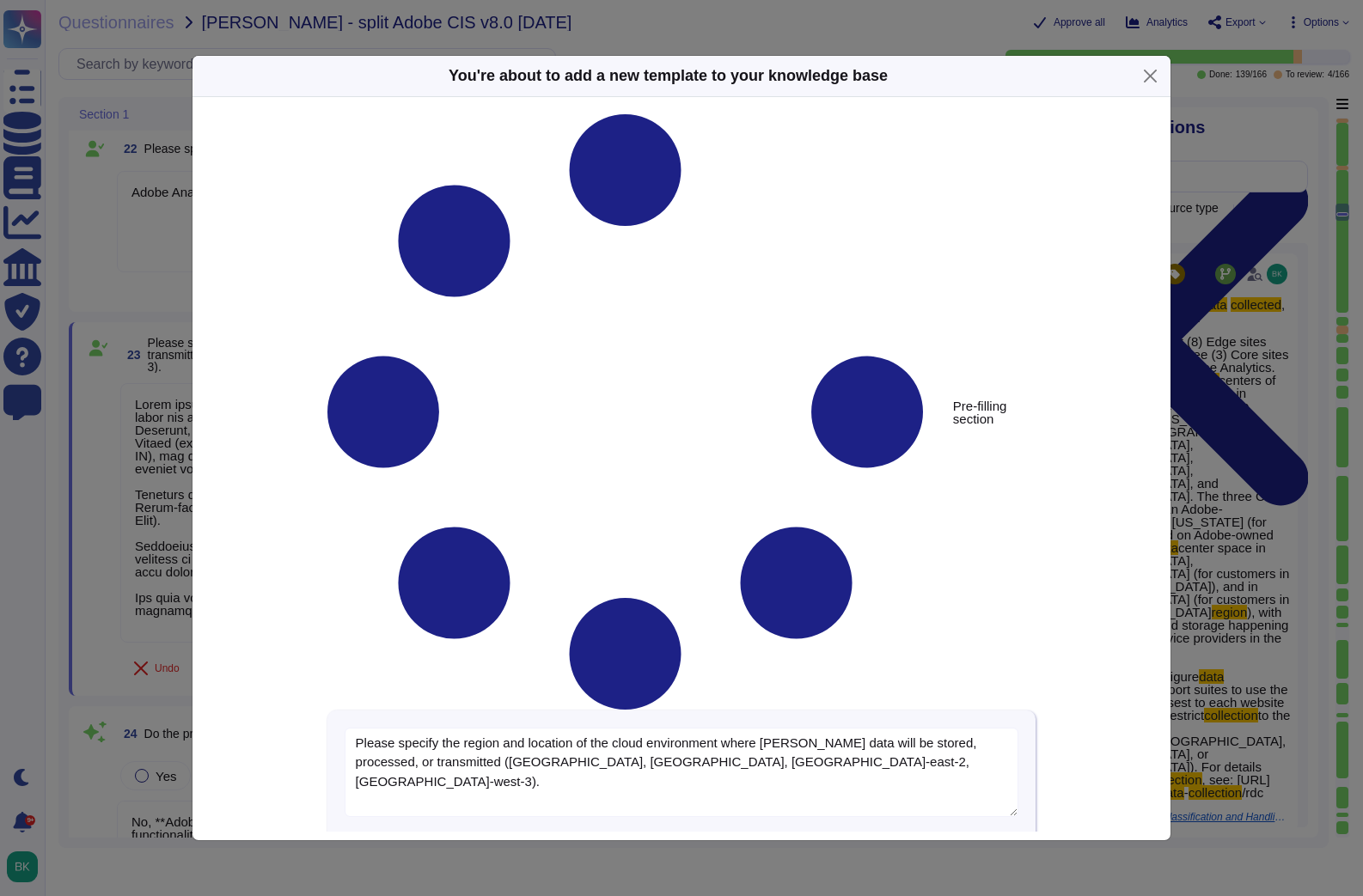
type textarea "Please specify the region and location of the cloud environment where [PERSON_N…"
type textarea "Adobe maintains eight (8) Edge sites for data collection and three (3) Core sit…"
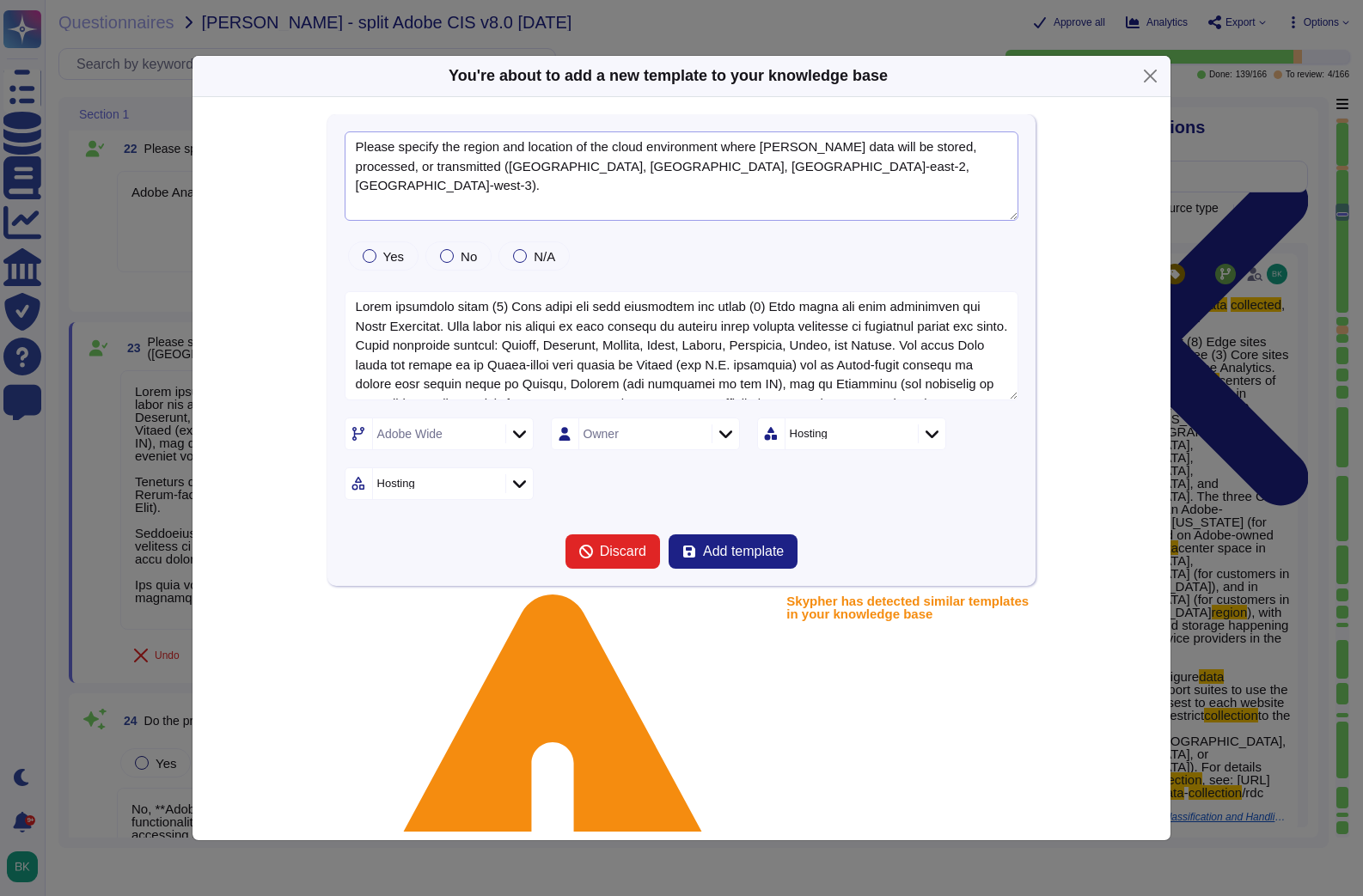
drag, startPoint x: 739, startPoint y: 169, endPoint x: 440, endPoint y: 169, distance: 299.0
click at [440, 169] on textarea "Please specify the region and location of the cloud environment where [PERSON_N…" at bounding box center [682, 176] width 675 height 89
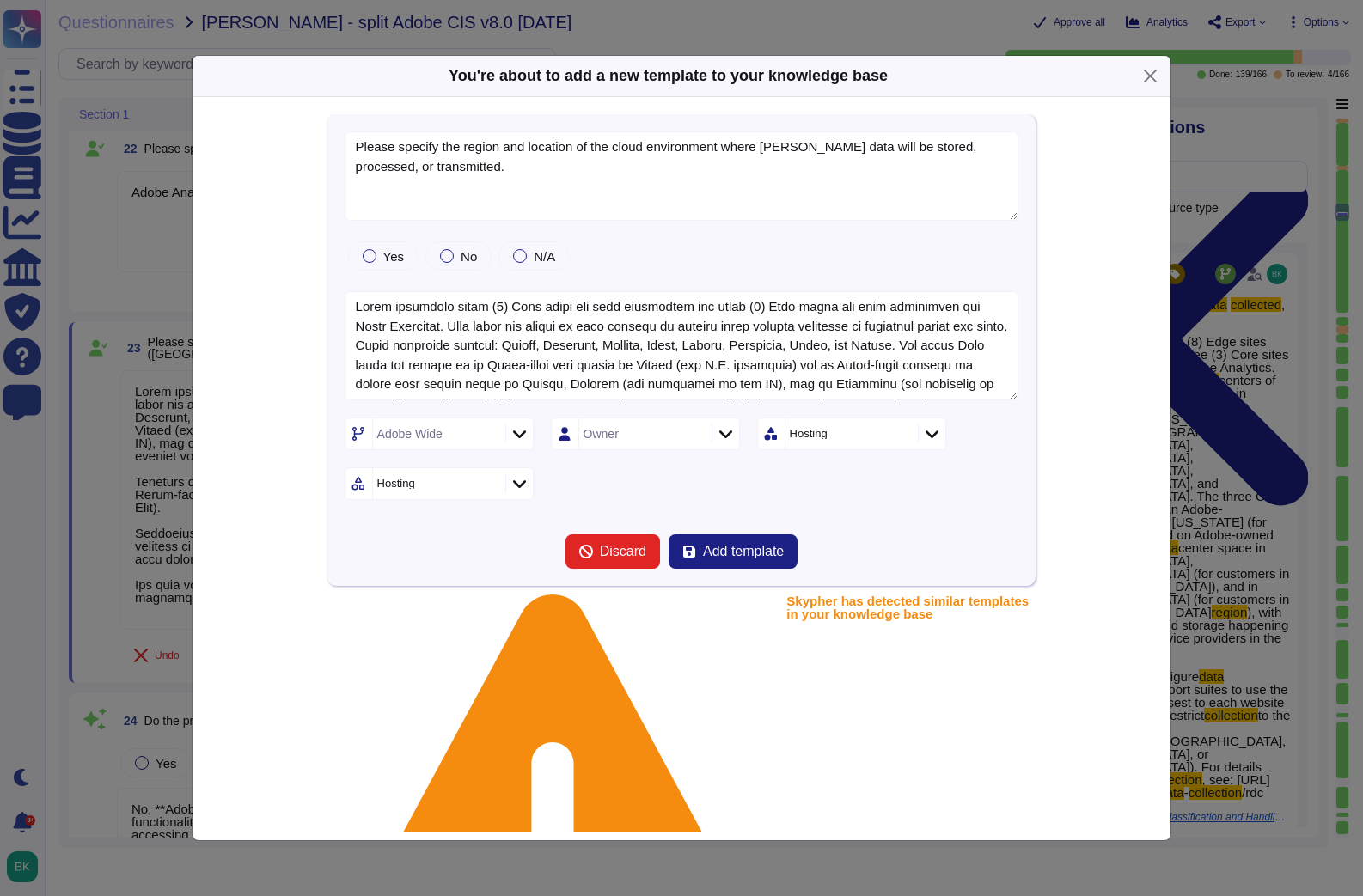
type textarea "Please specify the region and location of the cloud environment where Lowe's da…"
click at [465, 435] on div "Adobe Wide" at bounding box center [437, 434] width 128 height 31
type input "analytics"
click at [366, 528] on div at bounding box center [365, 525] width 14 height 14
click at [806, 507] on form "Please specify the region and location of the cloud environment where Lowe's da…" at bounding box center [682, 350] width 675 height 438
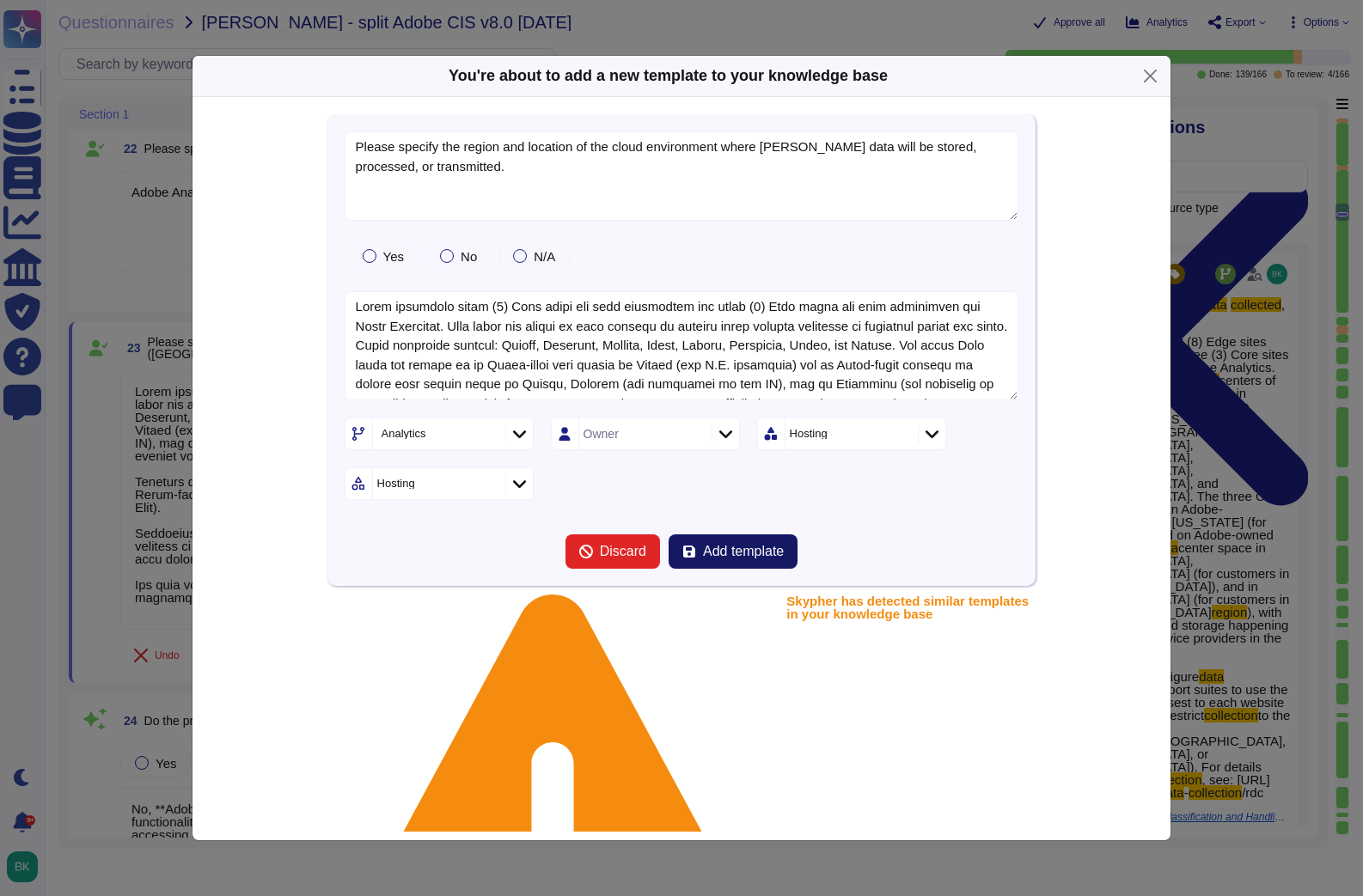
click at [738, 552] on span "Add template" at bounding box center [744, 552] width 81 height 14
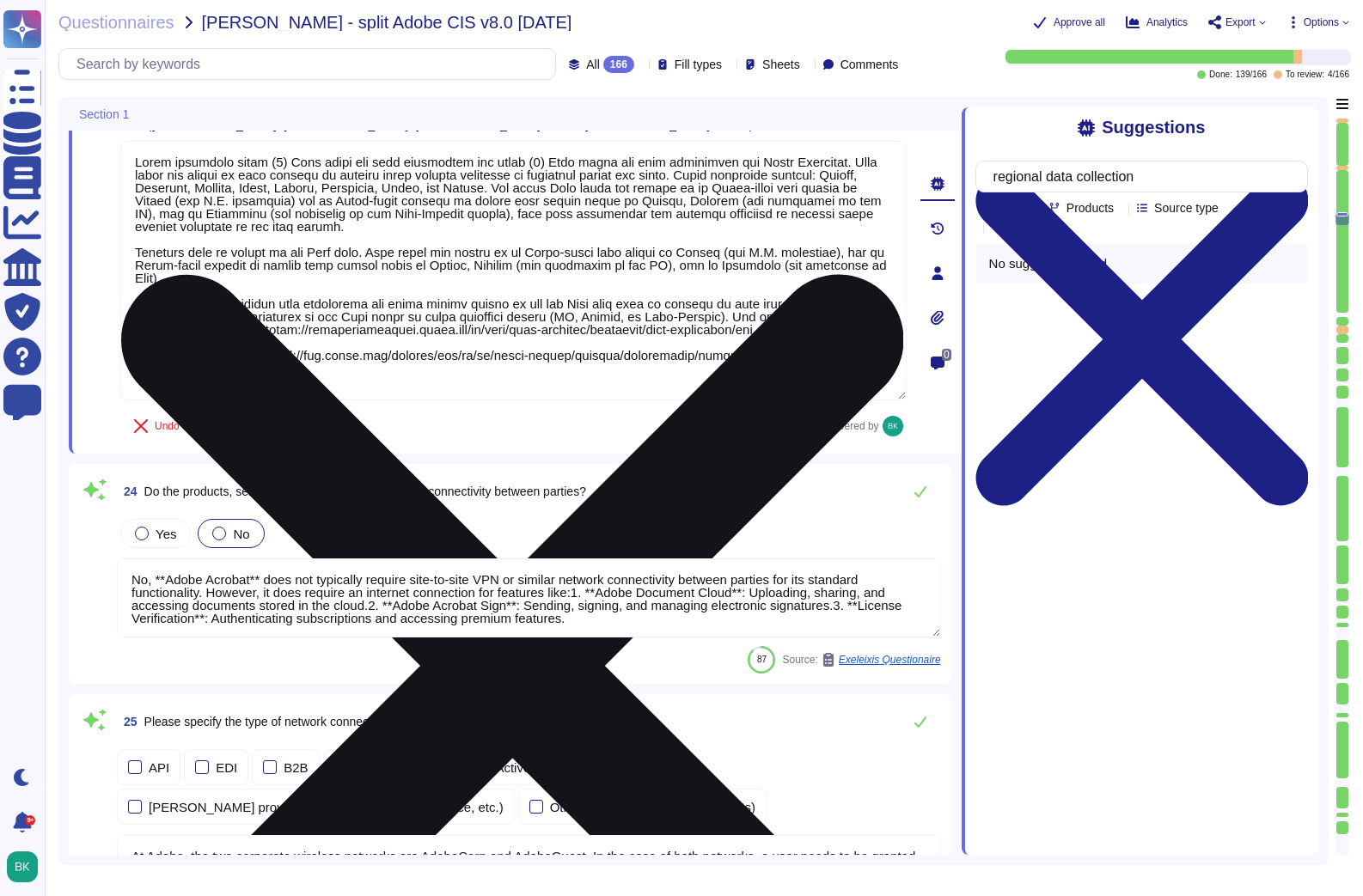
scroll to position [4370, 0]
type textarea "Adobe Inc. receives Cardholder data from customers on a regular basis to provid…"
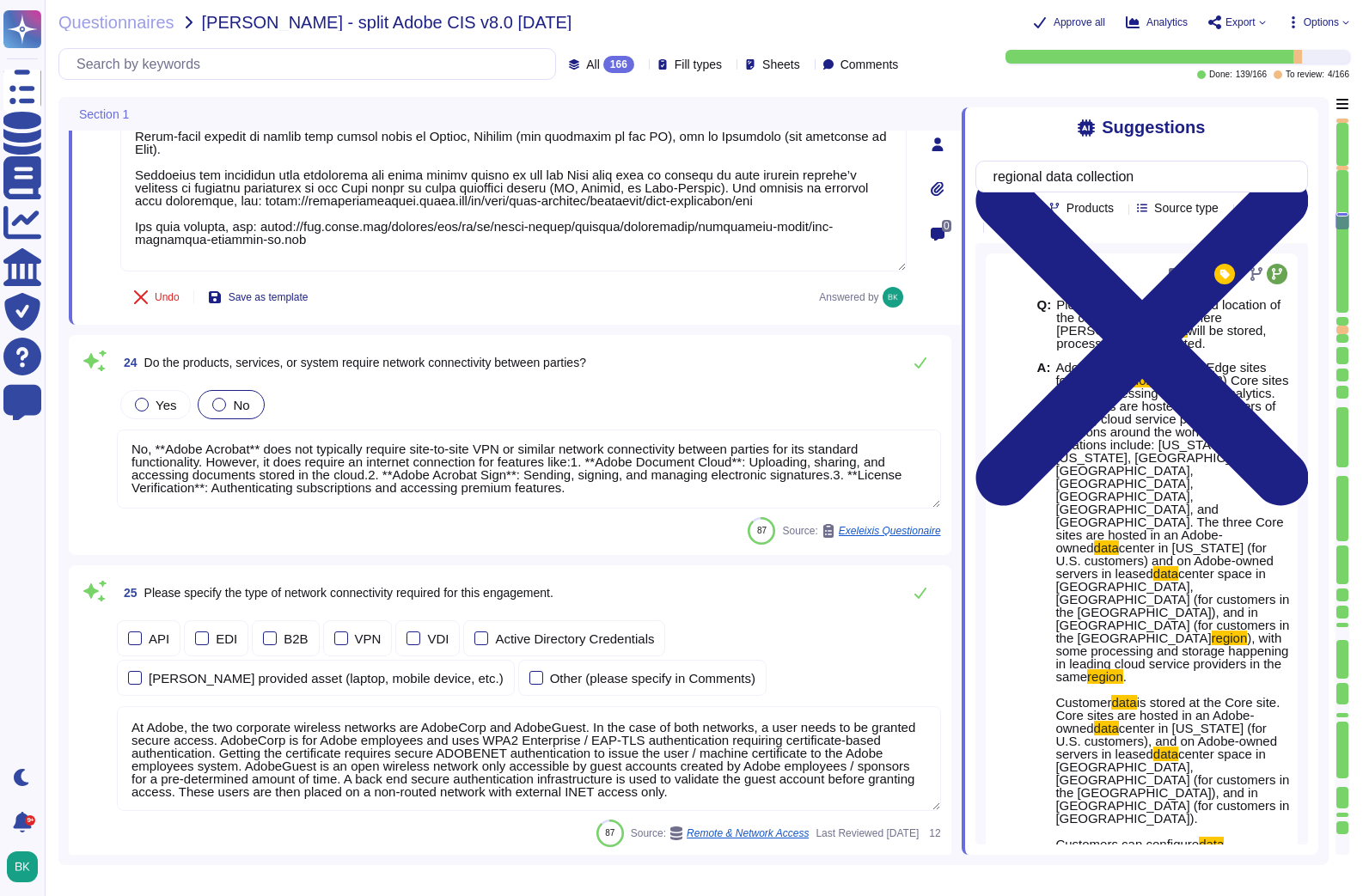
scroll to position [4524, 0]
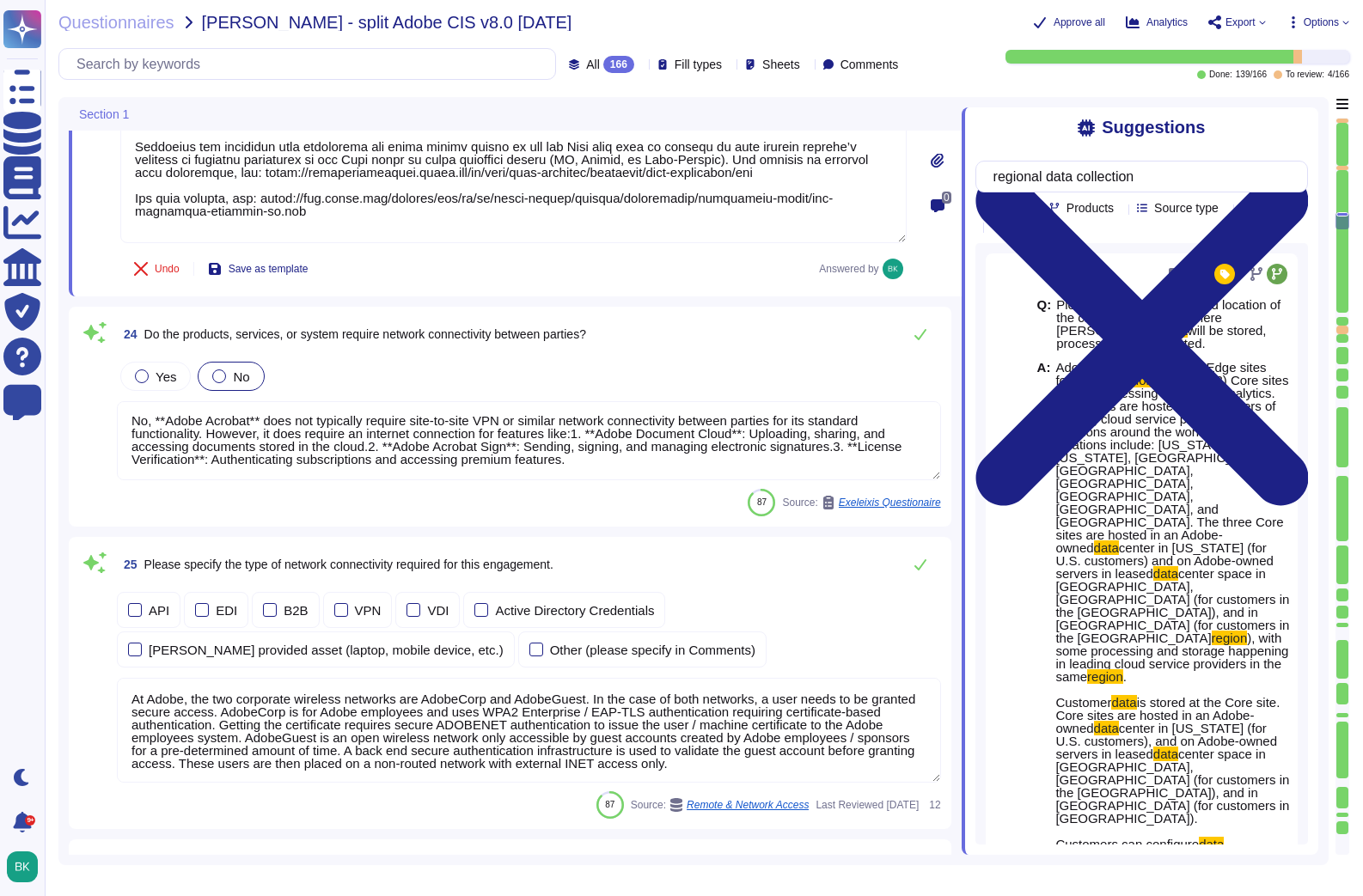
click at [689, 442] on textarea "No, **Adobe Acrobat** does not typically require site-to-site VPN or similar ne…" at bounding box center [528, 440] width 824 height 79
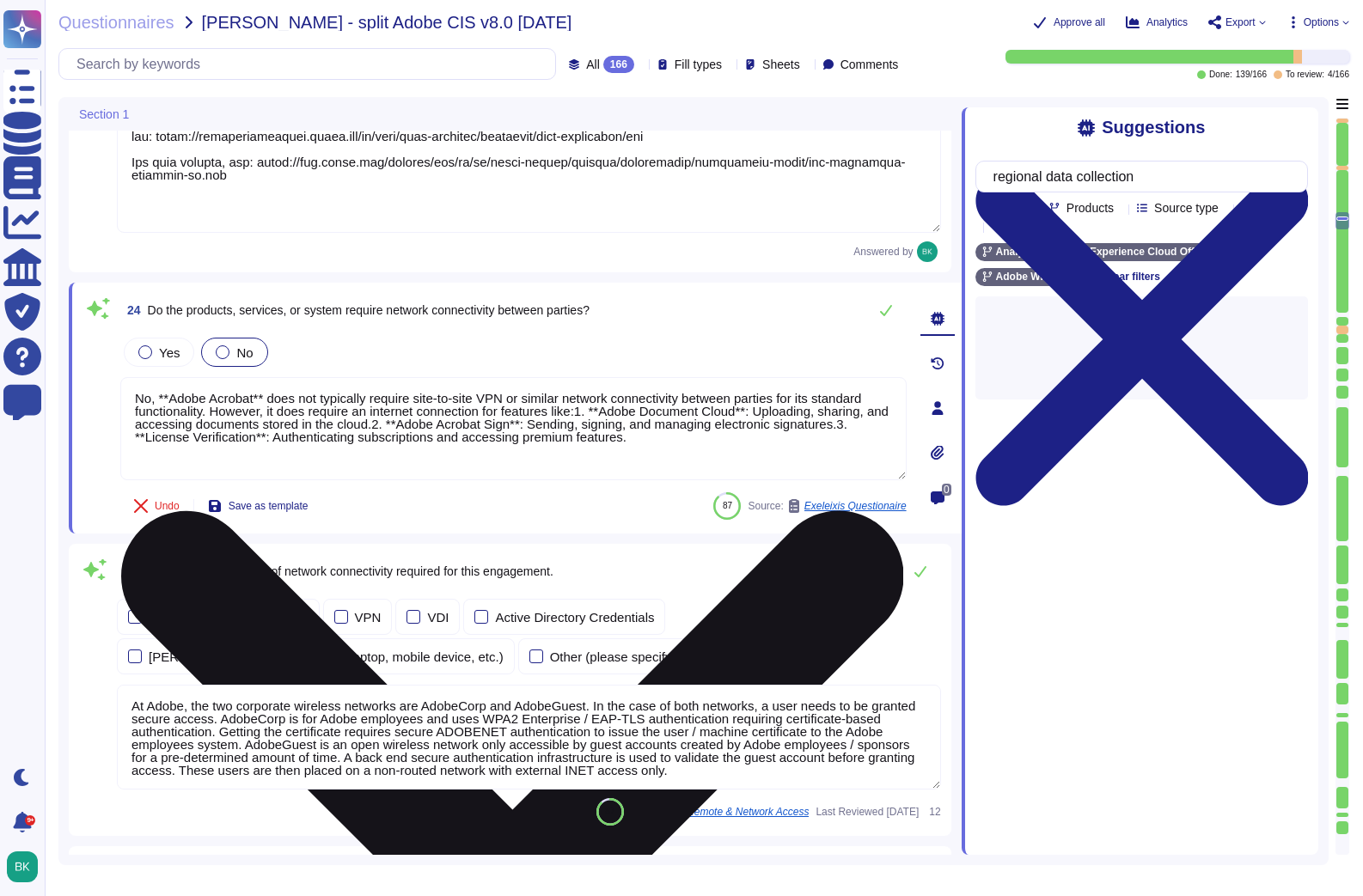
type textarea "Adobe Inc. receives Cardholder data from customers on a regular basis to provid…"
click at [893, 511] on icon at bounding box center [513, 903] width 783 height 783
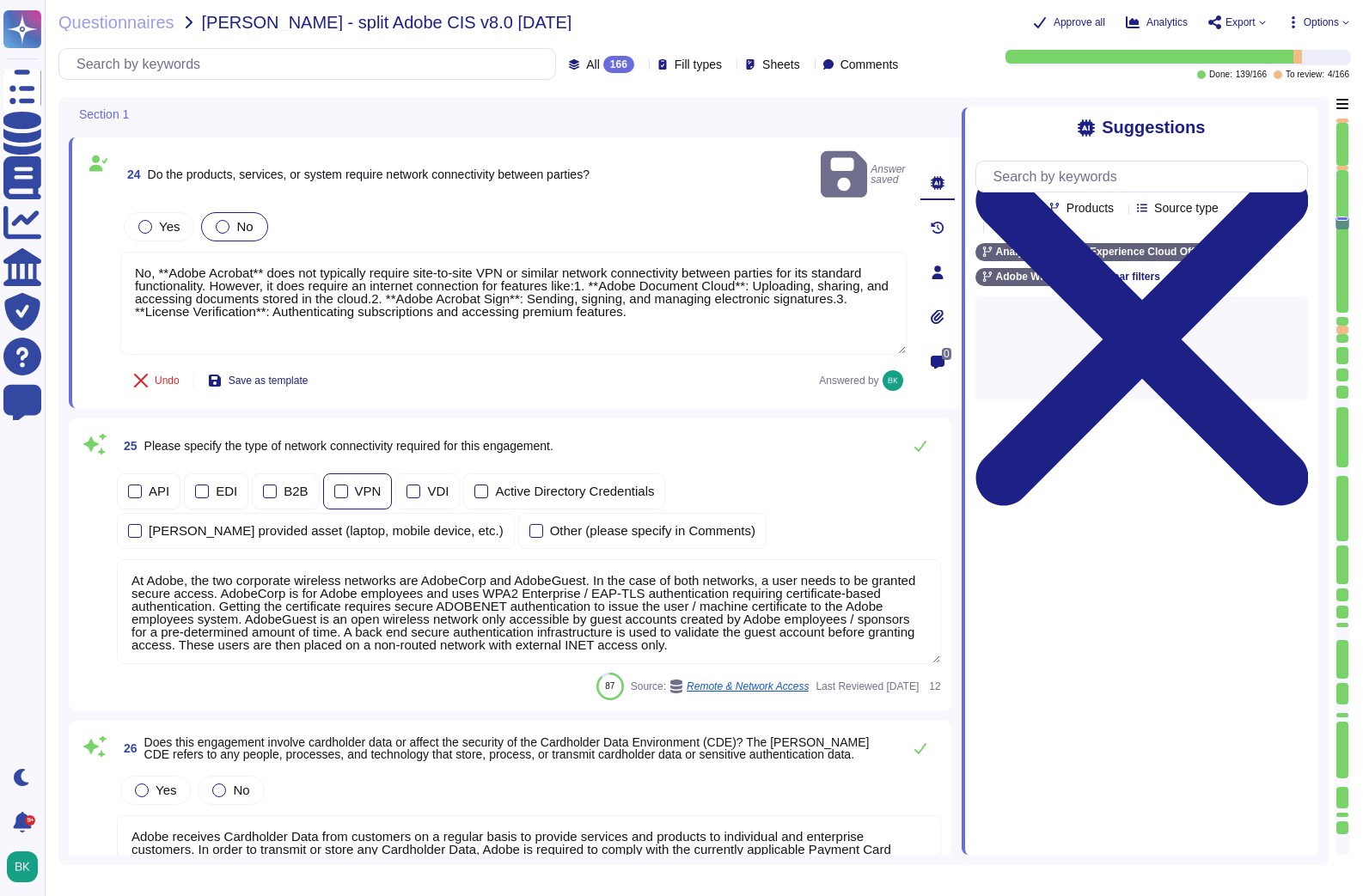
type textarea "The following documents can be found on the Technology Policies and Standards I…"
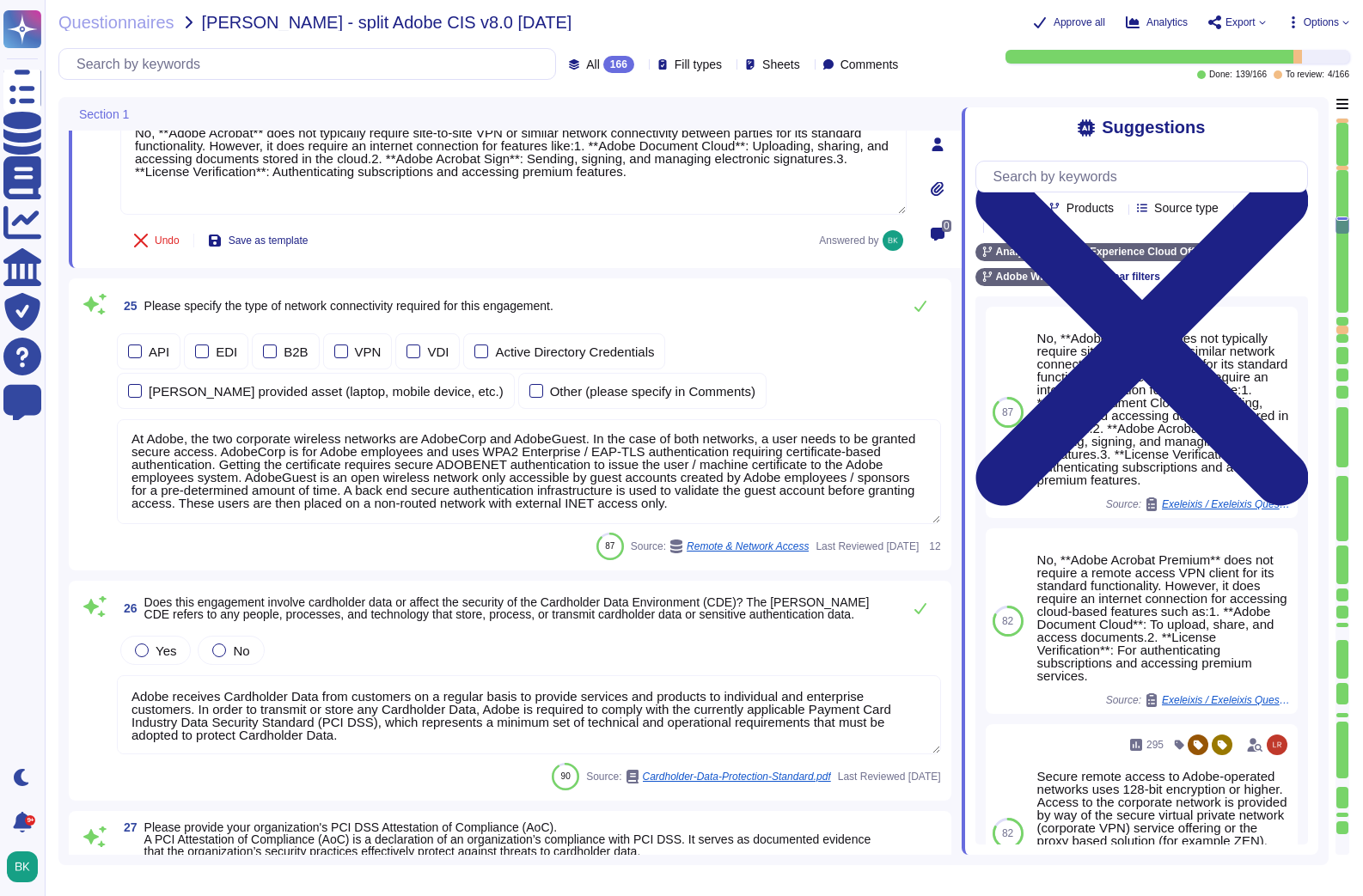
scroll to position [4788, 0]
click at [292, 472] on textarea "At Adobe, the two corporate wireless networks are AdobeCorp and AdobeGuest. In …" at bounding box center [528, 470] width 824 height 104
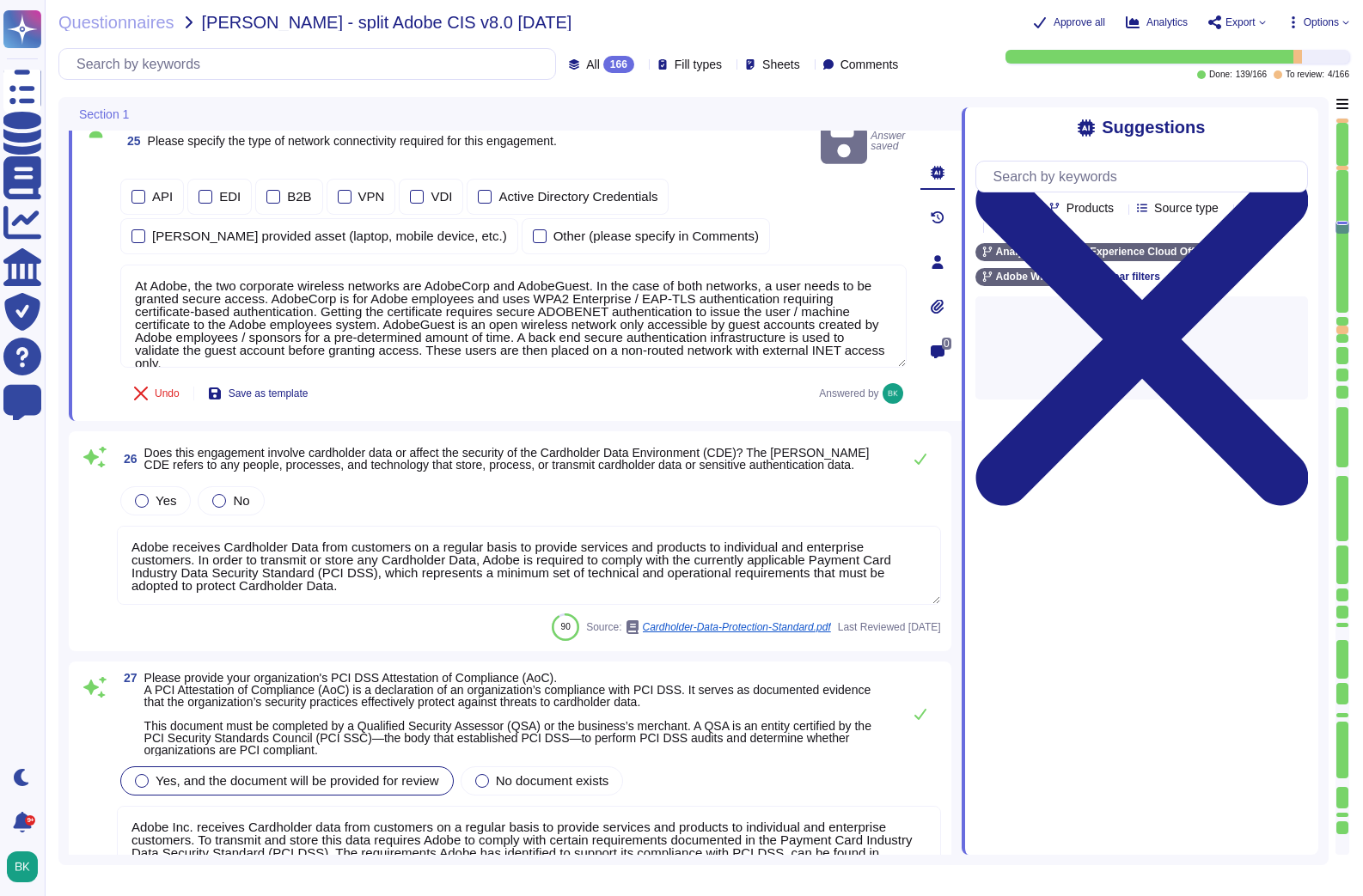
type textarea "Environments containing Cardholder Data must adhere to the requirements mention…"
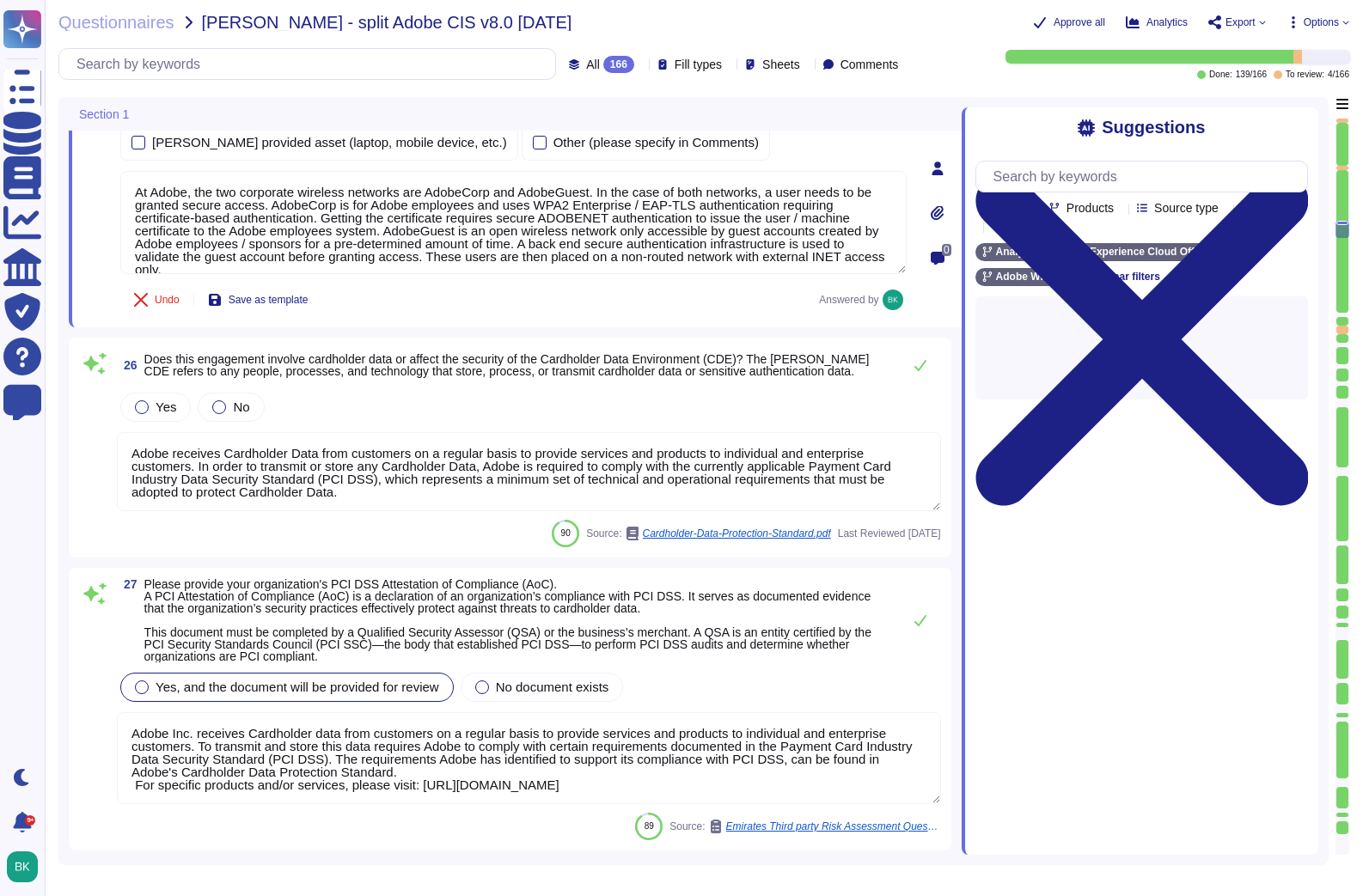
scroll to position [5031, 0]
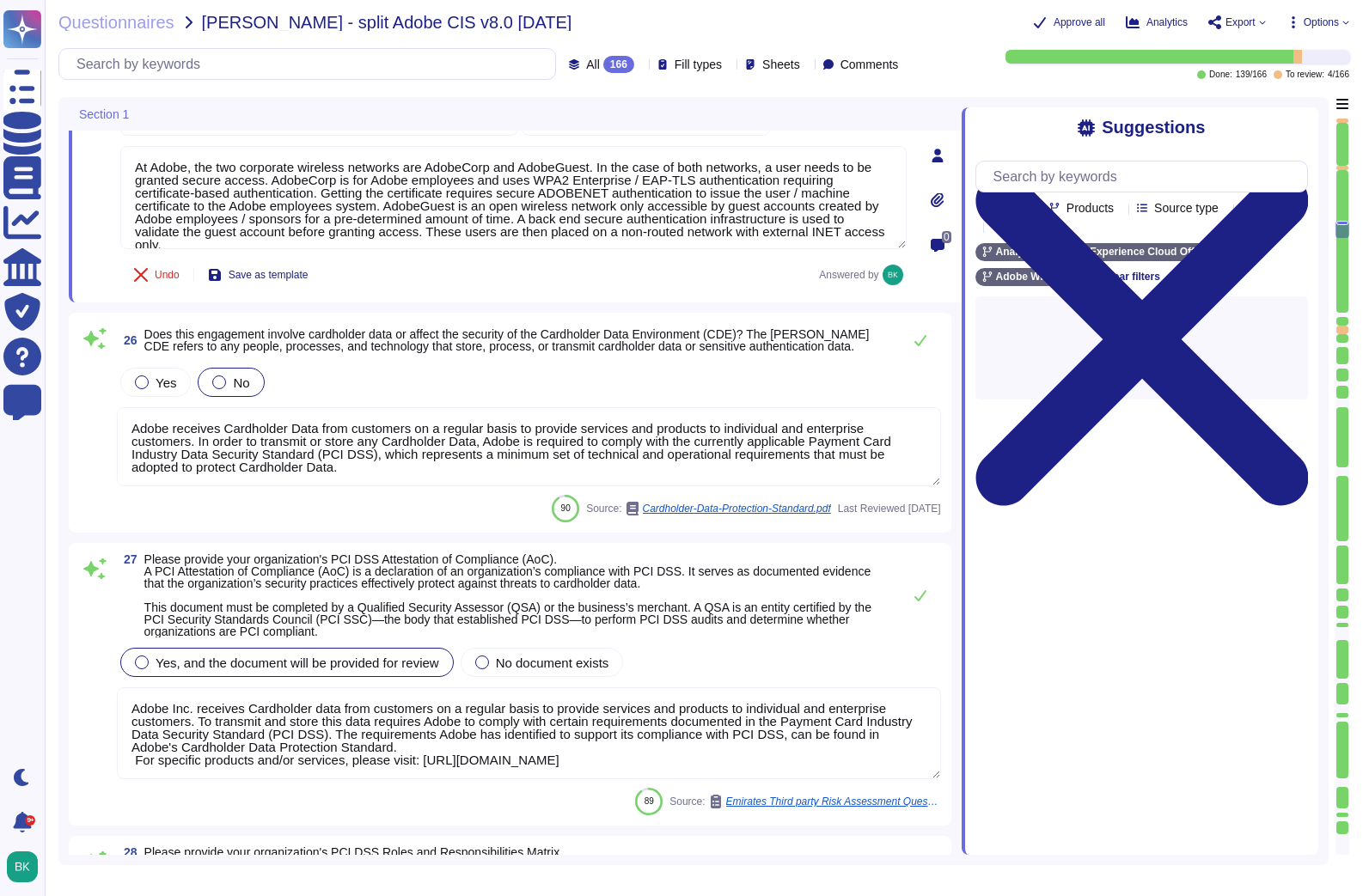
click at [220, 384] on div at bounding box center [218, 382] width 14 height 14
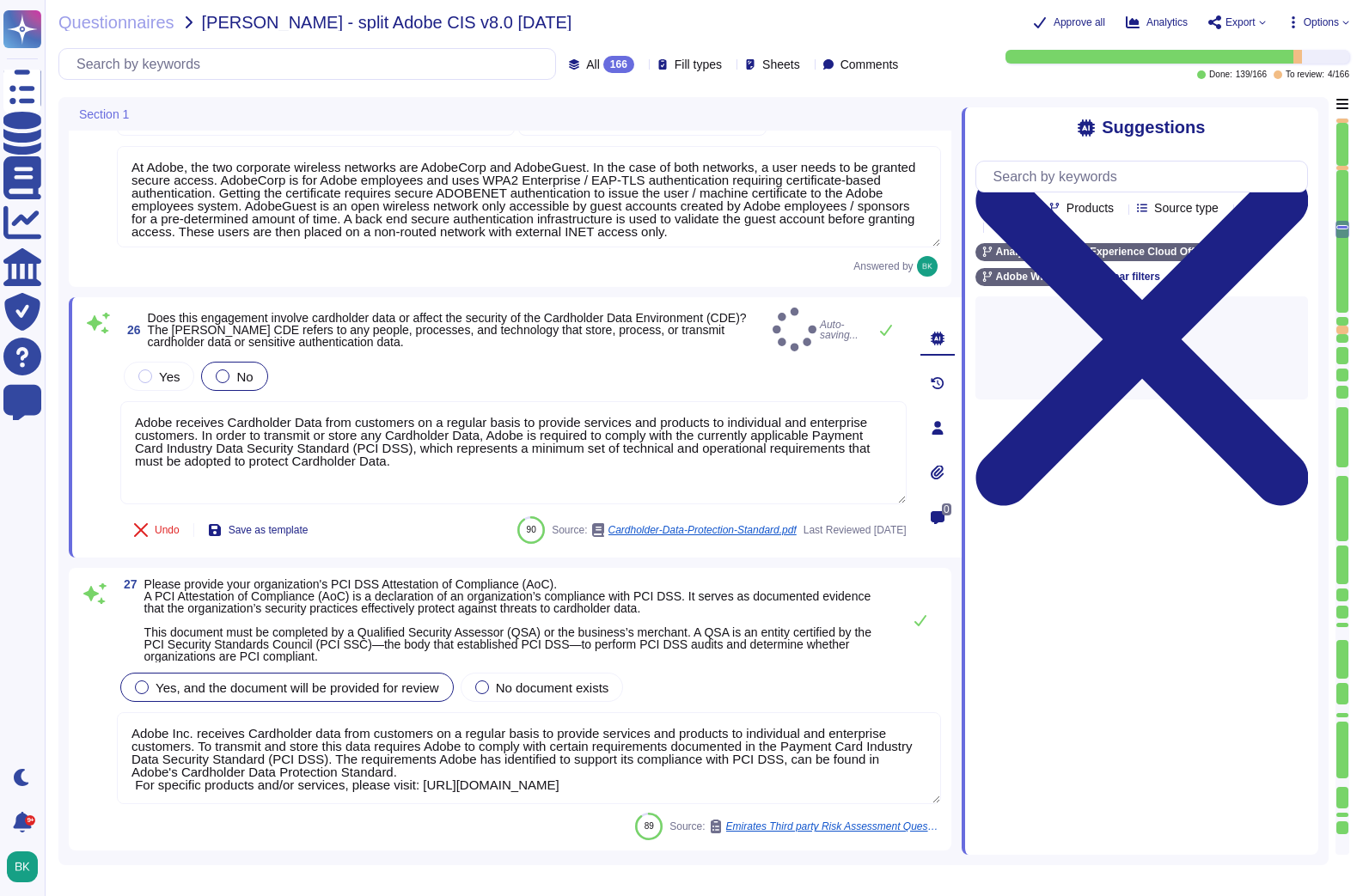
type textarea "Environments containing Cardholder Data must adhere to the requirements mention…"
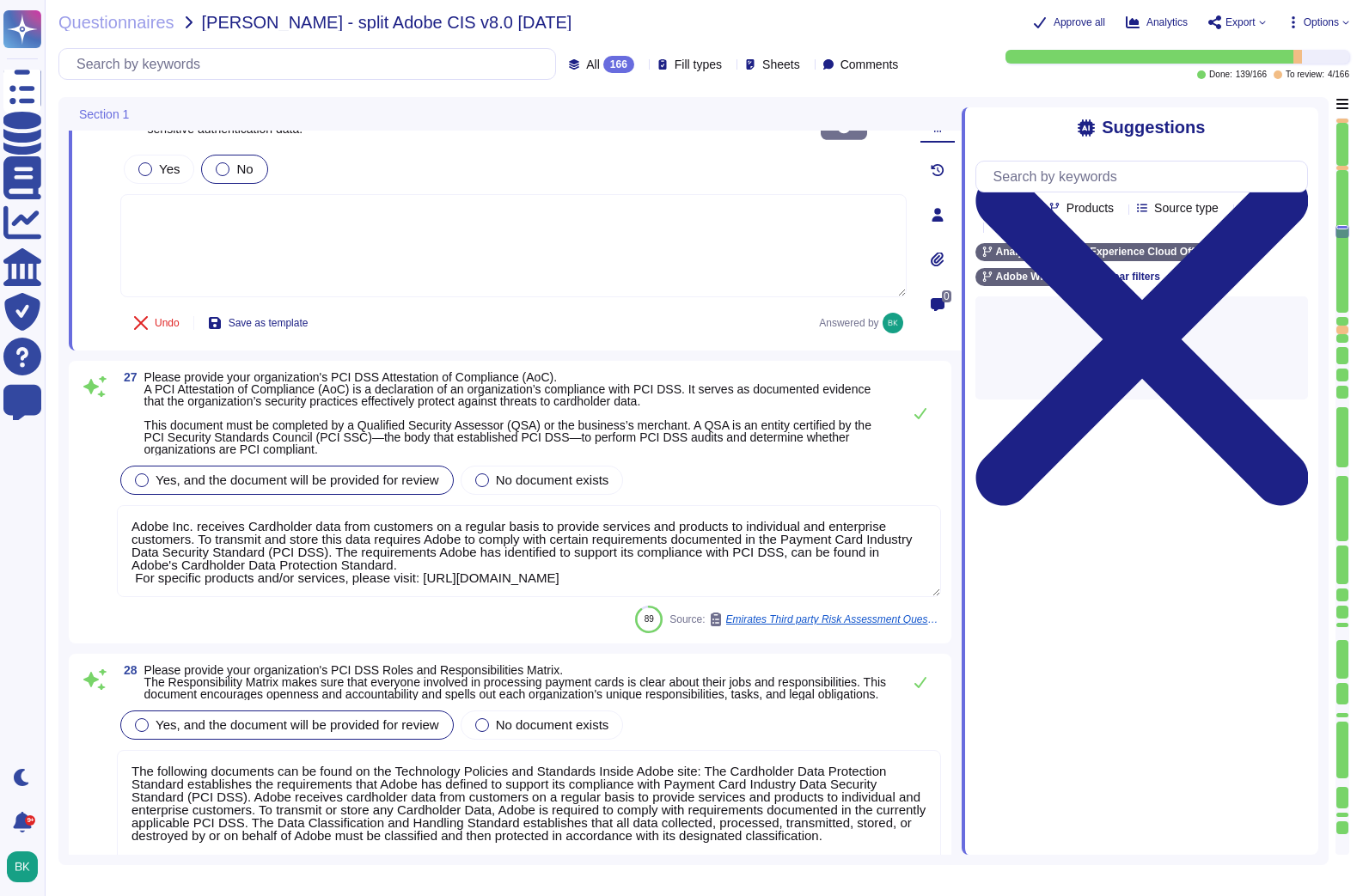
scroll to position [5241, 0]
type textarea "Adobe Inc. receives Cardholder data from customers on a regular basis to provid…"
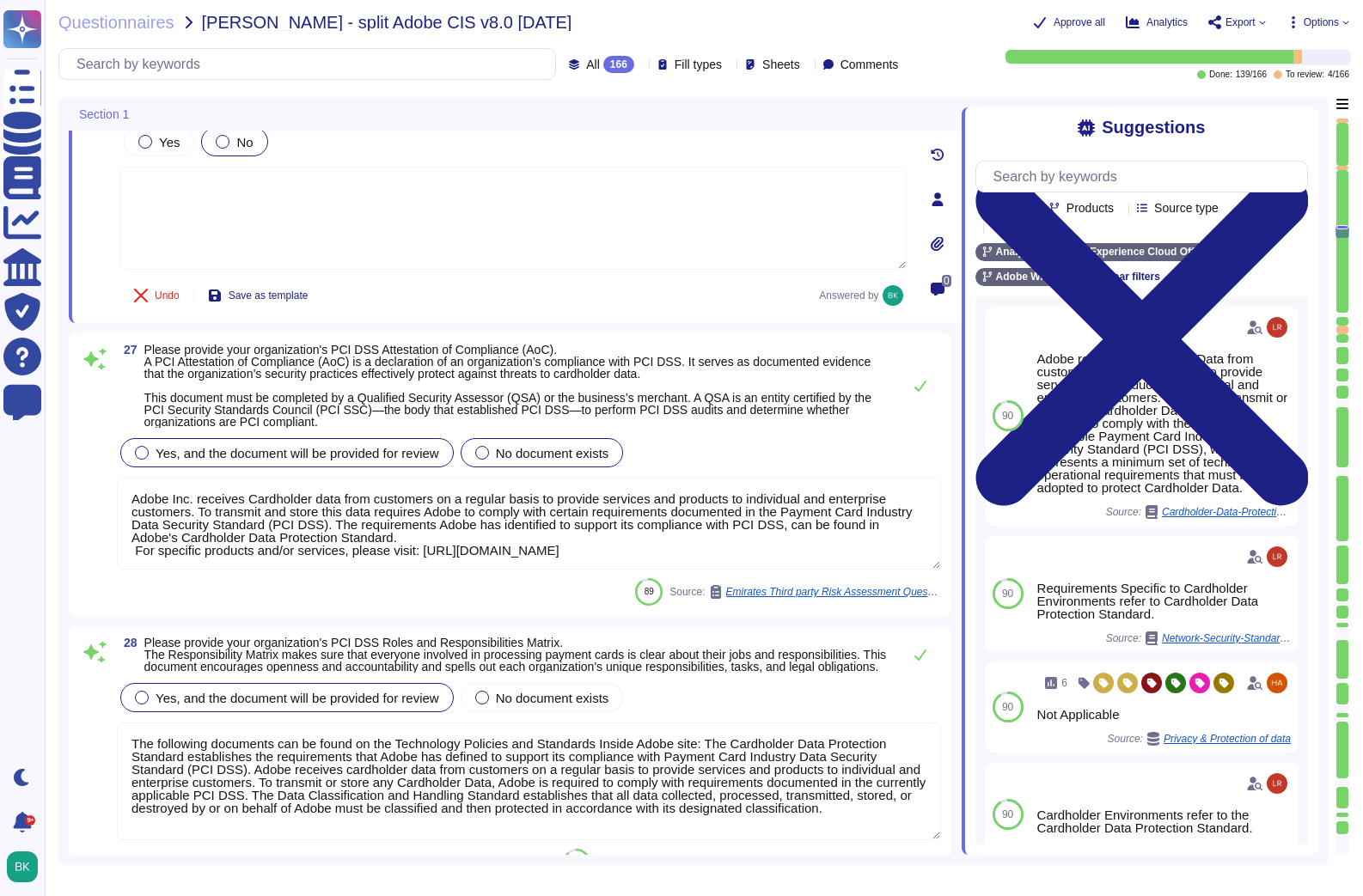
click at [489, 453] on div at bounding box center [482, 453] width 14 height 14
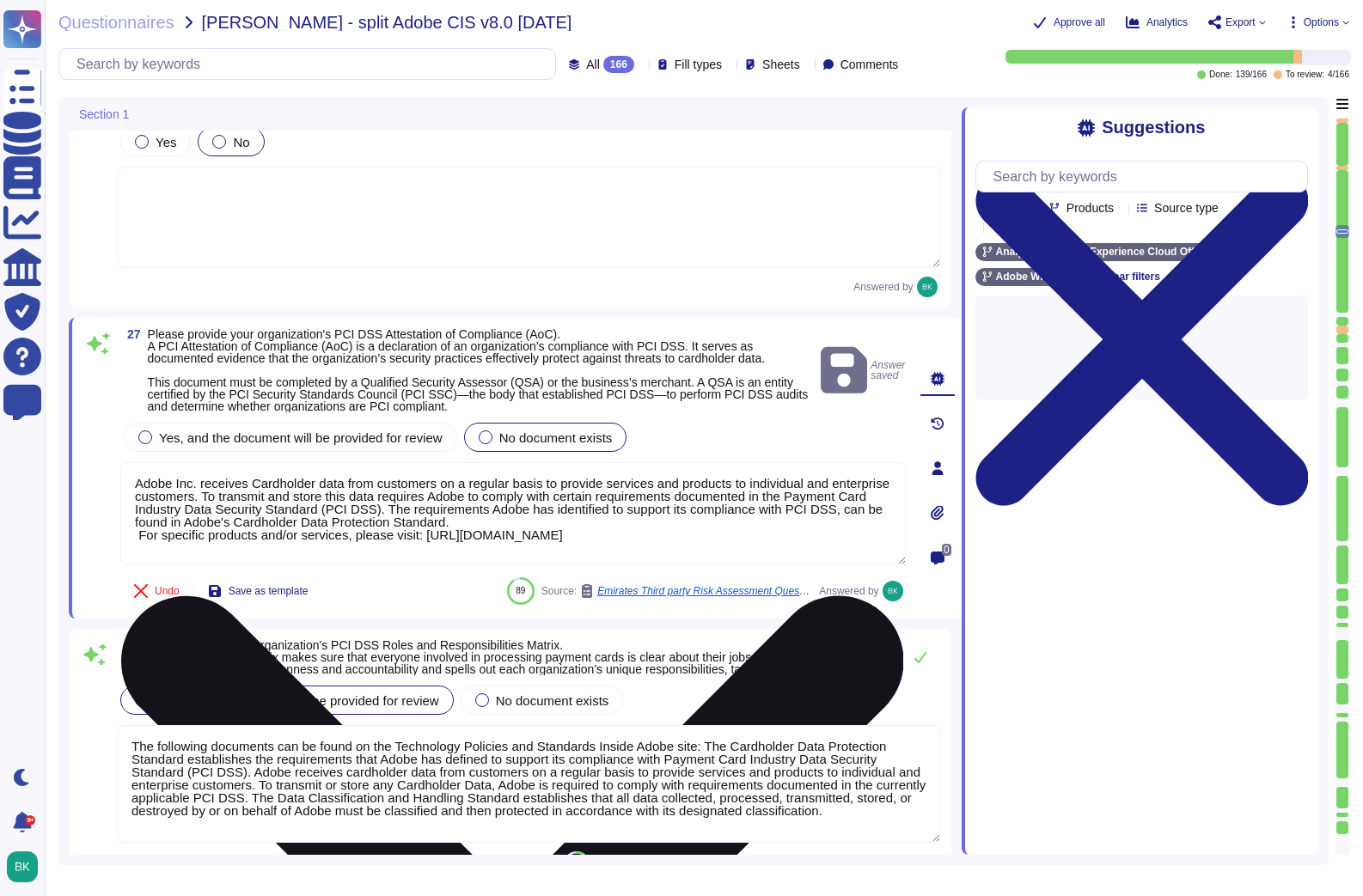
type textarea "Adobe Inc. receives Cardholder data from customers on a regular basis to provid…"
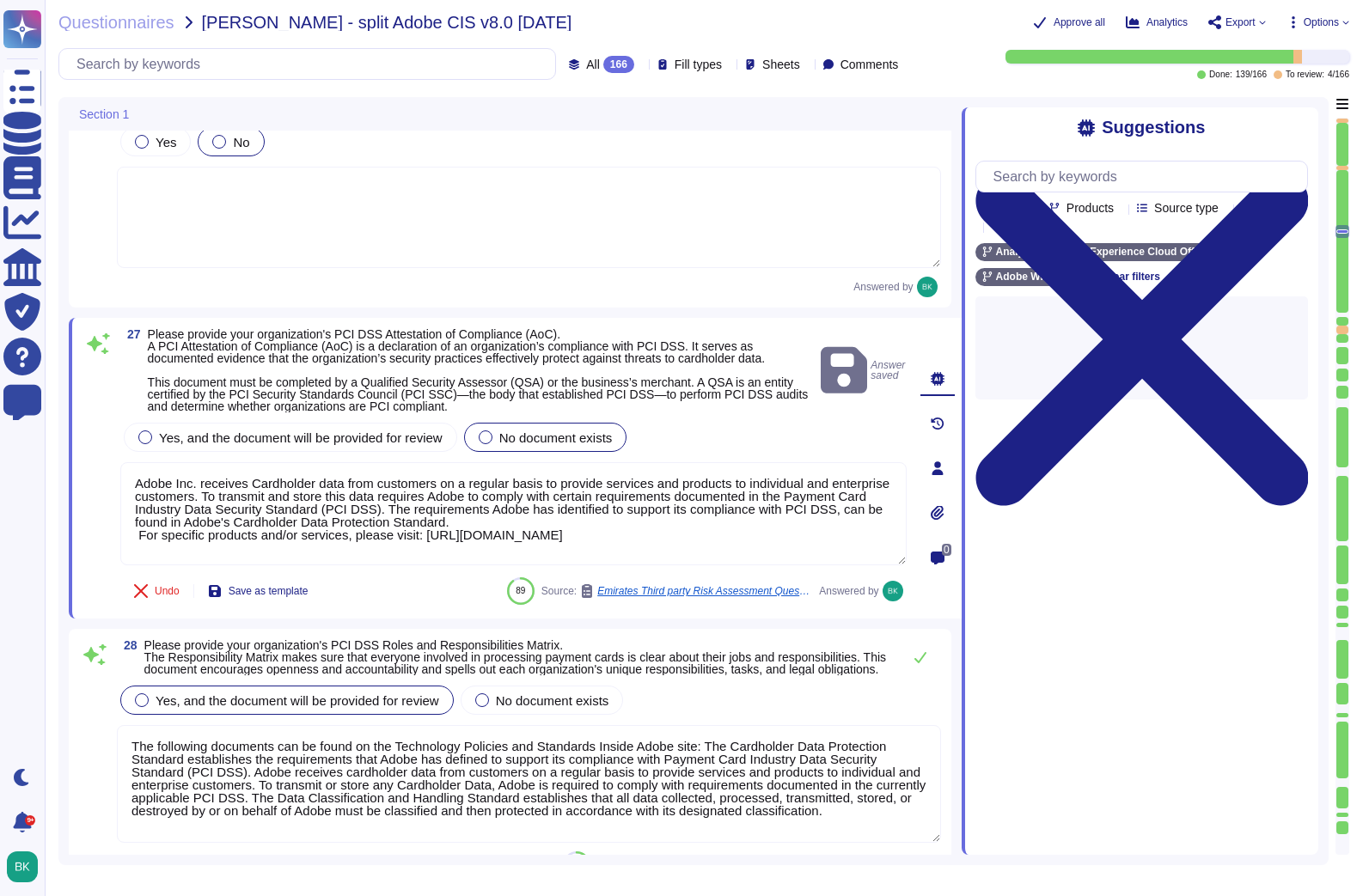
click at [492, 444] on div at bounding box center [485, 437] width 14 height 14
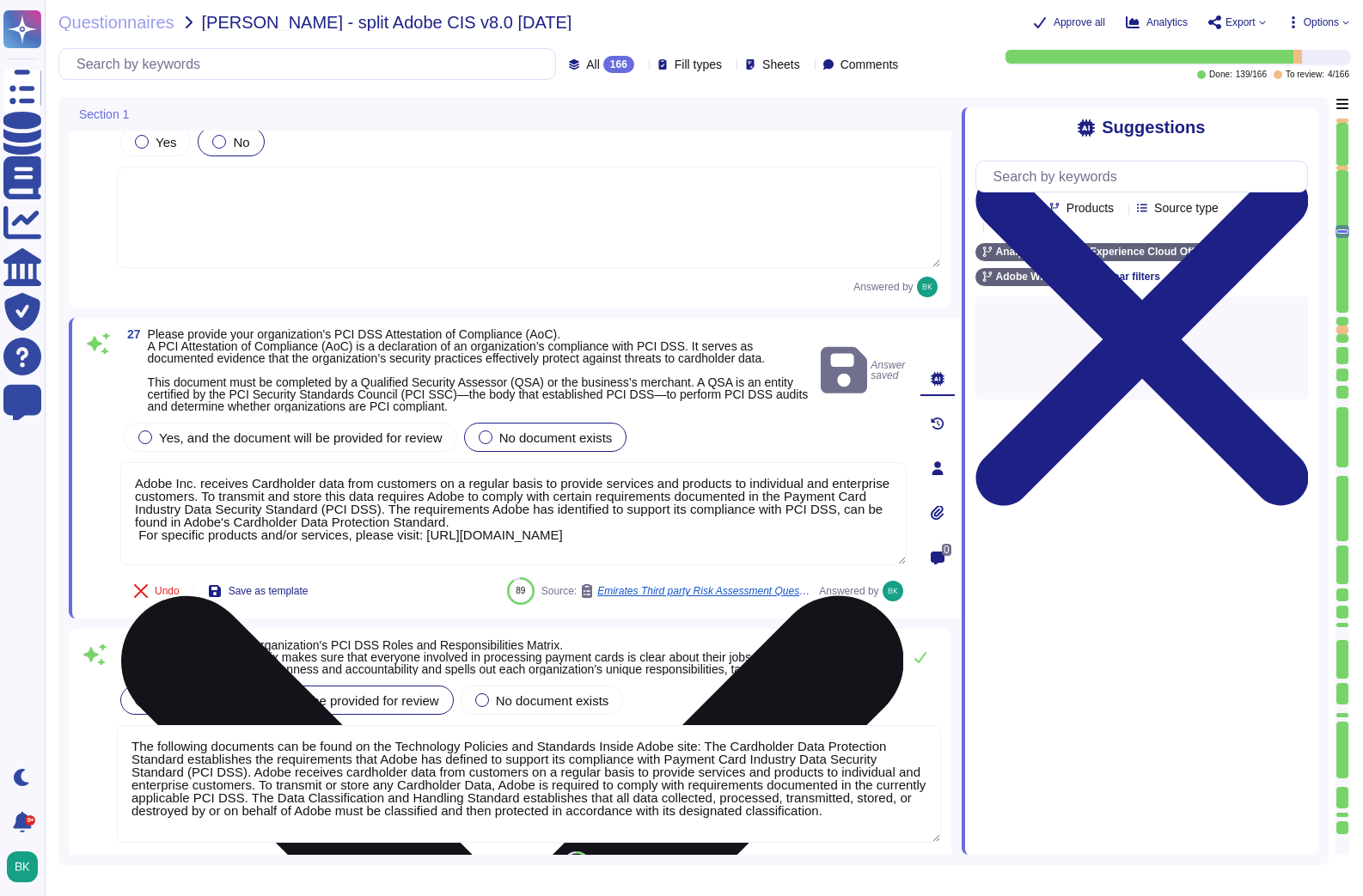
click at [639, 560] on textarea "Adobe Inc. receives Cardholder data from customers on a regular basis to provid…" at bounding box center [513, 514] width 786 height 104
click at [895, 485] on div "Adobe Inc. receives Cardholder data from customers on a regular basis to provid…" at bounding box center [513, 514] width 786 height 104
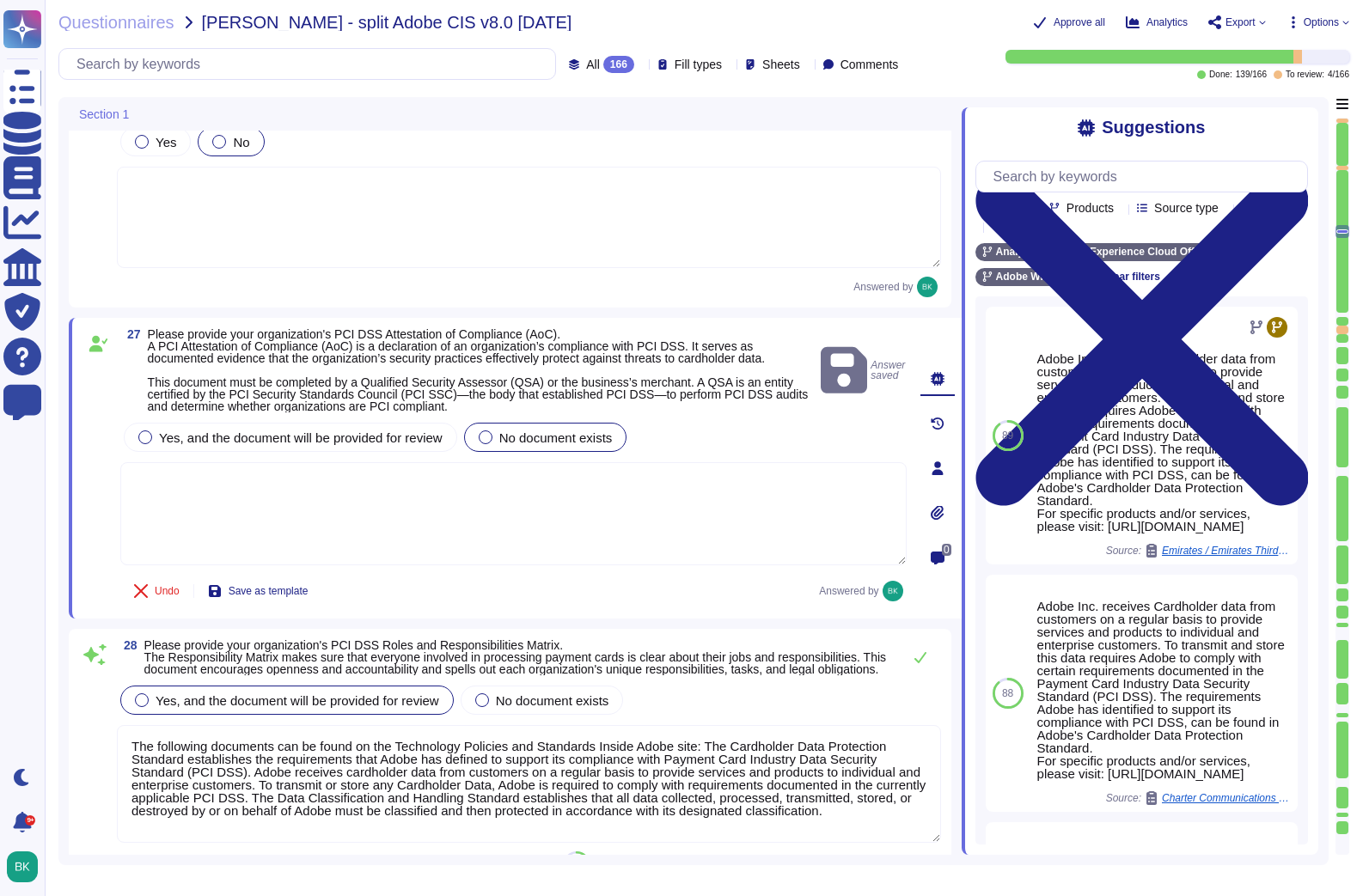
click at [512, 504] on textarea at bounding box center [513, 514] width 786 height 104
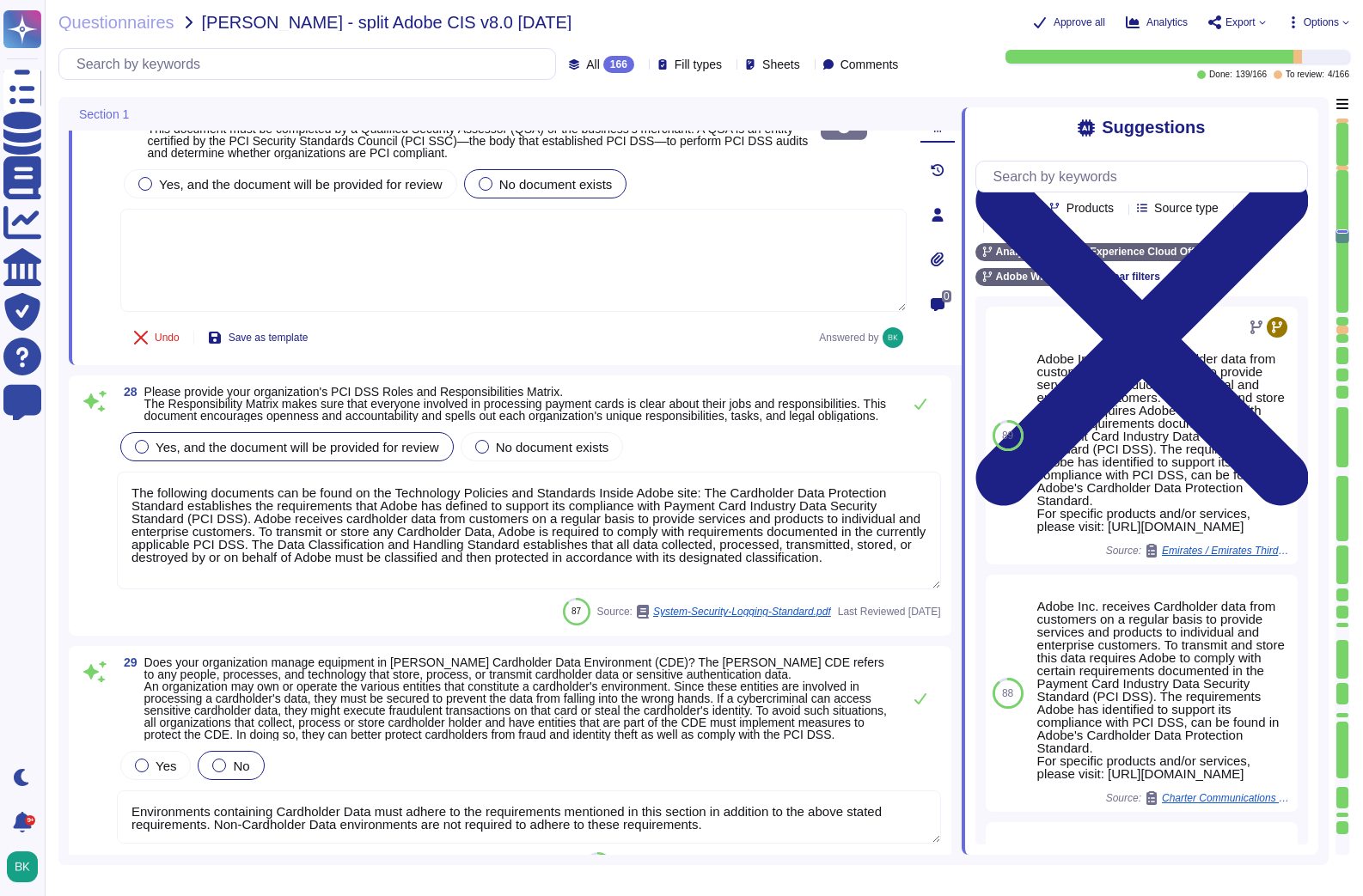
type textarea "The following documents can be found on the Technology Policies and Standards I…"
click at [489, 452] on div at bounding box center [482, 445] width 14 height 14
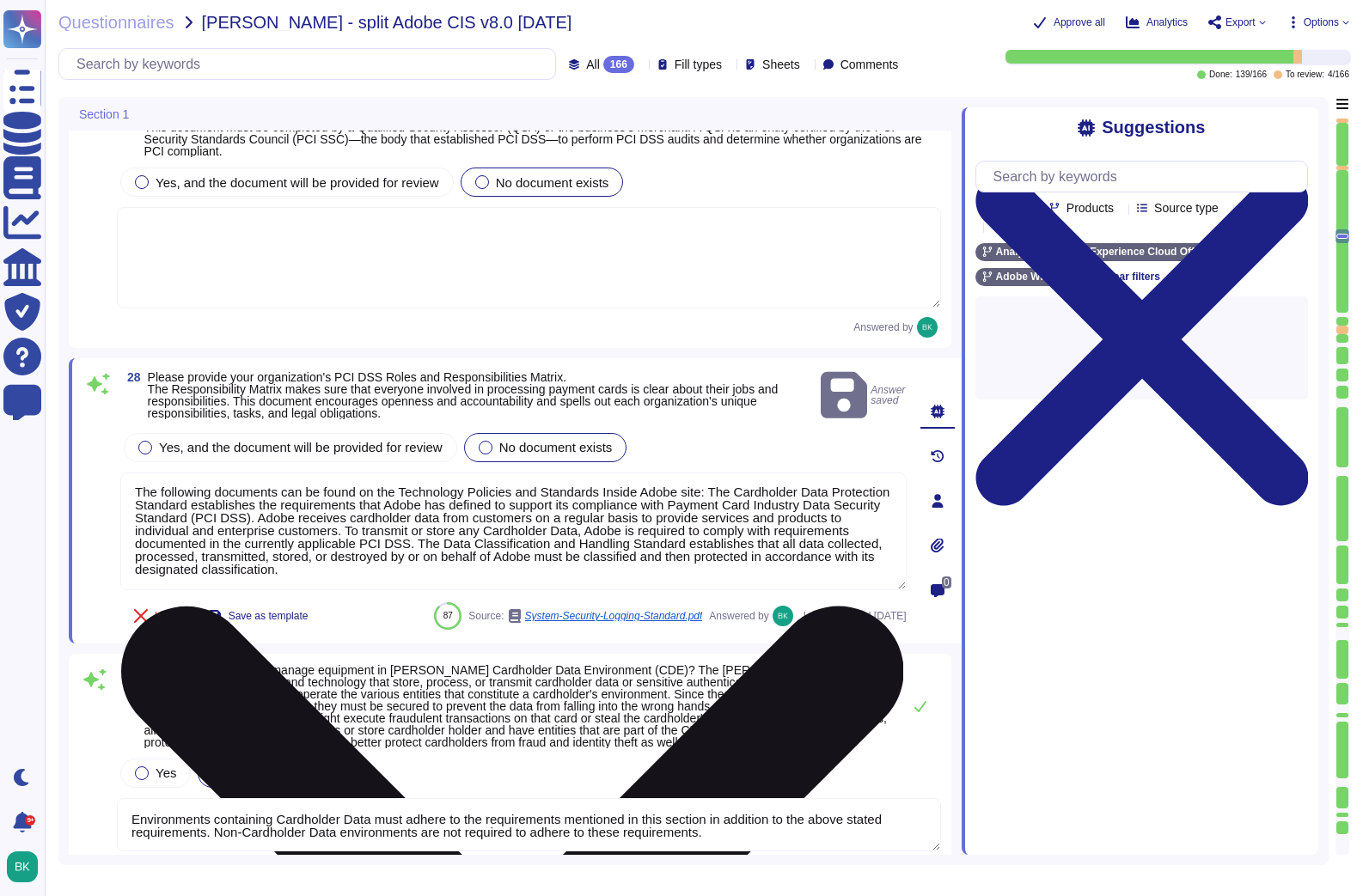
click at [520, 516] on textarea "The following documents can be found on the Technology Policies and Standards I…" at bounding box center [513, 531] width 786 height 118
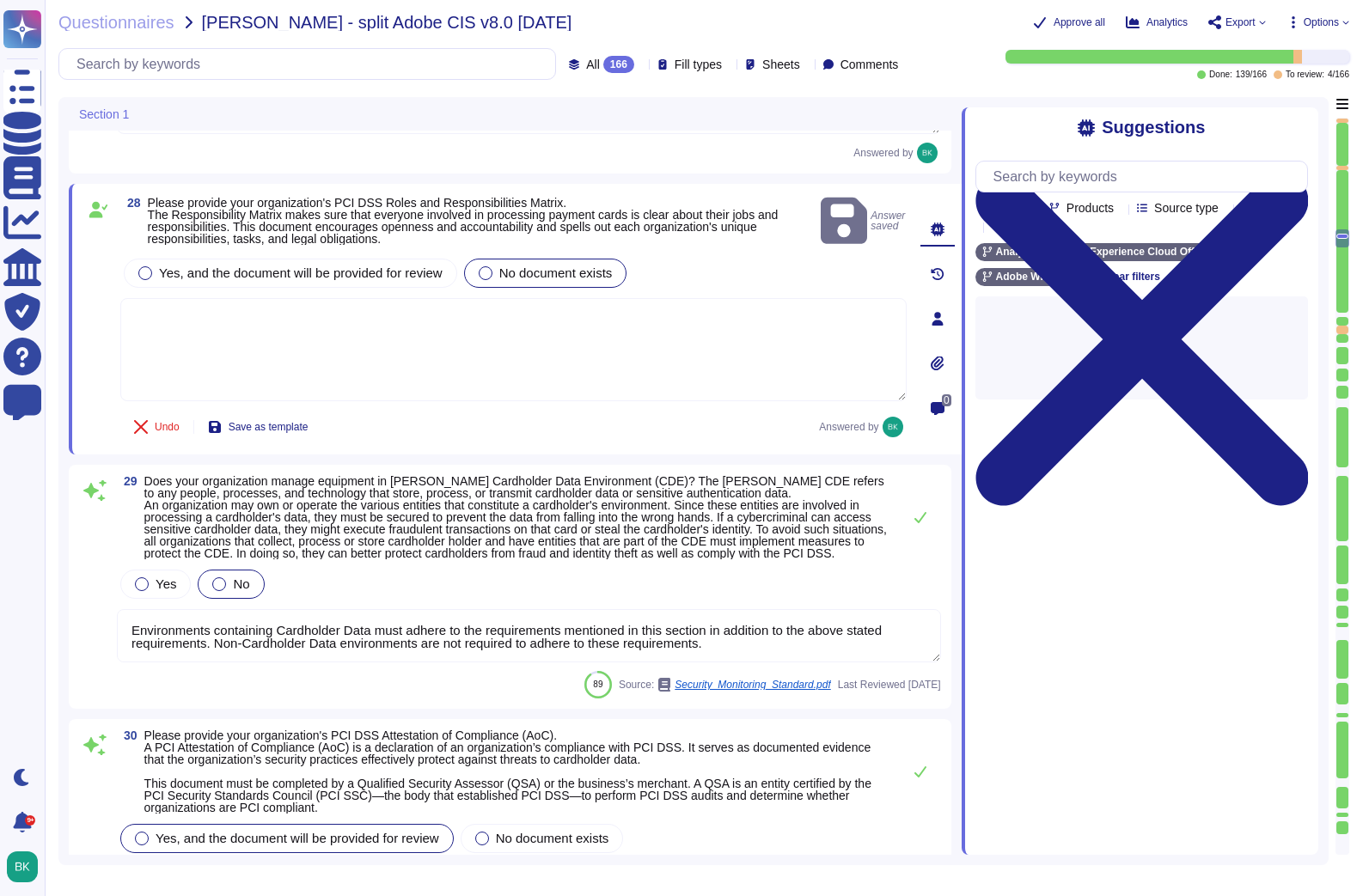
scroll to position [5667, 0]
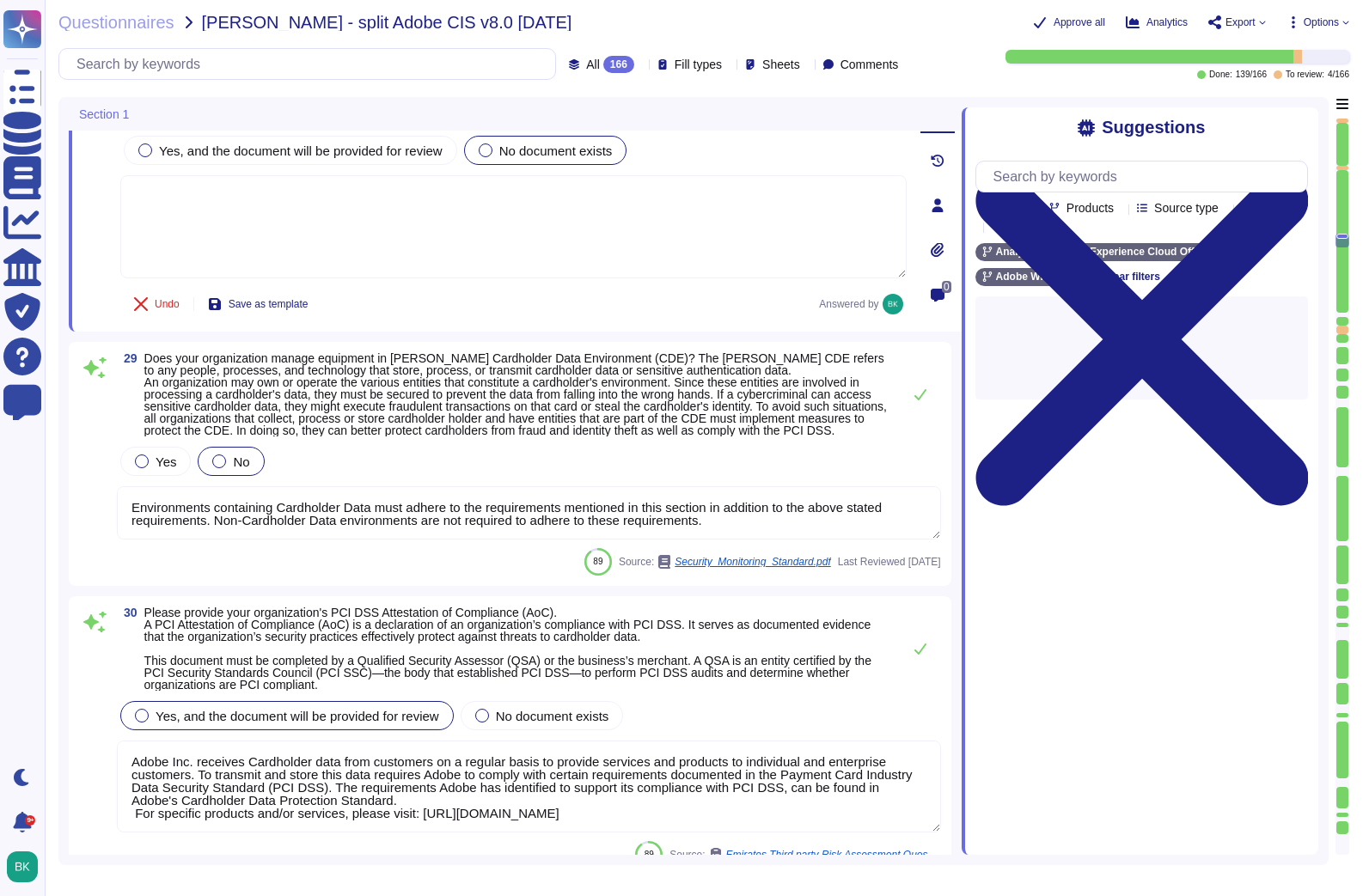
type textarea "Adobe owns or has licensed all pieces of the technology that make up the Digita…"
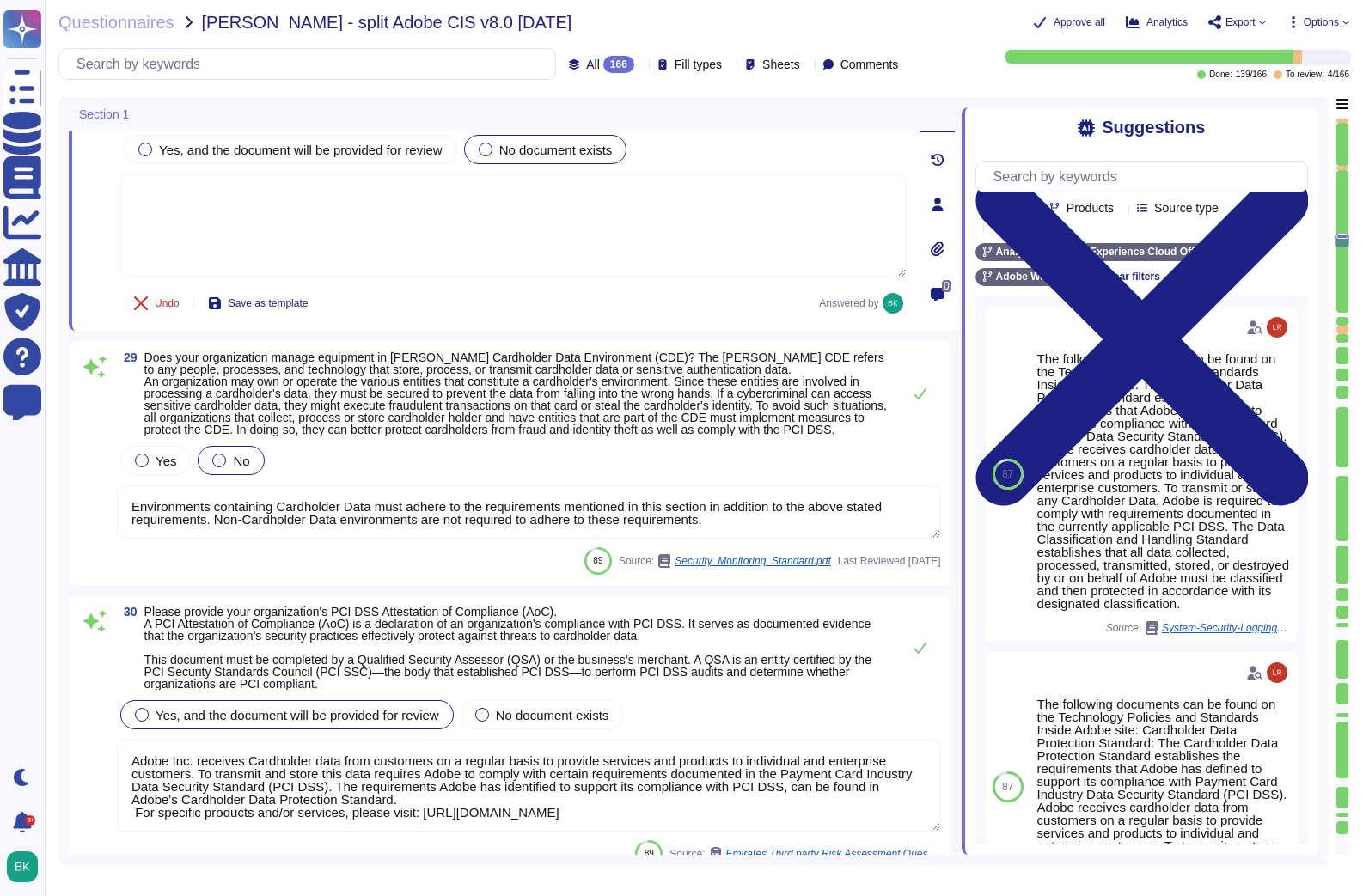
click at [721, 538] on textarea "Environments containing Cardholder Data must adhere to the requirements mention…" at bounding box center [528, 512] width 824 height 54
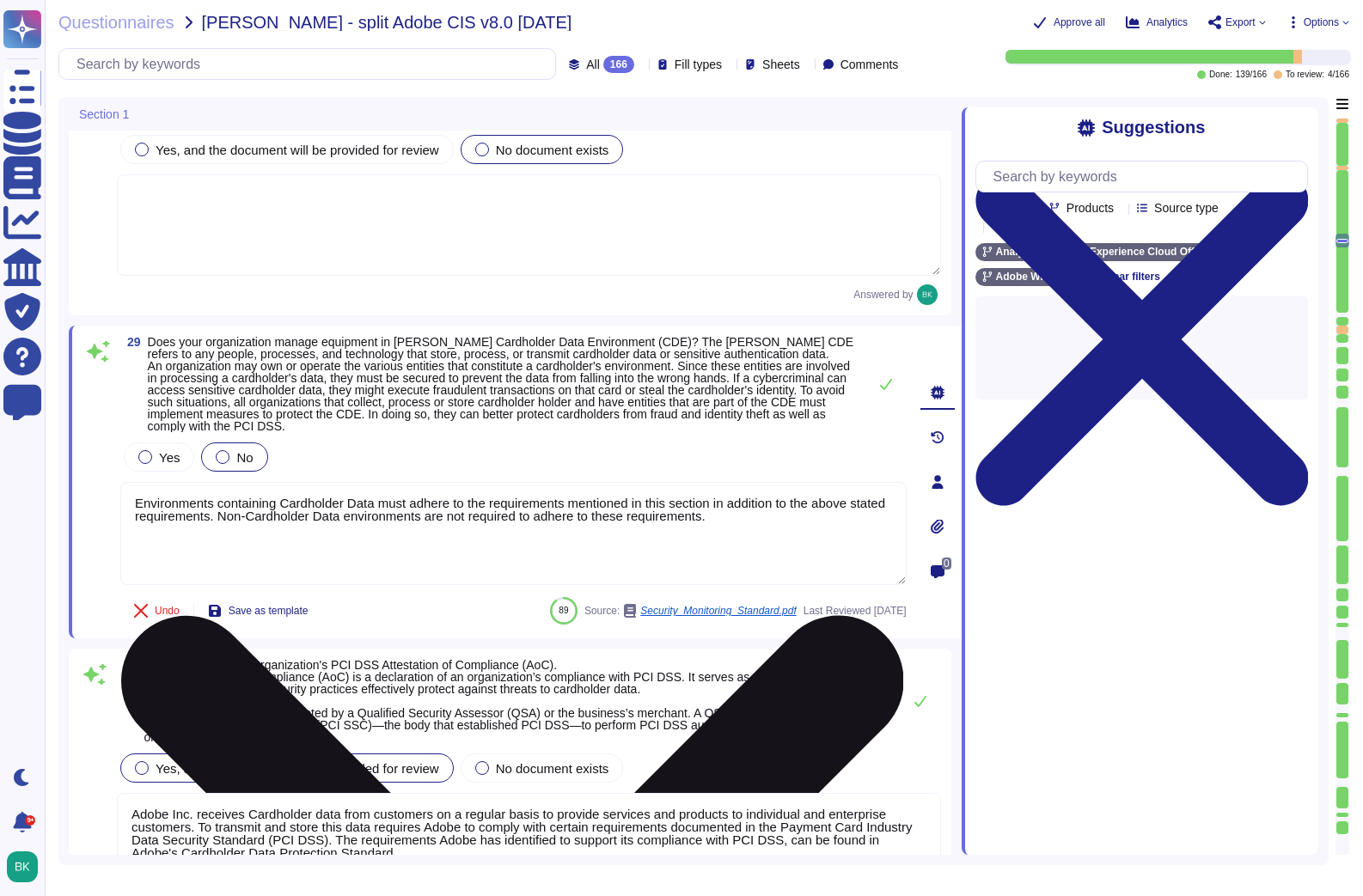
type textarea "Adobe owns or has licensed all pieces of the technology that make up the Digita…"
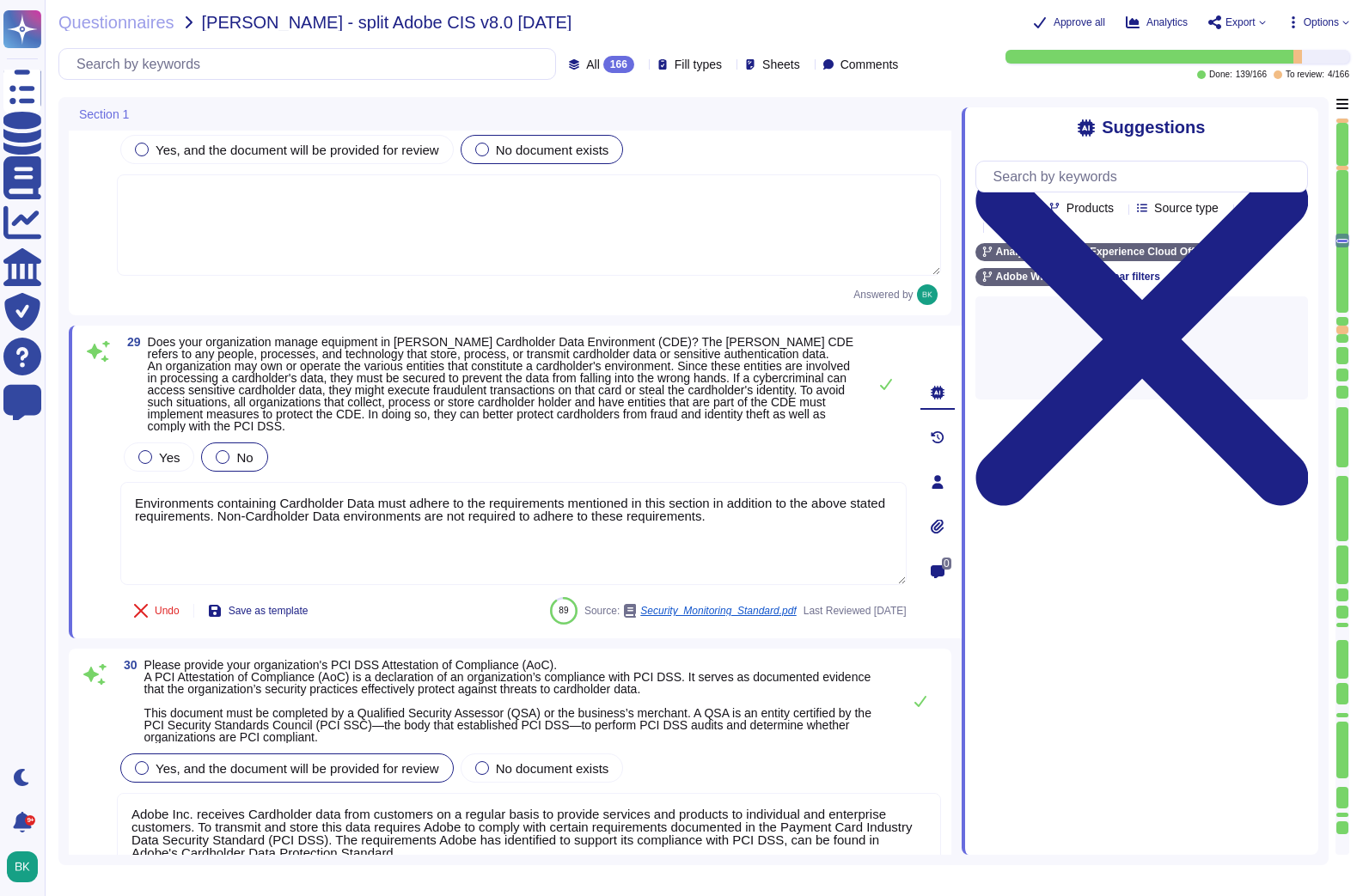
click at [0, 0] on icon at bounding box center [0, 0] width 0 height 0
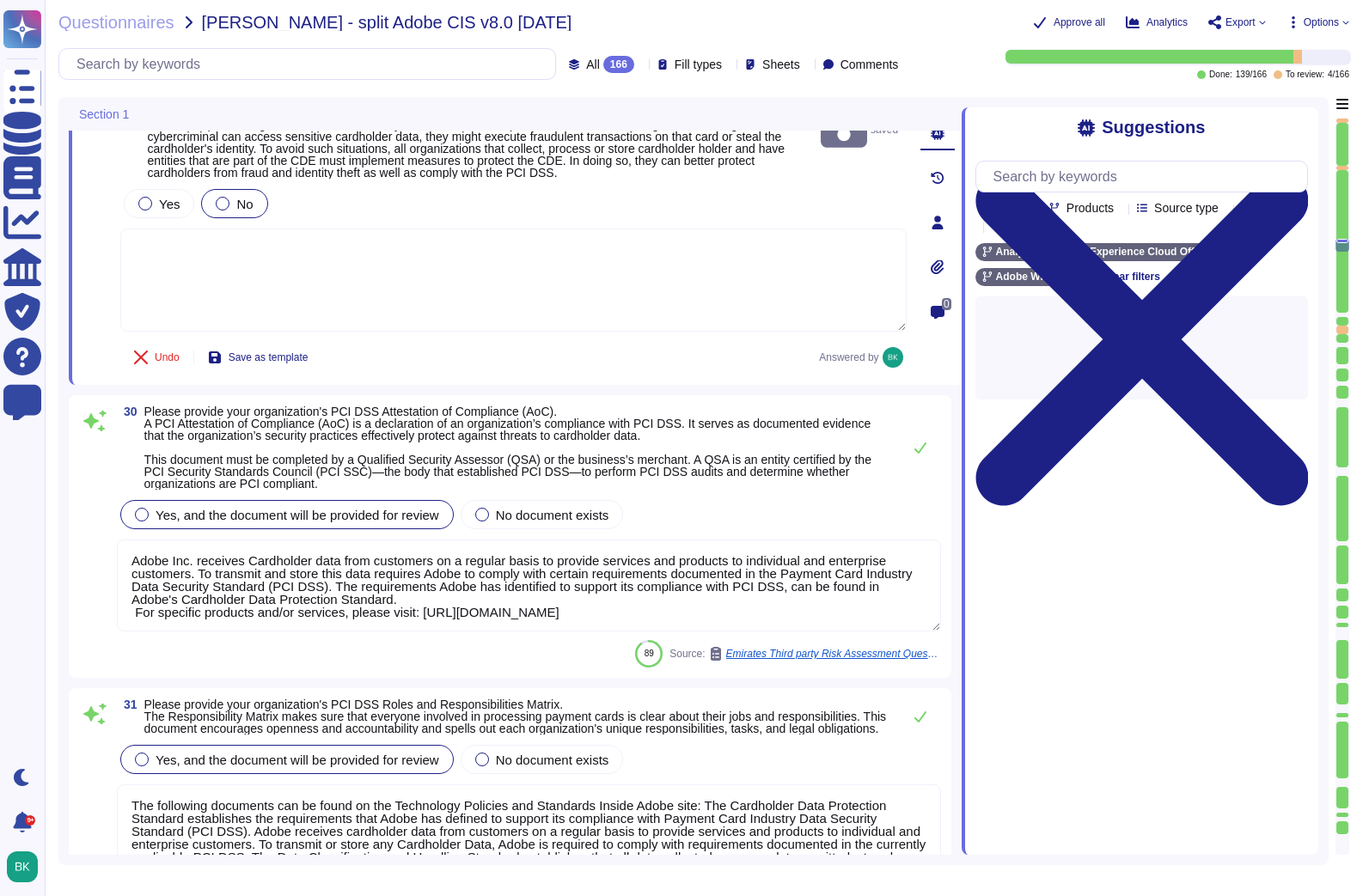
type textarea "As the data controller, you will determine the personal data that Adobe process…"
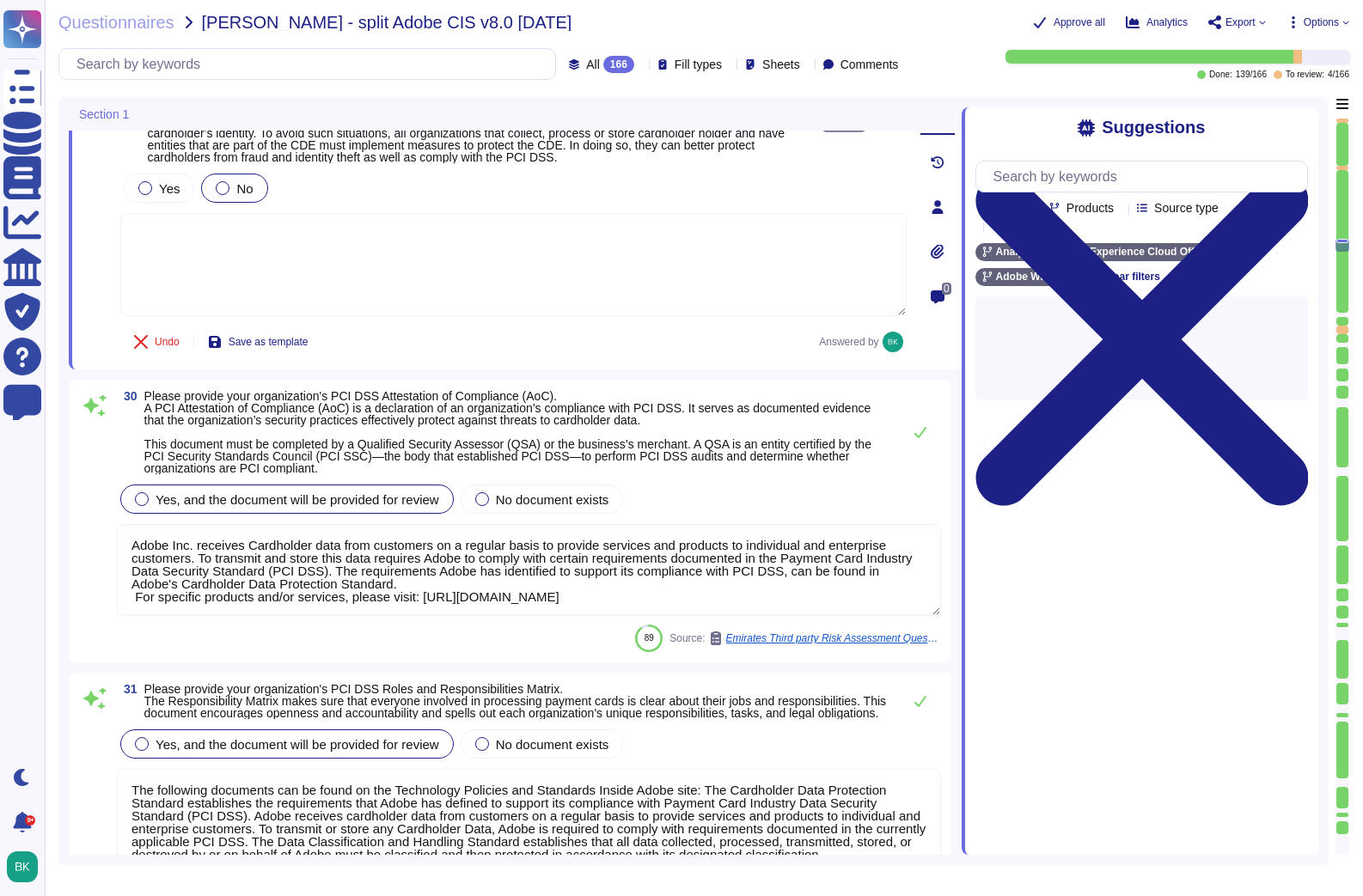
scroll to position [2, 0]
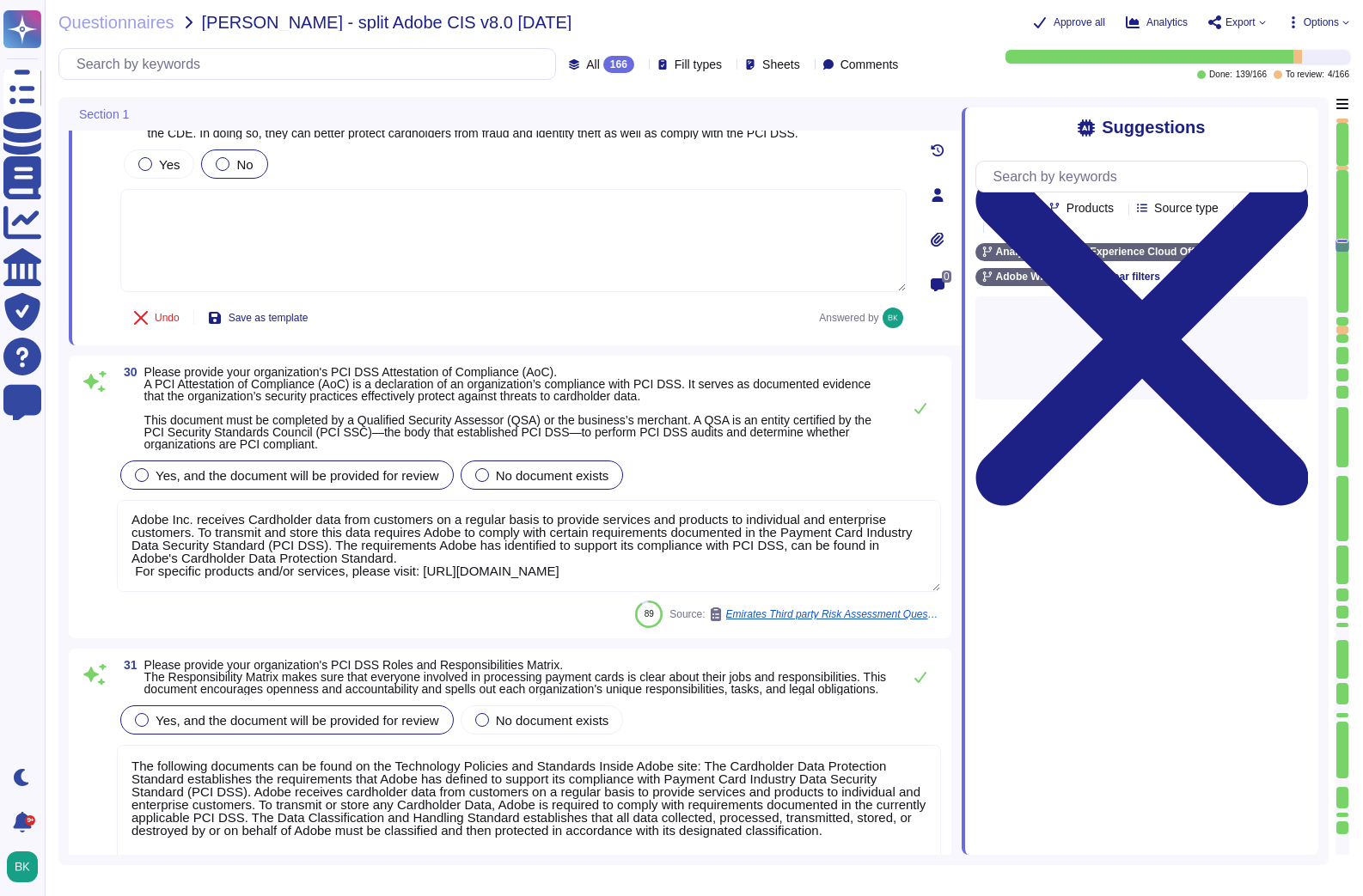
click at [493, 489] on div "No document exists" at bounding box center [541, 474] width 163 height 29
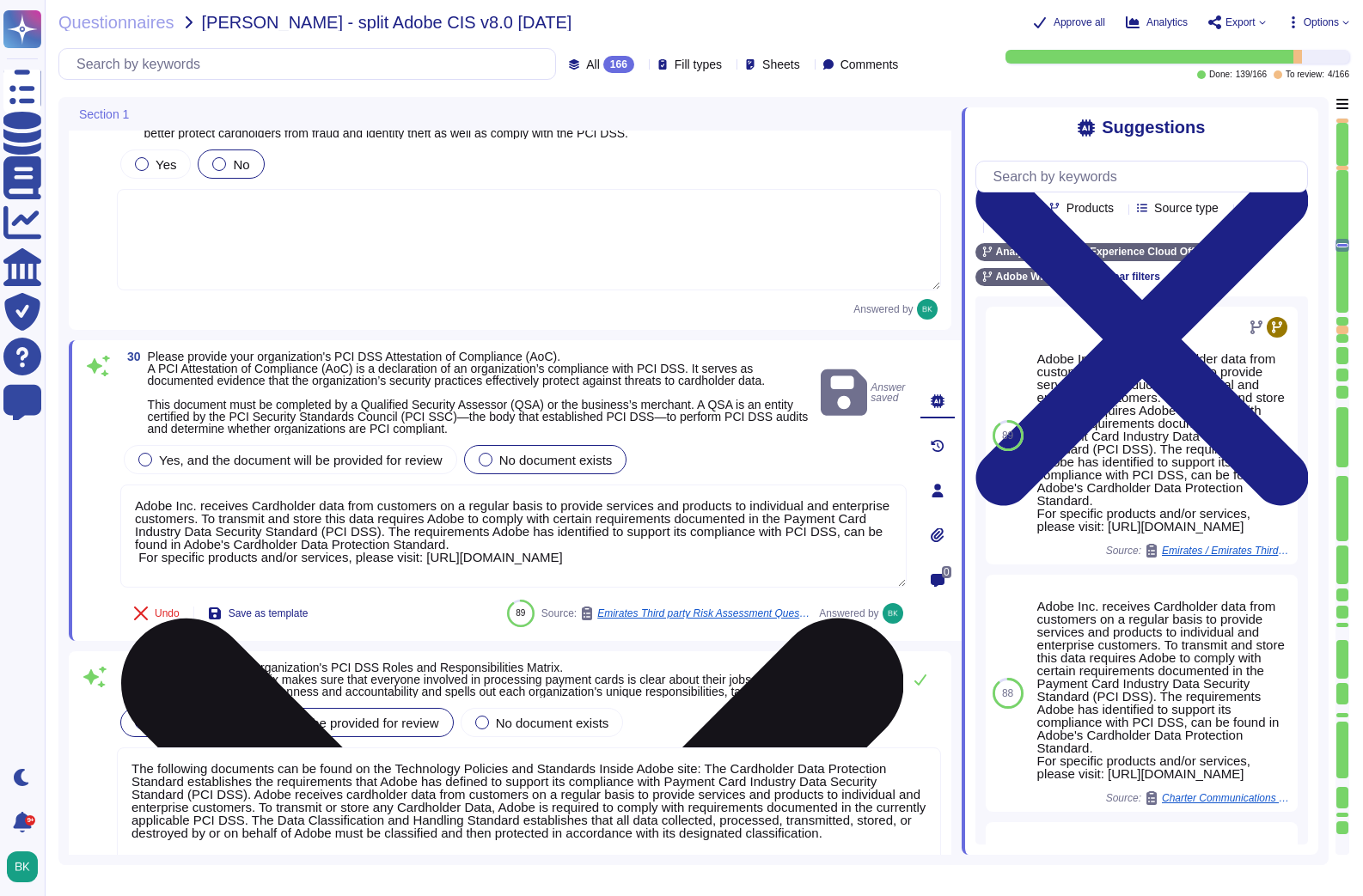
click at [594, 545] on textarea "Adobe Inc. receives Cardholder data from customers on a regular basis to provid…" at bounding box center [513, 536] width 786 height 104
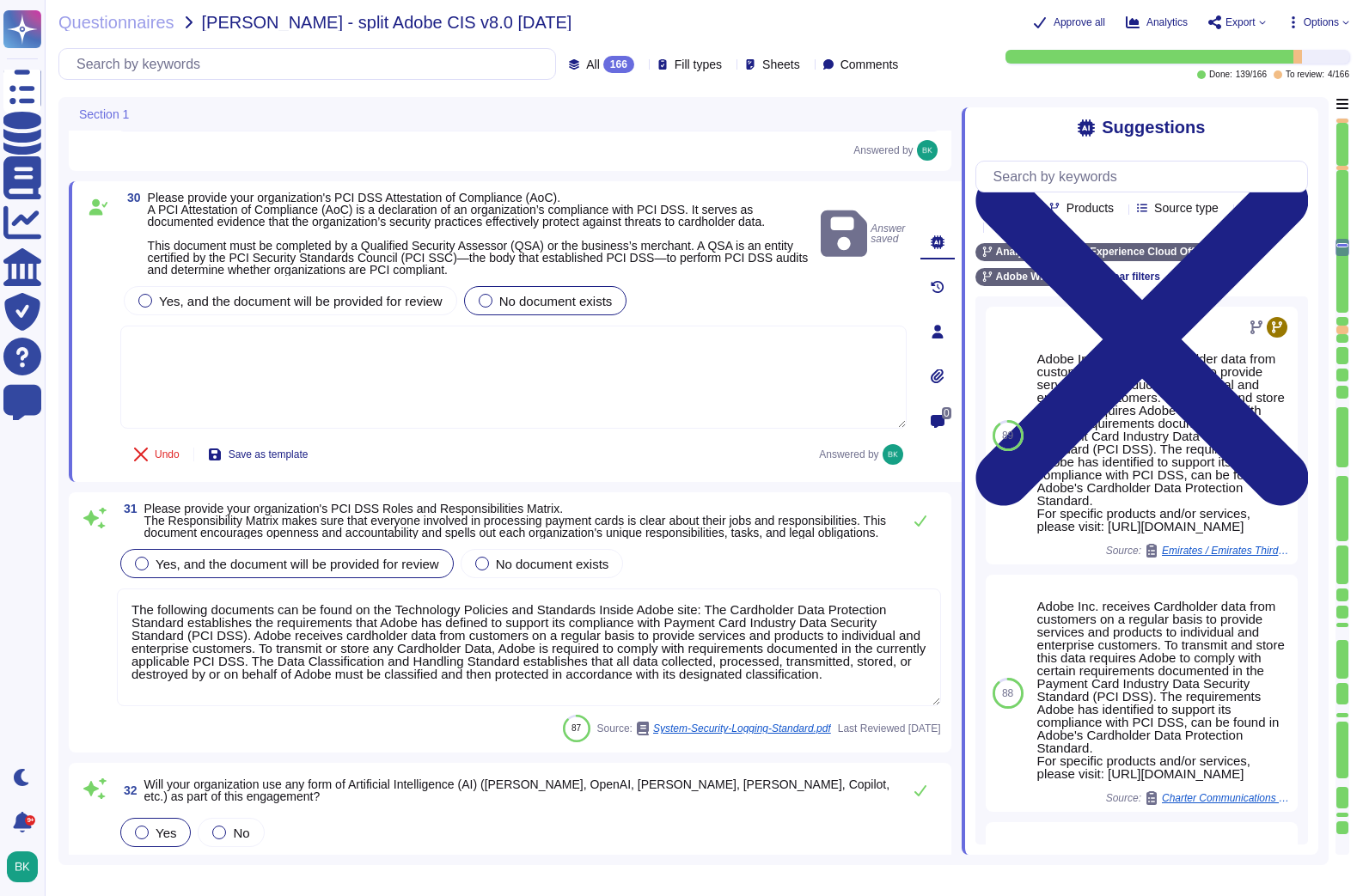
type textarea "Adobe Artificial Intelligence offerings go through Adobe's responsible AI Ethic…"
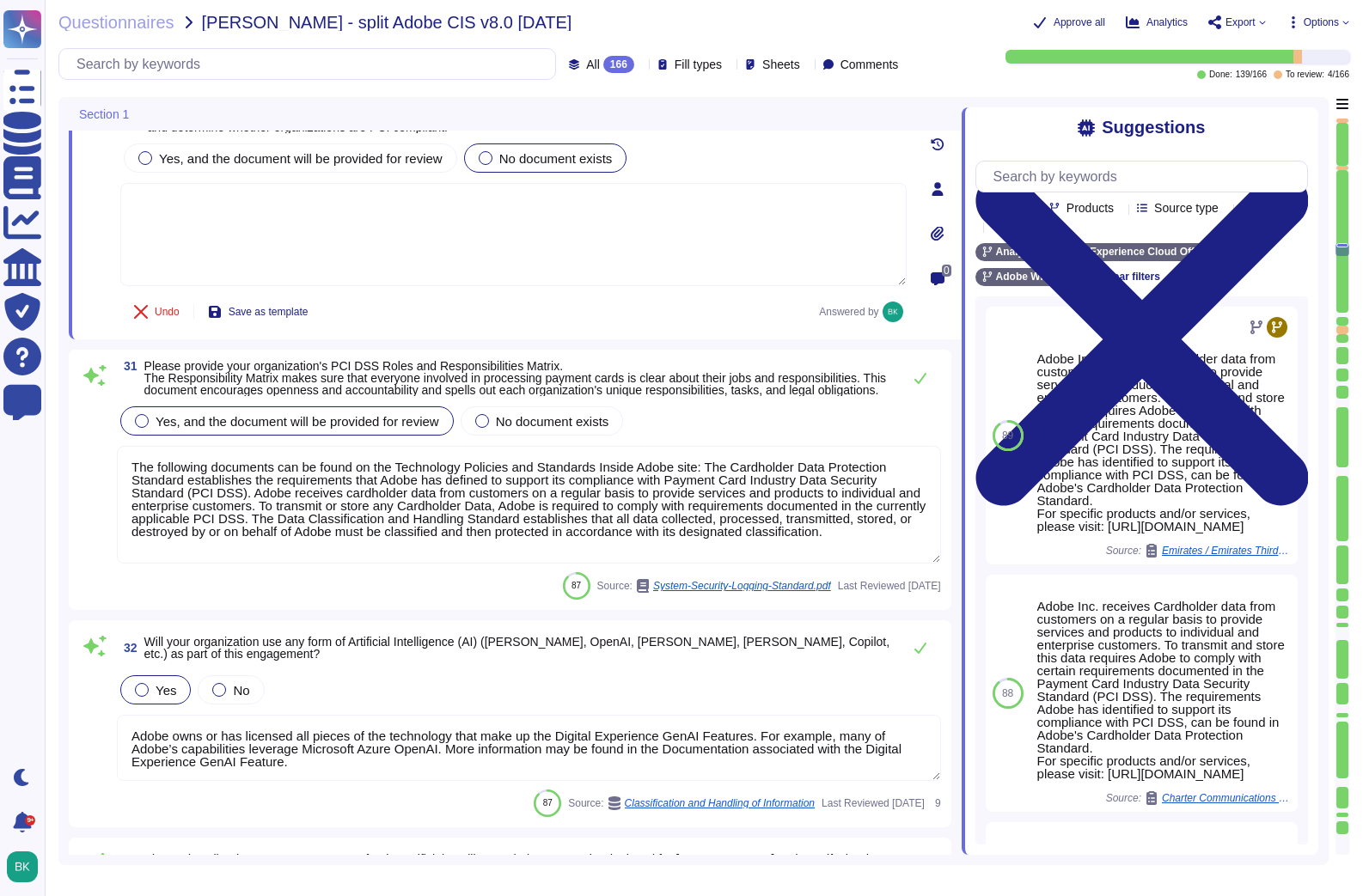
scroll to position [2, 0]
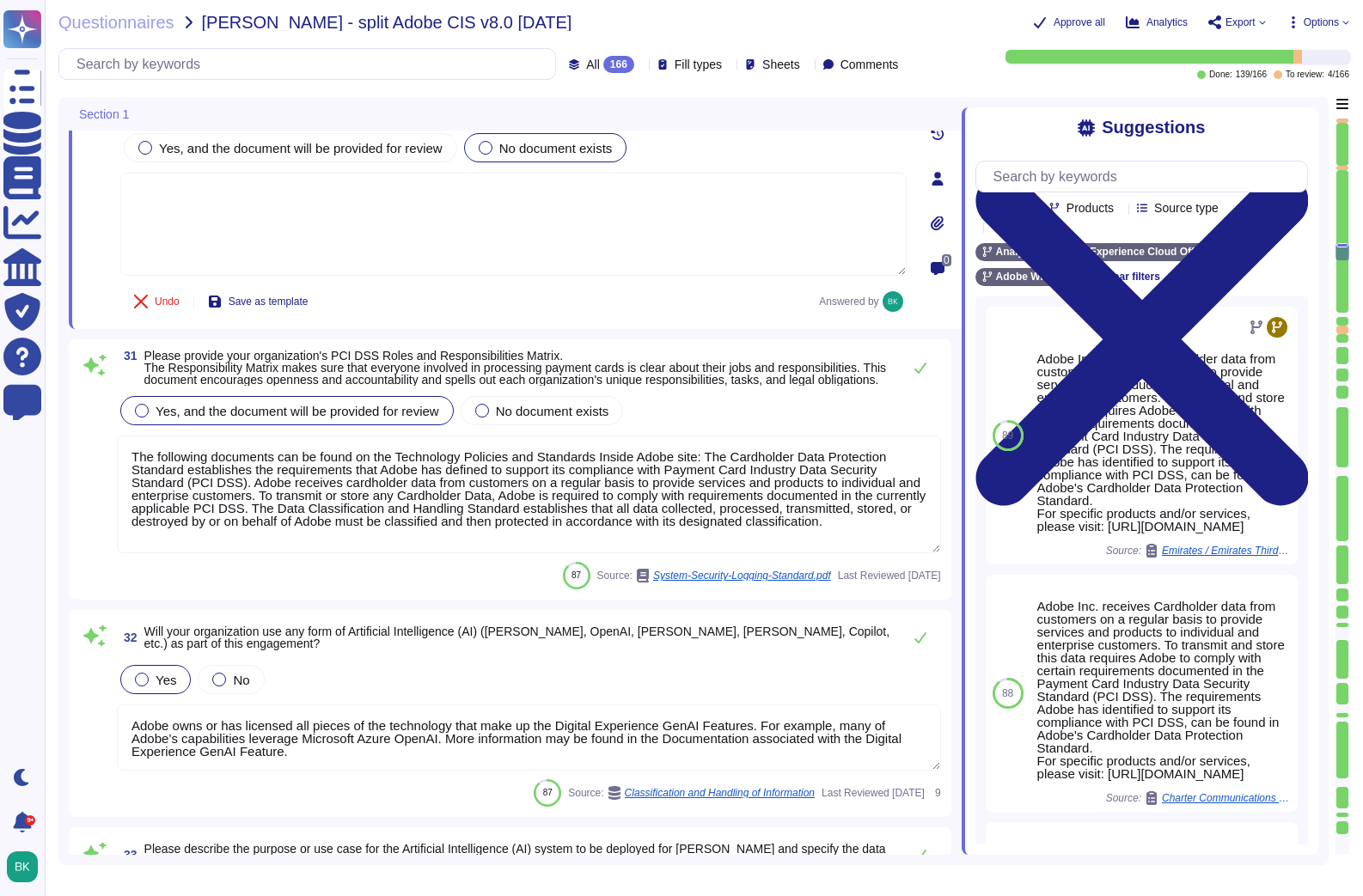
type textarea "Adobe owns or has licensed all pieces of the technology that make up the Digita…"
click at [336, 541] on textarea "The following documents can be found on the Technology Policies and Standards I…" at bounding box center [528, 494] width 824 height 118
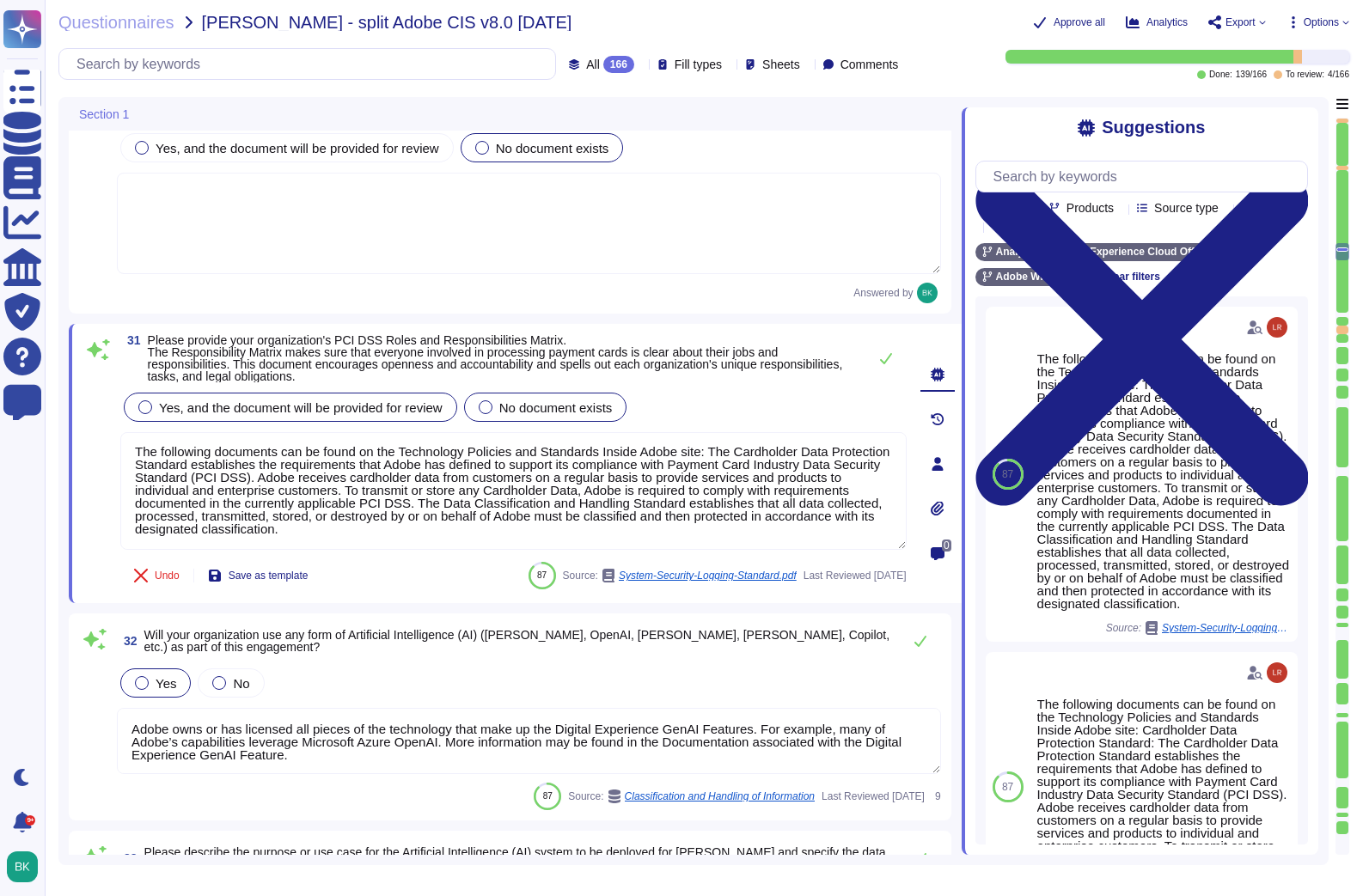
click at [492, 414] on div at bounding box center [485, 407] width 14 height 14
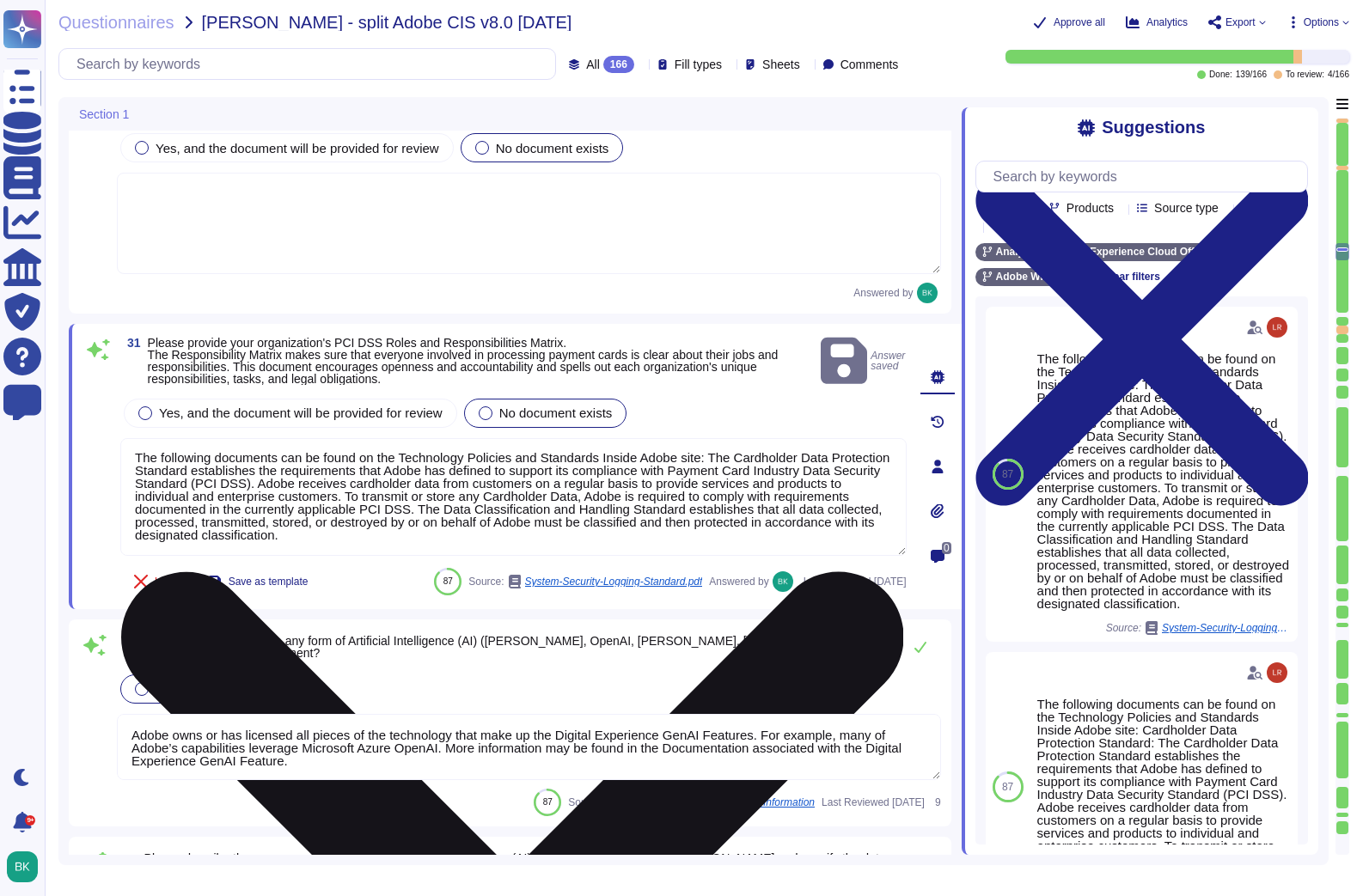
click at [746, 491] on textarea "The following documents can be found on the Technology Policies and Standards I…" at bounding box center [513, 497] width 786 height 118
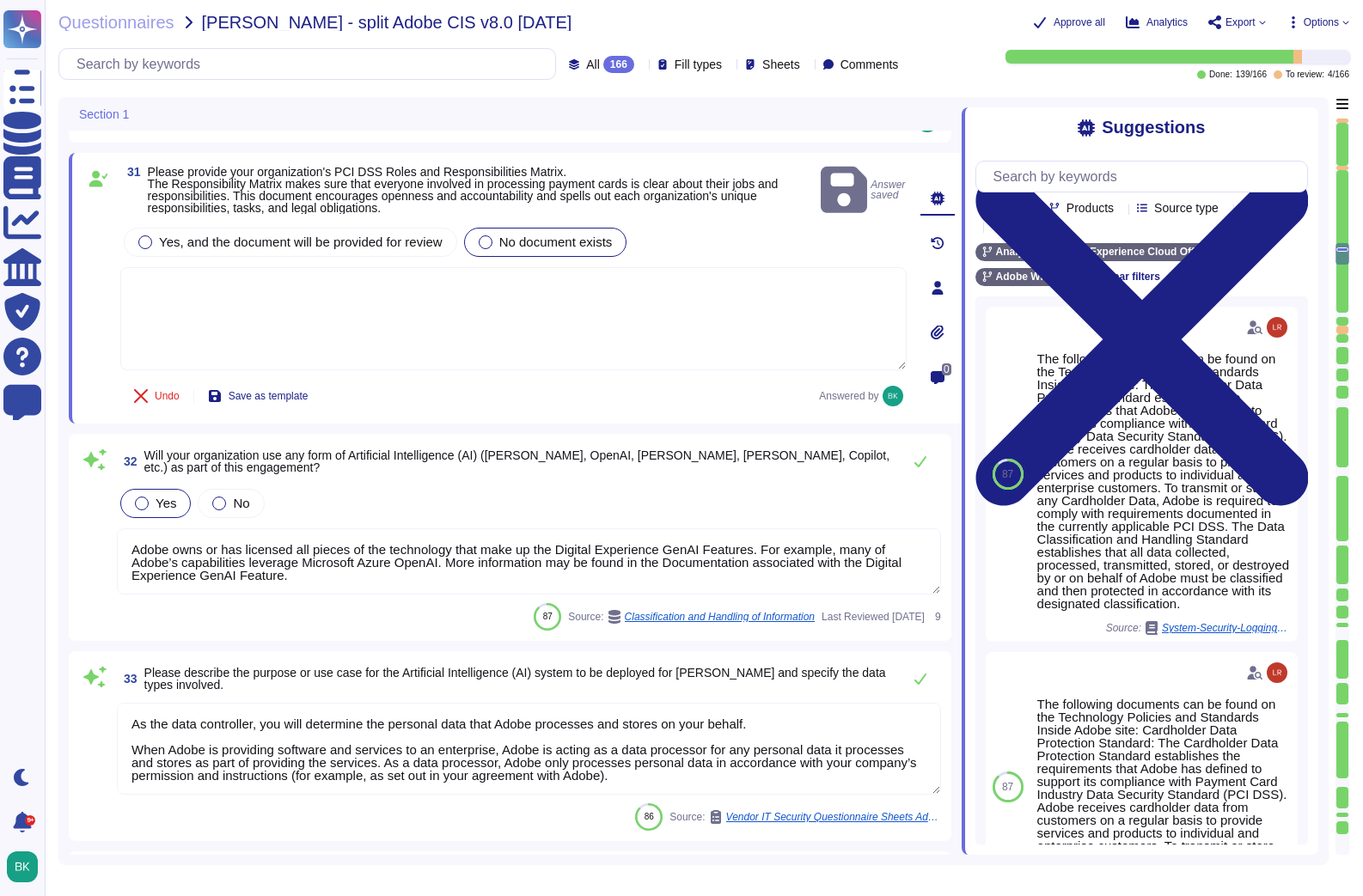
type textarea "Acrobat Premium; Creative cloud all Apps, Creative Cloud Single Apps, FireFly S…"
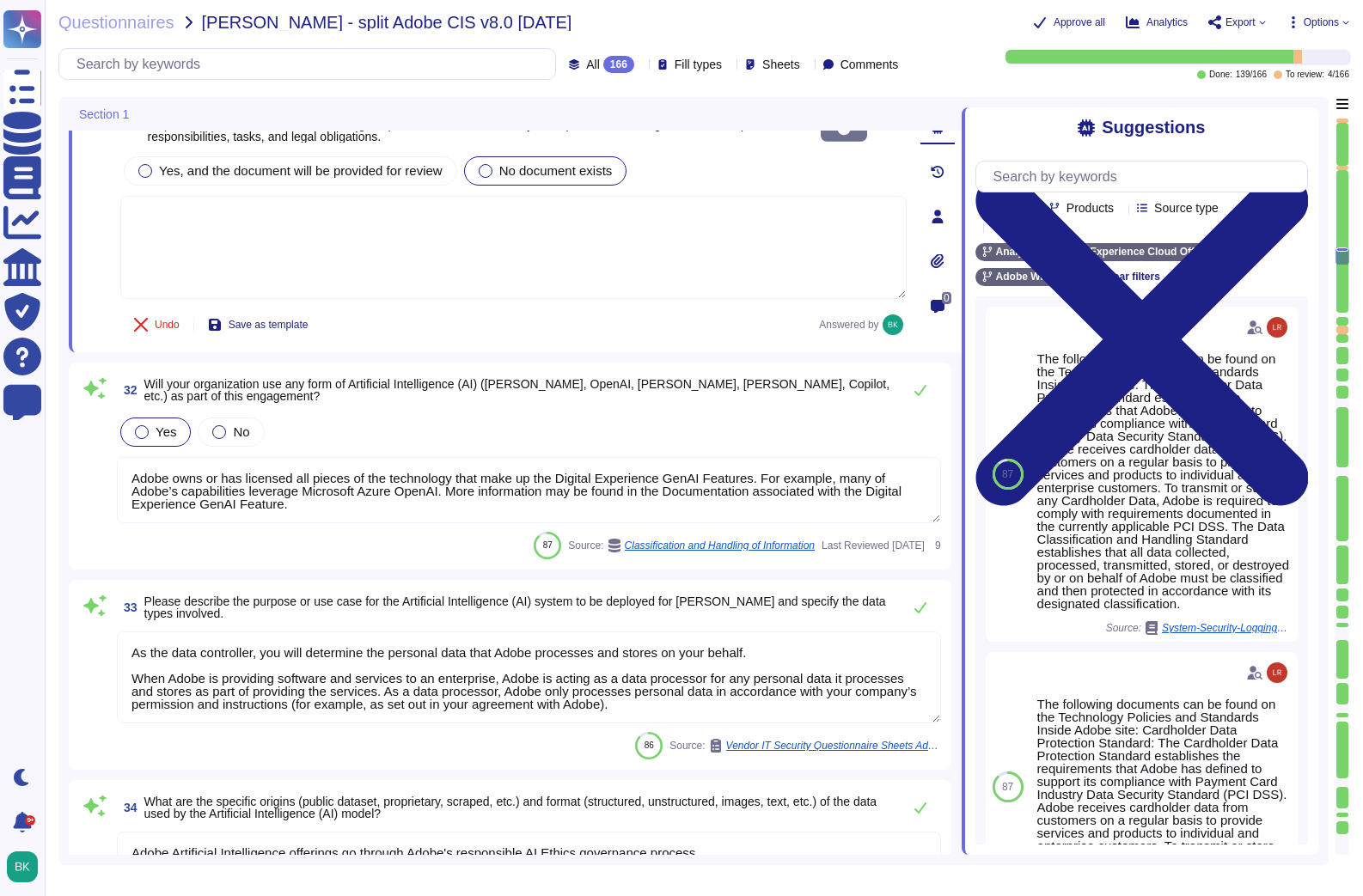
scroll to position [6563, 0]
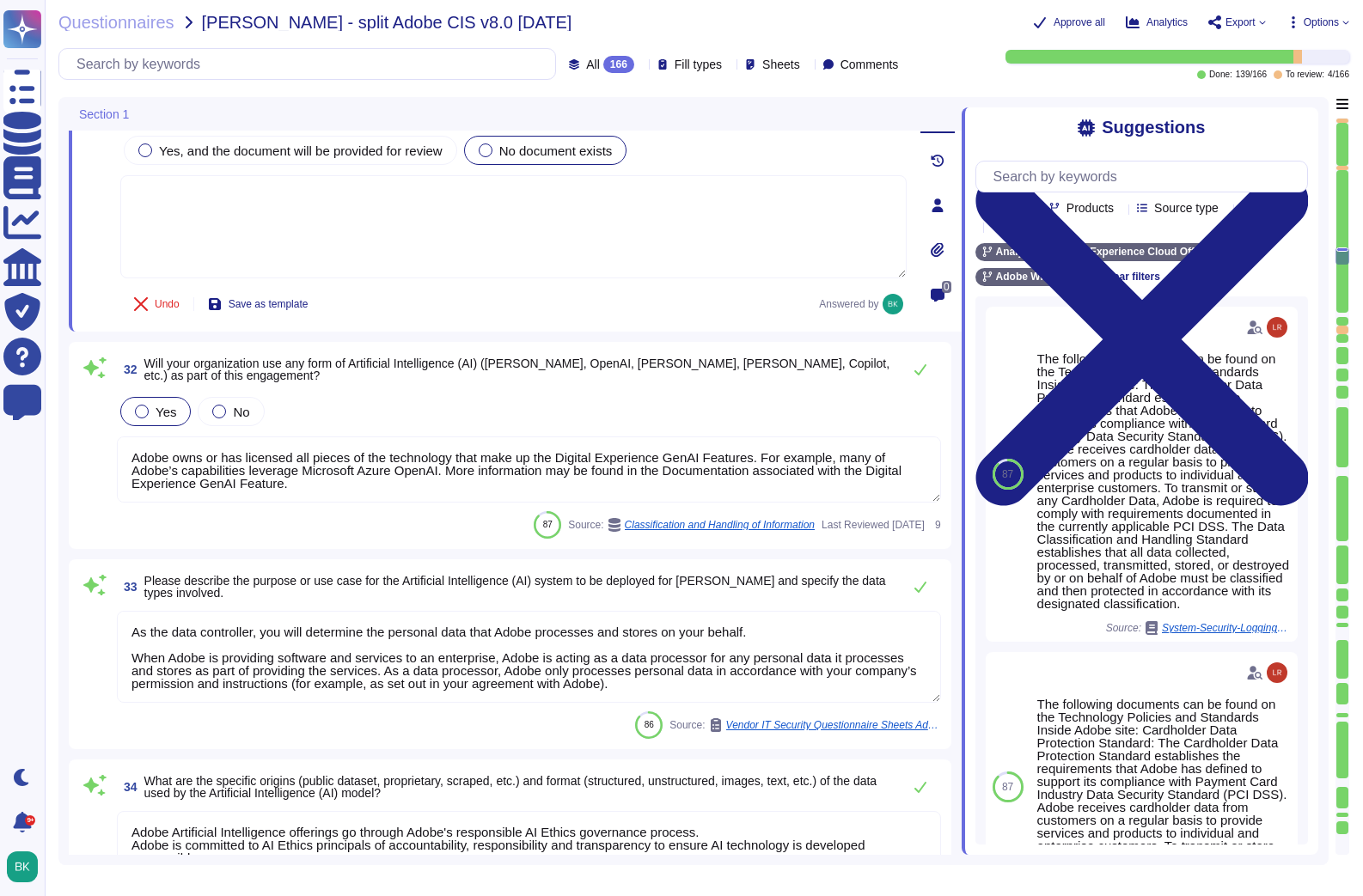
click at [298, 503] on textarea "Adobe owns or has licensed all pieces of the technology that make up the Digita…" at bounding box center [528, 470] width 824 height 66
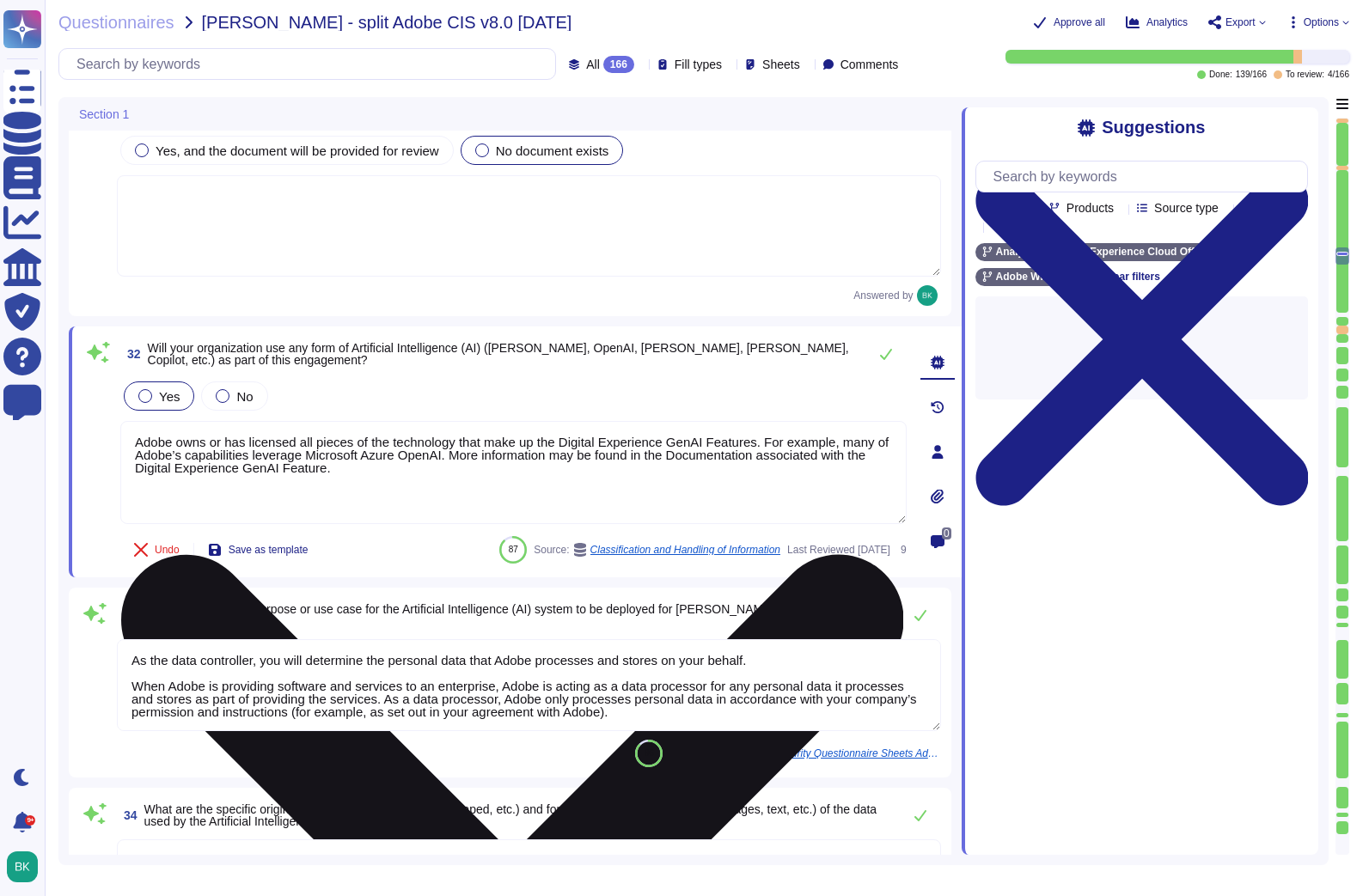
type textarea "Acrobat Premium; Creative cloud all Apps, Creative Cloud Single Apps, FireFly S…"
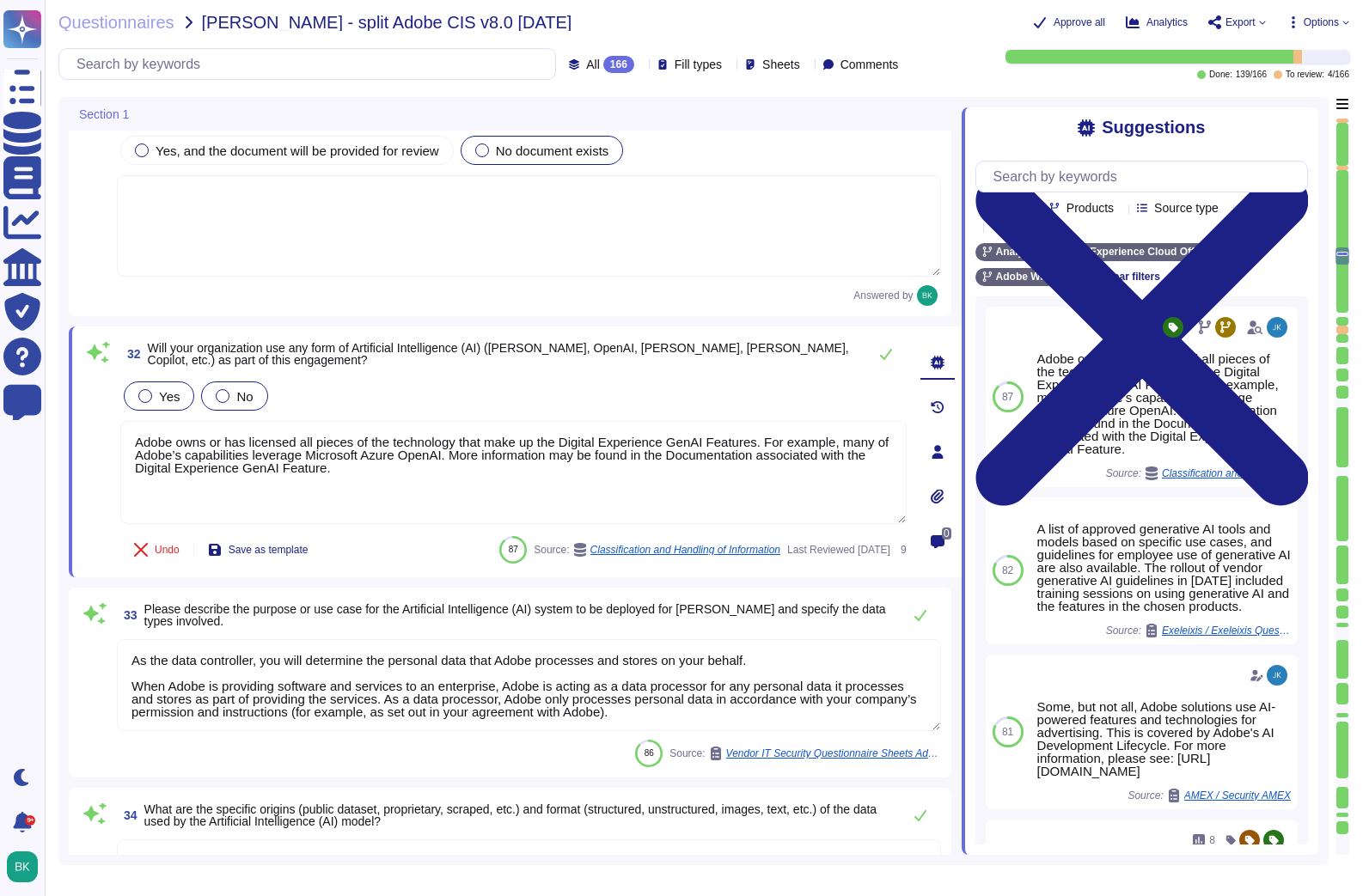
click at [225, 403] on div at bounding box center [222, 396] width 14 height 14
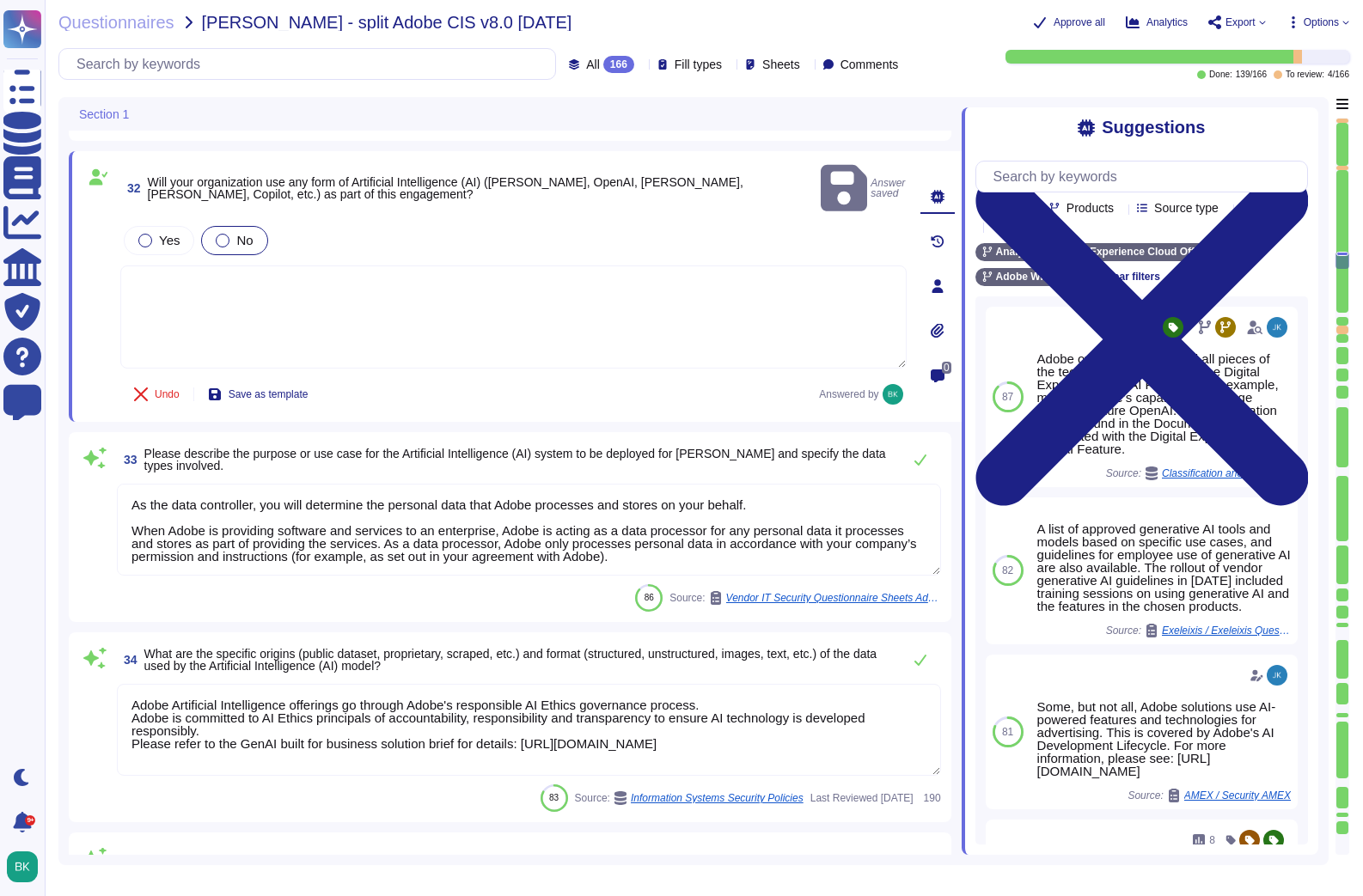
scroll to position [6791, 0]
type textarea "Acrobat Premium; Creative cloud all Apps, Creative Cloud Single Apps, FireFly S…"
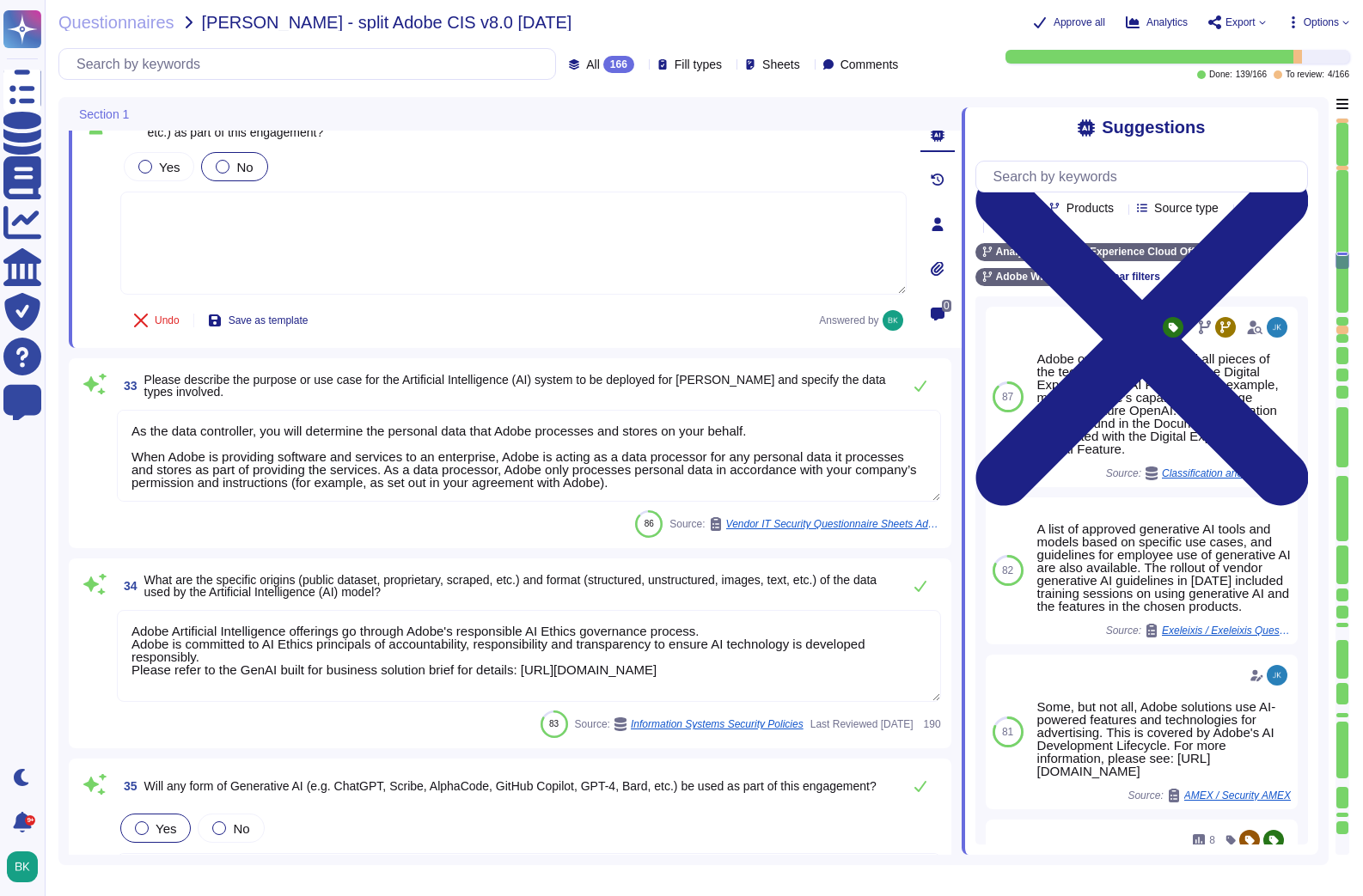
click at [307, 470] on textarea "As the data controller, you will determine the personal data that Adobe process…" at bounding box center [528, 456] width 824 height 92
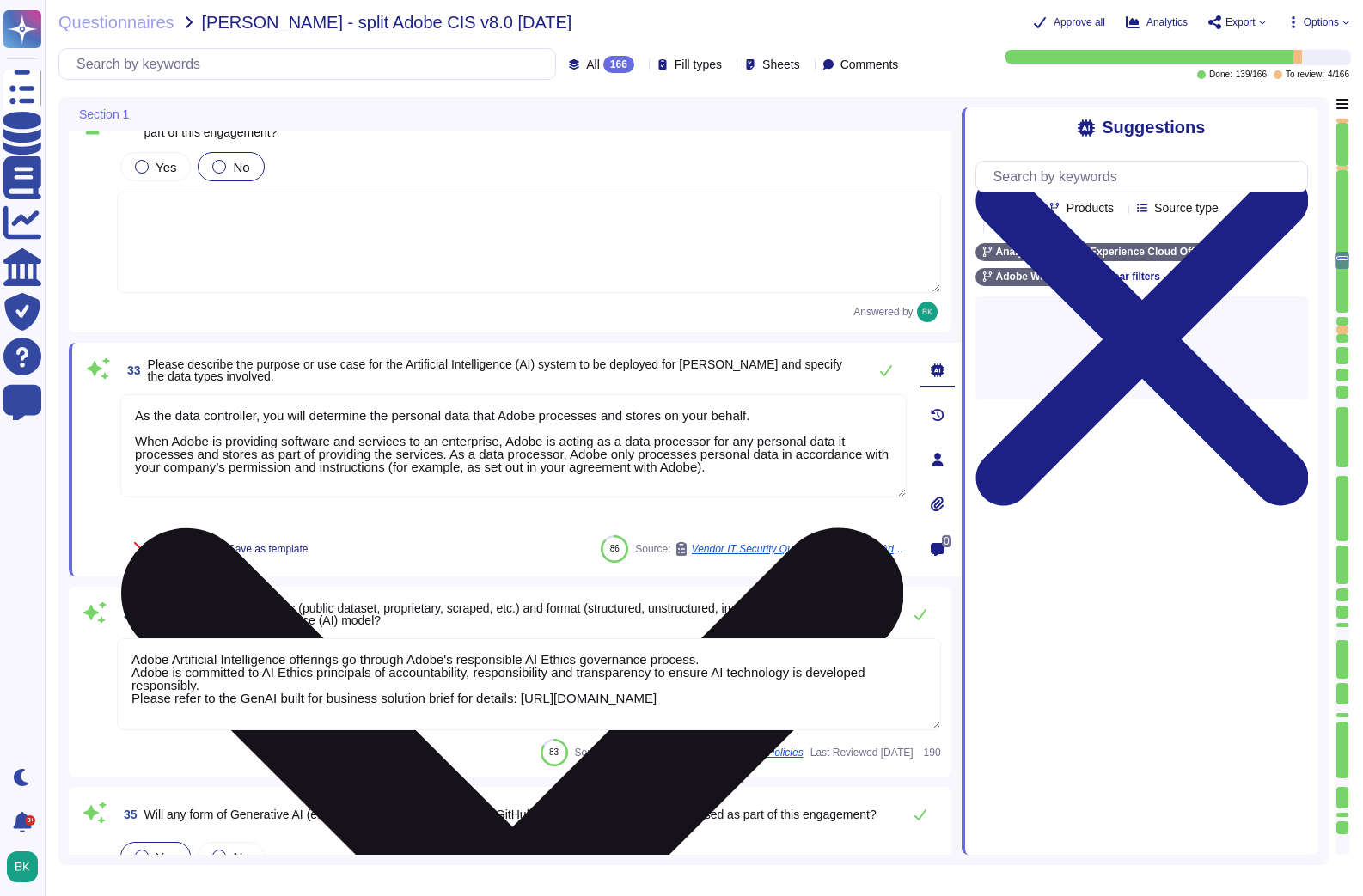
type textarea "Acrobat Premium; Creative cloud all Apps, Creative Cloud Single Apps, FireFly S…"
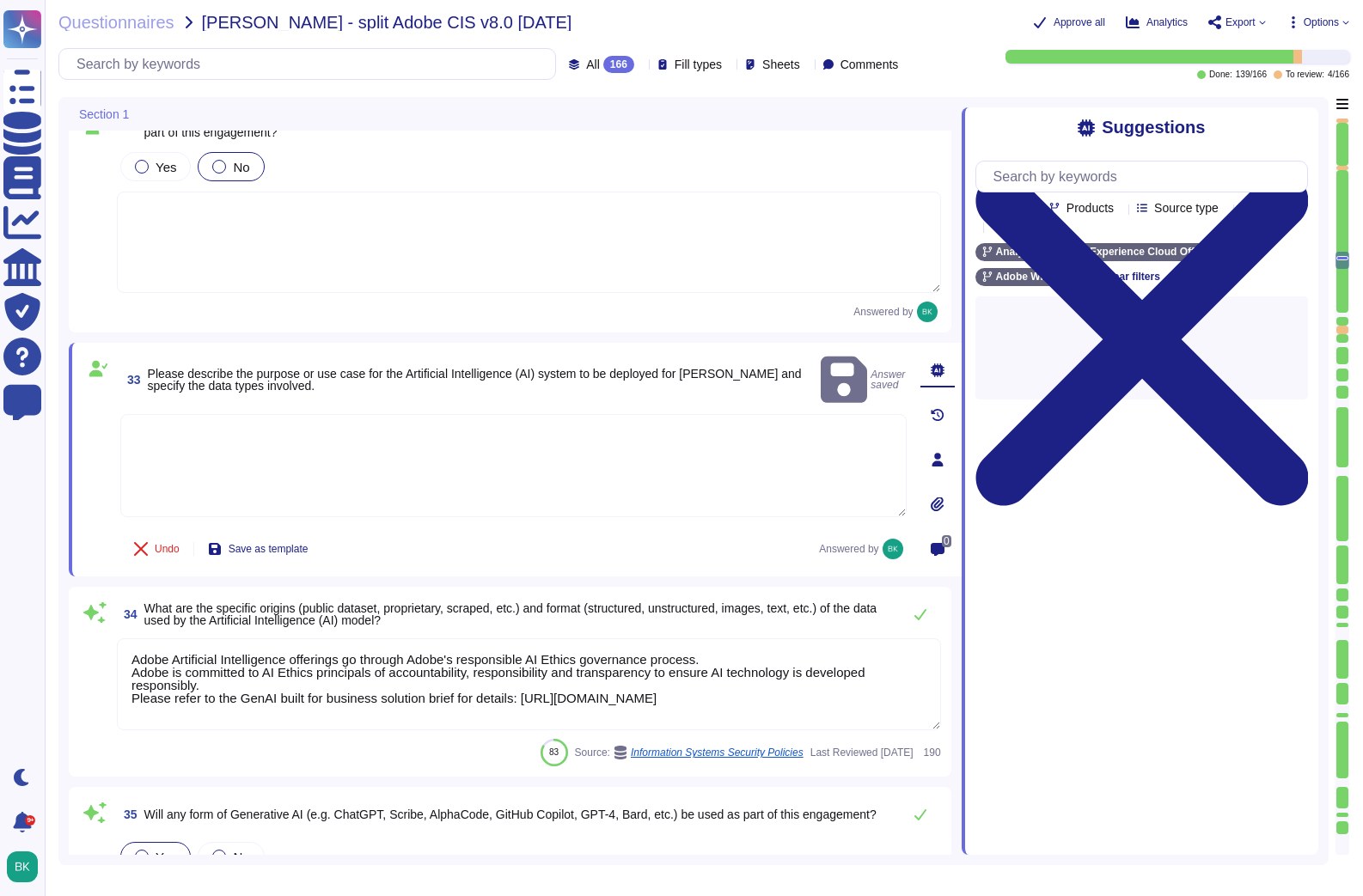
click at [400, 662] on textarea "Adobe Artificial Intelligence offerings go through Adobe's responsible AI Ethic…" at bounding box center [528, 684] width 824 height 92
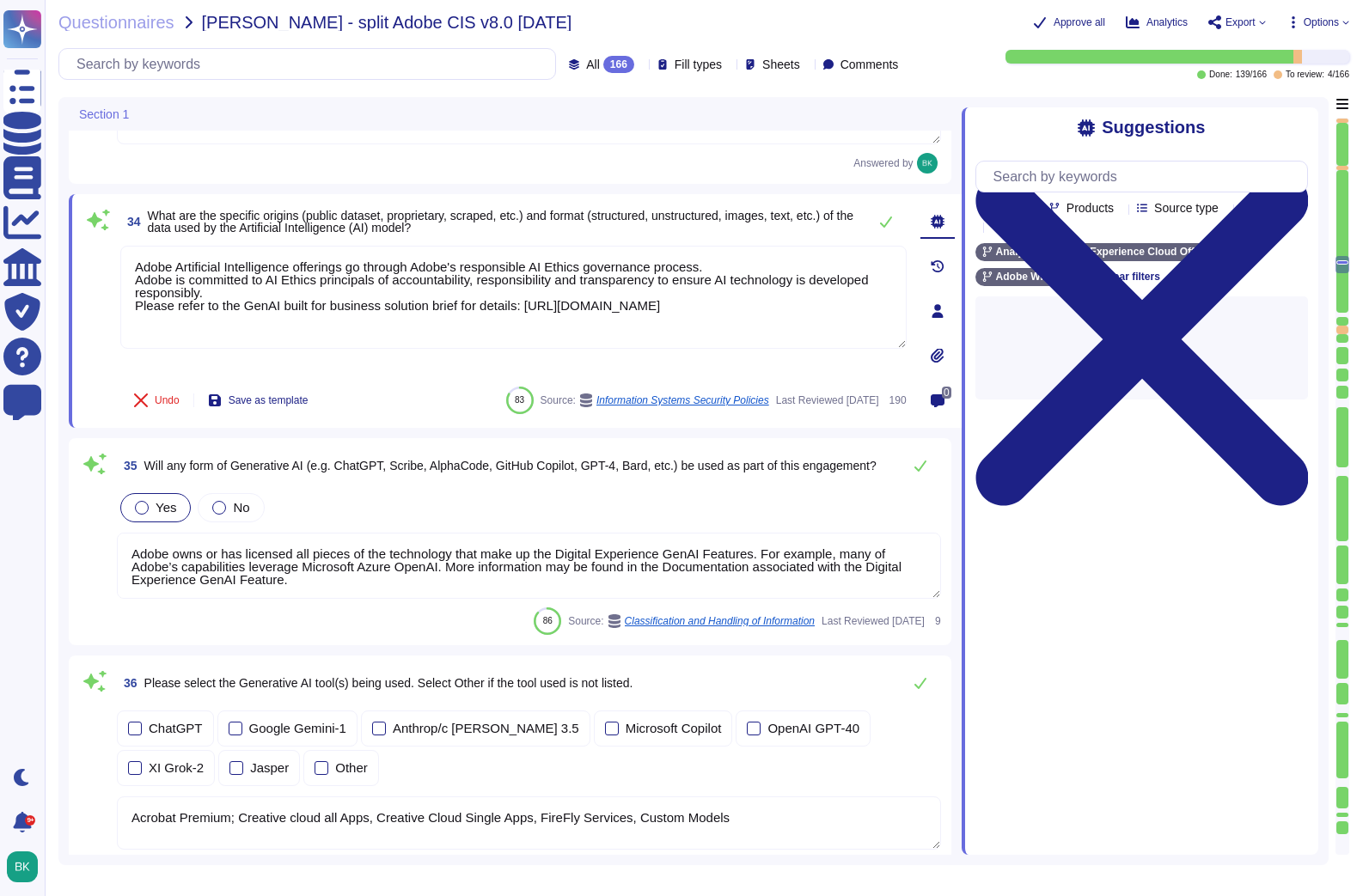
type textarea "Adobe Experience Cloud applications do not use customer data to train generativ…"
type textarea "Adobe Artificial Intelligence offerings go through Adobe's responsible AI Ethic…"
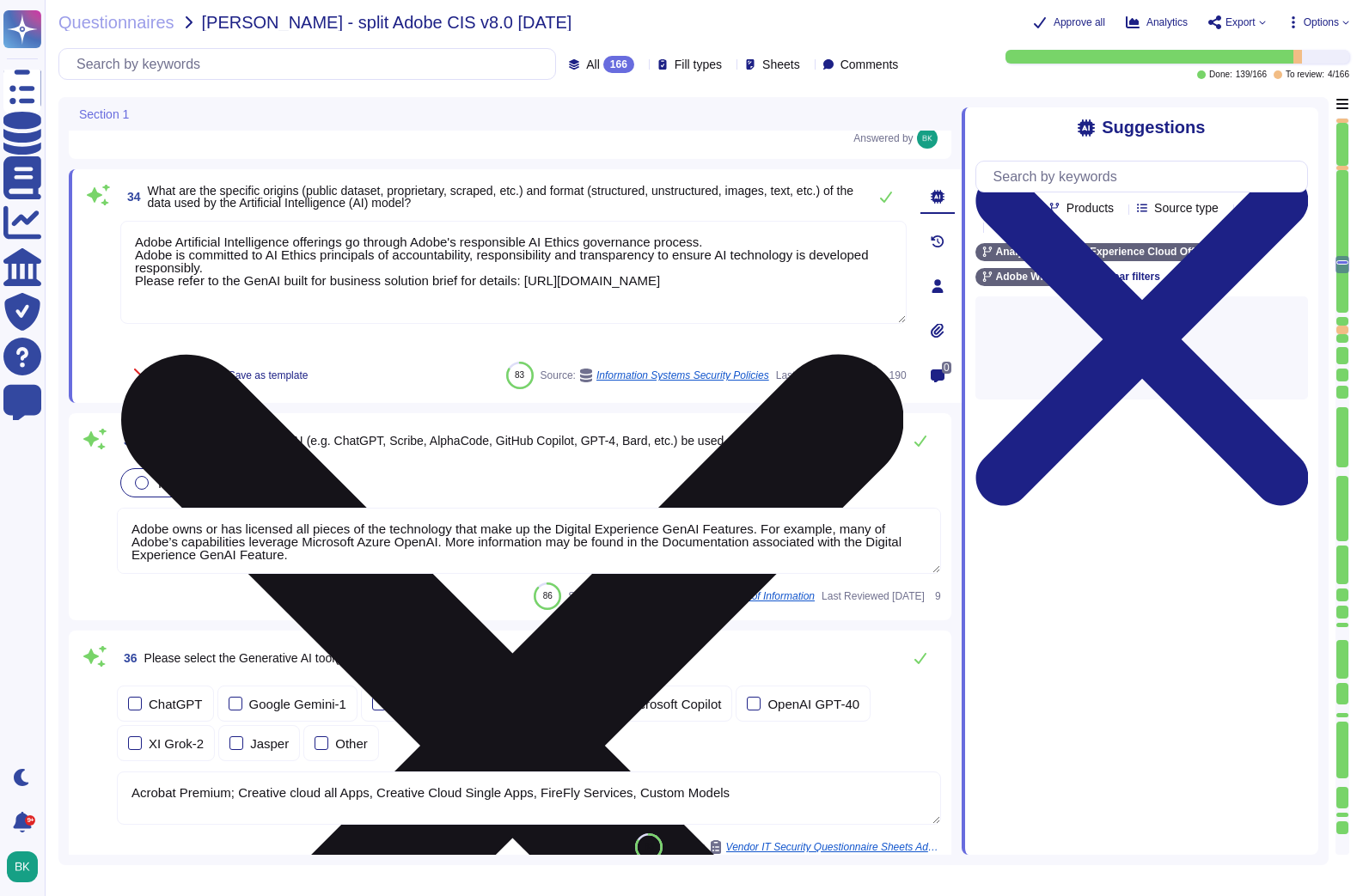
click at [900, 231] on icon at bounding box center [512, 745] width 783 height 1043
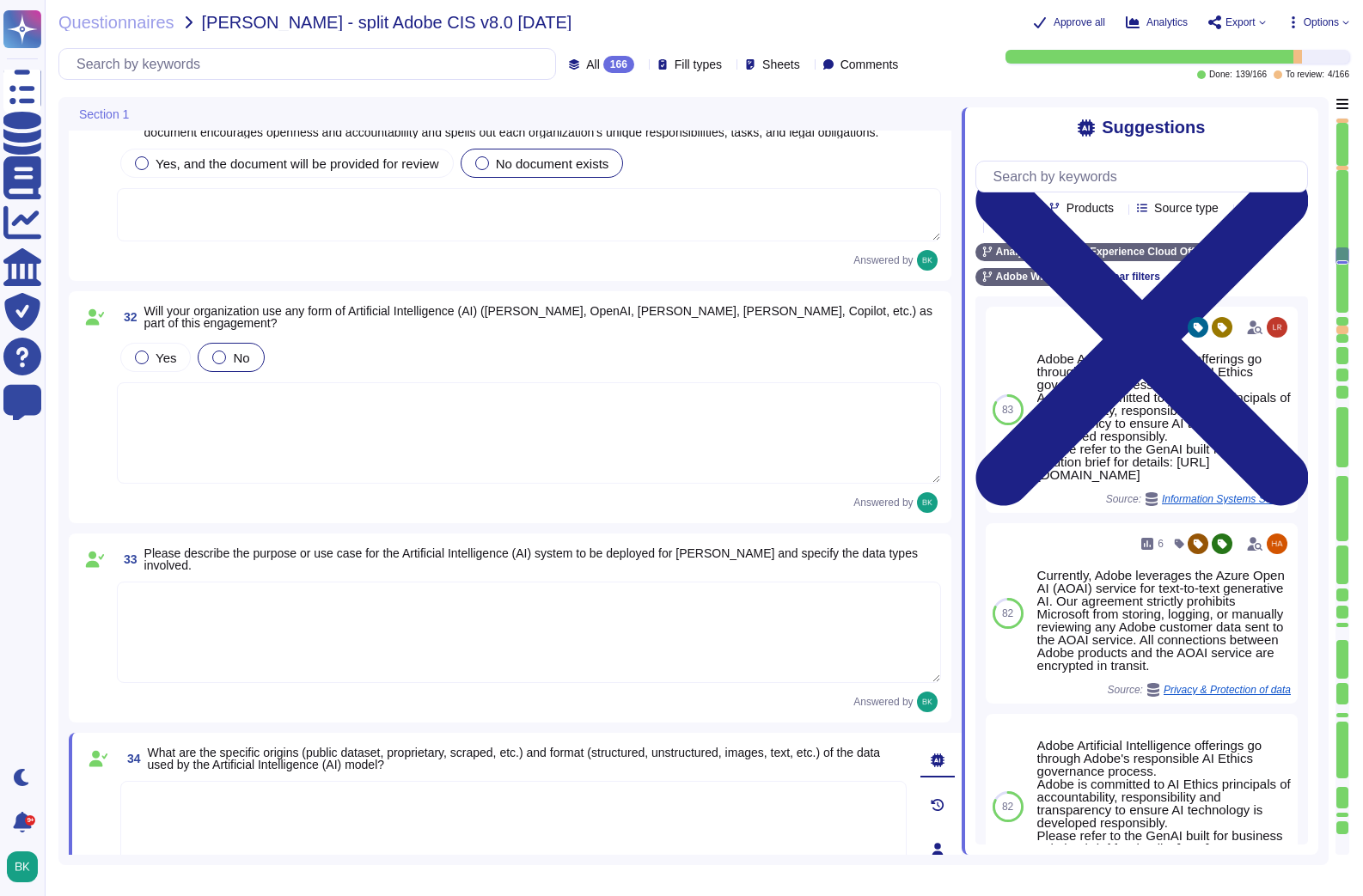
scroll to position [6455, 0]
click at [143, 363] on div at bounding box center [141, 357] width 14 height 14
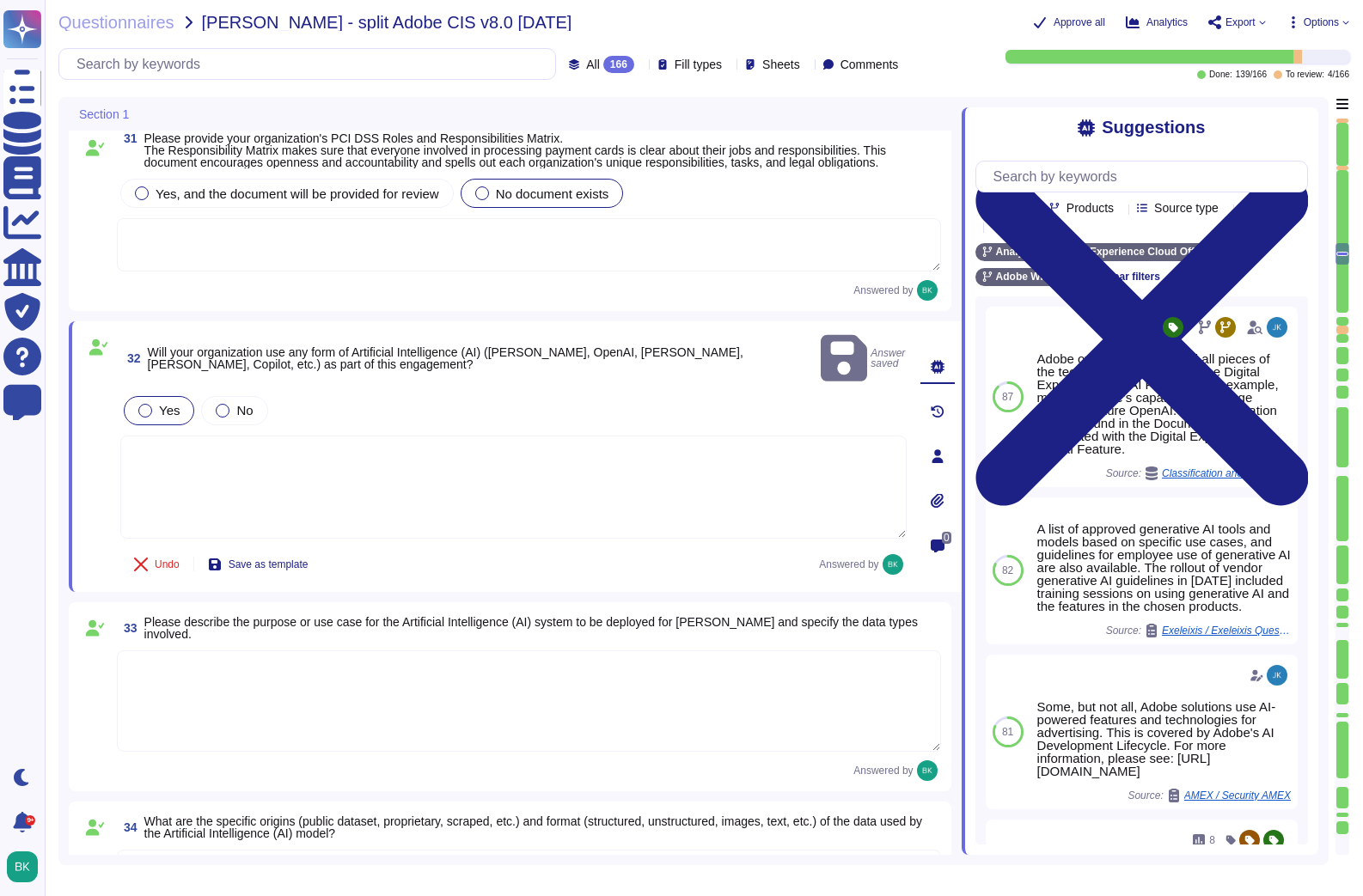
click at [302, 460] on textarea at bounding box center [513, 488] width 786 height 104
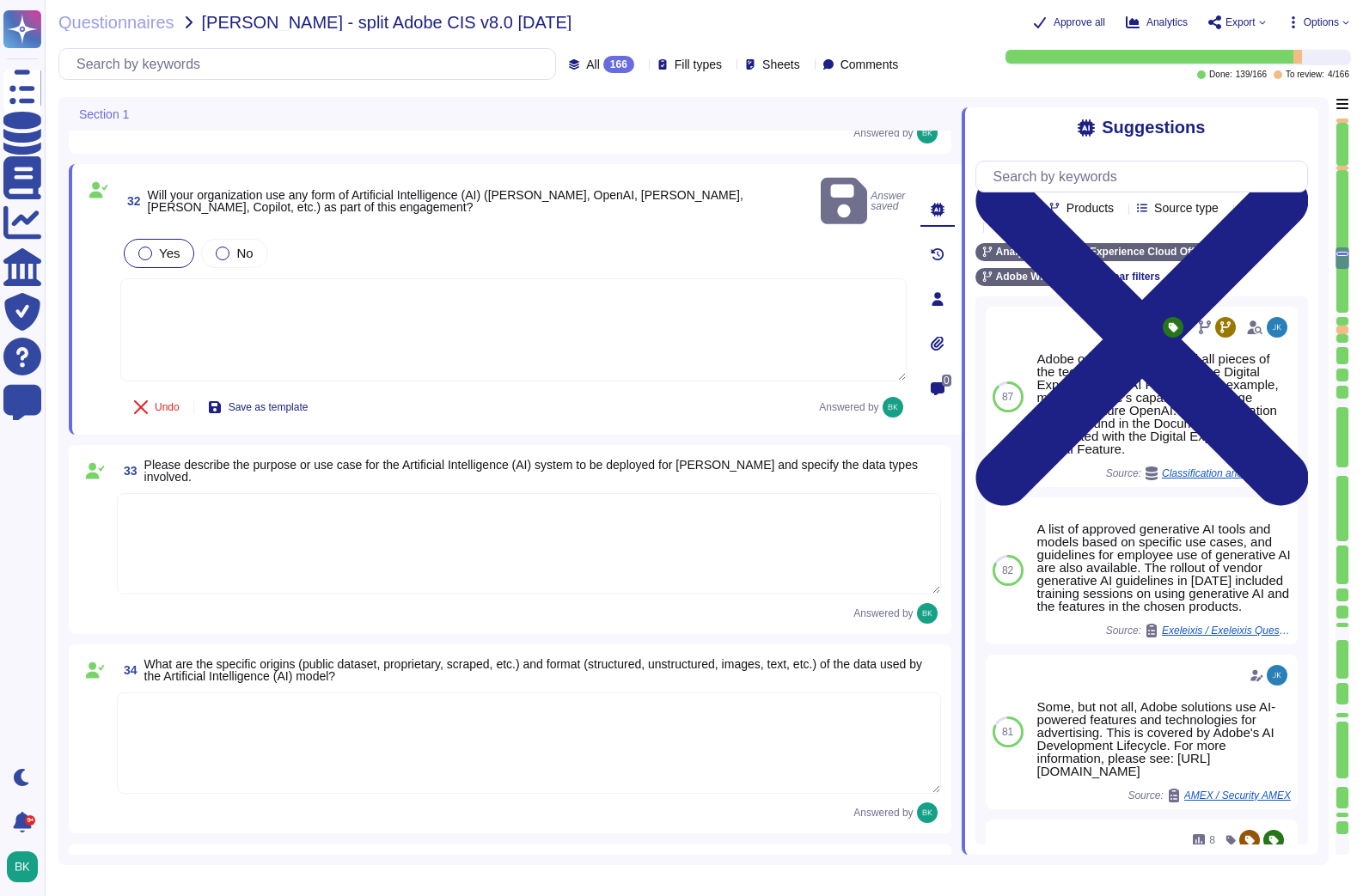
scroll to position [6607, 0]
type textarea "Acrobat Premium; Creative cloud all Apps, Creative Cloud Single Apps, FireFly S…"
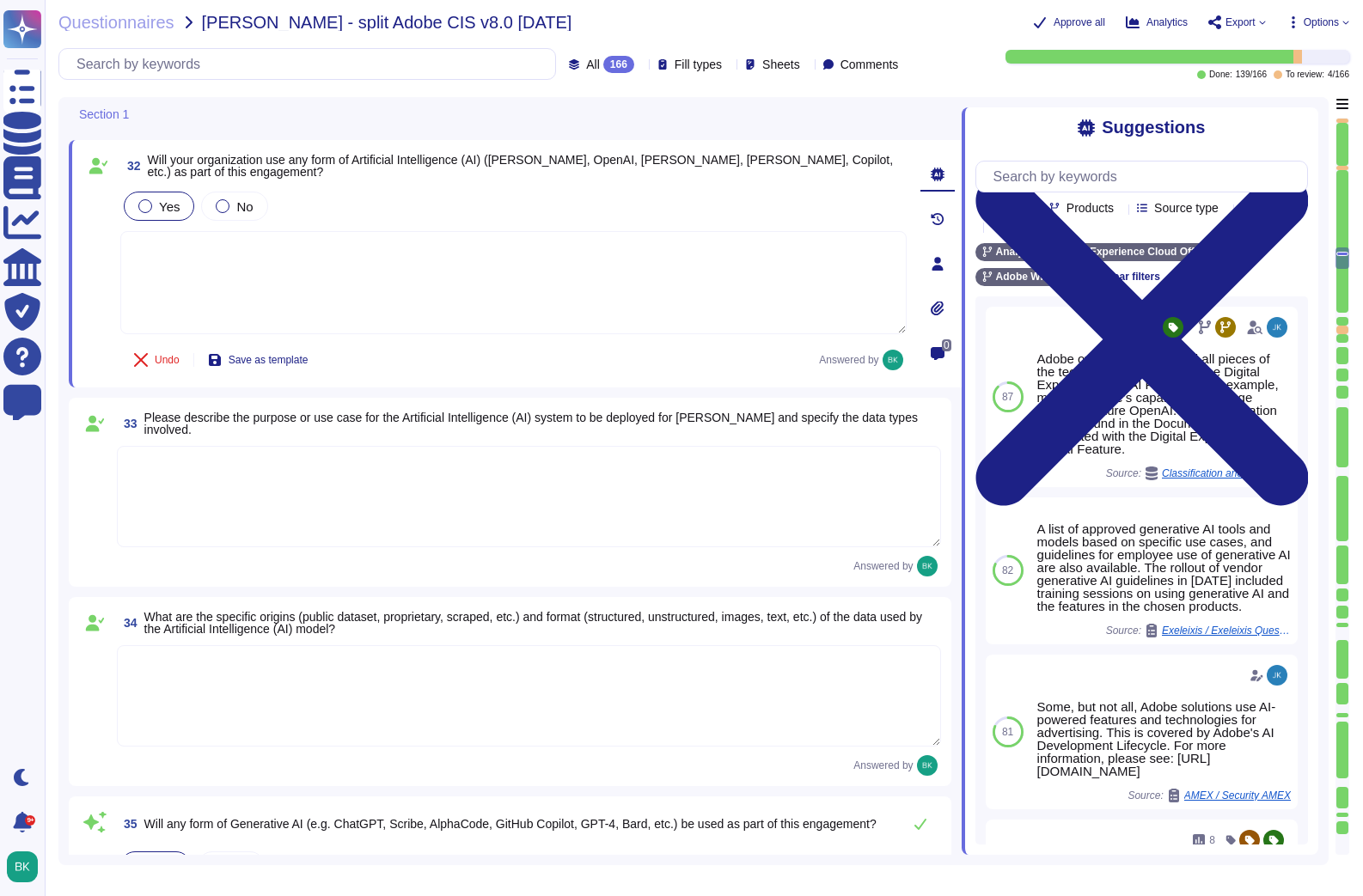
click at [247, 460] on textarea at bounding box center [528, 497] width 824 height 102
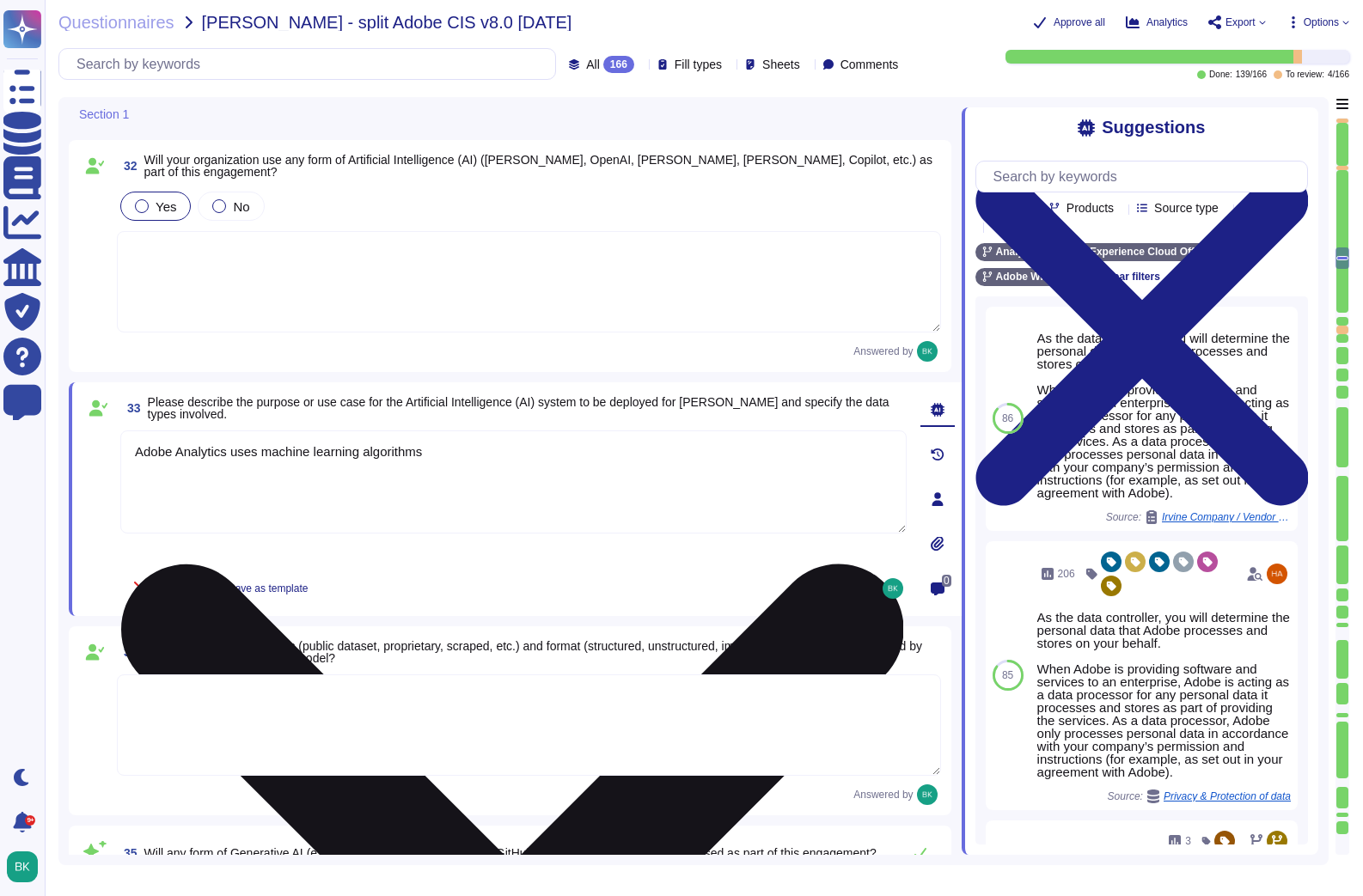
click at [485, 465] on textarea "Adobe Analytics uses machine learning algorithms" at bounding box center [513, 482] width 786 height 104
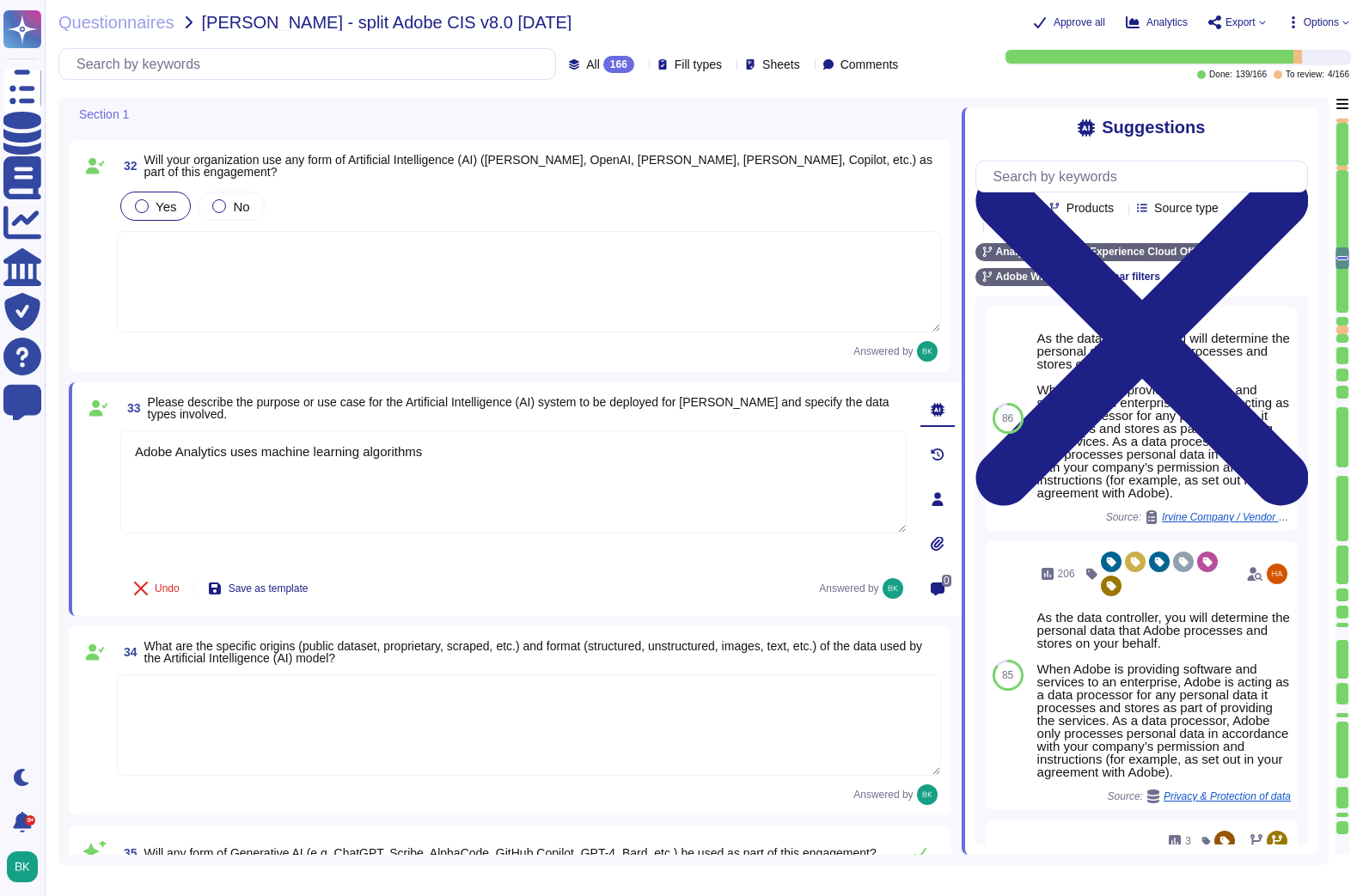
drag, startPoint x: 357, startPoint y: 452, endPoint x: 102, endPoint y: 442, distance: 255.2
click at [102, 442] on div "33 Please describe the purpose or use case for the Artificial Intelligence (AI)…" at bounding box center [494, 499] width 824 height 213
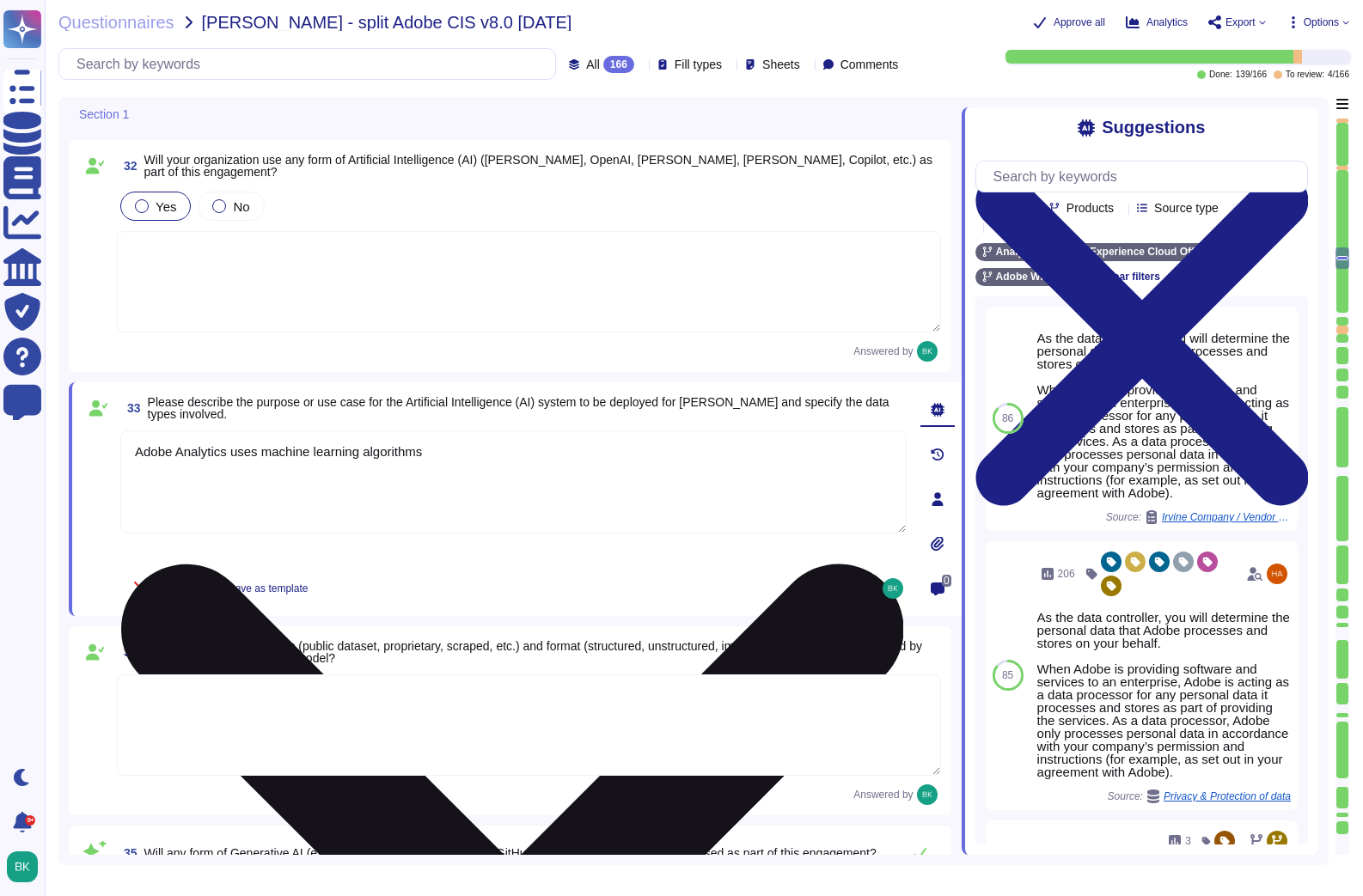
paste textarea "artificial intelligence (Sensei) and machine learning to provide advanced insig…"
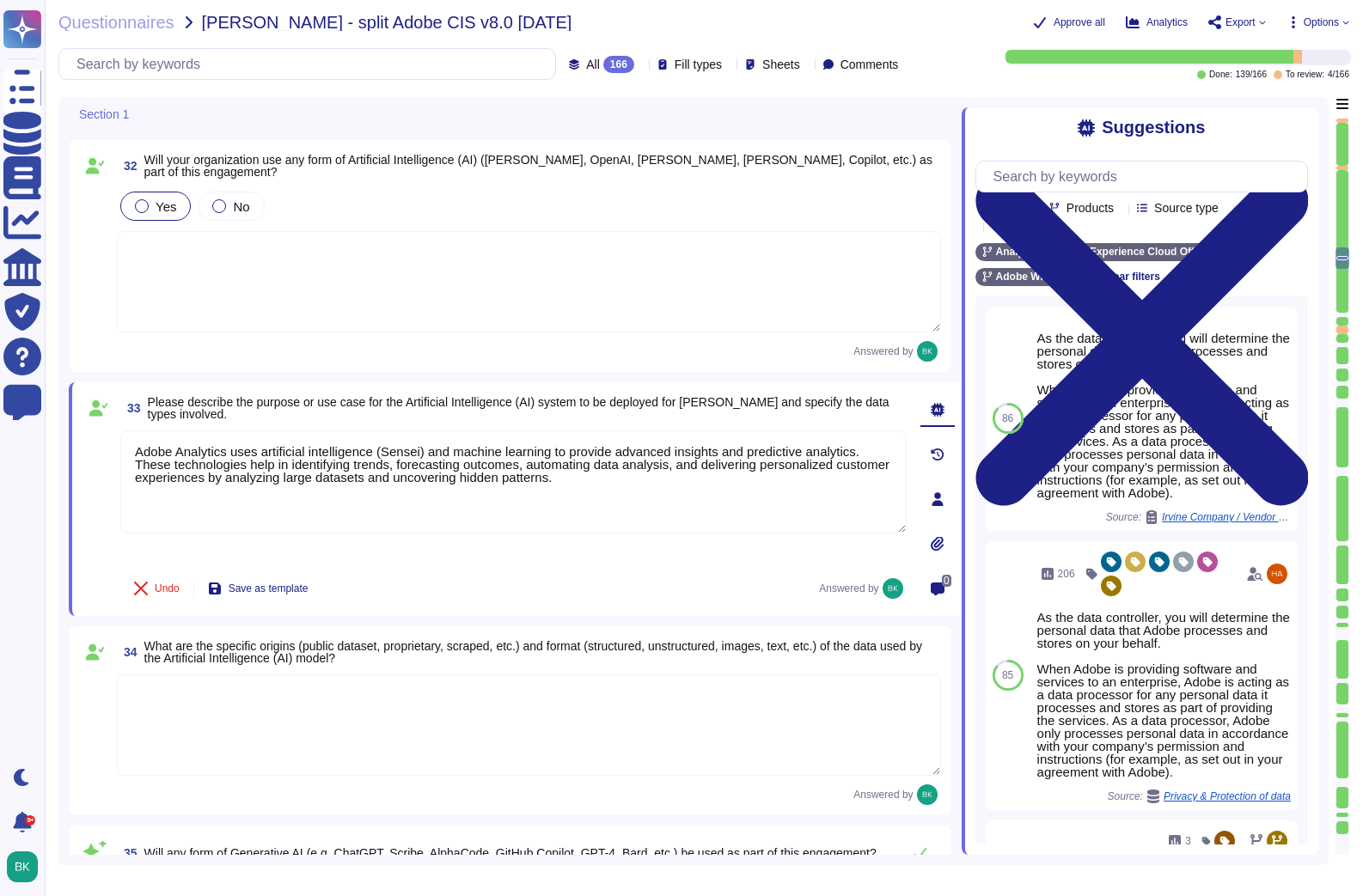
type textarea "Adobe Analytics uses artificial intelligence (Sensei) and machine learning to p…"
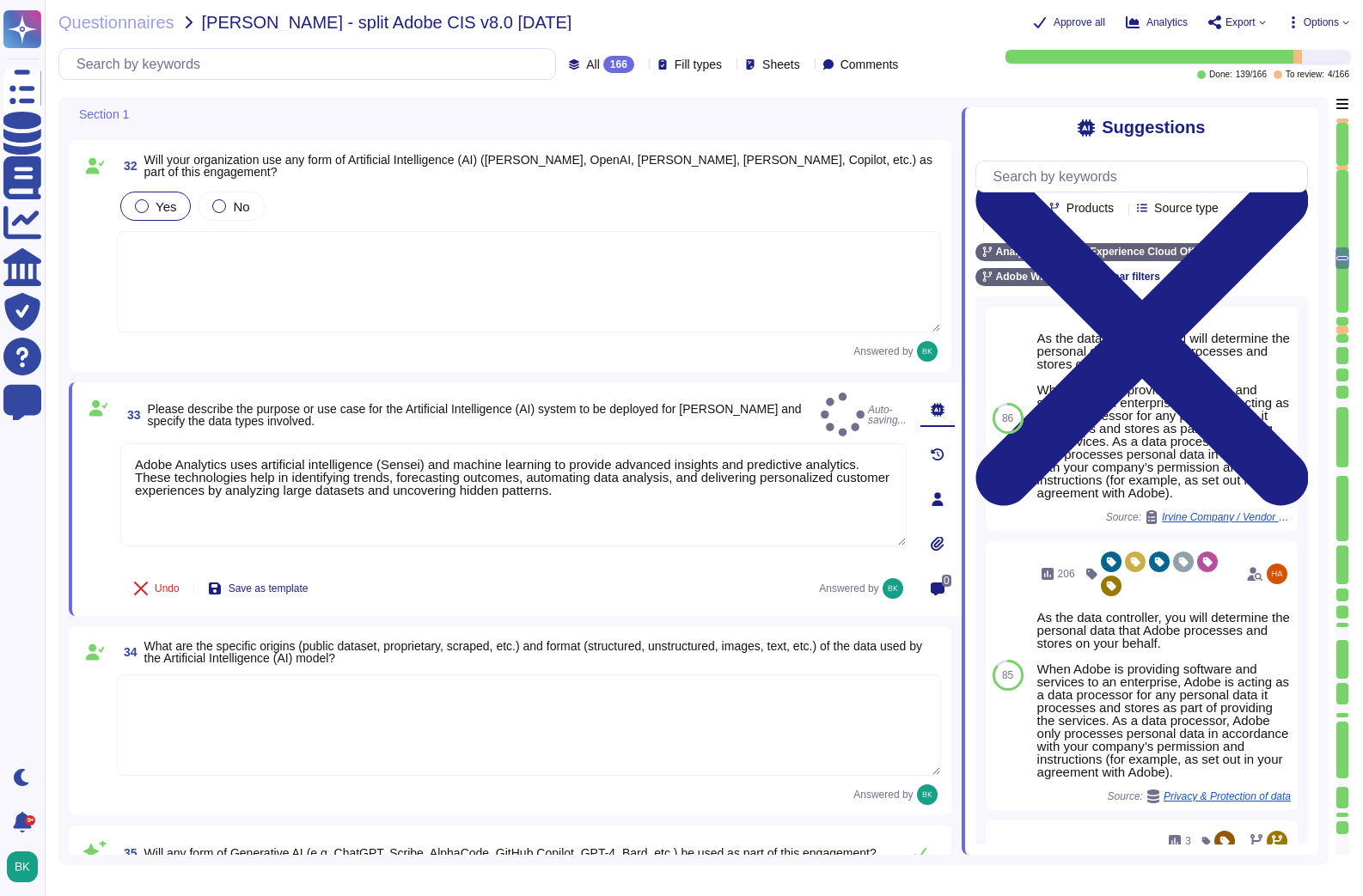
click at [424, 690] on textarea at bounding box center [528, 726] width 824 height 102
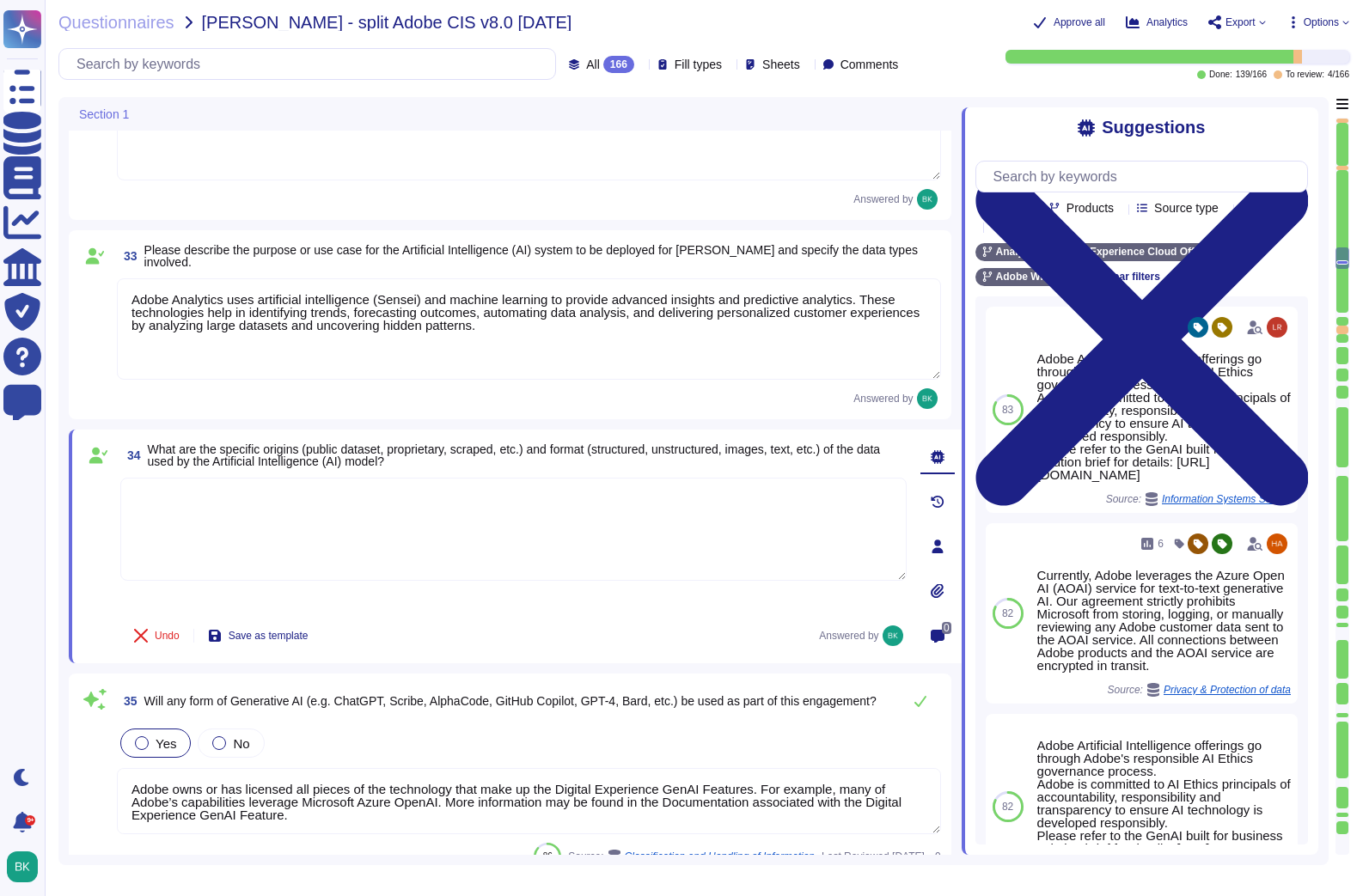
type textarea "Acrobat Premium; Creative cloud all Apps, Creative Cloud Single Apps, FireFly S…"
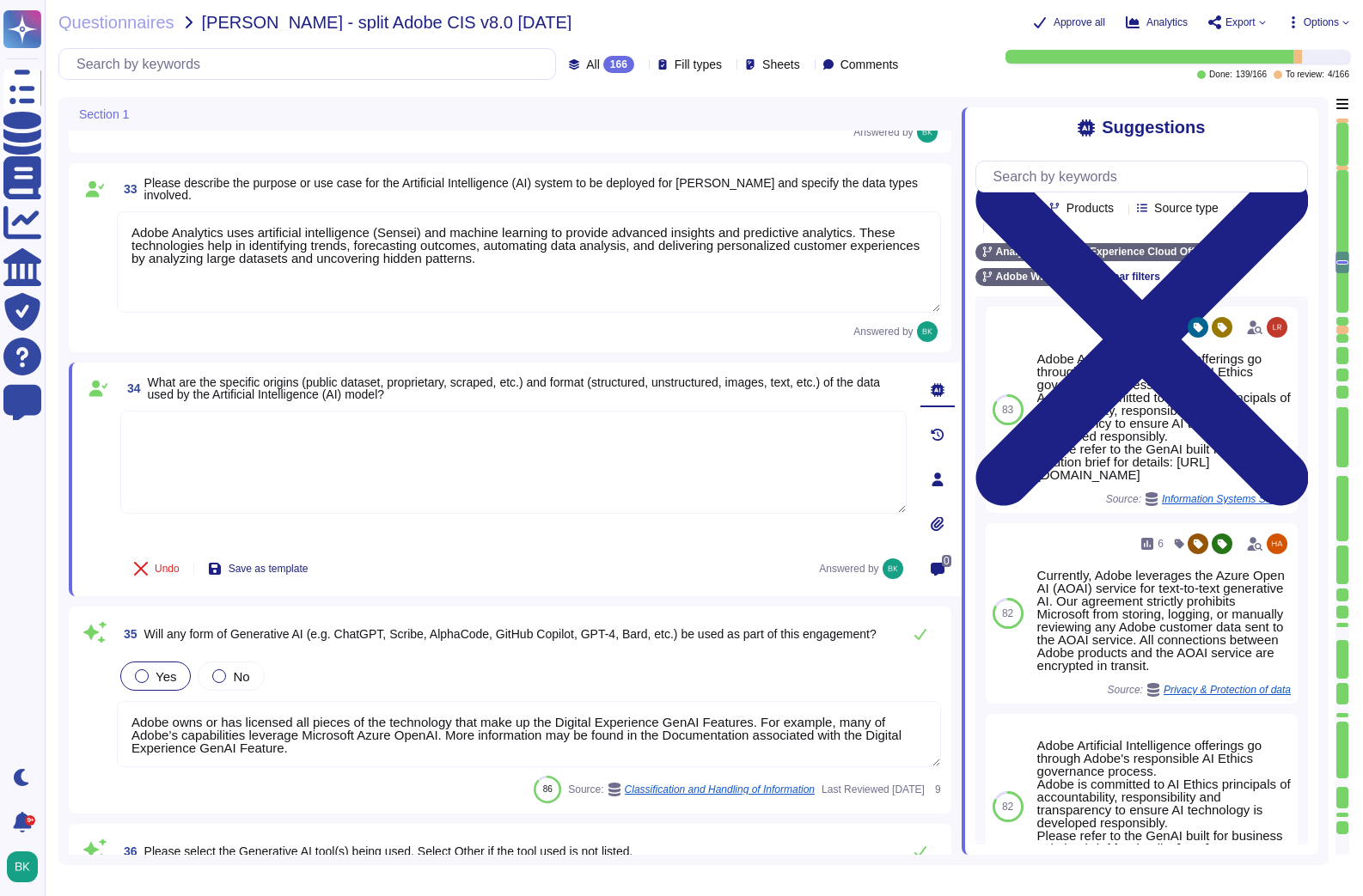
type textarea "Adobe Experience Cloud applications do not use customer data to train generativ…"
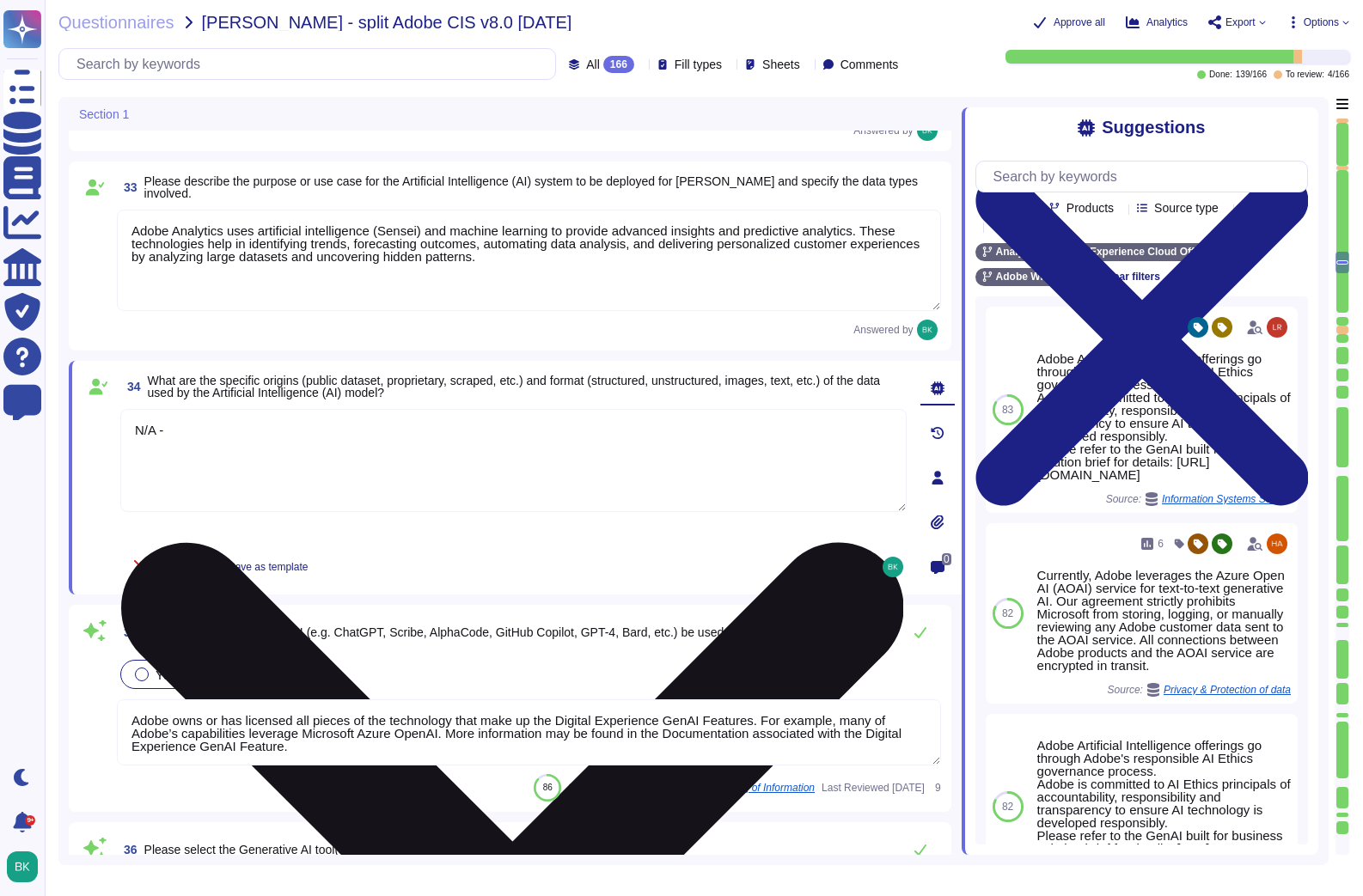
click at [260, 439] on textarea "N/A -" at bounding box center [513, 461] width 786 height 104
click at [616, 433] on textarea "N/A. The algorithms are primarily statistics-based. For details, please see:" at bounding box center [513, 461] width 786 height 104
paste textarea "https://experienceleague.adobe.com/en/docs/analytics/analyze/analysis-workspace…"
click at [246, 472] on textarea "N/A. The algorithms are primarily statistics-based. For details, please see: ht…" at bounding box center [513, 461] width 786 height 104
paste textarea "https://experienceleague.adobe.com/en/docs/analytics/analyze/analysis-workspace…"
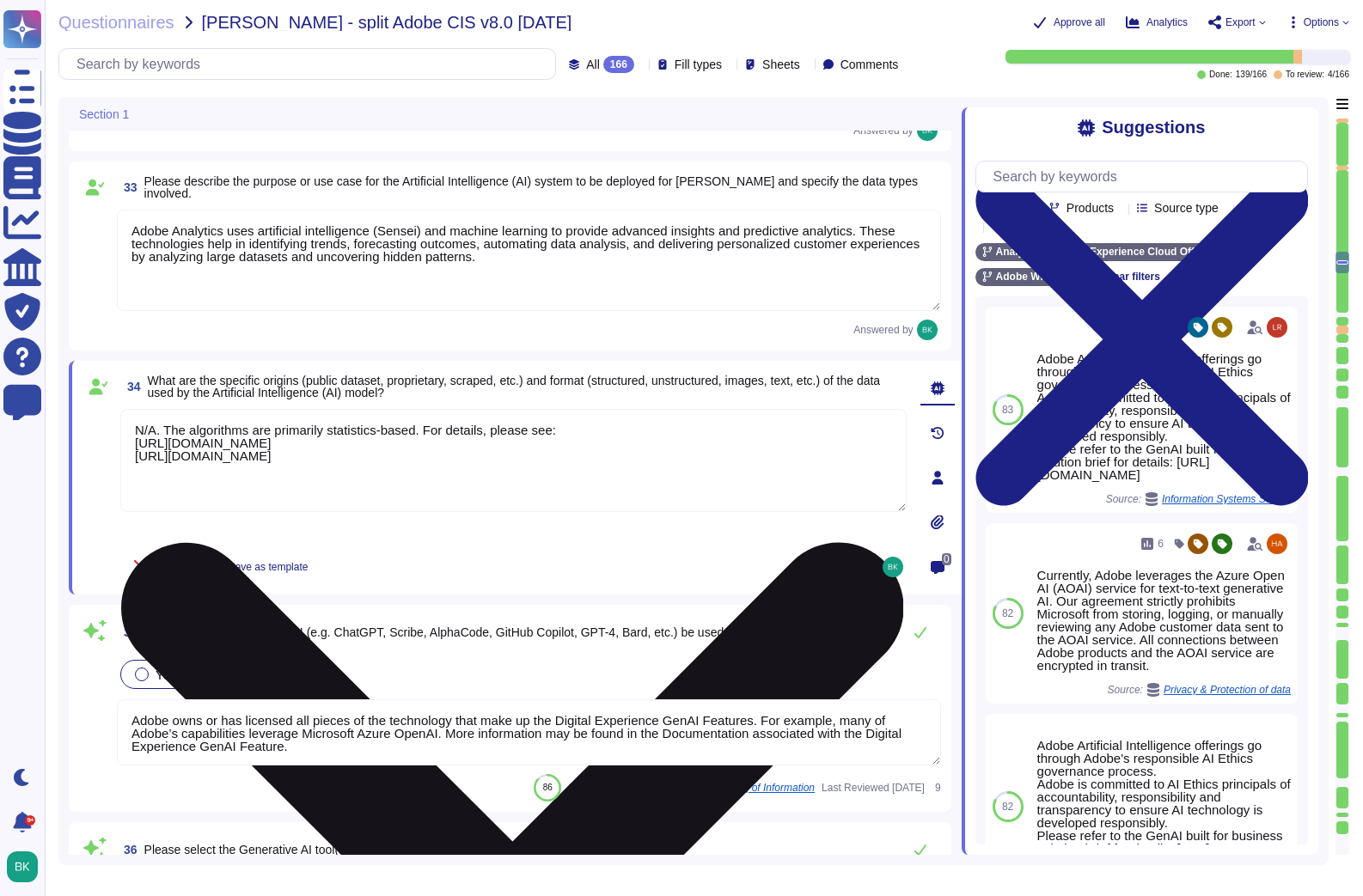
drag, startPoint x: 327, startPoint y: 430, endPoint x: 277, endPoint y: 432, distance: 50.0
click at [277, 432] on textarea "N/A. The algorithms are primarily statistics-based. For details, please see: ht…" at bounding box center [513, 461] width 786 height 104
click at [782, 470] on textarea "N/A. The algorithms are statistics-based. For details, please see: https://expe…" at bounding box center [513, 461] width 786 height 104
paste textarea "https://experienceleague.adobe.com/en/docs/analytics/analyze/analysis-workspace…"
type textarea "N/A. The algorithms are statistics-based. For details, please see: https://expe…"
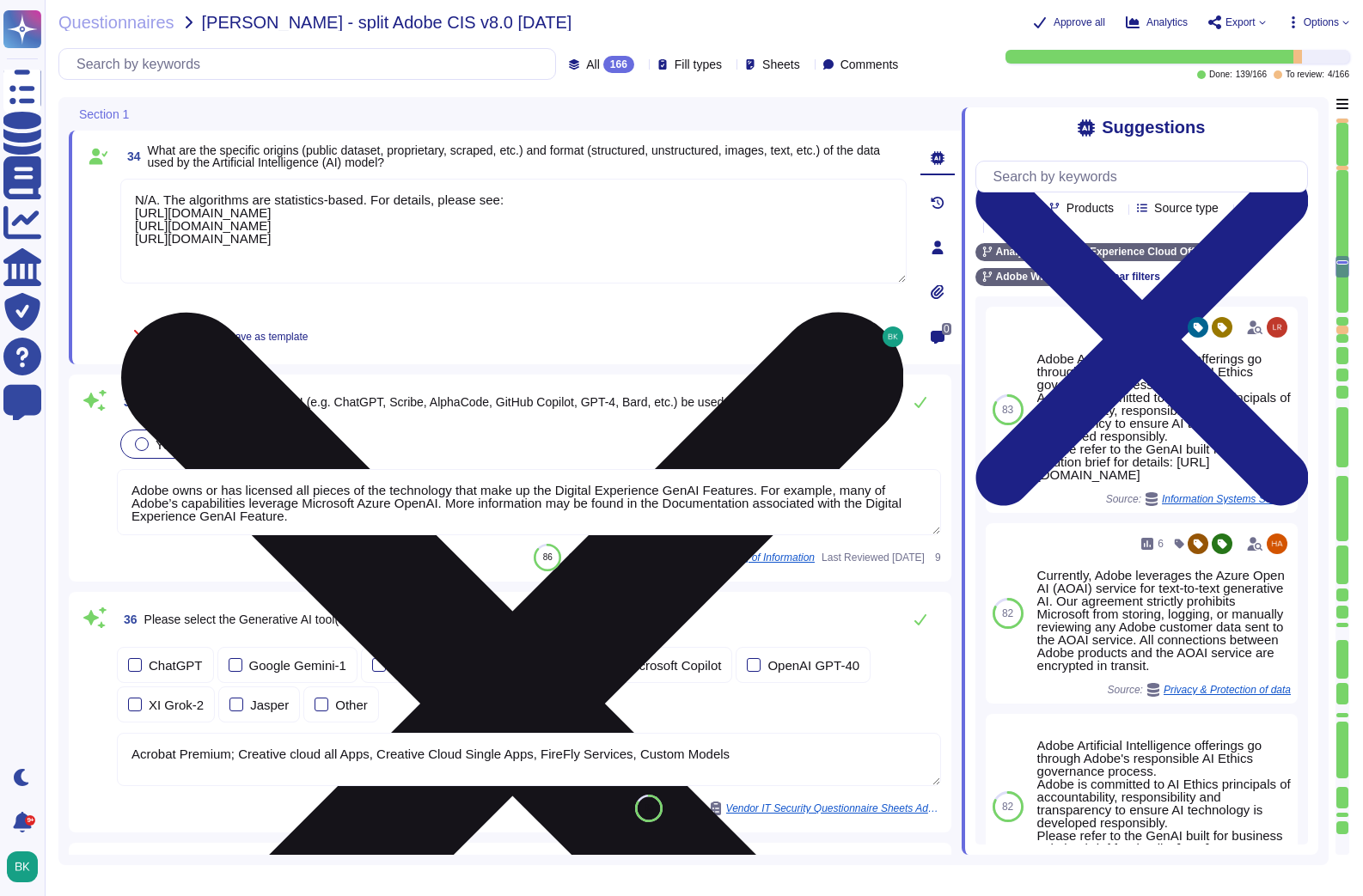
type textarea "Adobe Artificial Intelligence offerings go through Adobe's responsible AI Ethic…"
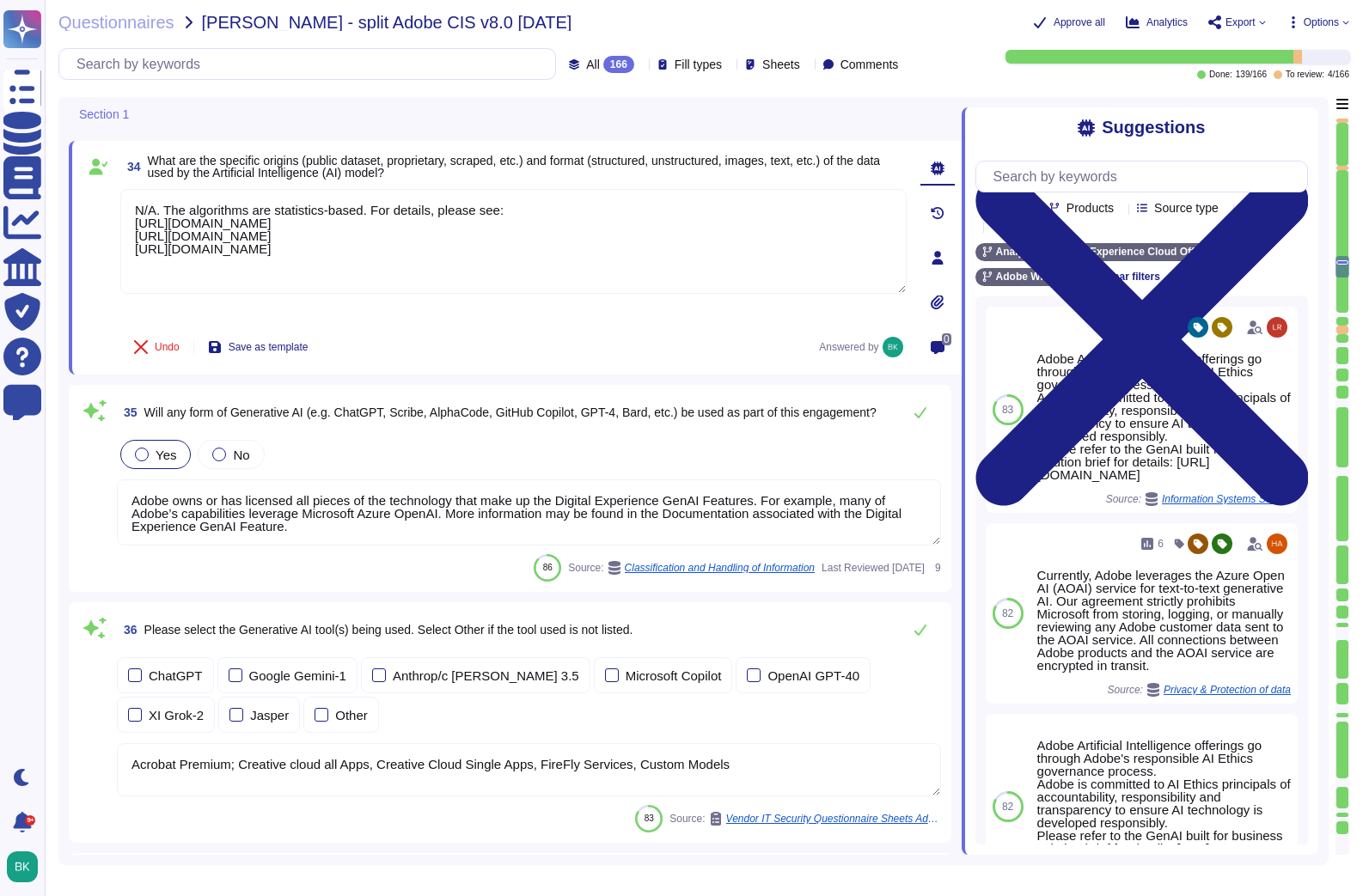
scroll to position [7024, 0]
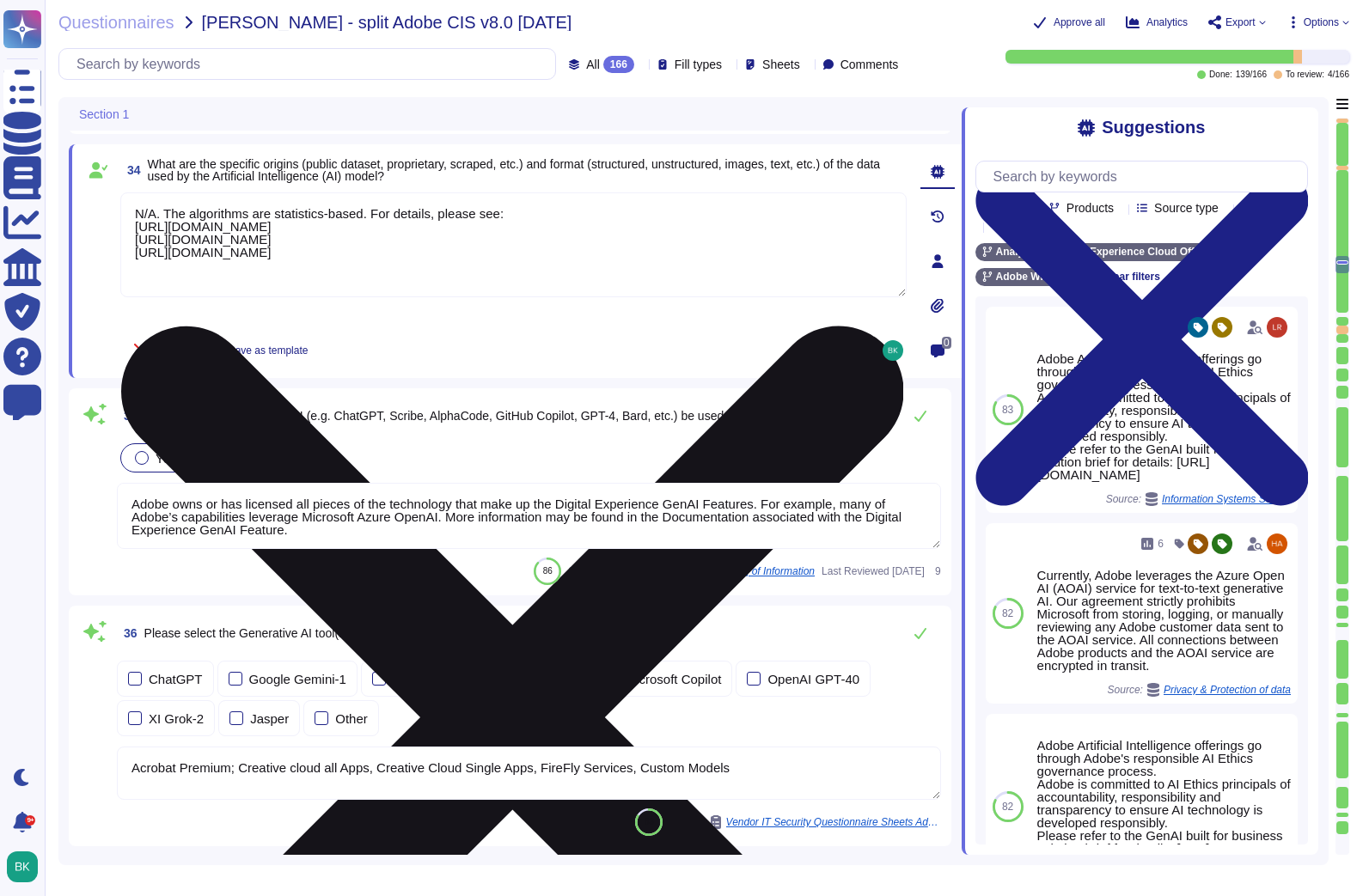
drag, startPoint x: 251, startPoint y: 216, endPoint x: 191, endPoint y: 215, distance: 60.0
click at [191, 215] on textarea "N/A. The algorithms are statistics-based. For details, please see: https://expe…" at bounding box center [513, 244] width 786 height 104
drag, startPoint x: 528, startPoint y: 216, endPoint x: 425, endPoint y: 215, distance: 103.0
click at [425, 215] on textarea "N/A. Artificial intelligence in Adobe Analytics is are statistics-based. For de…" at bounding box center [513, 244] width 786 height 104
click at [417, 216] on textarea "N/A. Artificial intelligence in Adobe Analytics is are statistics-based. For de…" at bounding box center [513, 244] width 786 height 104
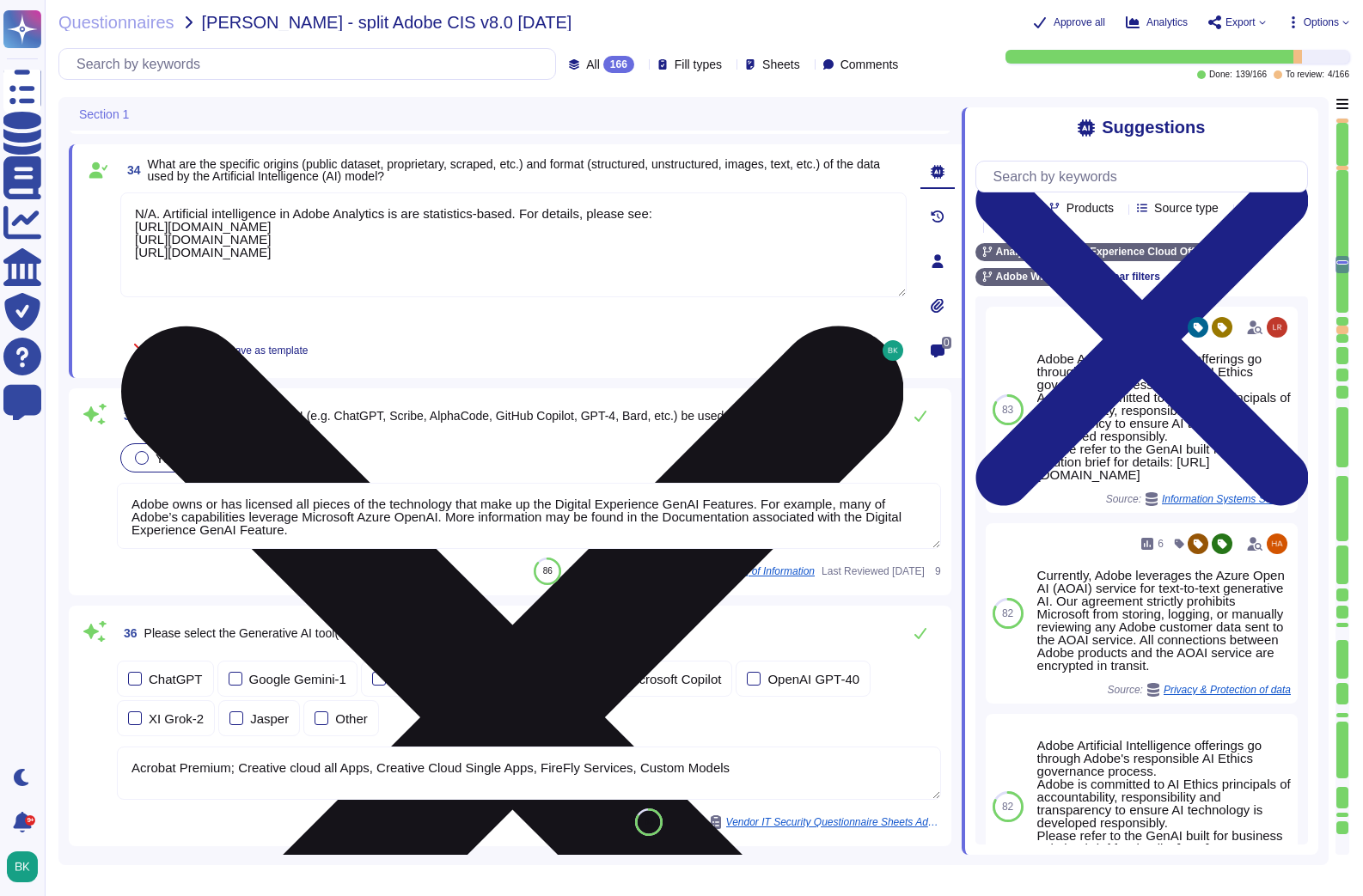
click at [417, 216] on textarea "N/A. Artificial intelligence in Adobe Analytics is are statistics-based. For de…" at bounding box center [513, 244] width 786 height 104
click at [406, 269] on textarea "N/A. Artificial intelligence in Adobe Analytics is algorithmic and statistics-b…" at bounding box center [513, 244] width 786 height 104
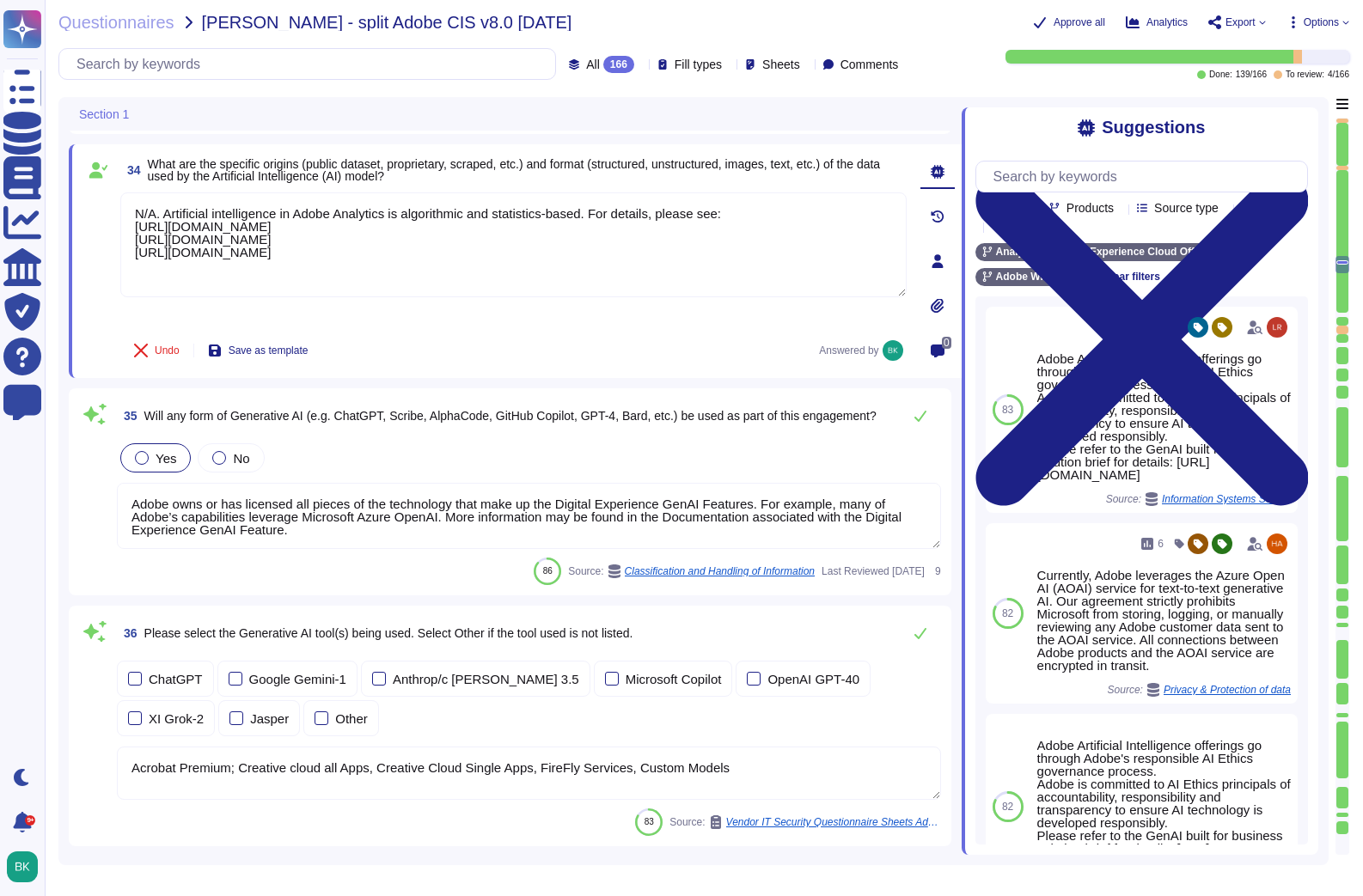
type textarea "N/A. Artificial intelligence in Adobe Analytics is algorithmic and statistics-b…"
click at [219, 462] on div at bounding box center [218, 457] width 14 height 14
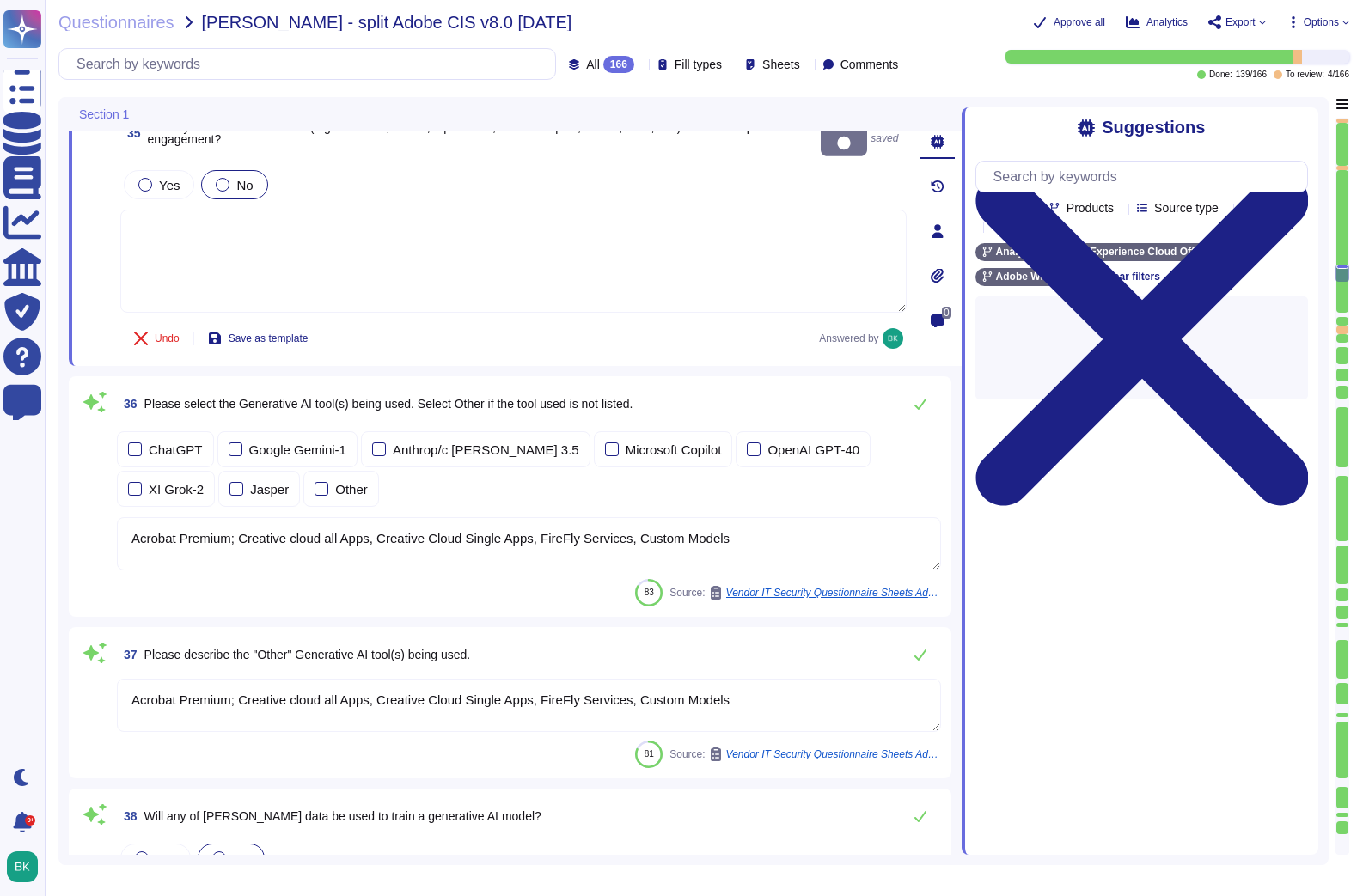
scroll to position [7291, 0]
type textarea "Adobe's products and services' architecture diagrams are reviewed and updated, …"
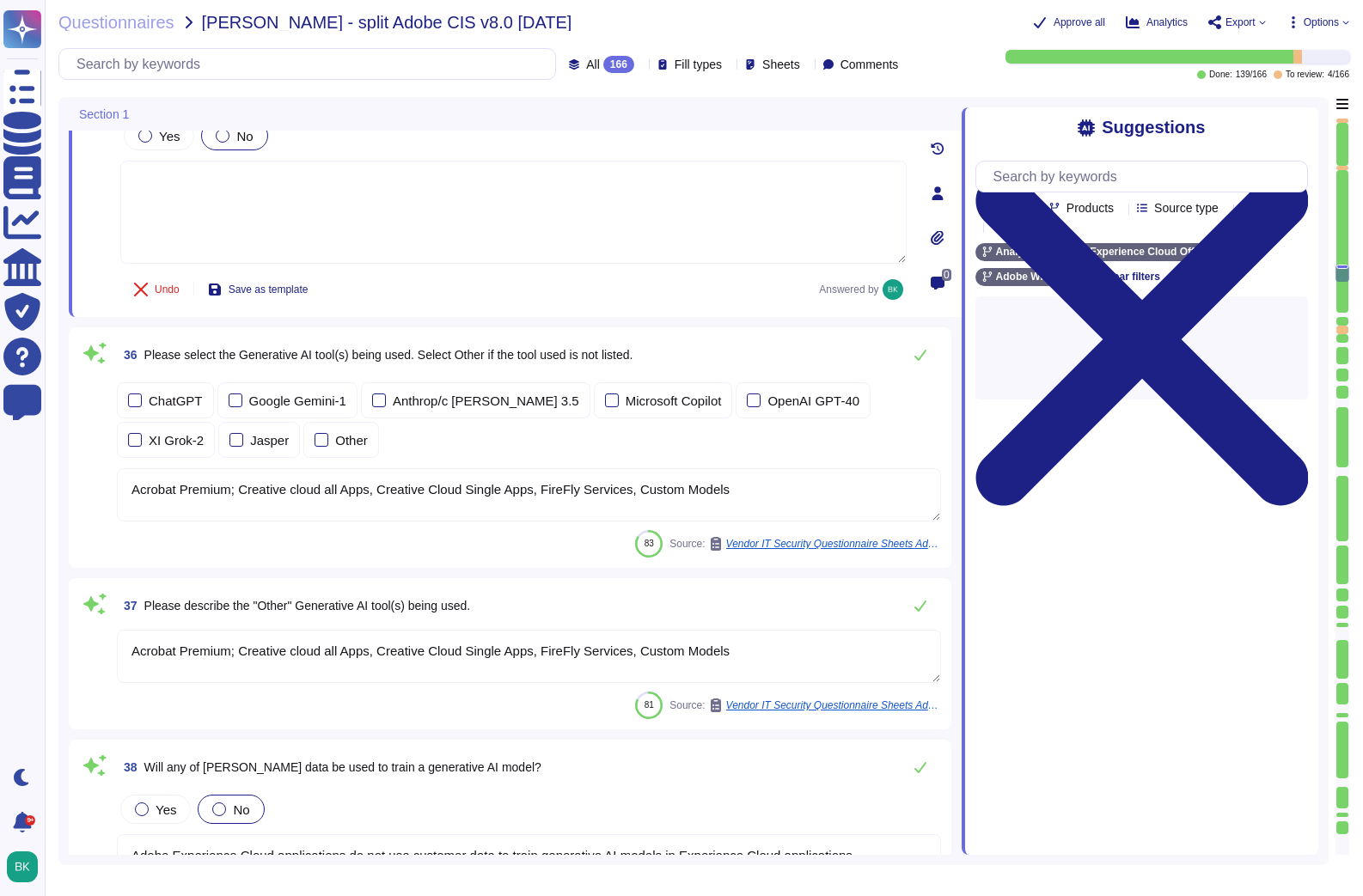
click at [897, 498] on textarea "Acrobat Premium; Creative cloud all Apps, Creative Cloud Single Apps, FireFly S…" at bounding box center [528, 495] width 824 height 54
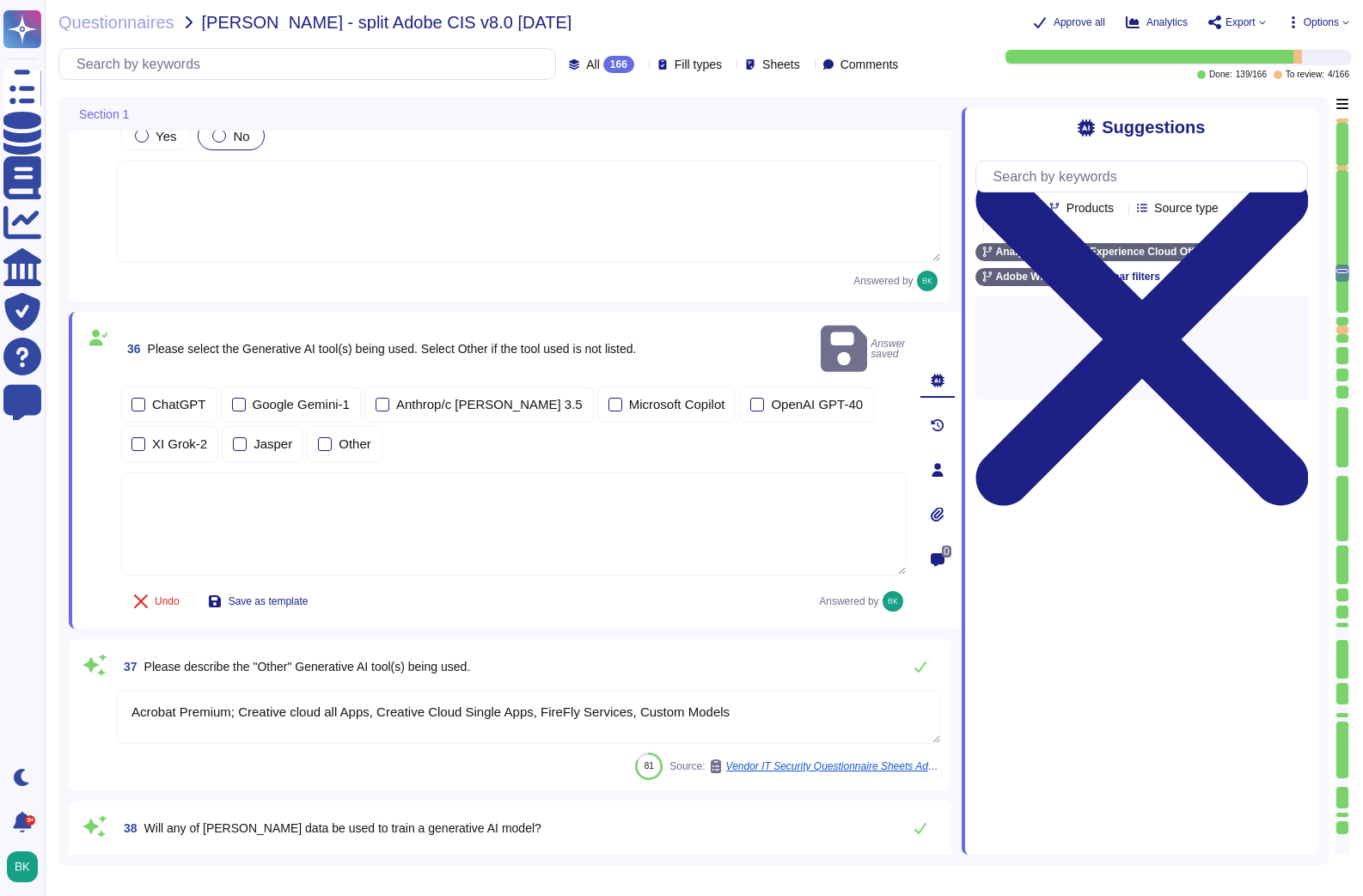
type textarea "Adobe's products and services' architecture diagrams are reviewed and updated, …"
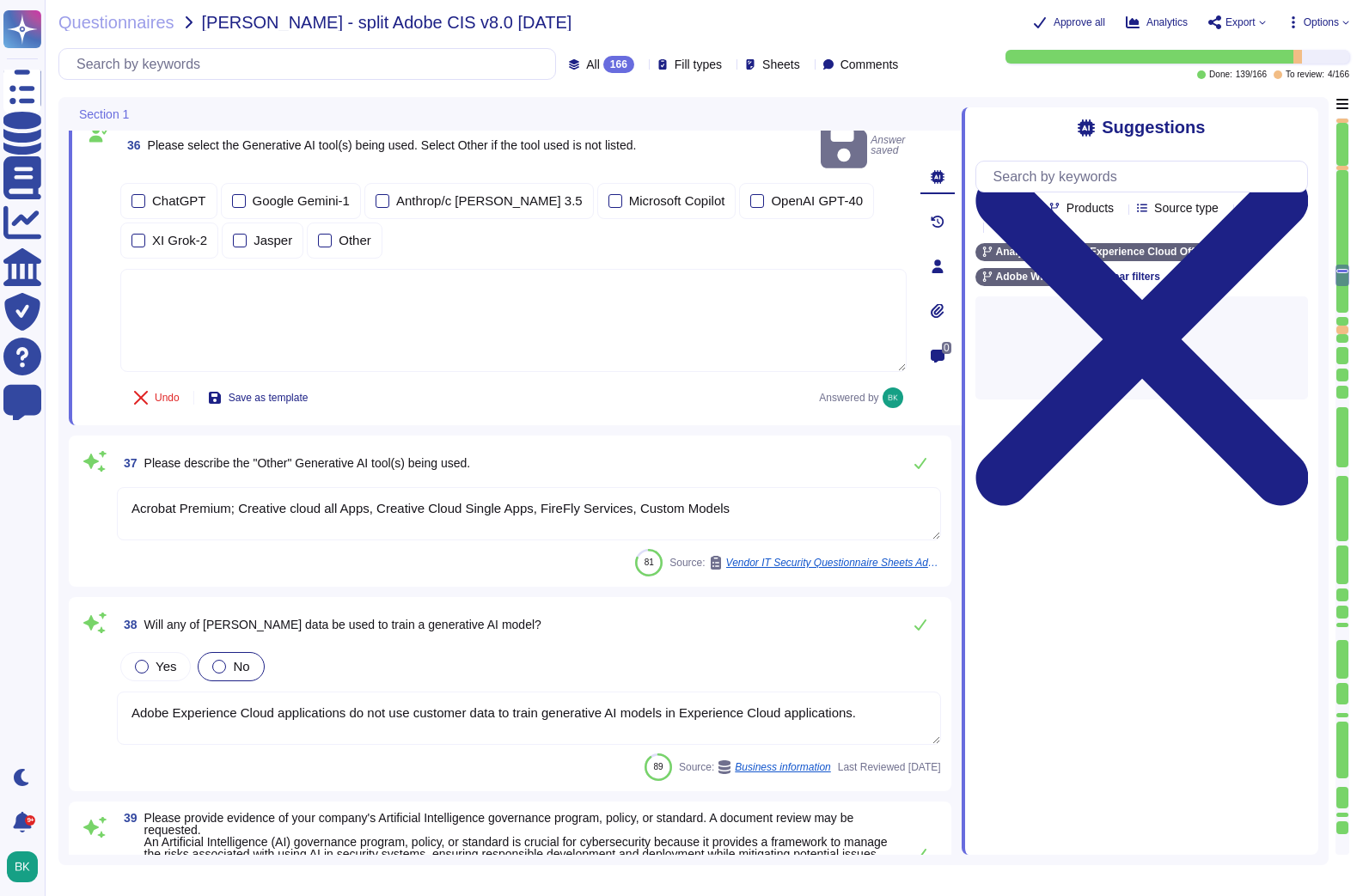
drag, startPoint x: 784, startPoint y: 488, endPoint x: 816, endPoint y: 484, distance: 32.2
click at [784, 488] on textarea "Acrobat Premium; Creative cloud all Apps, Creative Cloud Single Apps, FireFly S…" at bounding box center [528, 514] width 824 height 54
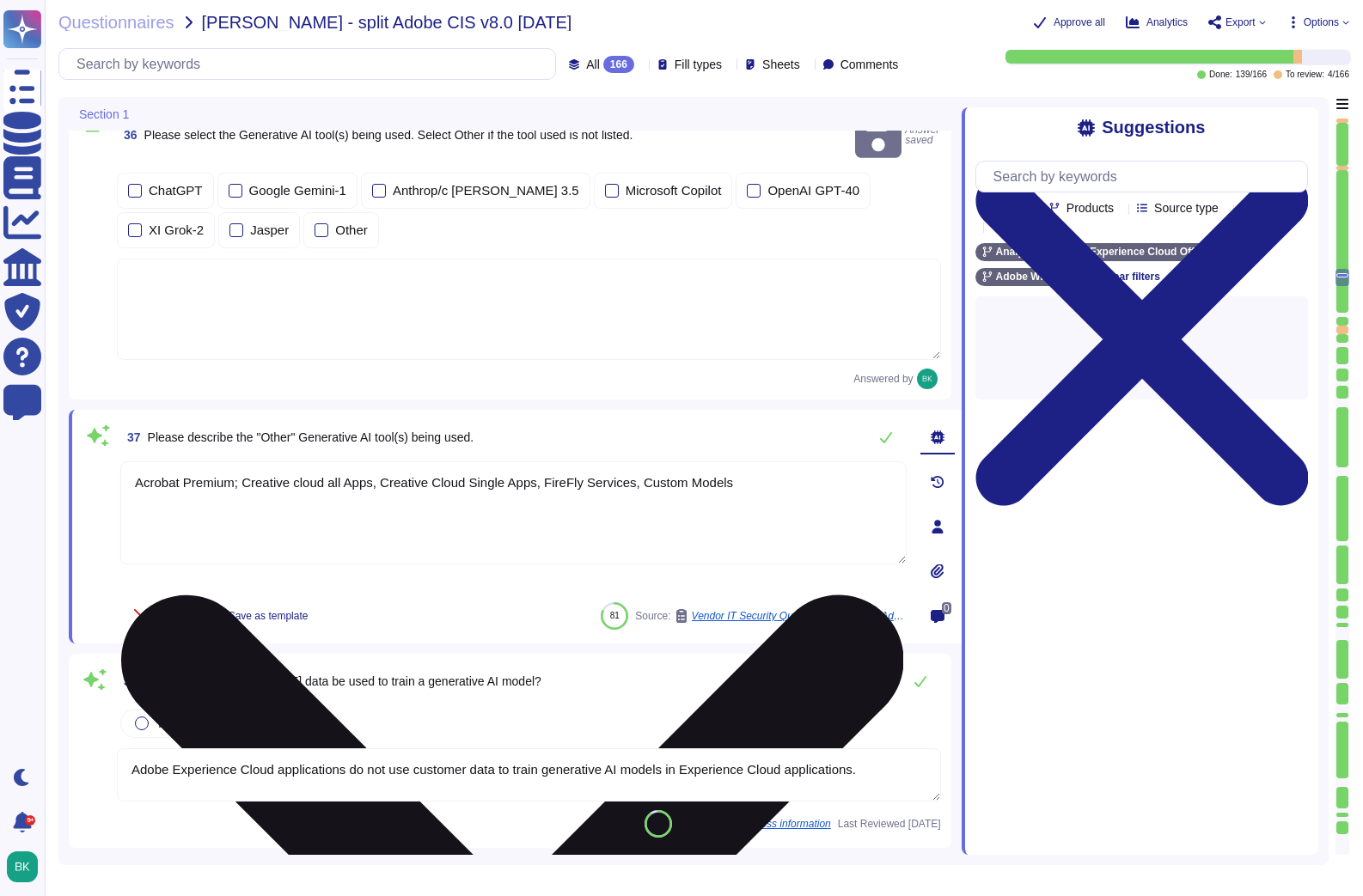
type textarea "Adobe's products and services' architecture diagrams are reviewed and updated, …"
click at [898, 461] on div "Acrobat Premium; Creative cloud all Apps, Creative Cloud Single Apps, FireFly S…" at bounding box center [513, 526] width 786 height 131
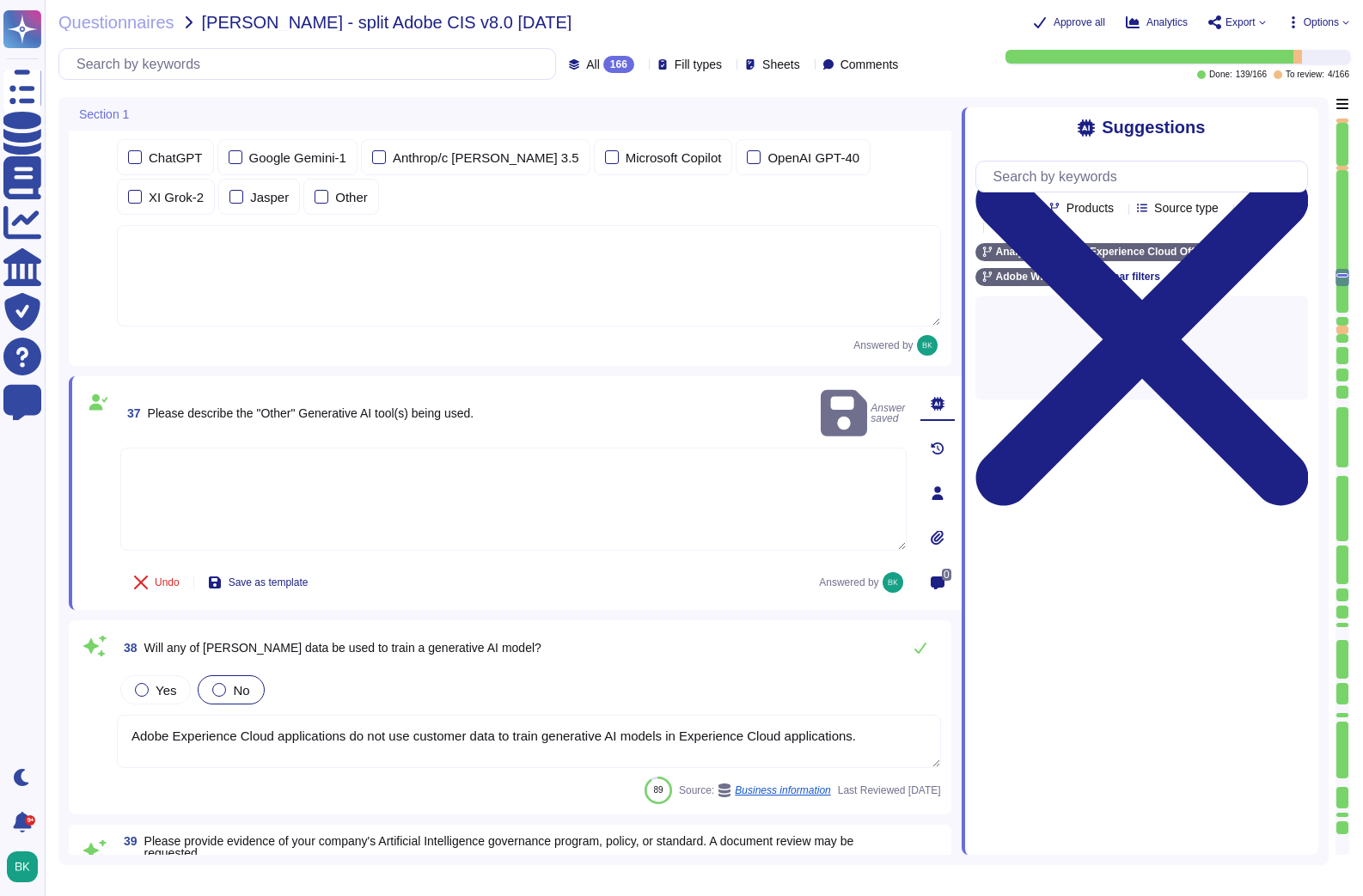
type textarea "TLS can be forced on emails sent by Adobe to specific customer domains. It must…"
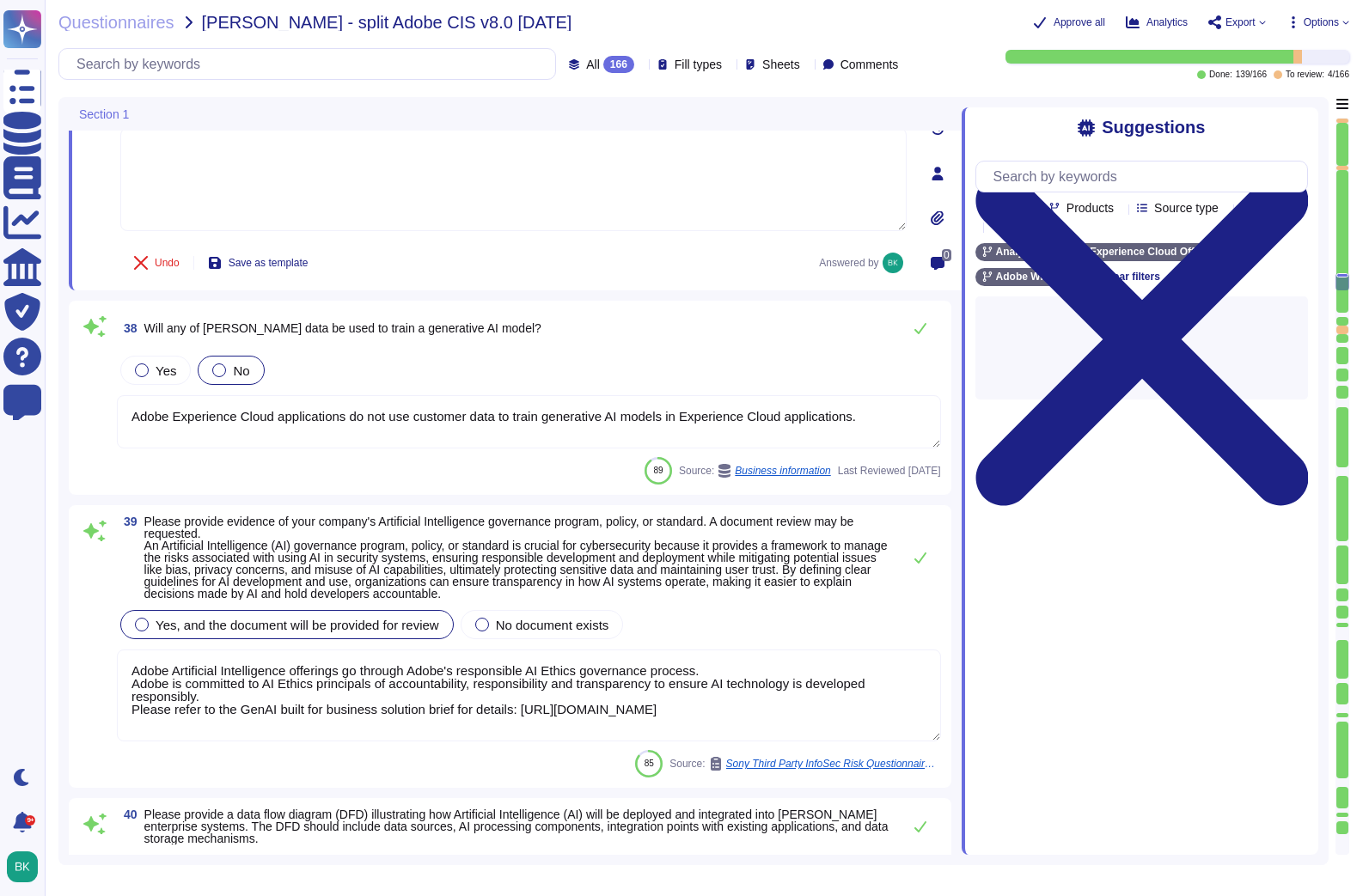
scroll to position [7816, 0]
type textarea "TLS can be forced on emails sent by Adobe to specific customer domains. It must…"
click at [876, 413] on textarea "Adobe Experience Cloud applications do not use customer data to train generativ…" at bounding box center [528, 420] width 824 height 54
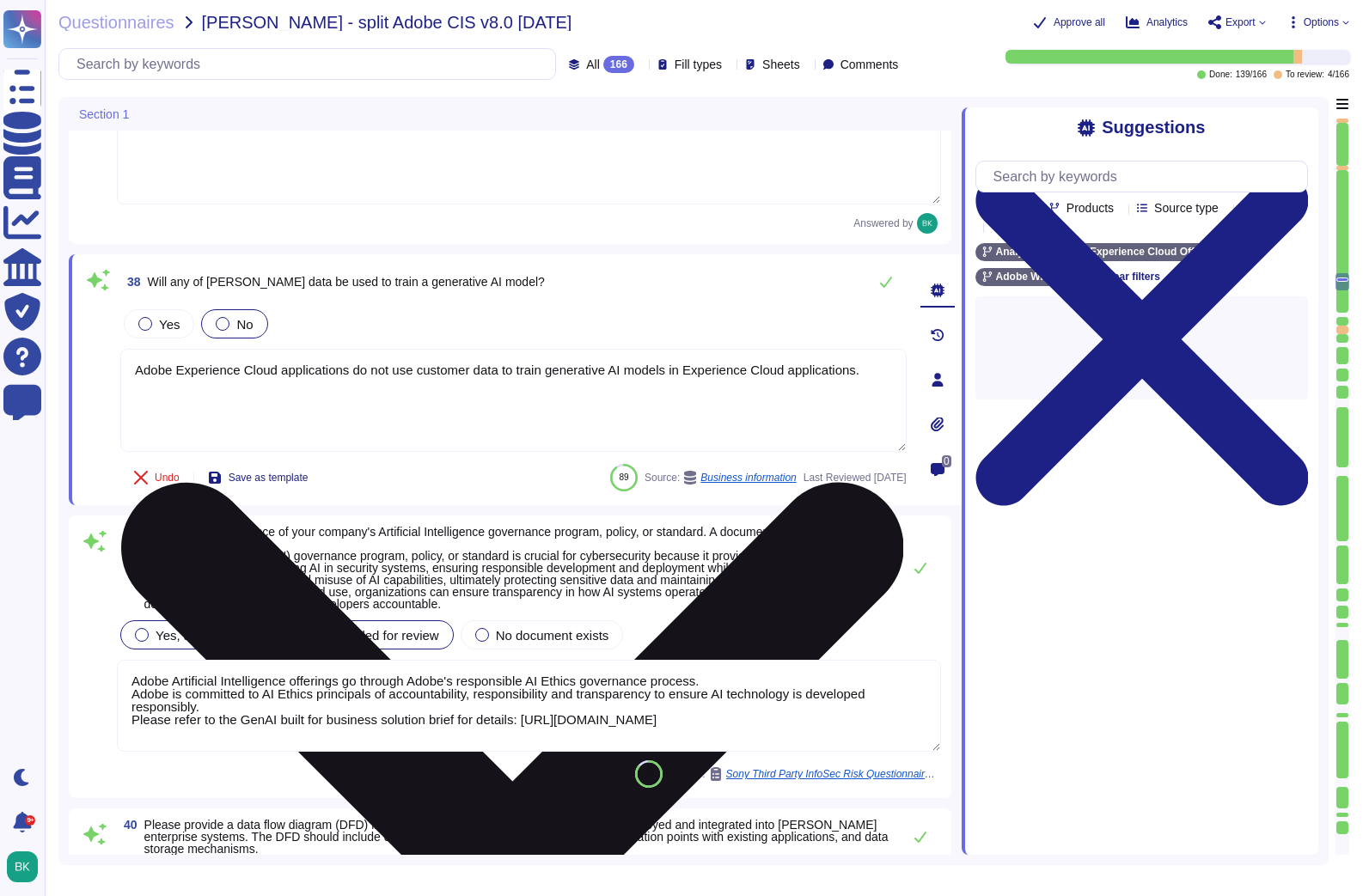
click at [898, 360] on icon at bounding box center [512, 873] width 783 height 1043
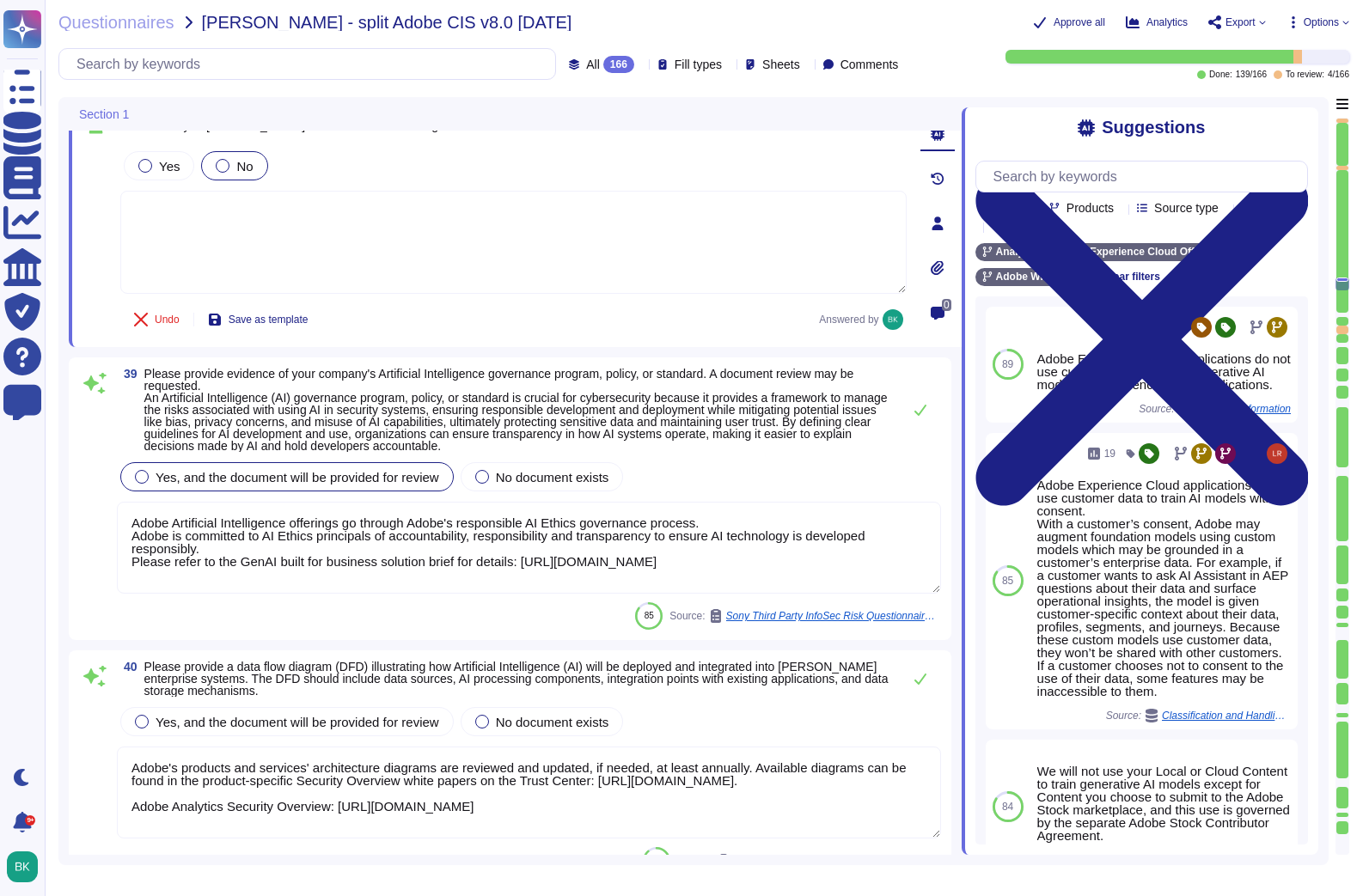
scroll to position [2, 0]
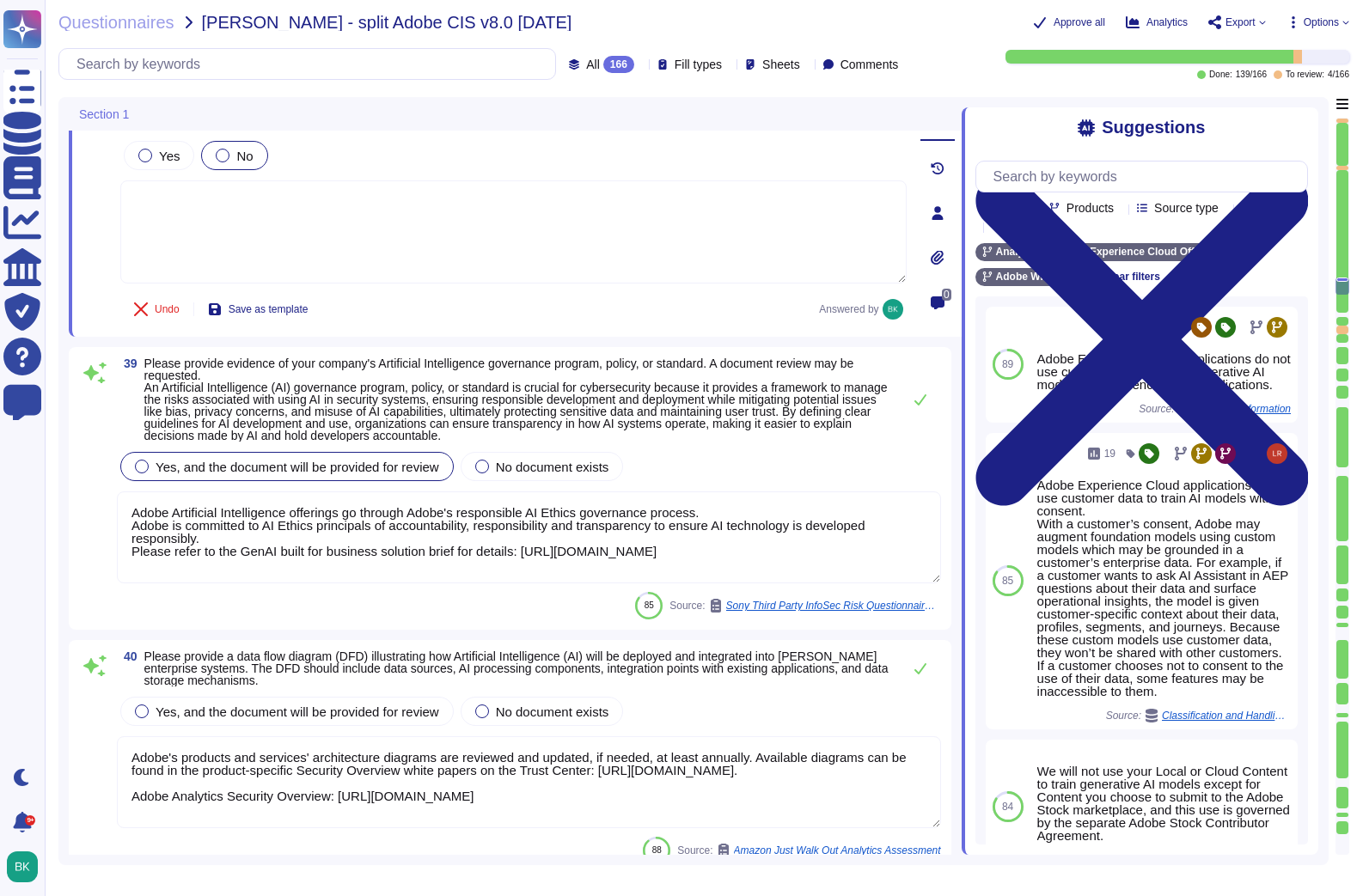
type textarea "However, if you are using SSO, the Identity Provider interface can be branded b…"
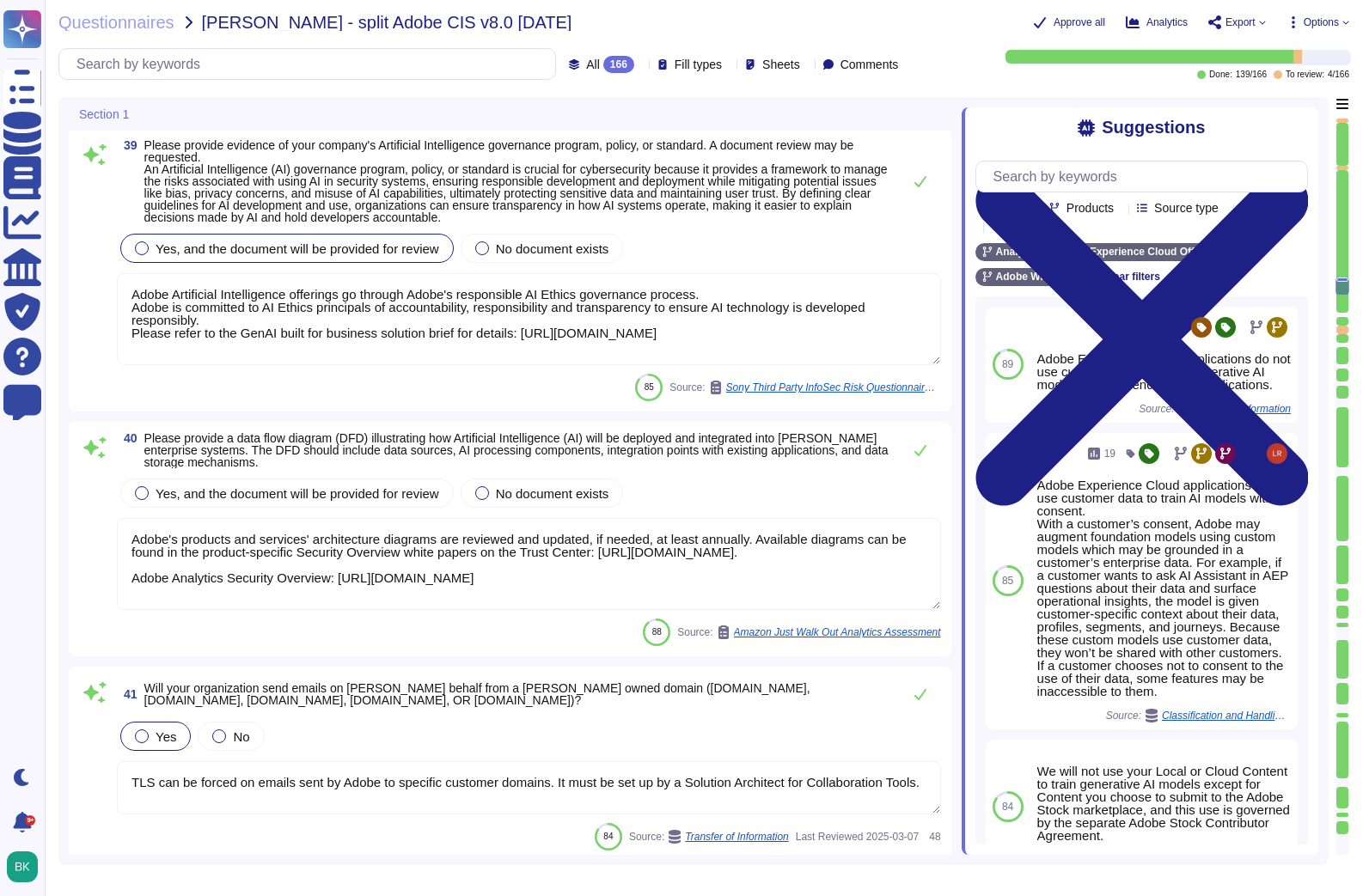
type textarea "Adobe develops all of its solutions in-house."
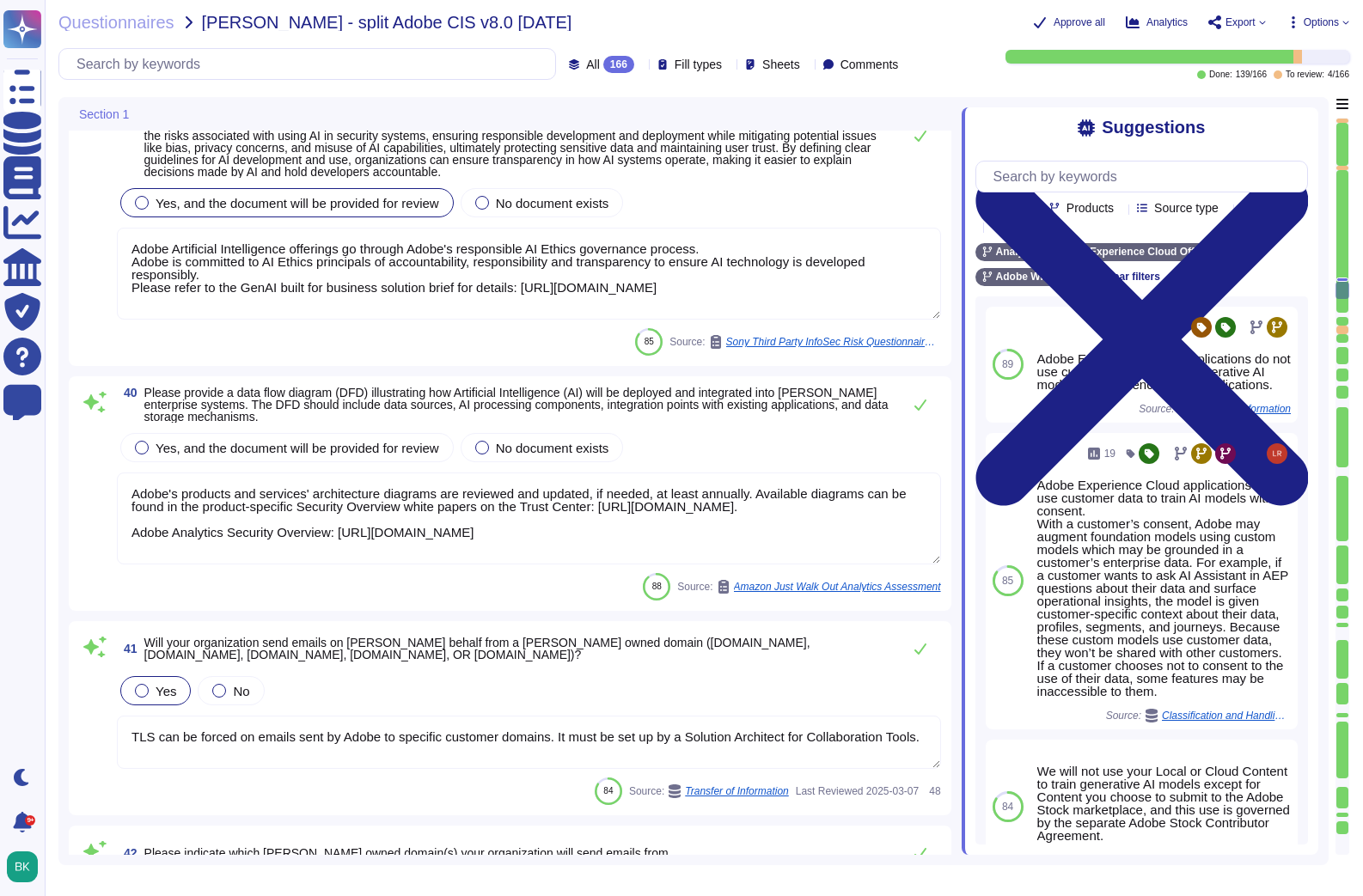
scroll to position [8239, 0]
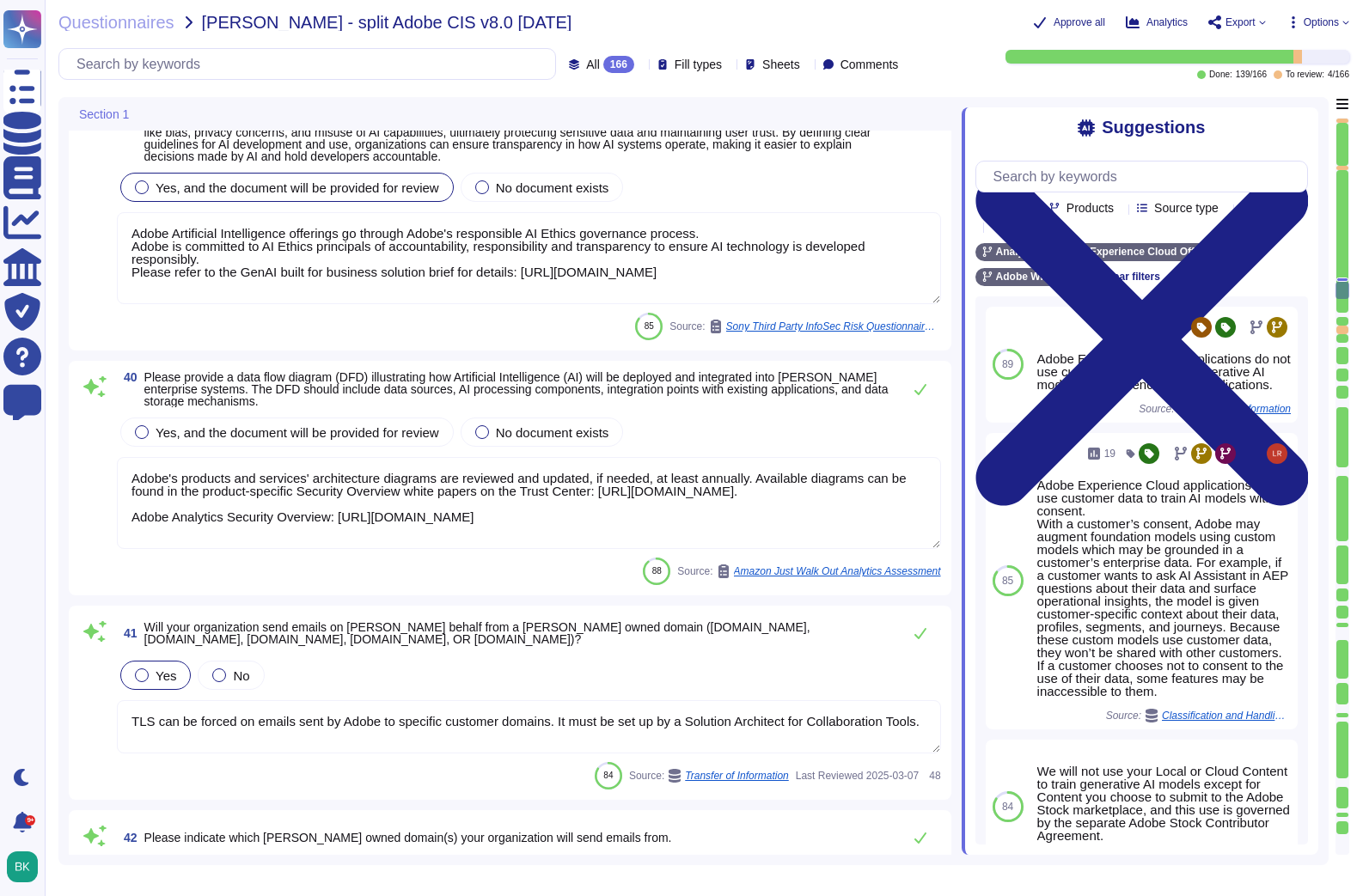
click at [798, 515] on textarea "Adobe's products and services' architecture diagrams are reviewed and updated, …" at bounding box center [528, 504] width 824 height 92
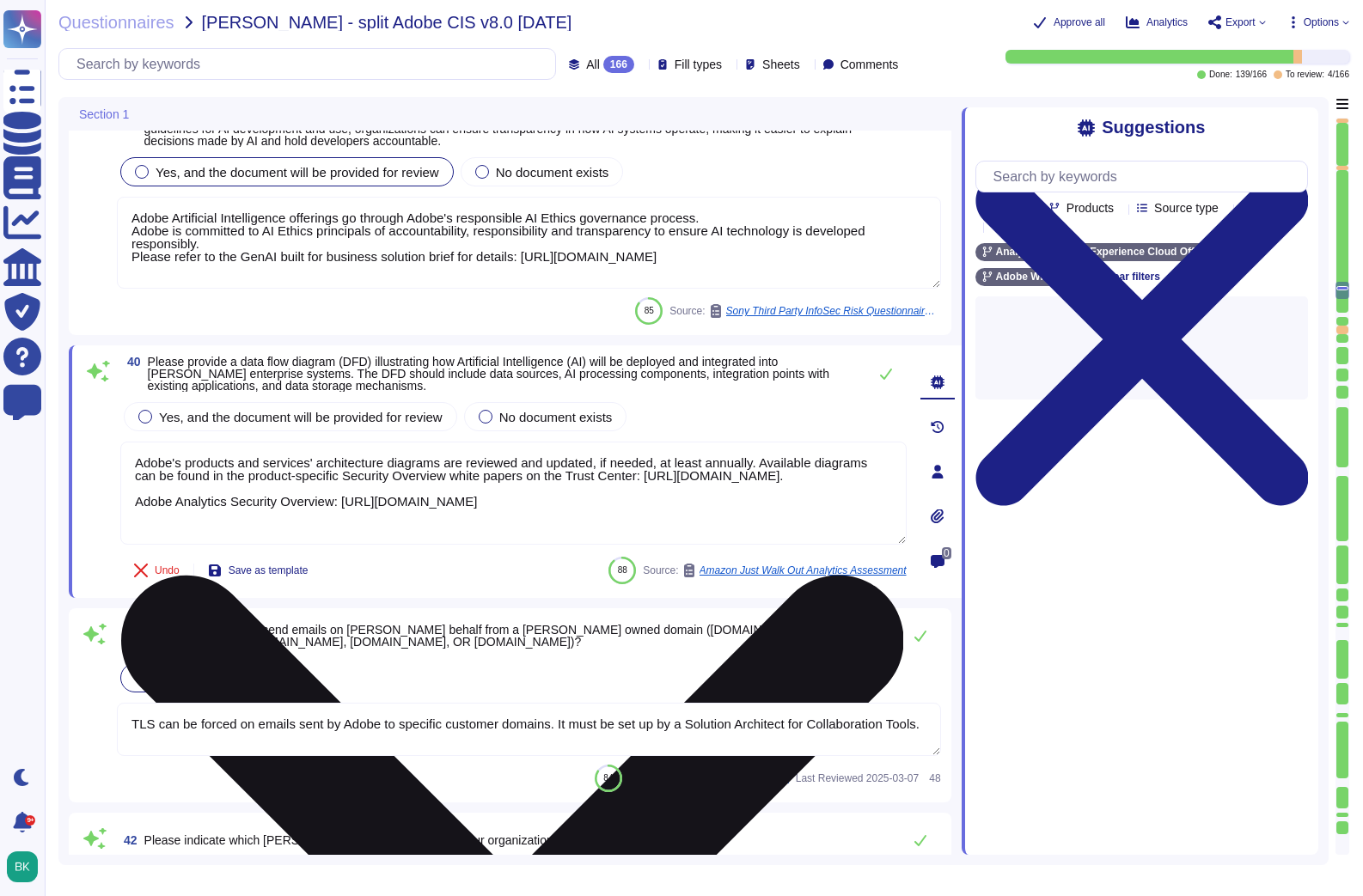
type textarea "Adobe develops all of its solutions in-house."
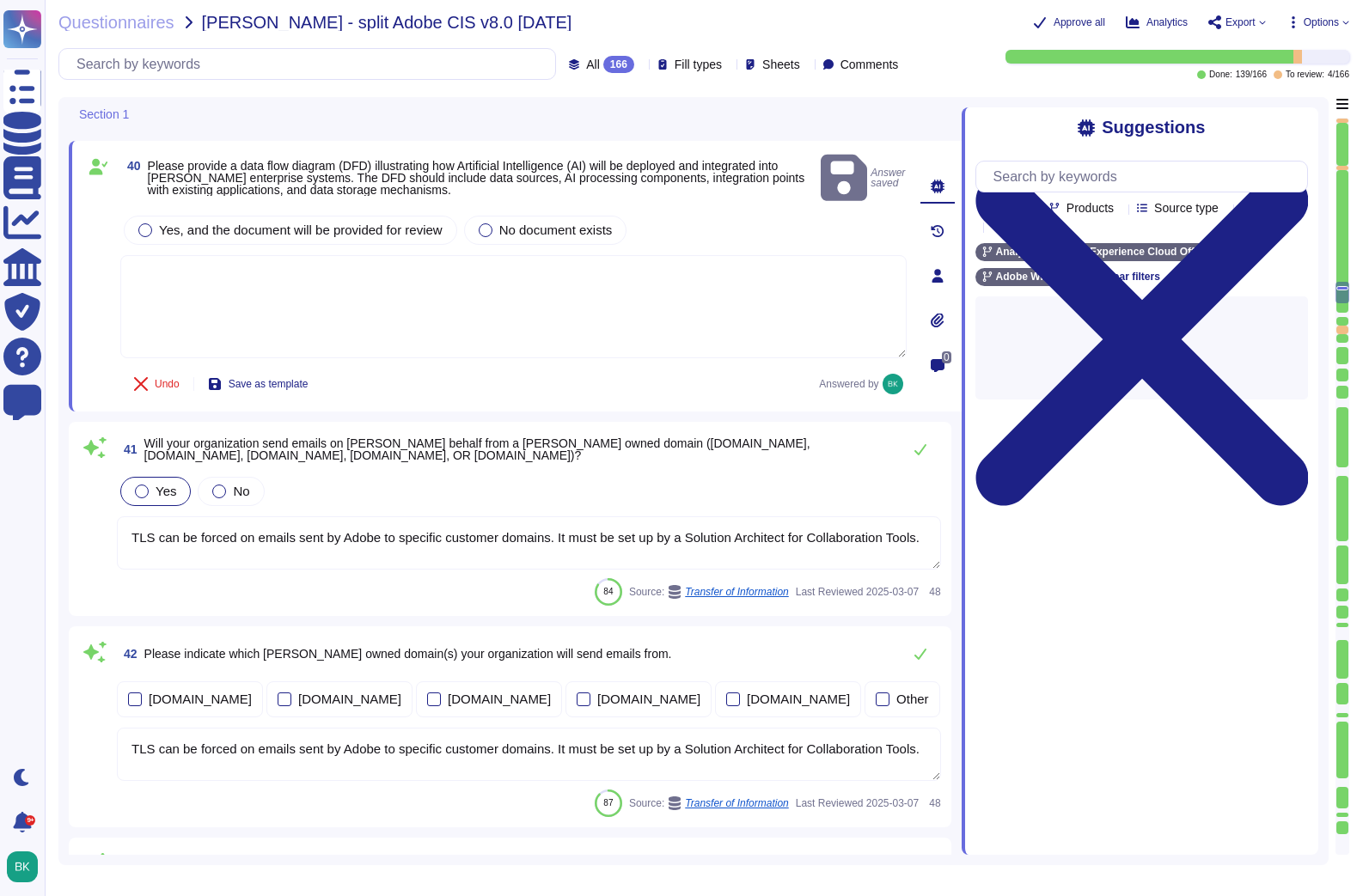
type textarea "Adobe has been annually evaluated by independent auditor against the following …"
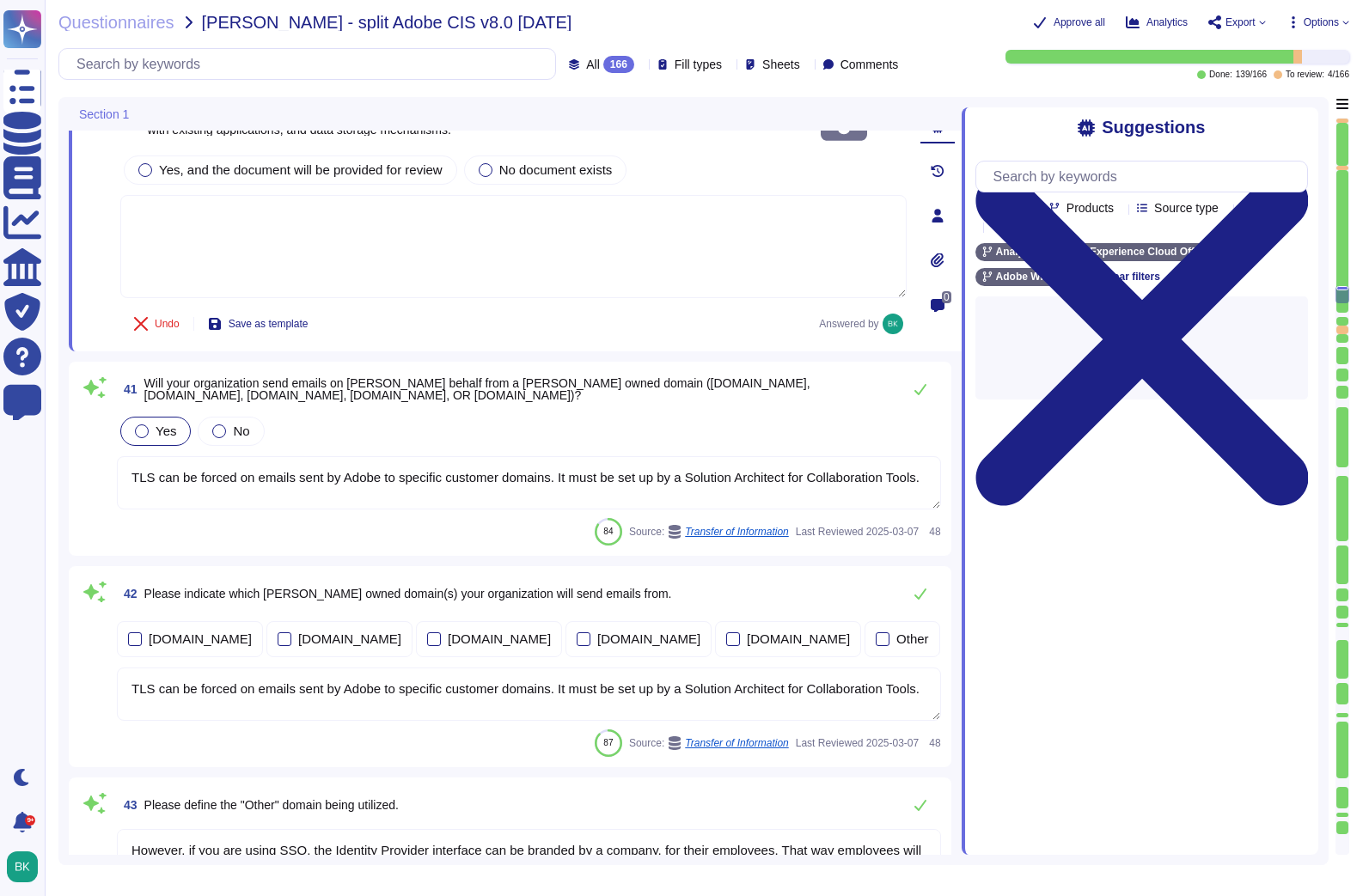
scroll to position [8497, 0]
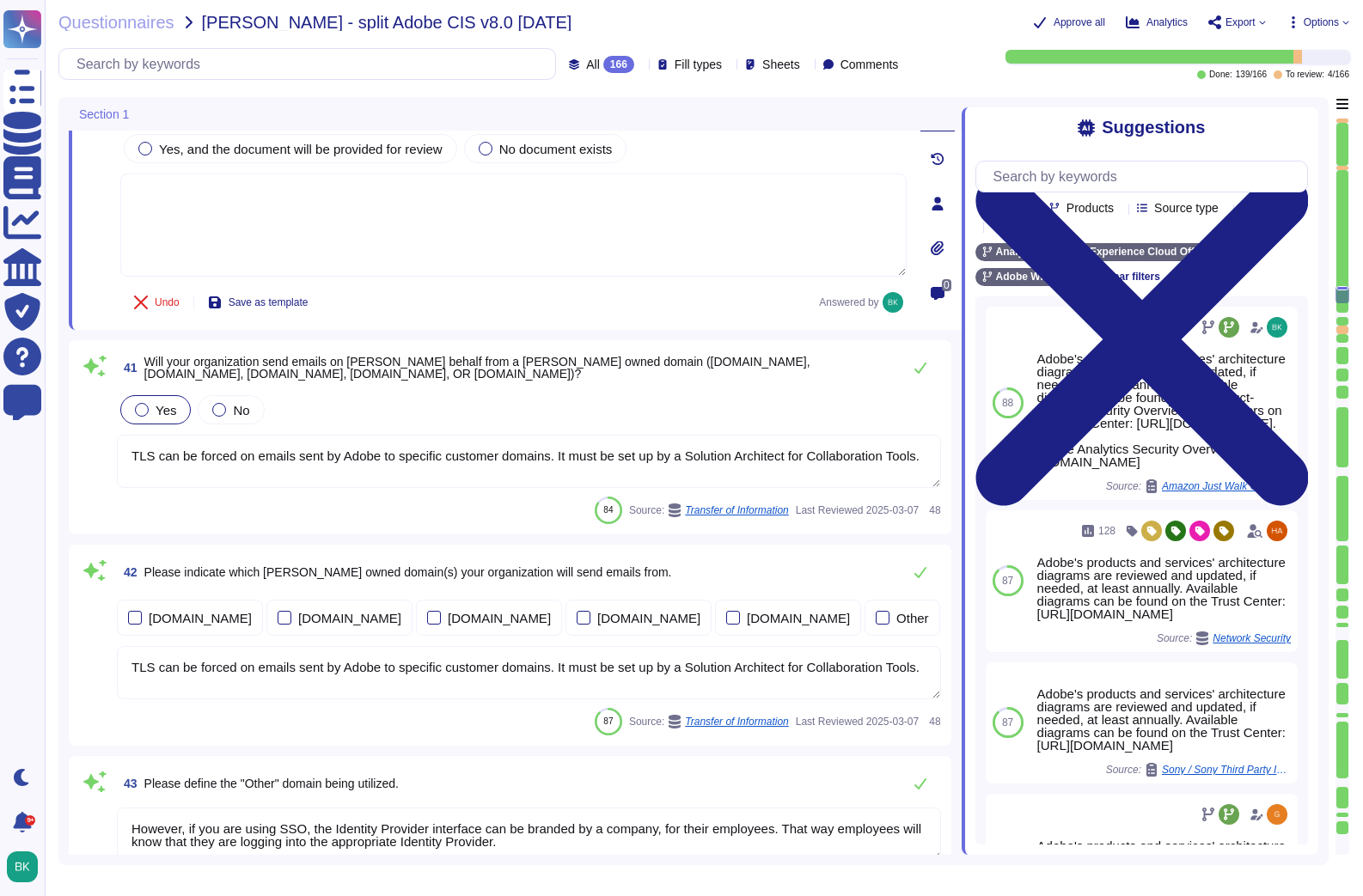
drag, startPoint x: 221, startPoint y: 409, endPoint x: 271, endPoint y: 415, distance: 50.4
click at [221, 409] on div at bounding box center [218, 409] width 14 height 14
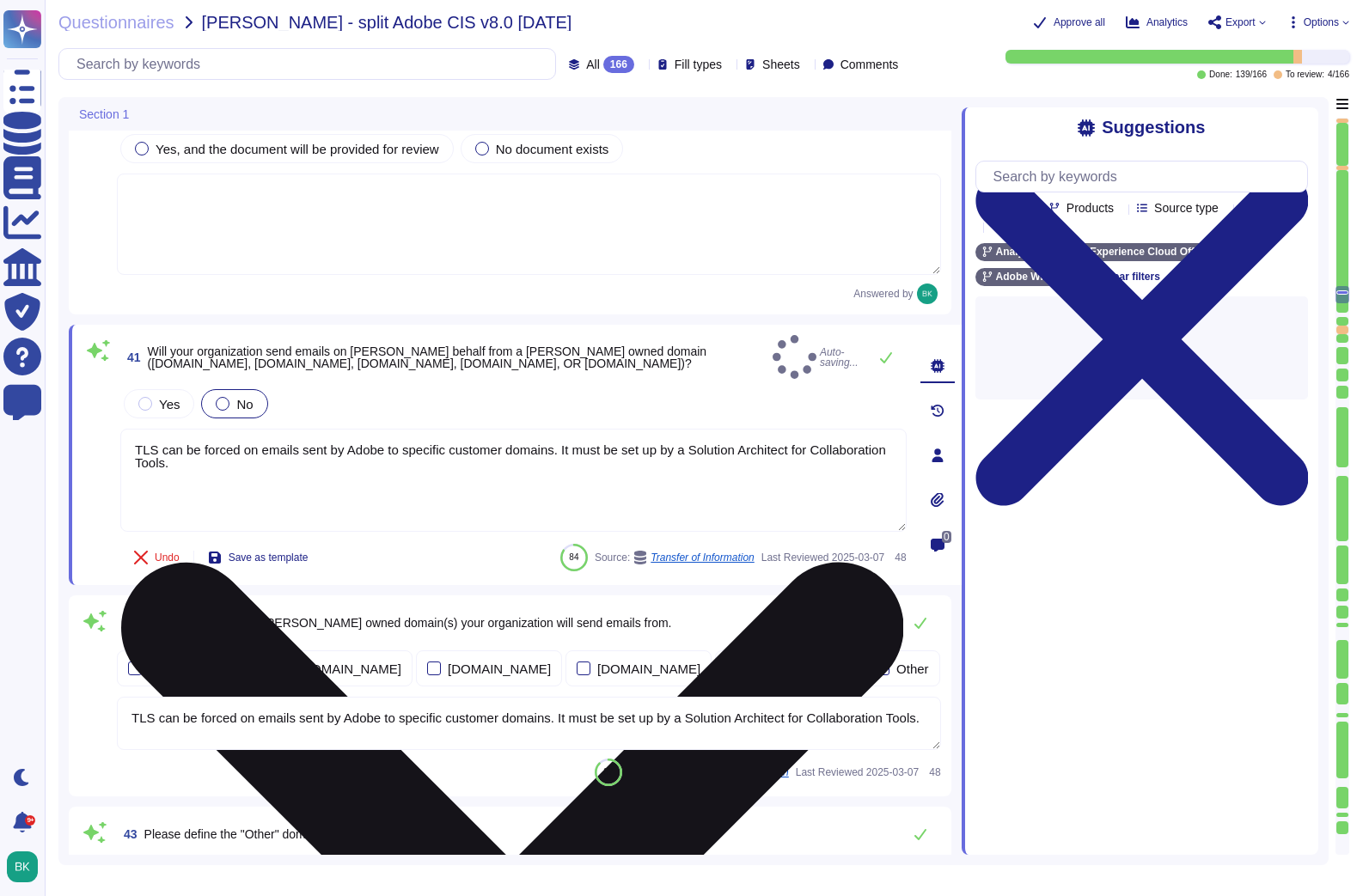
type textarea "Adobe has been annually evaluated by independent auditor against the following …"
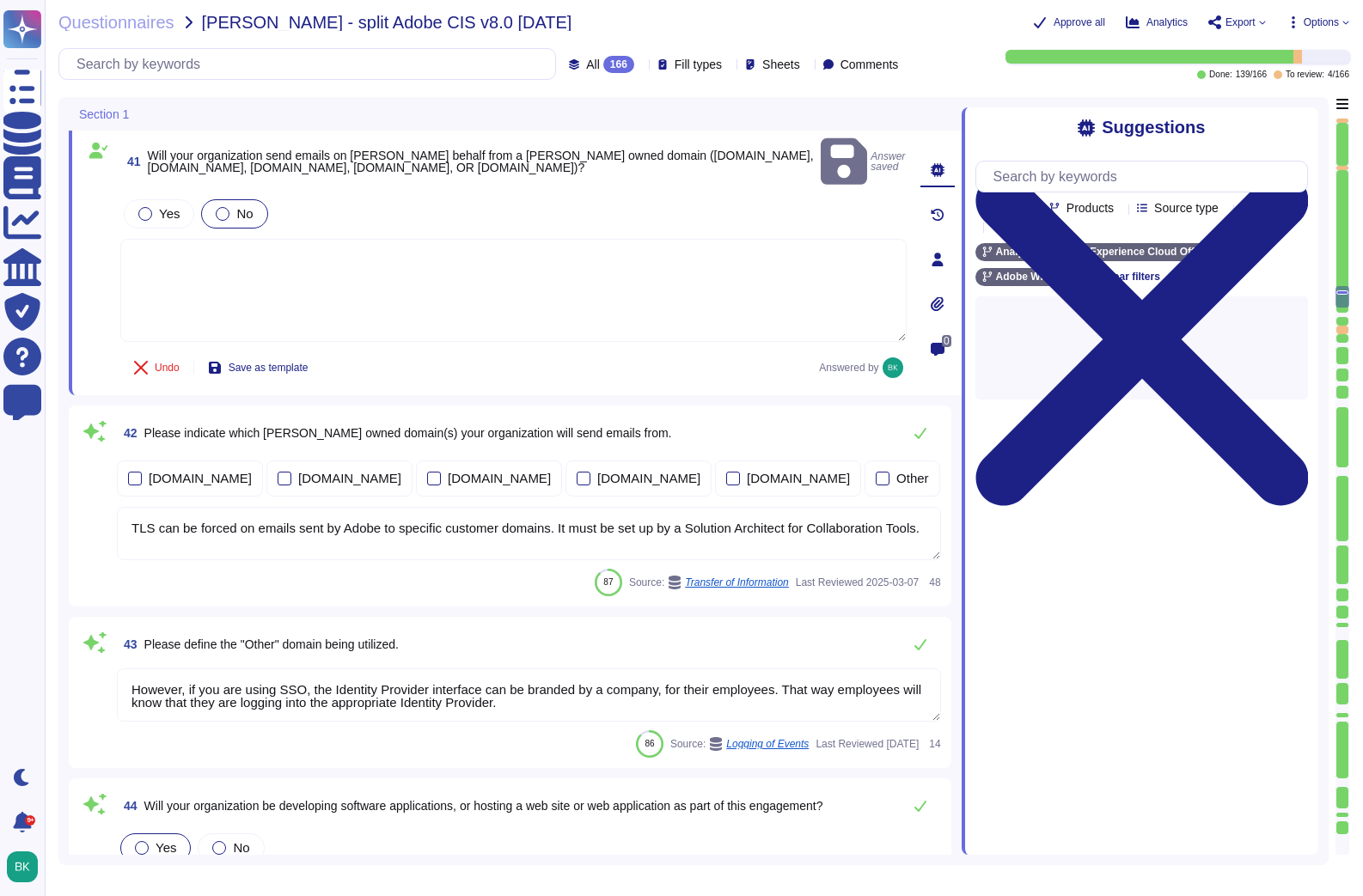
scroll to position [8691, 0]
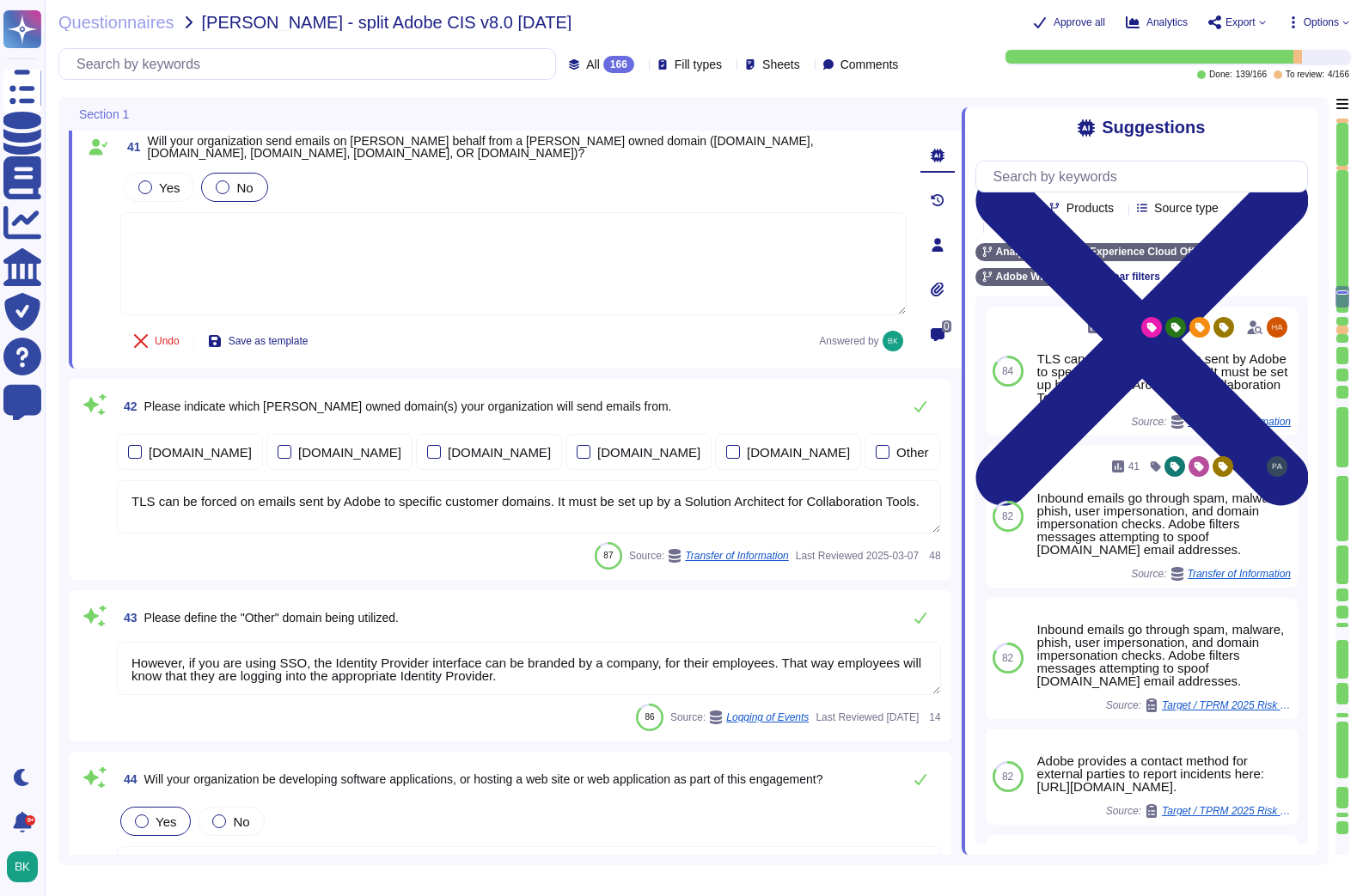
click at [747, 517] on textarea "TLS can be forced on emails sent by Adobe to specific customer domains. It must…" at bounding box center [528, 506] width 824 height 54
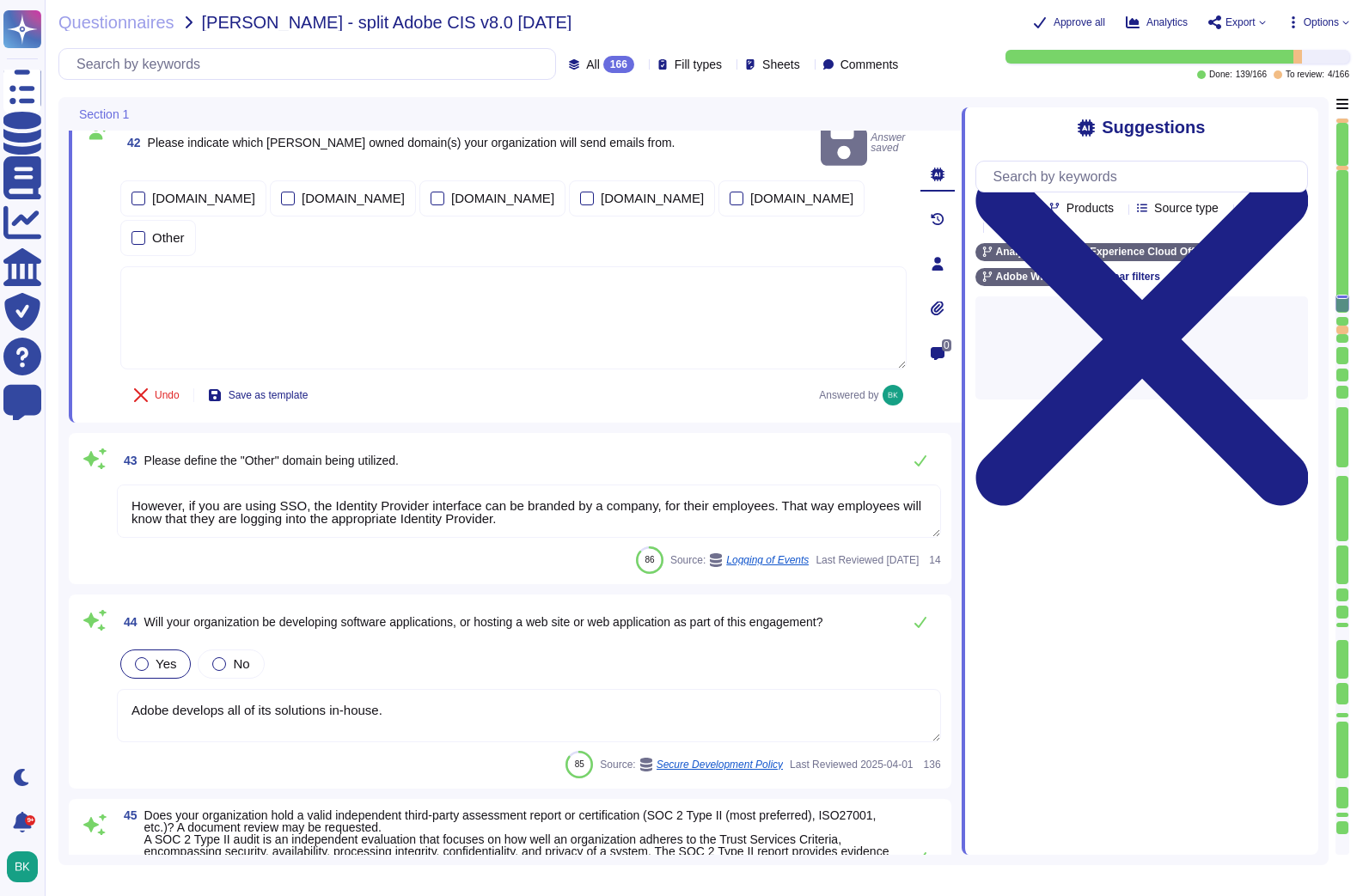
scroll to position [8952, 0]
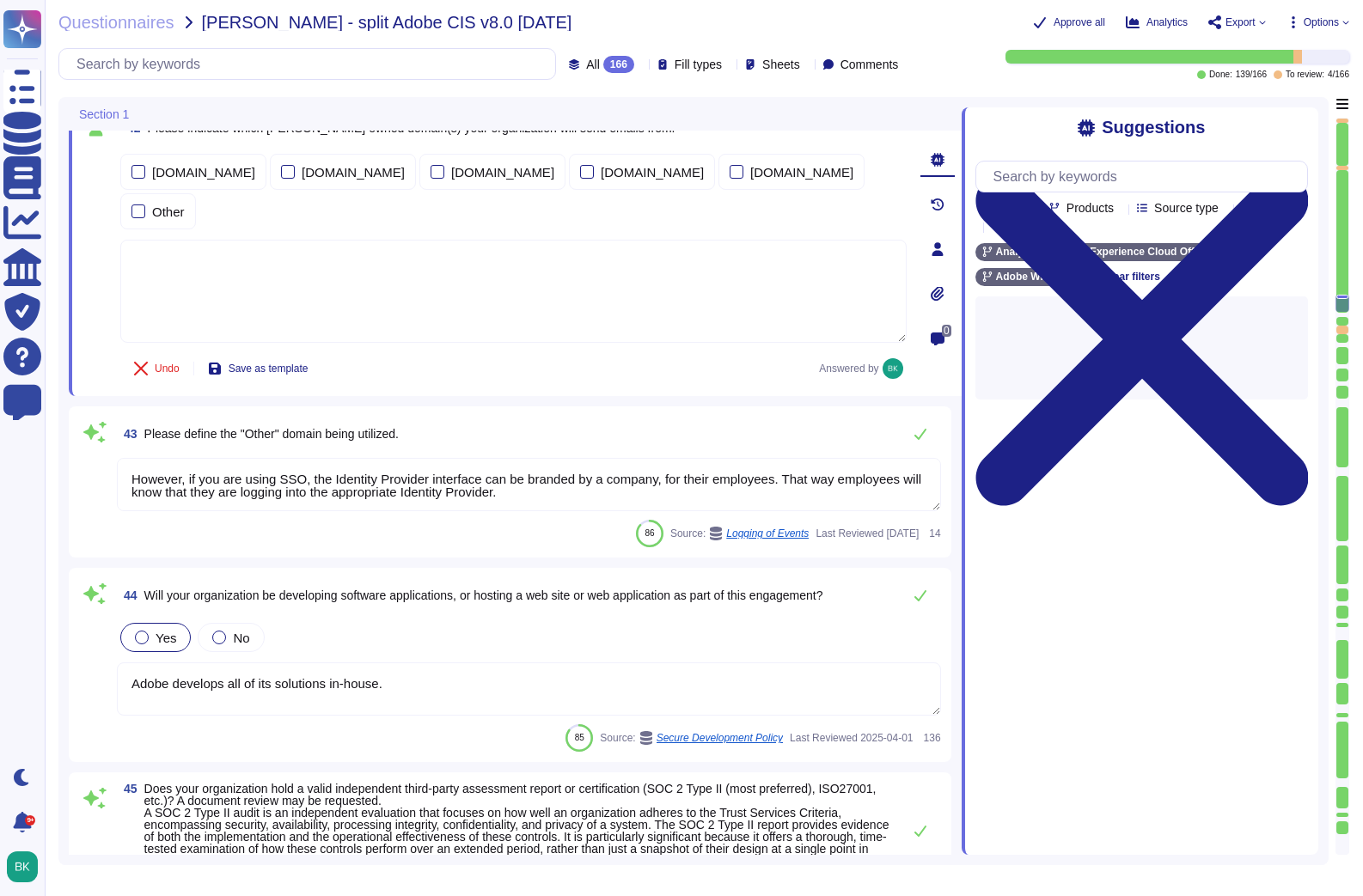
click at [636, 458] on textarea "However, if you are using SSO, the Identity Provider interface can be branded b…" at bounding box center [528, 485] width 824 height 54
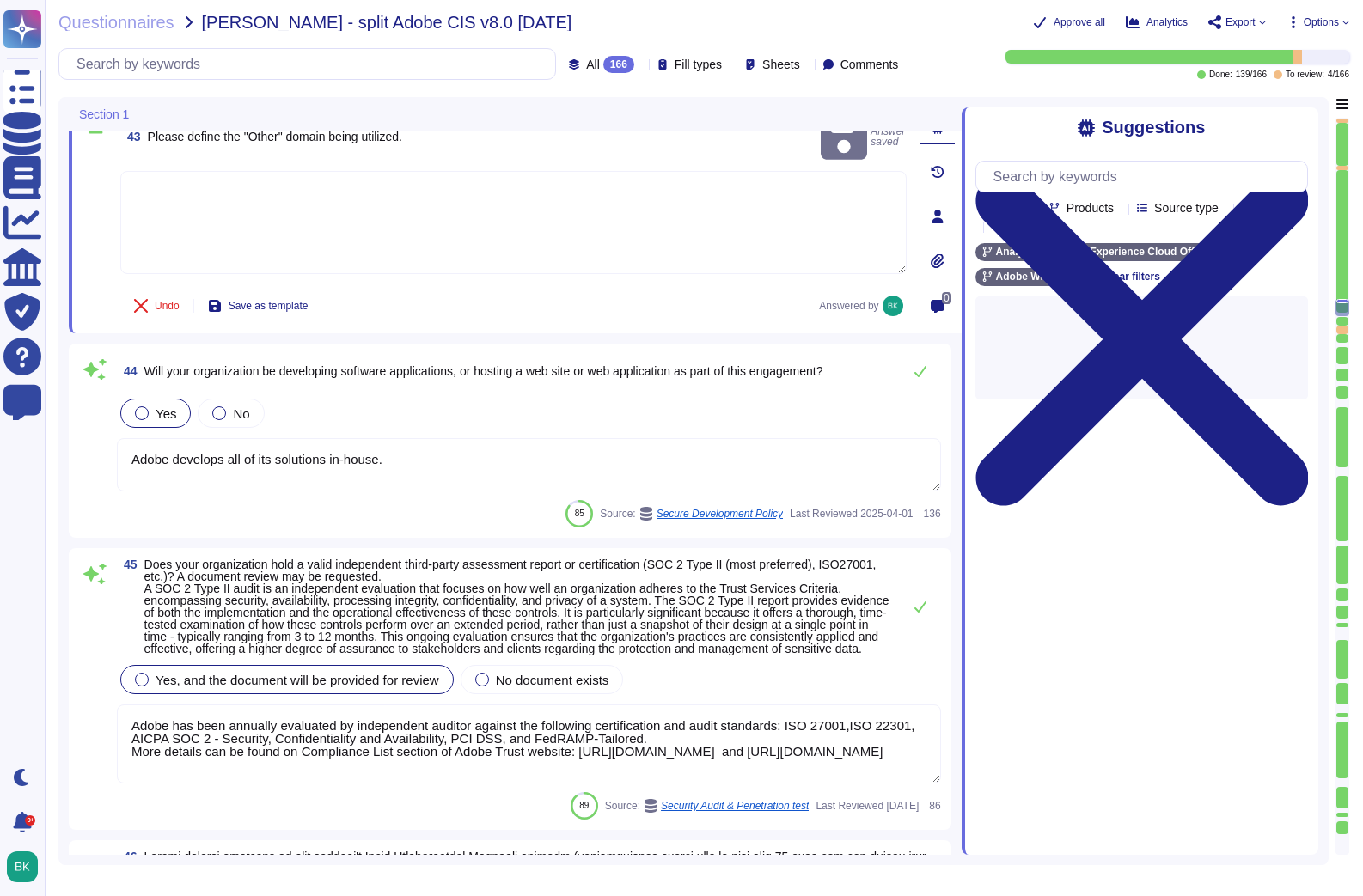
type textarea "Please refer to the Adobe Trust Center and the Security Testing Reports for the…"
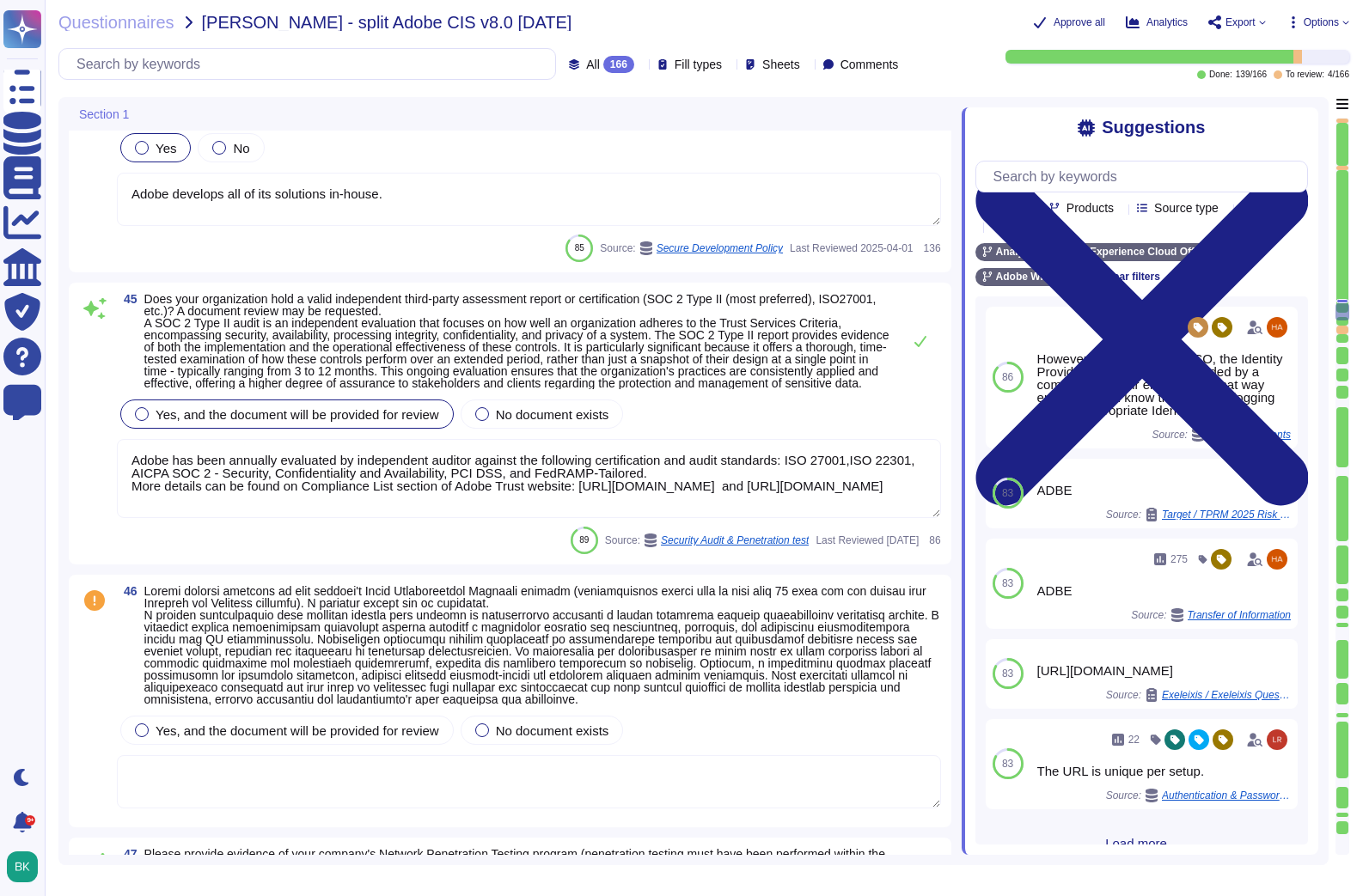
type textarea "The Business continuity plan is documented and reviewed annually and attested b…"
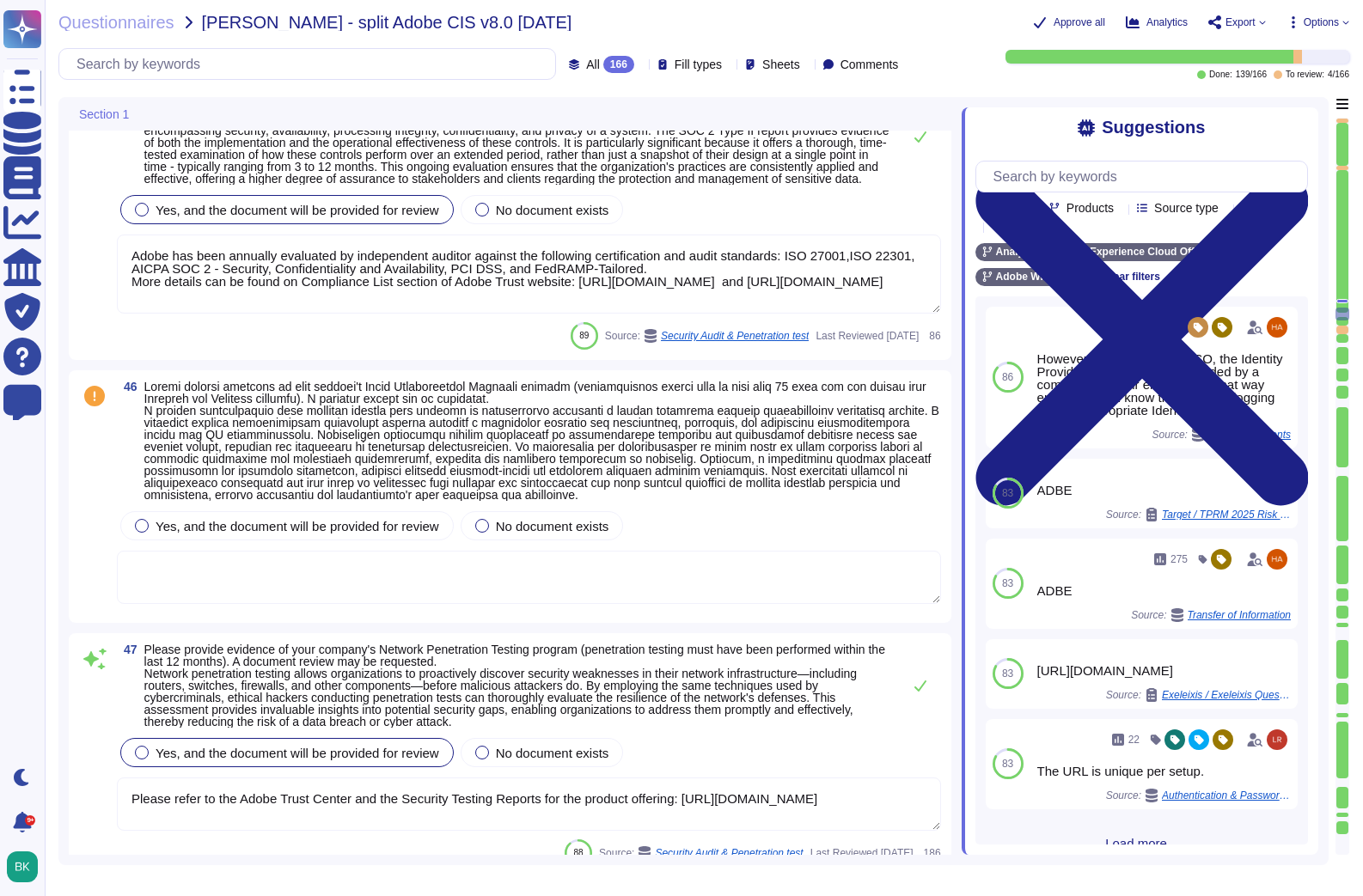
scroll to position [9633, 0]
click at [252, 579] on textarea at bounding box center [528, 576] width 824 height 54
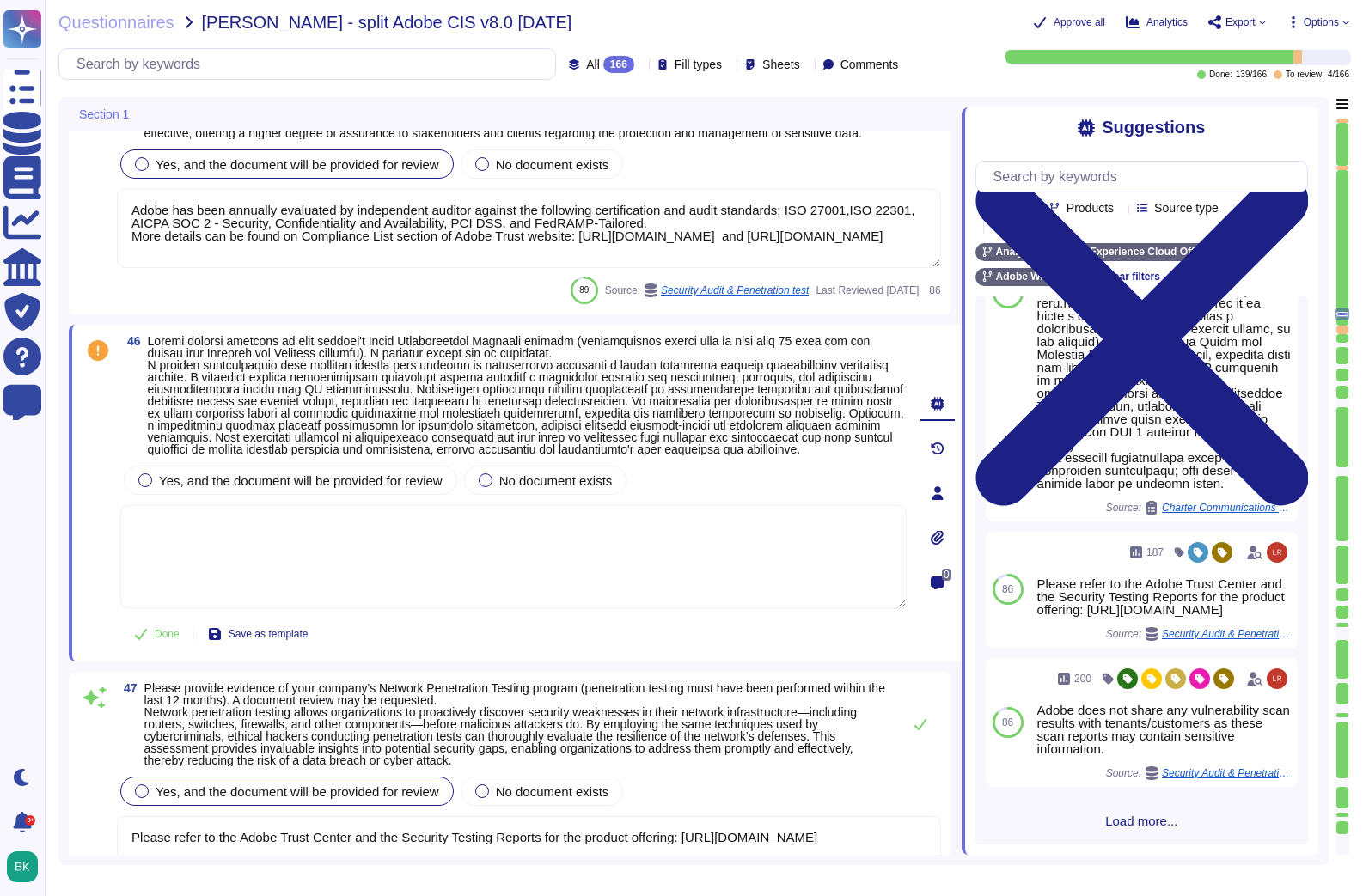
scroll to position [818, 0]
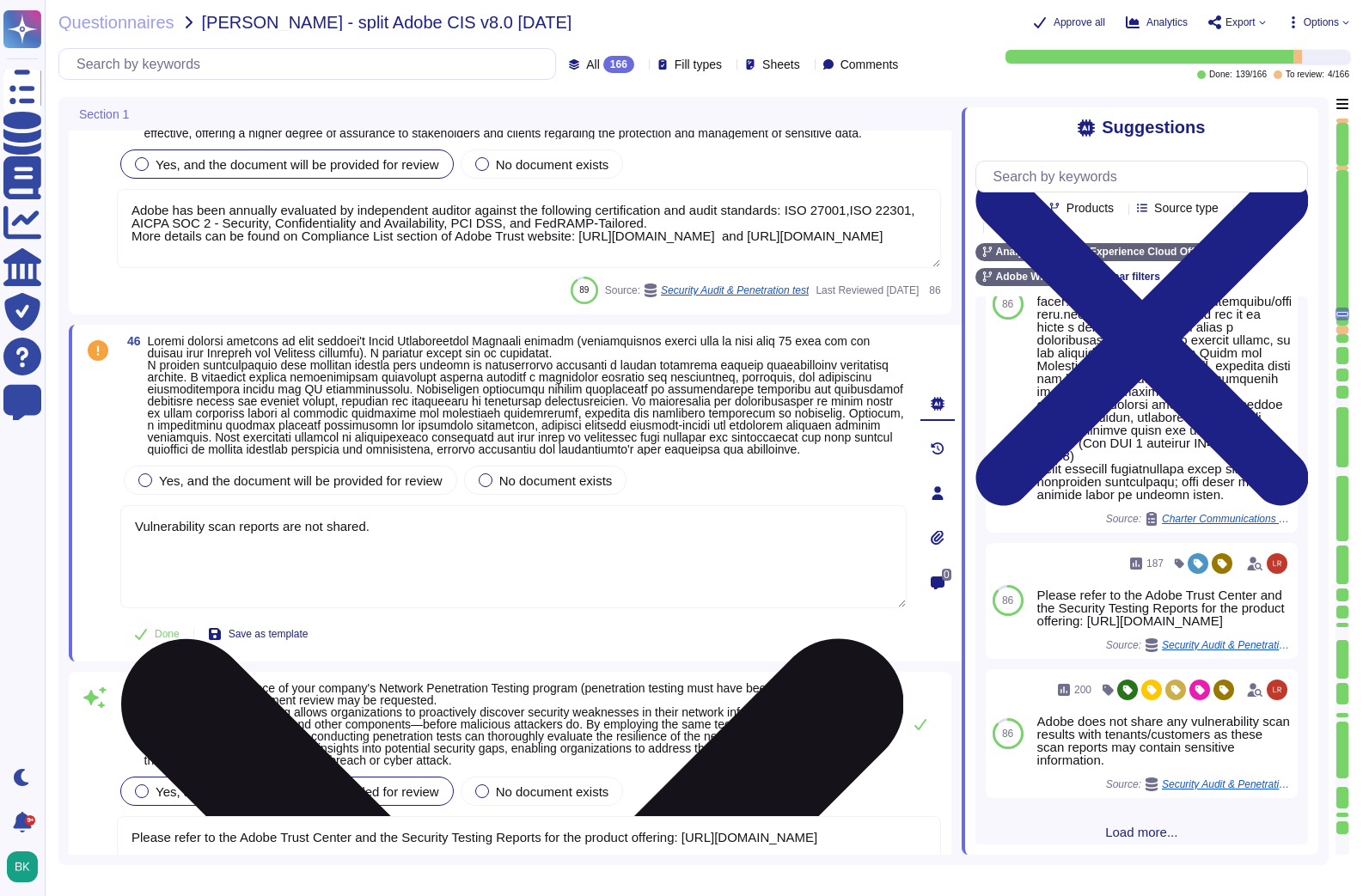
drag, startPoint x: 412, startPoint y: 551, endPoint x: 237, endPoint y: 547, distance: 175.0
click at [237, 547] on textarea "Vulnerability scan reports are not shared." at bounding box center [513, 557] width 786 height 104
click at [439, 551] on textarea "Vulnerability scans are confidential and not shared. Security Testing Reports a…" at bounding box center [513, 557] width 786 height 104
click at [816, 548] on textarea "Vulnerability scans are confidential and not shared. Product-specific Security …" at bounding box center [513, 557] width 786 height 104
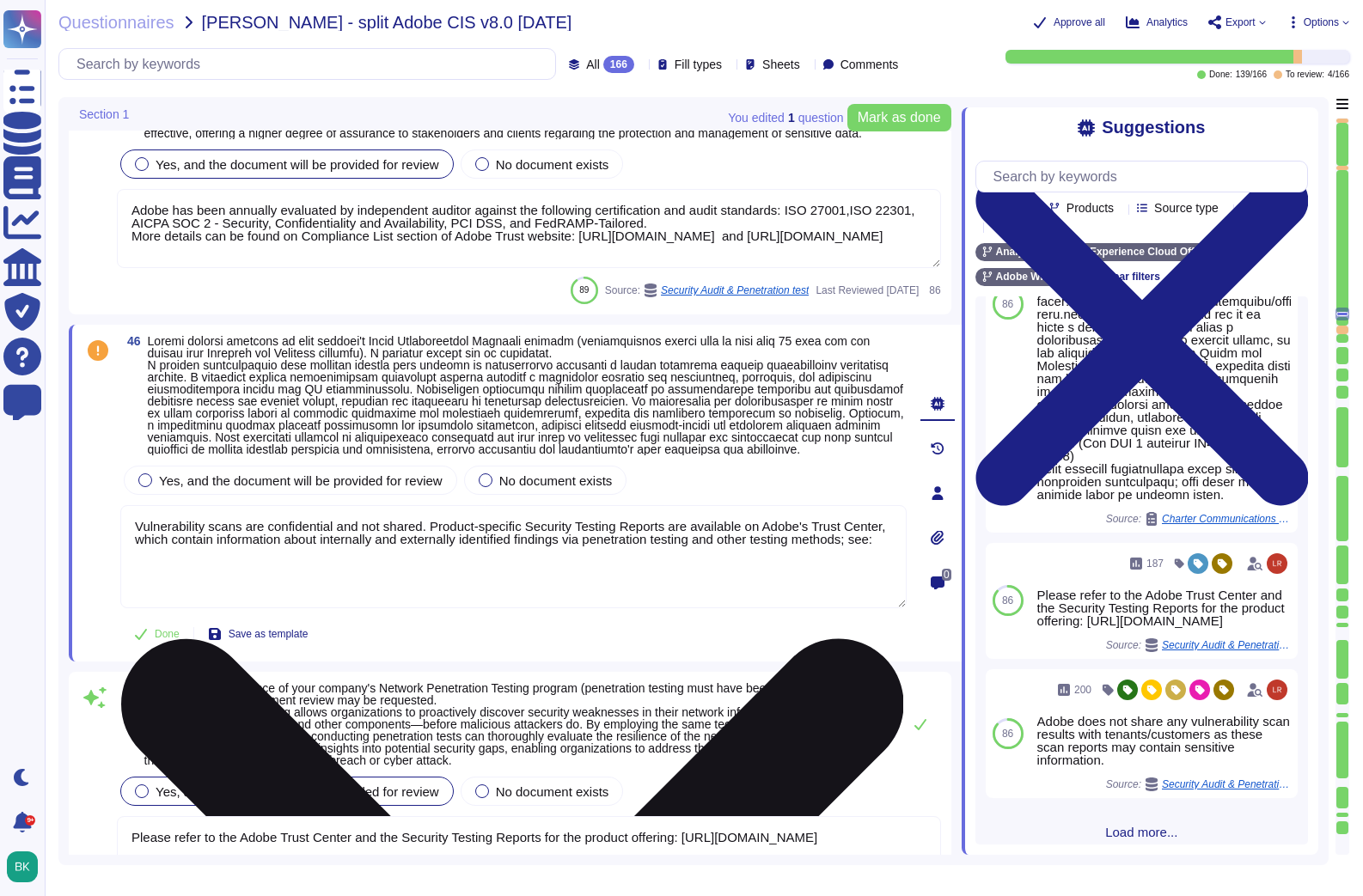
click at [489, 595] on textarea "Vulnerability scans are confidential and not shared. Product-specific Security …" at bounding box center [513, 557] width 786 height 104
paste textarea "https://www.adobe.com/trust/resources.html?ch_Type=Security%2520Testing%2520Rep…"
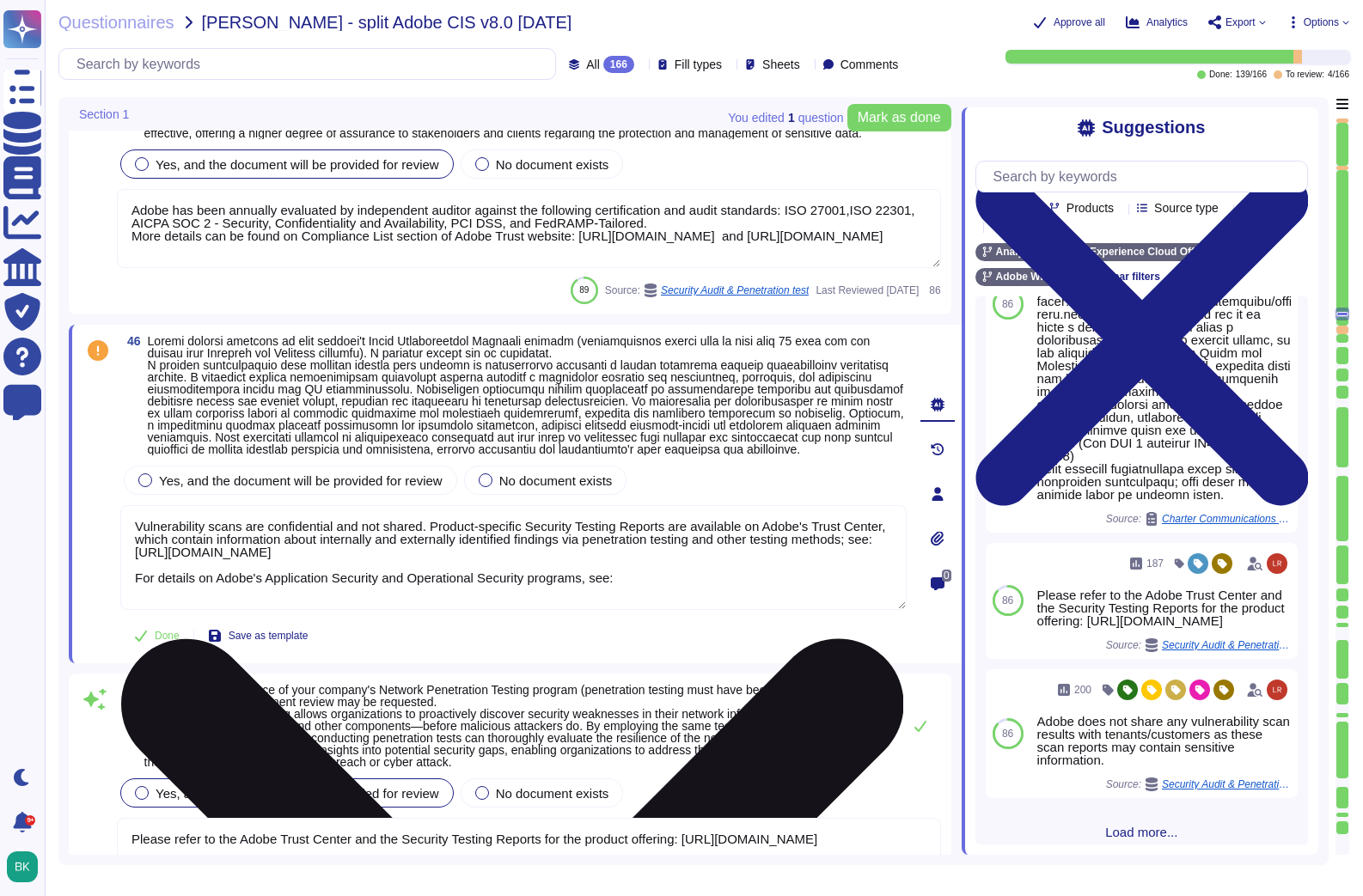
click at [665, 603] on textarea "Vulnerability scans are confidential and not shared. Product-specific Security …" at bounding box center [513, 557] width 786 height 104
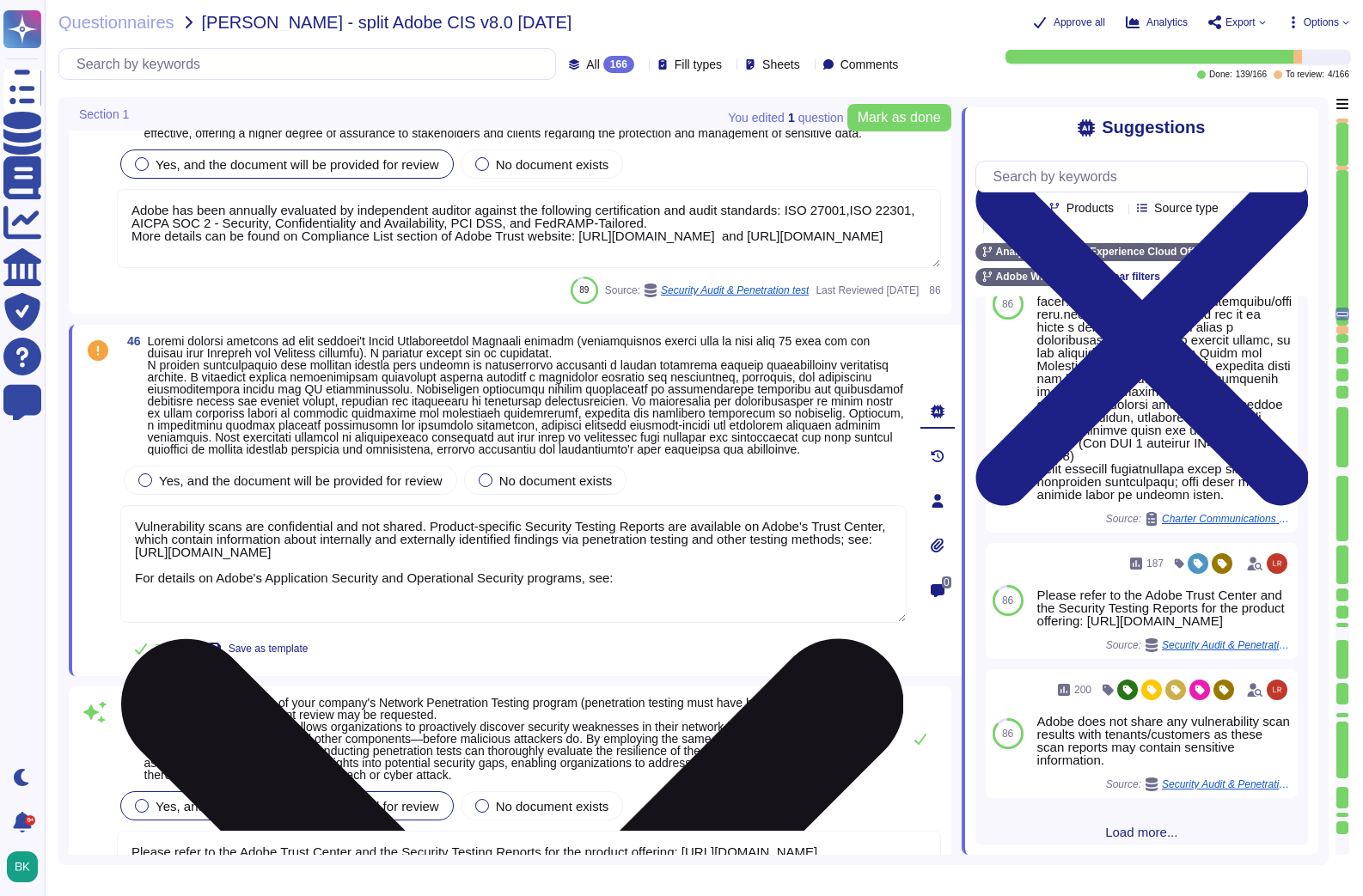
paste textarea "https://www.adobe.com/cc-shared/assets/pdf/trust-center/ungated/whitepapers/cor…"
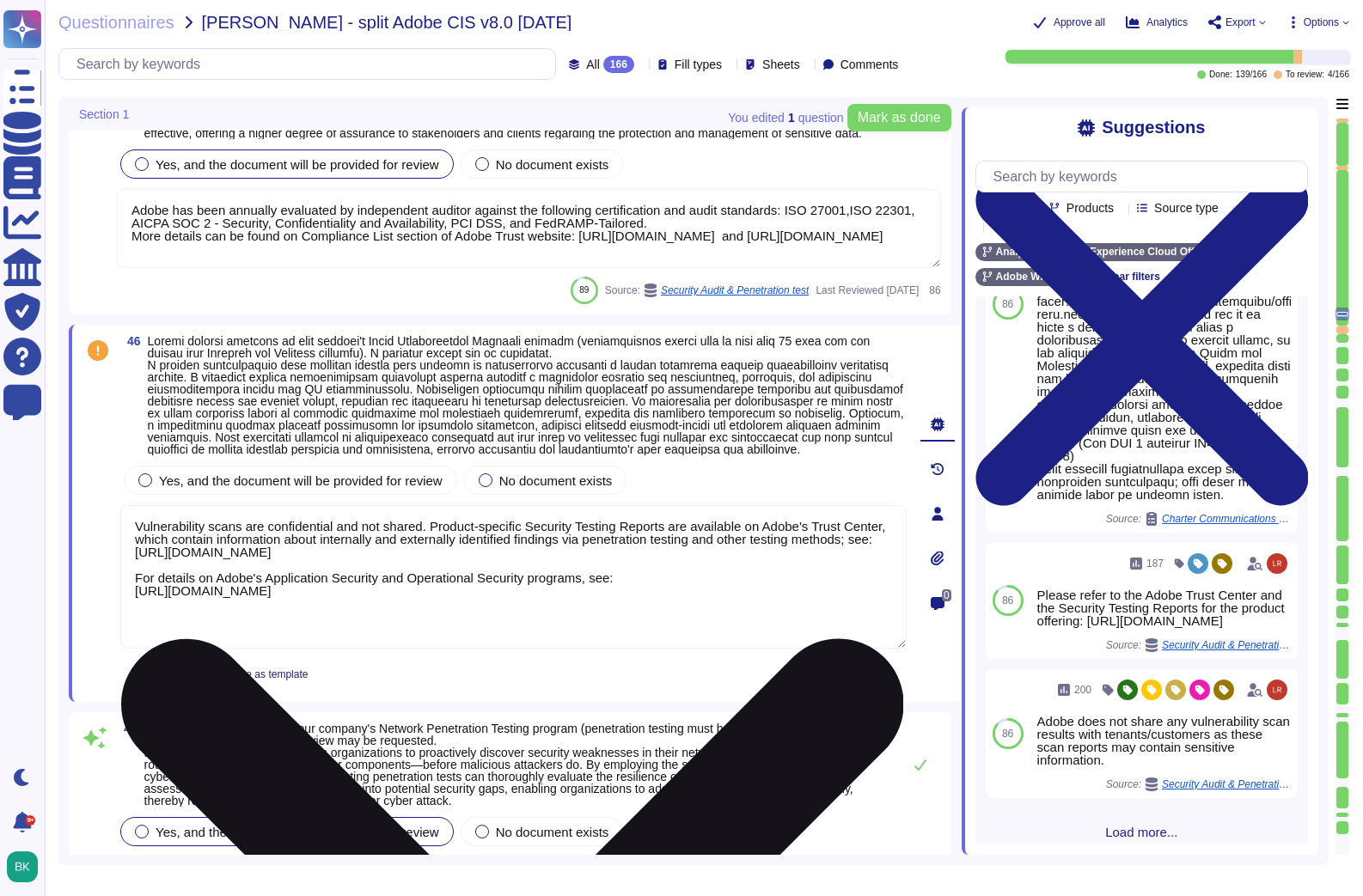
click at [202, 619] on textarea "Vulnerability scans are confidential and not shared. Product-specific Security …" at bounding box center [513, 577] width 786 height 143
click at [231, 633] on textarea "Vulnerability scans are confidential and not shared. Product-specific Security …" at bounding box center [513, 577] width 786 height 143
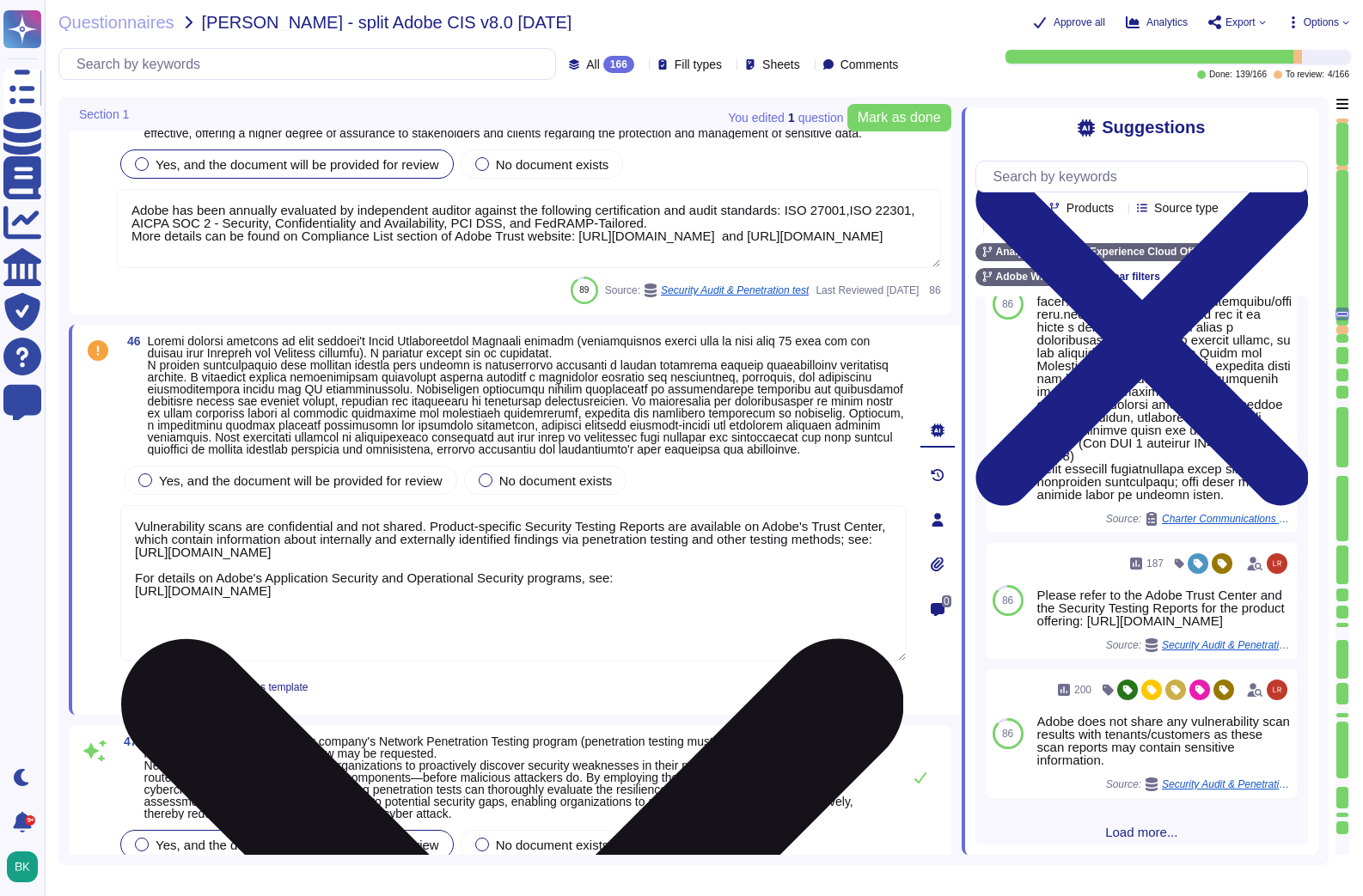
paste textarea "https://www.adobe.com/cc-shared/assets/pdf/trust-center/ungated/whitepapers/cor…"
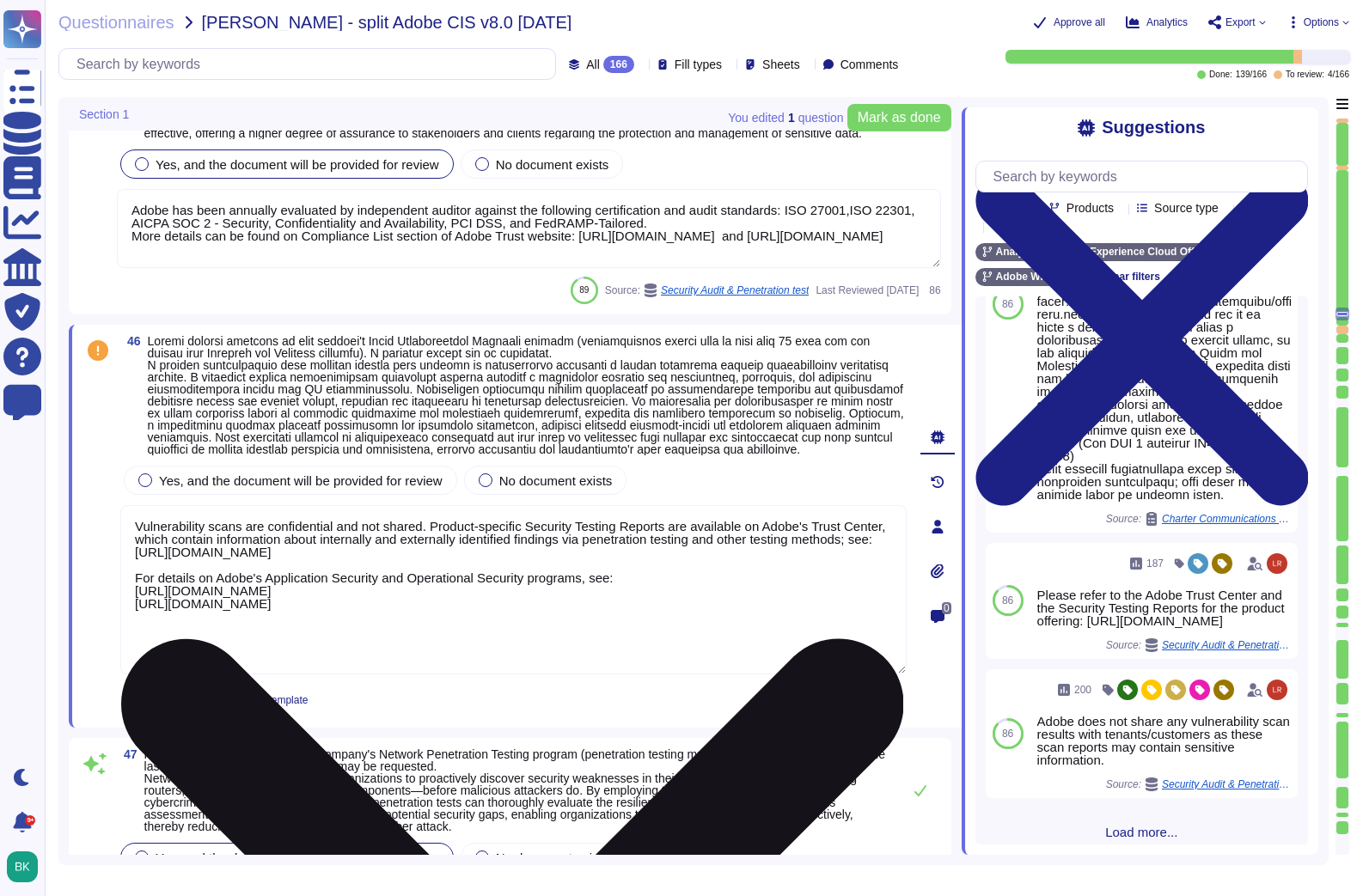
click at [219, 674] on textarea "Vulnerability scans are confidential and not shared. Product-specific Security …" at bounding box center [513, 590] width 786 height 169
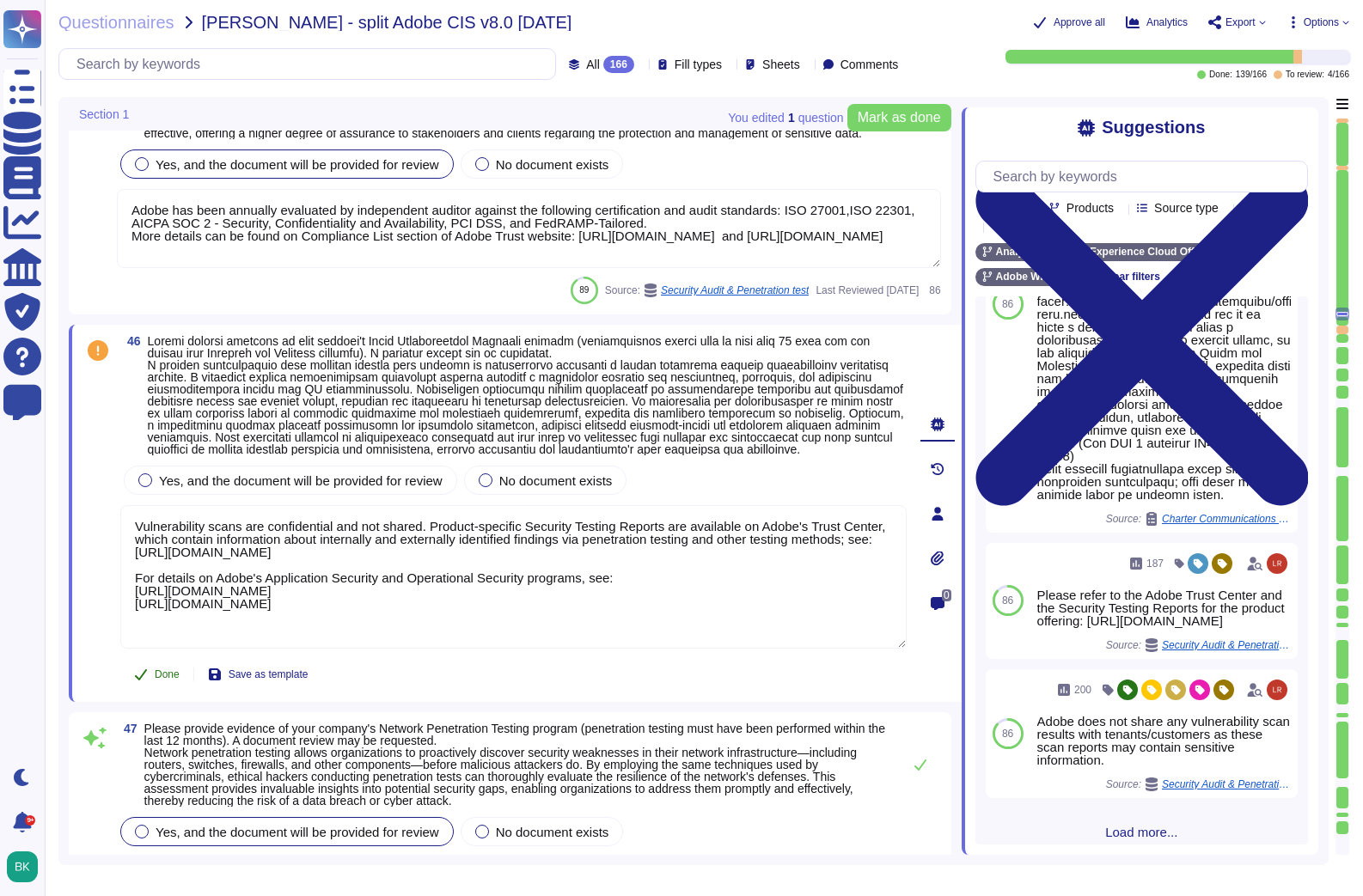
type textarea "Vulnerability scans are confidential and not shared. Product-specific Security …"
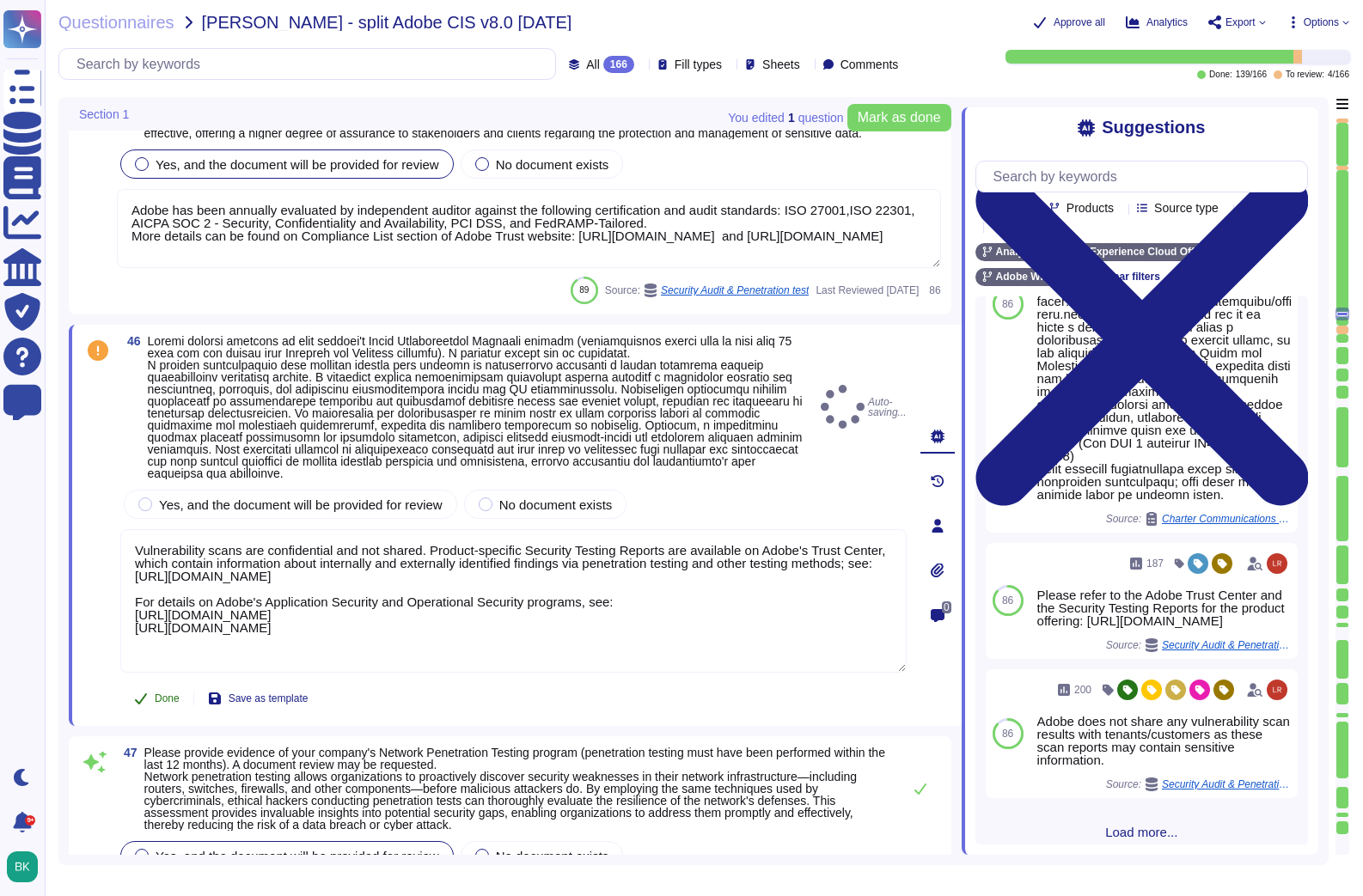
click at [163, 700] on button "Done" at bounding box center [157, 698] width 73 height 35
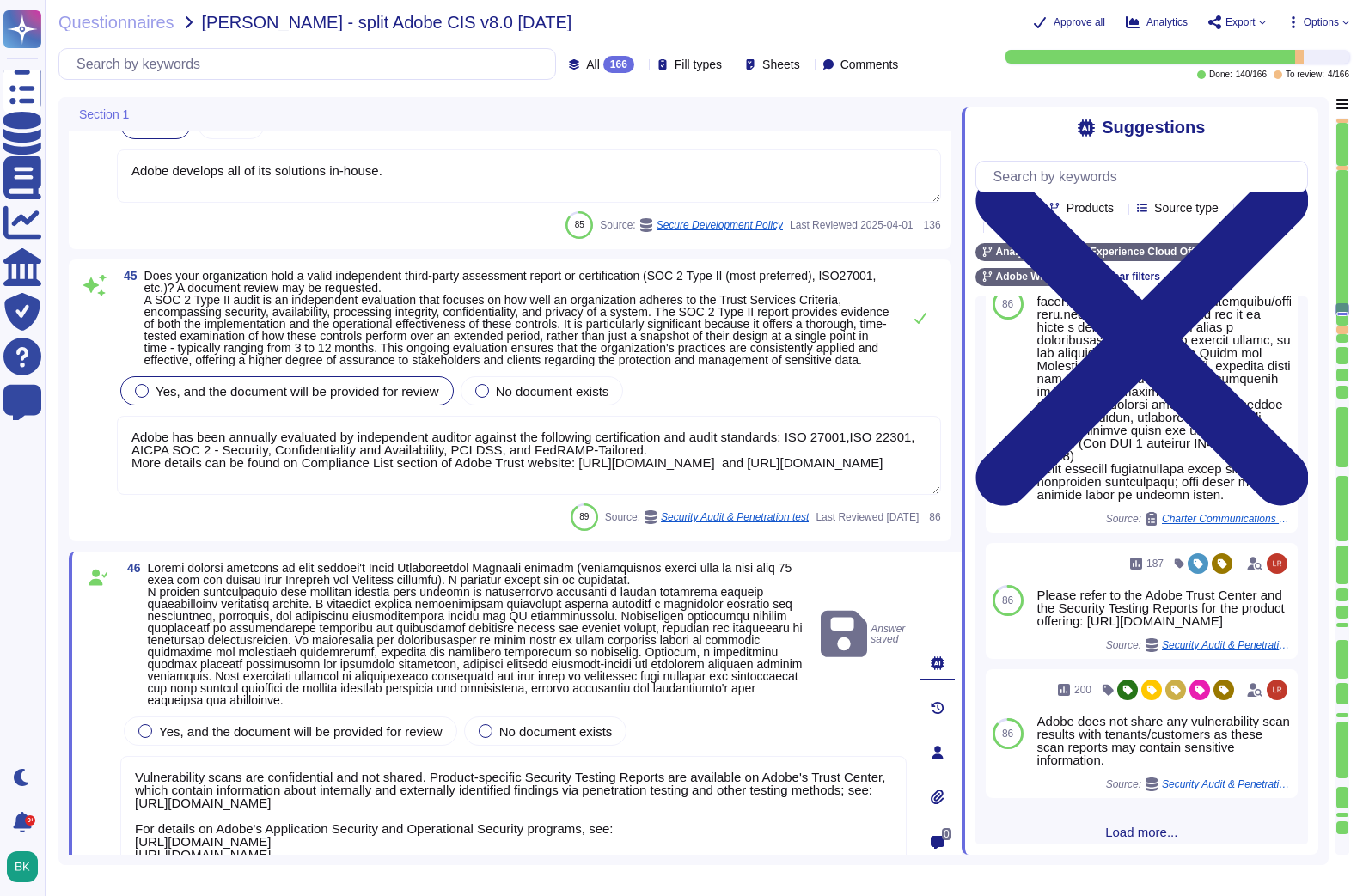
scroll to position [0, 0]
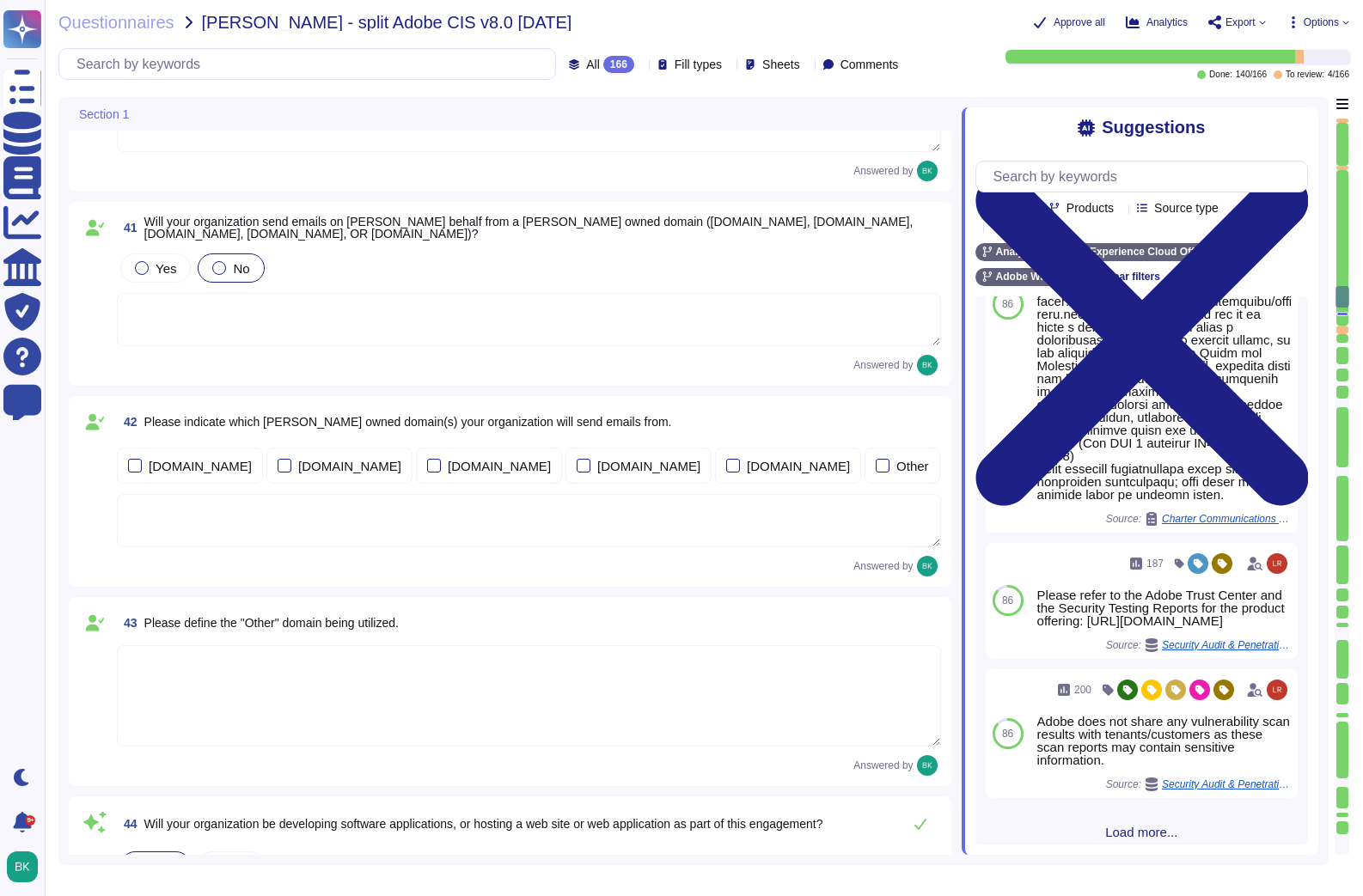
type textarea "Adobe Artificial Intelligence offerings go through Adobe's responsible AI Ethic…"
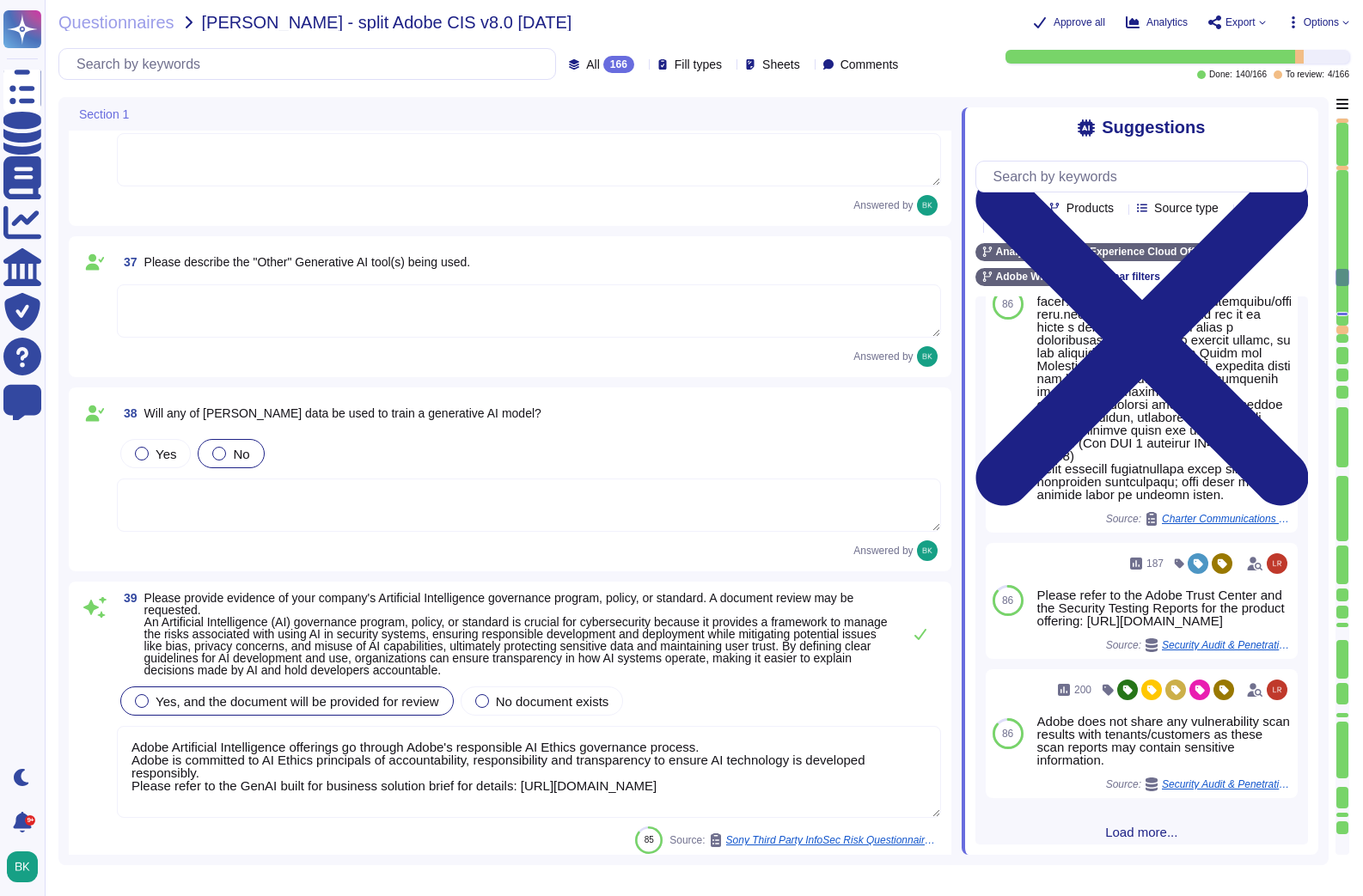
type textarea "N/A. Artificial intelligence in Adobe Analytics is algorithmic and statistics-b…"
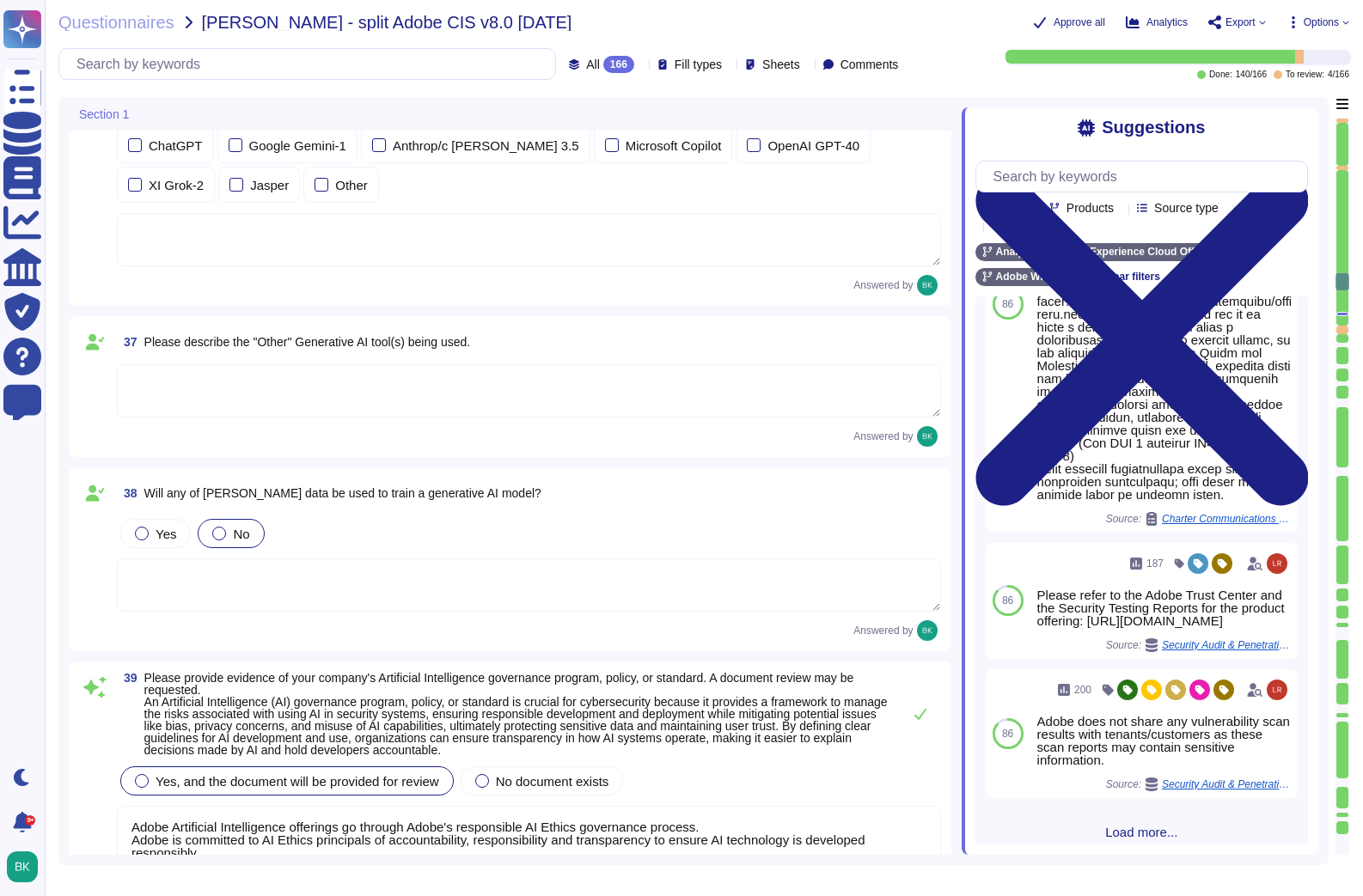
type textarea "Adobe develops all of its solutions in-house."
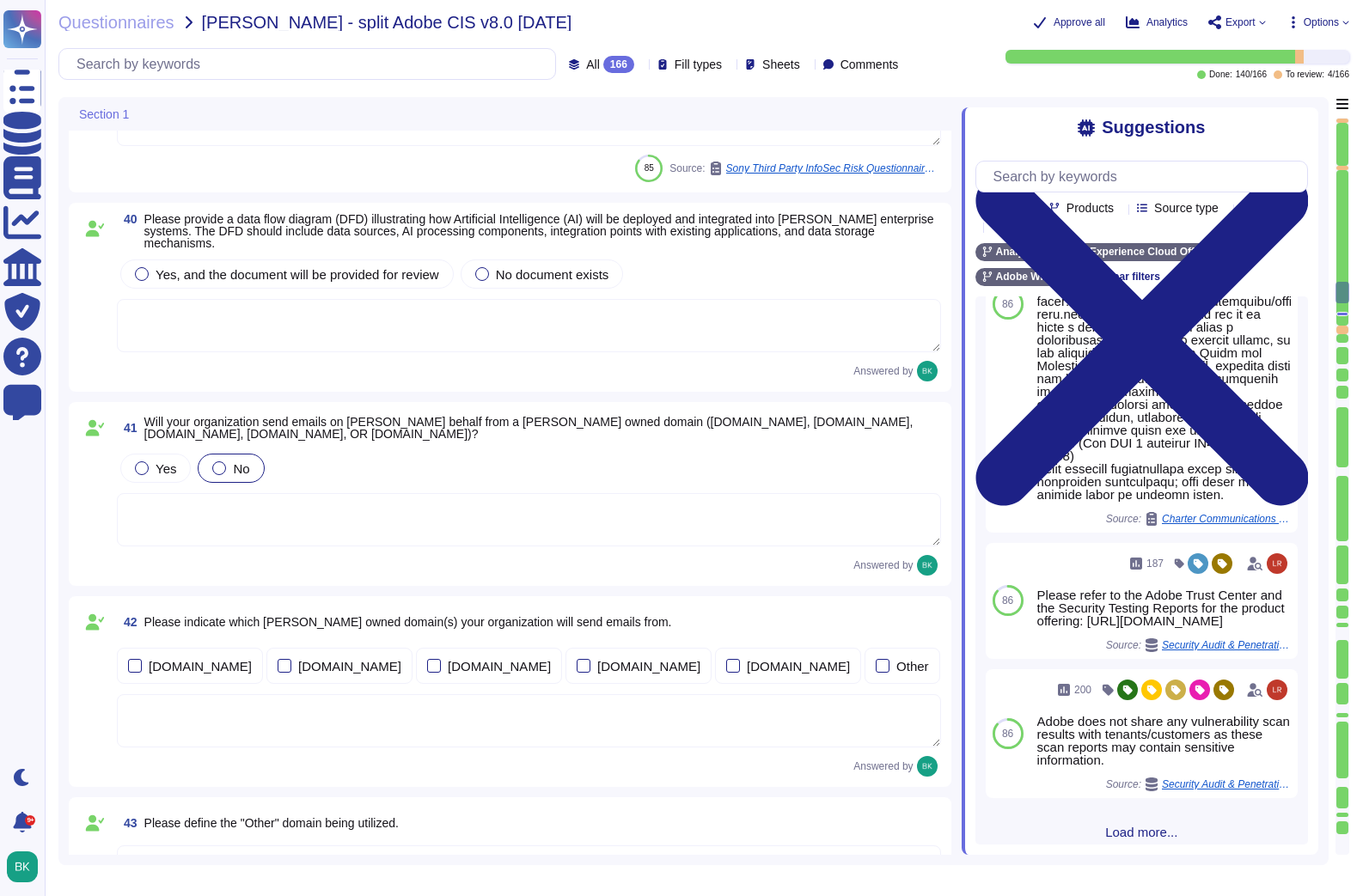
type textarea "Adobe has been annually evaluated by independent auditor against the following …"
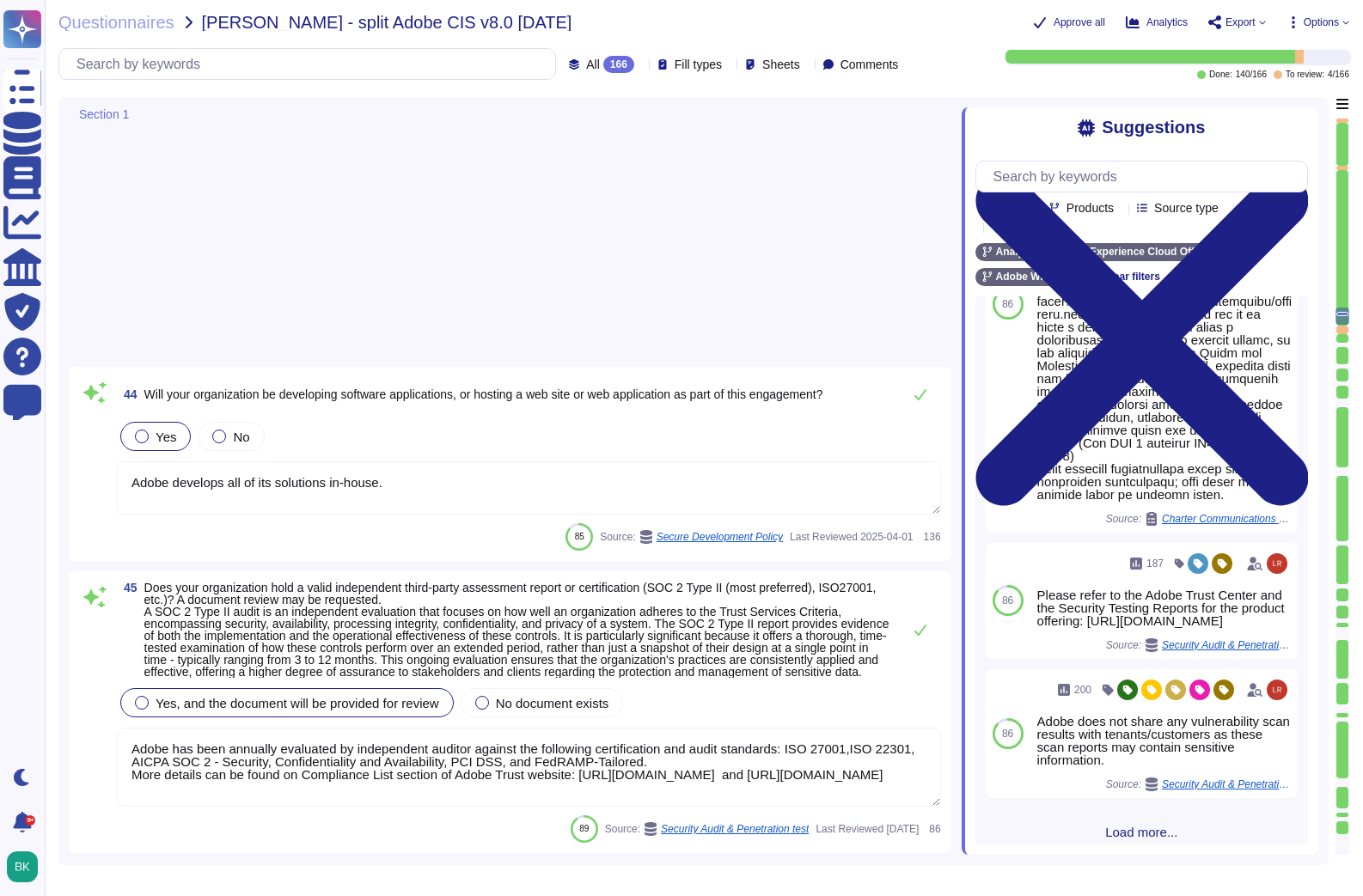
type textarea "Vulnerability scans are confidential and not shared. Product-specific Security …"
type textarea "Please refer to the Adobe Trust Center and the Security Testing Reports for the…"
type textarea "The Business continuity plan is documented and reviewed annually and attested b…"
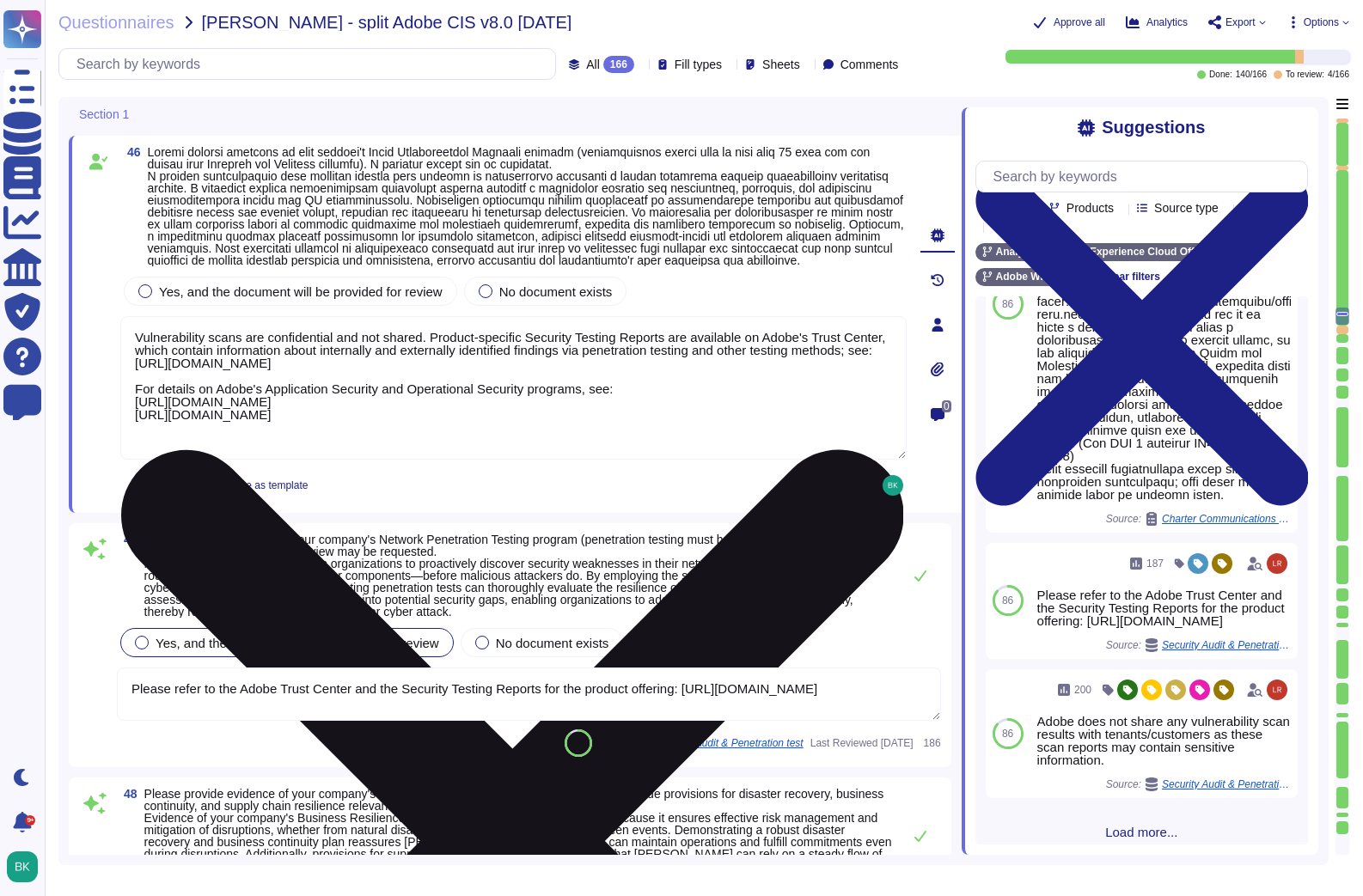
scroll to position [2, 0]
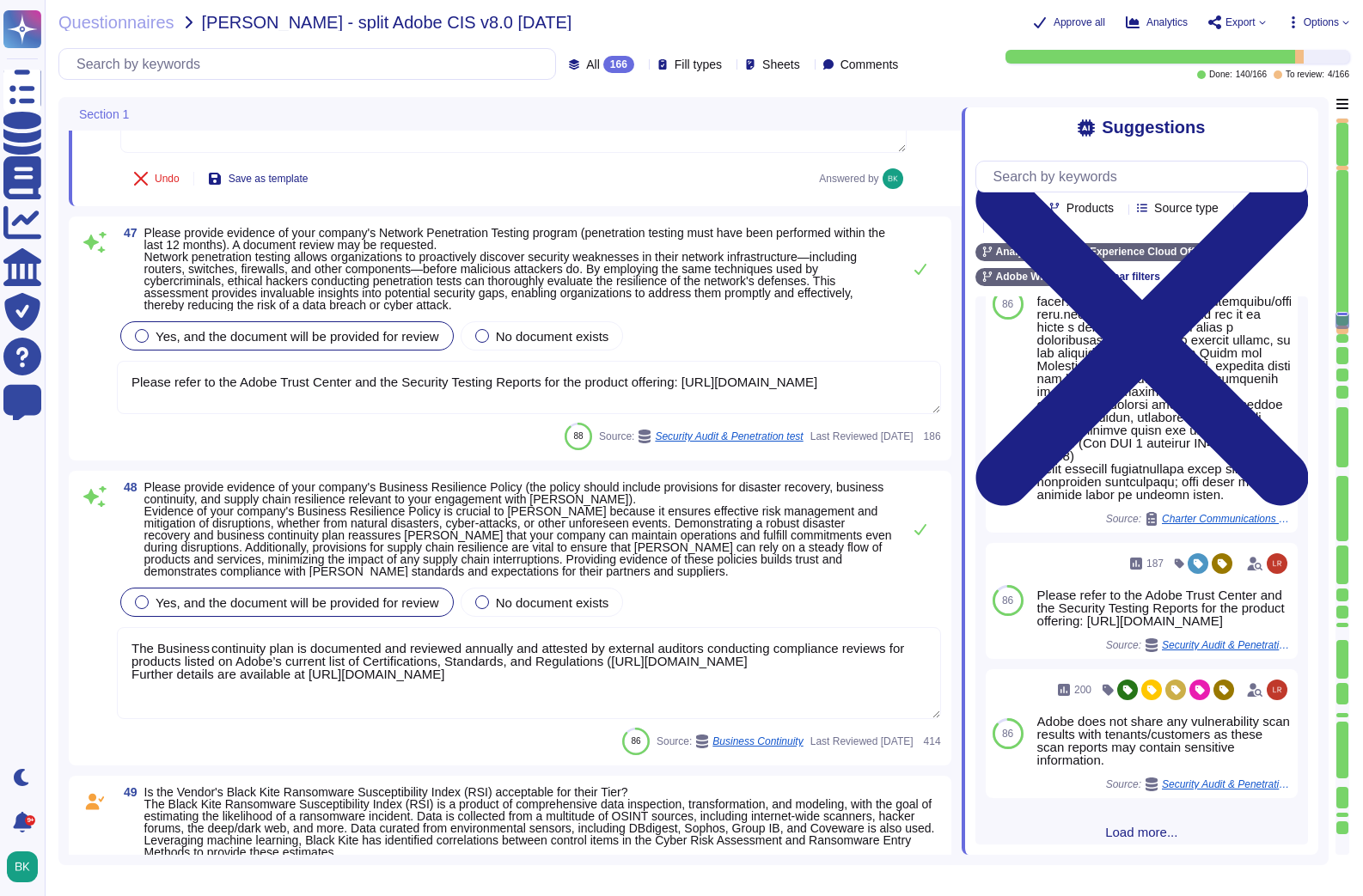
type textarea "Adobe documents devices in accordance with its Information Systems Asset Invent…"
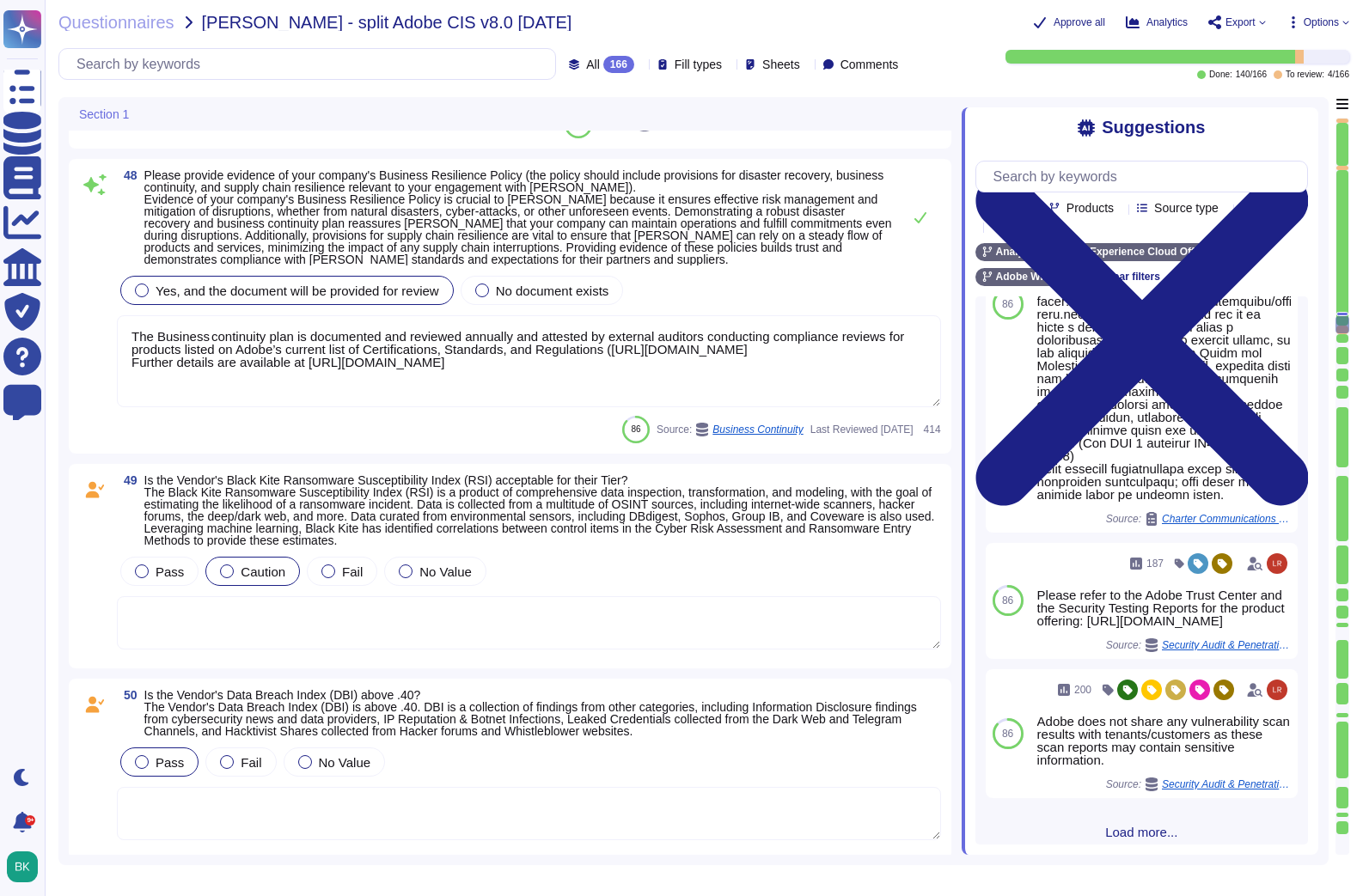
type textarea "Our wireless management system continuously logs Rogue AP’s that are detected. …"
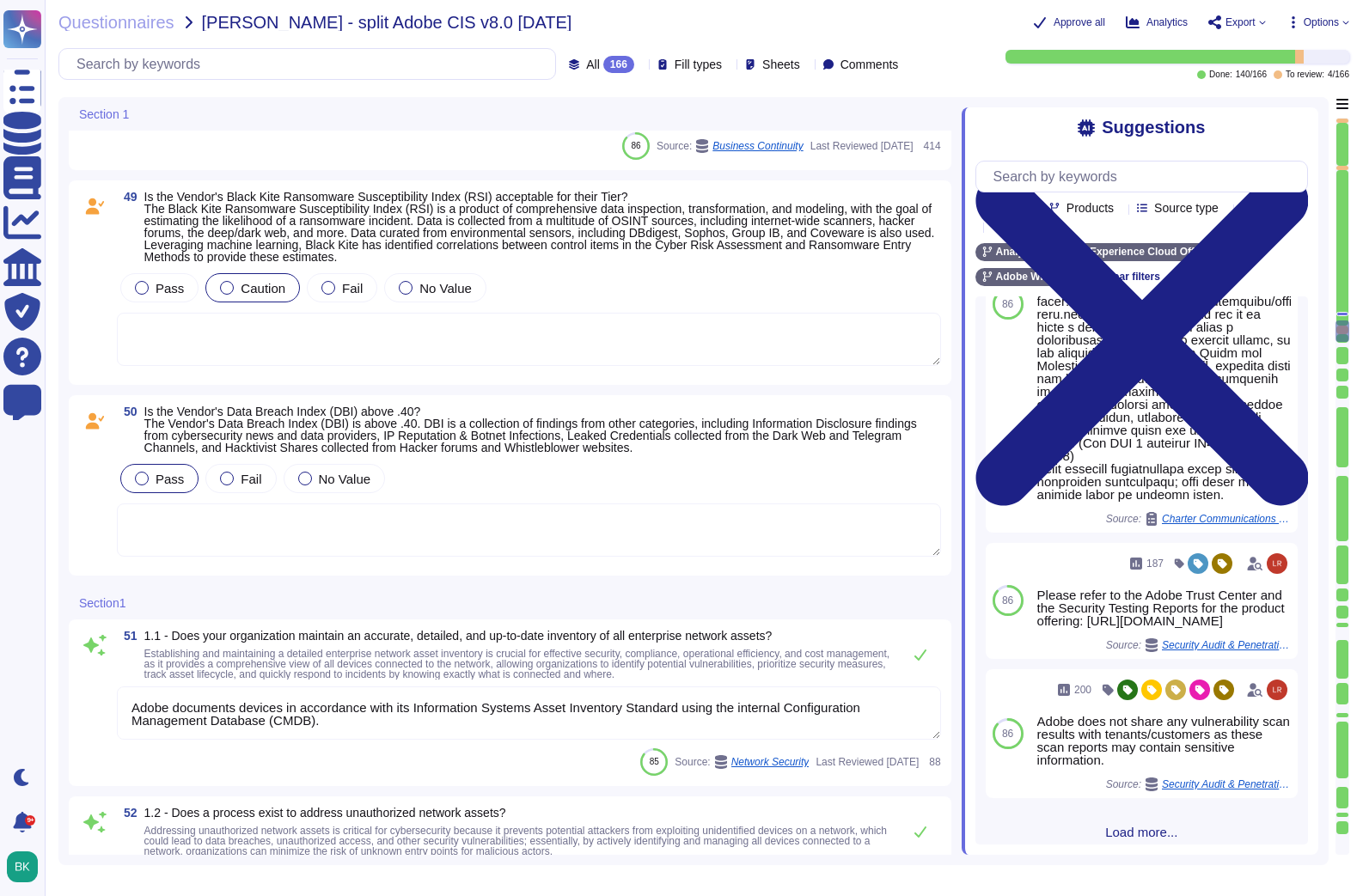
type textarea "Service Now is used to manage an inventory of assets. It maintains a list of al…"
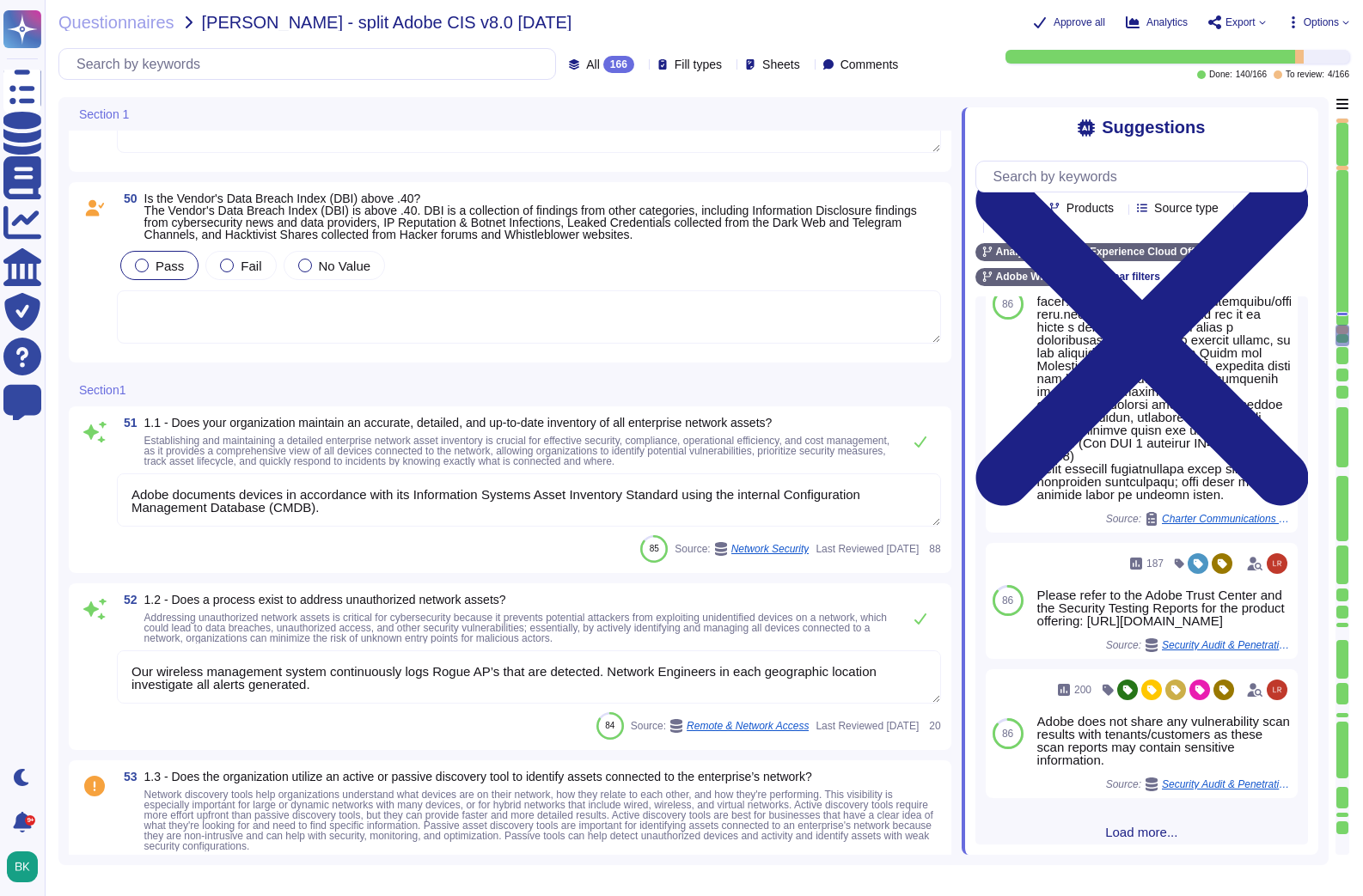
type textarea "Only valid licensed software that have been scanned for viruses may be permitte…"
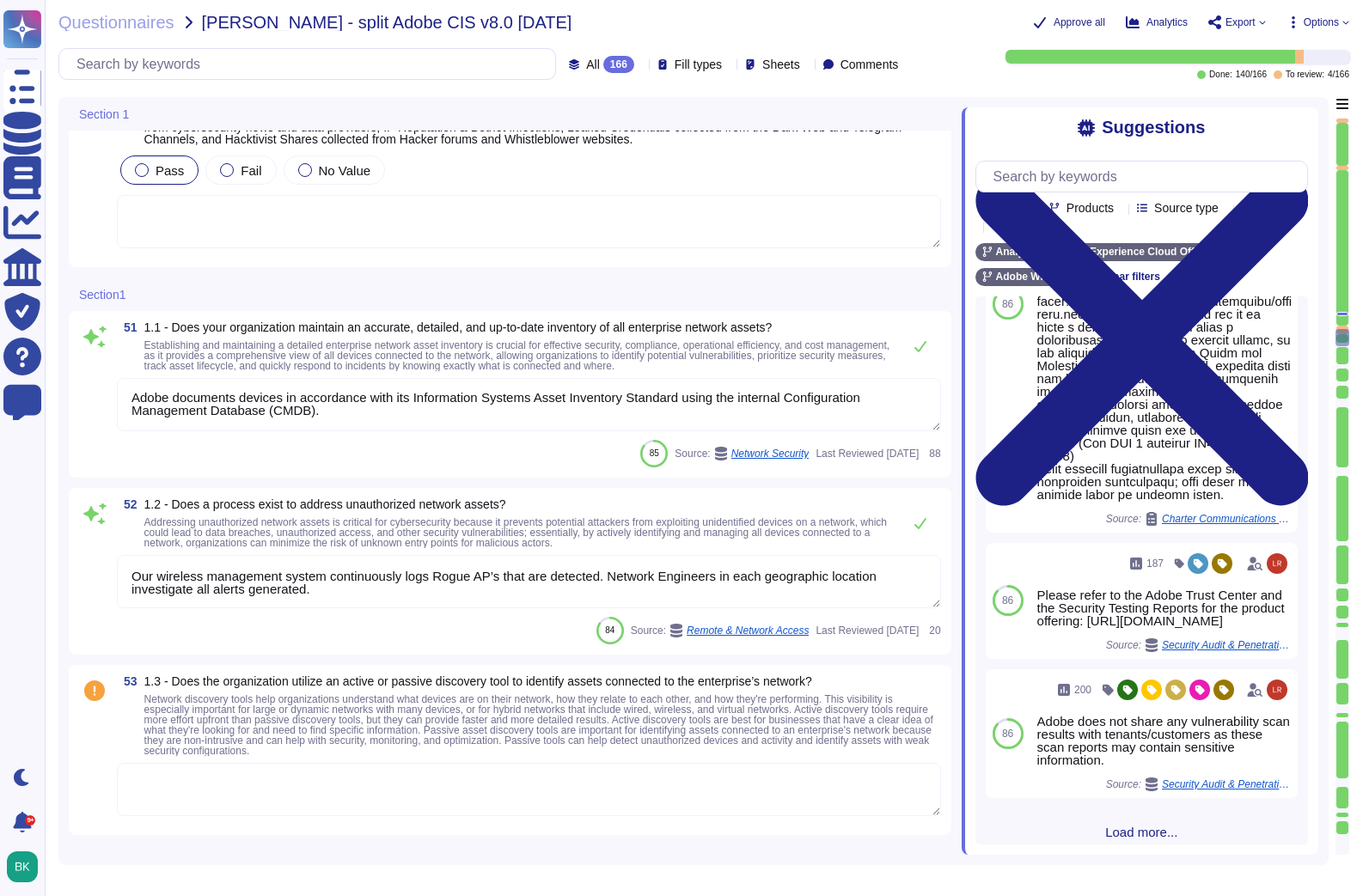
type textarea "Documented policies and procedures exist that cover unauthorized software insta…"
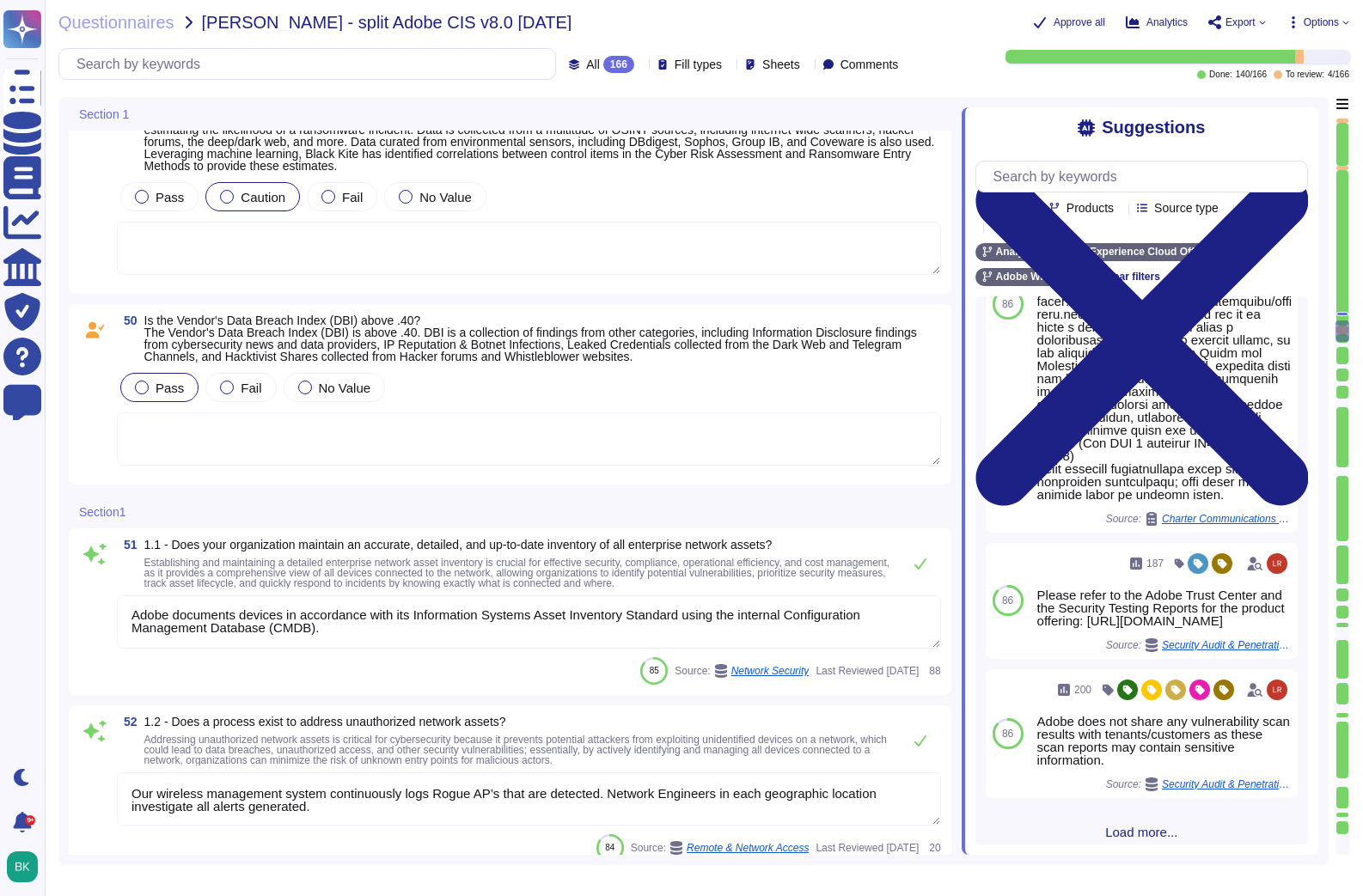
type textarea "Please refer to the Adobe Trust Center and the Security Testing Reports for the…"
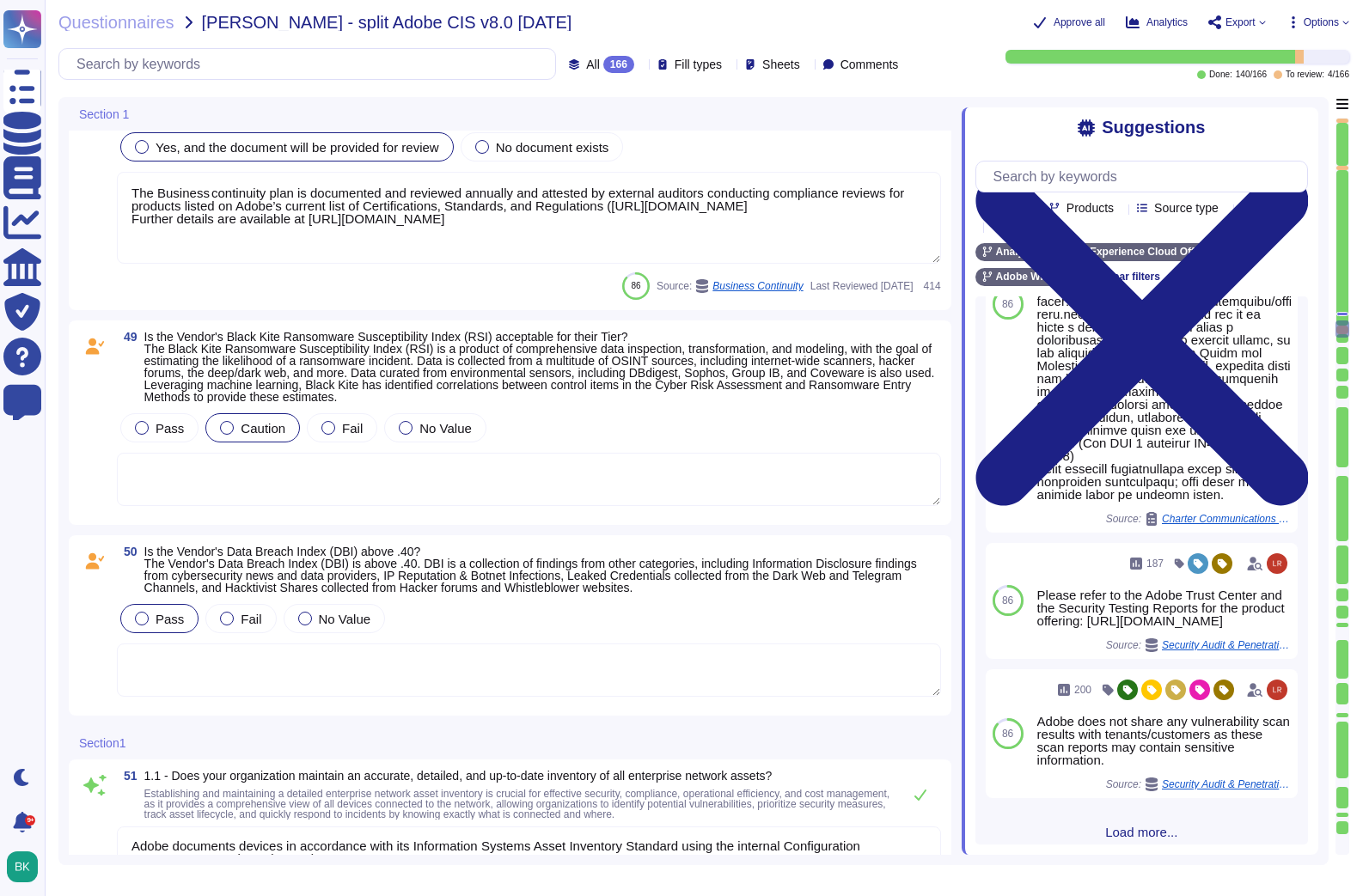
type textarea "Vulnerability scans are confidential and not shared. Product-specific Security …"
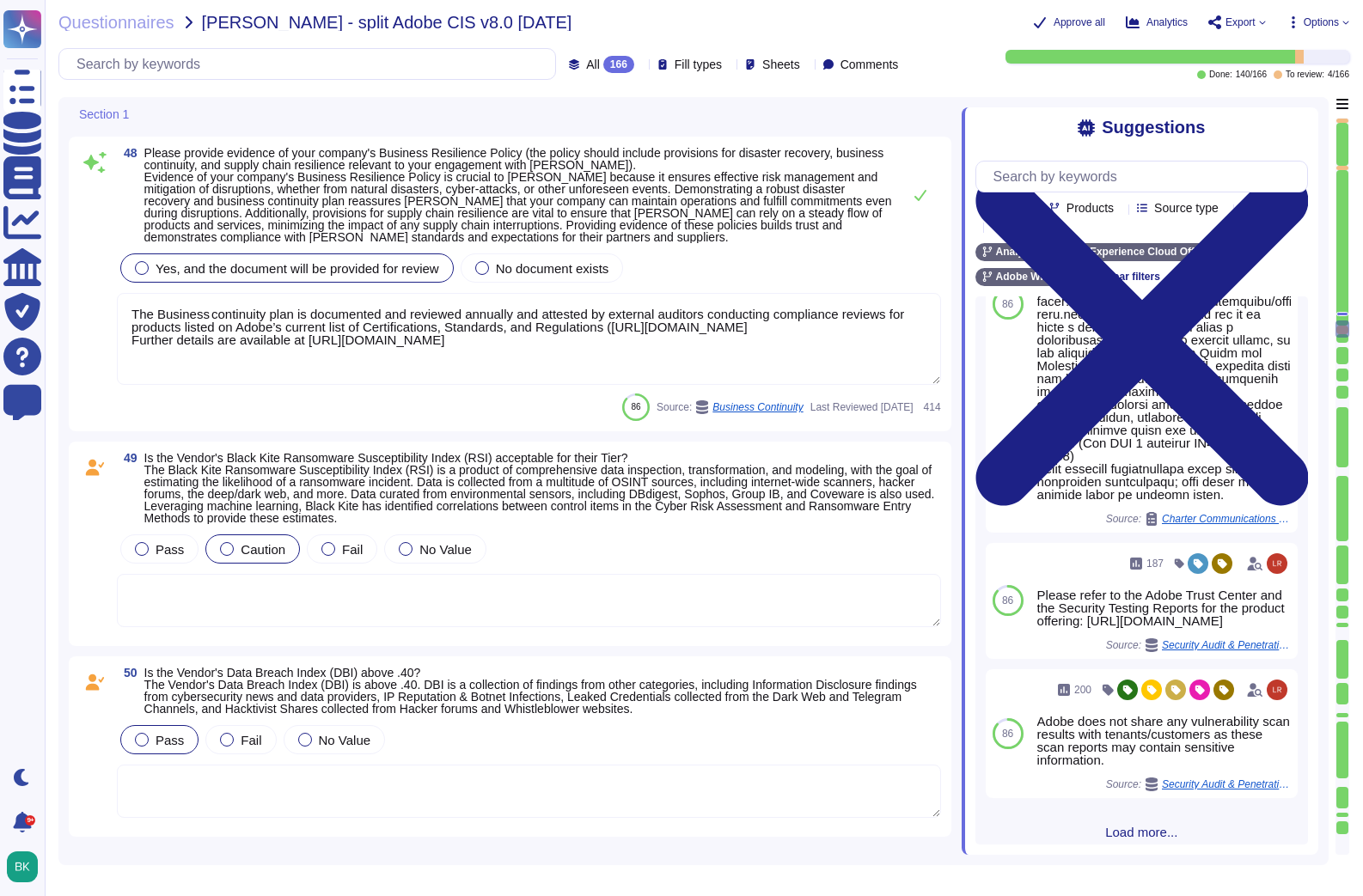
scroll to position [10014, 0]
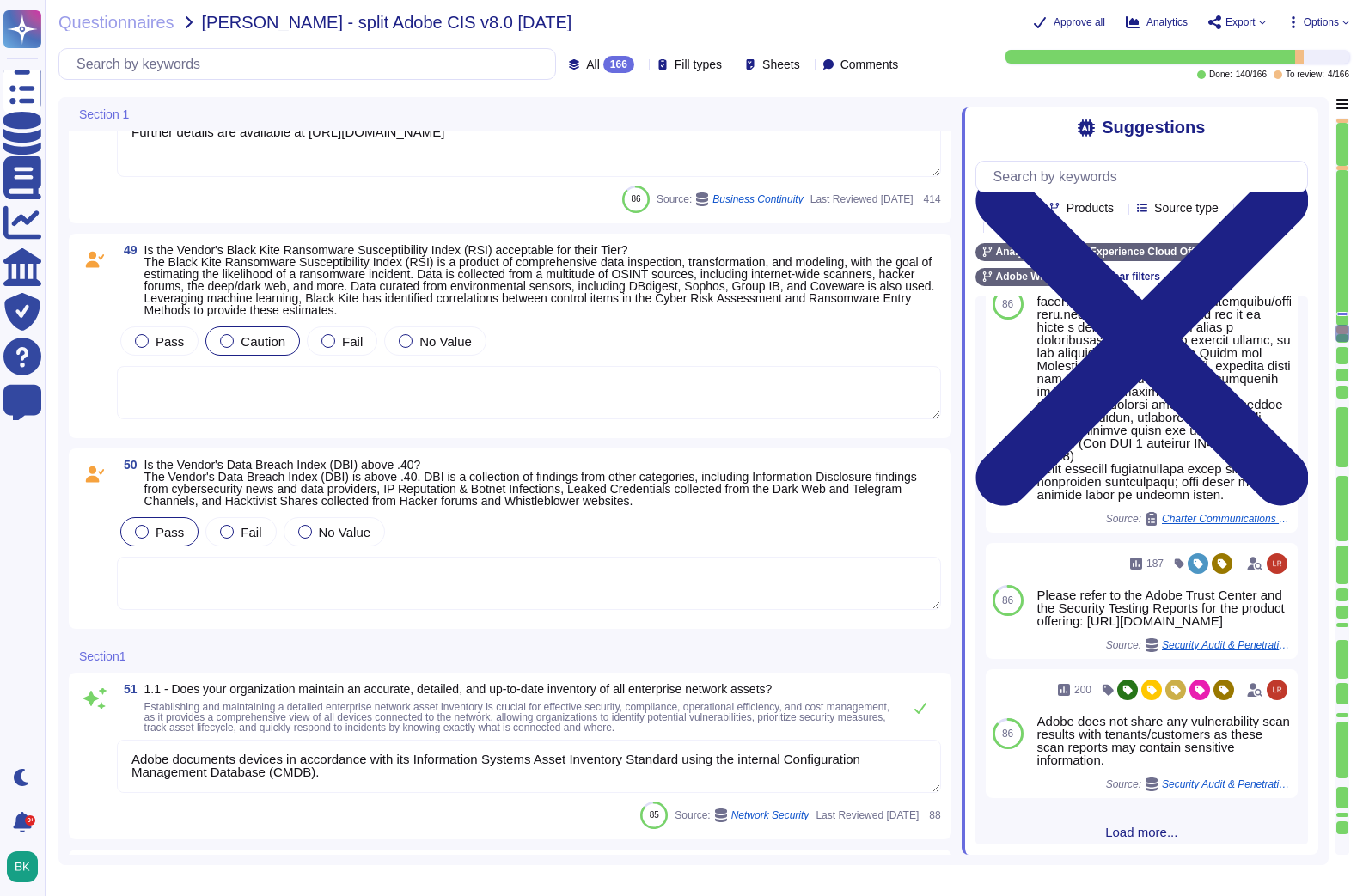
type textarea "Service Now is used to manage an inventory of assets. It maintains a list of al…"
type textarea "Only valid licensed software that have been scanned for viruses may be permitte…"
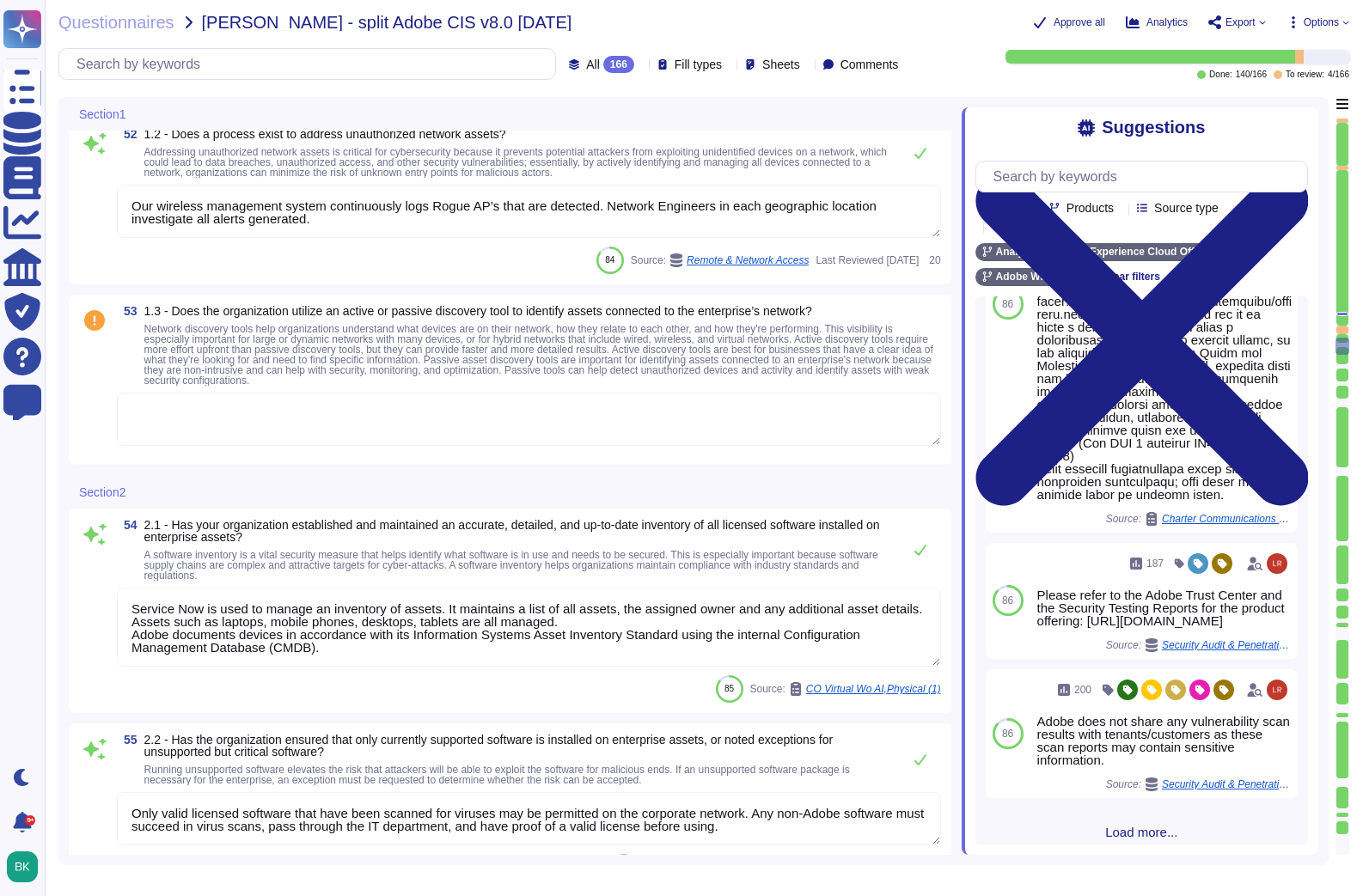
type textarea "Documented policies and procedures exist that cover unauthorized software insta…"
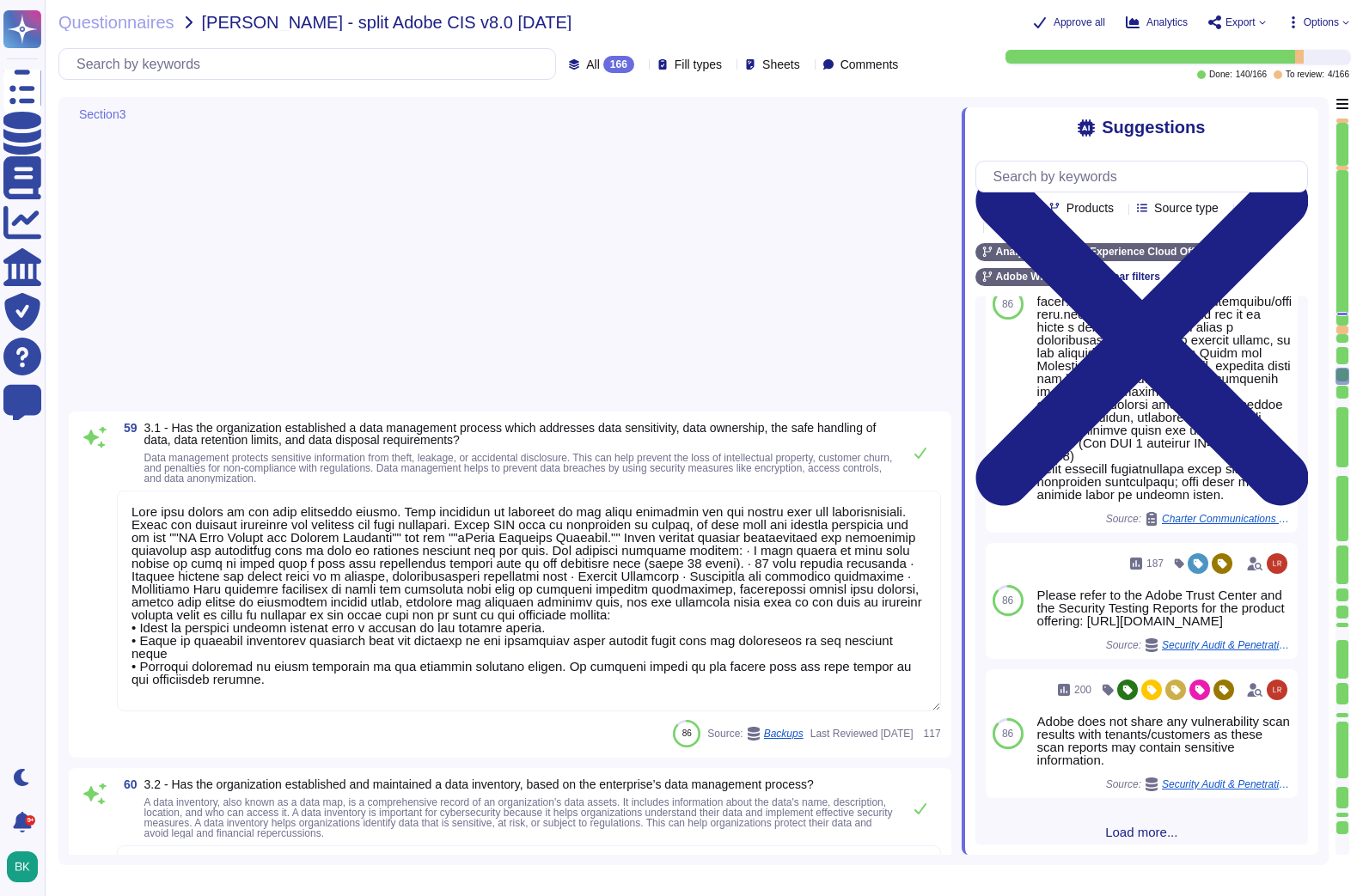
type textarea "This will depend on the data retention policy. Data retention is outlined in th…"
type textarea "Adobe requires clients, as the data controller, to create and maintain inventor…"
type textarea "Account permissions must be based on the principle of least privilege. Logical …"
type textarea "Product teams at Adobe are required to document and maintain system functionali…"
type textarea "Removable media is not used to provide the service."
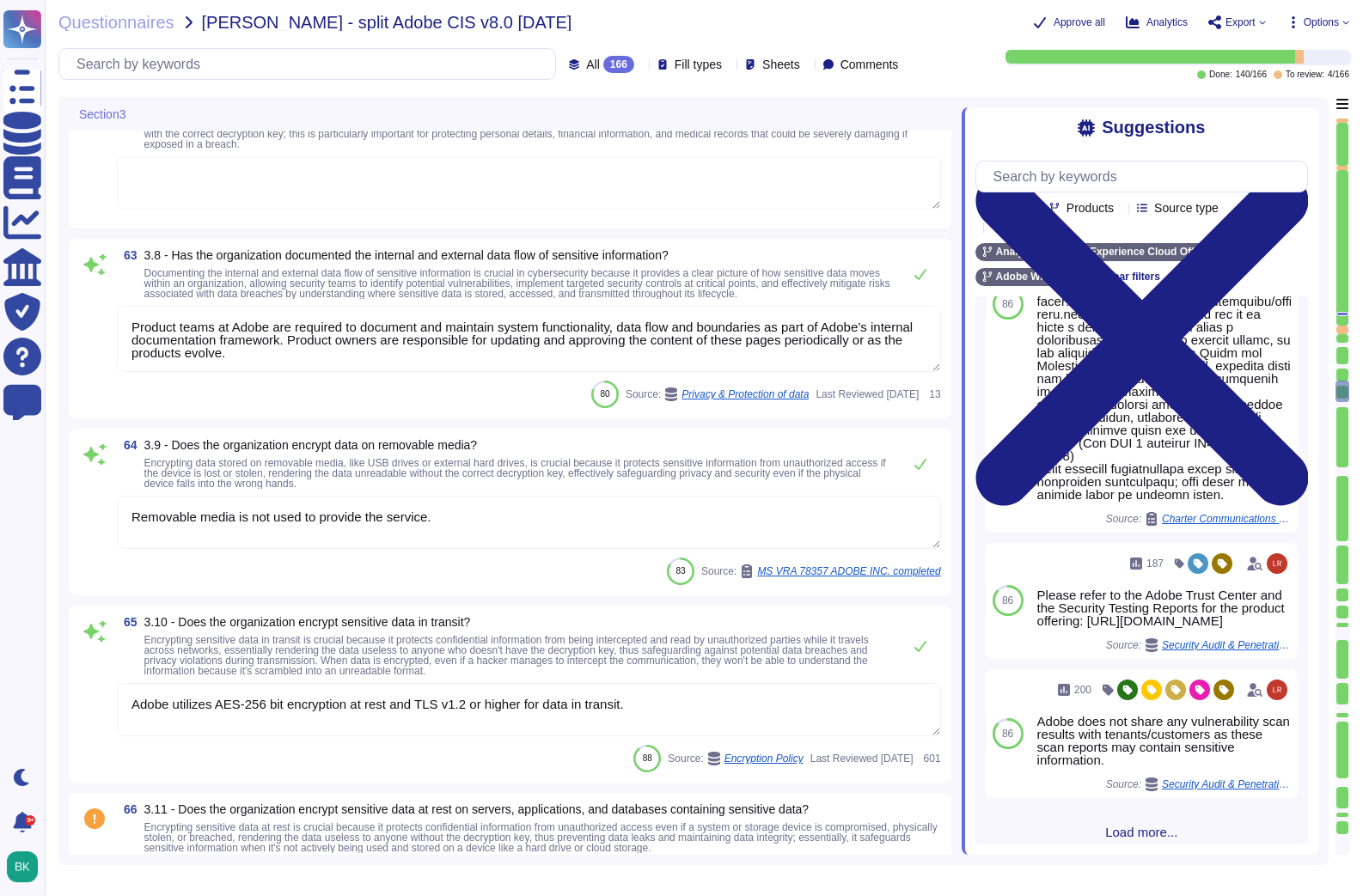
type textarea "Adobe utilizes AES-256 bit encryption at rest and TLS v1.2 or higher for data i…"
type textarea "Yes Adobe relies on its current endpoint security stack, which includes Workspa…"
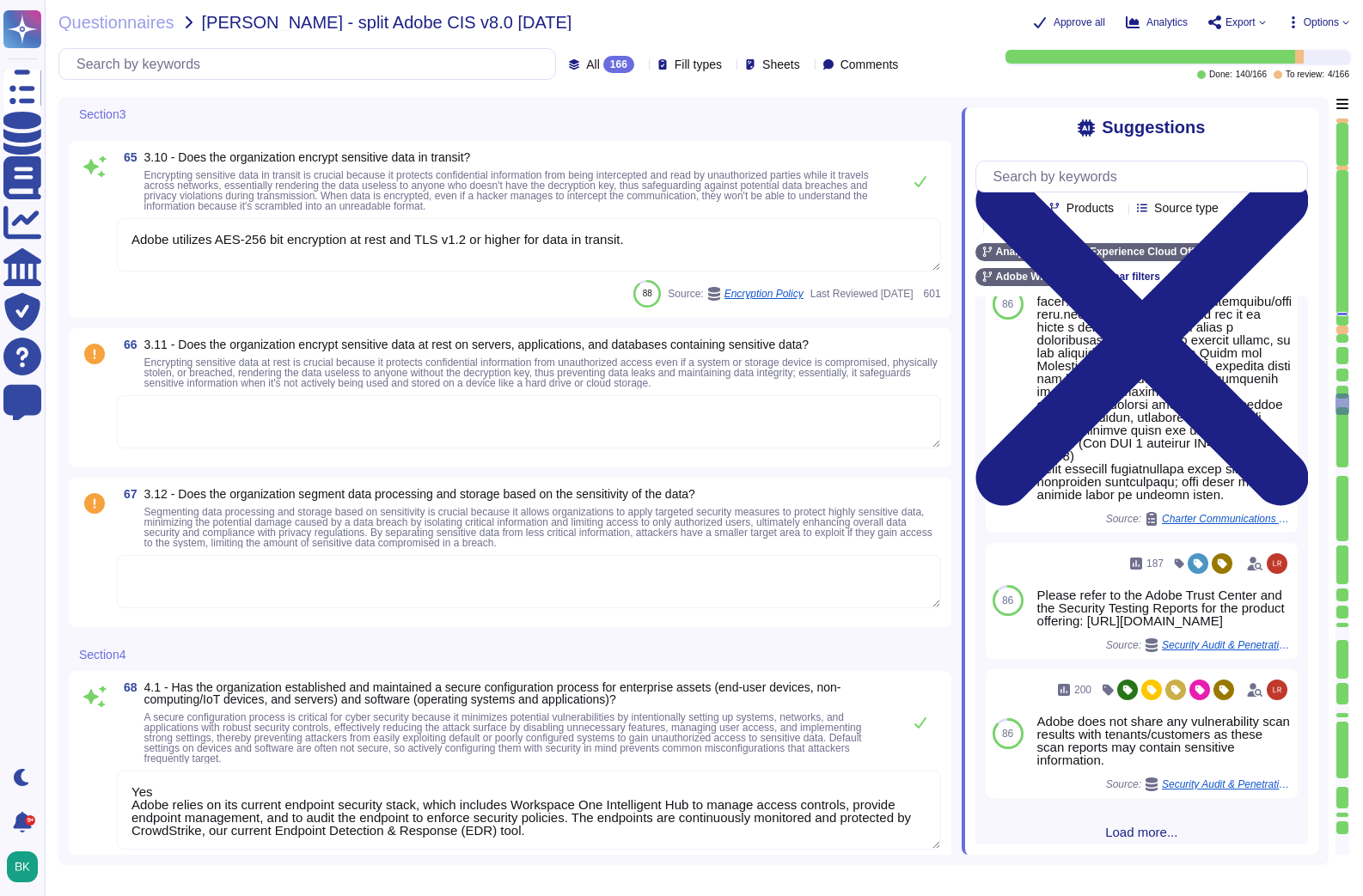
type textarea "Teams and services must define processes for configuring and maintaining networ…"
type textarea "The Adobe Admin Console supports several password protection levels and policie…"
type textarea "Host-based and network firewalls are in place, as well as strict firewall polic…"
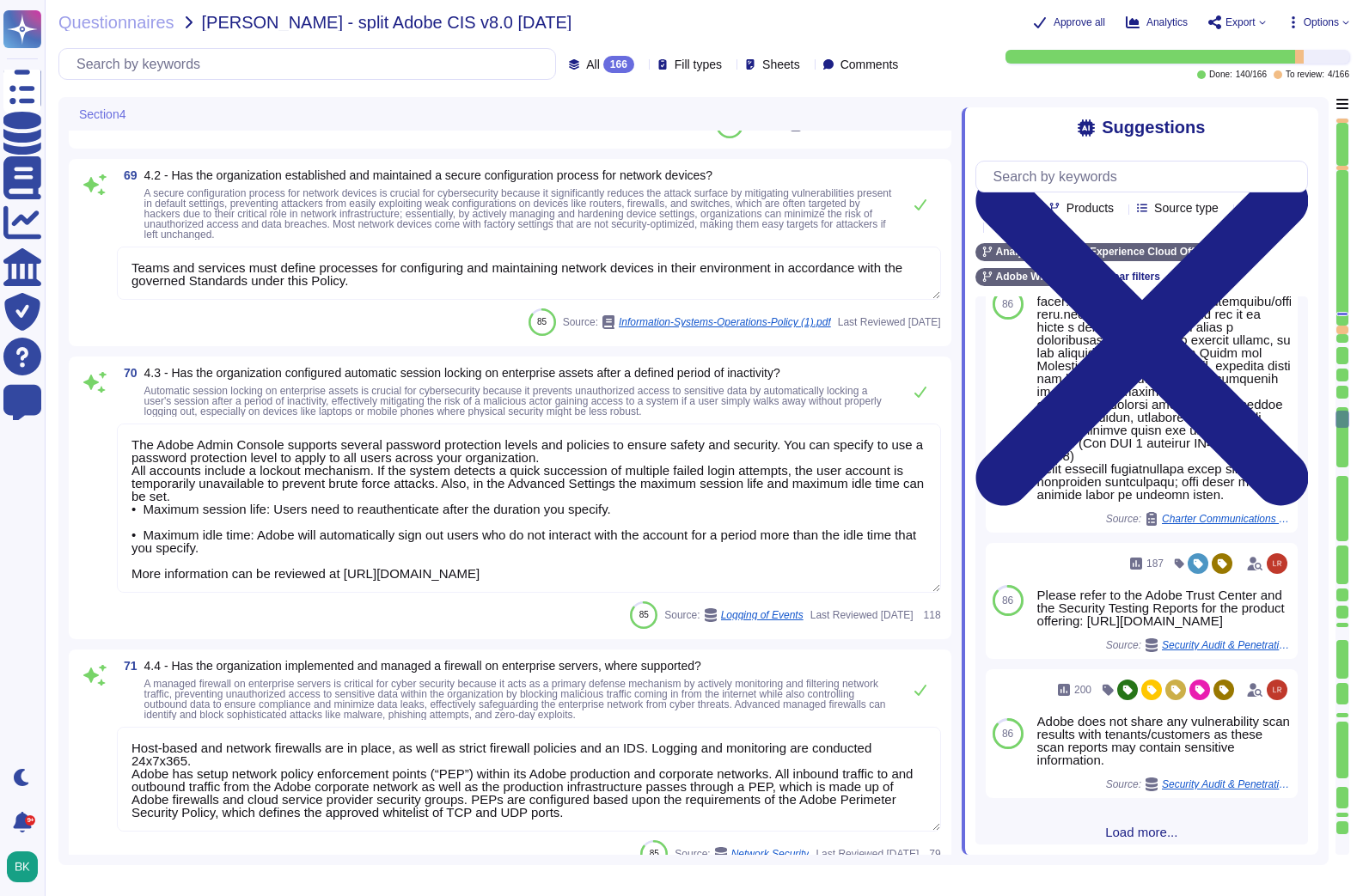
type textarea "Host-based firewalls are enabled on all end user machines and set to deny all i…"
type textarea "Data must be accessed and saved from a trusted Adobe-owned data store (for exam…"
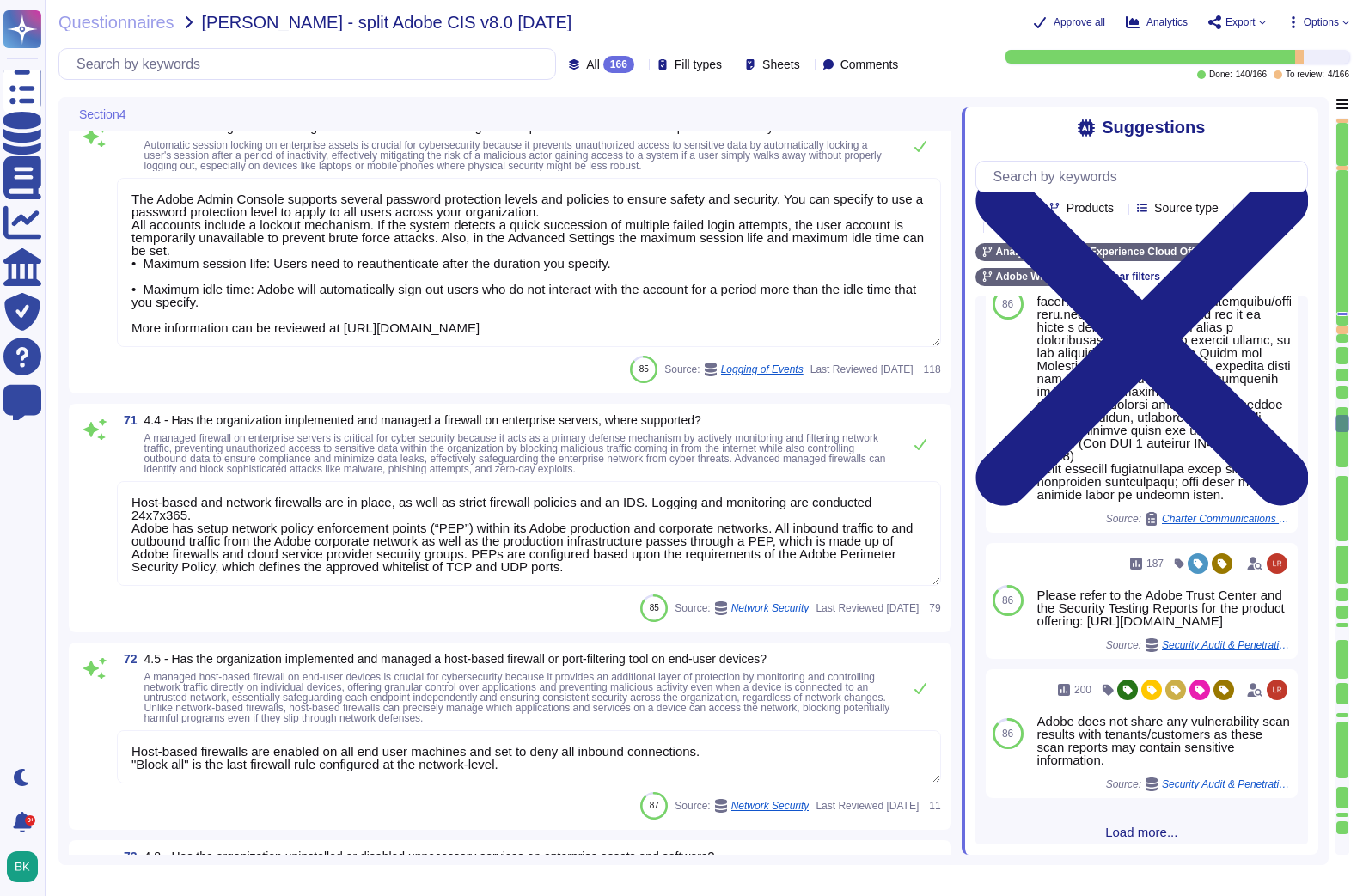
scroll to position [14580, 0]
type textarea "Adobe runs its own DNS infrastructure for all *. adobe domains. We now have ful…"
type textarea "Adobe does not disclose the number of failed logins required to trigger a tempo…"
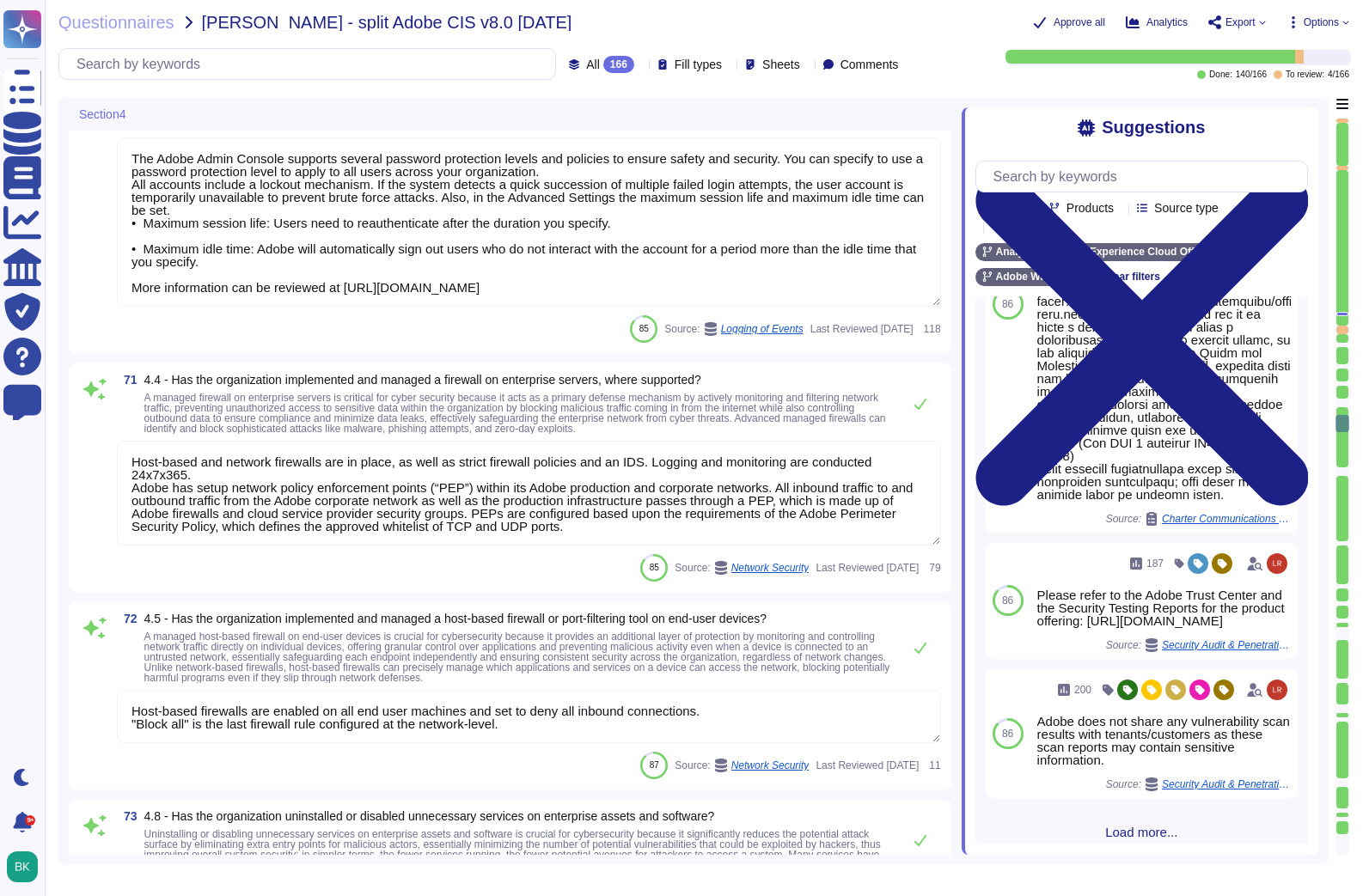
scroll to position [2, 0]
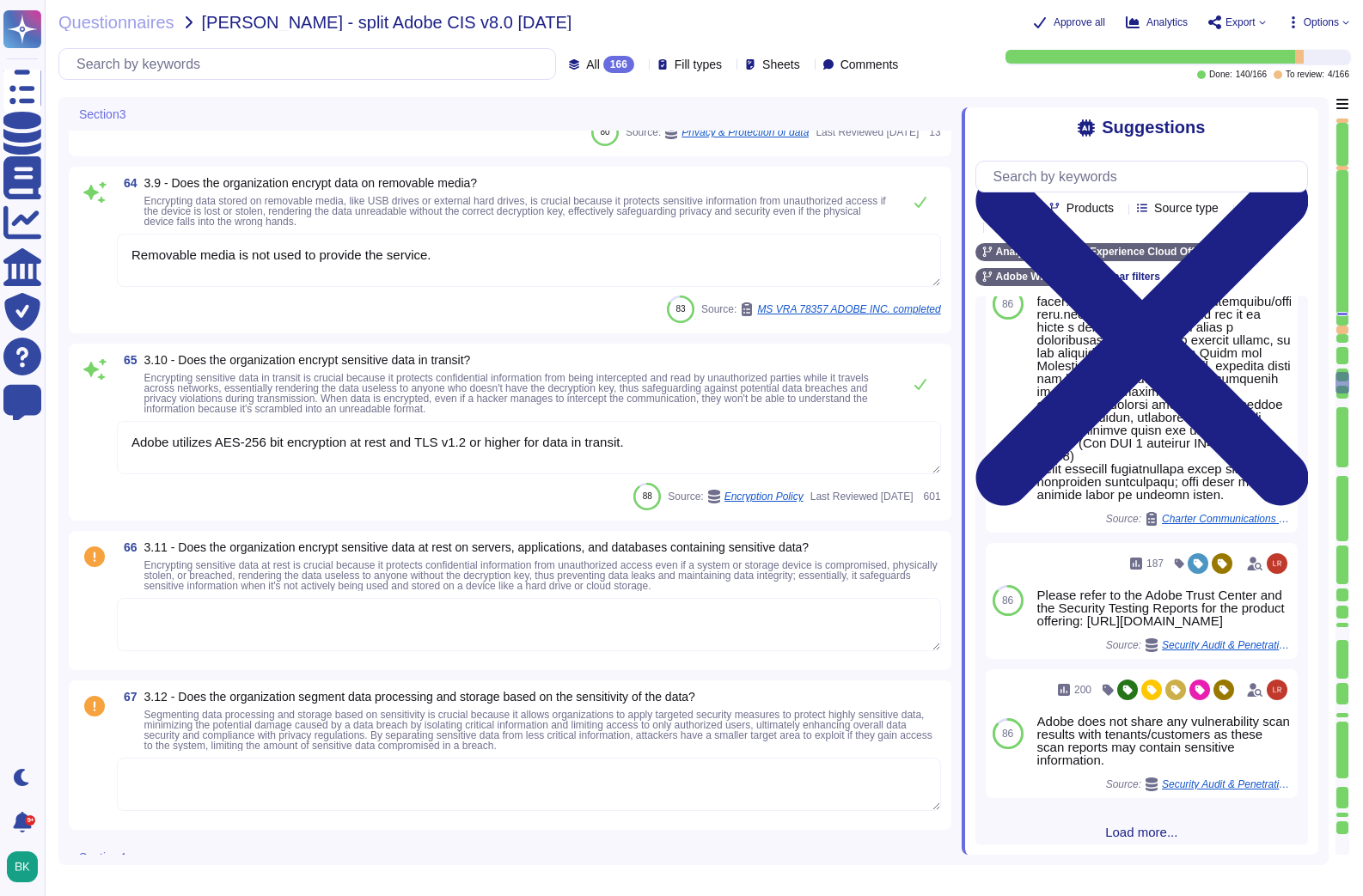
type textarea "This will depend on the data retention policy. Data retention is outlined in th…"
type textarea "Adobe requires clients, as the data controller, to create and maintain inventor…"
type textarea "Account permissions must be based on the principle of least privilege. Logical …"
type textarea "Product teams at Adobe are required to document and maintain system functionali…"
type textarea "Removable media is not used to provide the service."
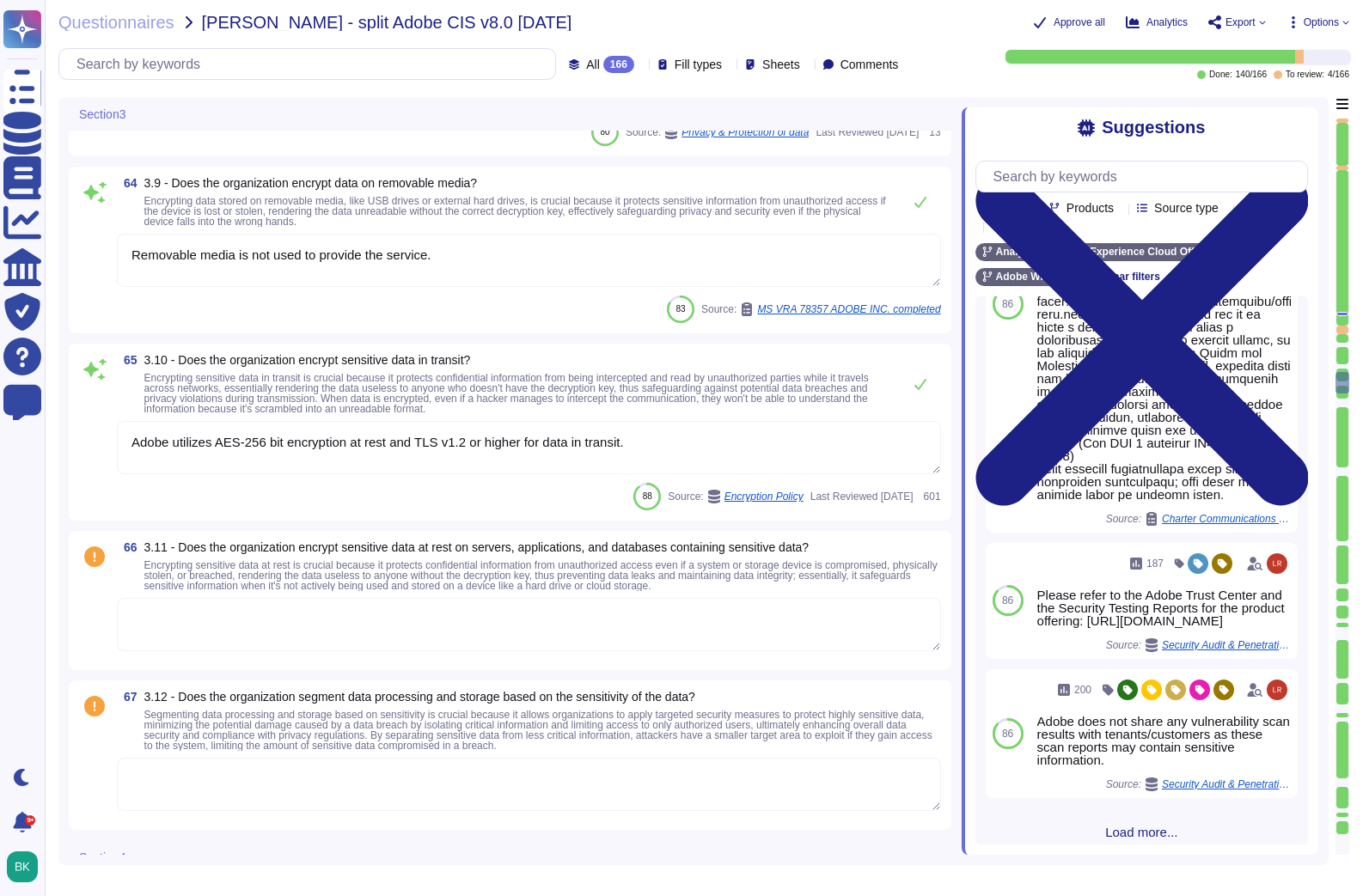
type textarea "Adobe utilizes AES-256 bit encryption at rest and TLS v1.2 or higher for data i…"
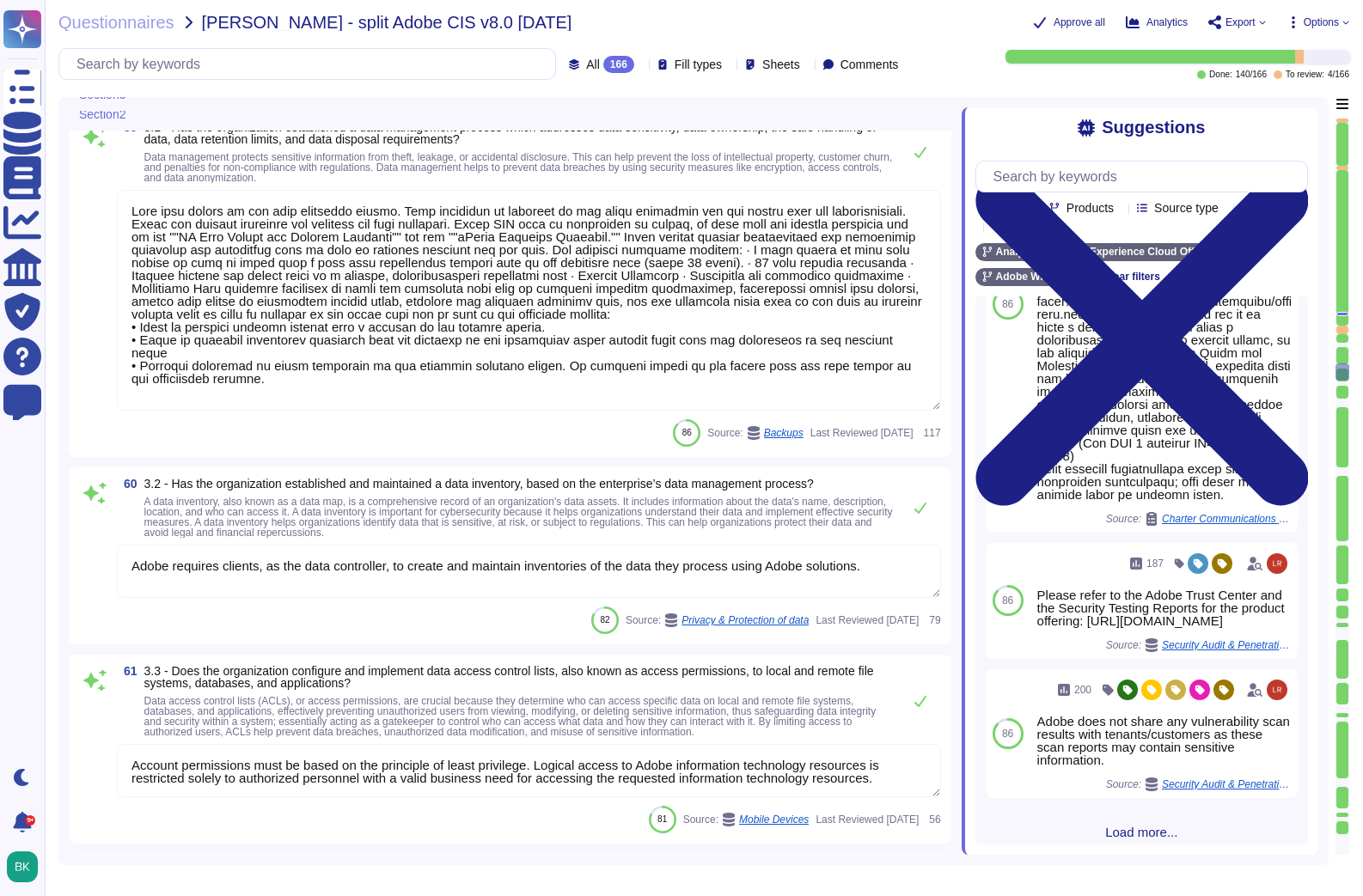
type textarea "Documented policies and procedures exist that cover unauthorized software insta…"
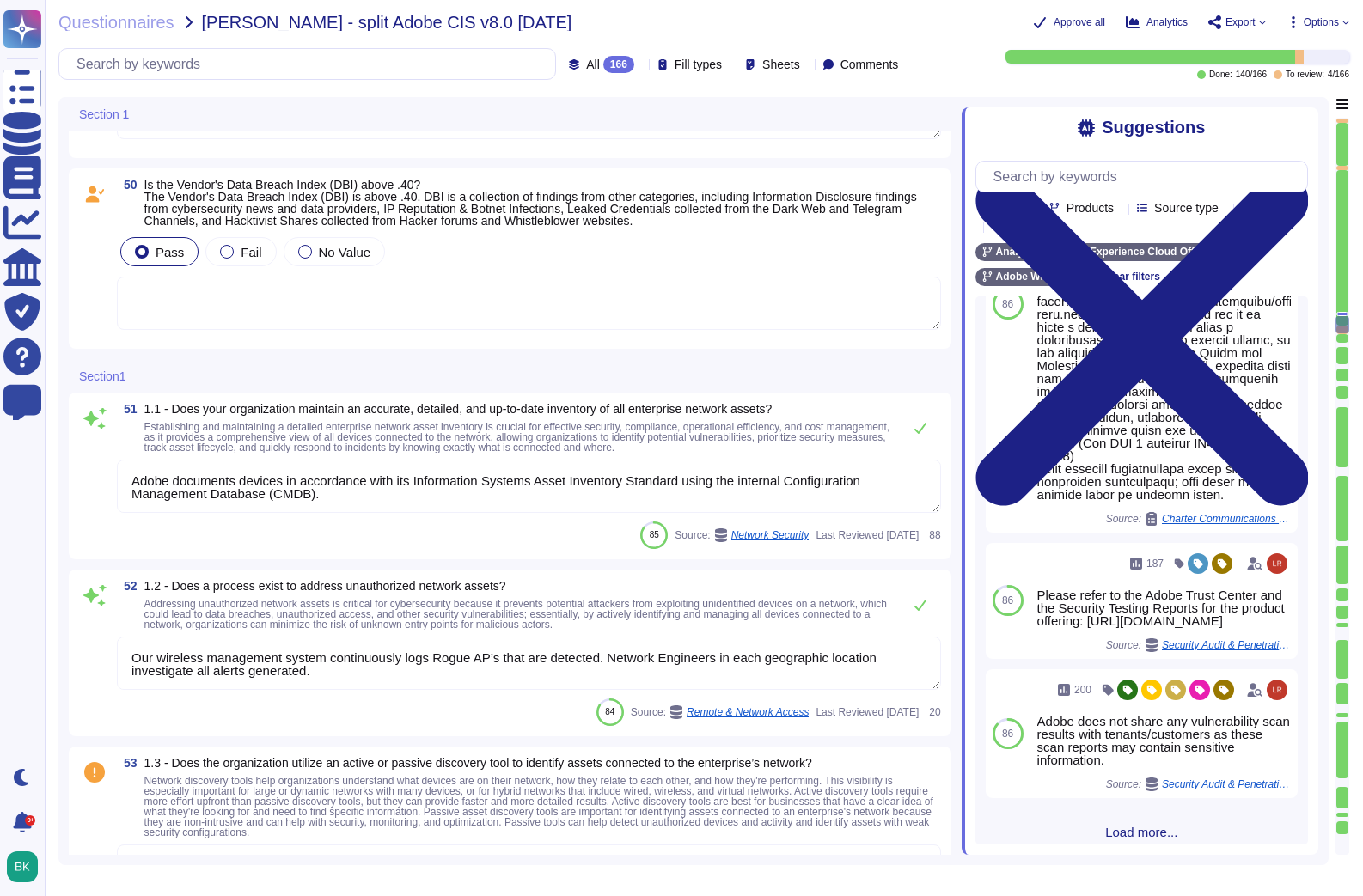
type textarea "Vulnerability scans are confidential and not shared. Product-specific Security …"
type textarea "Please refer to the Adobe Trust Center and the Security Testing Reports for the…"
type textarea "The Business continuity plan is documented and reviewed annually and attested b…"
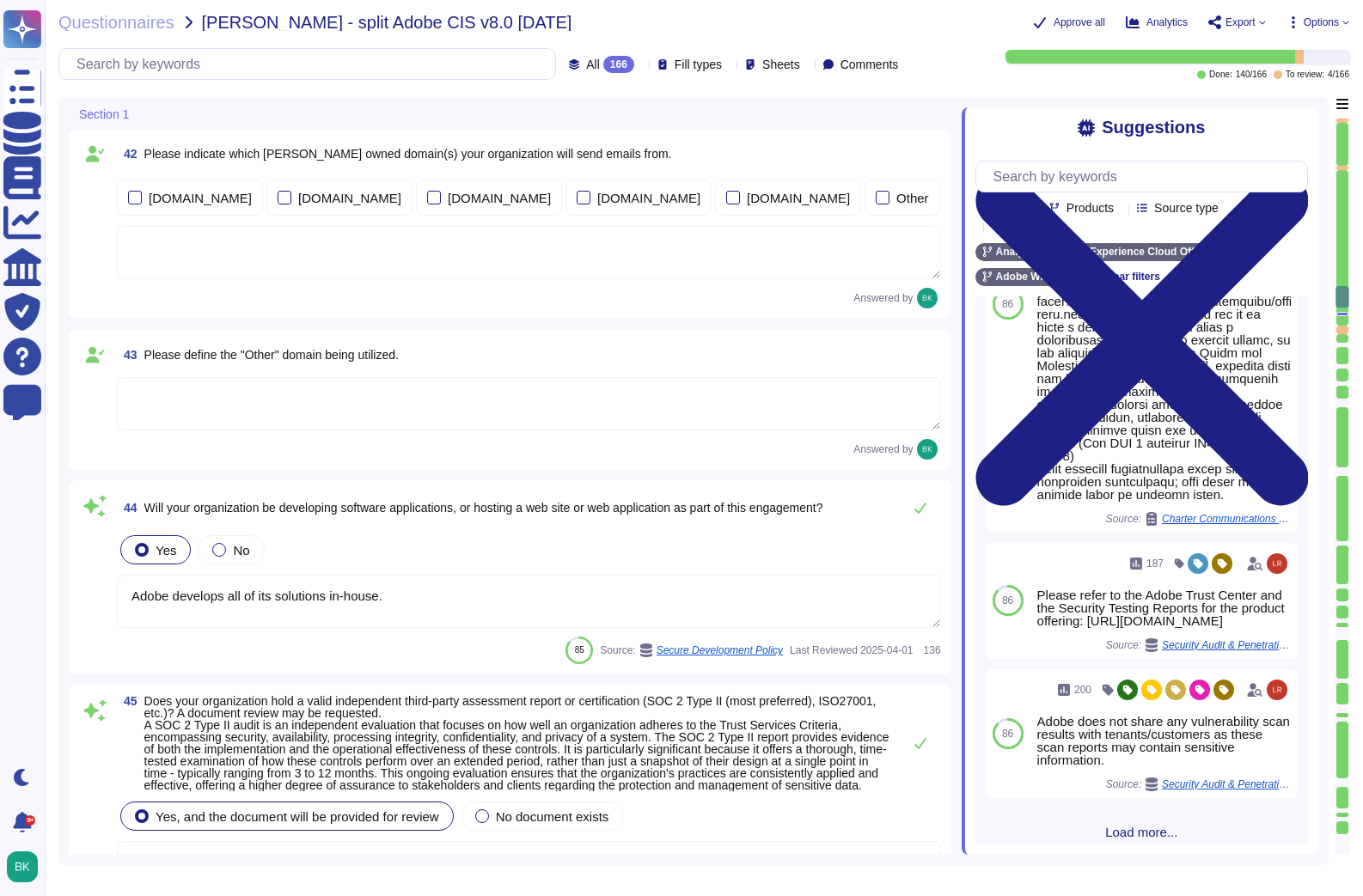
type textarea "Adobe Artificial Intelligence offerings go through Adobe's responsible AI Ethic…"
type textarea "Adobe develops all of its solutions in-house."
type textarea "Adobe has been annually evaluated by independent auditor against the following …"
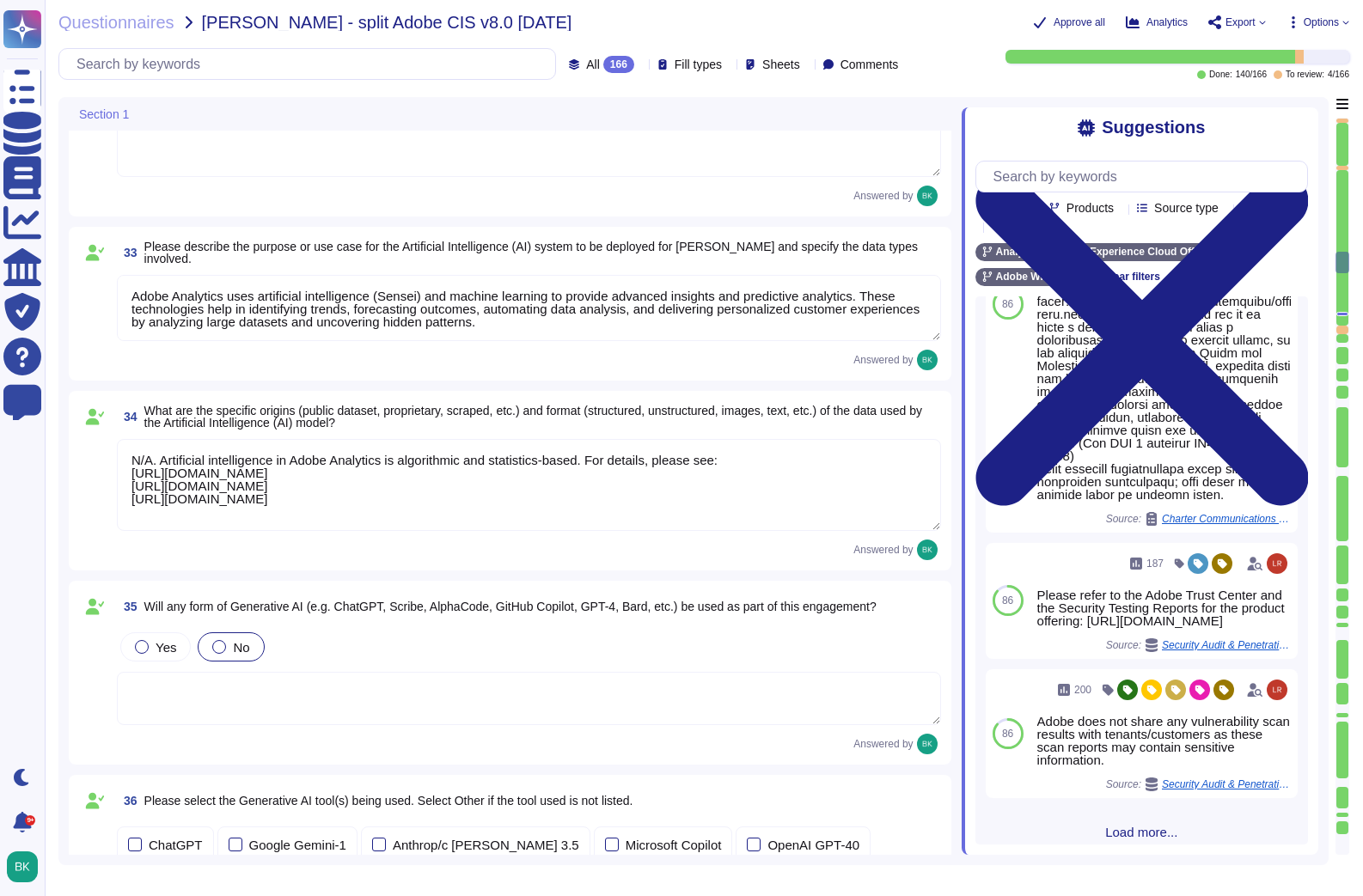
type textarea "Adobe Analytics uses artificial intelligence (Sensei) and machine learning to p…"
type textarea "N/A. Artificial intelligence in Adobe Analytics is algorithmic and statistics-b…"
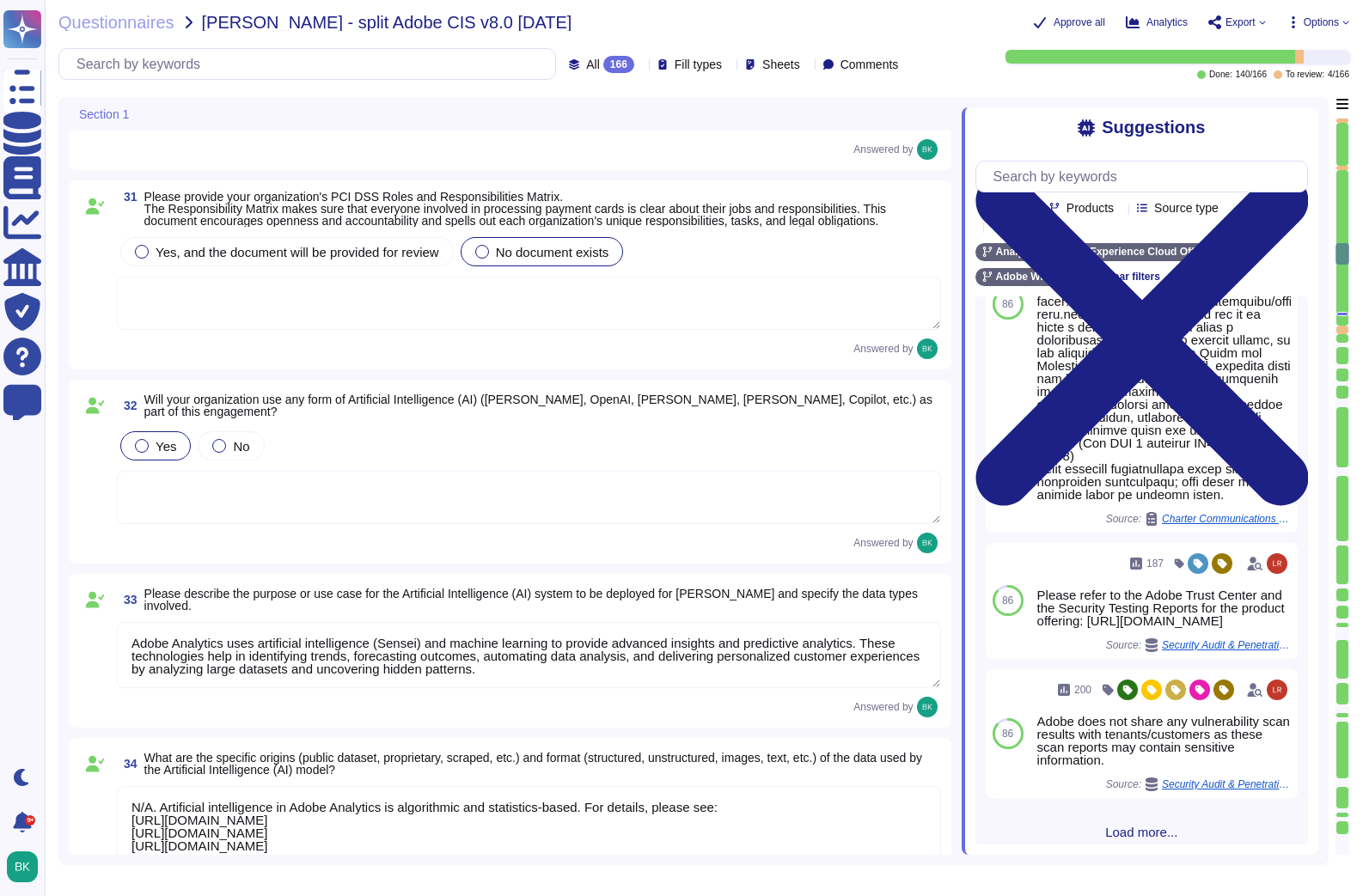
scroll to position [5940, 0]
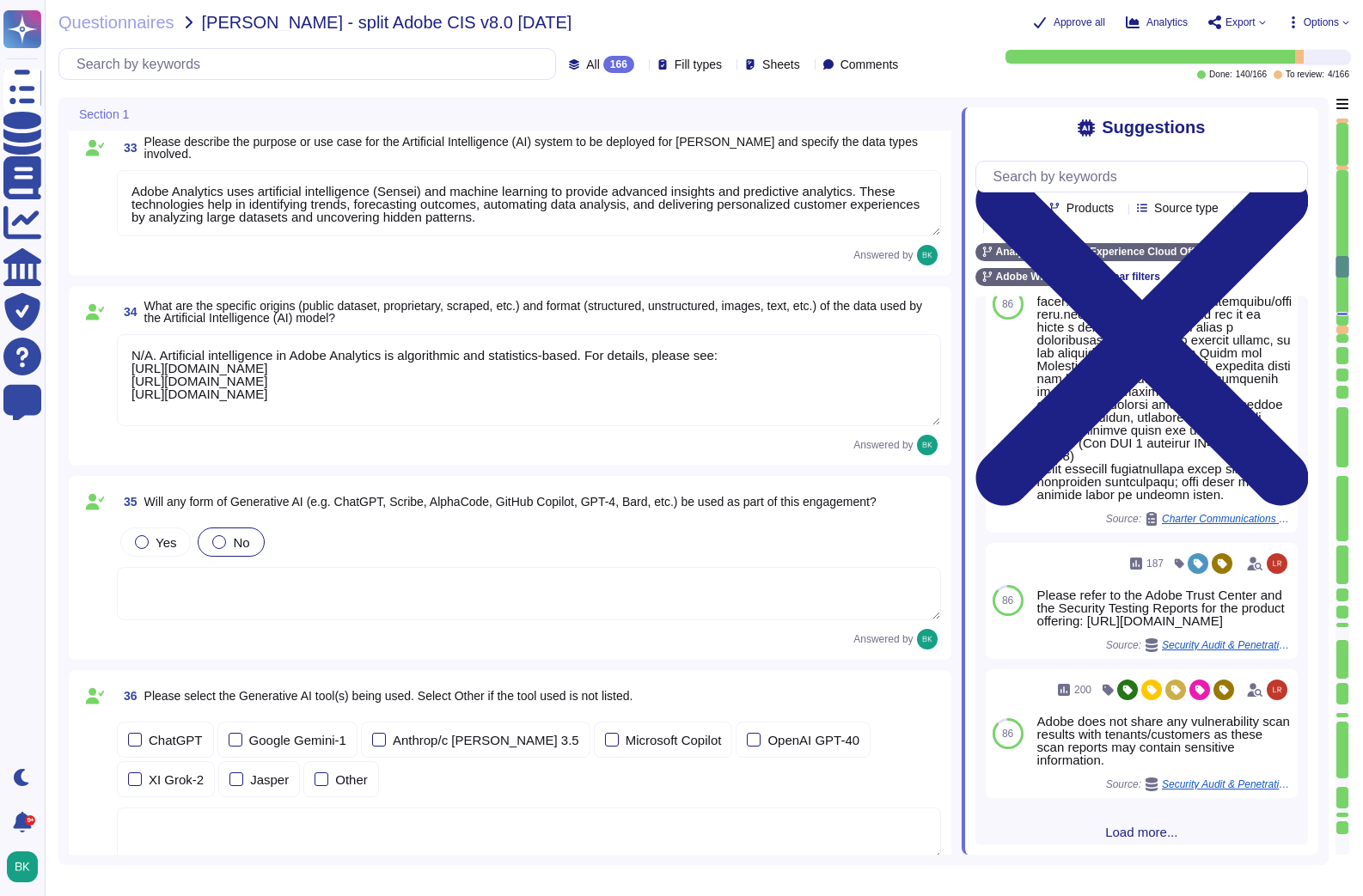
type textarea "Adobe Artificial Intelligence offerings go through Adobe's responsible AI Ethic…"
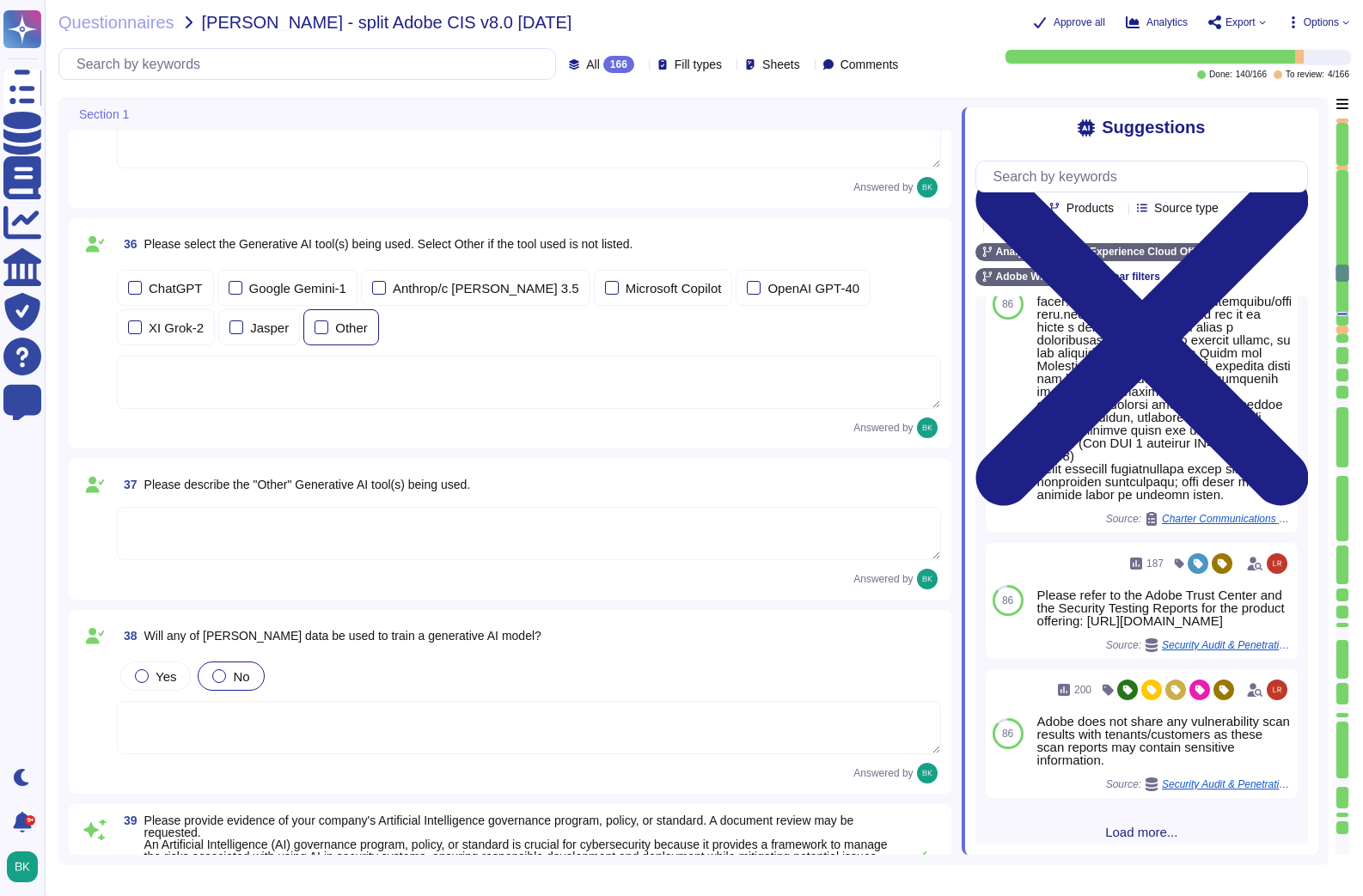
scroll to position [7164, 0]
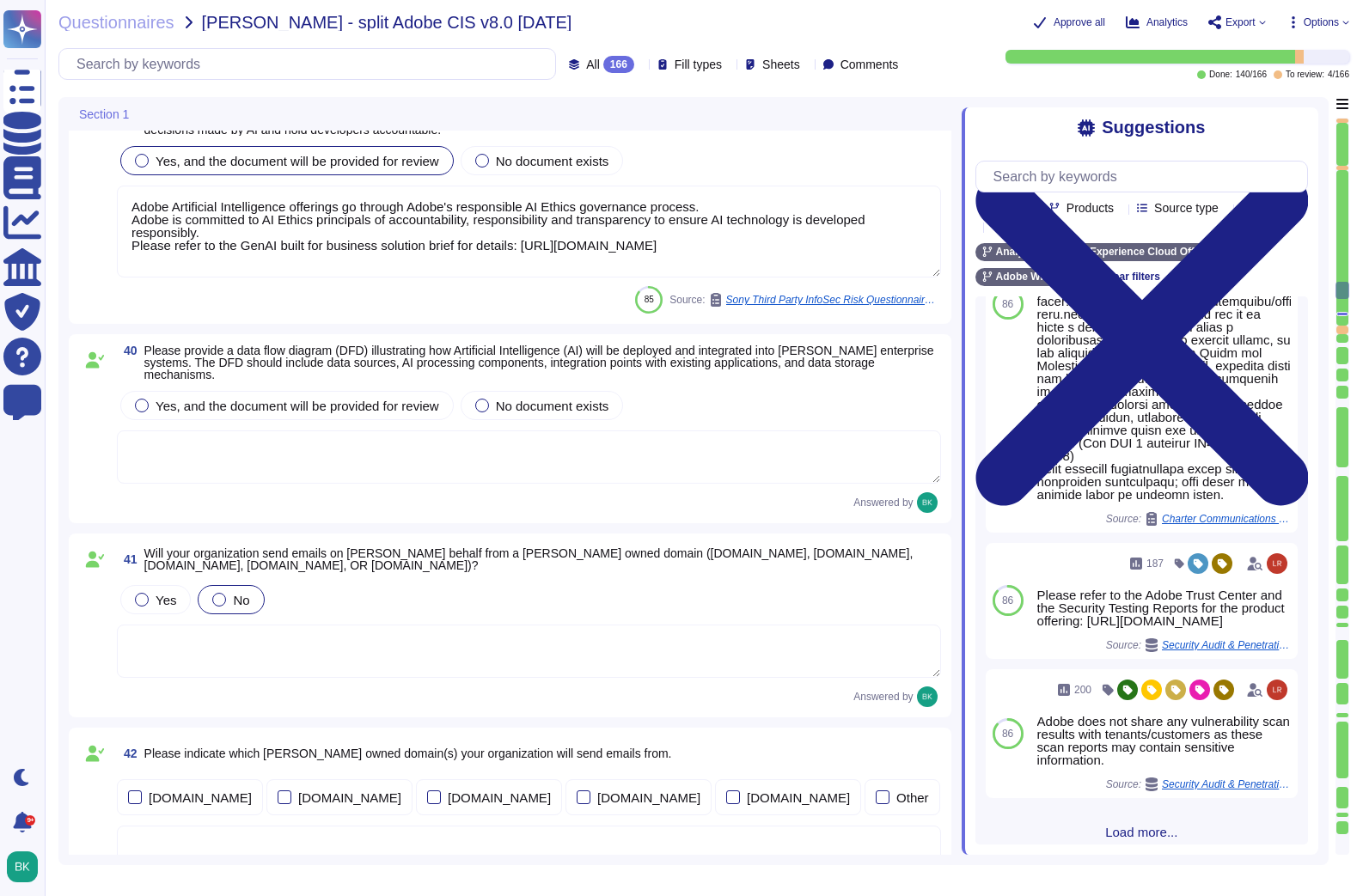
type textarea "Adobe develops all of its solutions in-house."
type textarea "Adobe has been annually evaluated by independent auditor against the following …"
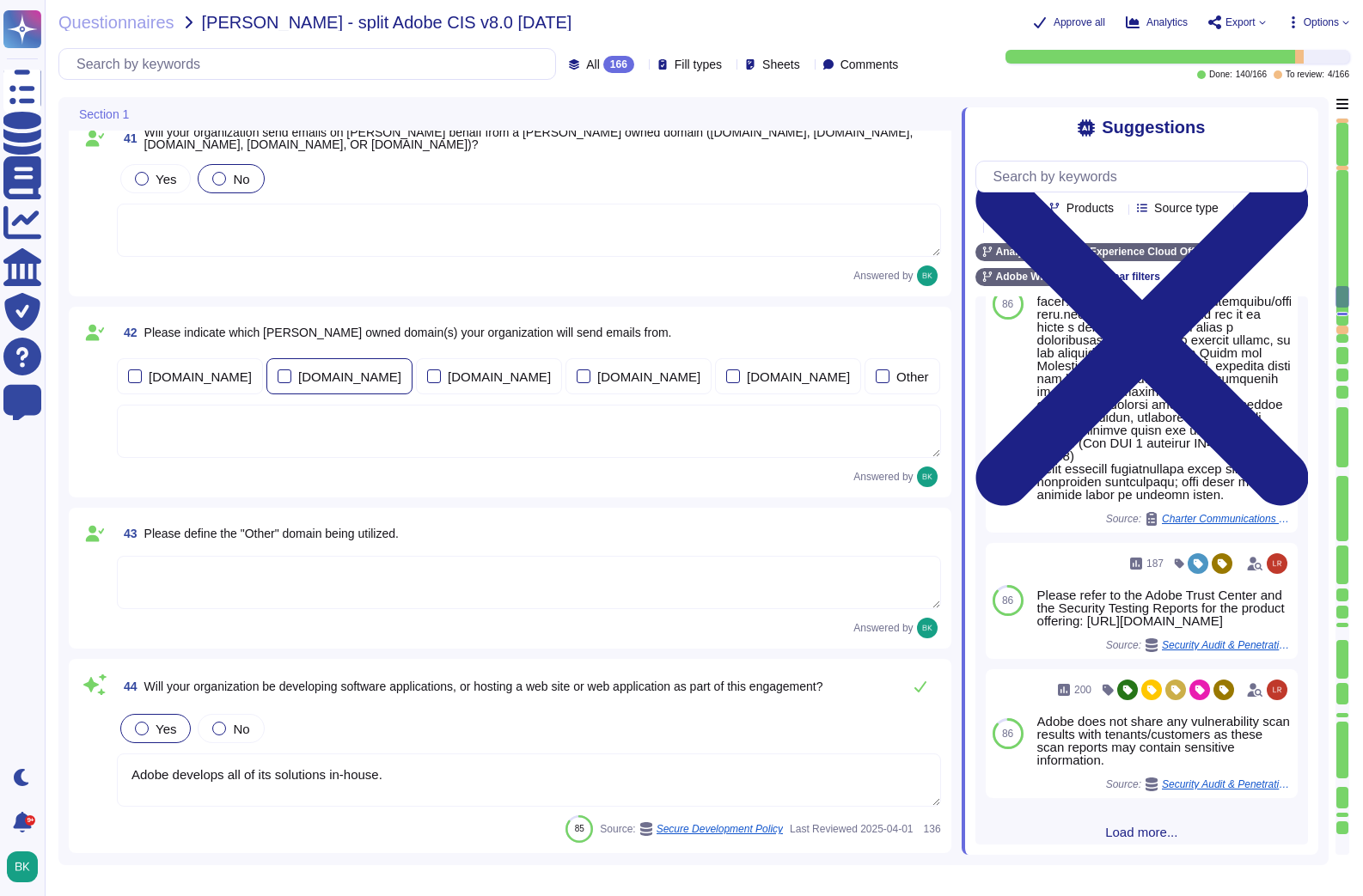
type textarea "Vulnerability scans are confidential and not shared. Product-specific Security …"
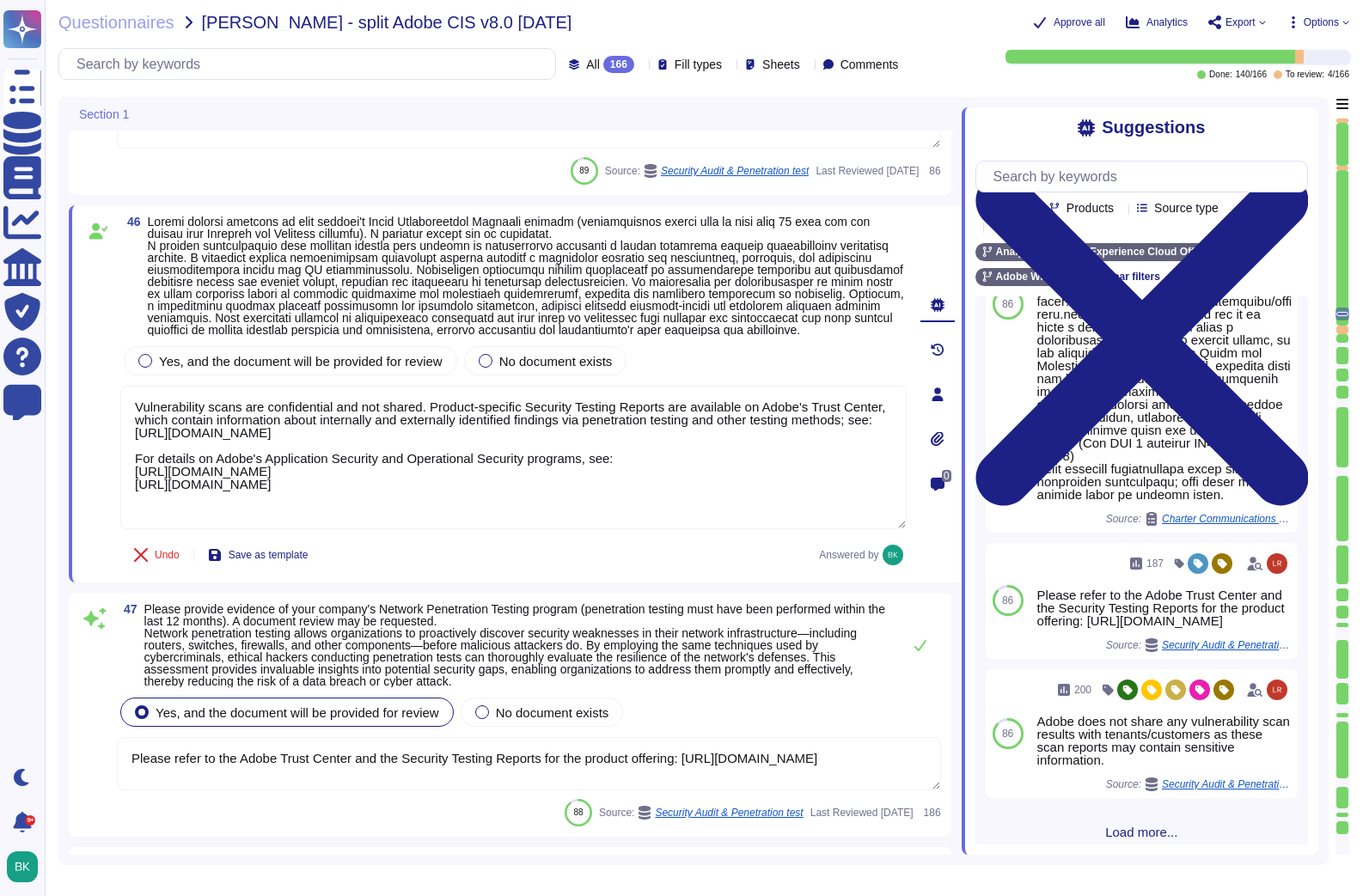
type textarea "Please refer to the Adobe Trust Center and the Security Testing Reports for the…"
type textarea "The Business continuity plan is documented and reviewed annually and attested b…"
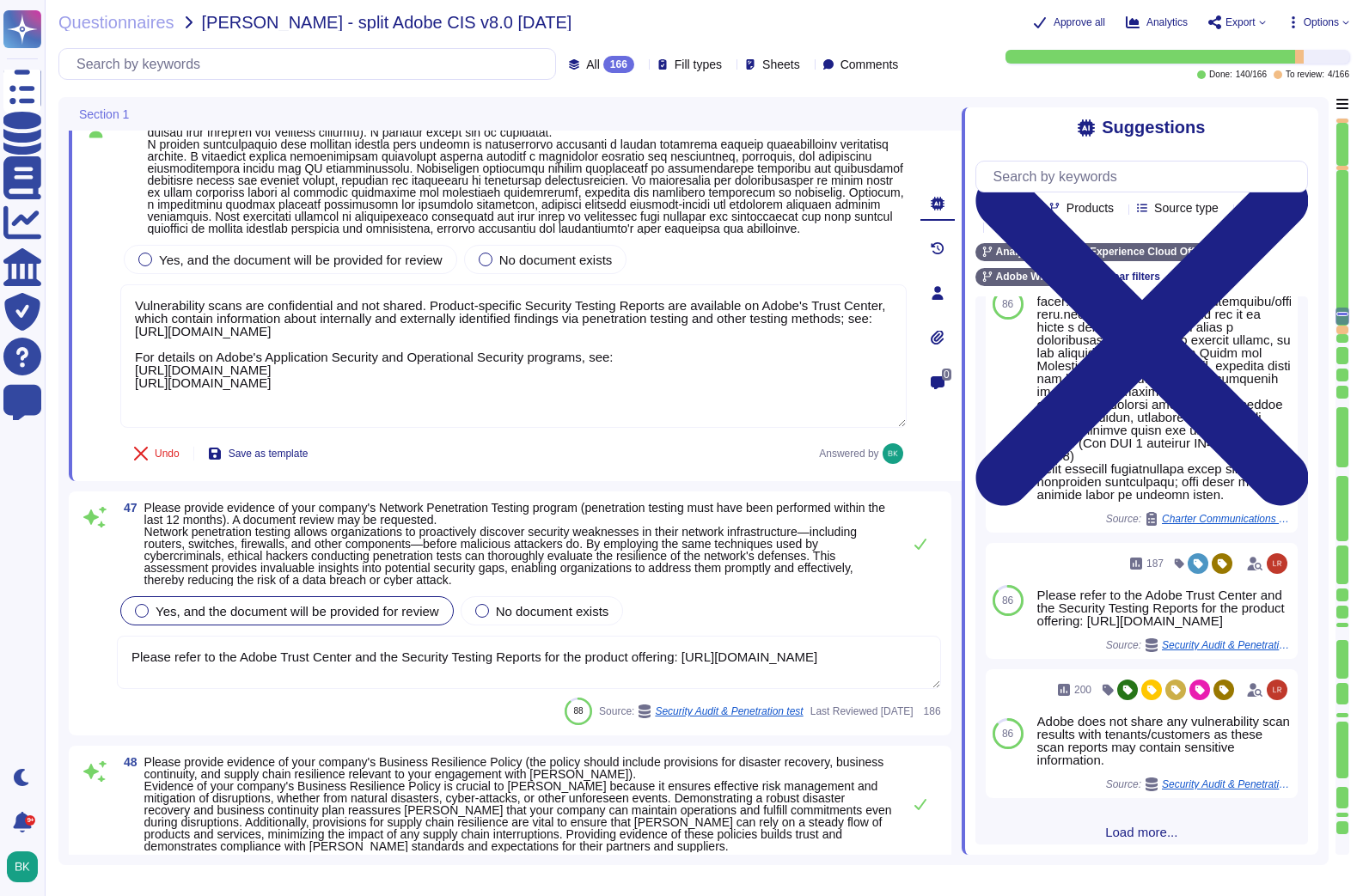
type textarea "Adobe develops all of its solutions in-house."
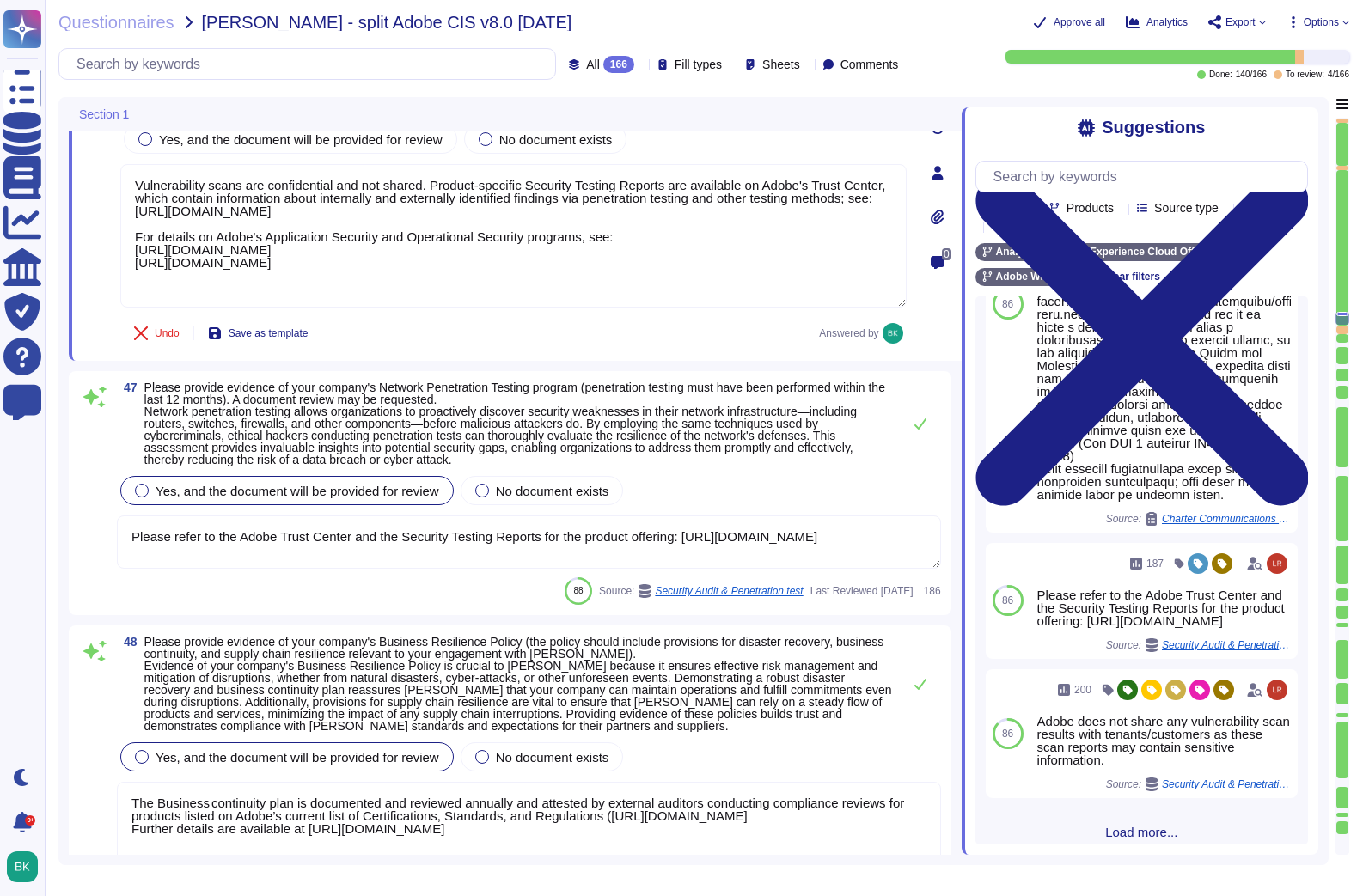
scroll to position [9402, 0]
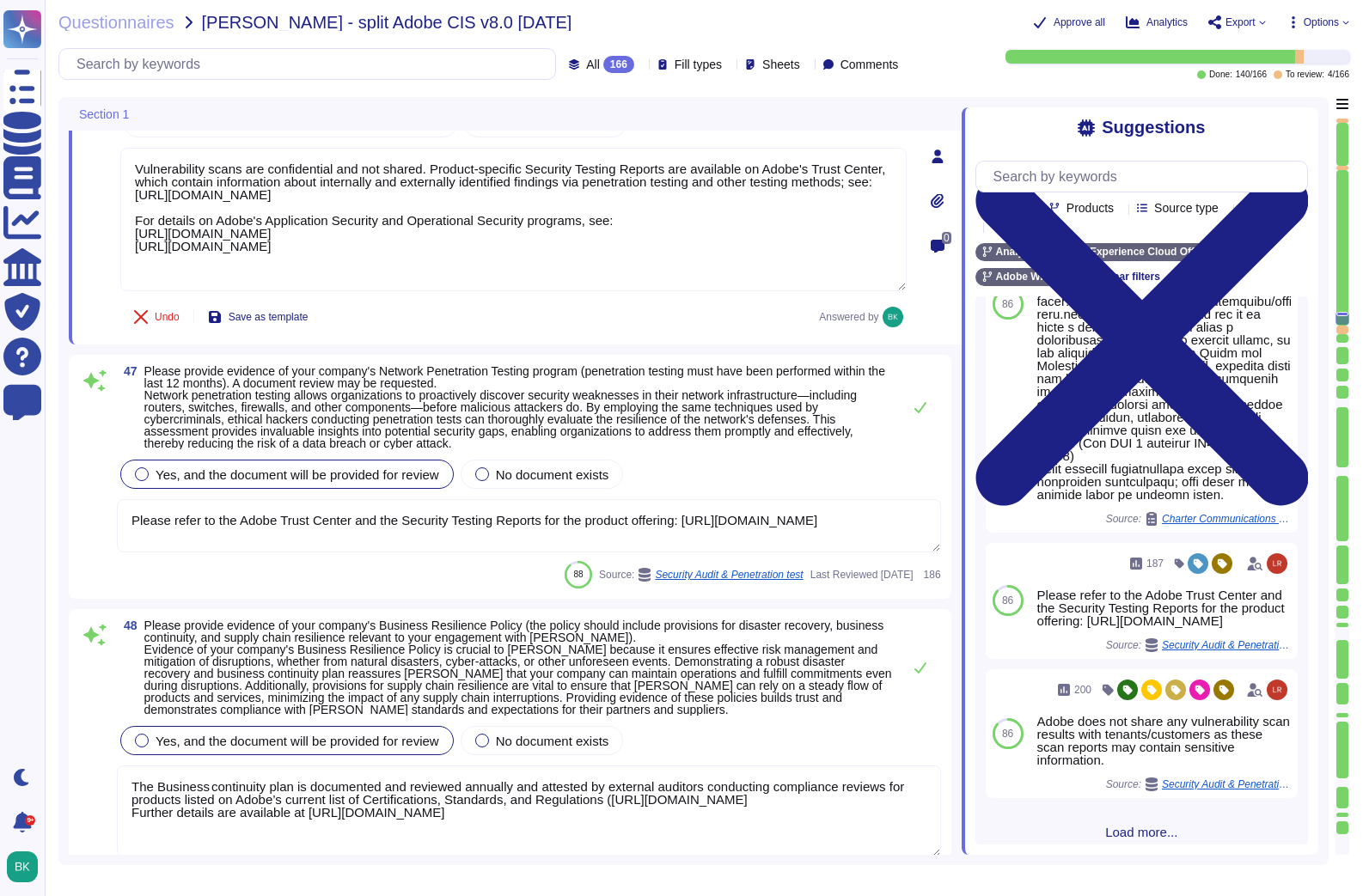
click at [339, 552] on textarea "Please refer to the Adobe Trust Center and the Security Testing Reports for the…" at bounding box center [528, 525] width 824 height 54
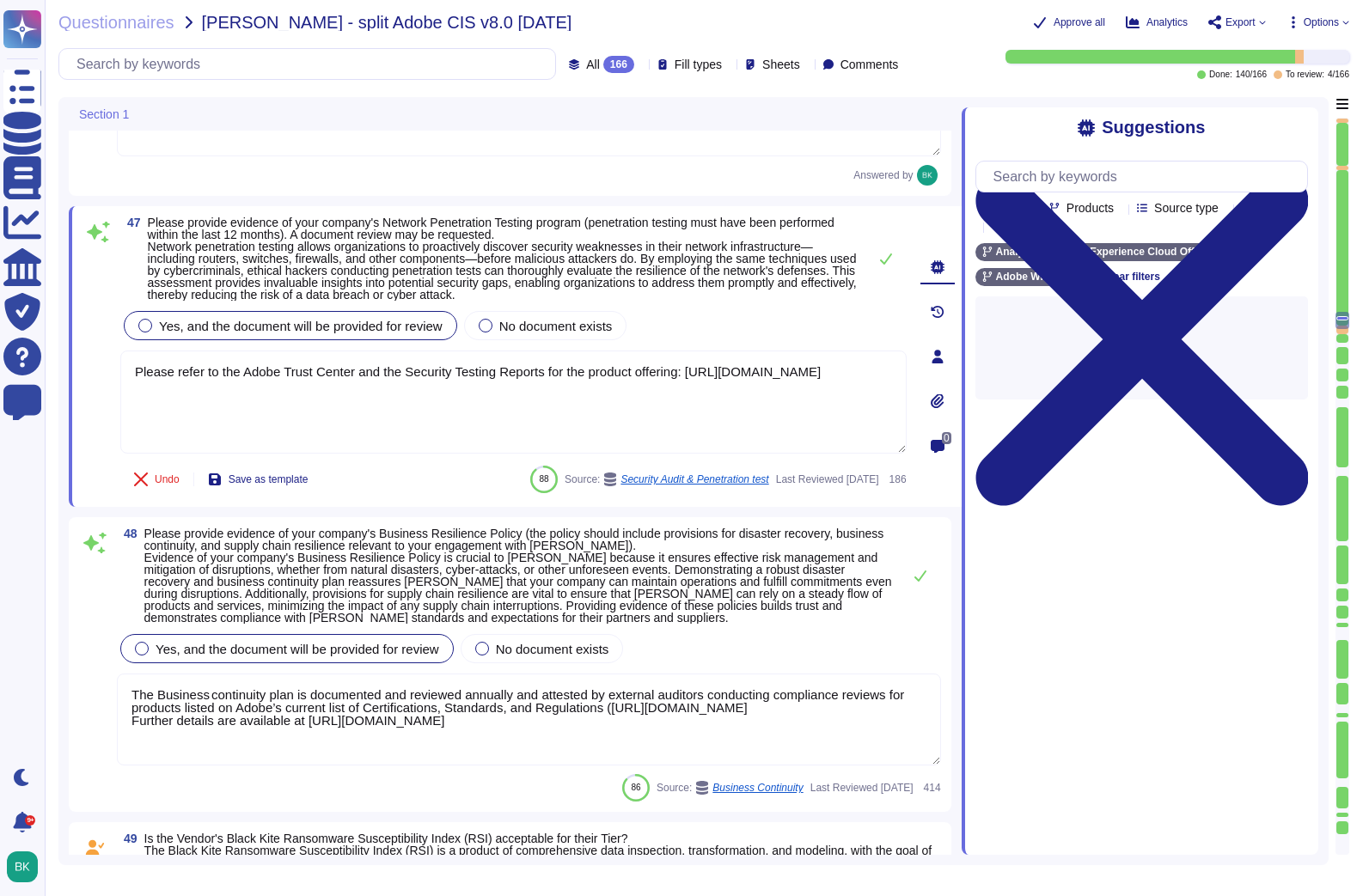
type textarea "Adobe documents devices in accordance with its Information Systems Asset Invent…"
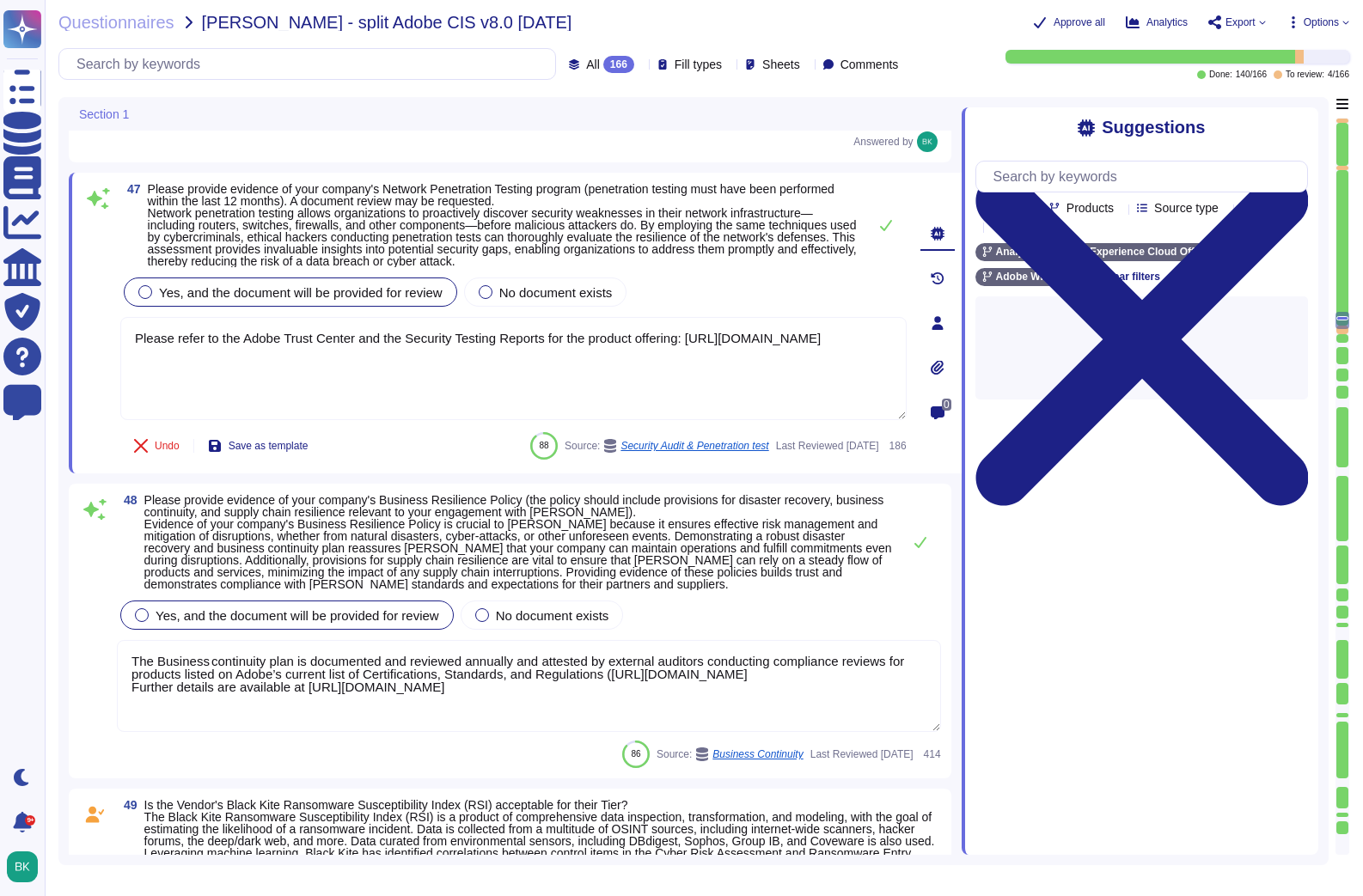
scroll to position [9774, 0]
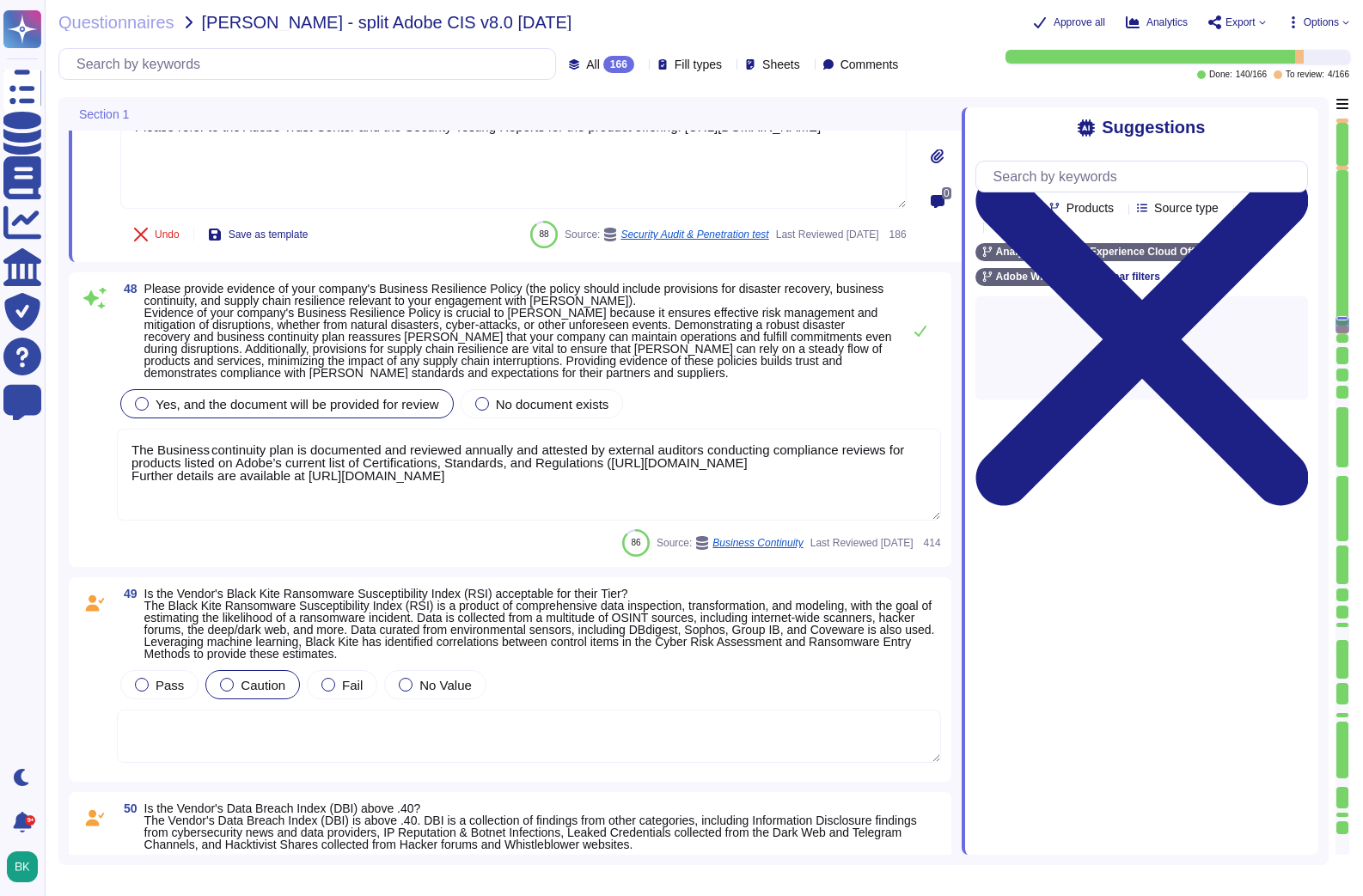
type textarea "Our wireless management system continuously logs Rogue AP’s that are detected. …"
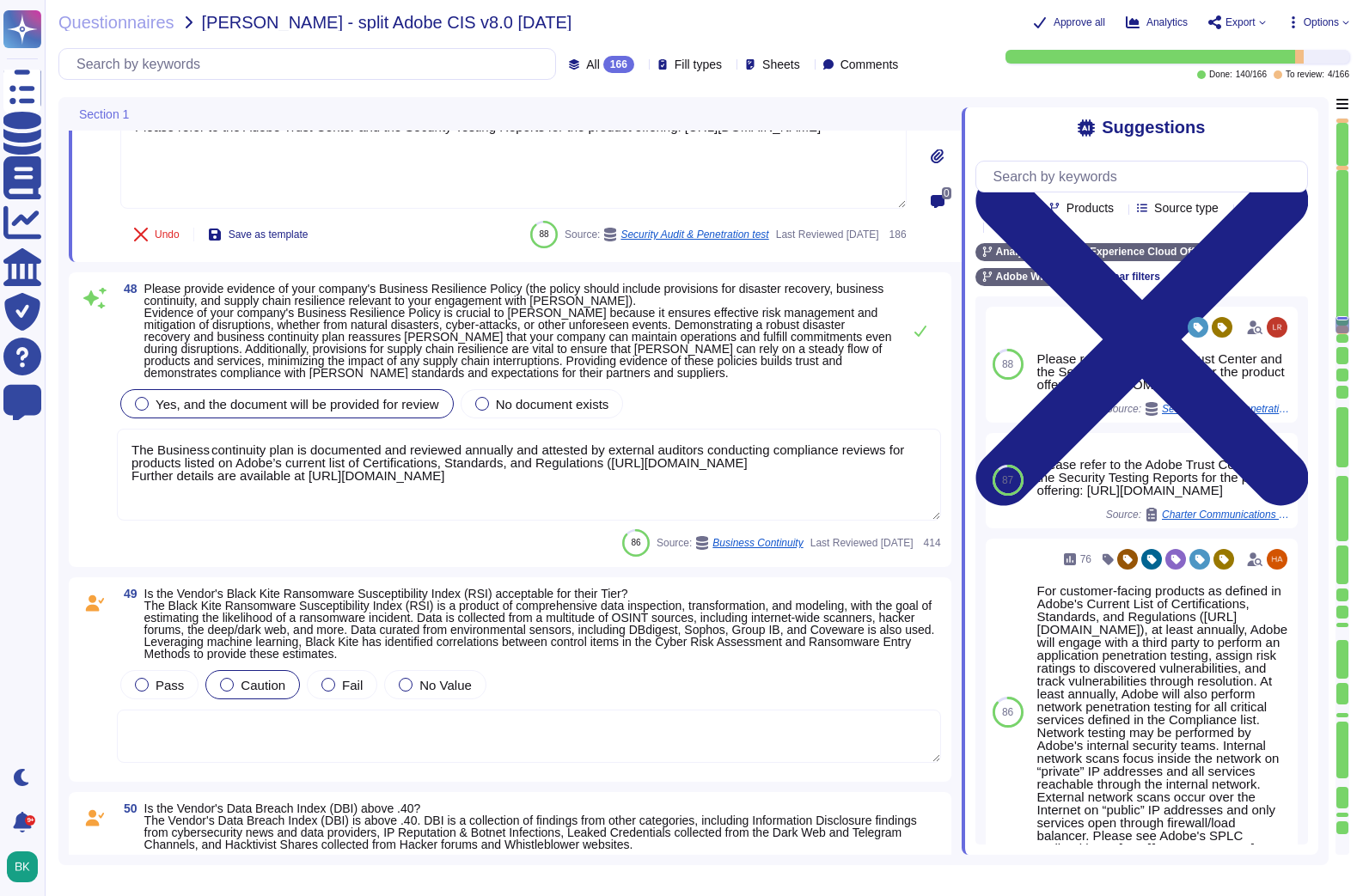
scroll to position [2, 0]
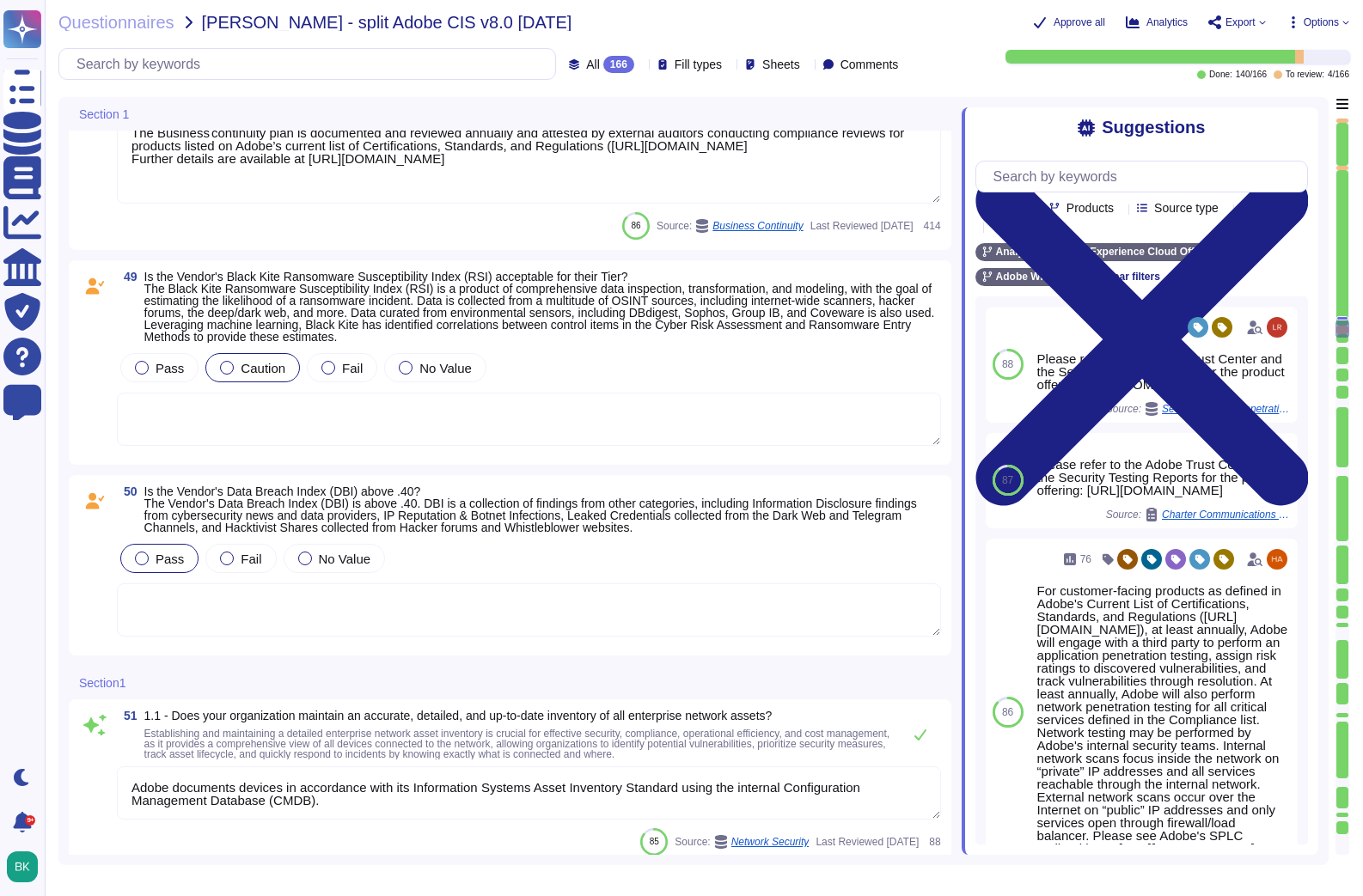
type textarea "Service Now is used to manage an inventory of assets. It maintains a list of al…"
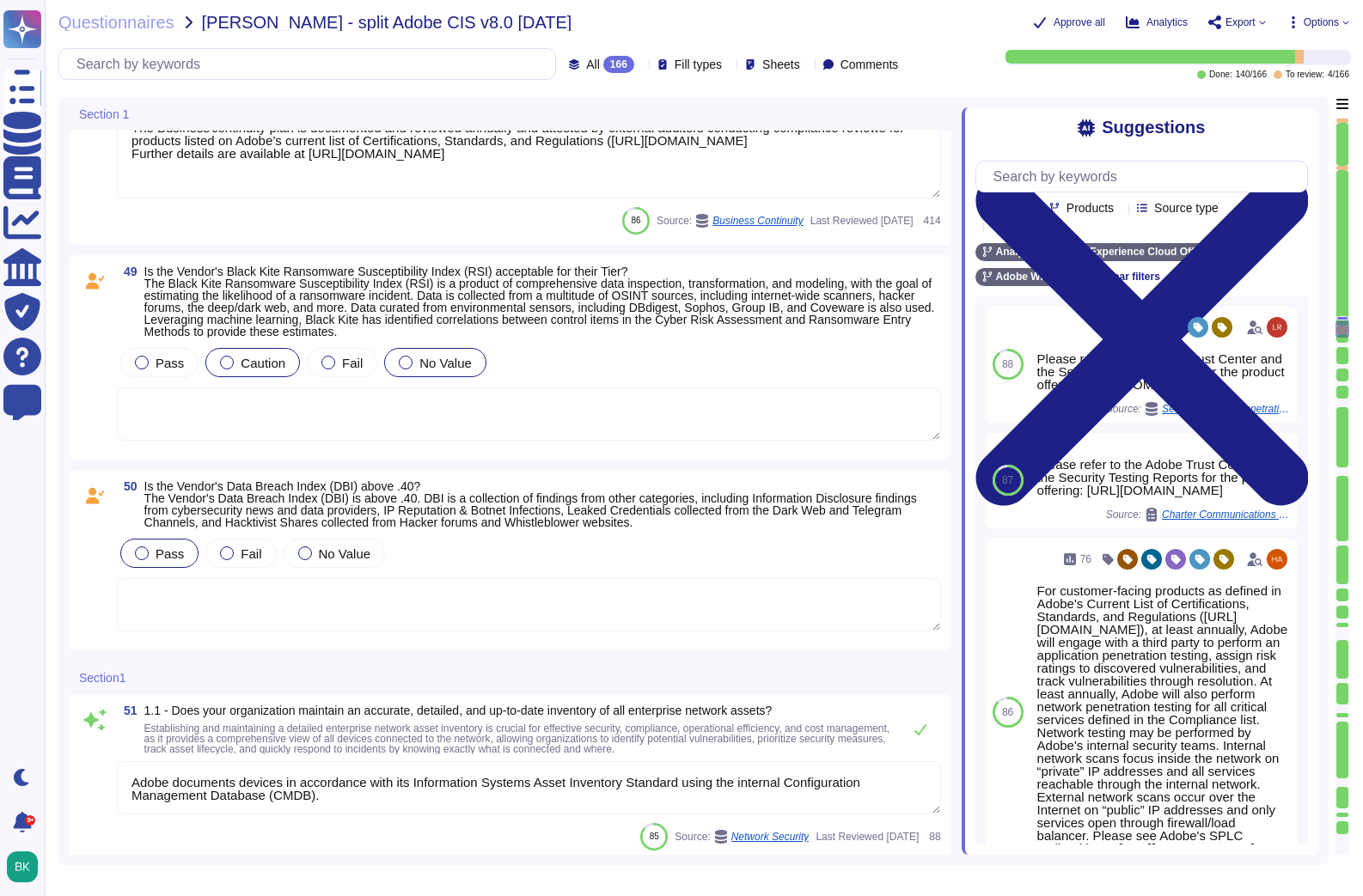
click at [402, 366] on div at bounding box center [406, 362] width 14 height 14
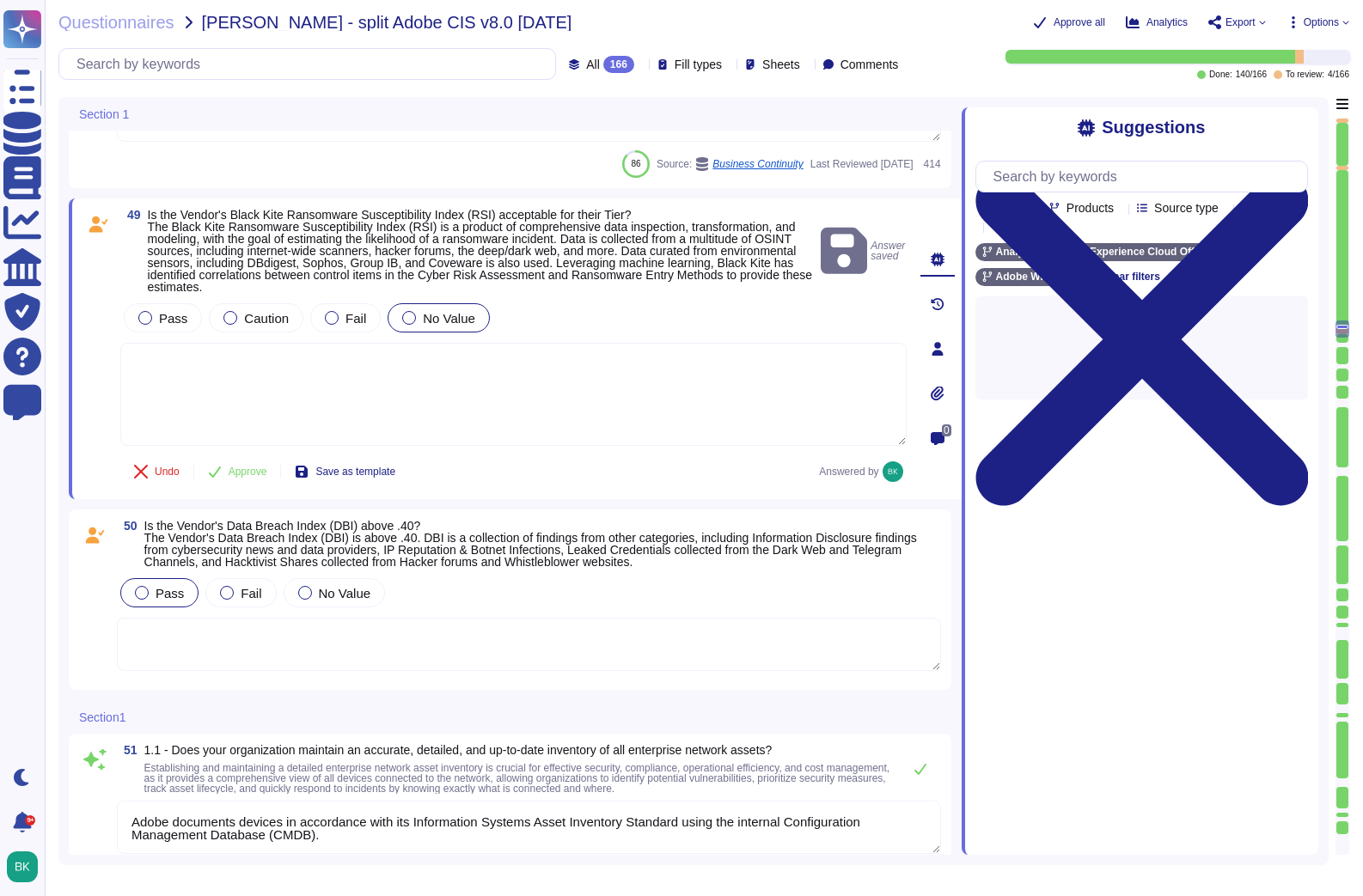
type textarea "Service Now is used to manage an inventory of assets. It maintains a list of al…"
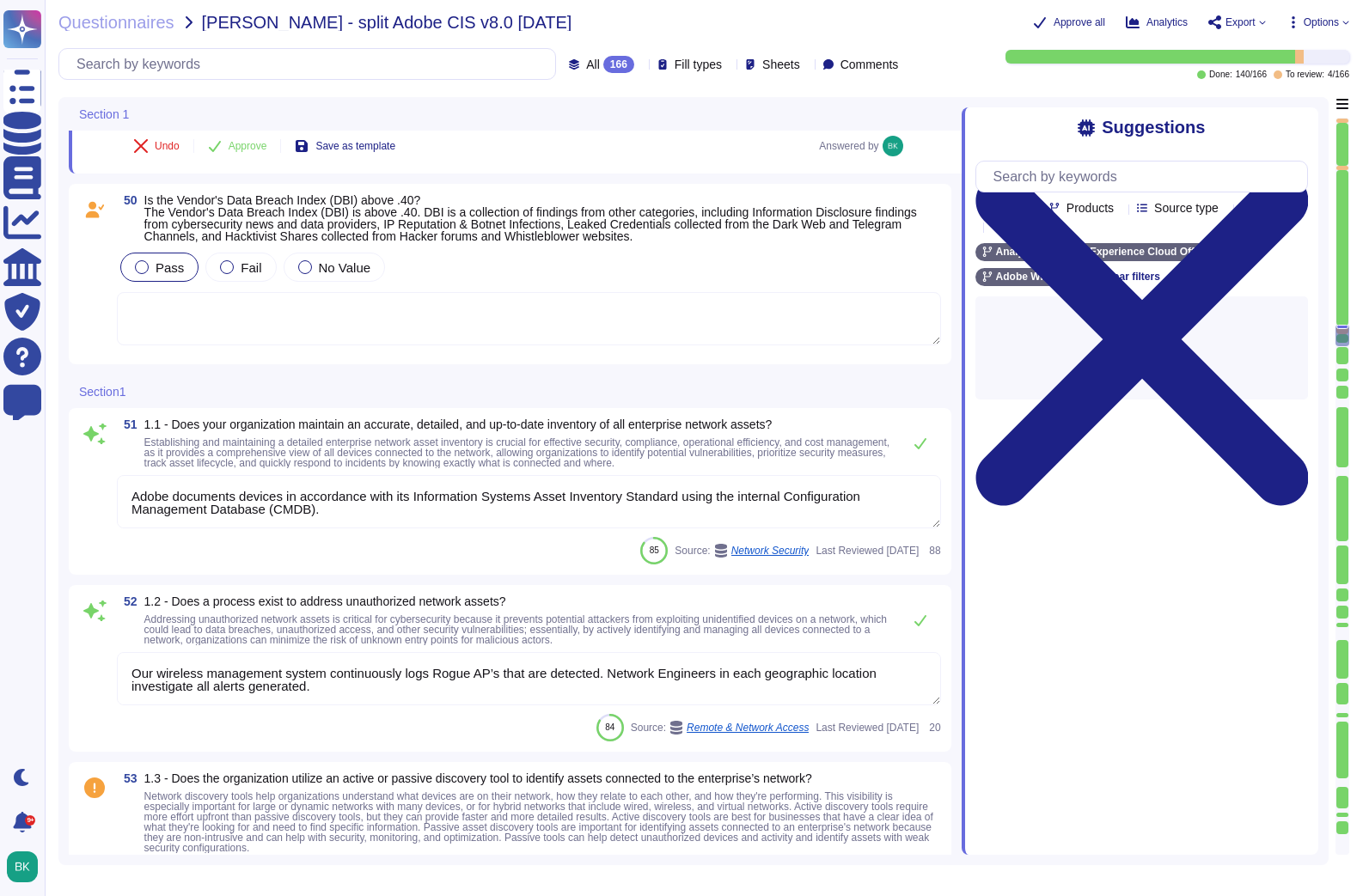
scroll to position [10407, 0]
type textarea "Only valid licensed software that have been scanned for viruses may be permitte…"
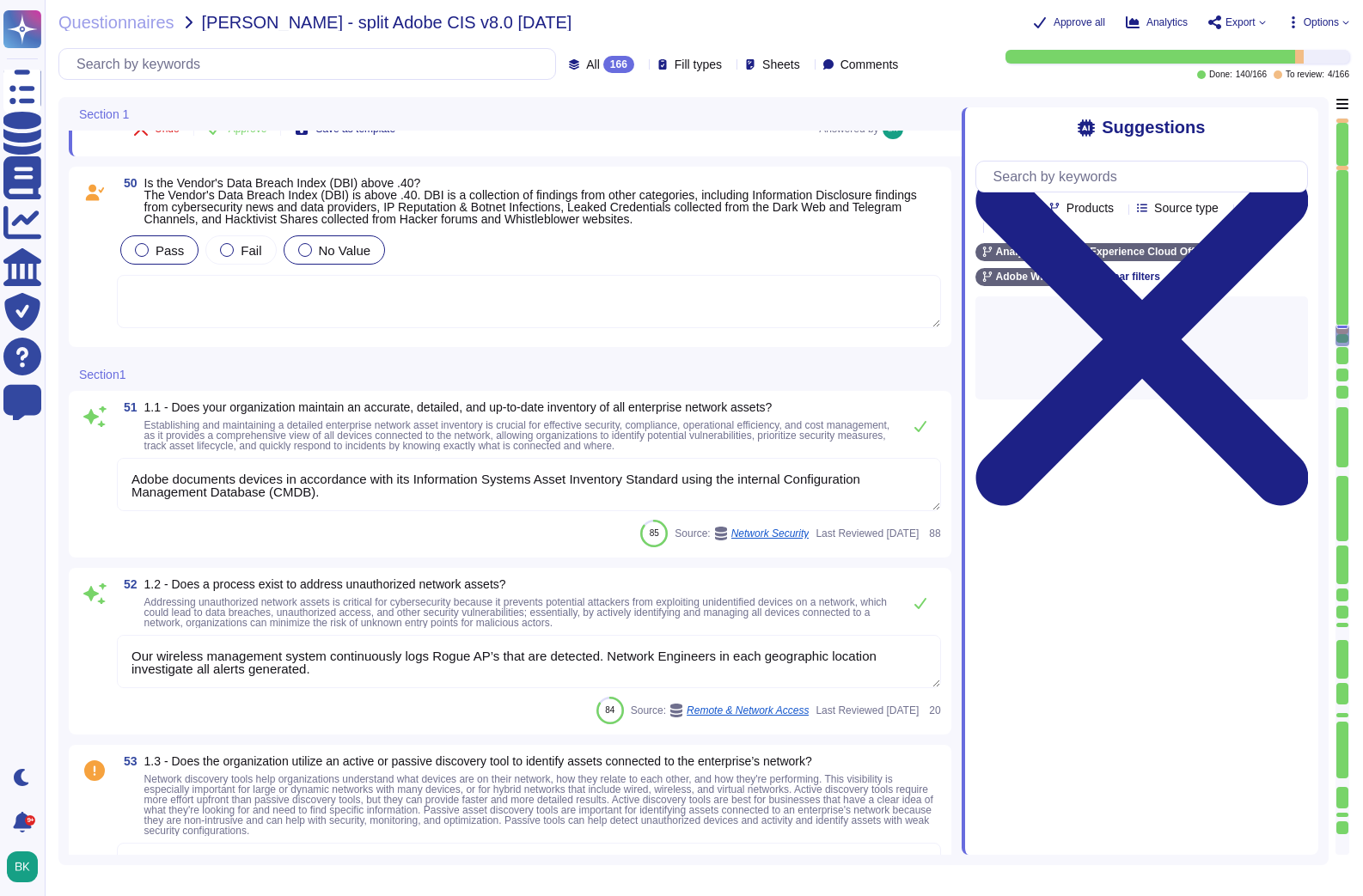
click at [302, 251] on div at bounding box center [305, 249] width 14 height 14
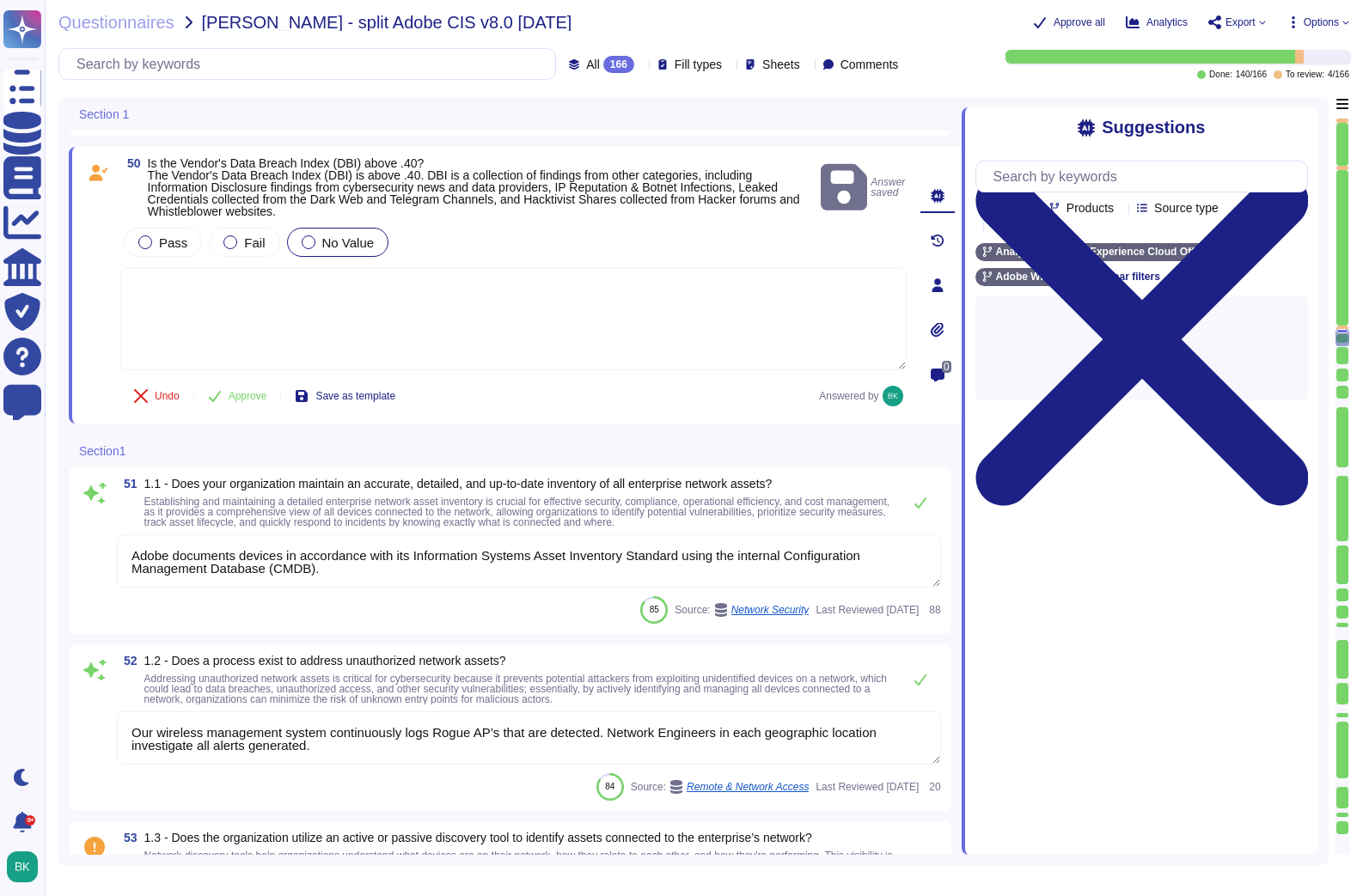
scroll to position [10360, 0]
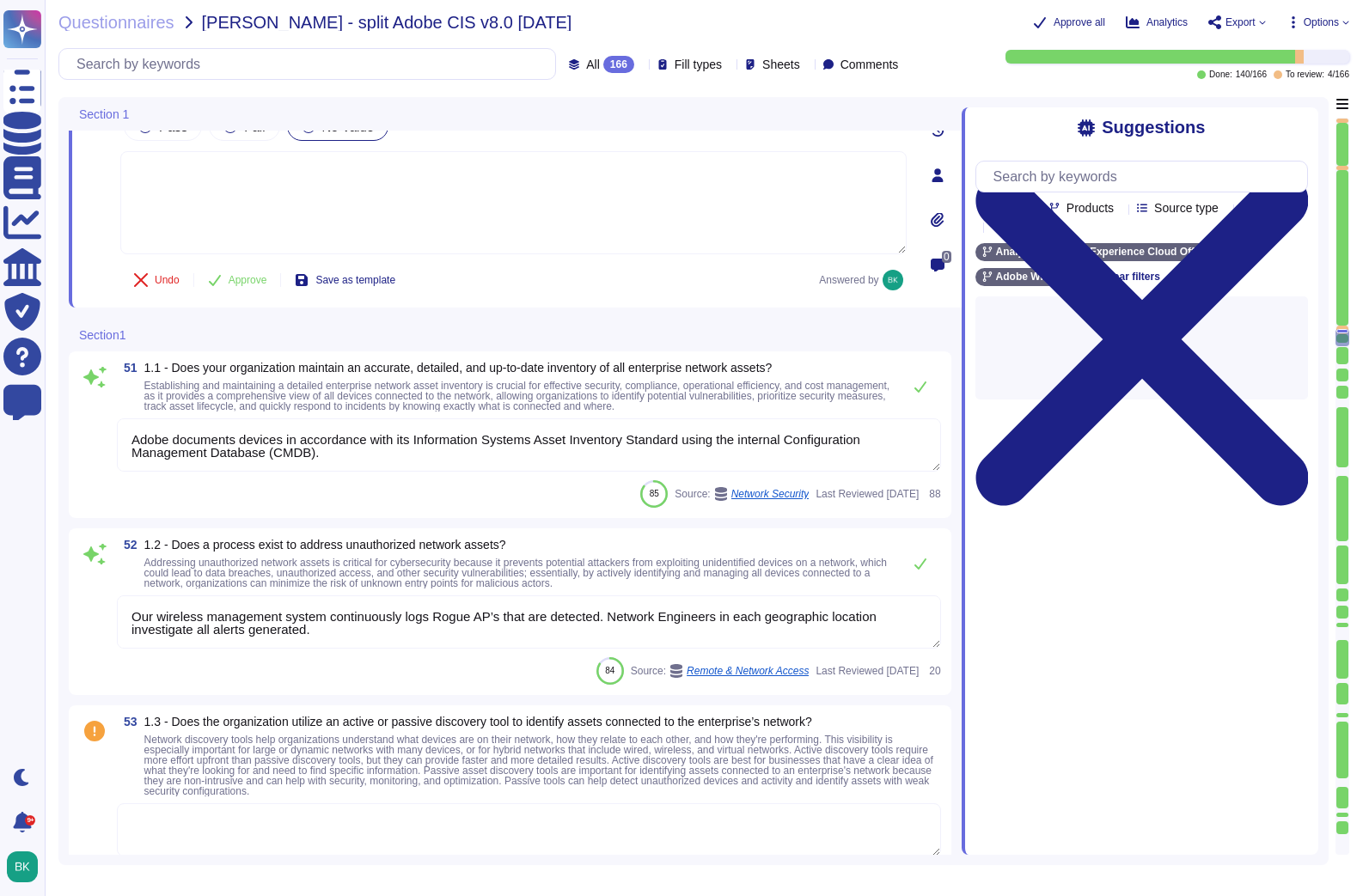
type textarea "Documented policies and procedures exist that cover unauthorized software insta…"
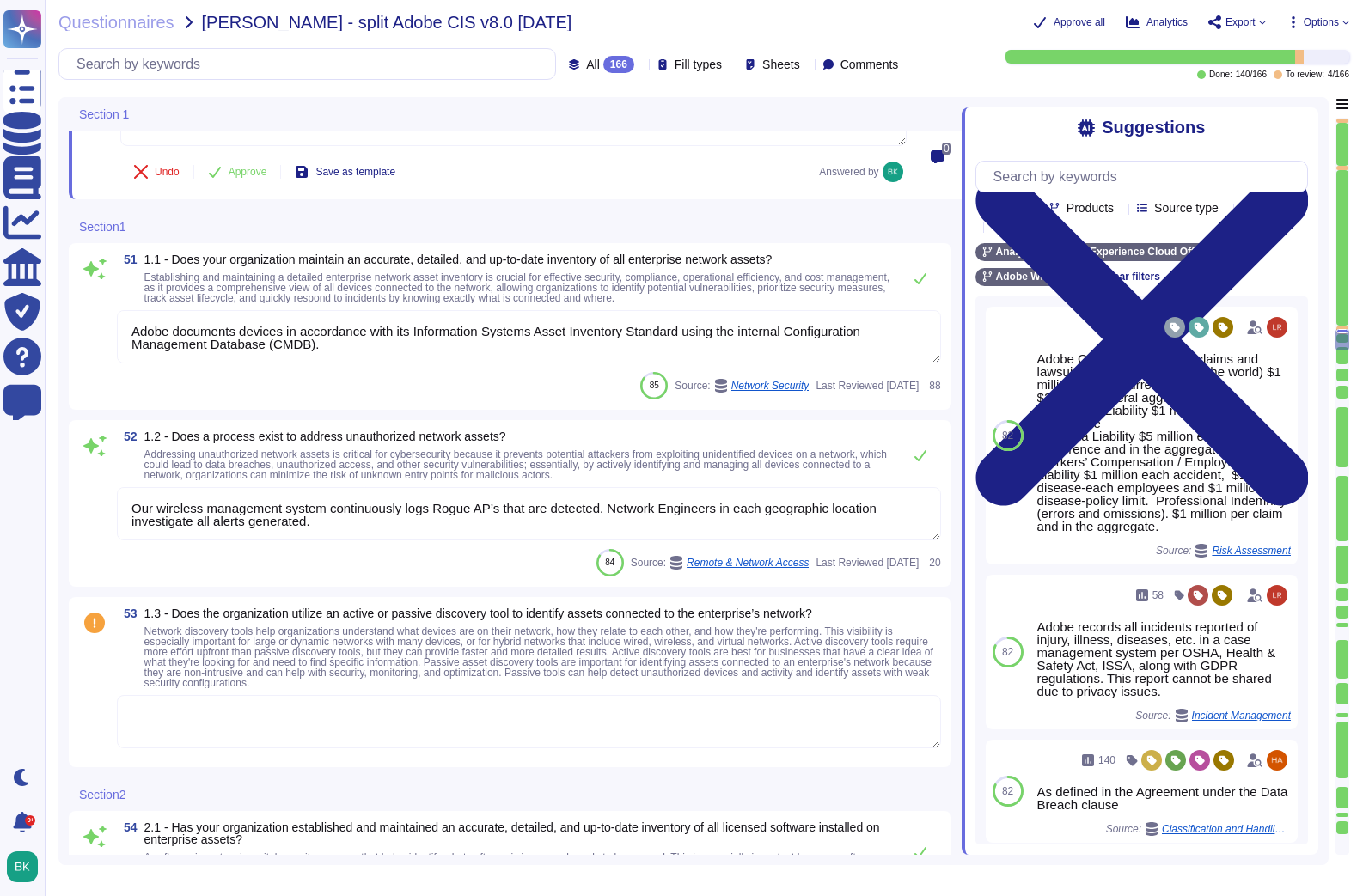
scroll to position [10579, 0]
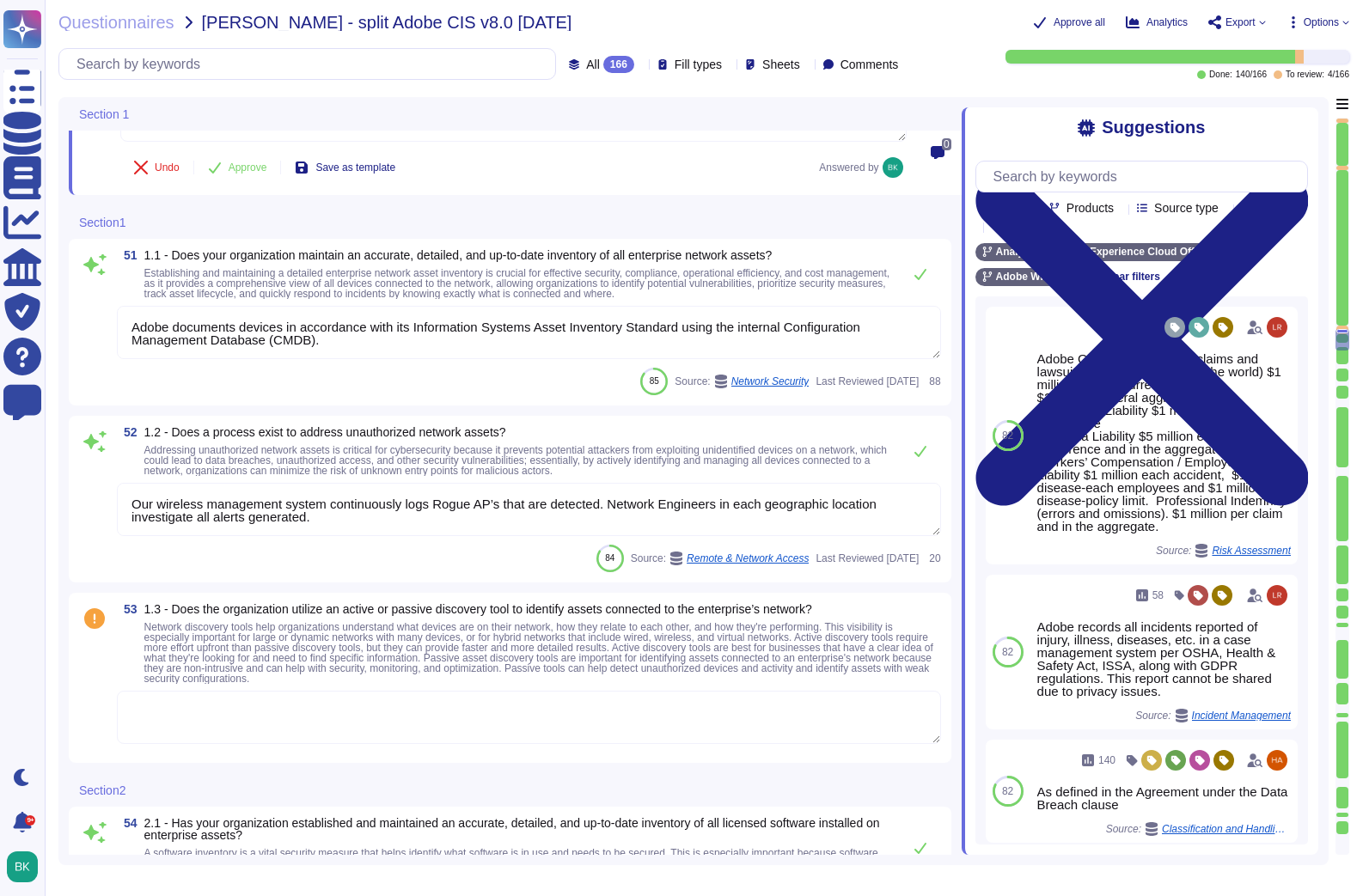
click at [140, 318] on textarea "Adobe documents devices in accordance with its Information Systems Asset Invent…" at bounding box center [528, 332] width 824 height 54
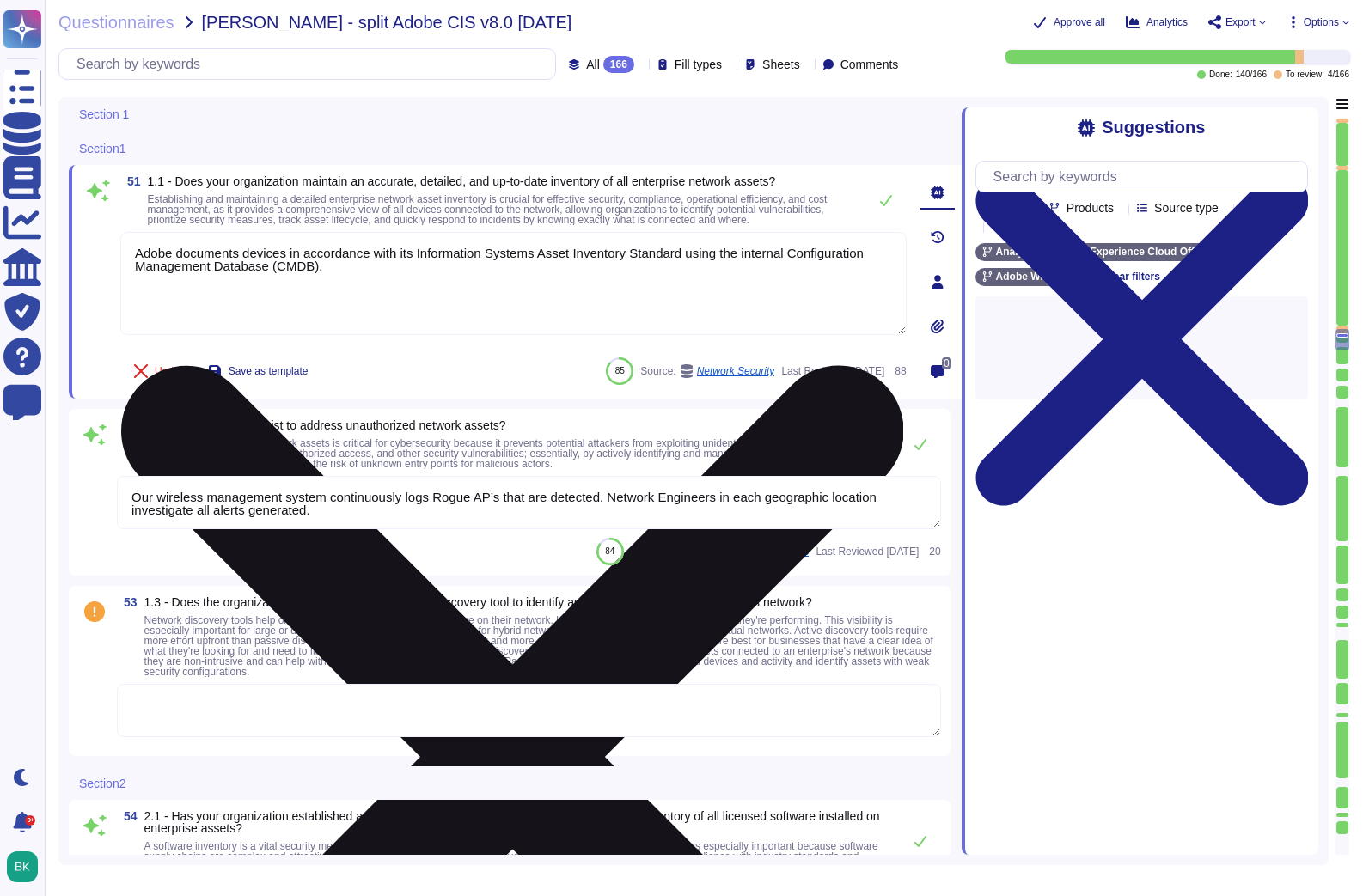
type textarea "Documented policies and procedures exist that cover unauthorized software insta…"
